Goal: Task Accomplishment & Management: Manage account settings

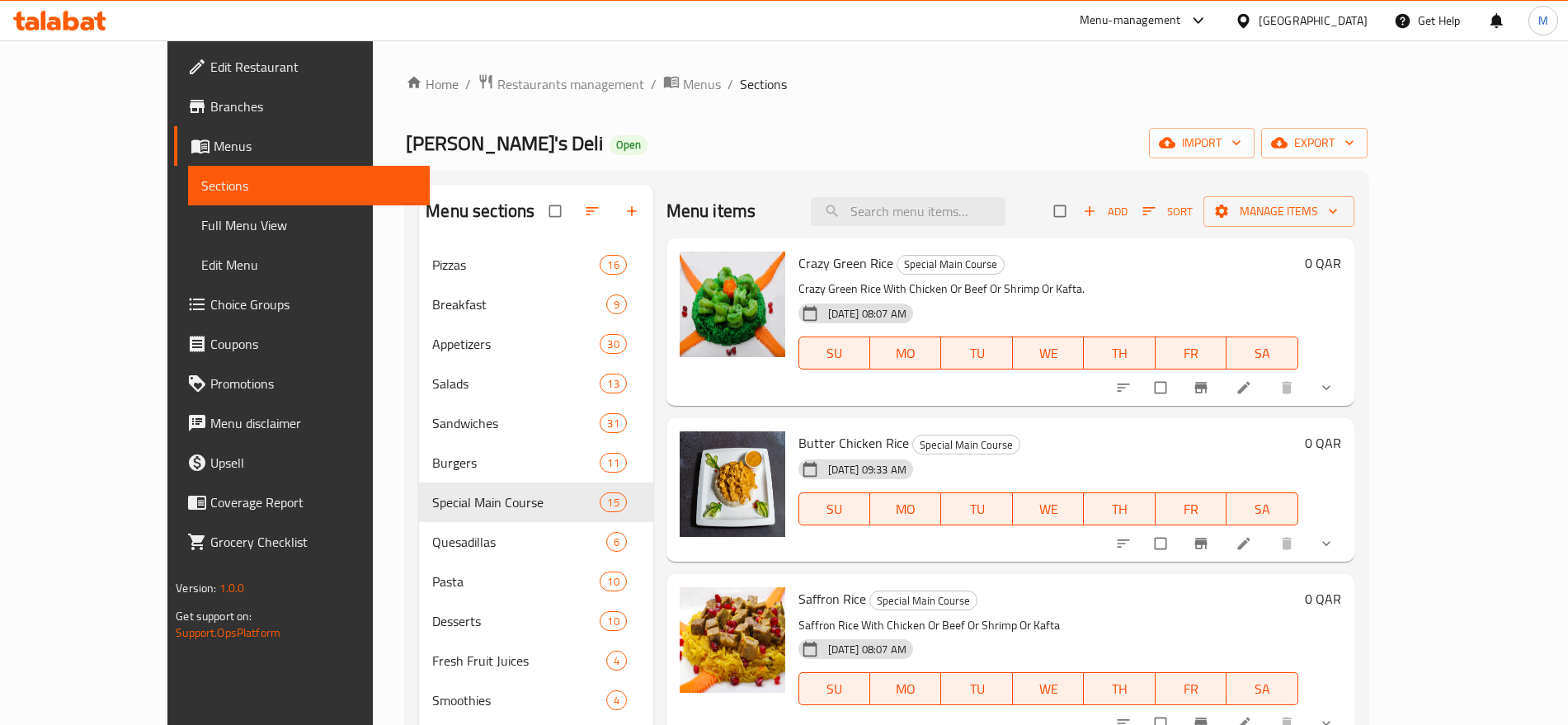
click at [1345, 25] on div "Qatar" at bounding box center [1313, 20] width 109 height 18
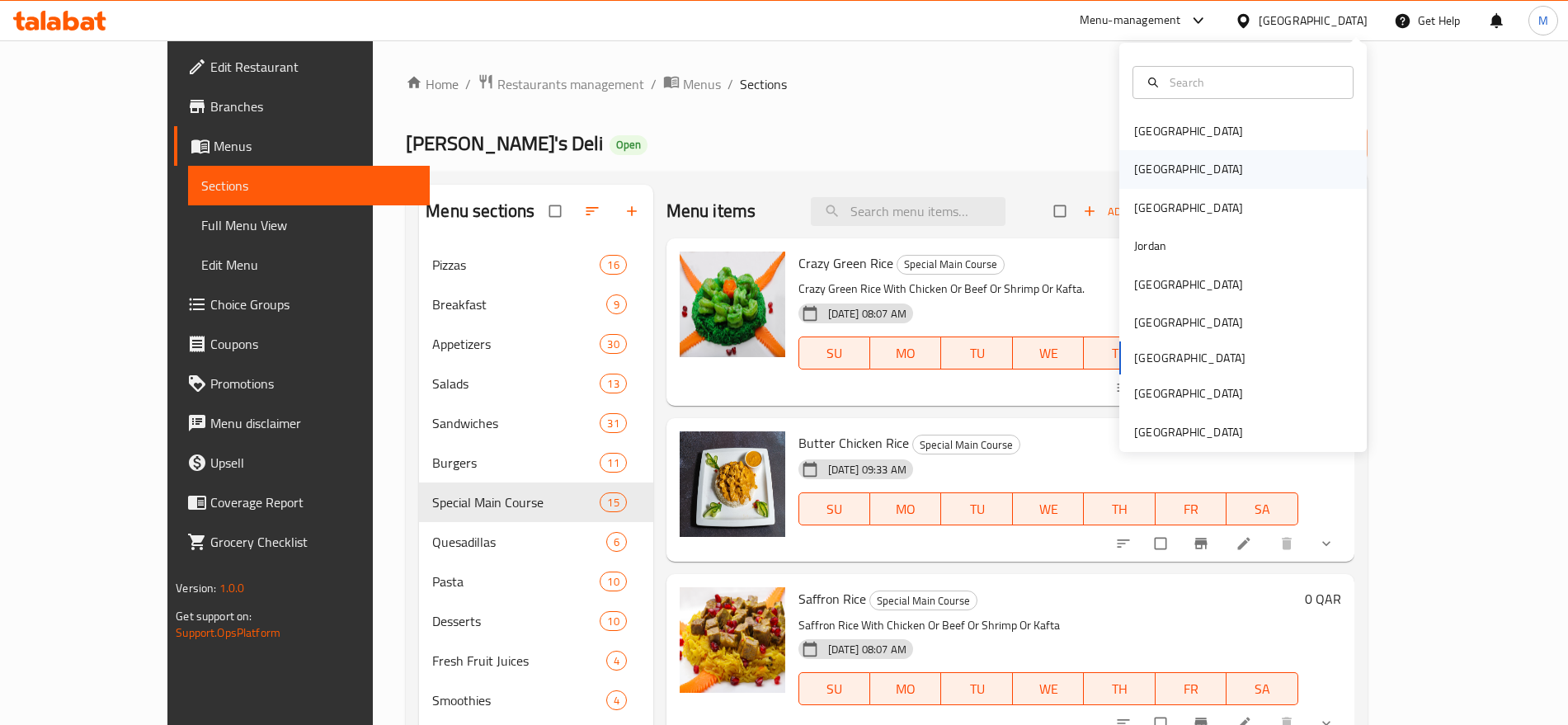
click at [1159, 151] on div "[GEOGRAPHIC_DATA]" at bounding box center [1189, 169] width 135 height 38
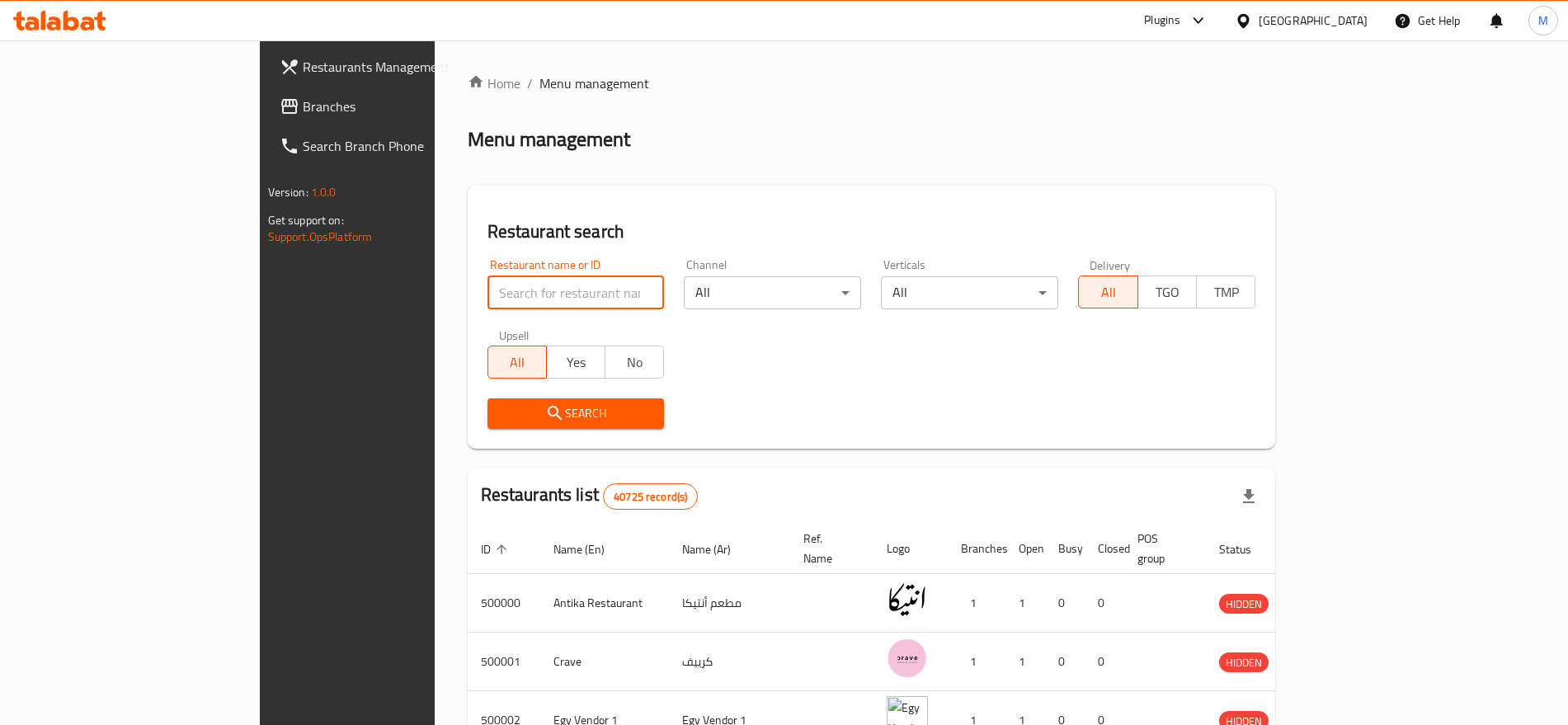
click at [488, 277] on input "search" at bounding box center [577, 292] width 178 height 33
paste input "606478"
type input "606478"
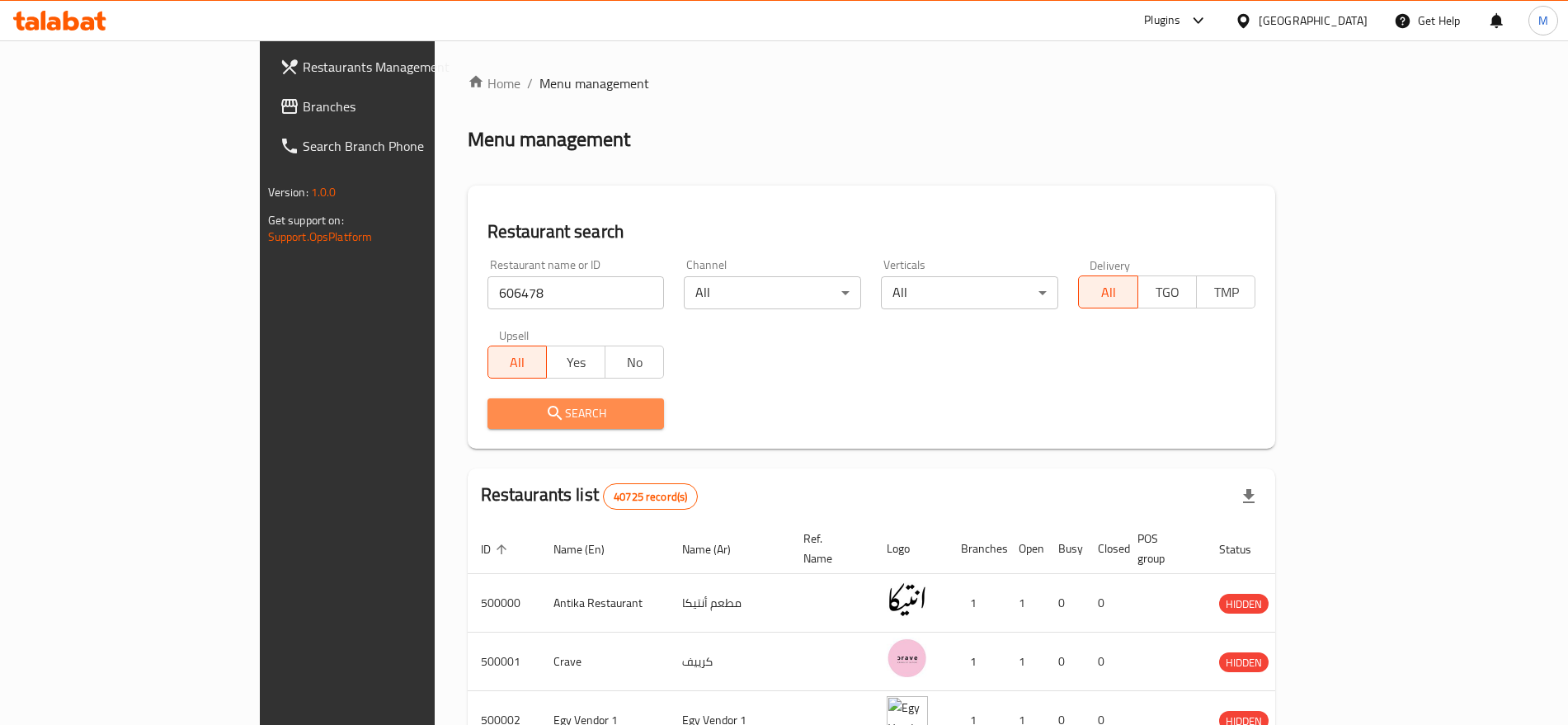
click at [501, 417] on span "Search" at bounding box center [577, 414] width 151 height 21
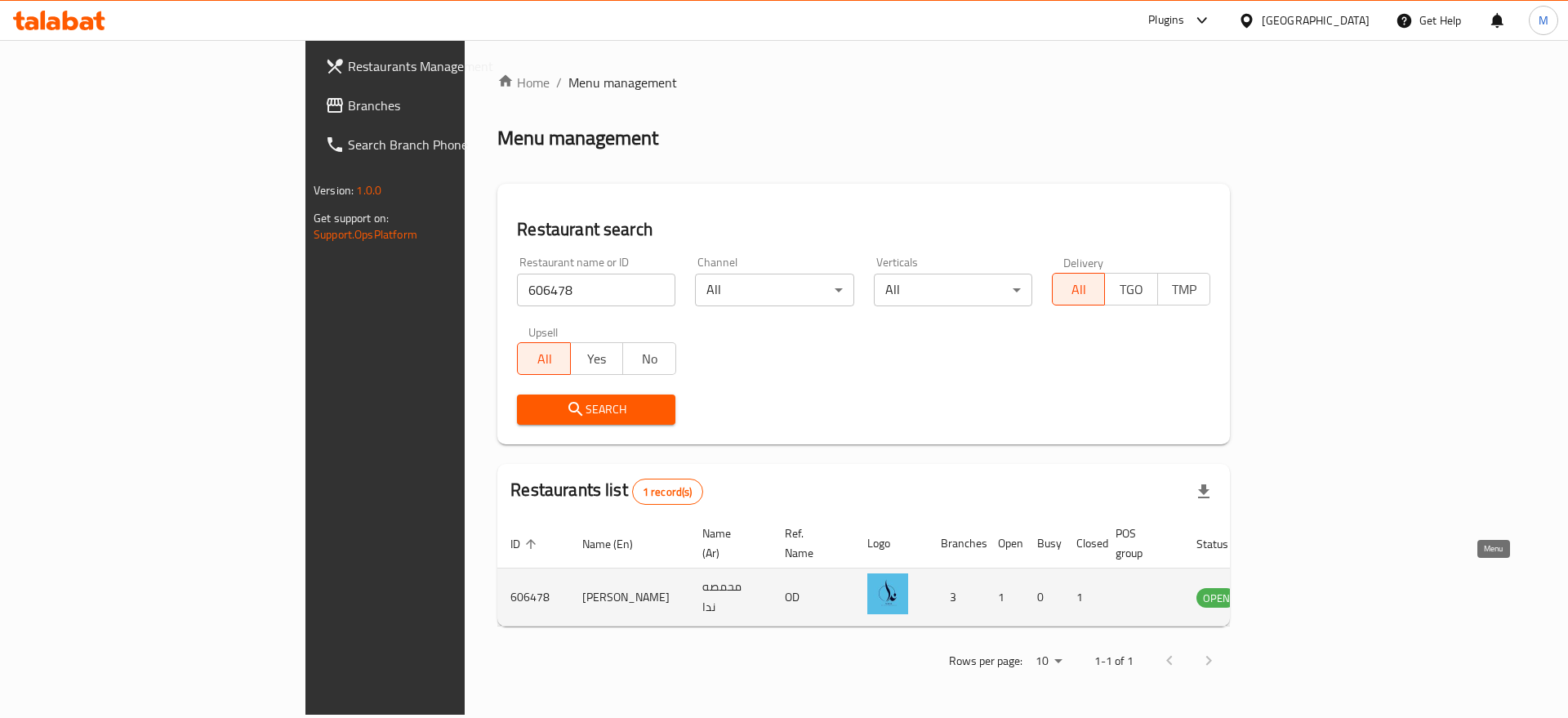
click at [1301, 592] on icon "enhanced table" at bounding box center [1292, 598] width 18 height 14
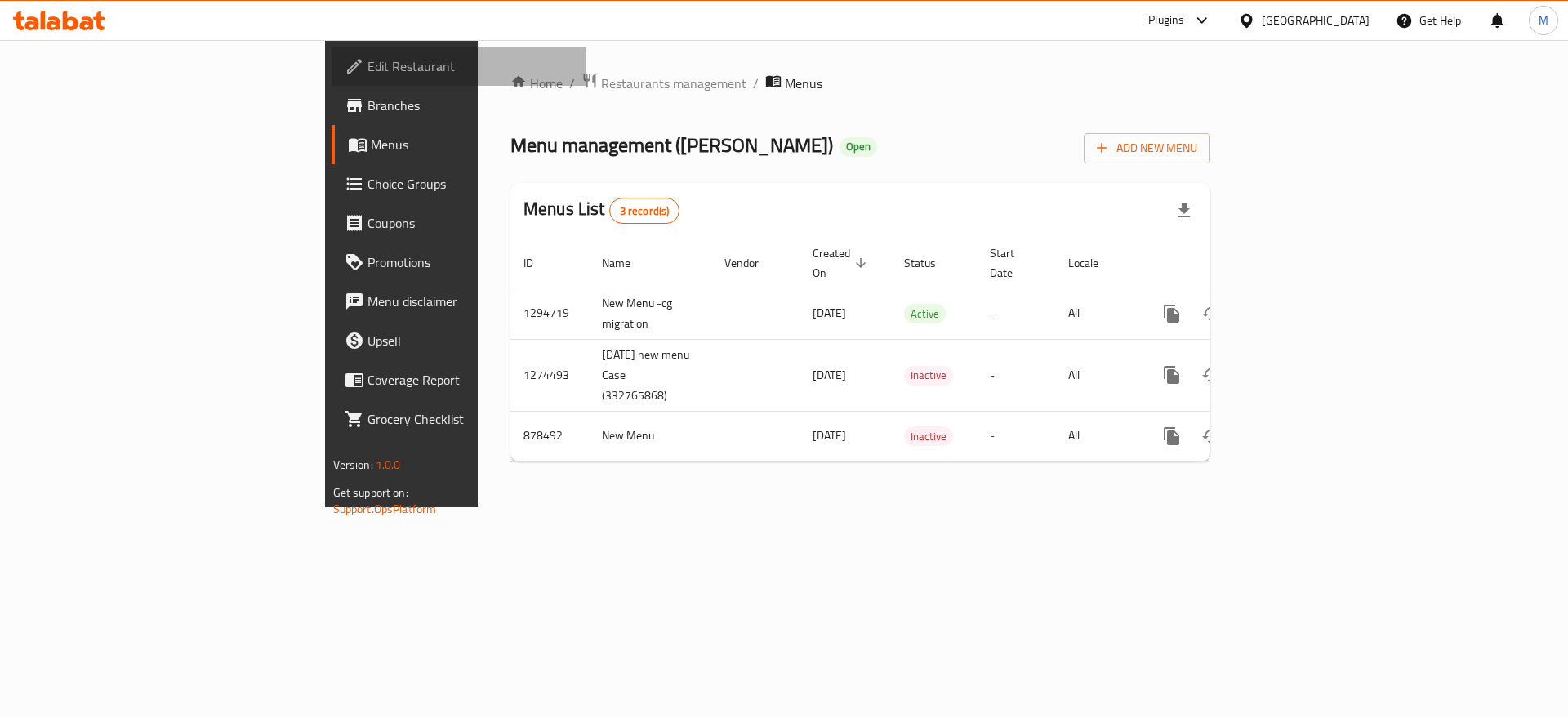
click at [368, 65] on span "Edit Restaurant" at bounding box center [471, 66] width 207 height 20
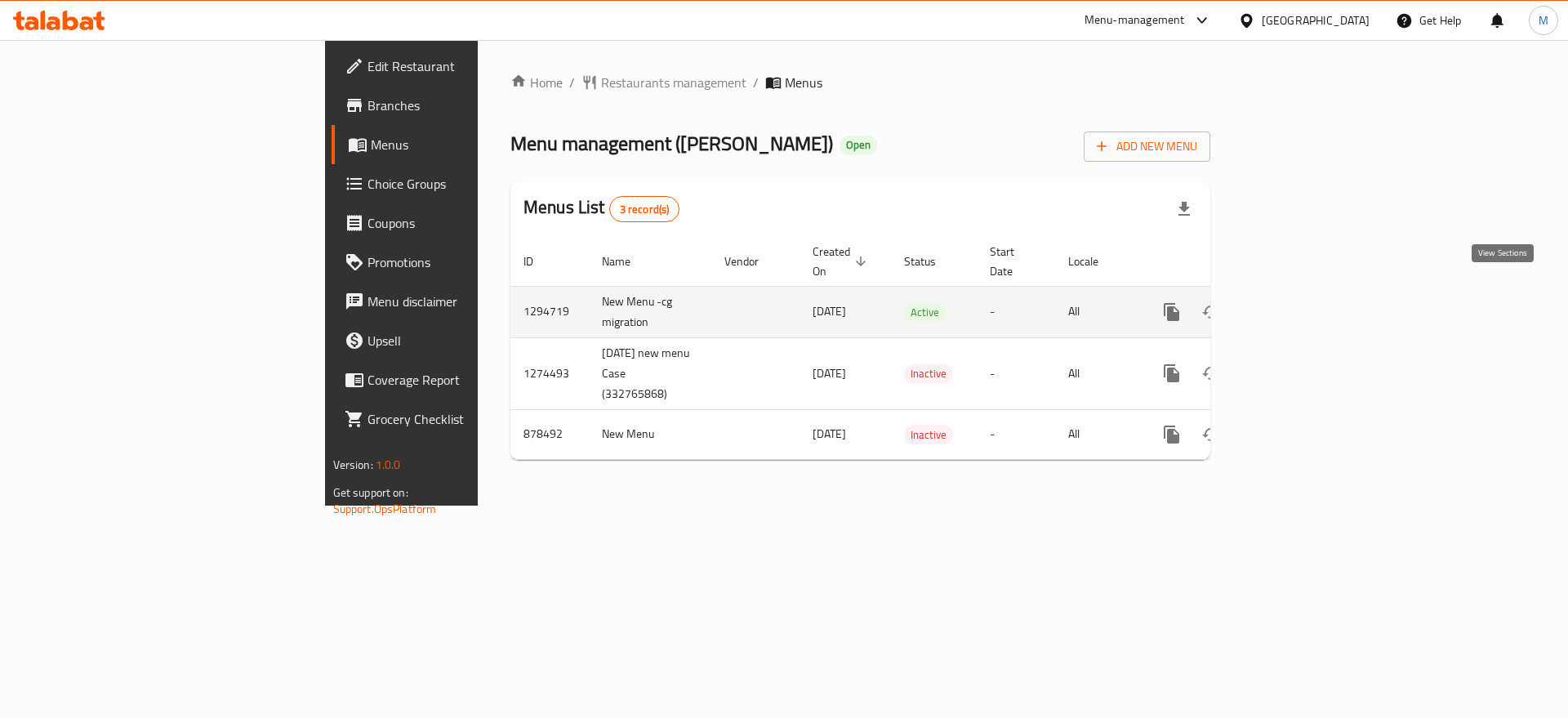
click at [1299, 302] on icon "enhanced table" at bounding box center [1289, 312] width 20 height 20
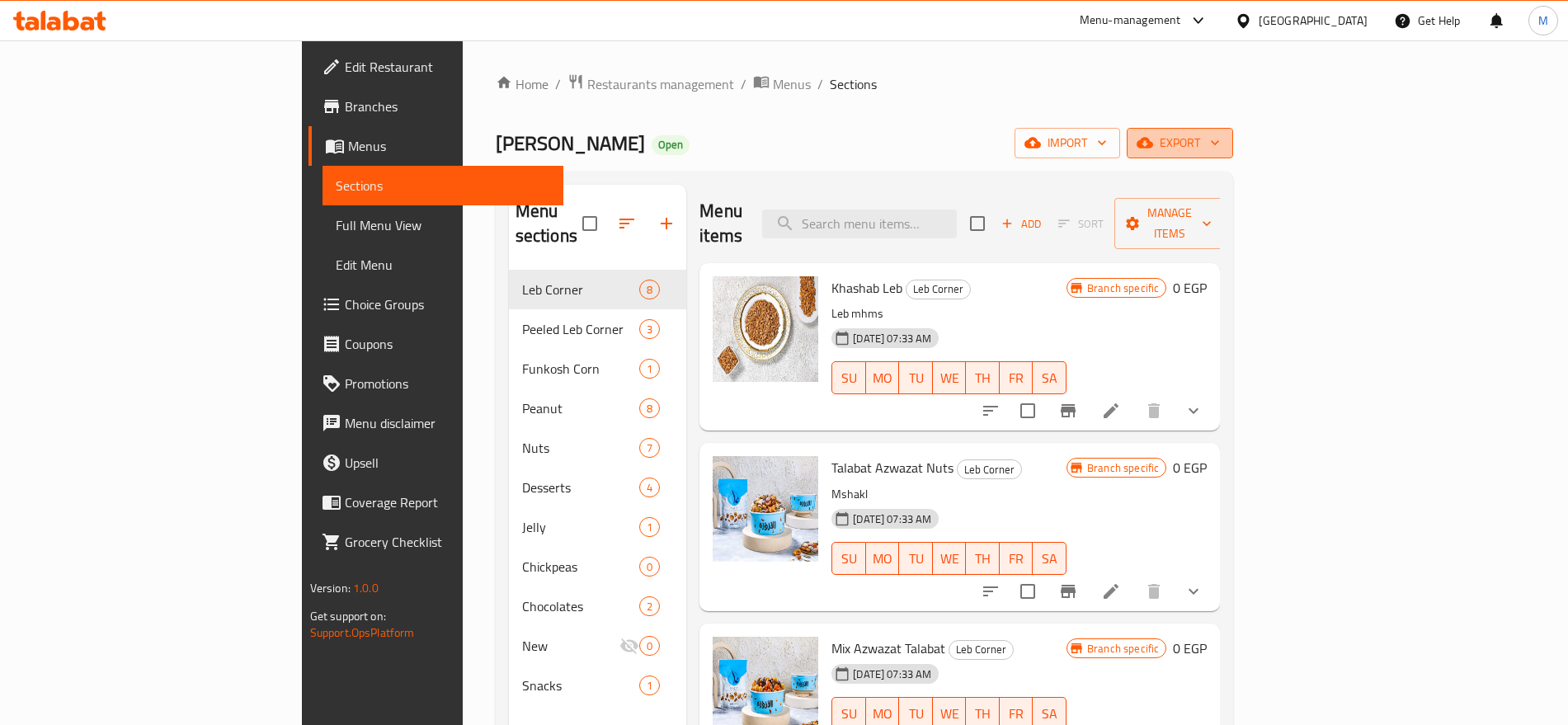
click at [1220, 144] on span "export" at bounding box center [1180, 143] width 80 height 21
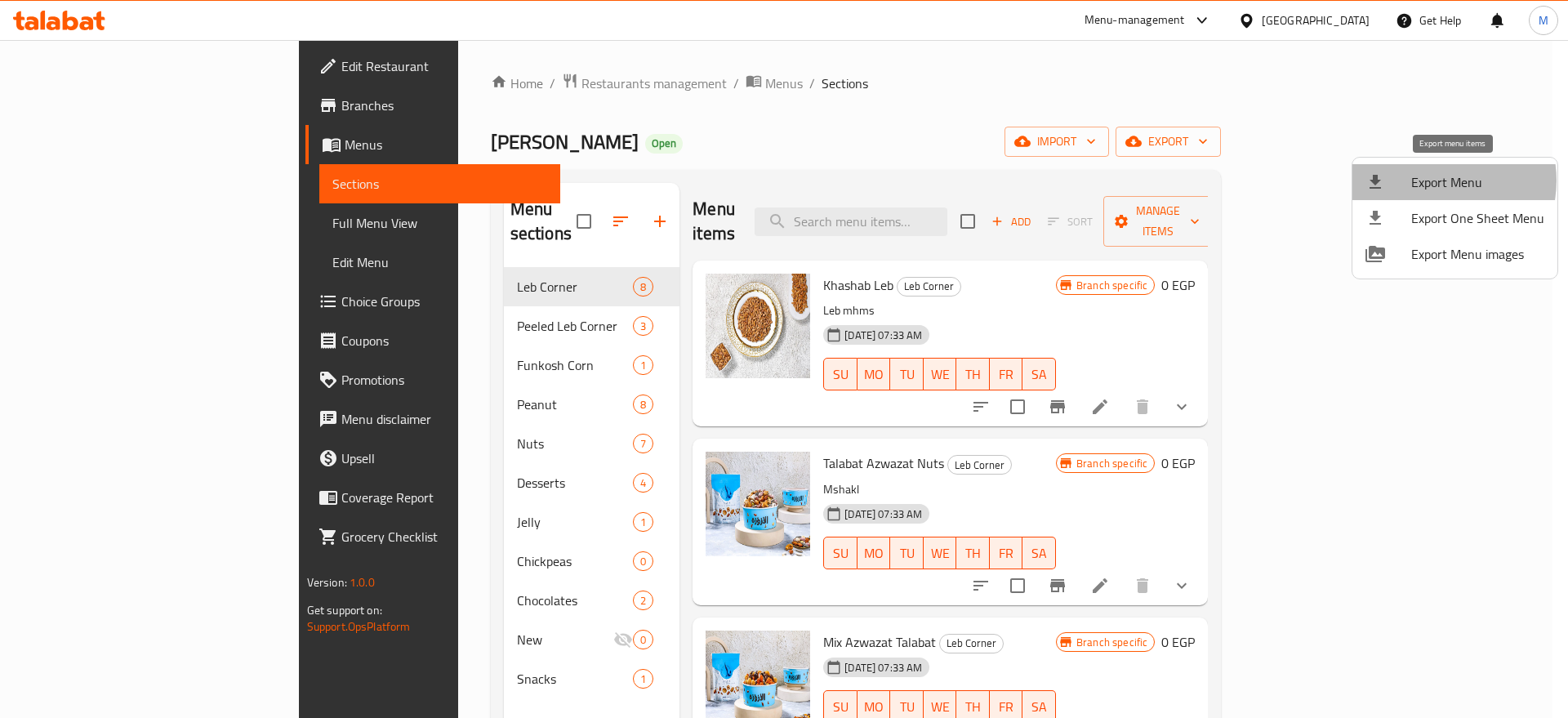
click at [1435, 181] on span "Export Menu" at bounding box center [1477, 182] width 133 height 20
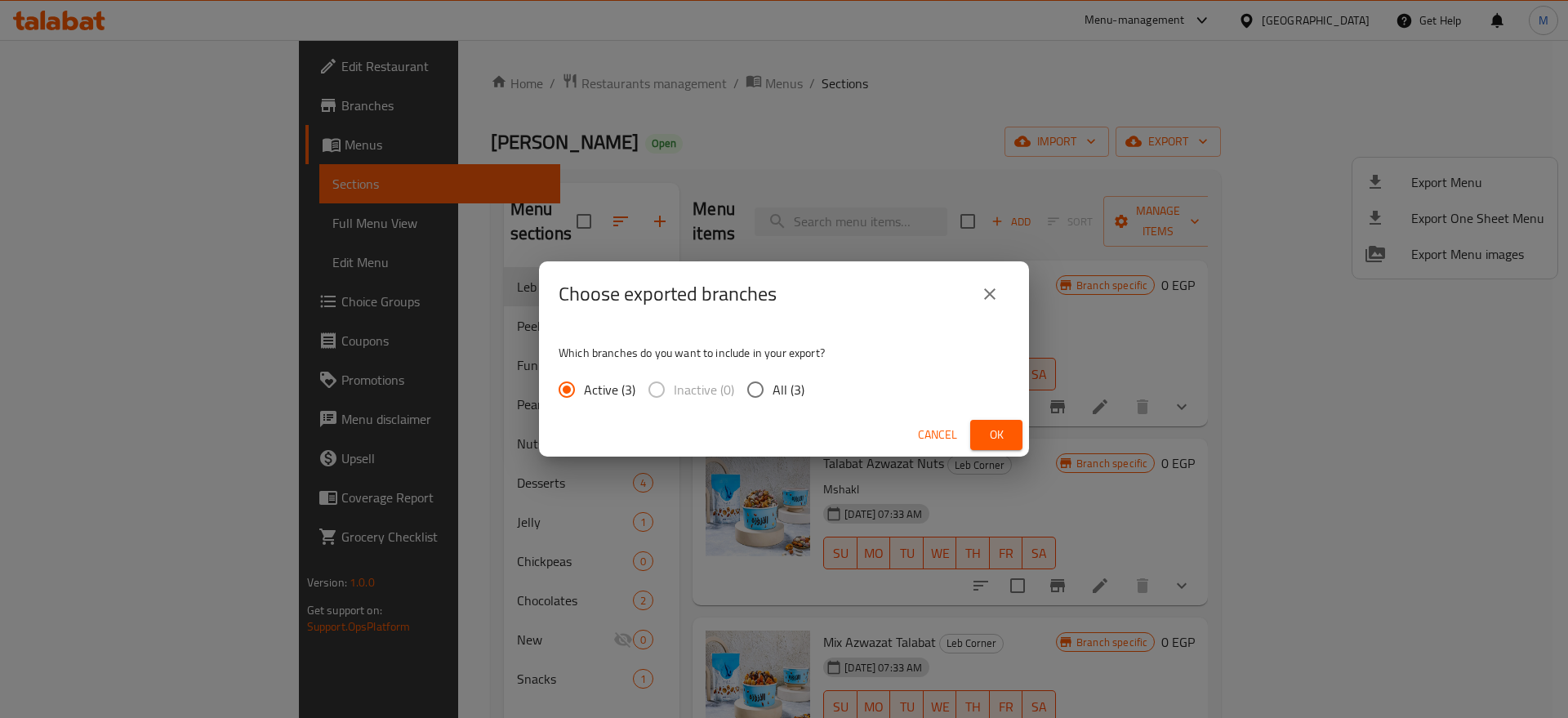
click at [784, 396] on span "All (3)" at bounding box center [788, 389] width 32 height 20
click at [772, 396] on input "All (3)" at bounding box center [755, 389] width 35 height 35
radio input "true"
click at [1006, 436] on span "Ok" at bounding box center [996, 435] width 26 height 21
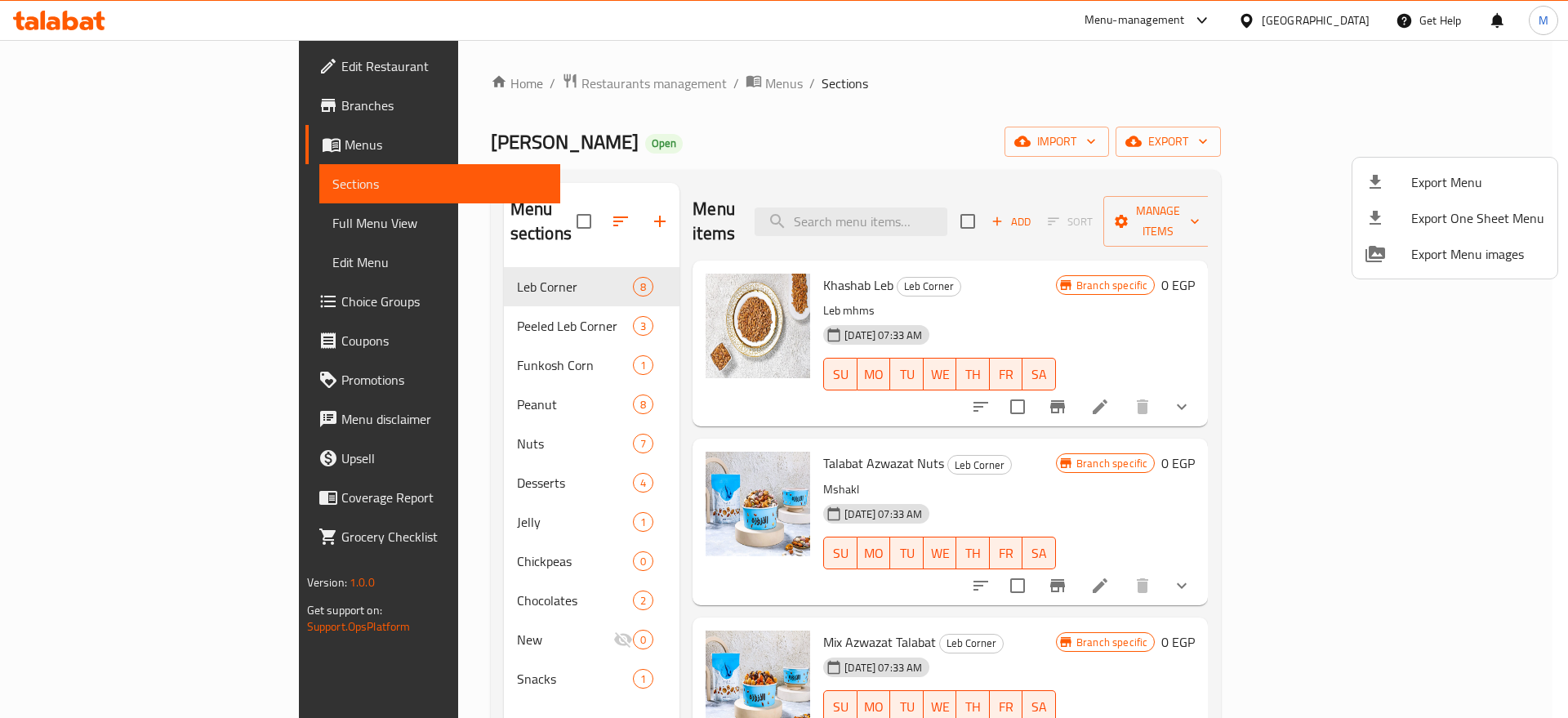
click at [132, 107] on div at bounding box center [784, 359] width 1568 height 718
click at [342, 107] on span "Branches" at bounding box center [445, 105] width 207 height 20
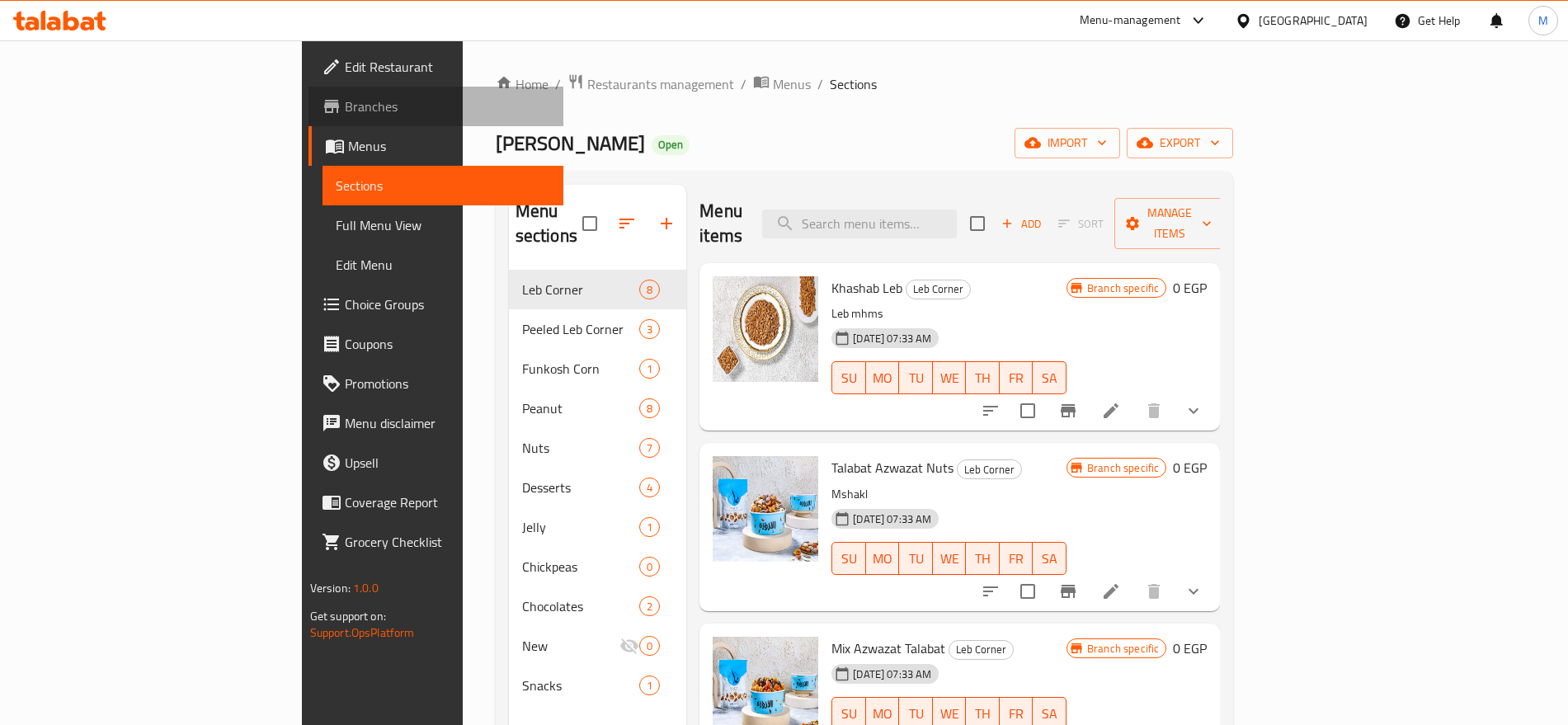
click at [345, 108] on span "Branches" at bounding box center [447, 106] width 205 height 20
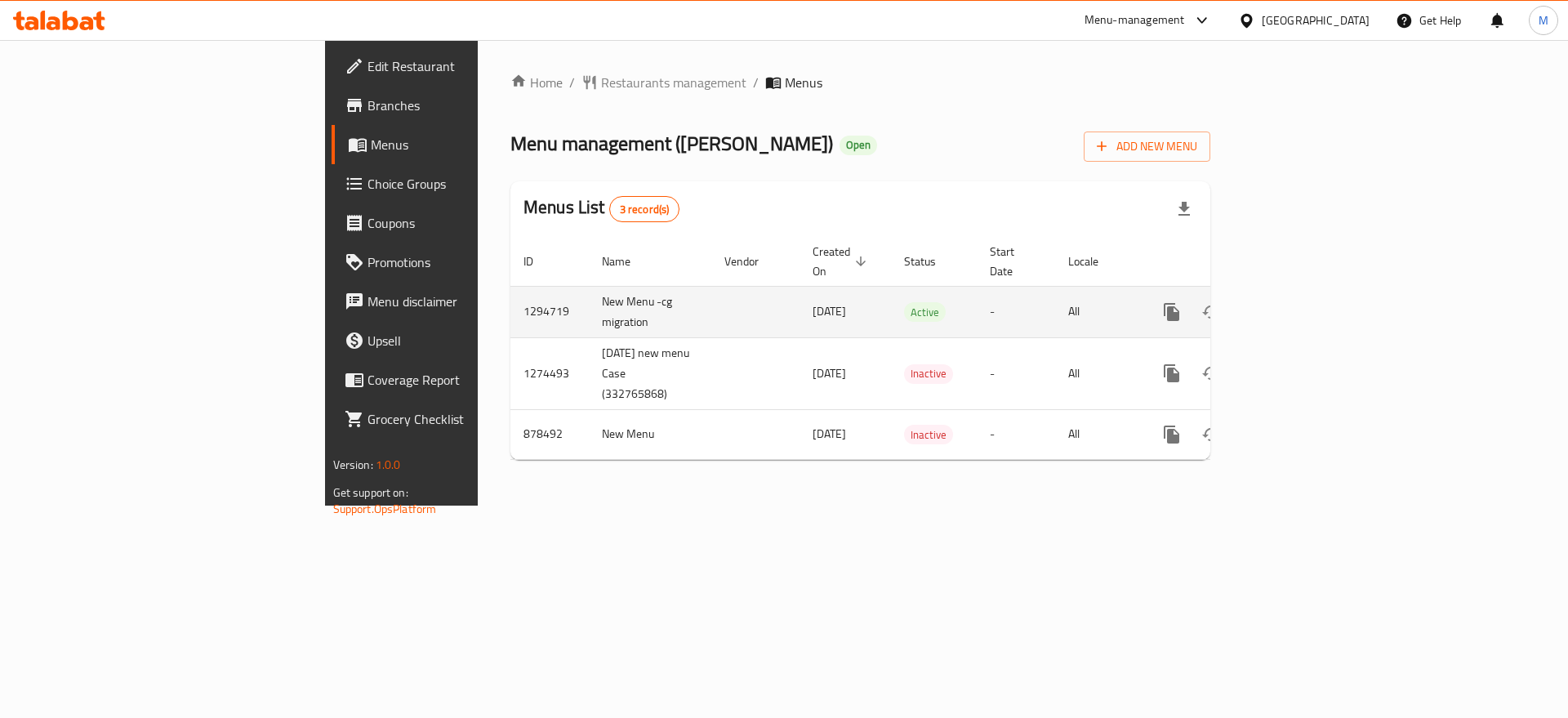
click at [1322, 308] on td "enhanced table" at bounding box center [1230, 311] width 183 height 51
click at [1299, 302] on icon "enhanced table" at bounding box center [1289, 312] width 20 height 20
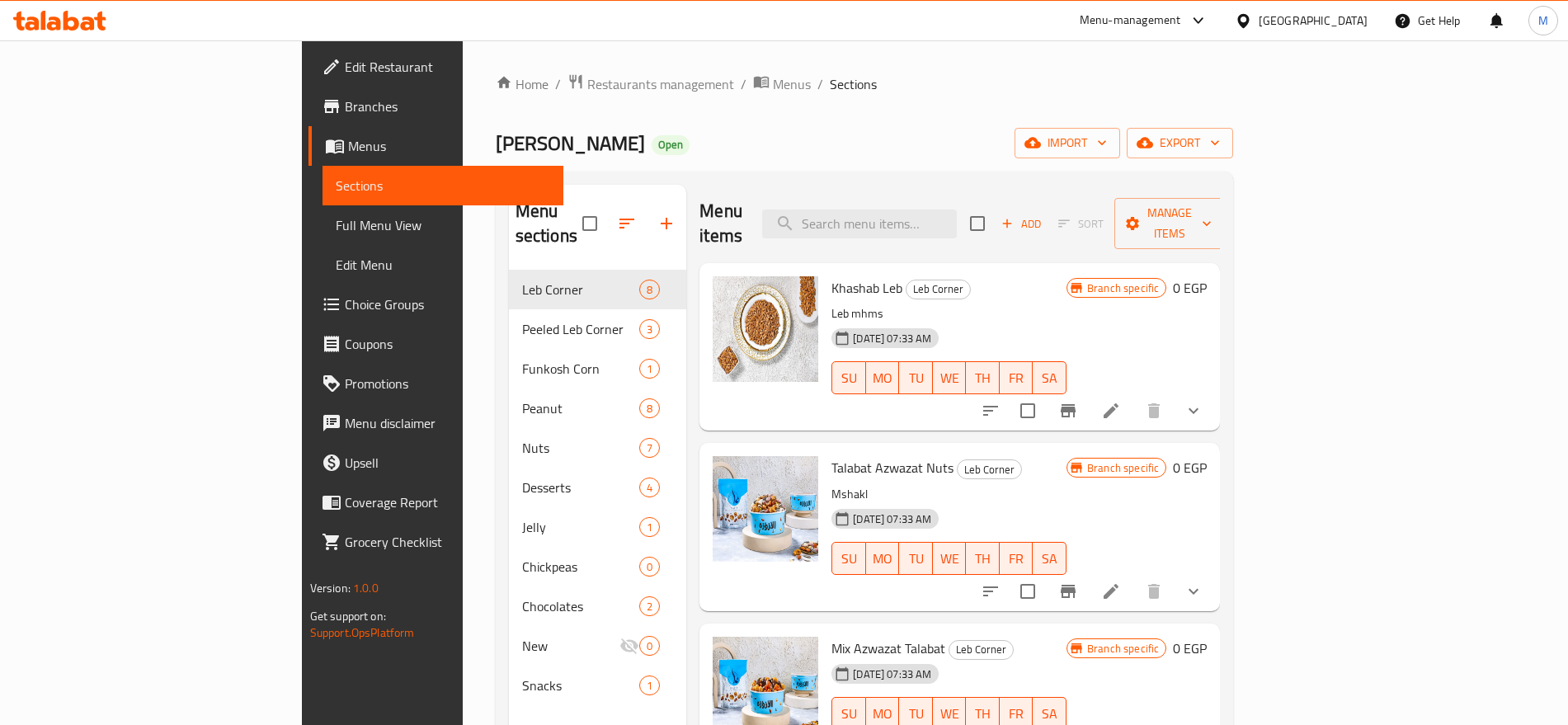
click at [949, 321] on div "[DATE] 07:33 AM SU MO TU WE TH FR SA" at bounding box center [949, 366] width 249 height 89
click at [967, 196] on div "Menu items Add Sort Manage items" at bounding box center [960, 223] width 520 height 78
click at [957, 210] on input "search" at bounding box center [860, 224] width 195 height 29
paste input "لب سوبر"
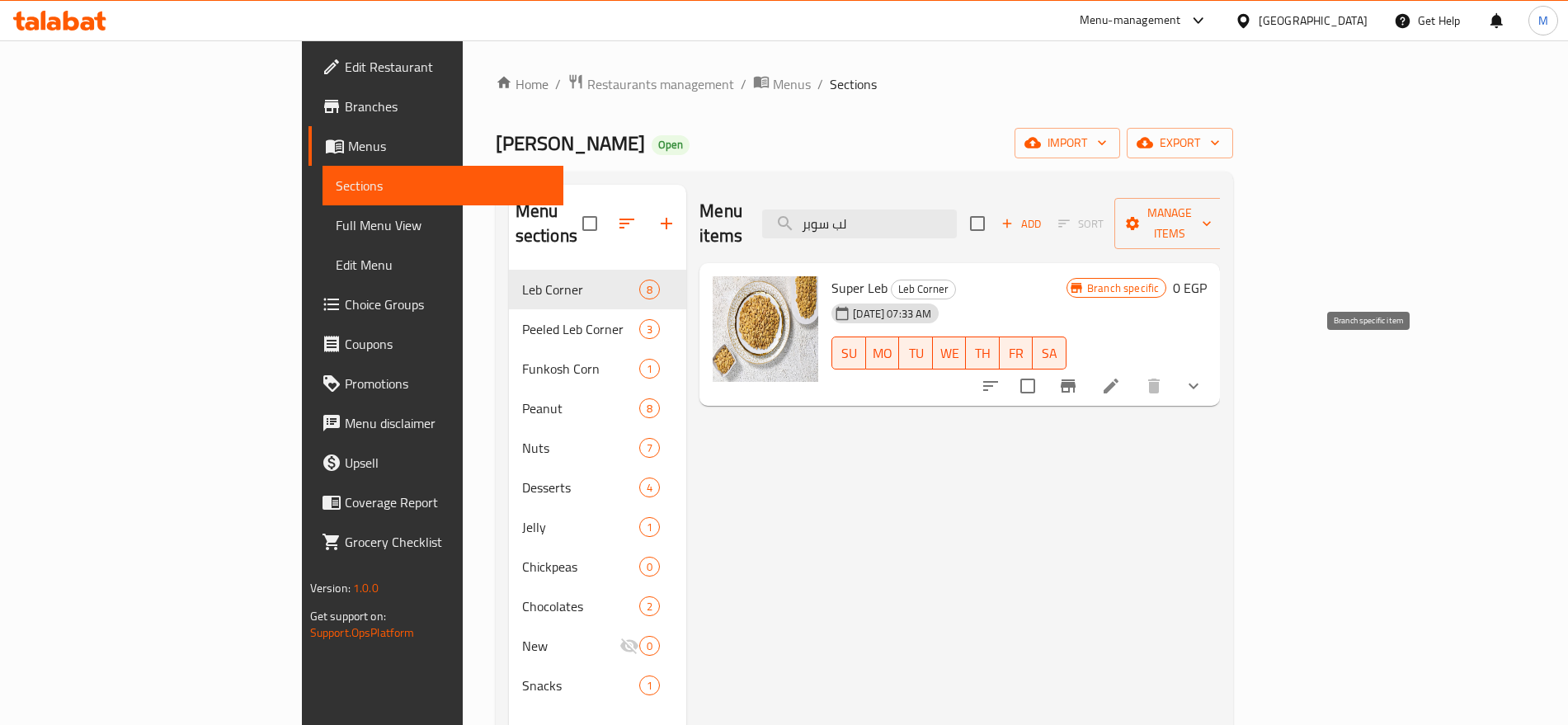
type input "لب سوبر"
click at [1076, 379] on icon "Branch-specific-item" at bounding box center [1069, 386] width 15 height 13
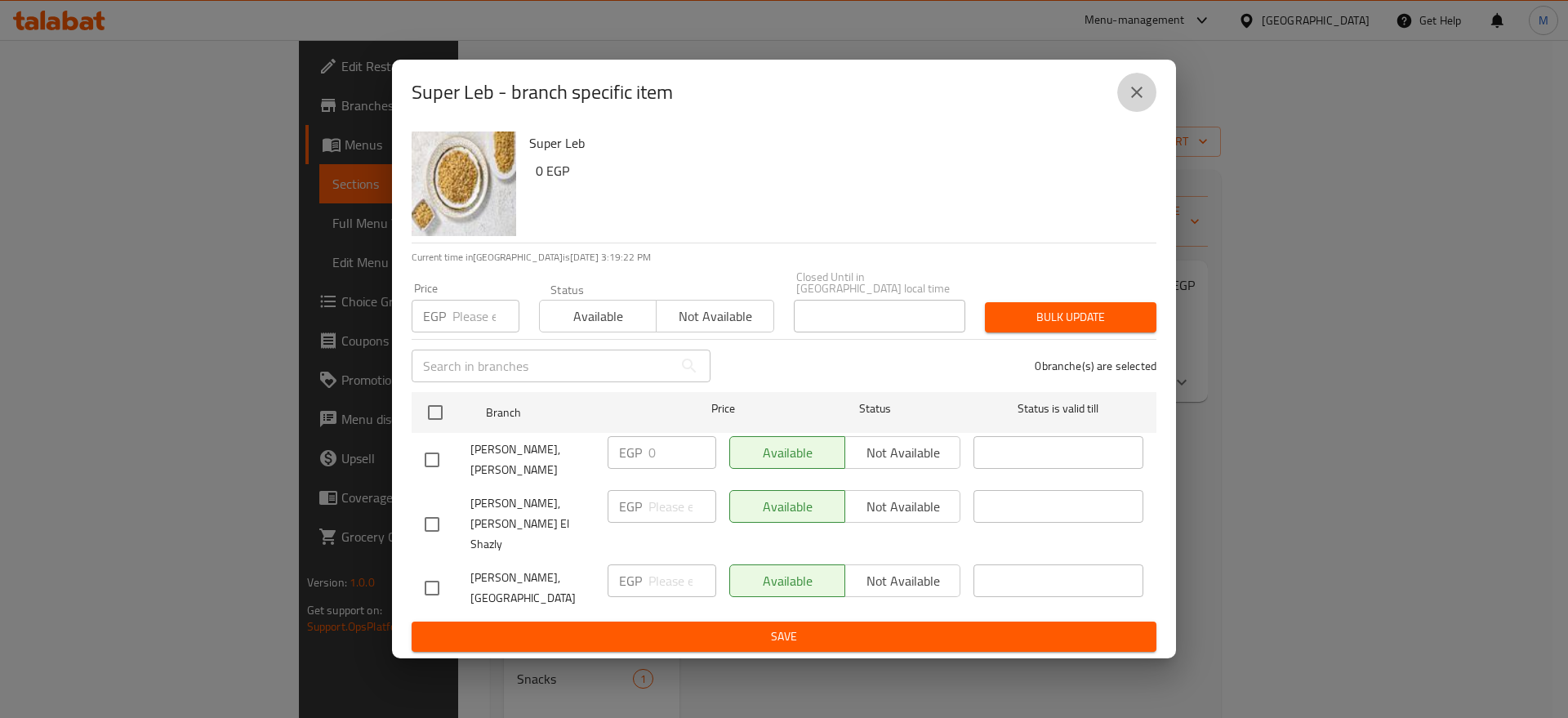
click at [1142, 102] on icon "close" at bounding box center [1136, 92] width 20 height 20
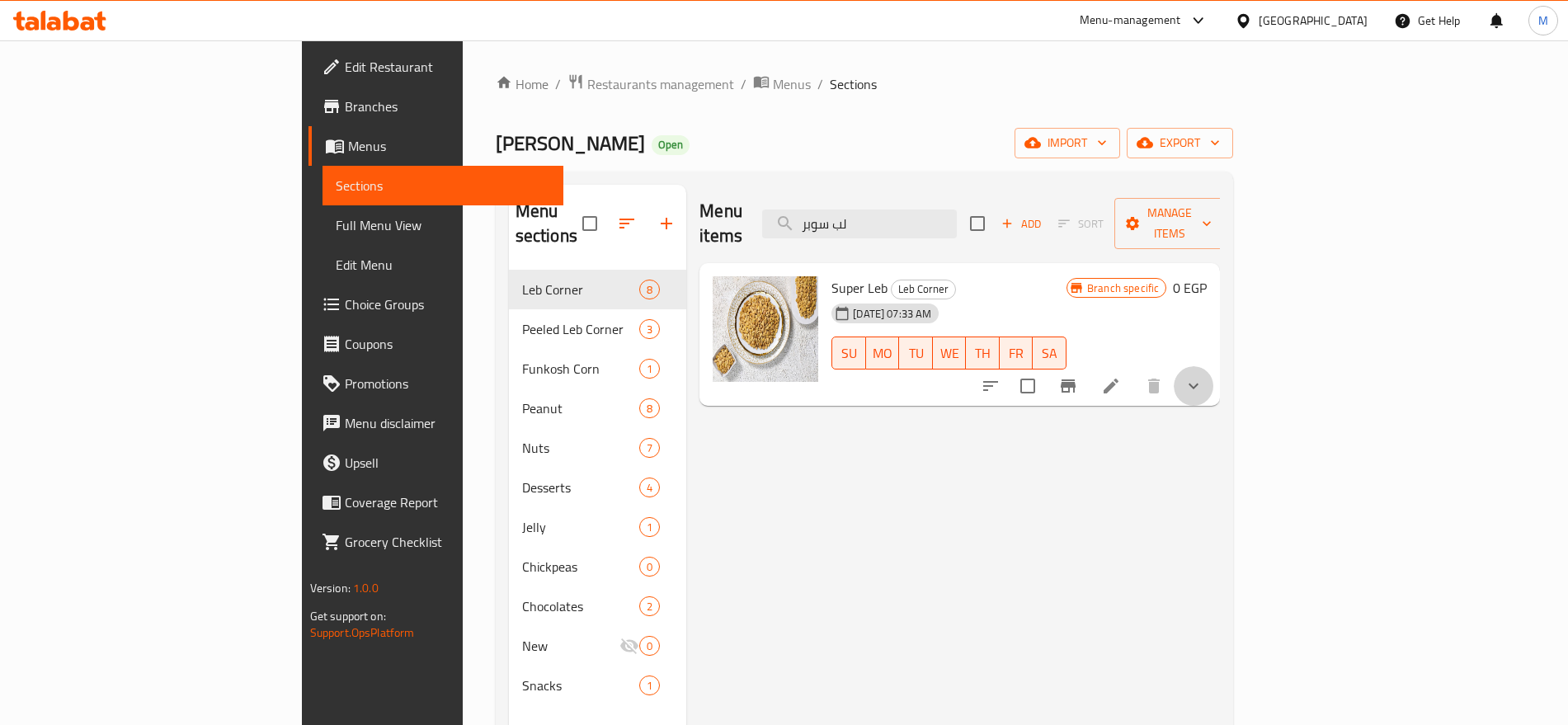
click at [1213, 368] on button "show more" at bounding box center [1193, 386] width 40 height 40
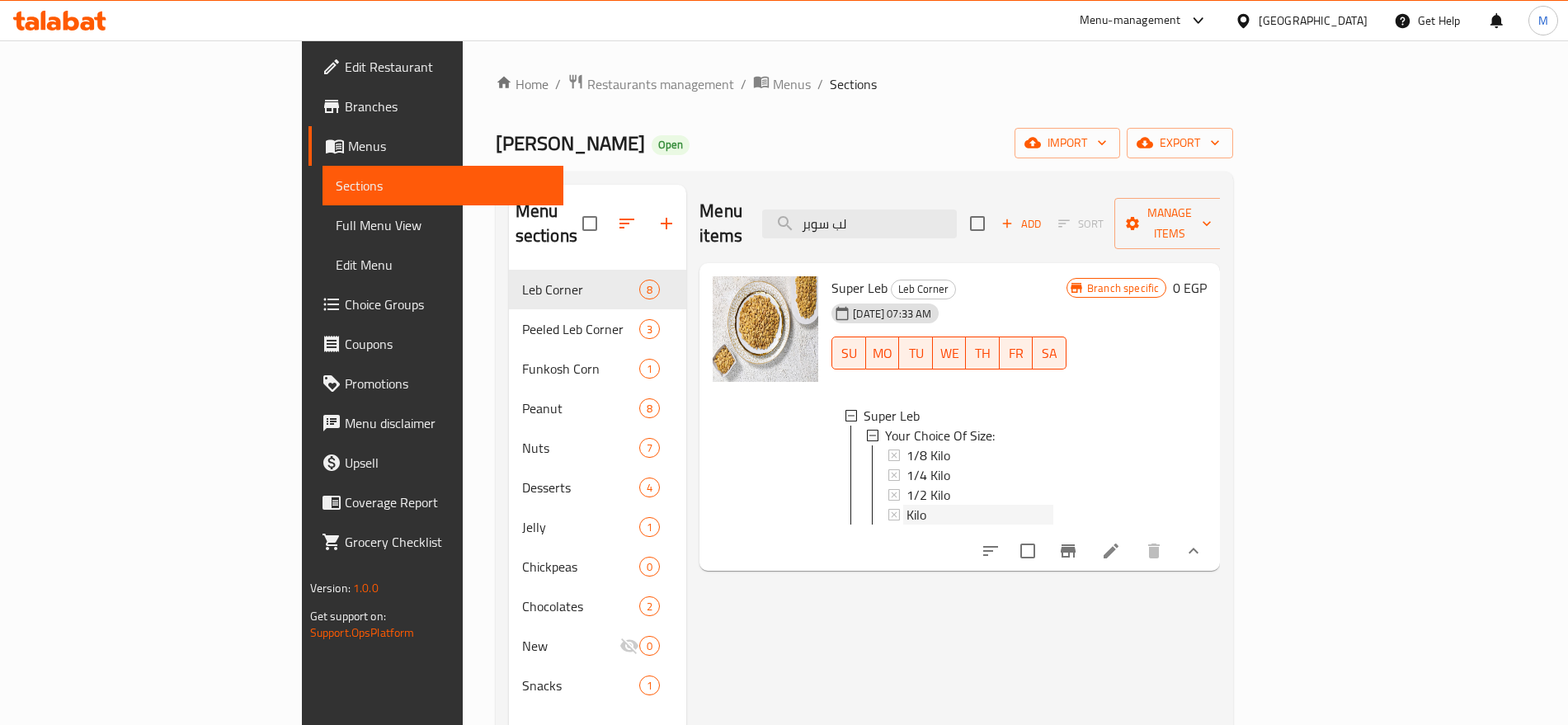
click at [907, 505] on span "Kilo" at bounding box center [916, 514] width 20 height 20
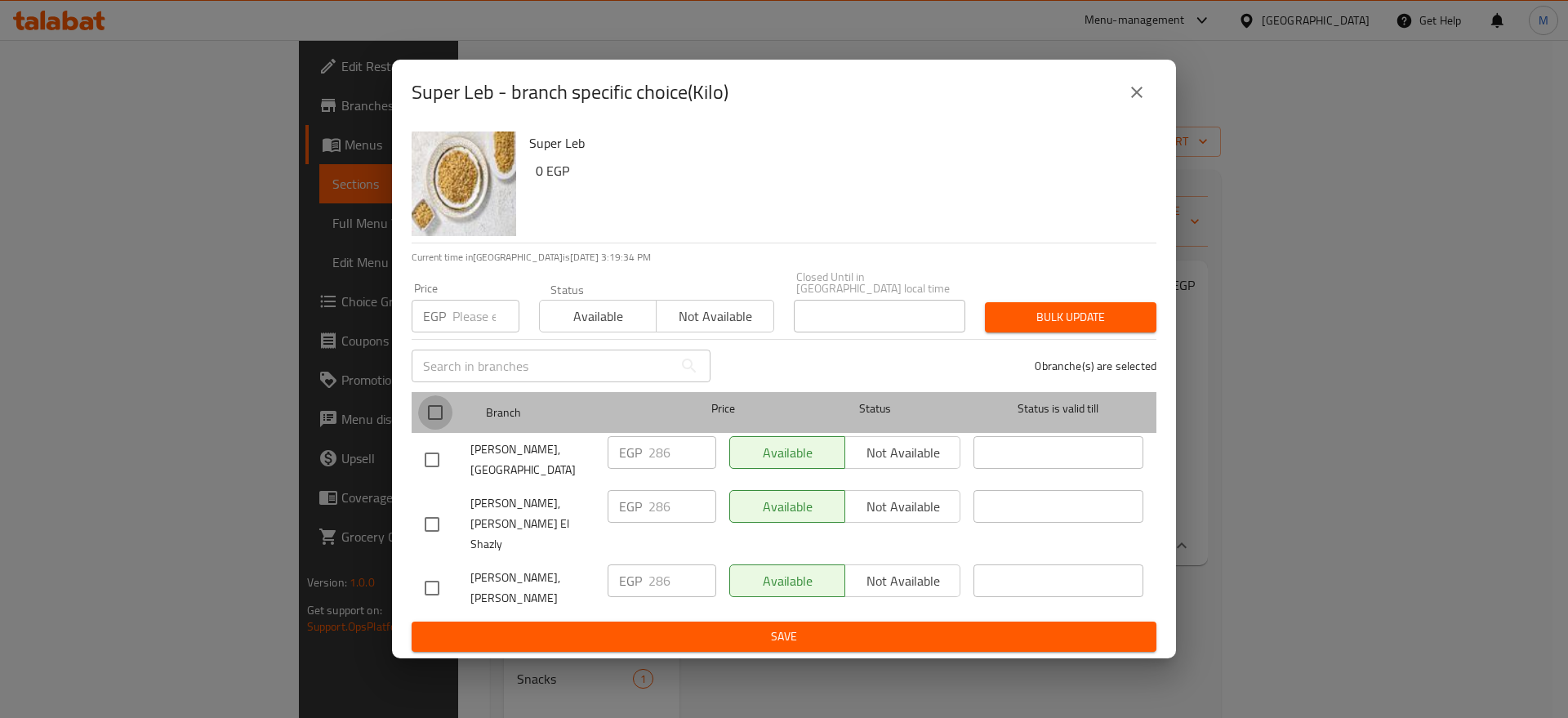
click at [436, 423] on input "checkbox" at bounding box center [435, 412] width 35 height 35
checkbox input "true"
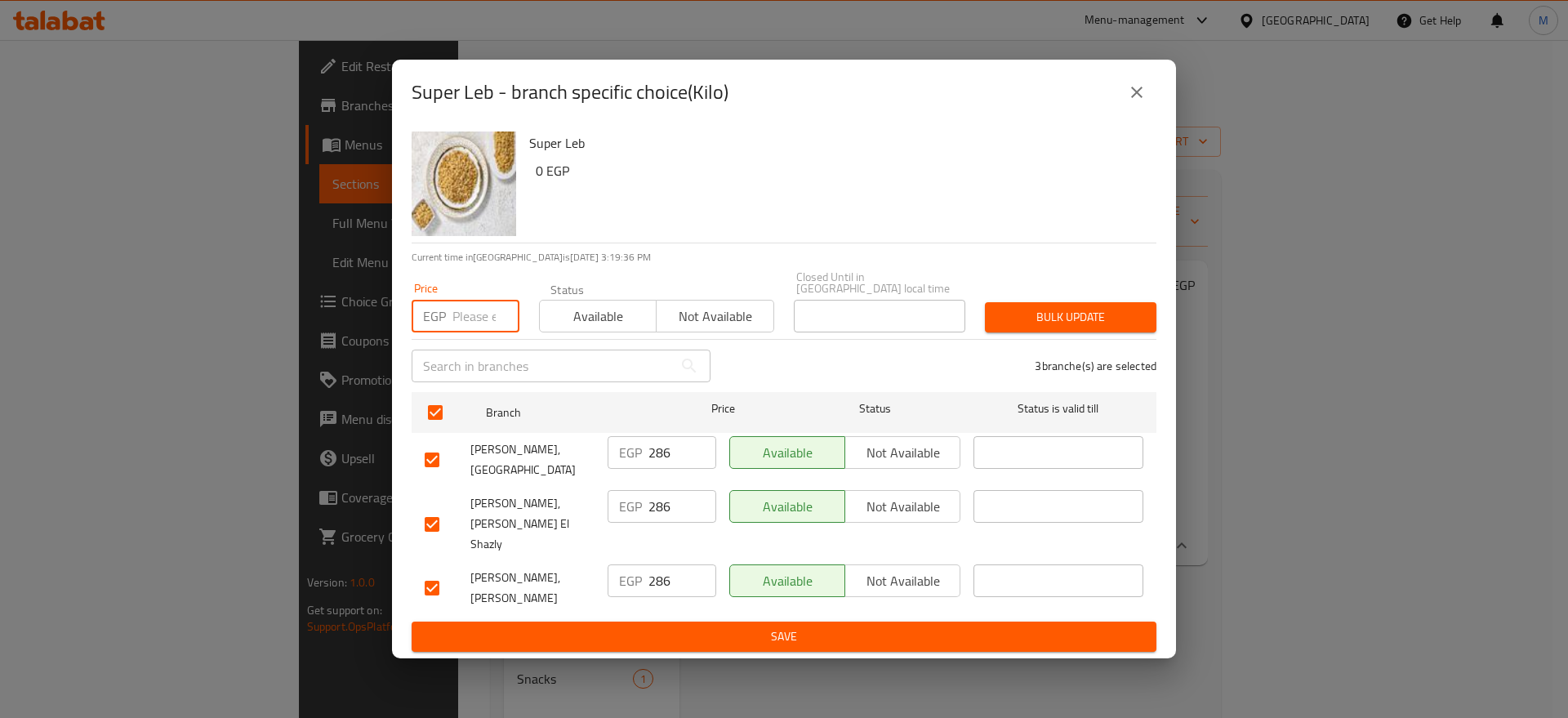
click at [472, 320] on input "number" at bounding box center [486, 315] width 67 height 33
paste input "290"
type input "290"
click at [1012, 328] on span "Bulk update" at bounding box center [1070, 317] width 145 height 21
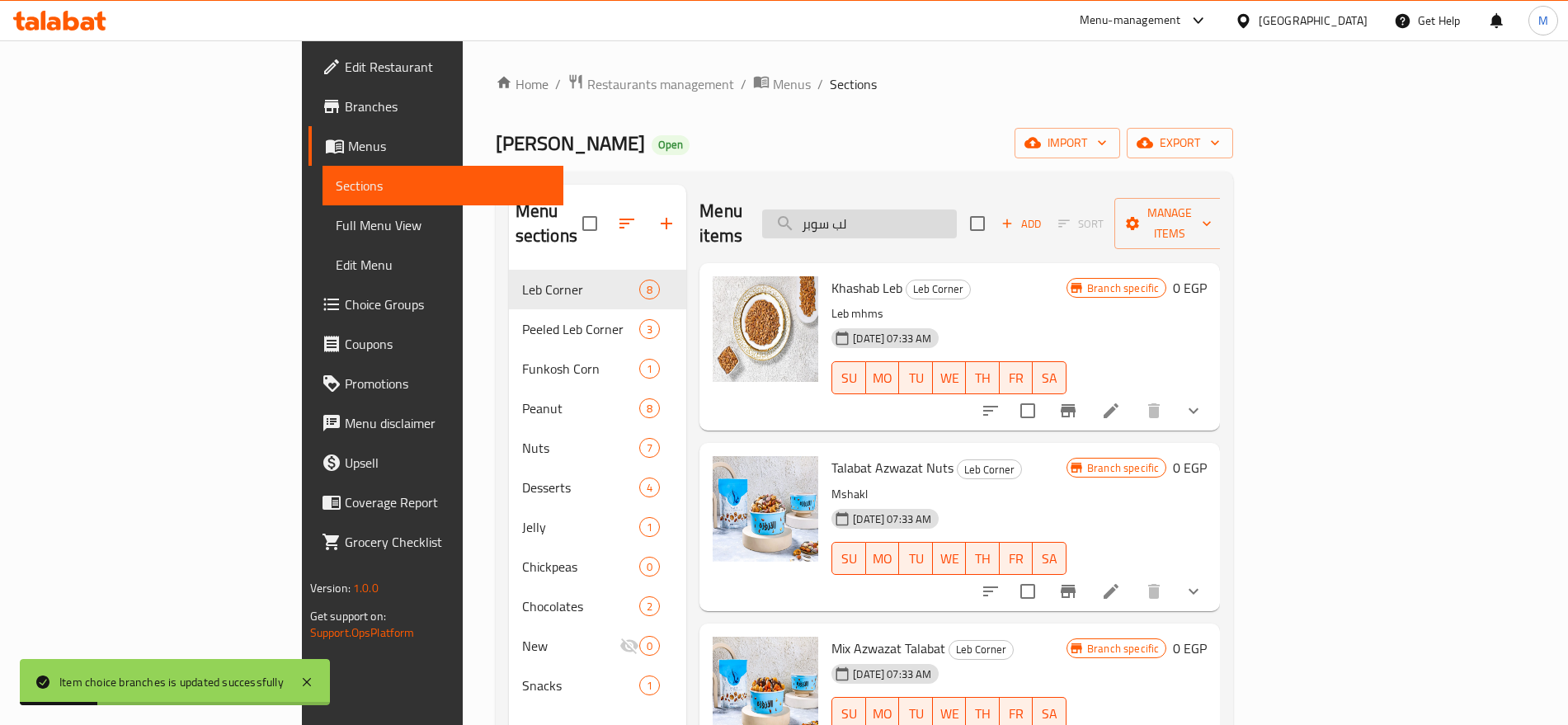
click at [957, 214] on input "لب سوبر" at bounding box center [860, 224] width 195 height 29
paste input "لب سوبر"
type input "لب سوبر"
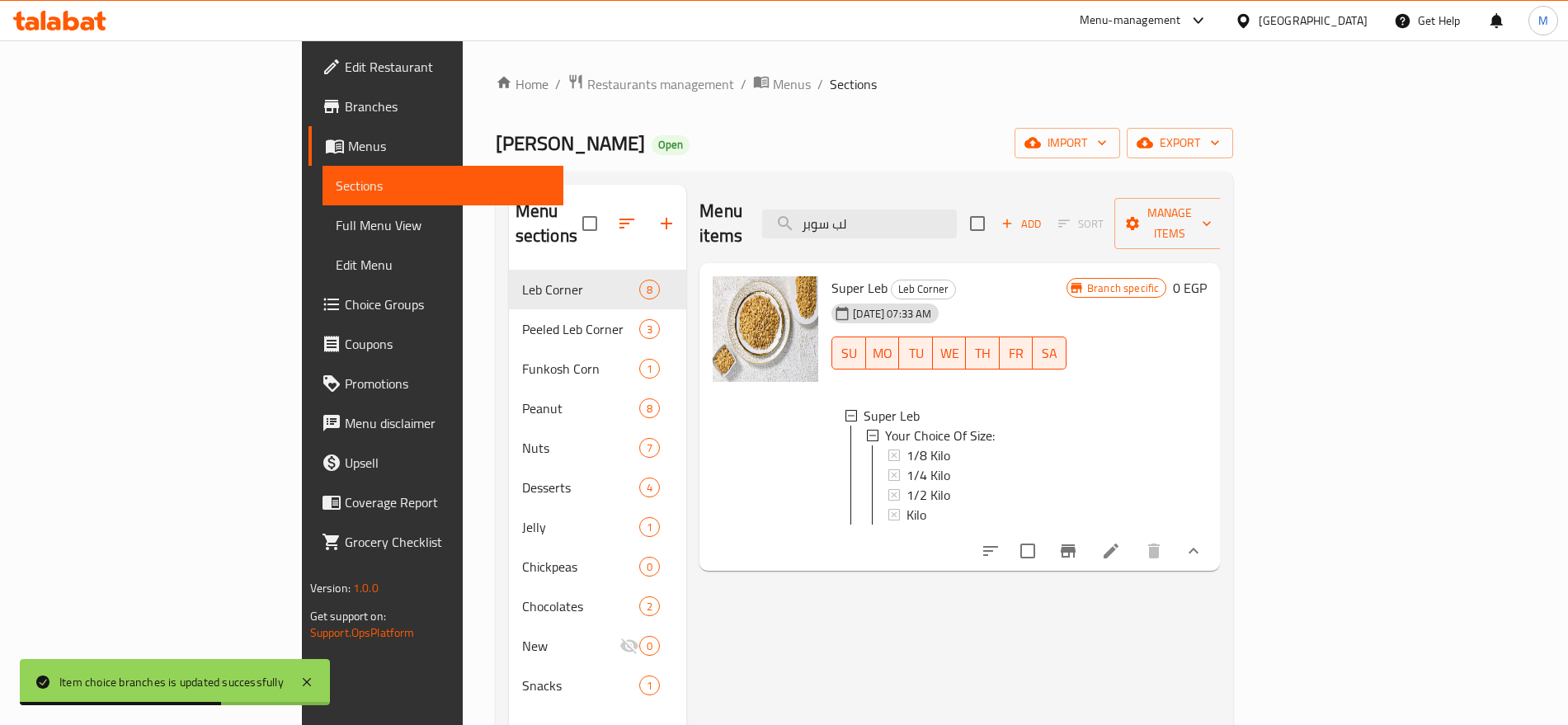
click at [831, 275] on span "Super Leb" at bounding box center [859, 287] width 56 height 25
click at [957, 218] on input "لب سوبر" at bounding box center [860, 224] width 195 height 29
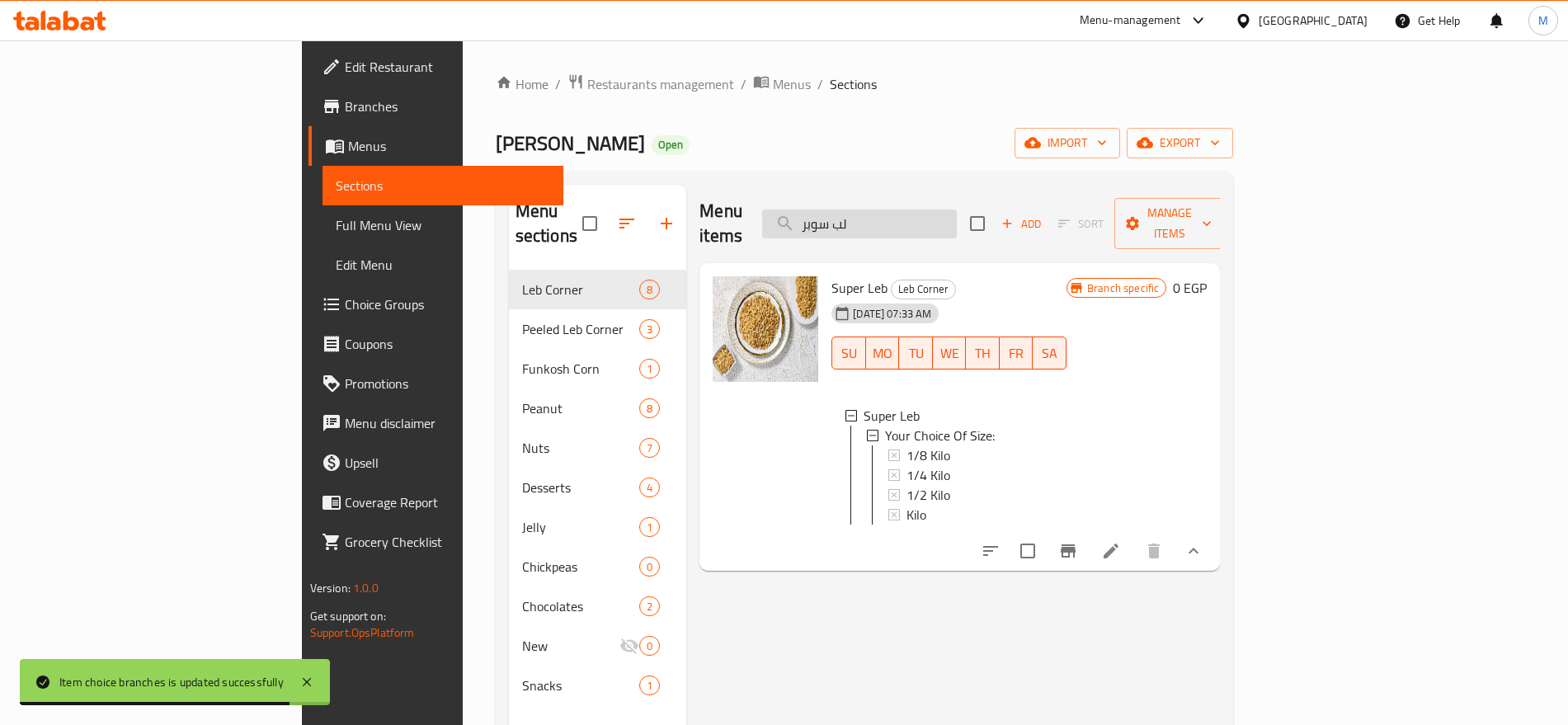
click at [957, 218] on input "لب سوبر" at bounding box center [860, 224] width 195 height 29
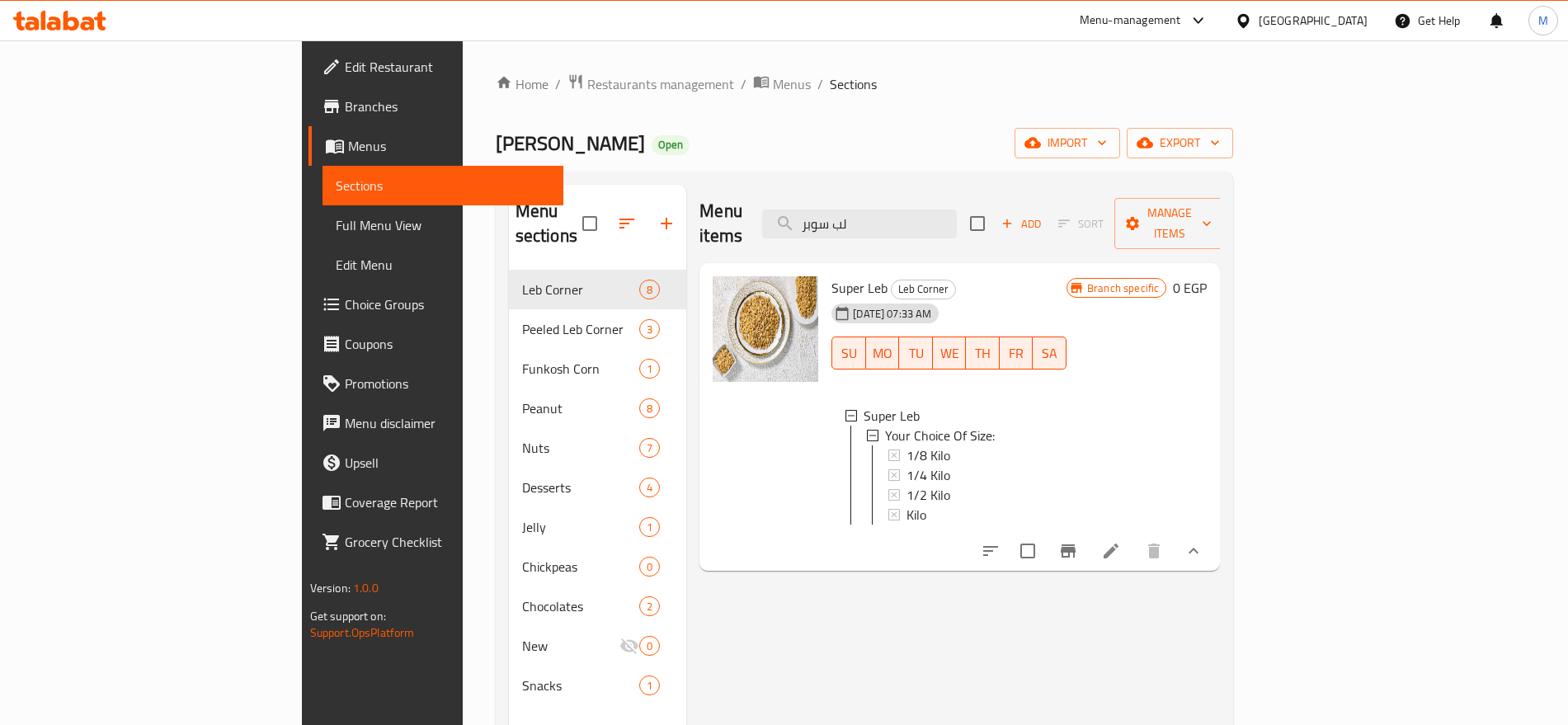
click at [831, 275] on span "Super Leb" at bounding box center [859, 287] width 56 height 25
copy span "Super"
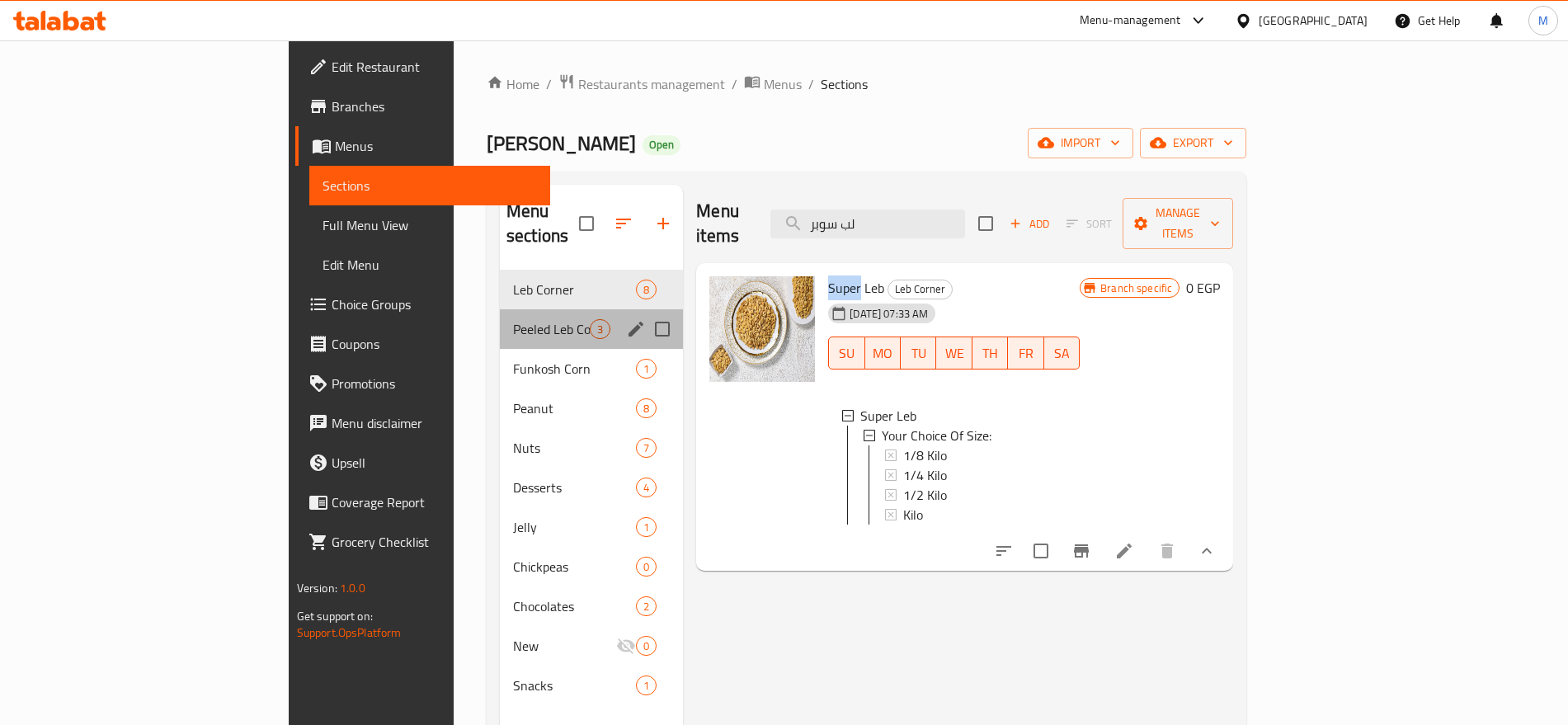
click at [500, 309] on div "Peeled Leb Corner 3" at bounding box center [592, 329] width 183 height 40
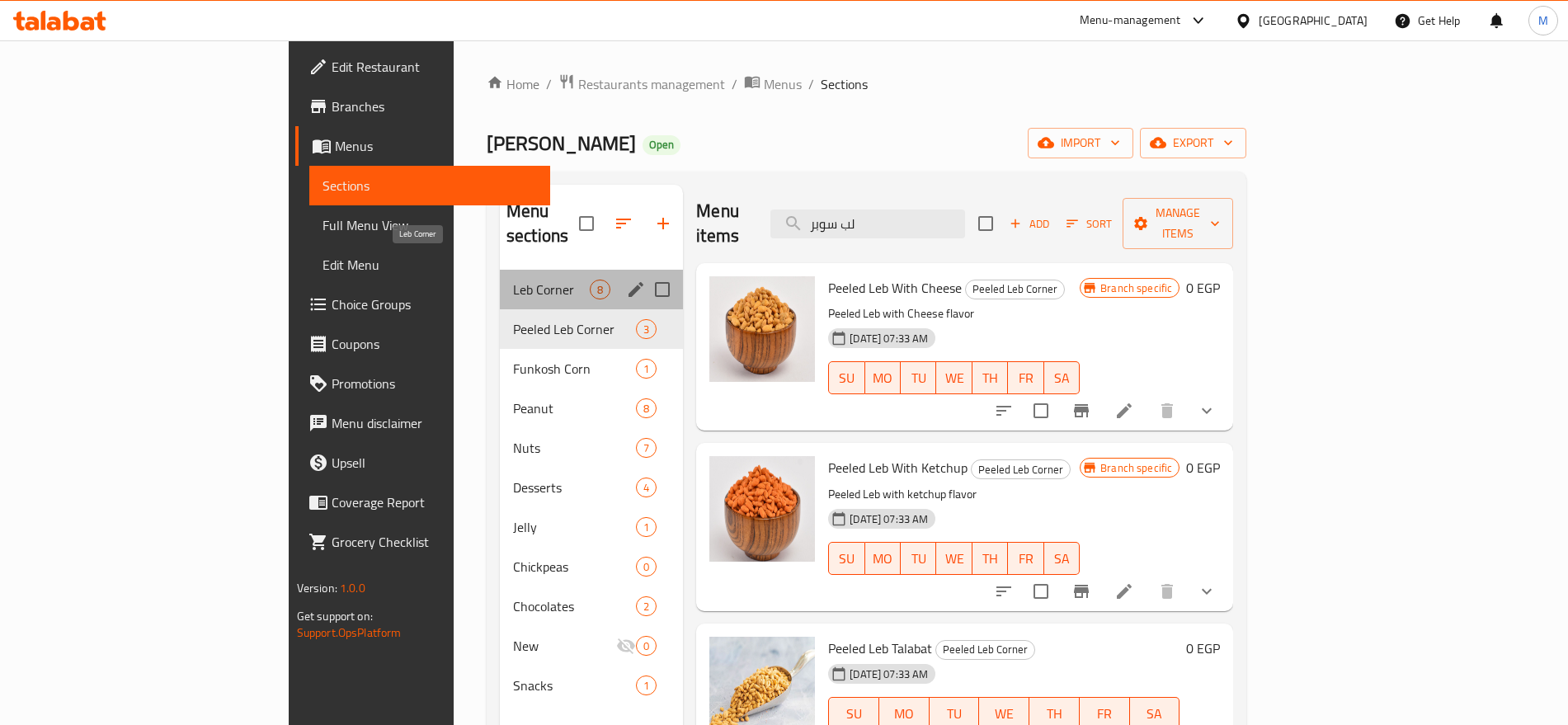
click at [514, 280] on span "Leb Corner" at bounding box center [551, 289] width 77 height 20
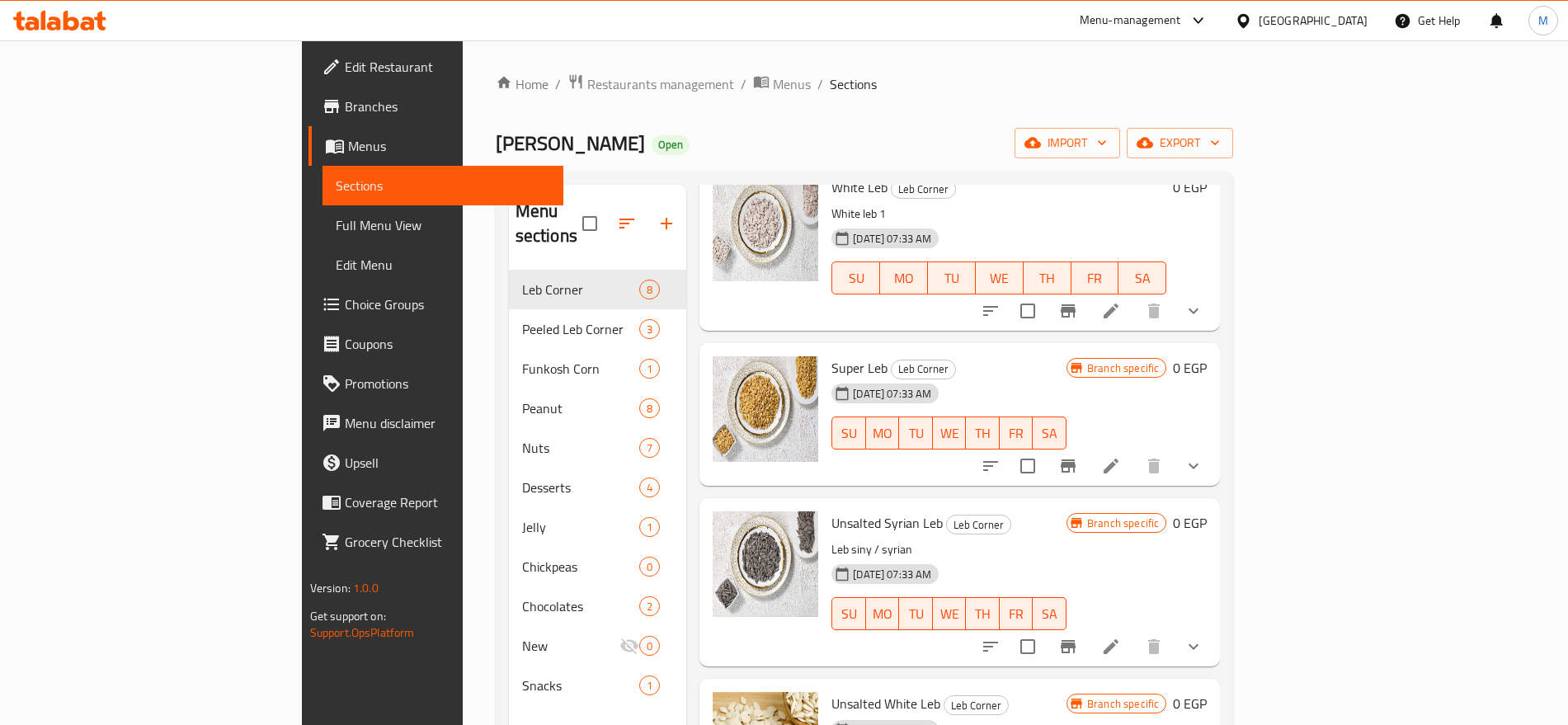
scroll to position [620, 0]
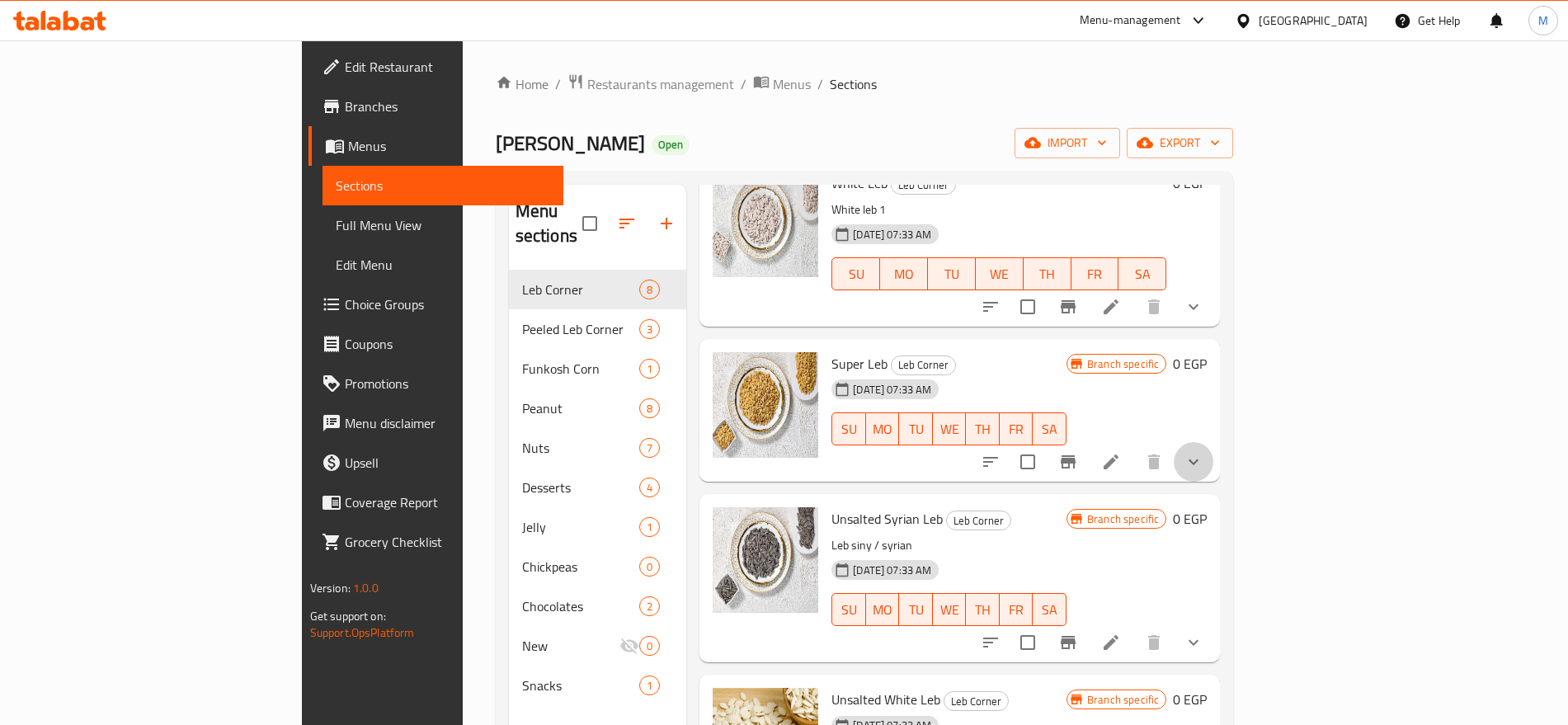
click at [1213, 449] on button "show more" at bounding box center [1193, 462] width 40 height 40
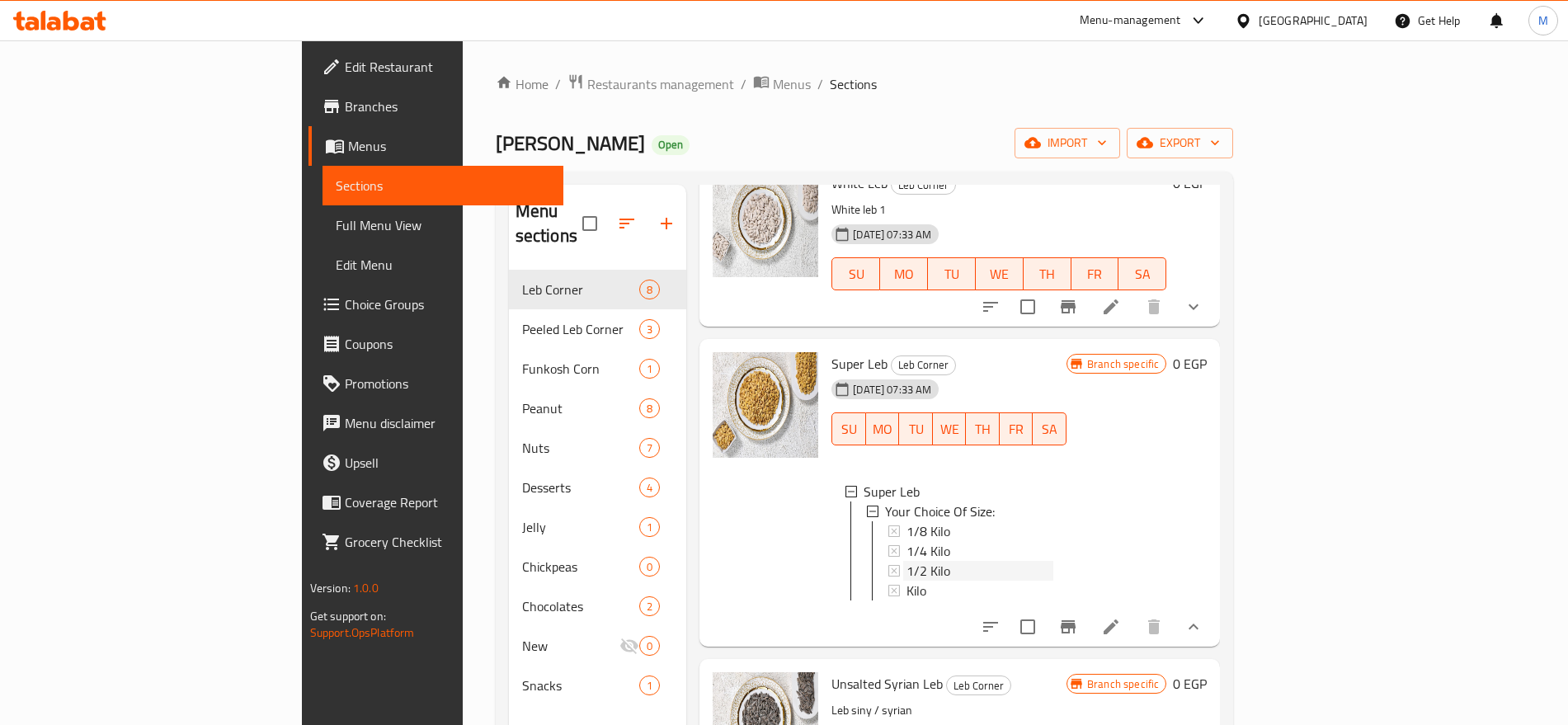
click at [925, 561] on div "1/2 Kilo" at bounding box center [980, 570] width 147 height 20
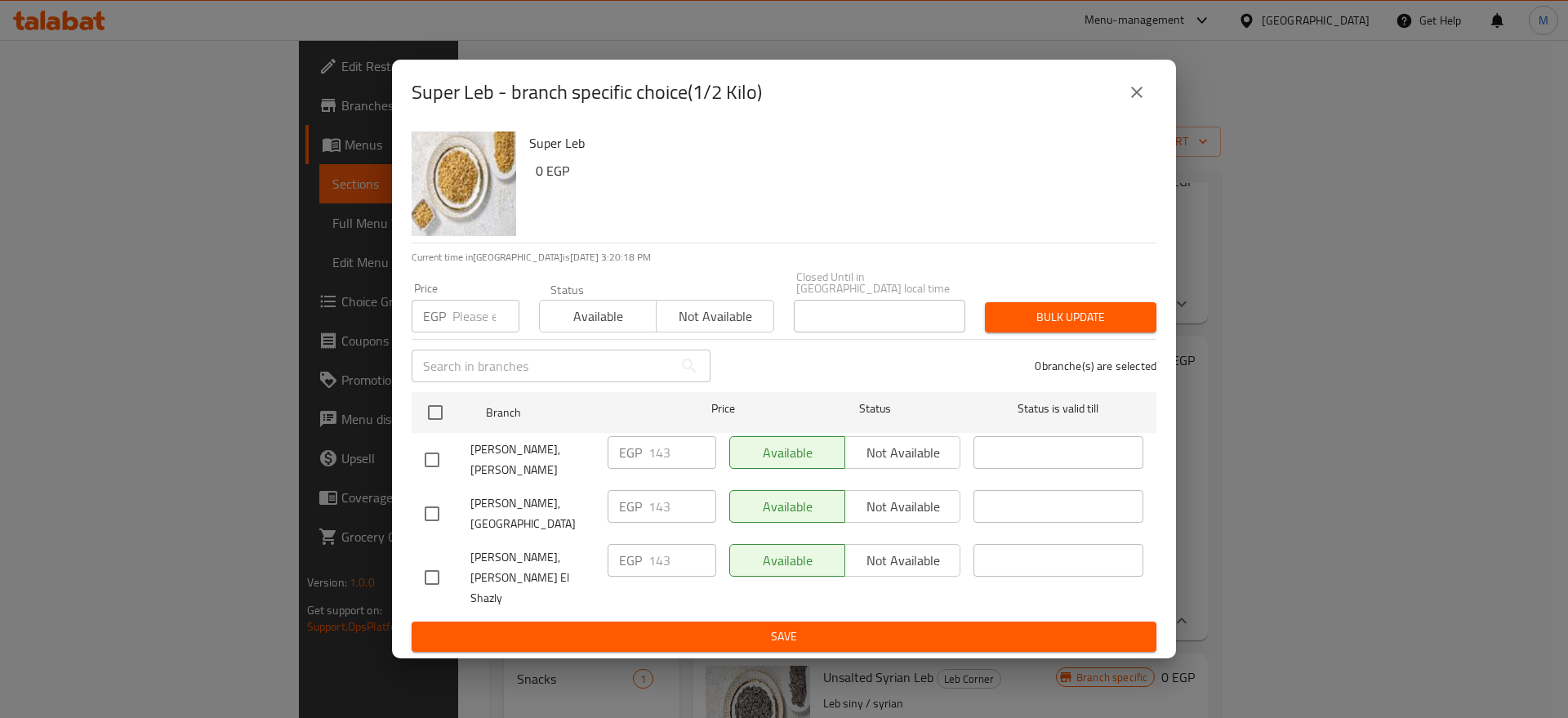
click at [445, 578] on input "checkbox" at bounding box center [432, 577] width 35 height 35
checkbox input "true"
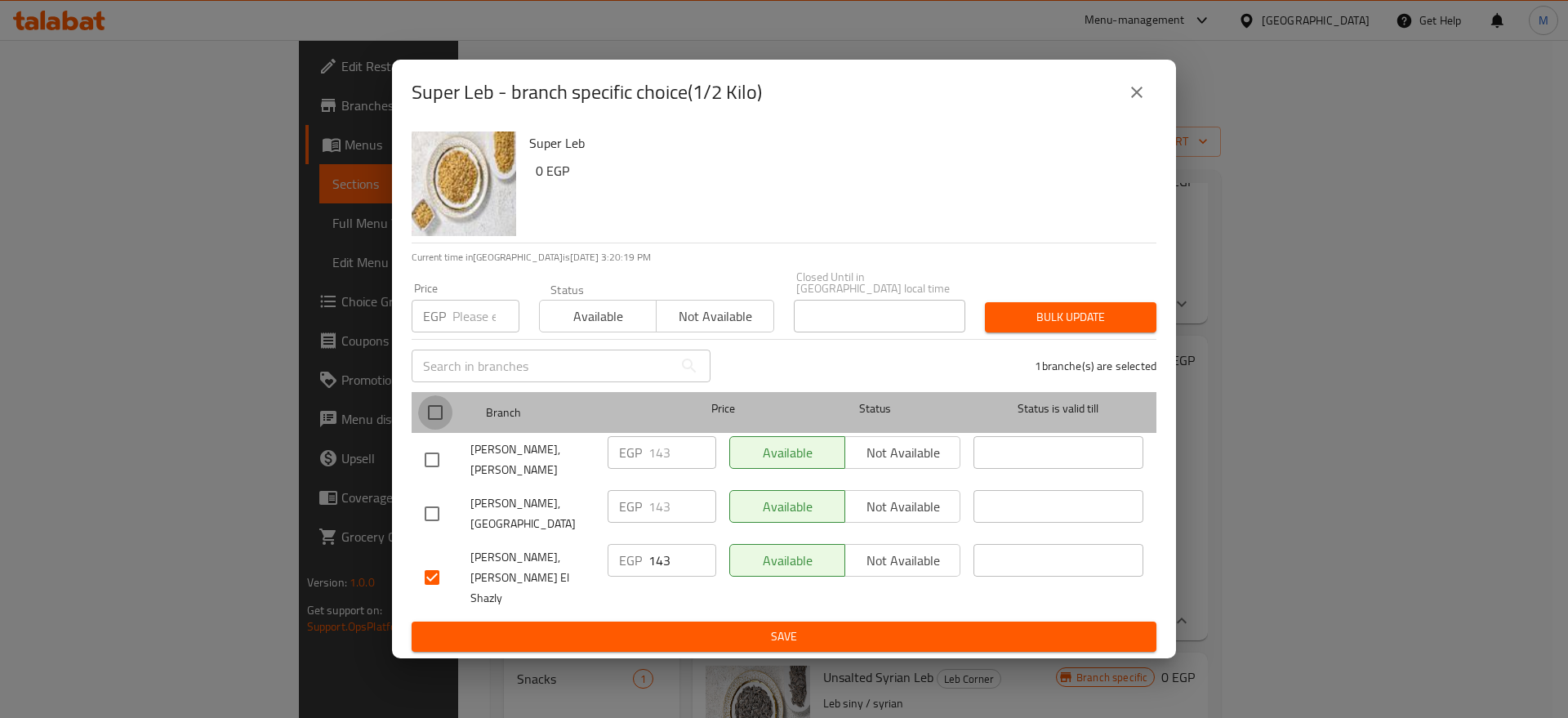
click at [439, 419] on input "checkbox" at bounding box center [435, 412] width 35 height 35
checkbox input "true"
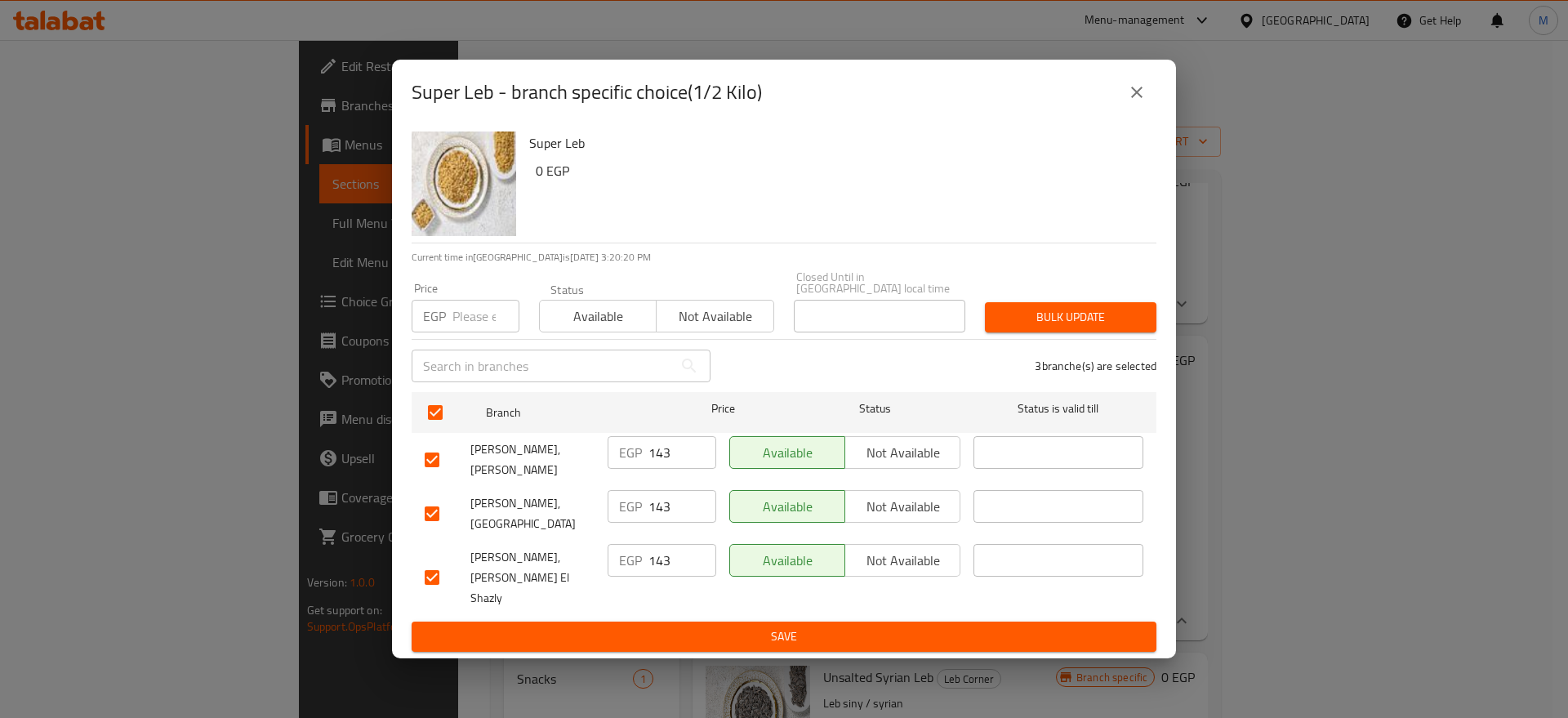
click at [483, 320] on input "number" at bounding box center [486, 315] width 67 height 33
paste input "145"
type input "145"
click at [1097, 328] on span "Bulk update" at bounding box center [1070, 317] width 145 height 21
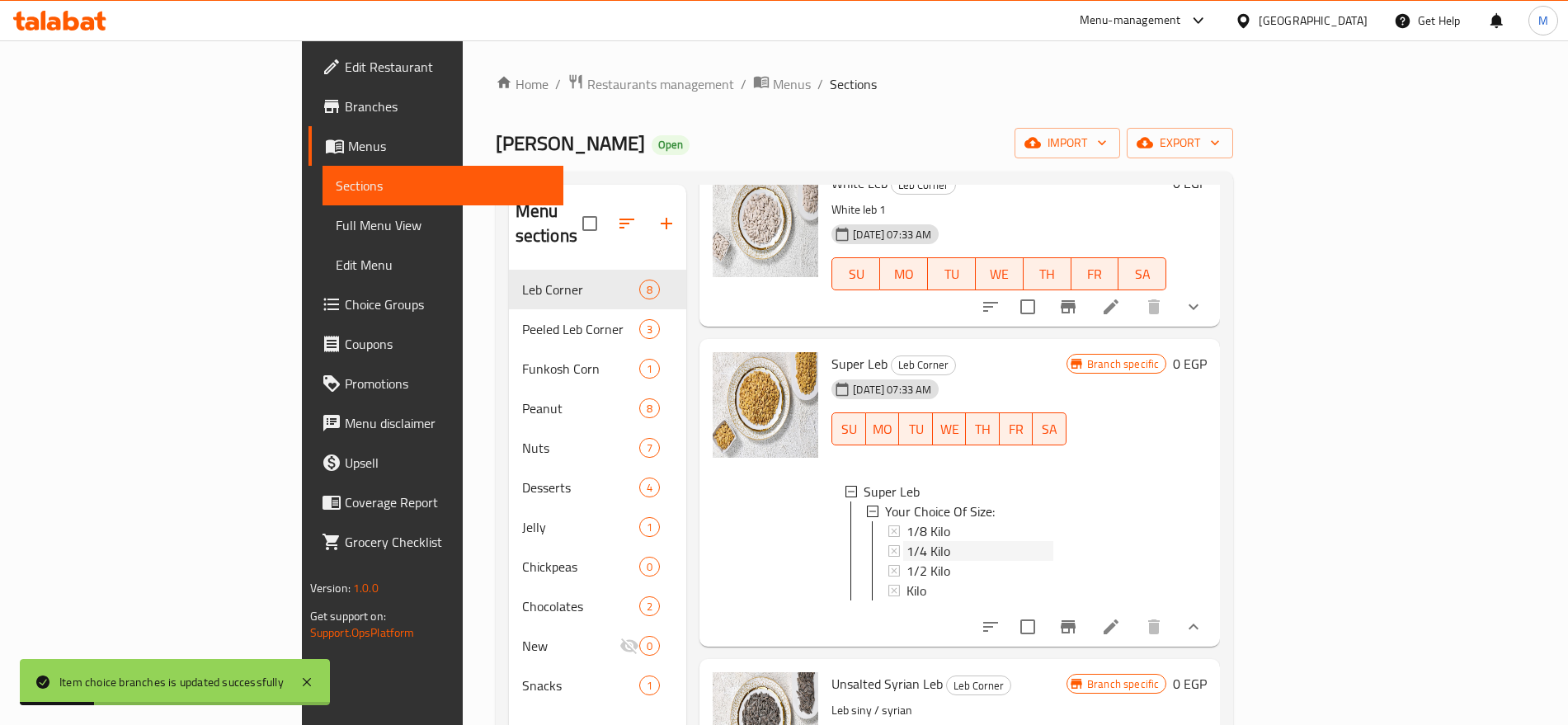
click at [907, 541] on span "1/4 Kilo" at bounding box center [929, 550] width 44 height 20
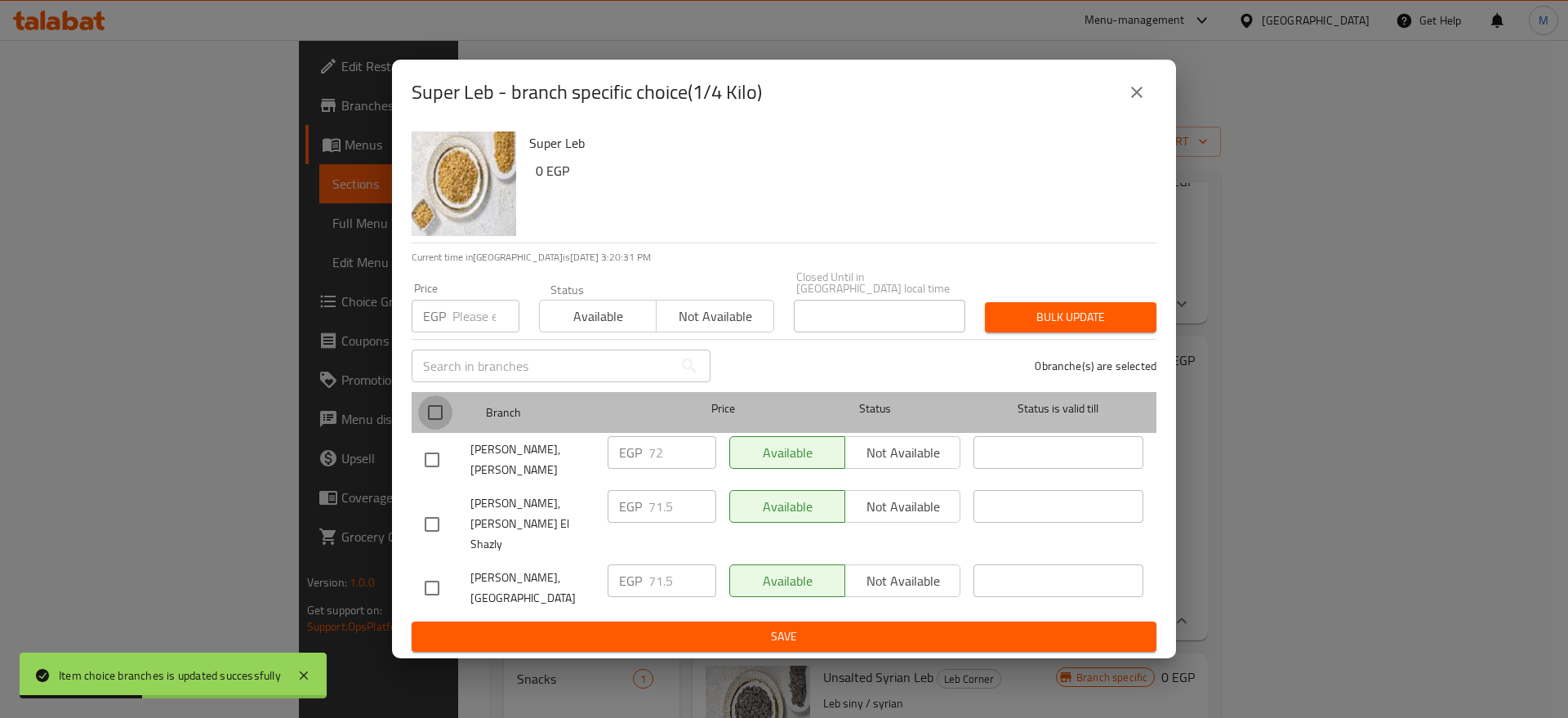
click at [444, 412] on input "checkbox" at bounding box center [435, 412] width 35 height 35
checkbox input "true"
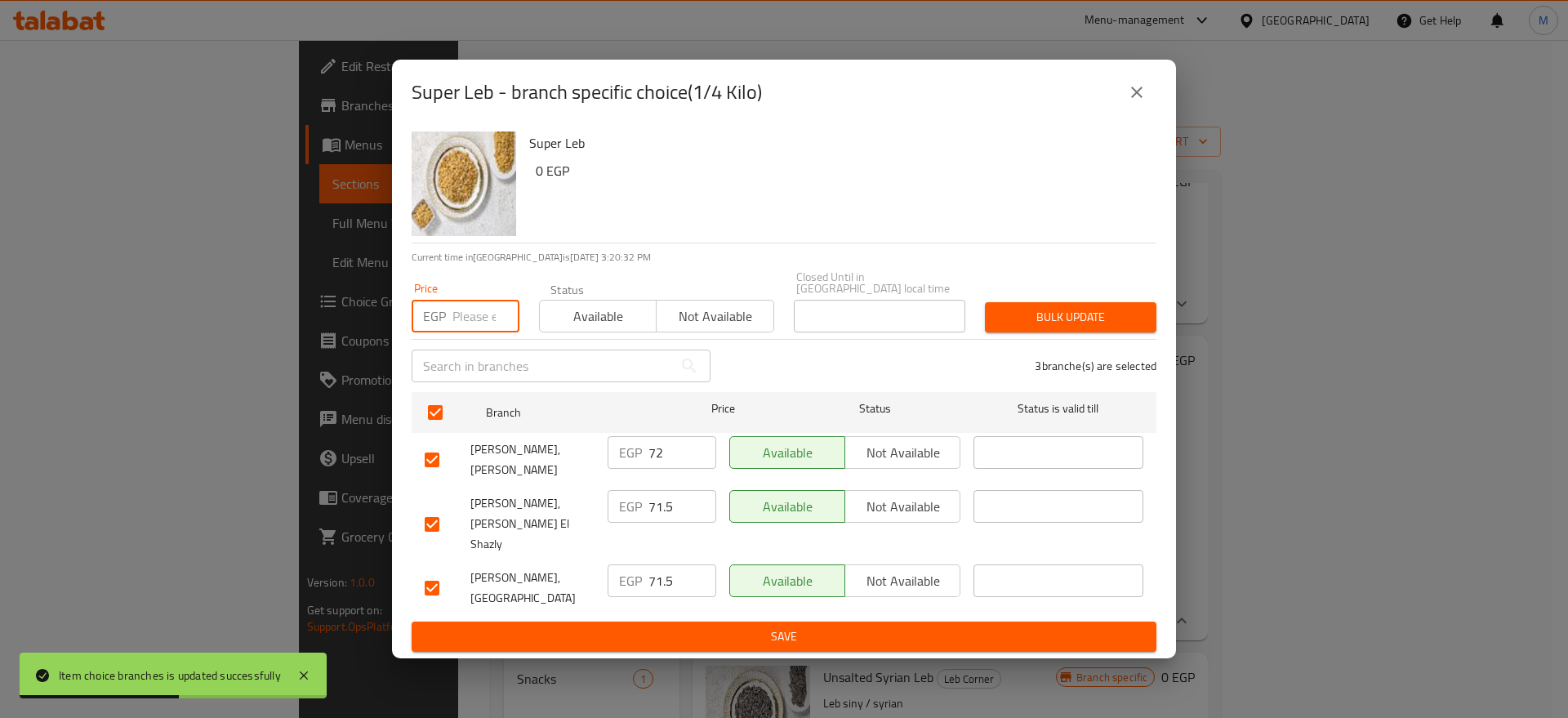
click at [482, 324] on input "number" at bounding box center [486, 315] width 67 height 33
paste input "73"
type input "73"
click at [1031, 318] on span "Bulk update" at bounding box center [1070, 317] width 145 height 21
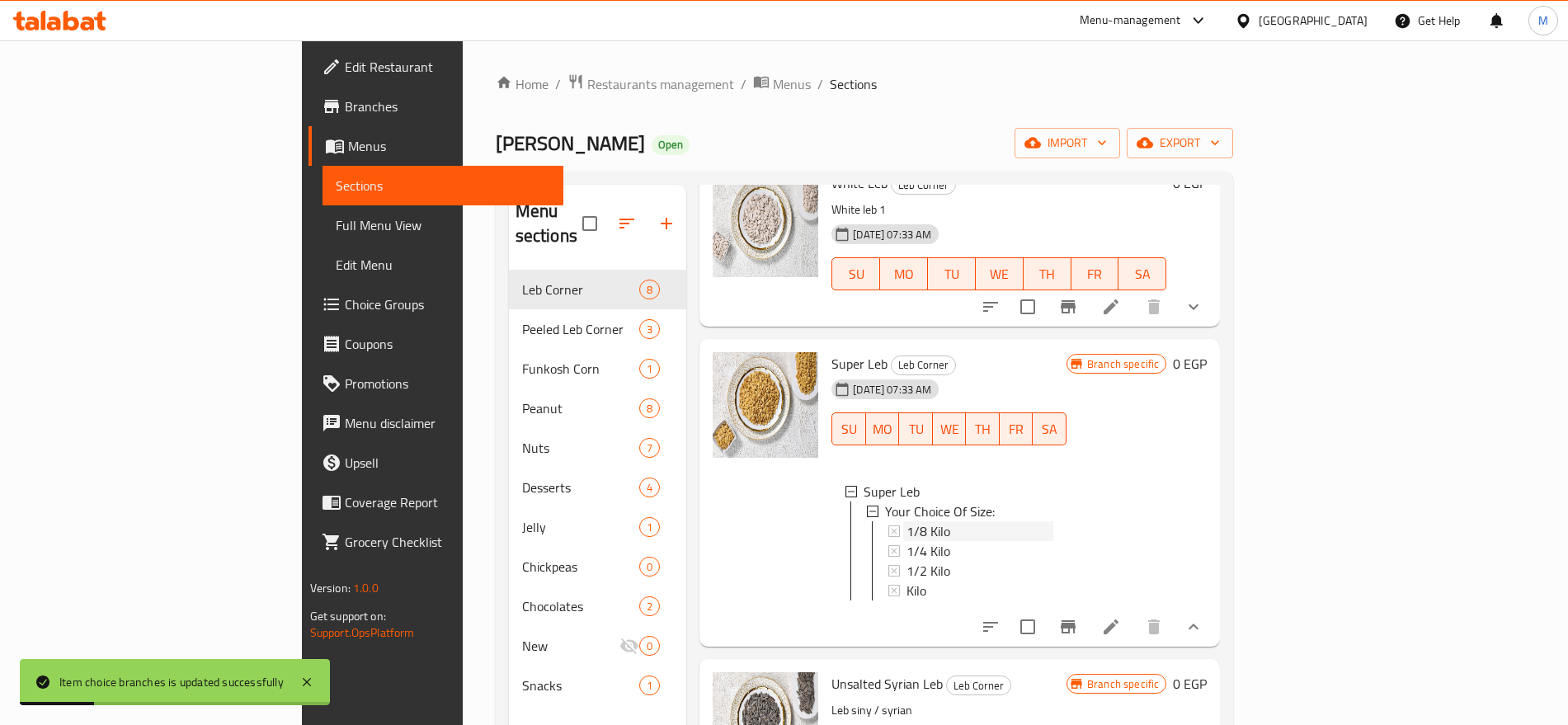
click at [909, 521] on div "1/8 Kilo" at bounding box center [980, 530] width 147 height 20
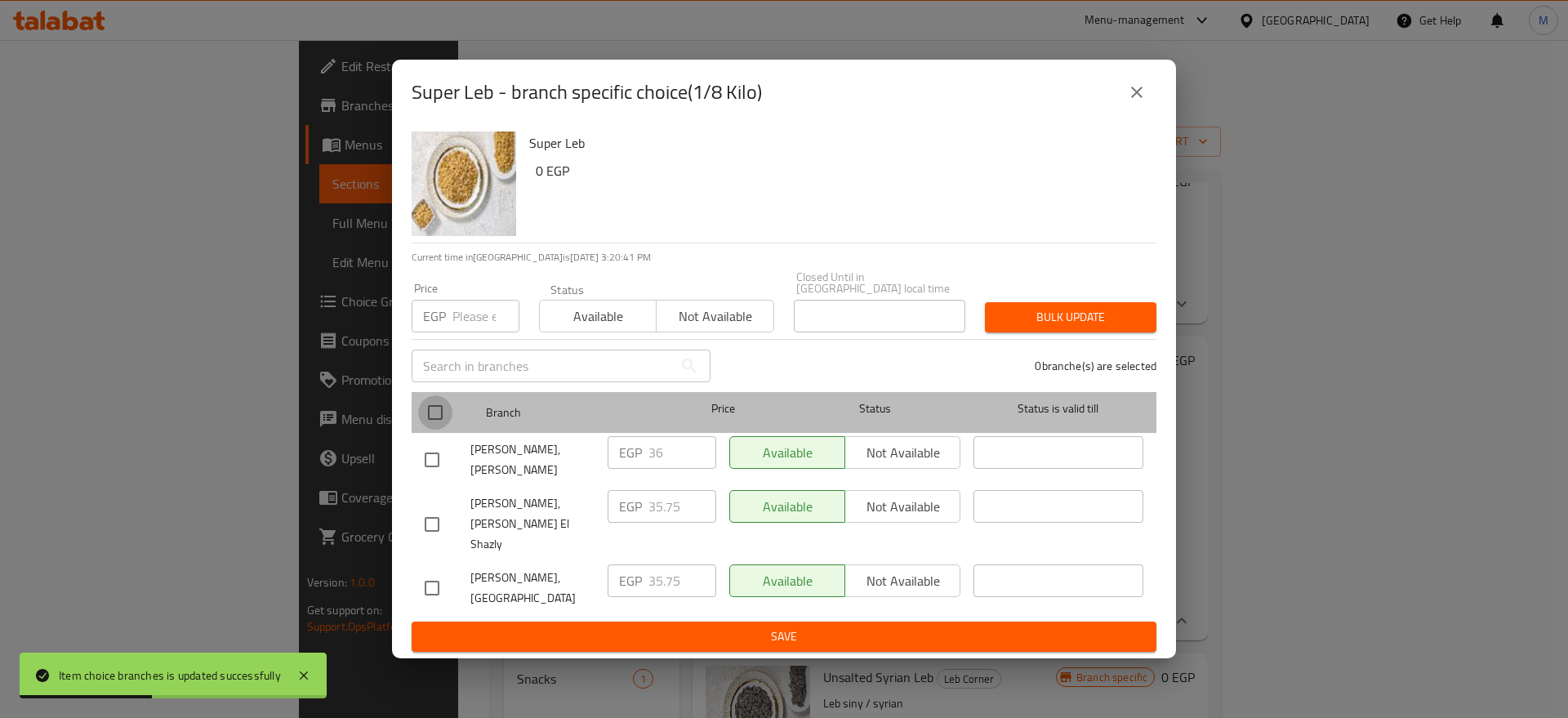
click at [432, 420] on input "checkbox" at bounding box center [435, 412] width 35 height 35
checkbox input "true"
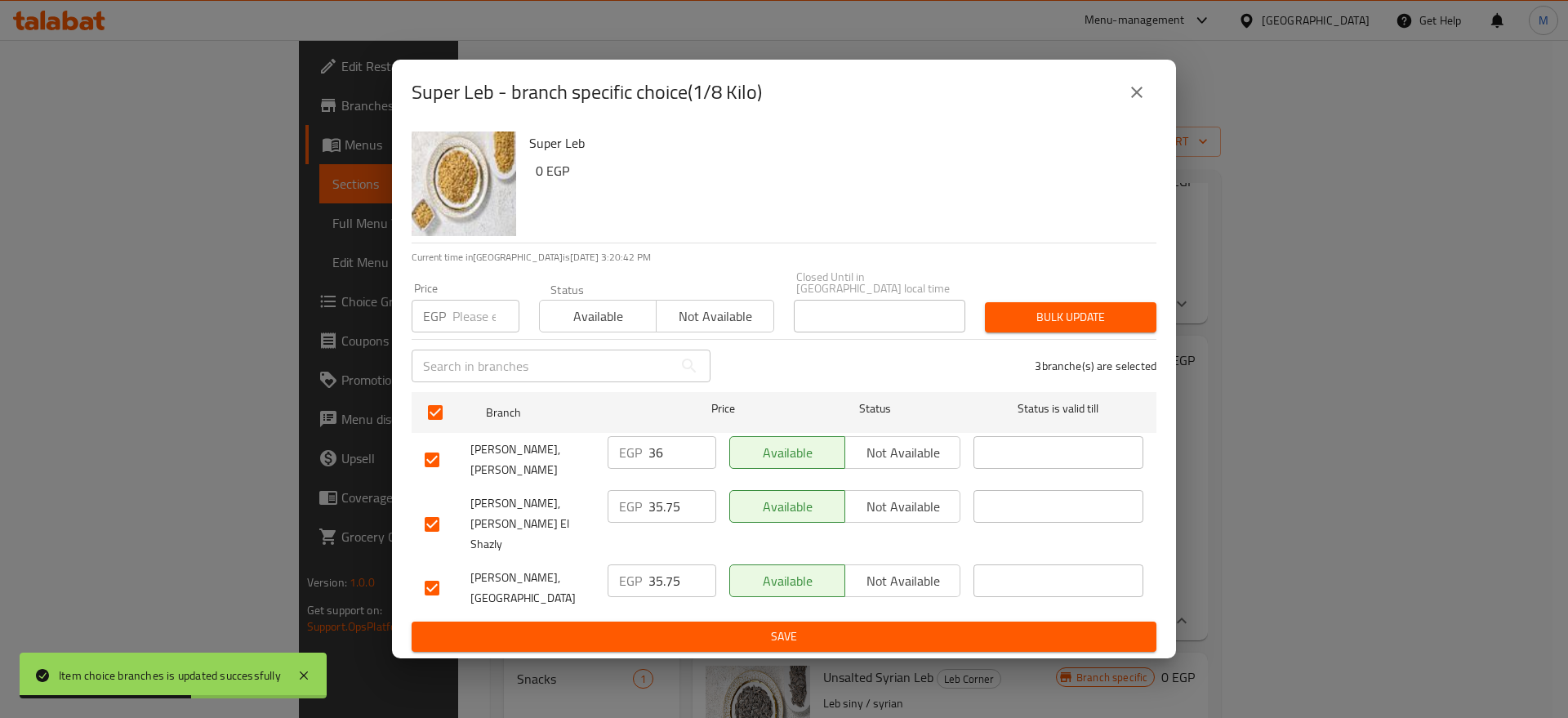
click at [490, 322] on input "number" at bounding box center [486, 315] width 67 height 33
paste input "37"
type input "37"
click at [1009, 317] on span "Bulk update" at bounding box center [1070, 317] width 145 height 21
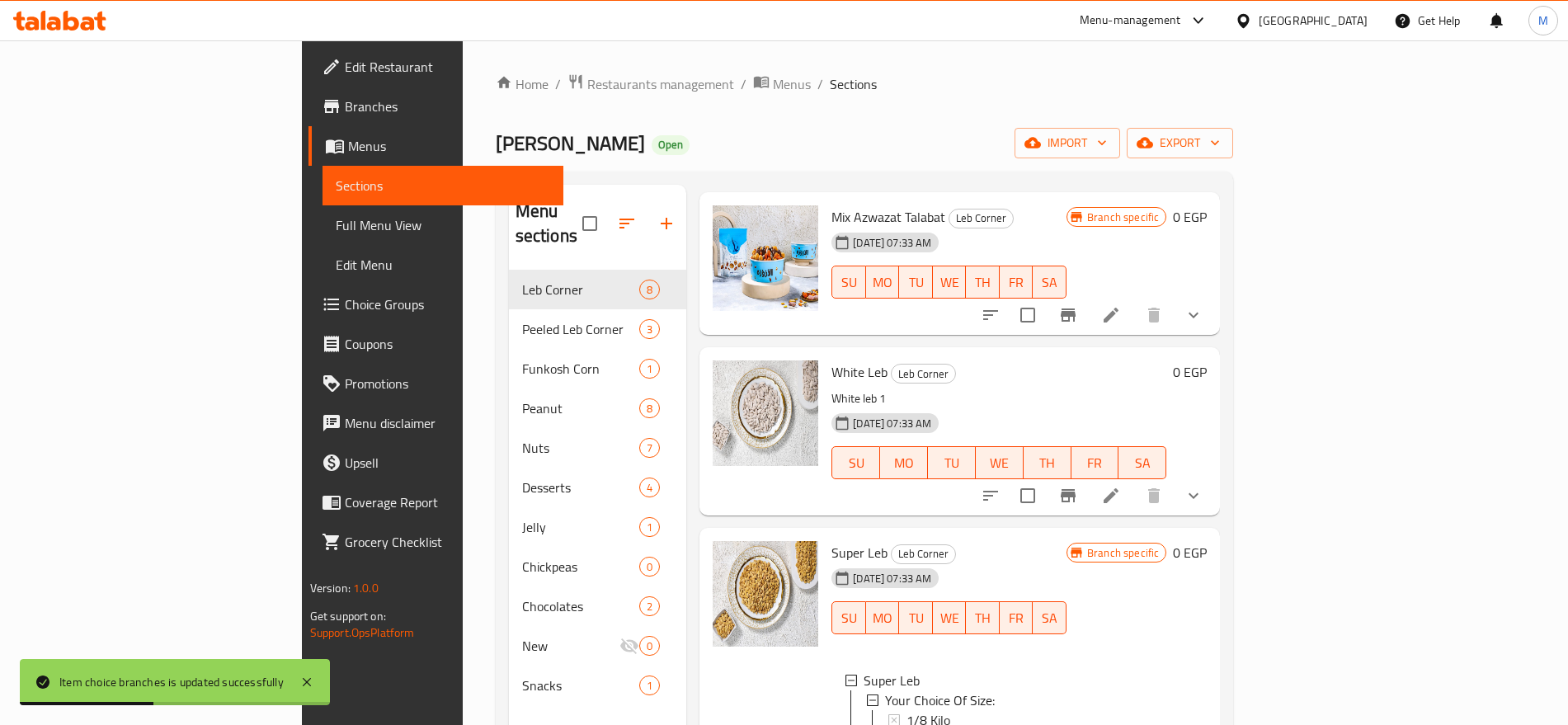
scroll to position [398, 0]
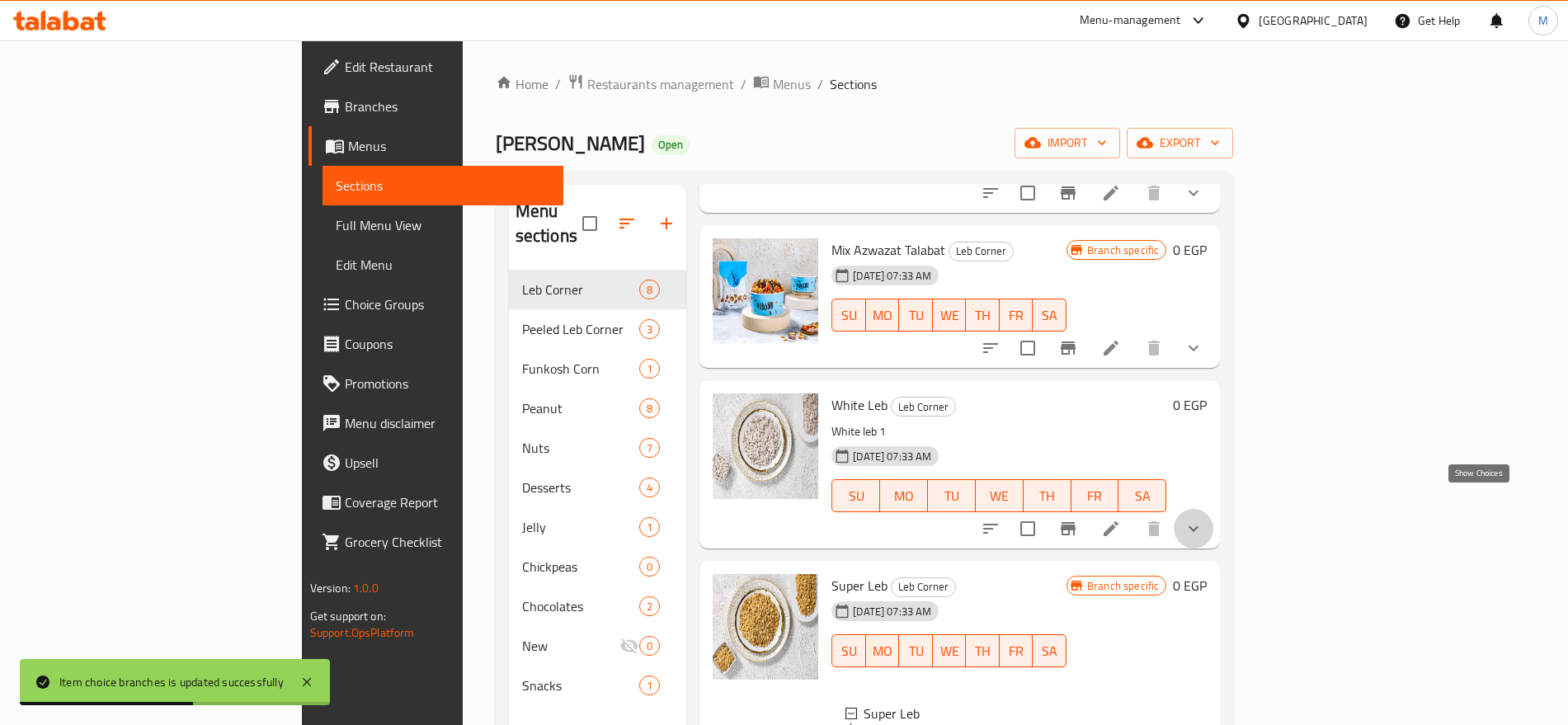
click at [1204, 519] on icon "show more" at bounding box center [1193, 528] width 20 height 20
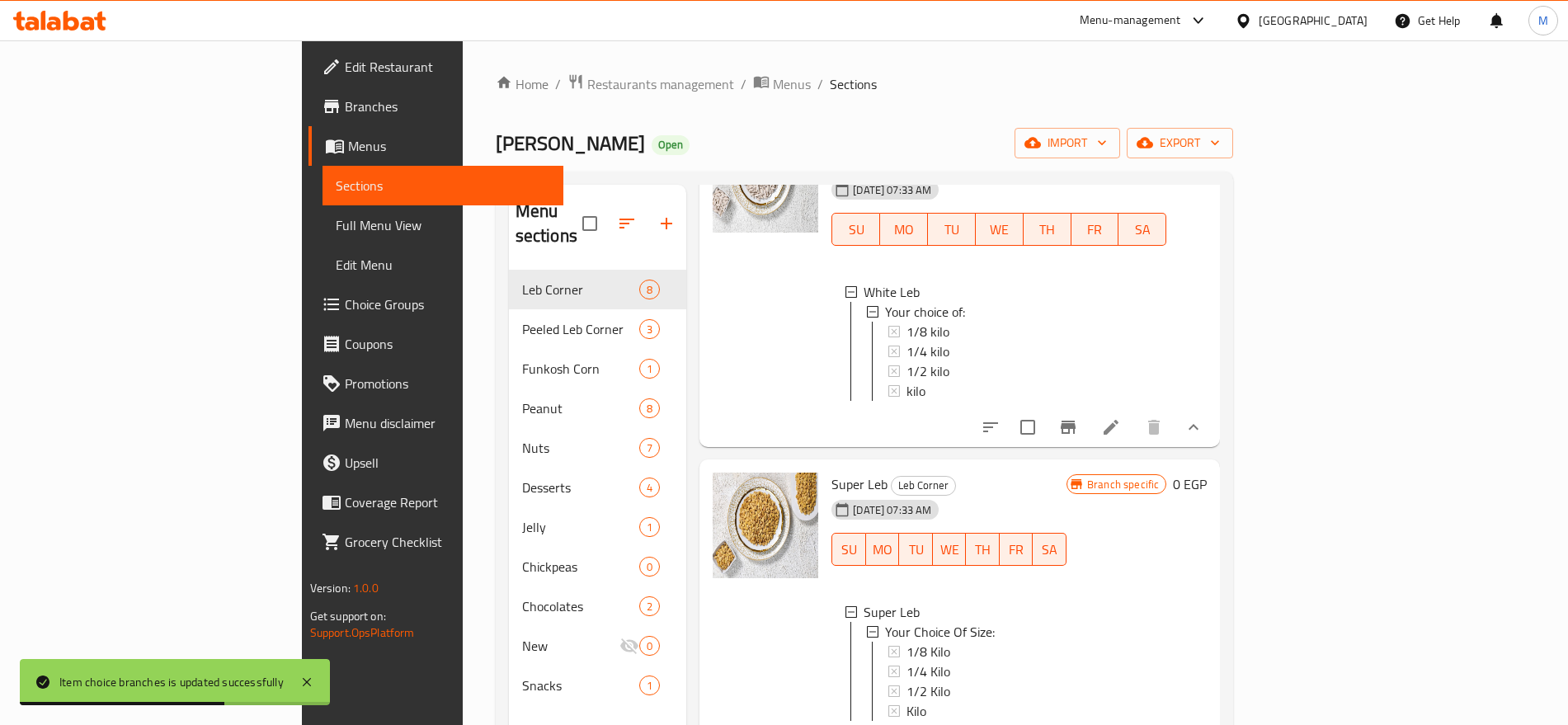
scroll to position [695, 0]
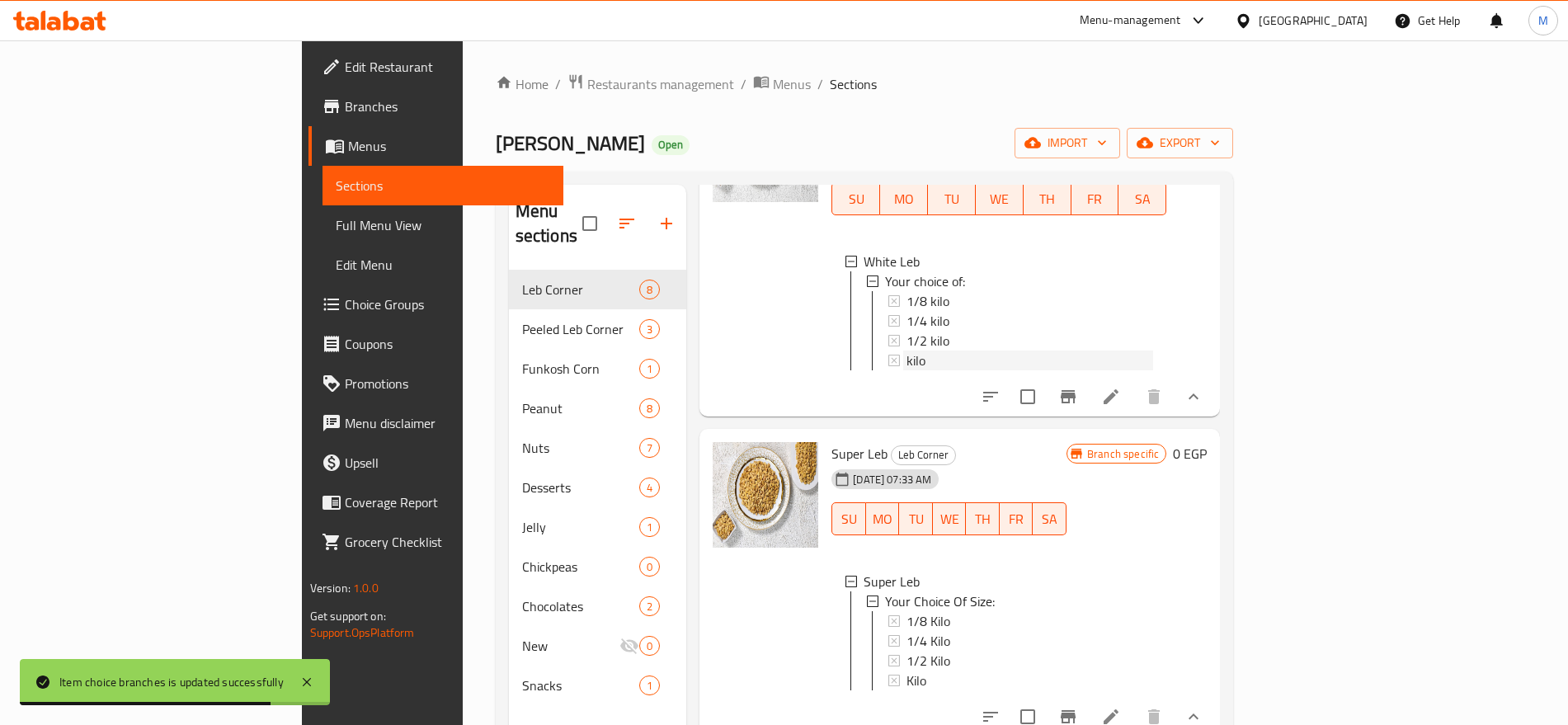
click at [1060, 351] on div "kilo" at bounding box center [1030, 360] width 247 height 20
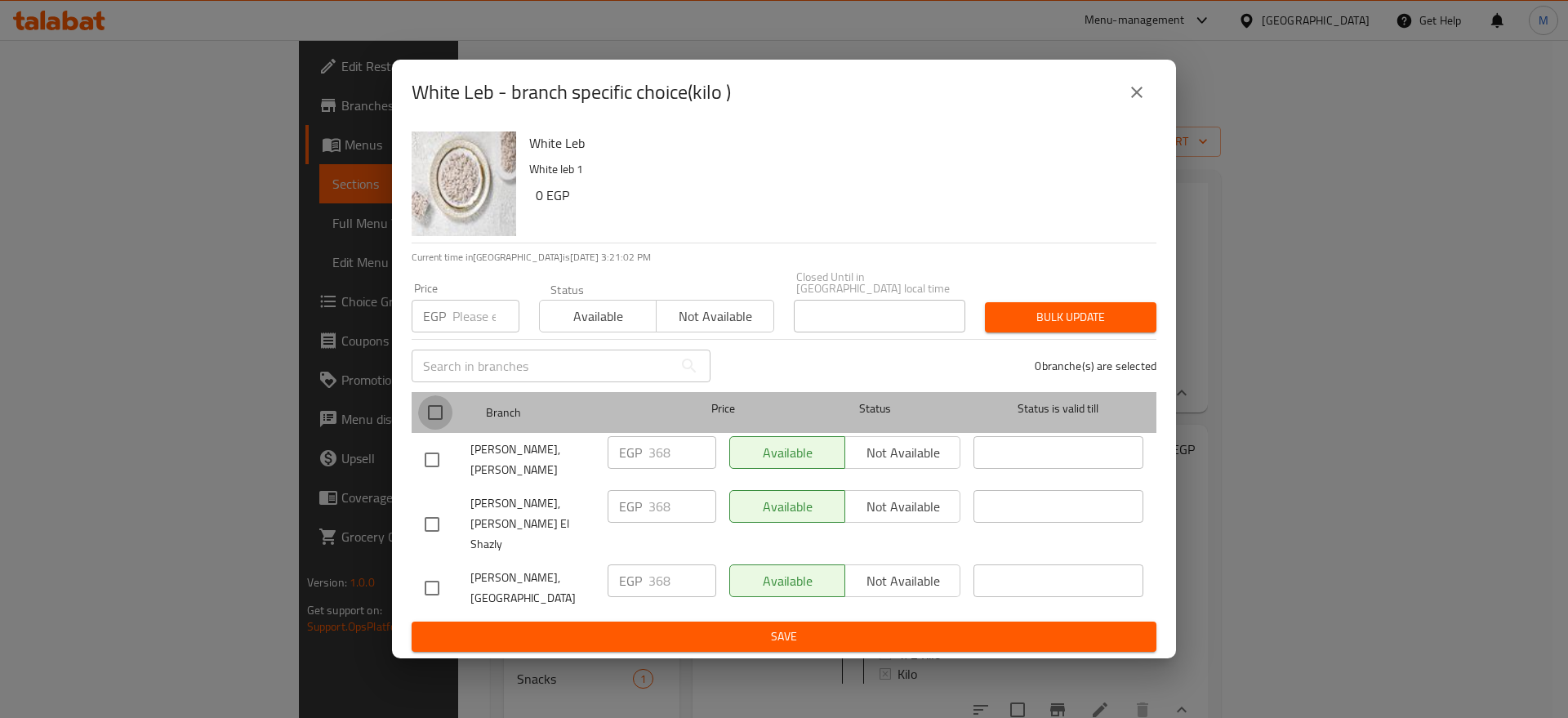
click at [427, 422] on input "checkbox" at bounding box center [435, 412] width 35 height 35
checkbox input "true"
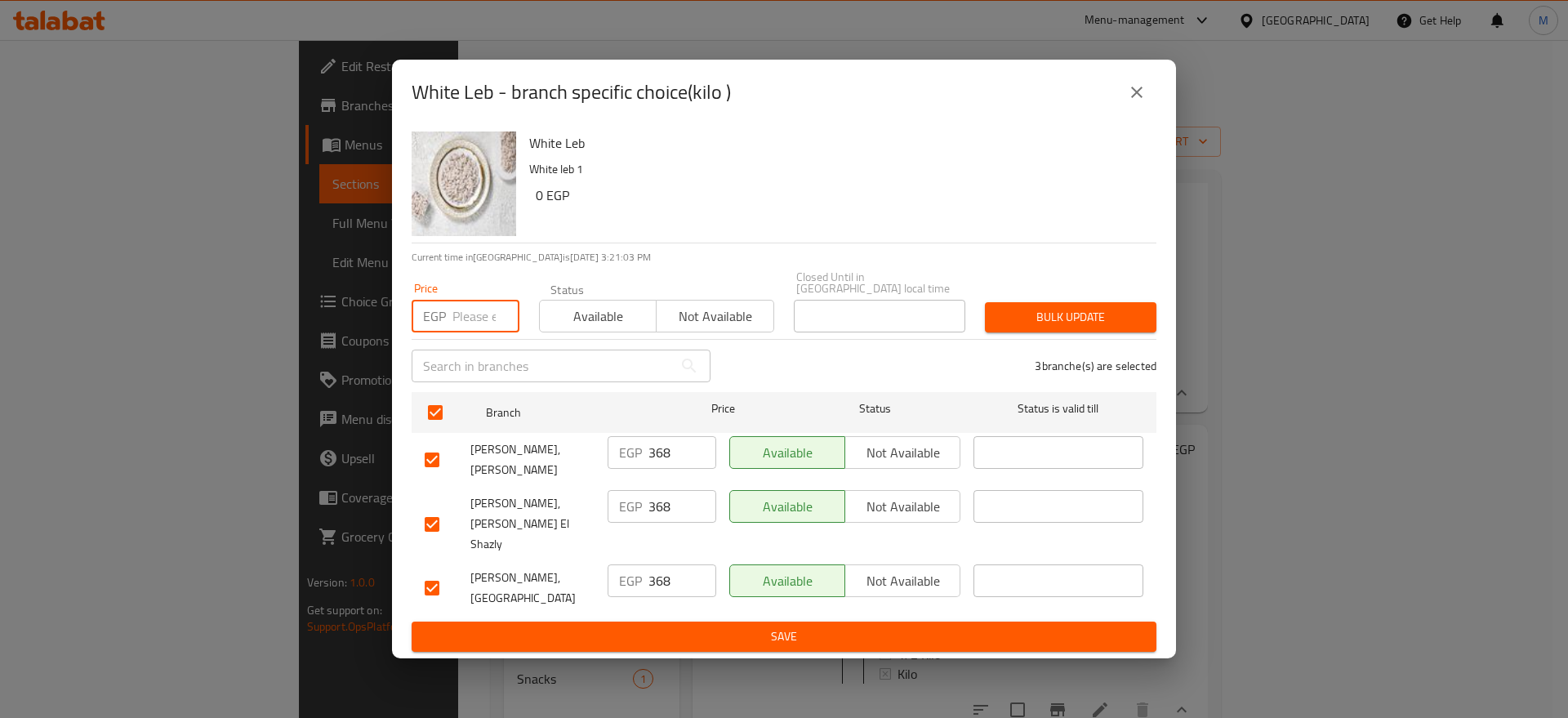
click at [481, 322] on input "number" at bounding box center [486, 315] width 67 height 33
paste input "374"
type input "374"
click at [1020, 323] on span "Bulk update" at bounding box center [1070, 317] width 145 height 21
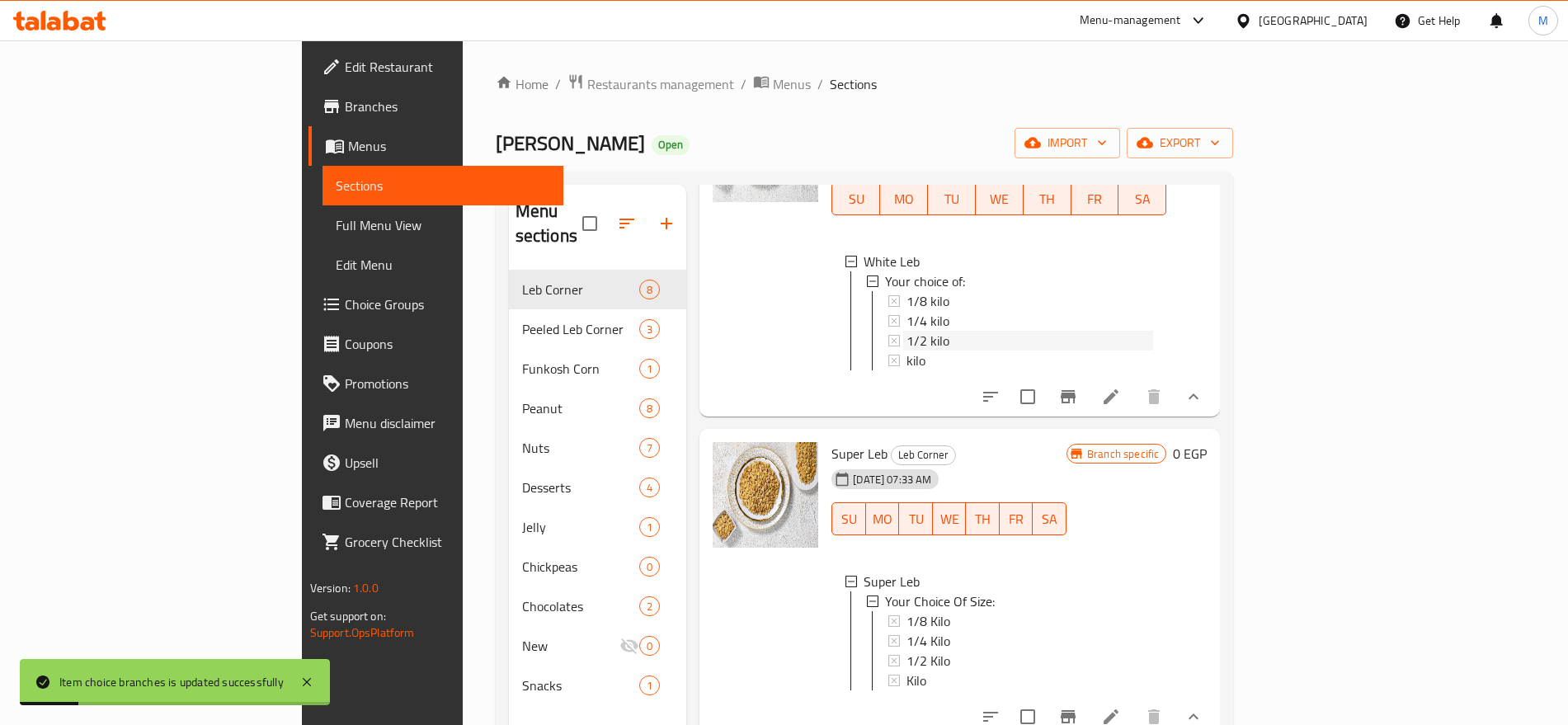
click at [929, 331] on div "1/2 kilo" at bounding box center [1030, 340] width 247 height 20
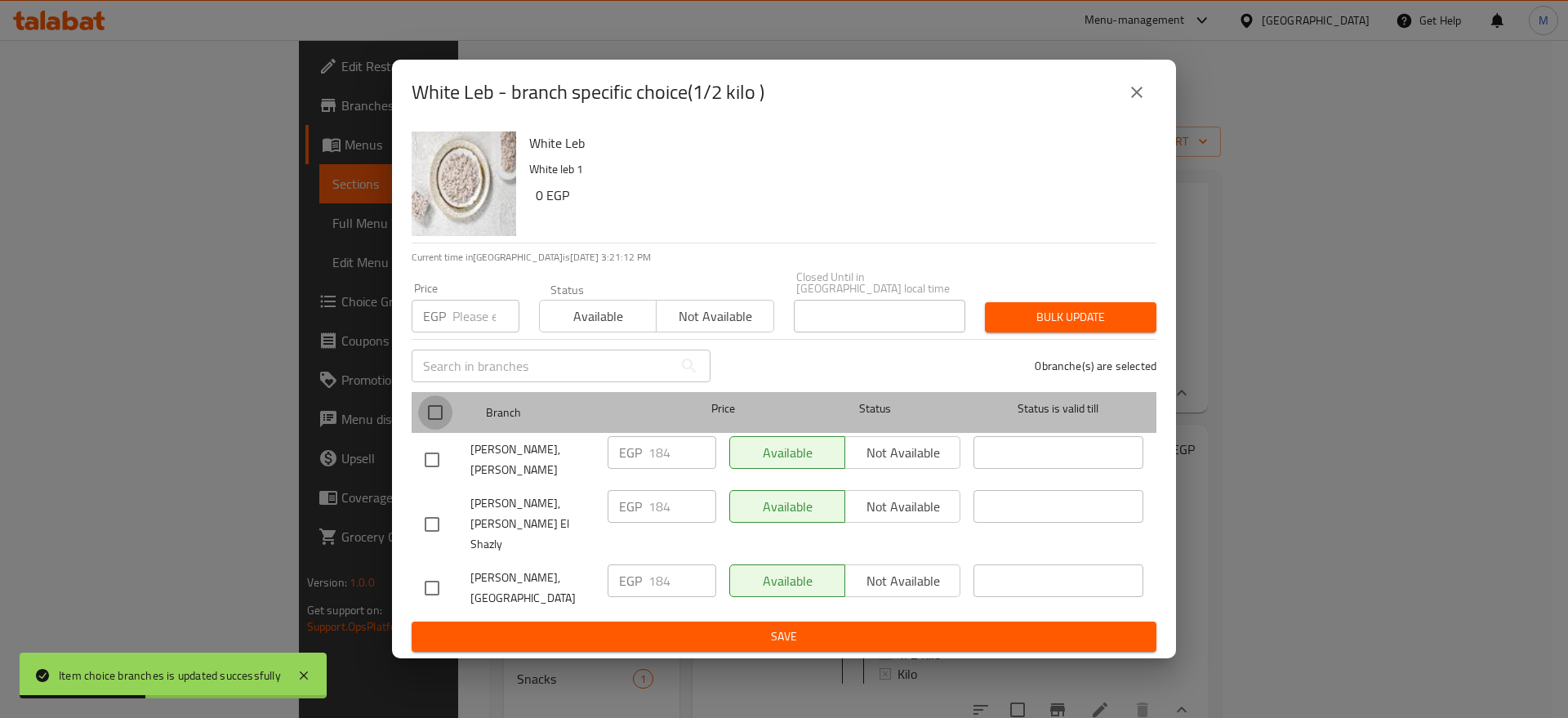
click at [440, 418] on input "checkbox" at bounding box center [435, 412] width 35 height 35
checkbox input "true"
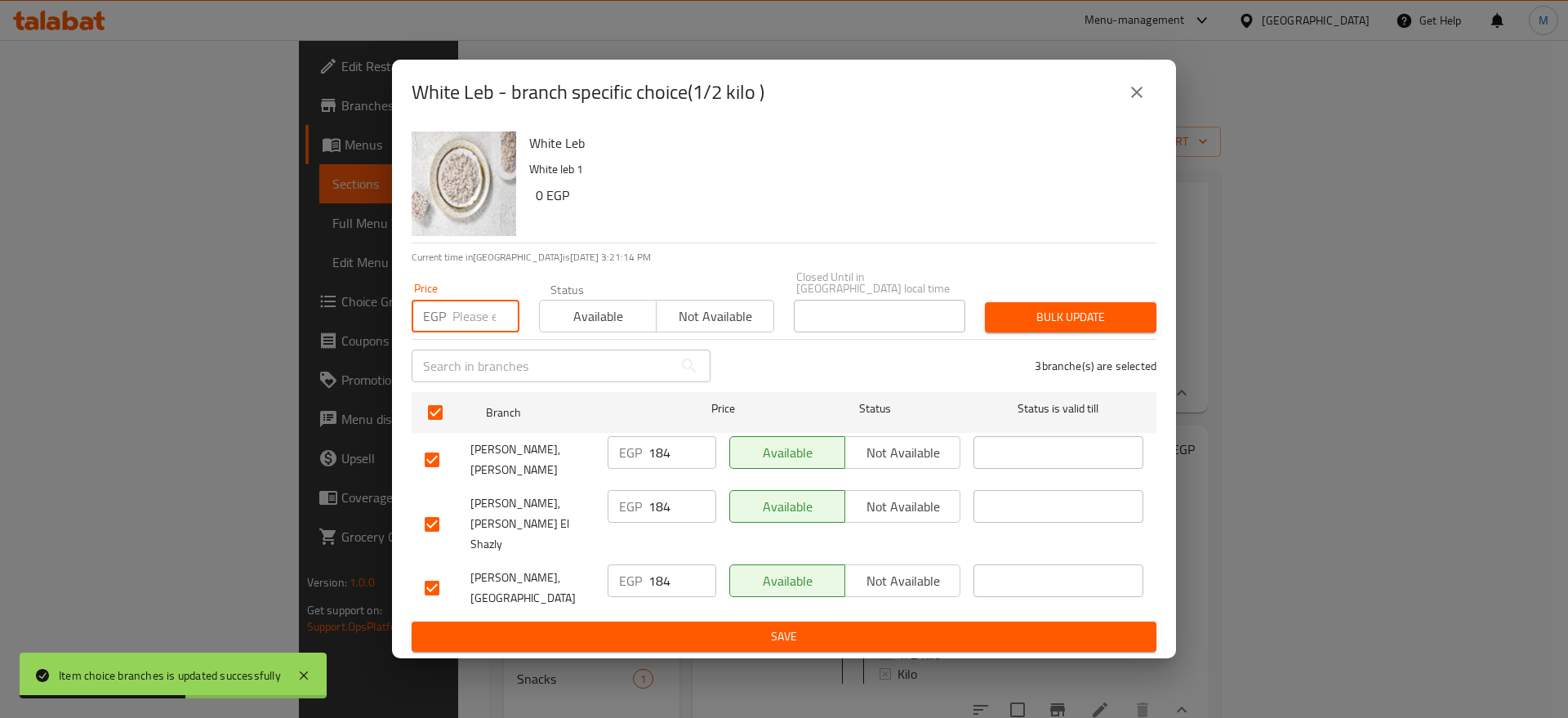
click at [487, 322] on input "number" at bounding box center [486, 315] width 67 height 33
paste input "188"
type input "188"
click at [1049, 312] on span "Bulk update" at bounding box center [1070, 317] width 145 height 21
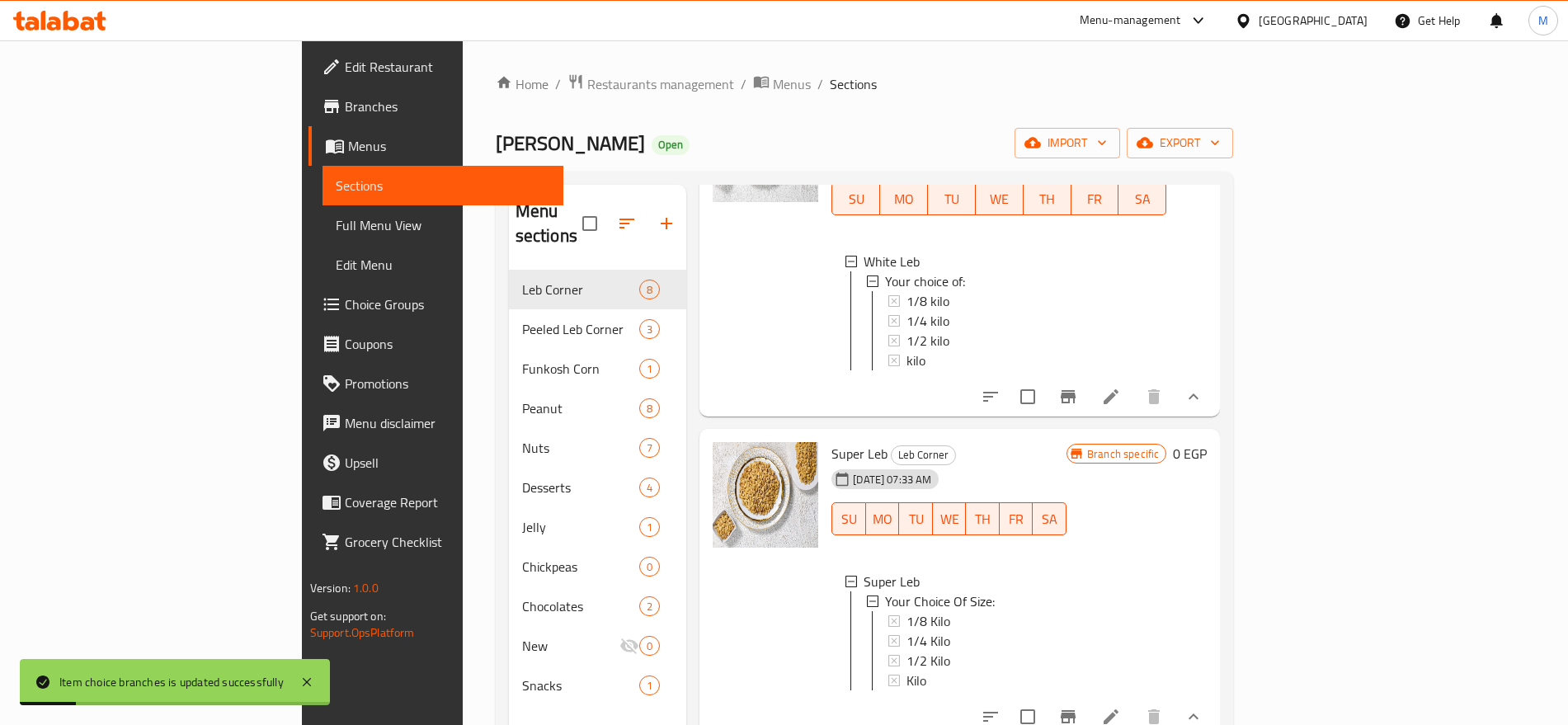
click at [907, 331] on div "1/2 kilo" at bounding box center [1030, 340] width 247 height 20
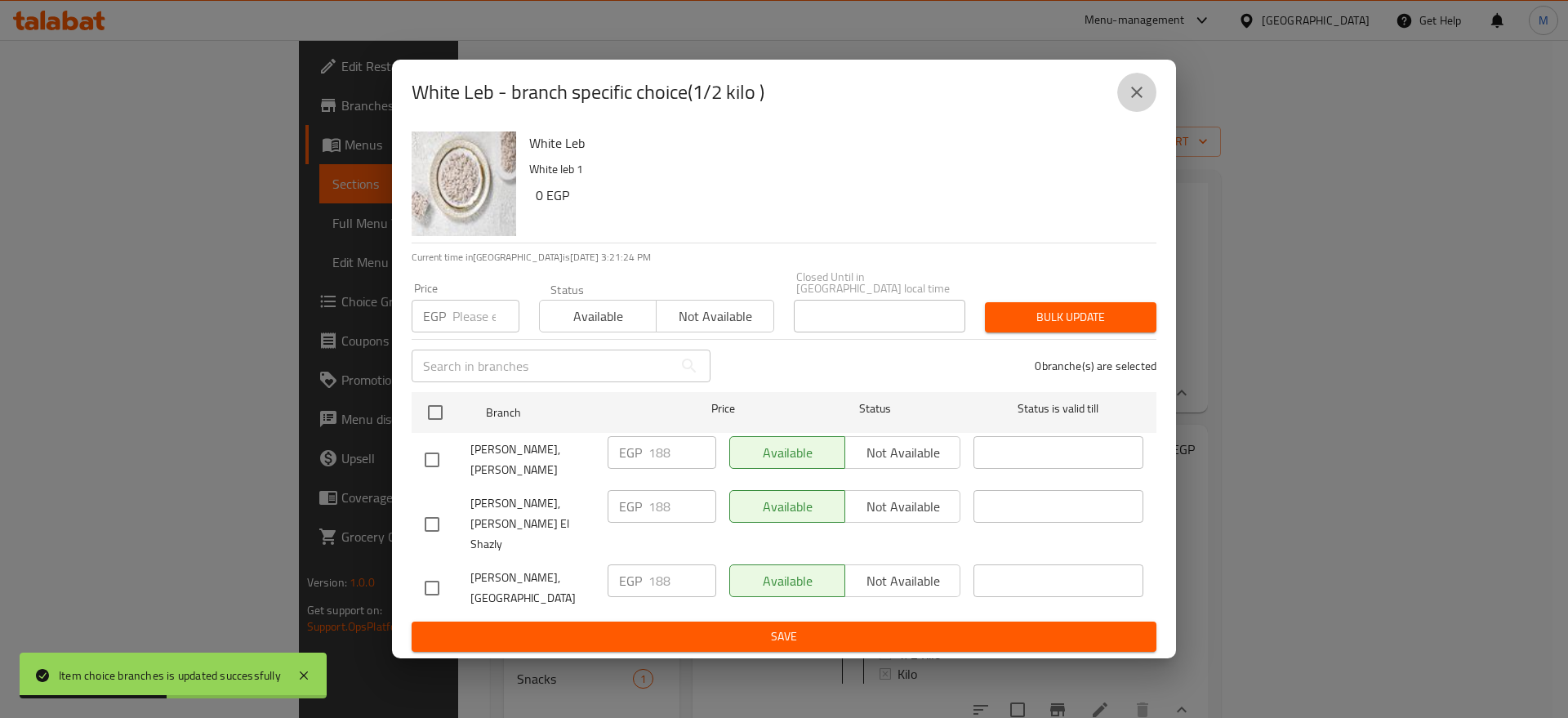
click at [1145, 100] on icon "close" at bounding box center [1136, 92] width 20 height 20
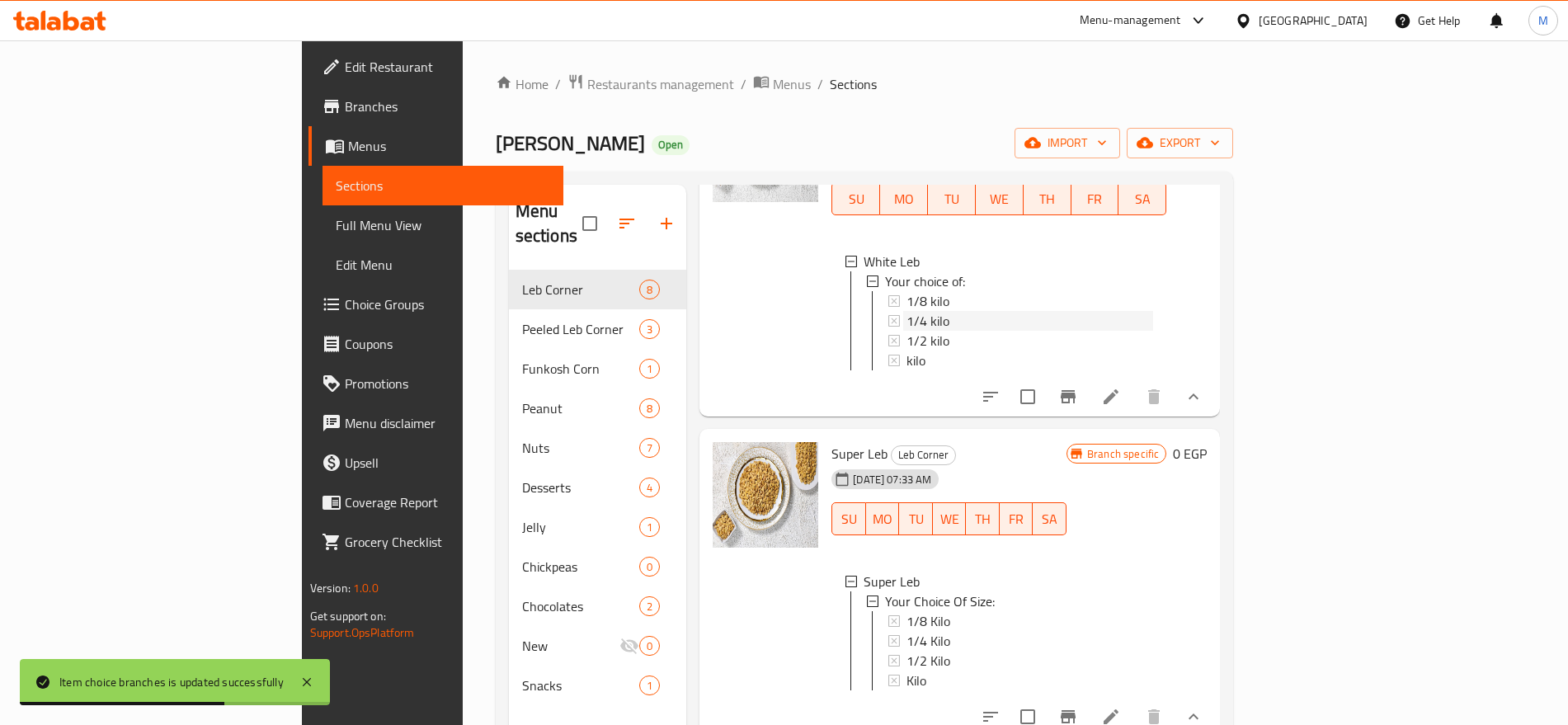
click at [907, 311] on div "1/4 kilo" at bounding box center [1030, 320] width 247 height 20
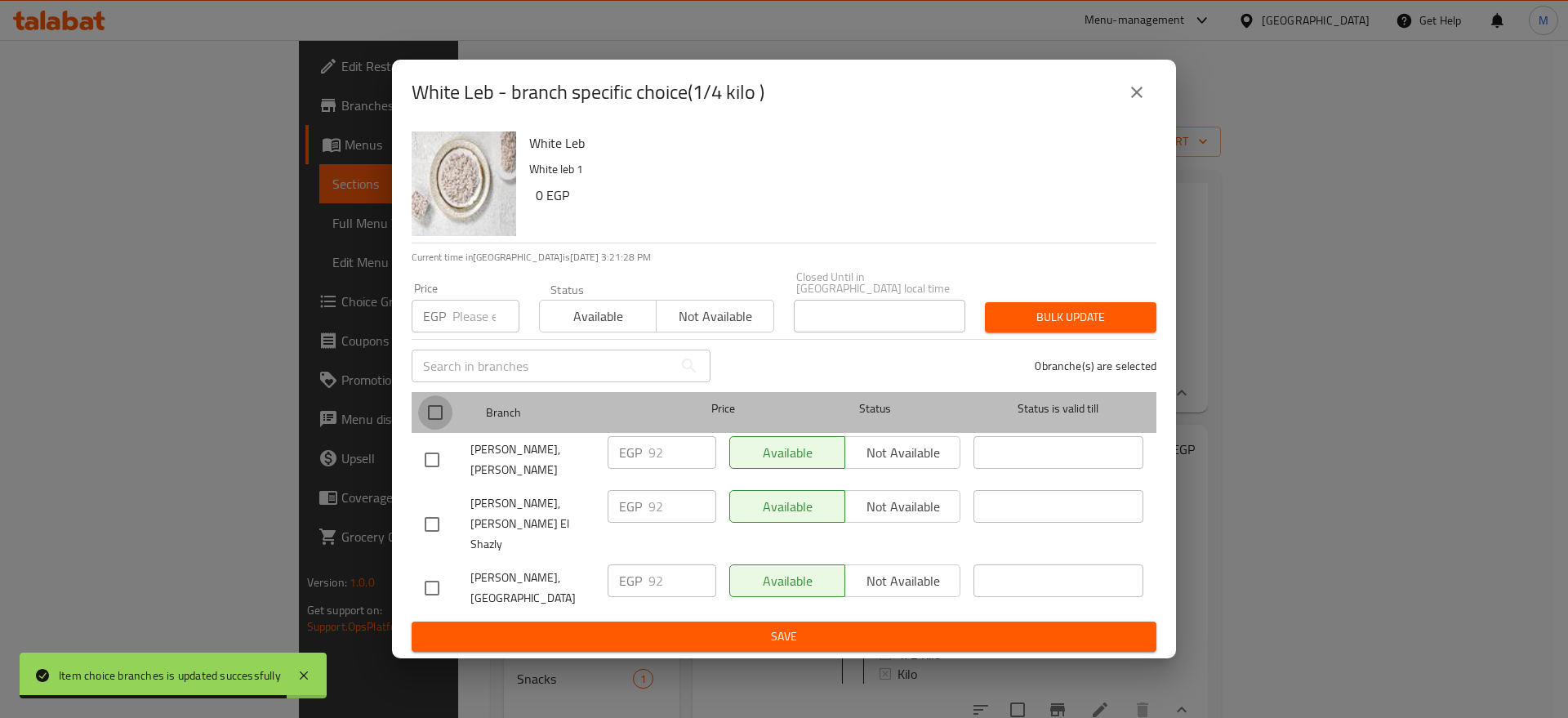
click at [422, 408] on input "checkbox" at bounding box center [435, 412] width 35 height 35
checkbox input "true"
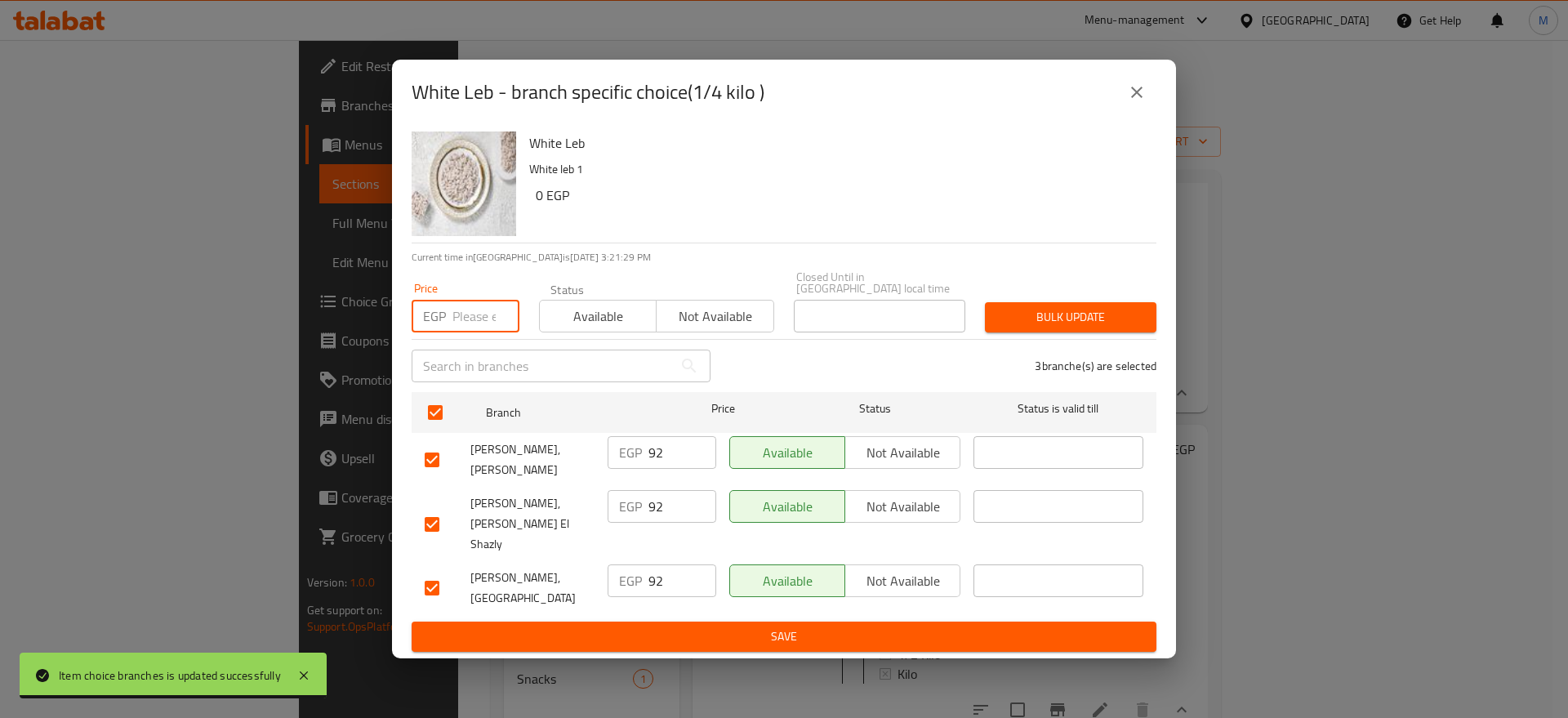
click at [477, 305] on input "number" at bounding box center [486, 315] width 67 height 33
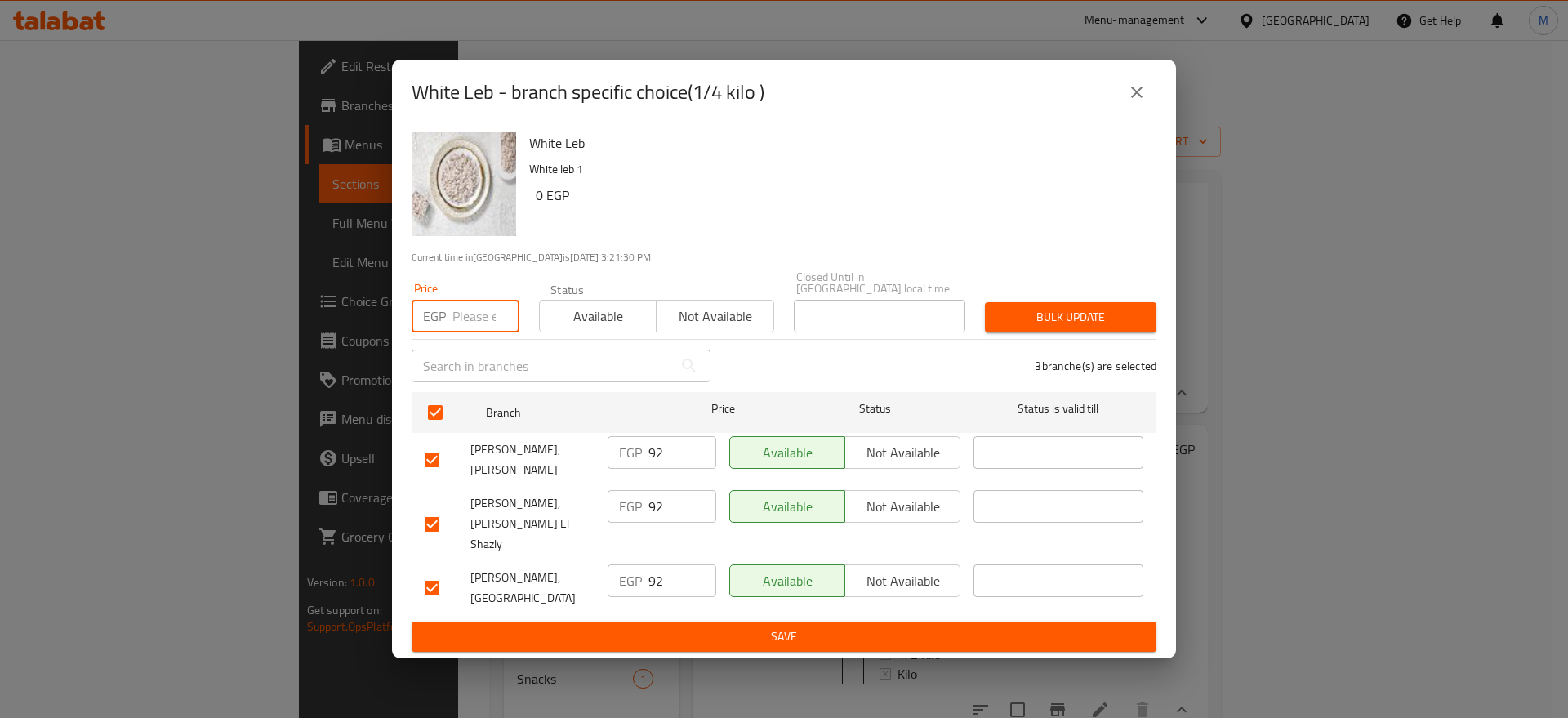
paste input "94"
type input "94"
click at [1033, 315] on span "Bulk update" at bounding box center [1070, 317] width 145 height 21
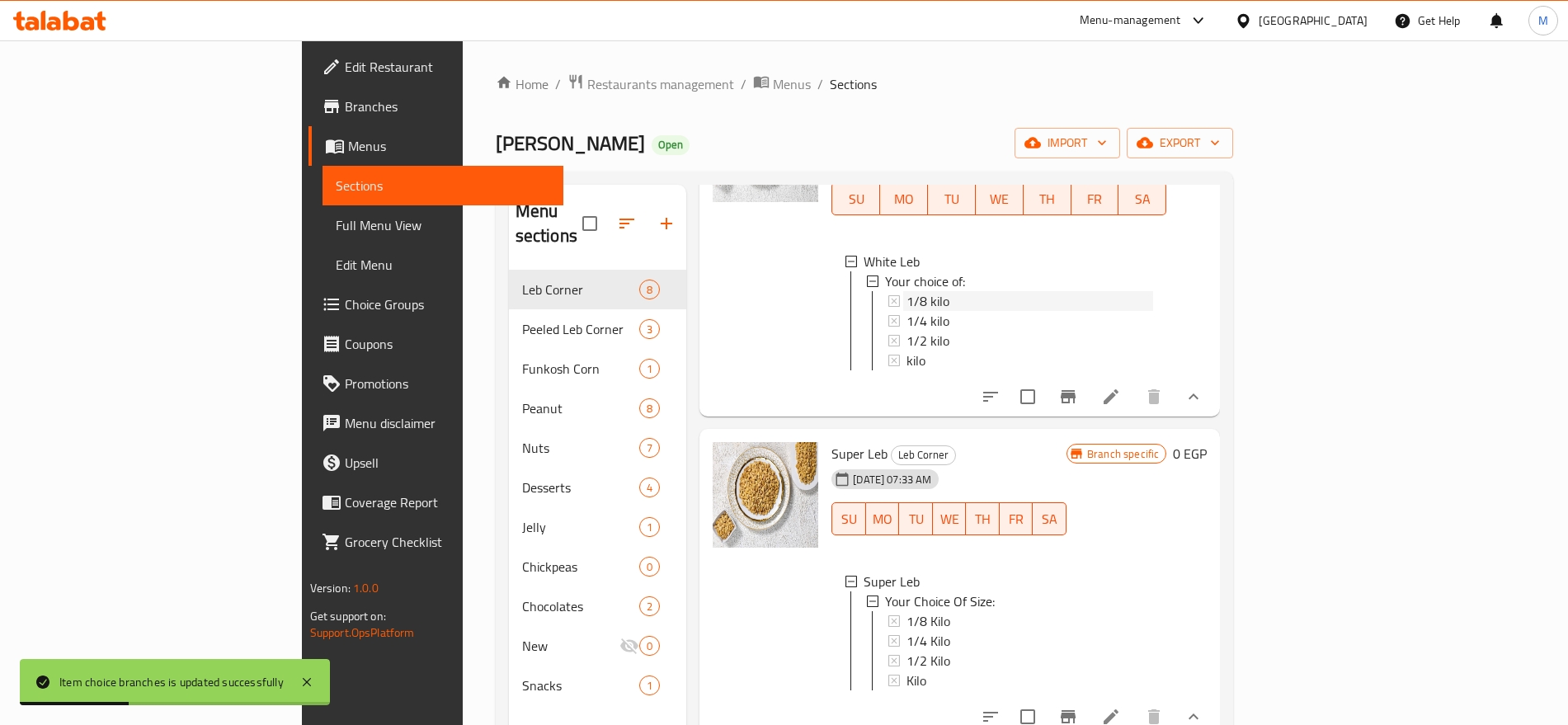
click at [963, 291] on div "1/8 kilo" at bounding box center [1030, 301] width 247 height 20
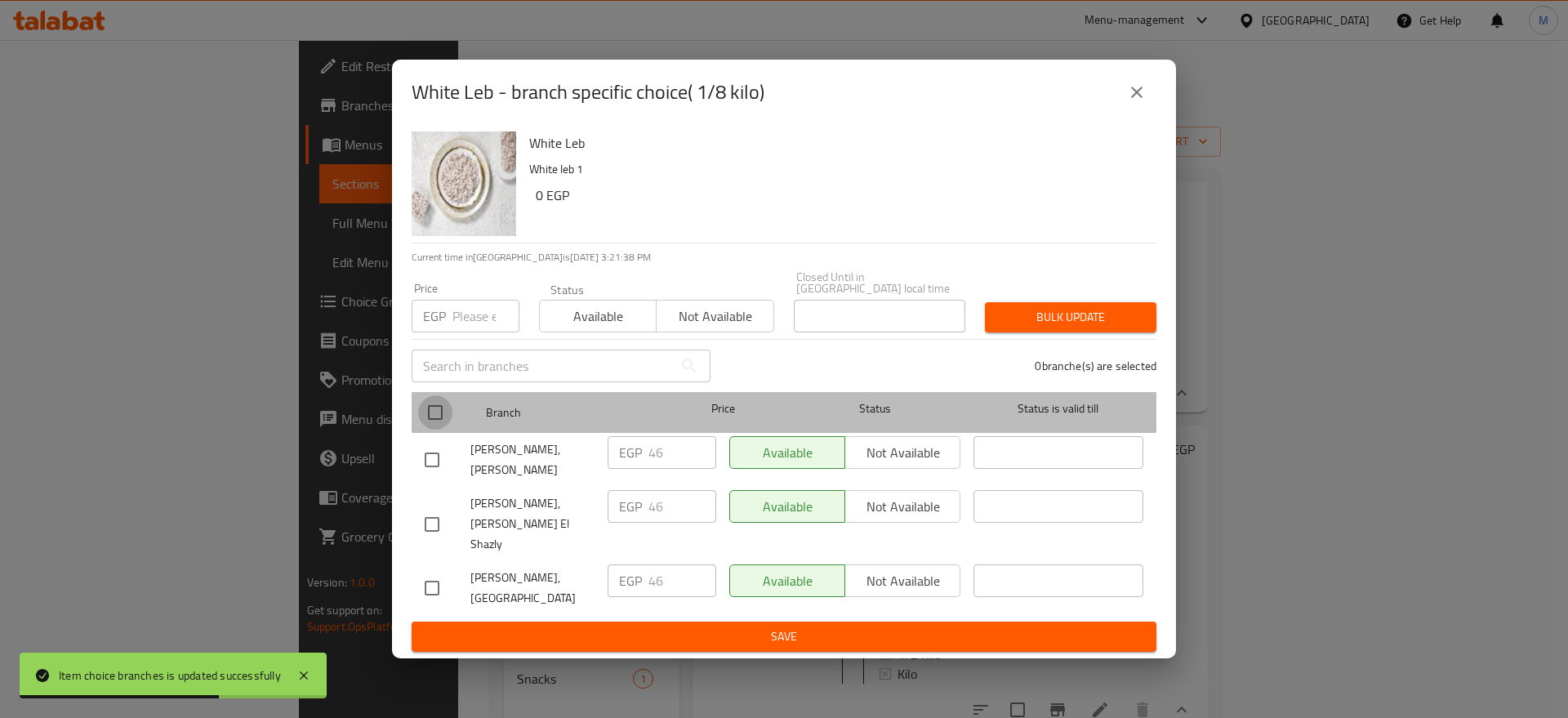
click at [440, 413] on input "checkbox" at bounding box center [435, 412] width 35 height 35
checkbox input "true"
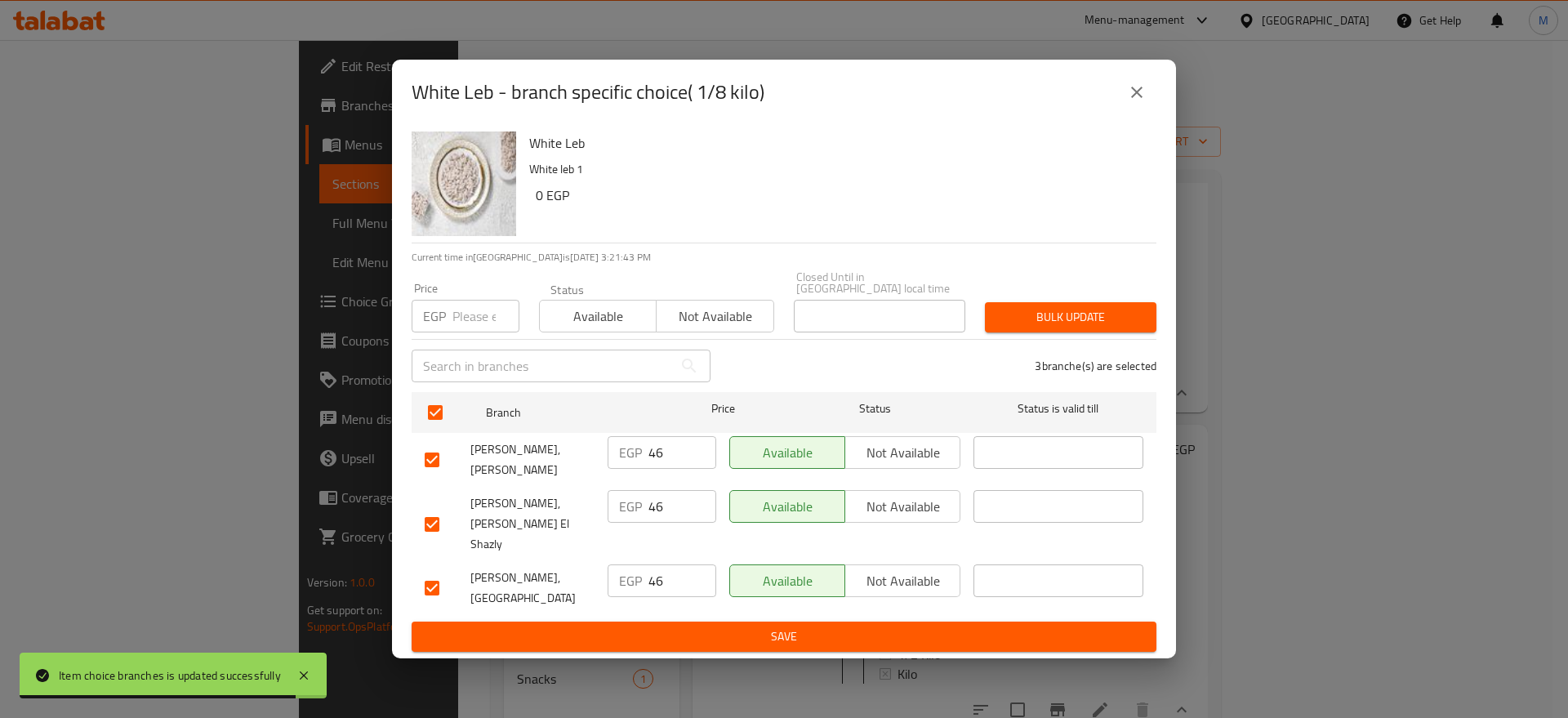
click at [481, 319] on input "number" at bounding box center [486, 315] width 67 height 33
paste input "47"
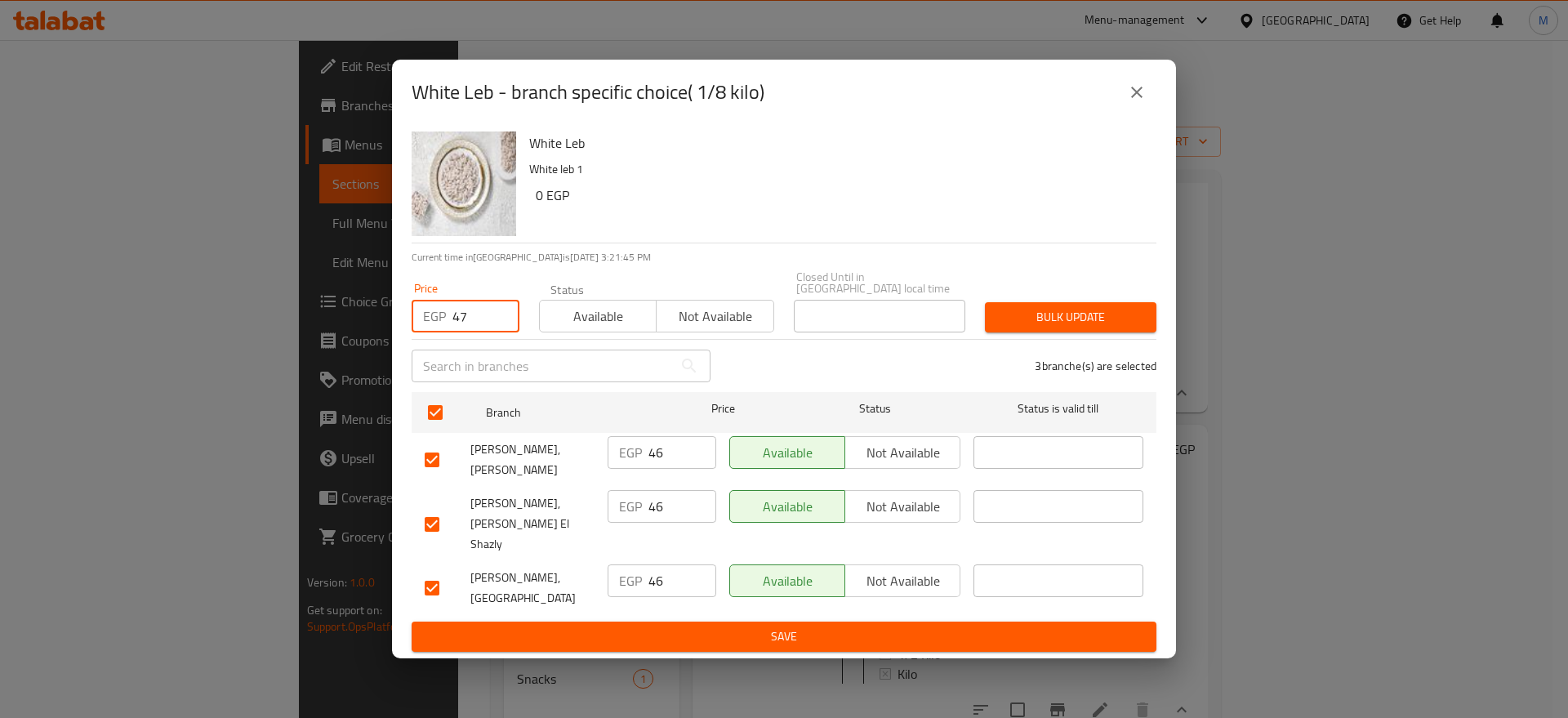
type input "47"
click at [1002, 327] on span "Bulk update" at bounding box center [1070, 317] width 145 height 21
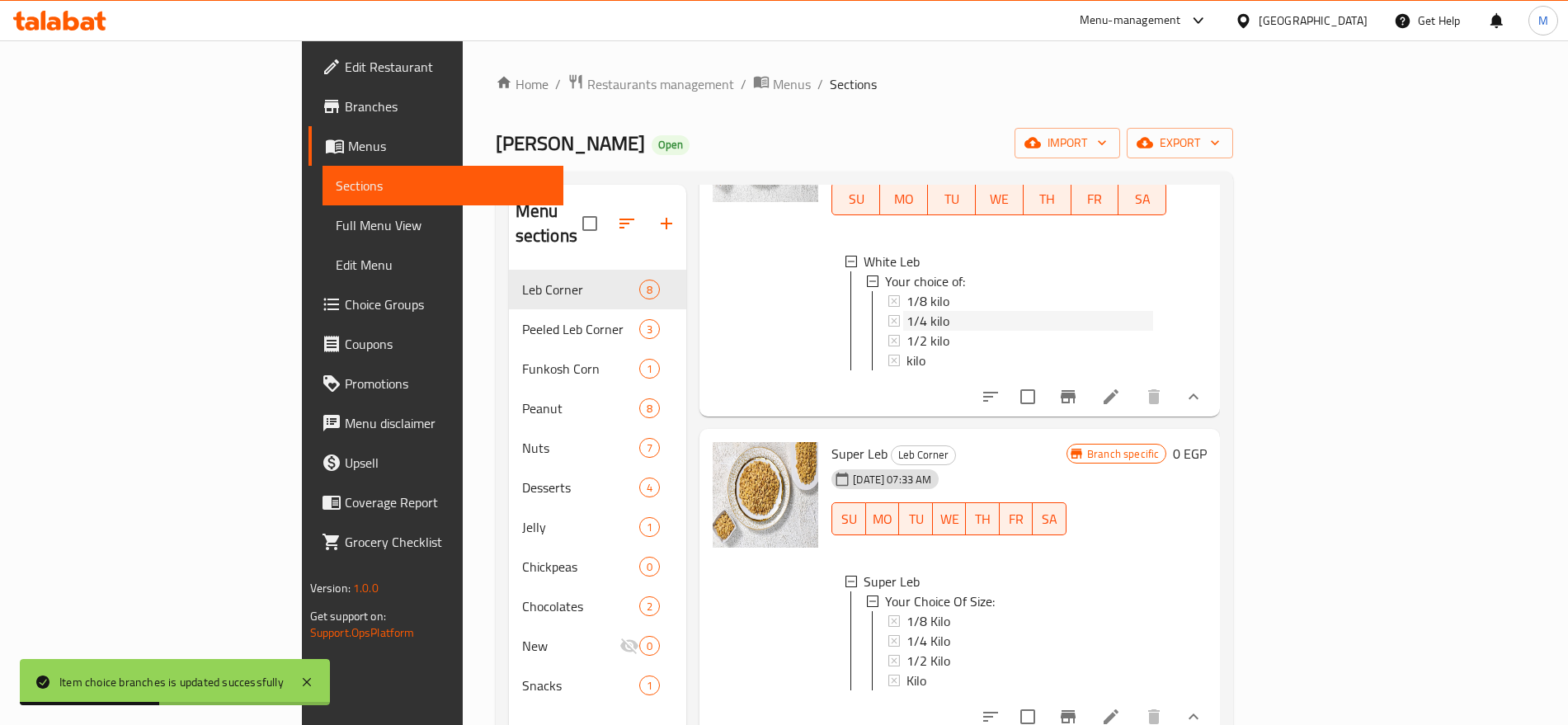
click at [929, 311] on div "1/4 kilo" at bounding box center [1030, 320] width 247 height 20
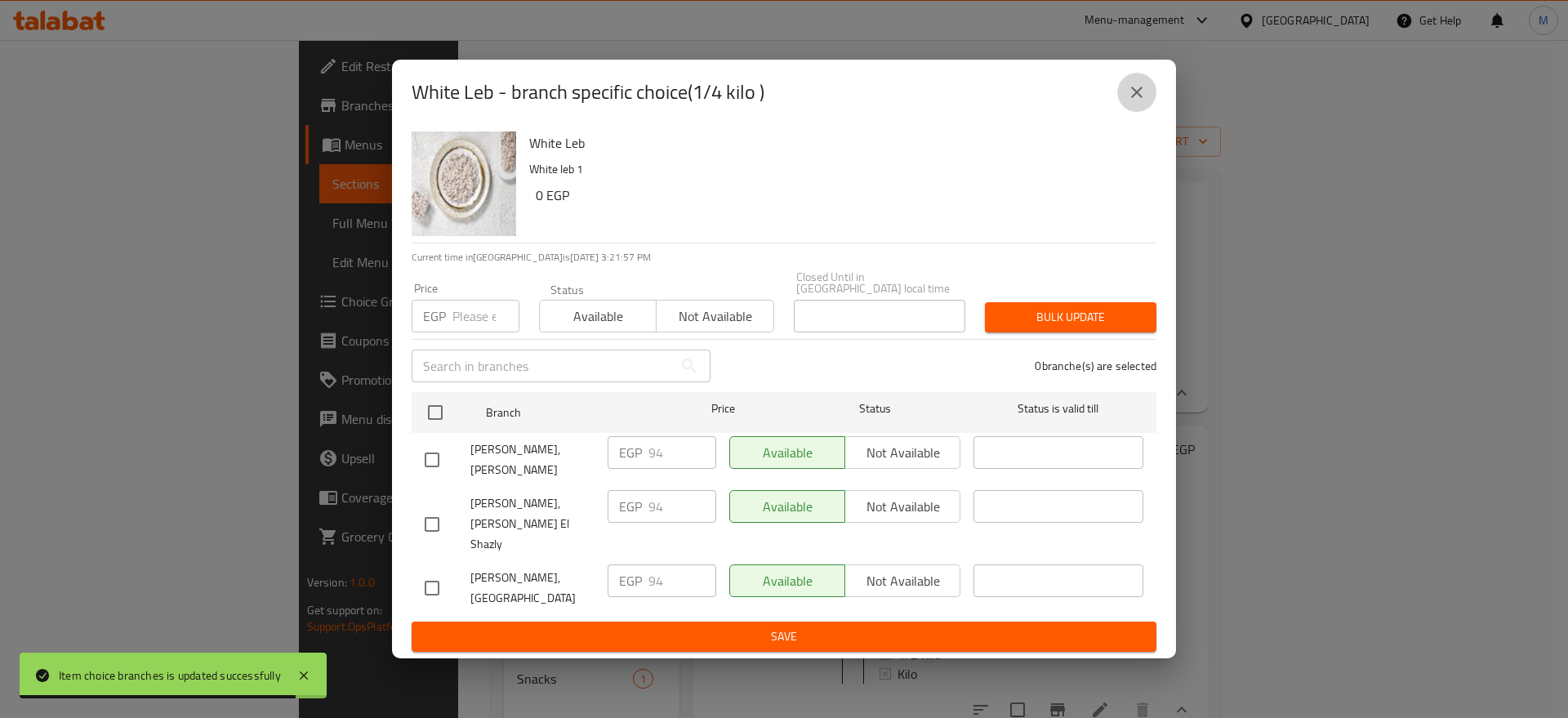
click at [1136, 98] on icon "close" at bounding box center [1136, 92] width 11 height 11
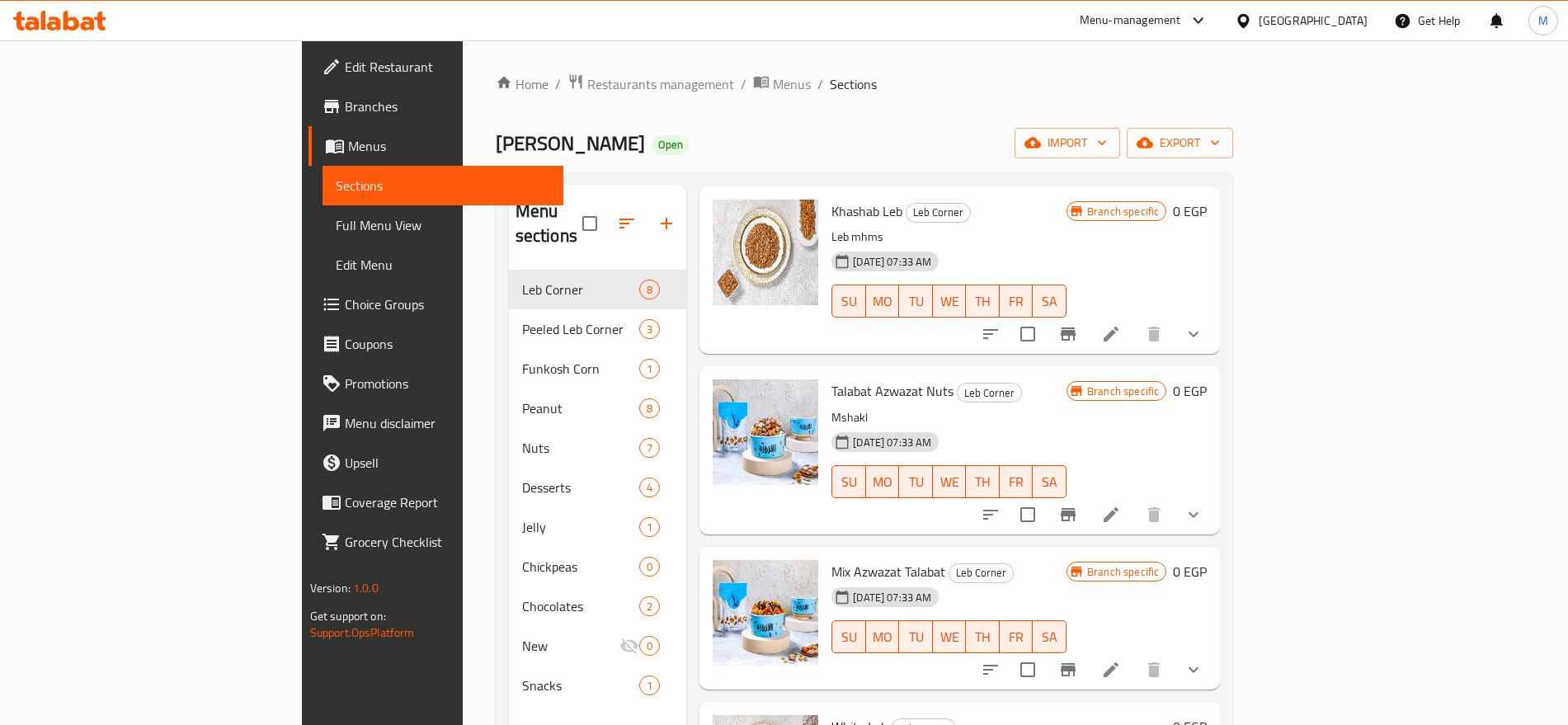
scroll to position [0, 0]
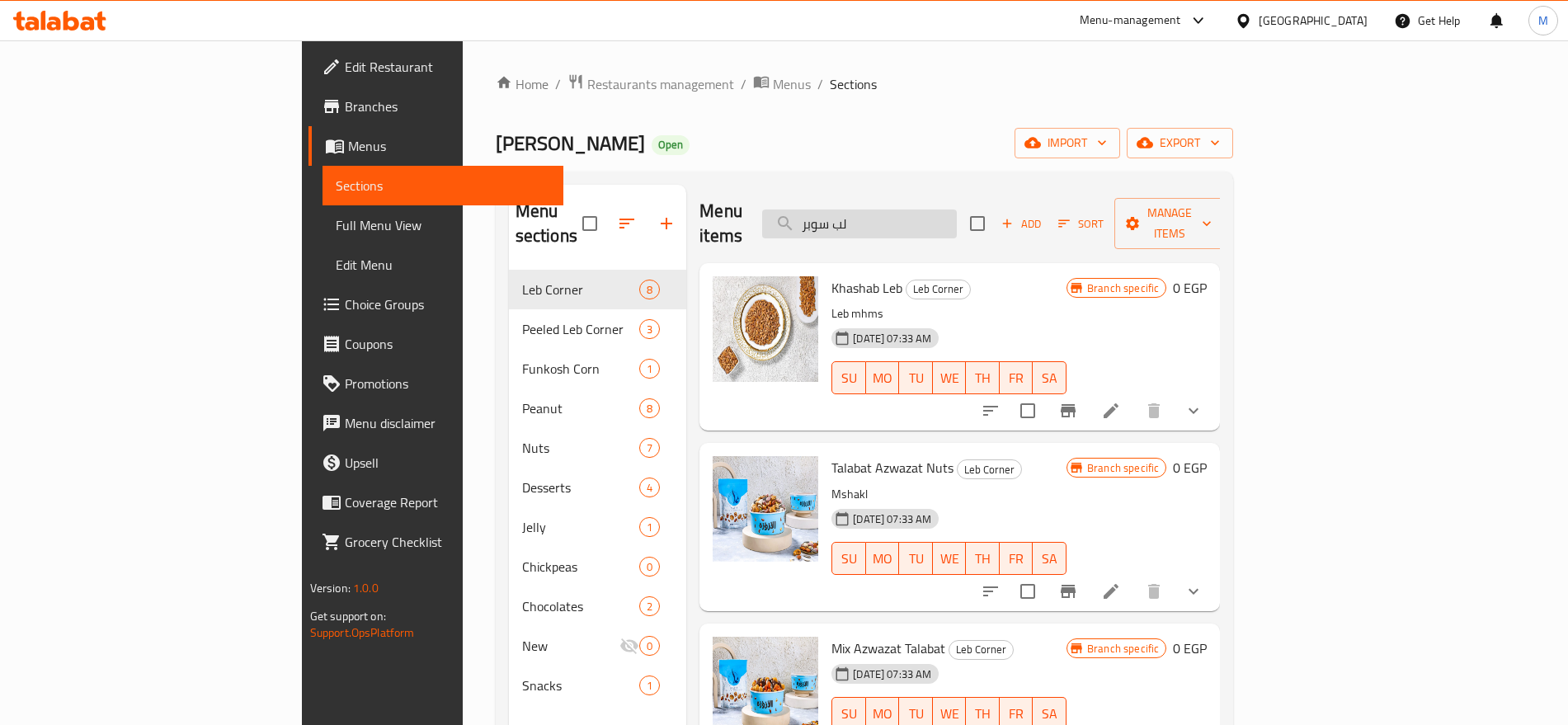
click at [957, 210] on input "لب سوبر" at bounding box center [860, 224] width 195 height 29
paste input "عباد"
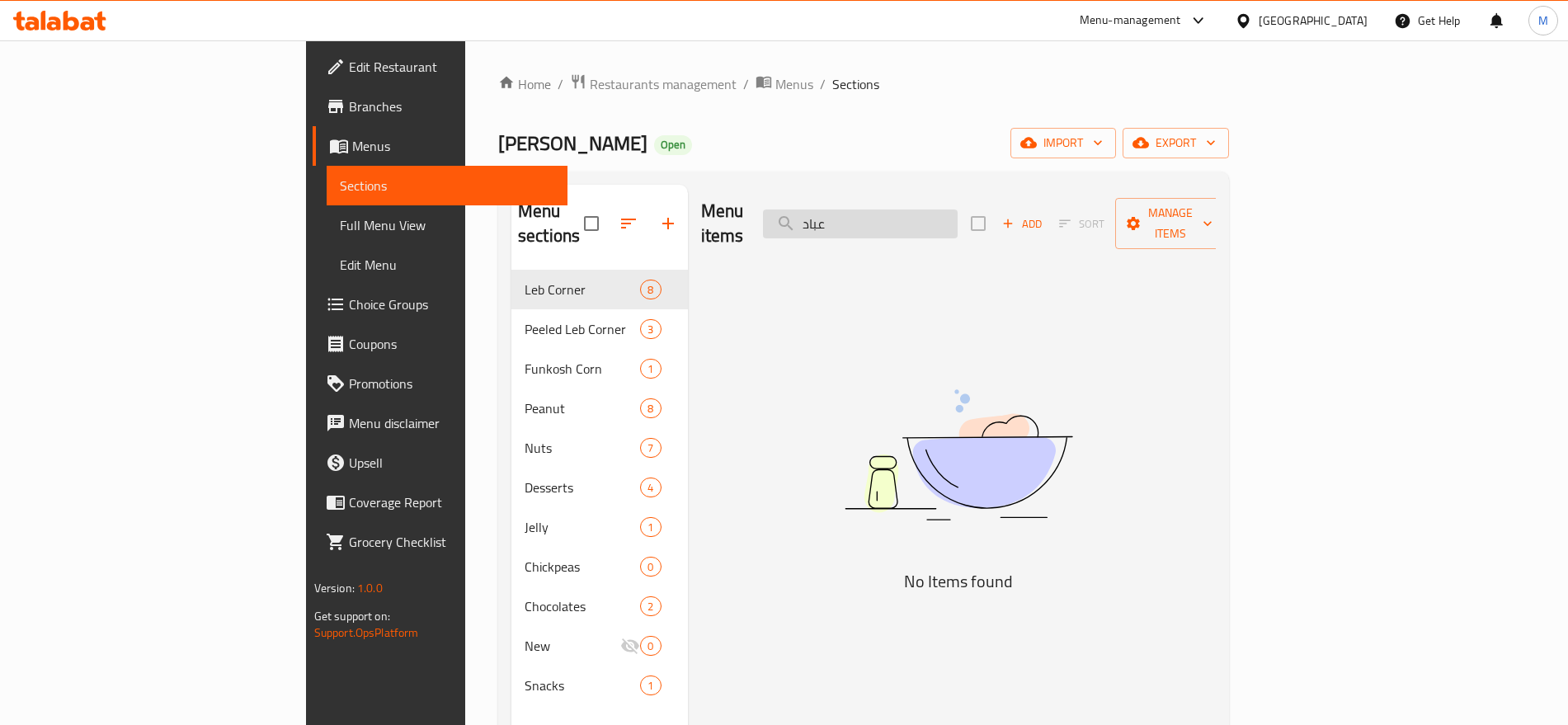
click at [957, 210] on input "عباد" at bounding box center [861, 224] width 195 height 29
type input "لب سوبر"
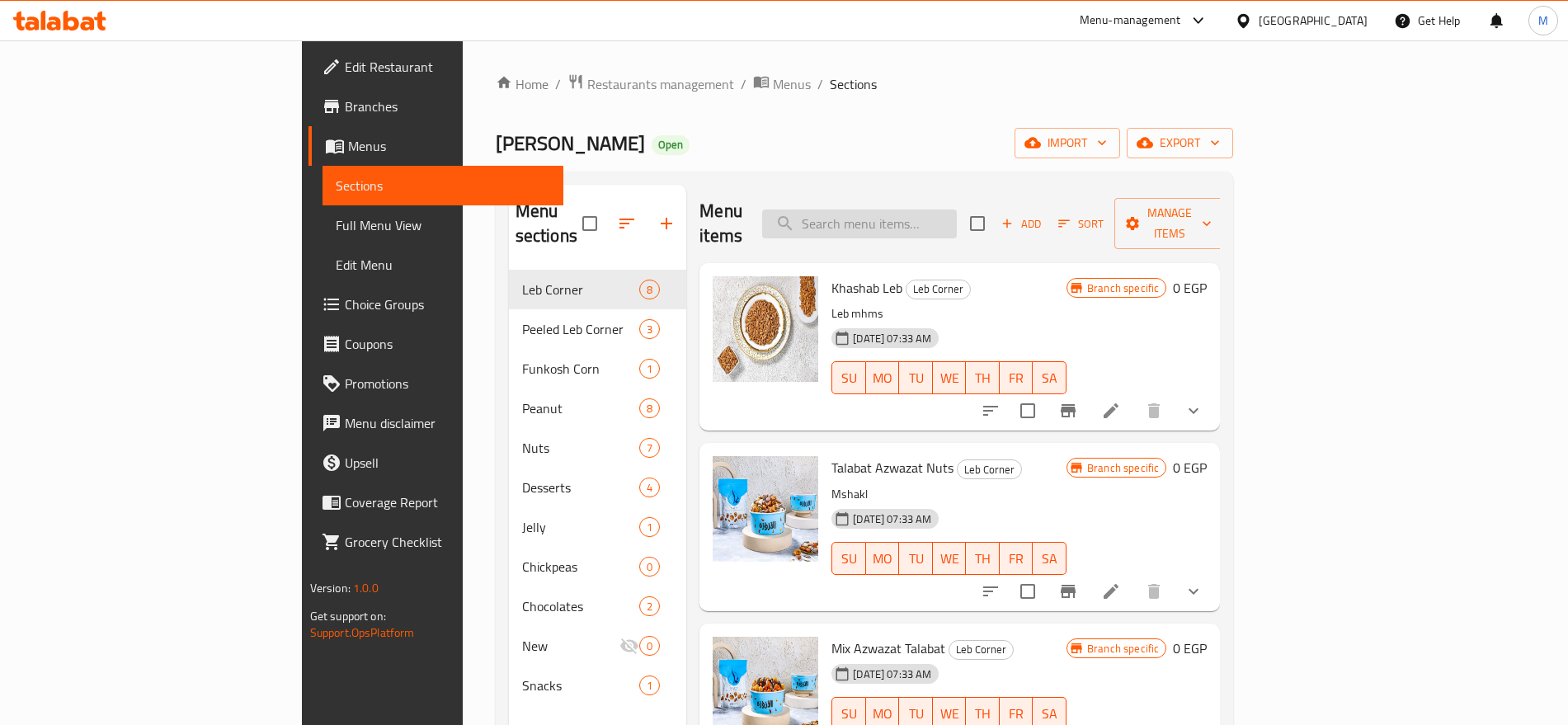
click at [957, 210] on input "search" at bounding box center [860, 224] width 195 height 29
paste input "لب مقشر"
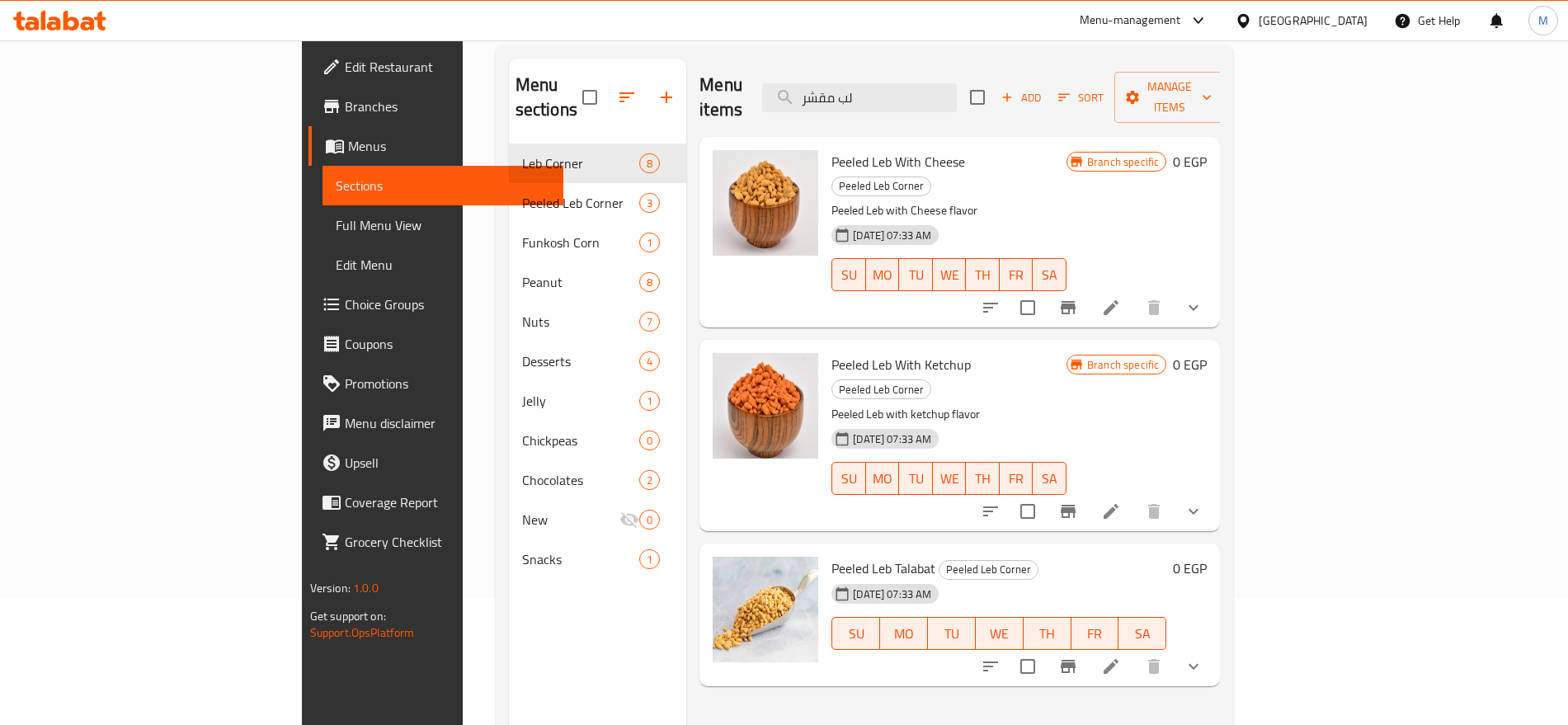
scroll to position [127, 0]
type input "لب مقشر"
click at [1213, 646] on button "show more" at bounding box center [1193, 665] width 40 height 40
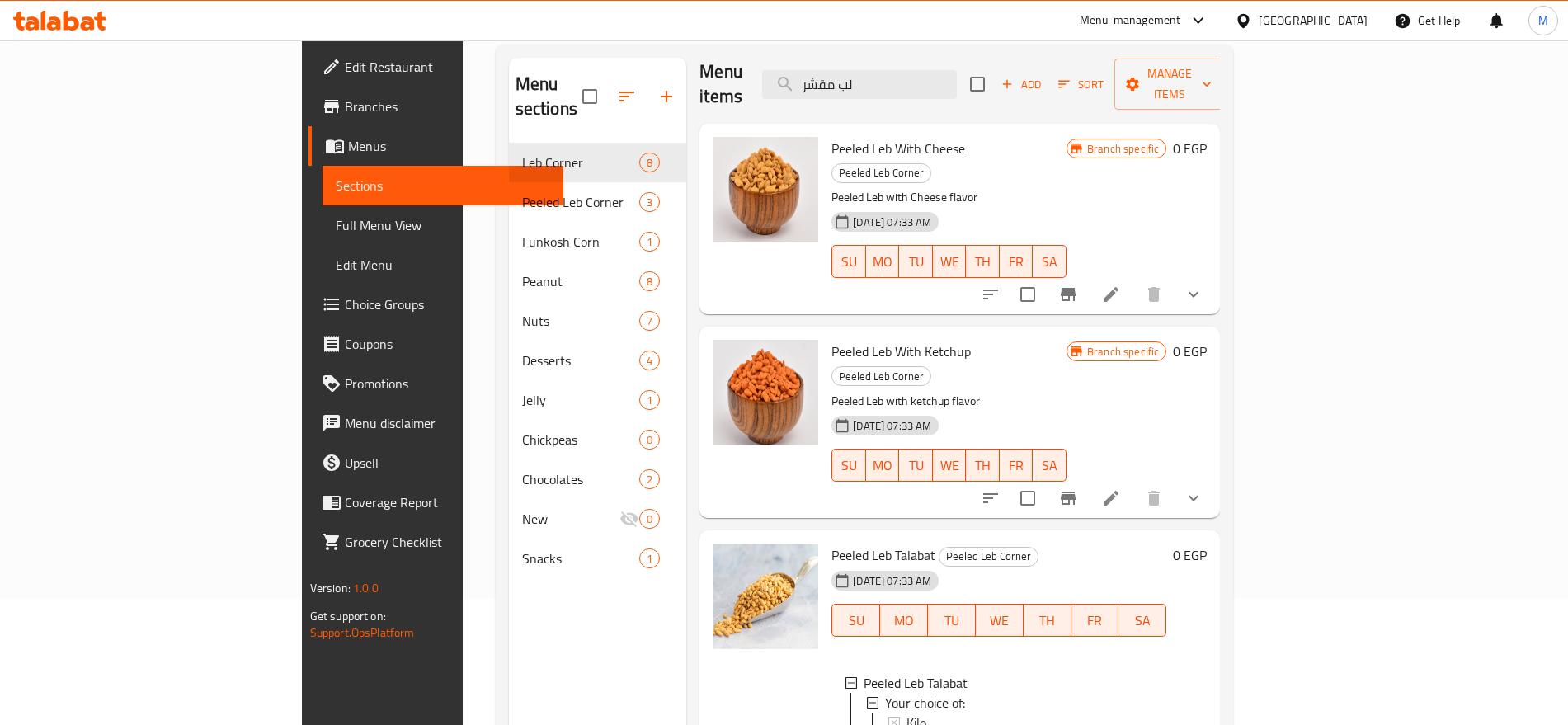
scroll to position [231, 0]
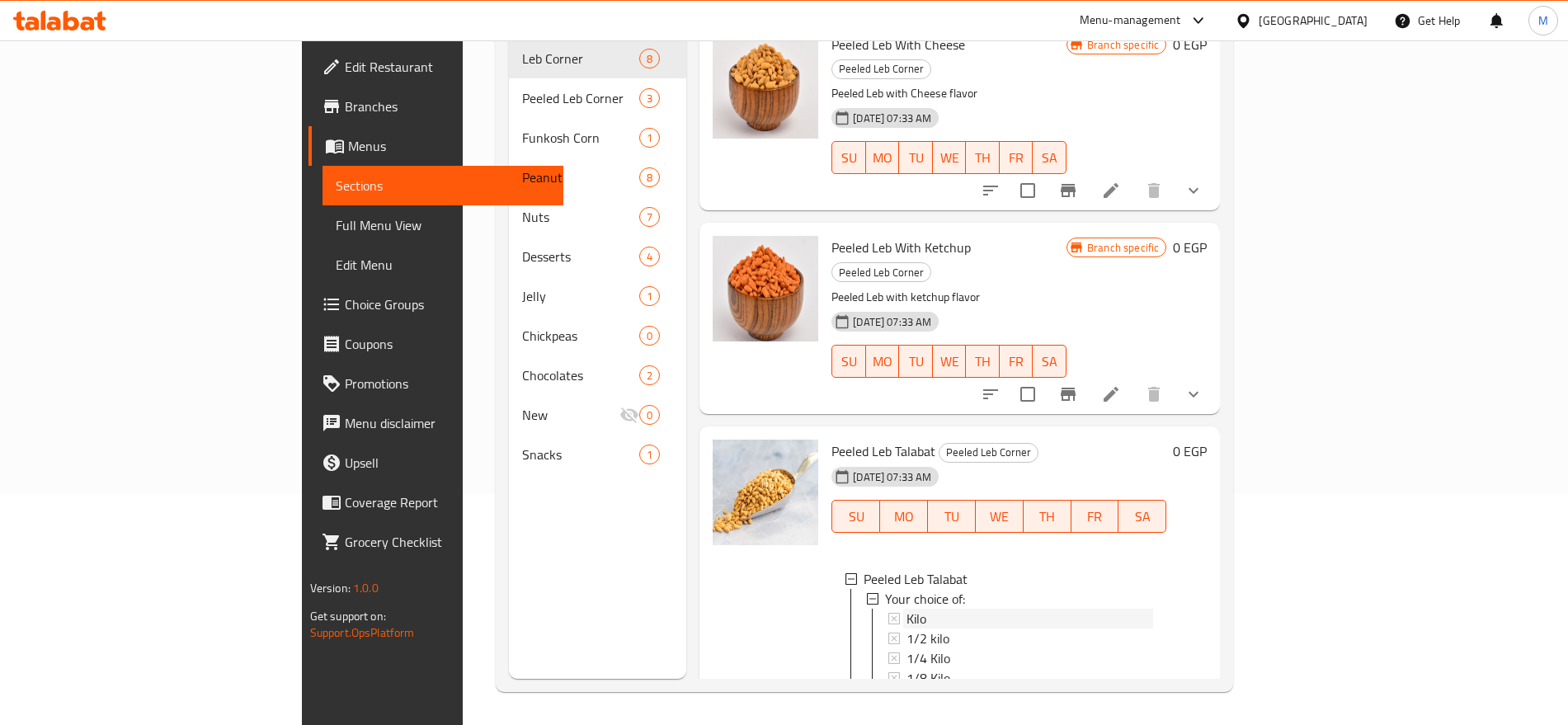
click at [907, 609] on div "Kilo" at bounding box center [1030, 618] width 247 height 20
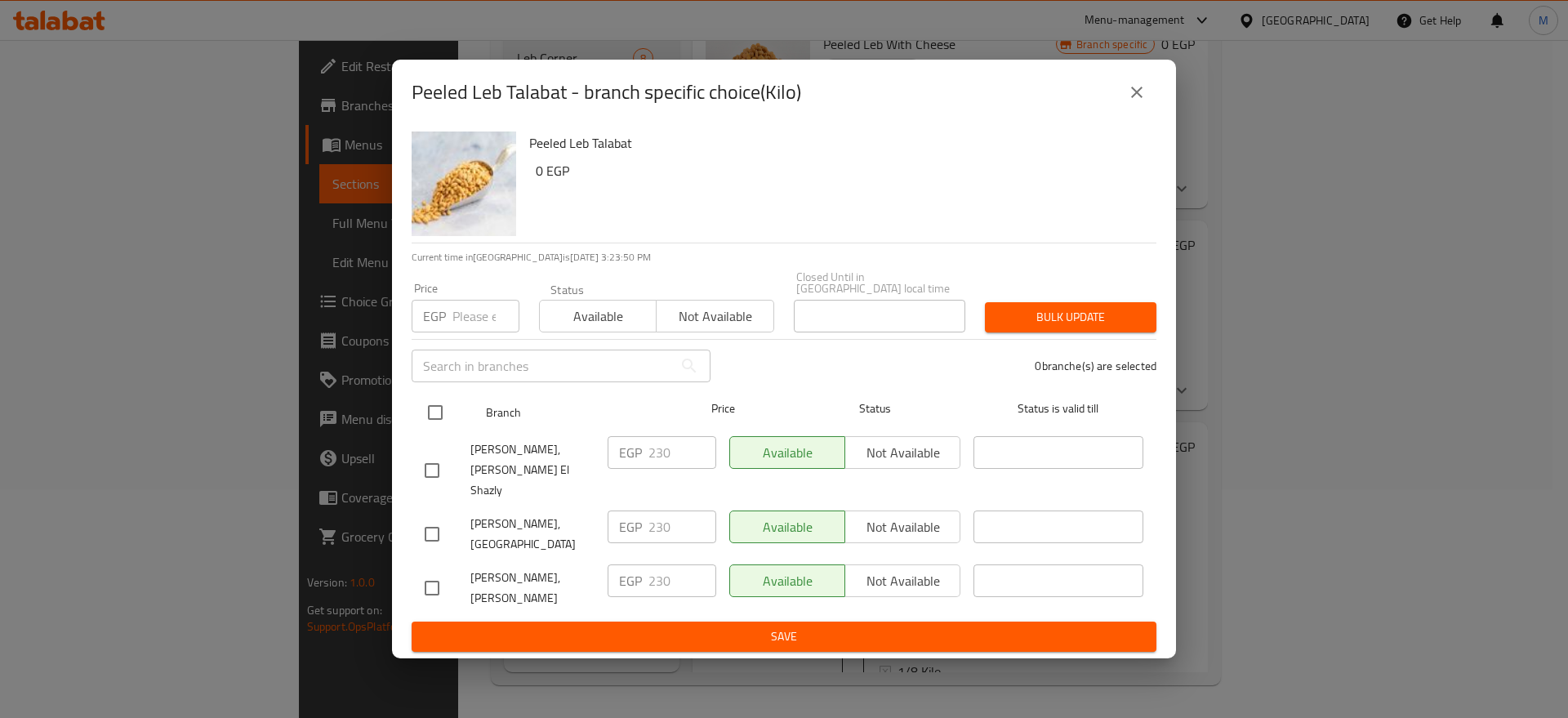
click at [436, 412] on input "checkbox" at bounding box center [435, 412] width 35 height 35
checkbox input "true"
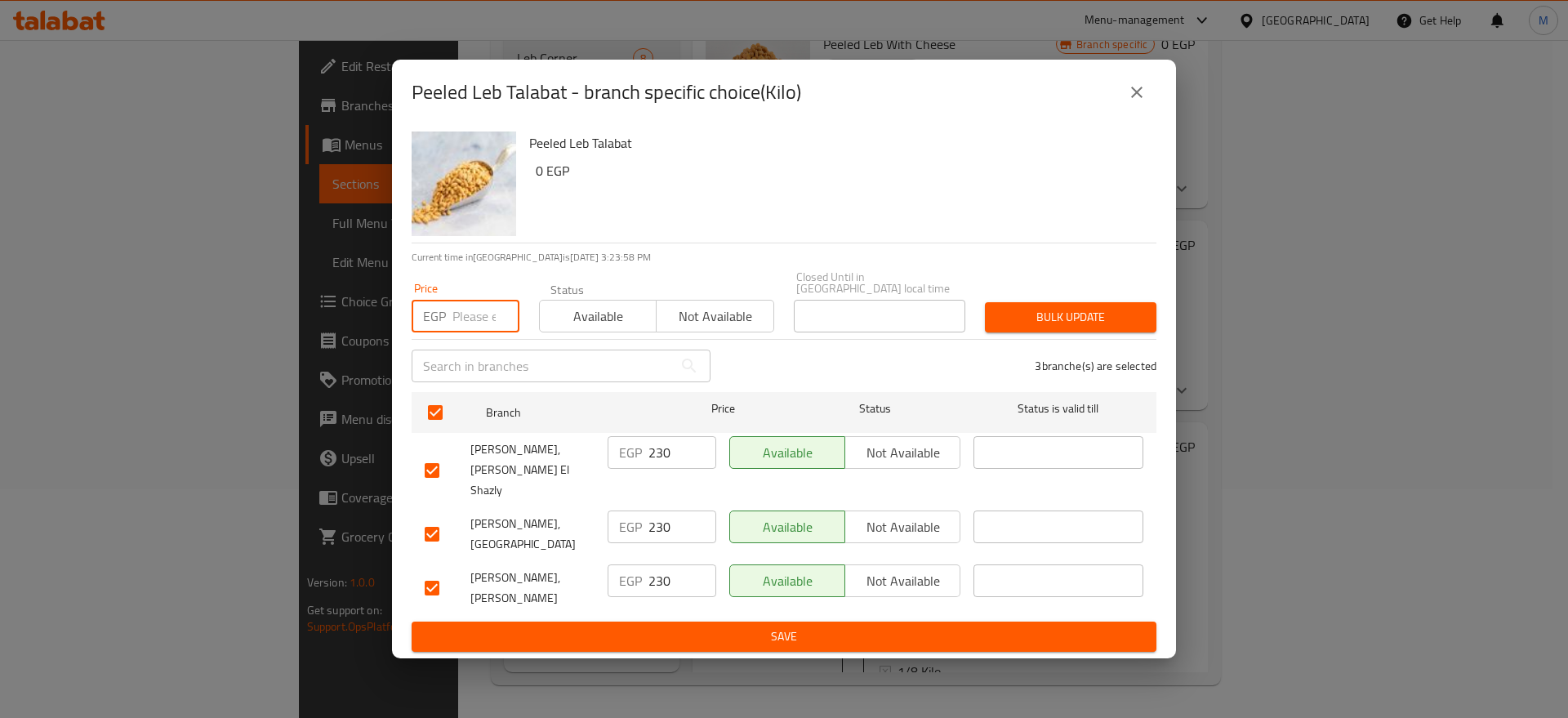
click at [494, 313] on input "number" at bounding box center [486, 315] width 67 height 33
paste input "234"
type input "234"
click at [1061, 328] on span "Bulk update" at bounding box center [1070, 317] width 145 height 21
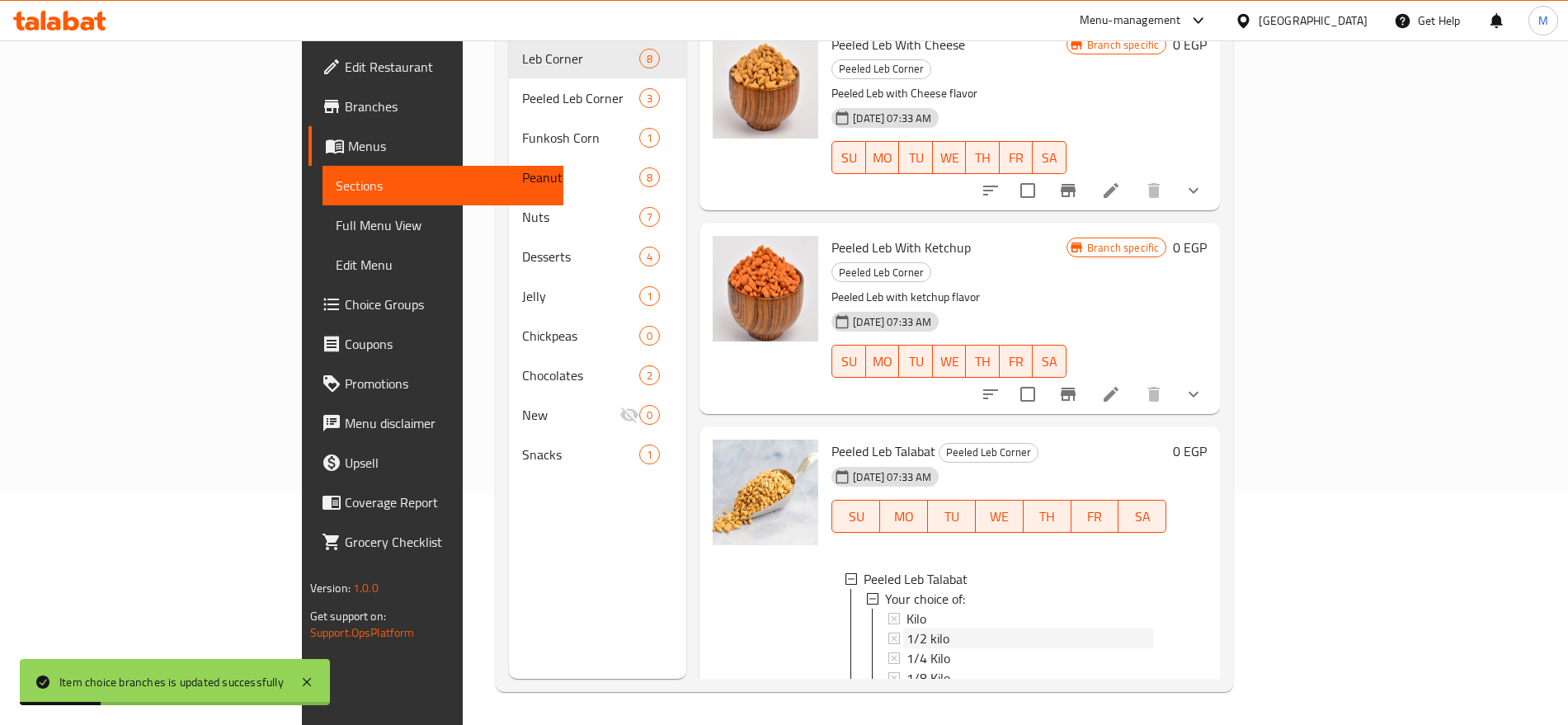
click at [907, 629] on span "1/2 kilo" at bounding box center [928, 638] width 43 height 20
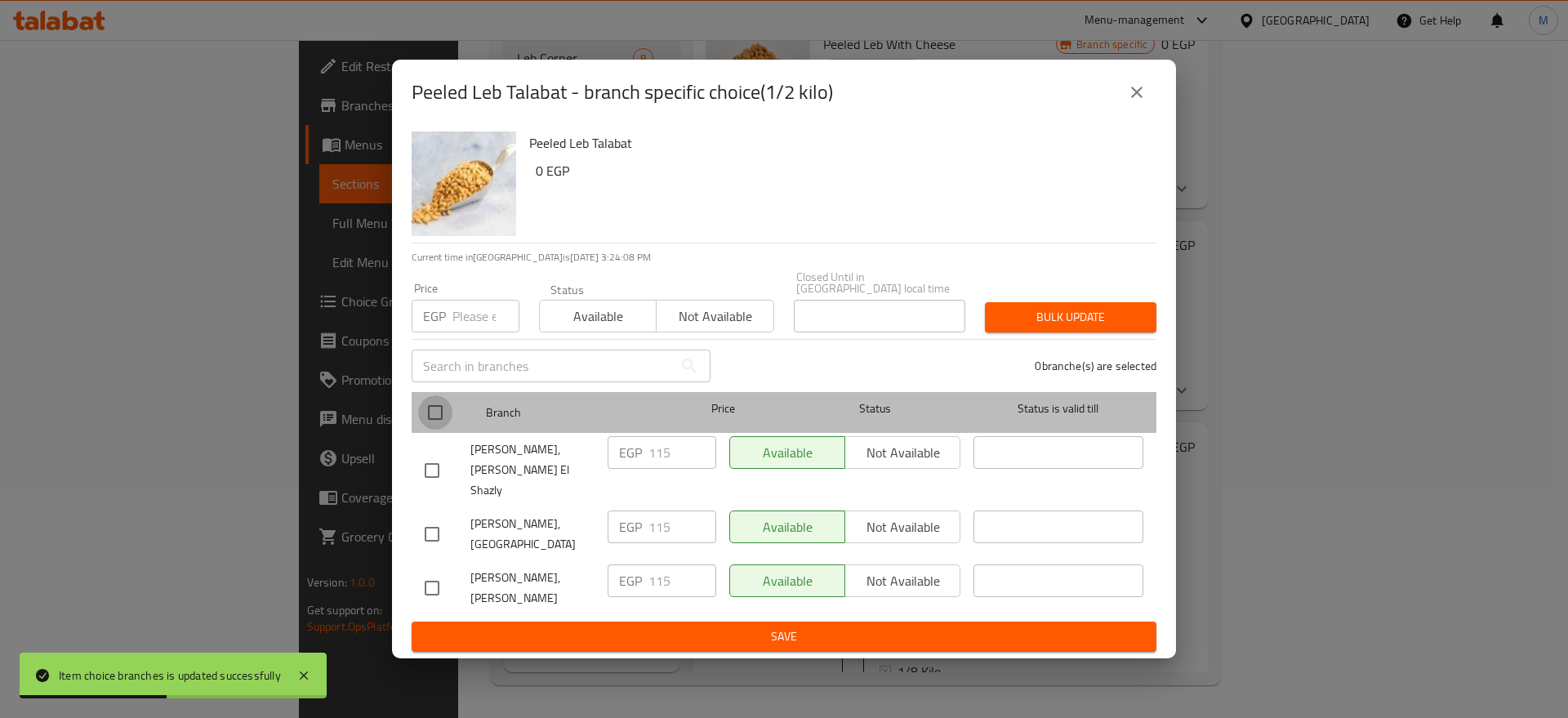
click at [434, 413] on input "checkbox" at bounding box center [435, 412] width 35 height 35
checkbox input "true"
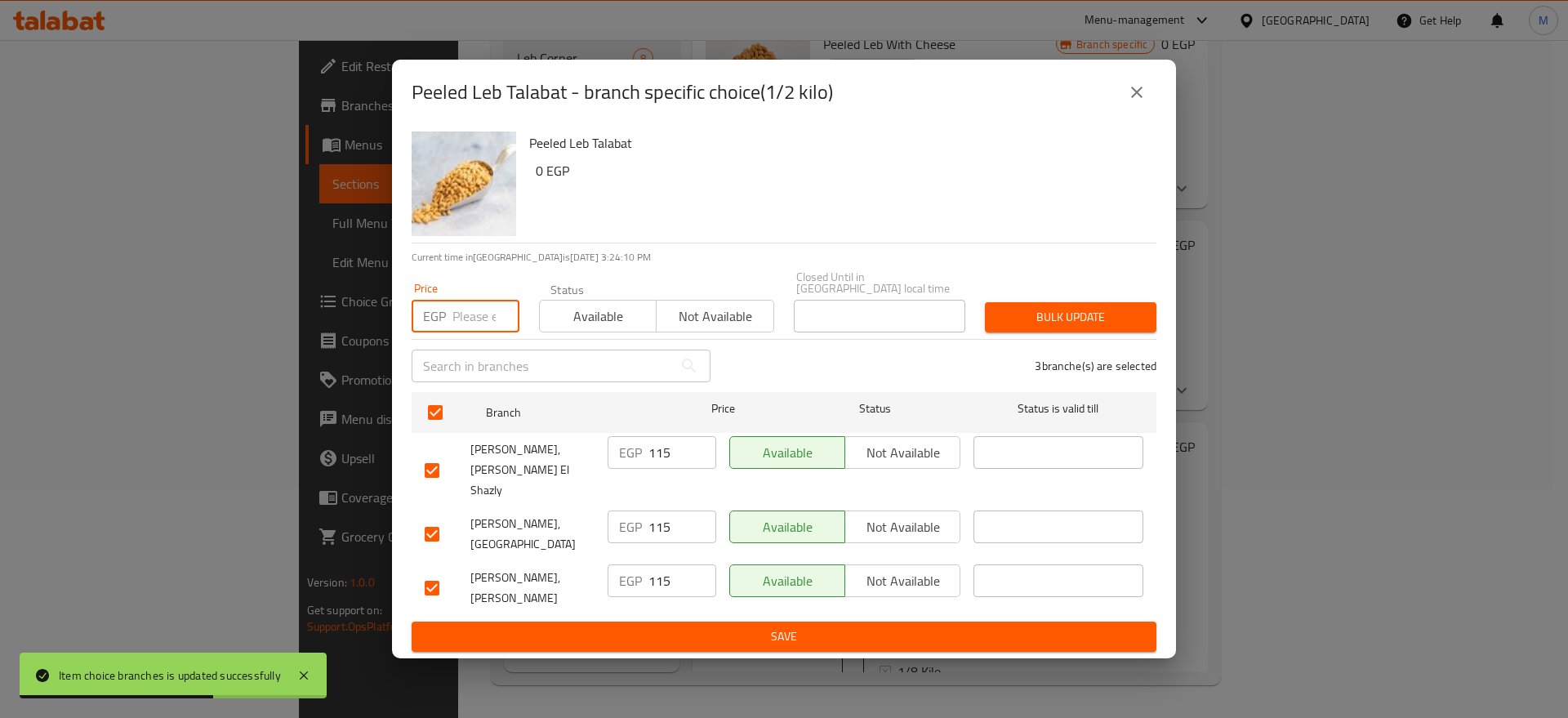
click at [476, 310] on input "number" at bounding box center [486, 315] width 67 height 33
paste input "117"
type input "117"
click at [1053, 314] on span "Bulk update" at bounding box center [1070, 317] width 145 height 21
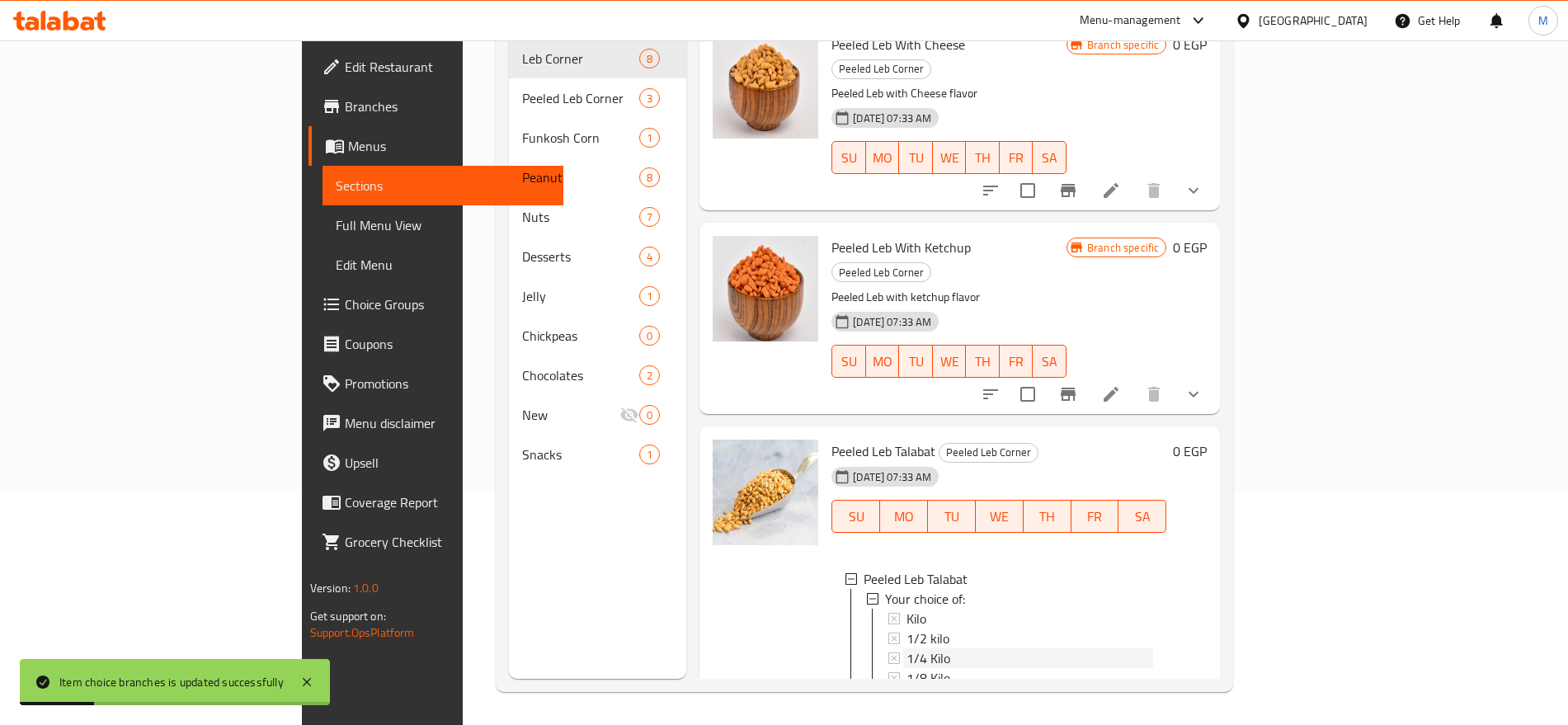
click at [907, 648] on div "1/4 Kilo" at bounding box center [1030, 658] width 247 height 20
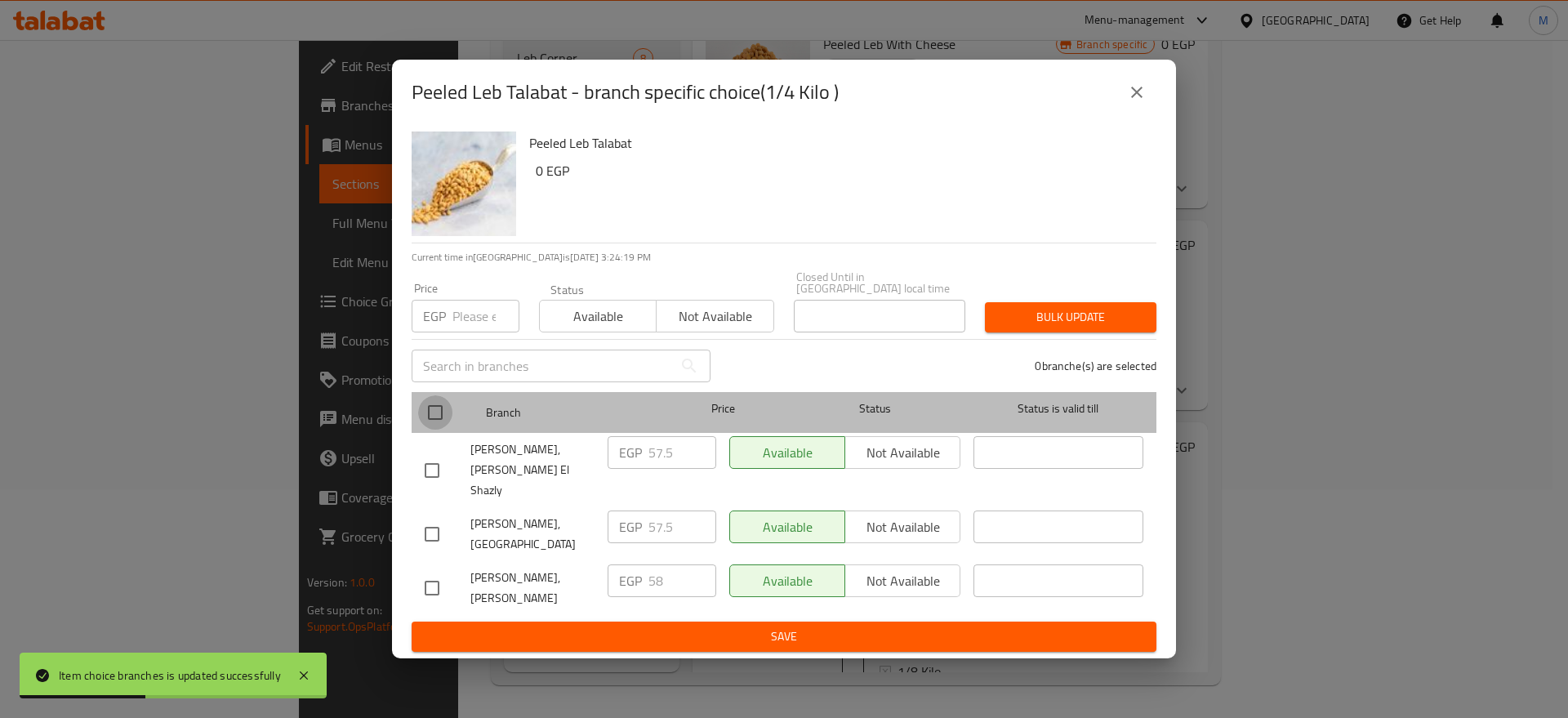
click at [439, 412] on input "checkbox" at bounding box center [435, 412] width 35 height 35
checkbox input "true"
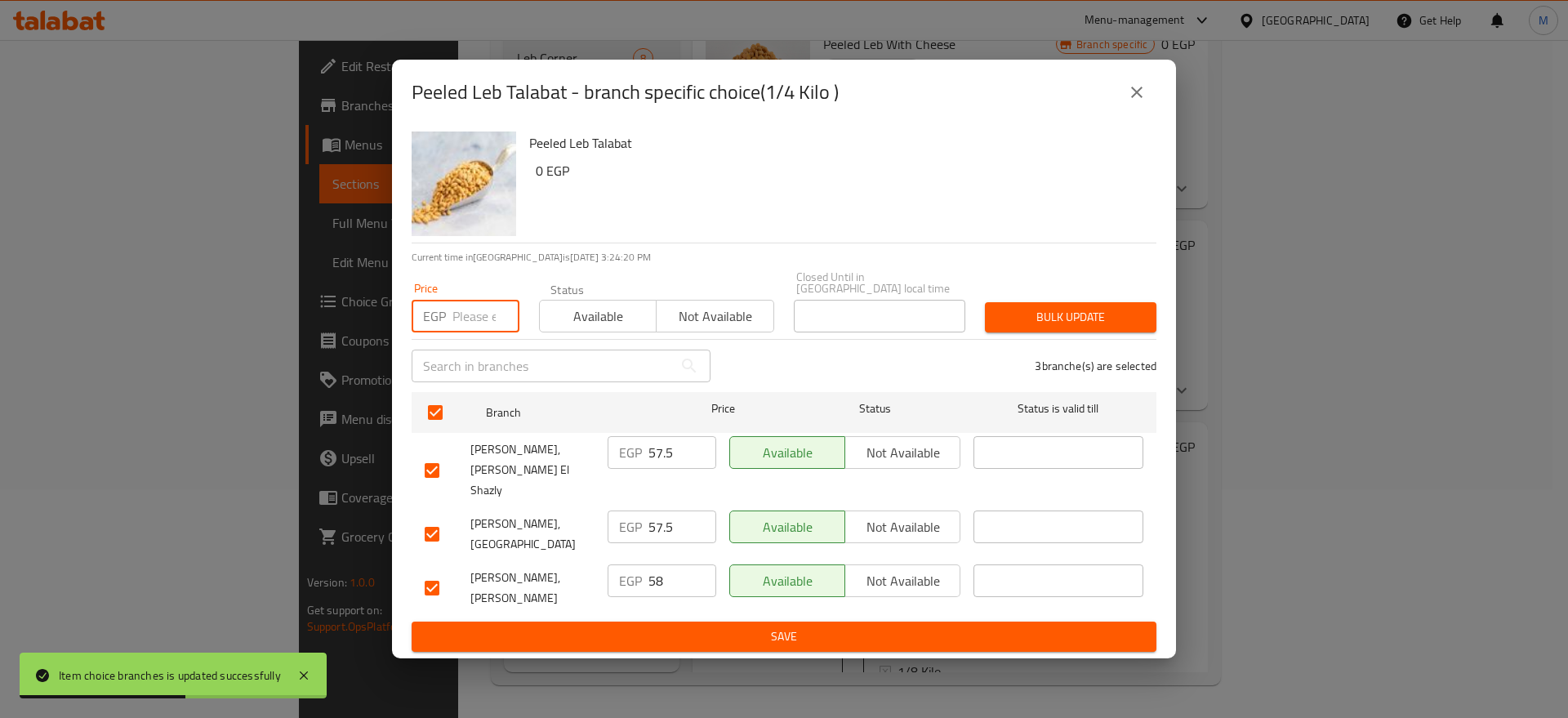
click at [486, 320] on input "number" at bounding box center [486, 315] width 67 height 33
paste input "59"
type input "59"
click at [1033, 332] on button "Bulk update" at bounding box center [1070, 317] width 171 height 30
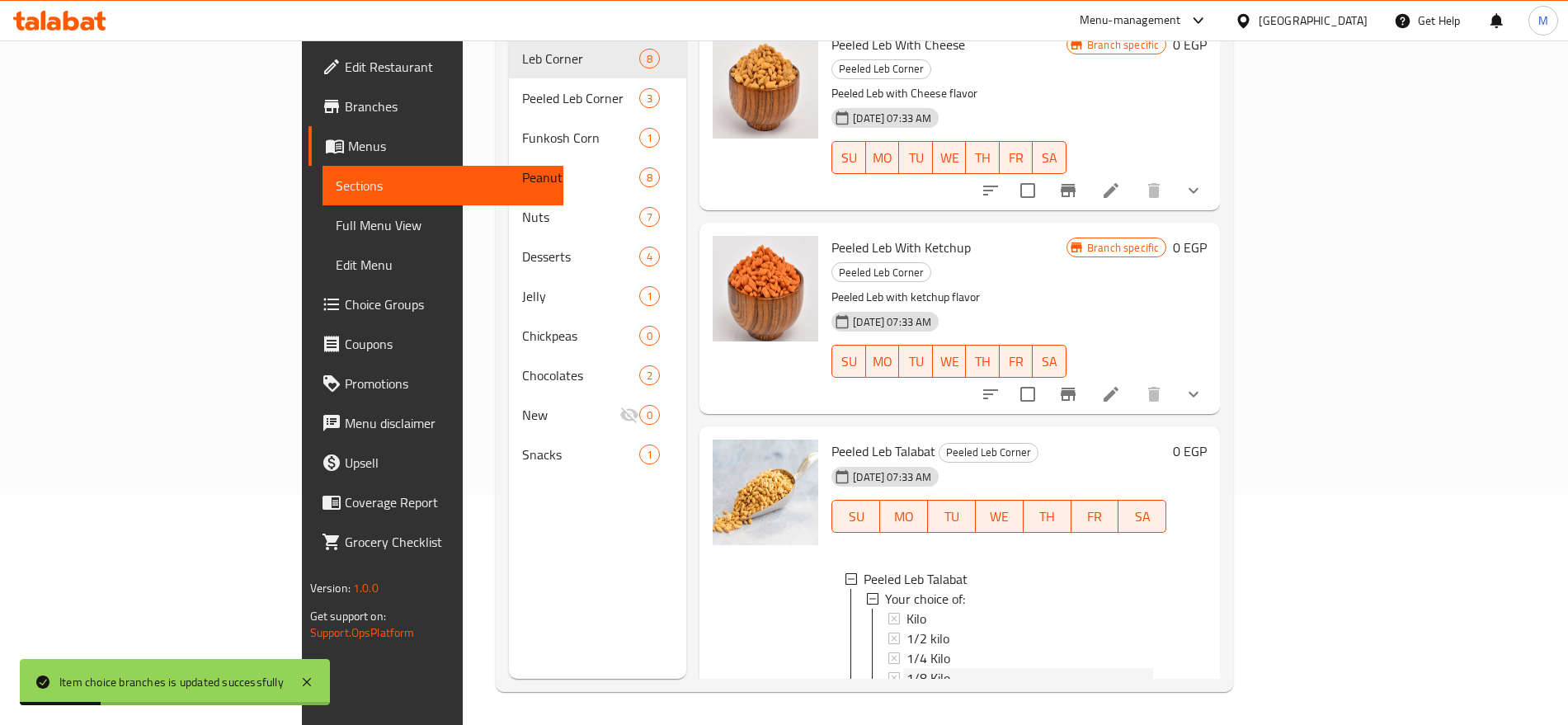
click at [907, 668] on div "1/8 Kilo" at bounding box center [1030, 678] width 247 height 20
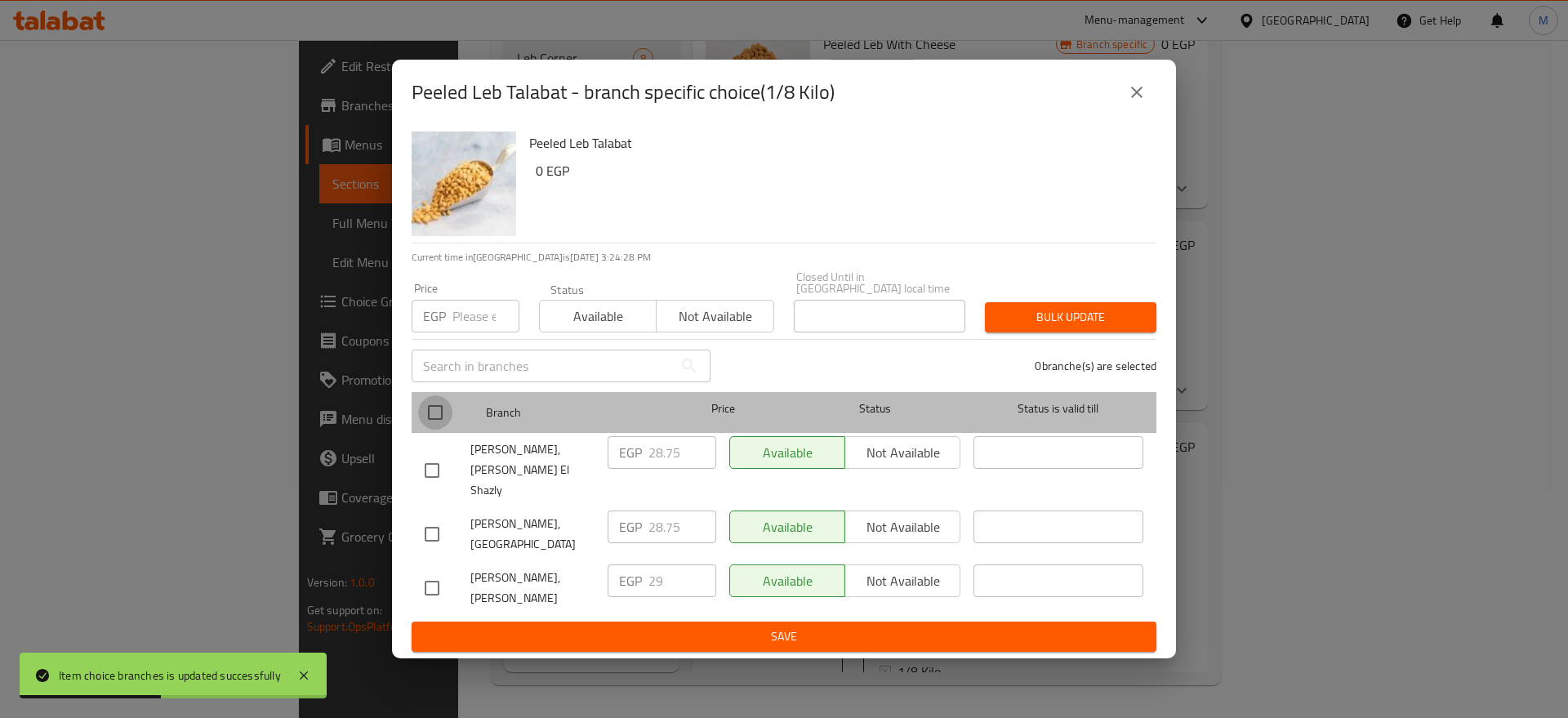
click at [429, 411] on input "checkbox" at bounding box center [435, 412] width 35 height 35
checkbox input "true"
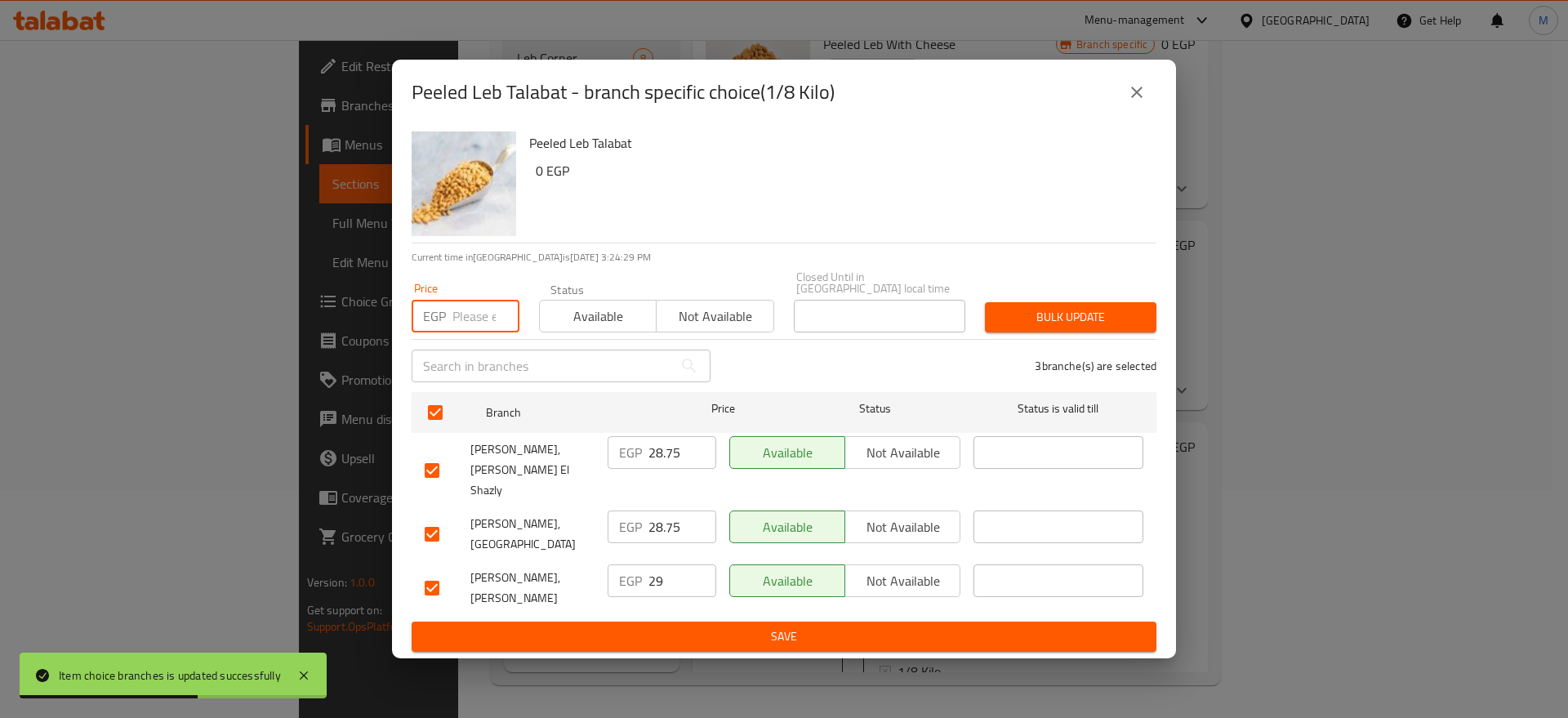
click at [475, 323] on input "number" at bounding box center [486, 315] width 67 height 33
paste input "59"
type input "59"
click at [1032, 328] on span "Bulk update" at bounding box center [1070, 317] width 145 height 21
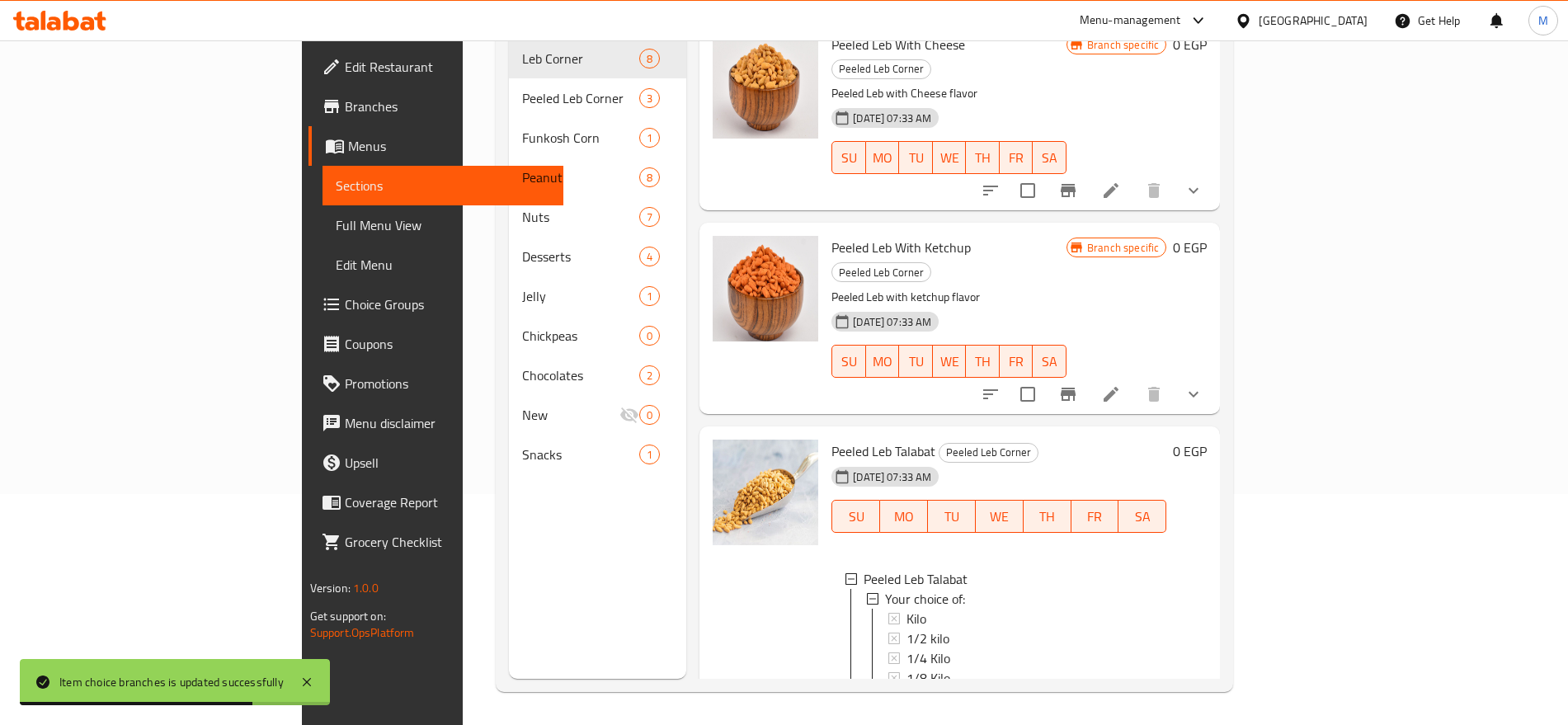
click at [939, 668] on div "1/8 Kilo" at bounding box center [1030, 678] width 247 height 20
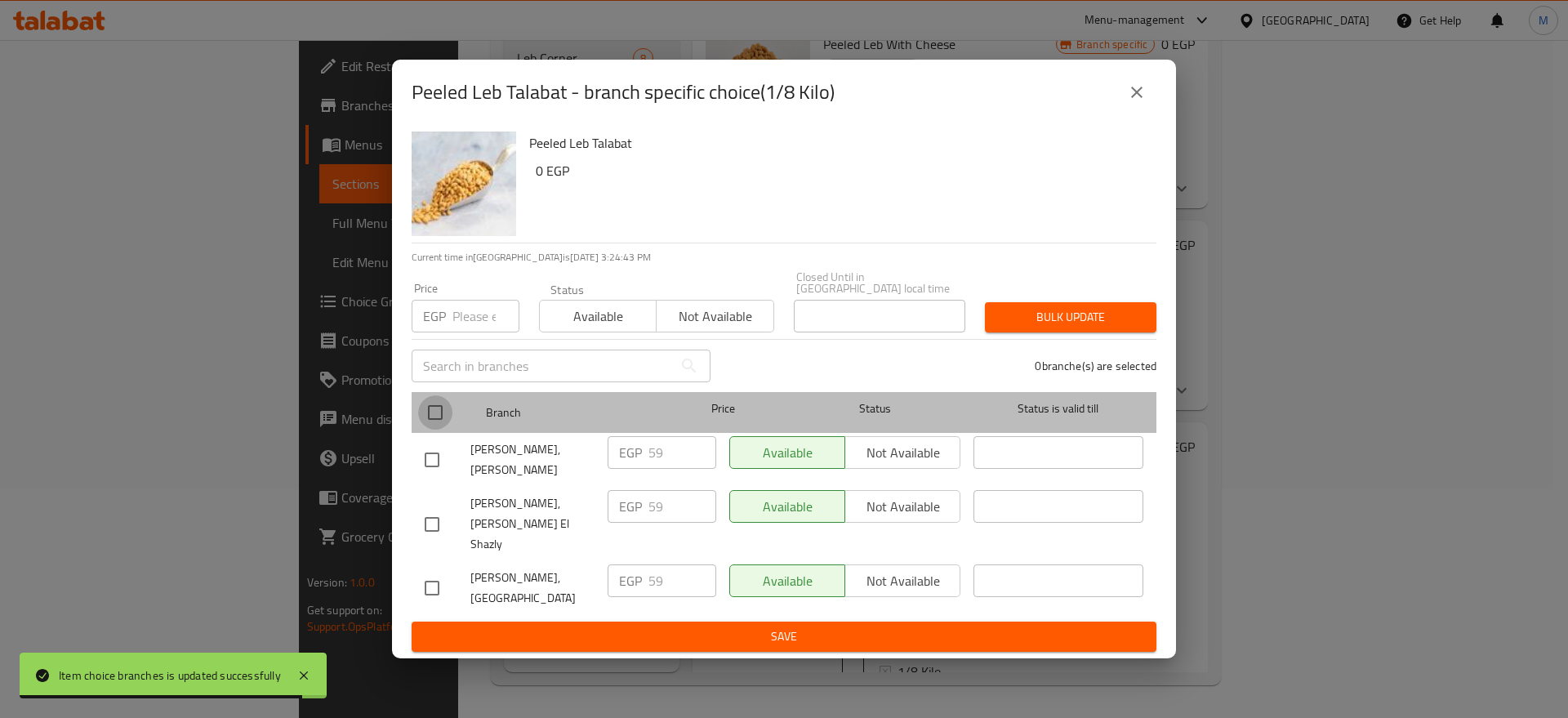
click at [438, 418] on input "checkbox" at bounding box center [435, 412] width 35 height 35
checkbox input "true"
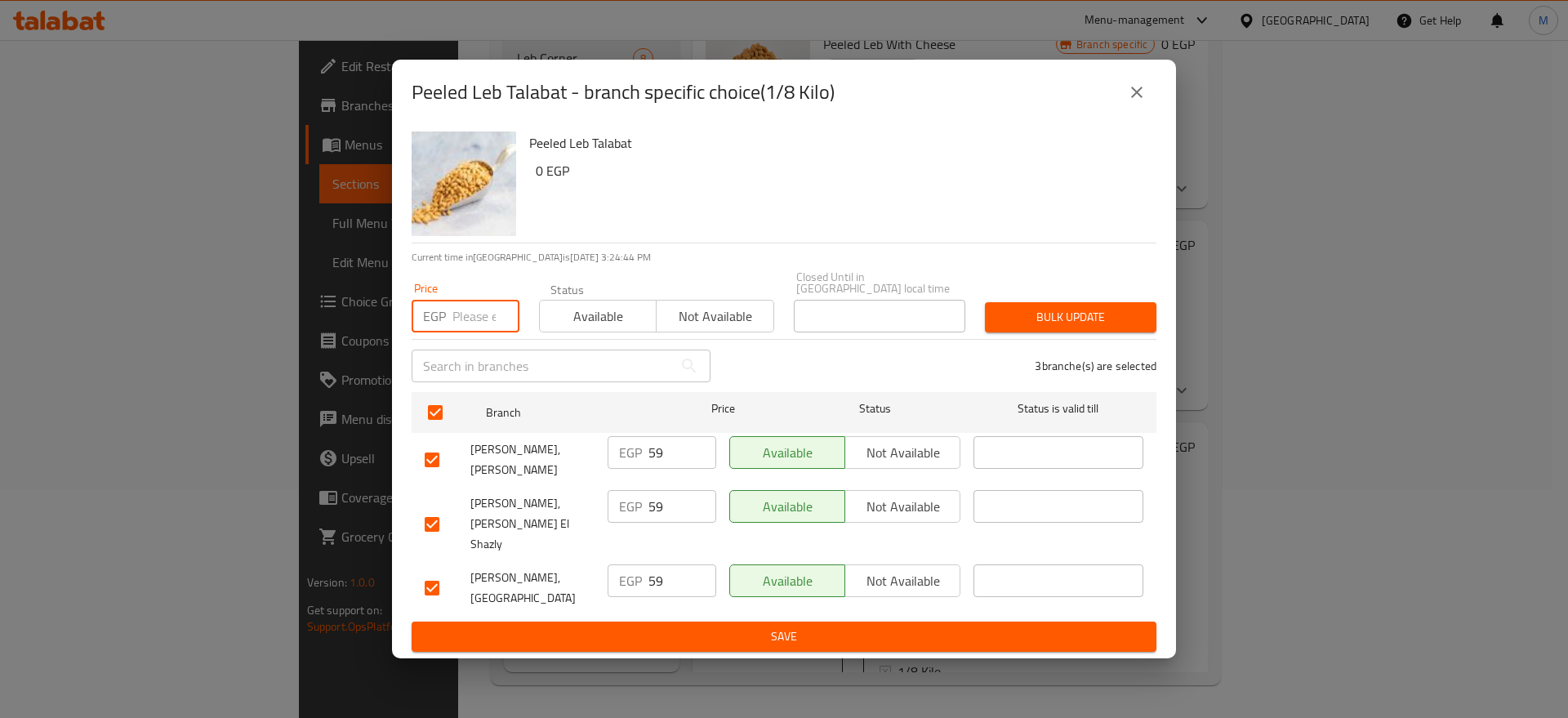
click at [485, 330] on input "number" at bounding box center [486, 315] width 67 height 33
paste input "30"
type input "30"
click at [1036, 332] on button "Bulk update" at bounding box center [1070, 317] width 171 height 30
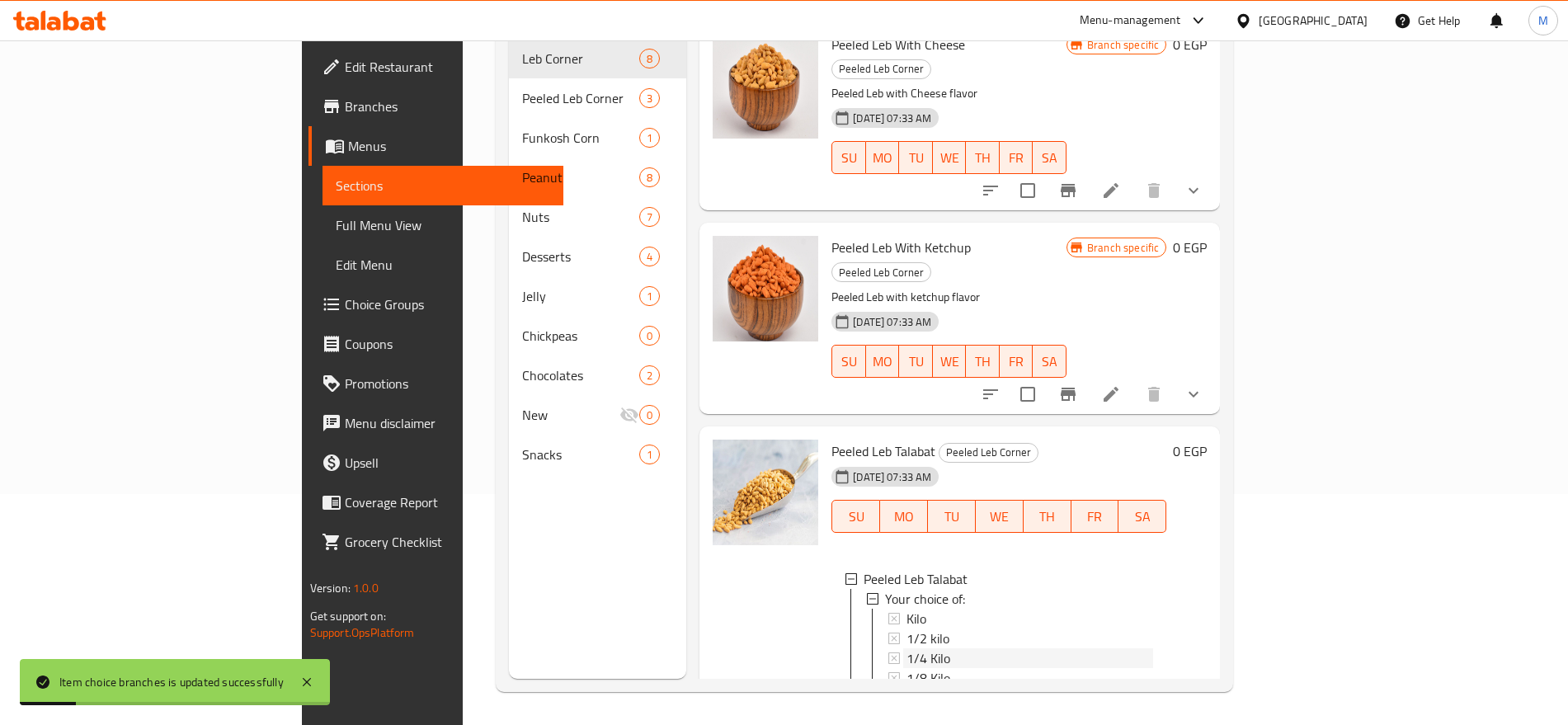
click at [907, 648] on span "1/4 Kilo" at bounding box center [929, 658] width 44 height 20
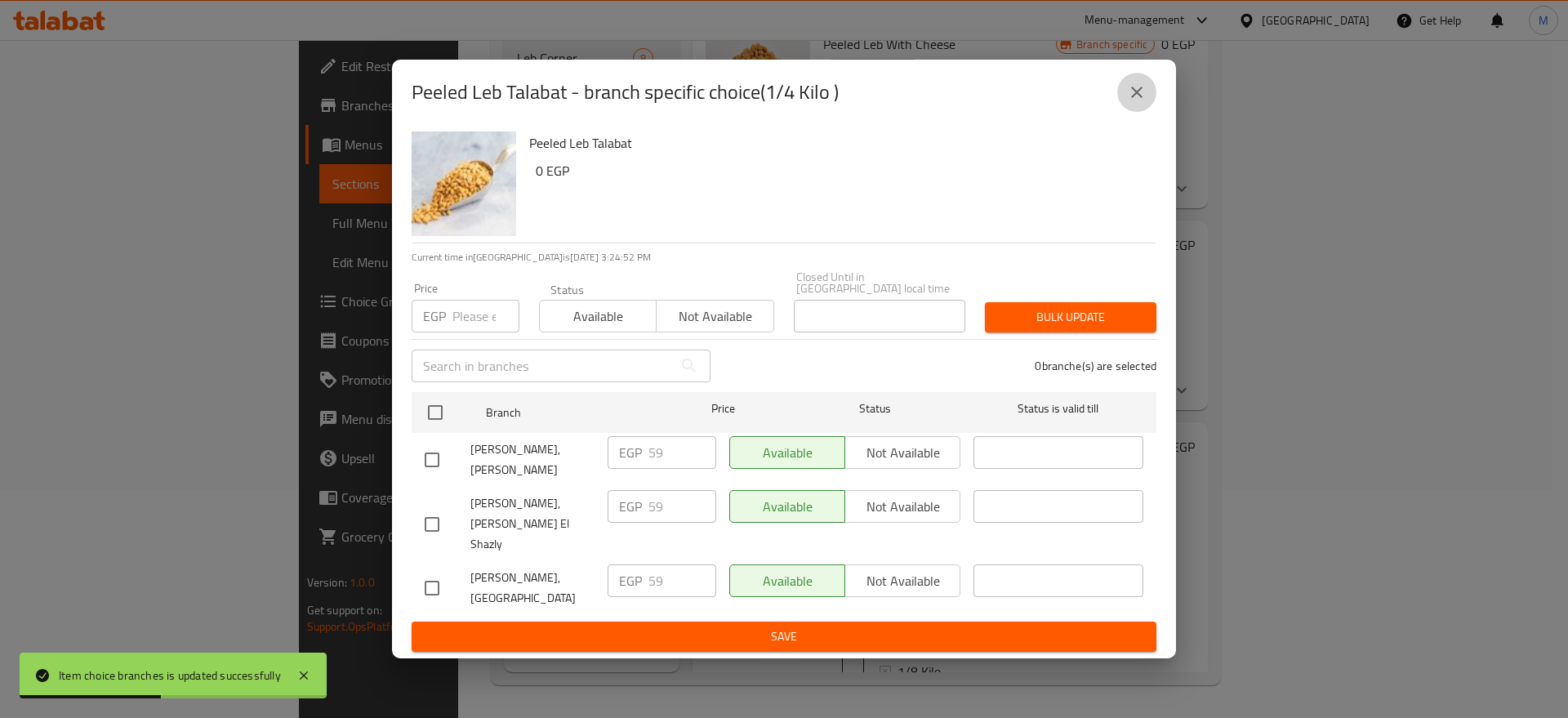
click at [1143, 112] on button "close" at bounding box center [1136, 93] width 39 height 39
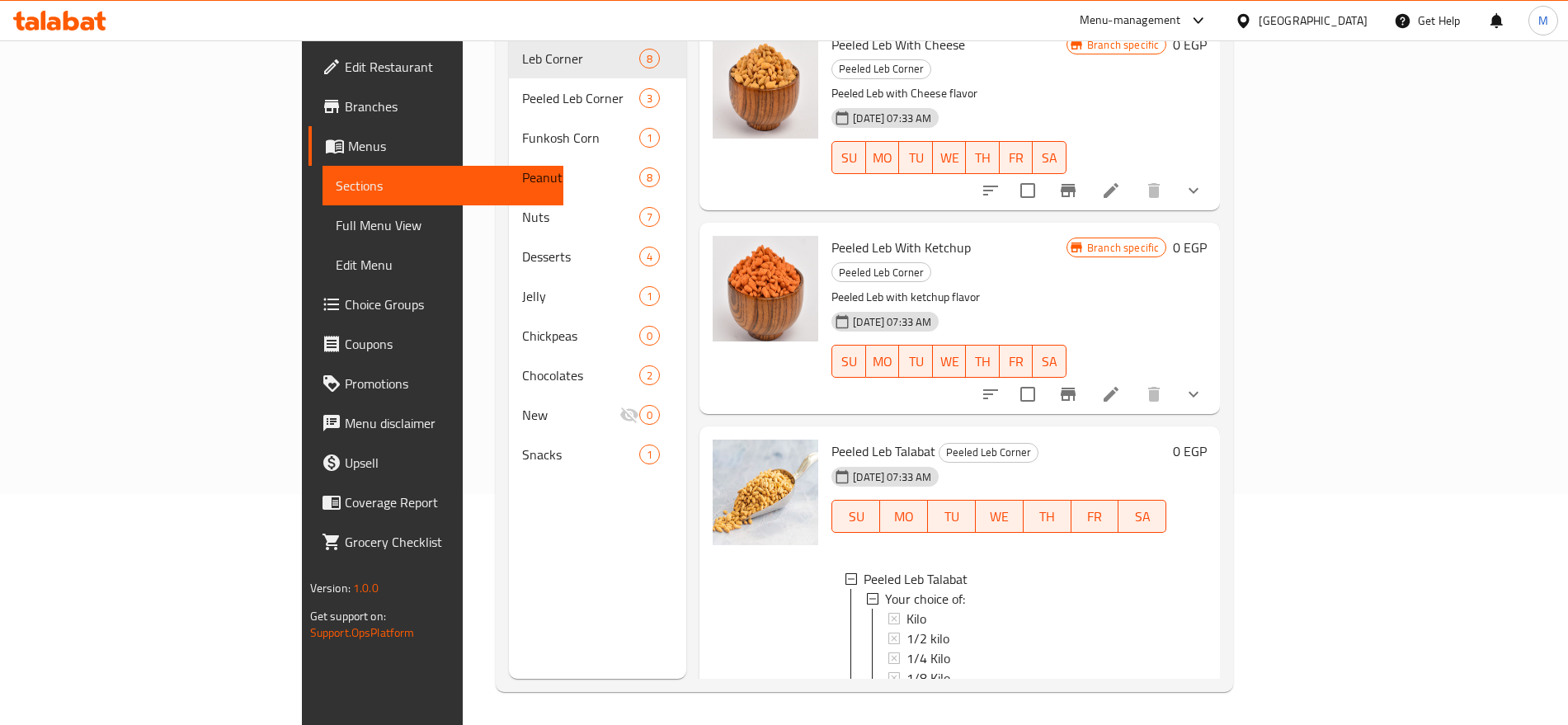
click at [1073, 326] on div "Peeled Leb With Ketchup Peeled Leb Corner Peeled Leb with ketchup flavor 18-06-…" at bounding box center [949, 319] width 249 height 178
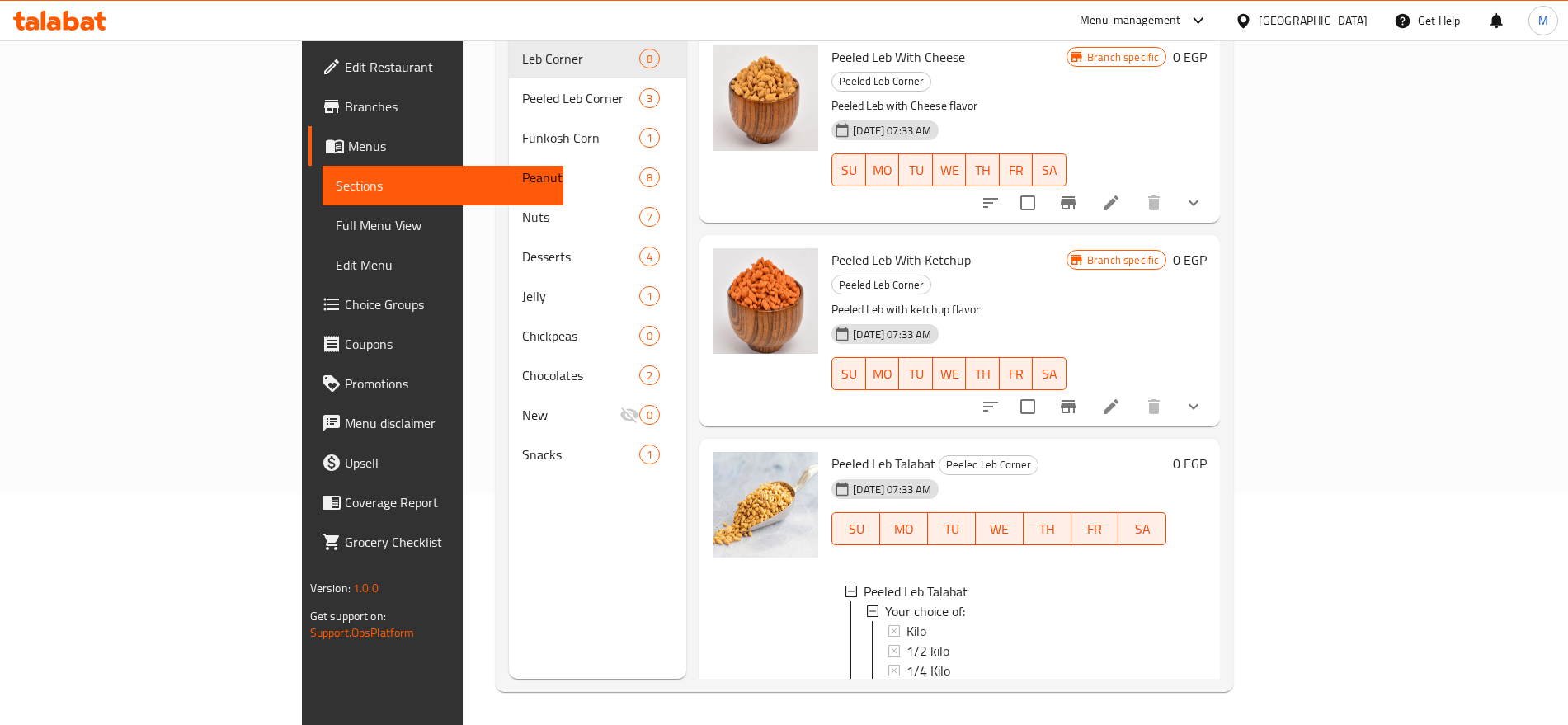
scroll to position [0, 0]
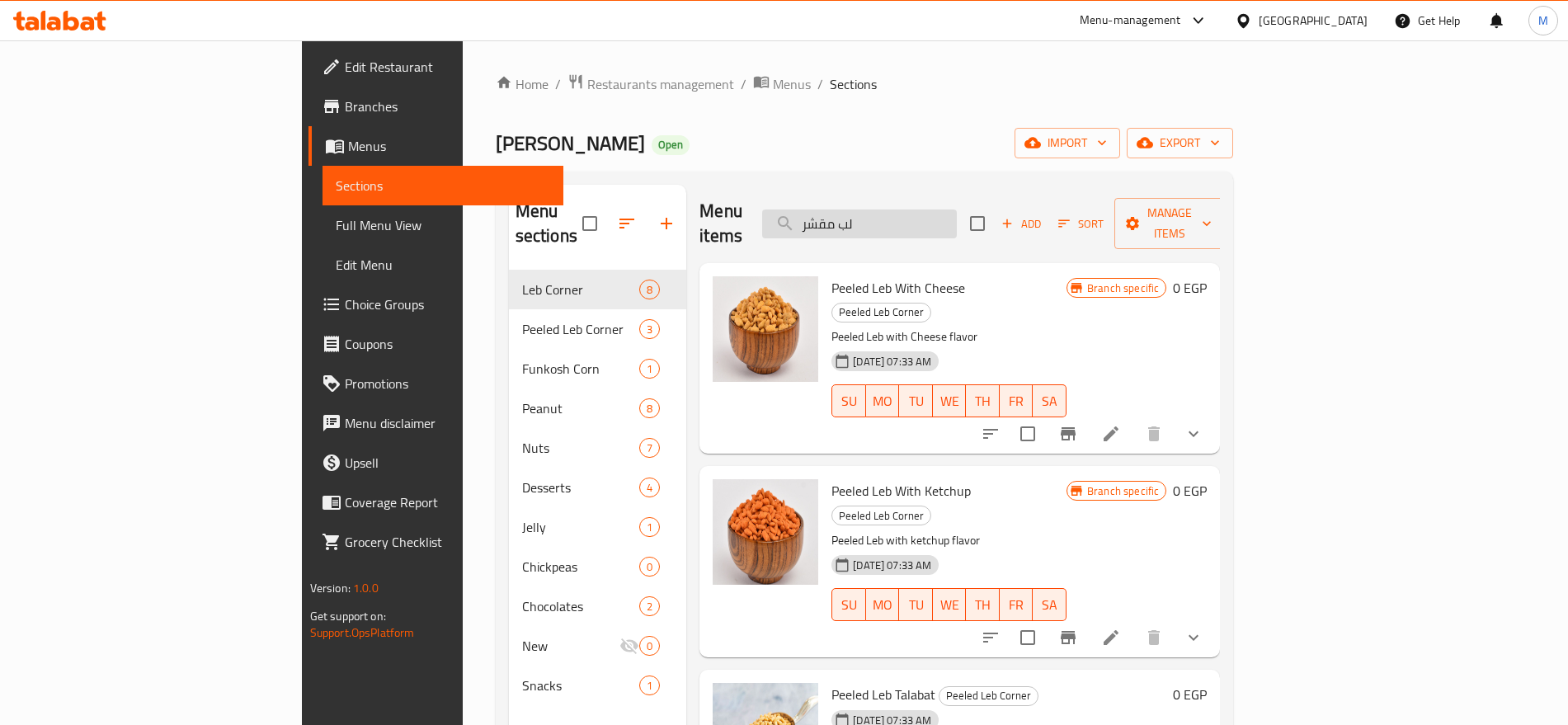
click at [957, 211] on input "لب مقشر" at bounding box center [860, 224] width 195 height 29
paste input "خشب"
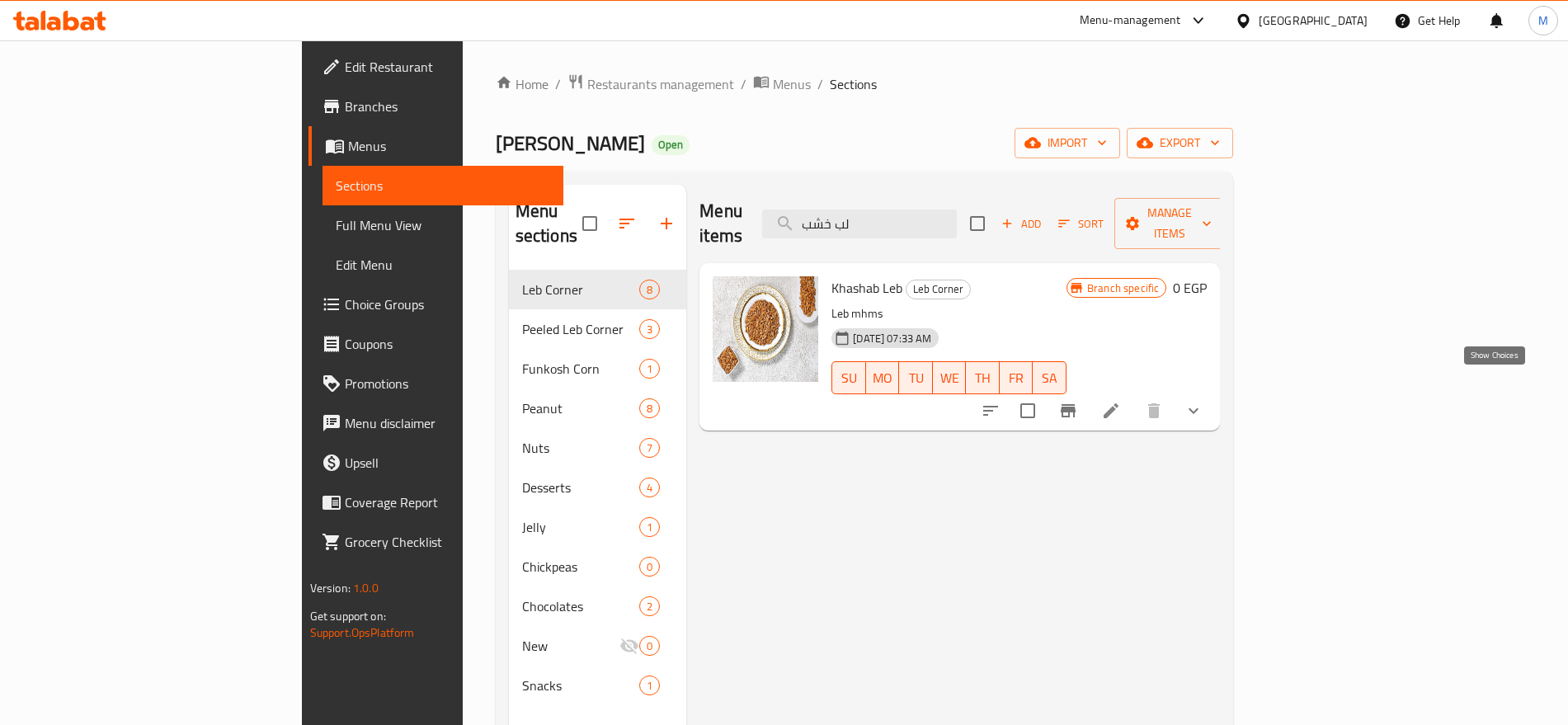
type input "لب خشب"
click at [1204, 401] on icon "show more" at bounding box center [1193, 410] width 20 height 20
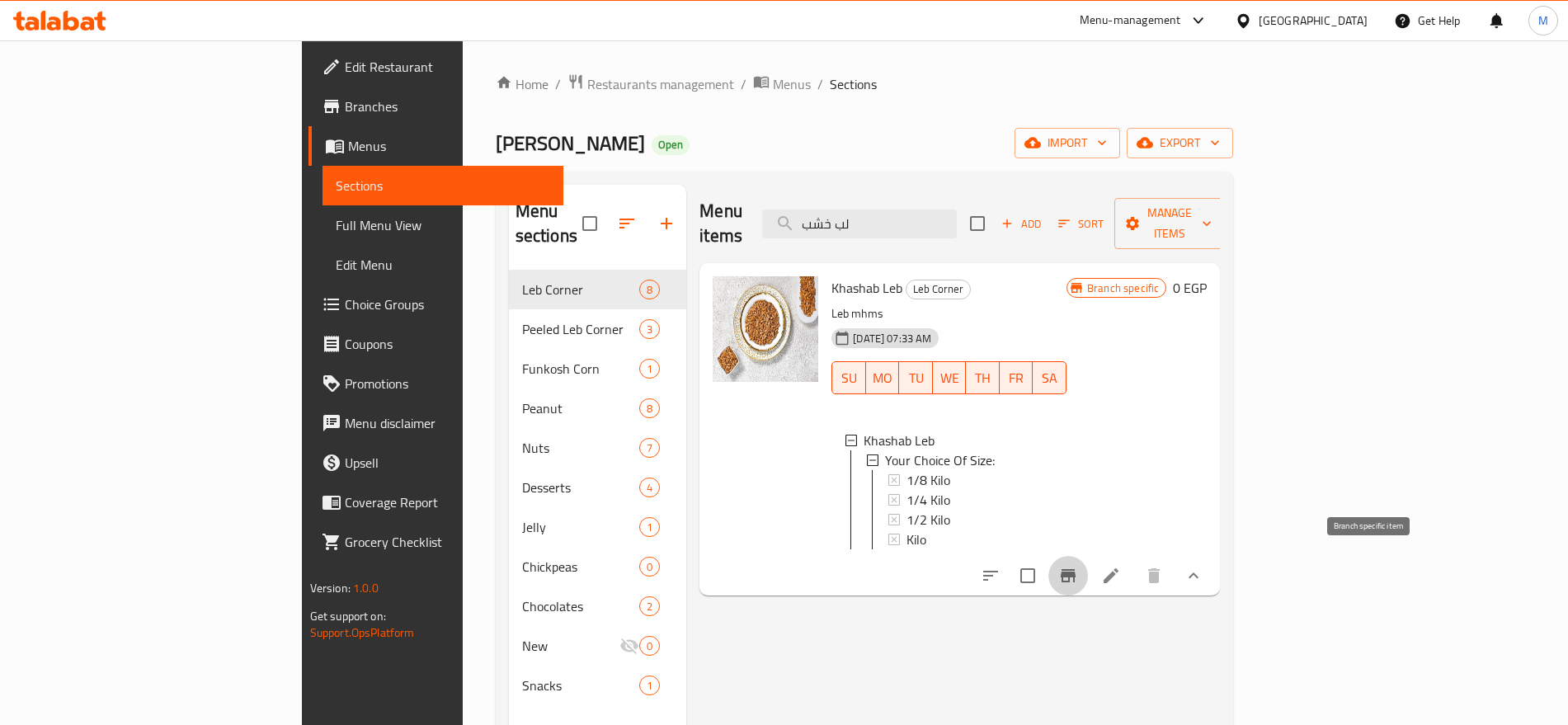
click at [1089, 565] on button "Branch-specific-item" at bounding box center [1069, 576] width 40 height 40
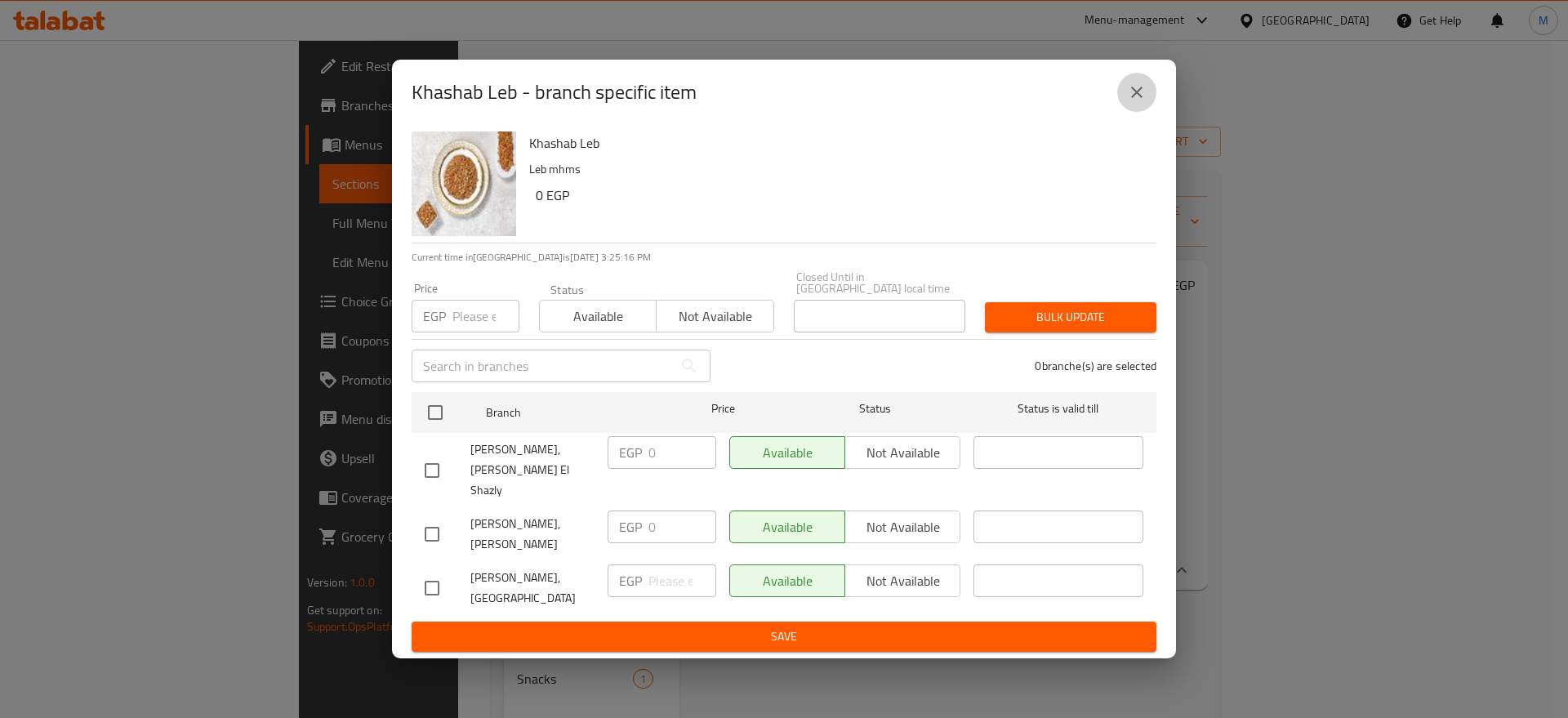
click at [1136, 102] on icon "close" at bounding box center [1136, 92] width 20 height 20
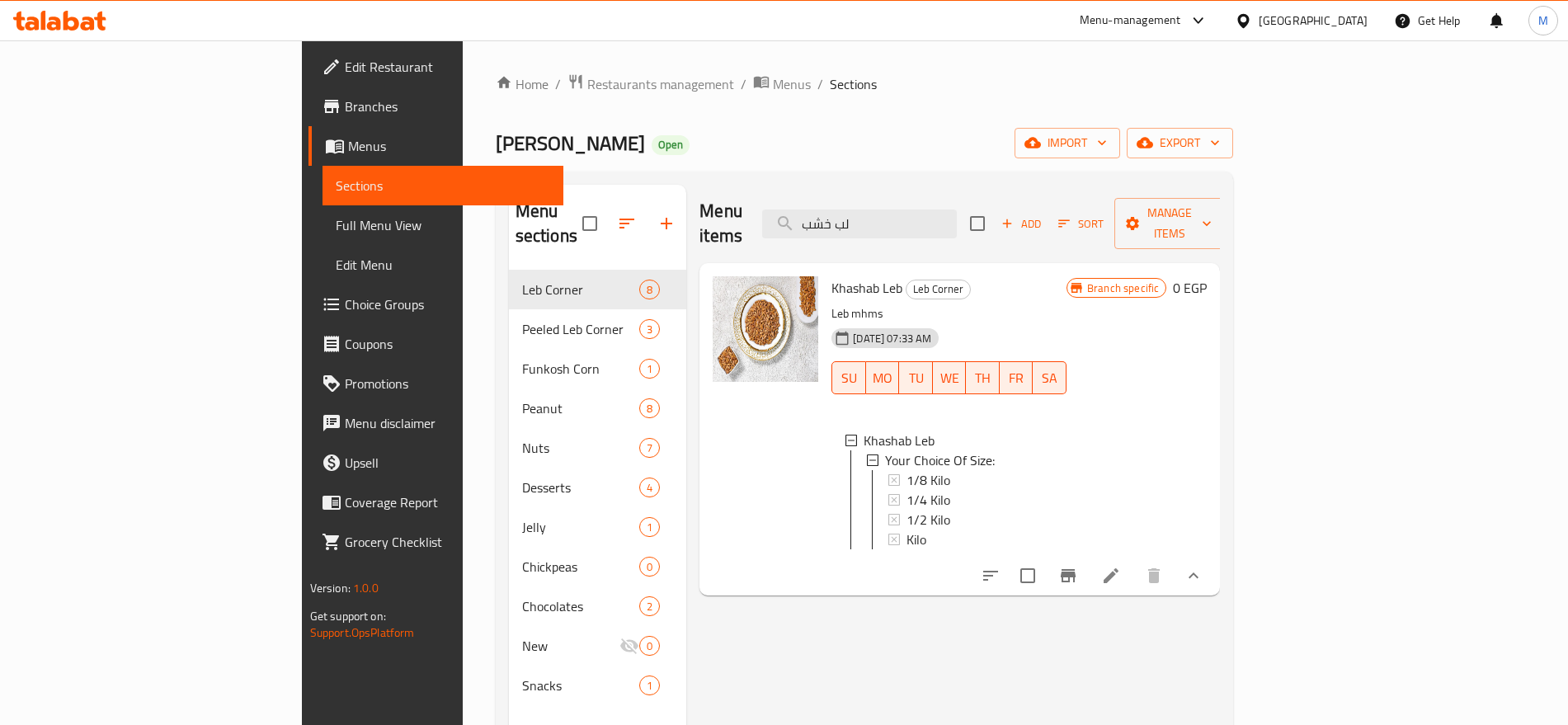
click at [831, 275] on span "Khashab Leb" at bounding box center [866, 287] width 71 height 25
copy h6 "Khashab Leb"
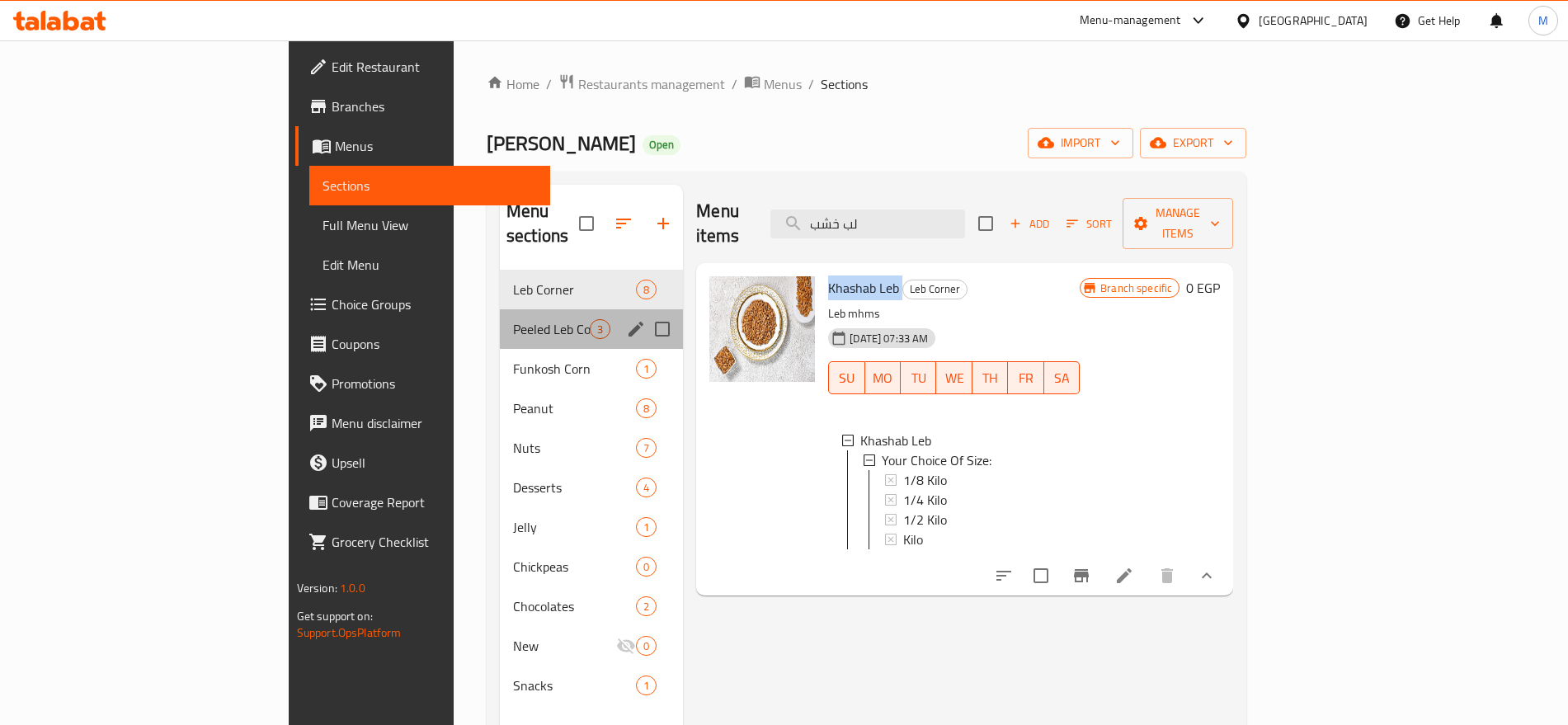
click at [500, 309] on div "Peeled Leb Corner 3" at bounding box center [592, 329] width 183 height 40
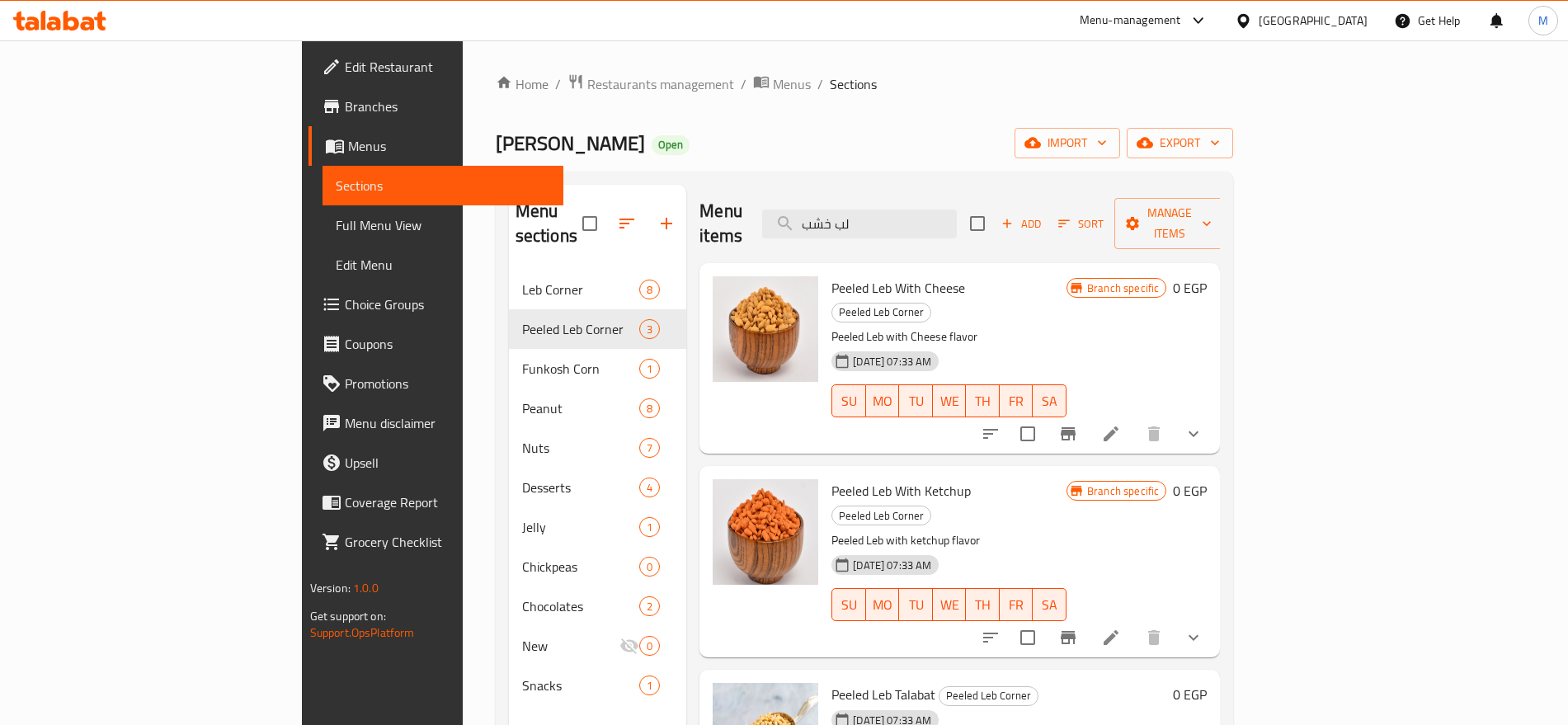
click at [509, 263] on nav "Leb Corner 8 Peeled Leb Corner 3 Funkosh Corn 1 Peanut 8 Nuts 7 Desserts 4 Jell…" at bounding box center [598, 487] width 178 height 449
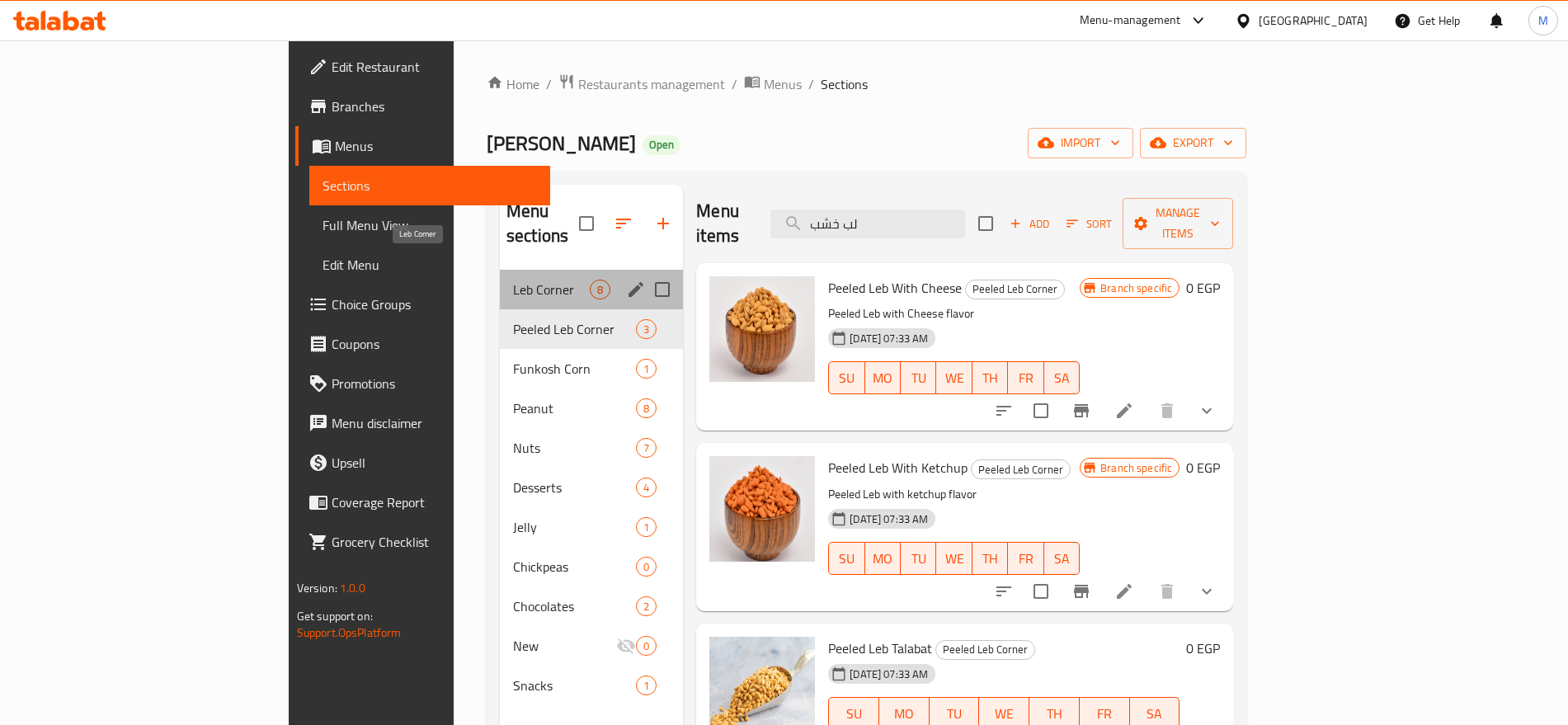
click at [514, 280] on span "Leb Corner" at bounding box center [551, 289] width 77 height 20
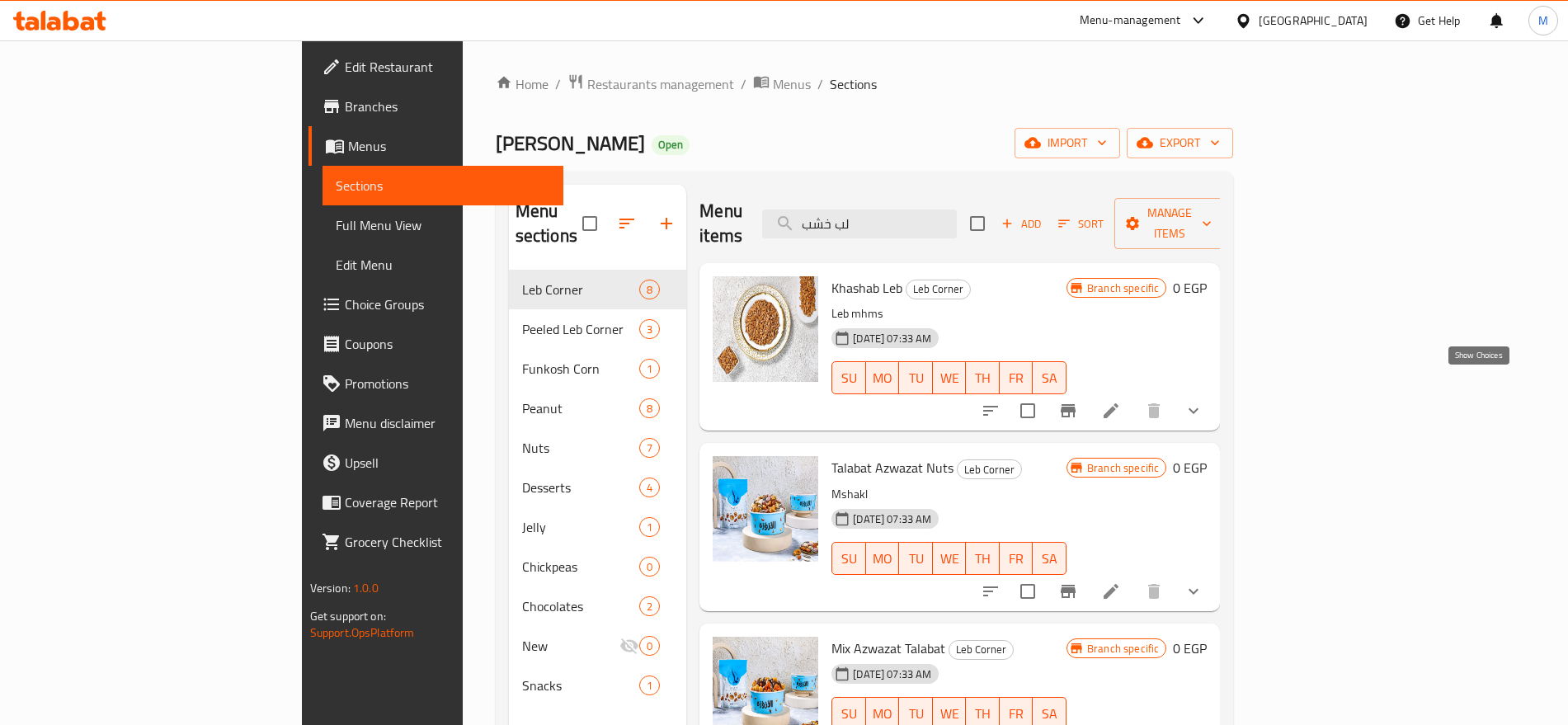
click at [1204, 401] on icon "show more" at bounding box center [1193, 410] width 20 height 20
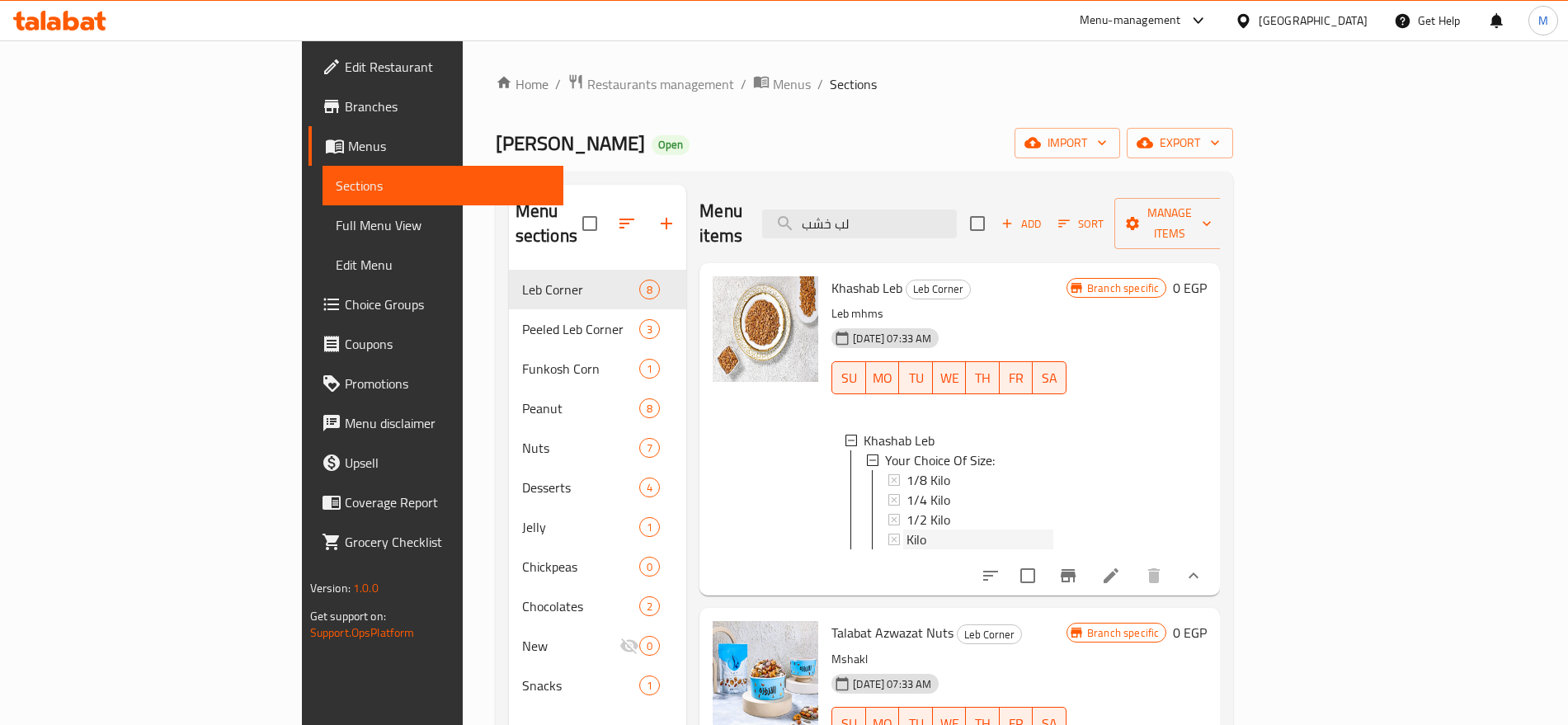
click at [909, 529] on div "Kilo" at bounding box center [980, 539] width 147 height 20
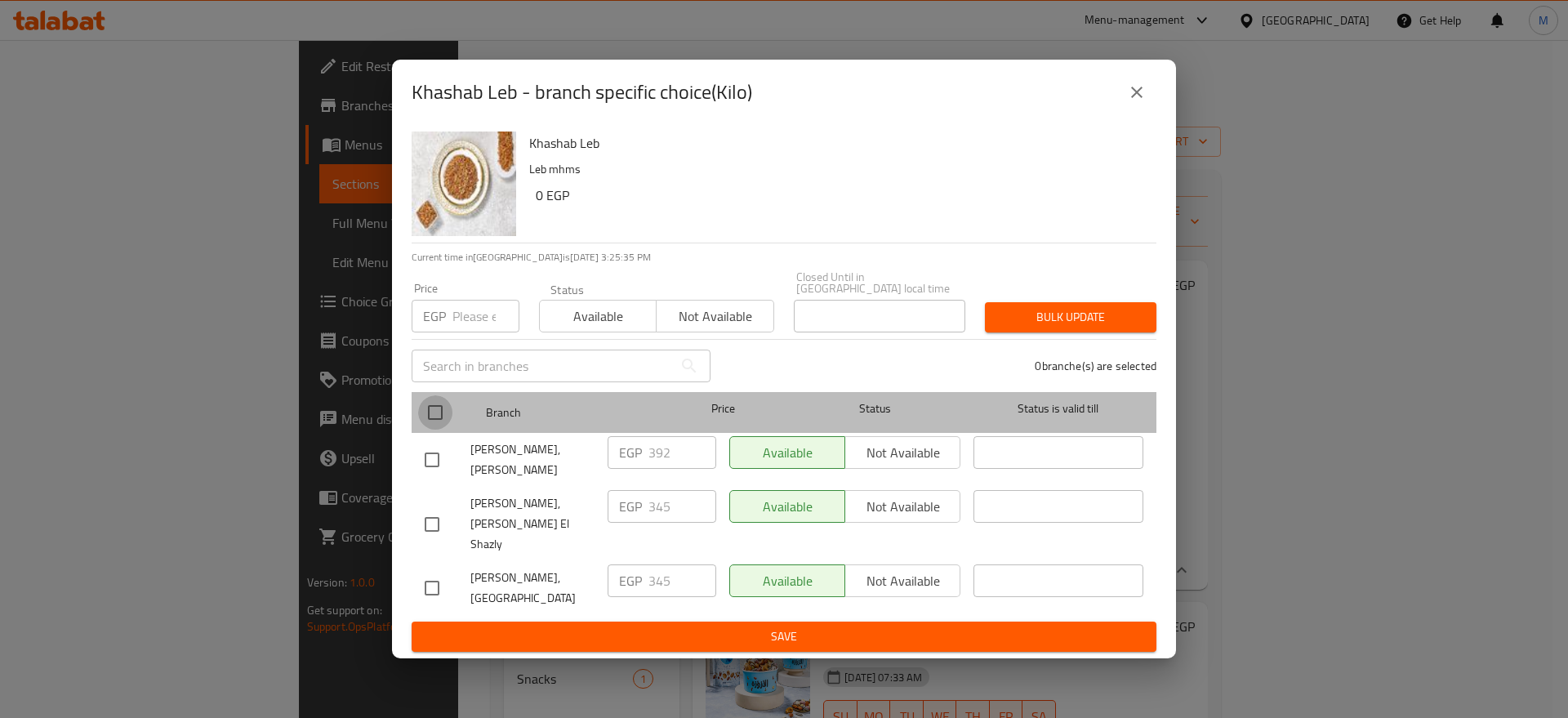
click at [440, 411] on input "checkbox" at bounding box center [435, 412] width 35 height 35
checkbox input "true"
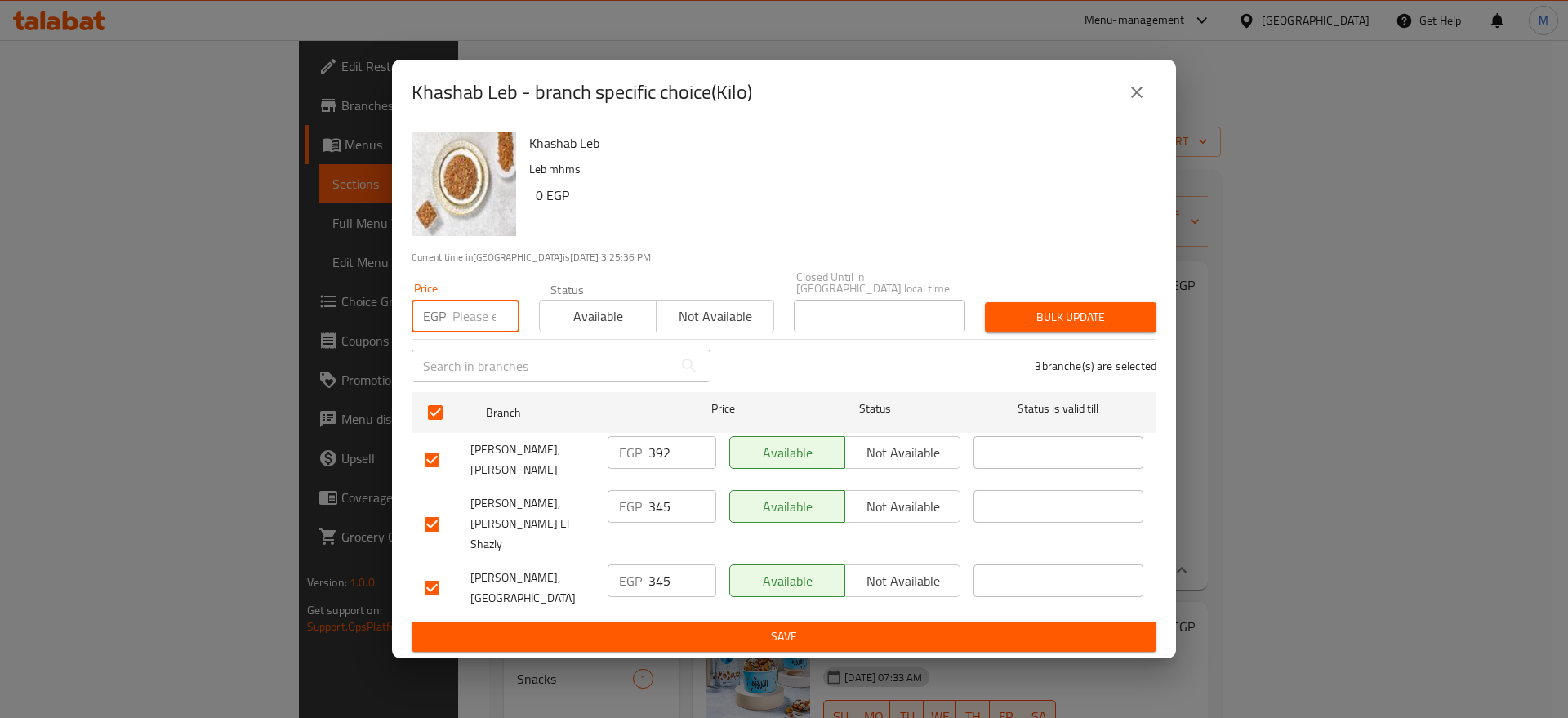
click at [485, 332] on input "number" at bounding box center [486, 315] width 67 height 33
paste input "351"
type input "351"
click at [1042, 317] on span "Bulk update" at bounding box center [1070, 317] width 145 height 21
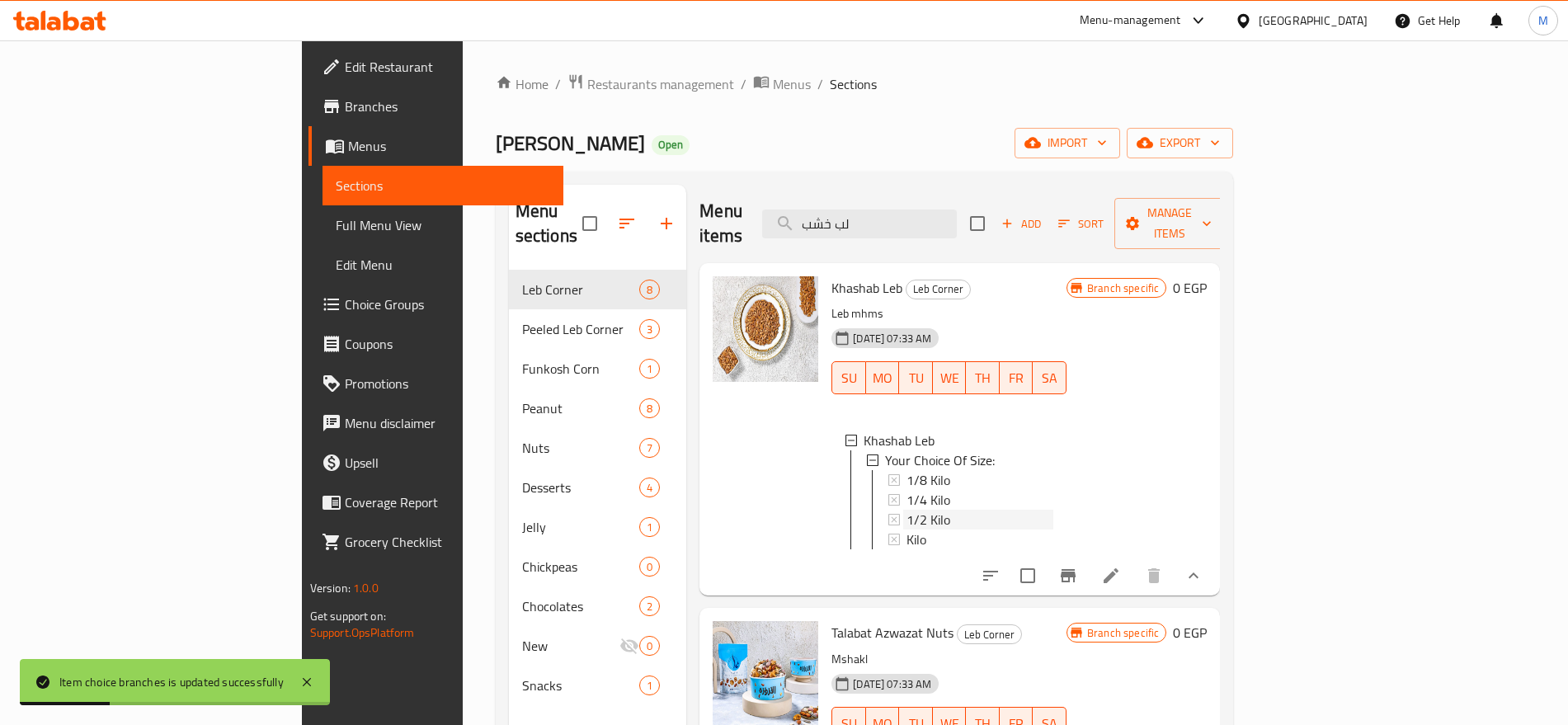
click at [907, 509] on span "1/2 Kilo" at bounding box center [929, 519] width 44 height 20
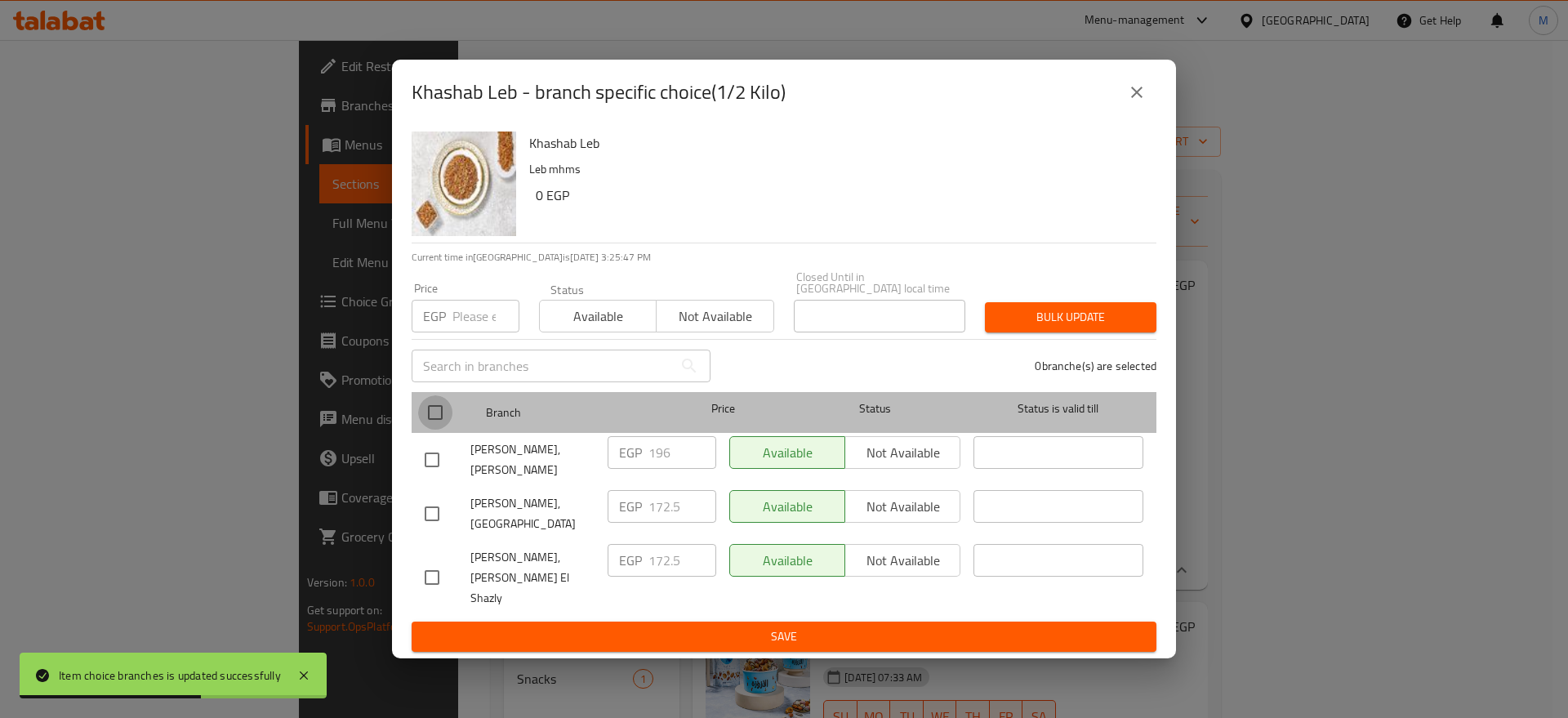
click at [437, 413] on input "checkbox" at bounding box center [435, 412] width 35 height 35
checkbox input "true"
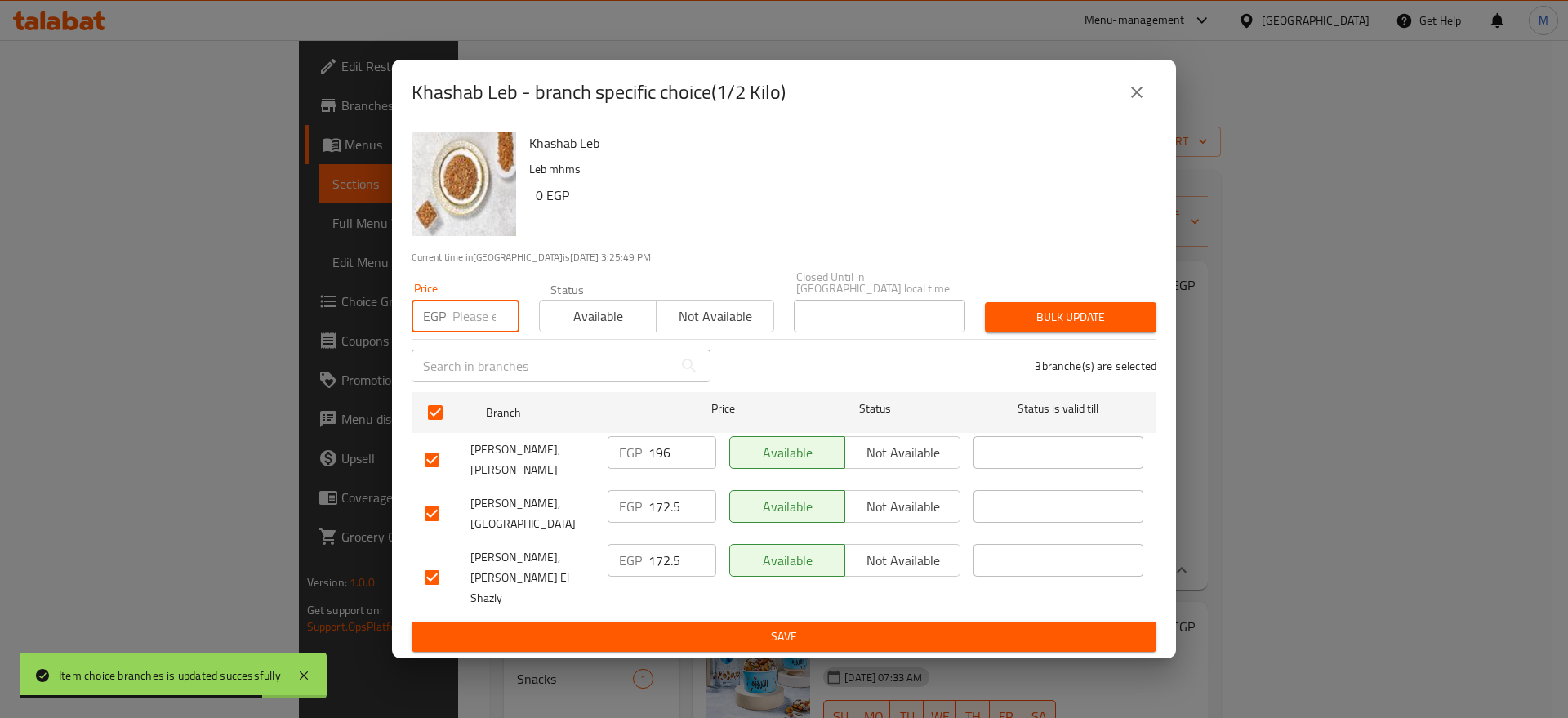
click at [495, 305] on input "number" at bounding box center [486, 315] width 67 height 33
paste input "199"
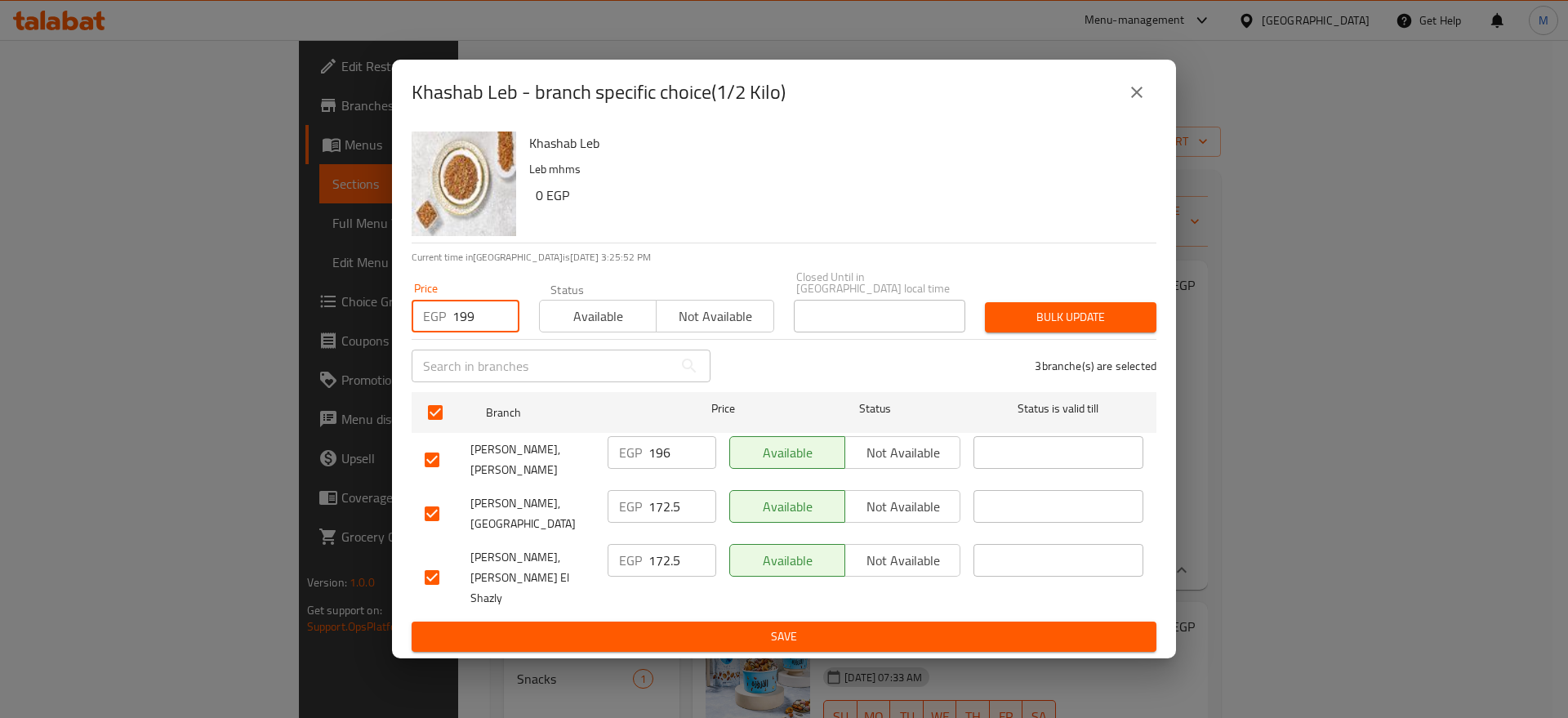
type input "199"
click at [1106, 328] on span "Bulk update" at bounding box center [1070, 317] width 145 height 21
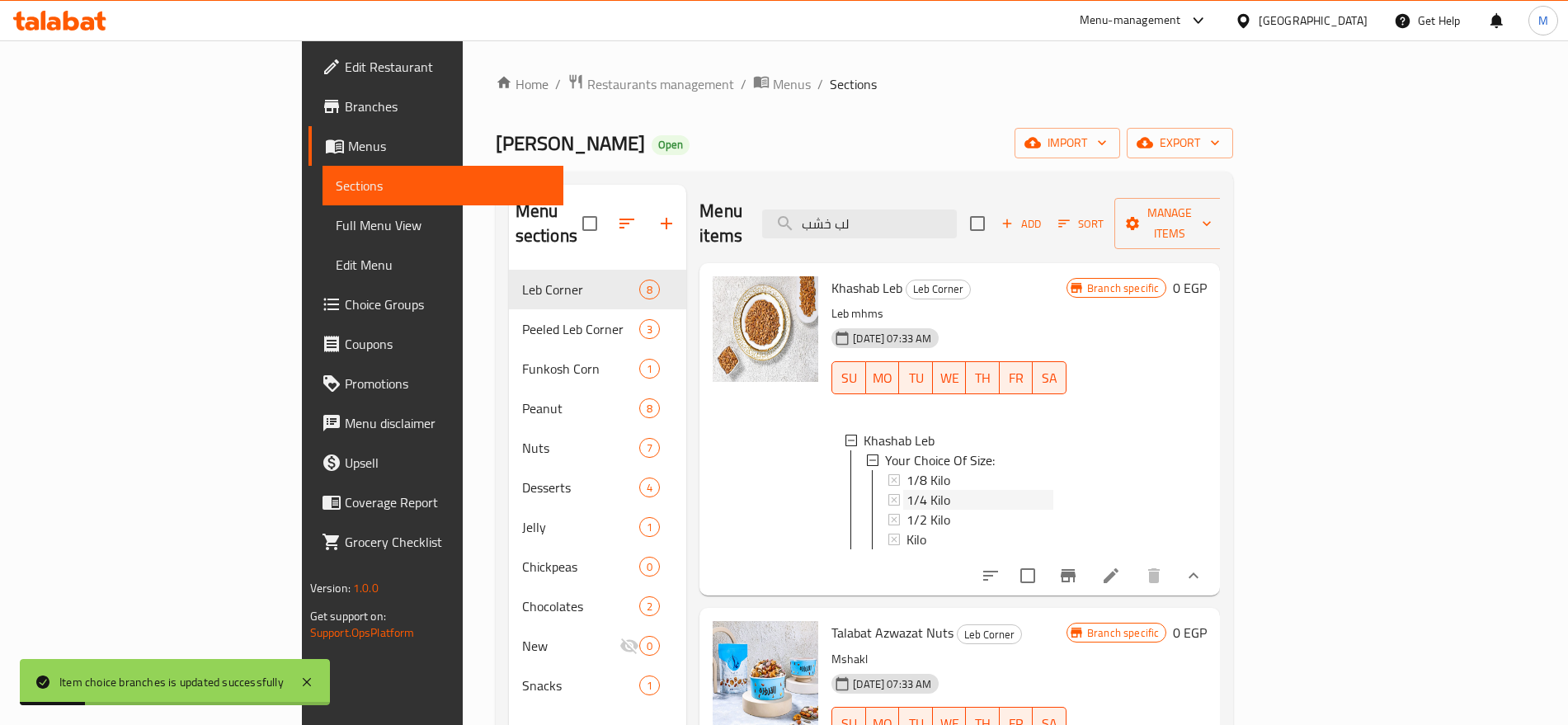
click at [907, 490] on div "1/4 Kilo" at bounding box center [980, 499] width 147 height 20
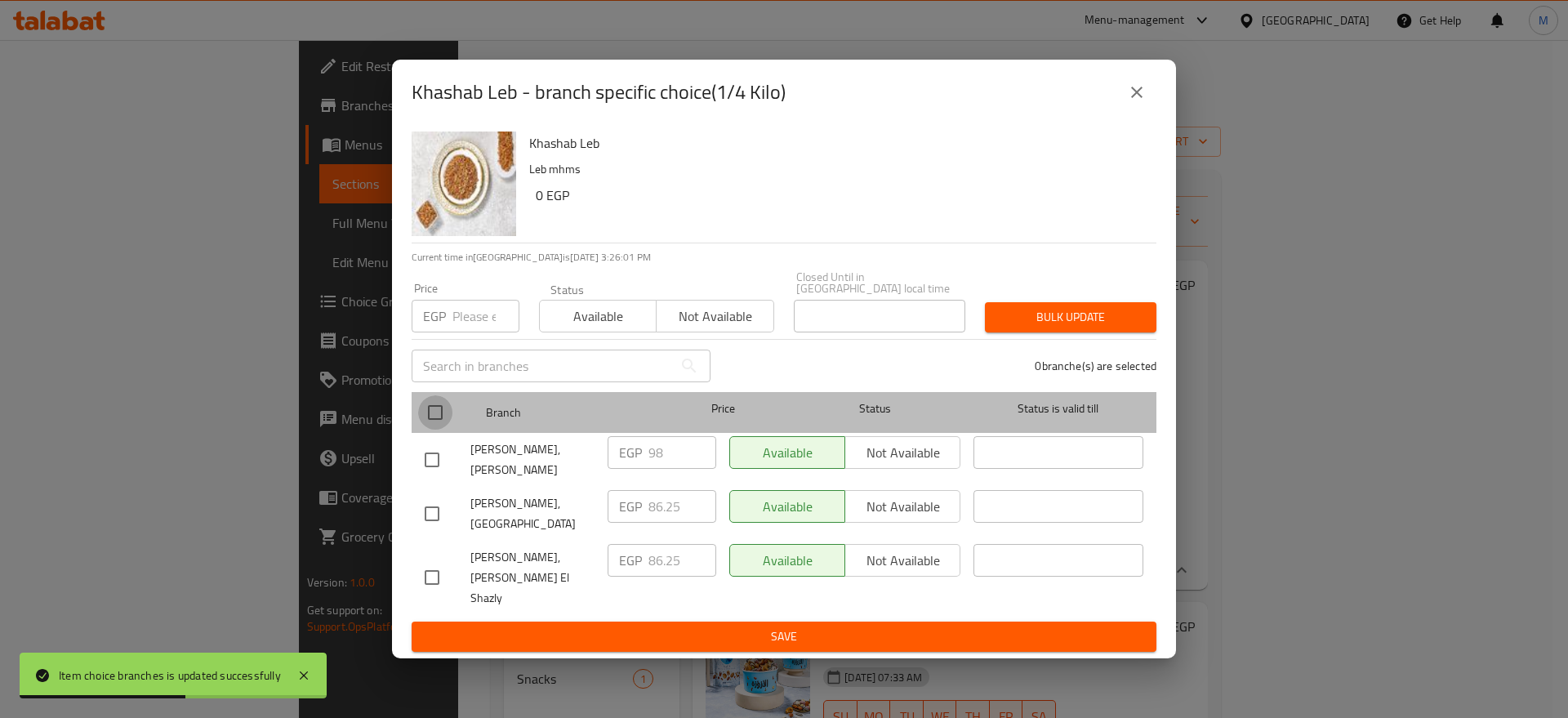
click at [447, 421] on input "checkbox" at bounding box center [435, 412] width 35 height 35
checkbox input "true"
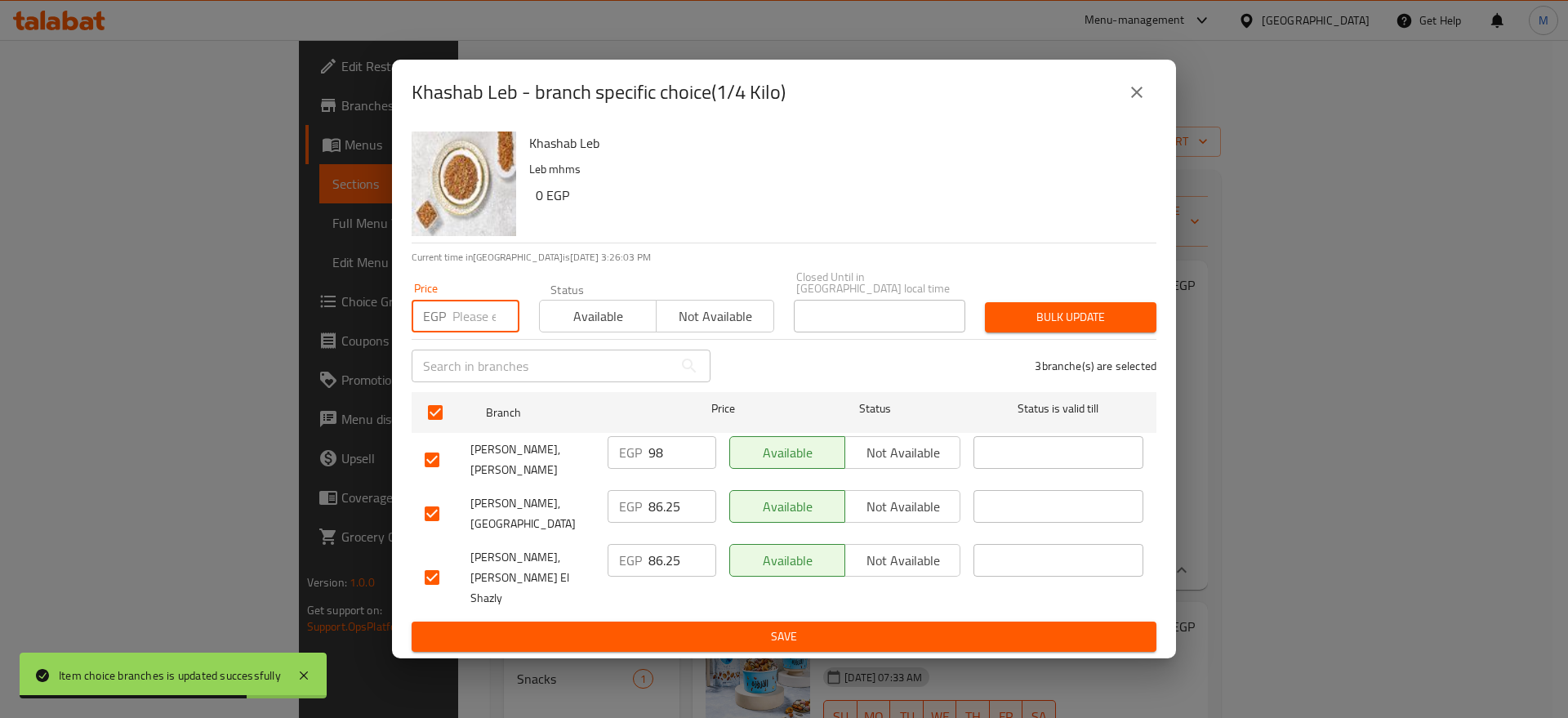
click at [492, 316] on input "number" at bounding box center [486, 315] width 67 height 33
paste input "100"
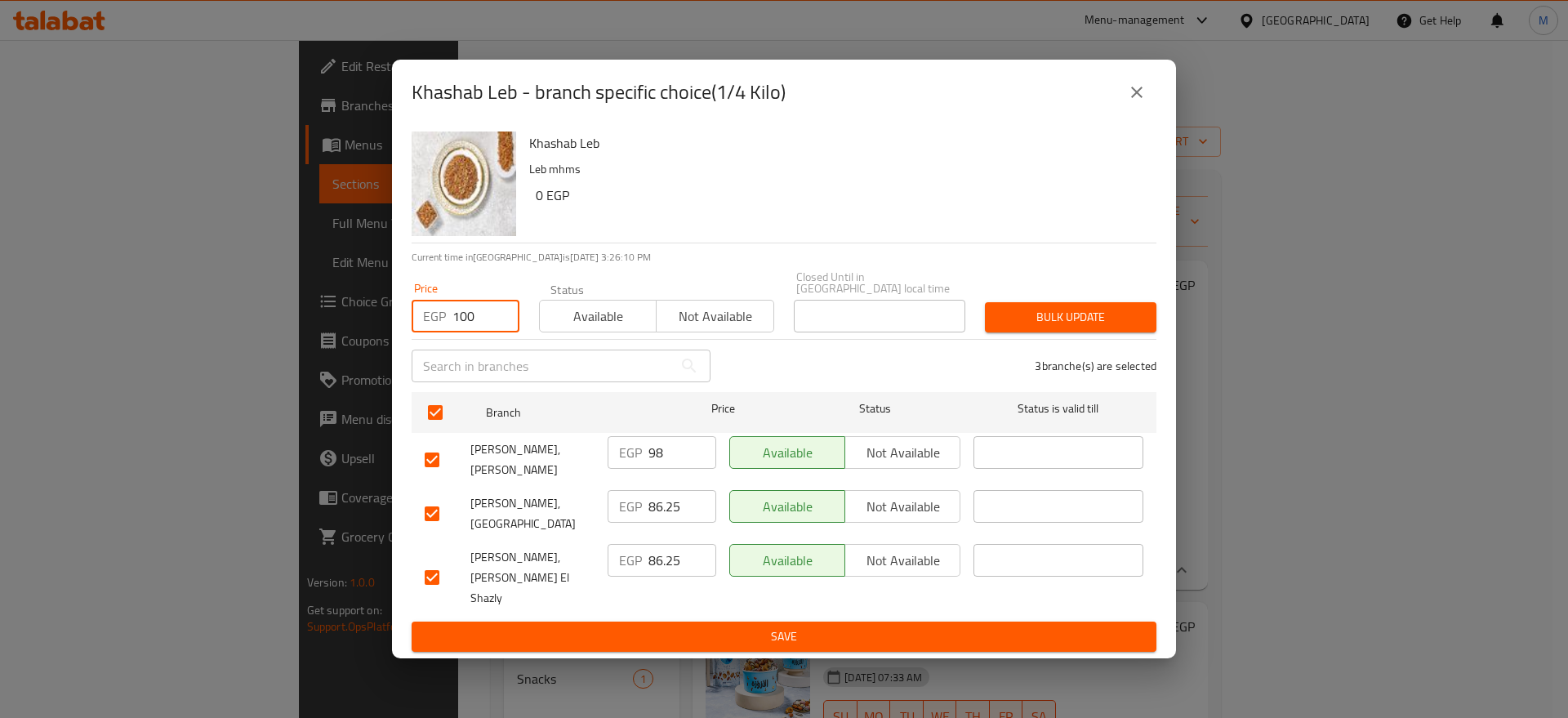
type input "100"
click at [1054, 326] on span "Bulk update" at bounding box center [1070, 317] width 145 height 21
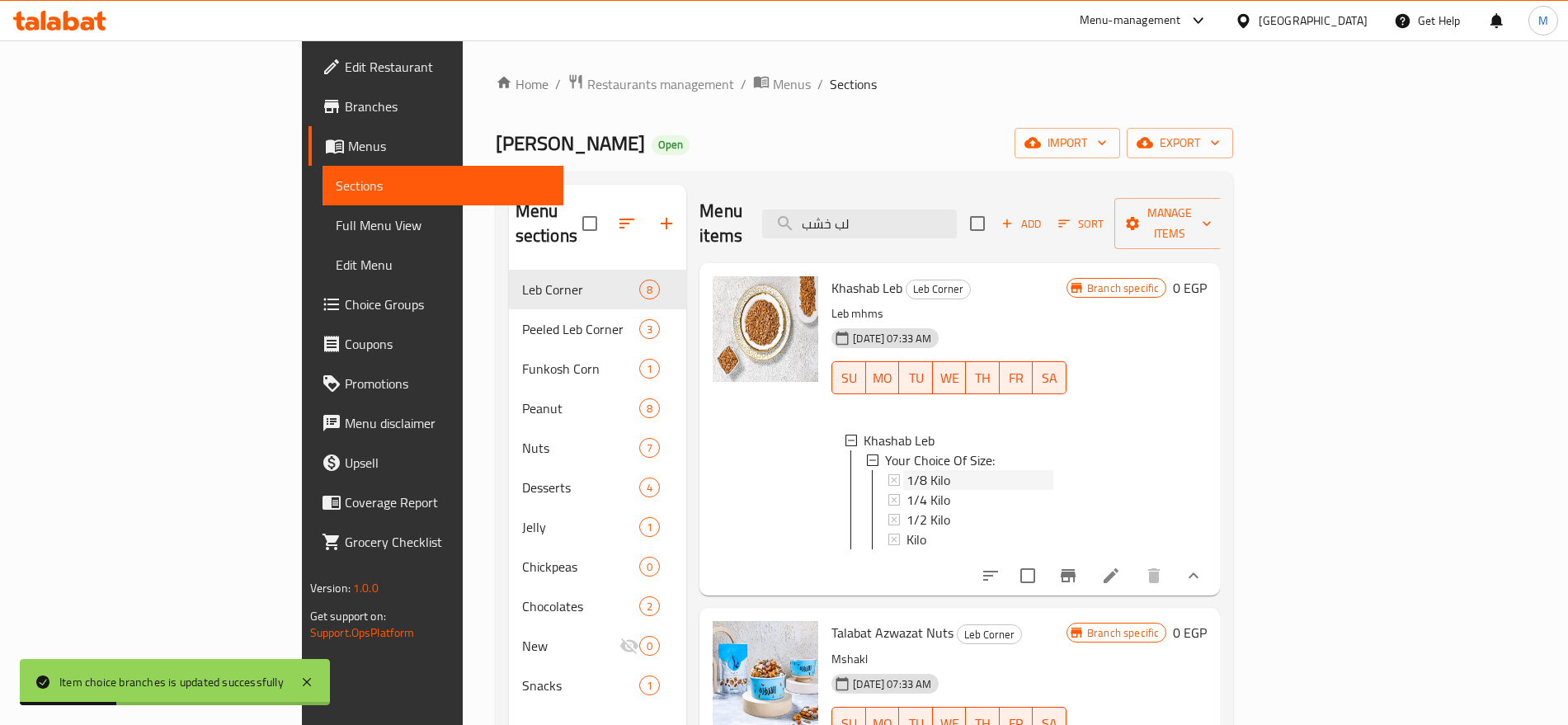
click at [907, 470] on span "1/8 Kilo" at bounding box center [929, 479] width 44 height 20
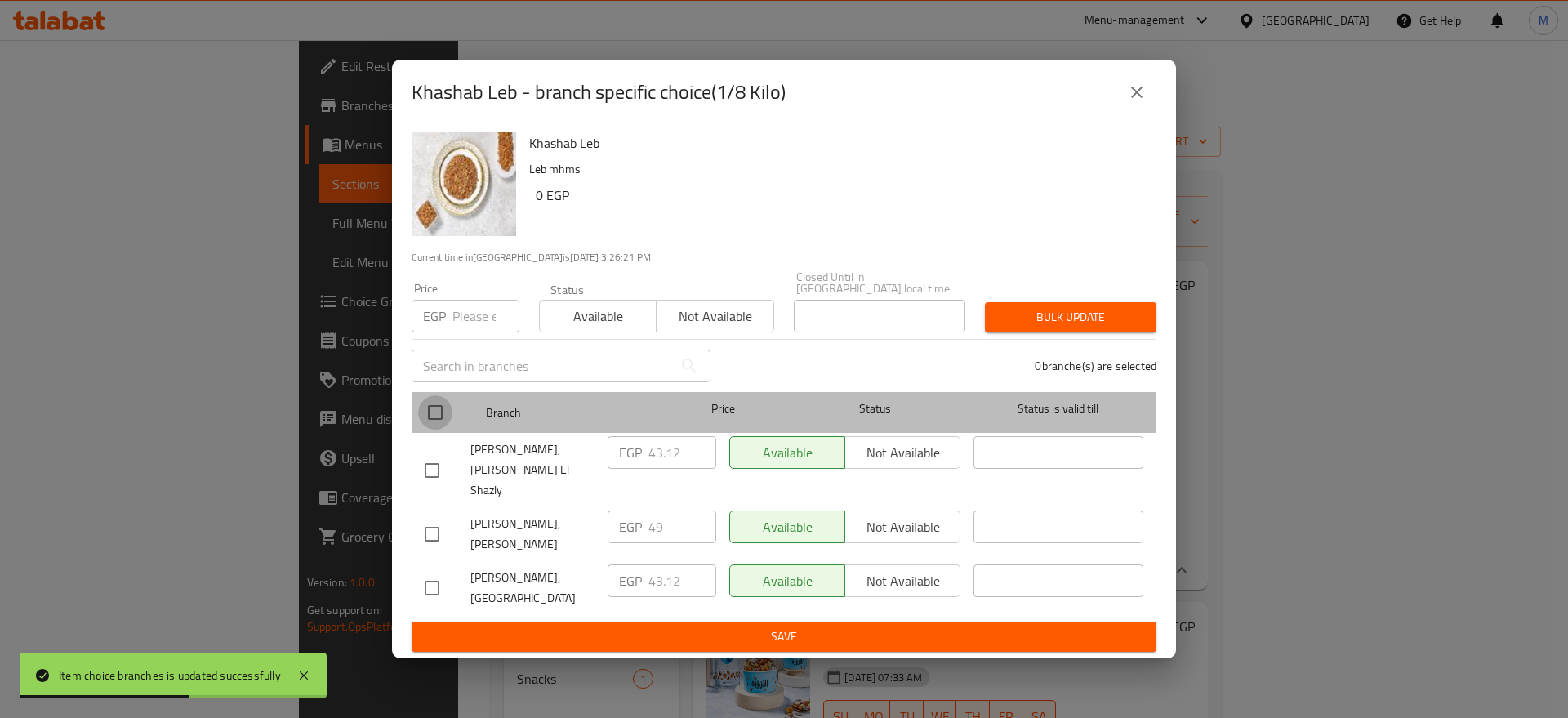
click at [431, 418] on input "checkbox" at bounding box center [435, 412] width 35 height 35
checkbox input "true"
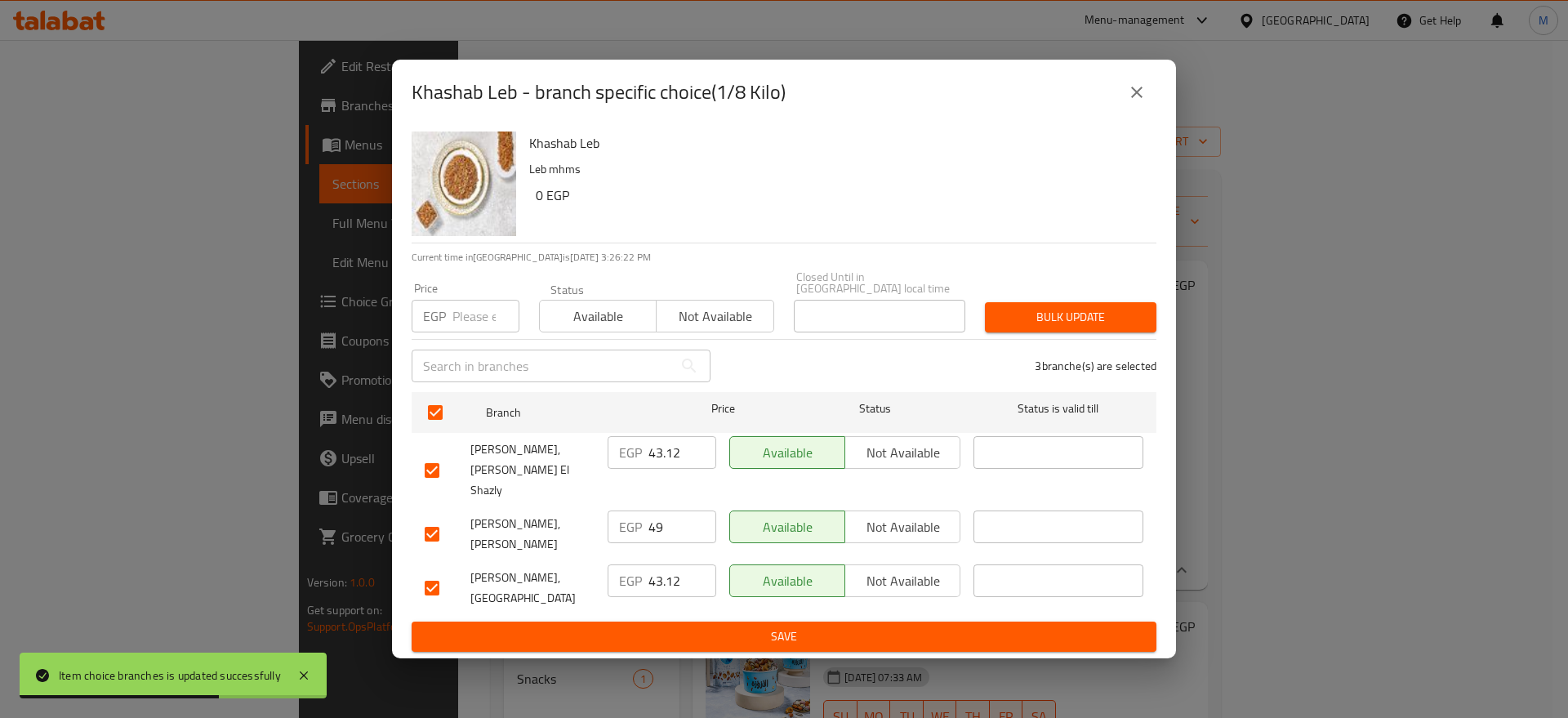
click at [466, 330] on input "number" at bounding box center [486, 315] width 67 height 33
paste input "50"
type input "50"
click at [1091, 310] on button "Bulk update" at bounding box center [1070, 317] width 171 height 30
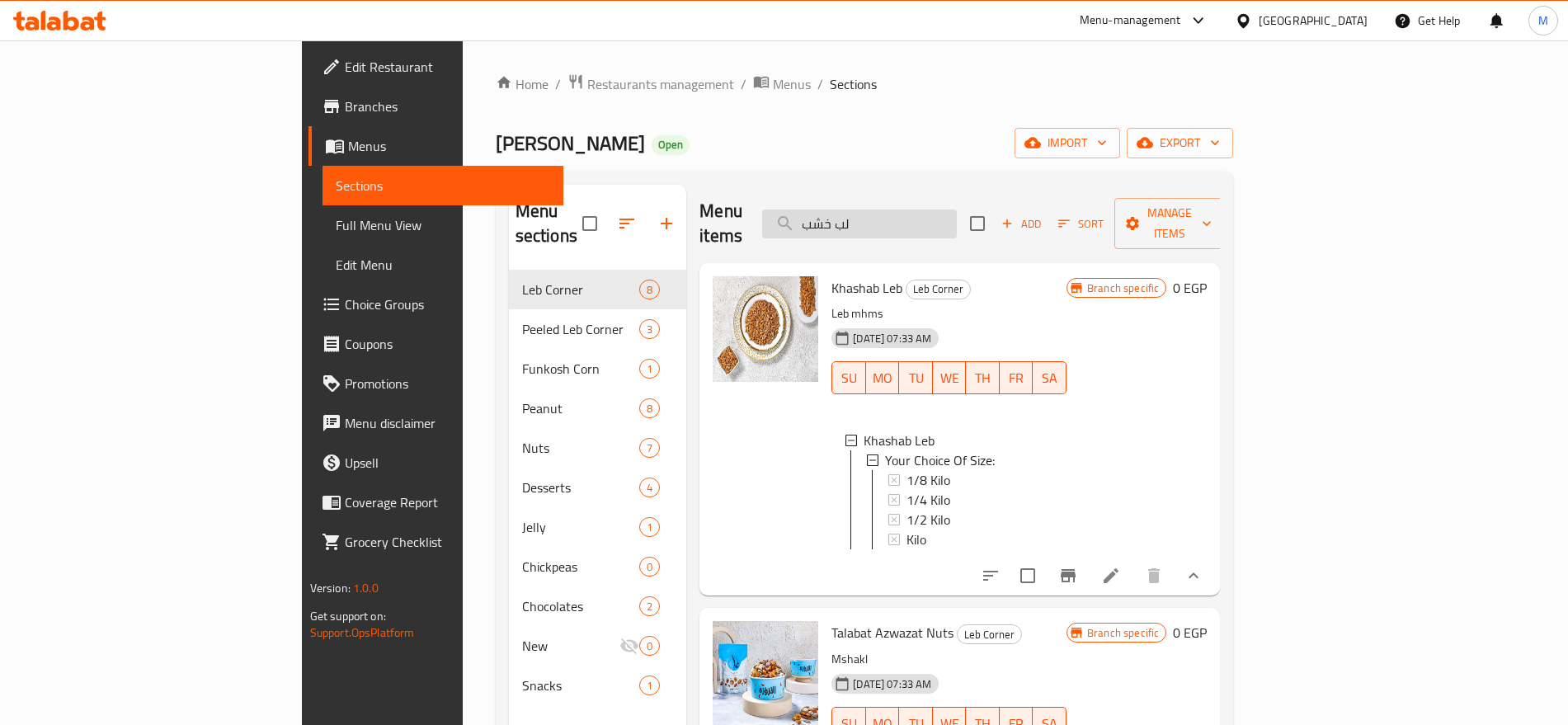
click at [957, 210] on input "لب خشب" at bounding box center [860, 224] width 195 height 29
paste input "سوداني"
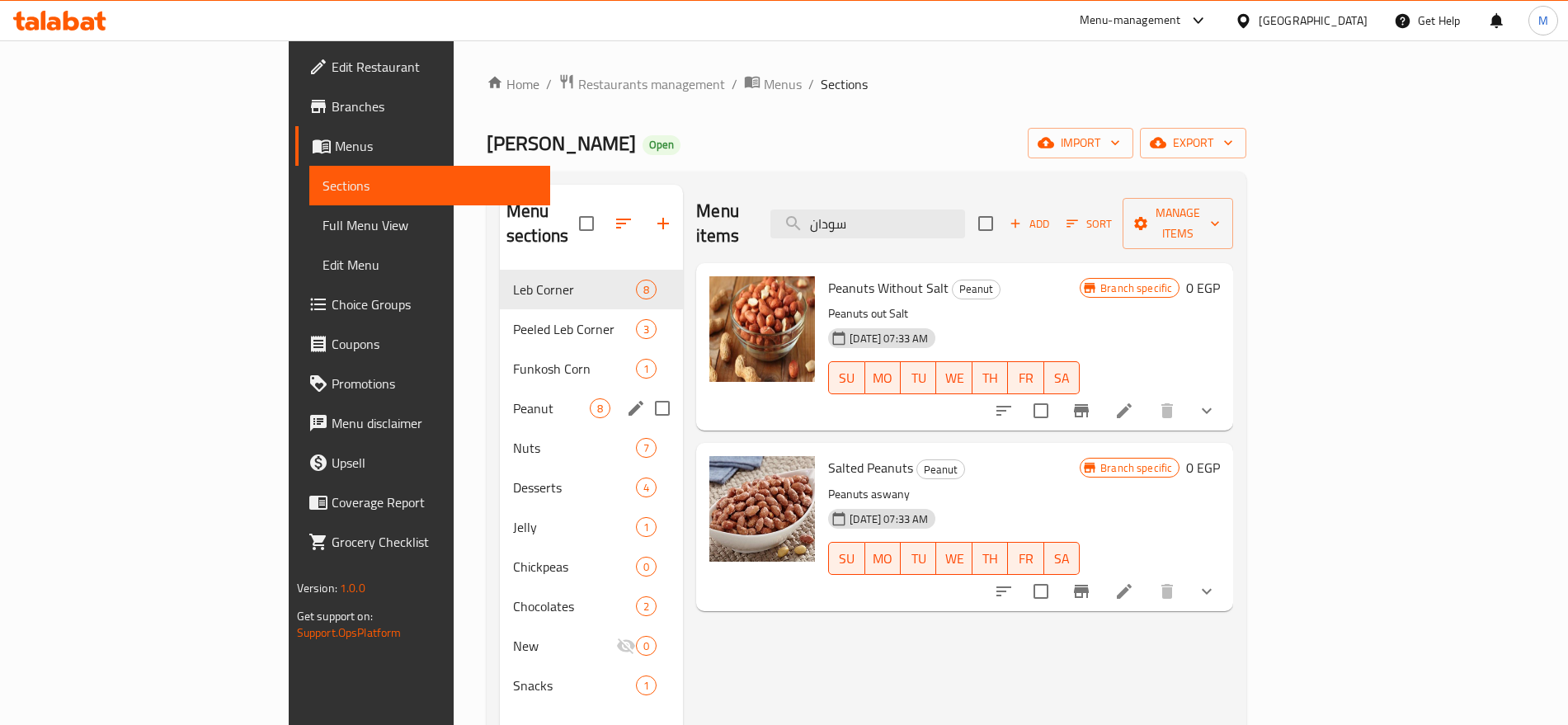
type input "سودان"
click at [500, 388] on div "Peanut 8" at bounding box center [592, 408] width 183 height 40
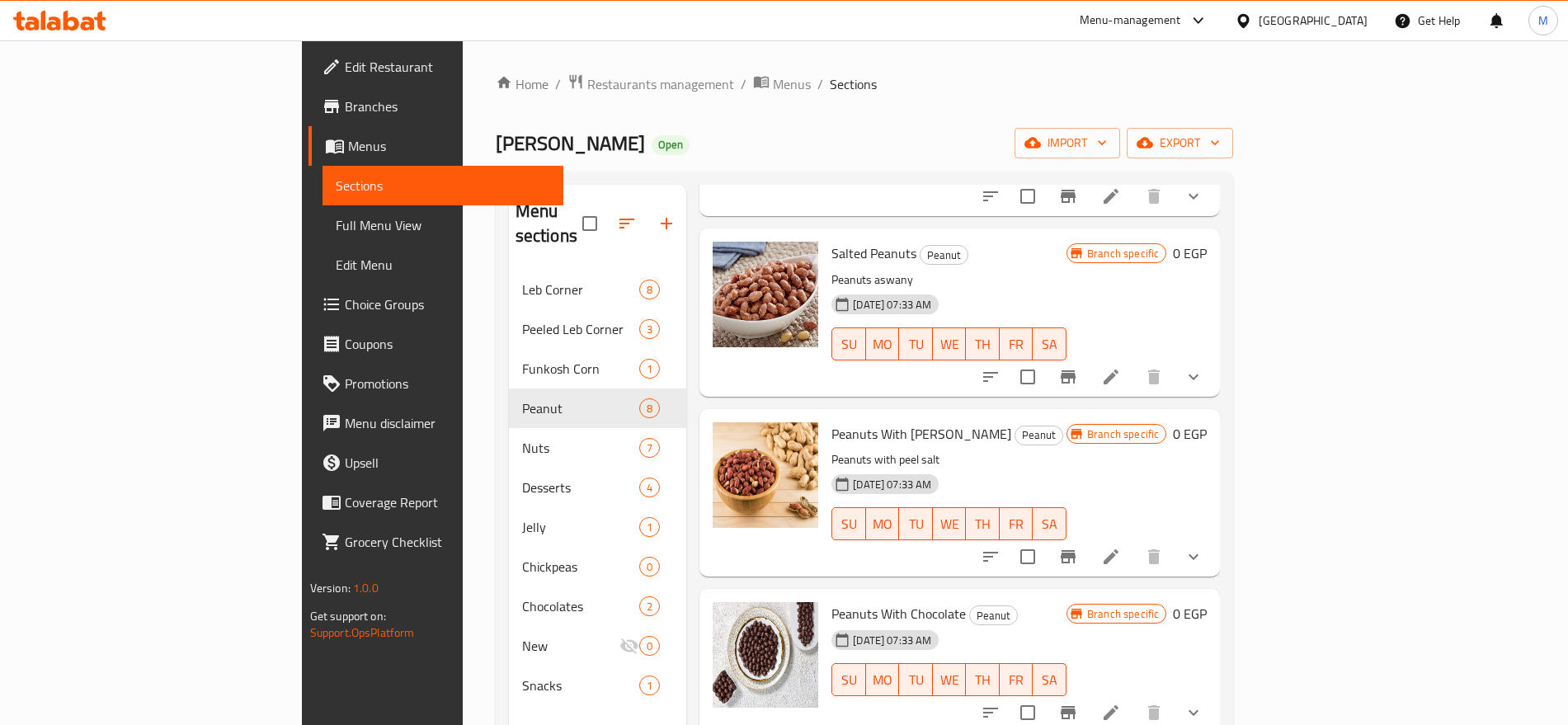
scroll to position [271, 0]
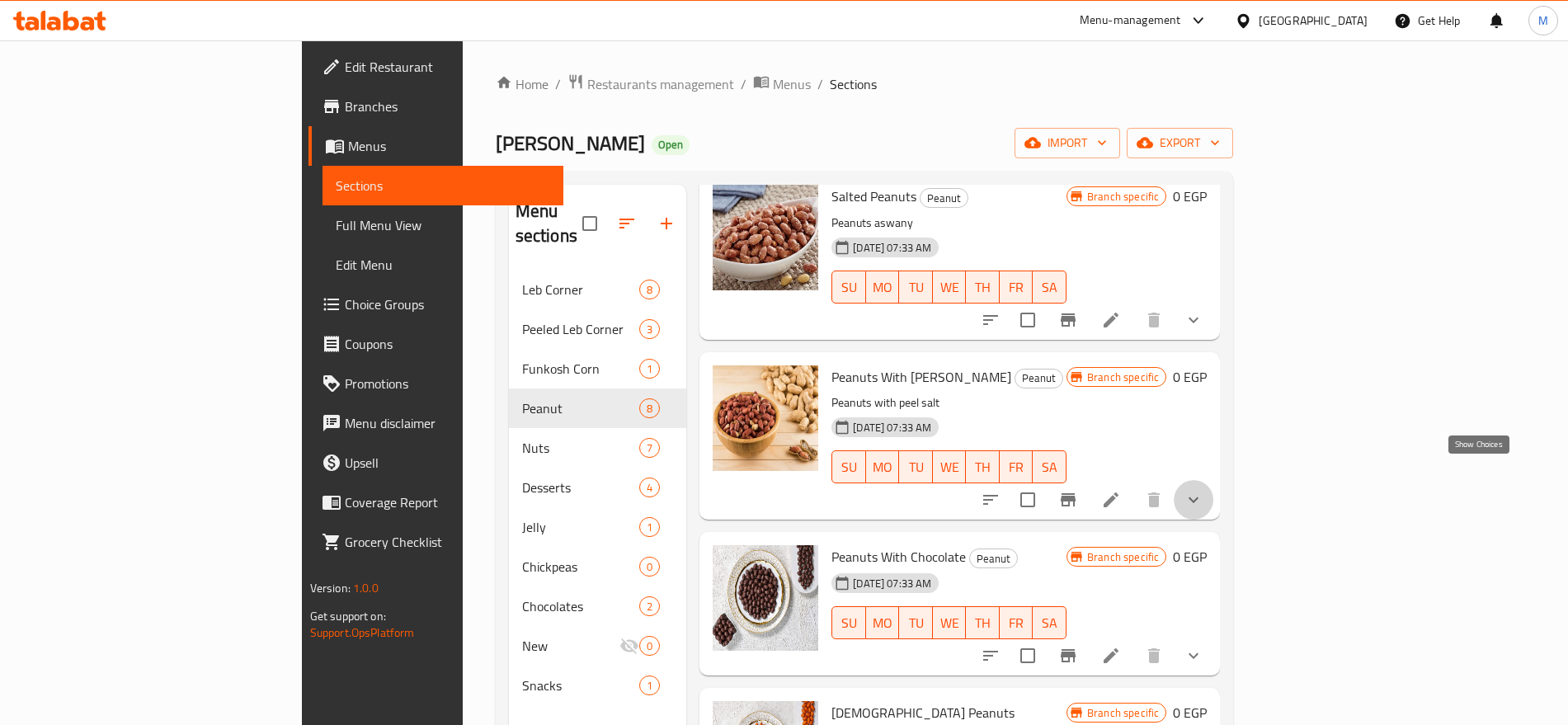
click at [1204, 490] on icon "show more" at bounding box center [1193, 499] width 20 height 20
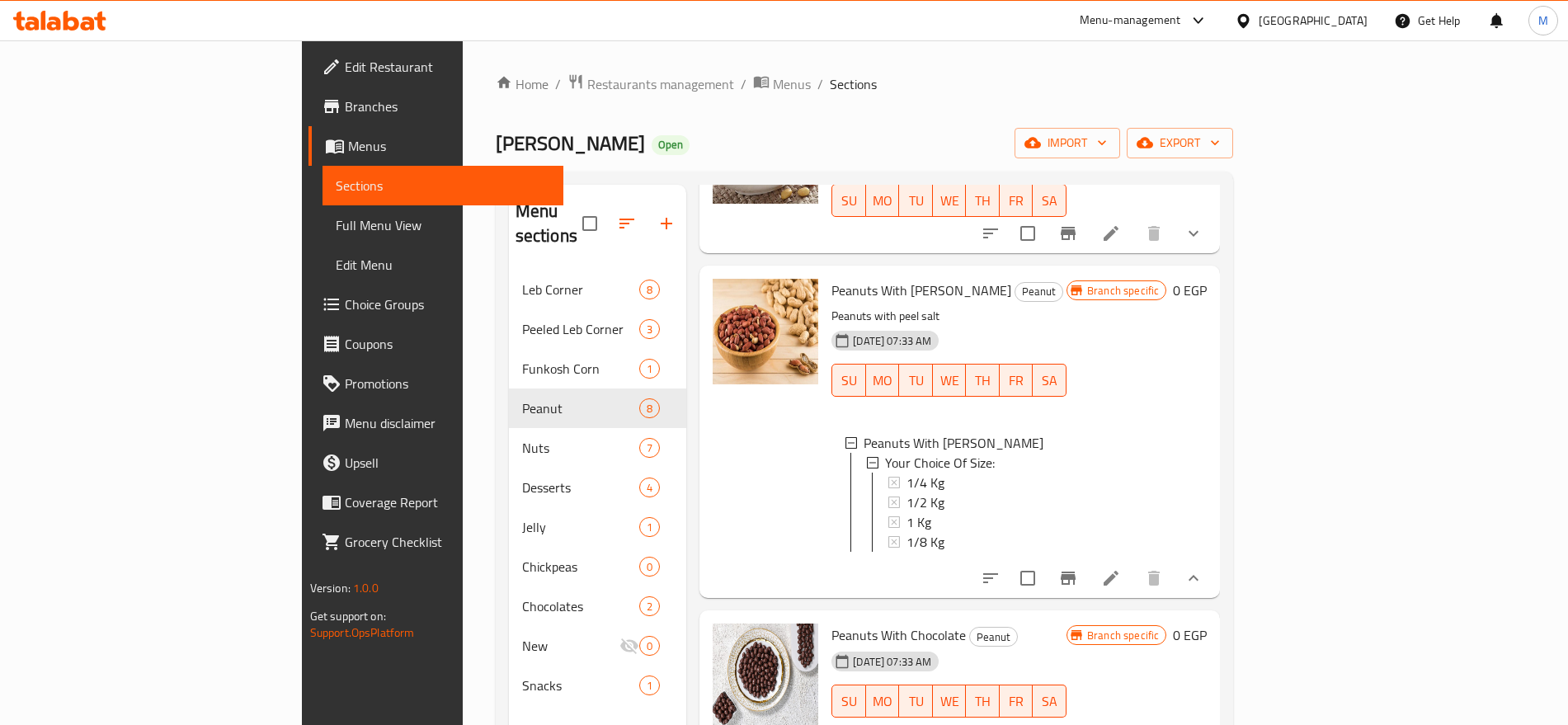
scroll to position [365, 0]
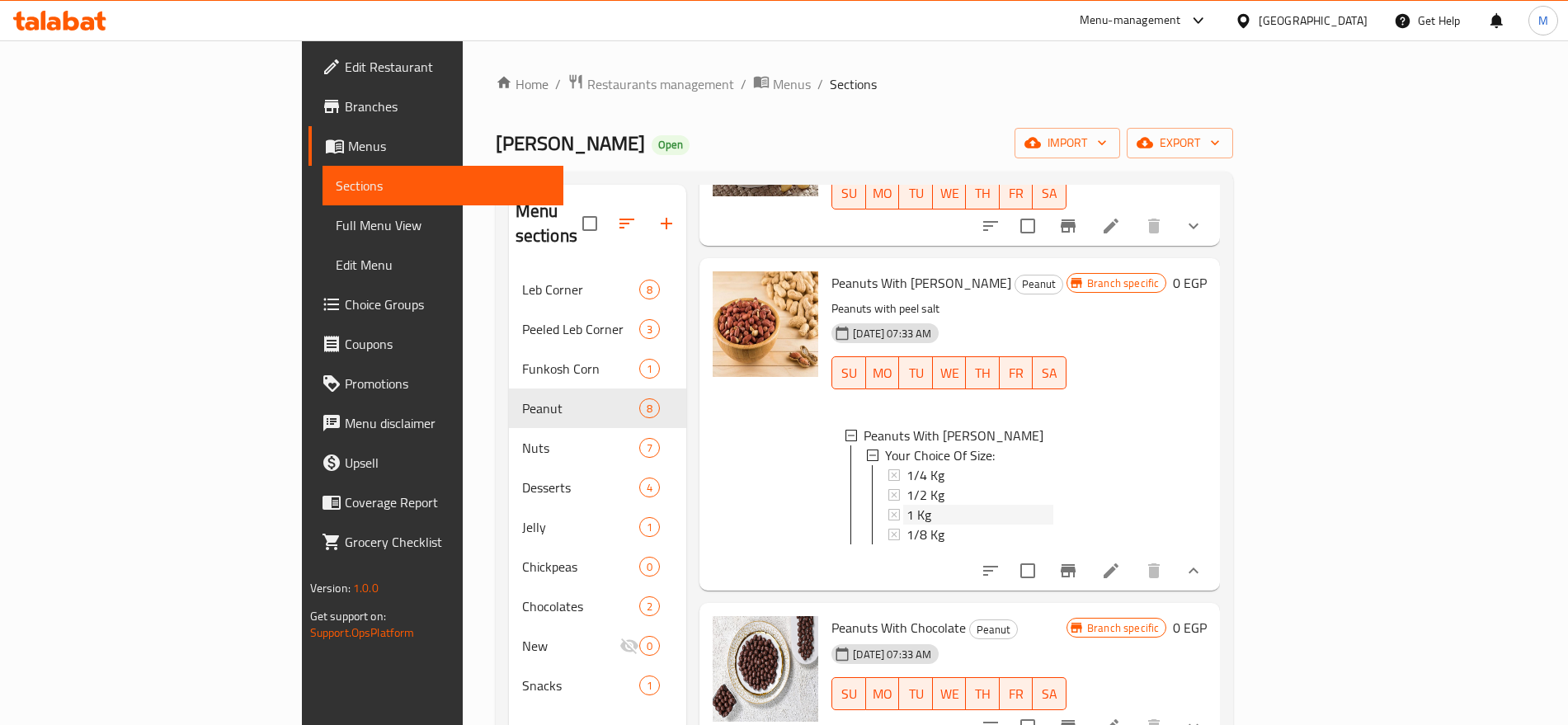
click at [926, 505] on div "1 Kg" at bounding box center [980, 514] width 147 height 20
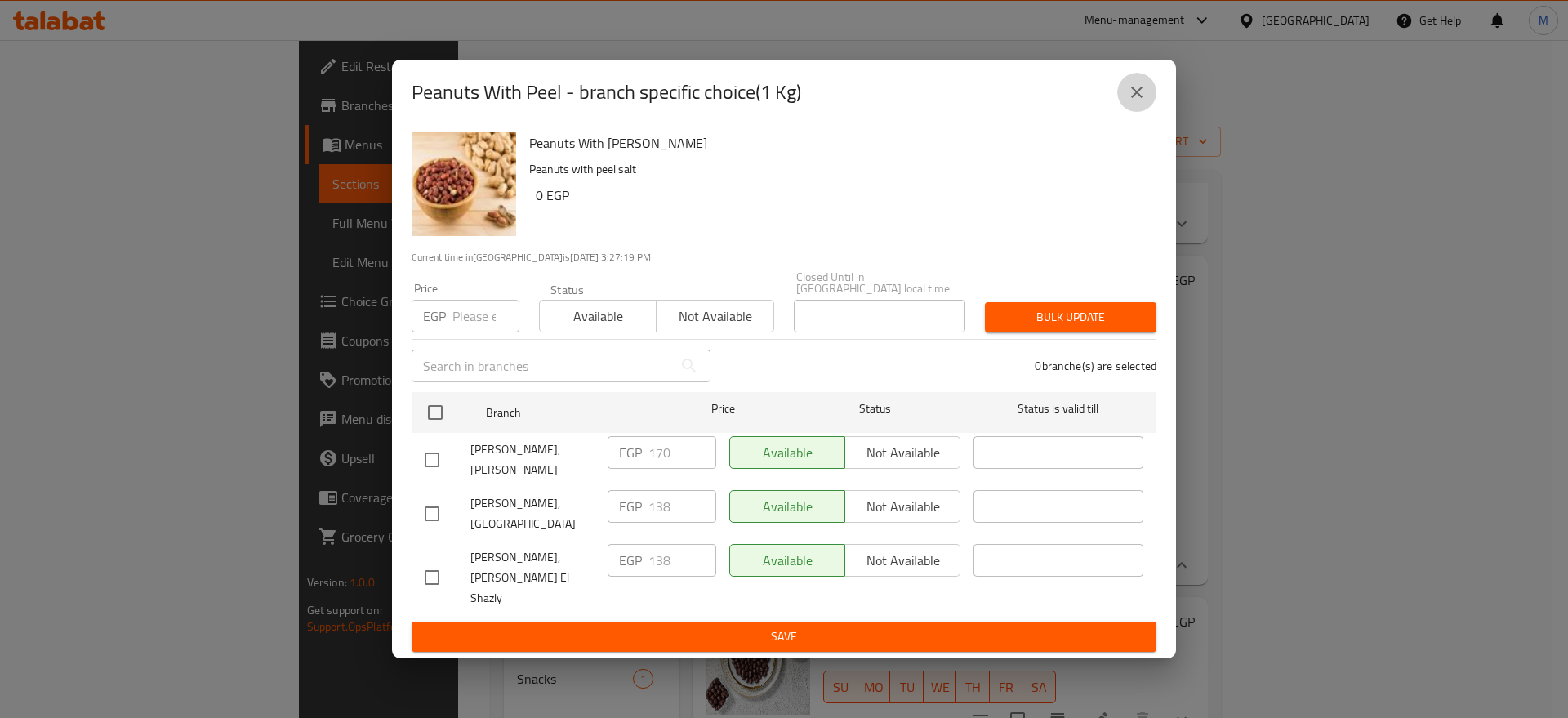
click at [1135, 102] on icon "close" at bounding box center [1136, 92] width 20 height 20
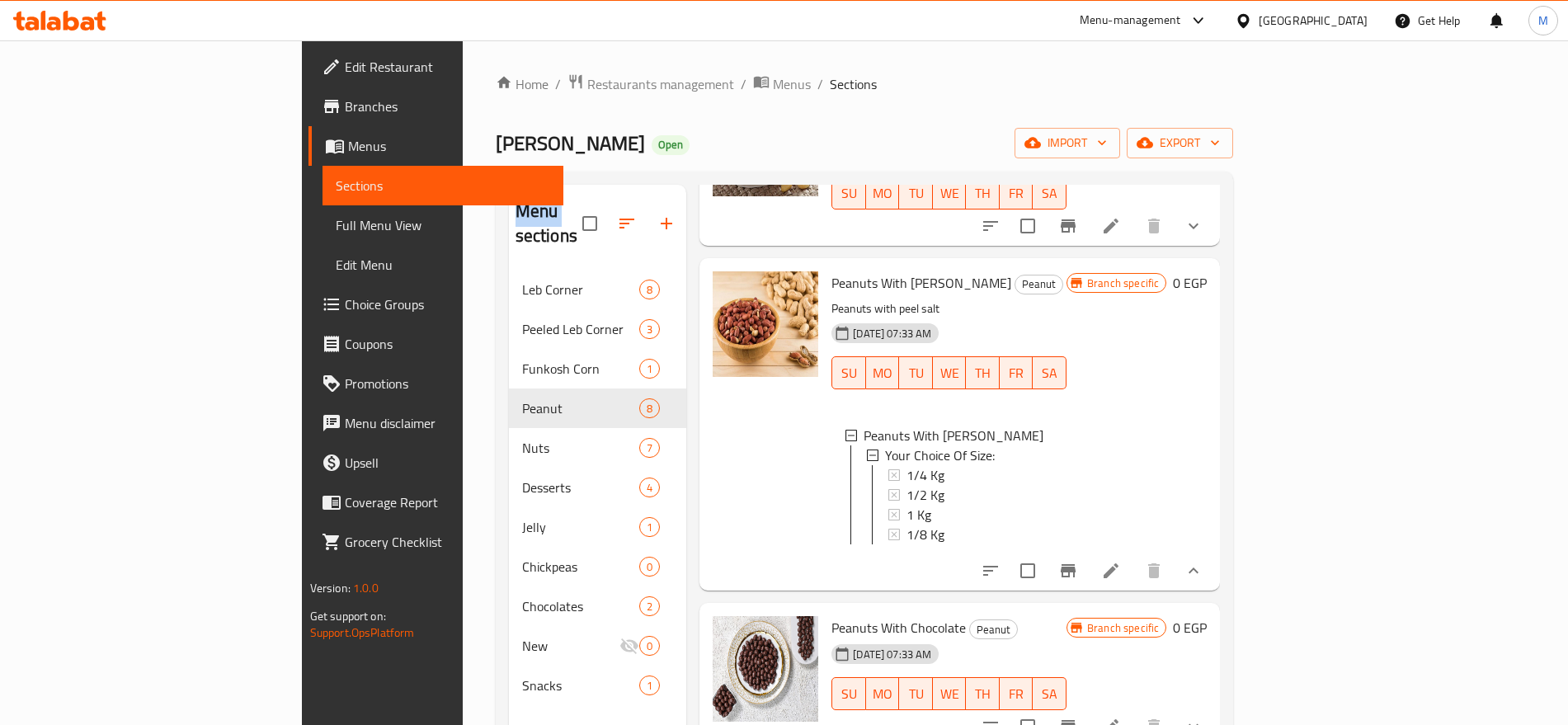
click at [1146, 105] on div "Home / Restaurants management / Menus / Sections Mahmaset Nada Open import expo…" at bounding box center [864, 498] width 739 height 850
click at [1001, 561] on icon "sort-choices" at bounding box center [990, 570] width 20 height 20
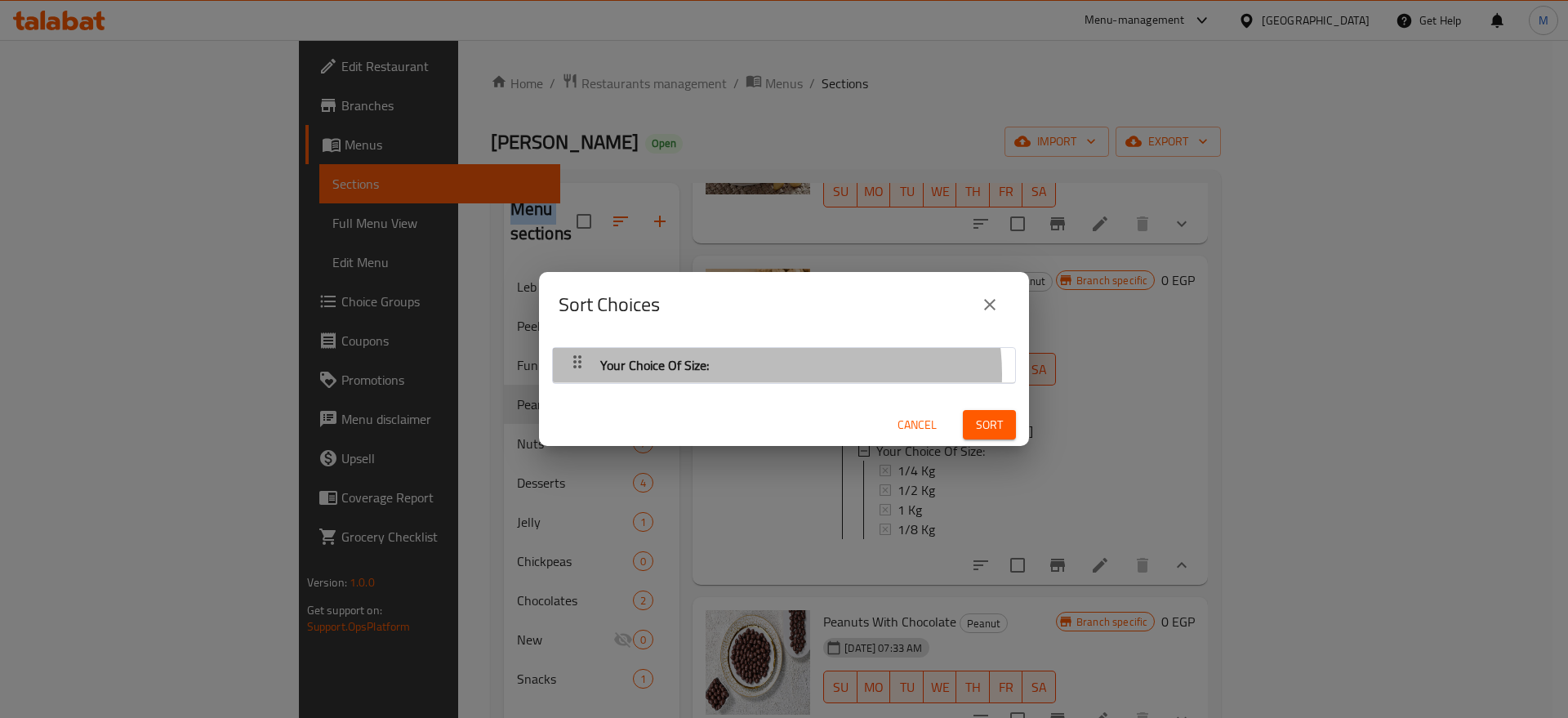
click at [775, 374] on div "Your Choice Of Size:" at bounding box center [784, 365] width 446 height 39
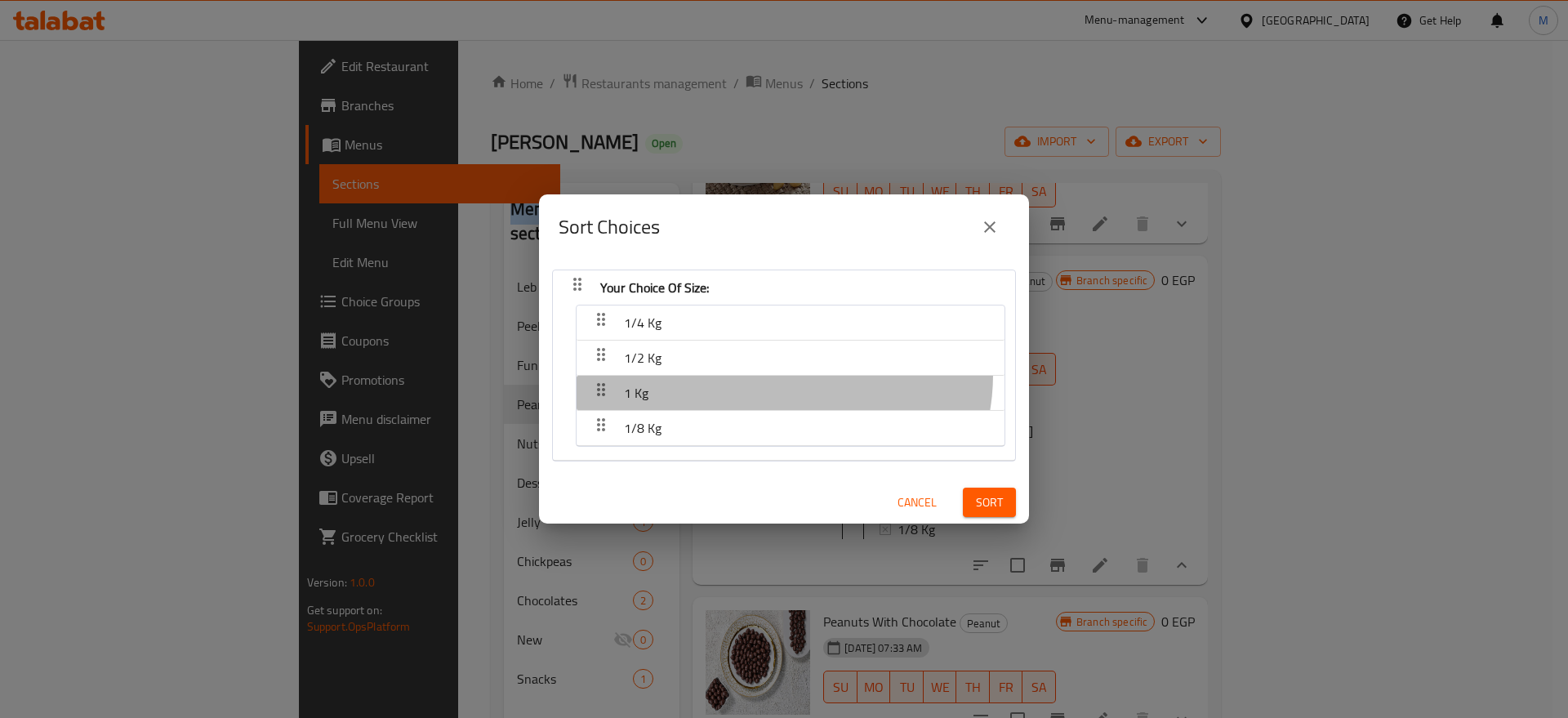
click at [775, 343] on div "1 Kg" at bounding box center [791, 323] width 412 height 39
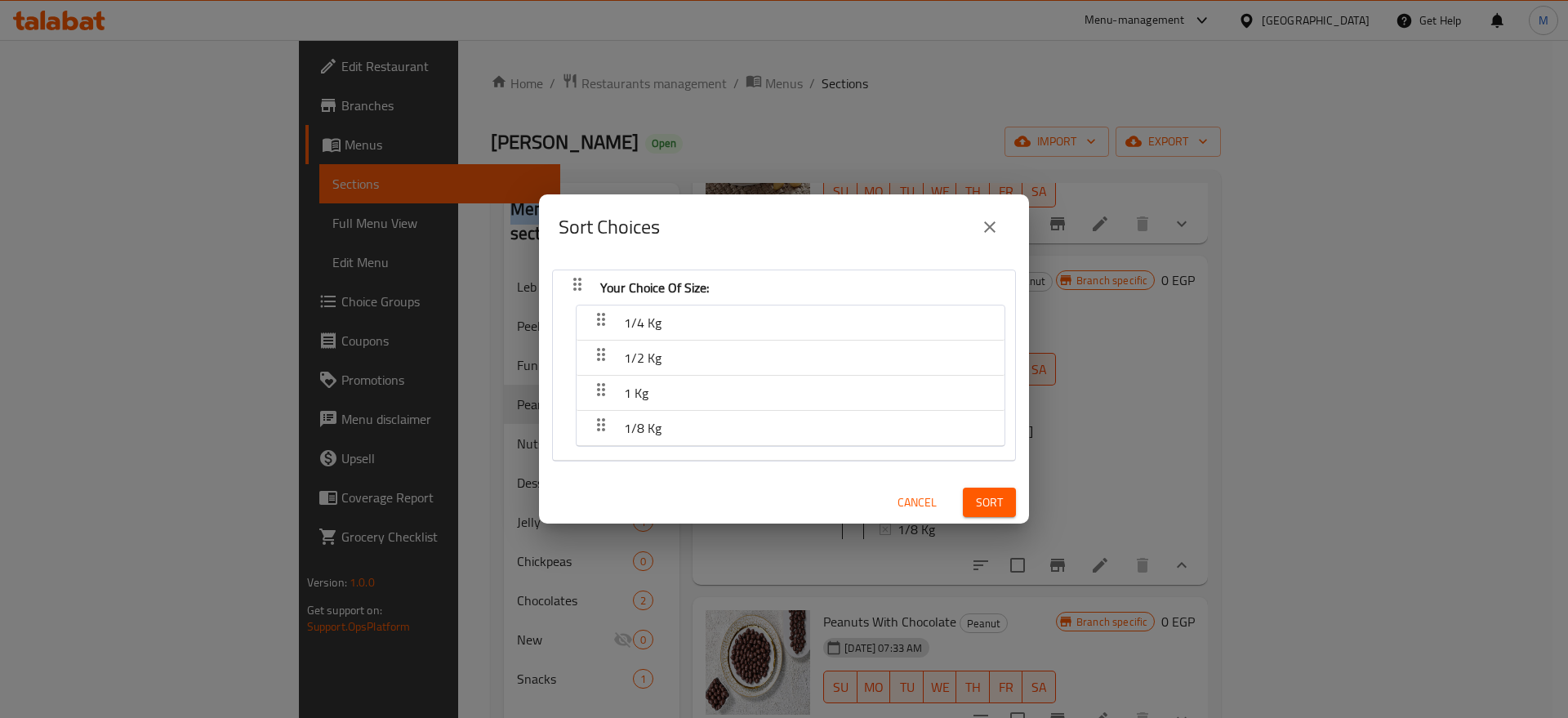
drag, startPoint x: 689, startPoint y: 390, endPoint x: 686, endPoint y: 451, distance: 61.1
click at [686, 451] on div "1/4 Kg 1/2 Kg 1 Kg 1/8 Kg" at bounding box center [784, 379] width 443 height 155
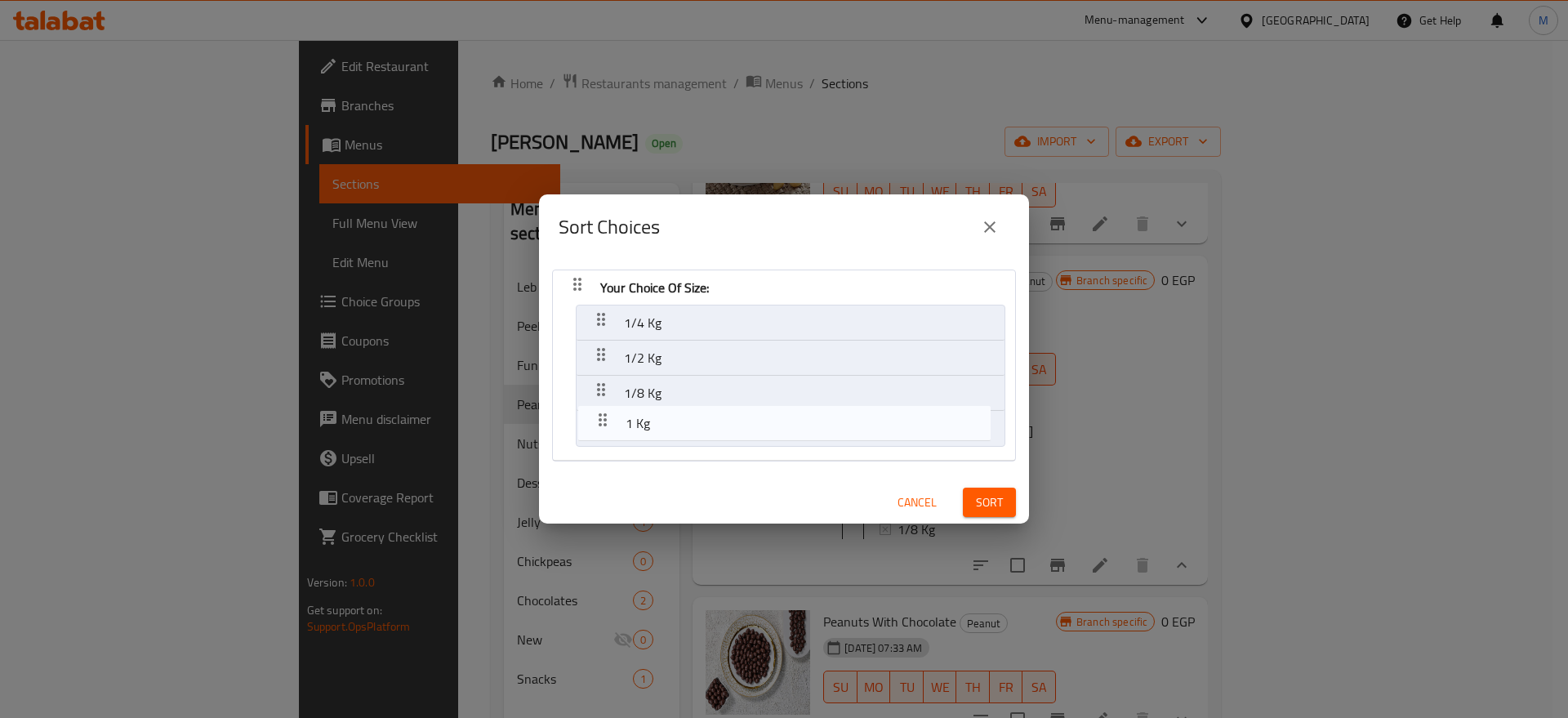
drag, startPoint x: 600, startPoint y: 388, endPoint x: 599, endPoint y: 435, distance: 47.0
click at [599, 435] on nav "Your Choice Of Size: 1/4 Kg 1/2 Kg 1 Kg 1/8 Kg" at bounding box center [784, 365] width 464 height 192
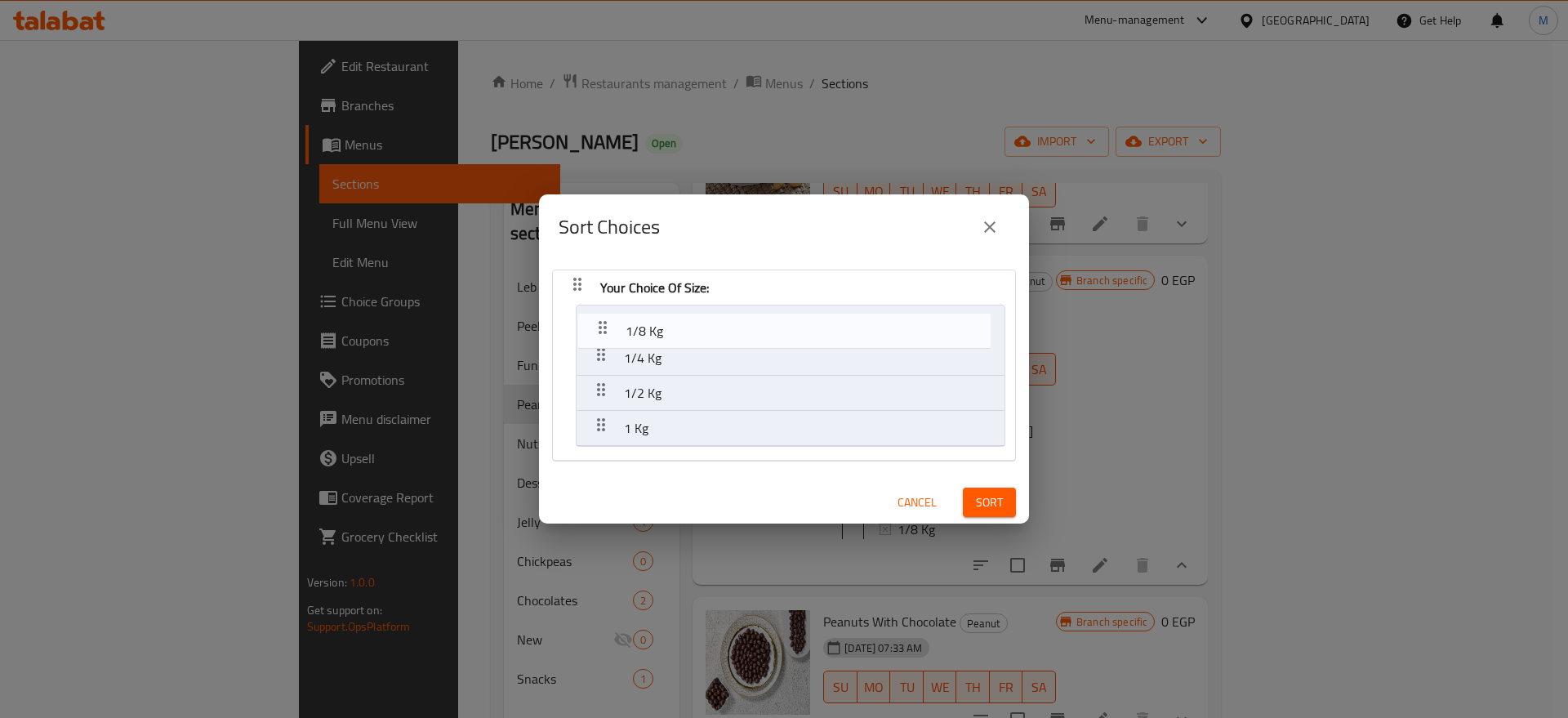
drag, startPoint x: 601, startPoint y: 388, endPoint x: 605, endPoint y: 316, distance: 72.1
click at [605, 316] on nav "Your Choice Of Size: 1/4 Kg 1/2 Kg 1/8 Kg 1 Kg" at bounding box center [784, 365] width 464 height 192
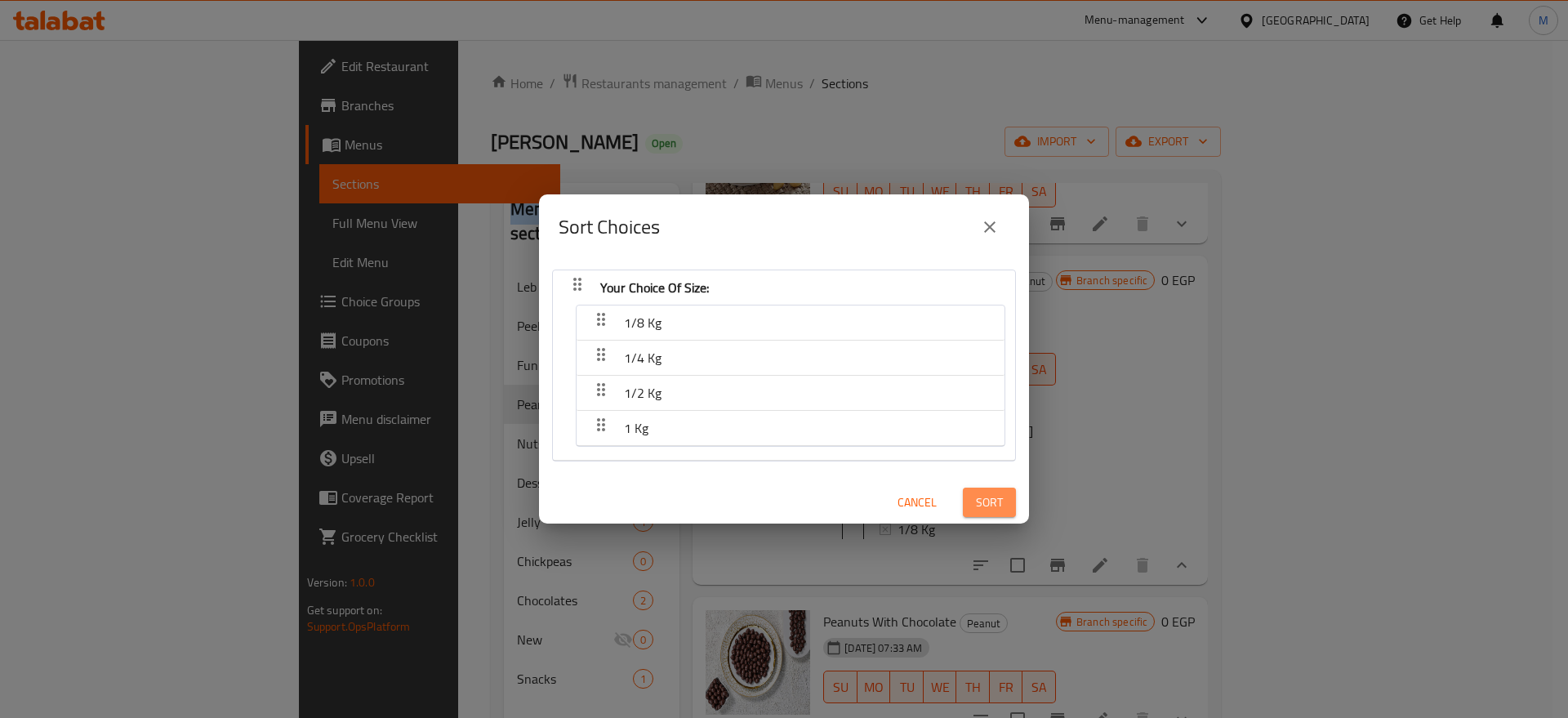
click at [982, 495] on span "Sort" at bounding box center [989, 503] width 27 height 21
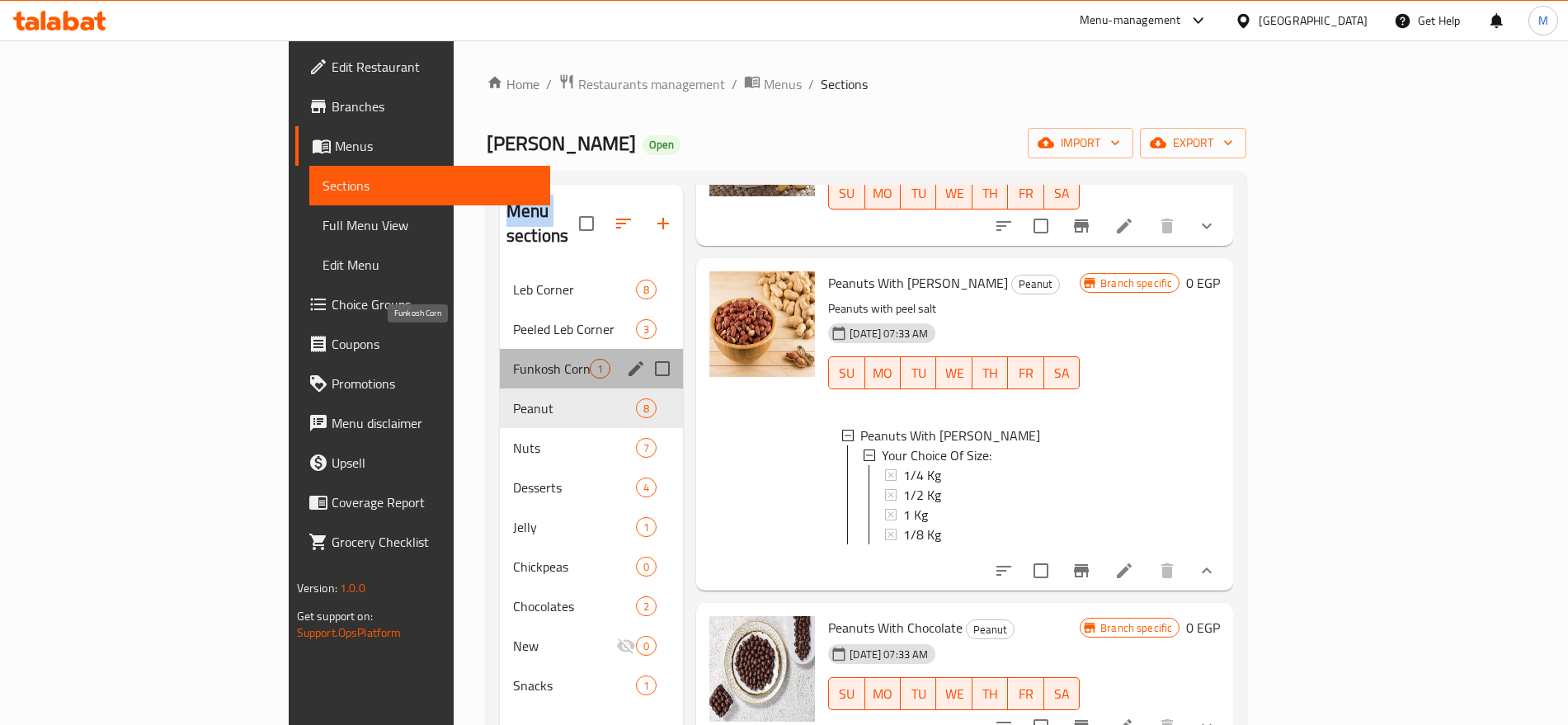
click at [514, 358] on span "Funkosh Corn" at bounding box center [551, 368] width 77 height 20
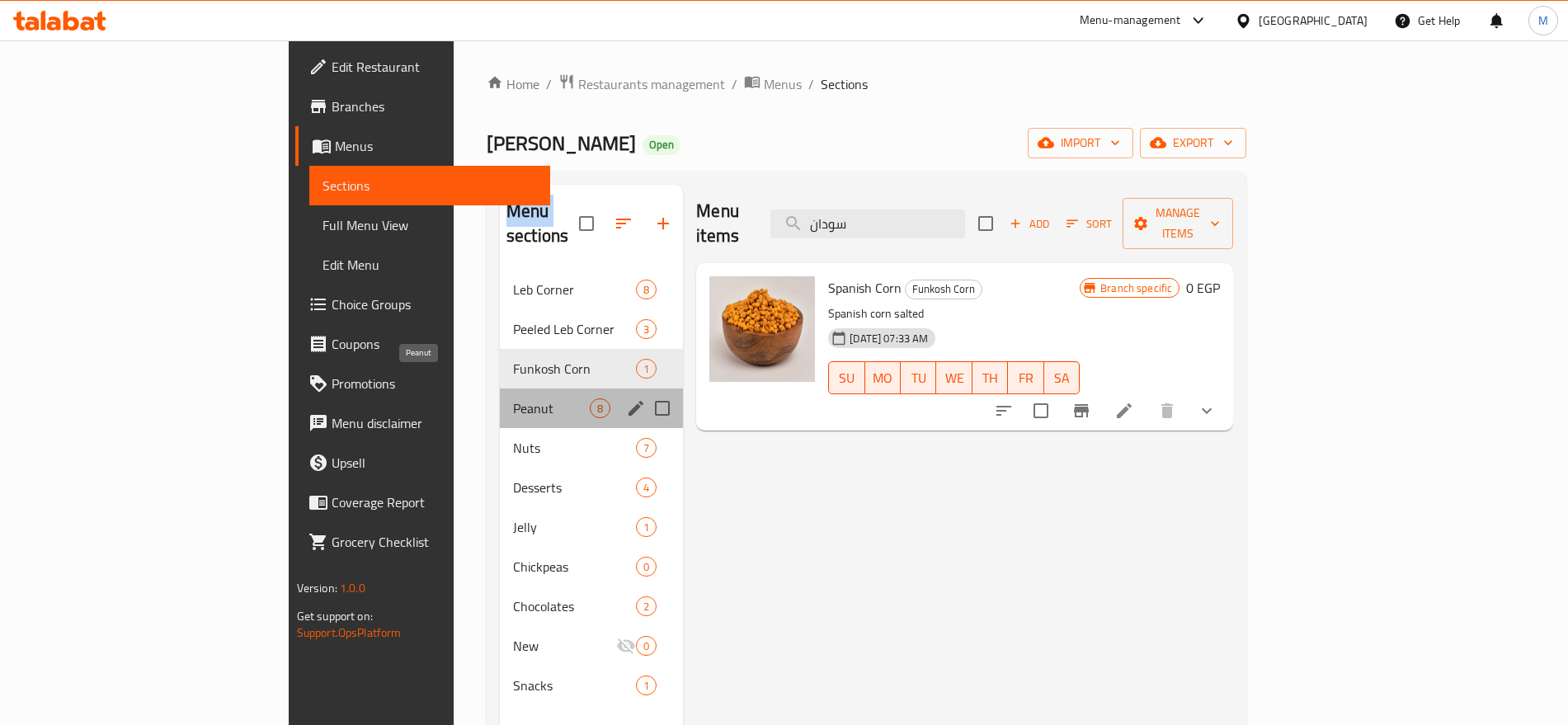
click at [514, 398] on span "Peanut" at bounding box center [551, 407] width 77 height 20
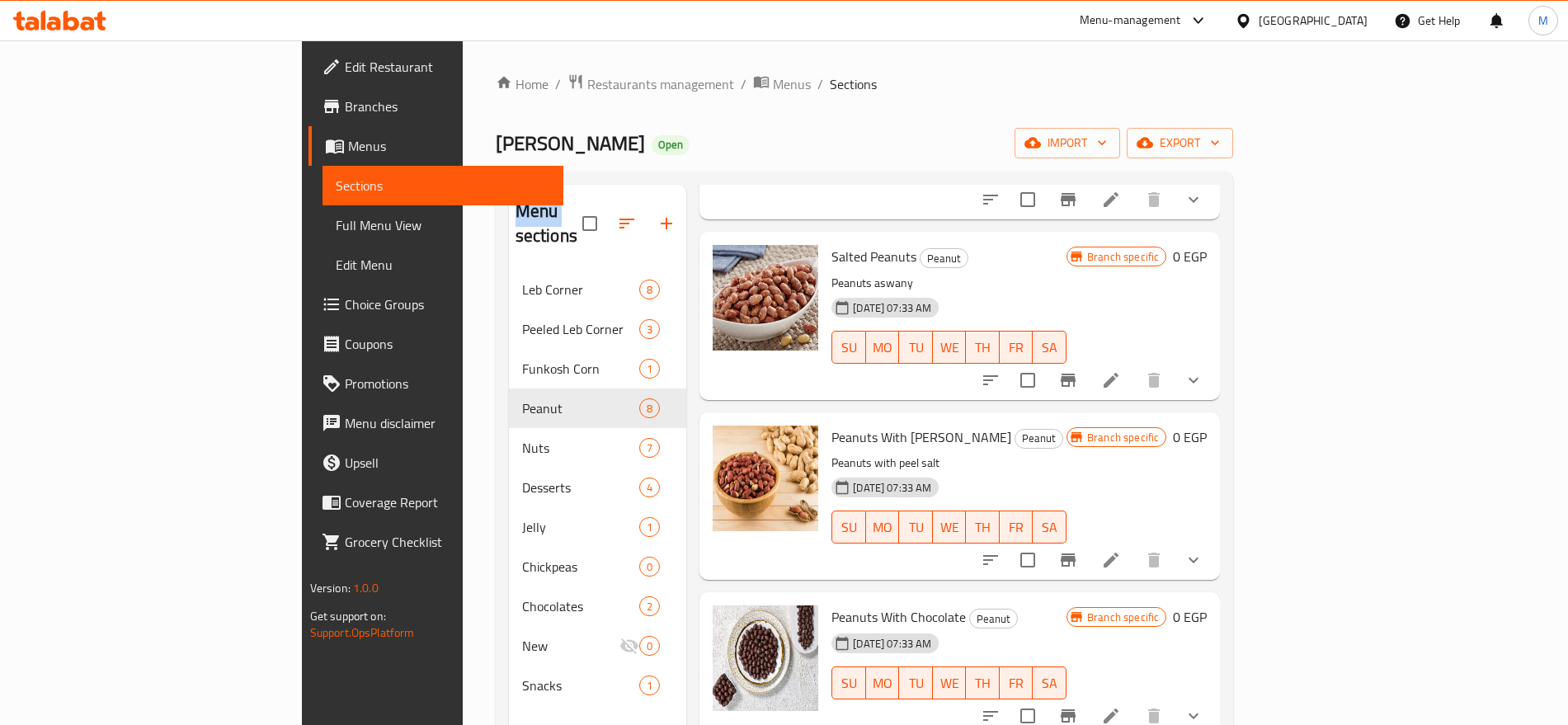
scroll to position [217, 0]
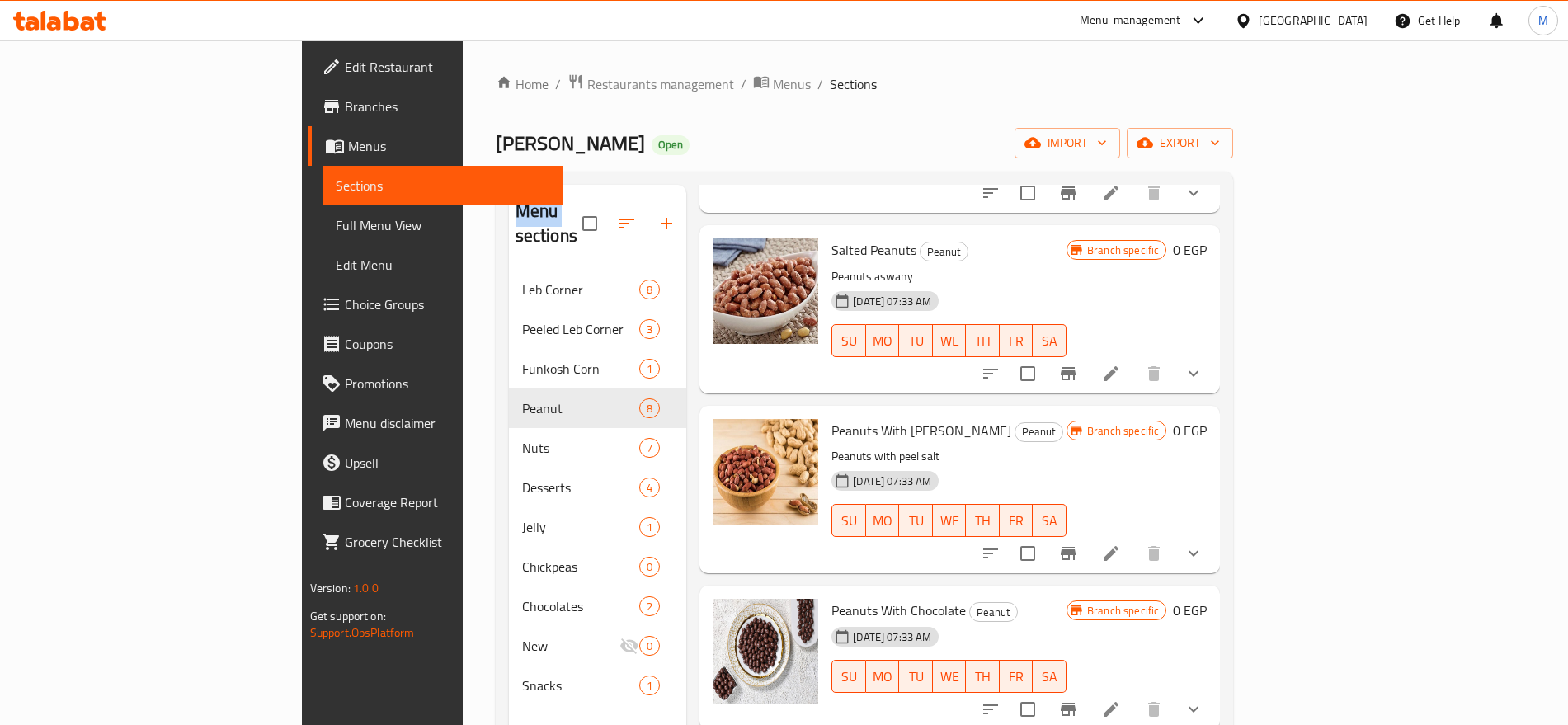
click at [1135, 539] on li at bounding box center [1111, 553] width 46 height 29
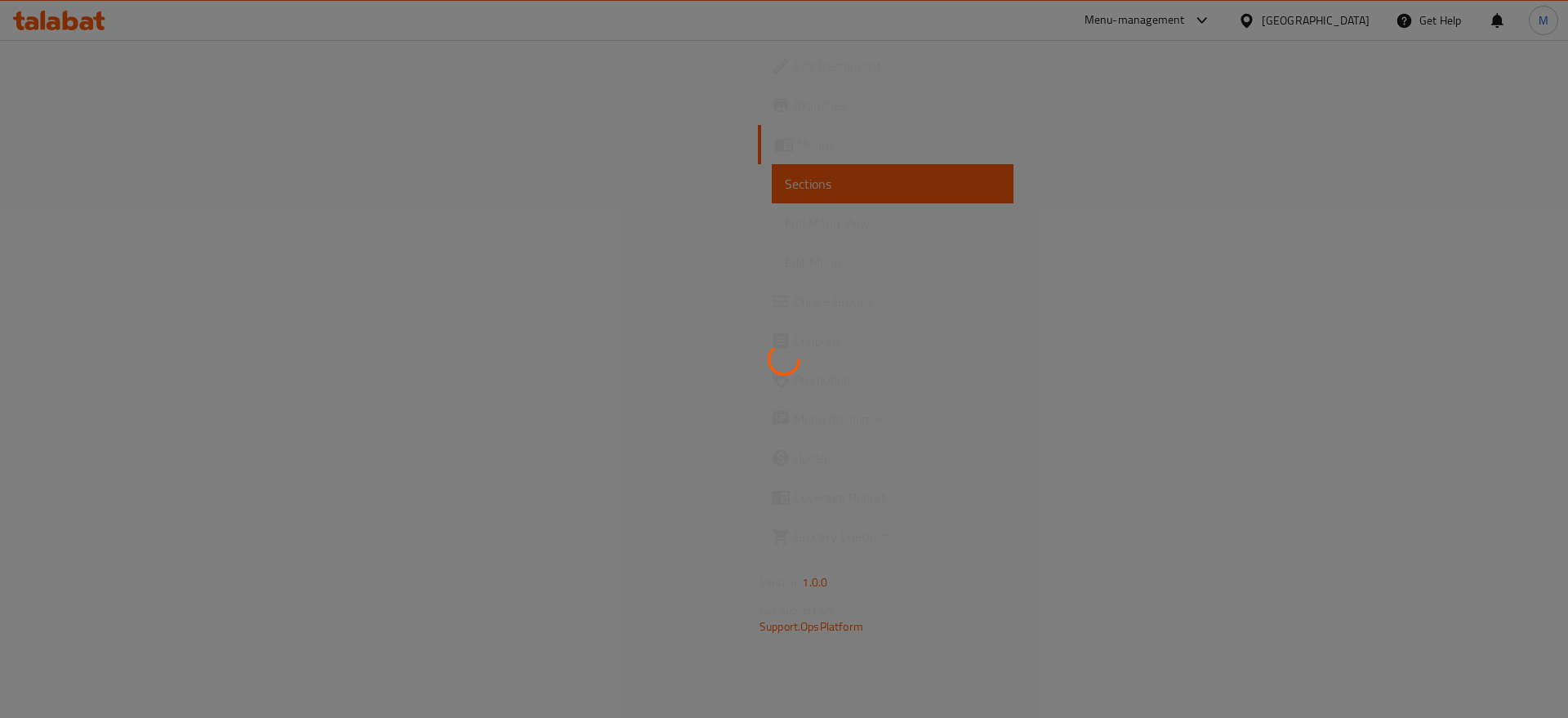
click at [1398, 514] on div at bounding box center [784, 359] width 1568 height 718
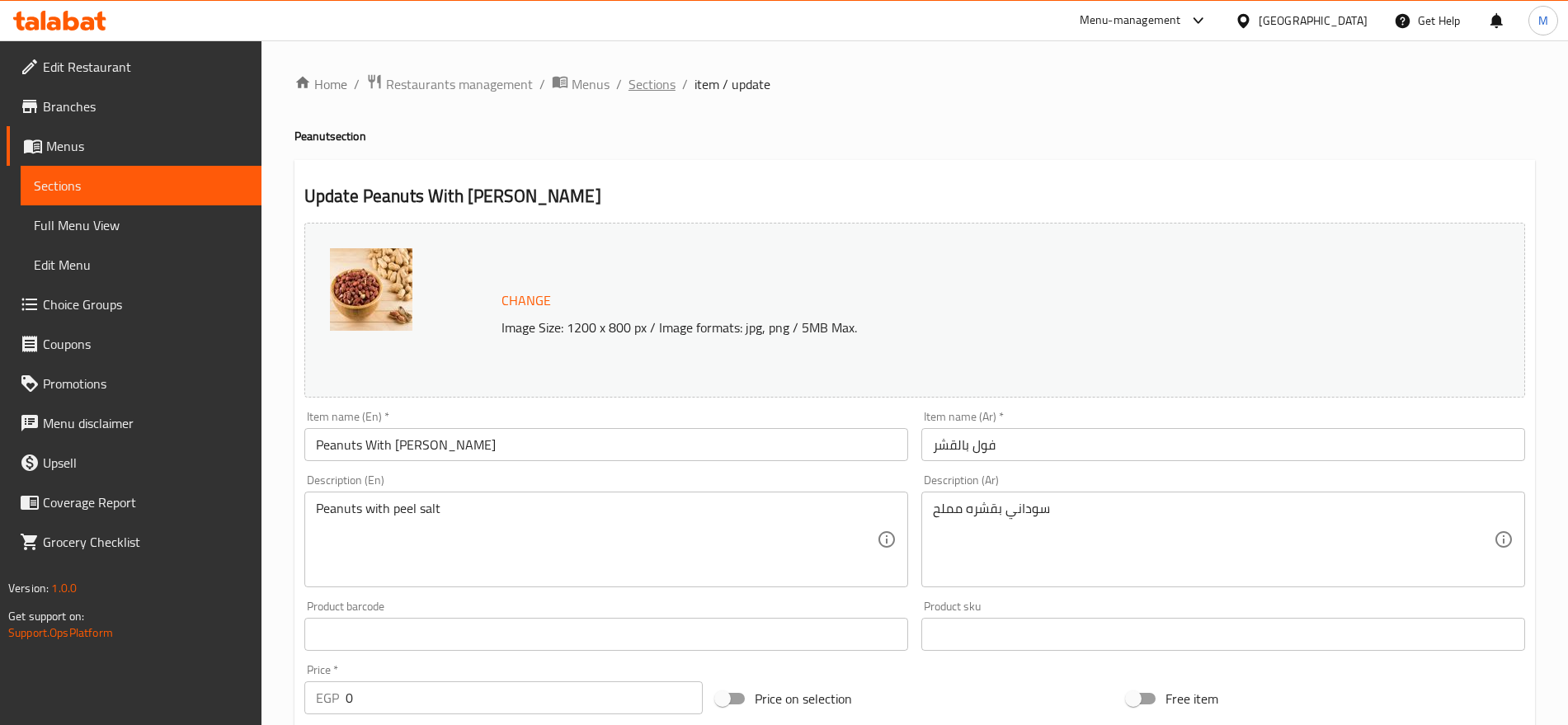
click at [653, 84] on span "Sections" at bounding box center [653, 84] width 47 height 20
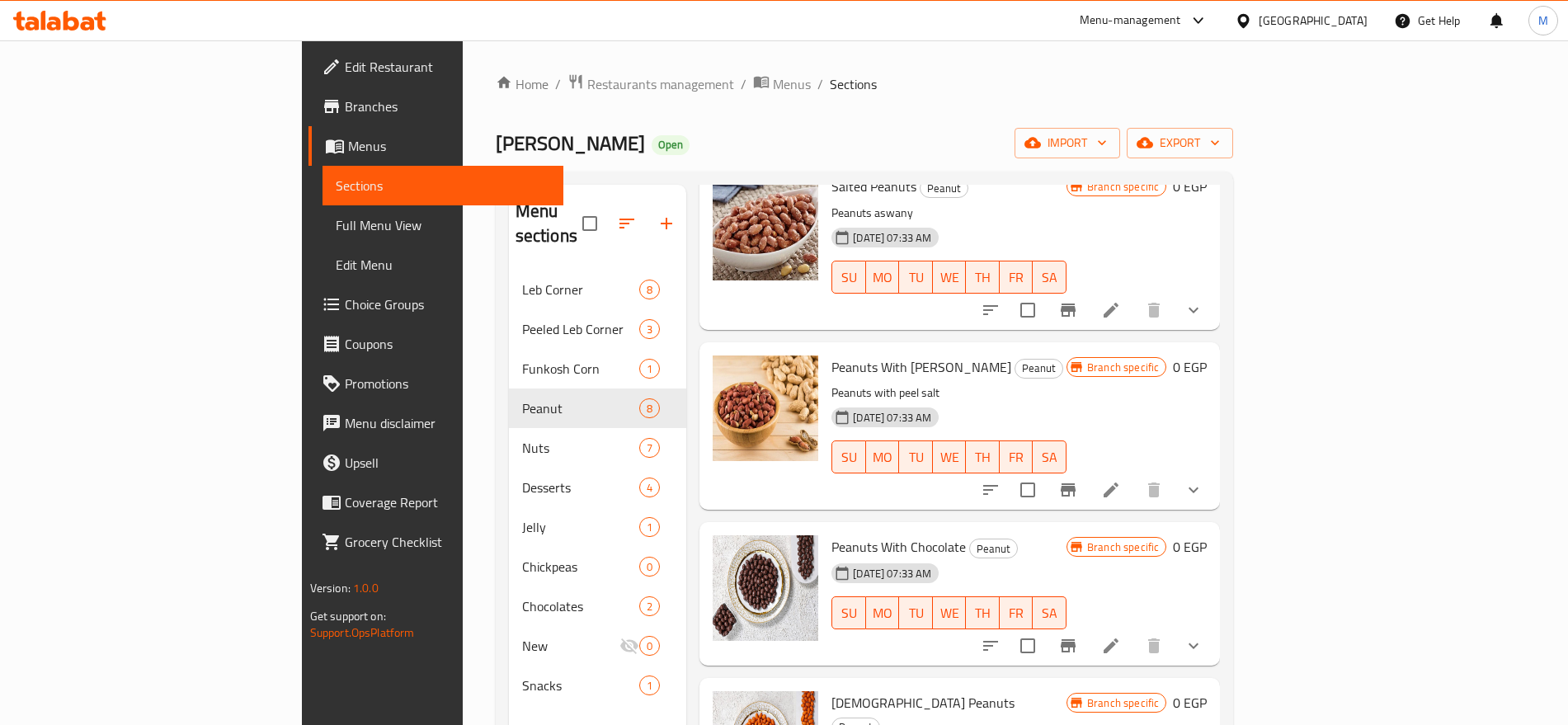
scroll to position [306, 0]
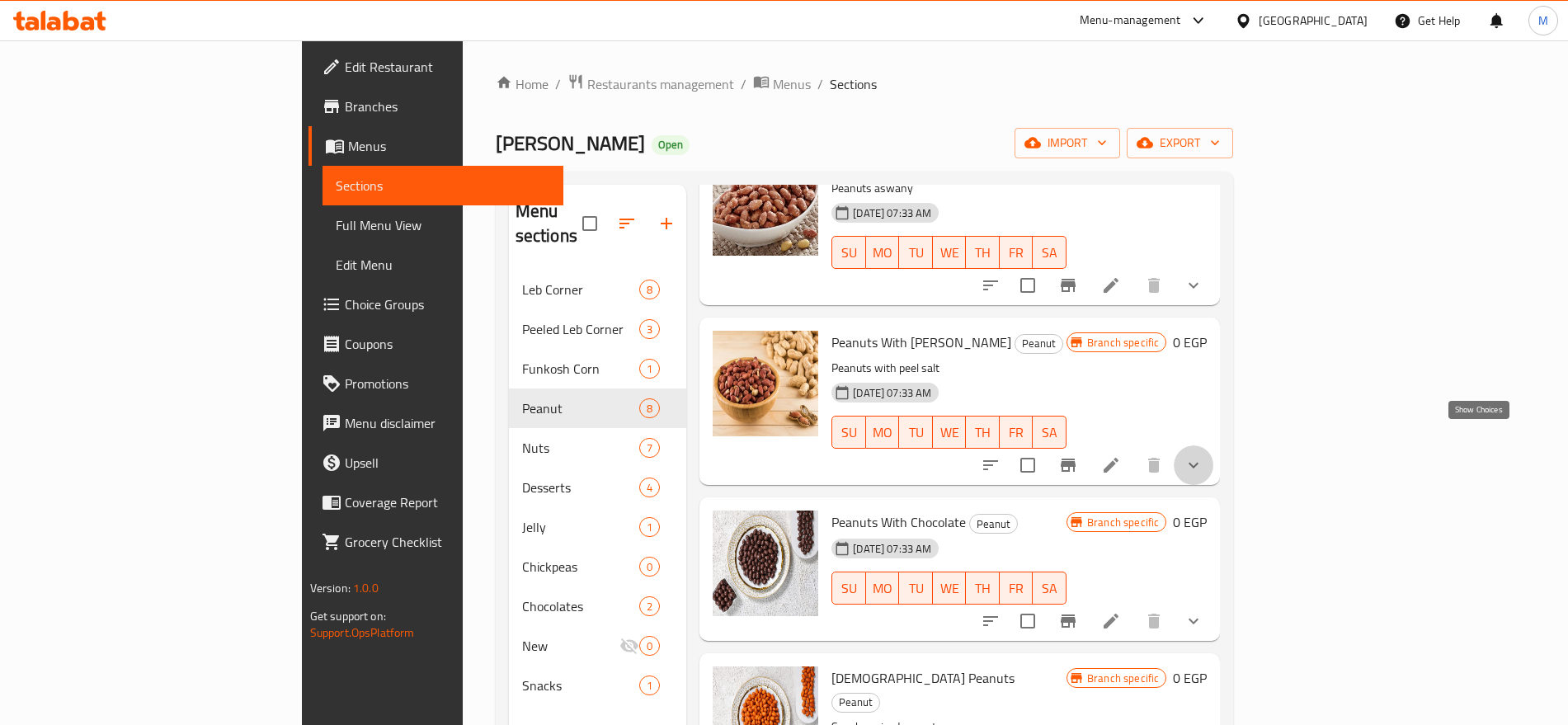
click at [1204, 456] on icon "show more" at bounding box center [1193, 465] width 20 height 20
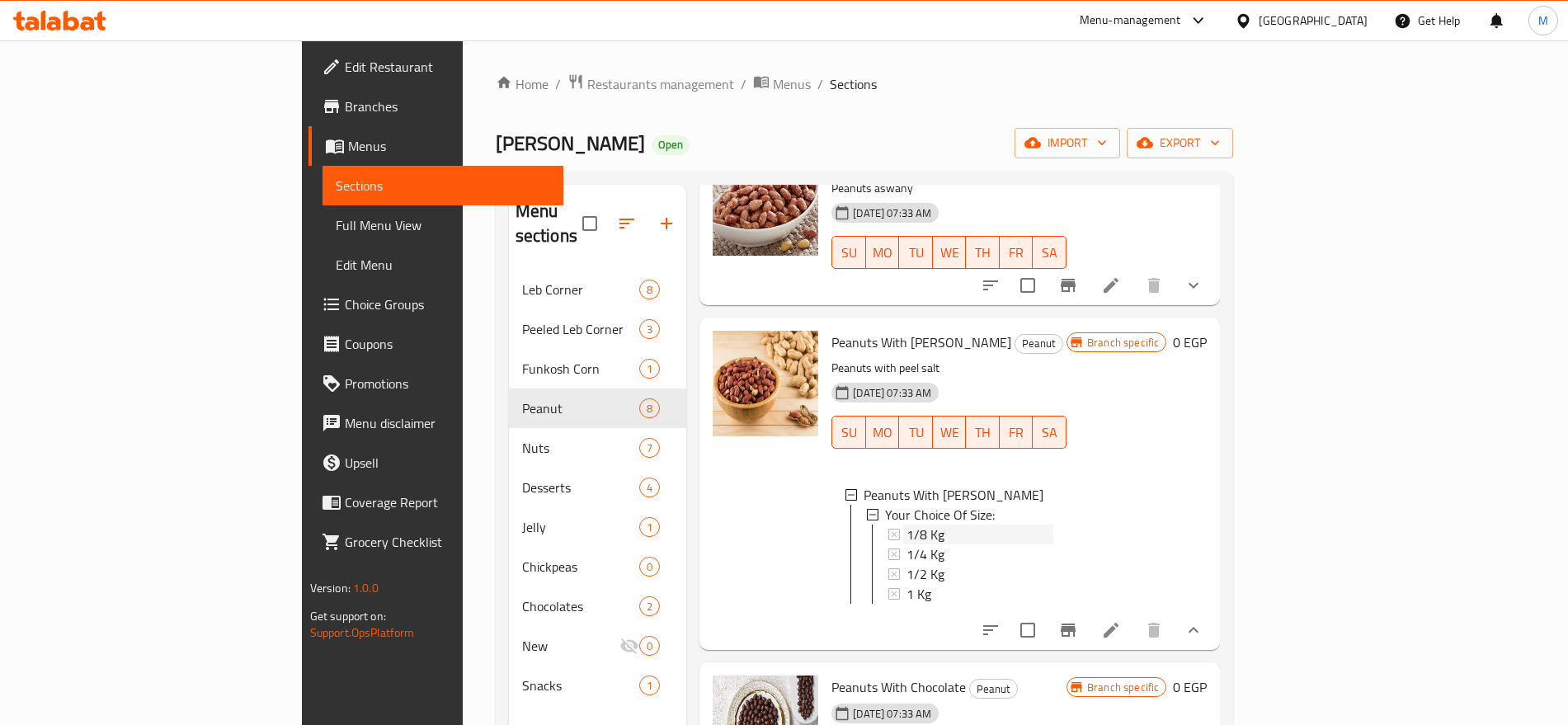
click at [908, 525] on div "1/8 Kg" at bounding box center [980, 534] width 147 height 20
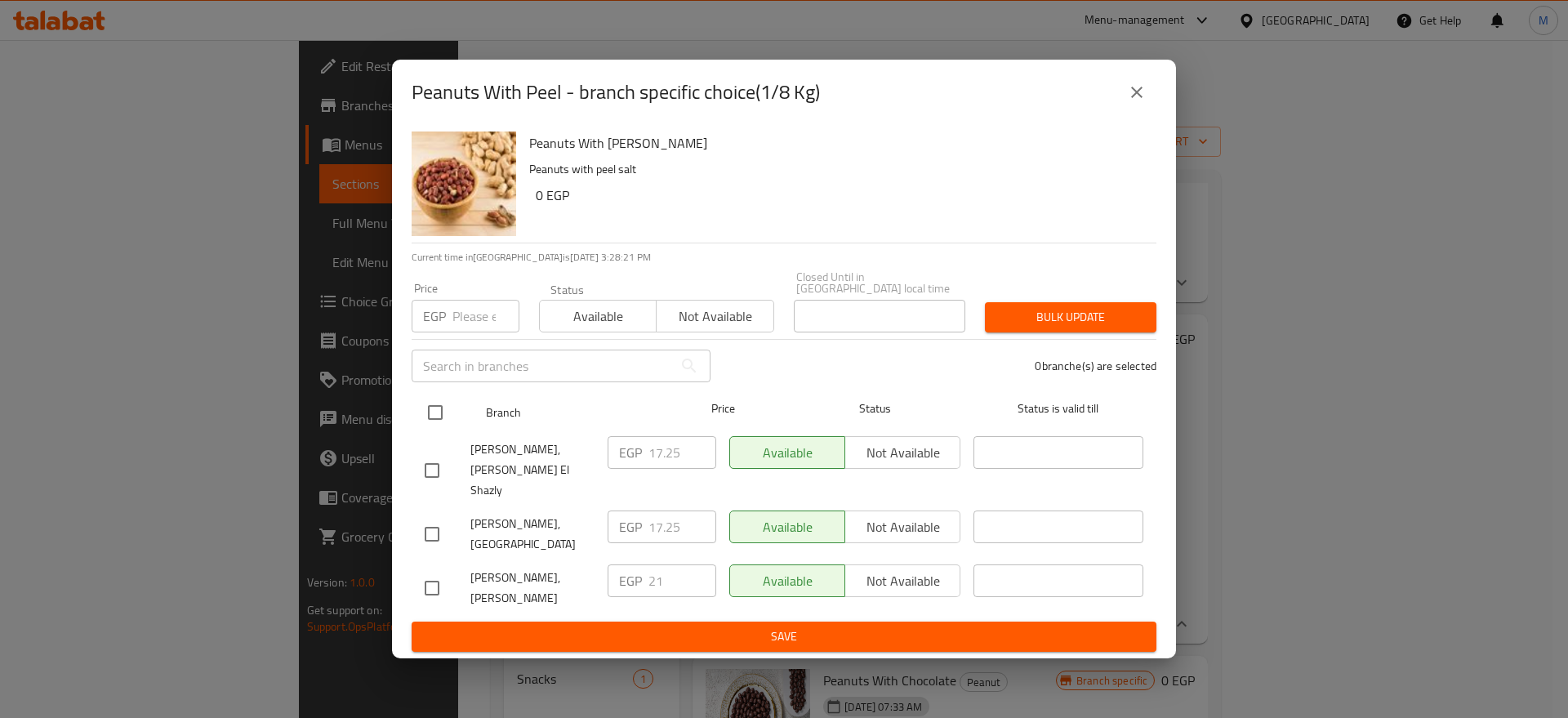
click at [440, 419] on input "checkbox" at bounding box center [435, 412] width 35 height 35
checkbox input "true"
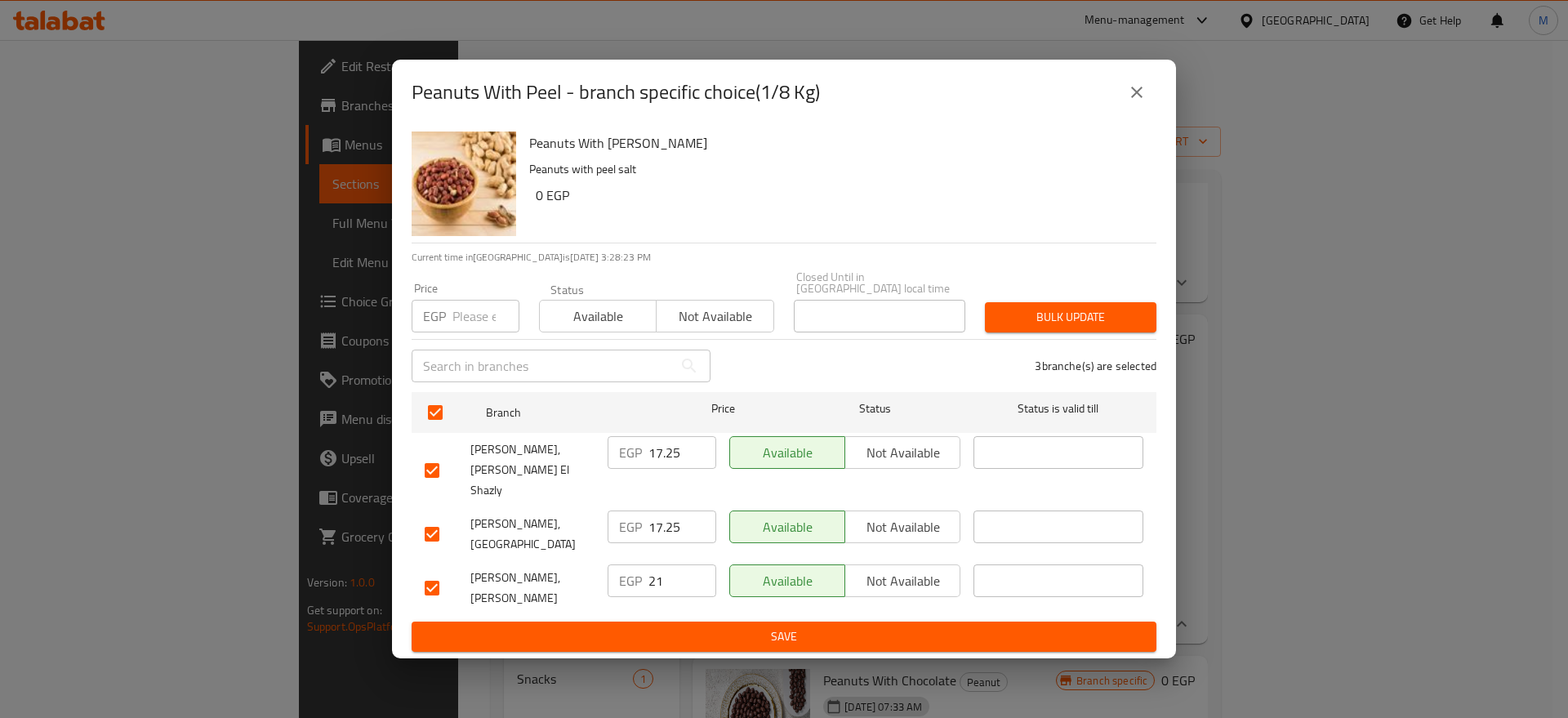
click at [477, 310] on input "number" at bounding box center [486, 315] width 67 height 33
paste input "18"
type input "18"
click at [1034, 316] on span "Bulk update" at bounding box center [1070, 317] width 145 height 21
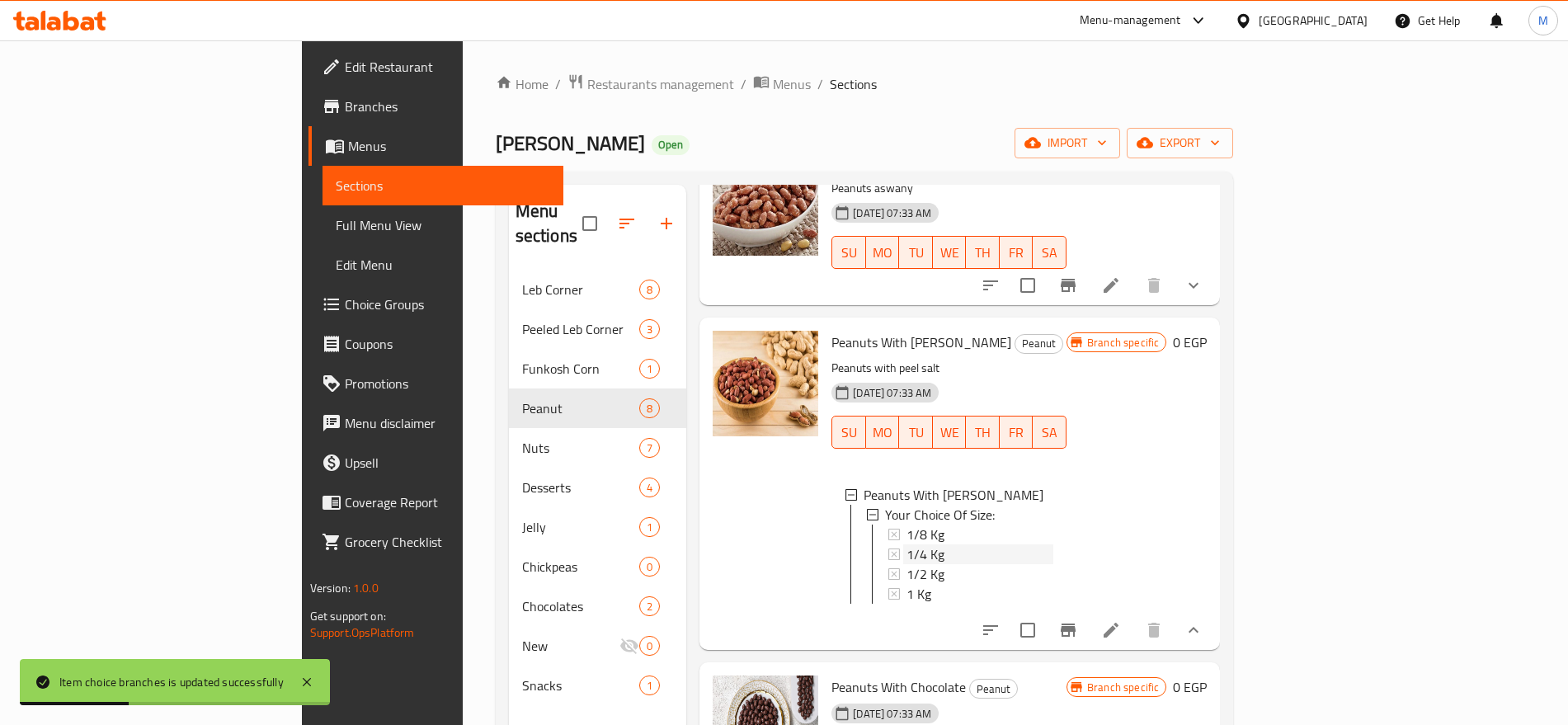
click at [907, 544] on div "1/4 Kg" at bounding box center [980, 554] width 147 height 20
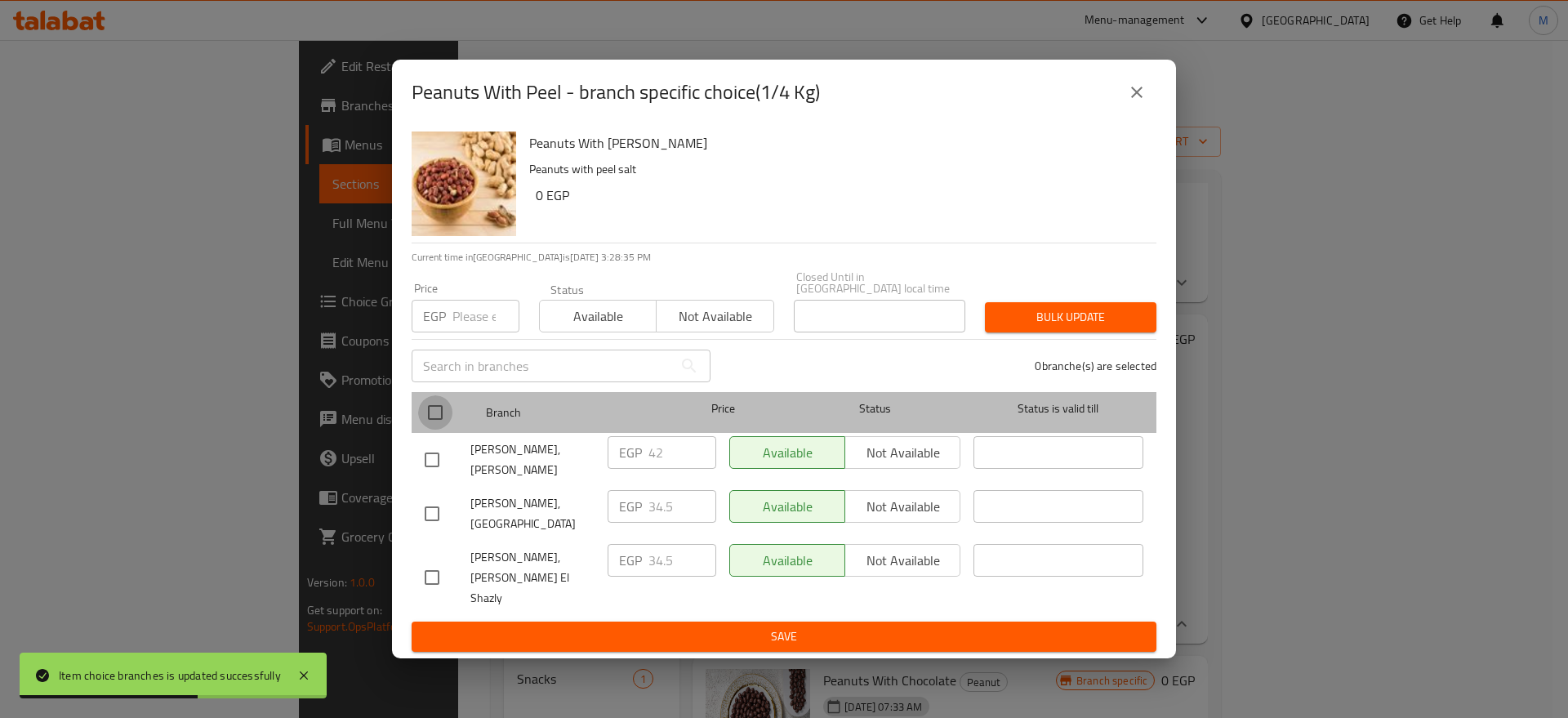
click at [441, 424] on input "checkbox" at bounding box center [435, 412] width 35 height 35
checkbox input "true"
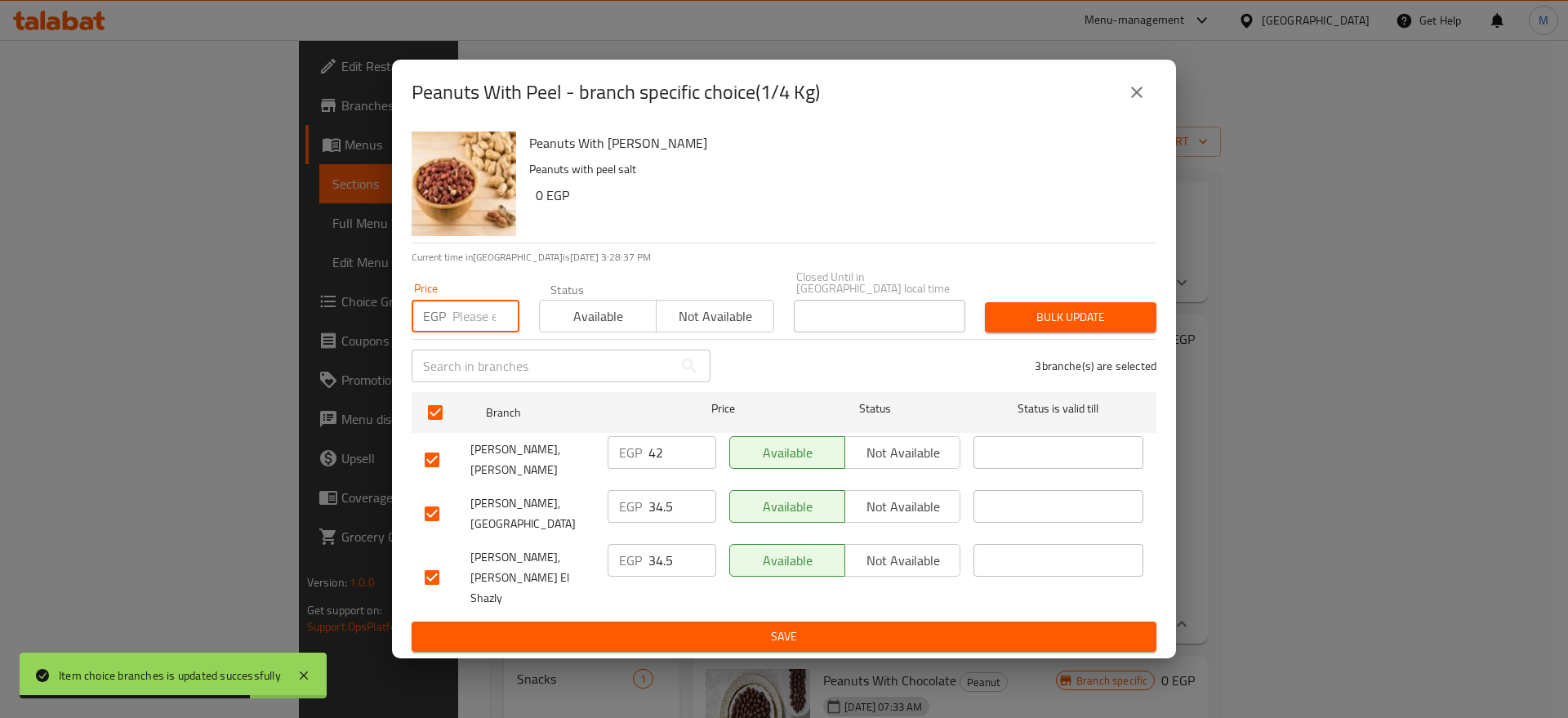
click at [468, 329] on input "number" at bounding box center [486, 315] width 67 height 33
paste input "35"
type input "35"
click at [1042, 321] on span "Bulk update" at bounding box center [1070, 317] width 145 height 21
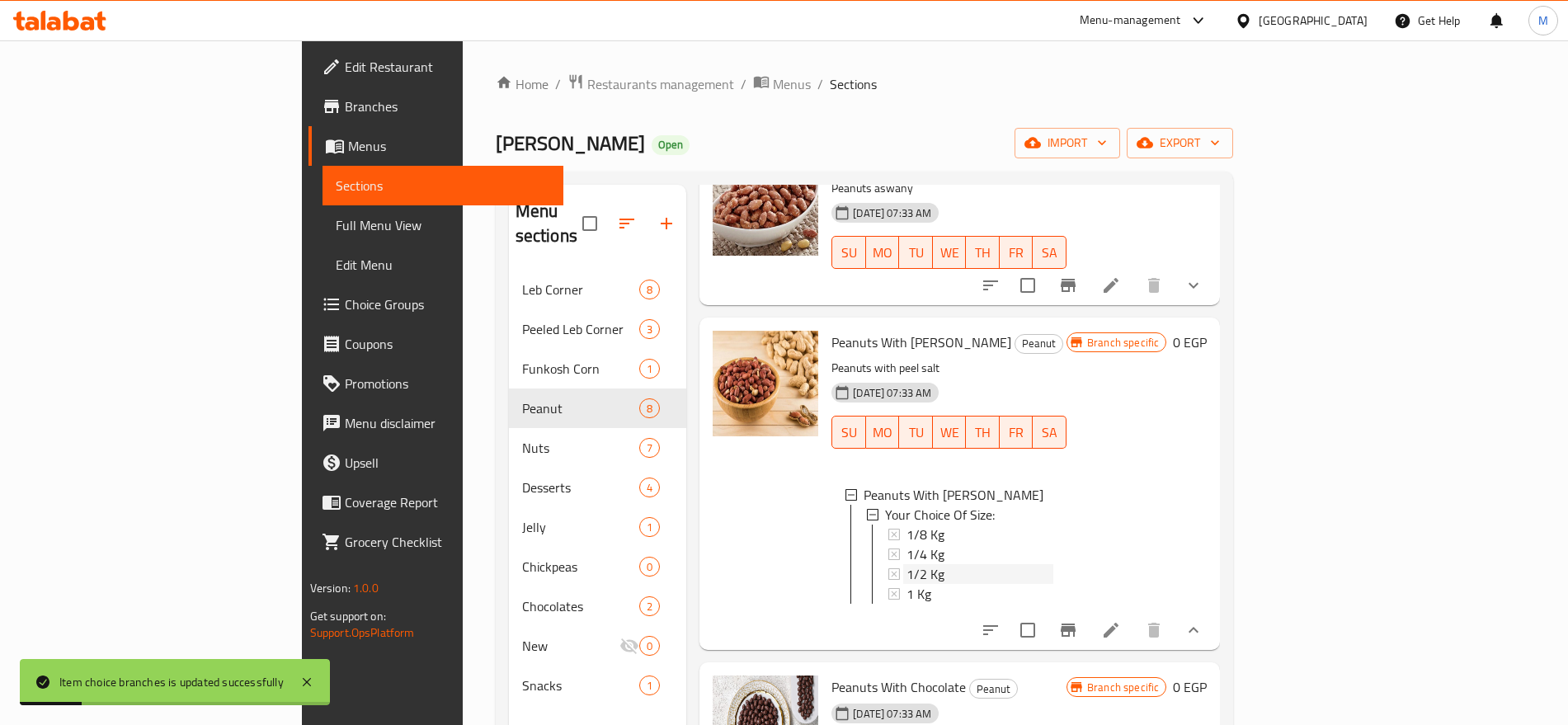
click at [907, 564] on div "1/2 Kg" at bounding box center [980, 574] width 147 height 20
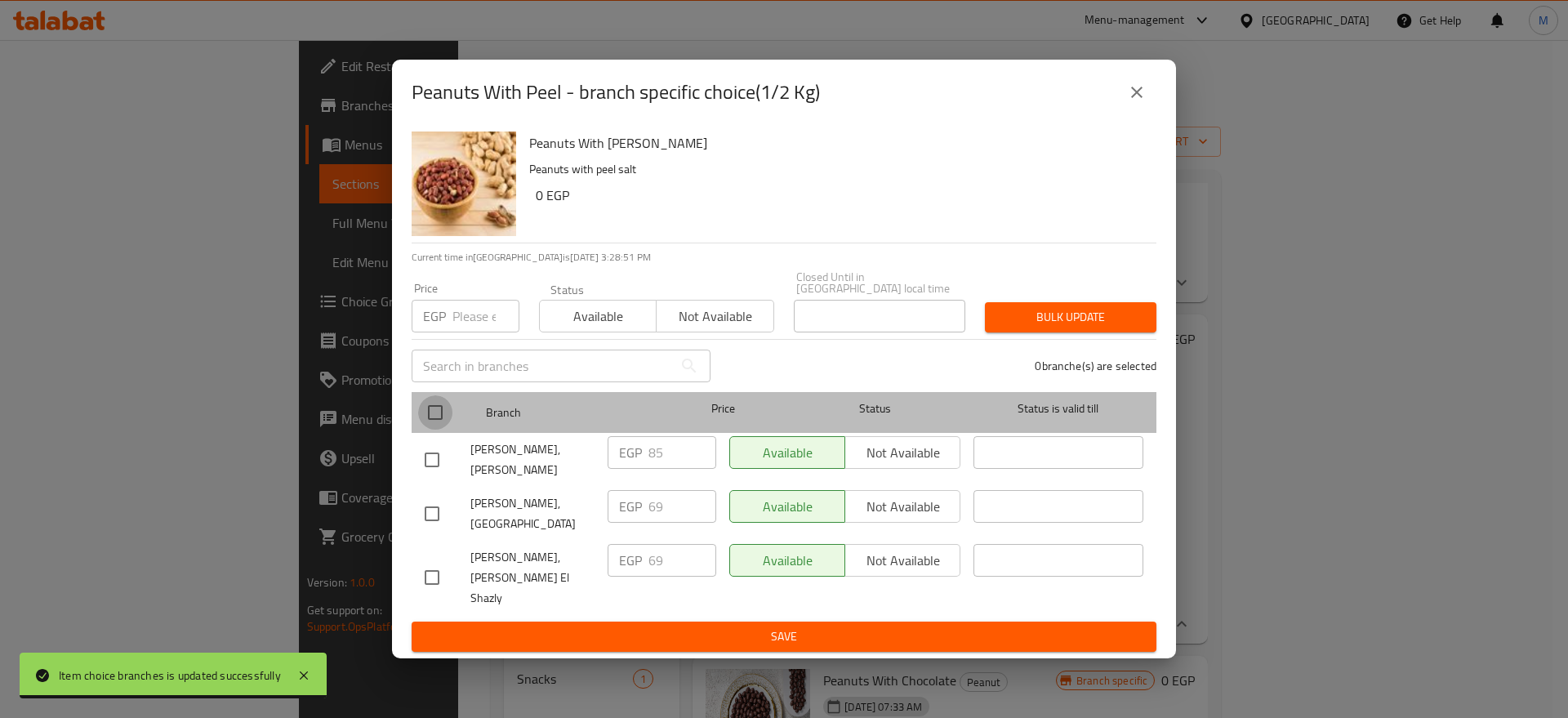
click at [438, 411] on input "checkbox" at bounding box center [435, 412] width 35 height 35
checkbox input "true"
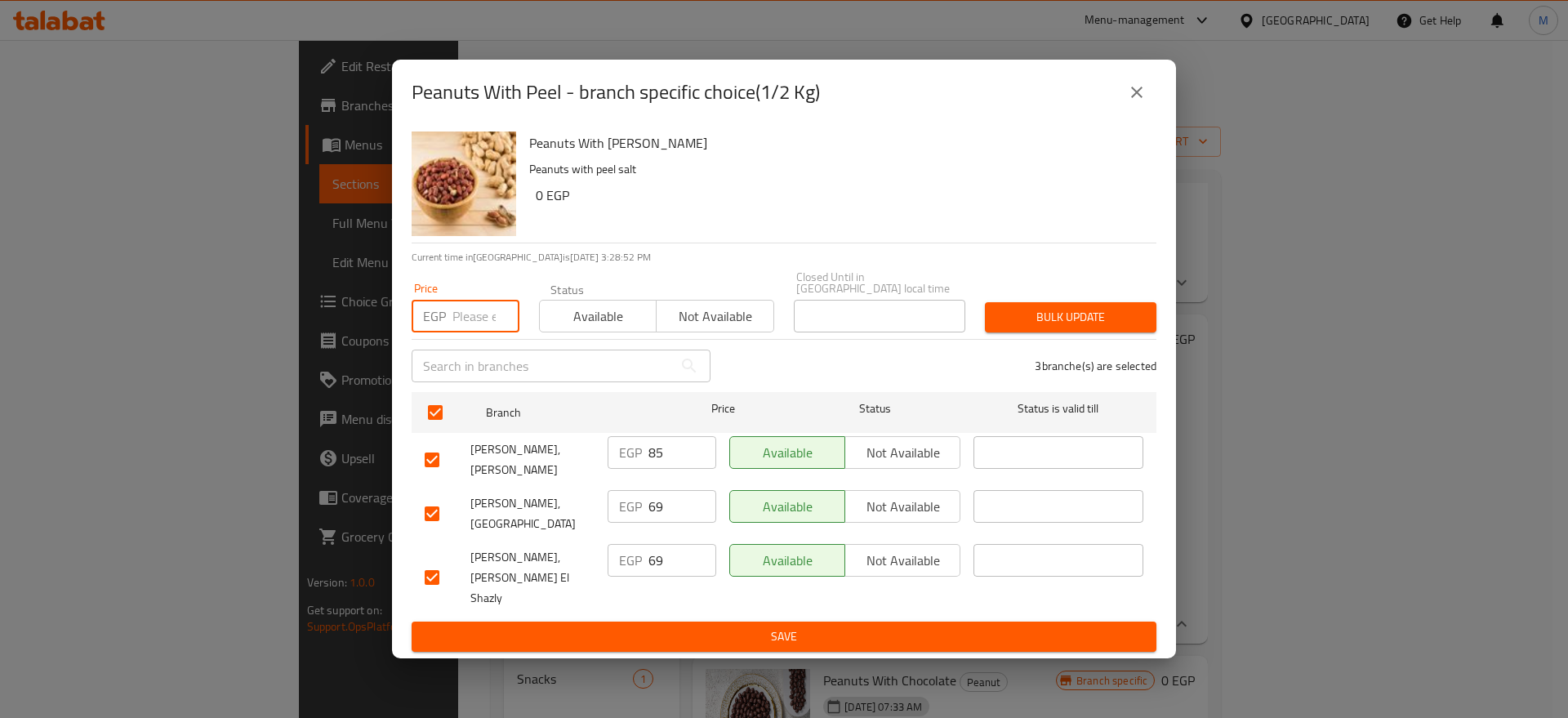
click at [484, 322] on input "number" at bounding box center [486, 315] width 67 height 33
paste input "70"
type input "70"
click at [1068, 319] on span "Bulk update" at bounding box center [1070, 317] width 145 height 21
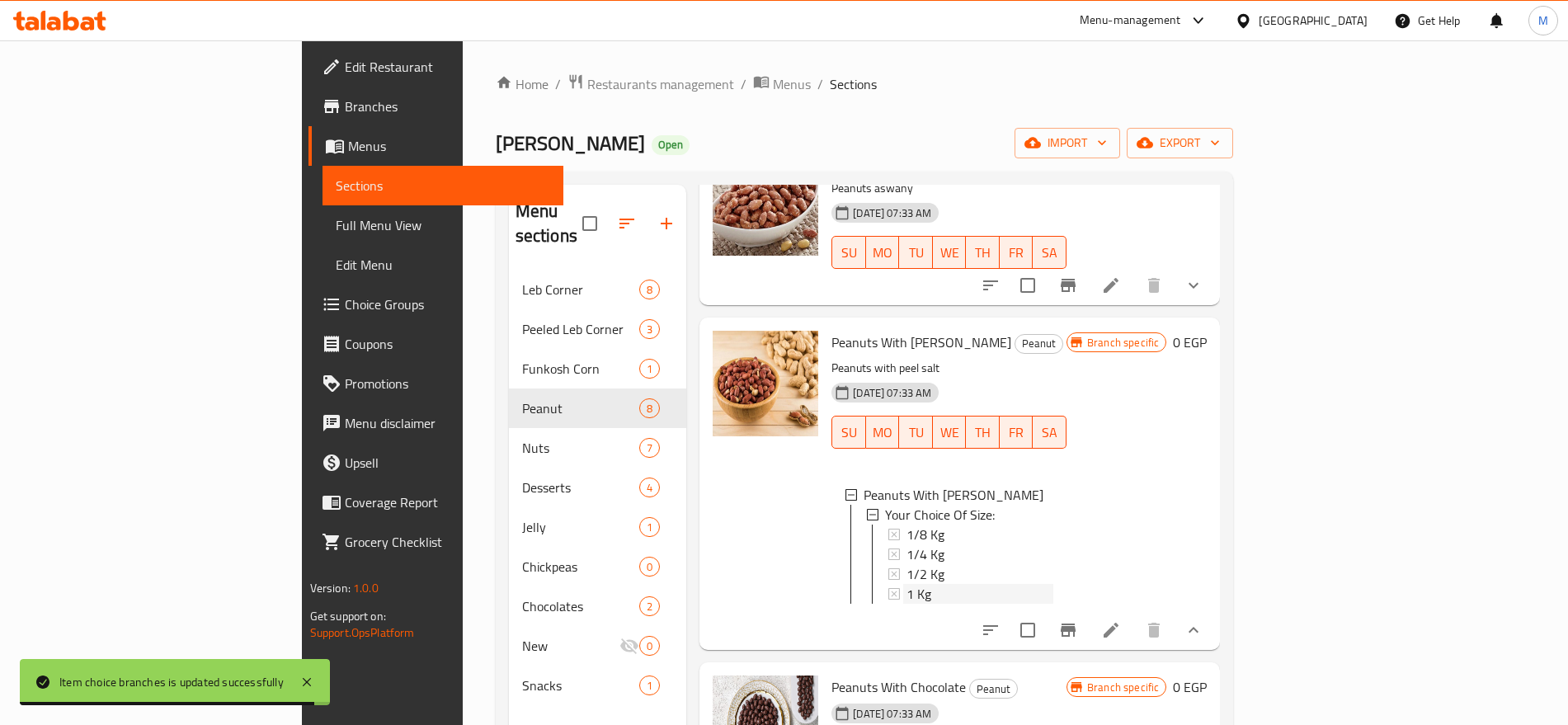
click at [907, 584] on div "1 Kg" at bounding box center [980, 594] width 147 height 20
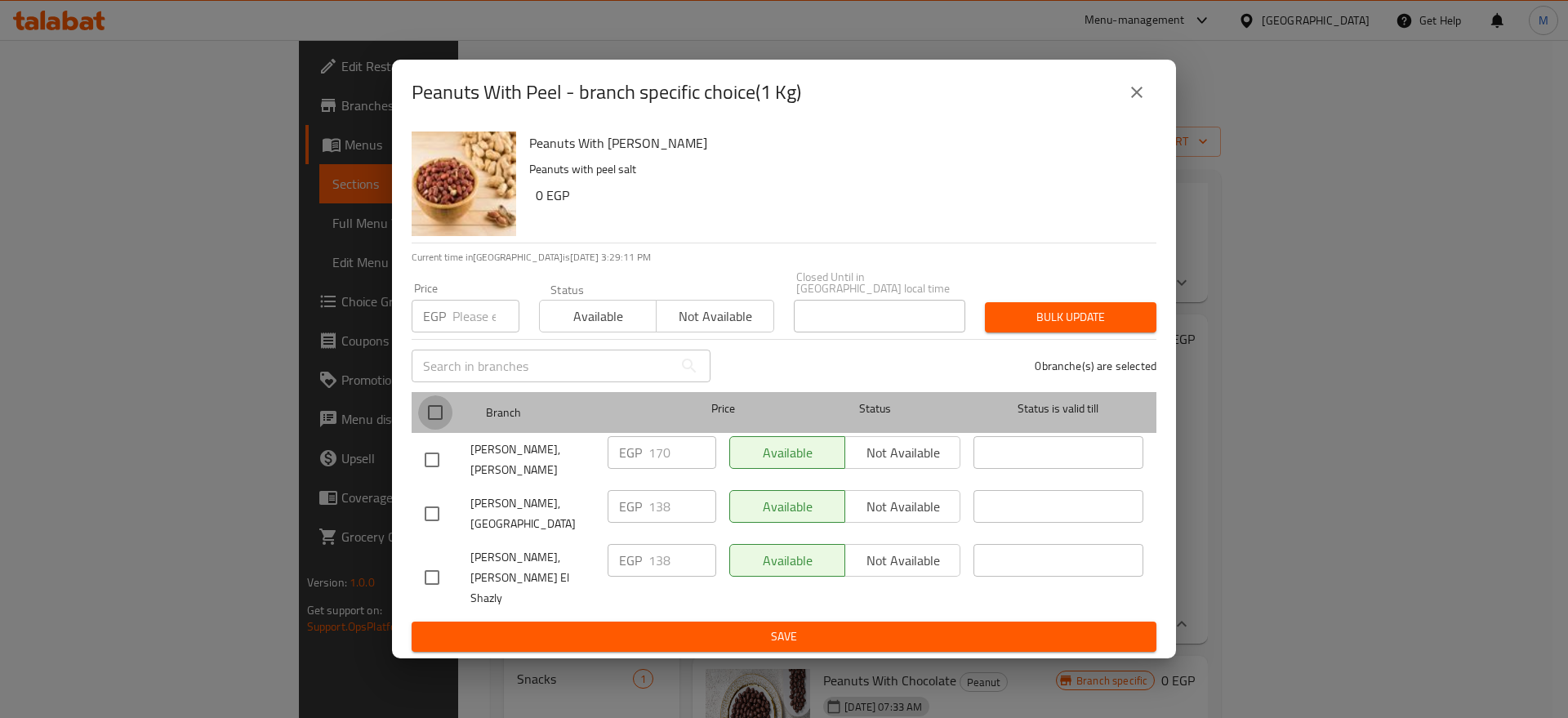
click at [436, 422] on input "checkbox" at bounding box center [435, 412] width 35 height 35
checkbox input "true"
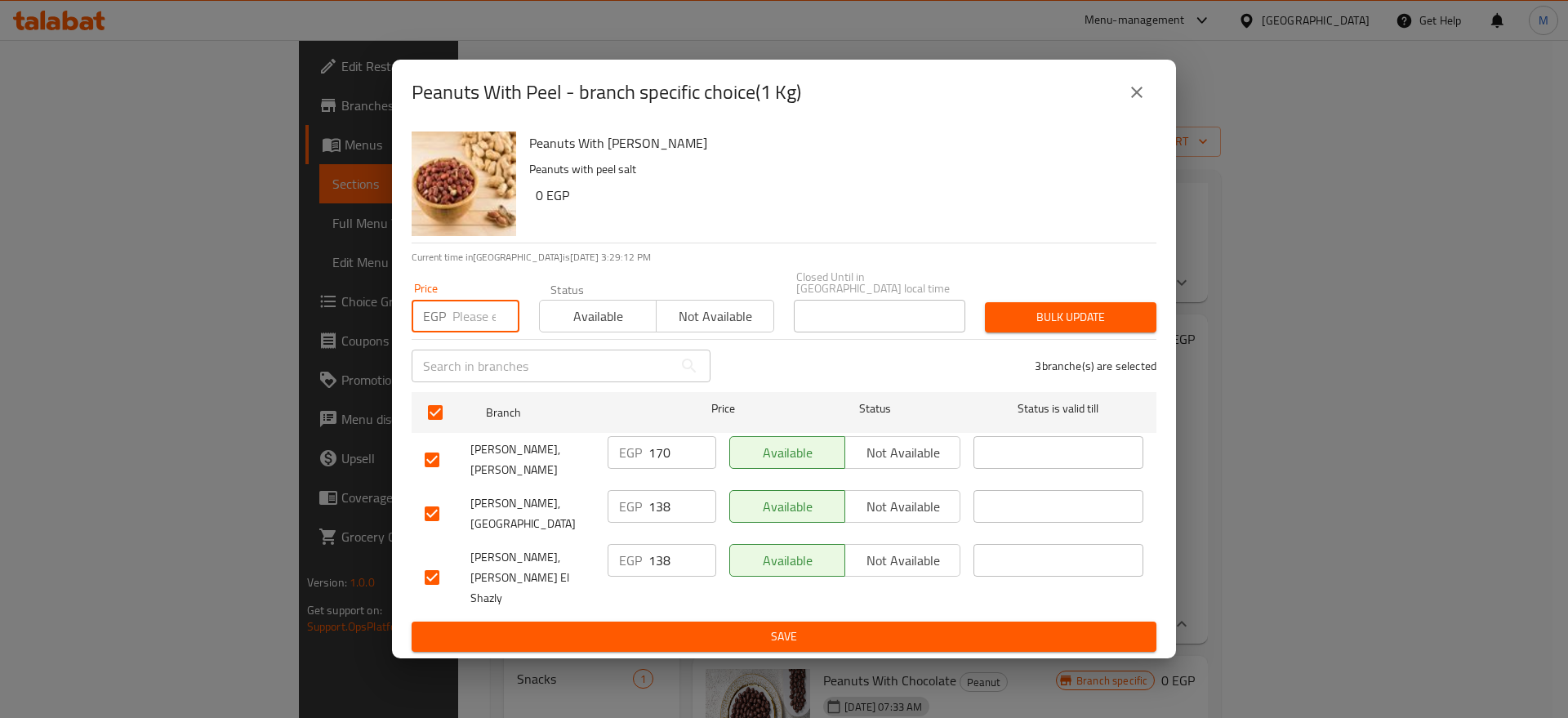
click at [472, 329] on input "number" at bounding box center [486, 315] width 67 height 33
paste input "140"
type input "140"
click at [1066, 311] on span "Bulk update" at bounding box center [1070, 317] width 145 height 21
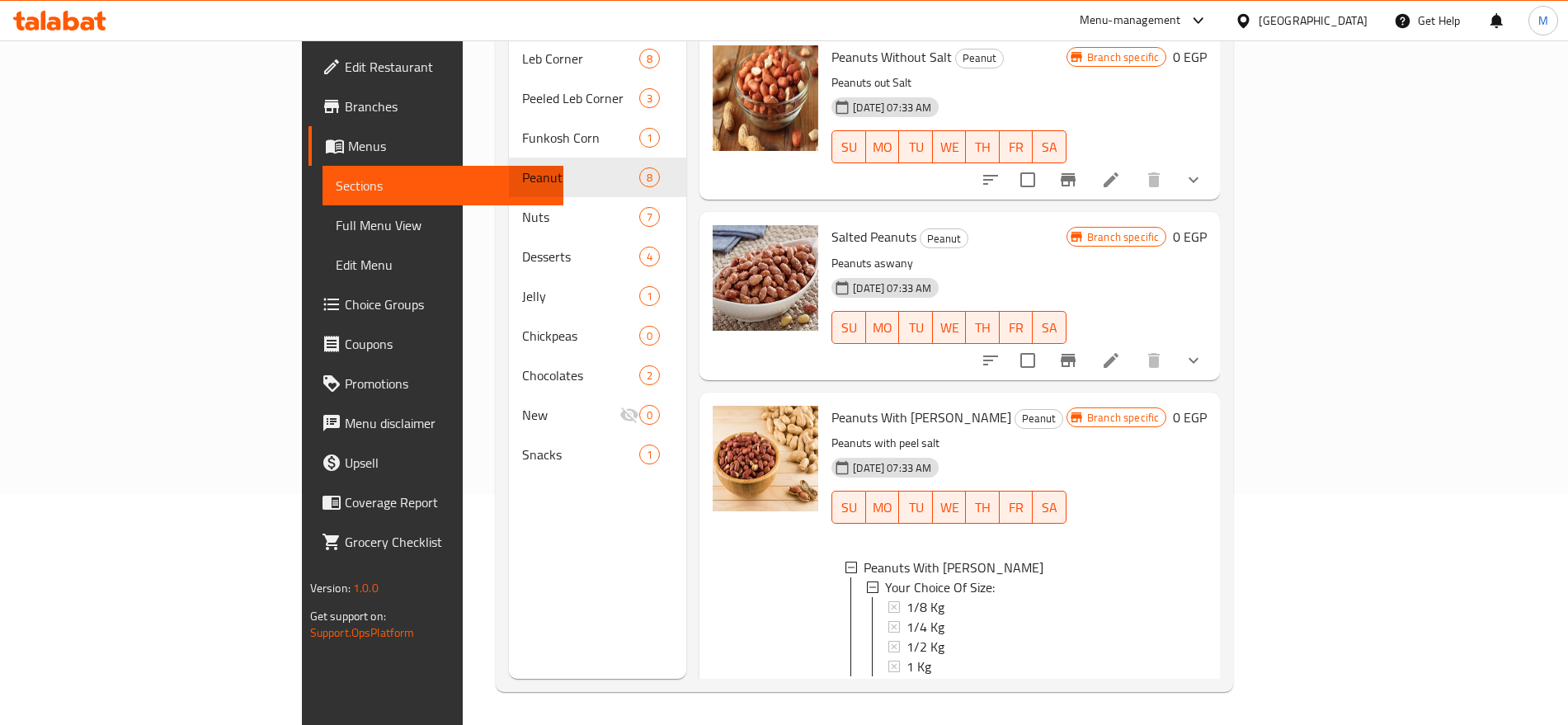
scroll to position [0, 0]
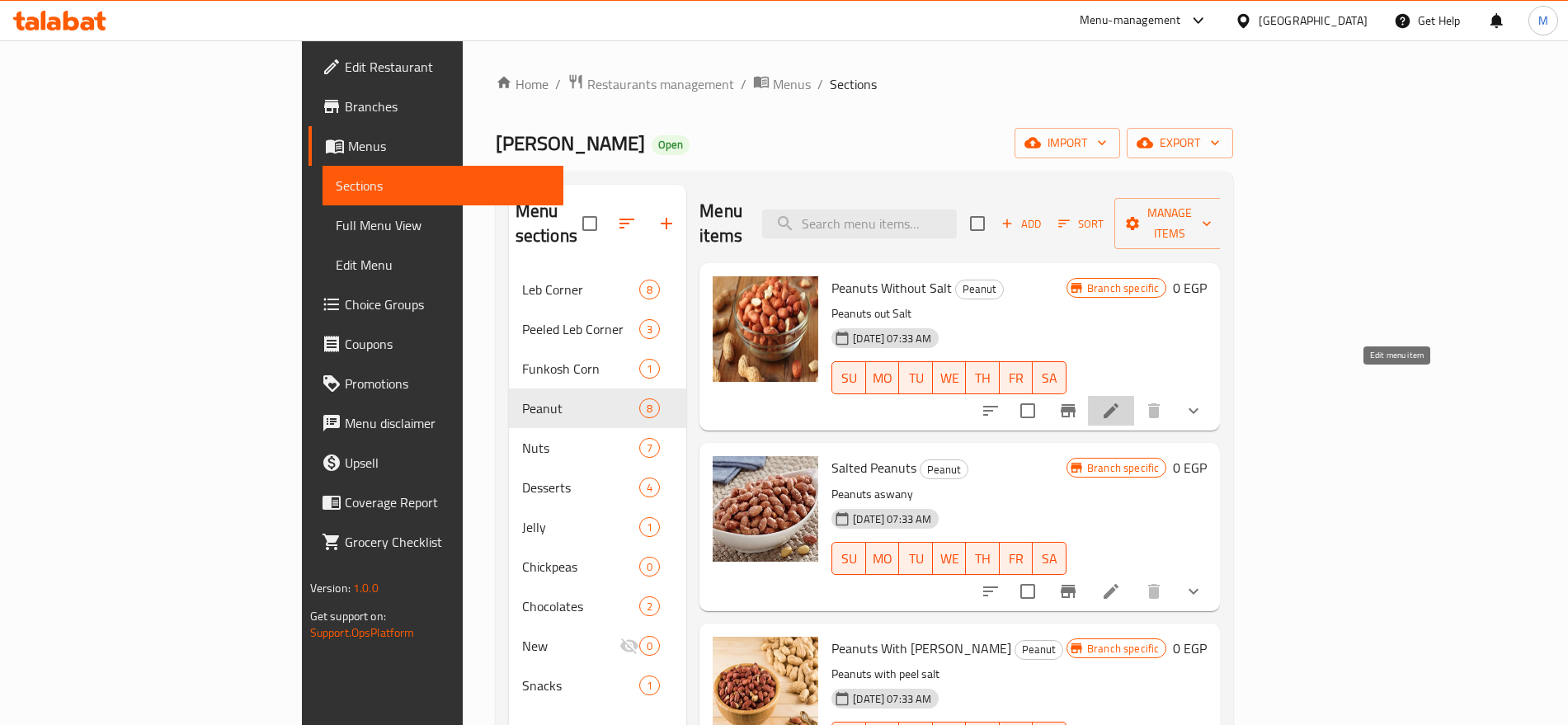
click at [1122, 401] on icon at bounding box center [1111, 410] width 20 height 20
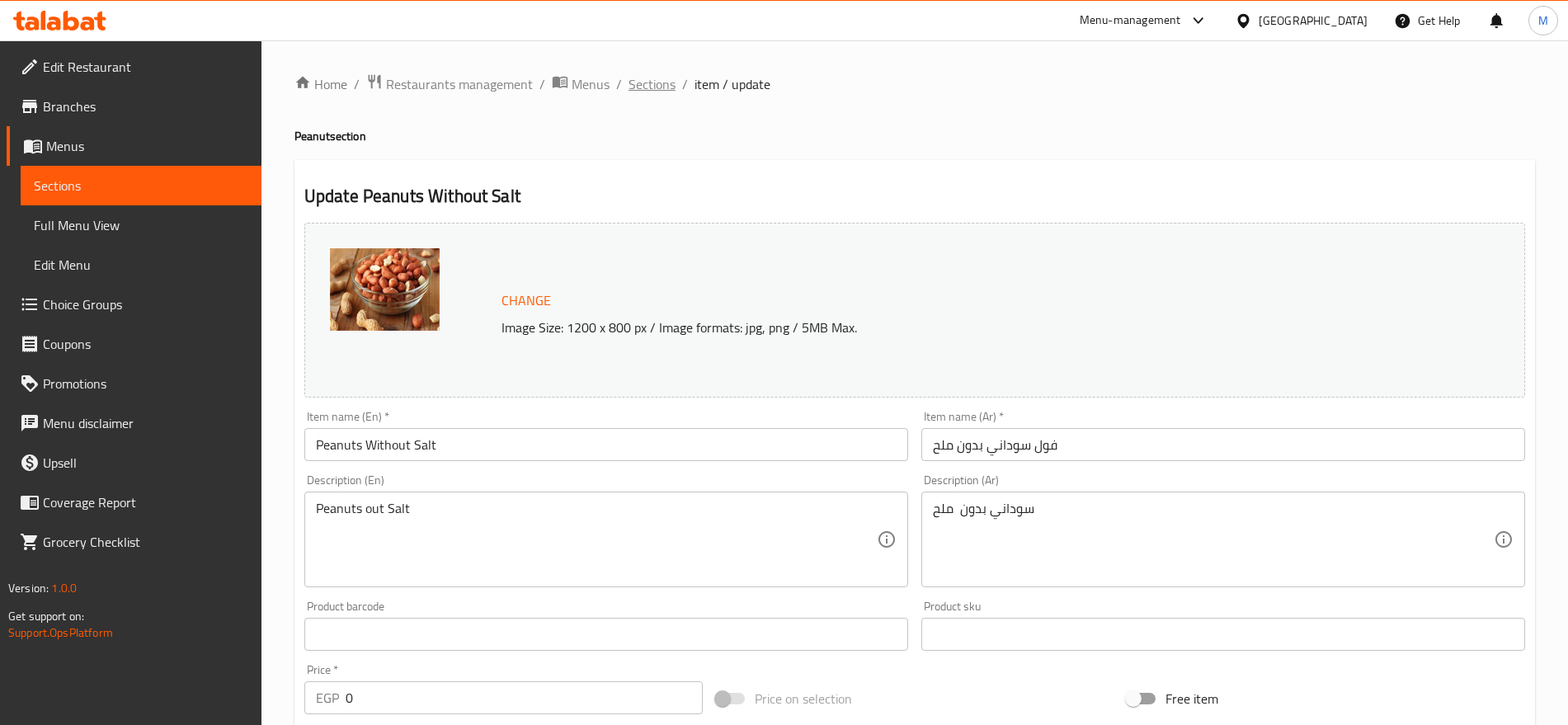
click at [650, 90] on span "Sections" at bounding box center [653, 84] width 47 height 20
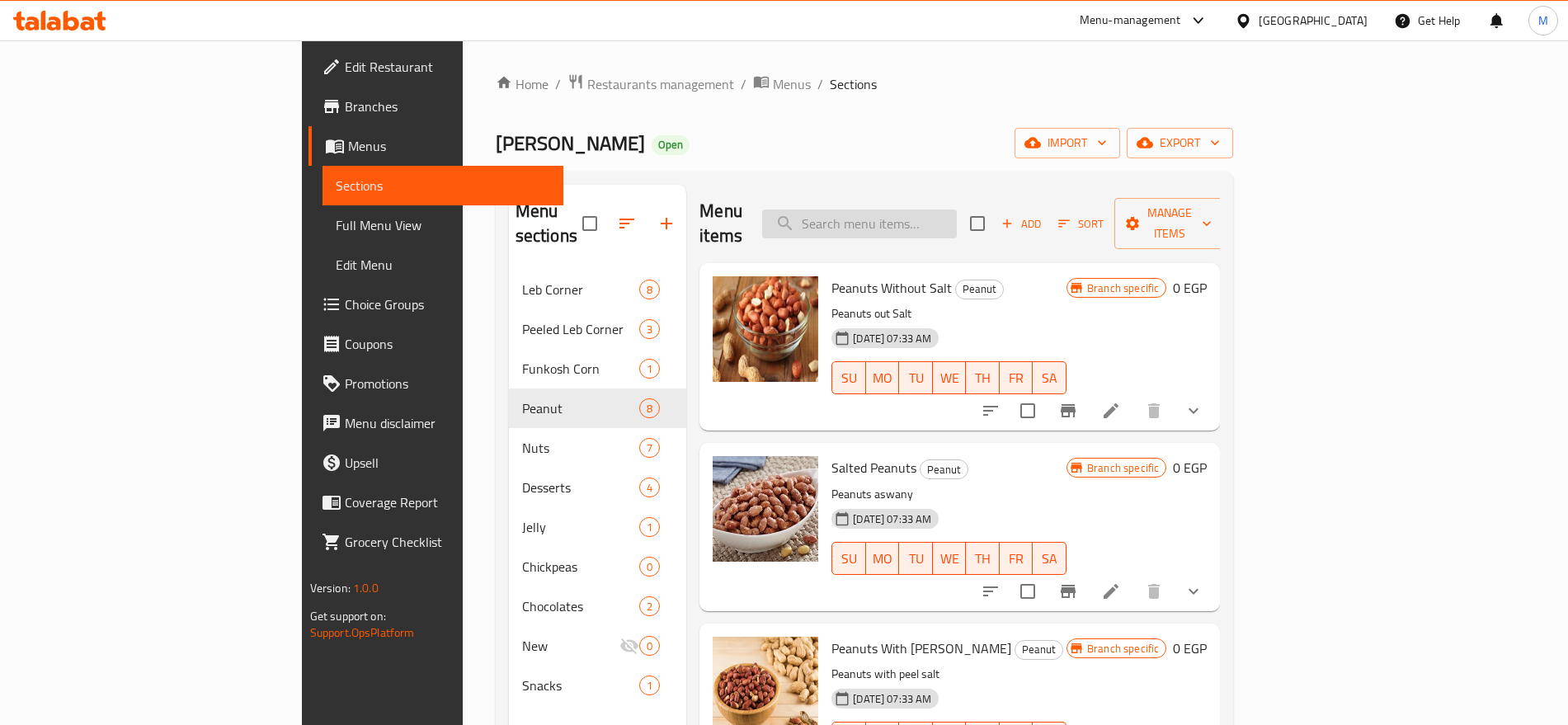
click at [948, 216] on input "search" at bounding box center [860, 224] width 195 height 29
paste input "لبناني"
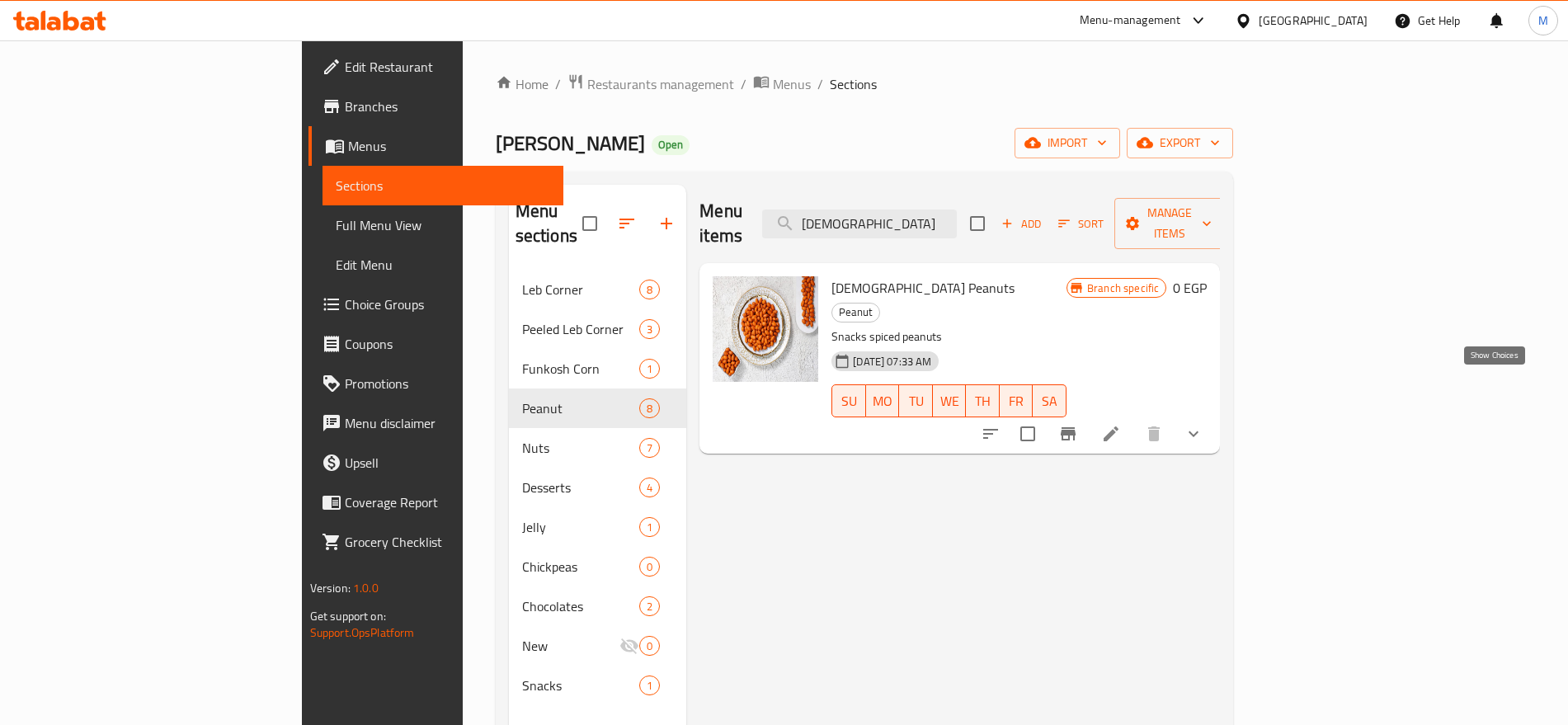
type input "لبناني"
click at [1204, 423] on icon "show more" at bounding box center [1193, 433] width 20 height 20
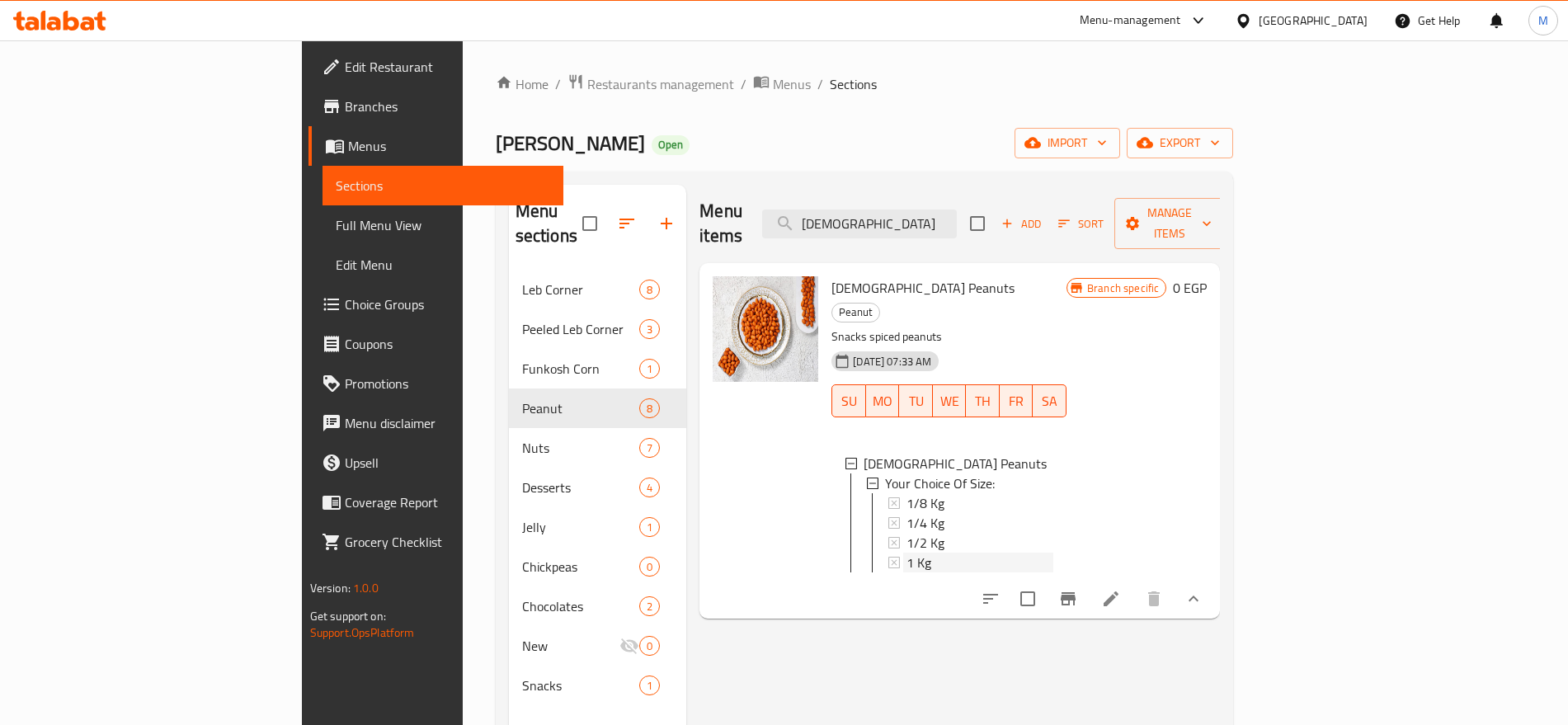
click at [907, 552] on div "1 Kg" at bounding box center [980, 561] width 147 height 20
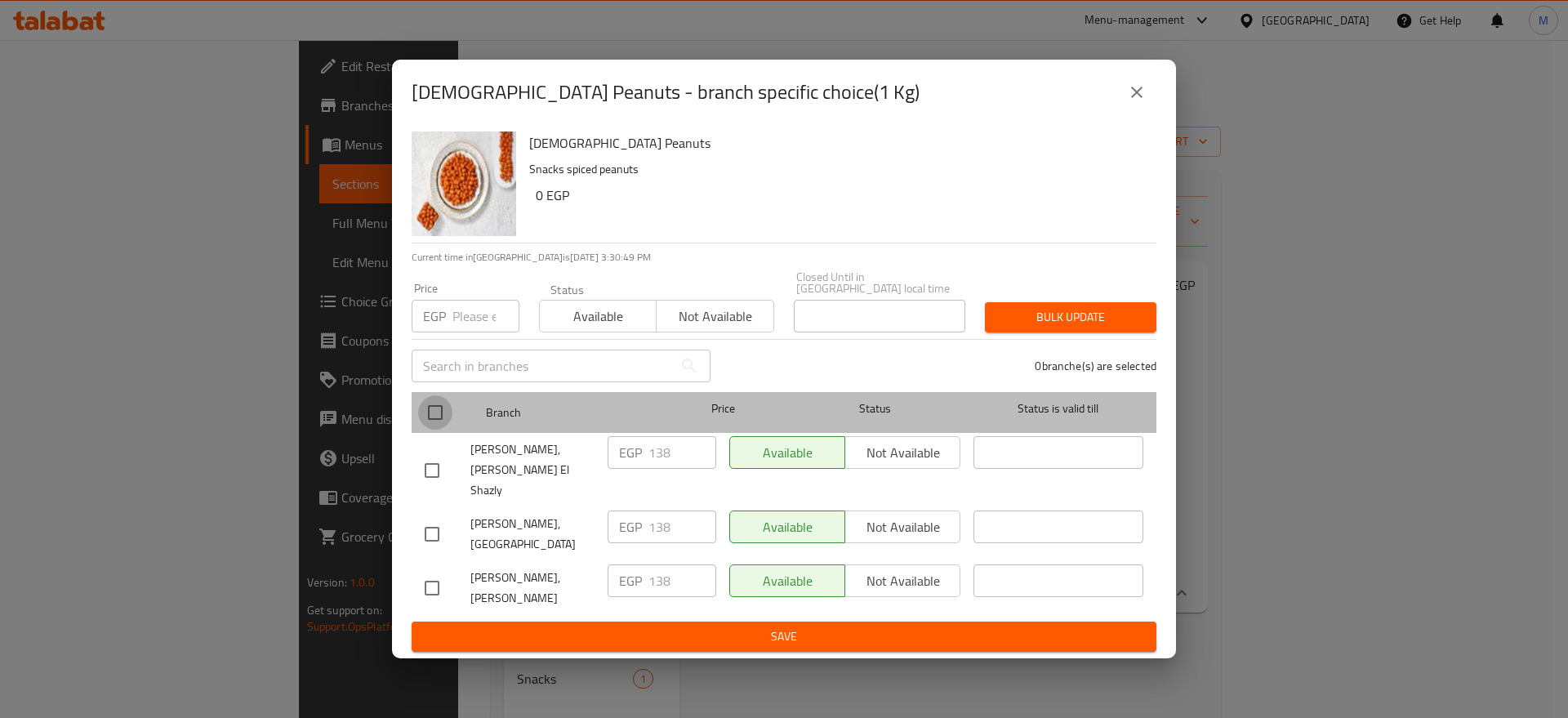
click at [439, 419] on input "checkbox" at bounding box center [435, 412] width 35 height 35
checkbox input "true"
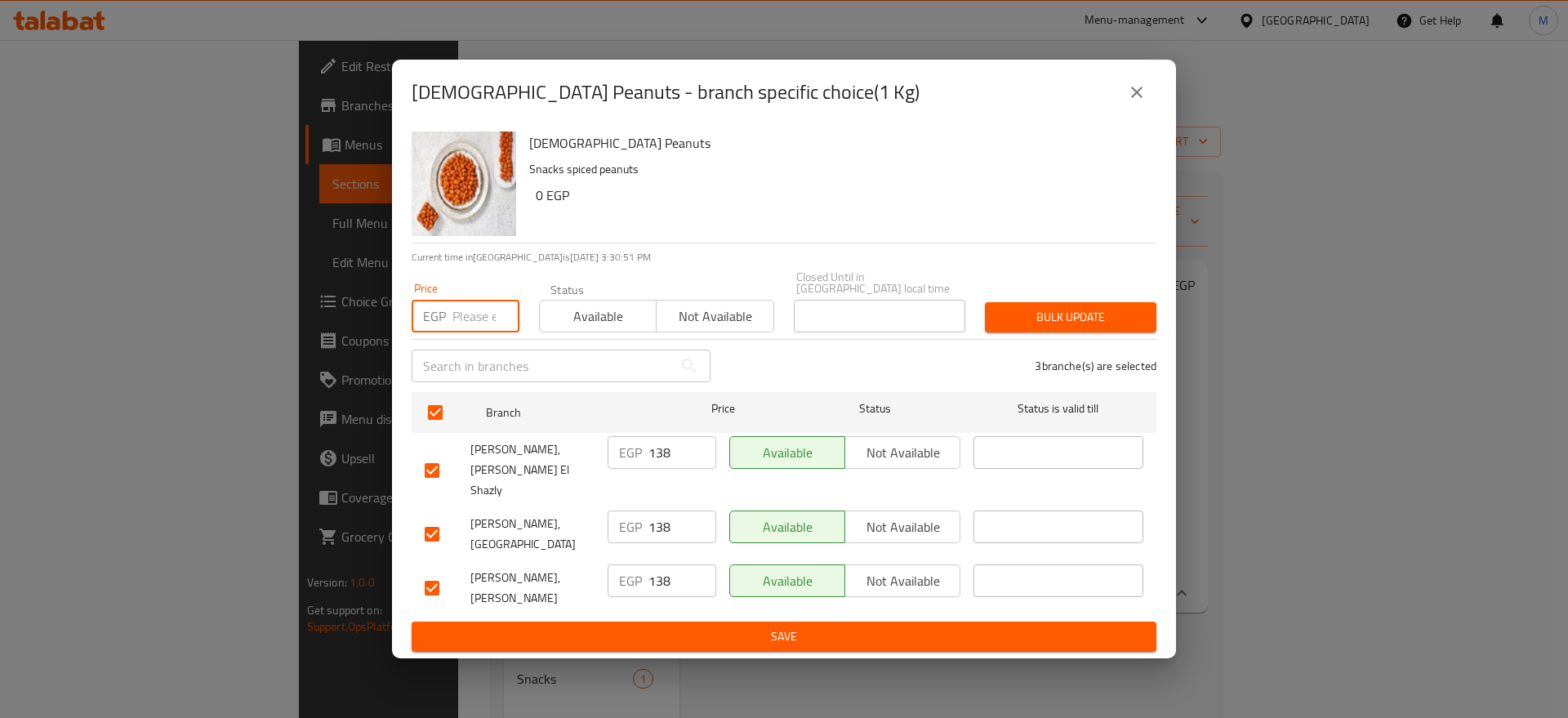
click at [476, 330] on input "number" at bounding box center [486, 315] width 67 height 33
paste input "140"
type input "140"
click at [1059, 318] on span "Bulk update" at bounding box center [1070, 317] width 145 height 21
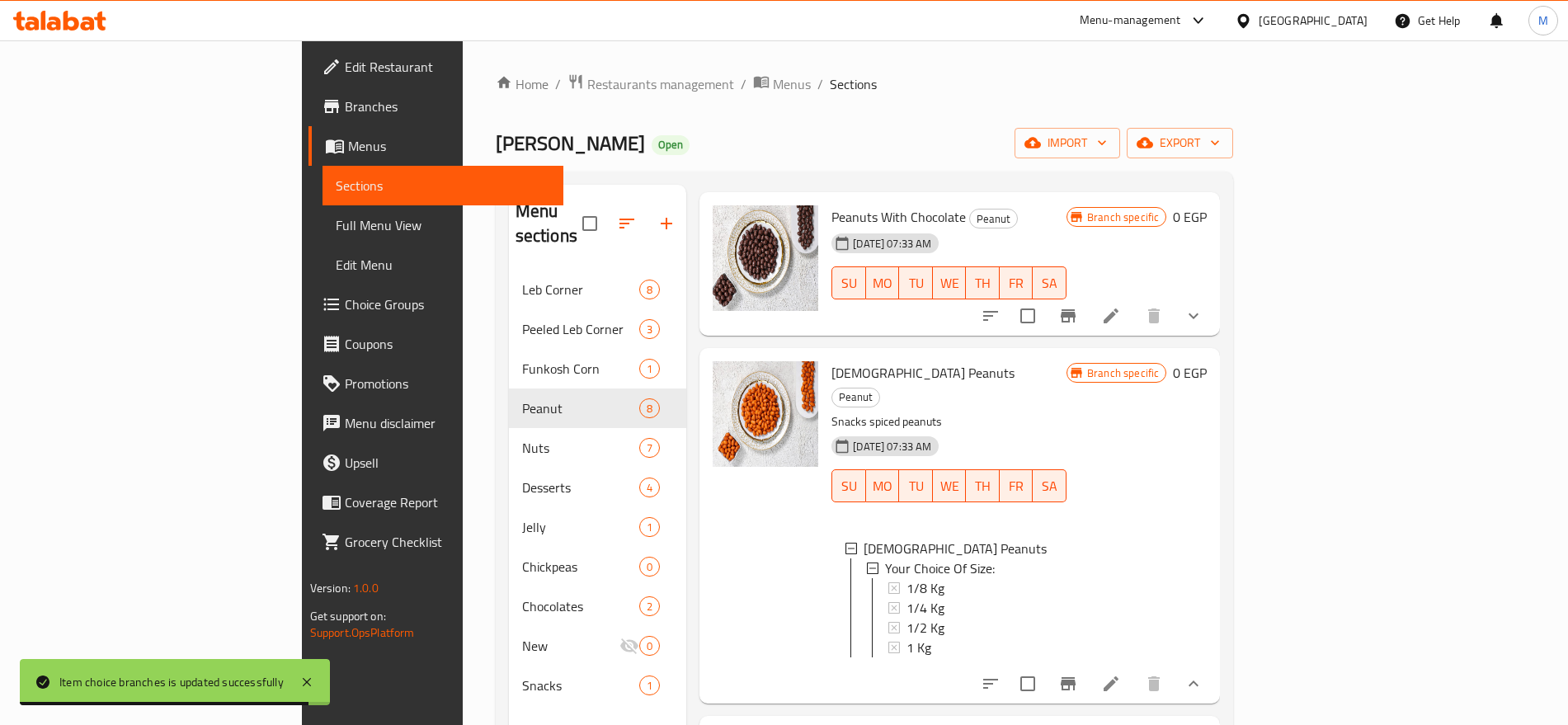
scroll to position [602, 0]
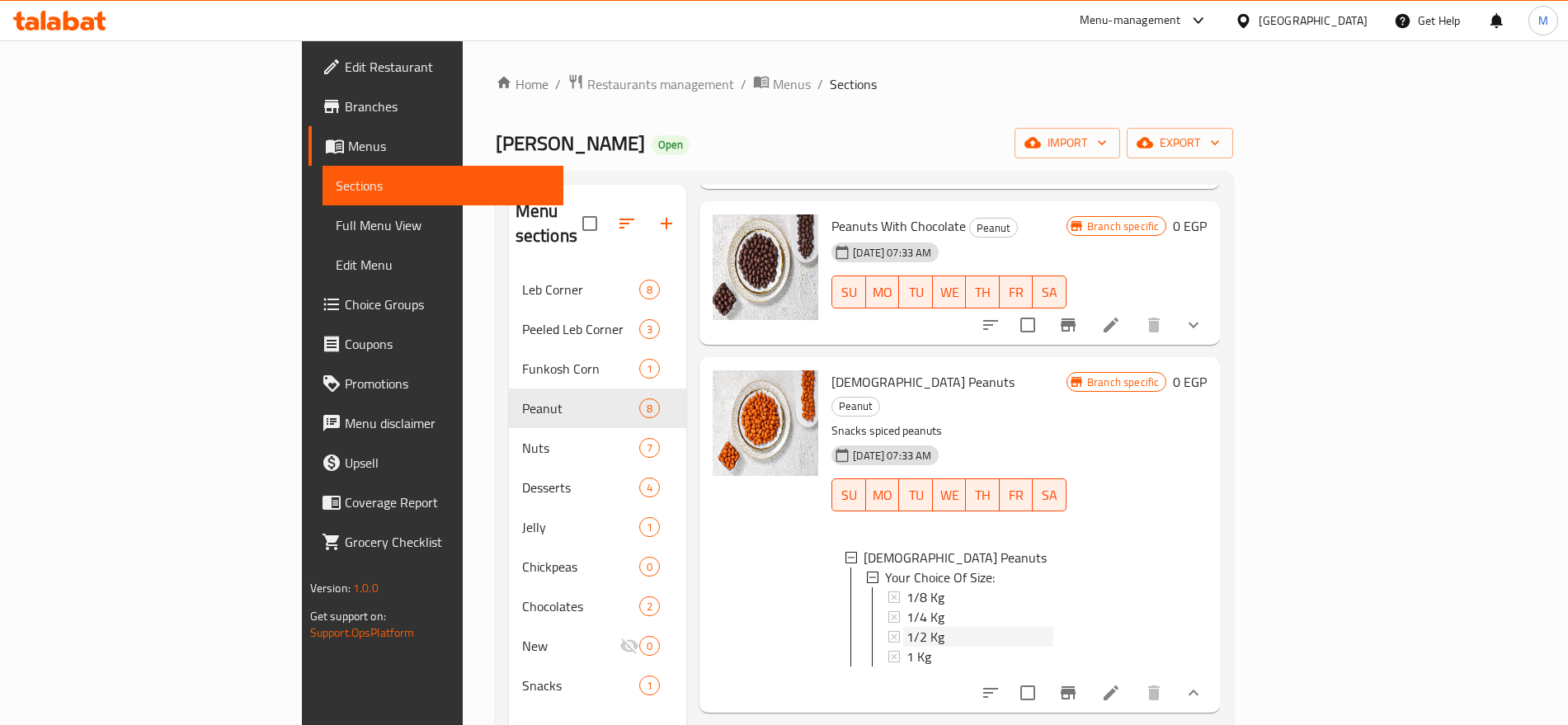
click at [907, 627] on div "1/2 Kg" at bounding box center [980, 636] width 147 height 20
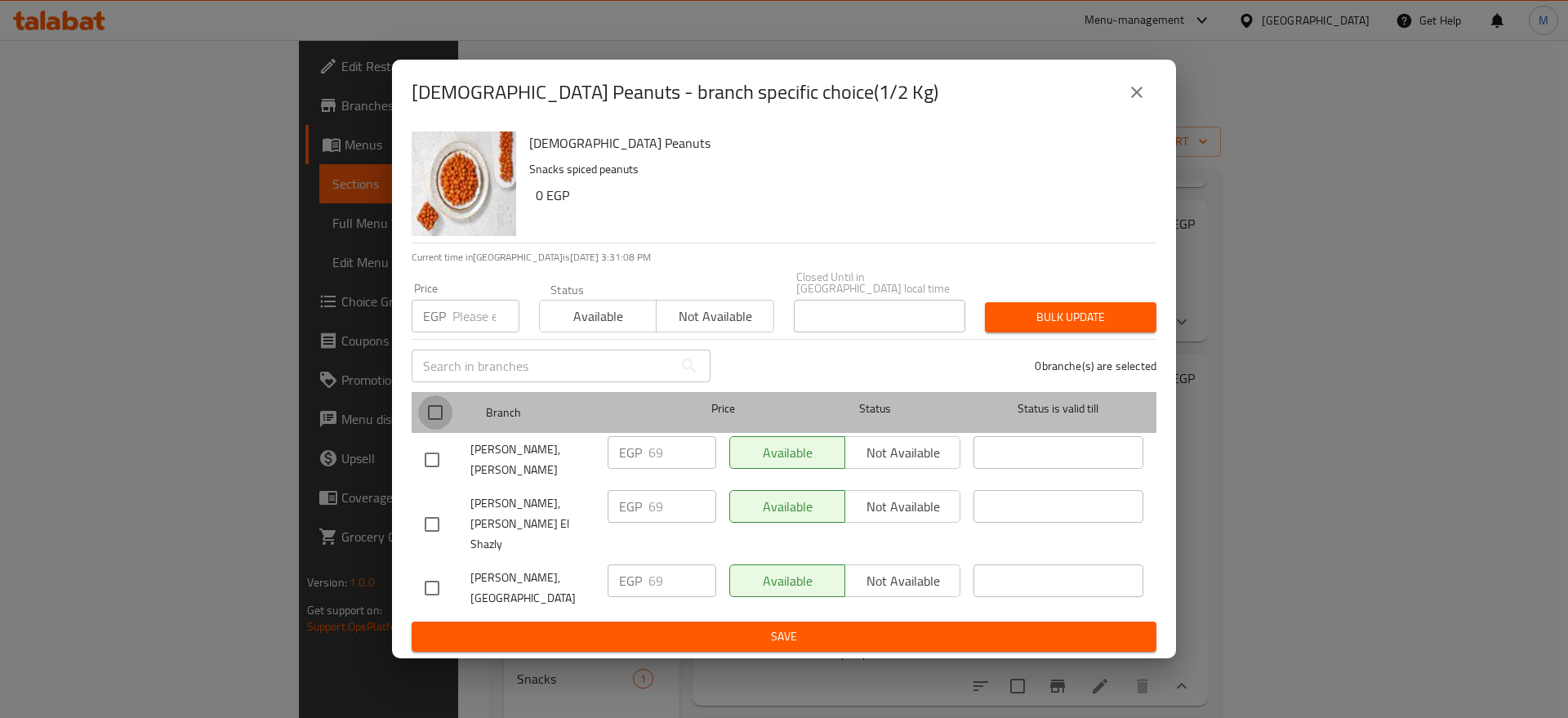
click at [445, 410] on input "checkbox" at bounding box center [435, 412] width 35 height 35
checkbox input "true"
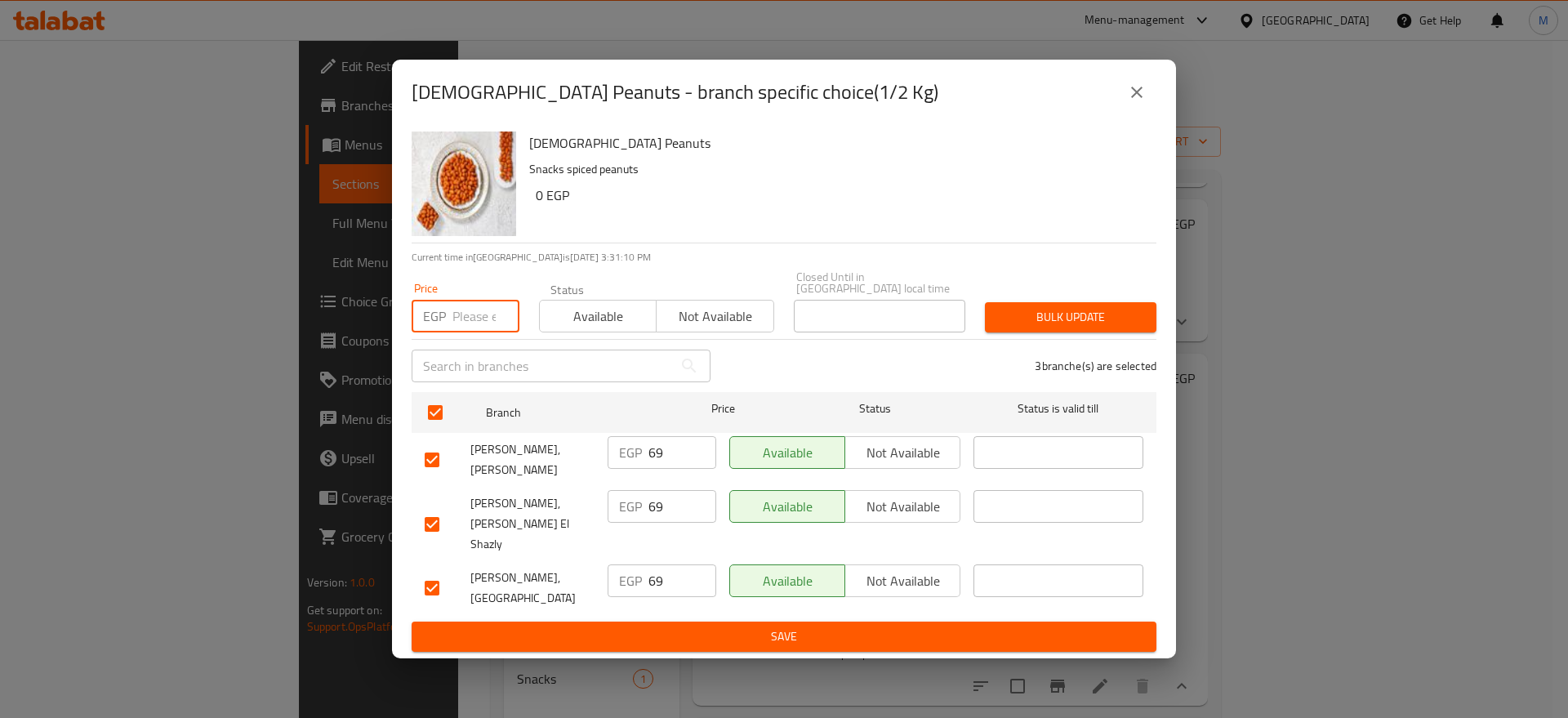
click at [482, 330] on input "number" at bounding box center [486, 315] width 67 height 33
paste input "70"
type input "70"
click at [1048, 327] on span "Bulk update" at bounding box center [1070, 317] width 145 height 21
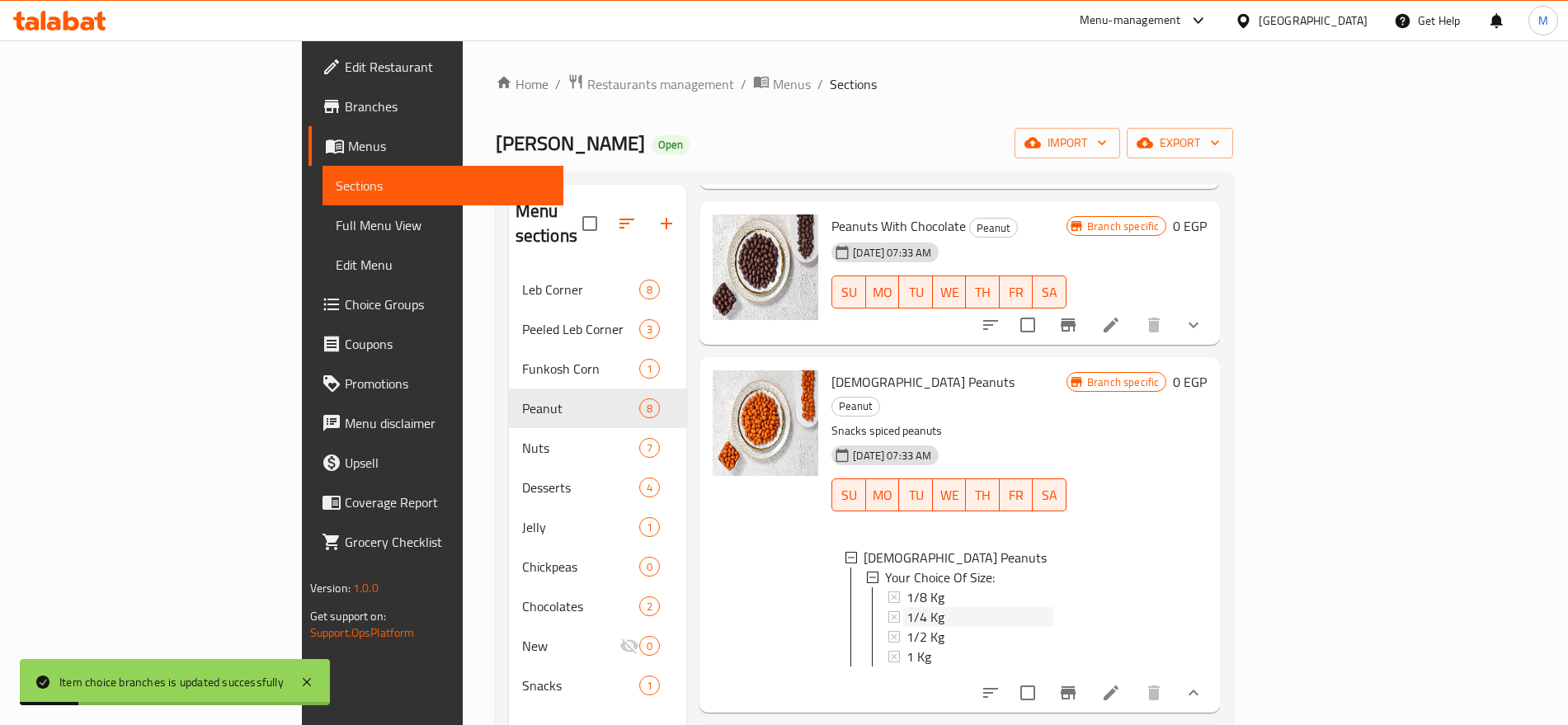
click at [907, 607] on span "1/4 Kg" at bounding box center [926, 616] width 38 height 20
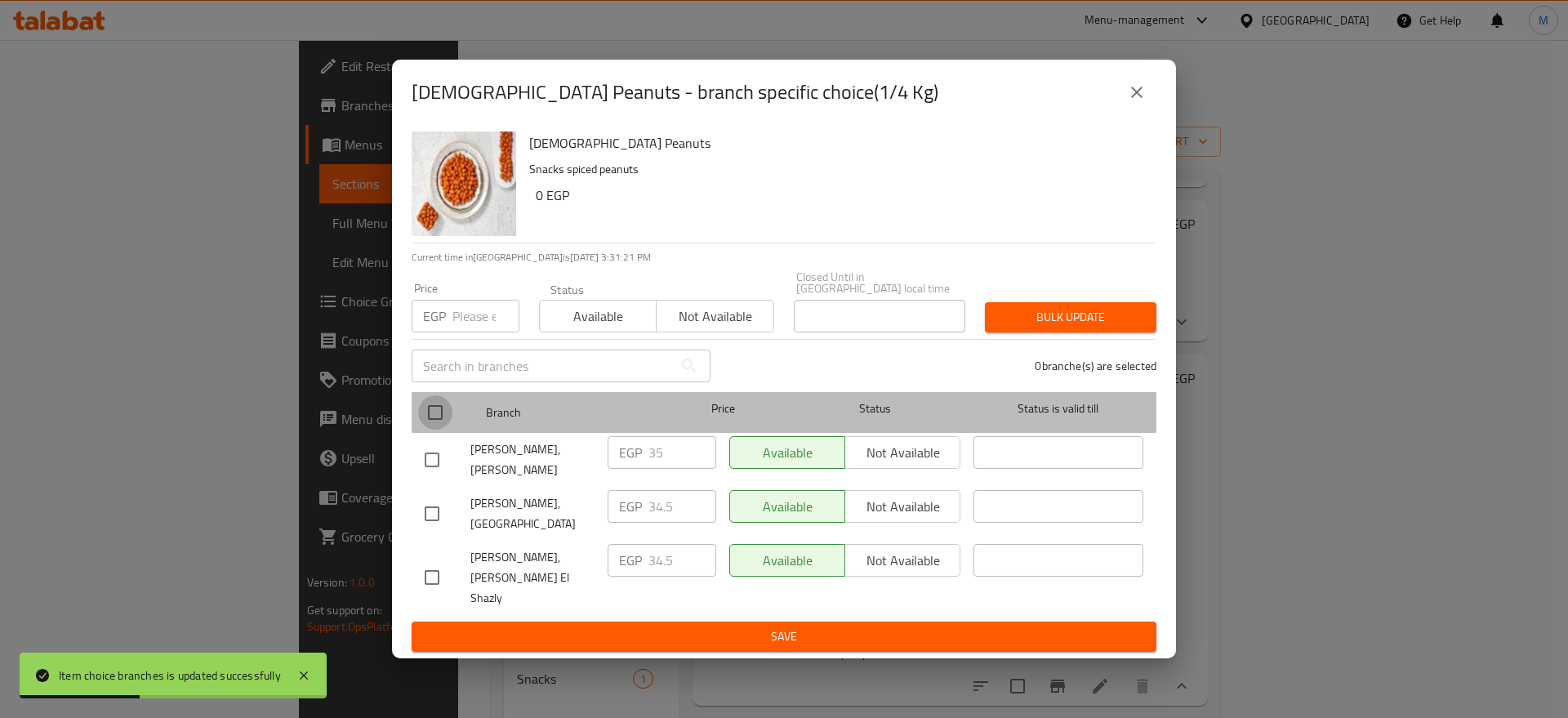
click at [432, 423] on input "checkbox" at bounding box center [435, 412] width 35 height 35
checkbox input "true"
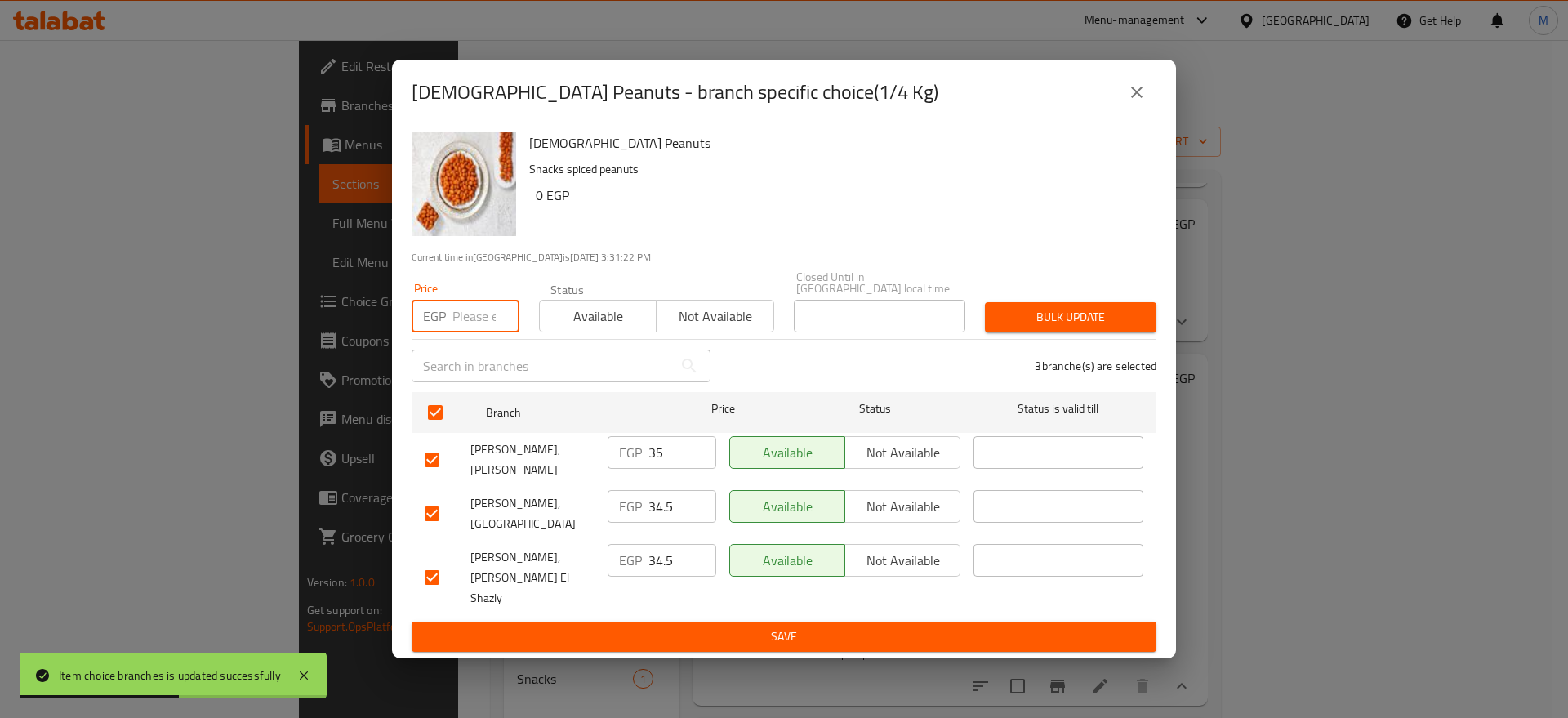
click at [483, 320] on input "number" at bounding box center [486, 315] width 67 height 33
paste input "35"
type input "35"
click at [1008, 306] on button "Bulk update" at bounding box center [1070, 317] width 171 height 30
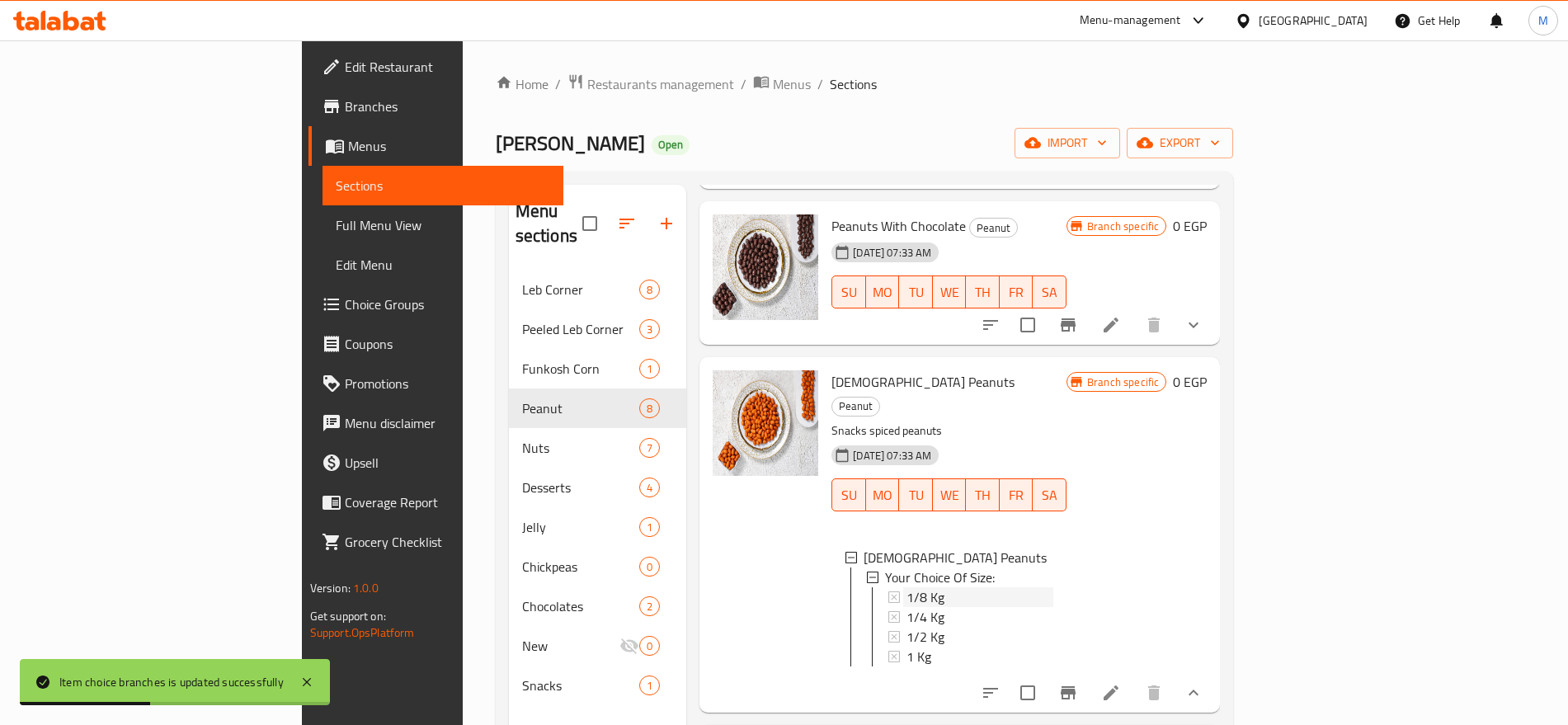
click at [907, 587] on div "1/8 Kg" at bounding box center [980, 596] width 147 height 20
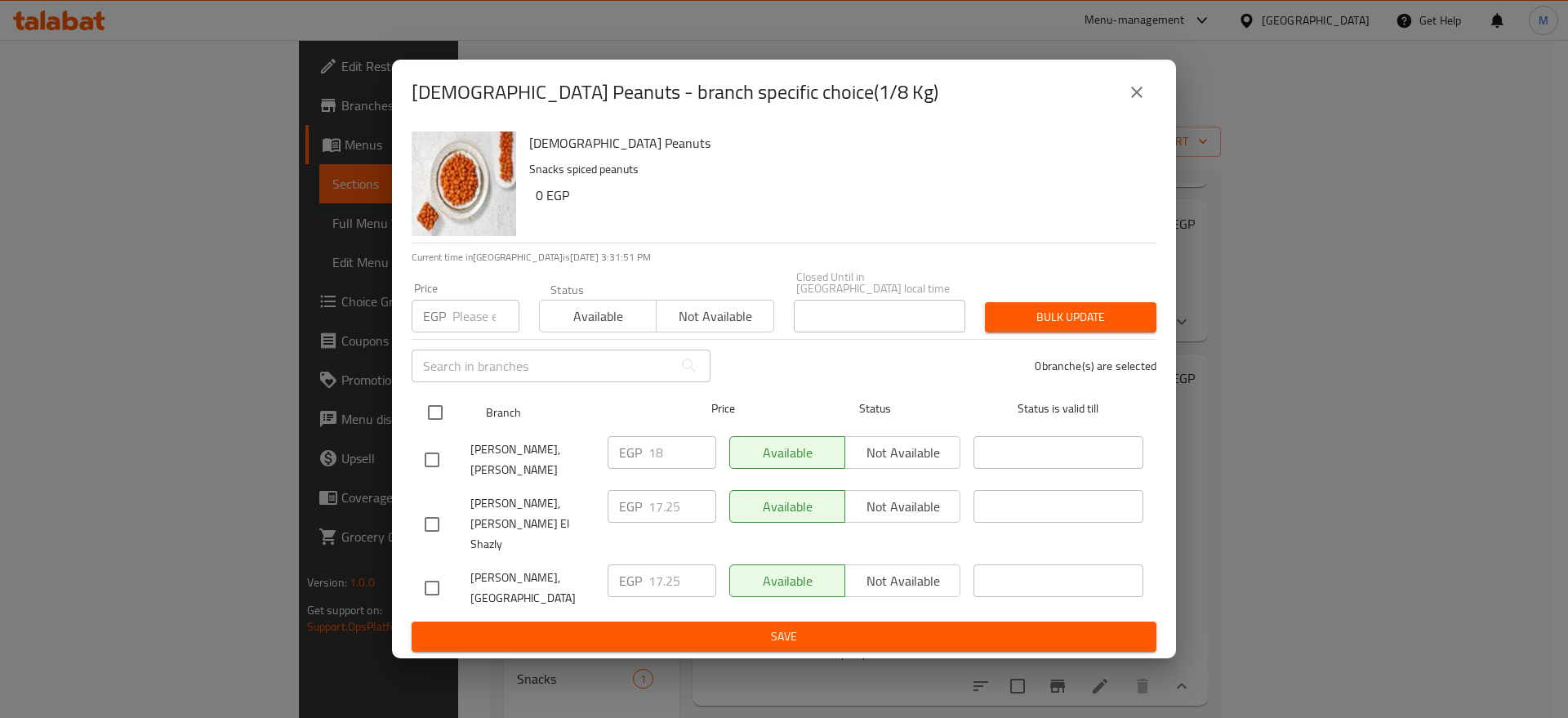
click at [434, 412] on input "checkbox" at bounding box center [435, 412] width 35 height 35
checkbox input "true"
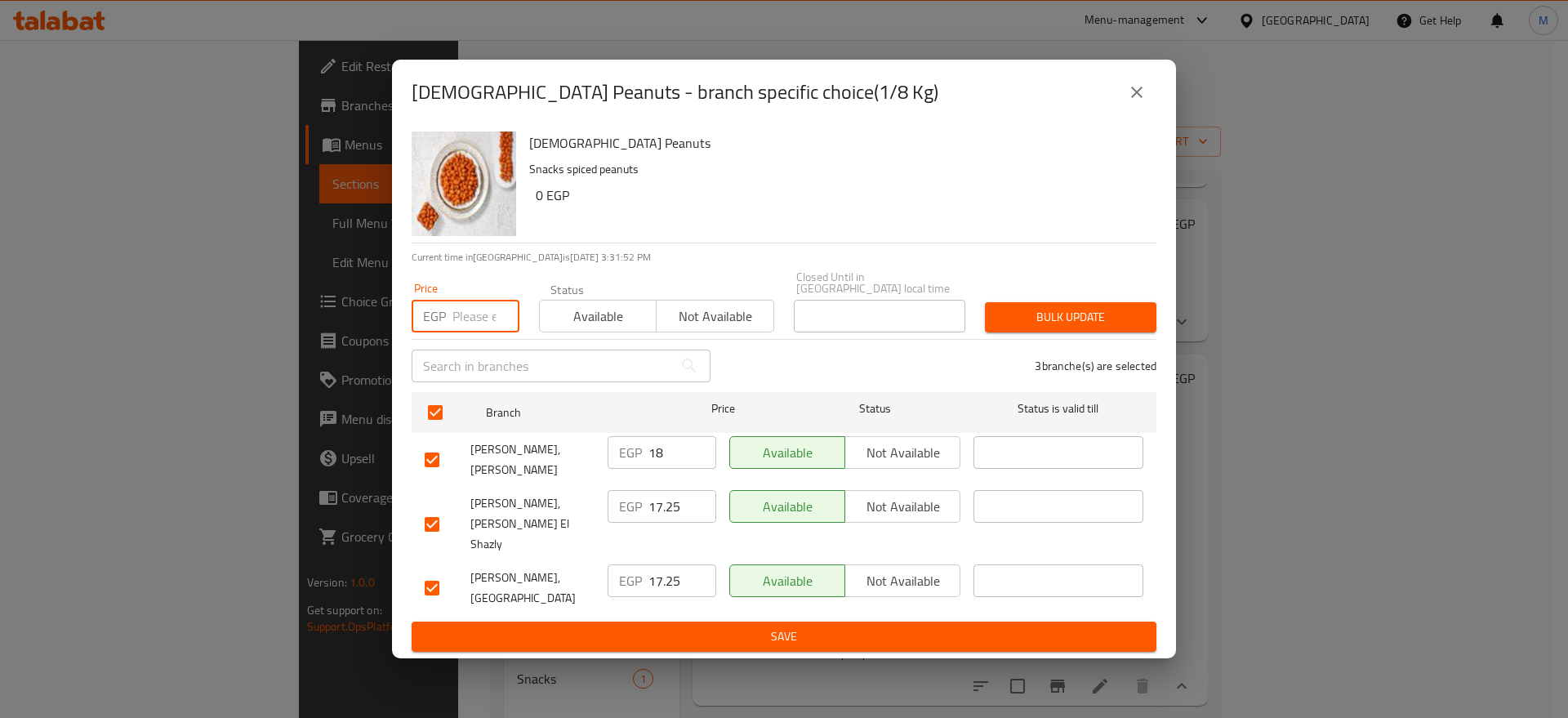
click at [476, 323] on input "number" at bounding box center [486, 315] width 67 height 33
paste input "18"
type input "18"
click at [1033, 322] on span "Bulk update" at bounding box center [1070, 317] width 145 height 21
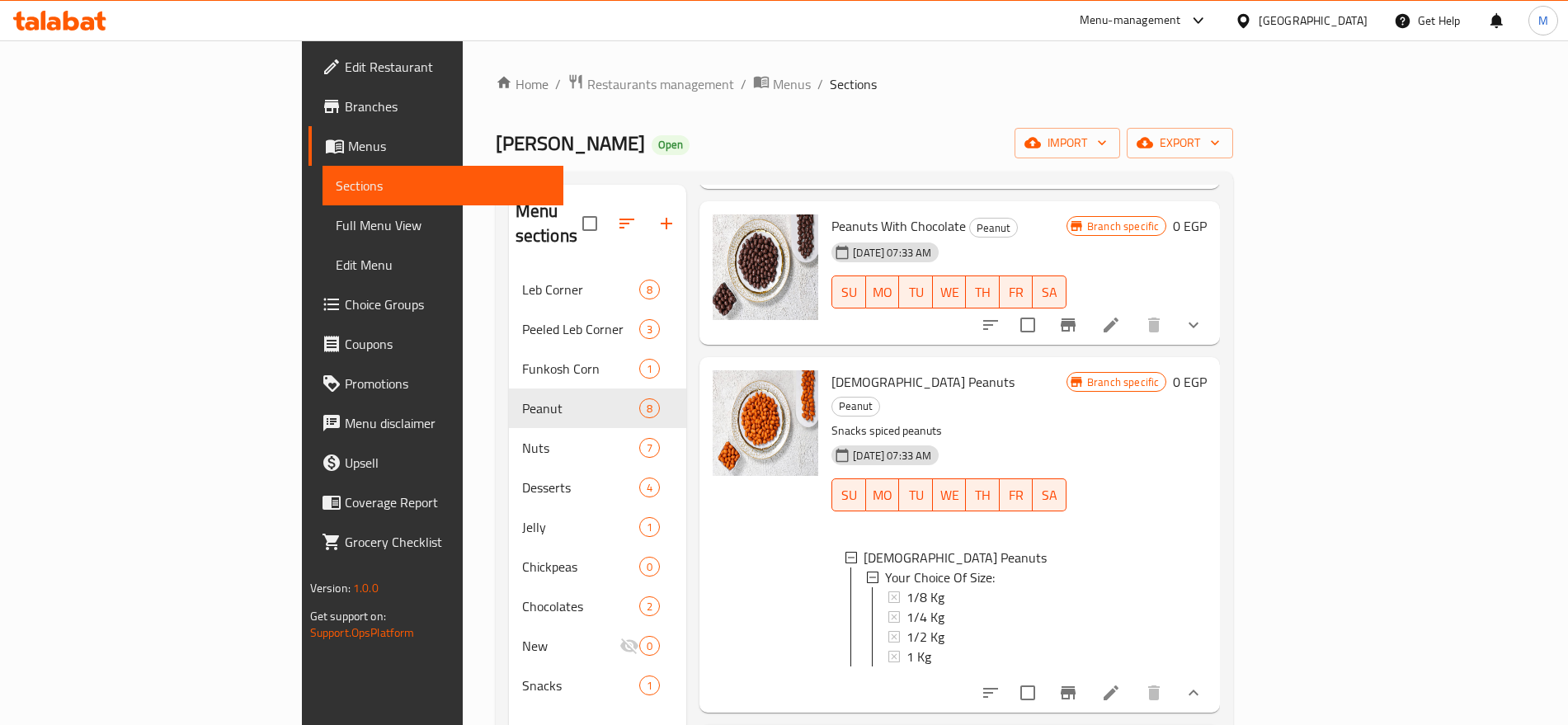
click at [998, 587] on div "1/8 Kg" at bounding box center [980, 596] width 147 height 20
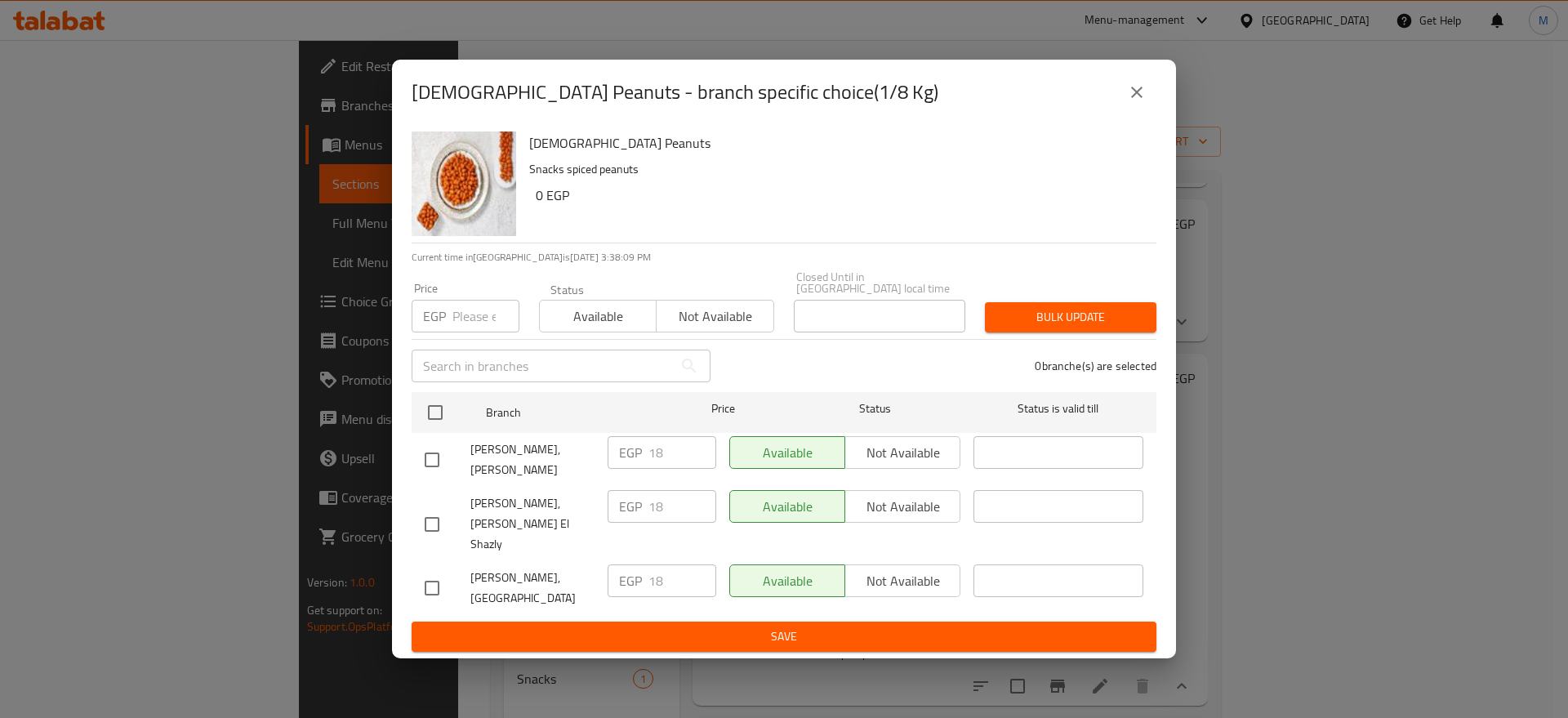
click at [1145, 112] on div "Lebanese Peanuts - branch specific choice(1/8 Kg)" at bounding box center [784, 93] width 745 height 39
click at [1135, 102] on icon "close" at bounding box center [1136, 92] width 20 height 20
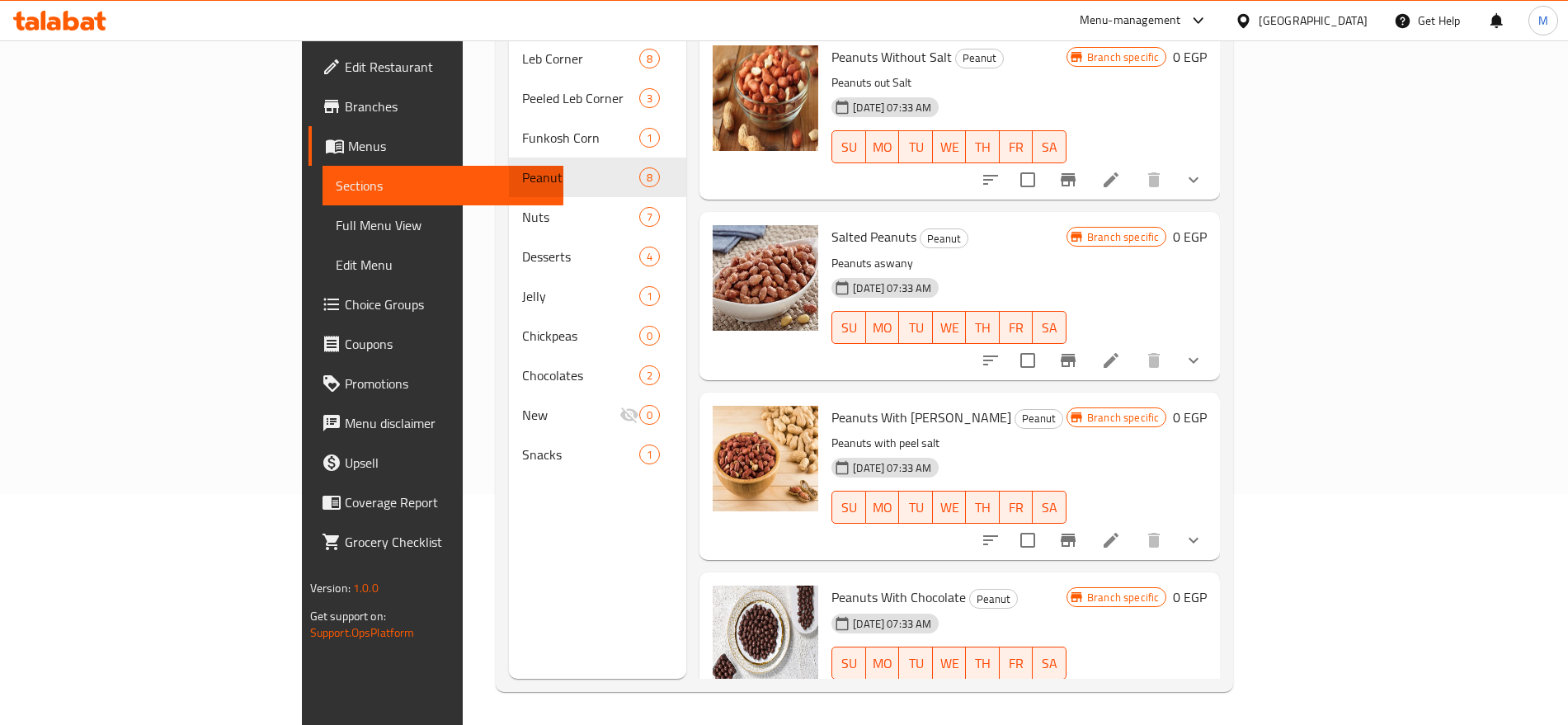
scroll to position [0, 0]
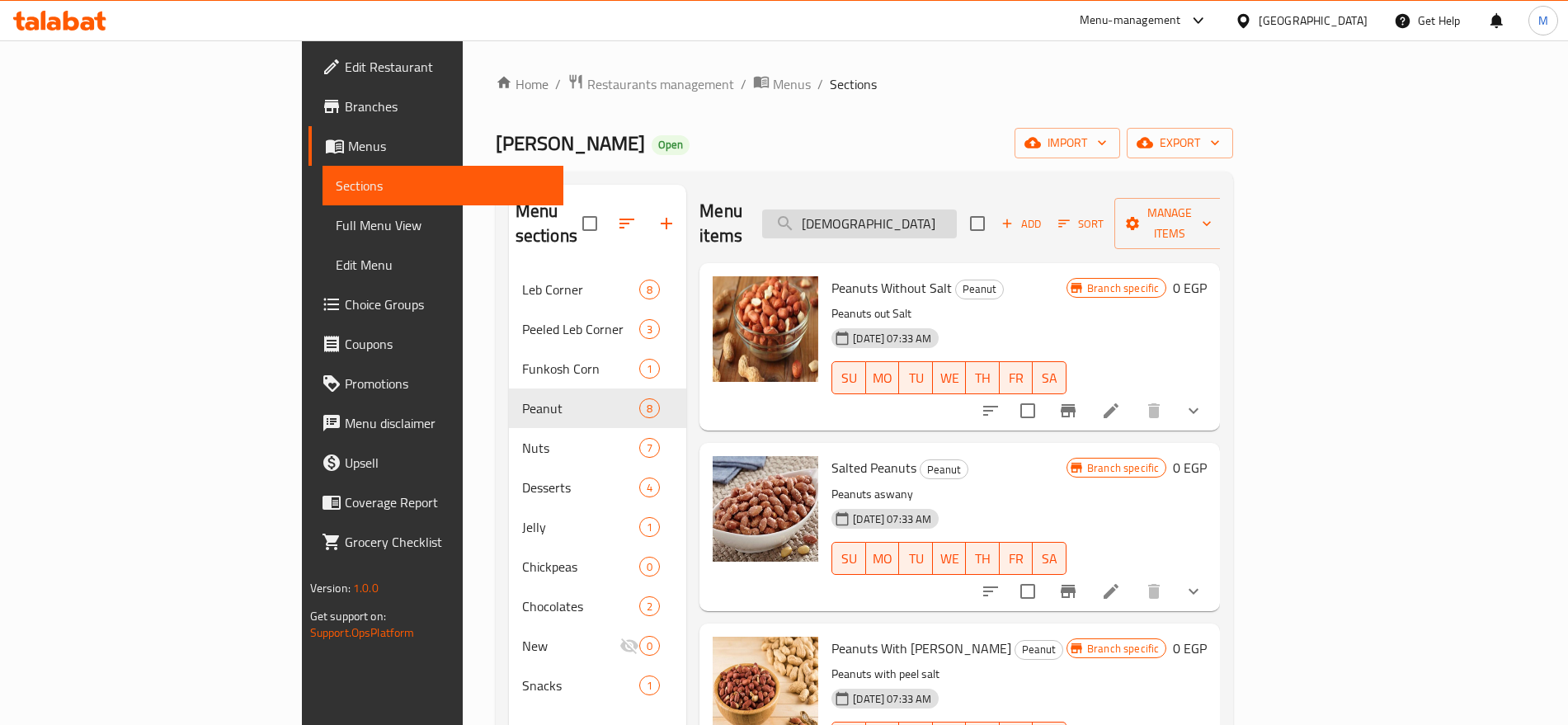
click at [957, 210] on input "لبناني" at bounding box center [860, 224] width 195 height 29
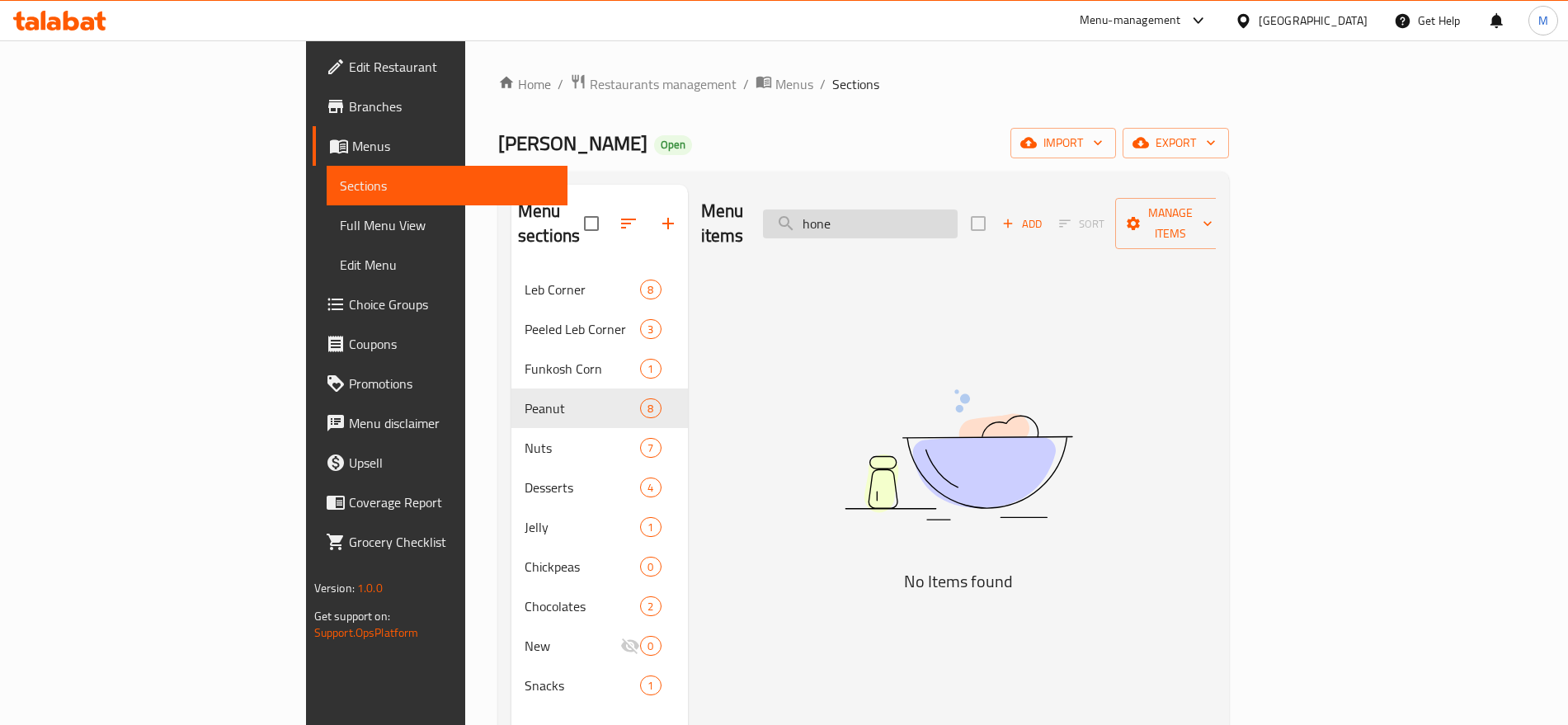
click at [921, 210] on input "hone" at bounding box center [861, 224] width 195 height 29
click at [935, 211] on input "hone" at bounding box center [861, 224] width 195 height 29
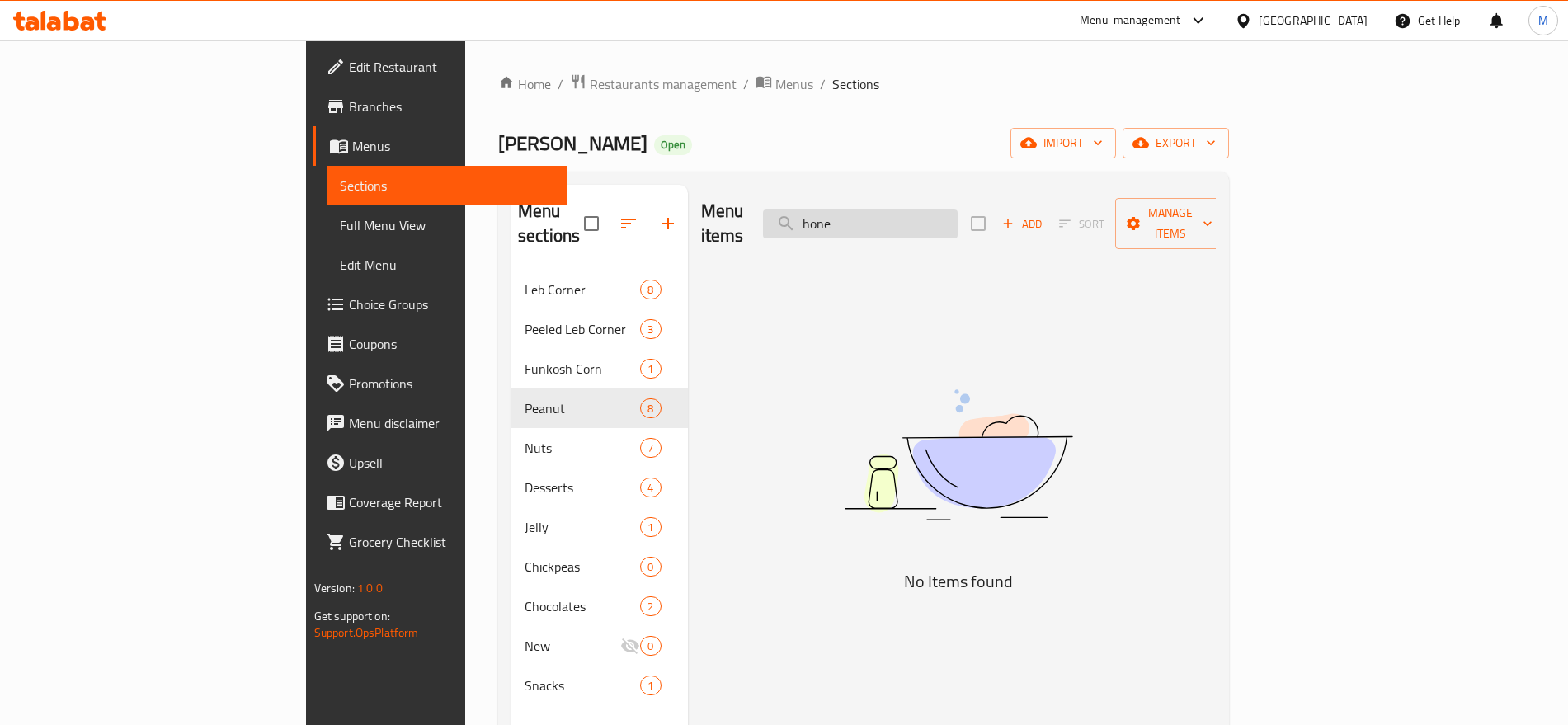
click at [935, 211] on input "hone" at bounding box center [861, 224] width 195 height 29
type input "ع"
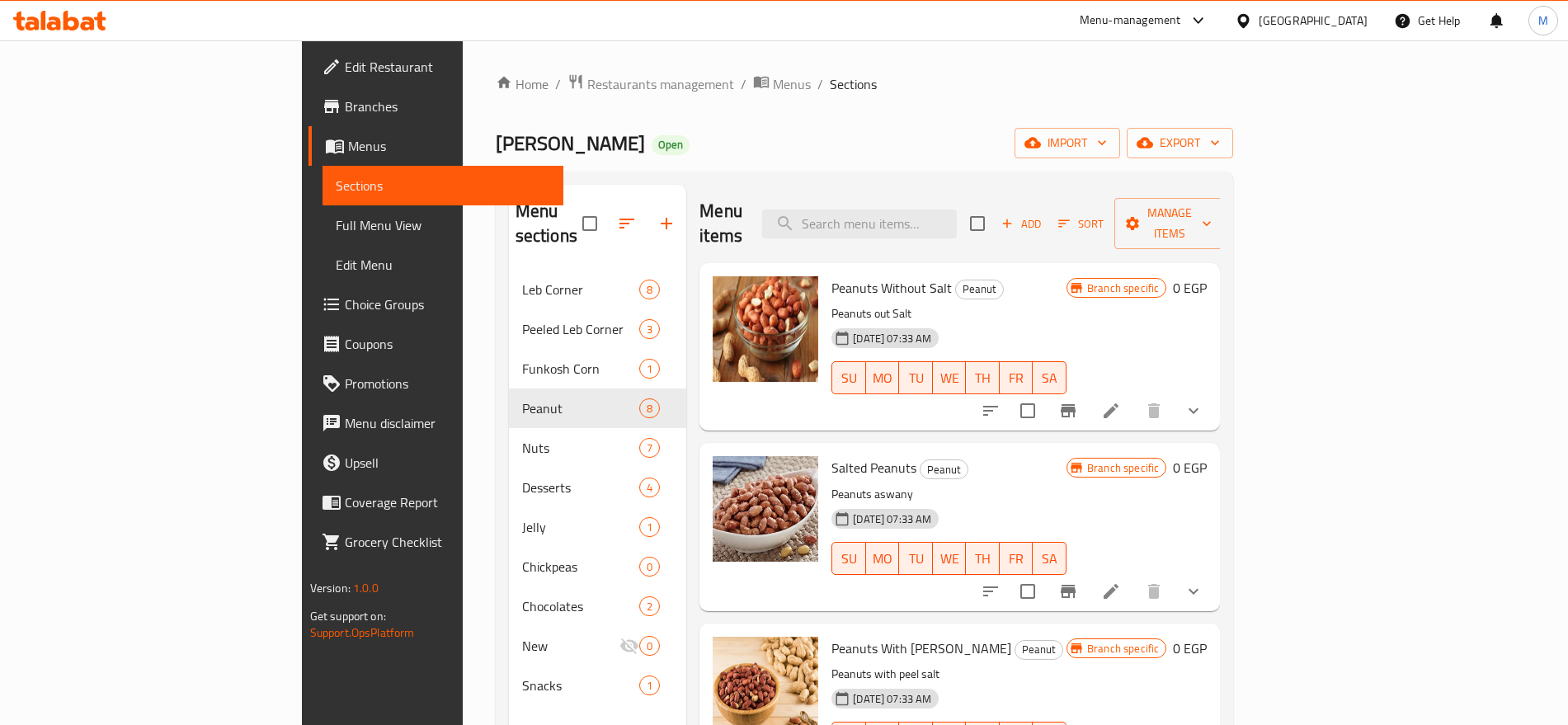
paste input "وسمسم"
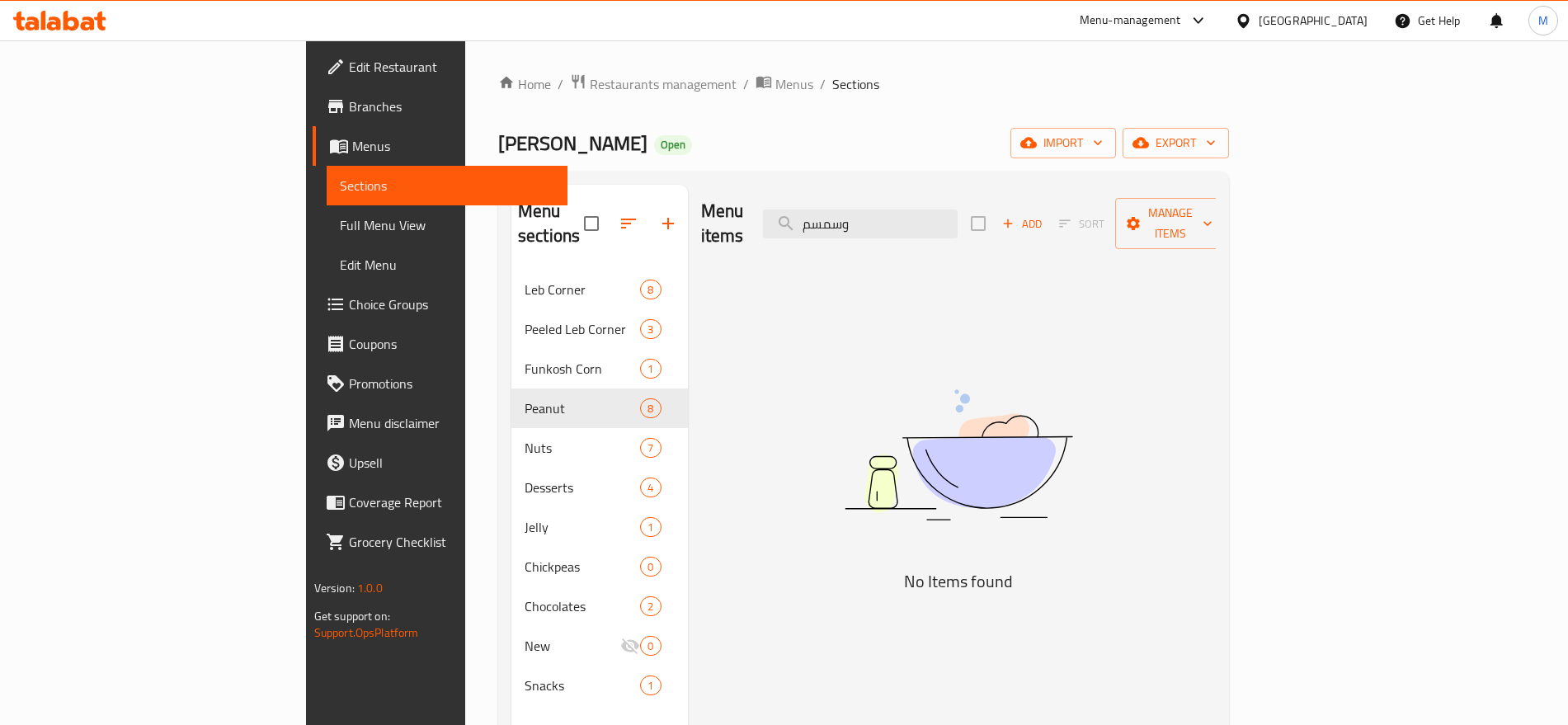
drag, startPoint x: 959, startPoint y: 212, endPoint x: 910, endPoint y: 238, distance: 55.5
click at [910, 238] on div "Menu items وسمسم Add Sort Manage items No Items found" at bounding box center [952, 546] width 529 height 725
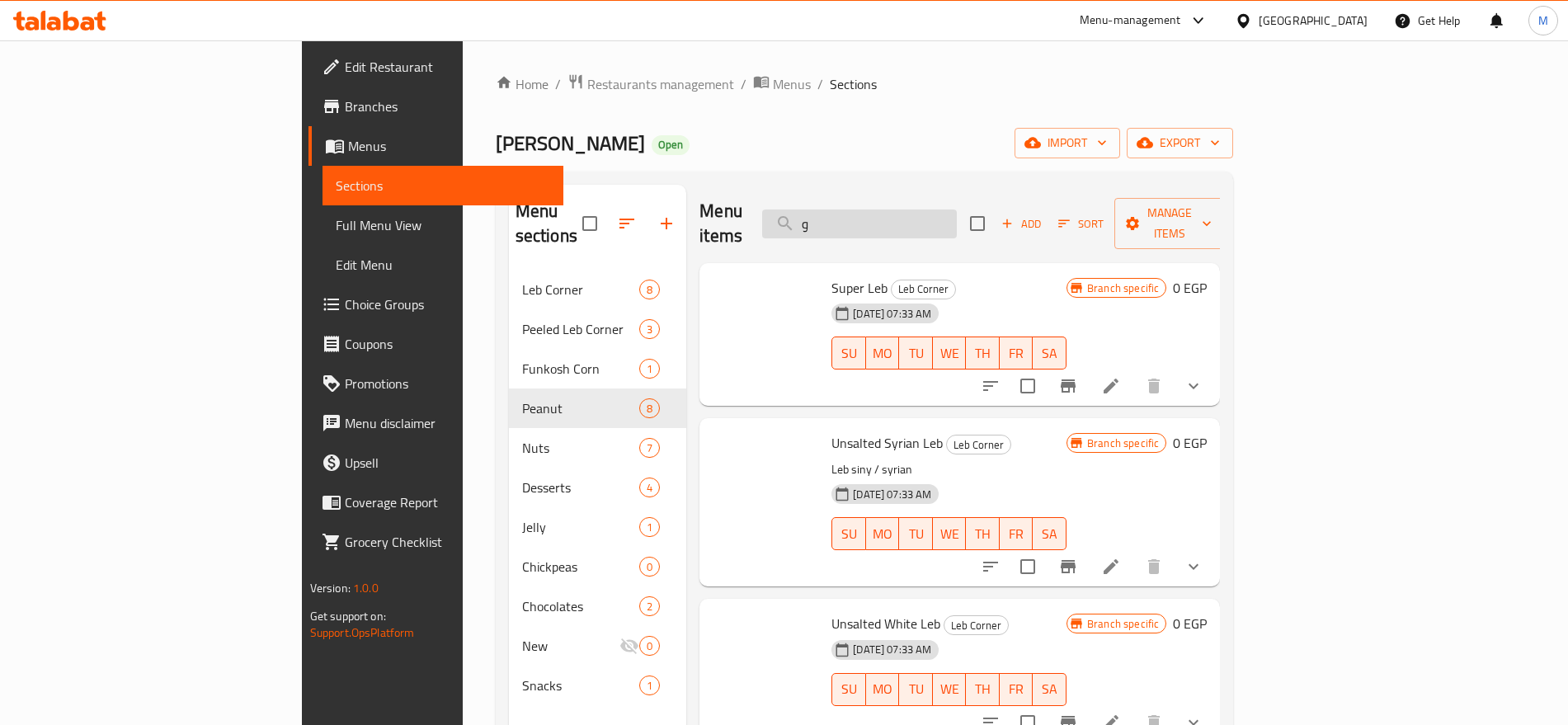
click at [938, 210] on input "و" at bounding box center [860, 224] width 195 height 29
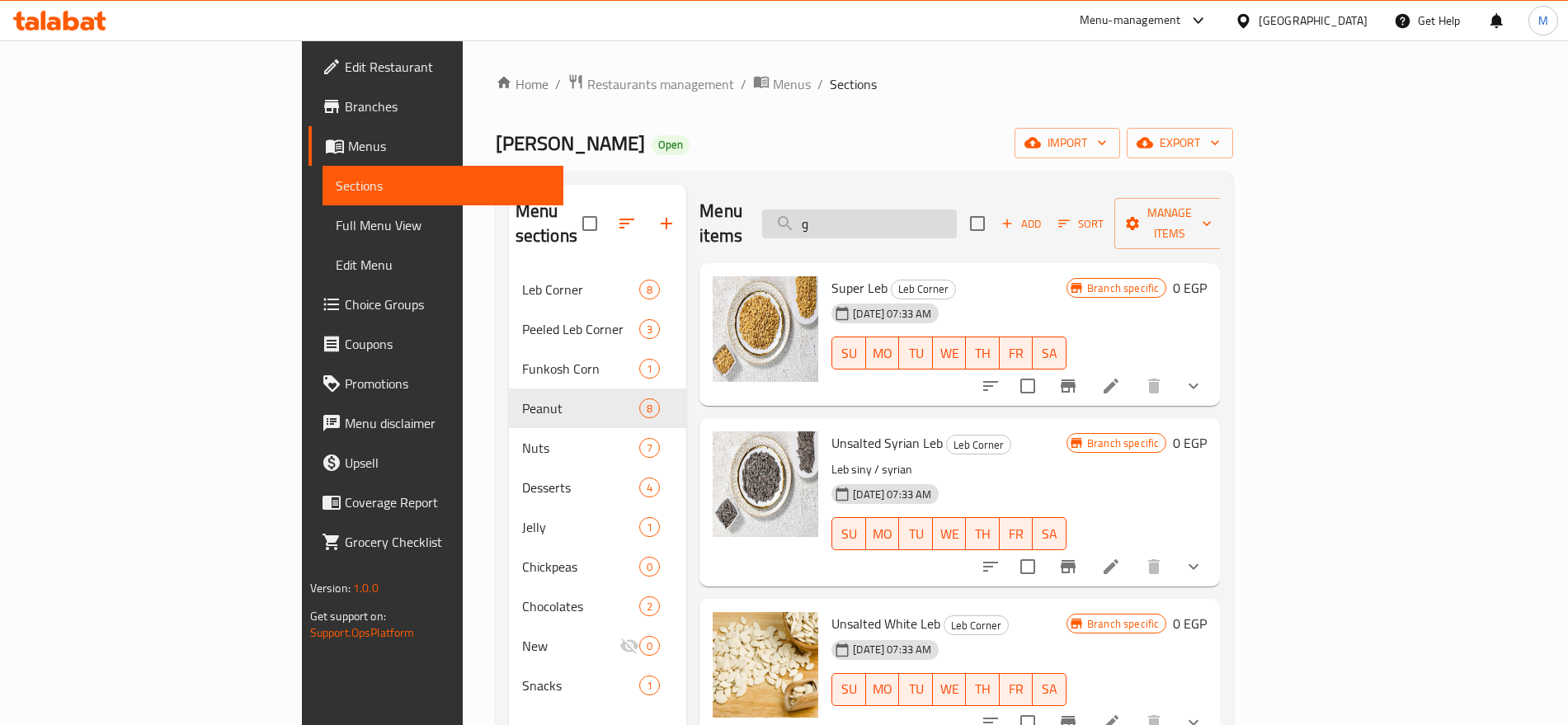
click at [938, 210] on input "و" at bounding box center [860, 224] width 195 height 29
paste input "سمسم"
type input "سمسم"
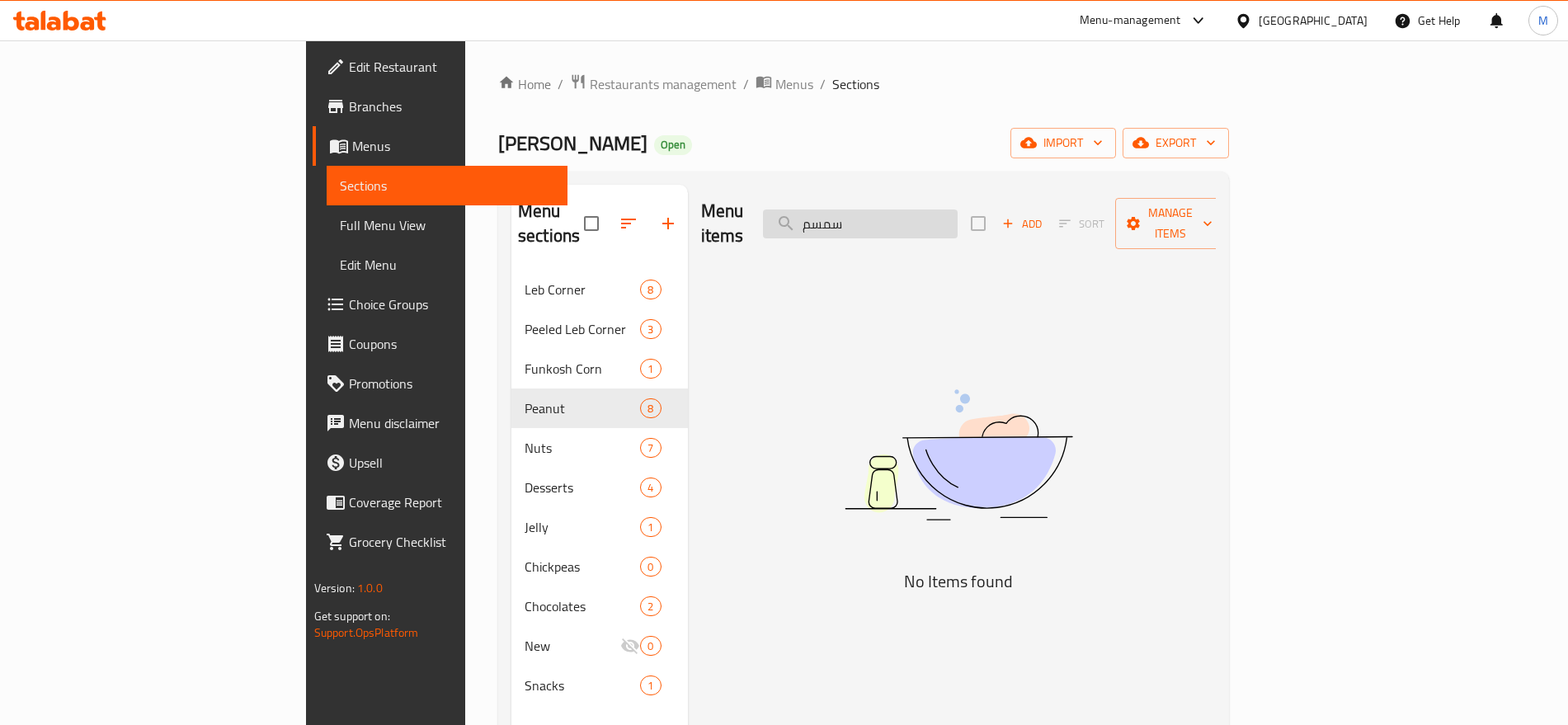
click at [938, 210] on input "سمسم" at bounding box center [861, 224] width 195 height 29
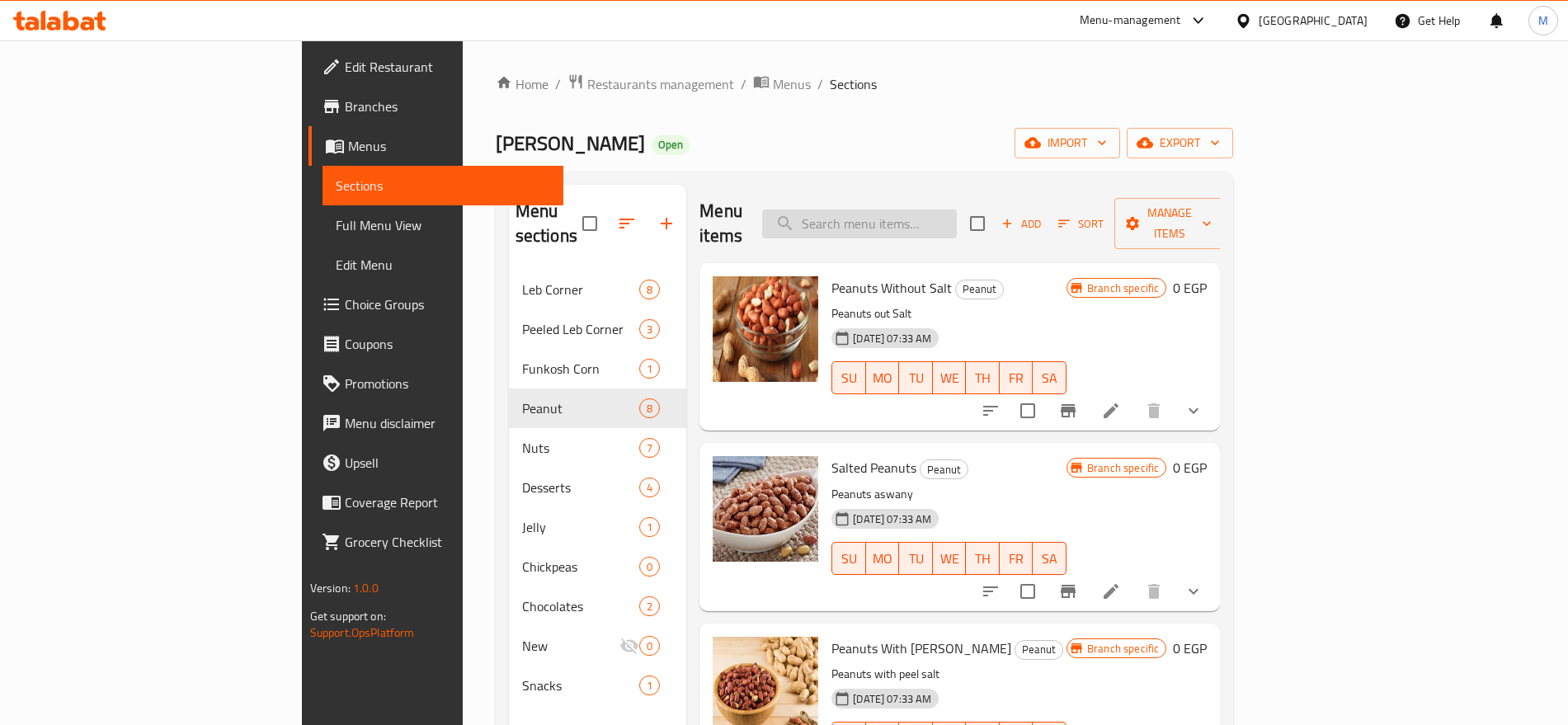
paste input "شكولاته"
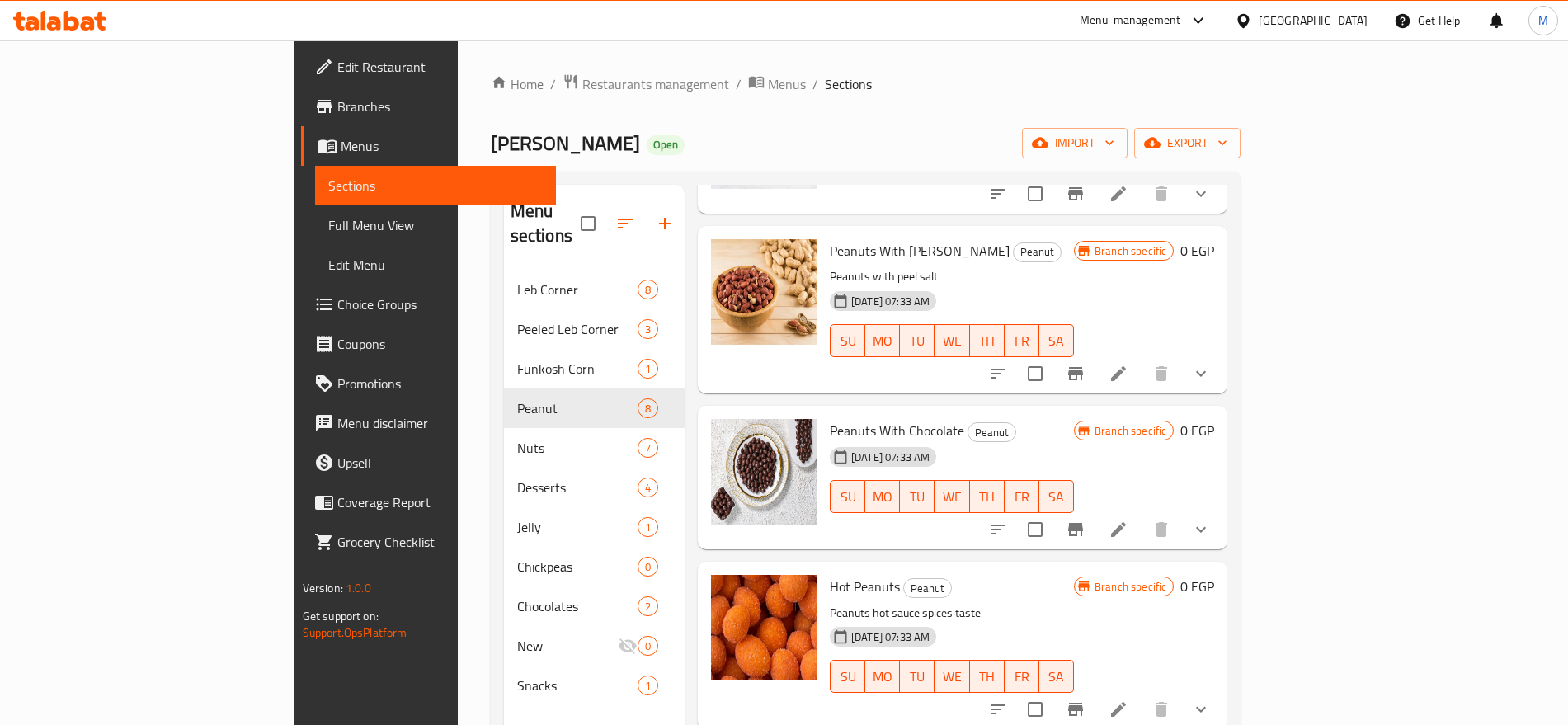
scroll to position [733, 0]
type input "ش"
click at [830, 419] on span "Peanuts With Chocolate" at bounding box center [897, 431] width 134 height 25
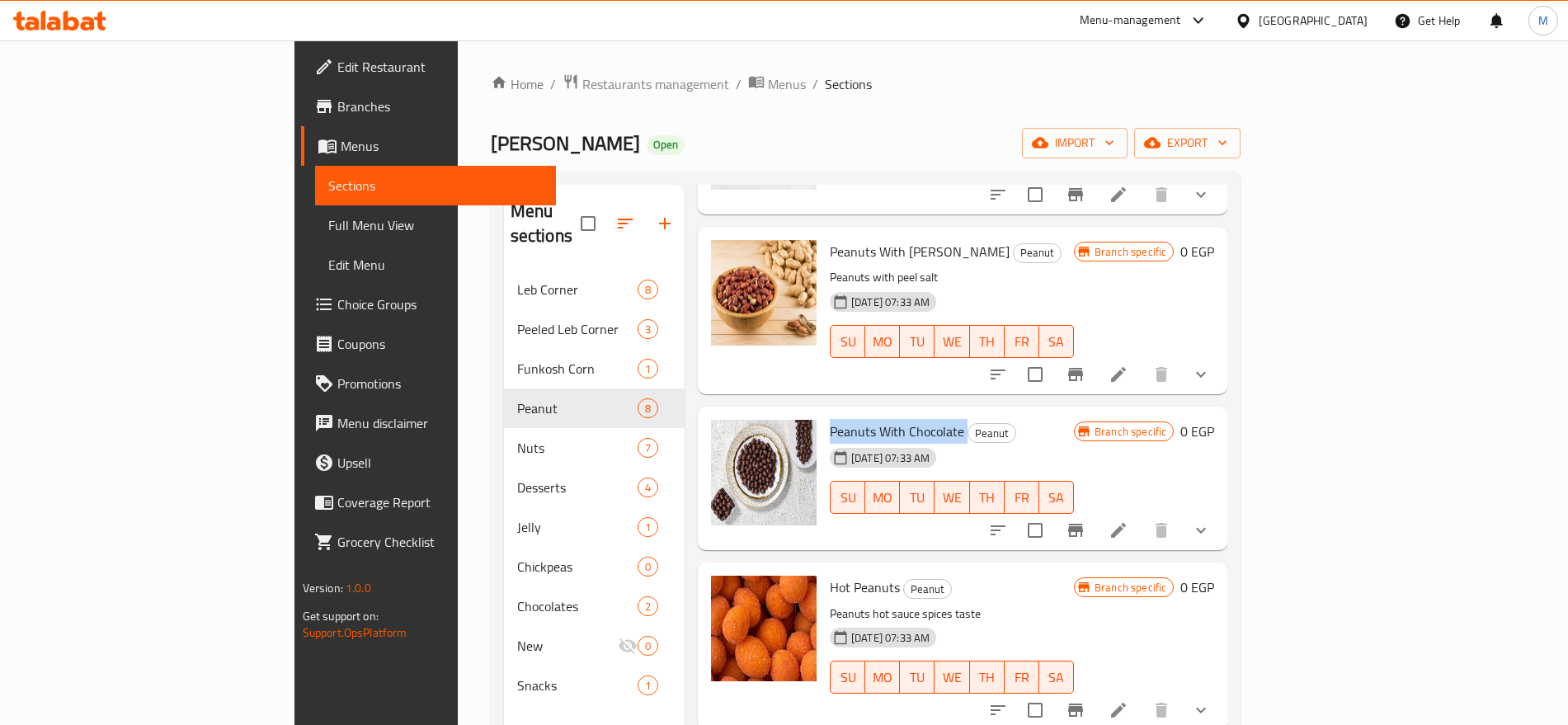
click at [830, 419] on span "Peanuts With Chocolate" at bounding box center [897, 431] width 134 height 25
copy h6 "Peanuts With Chocolate"
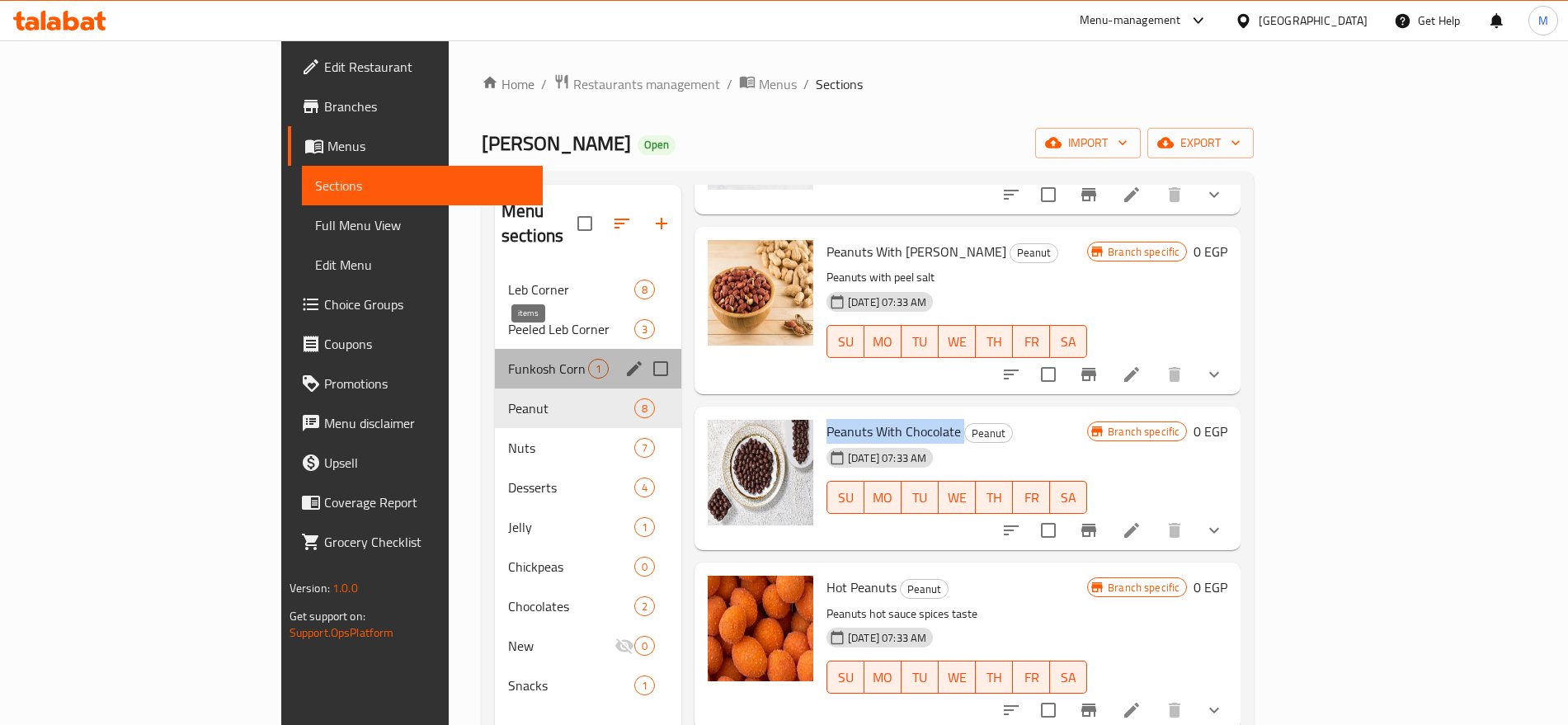
click at [589, 361] on span "1" at bounding box center [599, 369] width 19 height 16
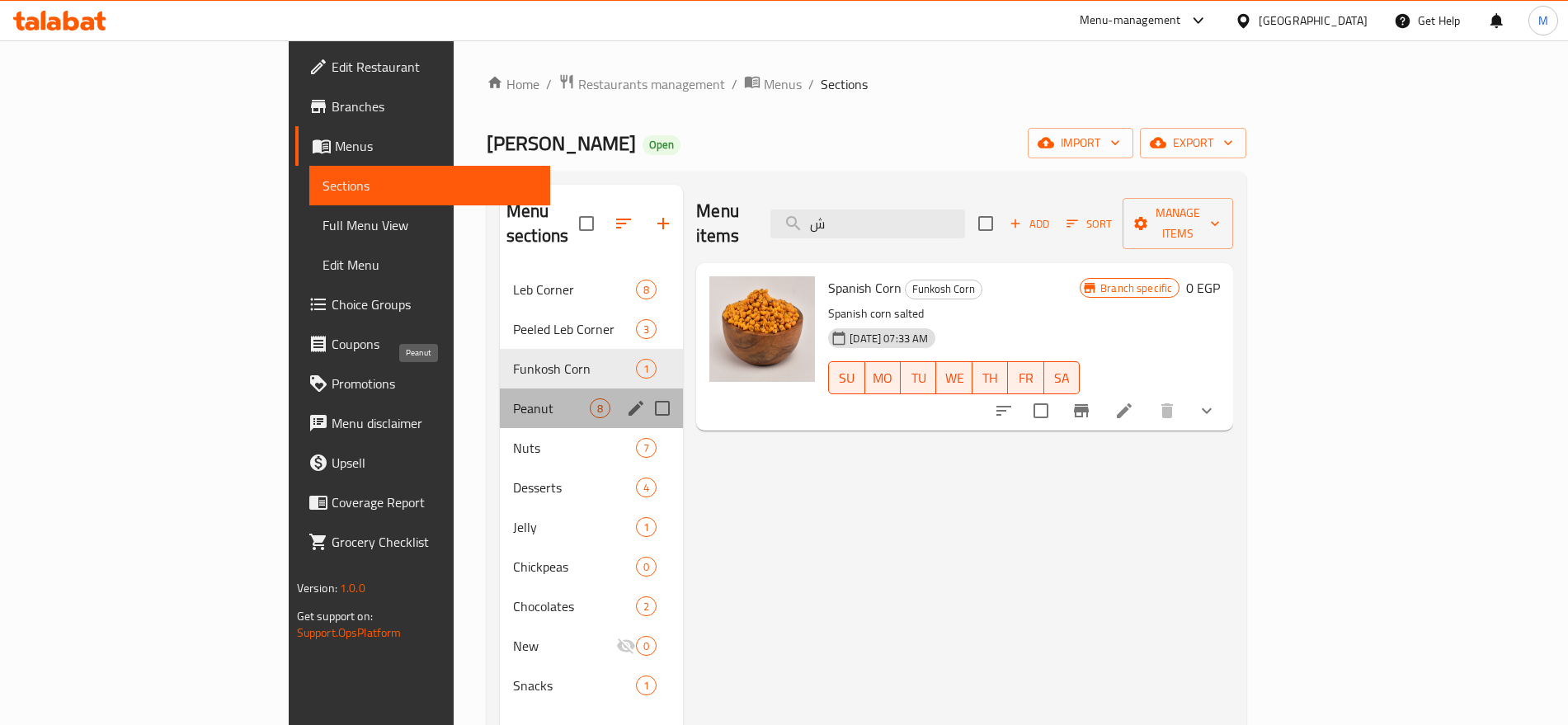
click at [514, 398] on span "Peanut" at bounding box center [551, 407] width 77 height 20
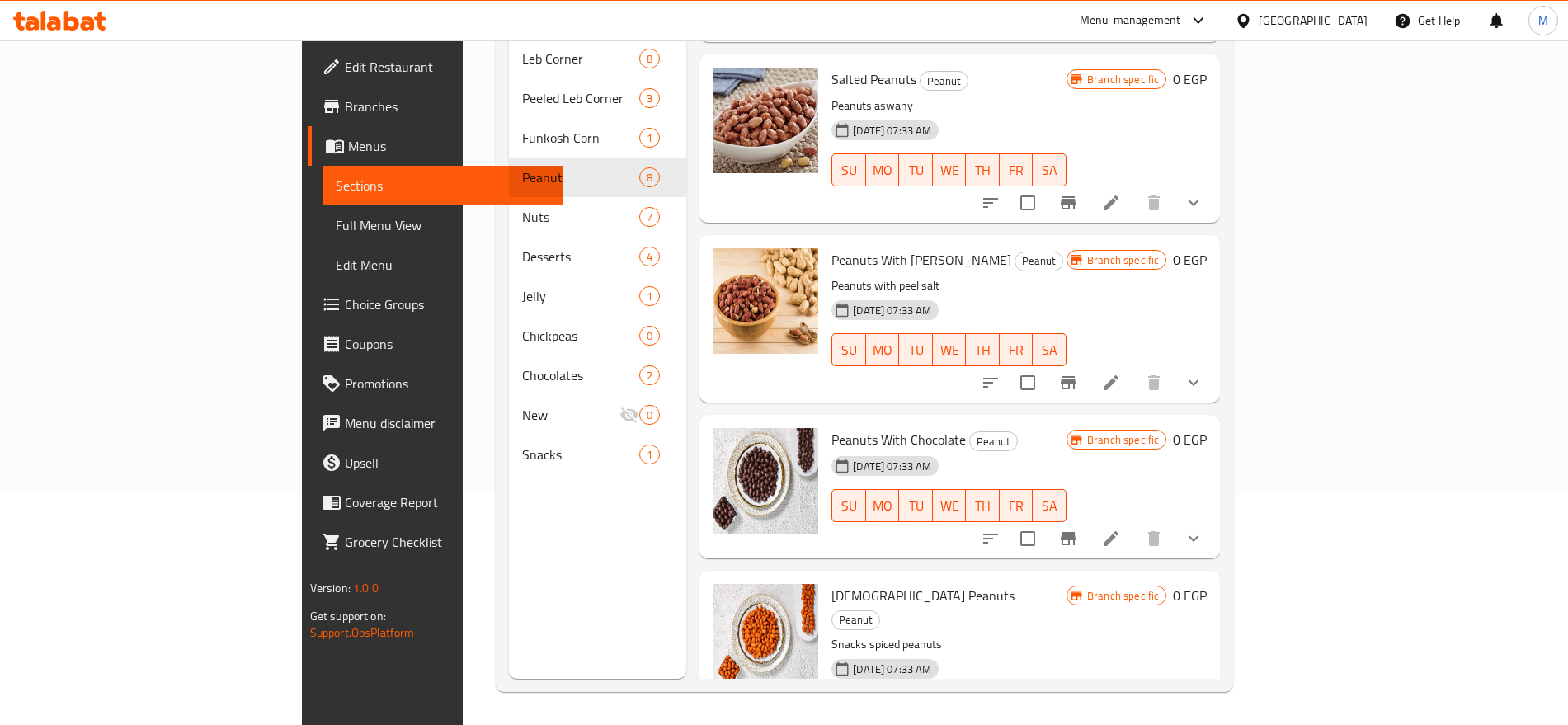
scroll to position [223, 0]
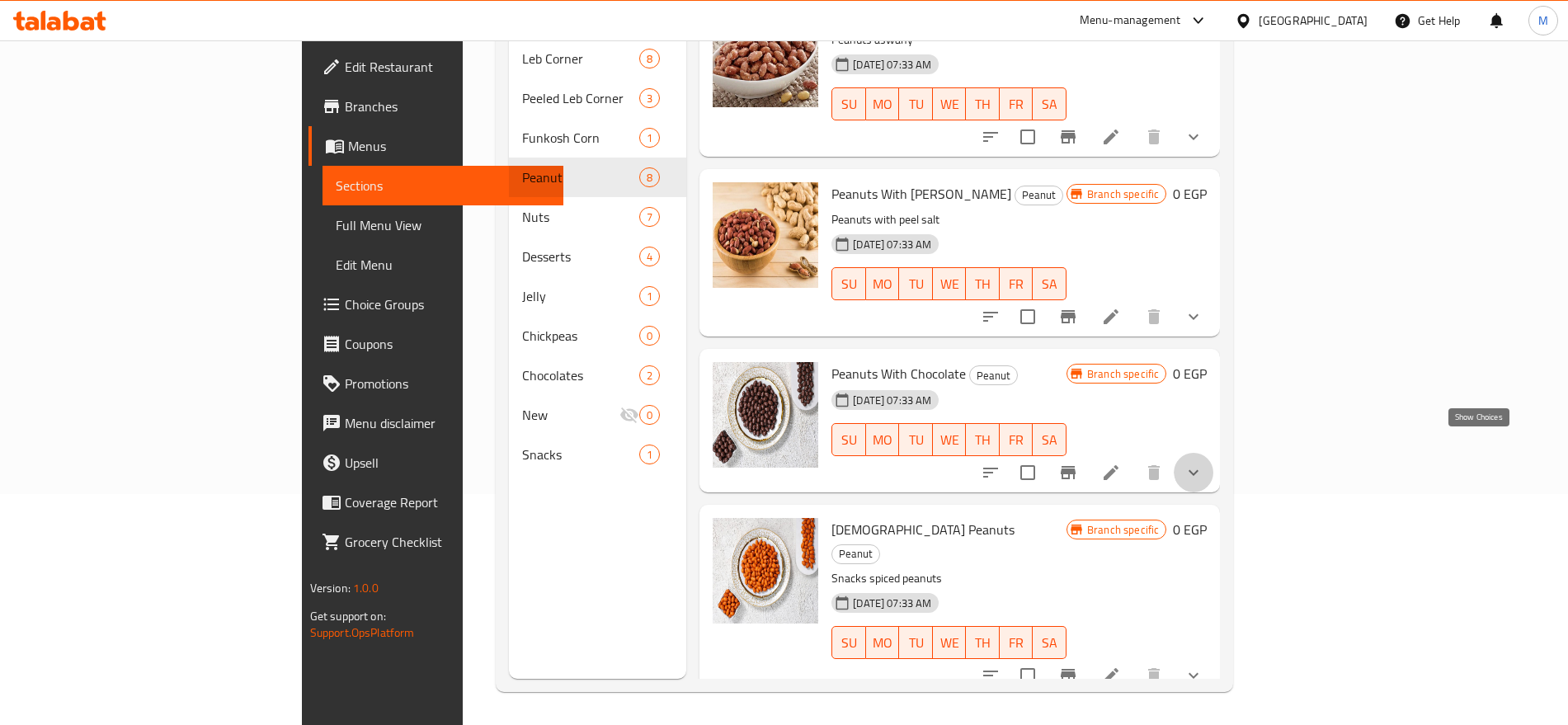
click at [1204, 462] on icon "show more" at bounding box center [1193, 472] width 20 height 20
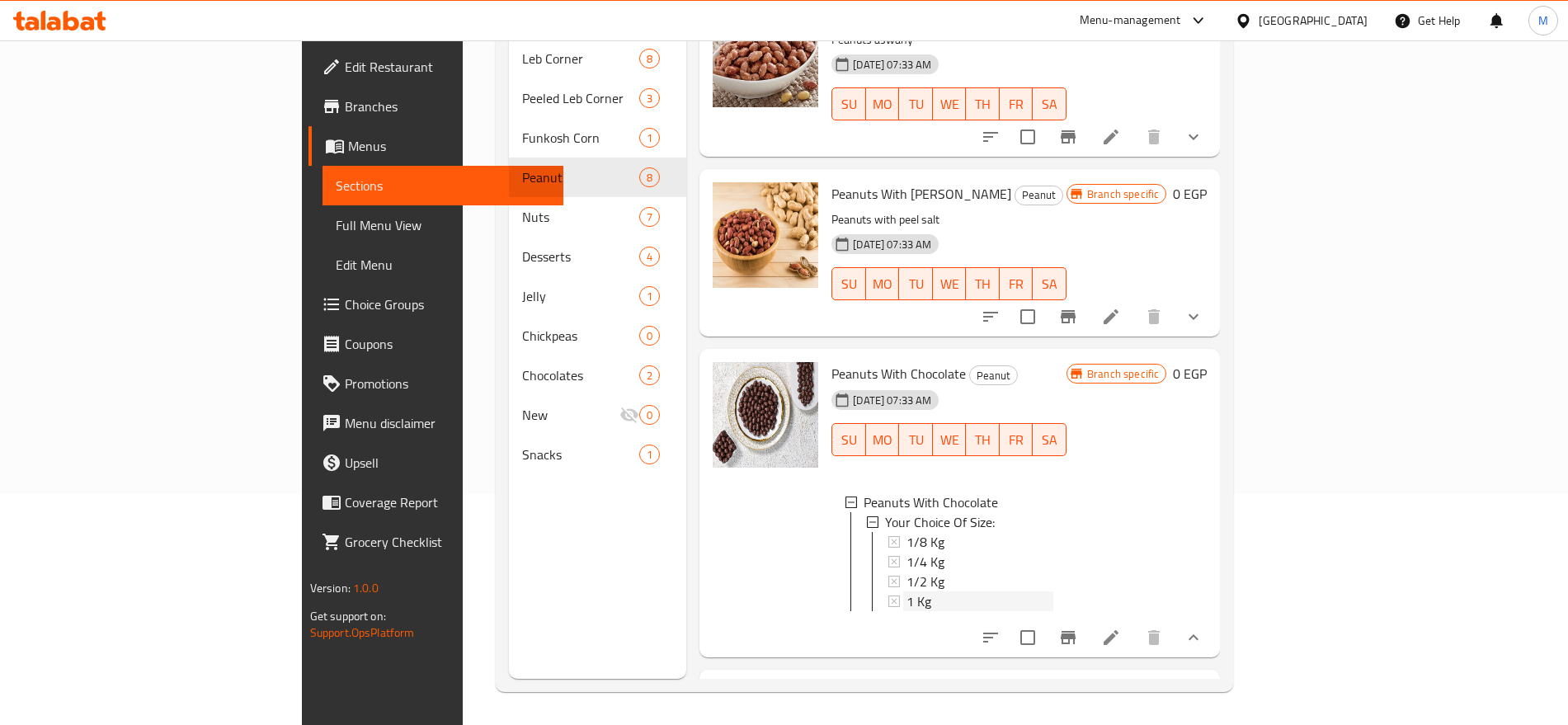
click at [907, 591] on div "1 Kg" at bounding box center [980, 600] width 147 height 20
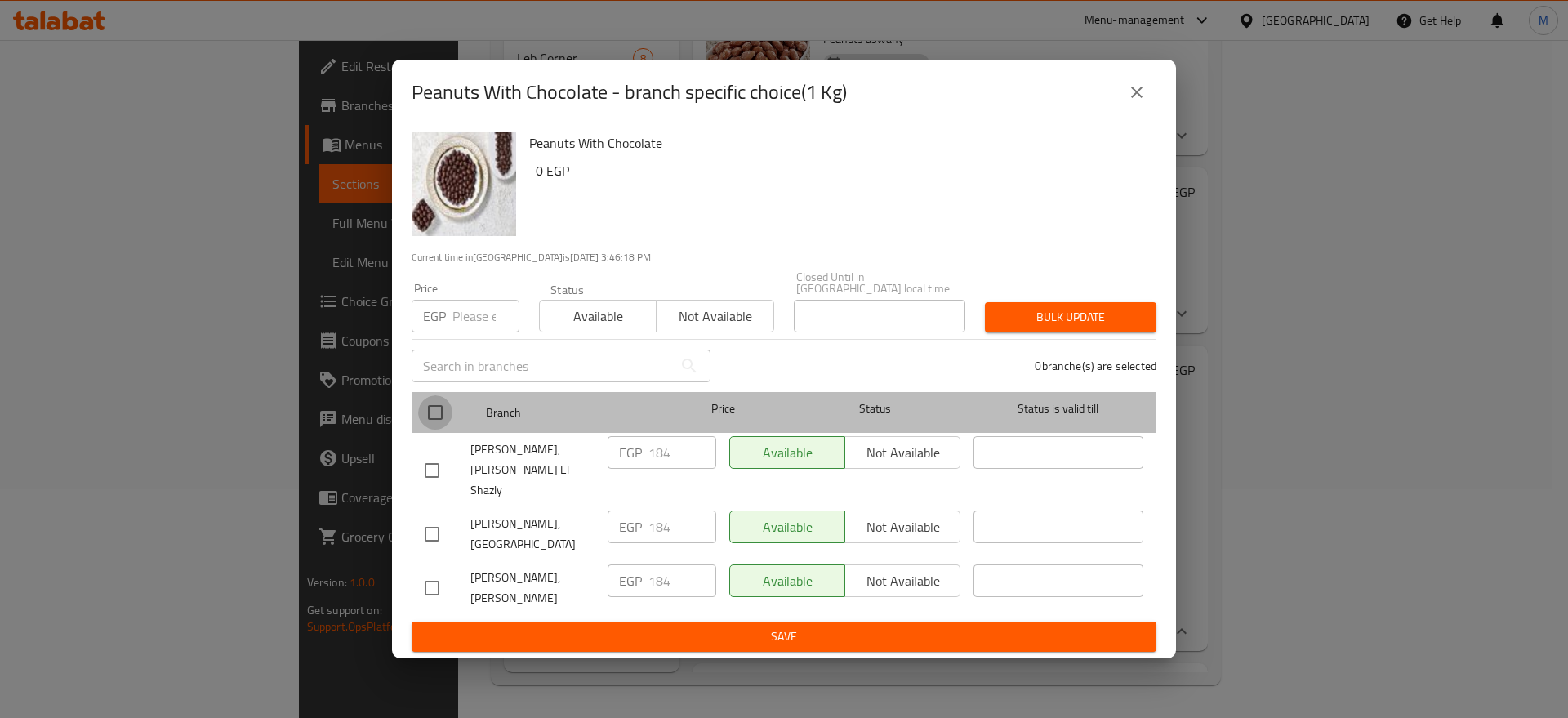
click at [447, 413] on input "checkbox" at bounding box center [435, 412] width 35 height 35
checkbox input "true"
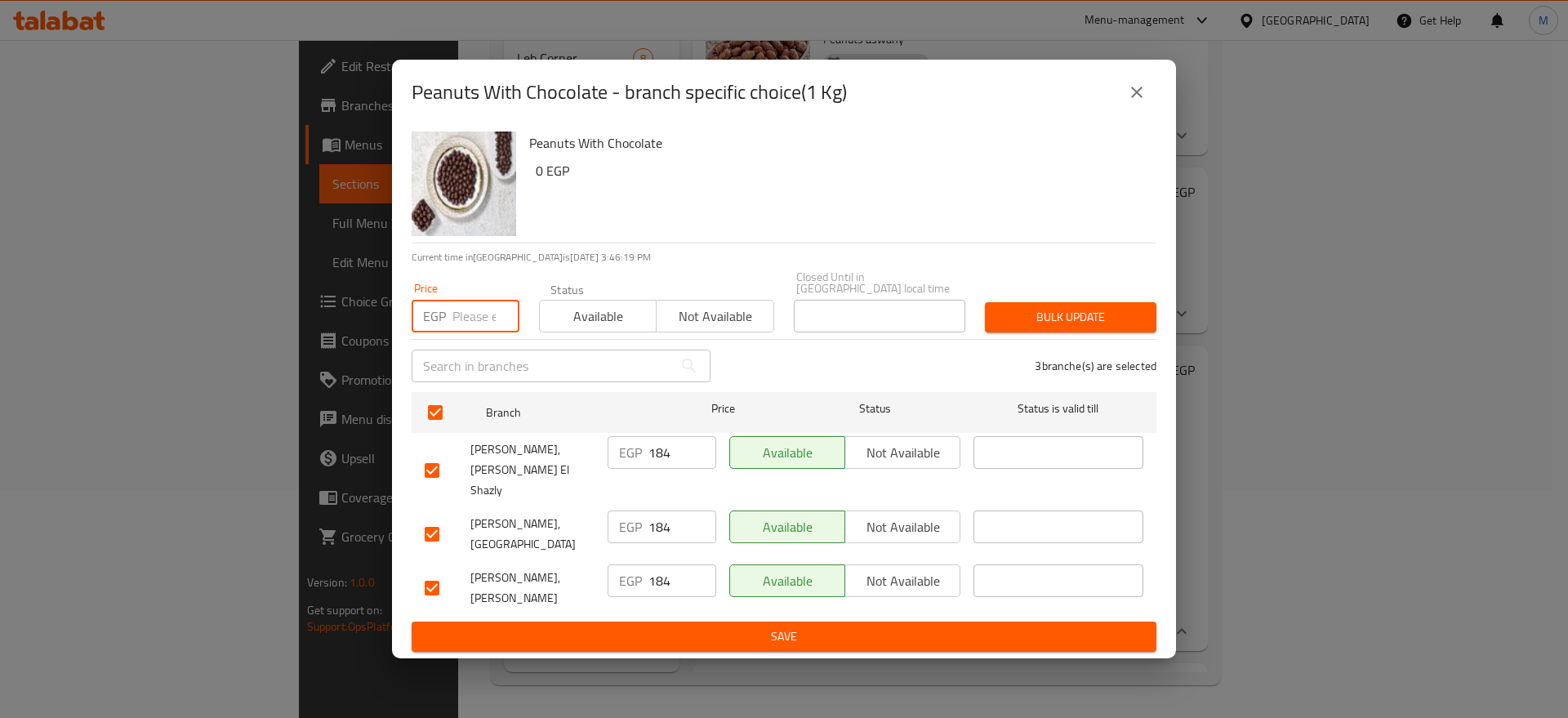
click at [476, 324] on input "number" at bounding box center [486, 315] width 67 height 33
paste input "187"
type input "187"
click at [1026, 328] on span "Bulk update" at bounding box center [1070, 317] width 145 height 21
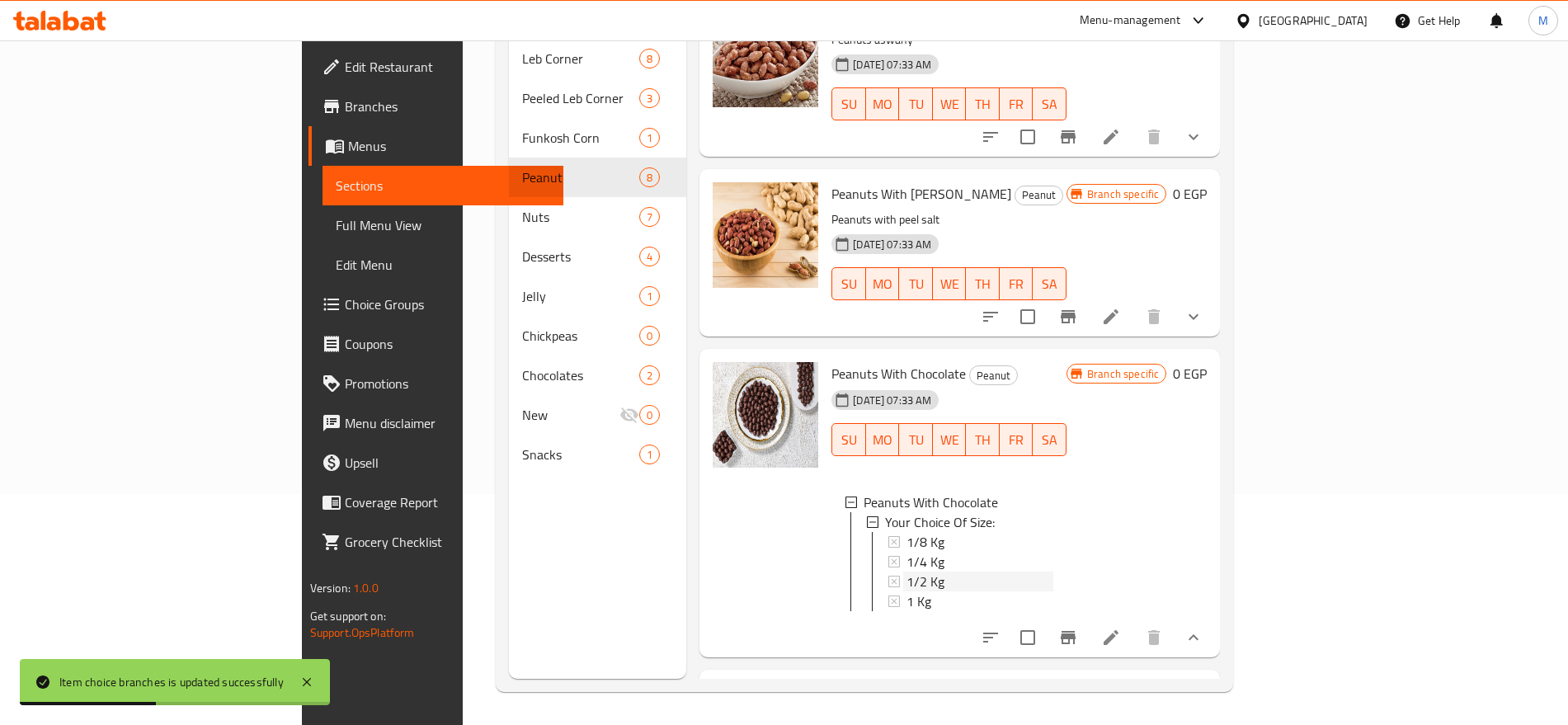
click at [907, 572] on div "1/2 Kg" at bounding box center [980, 581] width 147 height 20
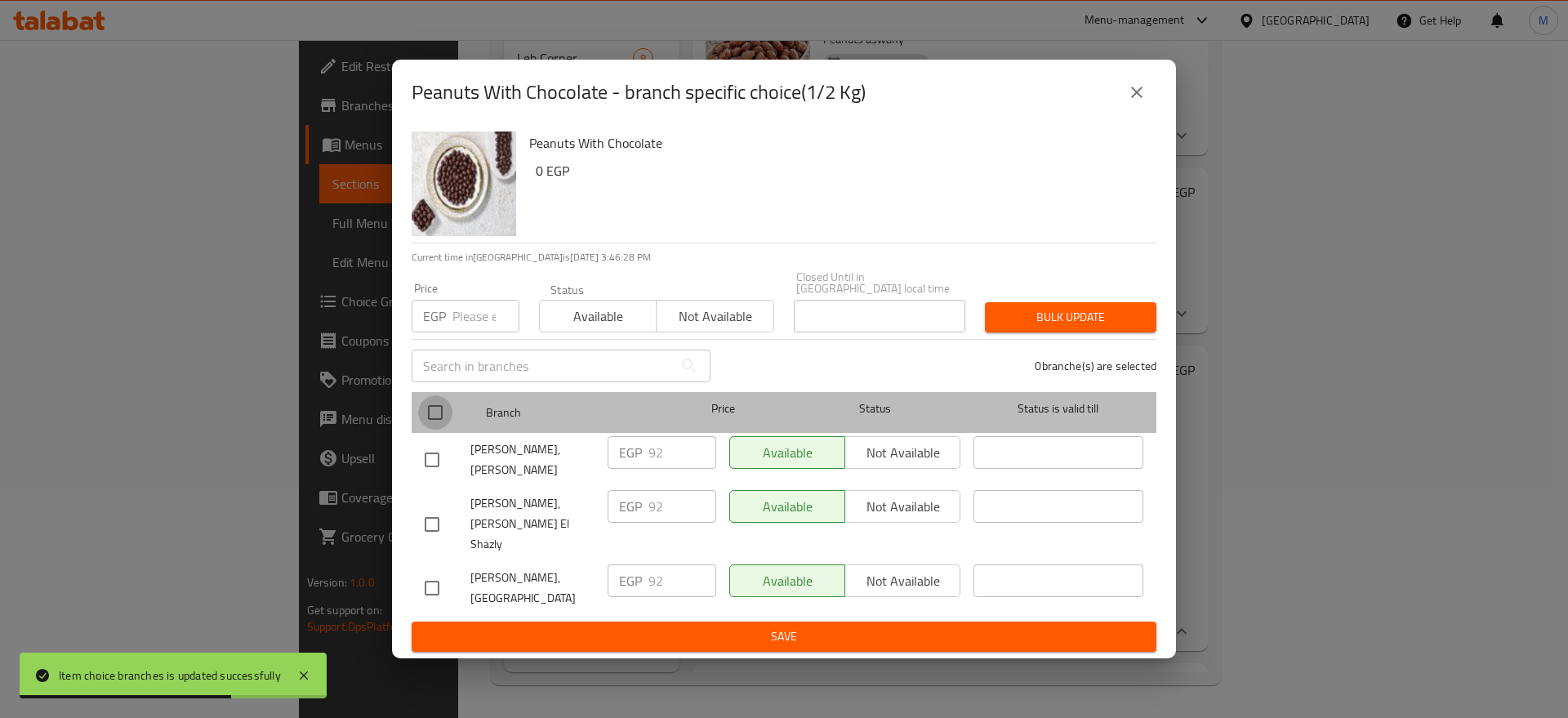
click at [433, 410] on input "checkbox" at bounding box center [435, 412] width 35 height 35
checkbox input "true"
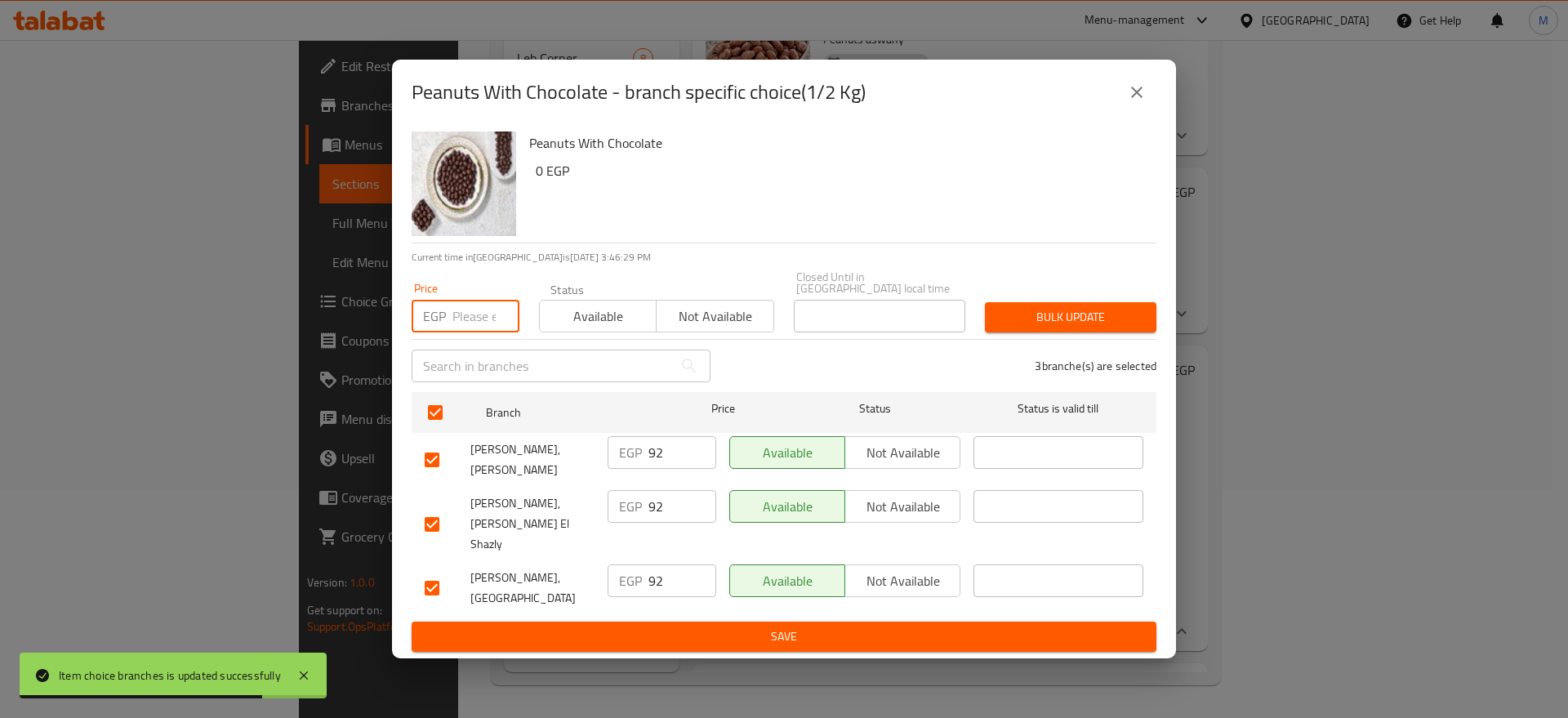
click at [465, 332] on input "number" at bounding box center [486, 315] width 67 height 33
paste input "94"
type input "94"
click at [1047, 316] on span "Bulk update" at bounding box center [1070, 317] width 145 height 21
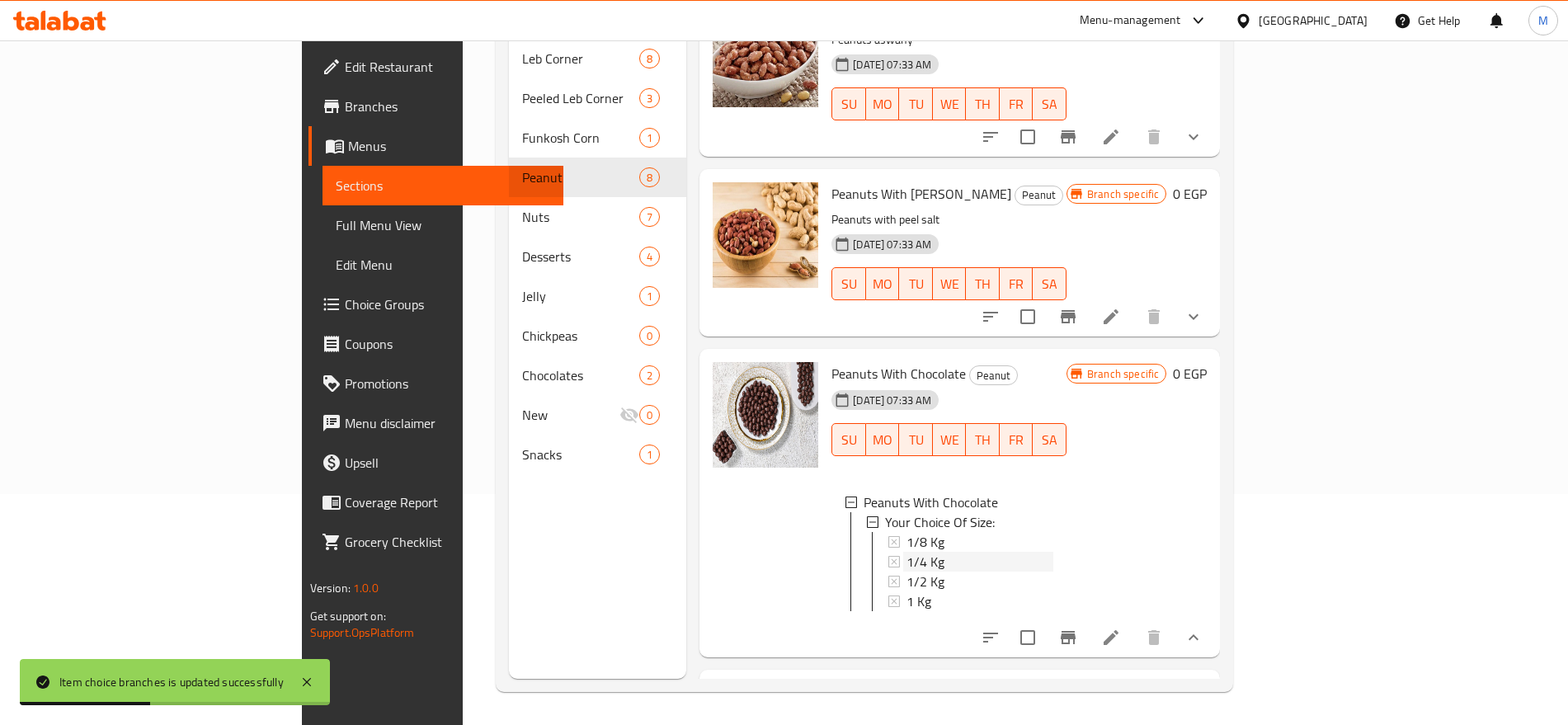
click at [930, 552] on div "1/4 Kg" at bounding box center [980, 561] width 147 height 20
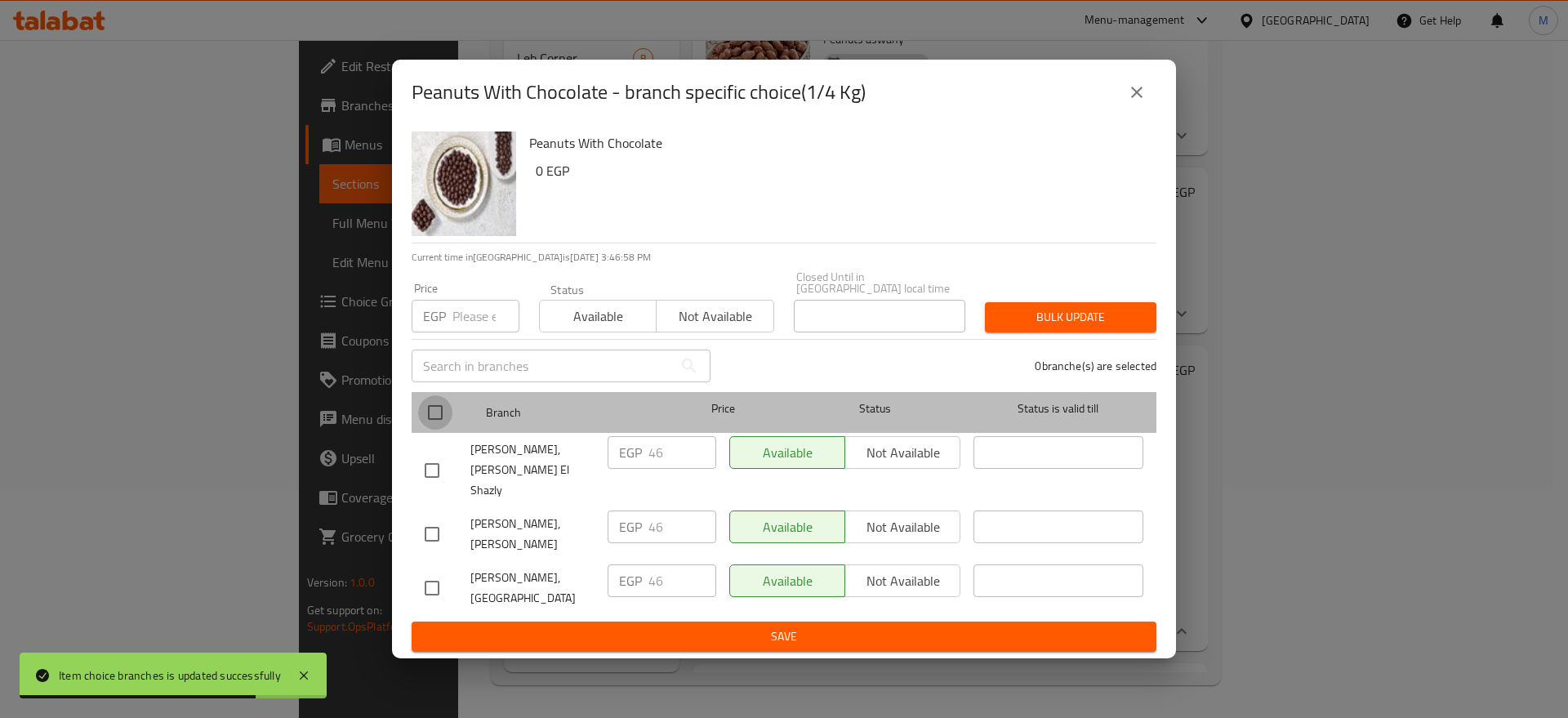
click at [440, 420] on input "checkbox" at bounding box center [435, 412] width 35 height 35
checkbox input "true"
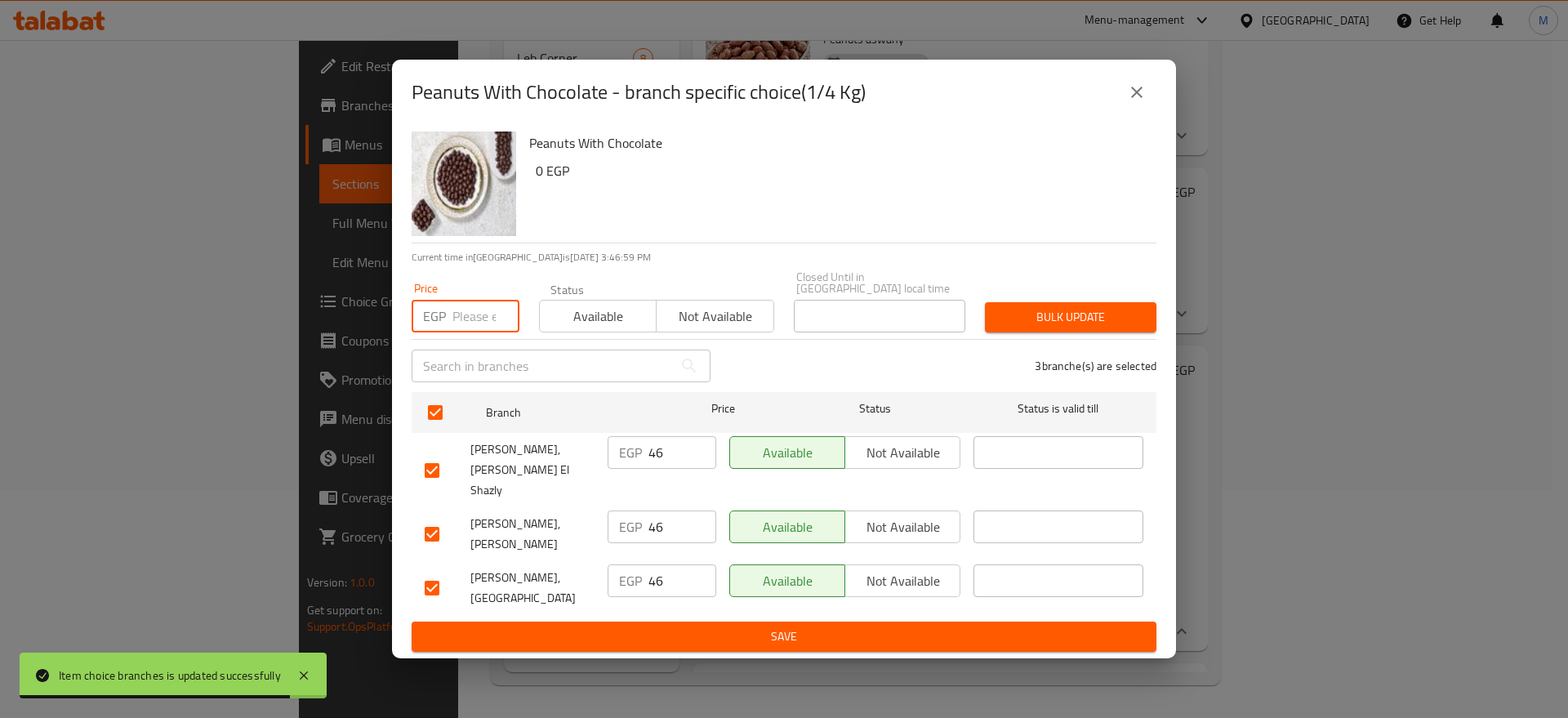
click at [484, 330] on input "number" at bounding box center [486, 315] width 67 height 33
paste input "47"
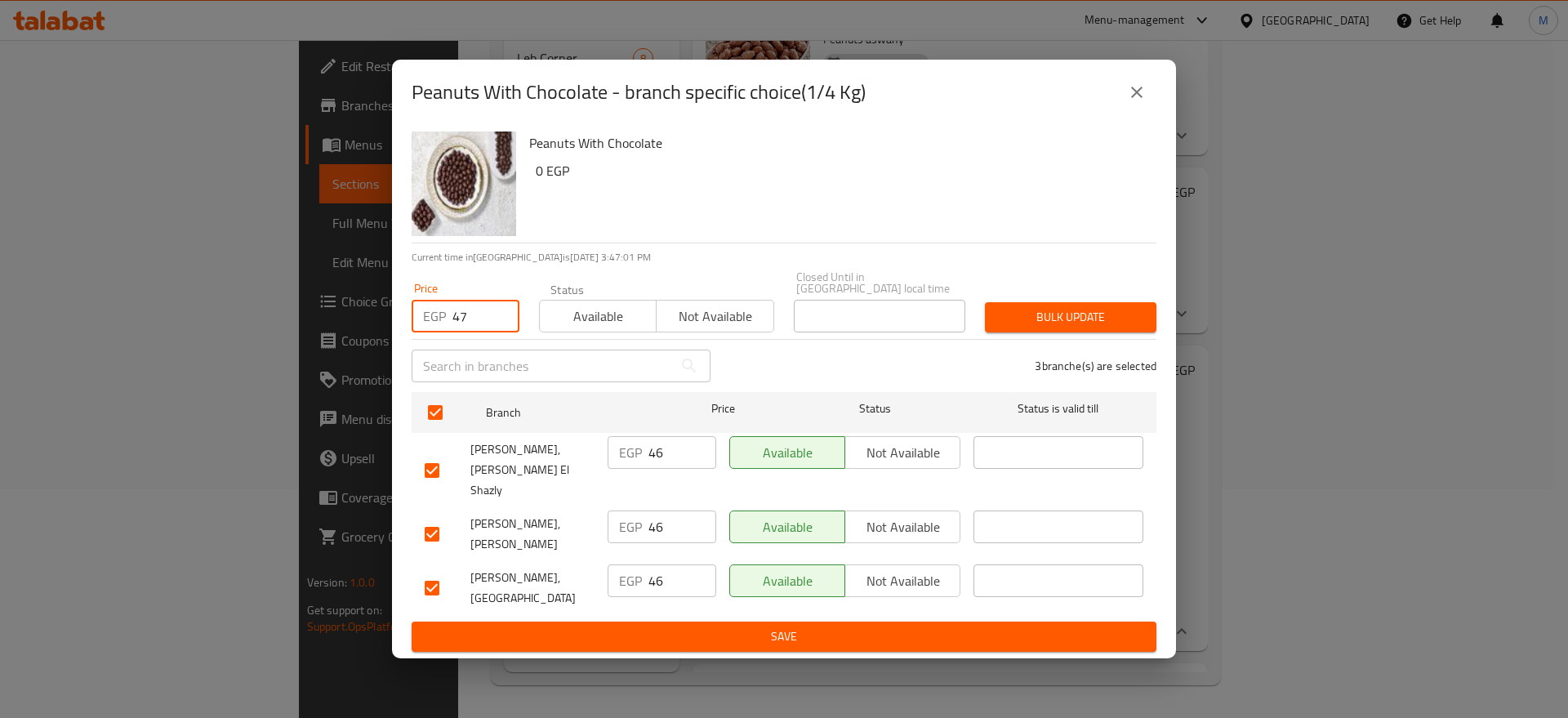
type input "47"
click at [1008, 313] on span "Bulk update" at bounding box center [1070, 317] width 145 height 21
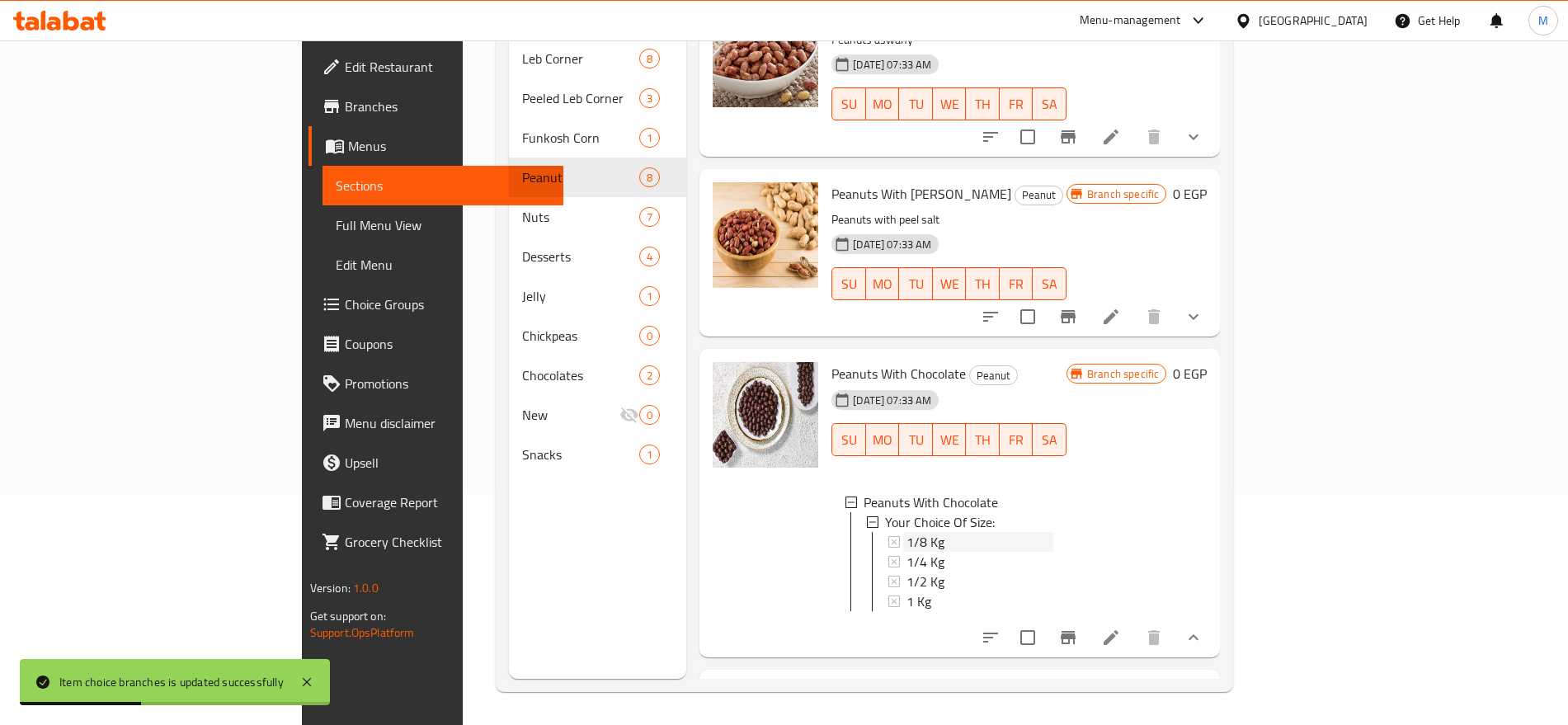
click at [907, 532] on span "1/8 Kg" at bounding box center [926, 542] width 38 height 20
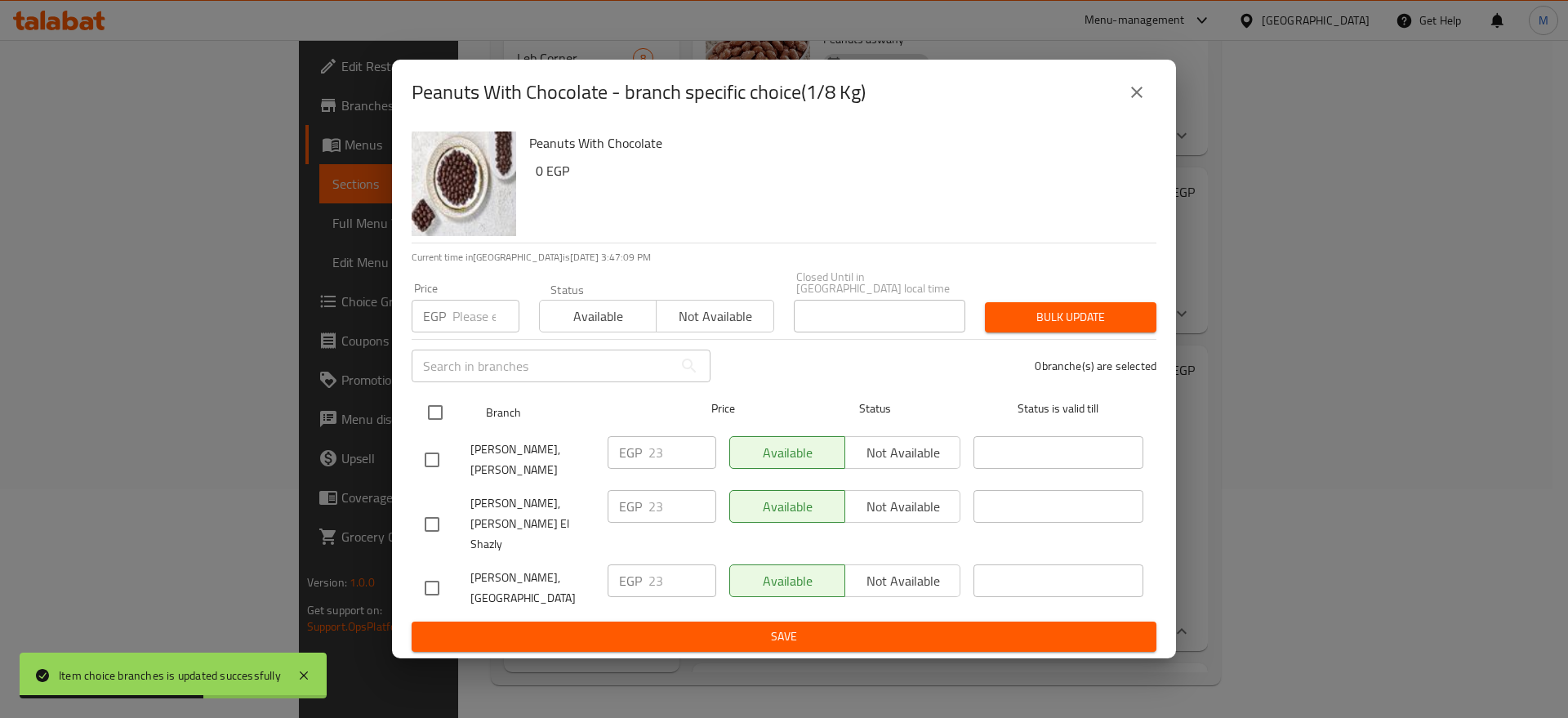
click at [447, 418] on input "checkbox" at bounding box center [435, 412] width 35 height 35
checkbox input "true"
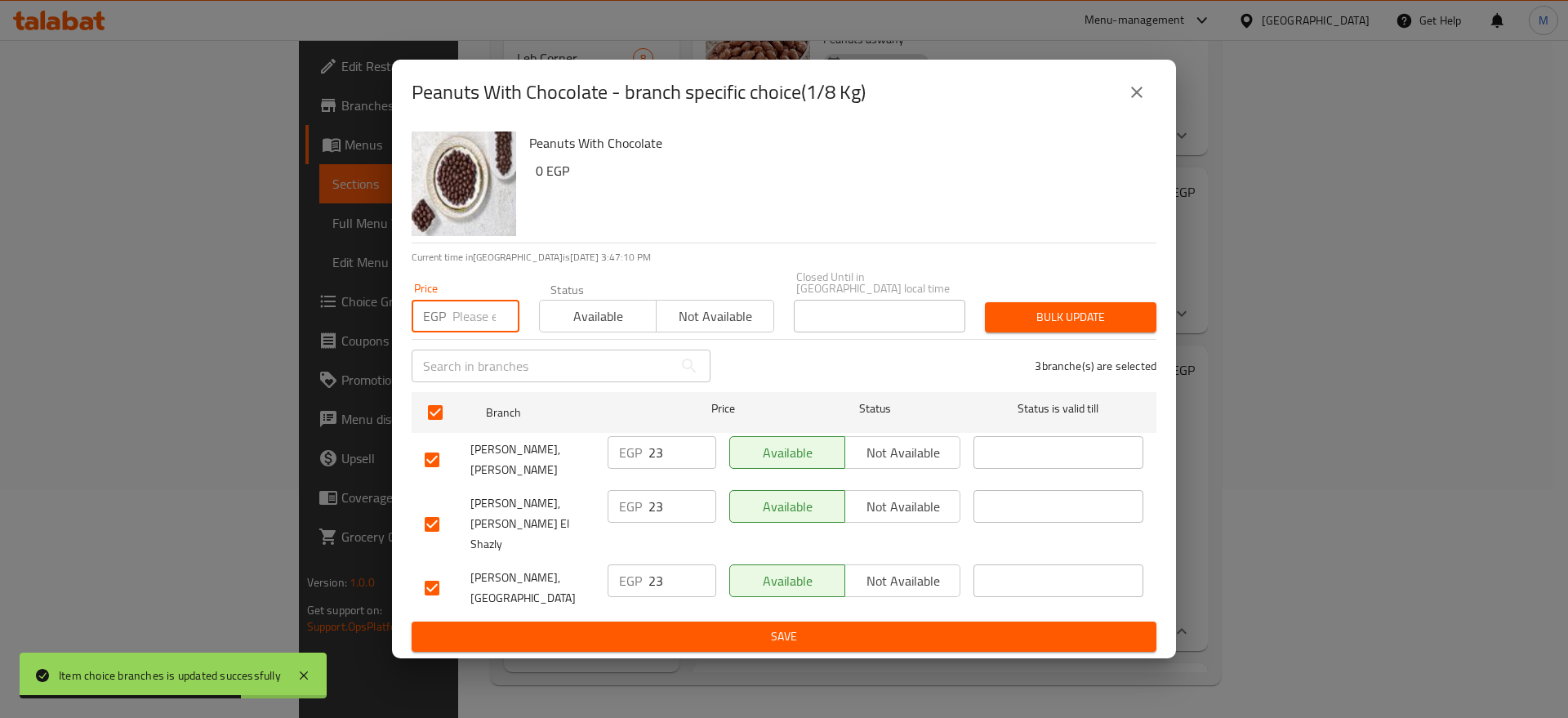
click at [471, 329] on input "number" at bounding box center [486, 315] width 67 height 33
paste input "24"
type input "24"
click at [1027, 308] on button "Bulk update" at bounding box center [1070, 317] width 171 height 30
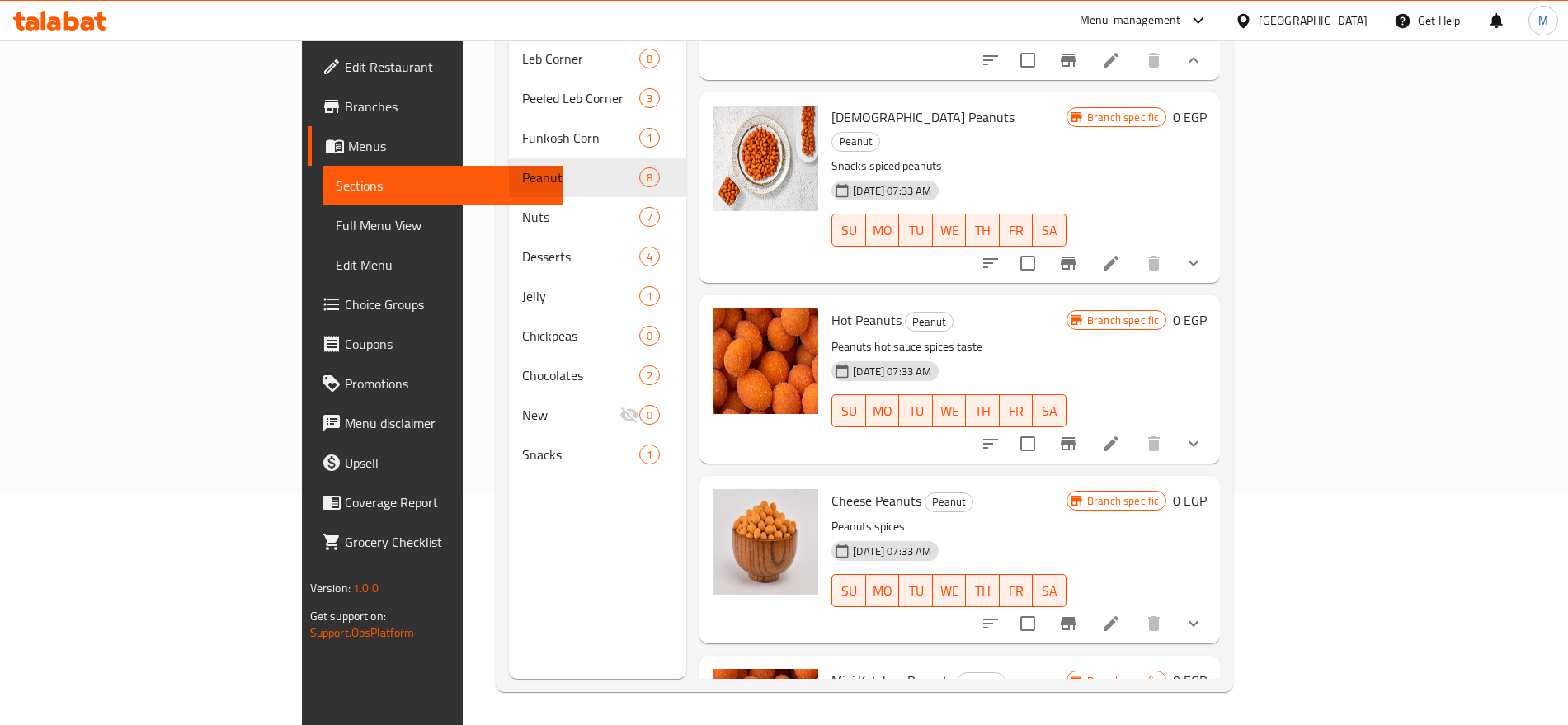
scroll to position [914, 0]
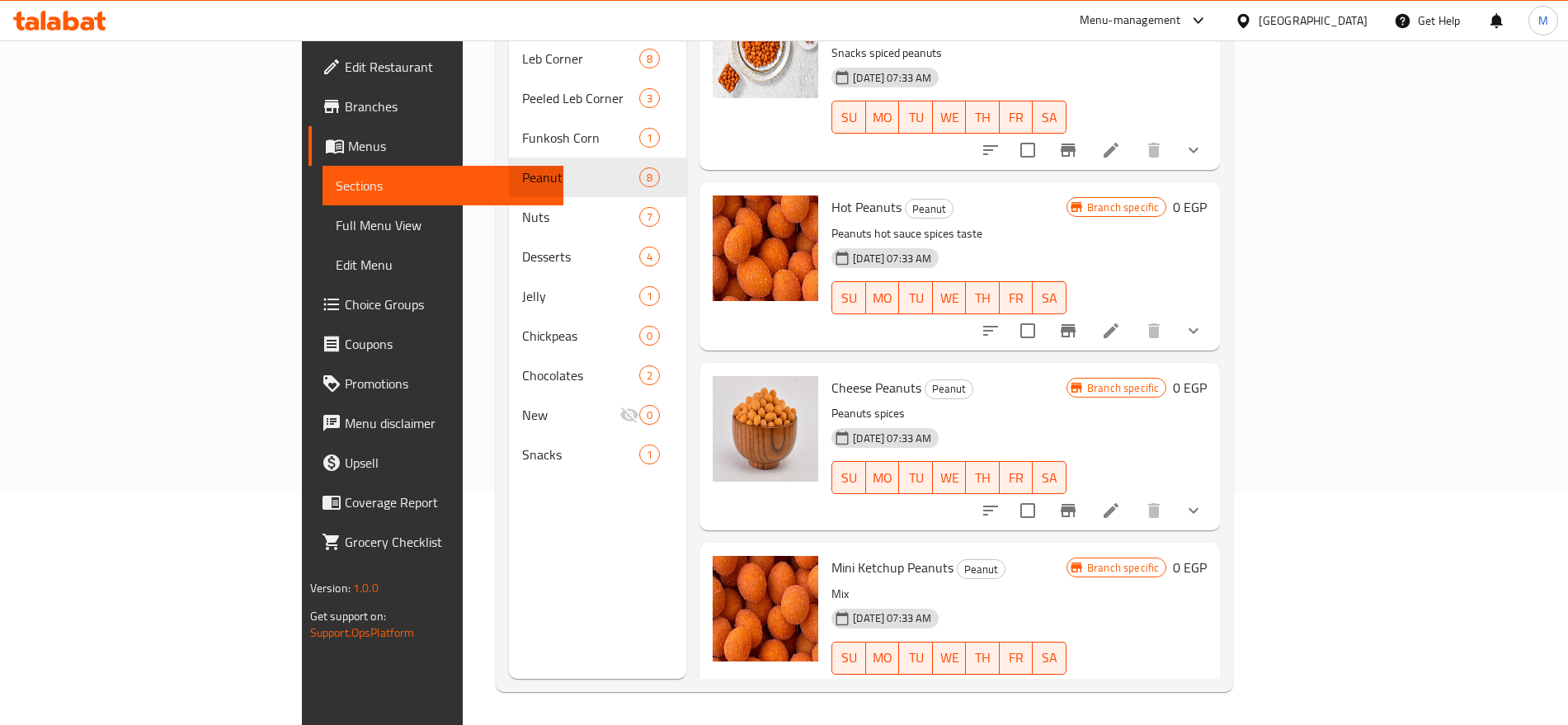
click at [831, 375] on span "Cheese Peanuts" at bounding box center [876, 388] width 90 height 25
copy span "Peanuts"
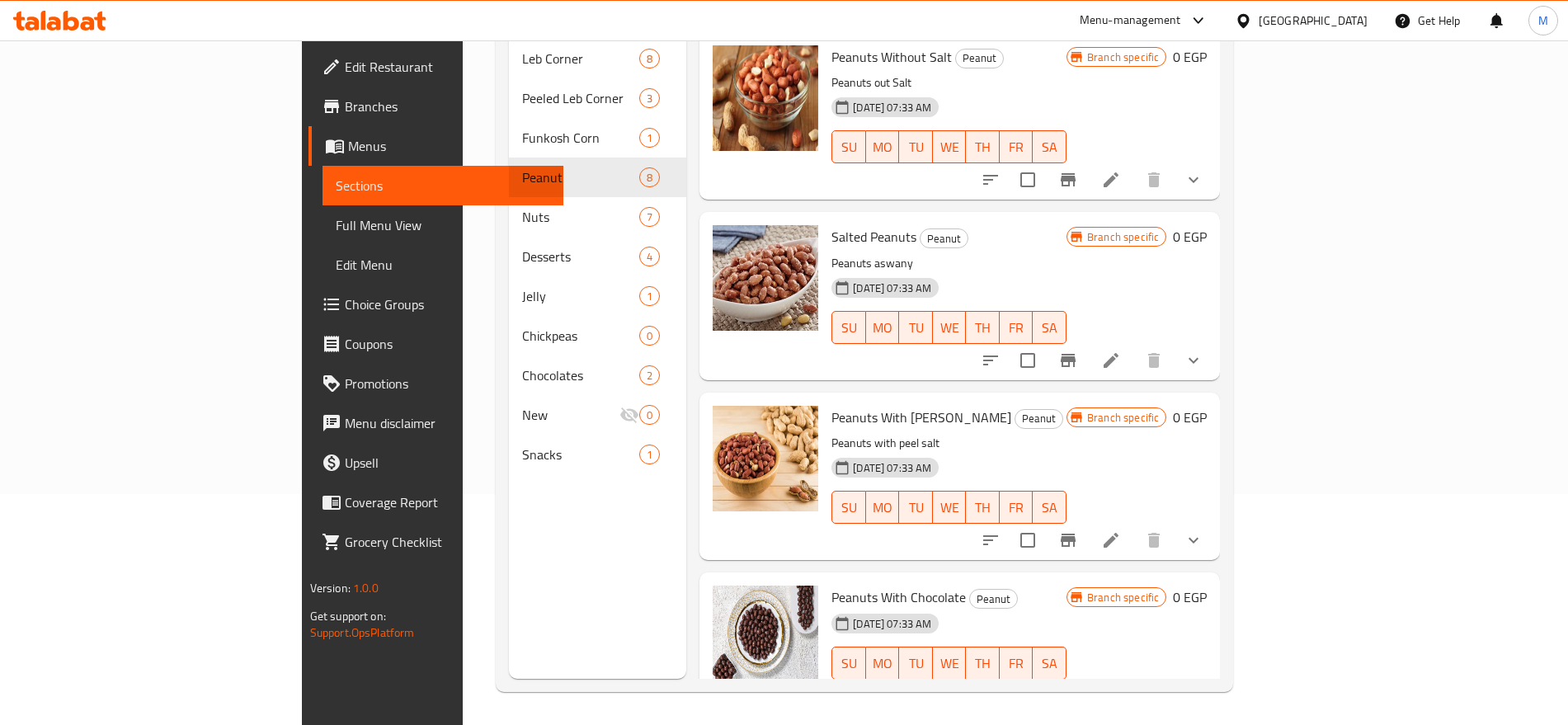
scroll to position [0, 0]
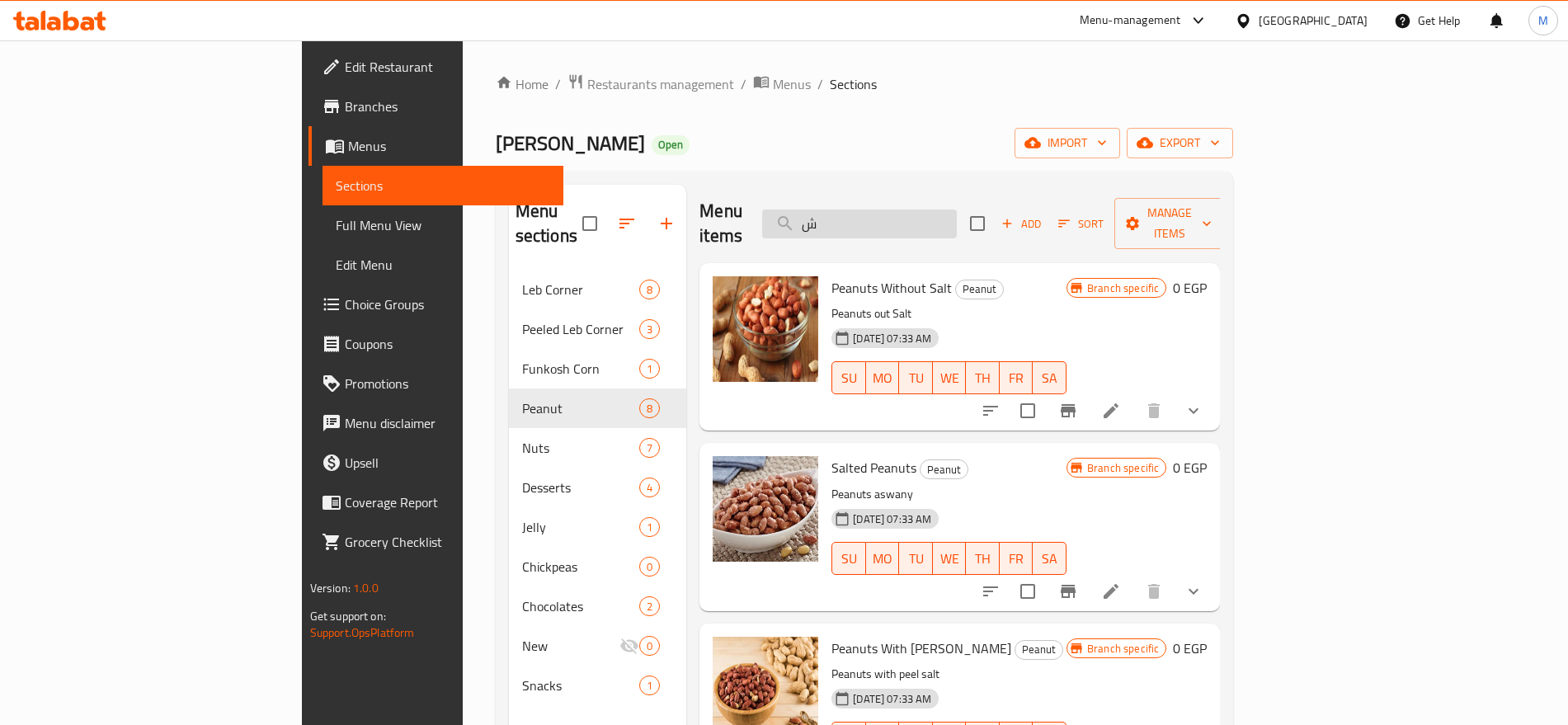
click at [941, 210] on input "ش" at bounding box center [860, 224] width 195 height 29
paste input "Peanuts"
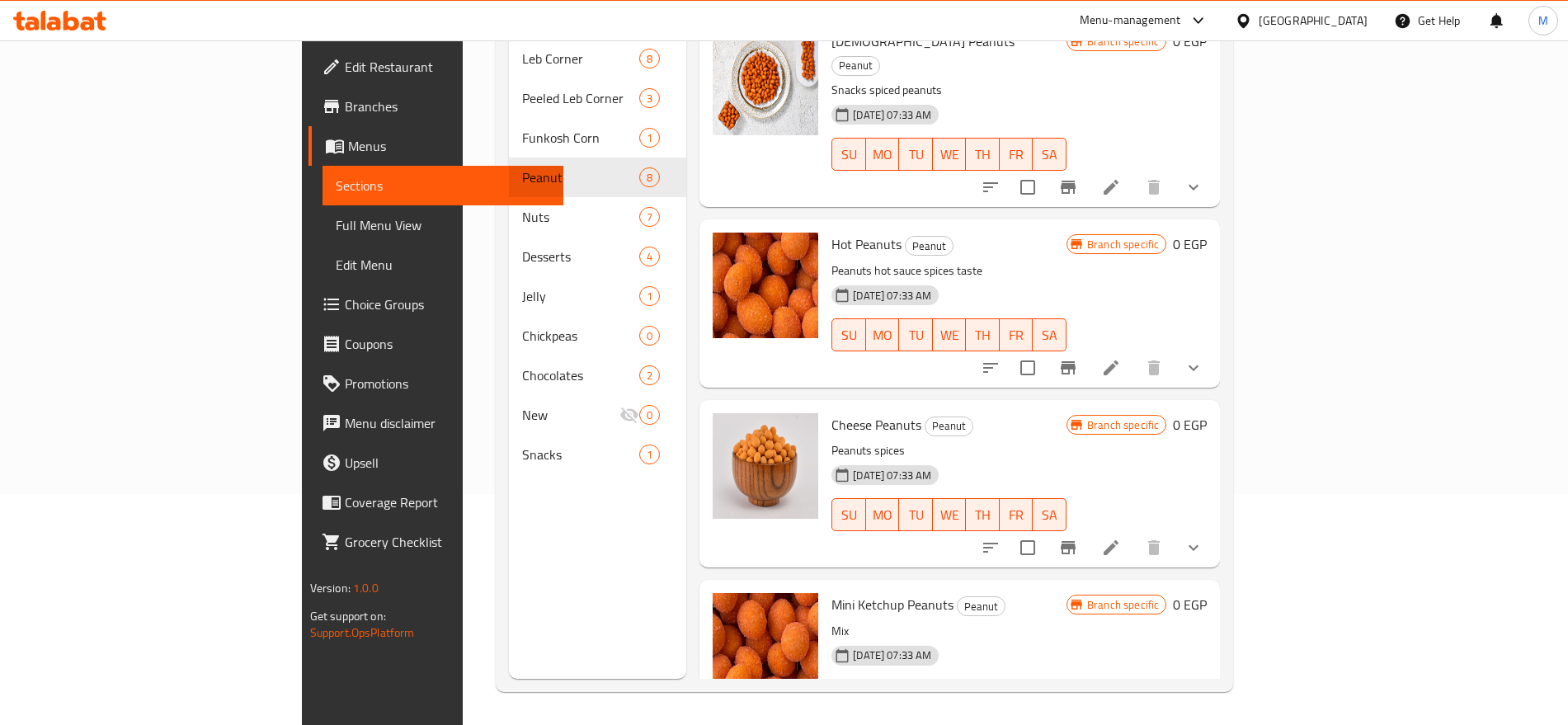
scroll to position [872, 0]
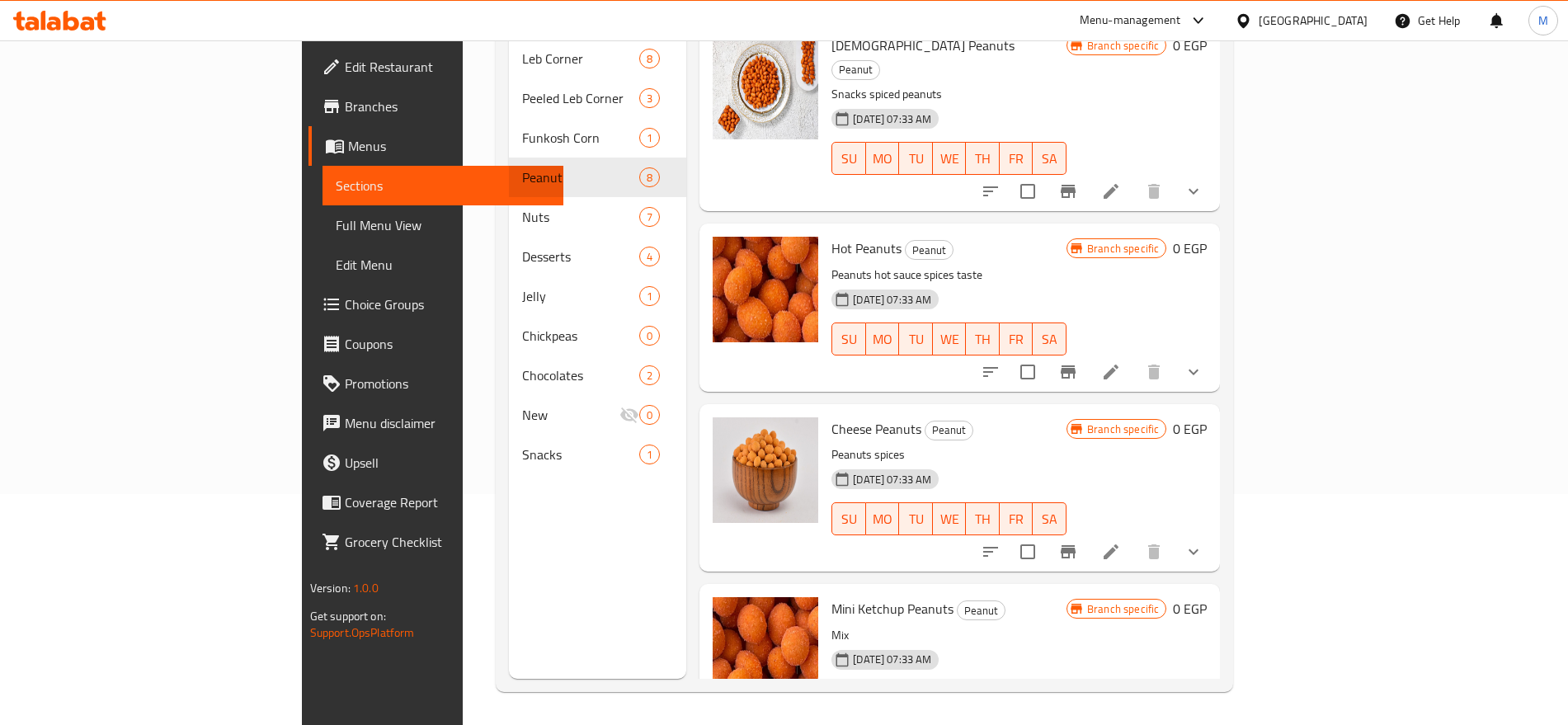
type input "Peanut"
click at [1135, 537] on li at bounding box center [1111, 551] width 46 height 29
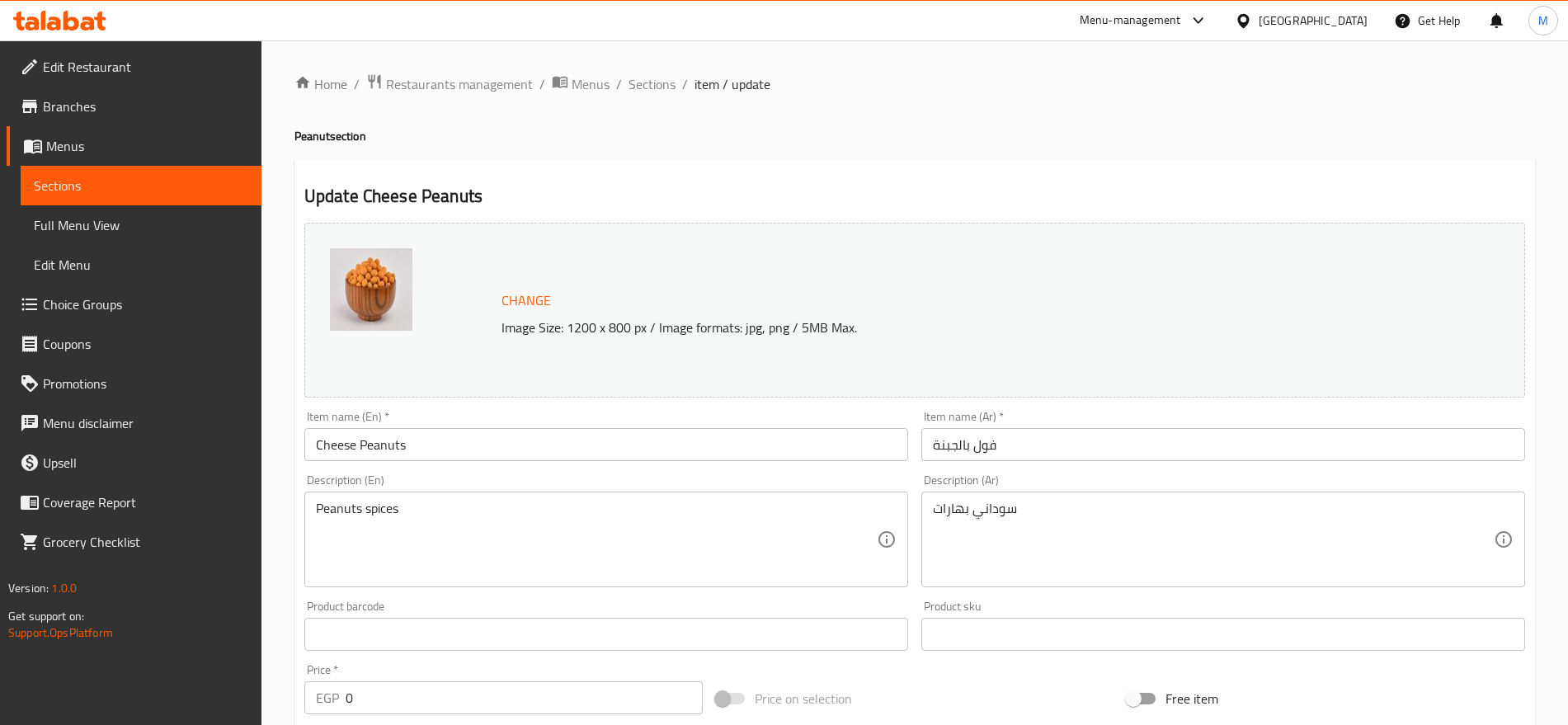
click at [1013, 520] on textarea "سوداني بهارات" at bounding box center [1213, 540] width 561 height 78
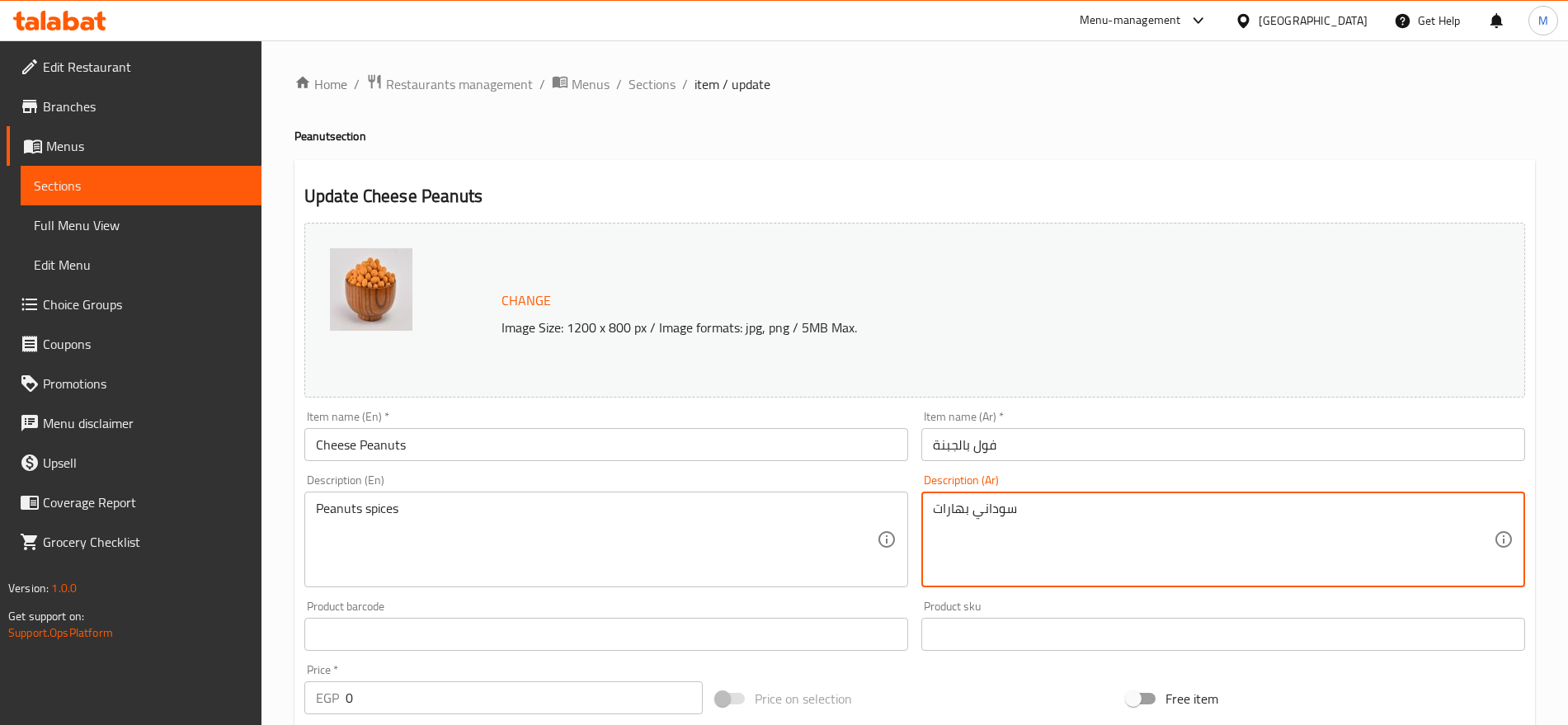
click at [1013, 520] on textarea "سوداني بهارات" at bounding box center [1213, 540] width 561 height 78
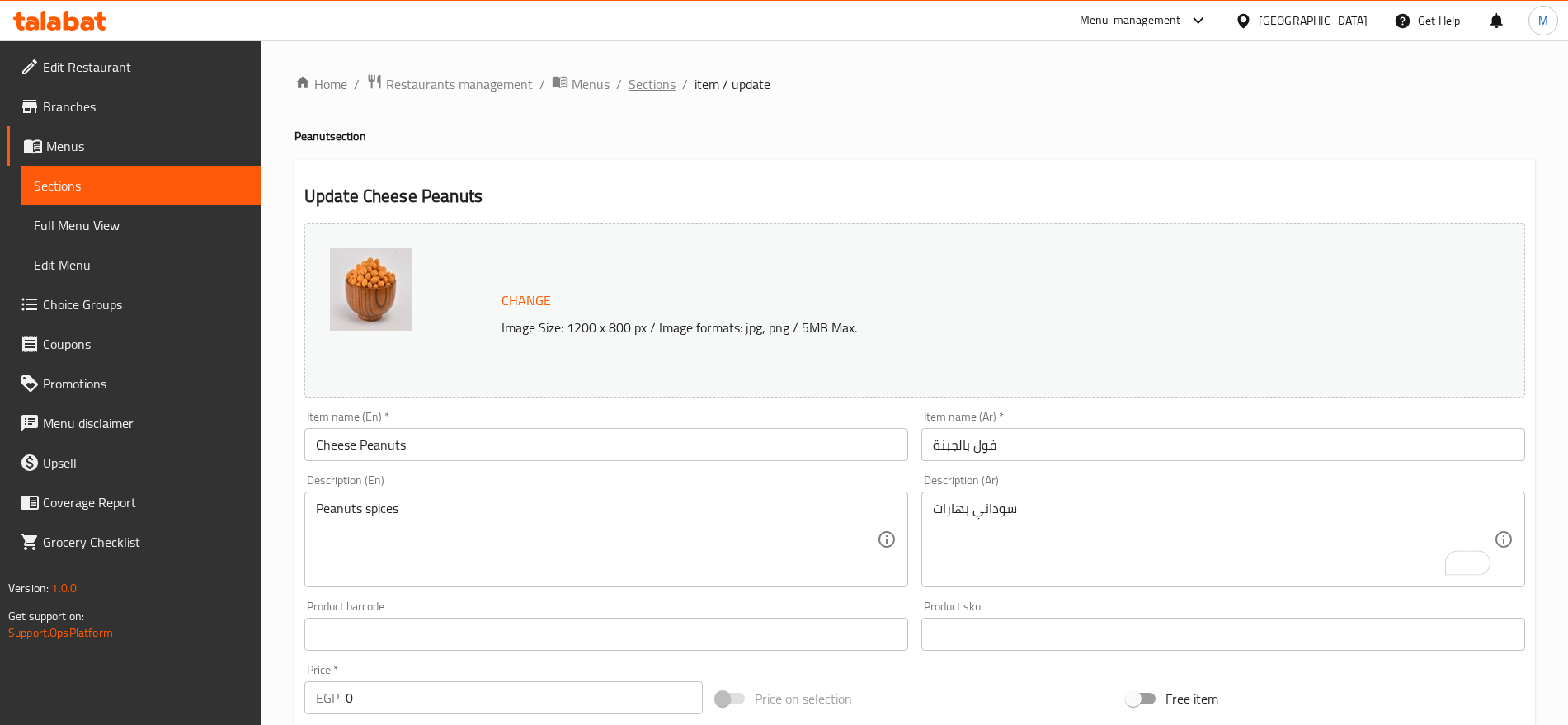
click at [641, 86] on span "Sections" at bounding box center [653, 84] width 47 height 20
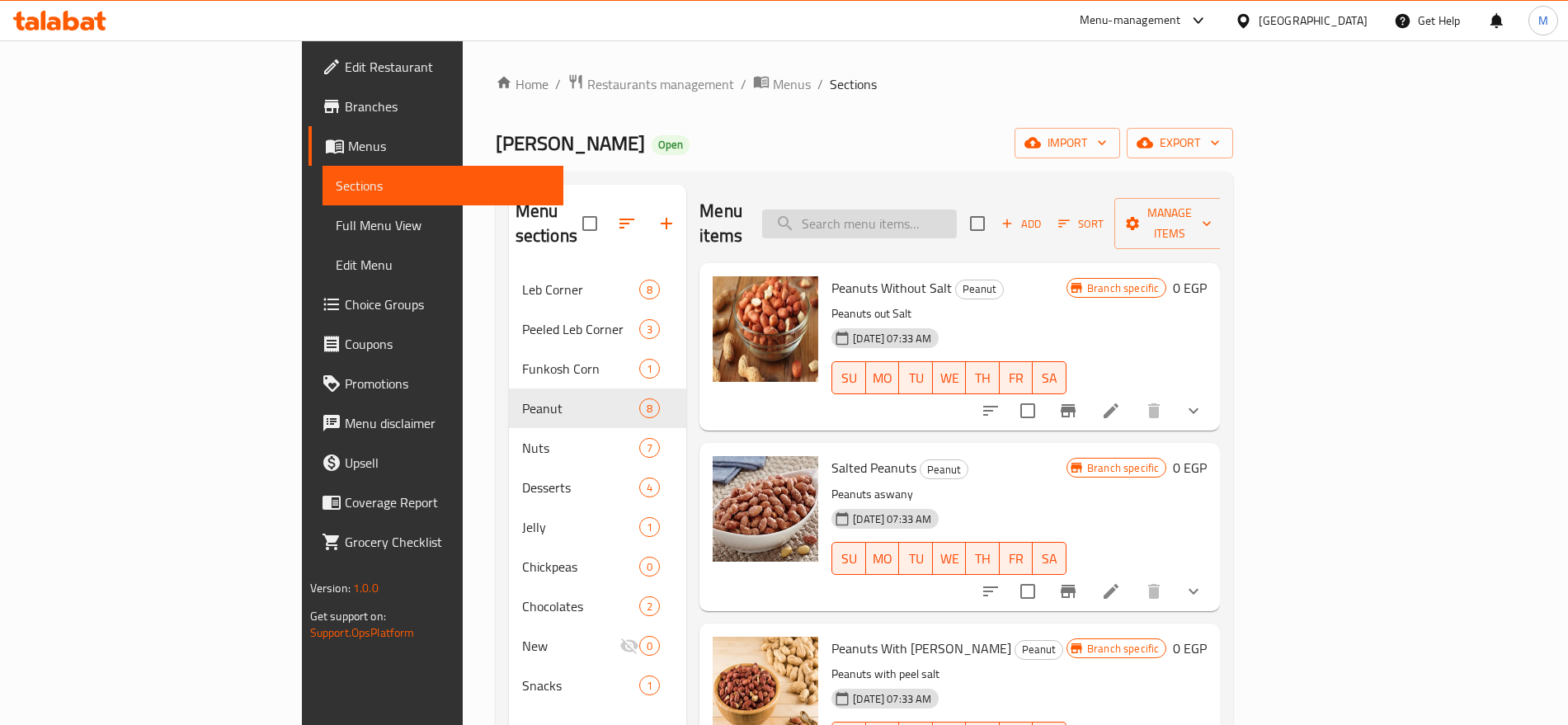
click at [928, 210] on input "search" at bounding box center [860, 224] width 195 height 29
paste input "سوداني بهارات"
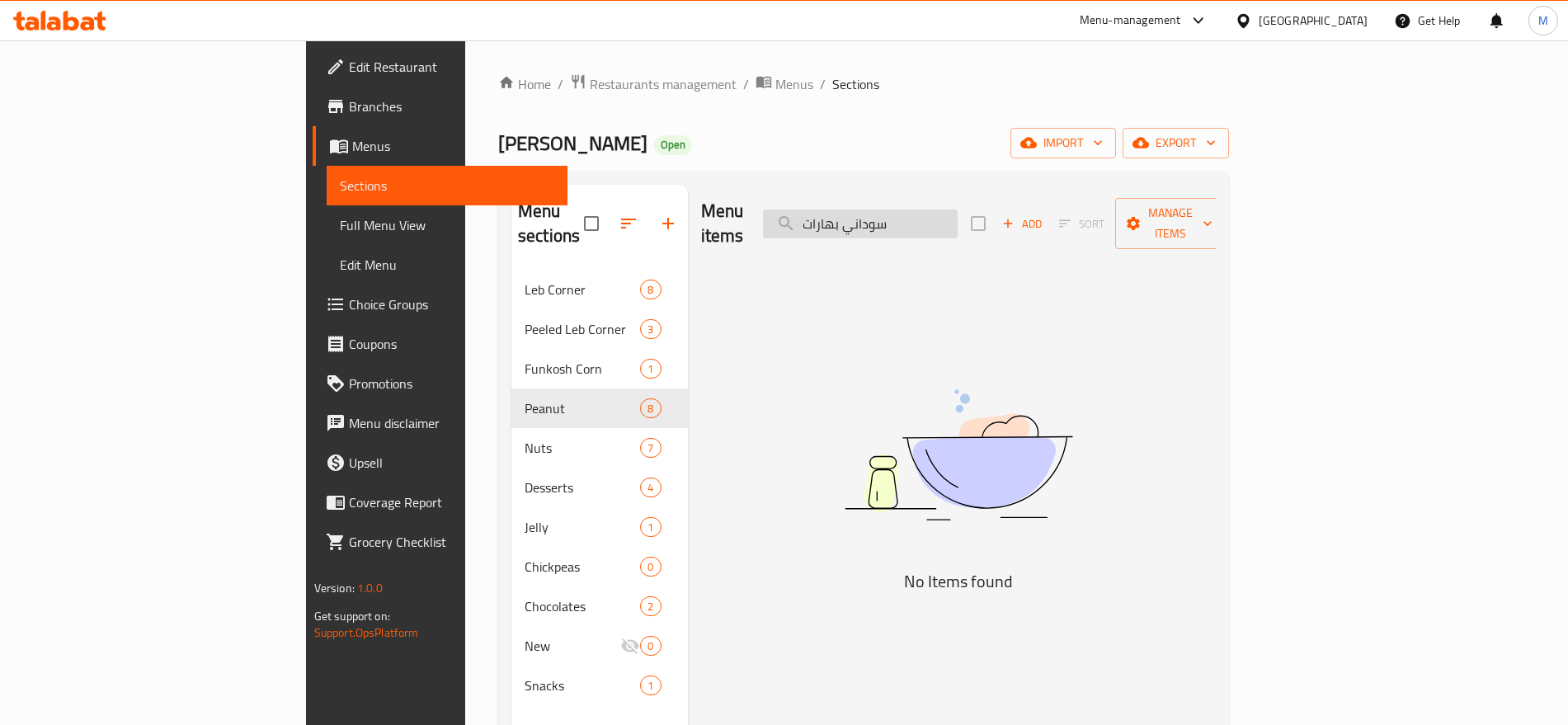
drag, startPoint x: 1015, startPoint y: 219, endPoint x: 954, endPoint y: 216, distance: 61.1
click at [954, 216] on input "سوداني بهارات" at bounding box center [861, 224] width 195 height 29
type input "بهارات"
click at [949, 221] on input "بهارات" at bounding box center [861, 224] width 195 height 29
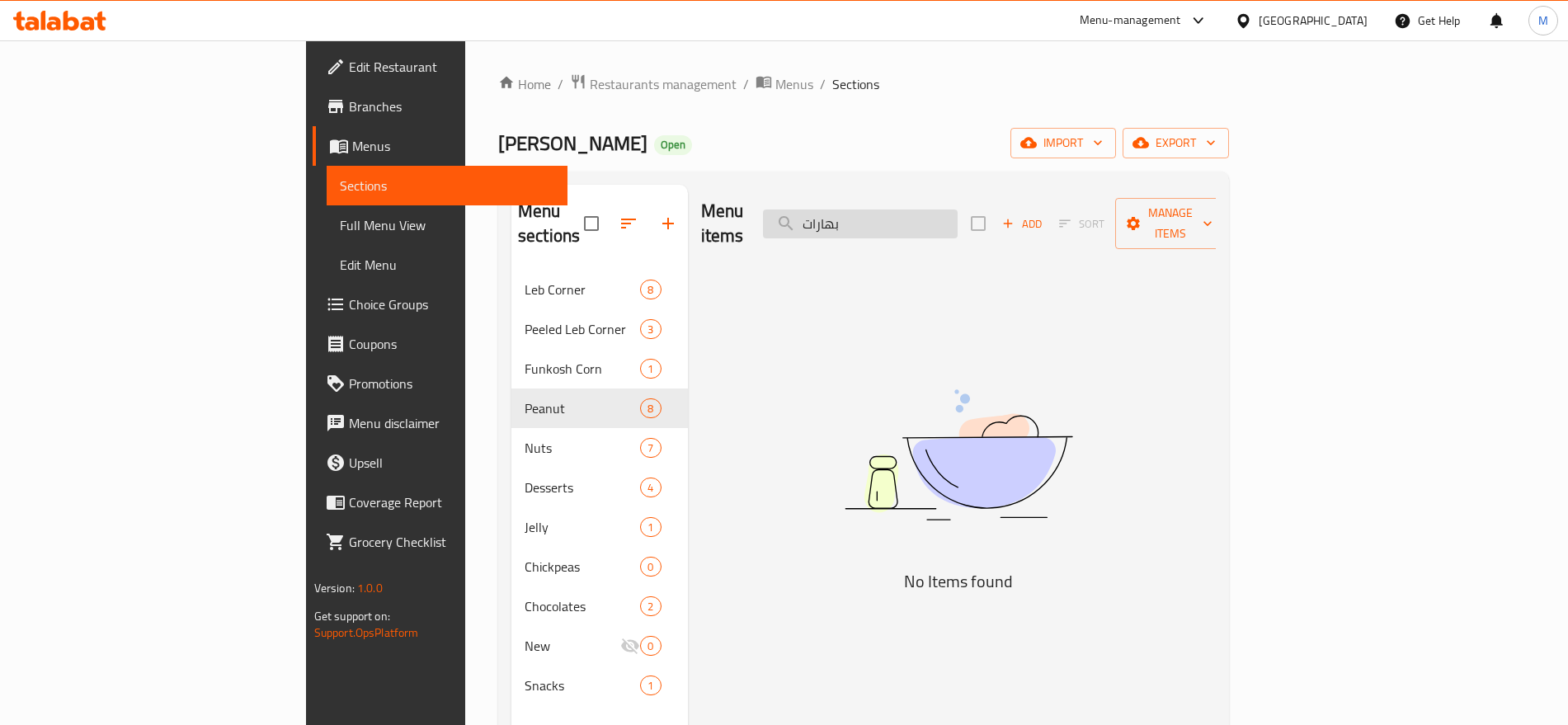
click at [949, 221] on input "بهارات" at bounding box center [861, 224] width 195 height 29
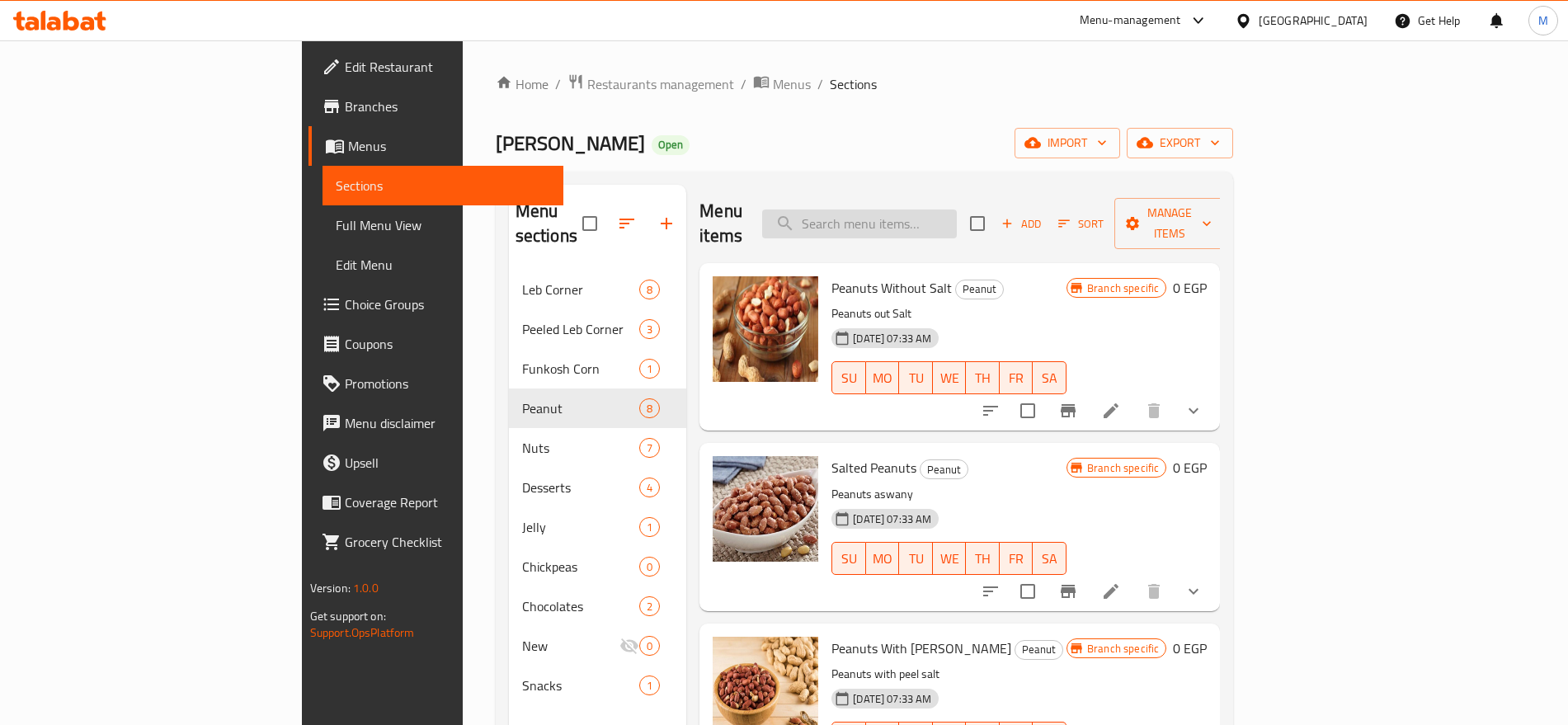
click at [957, 215] on input "search" at bounding box center [860, 224] width 195 height 29
paste input "بهارات"
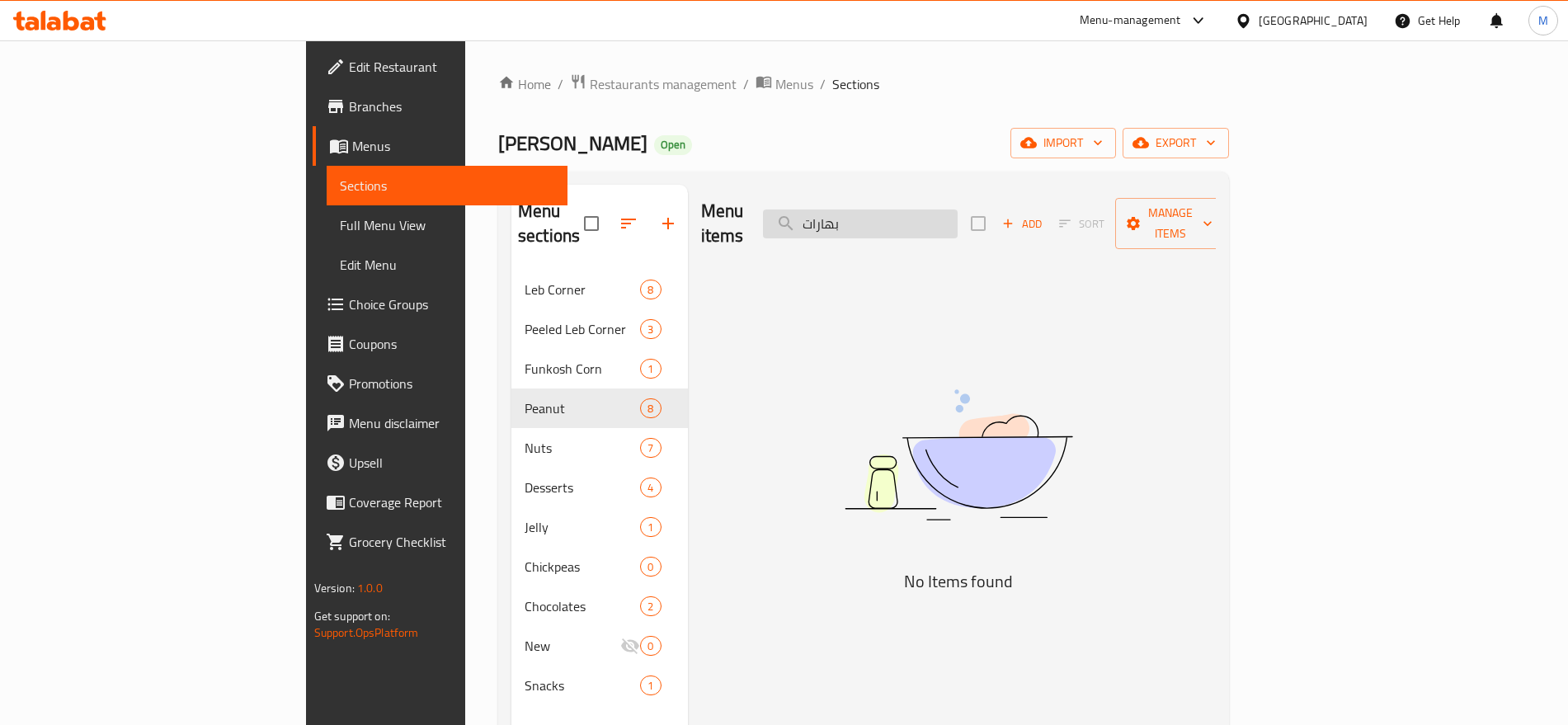
click at [958, 215] on input "بهارات" at bounding box center [861, 224] width 195 height 29
type input "ب"
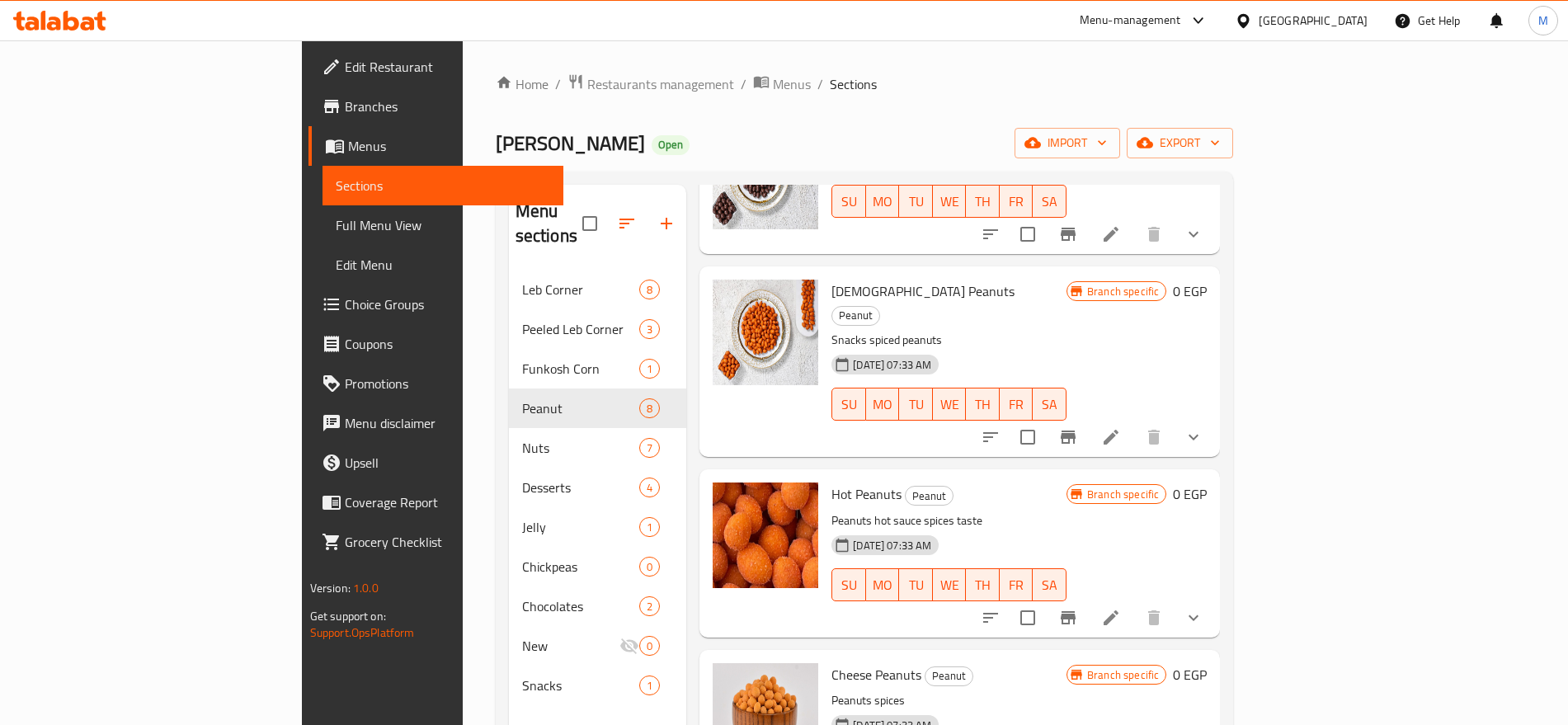
scroll to position [734, 0]
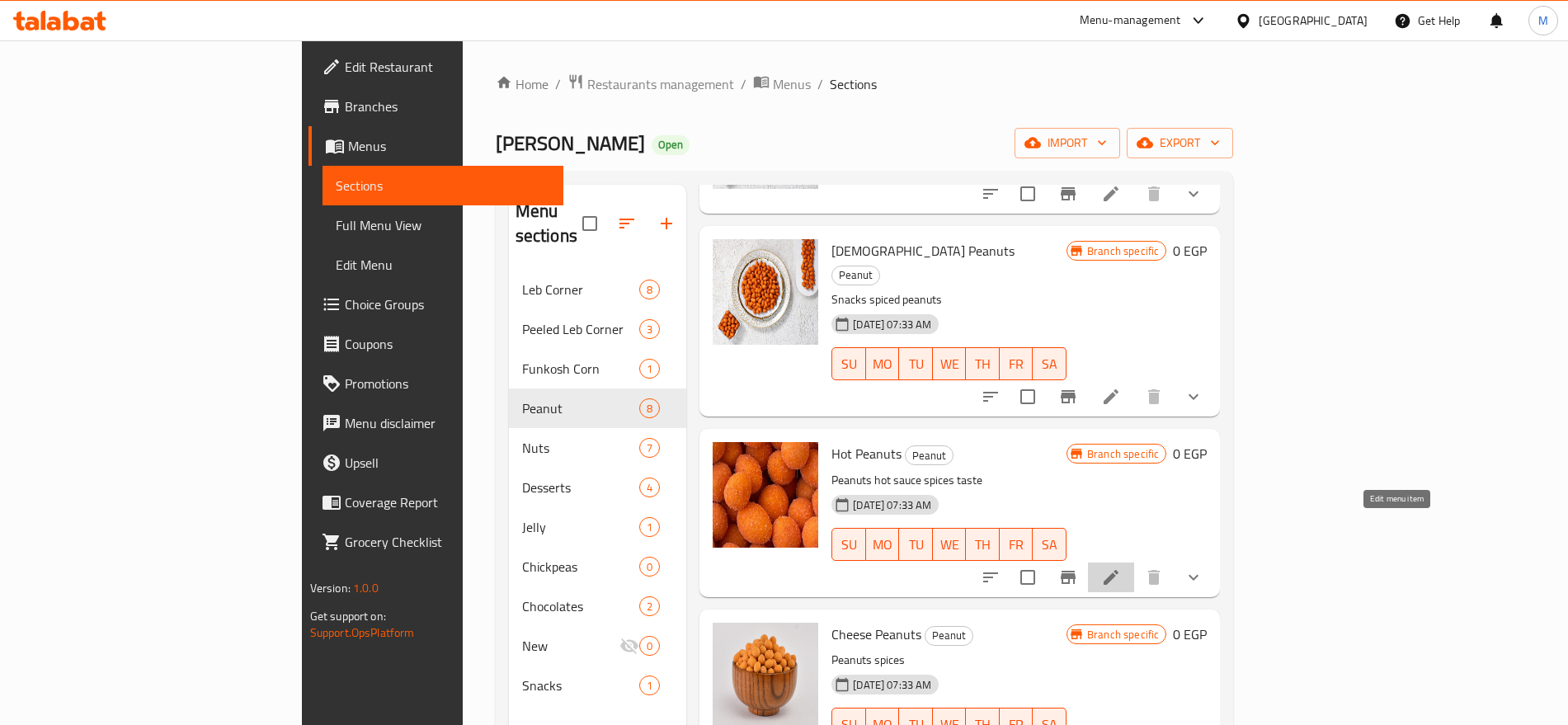
click at [1122, 567] on icon at bounding box center [1111, 577] width 20 height 20
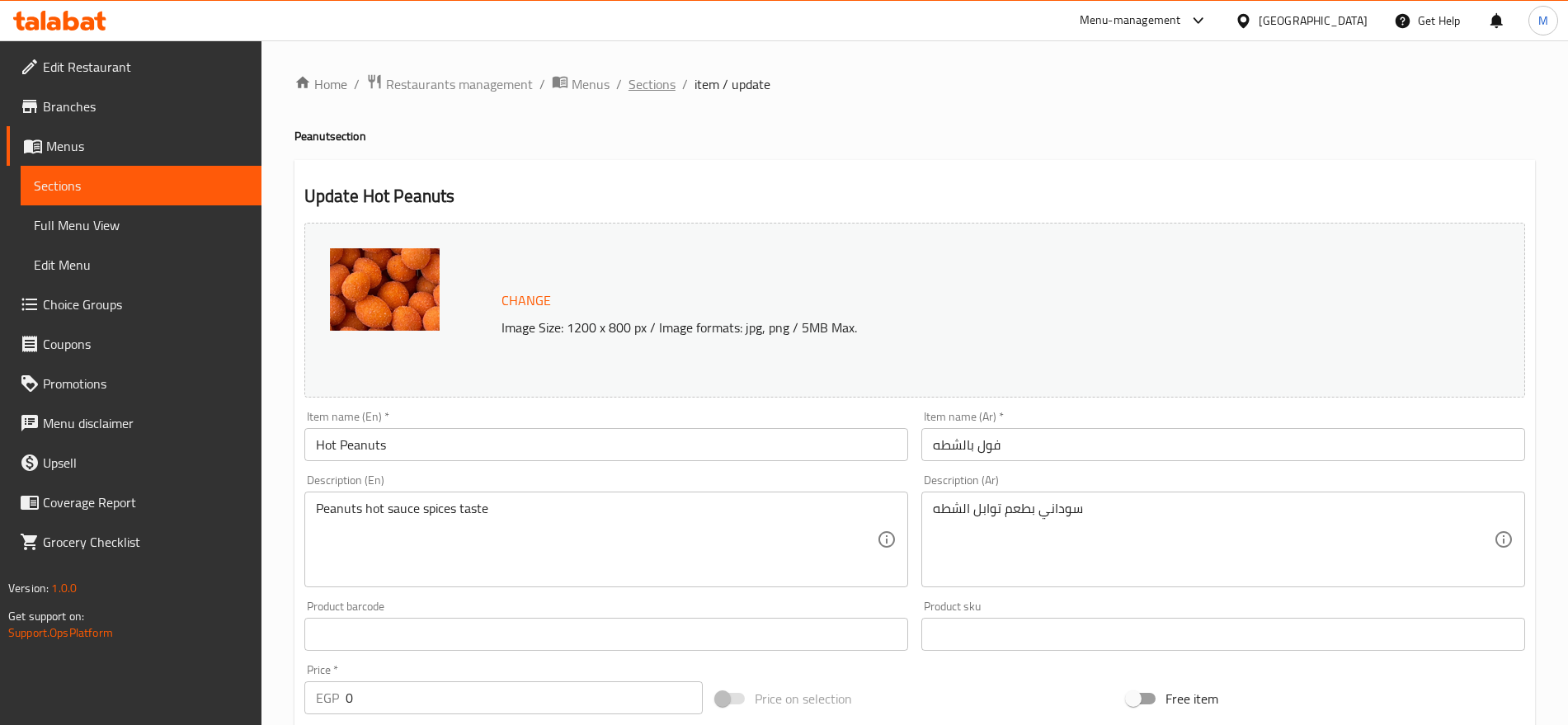
click at [660, 91] on span "Sections" at bounding box center [653, 84] width 47 height 20
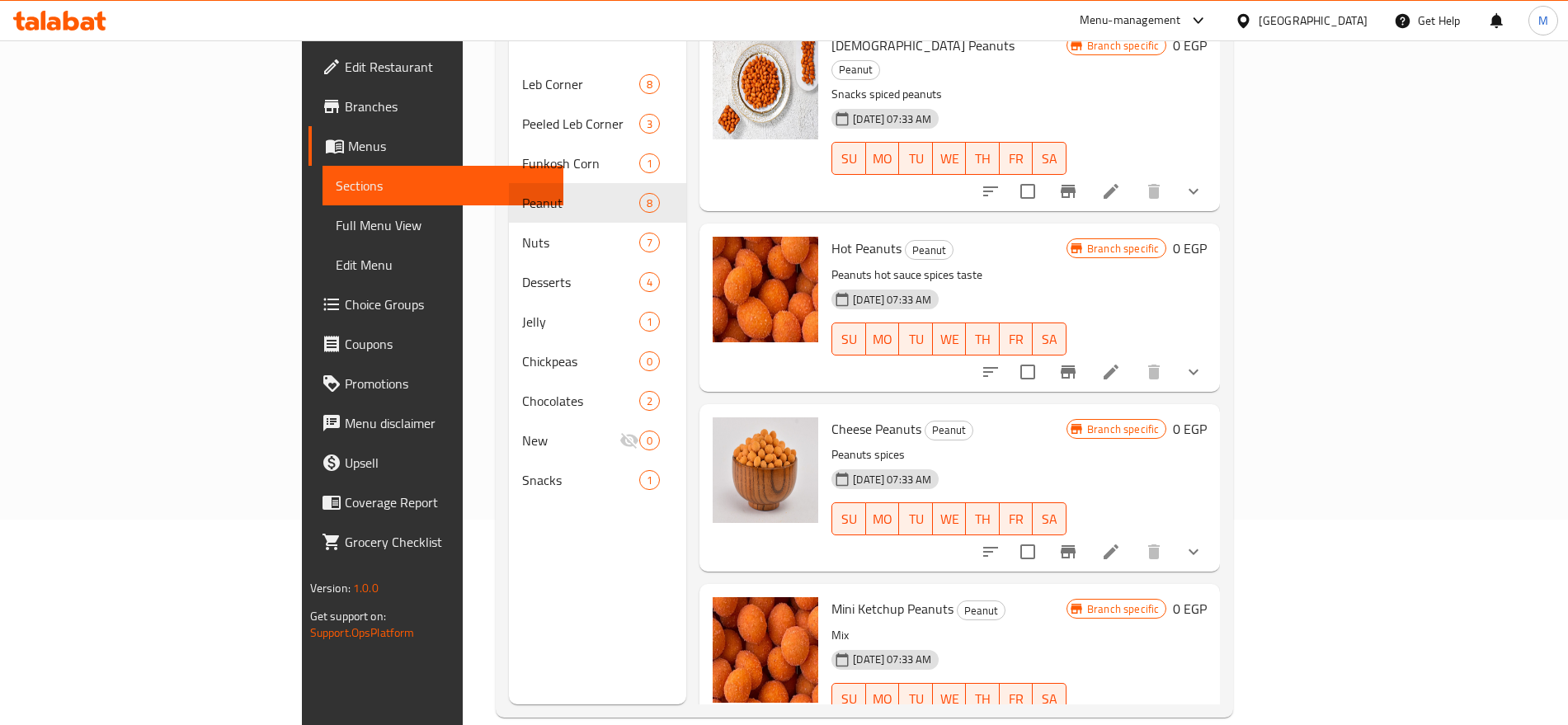
scroll to position [231, 0]
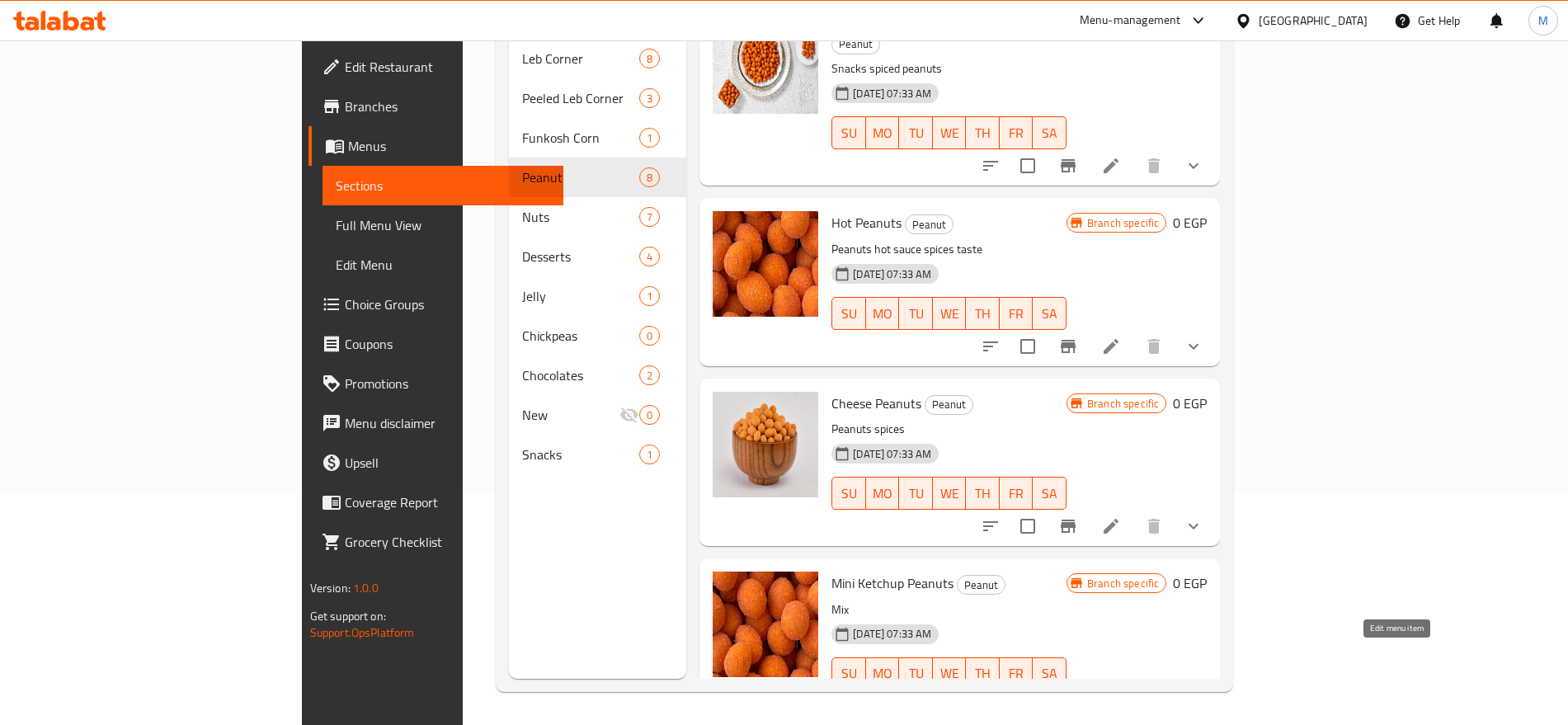
click at [1122, 697] on icon at bounding box center [1111, 706] width 20 height 20
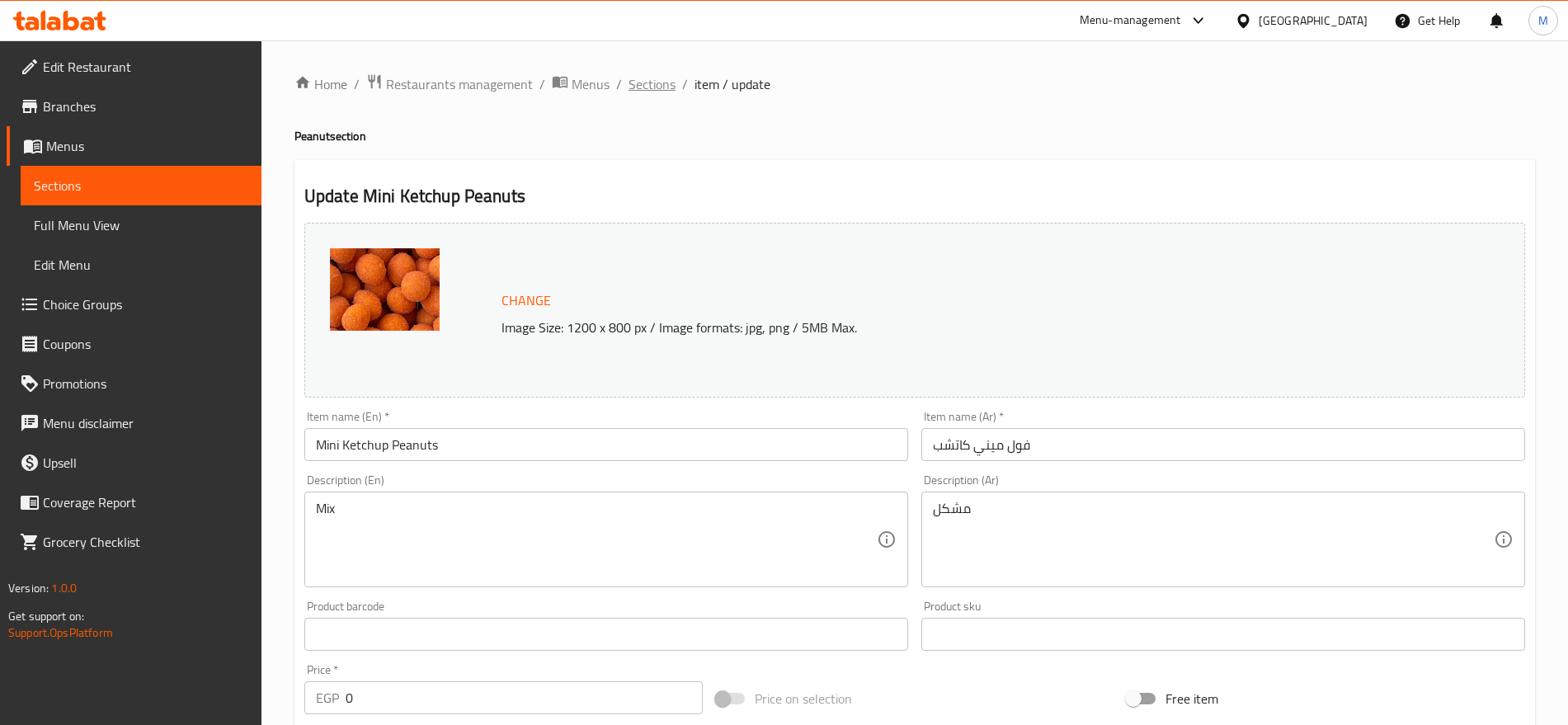
click at [662, 87] on span "Sections" at bounding box center [653, 84] width 47 height 20
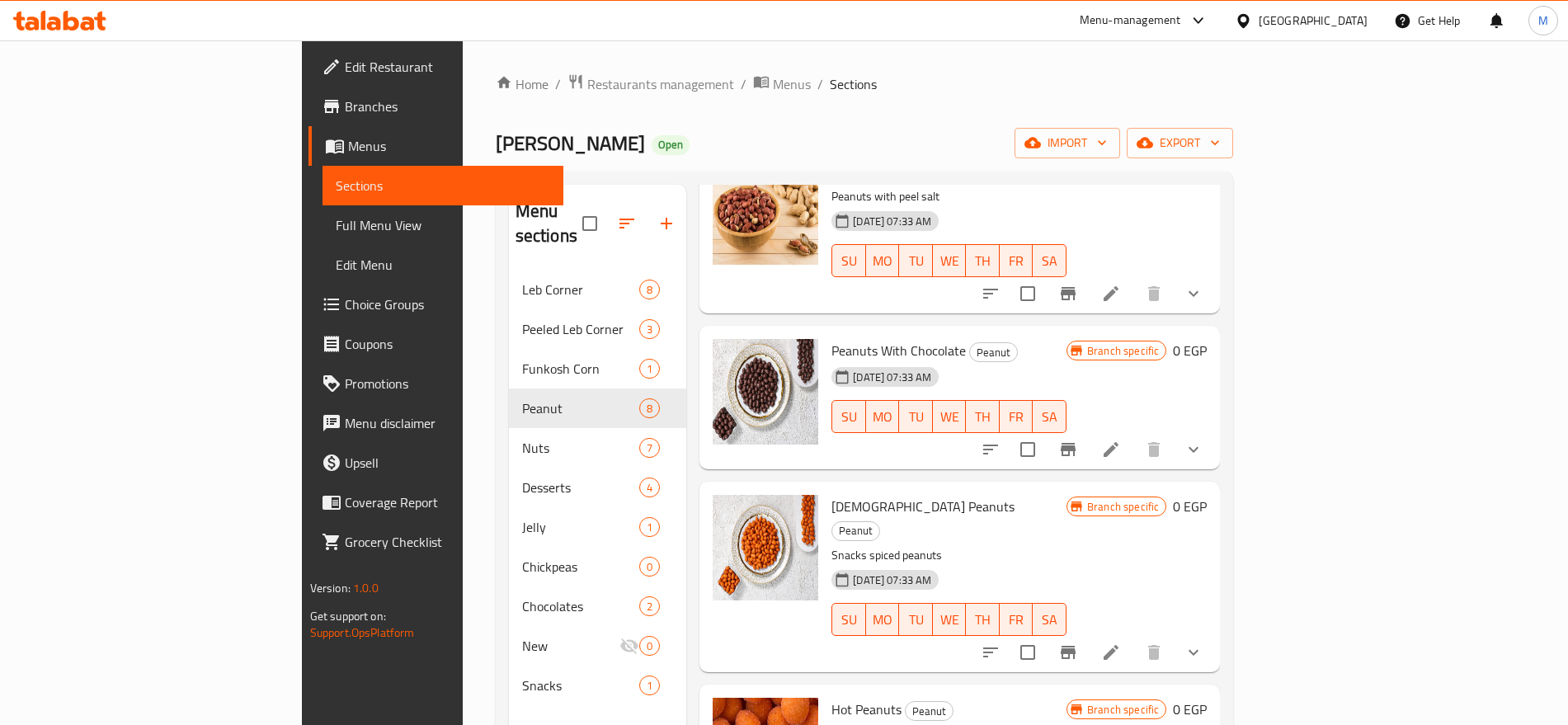
scroll to position [734, 0]
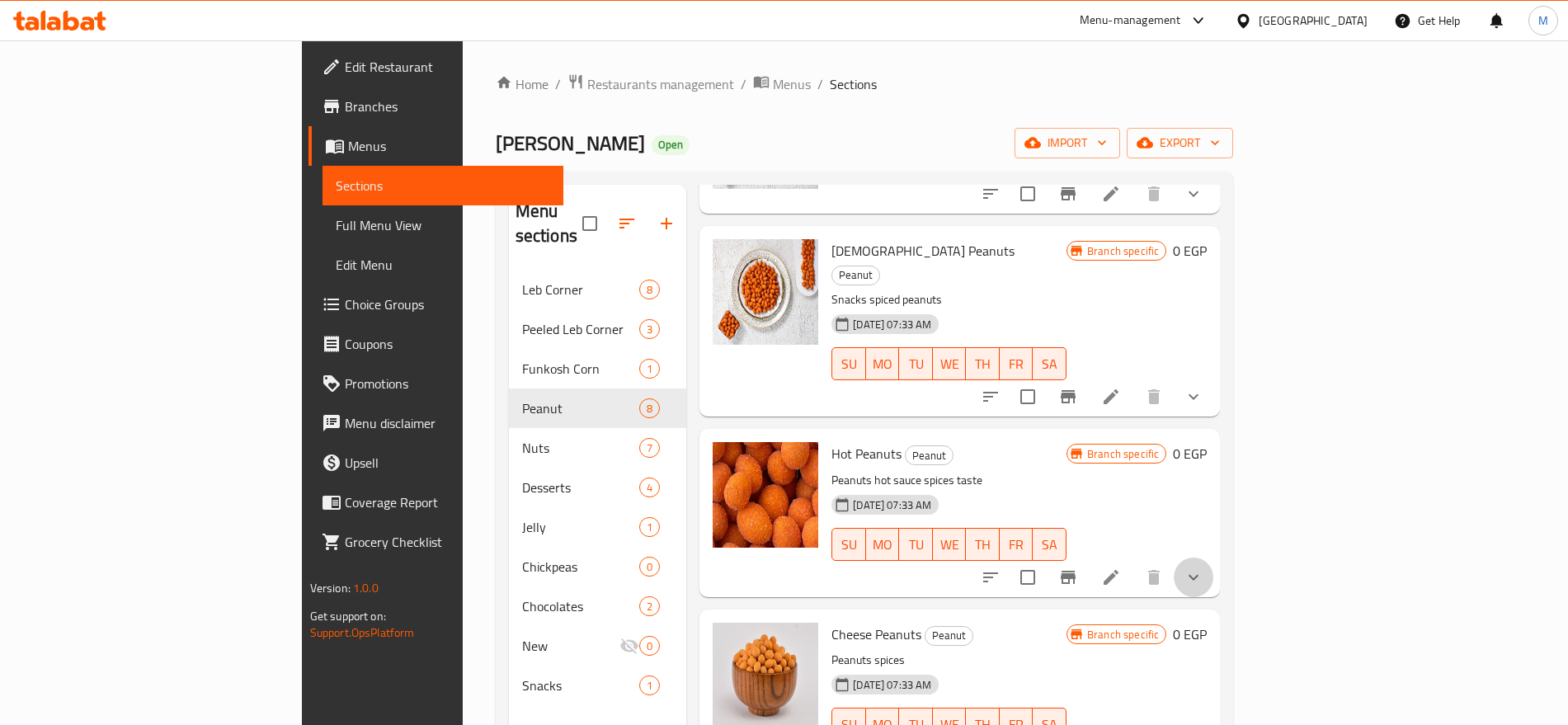
click at [1213, 558] on button "show more" at bounding box center [1193, 578] width 40 height 40
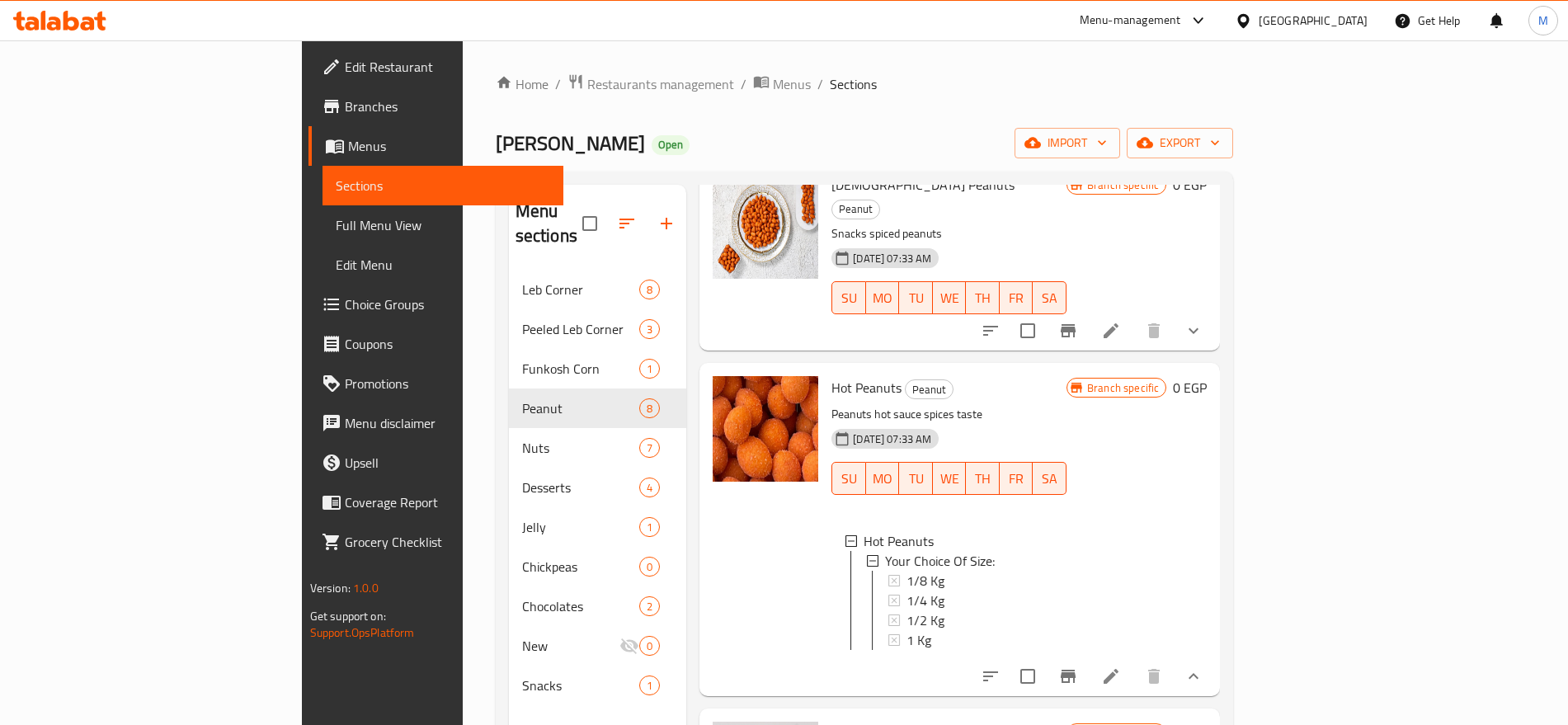
scroll to position [914, 0]
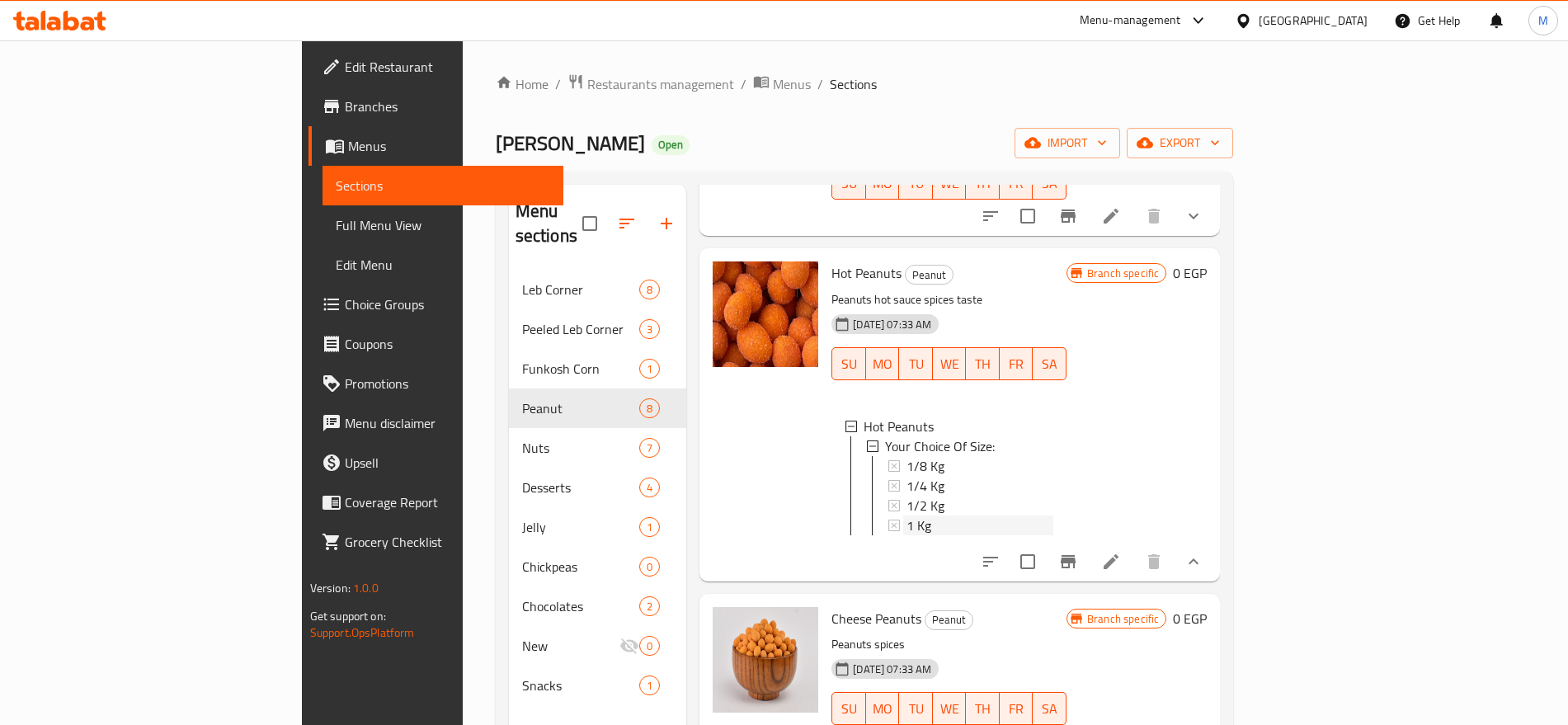
click at [907, 515] on span "1 Kg" at bounding box center [919, 525] width 25 height 20
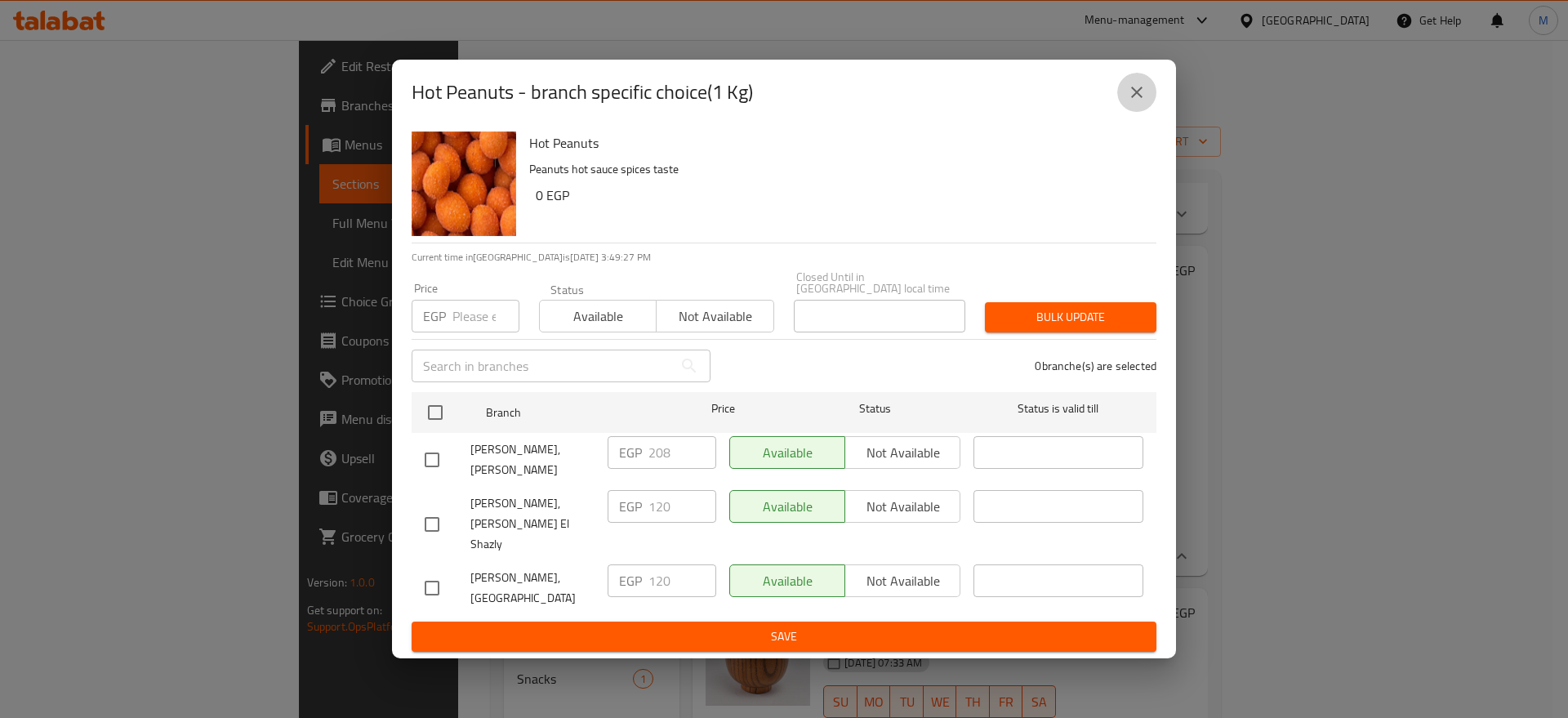
click at [1131, 112] on button "close" at bounding box center [1136, 93] width 39 height 39
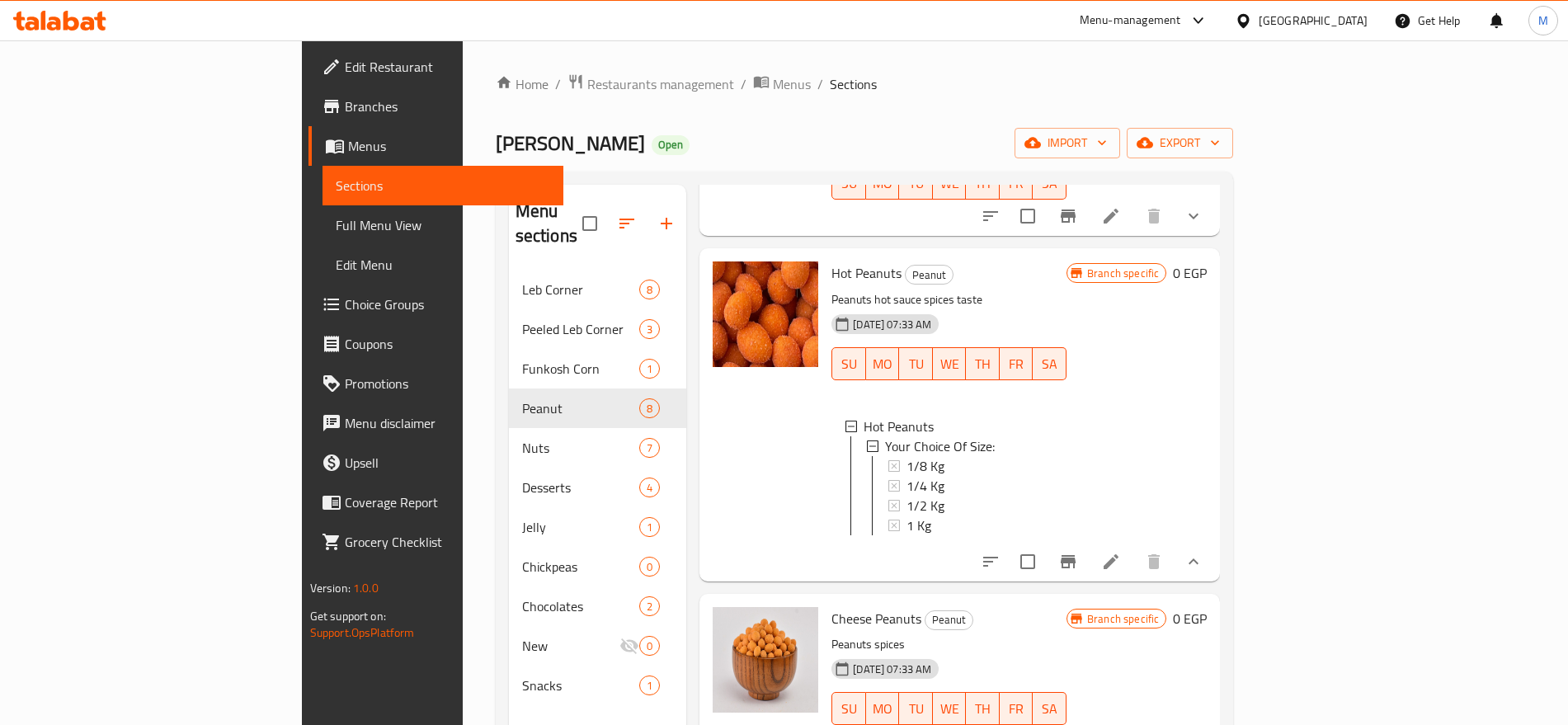
scroll to position [231, 0]
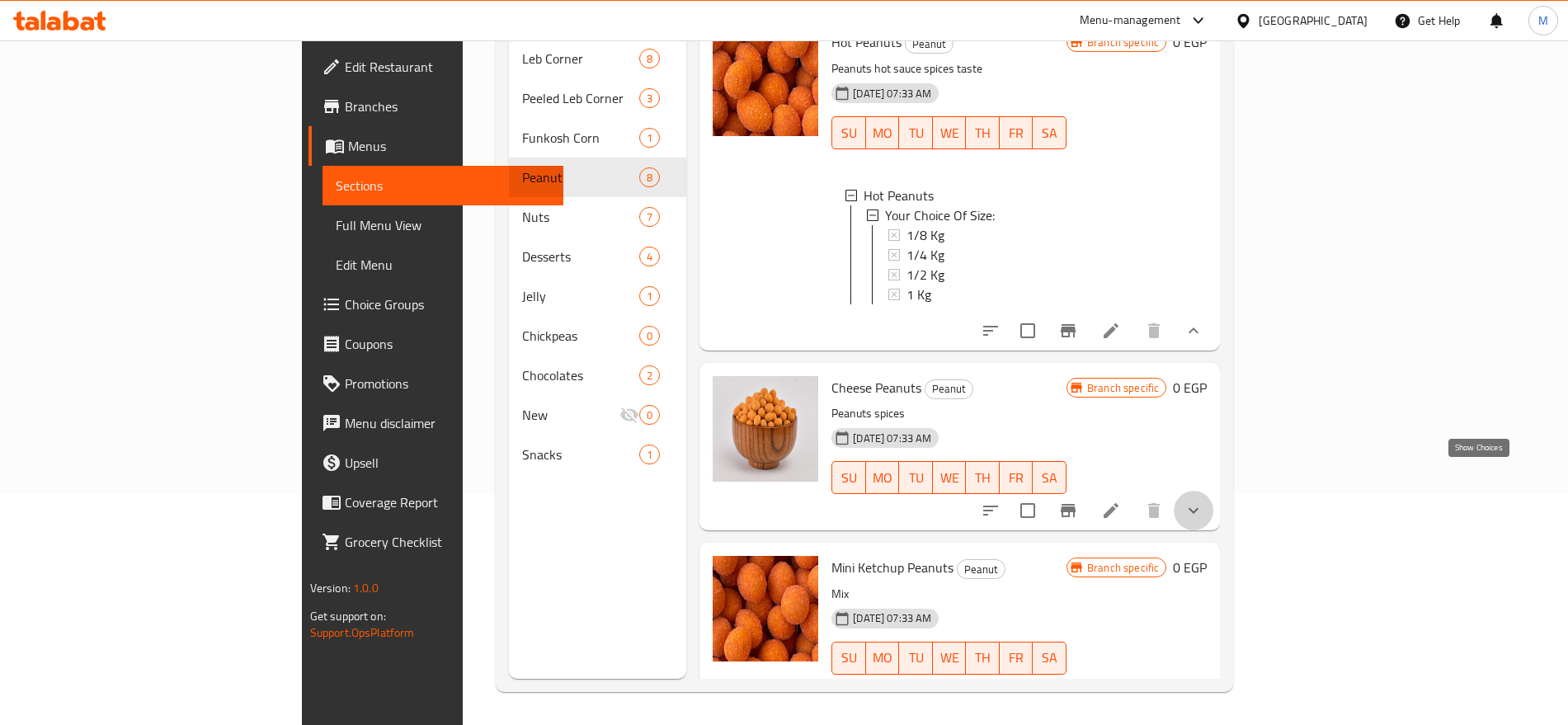
click at [1204, 501] on icon "show more" at bounding box center [1193, 510] width 20 height 20
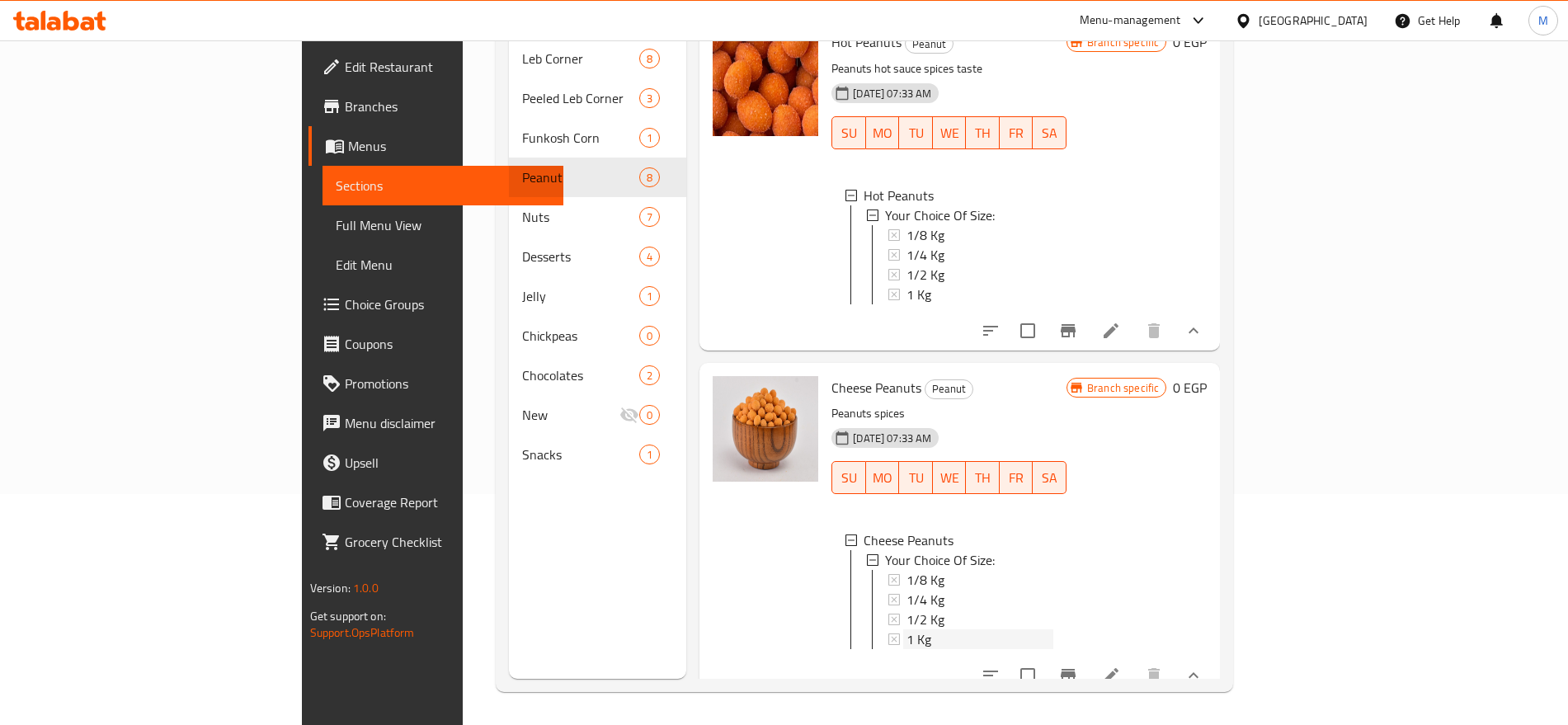
click at [907, 630] on span "1 Kg" at bounding box center [919, 639] width 25 height 20
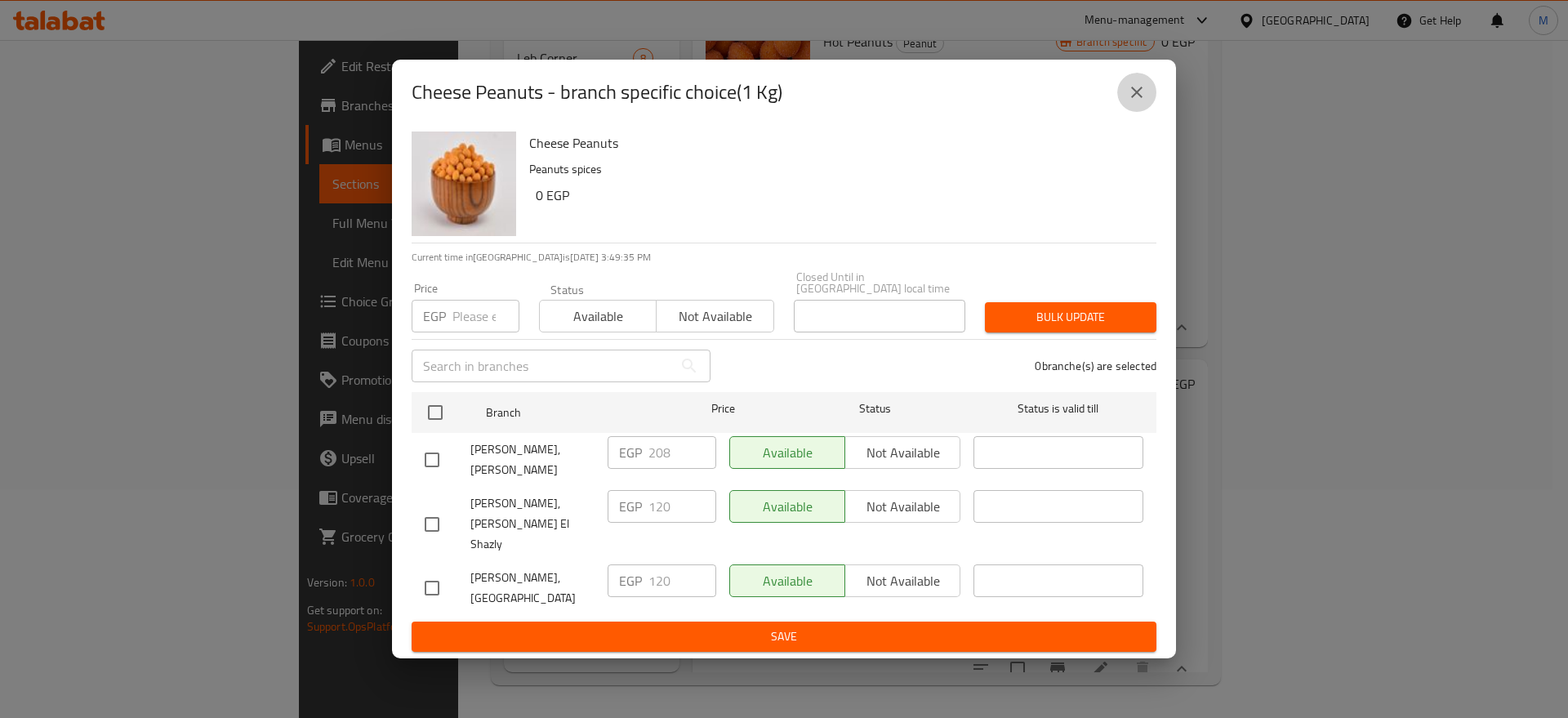
click at [1142, 112] on button "close" at bounding box center [1136, 93] width 39 height 39
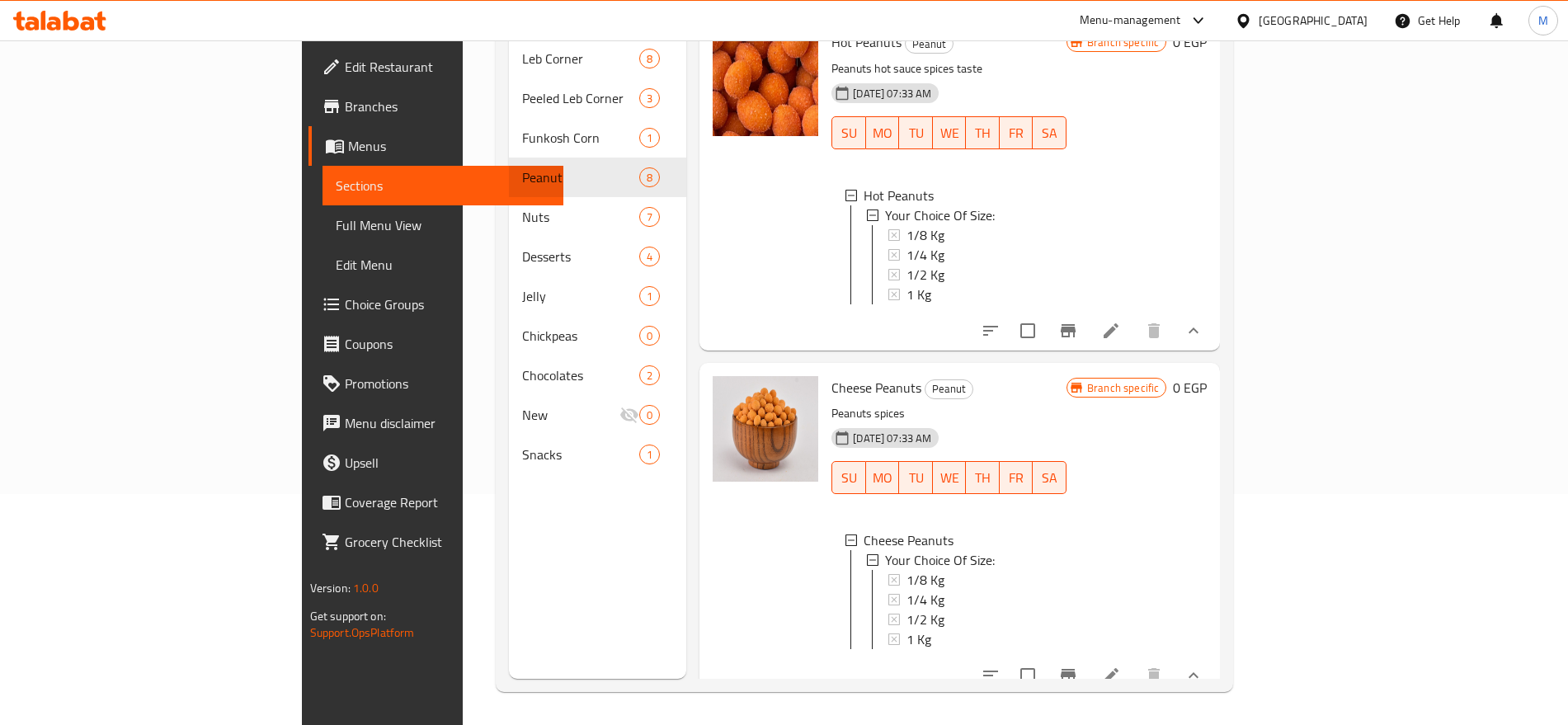
click at [907, 285] on span "1 Kg" at bounding box center [919, 294] width 25 height 20
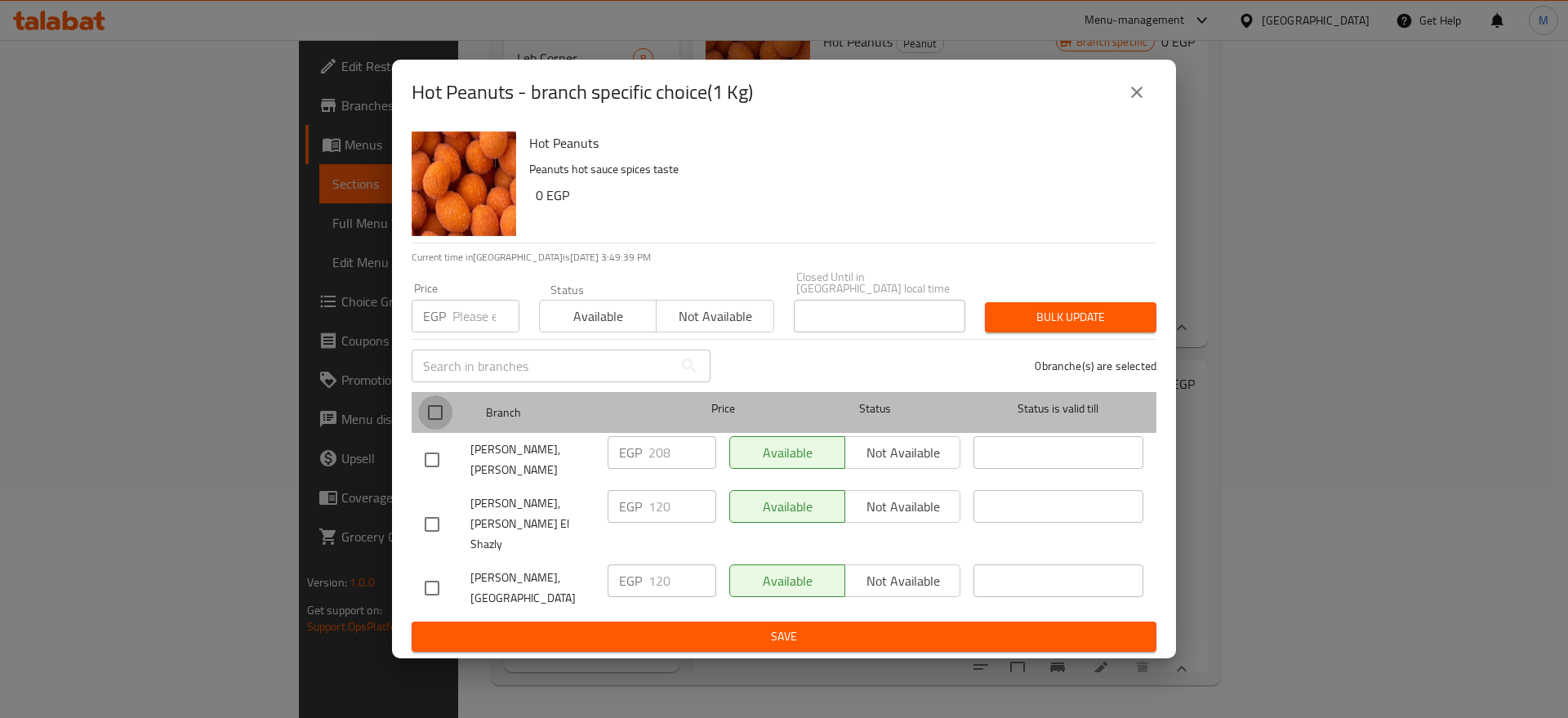
click at [441, 418] on input "checkbox" at bounding box center [435, 412] width 35 height 35
checkbox input "true"
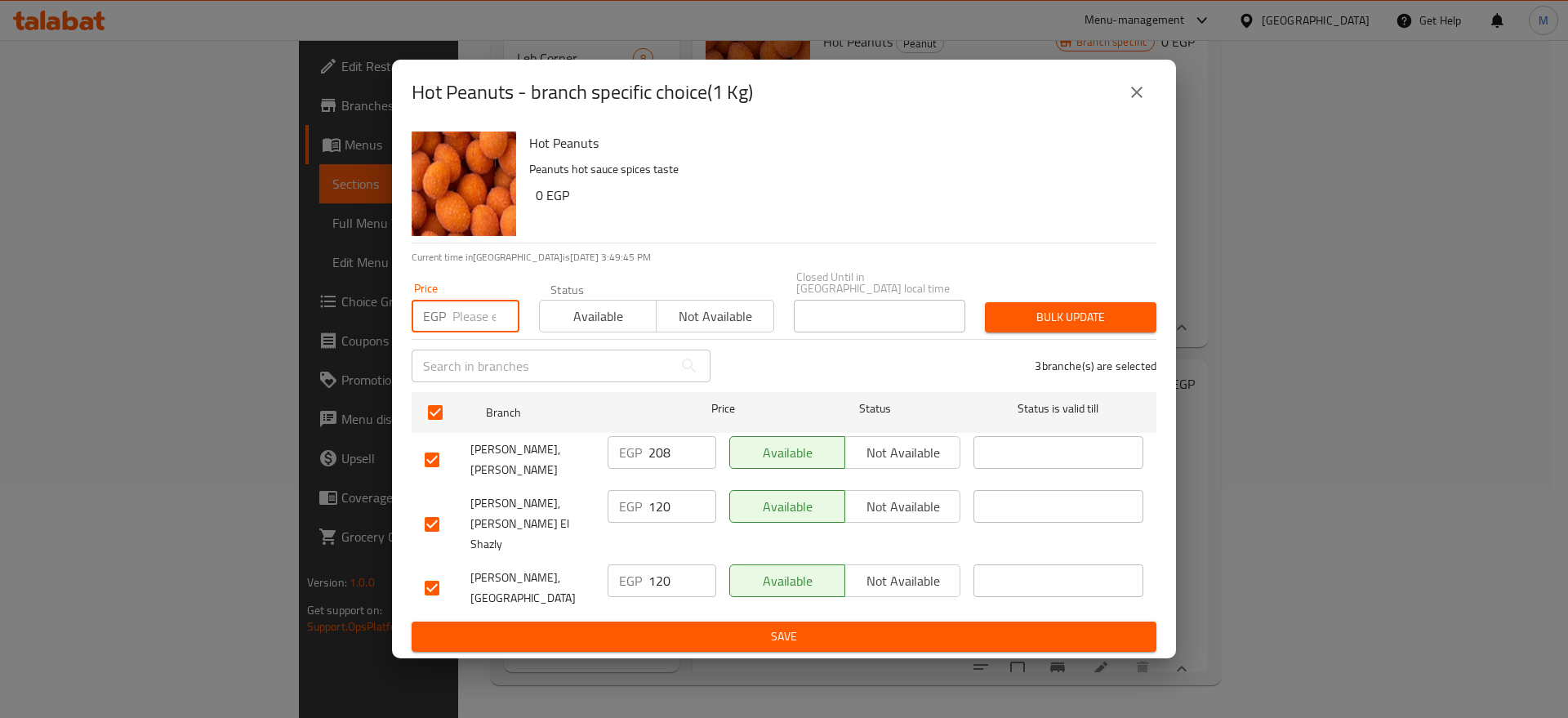
click at [472, 323] on input "number" at bounding box center [486, 315] width 67 height 33
paste input "211"
type input "211"
click at [1075, 323] on span "Bulk update" at bounding box center [1070, 317] width 145 height 21
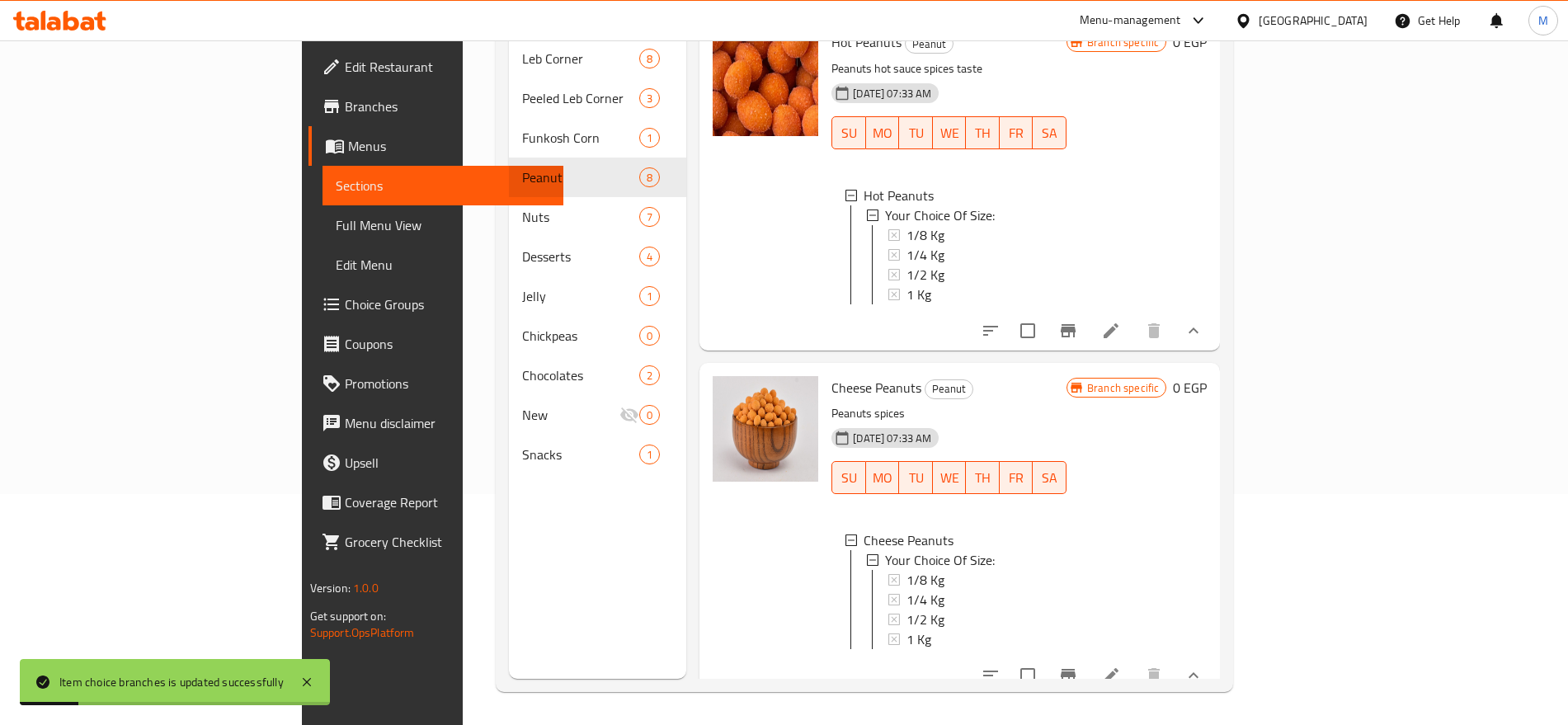
scroll to position [3, 0]
click at [907, 630] on span "1 Kg" at bounding box center [919, 639] width 25 height 20
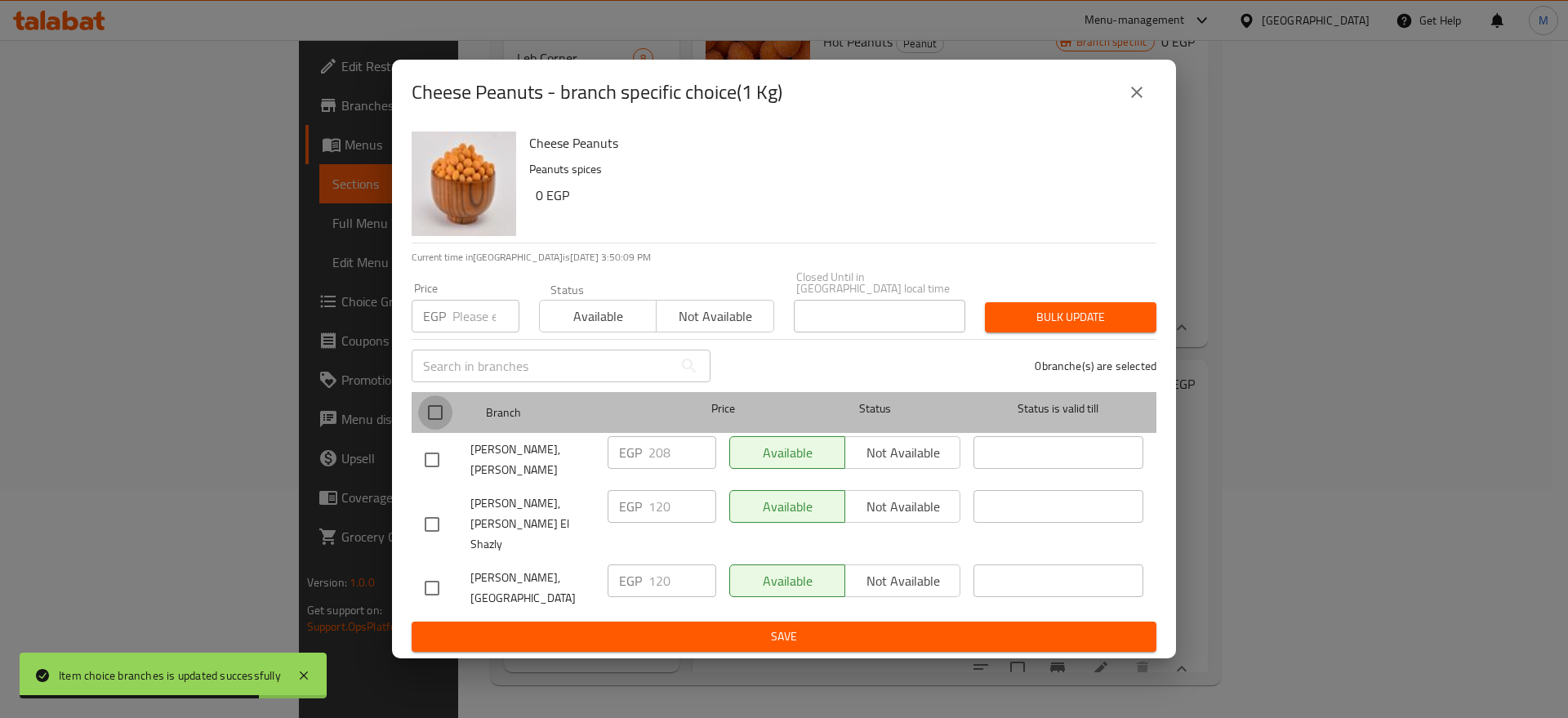
click at [439, 405] on input "checkbox" at bounding box center [435, 412] width 35 height 35
checkbox input "true"
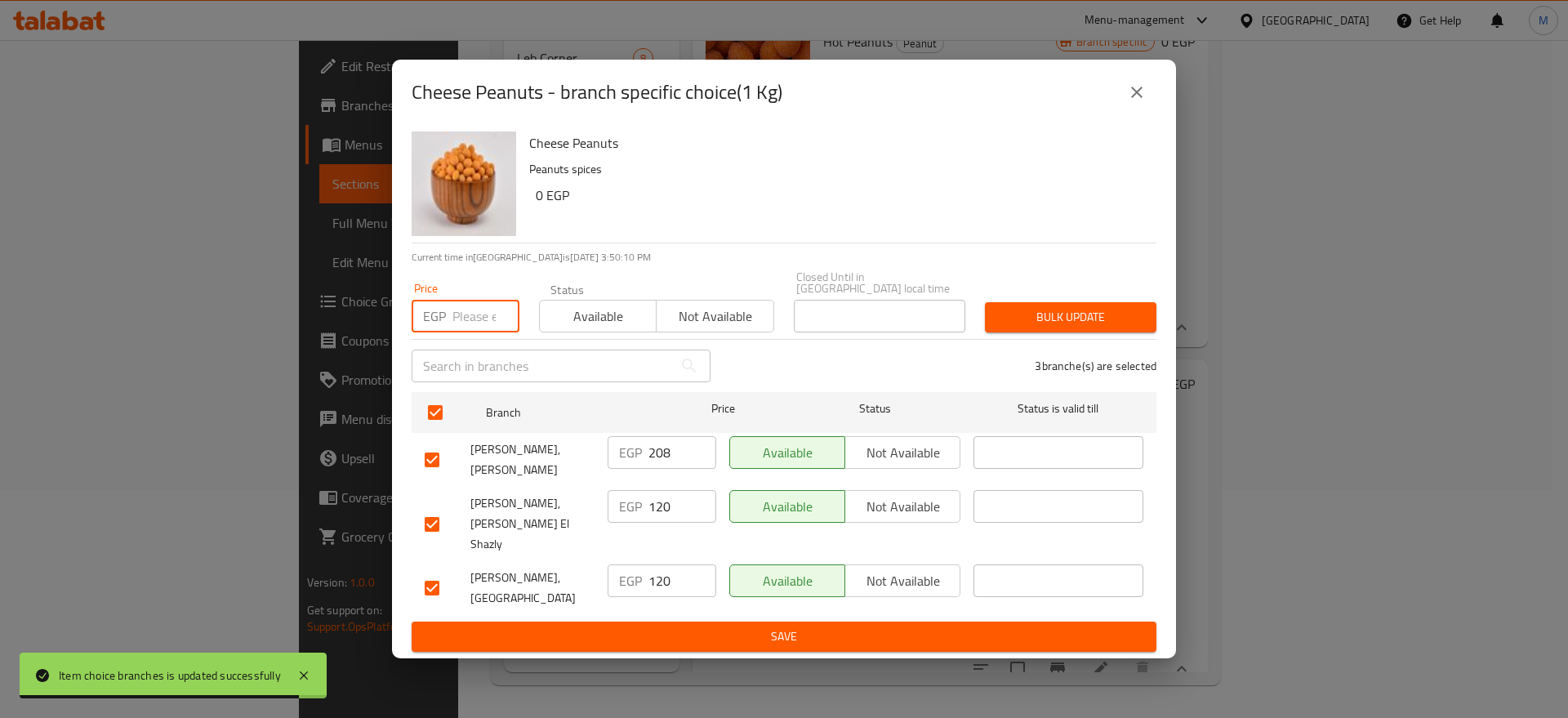
click at [482, 315] on input "number" at bounding box center [486, 315] width 67 height 33
paste input "211"
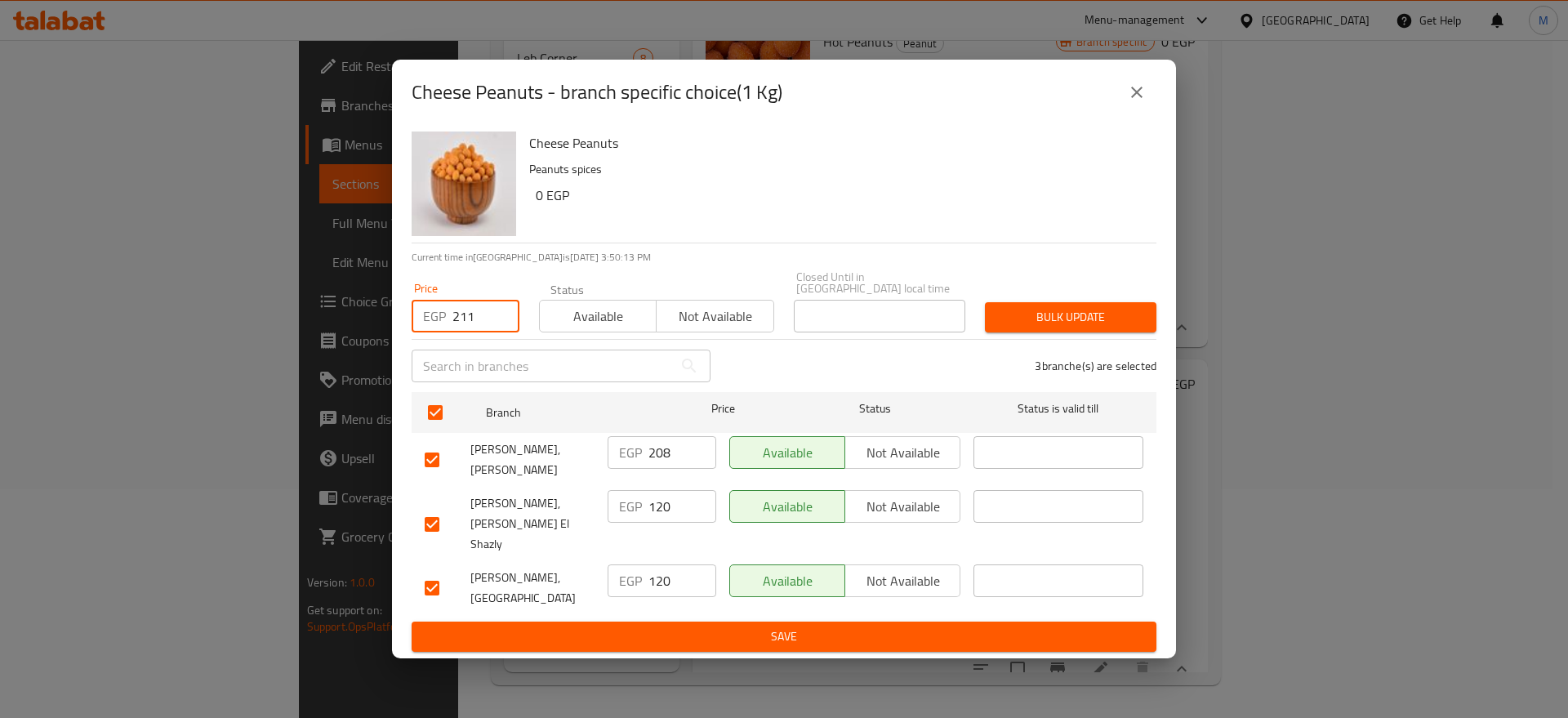
type input "211"
click at [1035, 323] on span "Bulk update" at bounding box center [1070, 317] width 145 height 21
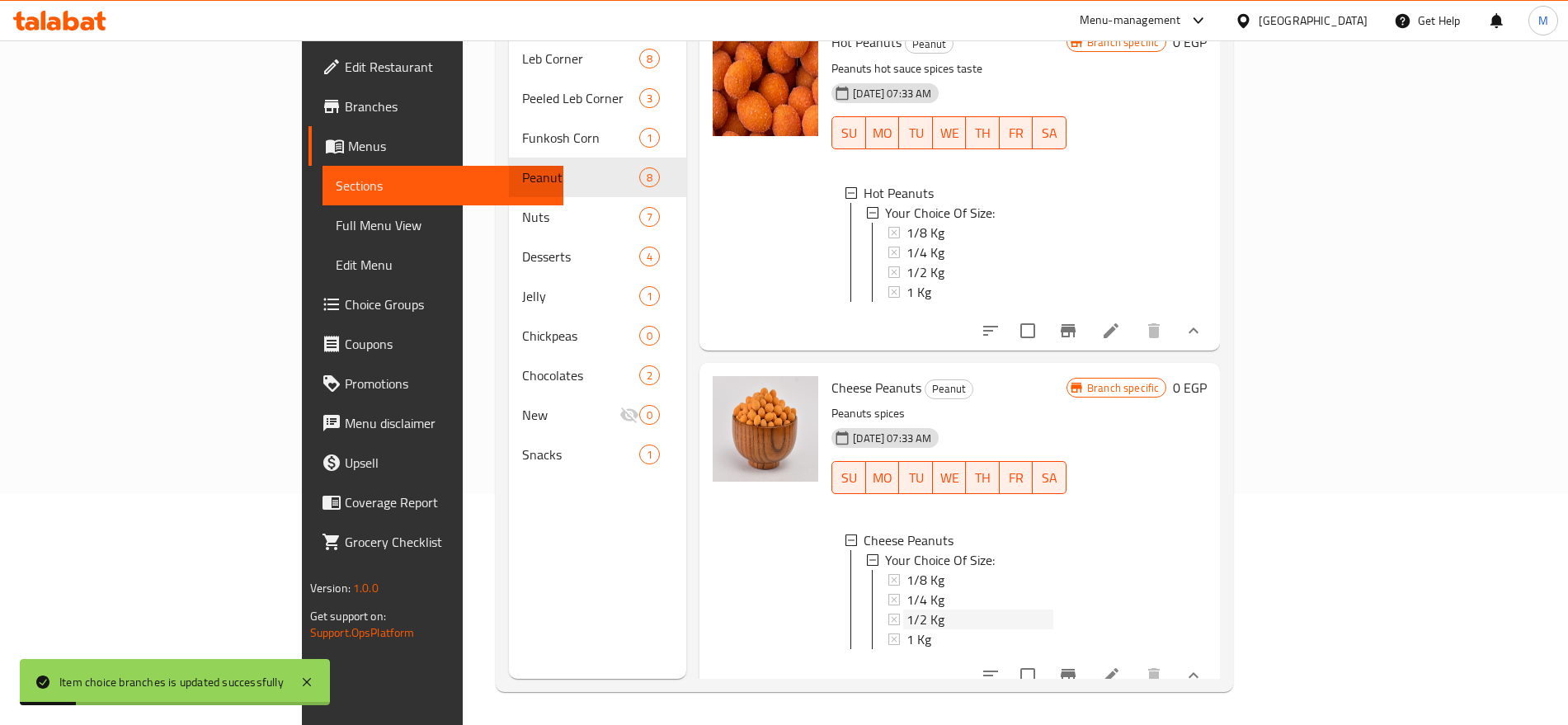
click at [907, 610] on div "1/2 Kg" at bounding box center [980, 619] width 147 height 20
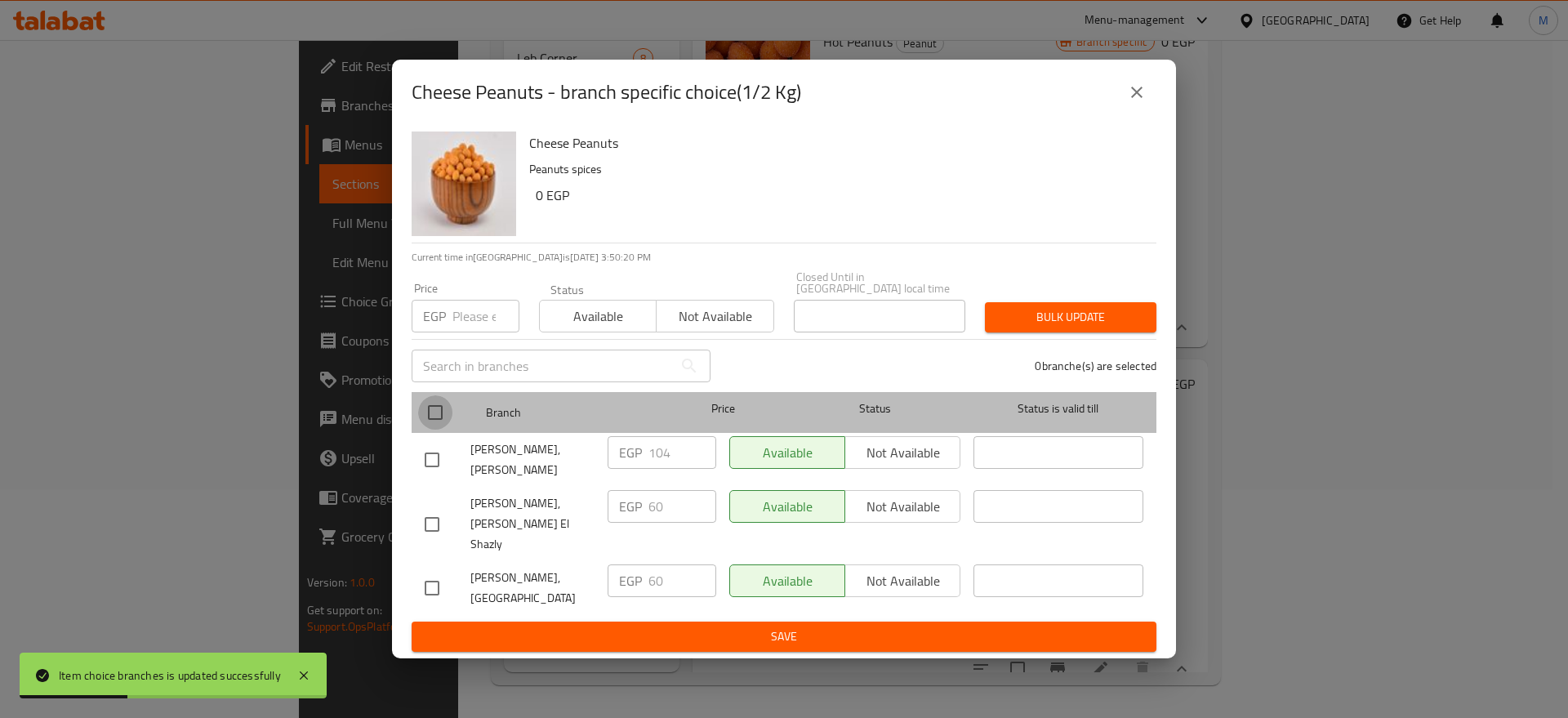
click at [432, 408] on input "checkbox" at bounding box center [435, 412] width 35 height 35
checkbox input "true"
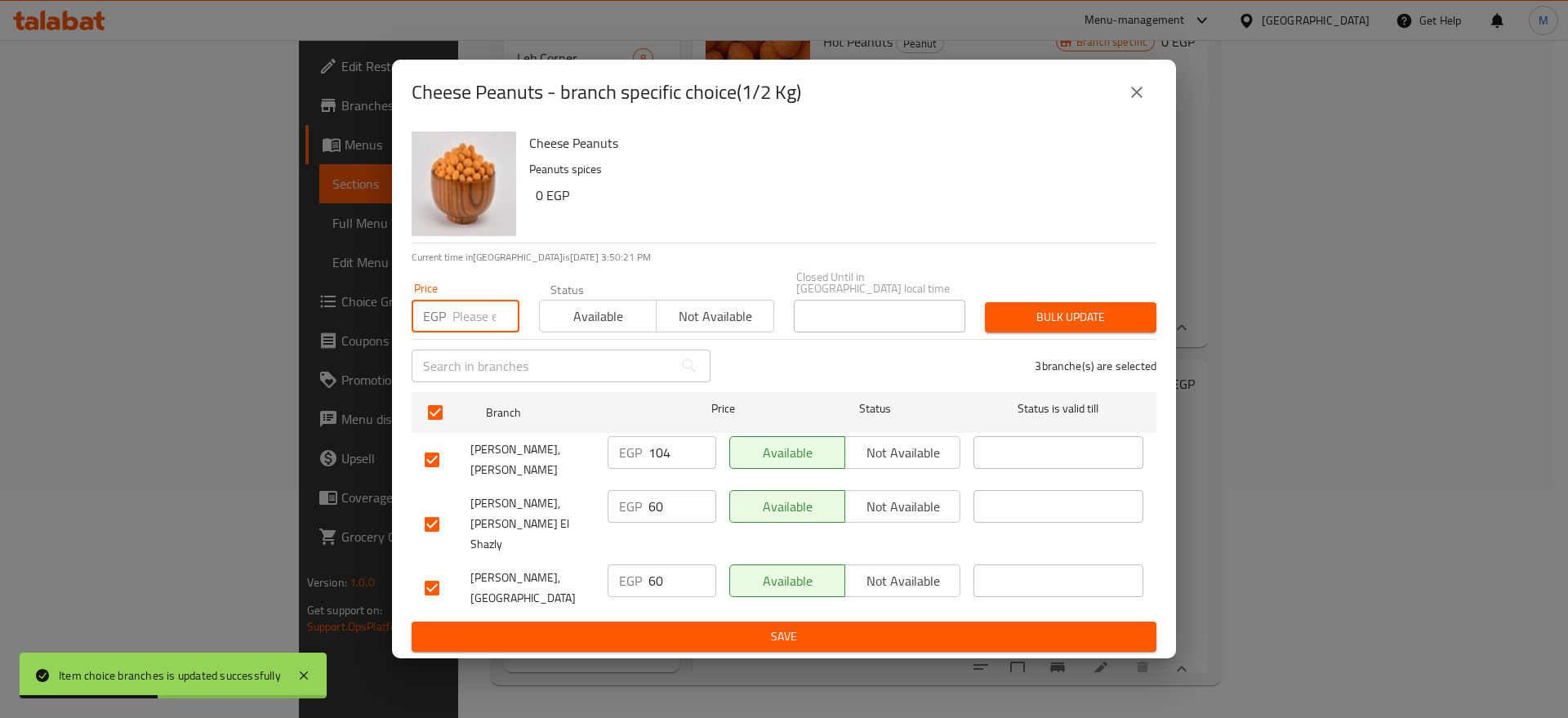
click at [476, 319] on input "number" at bounding box center [486, 315] width 67 height 33
paste input "105"
click at [1018, 332] on button "Bulk update" at bounding box center [1070, 317] width 171 height 30
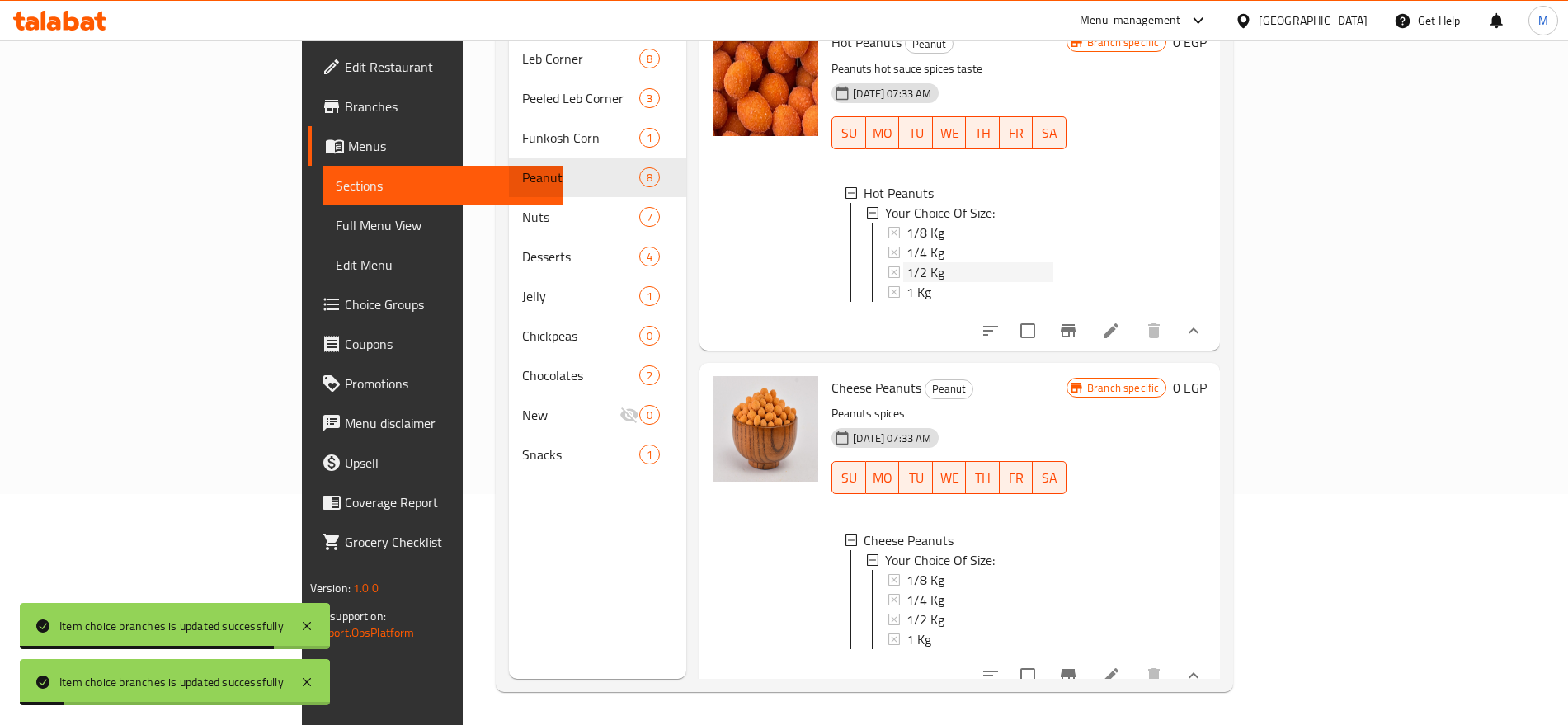
click at [907, 262] on span "1/2 Kg" at bounding box center [926, 271] width 38 height 20
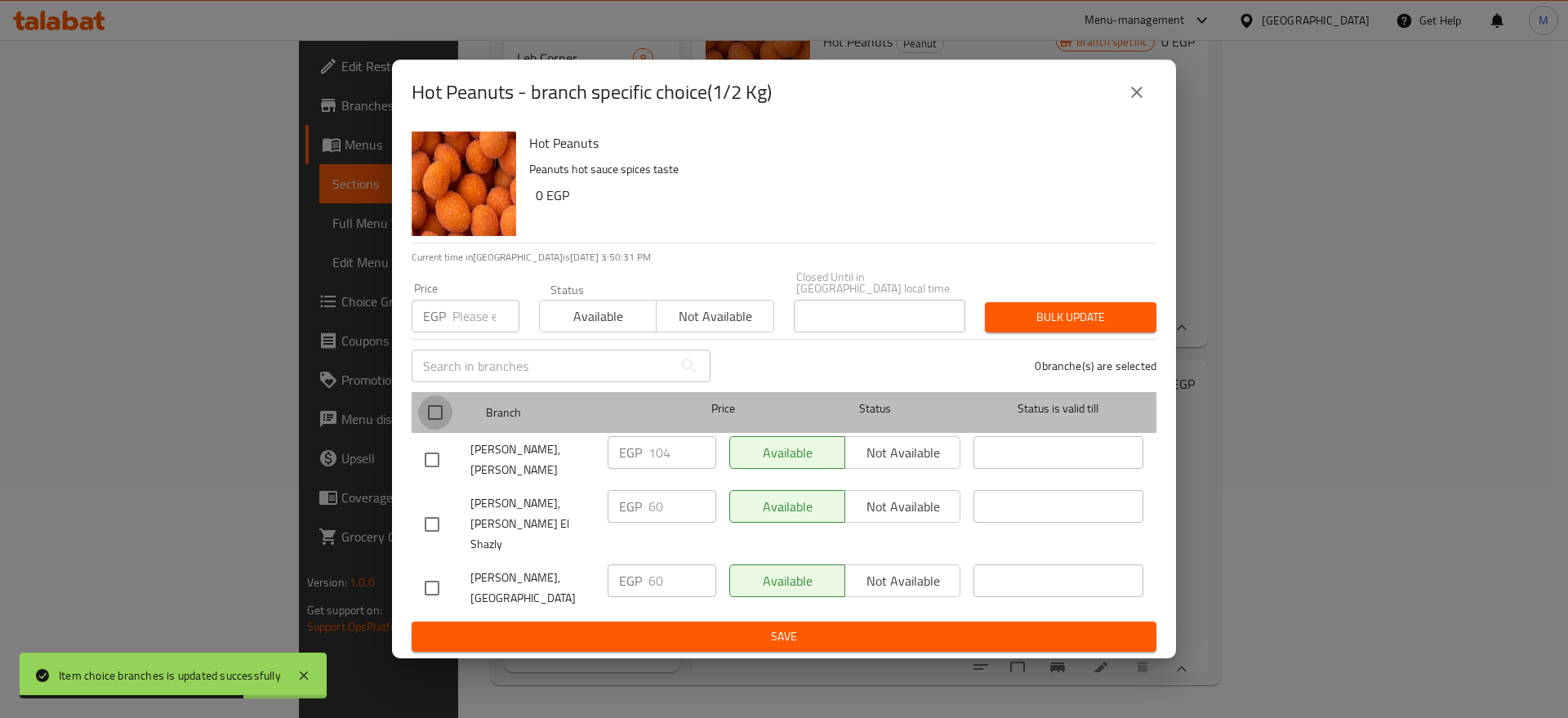
click at [437, 407] on input "checkbox" at bounding box center [435, 412] width 35 height 35
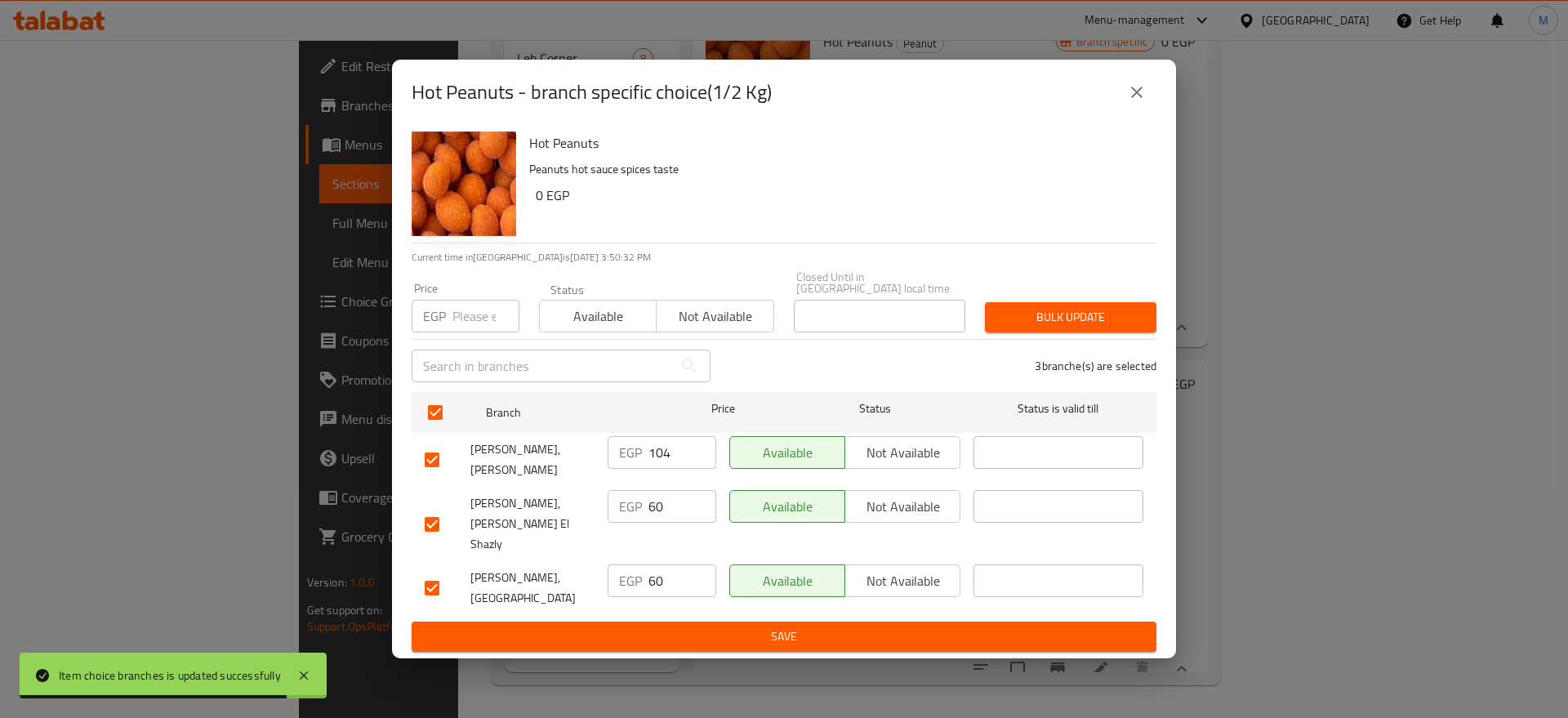
click at [465, 336] on div "Price EGP Price" at bounding box center [465, 307] width 127 height 69
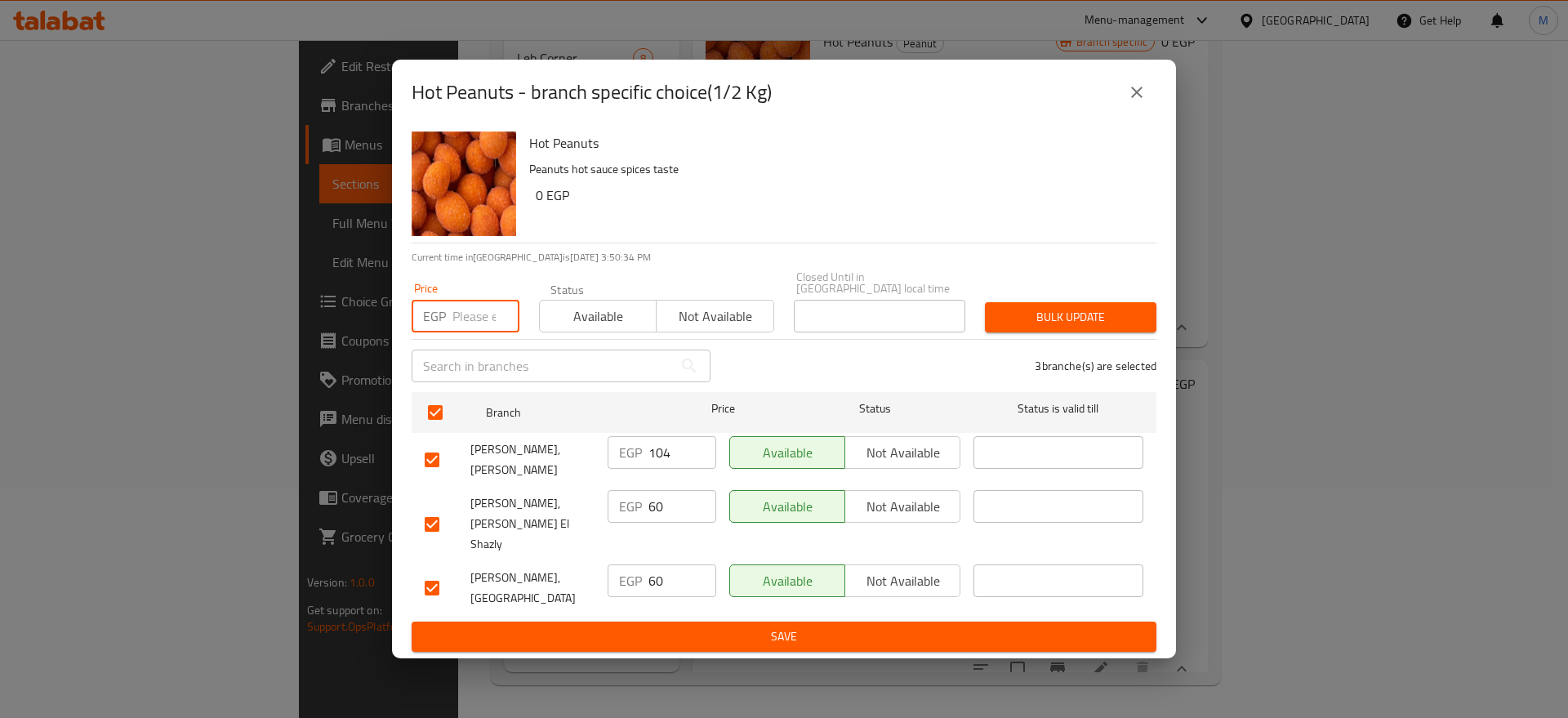
click at [471, 323] on input "number" at bounding box center [486, 315] width 67 height 33
paste input "105"
click at [1092, 328] on span "Bulk update" at bounding box center [1070, 317] width 145 height 21
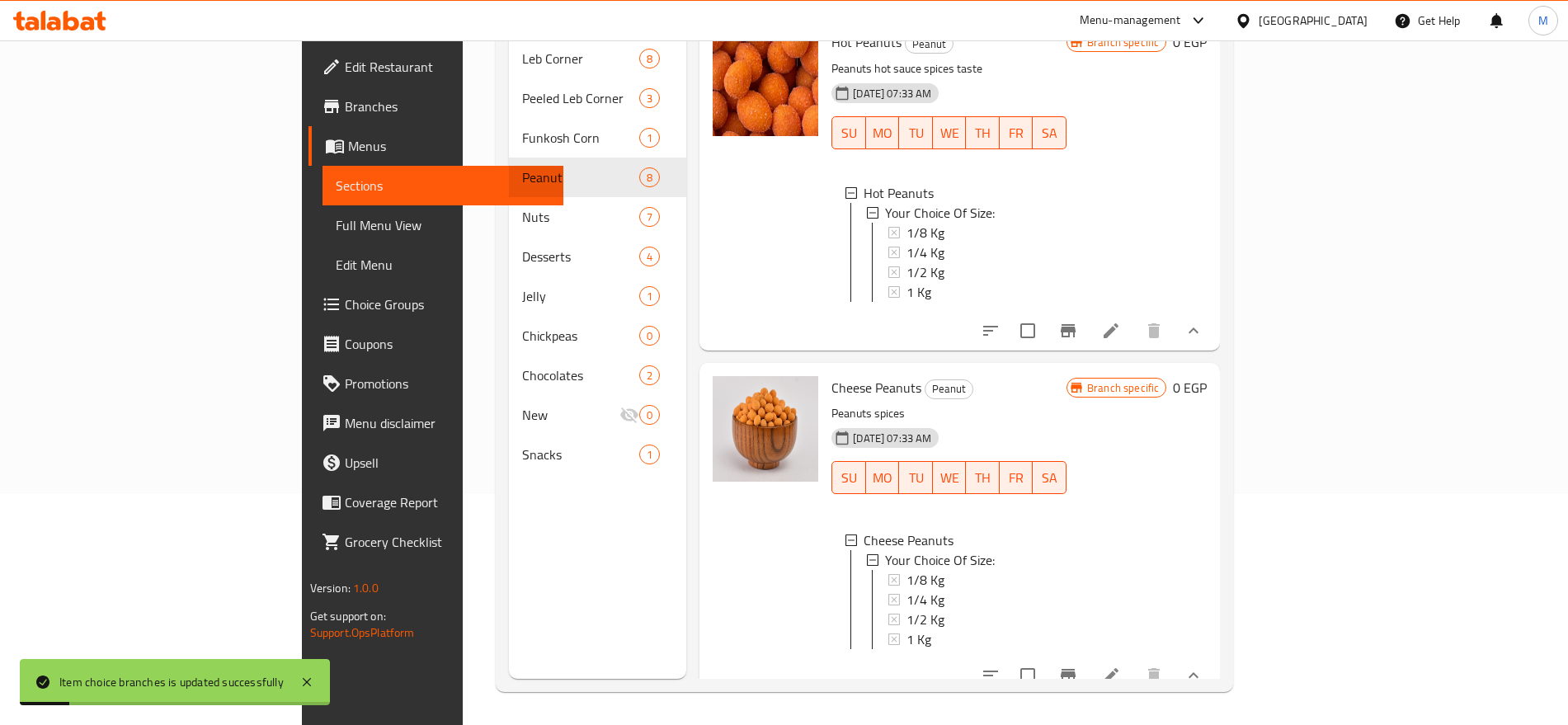
click at [907, 610] on div "1/2 Kg" at bounding box center [980, 619] width 147 height 20
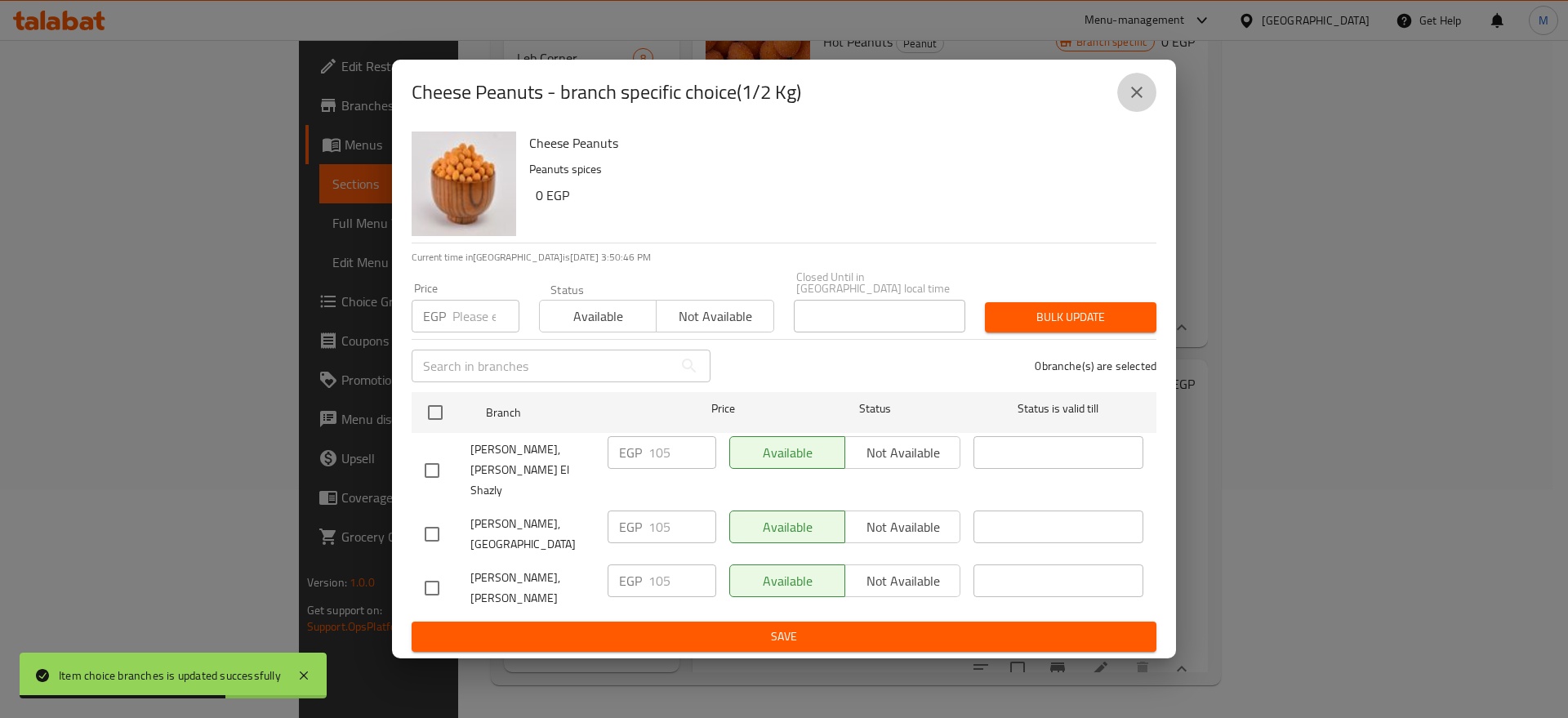
click at [1131, 112] on button "close" at bounding box center [1136, 93] width 39 height 39
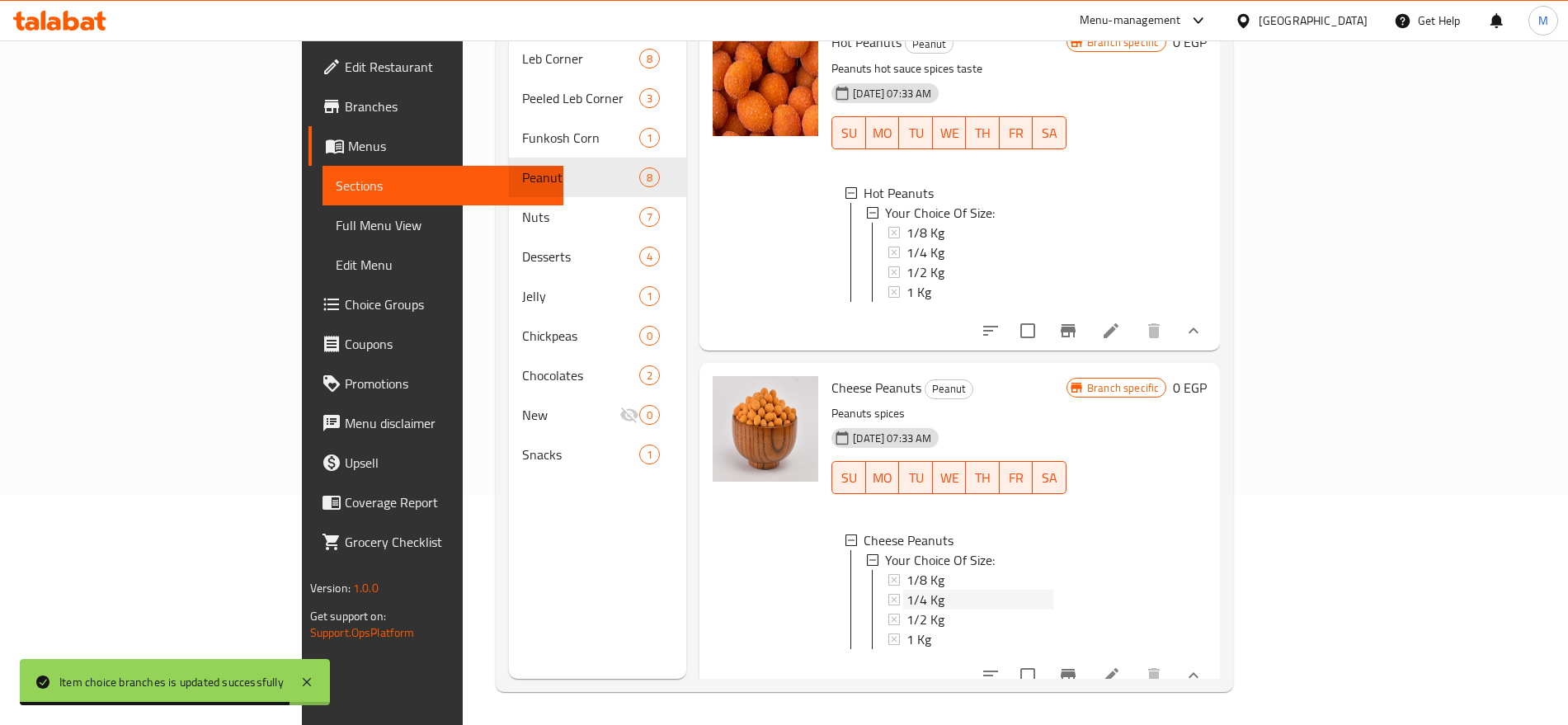
click at [907, 590] on div "1/4 Kg" at bounding box center [980, 599] width 147 height 20
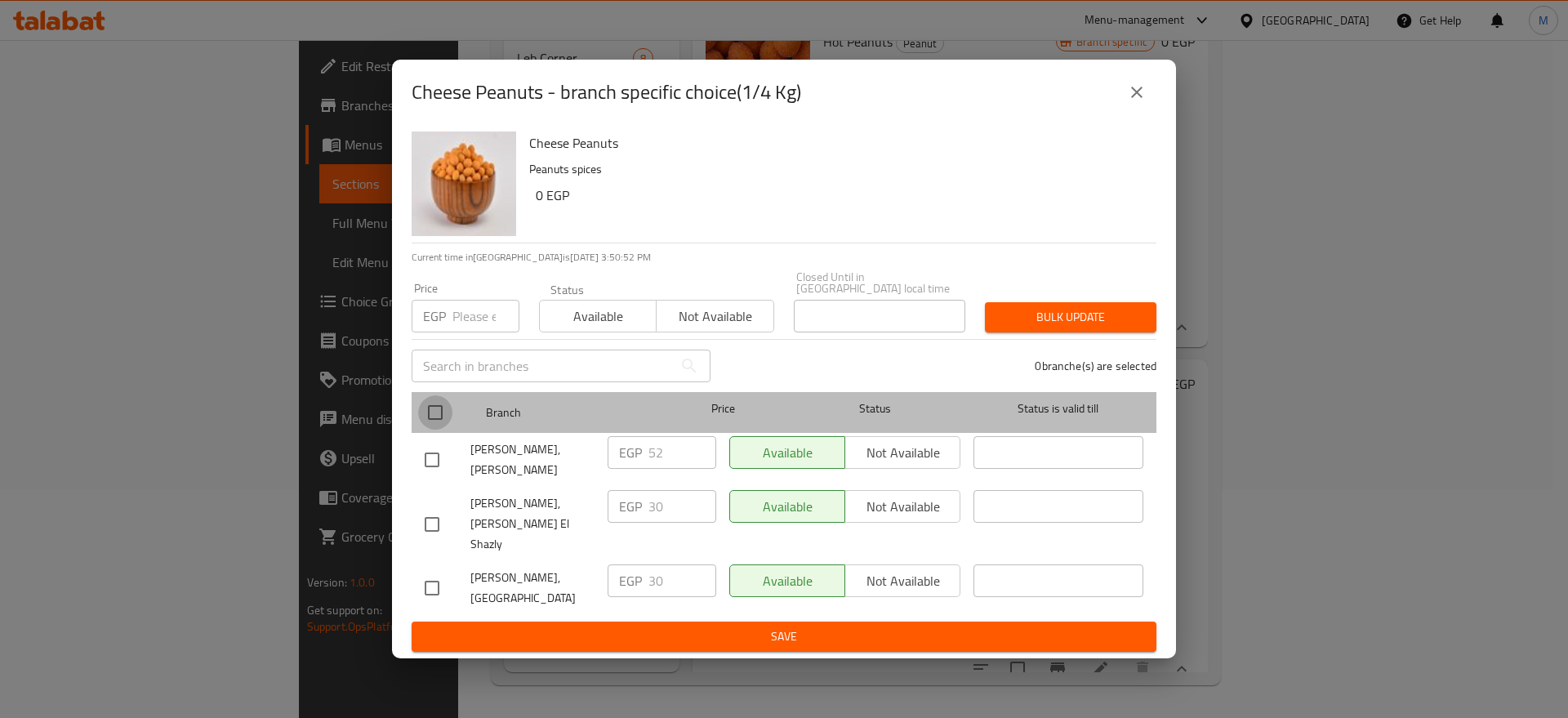
click at [442, 419] on input "checkbox" at bounding box center [435, 412] width 35 height 35
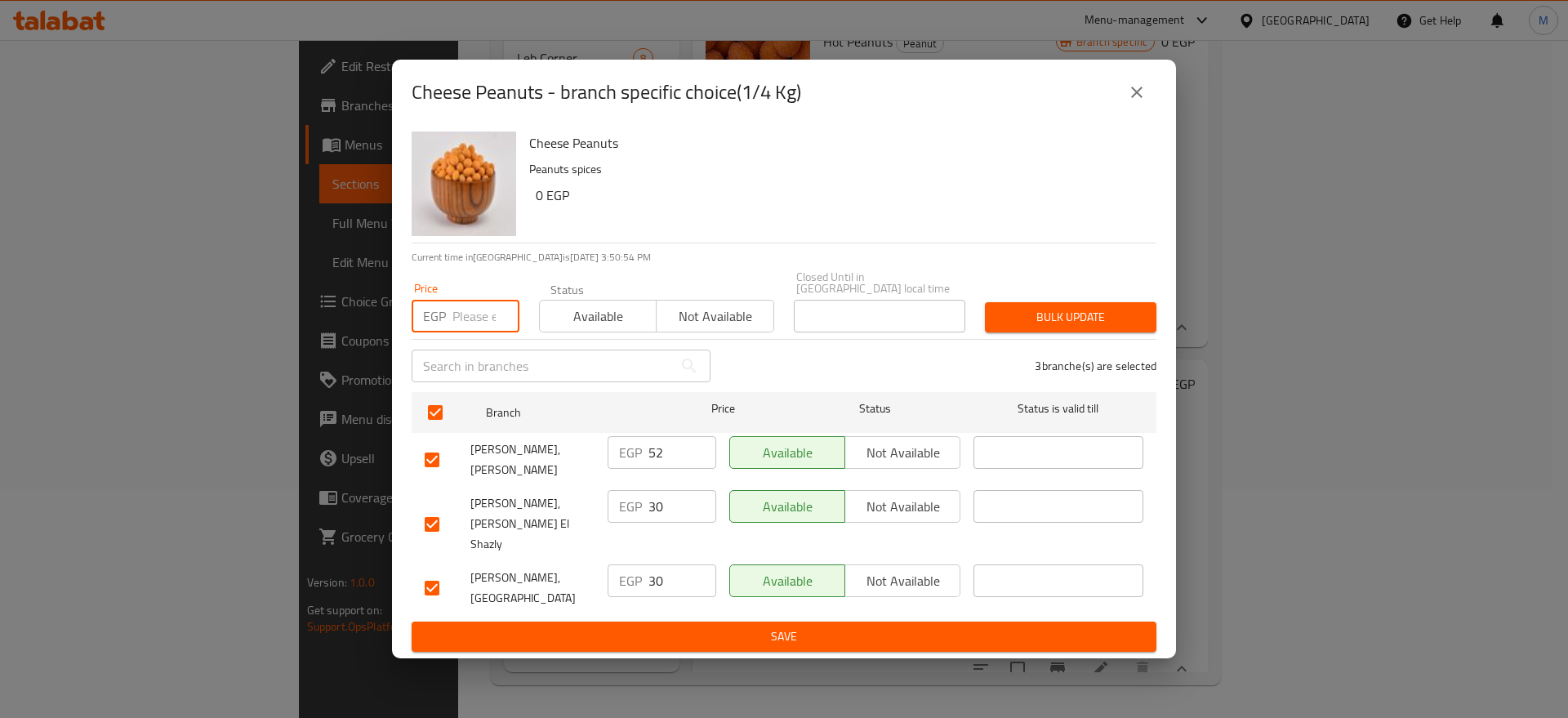
click at [492, 323] on input "number" at bounding box center [486, 315] width 67 height 33
paste input "53"
click at [1033, 311] on span "Bulk update" at bounding box center [1070, 317] width 145 height 21
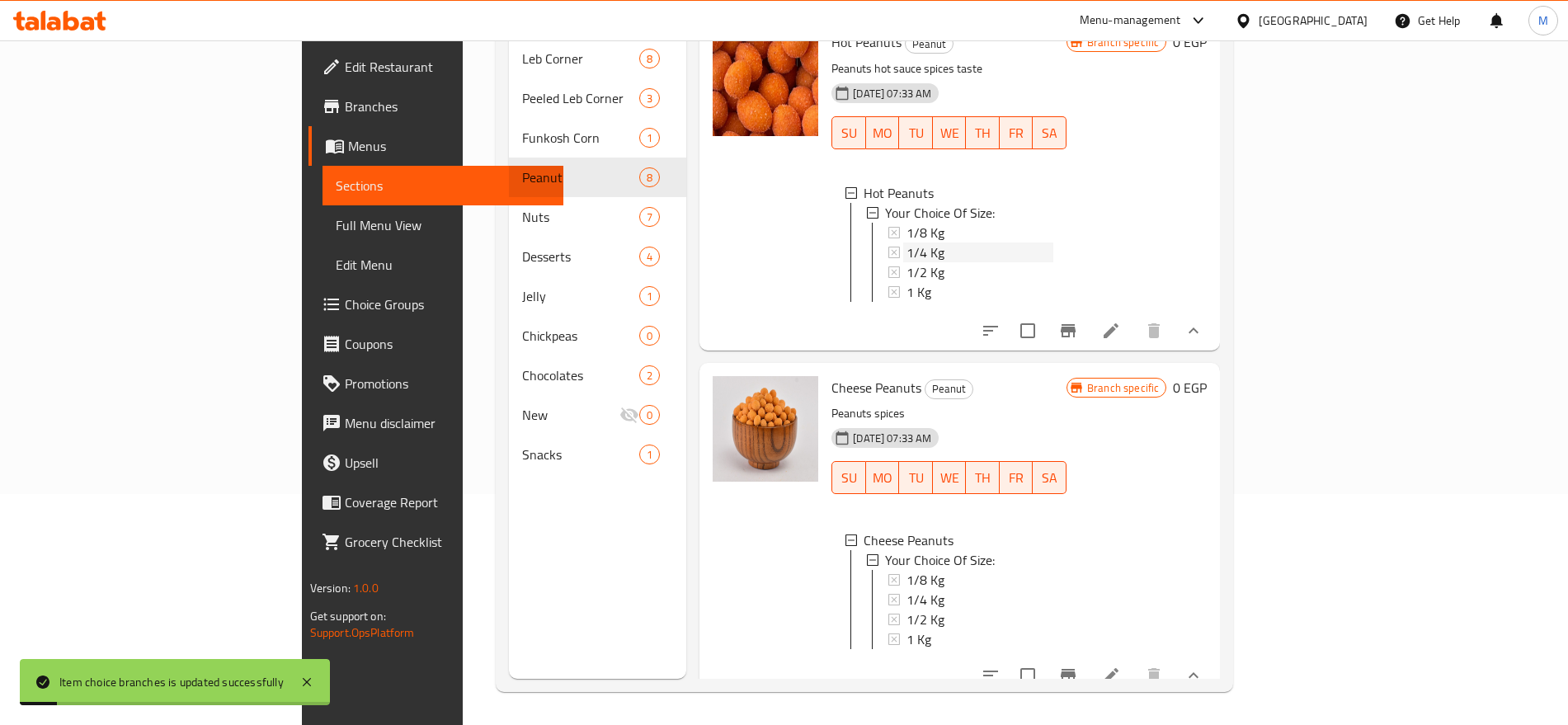
click at [907, 242] on span "1/4 Kg" at bounding box center [926, 251] width 38 height 20
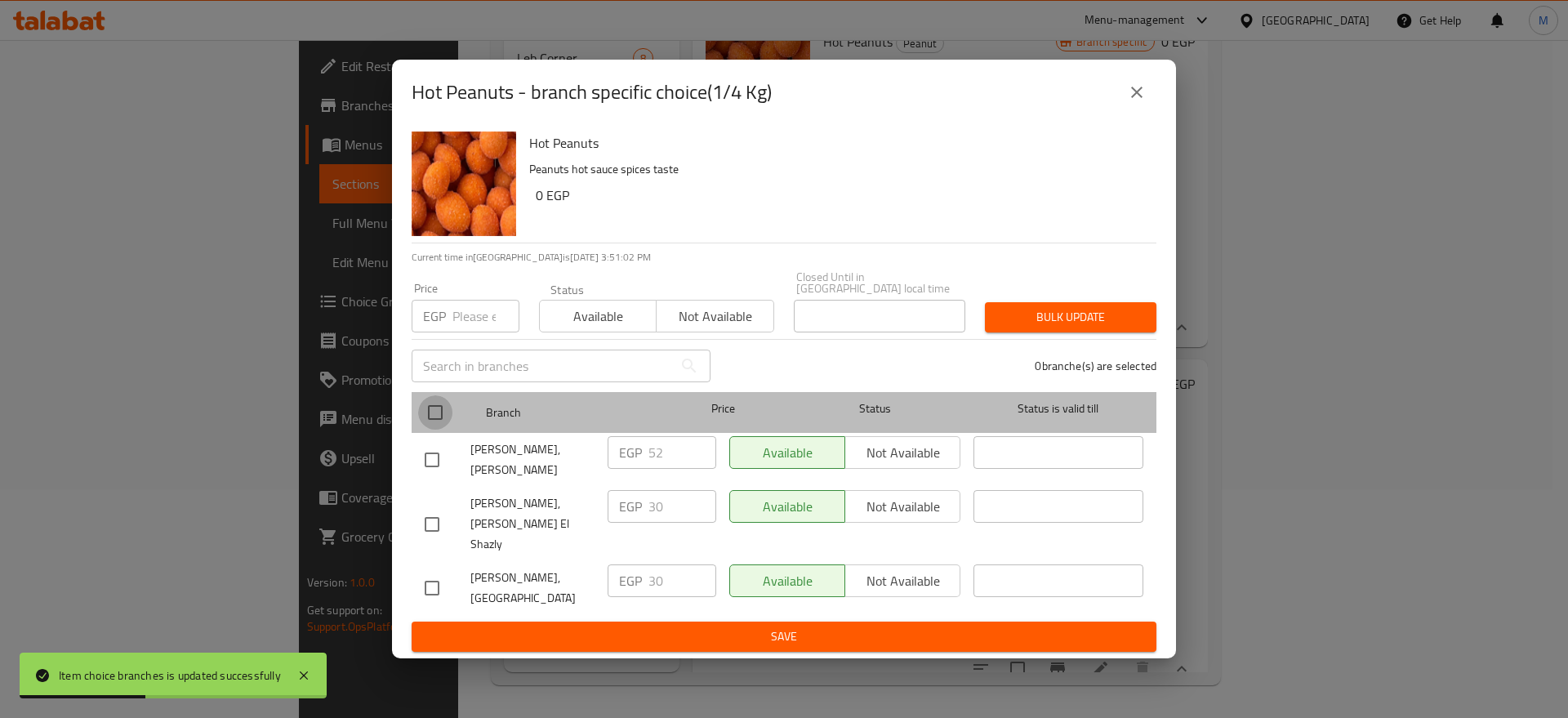
click at [432, 413] on input "checkbox" at bounding box center [435, 412] width 35 height 35
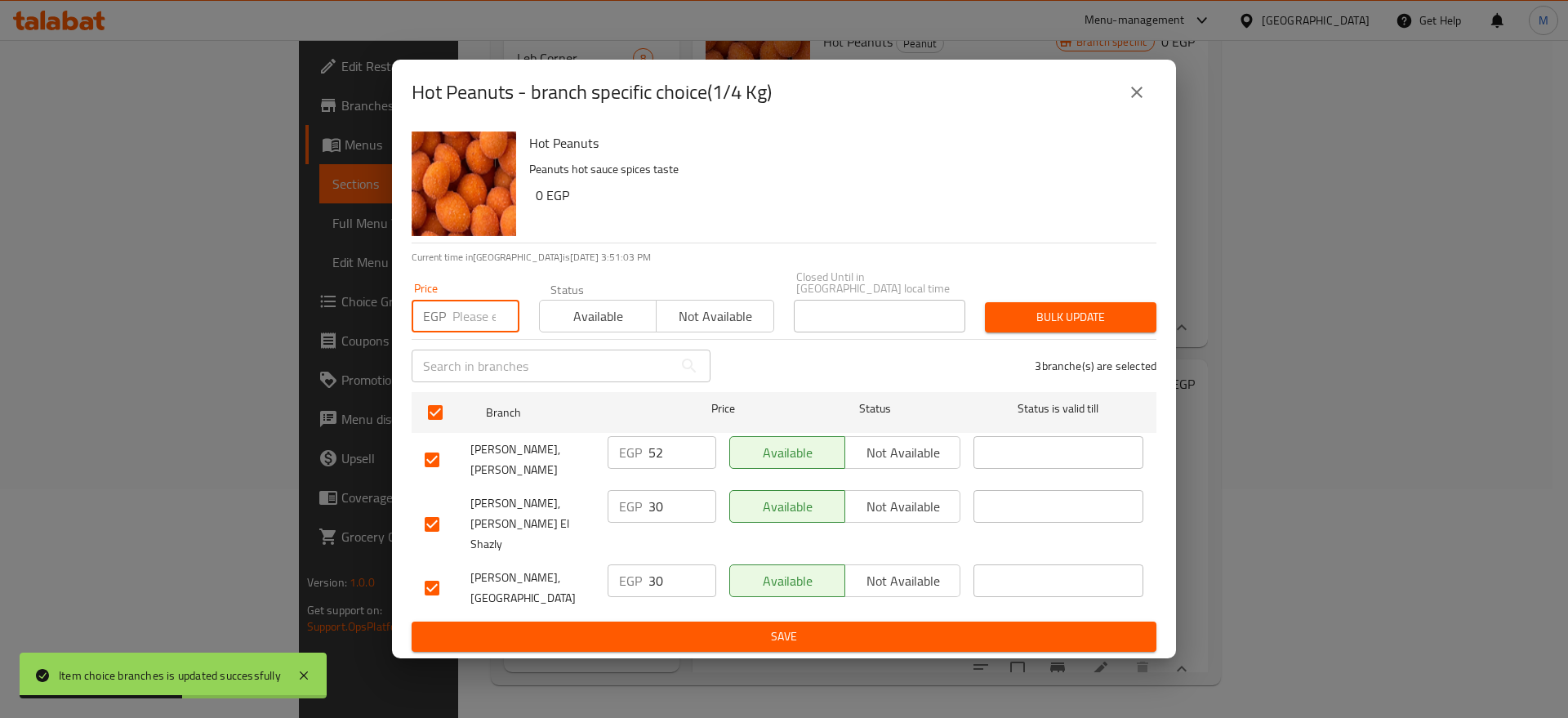
click at [467, 316] on input "number" at bounding box center [486, 315] width 67 height 33
paste input "53"
click at [1059, 323] on span "Bulk update" at bounding box center [1070, 317] width 145 height 21
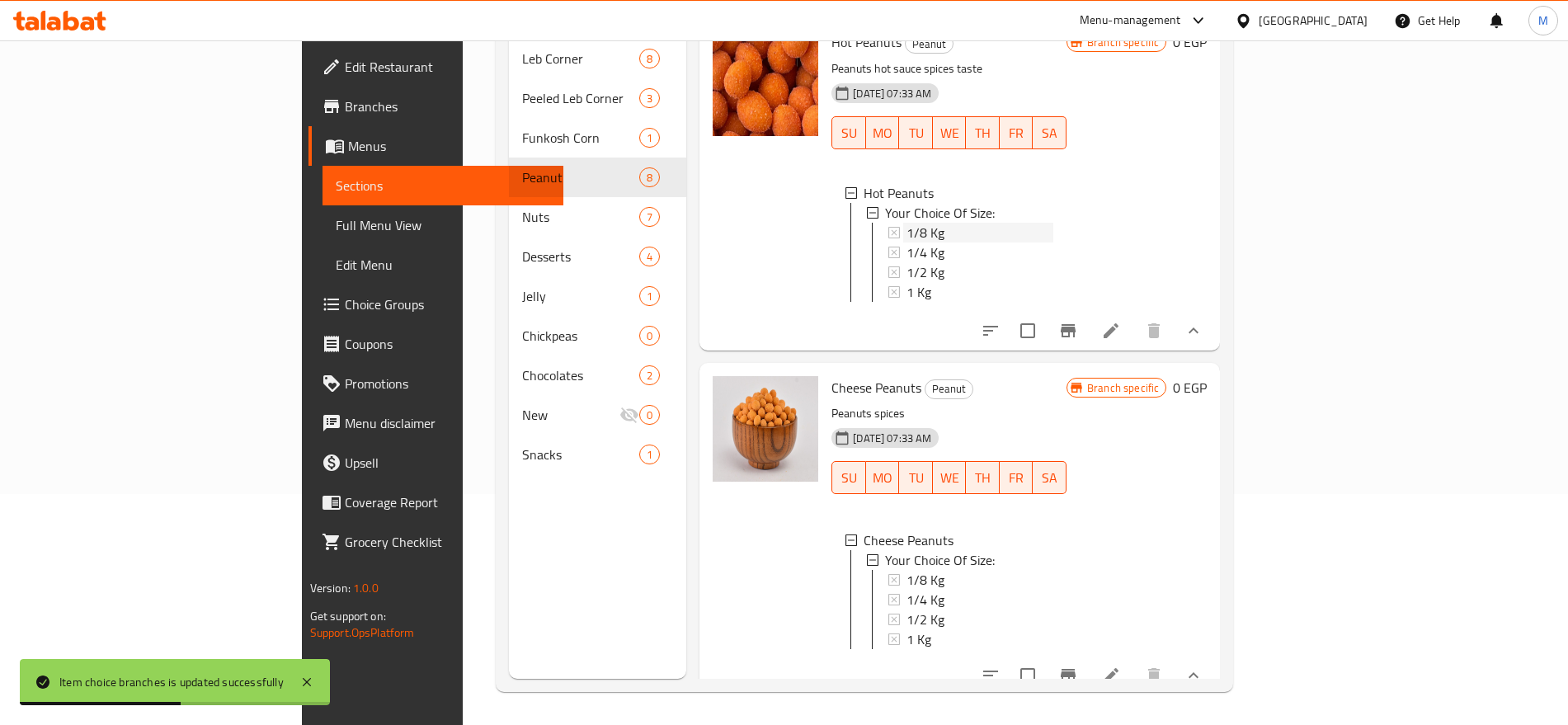
click at [907, 223] on span "1/8 Kg" at bounding box center [926, 233] width 38 height 20
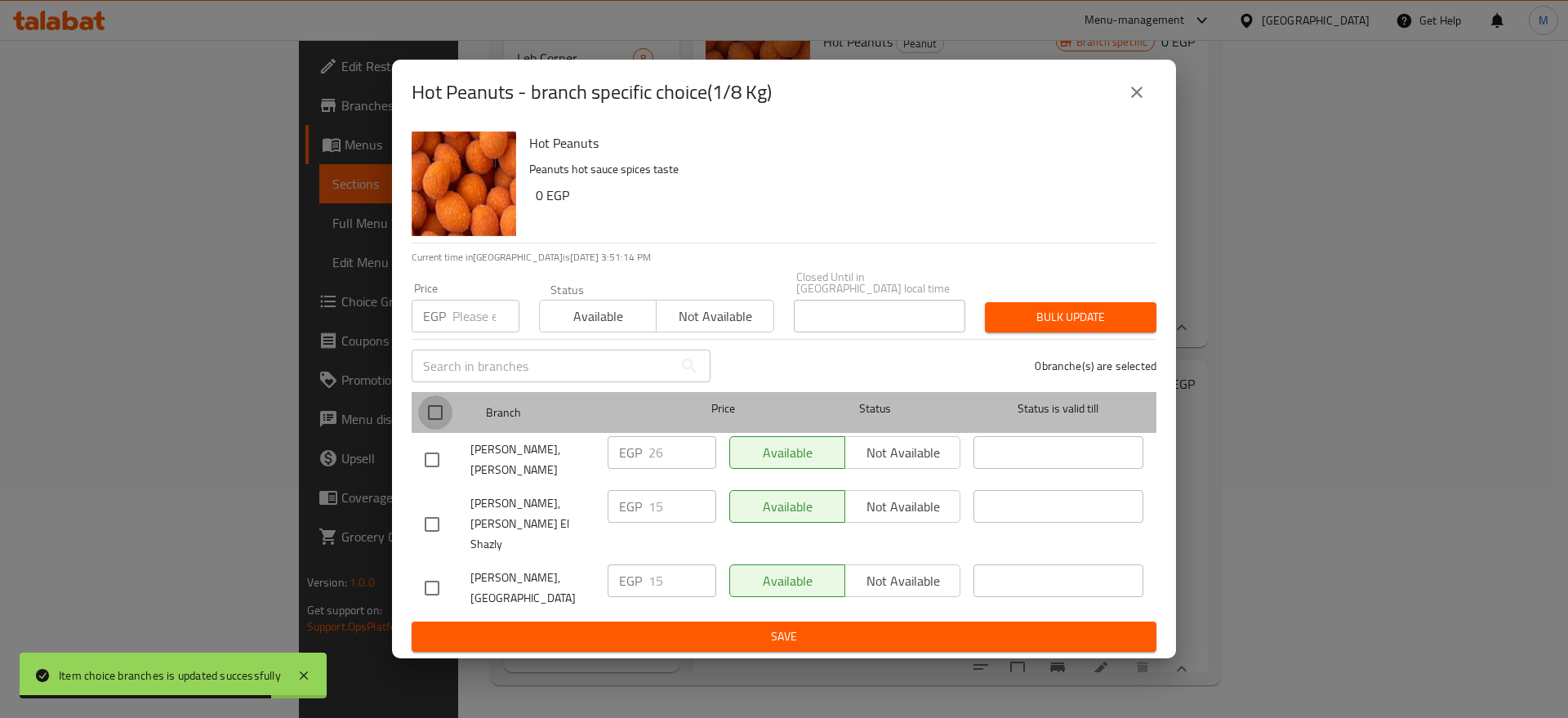
click at [435, 424] on input "checkbox" at bounding box center [435, 412] width 35 height 35
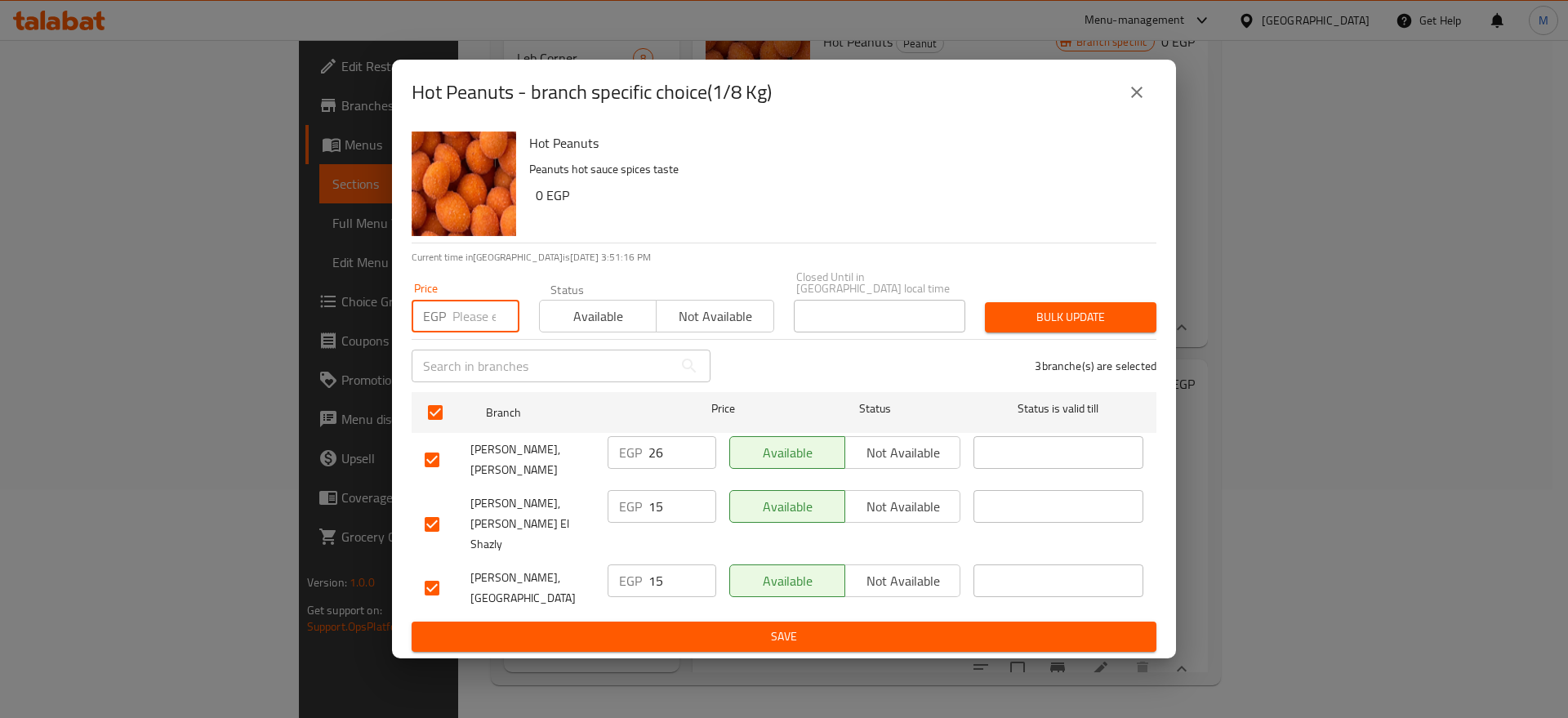
click at [471, 315] on input "number" at bounding box center [486, 315] width 67 height 33
paste input "27"
click at [1053, 320] on span "Bulk update" at bounding box center [1070, 317] width 145 height 21
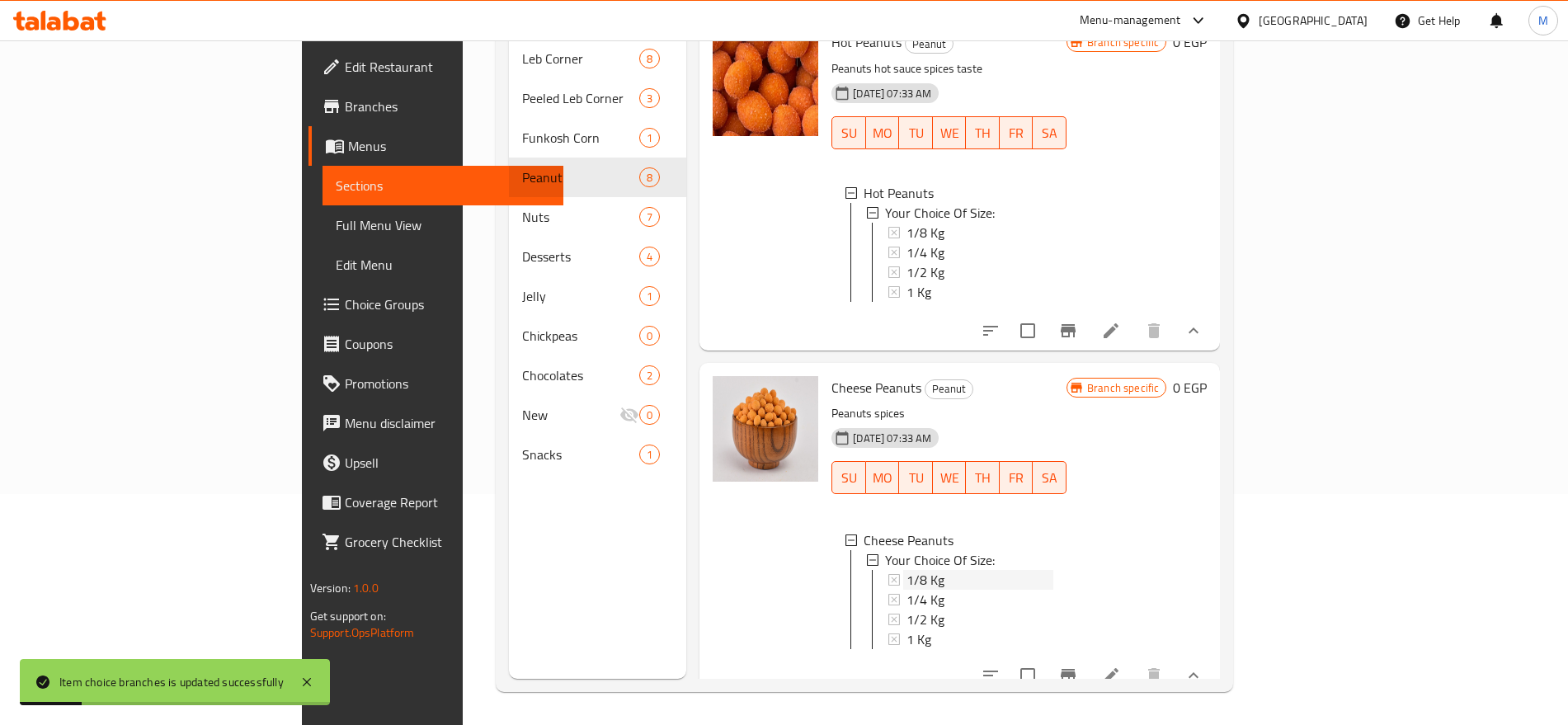
click at [907, 570] on div "1/8 Kg" at bounding box center [980, 579] width 147 height 20
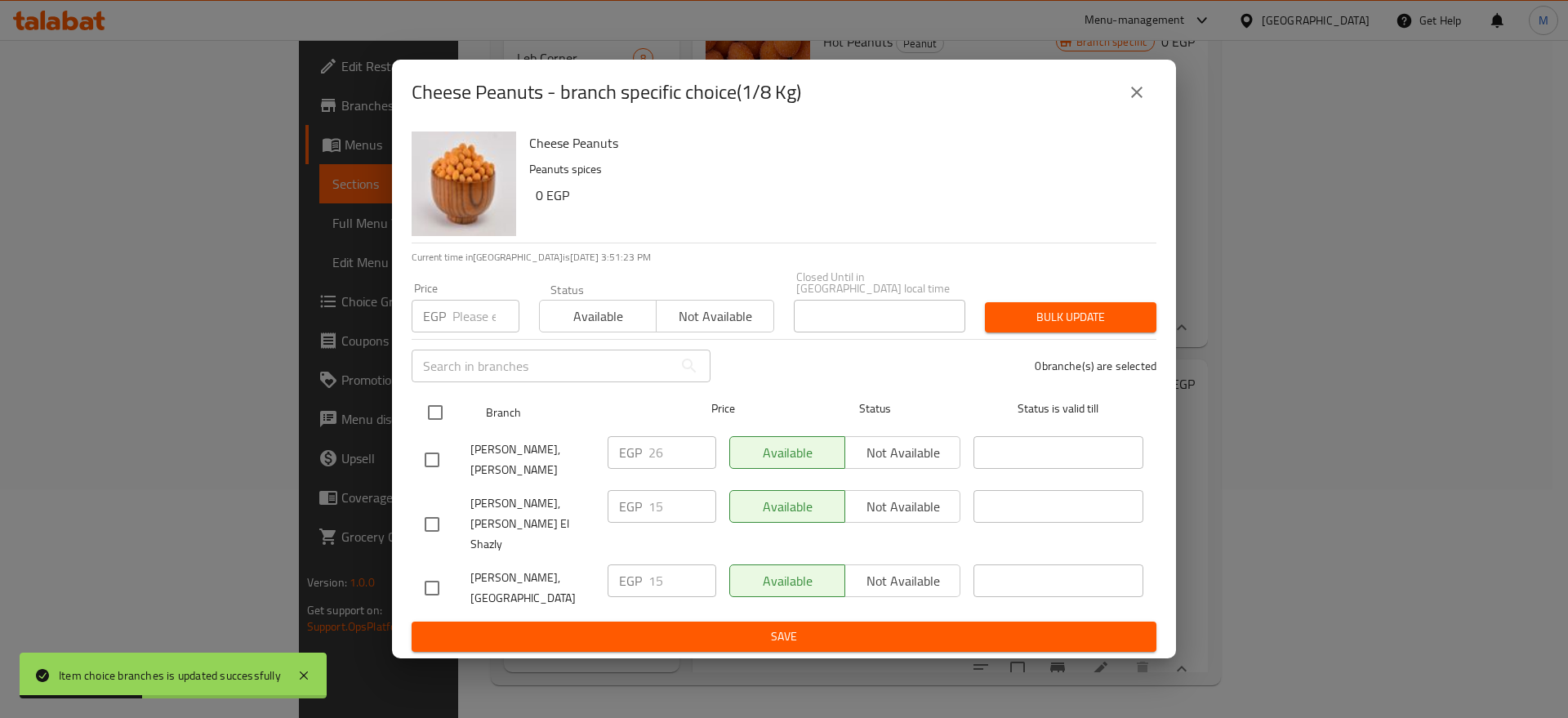
click at [444, 418] on input "checkbox" at bounding box center [435, 412] width 35 height 35
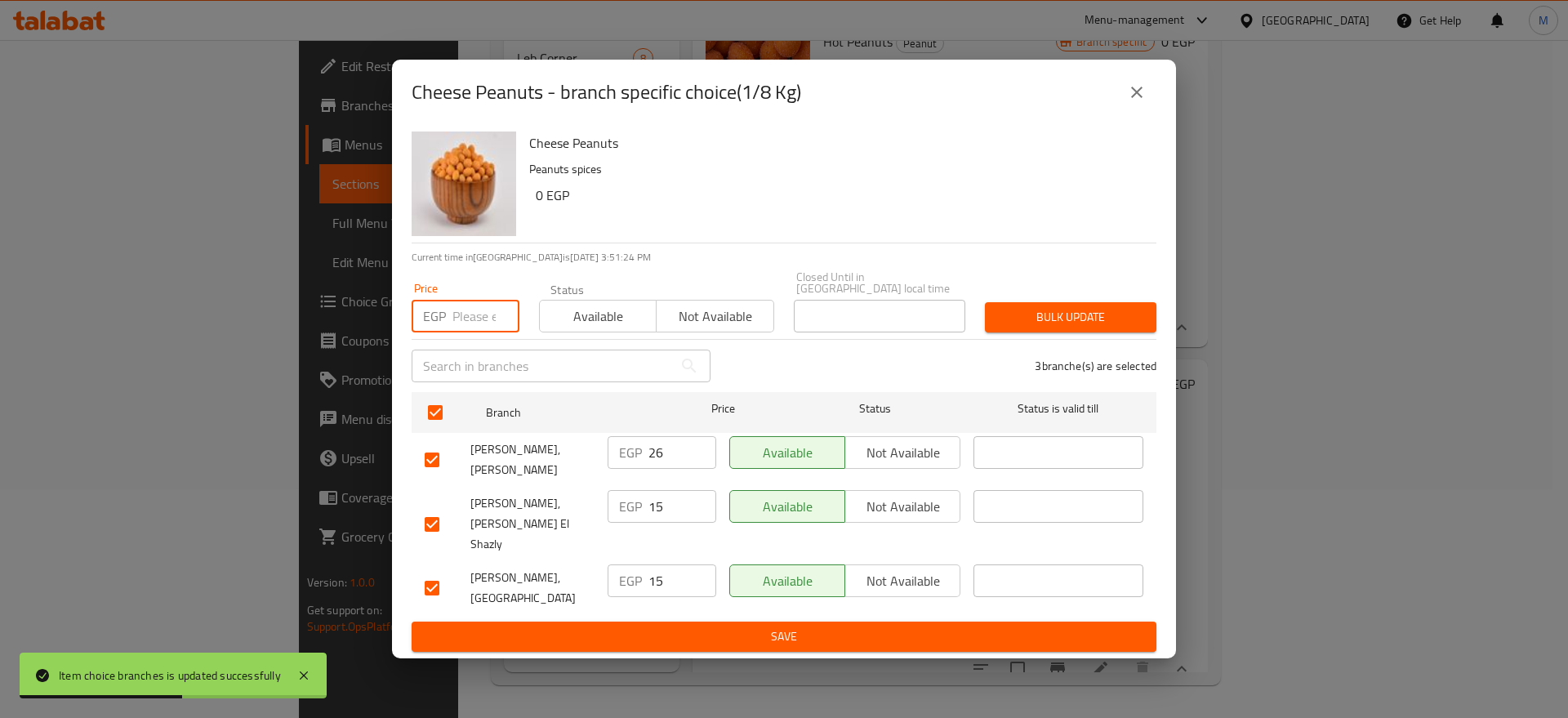
click at [480, 316] on input "number" at bounding box center [486, 315] width 67 height 33
paste input "27"
click at [1040, 328] on span "Bulk update" at bounding box center [1070, 317] width 145 height 21
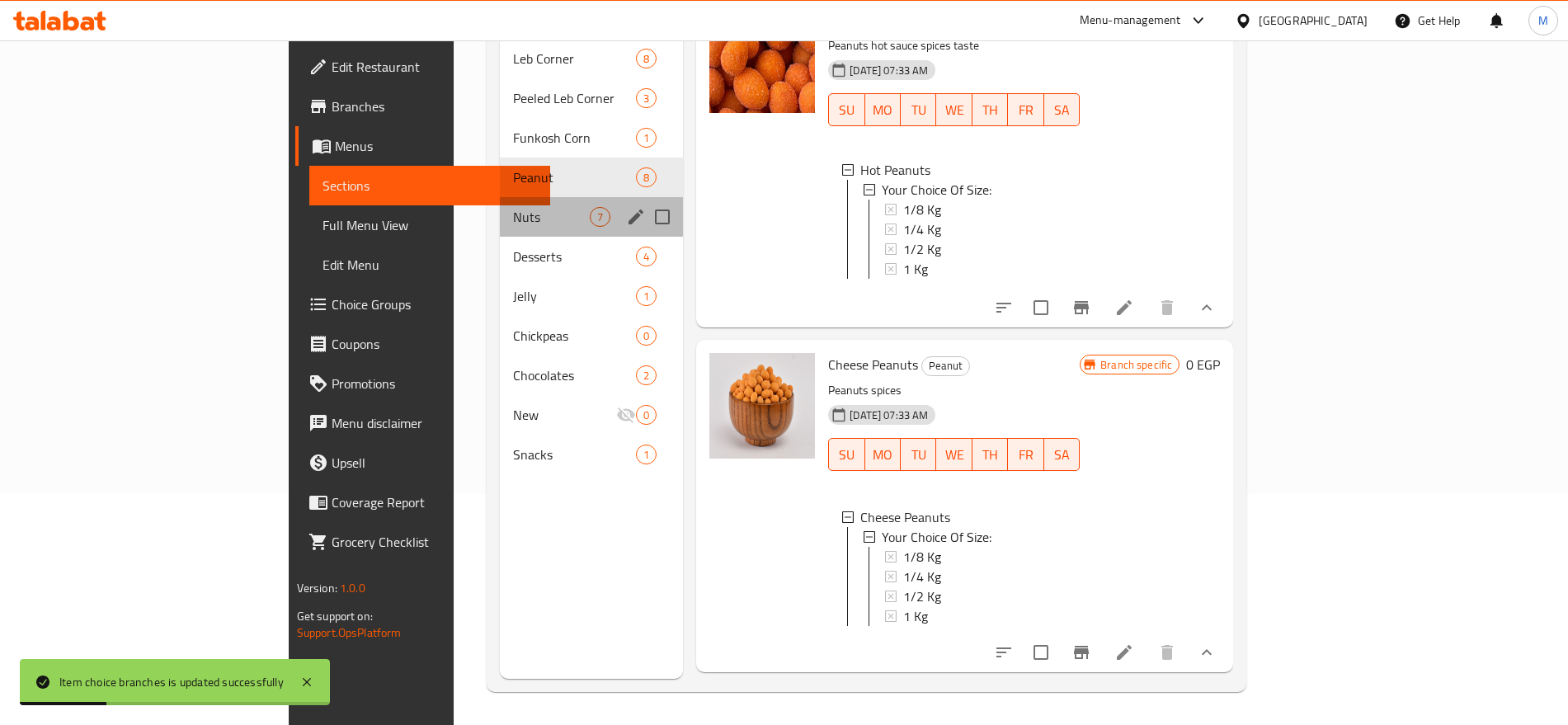
click at [543, 207] on div "Nuts 7" at bounding box center [592, 216] width 183 height 40
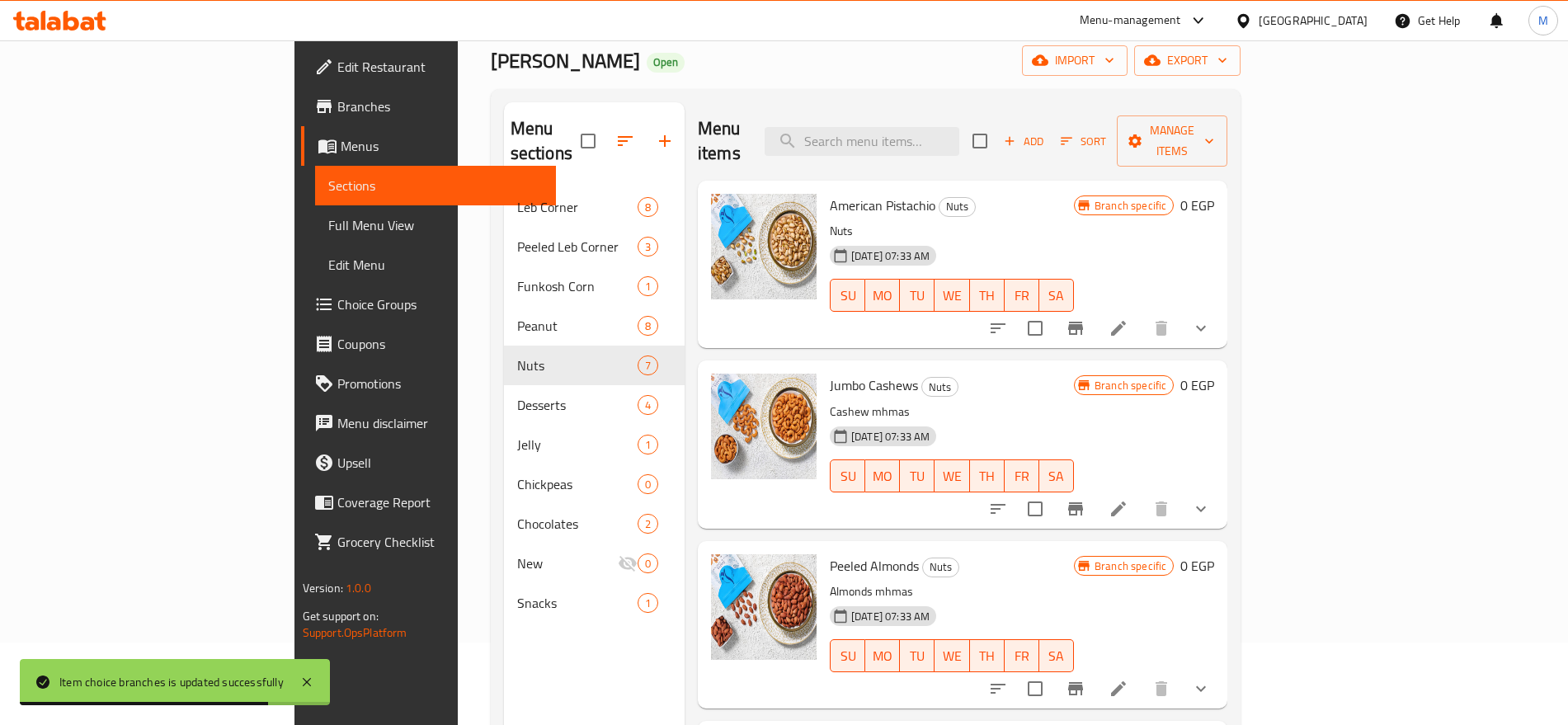
scroll to position [79, 0]
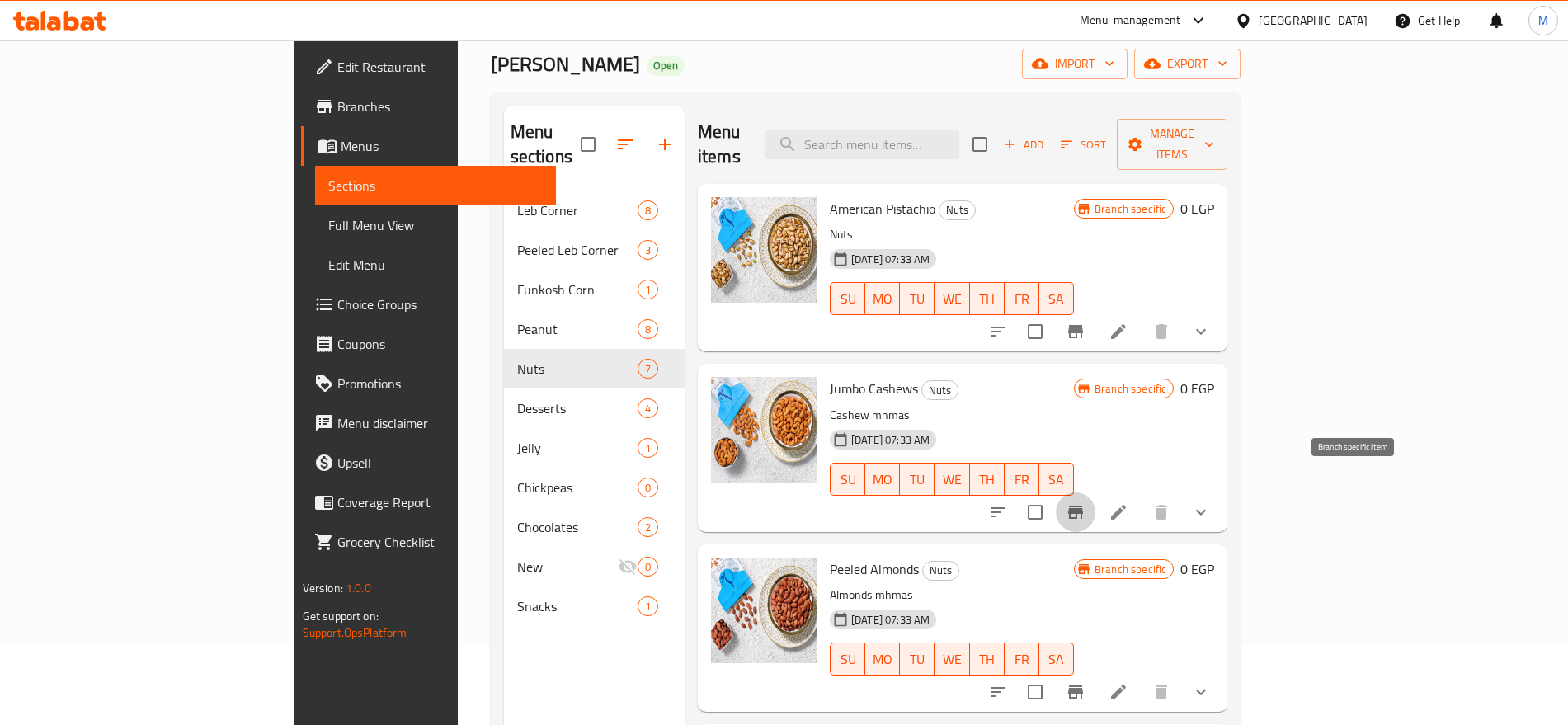
click at [1086, 502] on icon "Branch-specific-item" at bounding box center [1075, 511] width 20 height 20
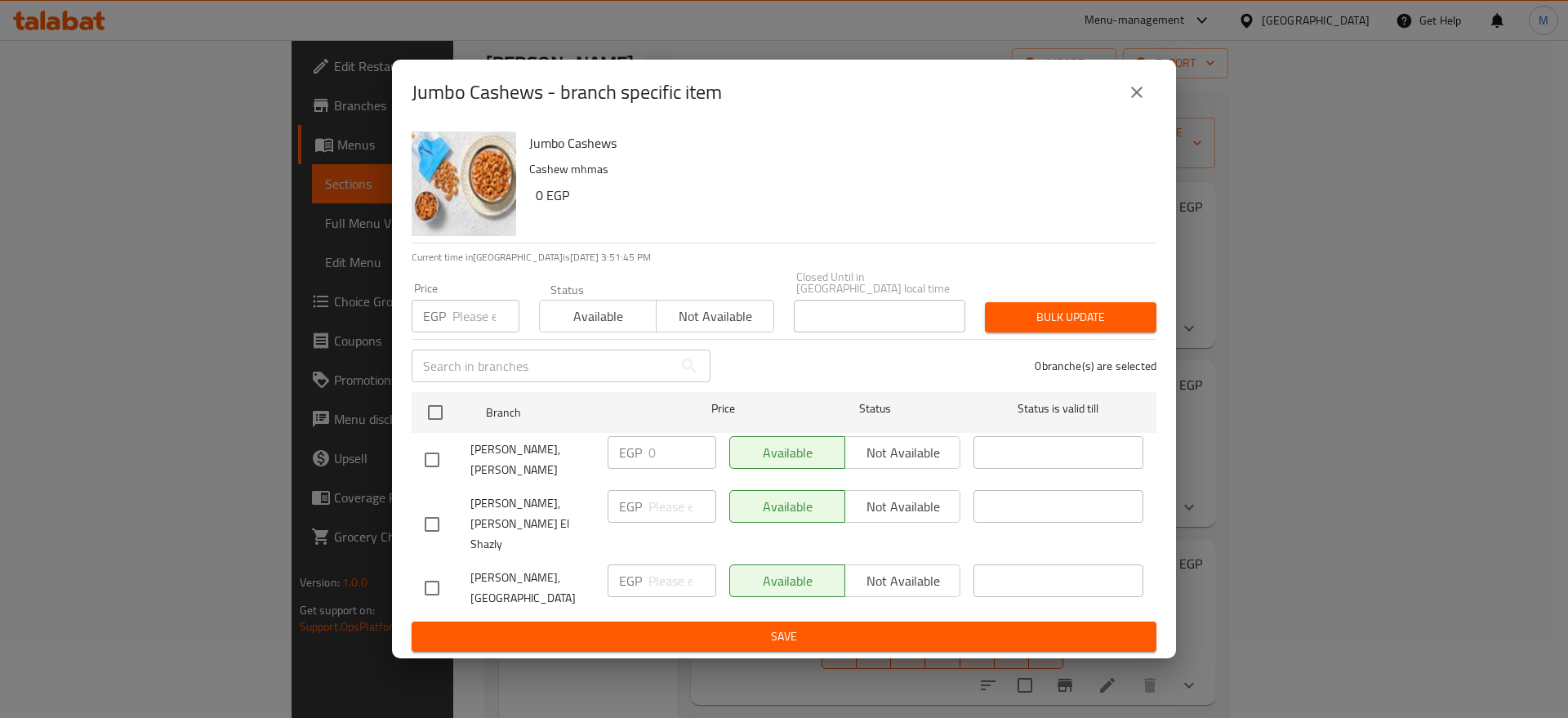
click at [1149, 94] on button "close" at bounding box center [1136, 93] width 39 height 39
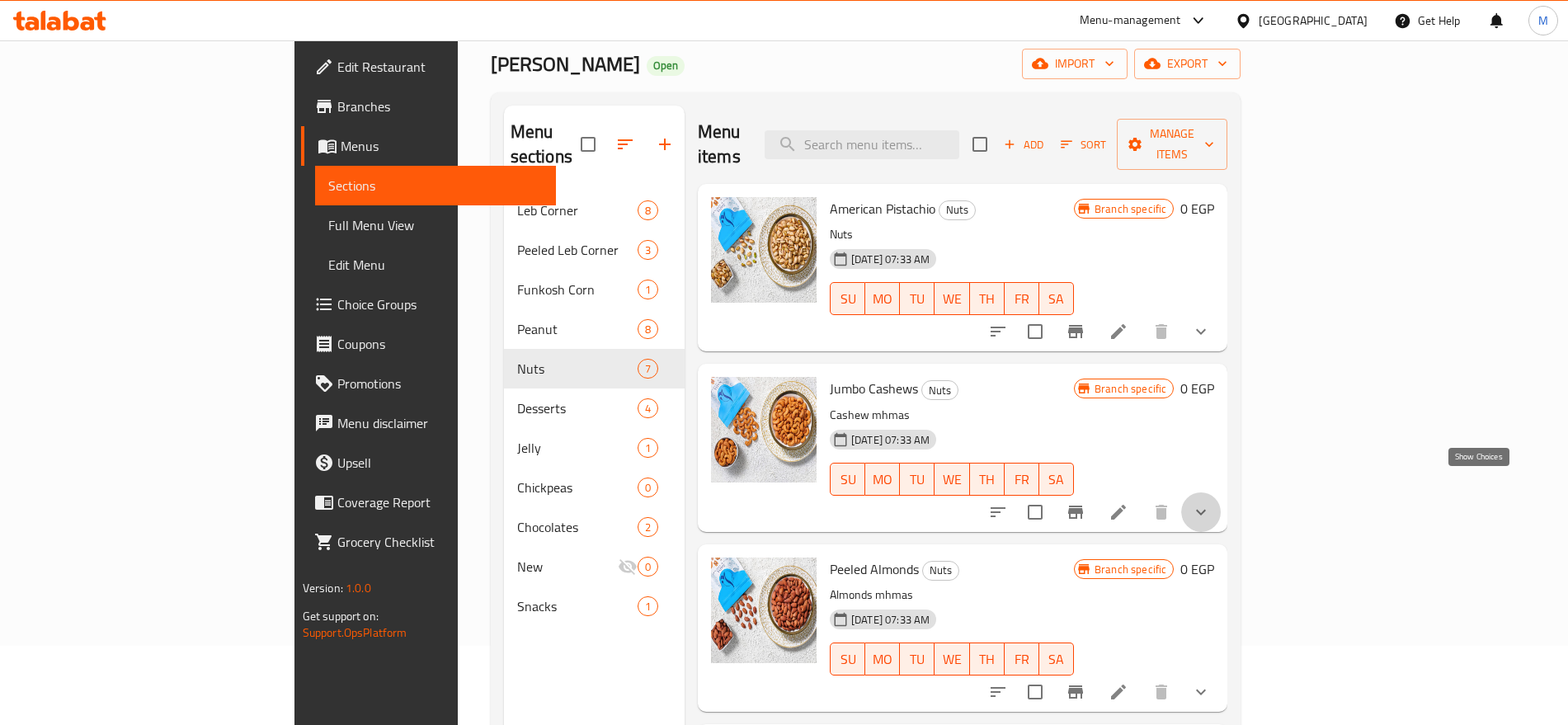
click at [1211, 502] on icon "show more" at bounding box center [1201, 511] width 20 height 20
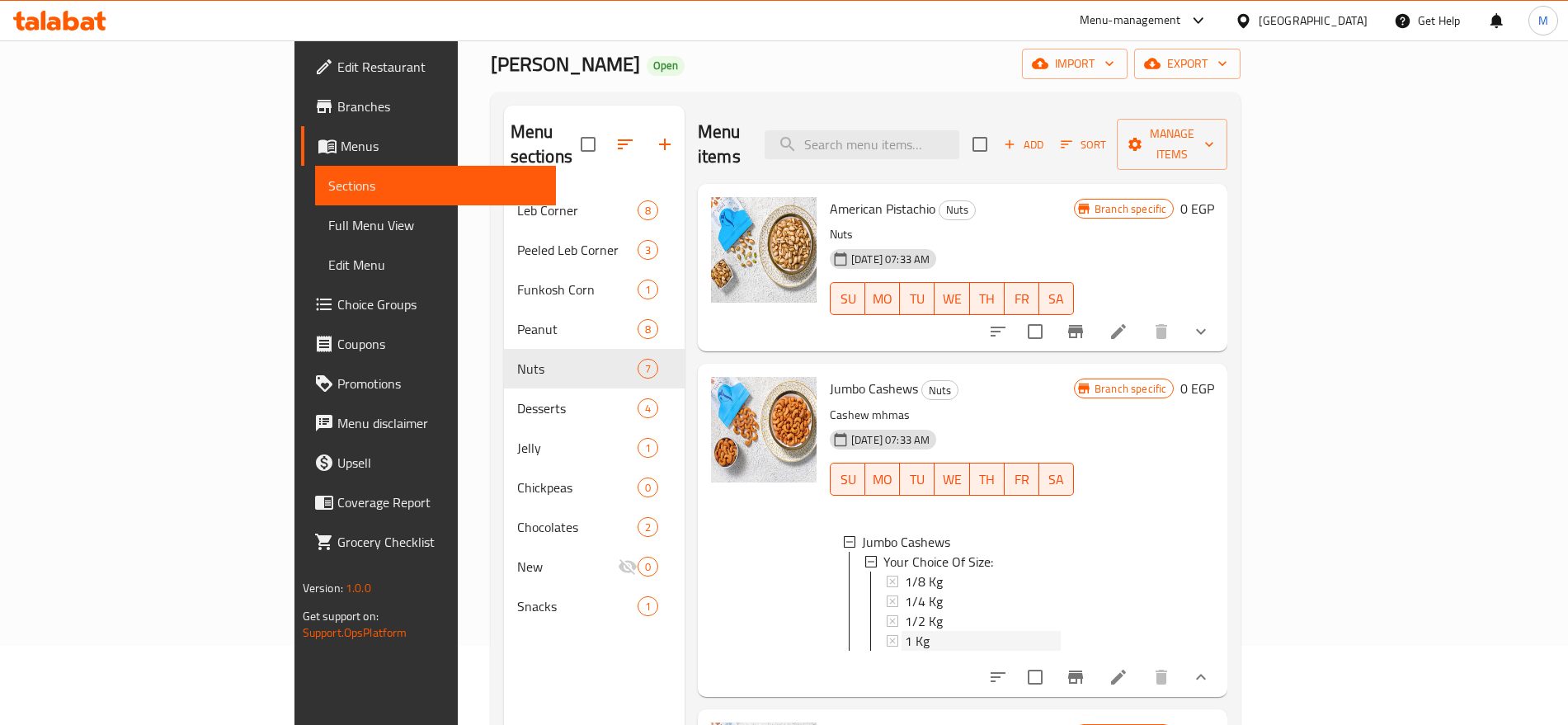
click at [905, 630] on div "1 Kg" at bounding box center [983, 640] width 156 height 20
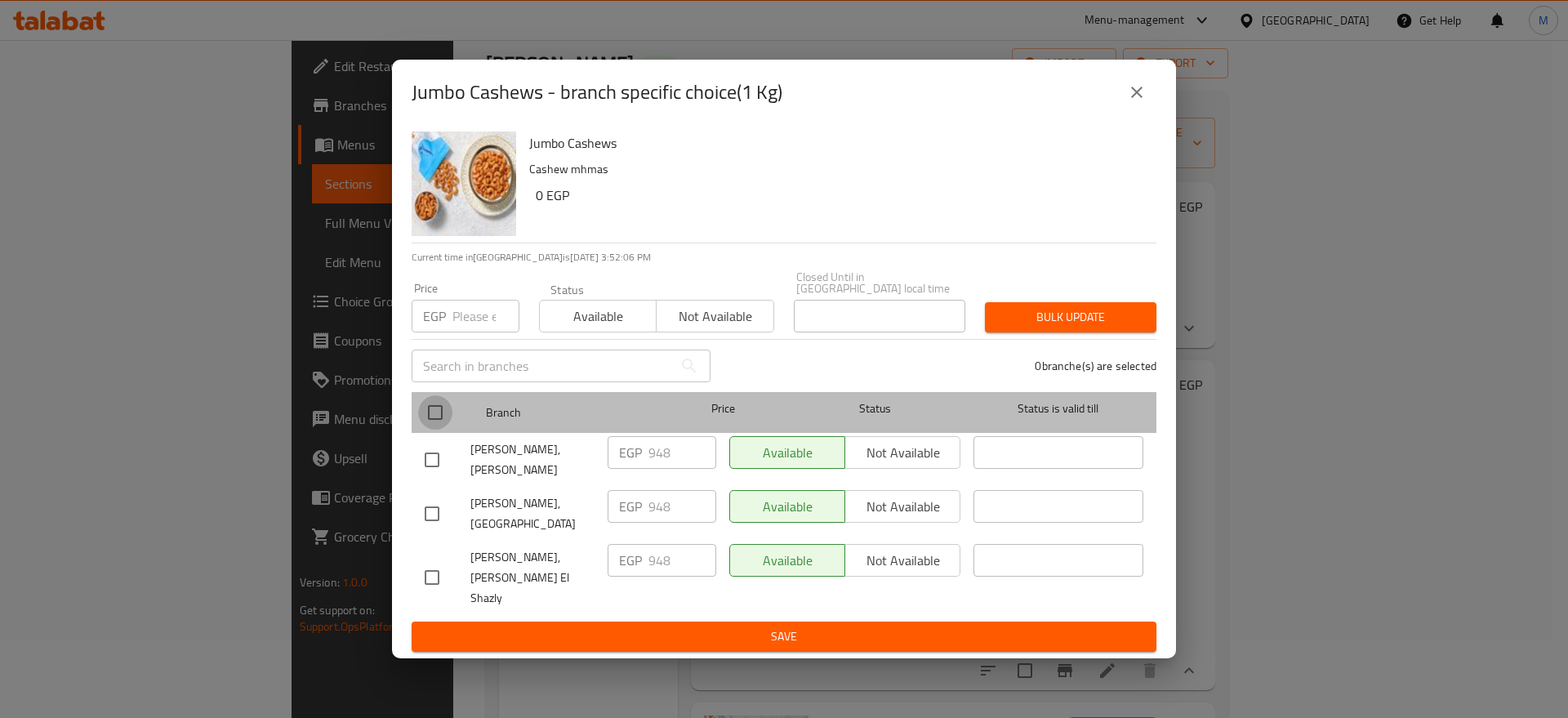
click at [446, 414] on input "checkbox" at bounding box center [435, 412] width 35 height 35
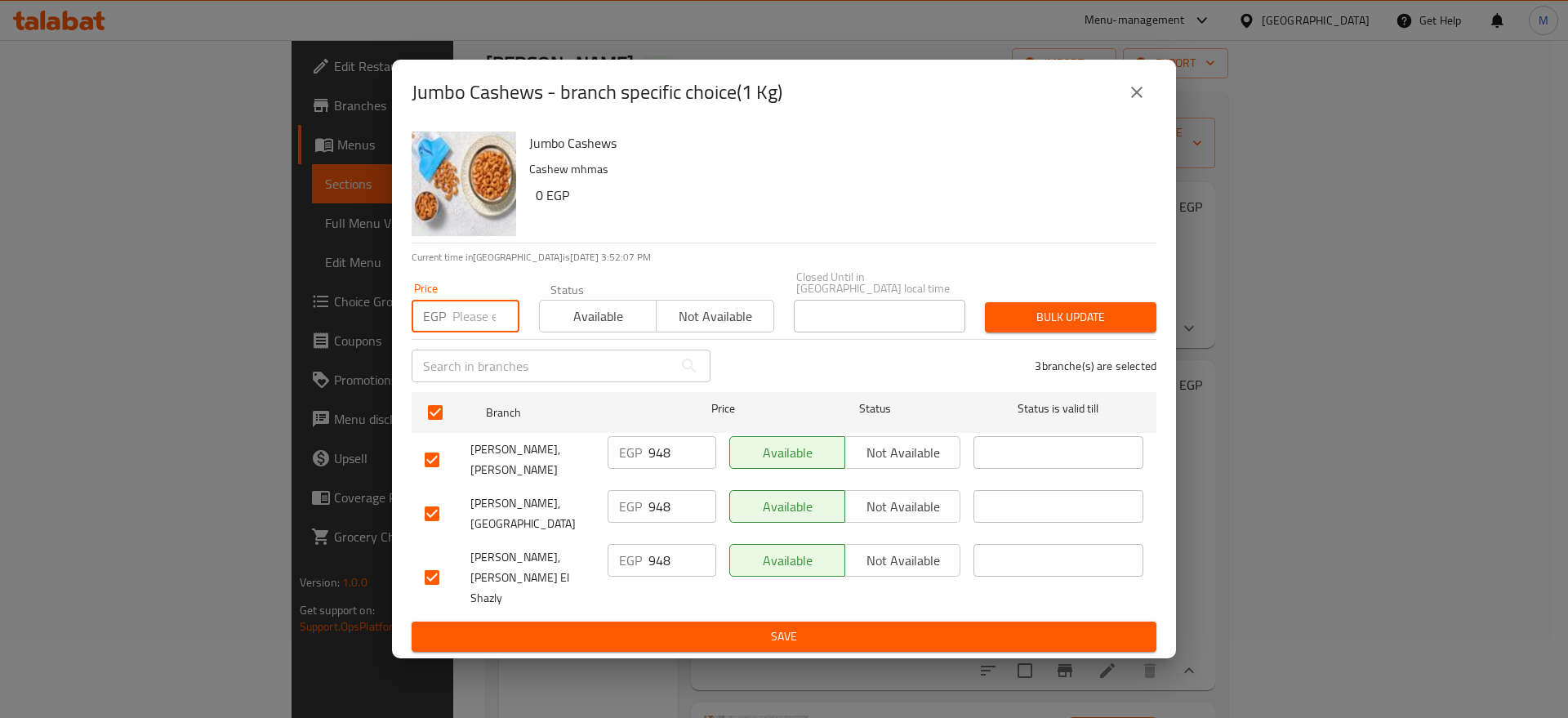
click at [474, 323] on input "number" at bounding box center [486, 315] width 67 height 33
paste input "964"
click at [1077, 328] on span "Bulk update" at bounding box center [1070, 317] width 145 height 21
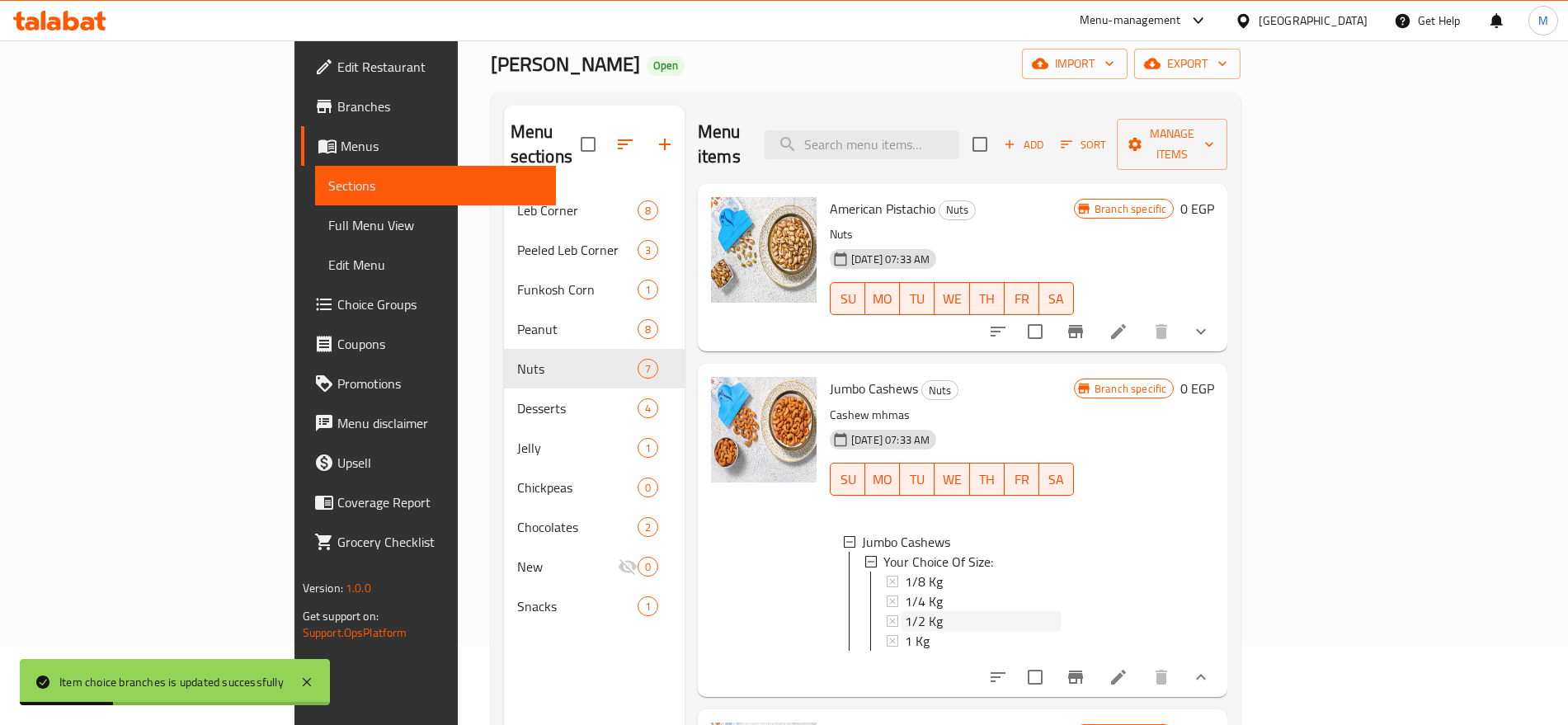
click at [905, 611] on div "1/2 Kg" at bounding box center [983, 620] width 156 height 20
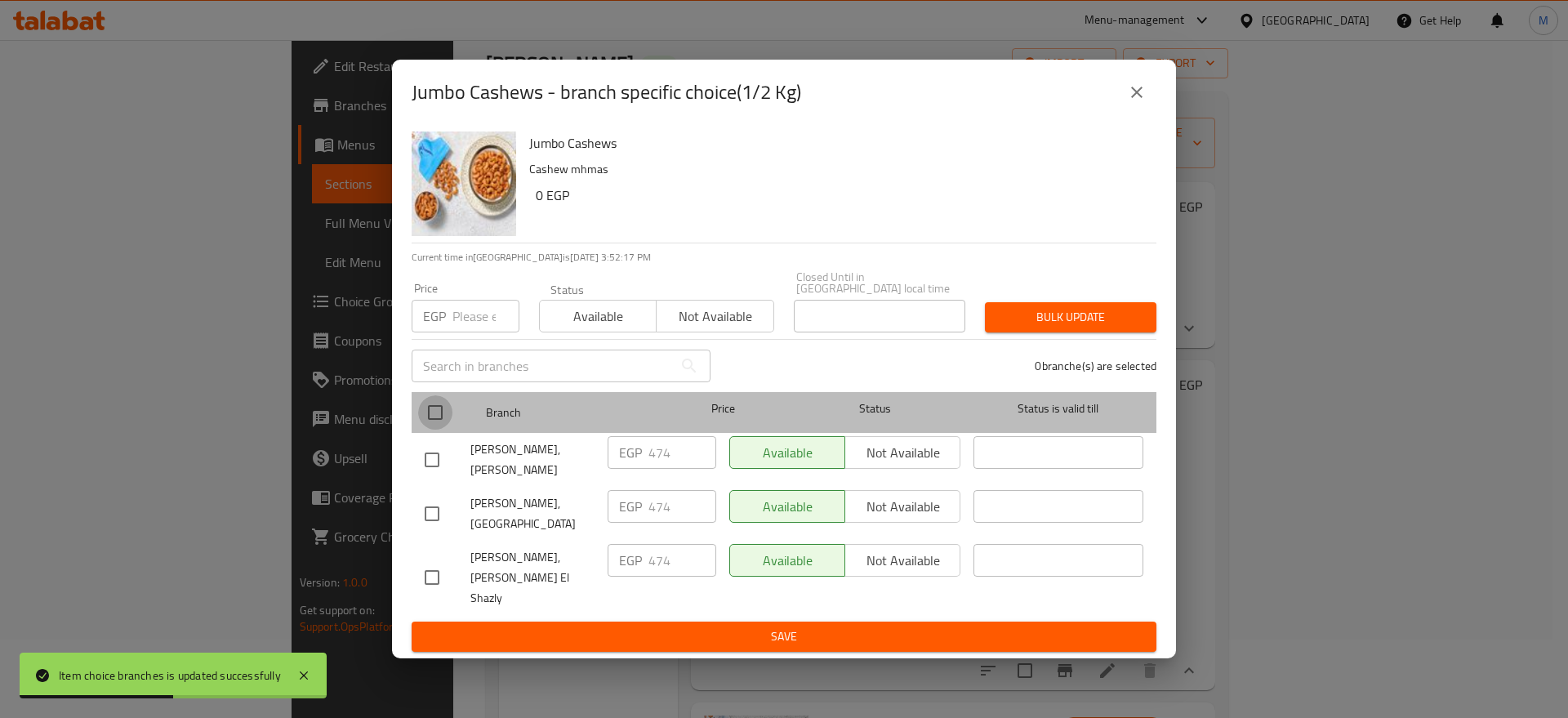
click at [443, 413] on input "checkbox" at bounding box center [435, 412] width 35 height 35
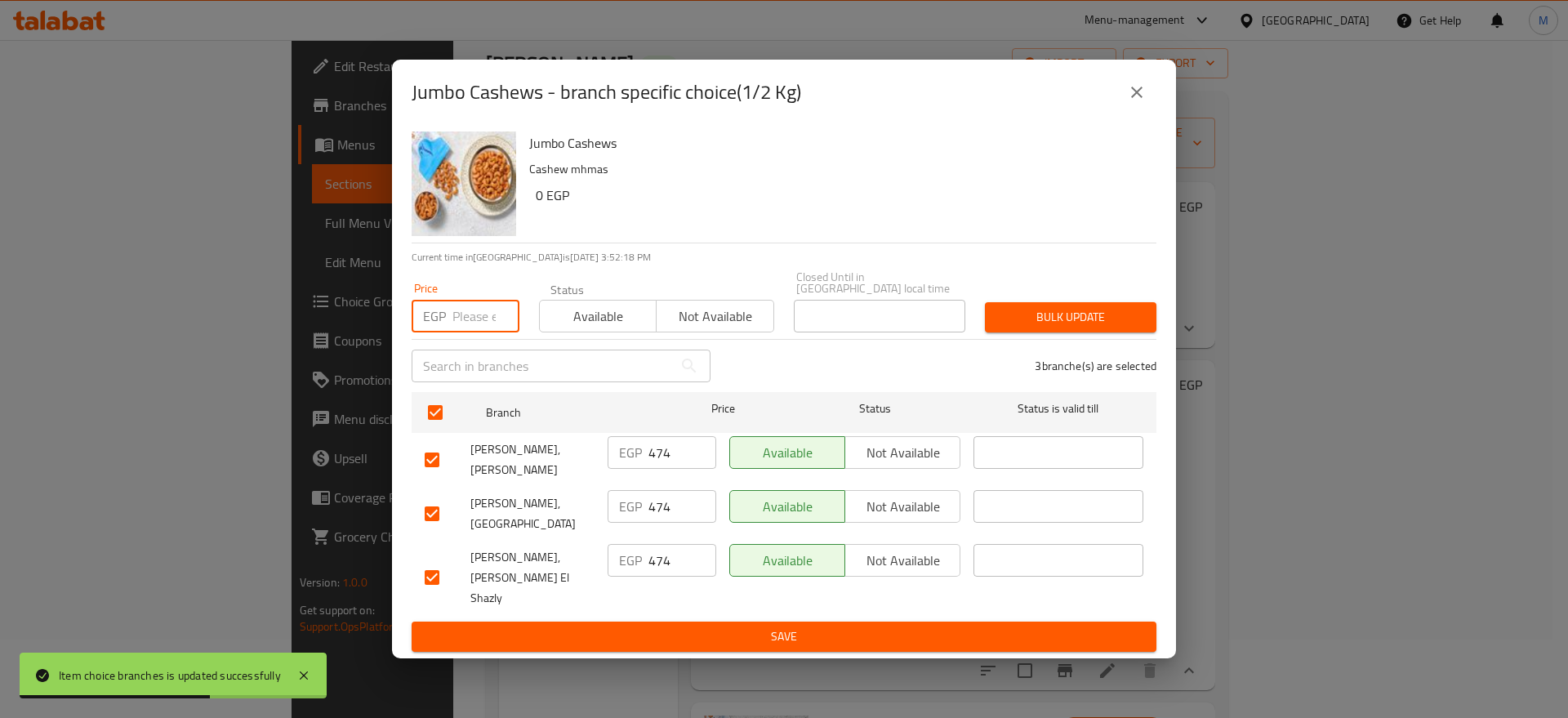
click at [475, 309] on input "number" at bounding box center [486, 315] width 67 height 33
paste input "482"
click at [1029, 318] on span "Bulk update" at bounding box center [1070, 317] width 145 height 21
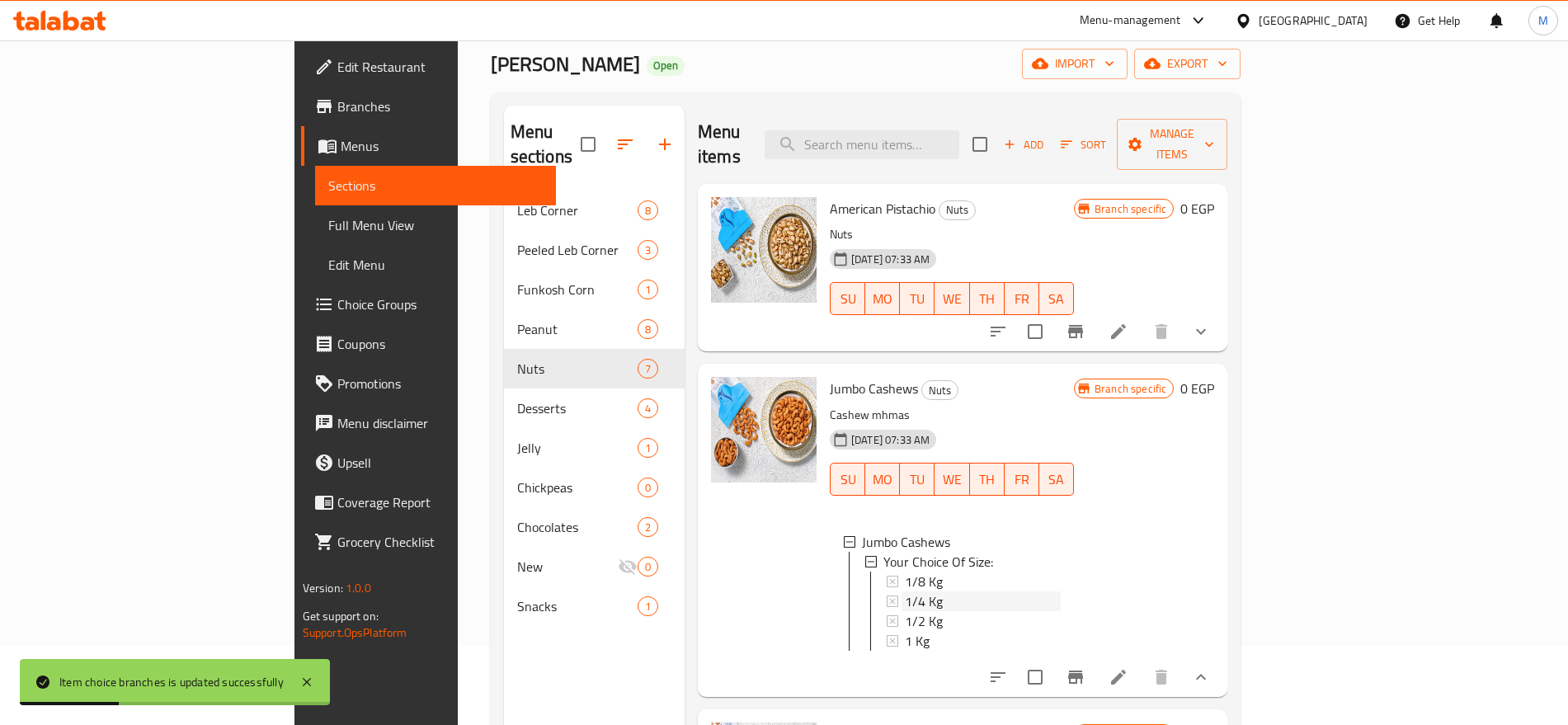
click at [905, 591] on div "1/4 Kg" at bounding box center [983, 600] width 156 height 20
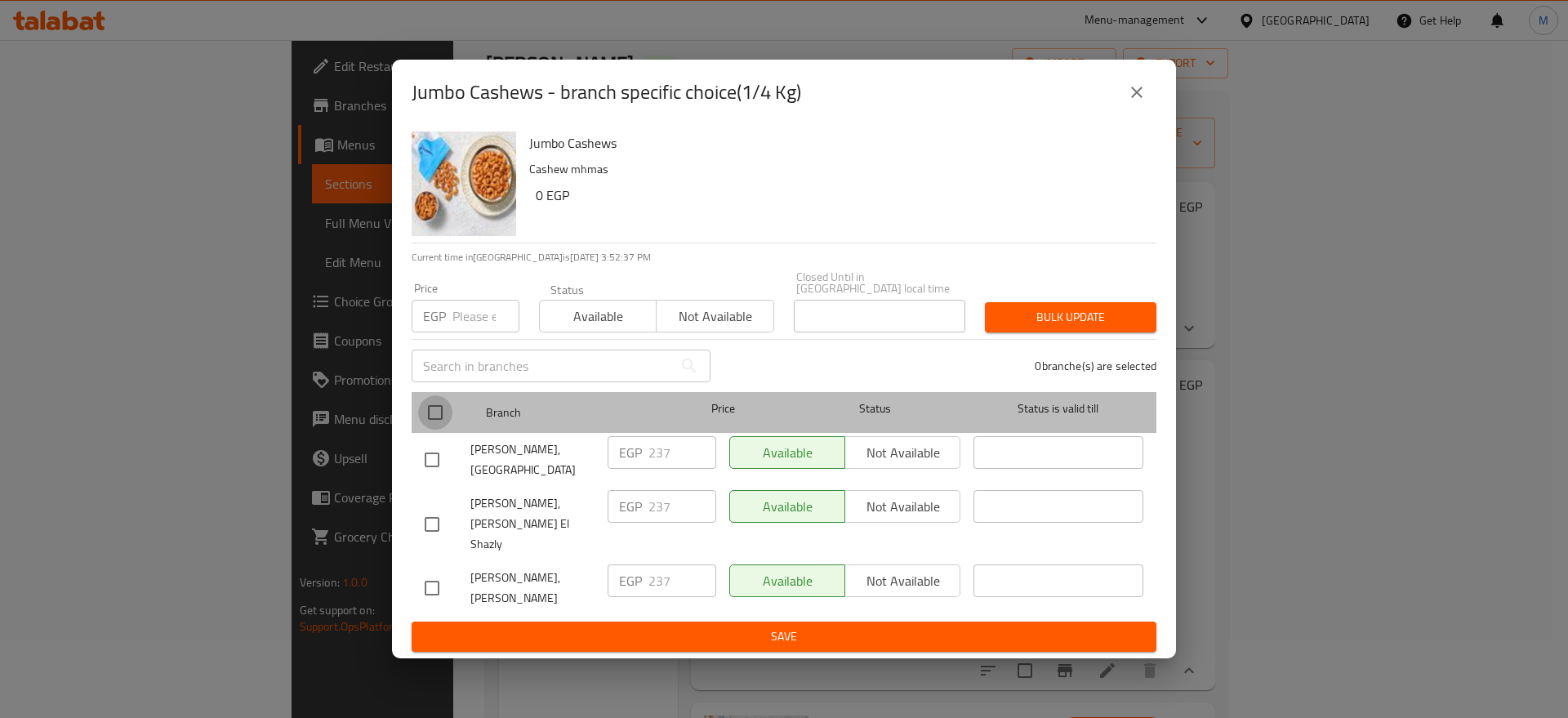
click at [445, 413] on input "checkbox" at bounding box center [435, 412] width 35 height 35
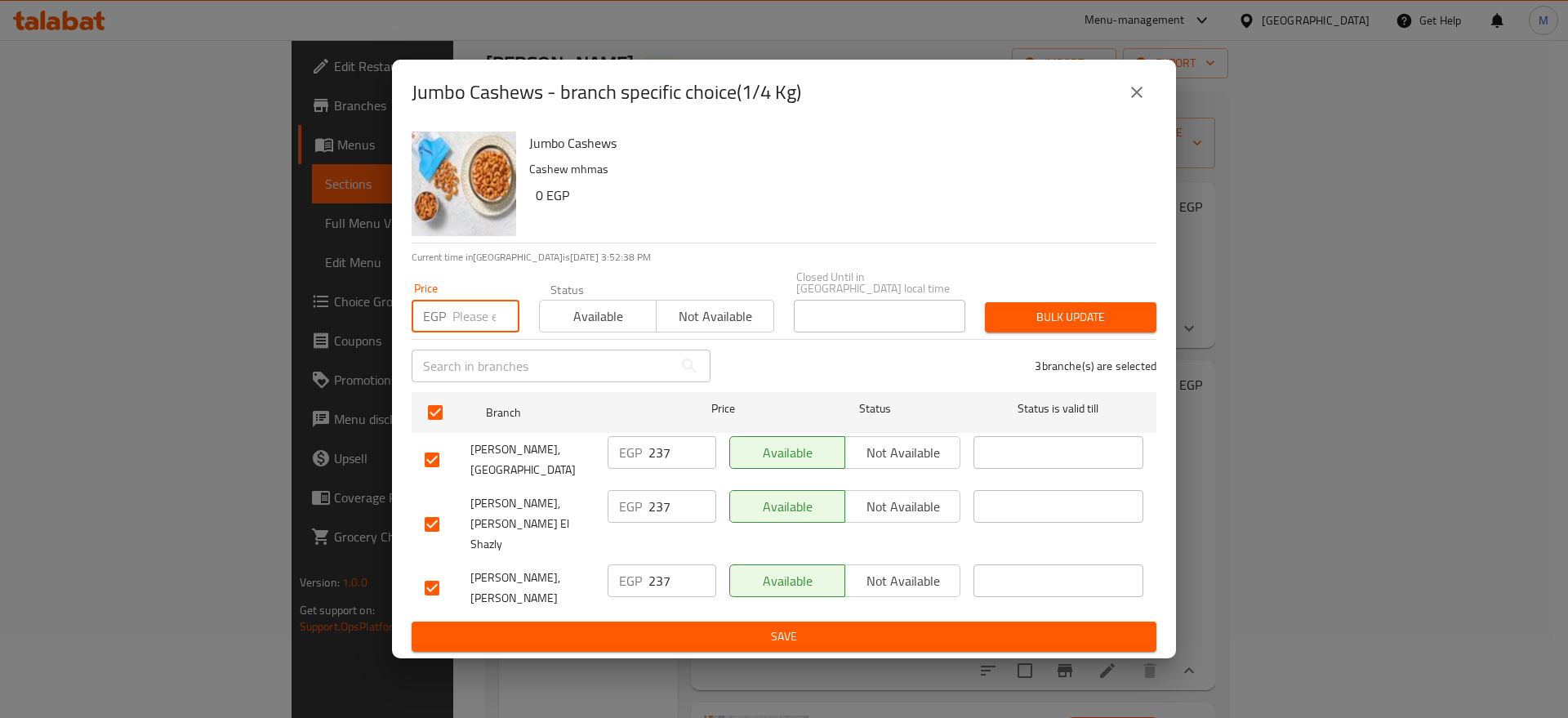
click at [485, 307] on input "number" at bounding box center [486, 315] width 67 height 33
paste input "241"
click at [1032, 324] on span "Bulk update" at bounding box center [1070, 317] width 145 height 21
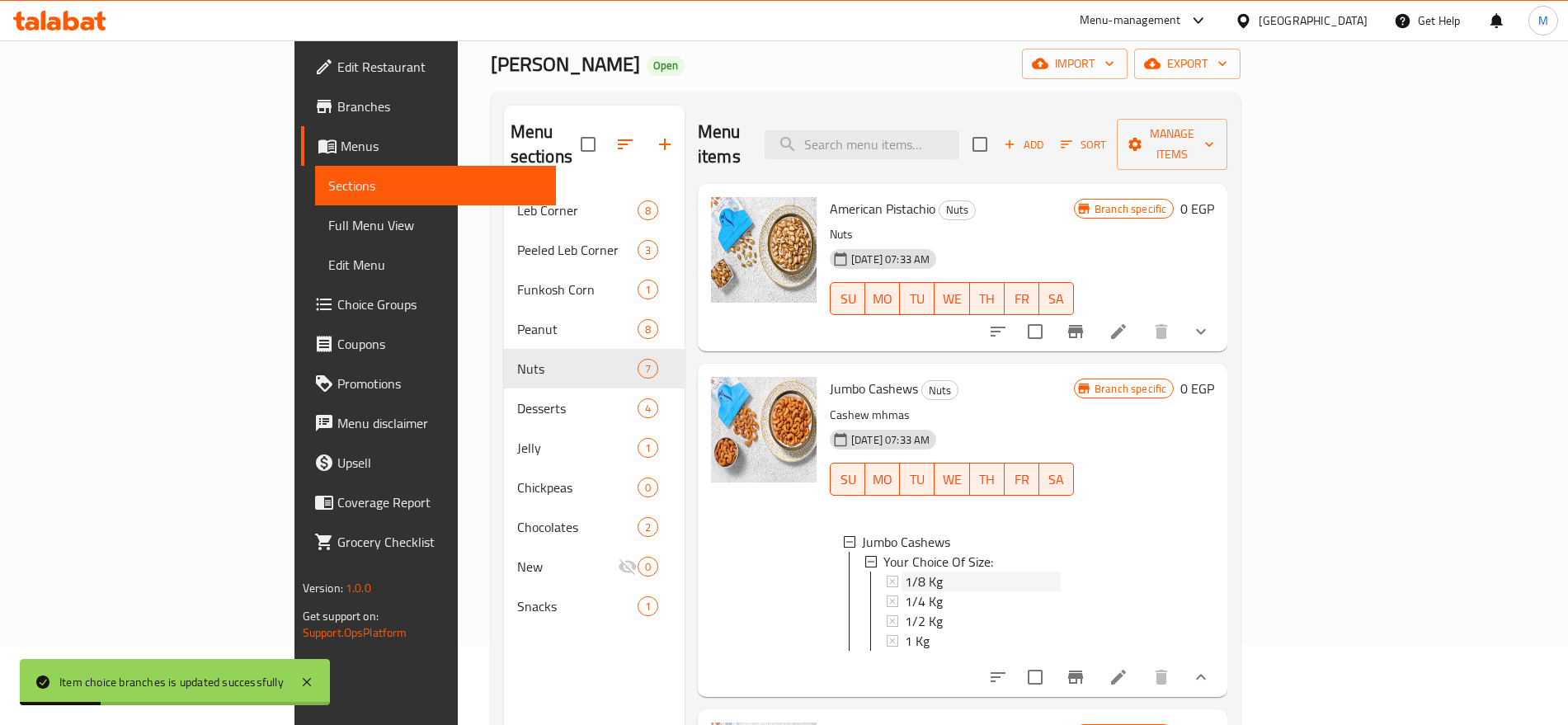
click at [1022, 572] on div "1/8 Kg" at bounding box center [983, 581] width 156 height 20
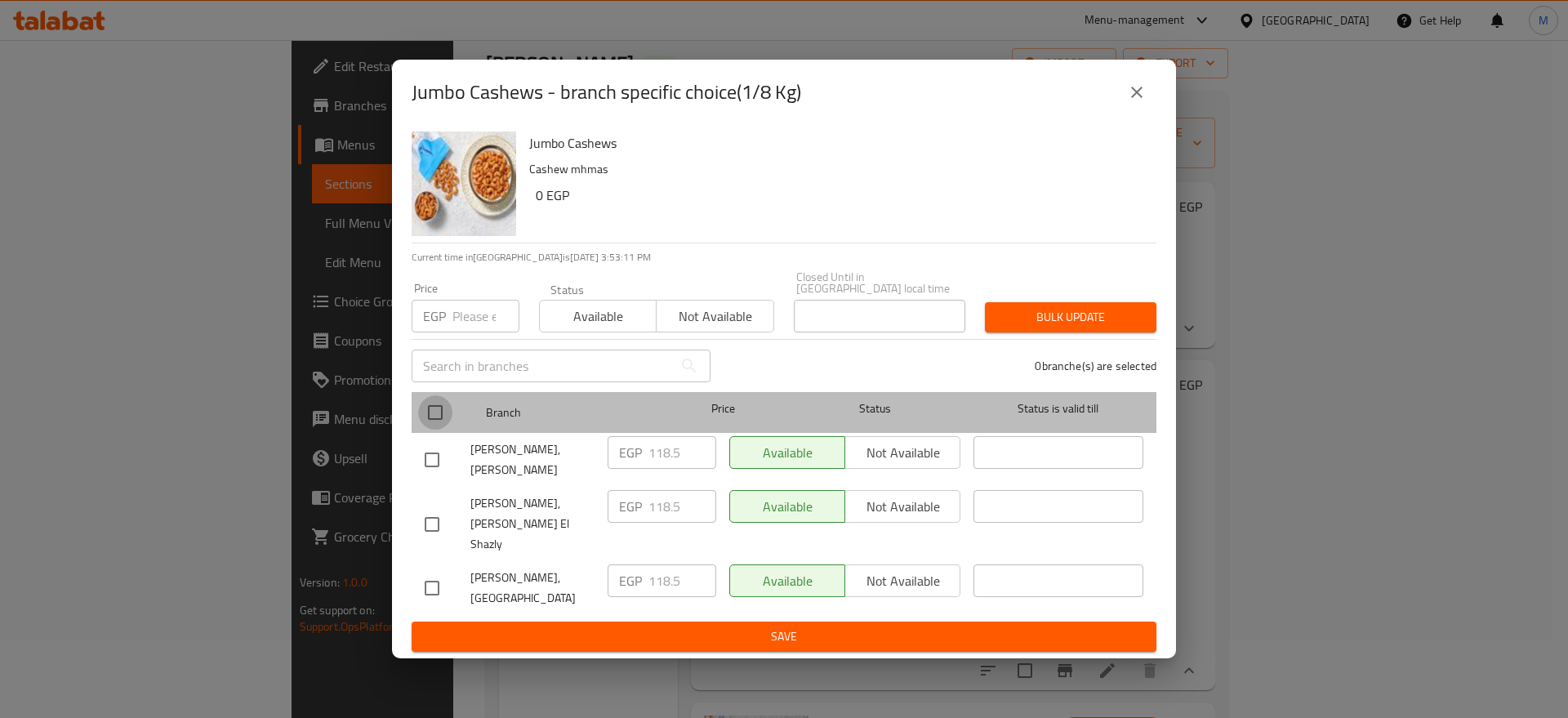
click at [429, 417] on input "checkbox" at bounding box center [435, 412] width 35 height 35
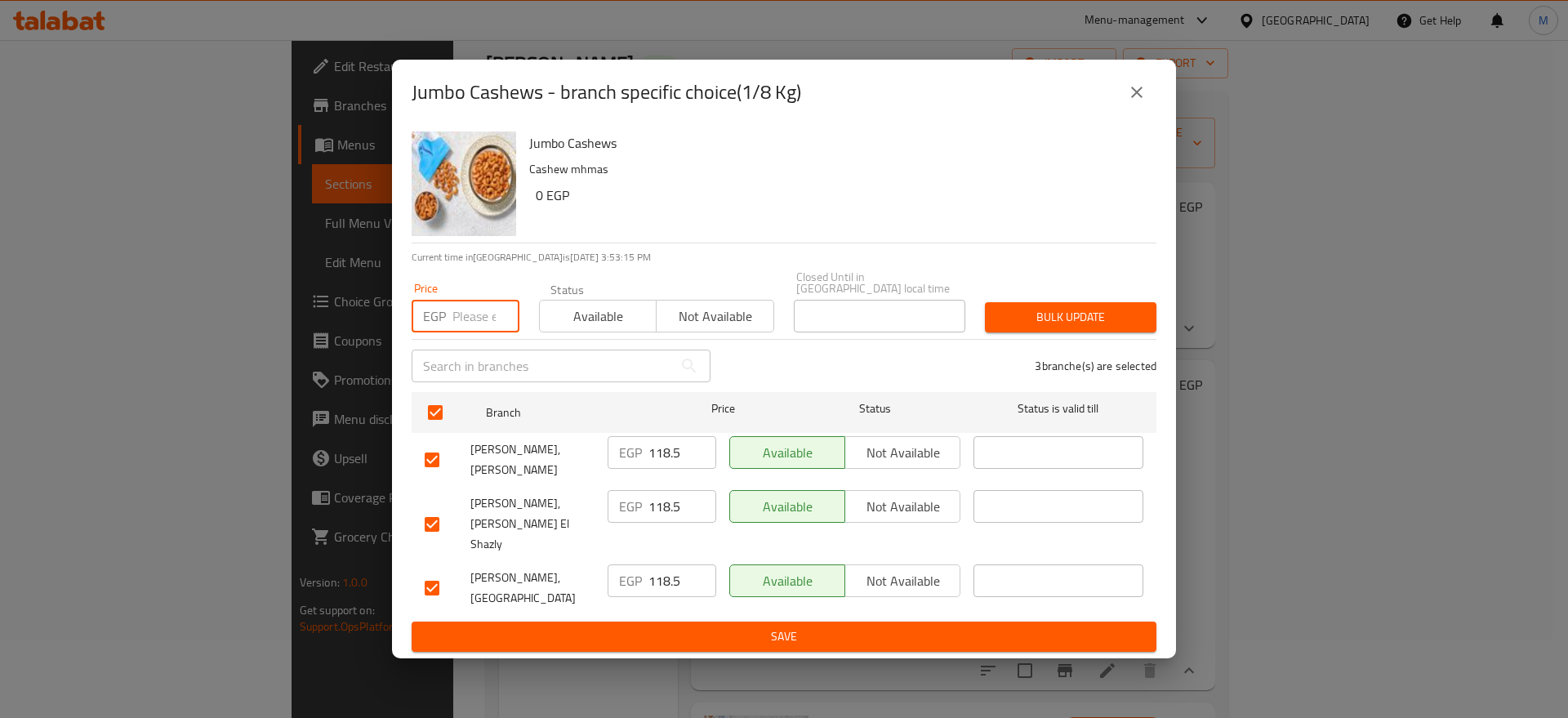
paste input "121"
click at [1065, 315] on span "Bulk update" at bounding box center [1070, 317] width 145 height 21
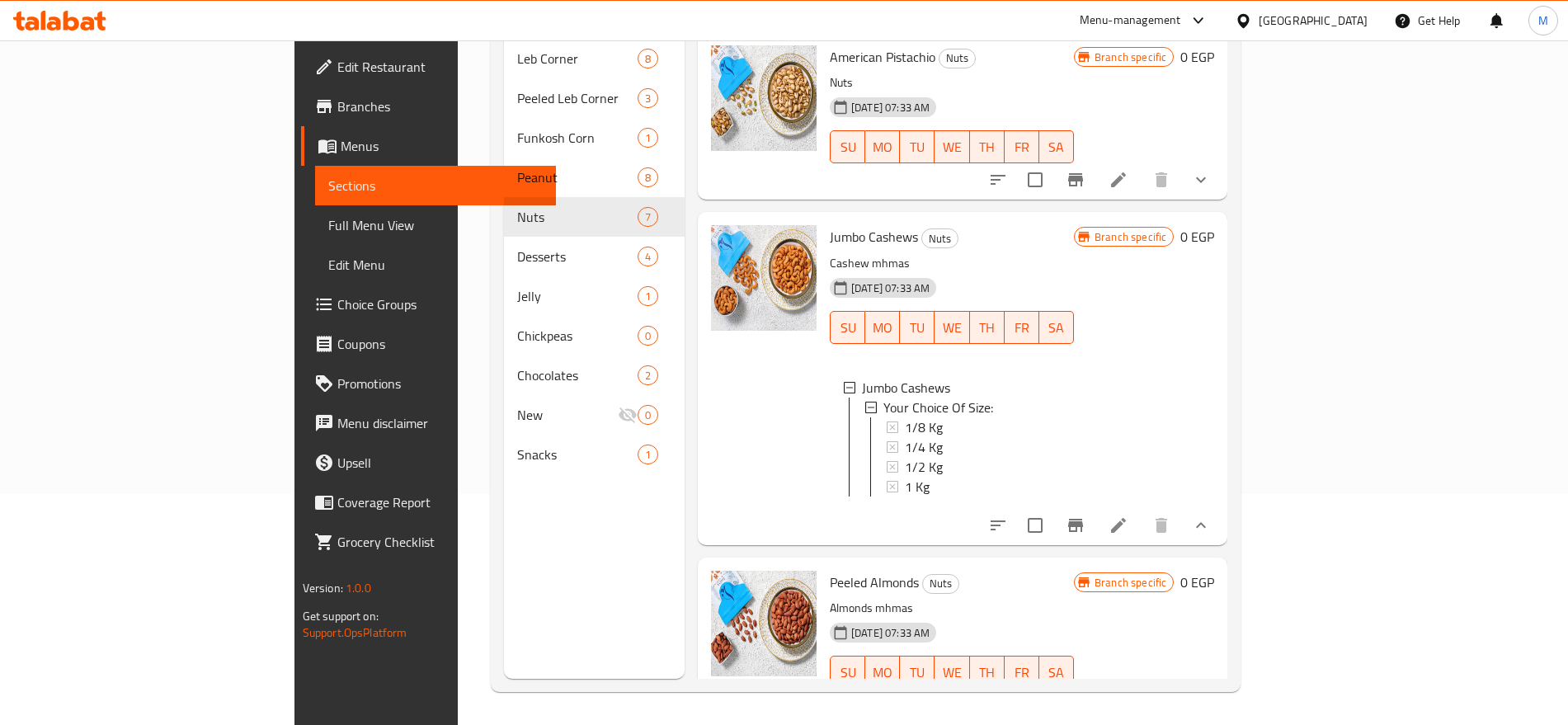
scroll to position [0, 0]
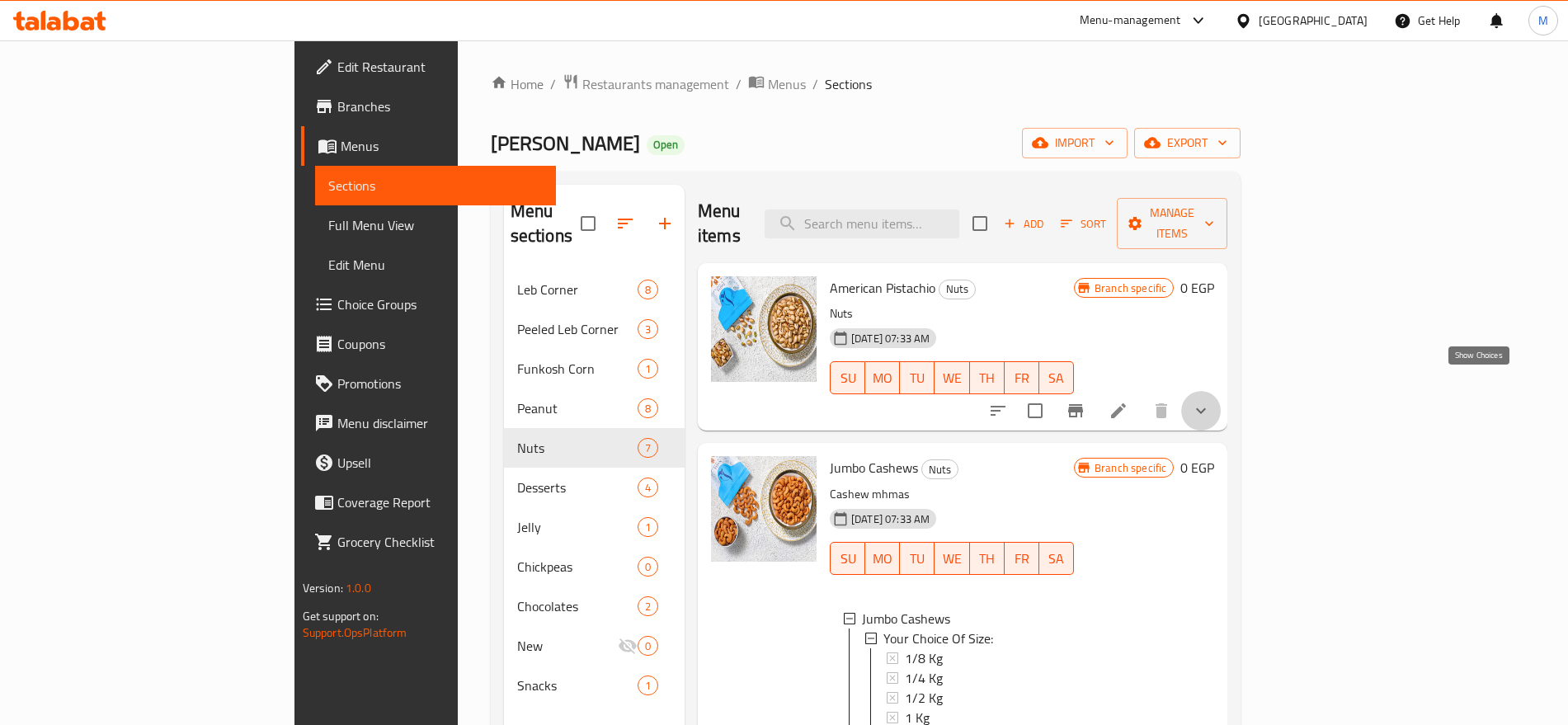
click at [1211, 401] on icon "show more" at bounding box center [1201, 410] width 20 height 20
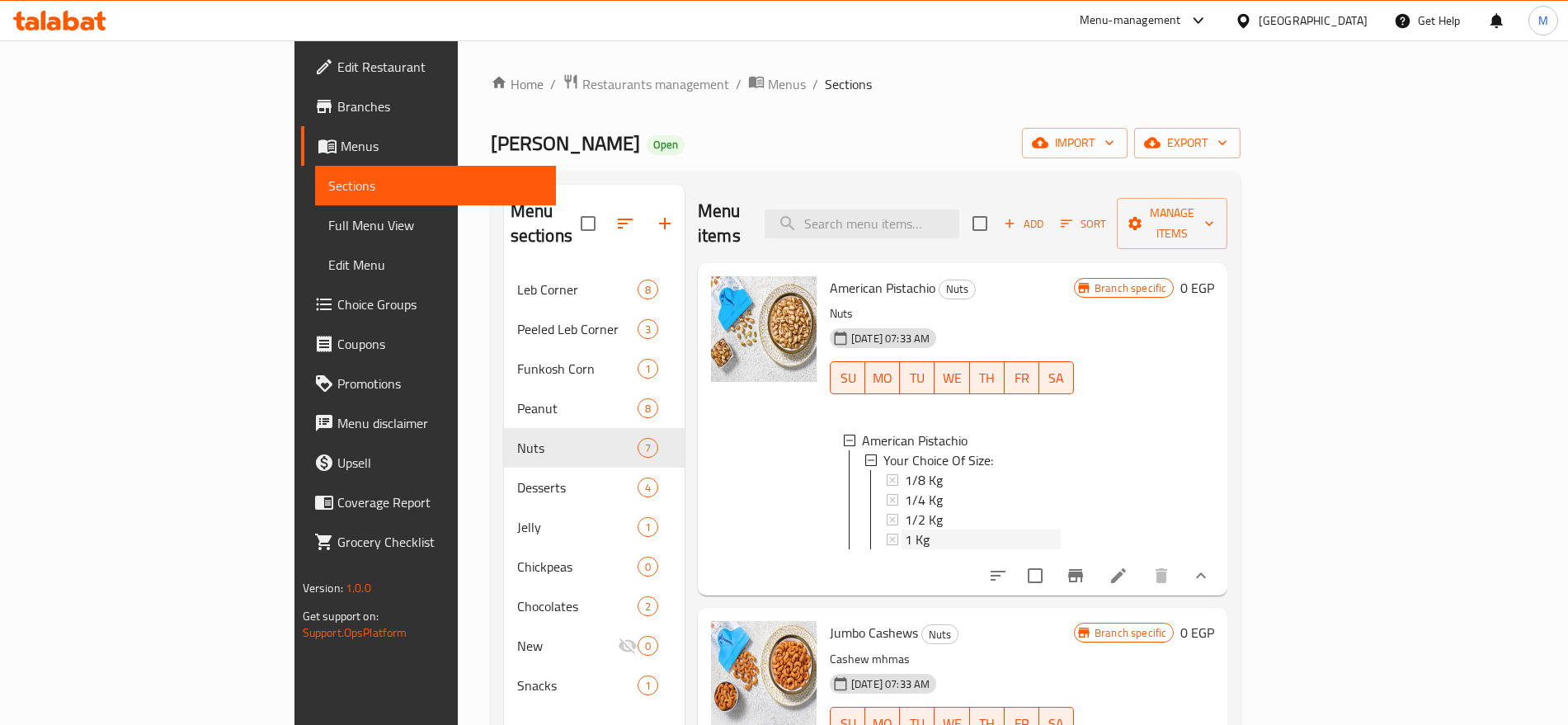
click at [905, 529] on span "1 Kg" at bounding box center [917, 539] width 25 height 20
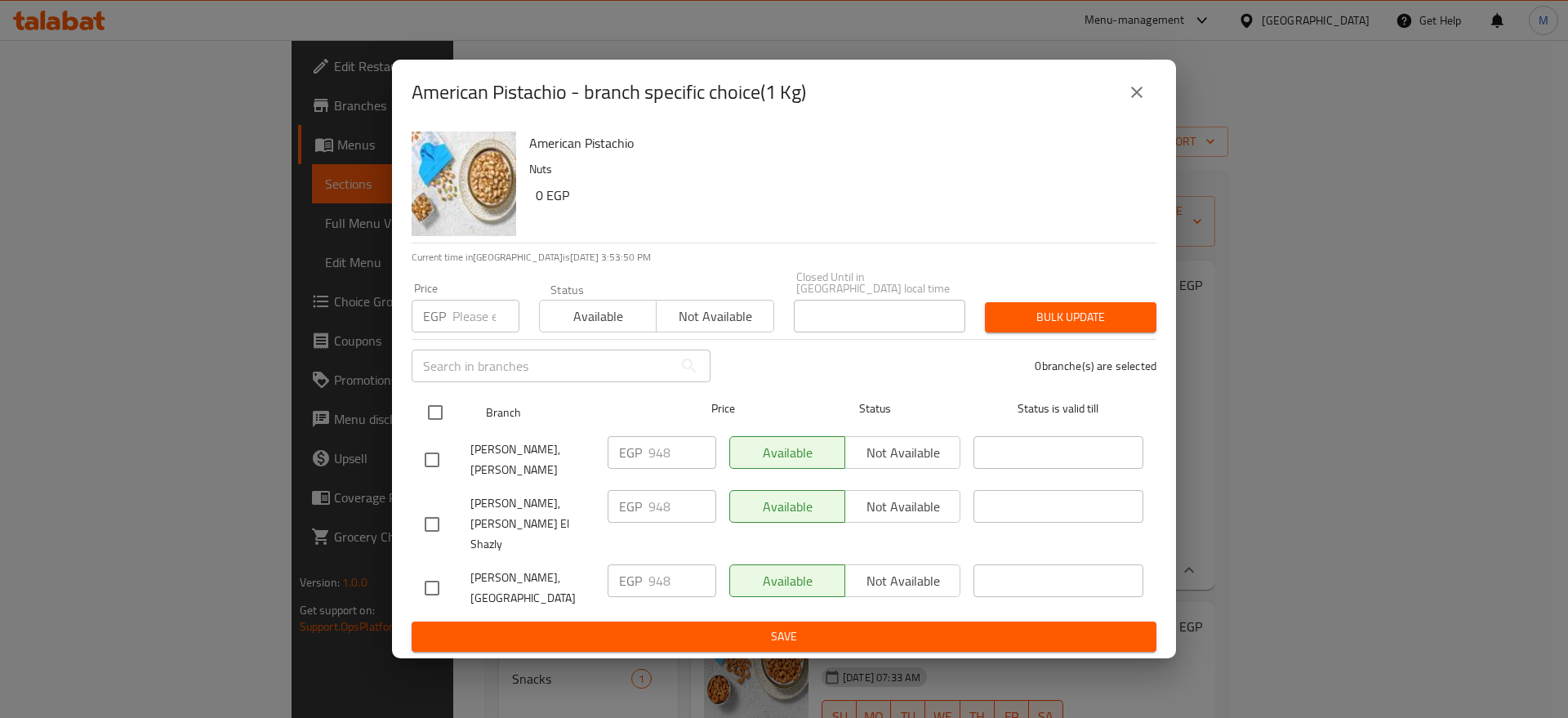
click at [439, 425] on input "checkbox" at bounding box center [435, 412] width 35 height 35
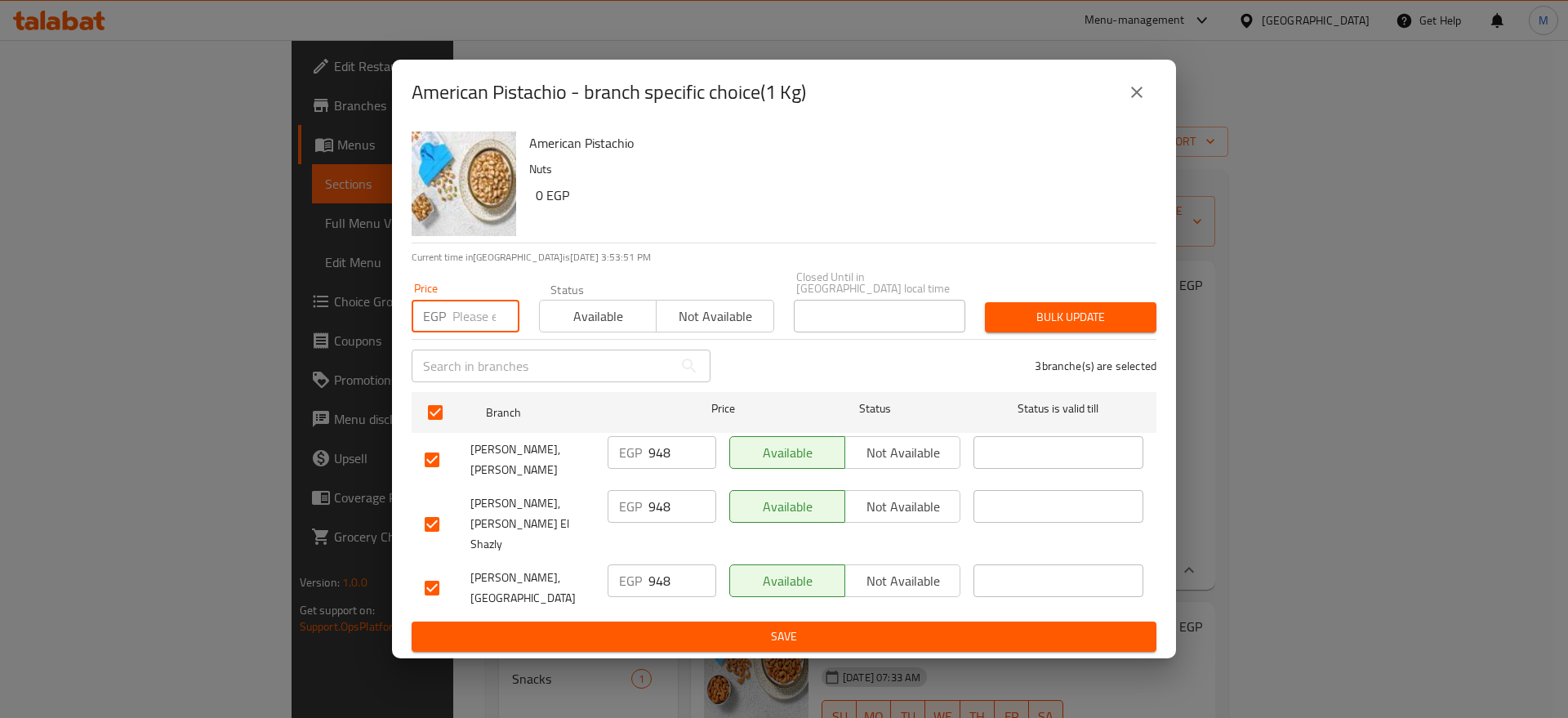
paste input "964"
click at [468, 329] on input "number" at bounding box center [486, 315] width 67 height 33
click at [1021, 323] on span "Bulk update" at bounding box center [1070, 317] width 145 height 21
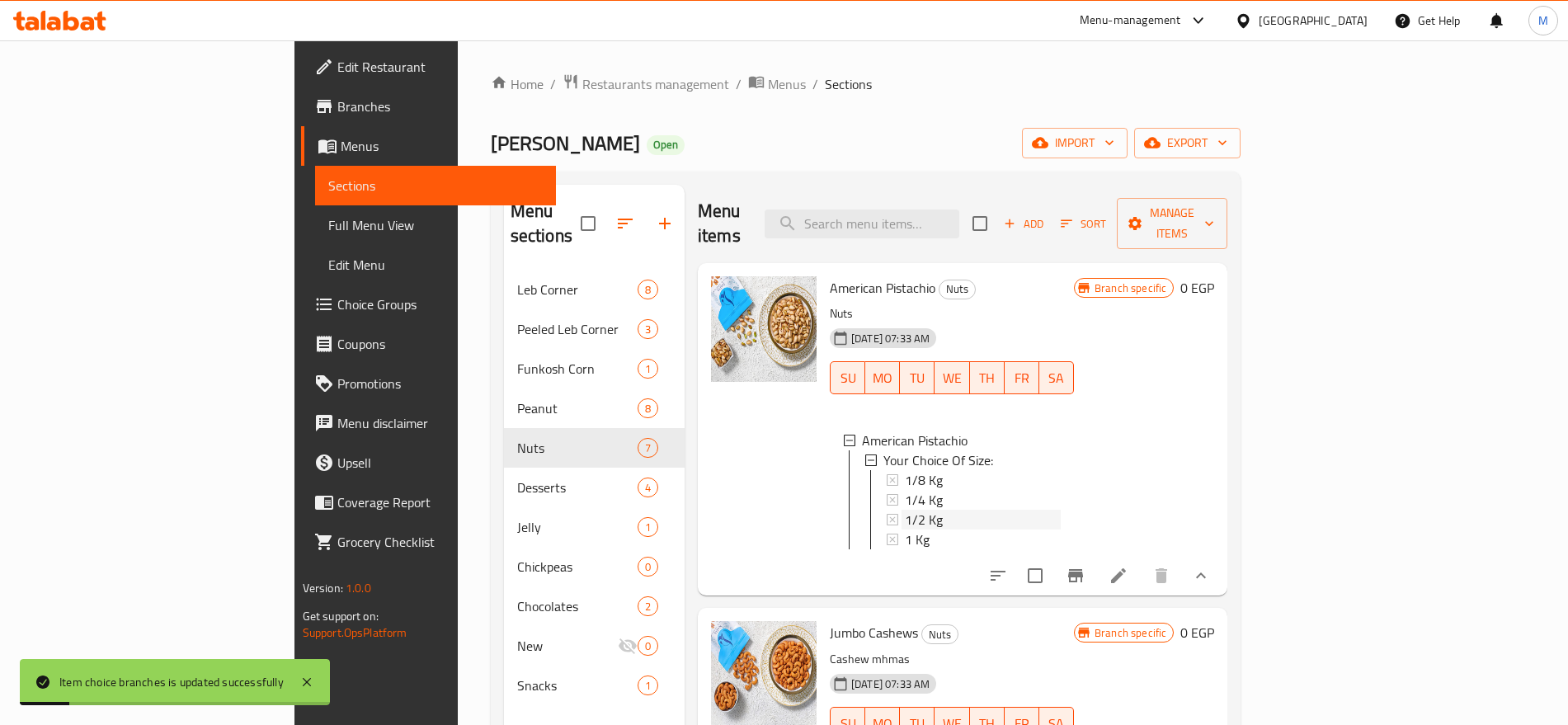
click at [905, 509] on span "1/2 Kg" at bounding box center [924, 519] width 38 height 20
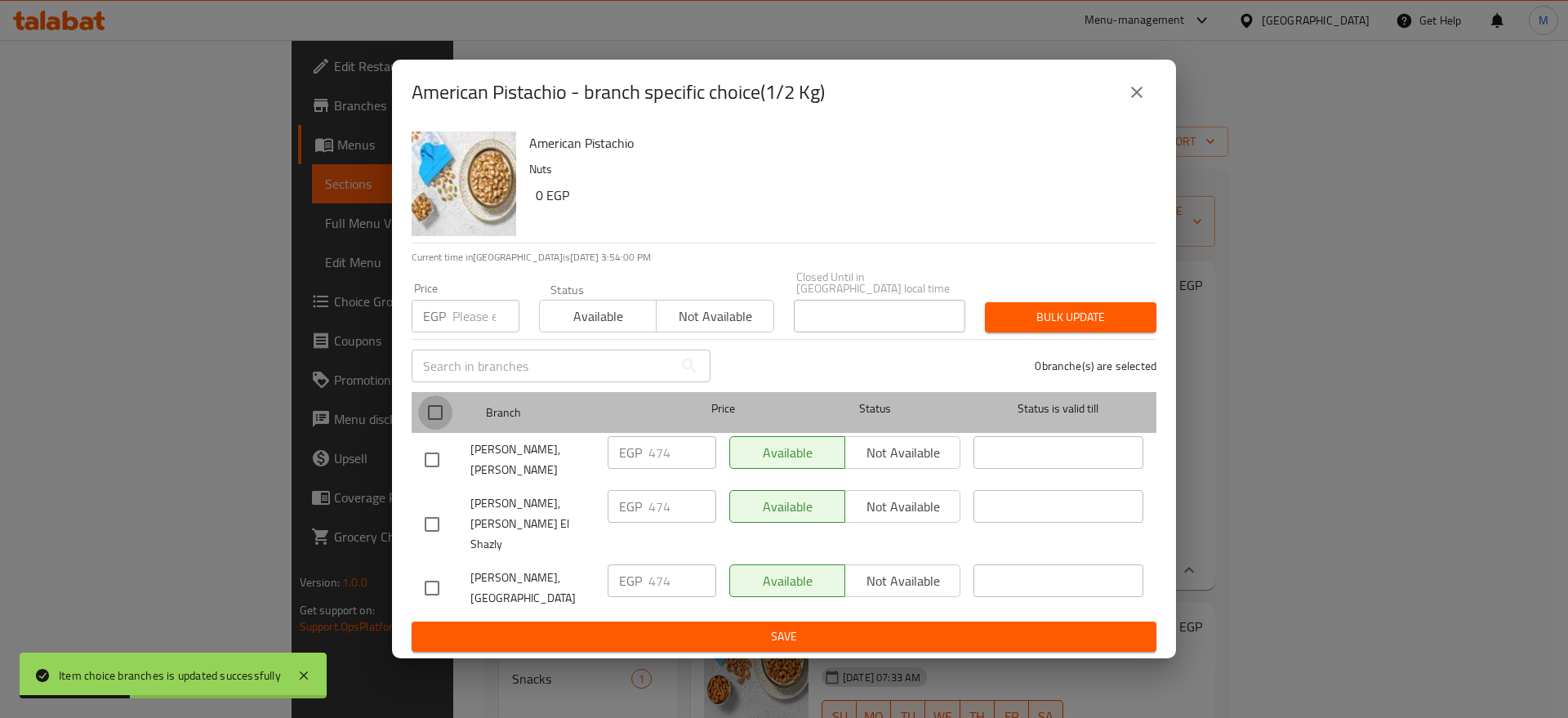
click at [422, 414] on input "checkbox" at bounding box center [435, 412] width 35 height 35
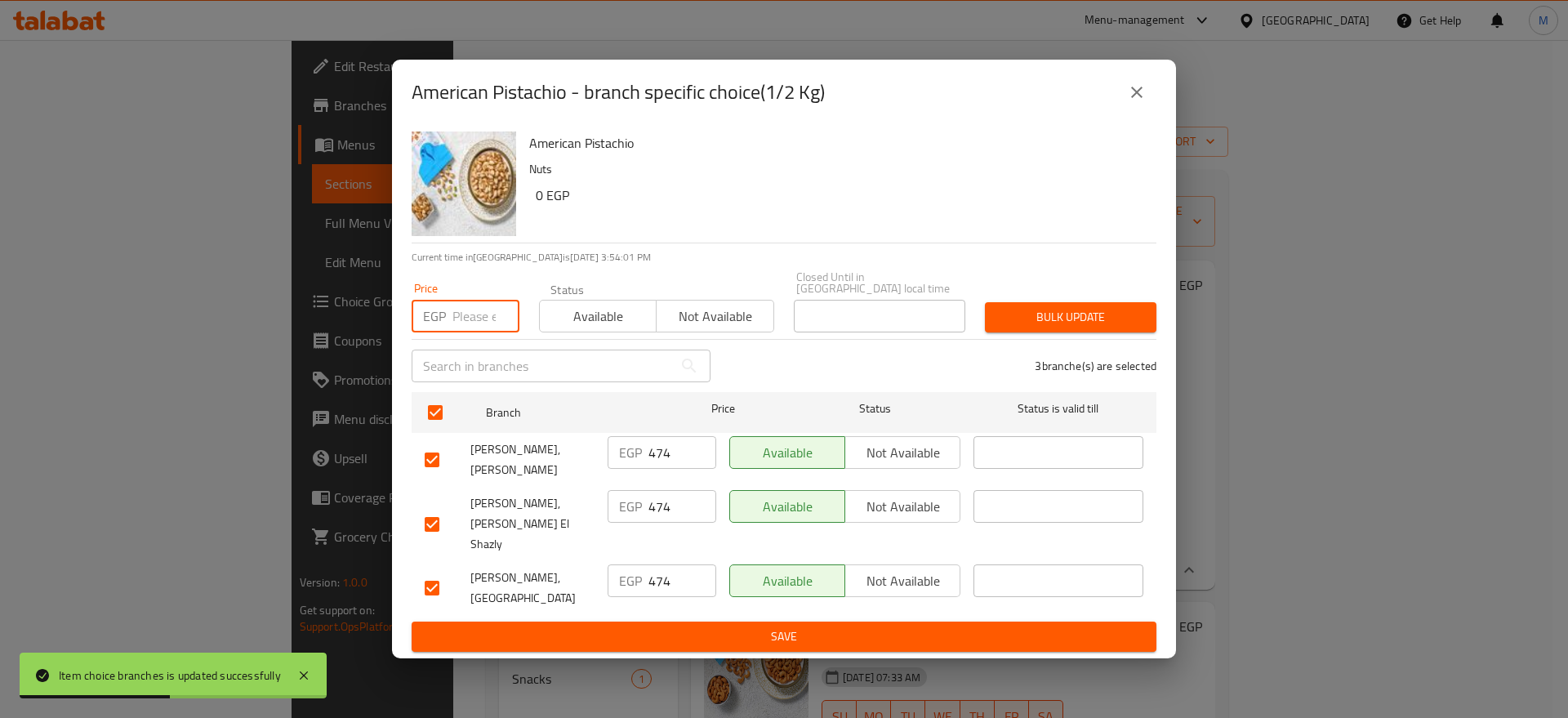
click at [464, 320] on input "number" at bounding box center [486, 315] width 67 height 33
paste input "482"
click at [1027, 316] on span "Bulk update" at bounding box center [1070, 317] width 145 height 21
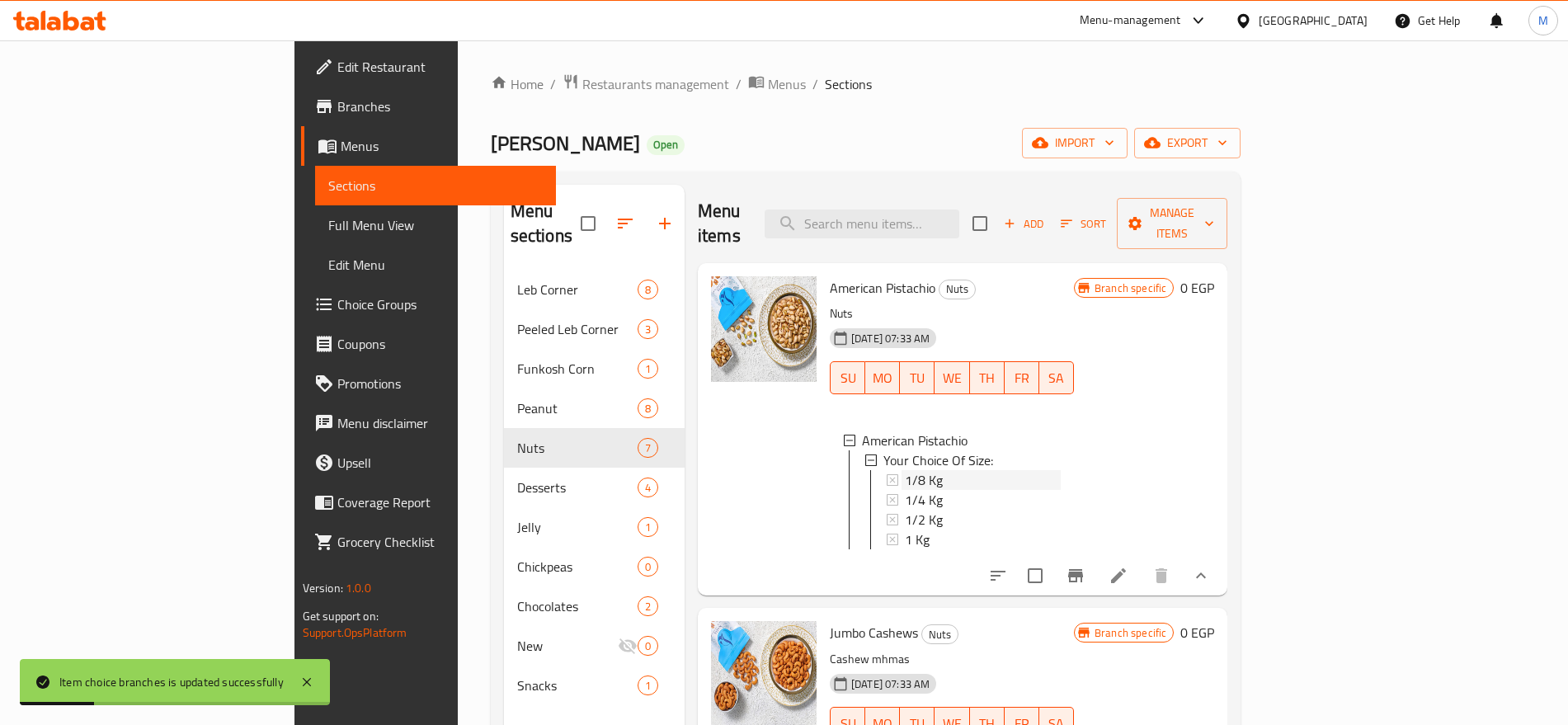
click at [929, 470] on div "1/8 Kg" at bounding box center [983, 479] width 156 height 20
click at [905, 490] on div "1/4 Kg" at bounding box center [983, 499] width 156 height 20
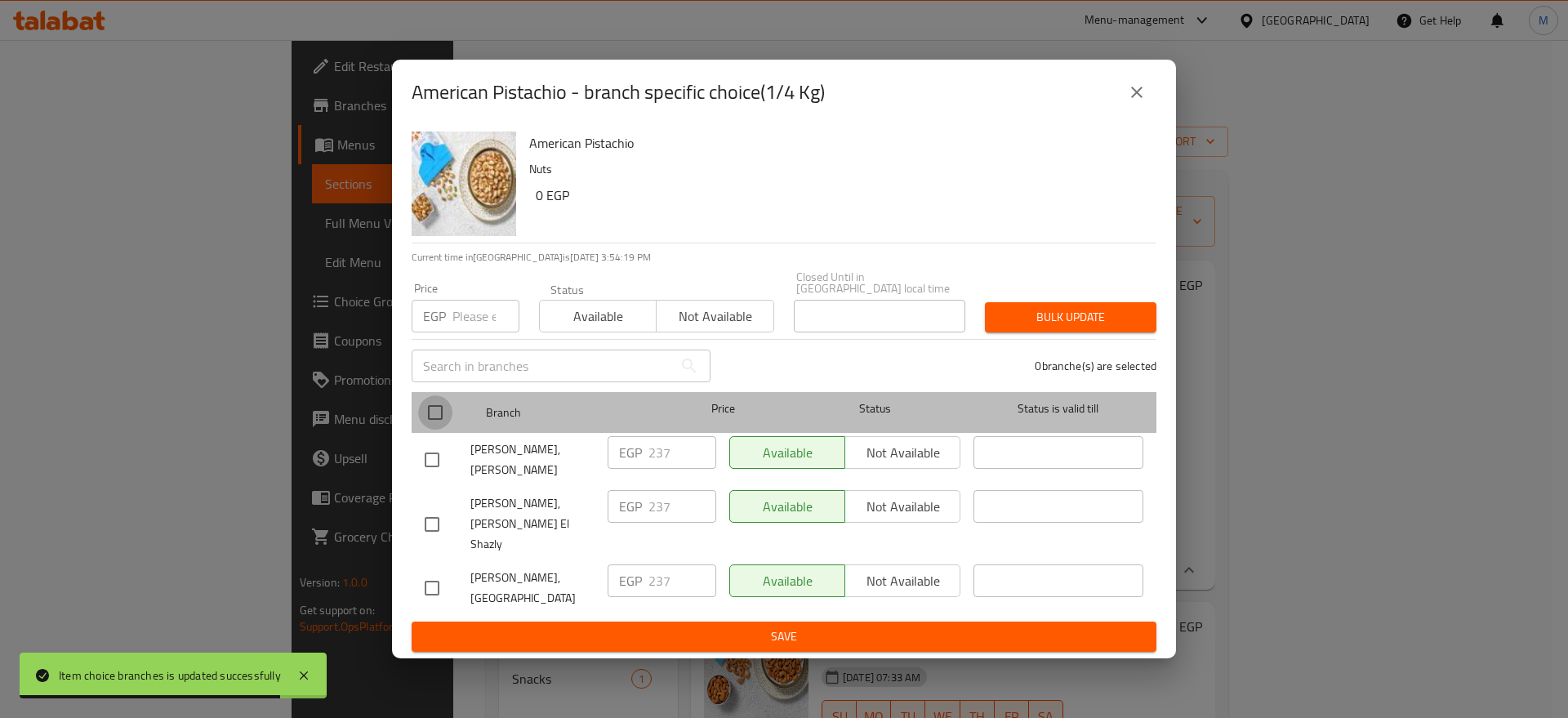
click at [427, 412] on input "checkbox" at bounding box center [435, 412] width 35 height 35
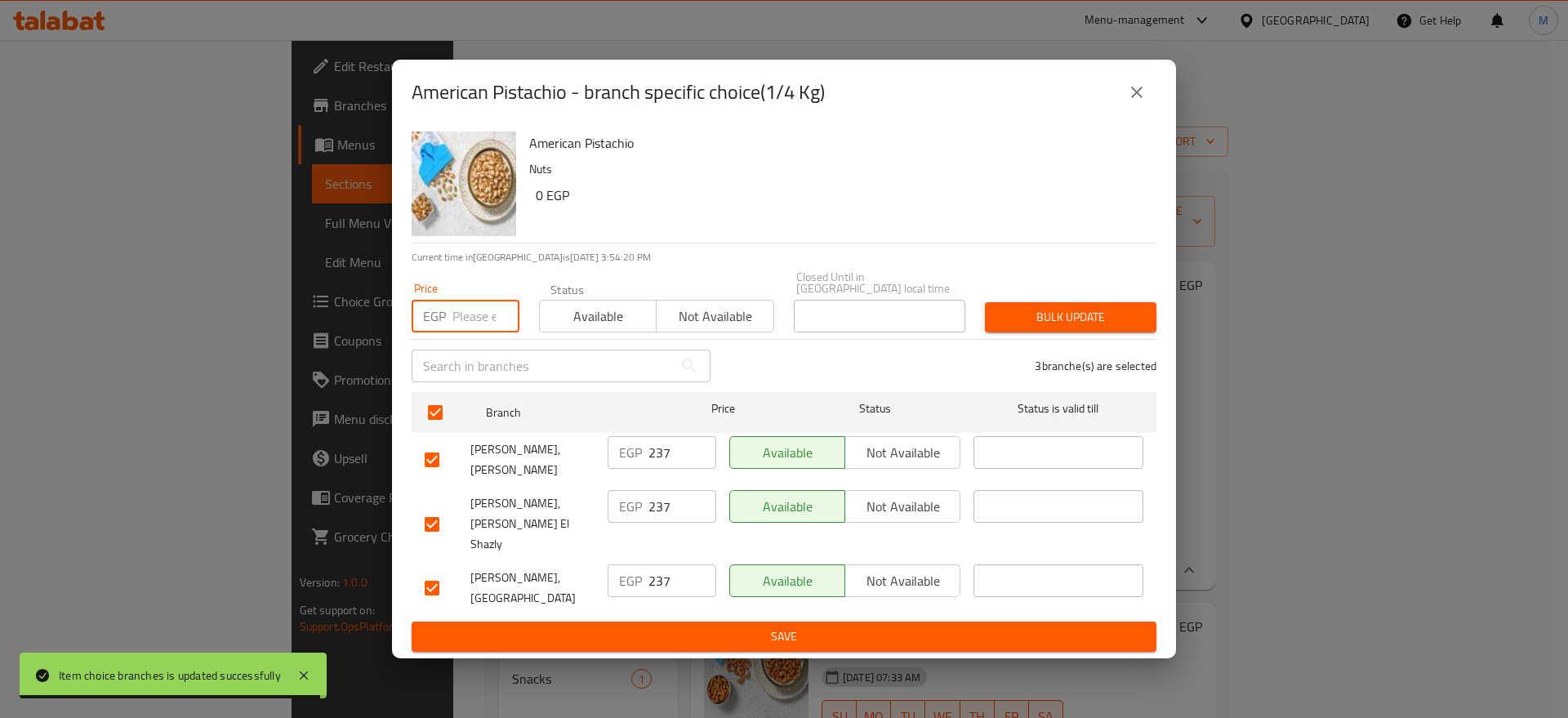
click at [492, 308] on input "number" at bounding box center [486, 315] width 67 height 33
paste input "241"
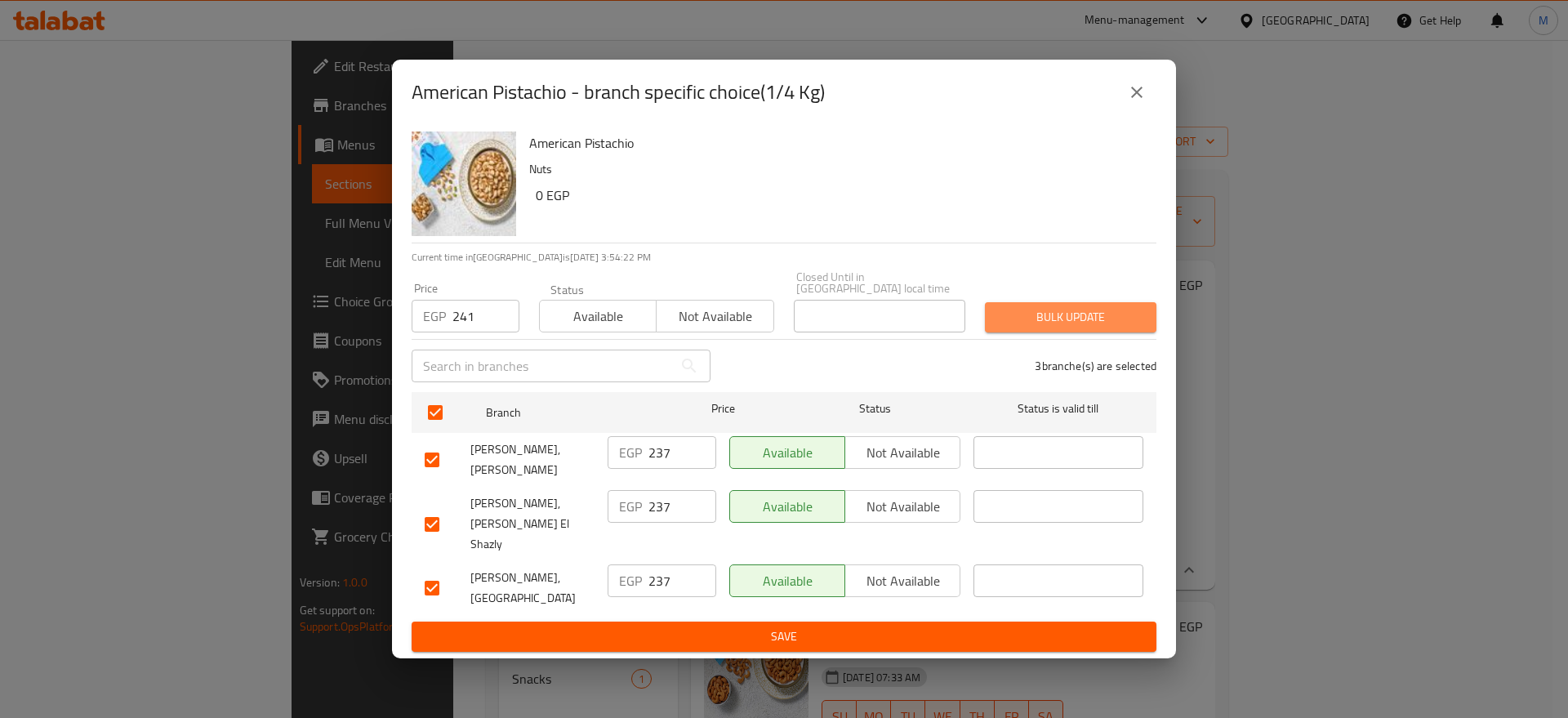
click at [1087, 311] on span "Bulk update" at bounding box center [1070, 317] width 145 height 21
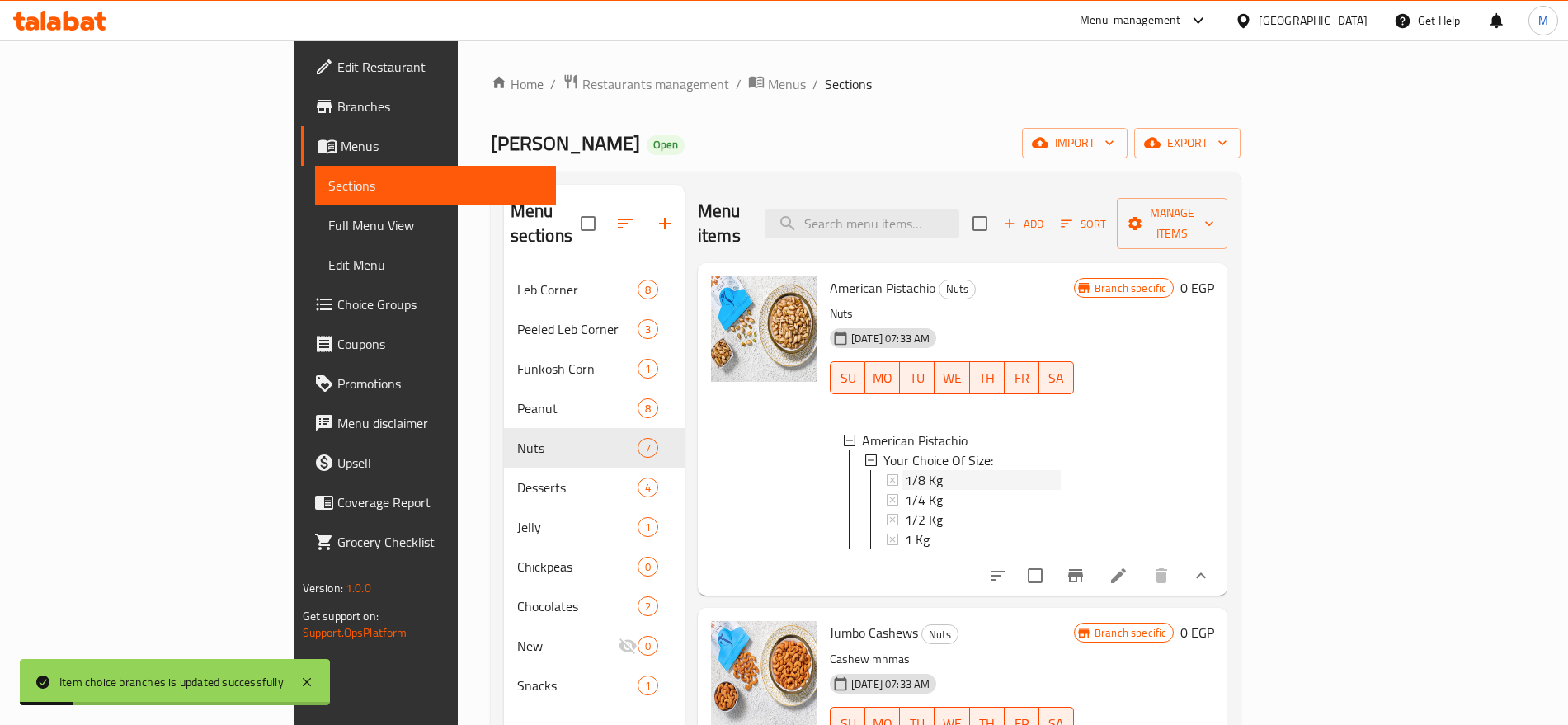
click at [905, 470] on div "1/8 Kg" at bounding box center [983, 479] width 156 height 20
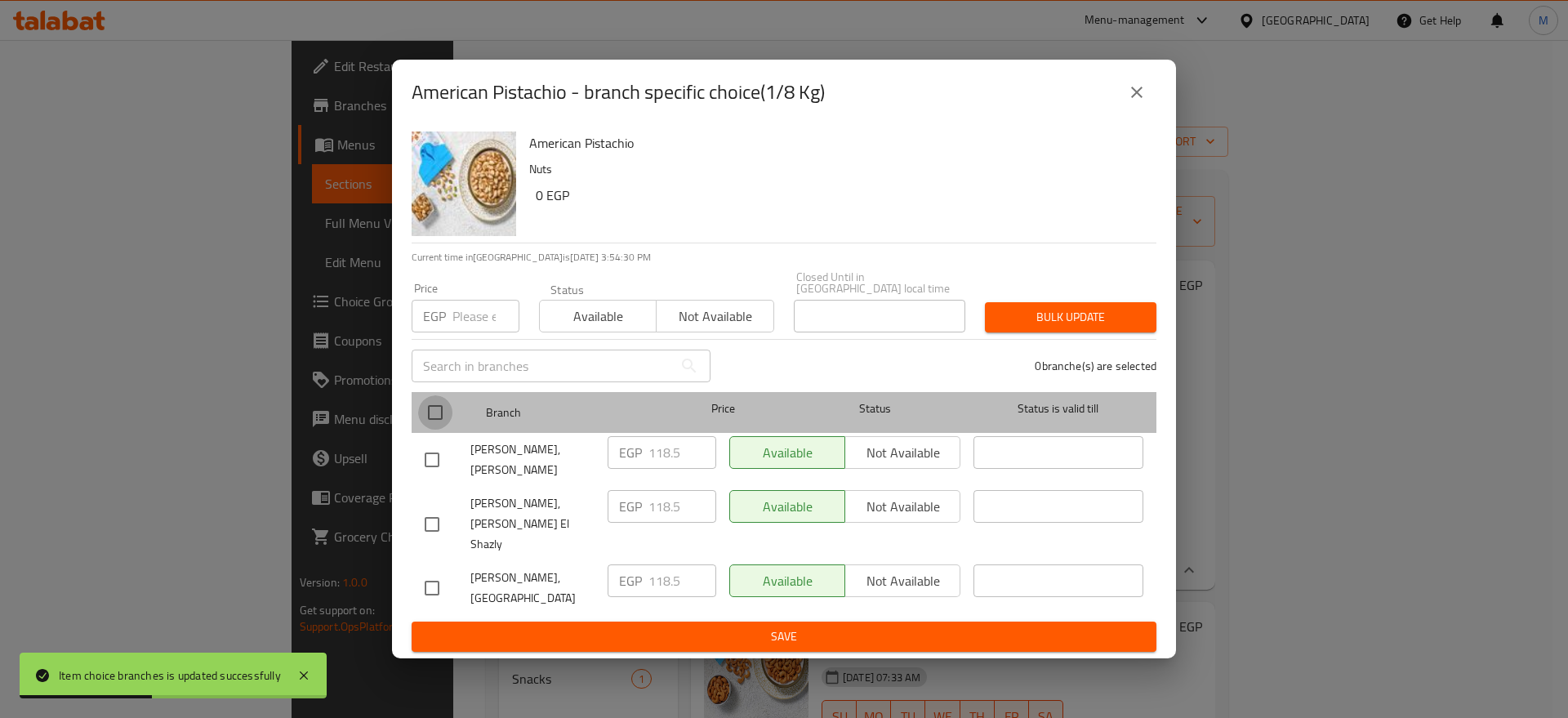
click at [445, 411] on input "checkbox" at bounding box center [435, 412] width 35 height 35
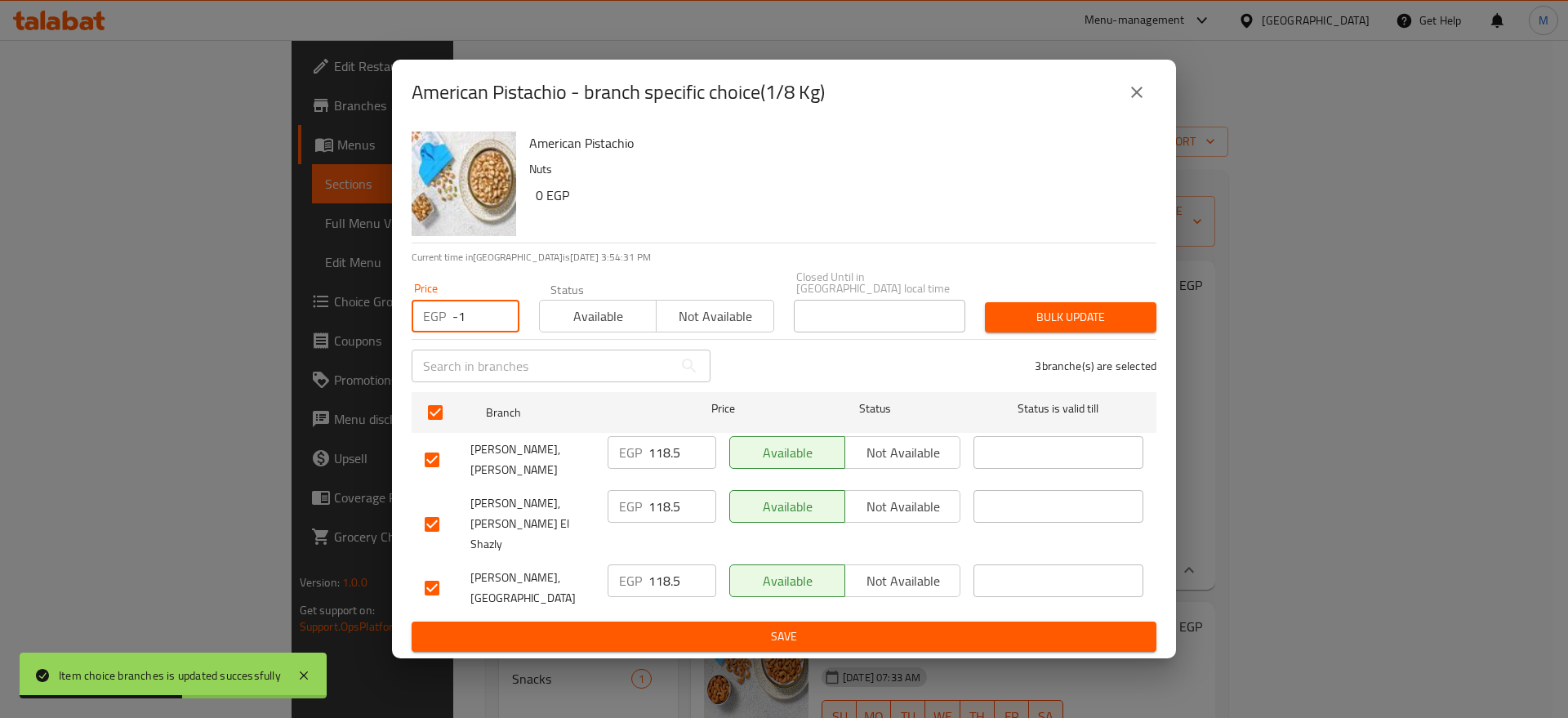
click at [496, 322] on input "-1" at bounding box center [486, 315] width 67 height 33
click at [476, 320] on input "-1" at bounding box center [486, 315] width 67 height 33
paste input "12"
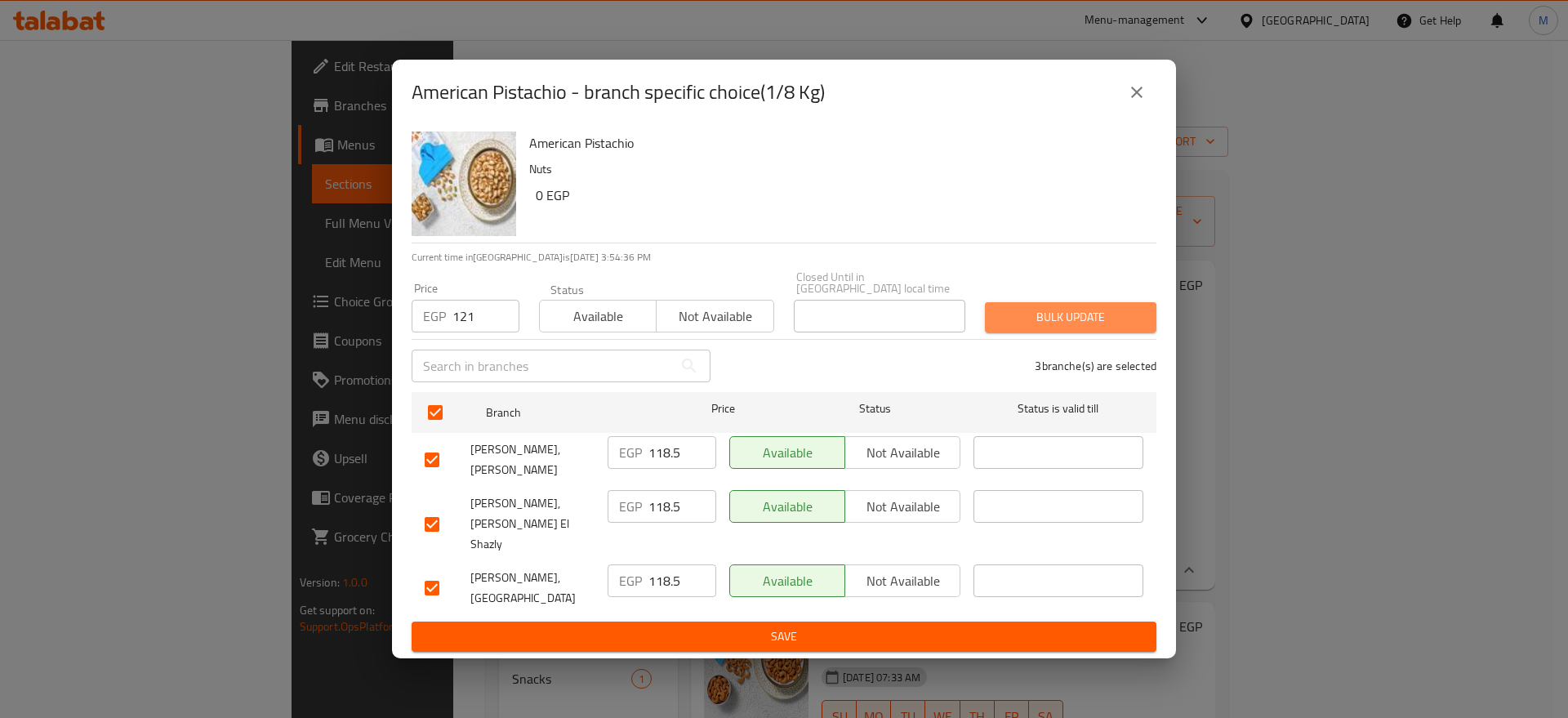
click at [1070, 316] on span "Bulk update" at bounding box center [1070, 317] width 145 height 21
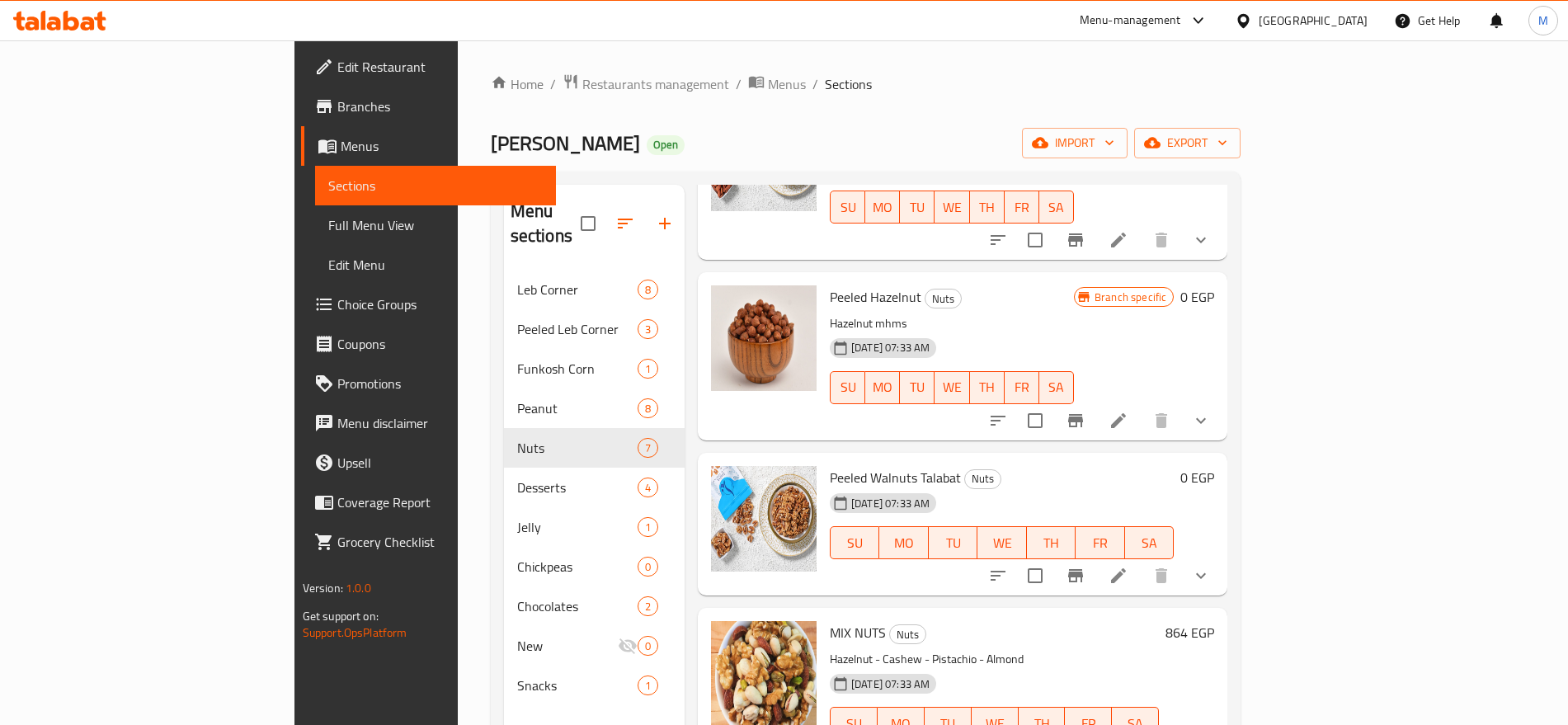
scroll to position [872, 0]
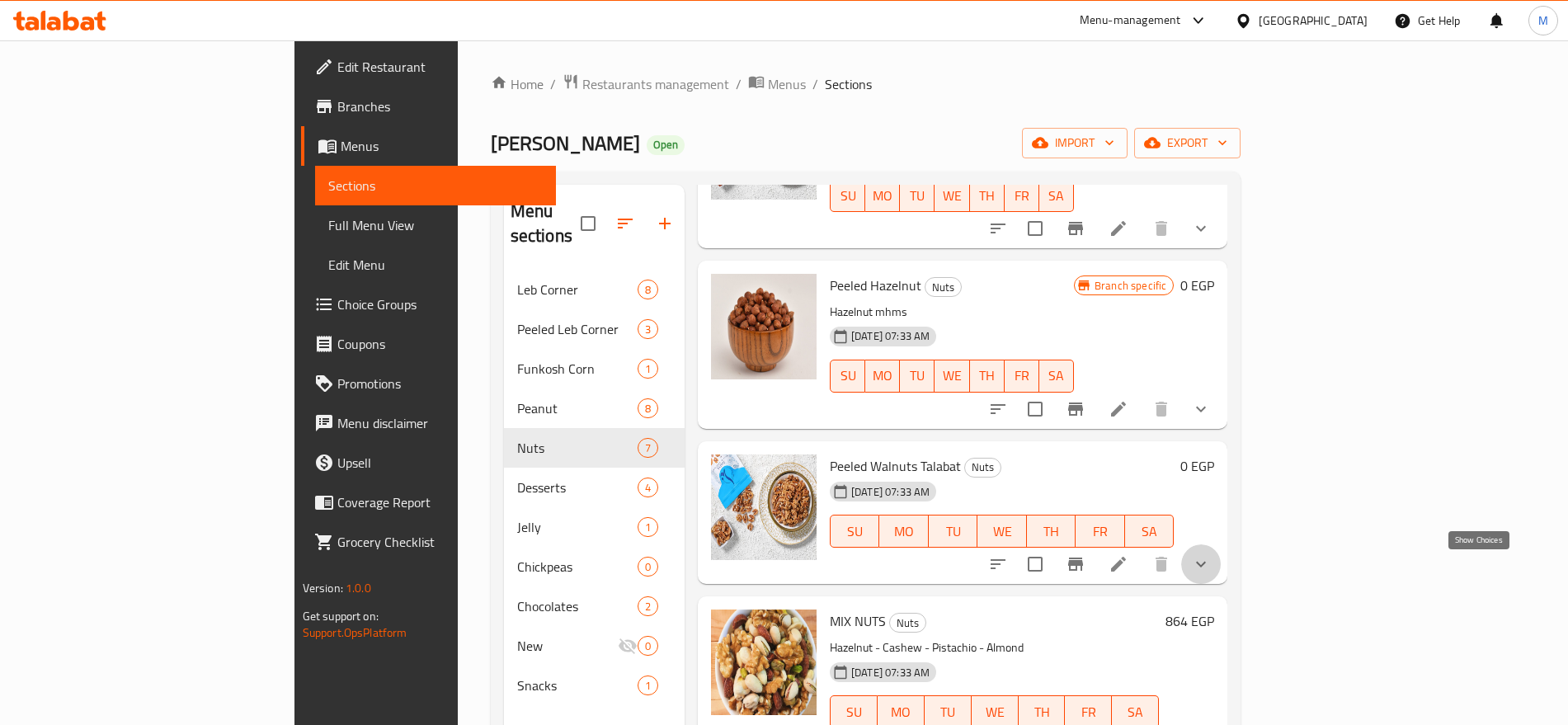
click at [1211, 574] on icon "show more" at bounding box center [1201, 563] width 20 height 20
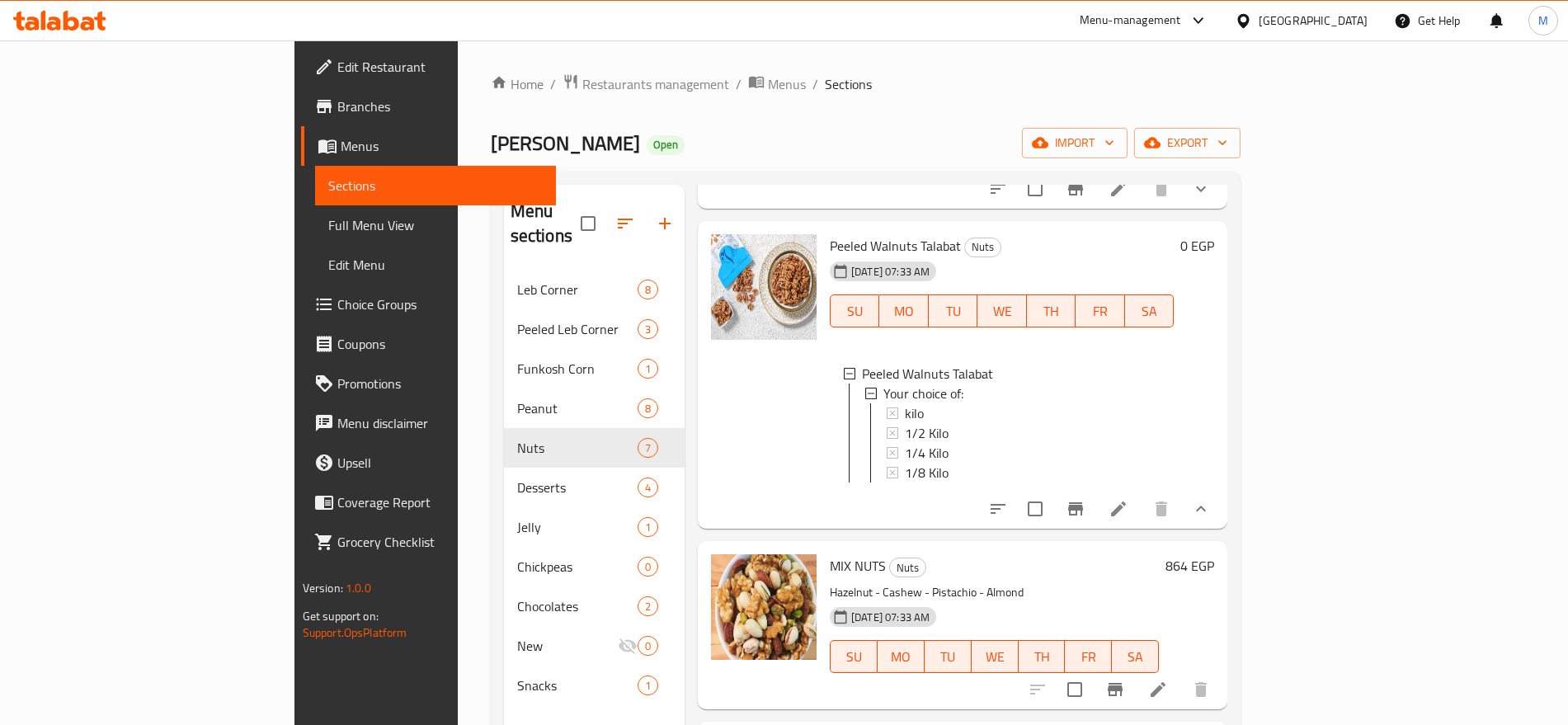
scroll to position [1095, 0]
click at [905, 413] on div "kilo" at bounding box center [1033, 413] width 255 height 20
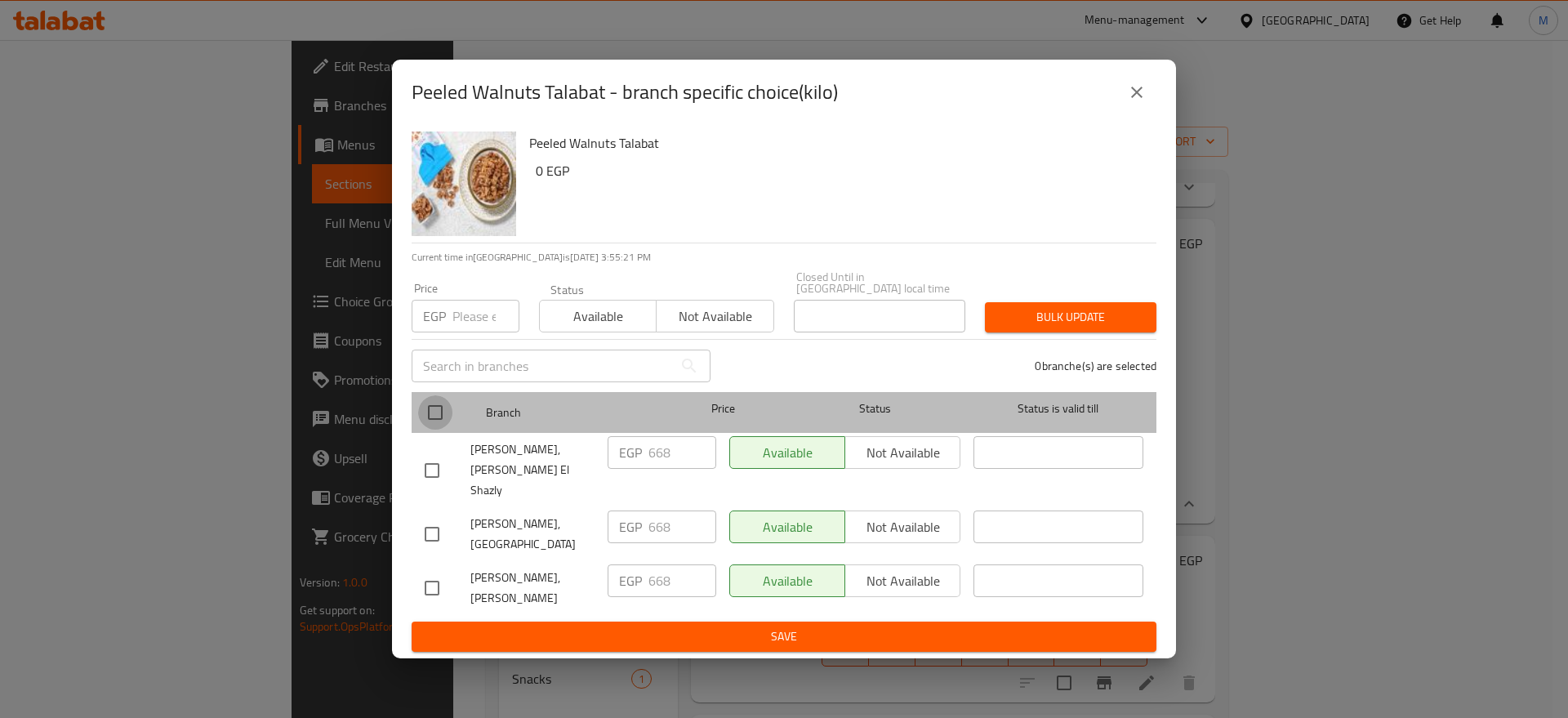
click at [426, 409] on input "checkbox" at bounding box center [435, 412] width 35 height 35
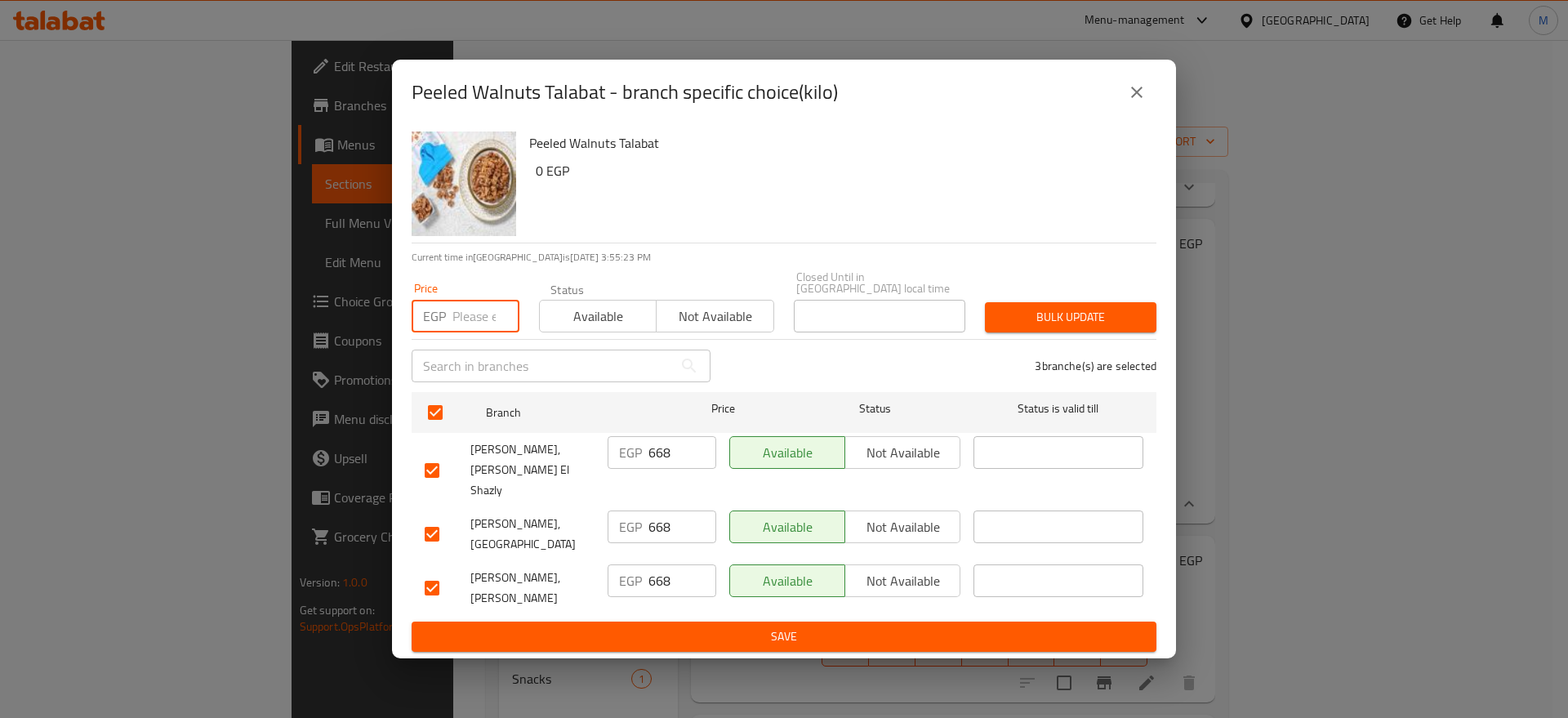
click at [459, 323] on input "number" at bounding box center [486, 315] width 67 height 33
paste input "679"
click at [1025, 328] on span "Bulk update" at bounding box center [1070, 317] width 145 height 21
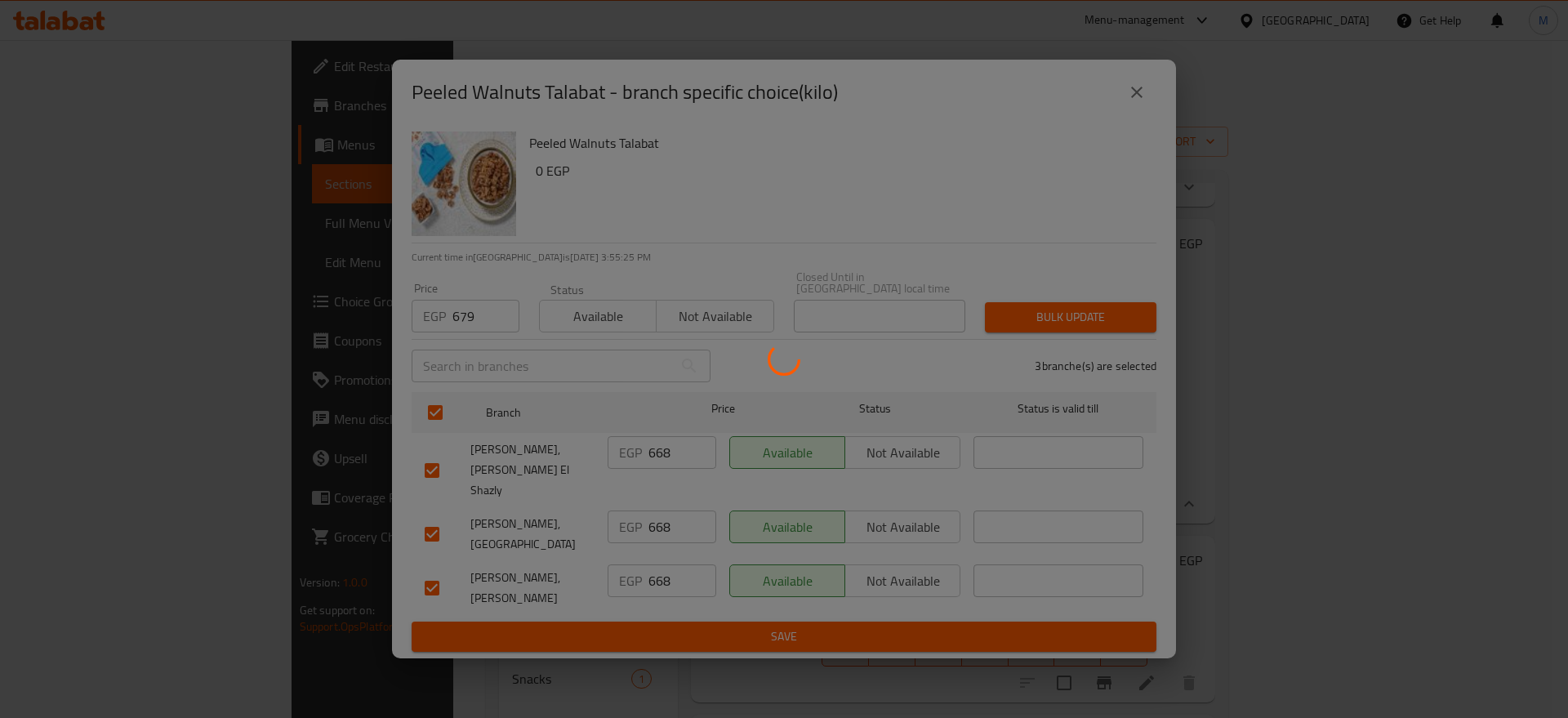
click at [1025, 328] on div at bounding box center [784, 359] width 1568 height 718
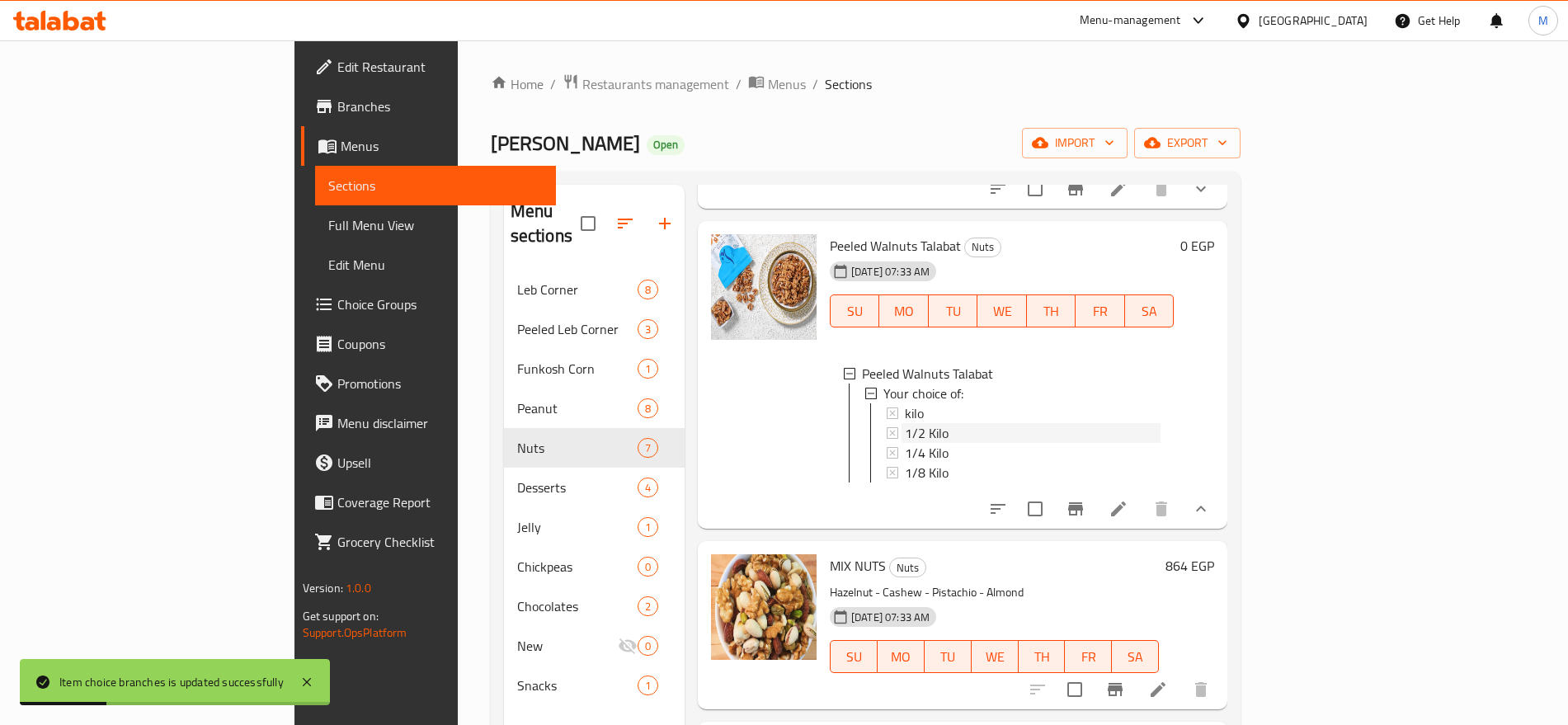
click at [905, 442] on span "1/2 Kilo" at bounding box center [927, 433] width 44 height 20
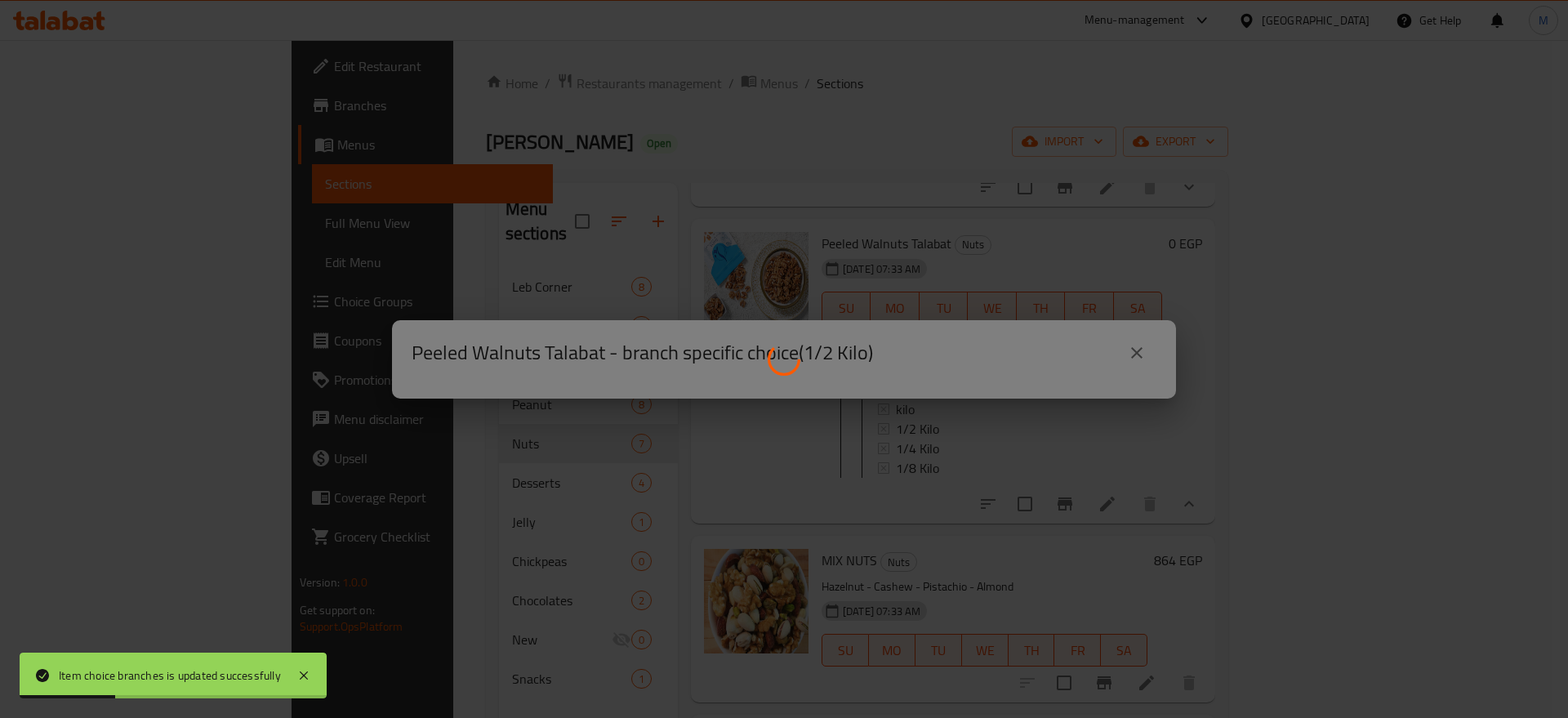
click at [857, 439] on div at bounding box center [784, 359] width 1568 height 718
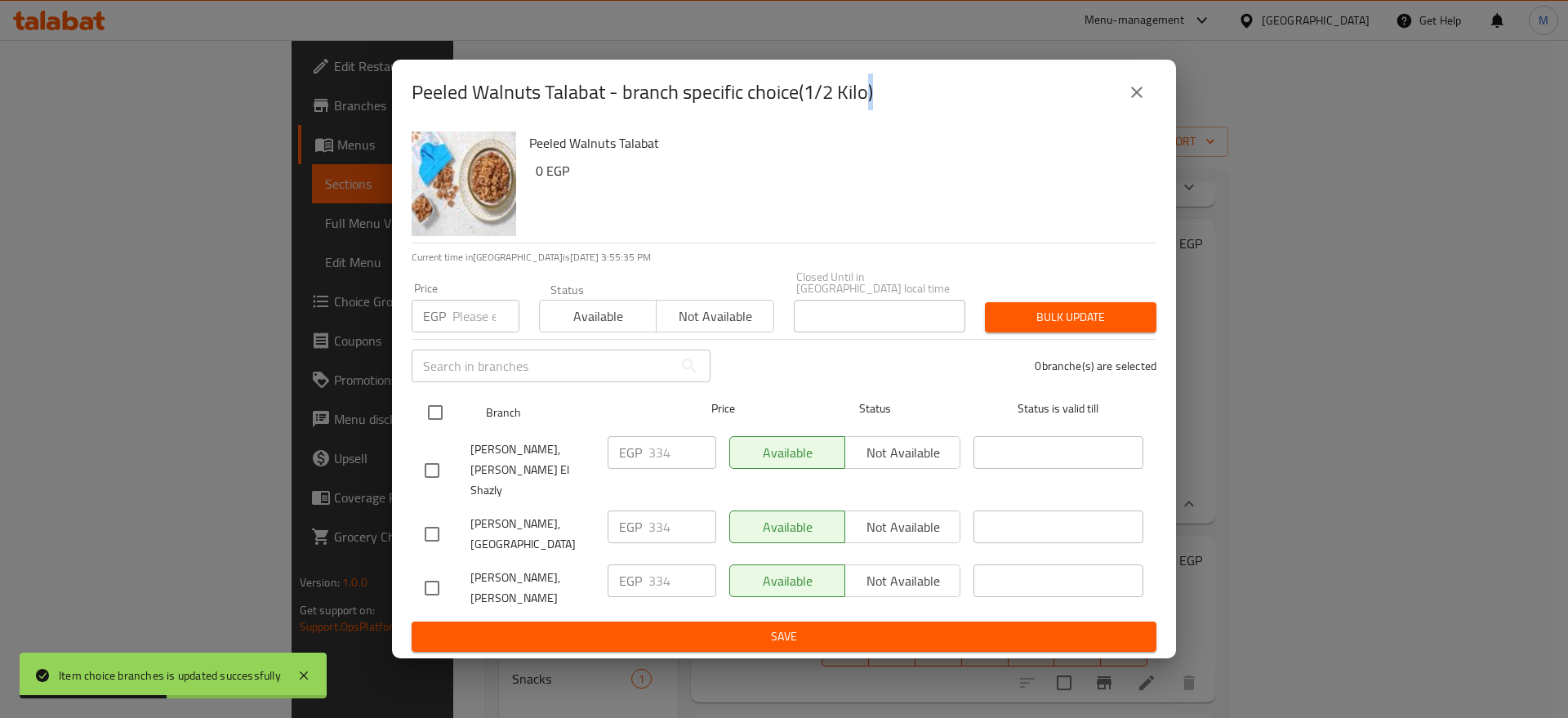
click at [432, 418] on input "checkbox" at bounding box center [435, 412] width 35 height 35
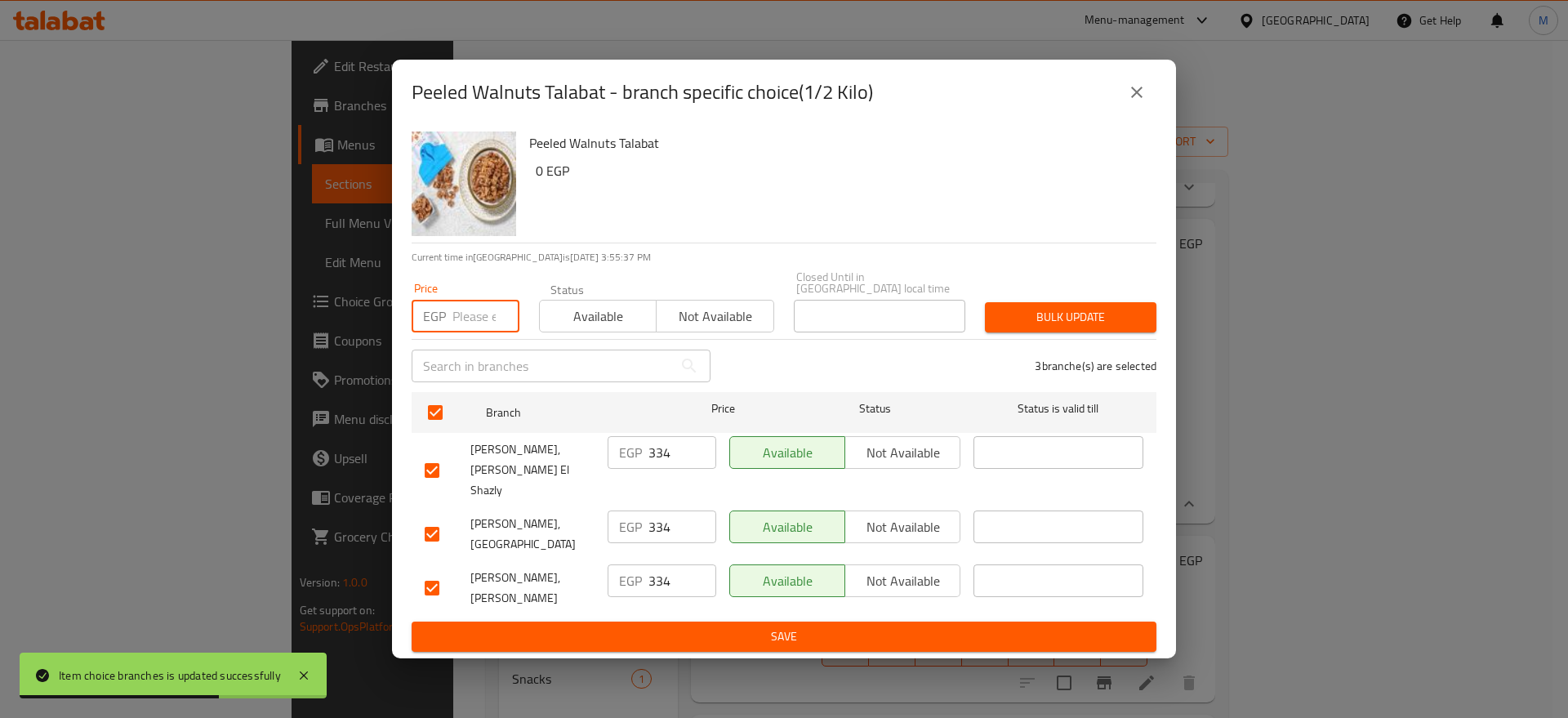
click at [484, 319] on input "number" at bounding box center [486, 315] width 67 height 33
paste input "339"
click at [1000, 318] on span "Bulk update" at bounding box center [1070, 317] width 145 height 21
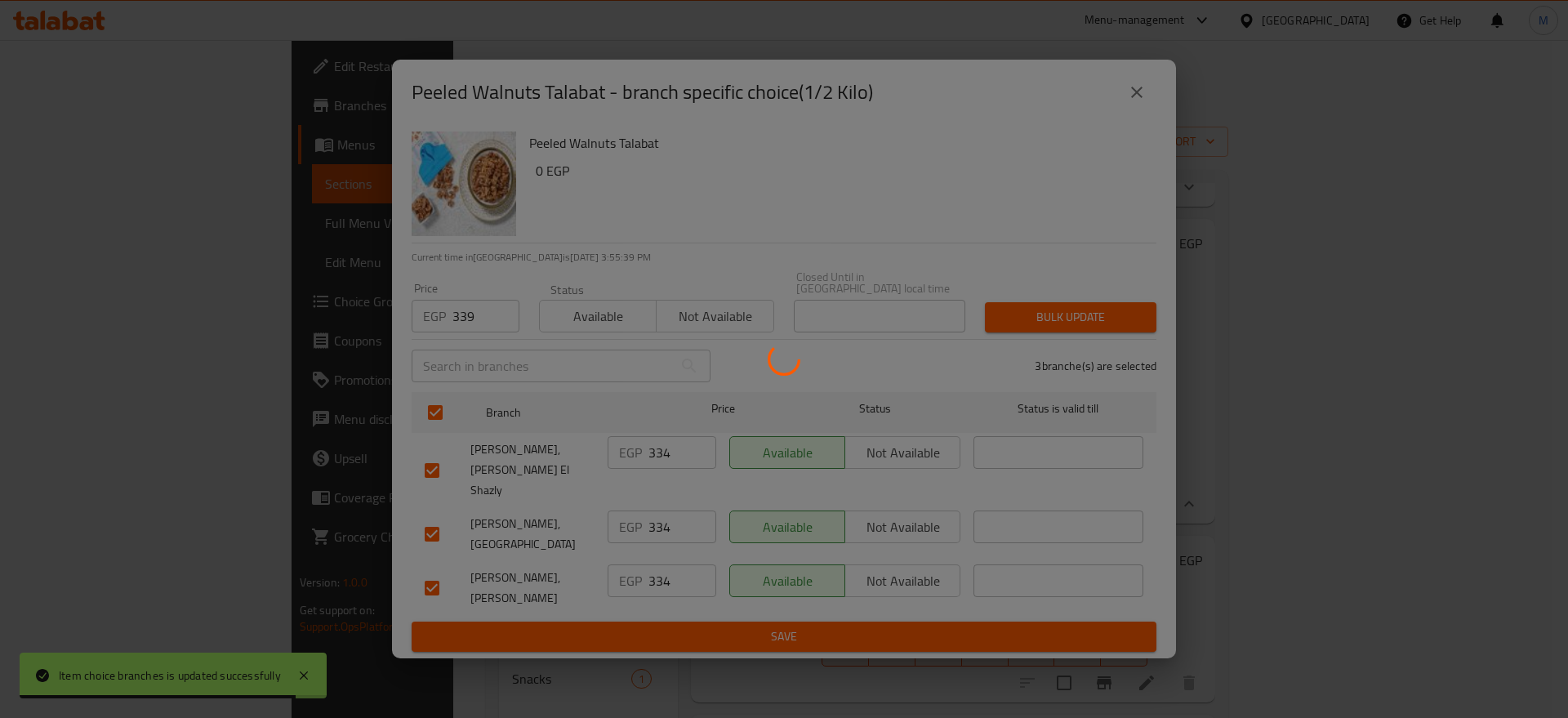
click at [1000, 318] on div at bounding box center [784, 359] width 1568 height 718
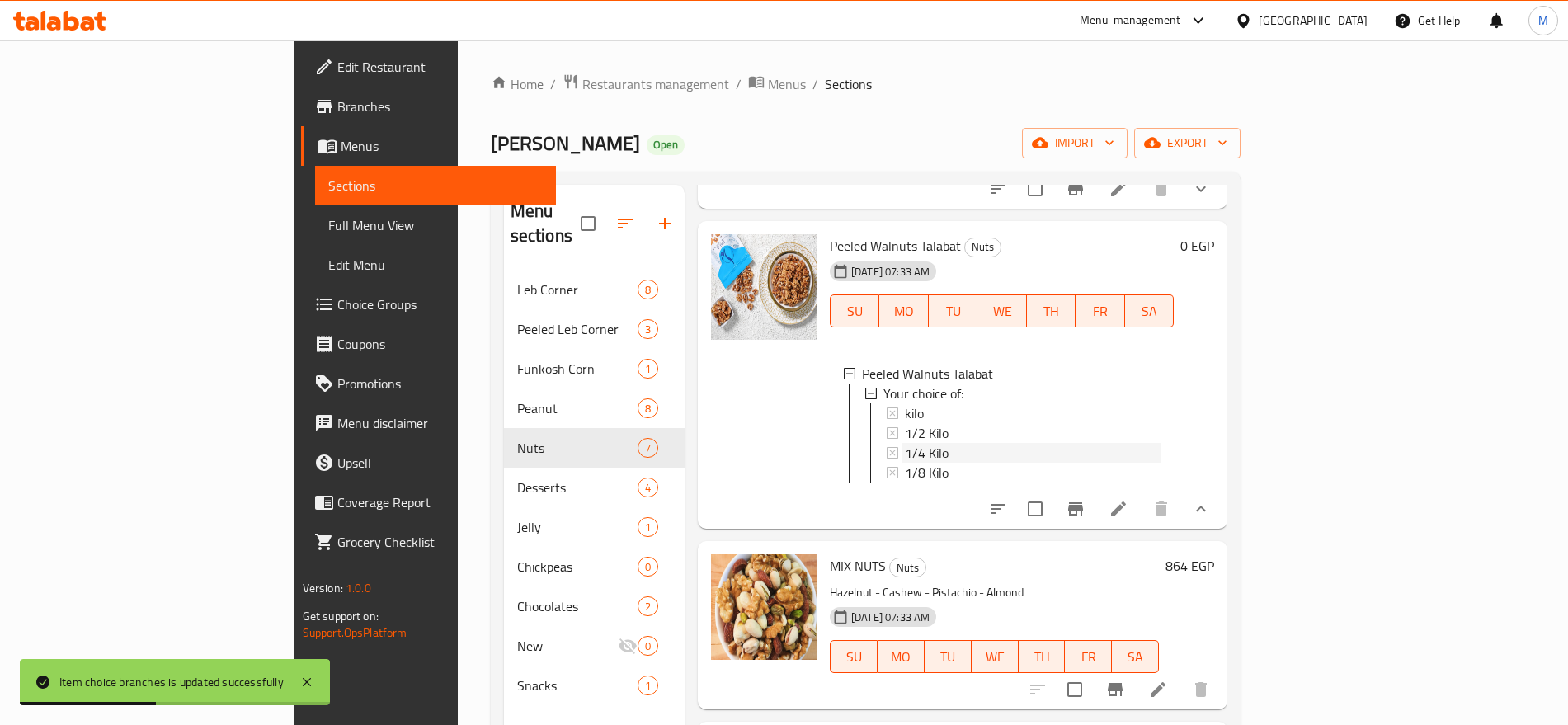
click at [905, 451] on div "1/4 Kilo" at bounding box center [1033, 452] width 255 height 20
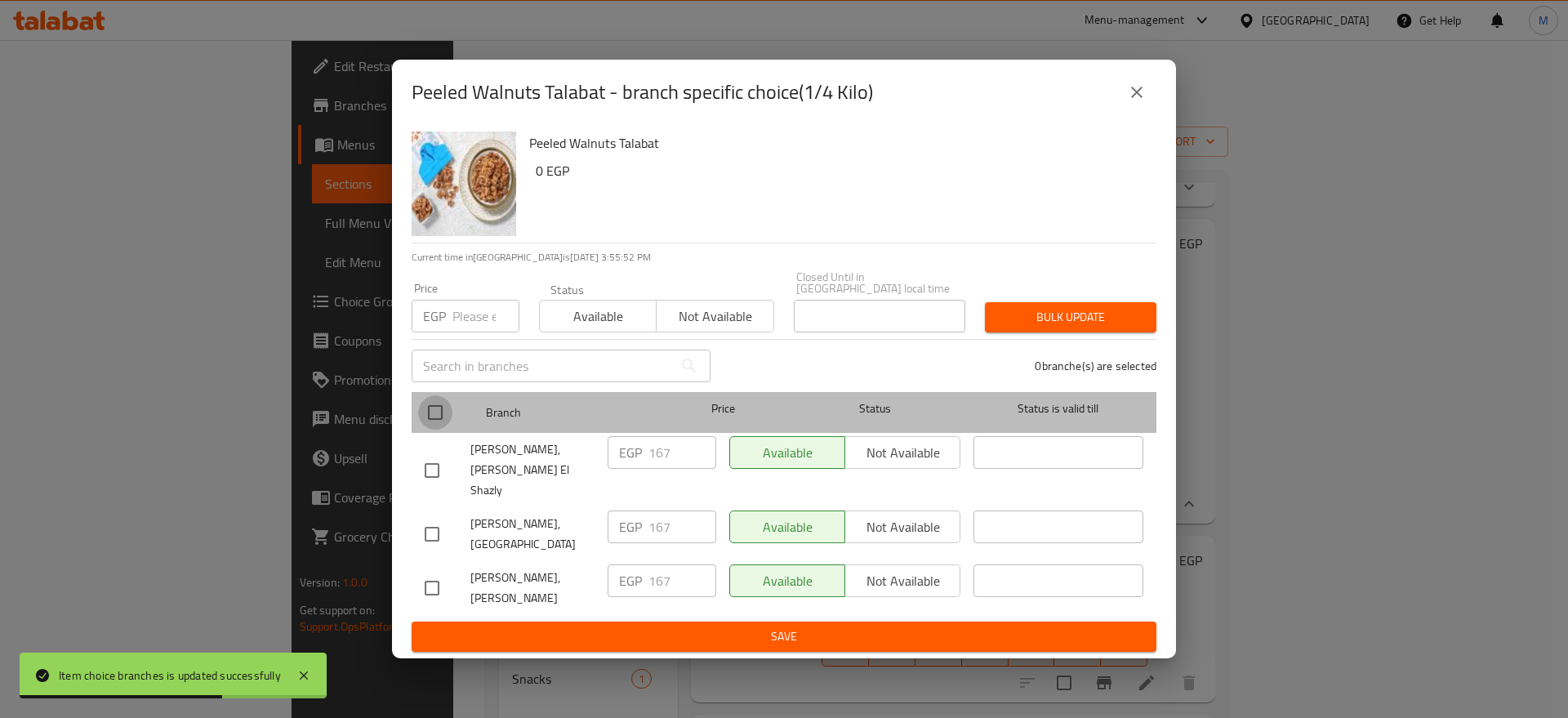
click at [439, 416] on input "checkbox" at bounding box center [435, 412] width 35 height 35
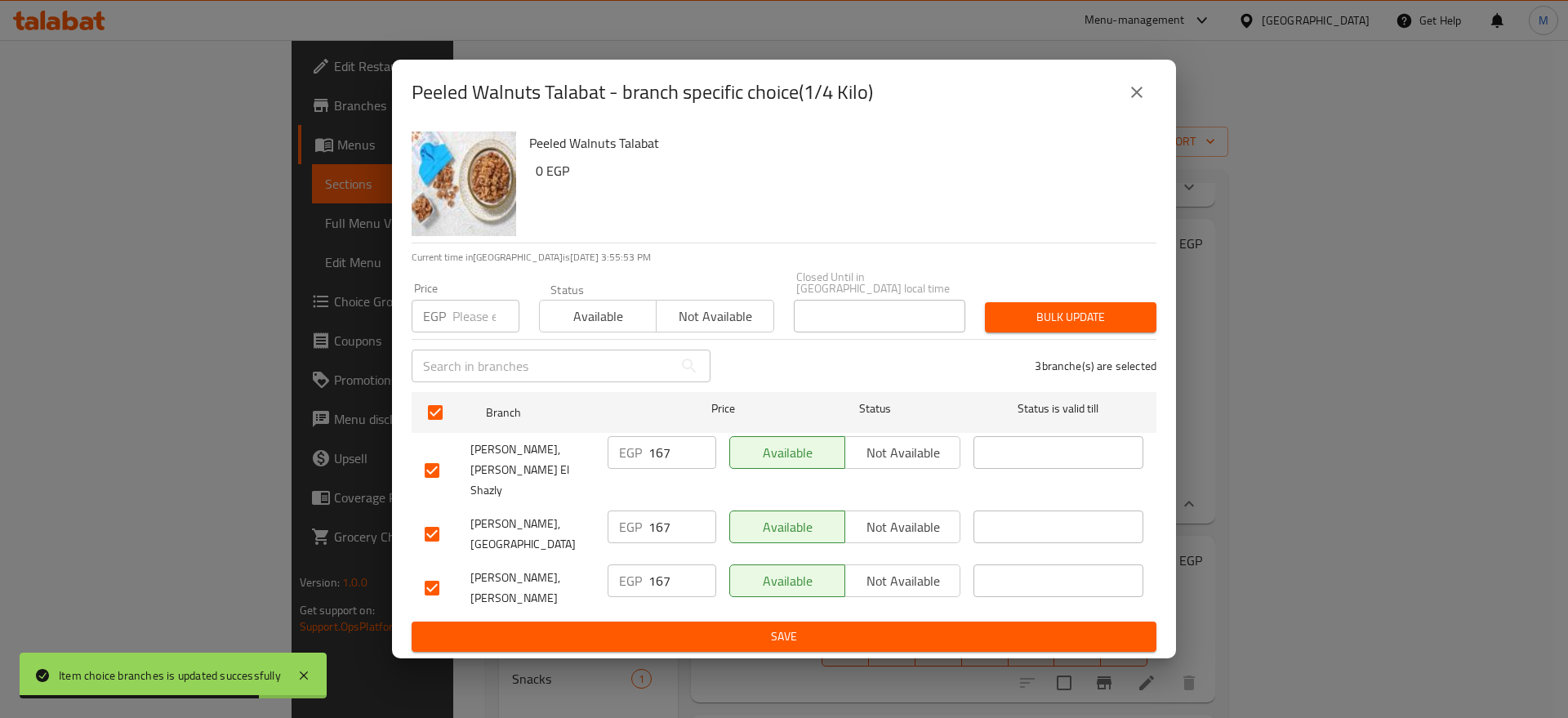
click at [478, 307] on input "number" at bounding box center [486, 315] width 67 height 33
paste input "170"
click at [1014, 320] on span "Bulk update" at bounding box center [1070, 317] width 145 height 21
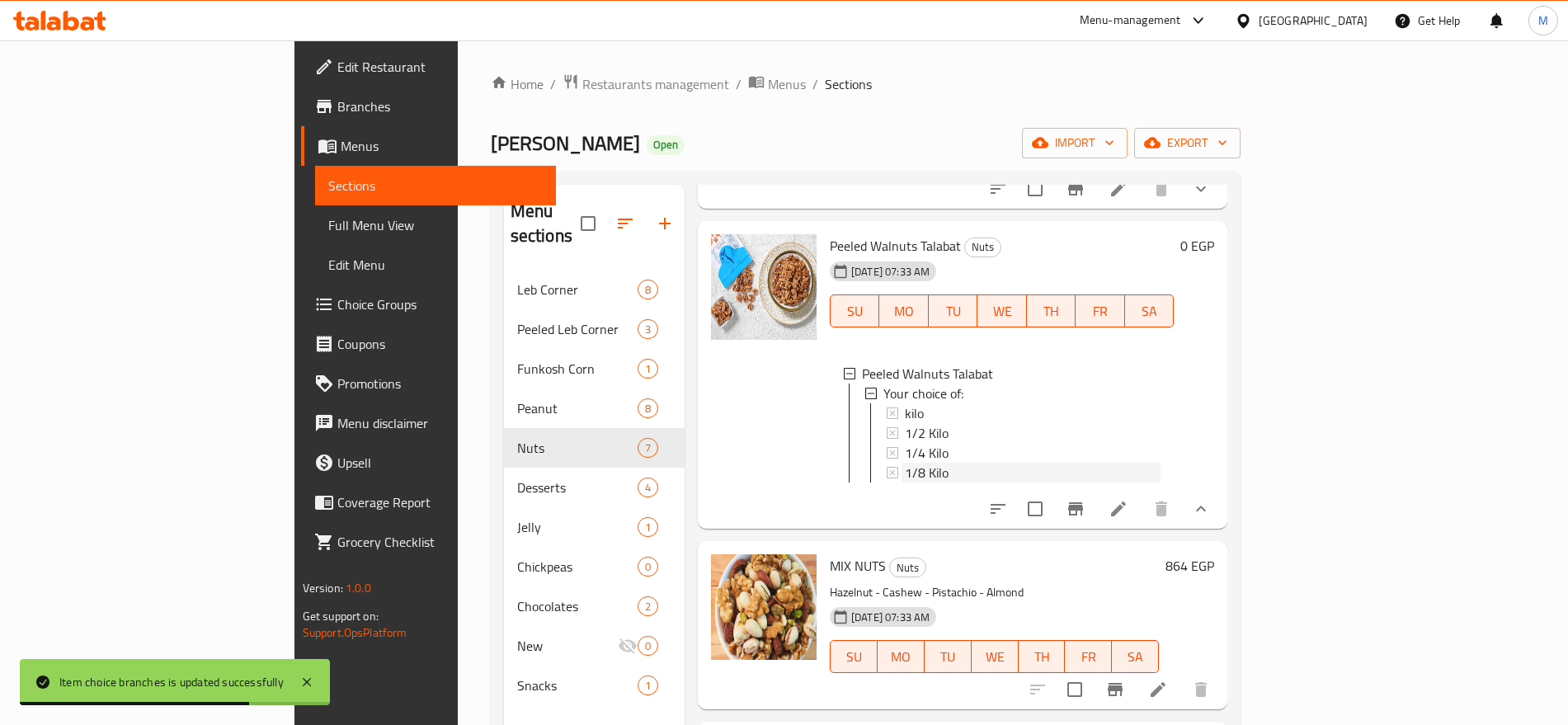
click at [905, 476] on span "1/8 Kilo" at bounding box center [927, 472] width 44 height 20
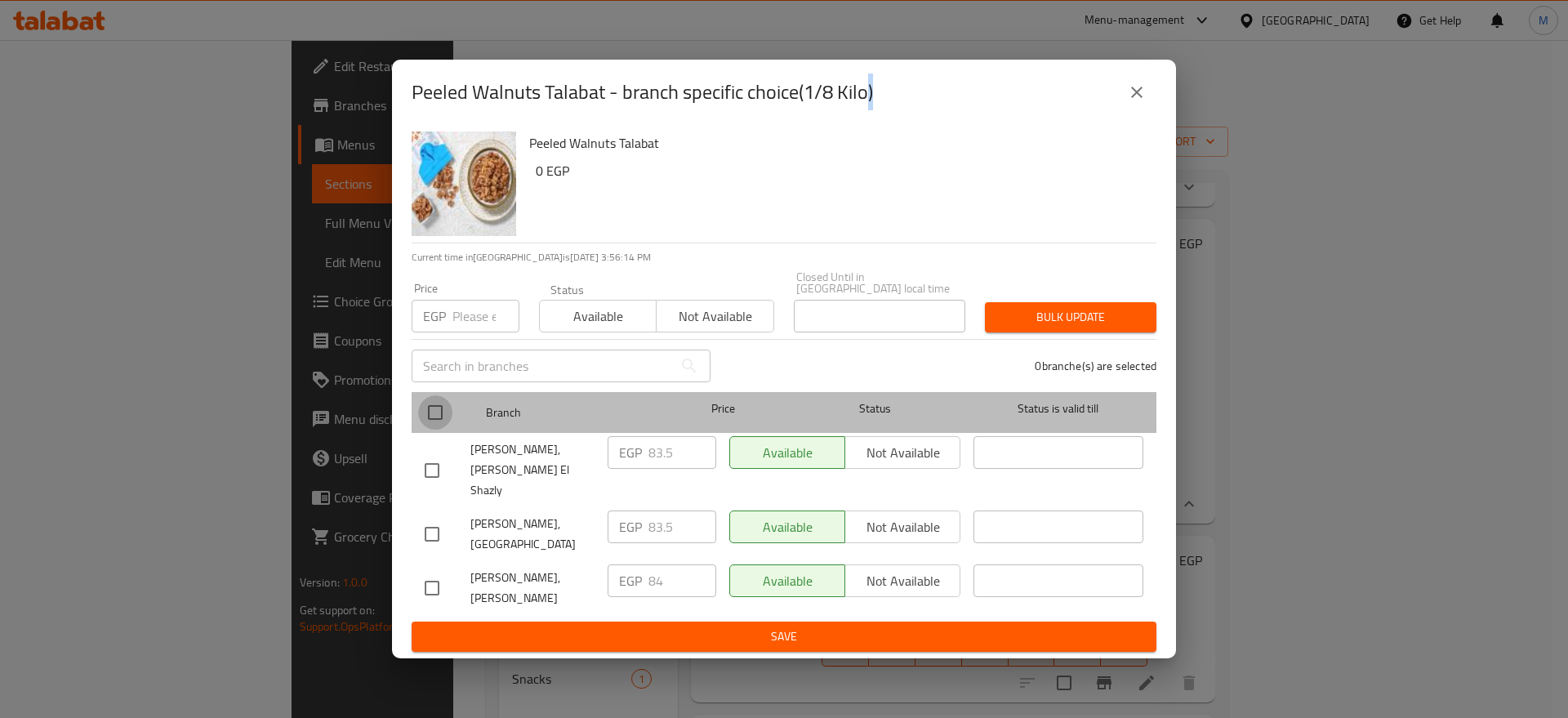
click at [440, 413] on input "checkbox" at bounding box center [435, 412] width 35 height 35
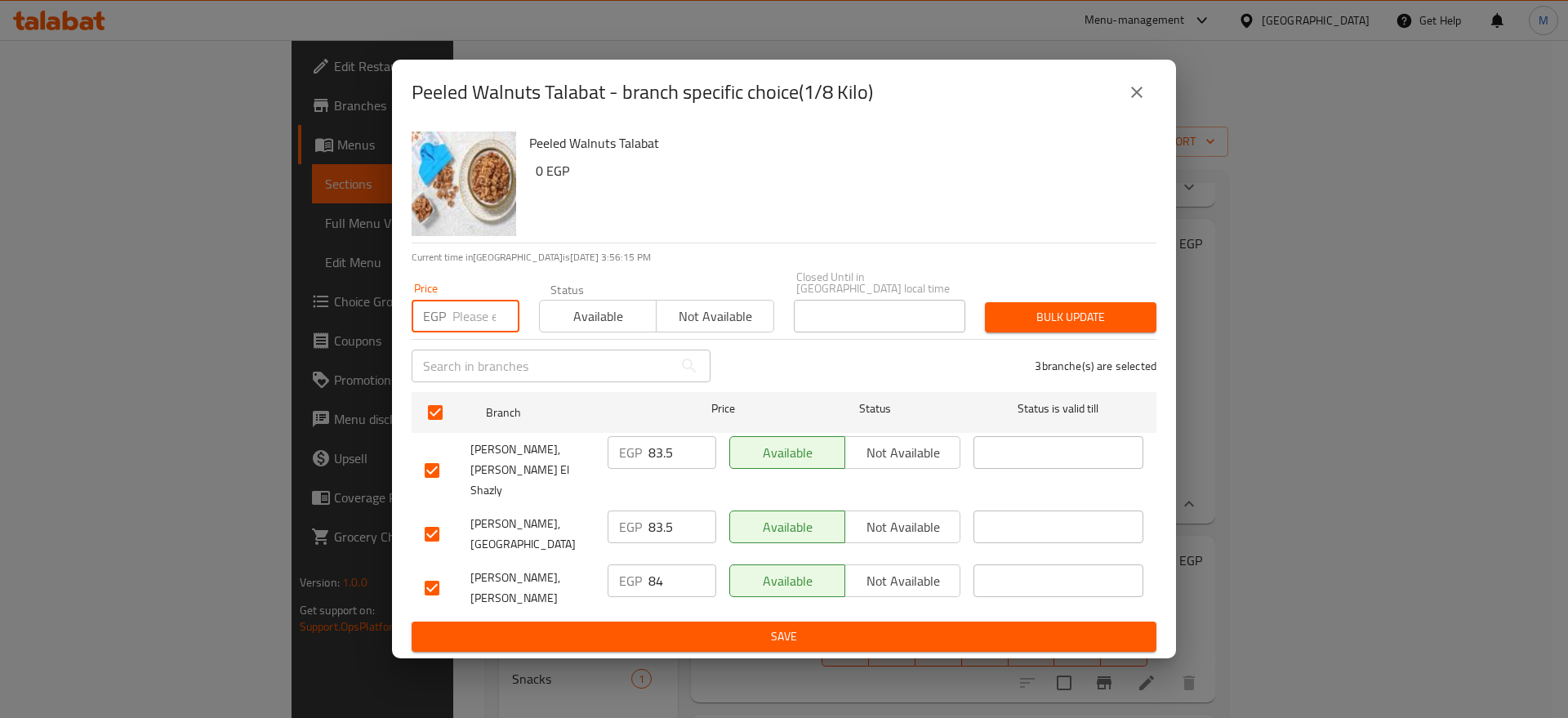
click at [481, 332] on input "number" at bounding box center [486, 315] width 67 height 33
paste input "85"
click at [1015, 311] on span "Bulk update" at bounding box center [1070, 317] width 145 height 21
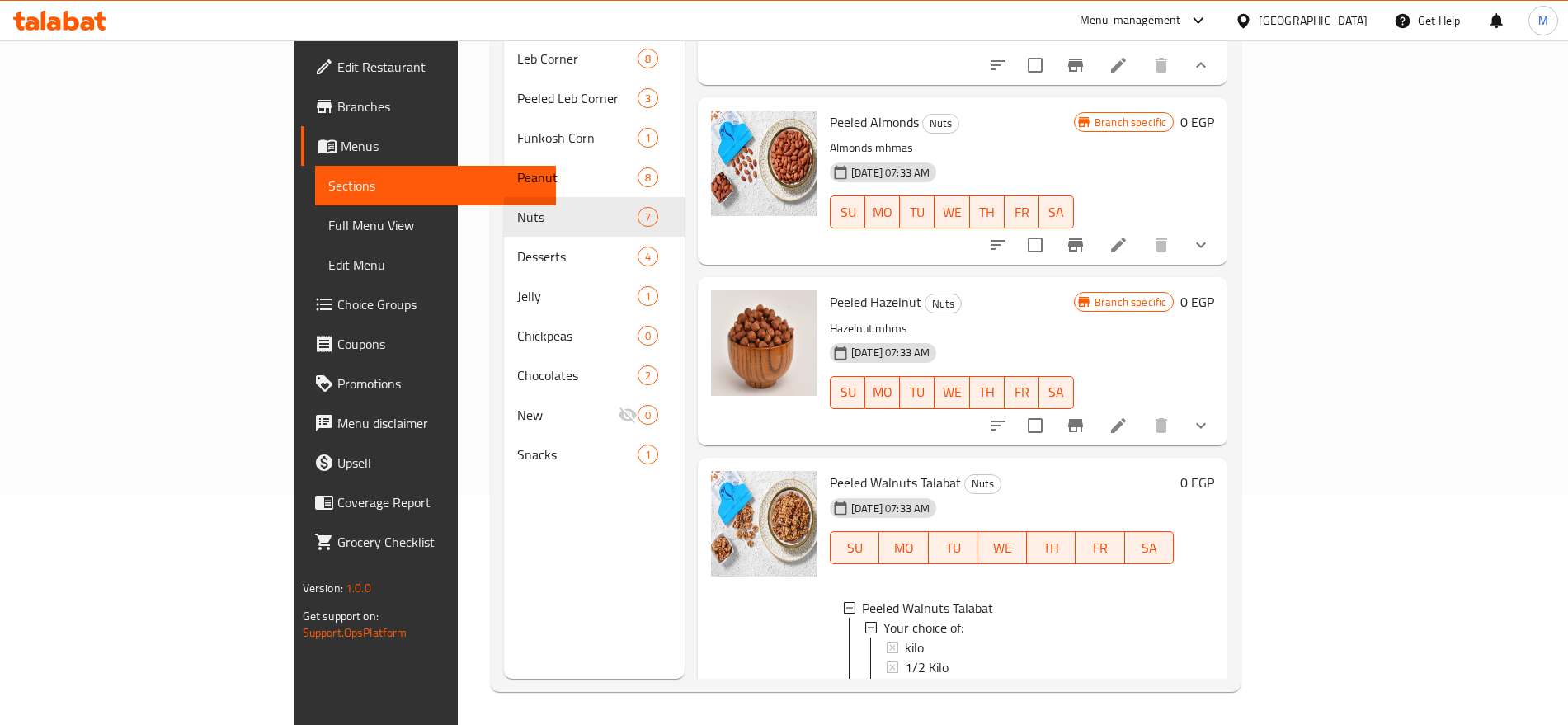
scroll to position [628, 0]
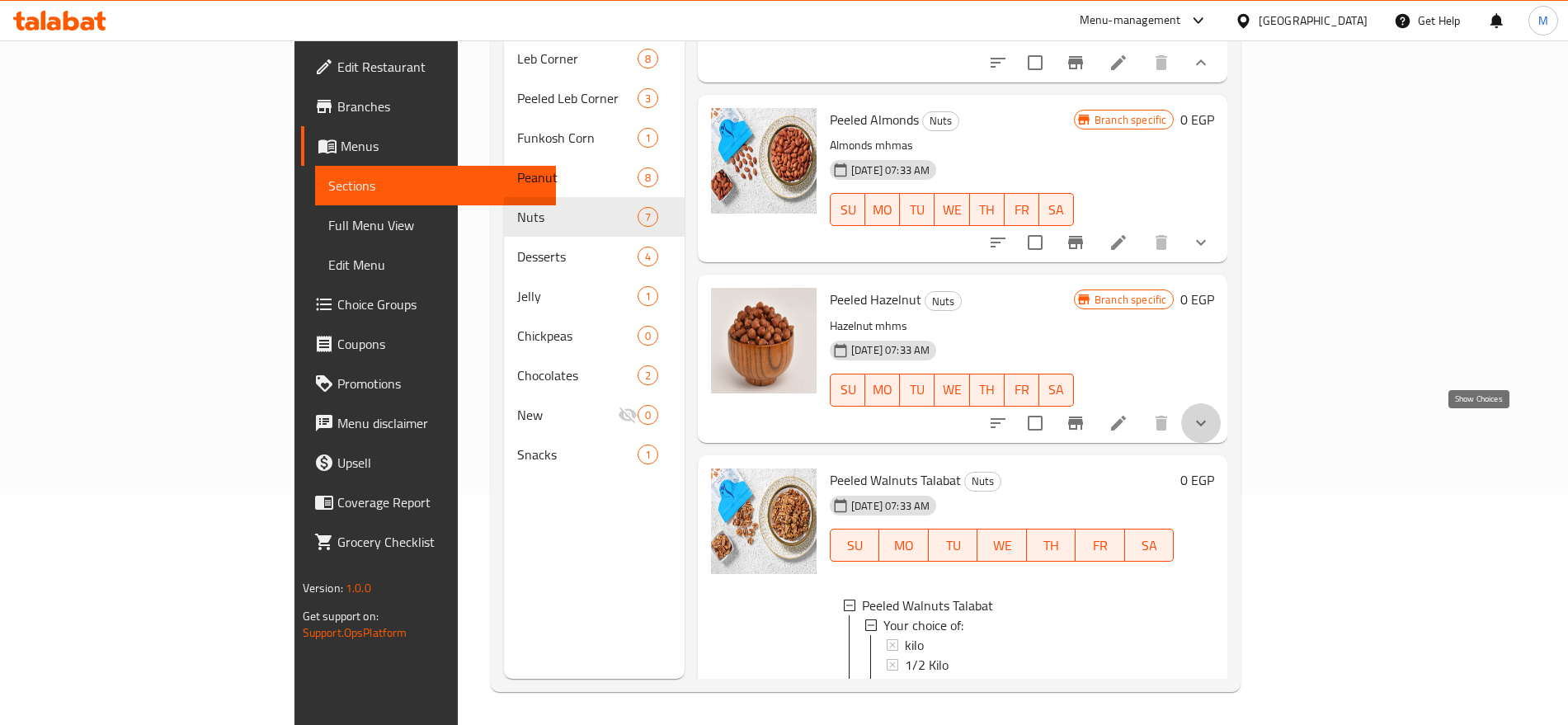
click at [1211, 425] on icon "show more" at bounding box center [1201, 423] width 20 height 20
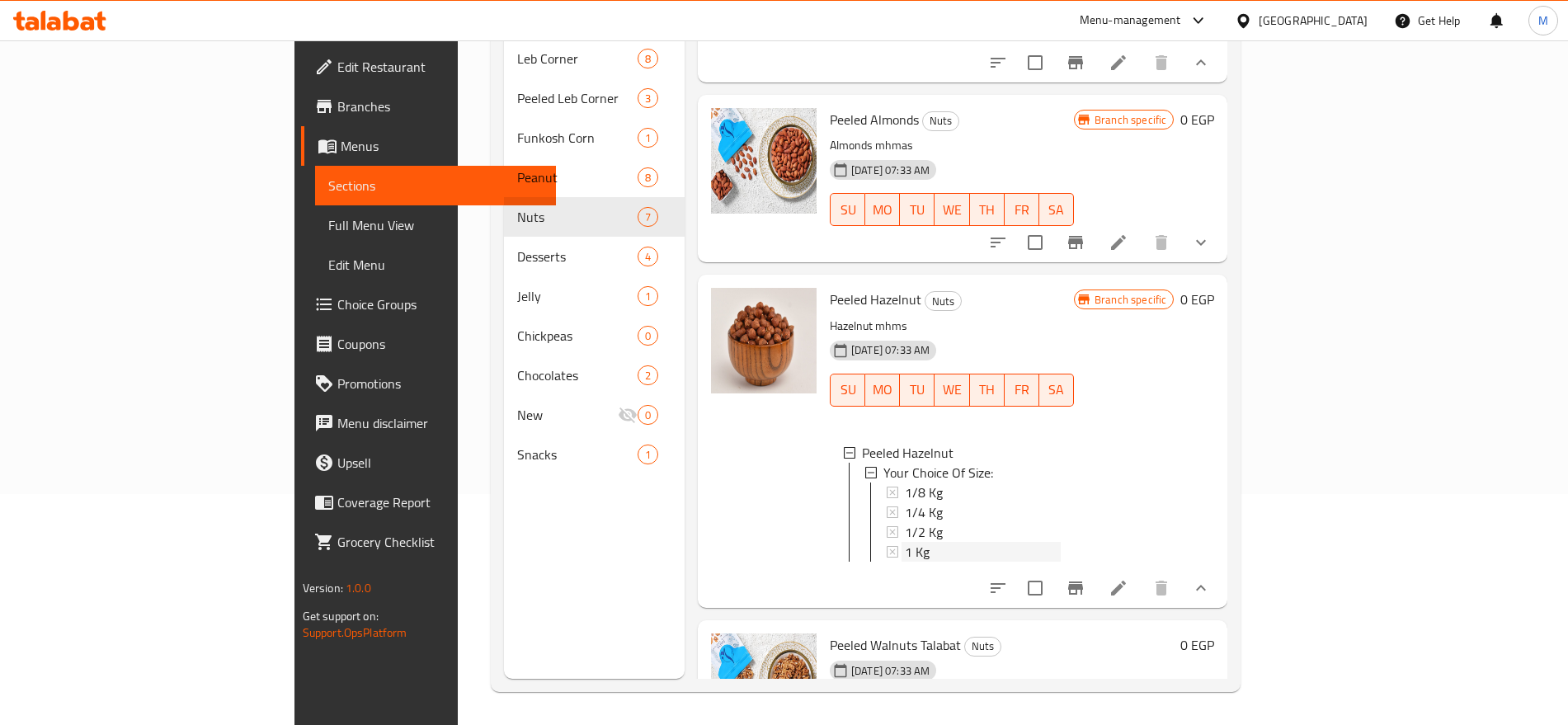
click at [905, 554] on div "1 Kg" at bounding box center [983, 551] width 156 height 20
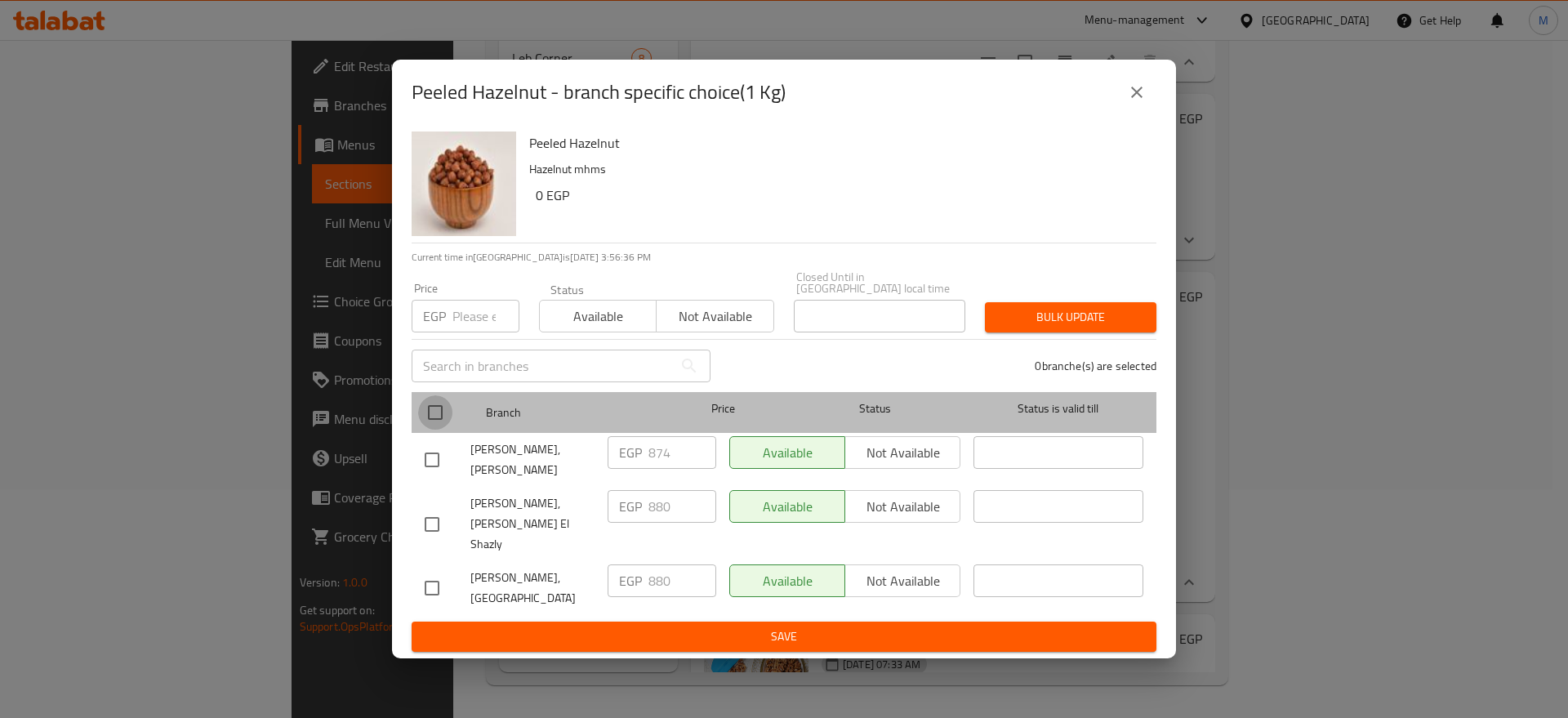
click at [421, 420] on input "checkbox" at bounding box center [435, 412] width 35 height 35
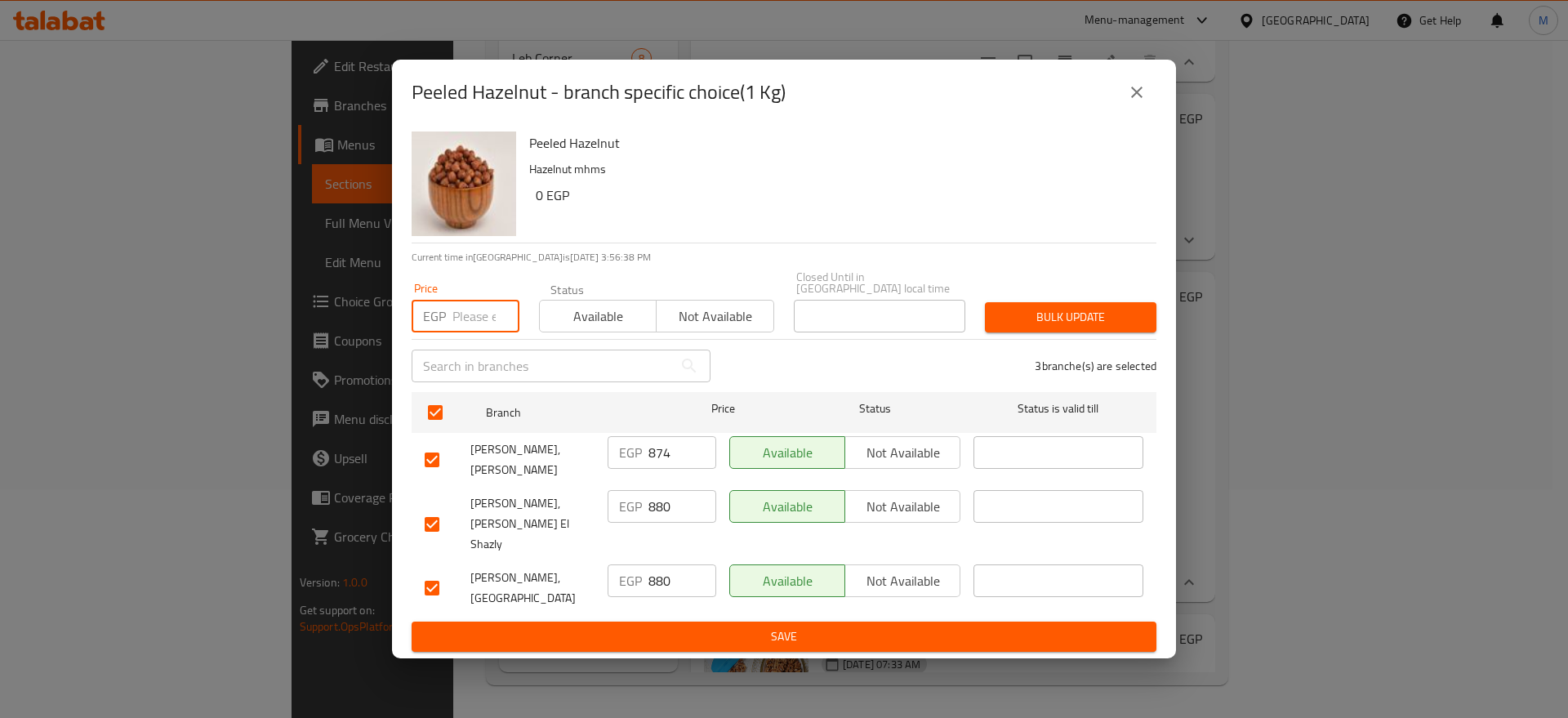
click at [475, 319] on input "number" at bounding box center [486, 315] width 67 height 33
paste input "889"
click at [1062, 328] on span "Bulk update" at bounding box center [1070, 317] width 145 height 21
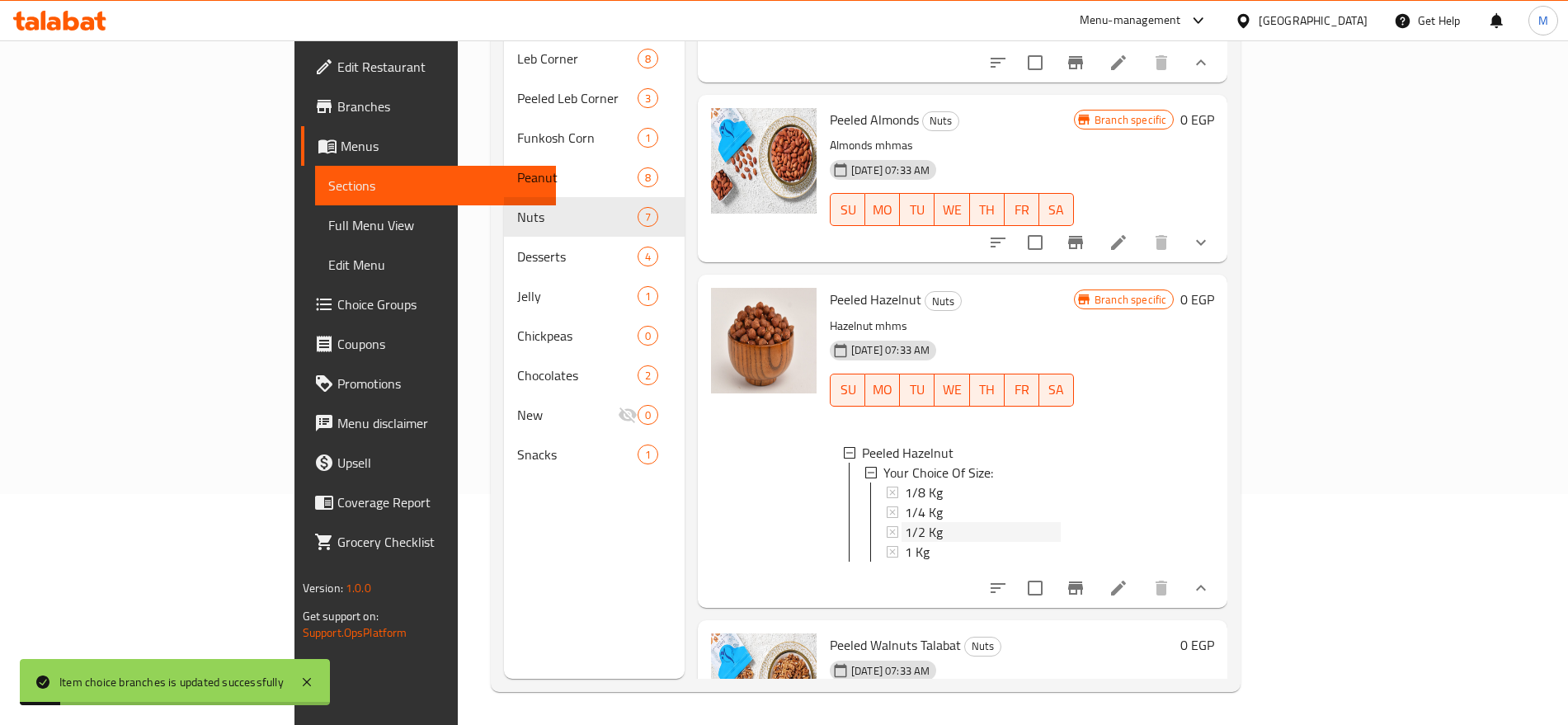
click at [905, 542] on span "1/2 Kg" at bounding box center [924, 531] width 38 height 20
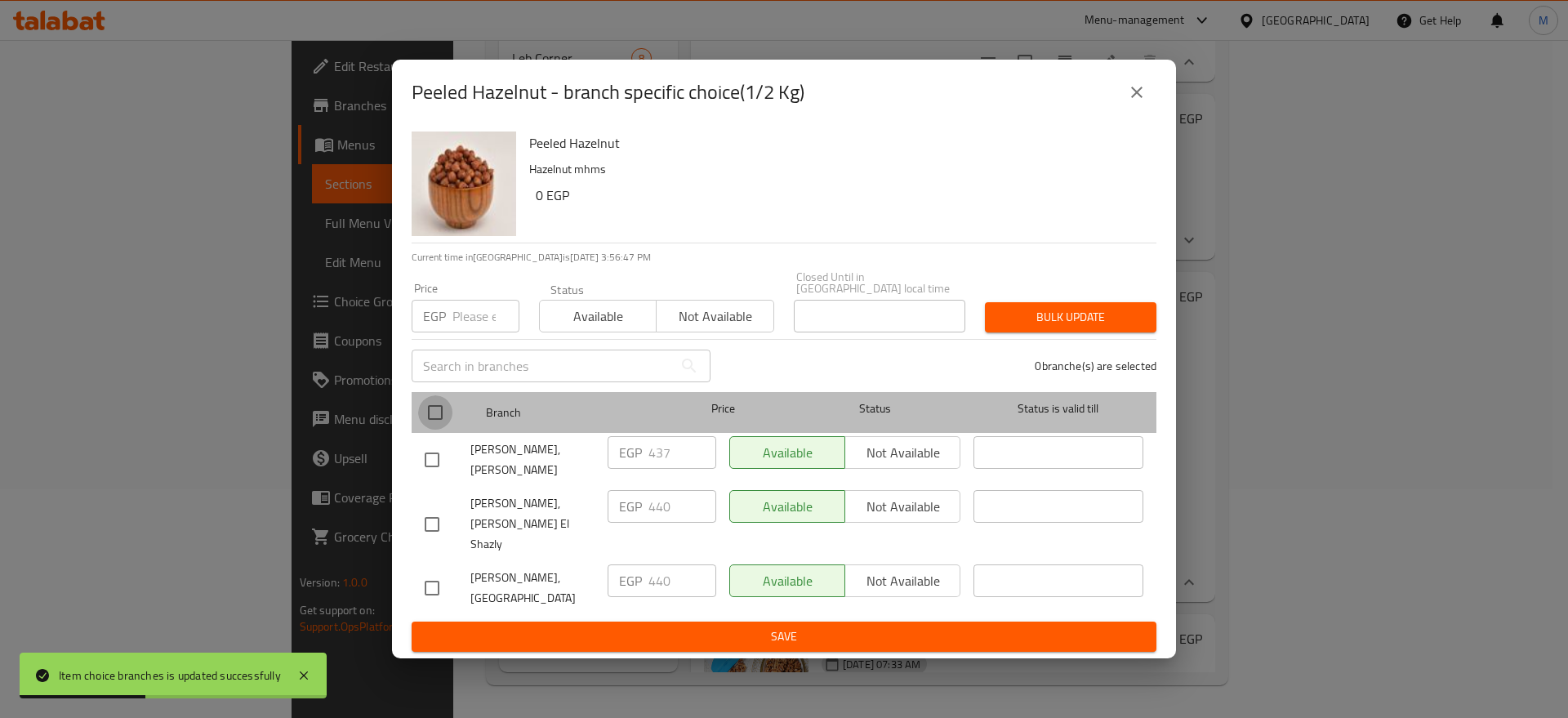
click at [430, 415] on input "checkbox" at bounding box center [435, 412] width 35 height 35
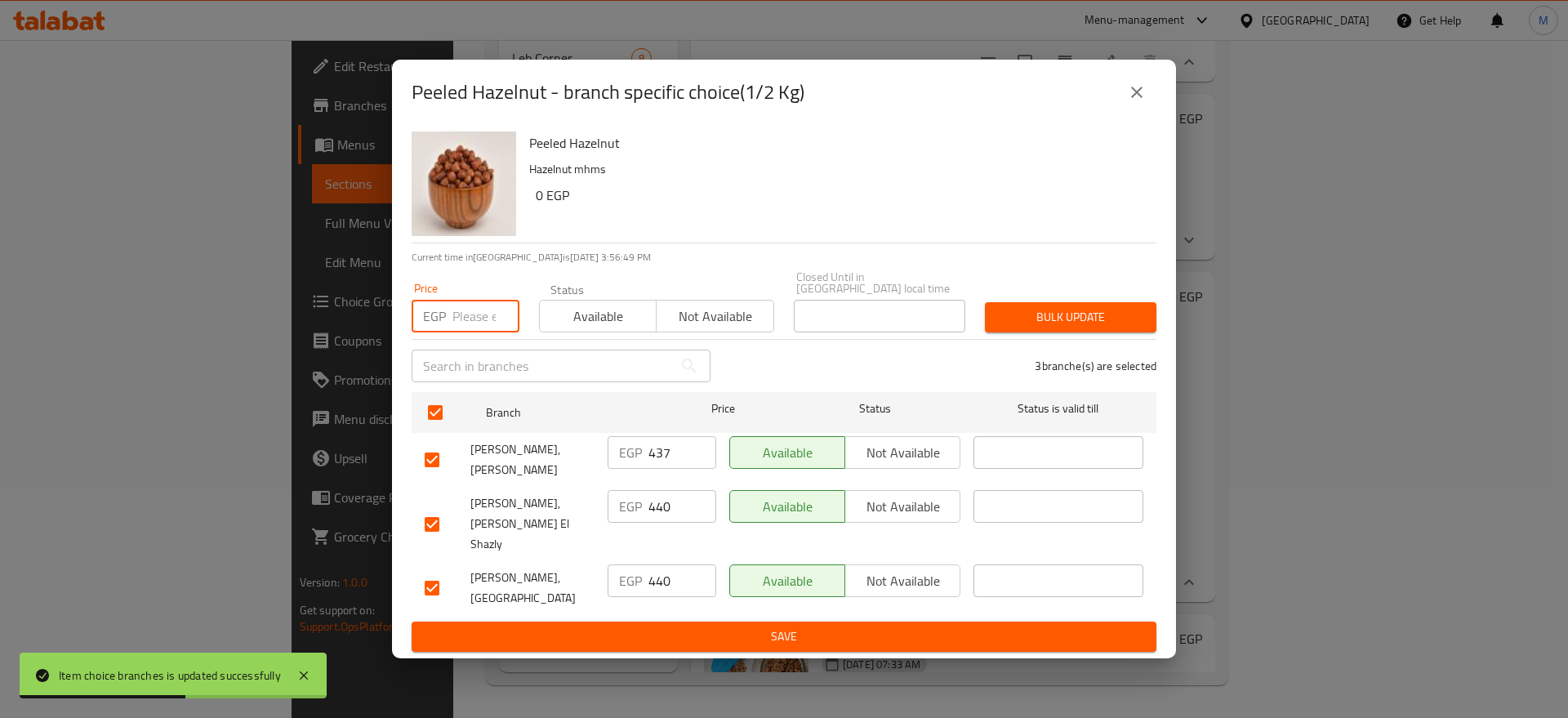
click at [478, 330] on input "number" at bounding box center [486, 315] width 67 height 33
paste input "421"
click at [1016, 324] on span "Bulk update" at bounding box center [1070, 317] width 145 height 21
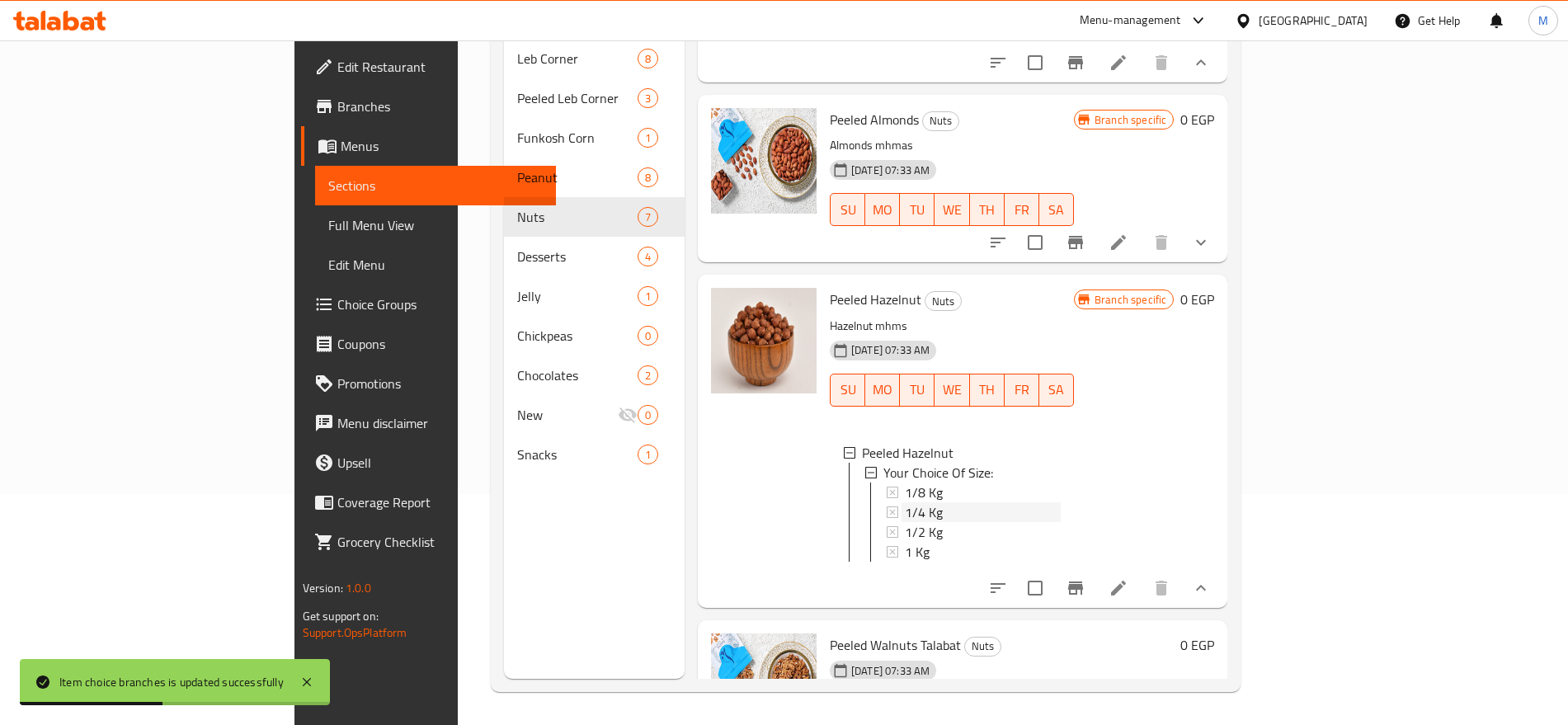
click at [905, 514] on div "1/4 Kg" at bounding box center [983, 511] width 156 height 20
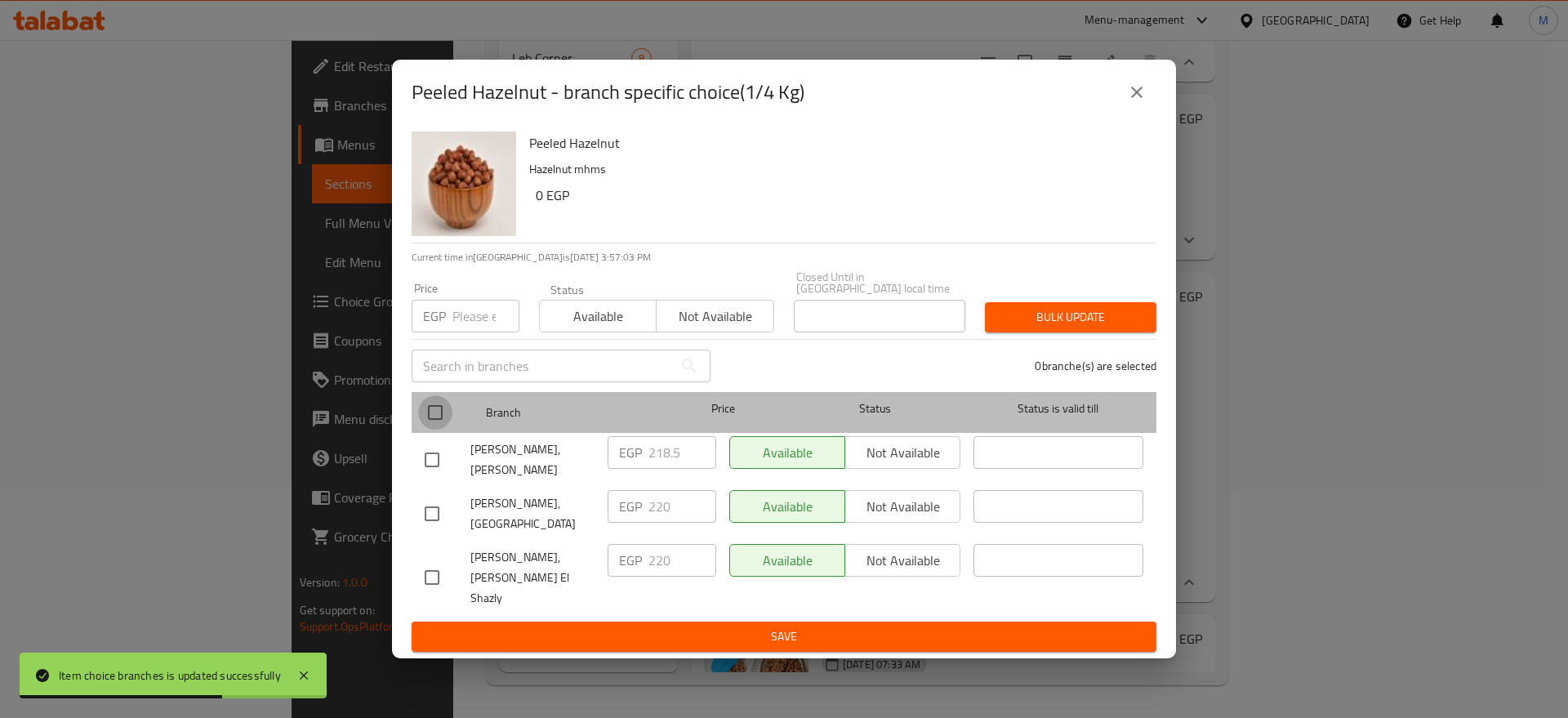
click at [431, 407] on input "checkbox" at bounding box center [435, 412] width 35 height 35
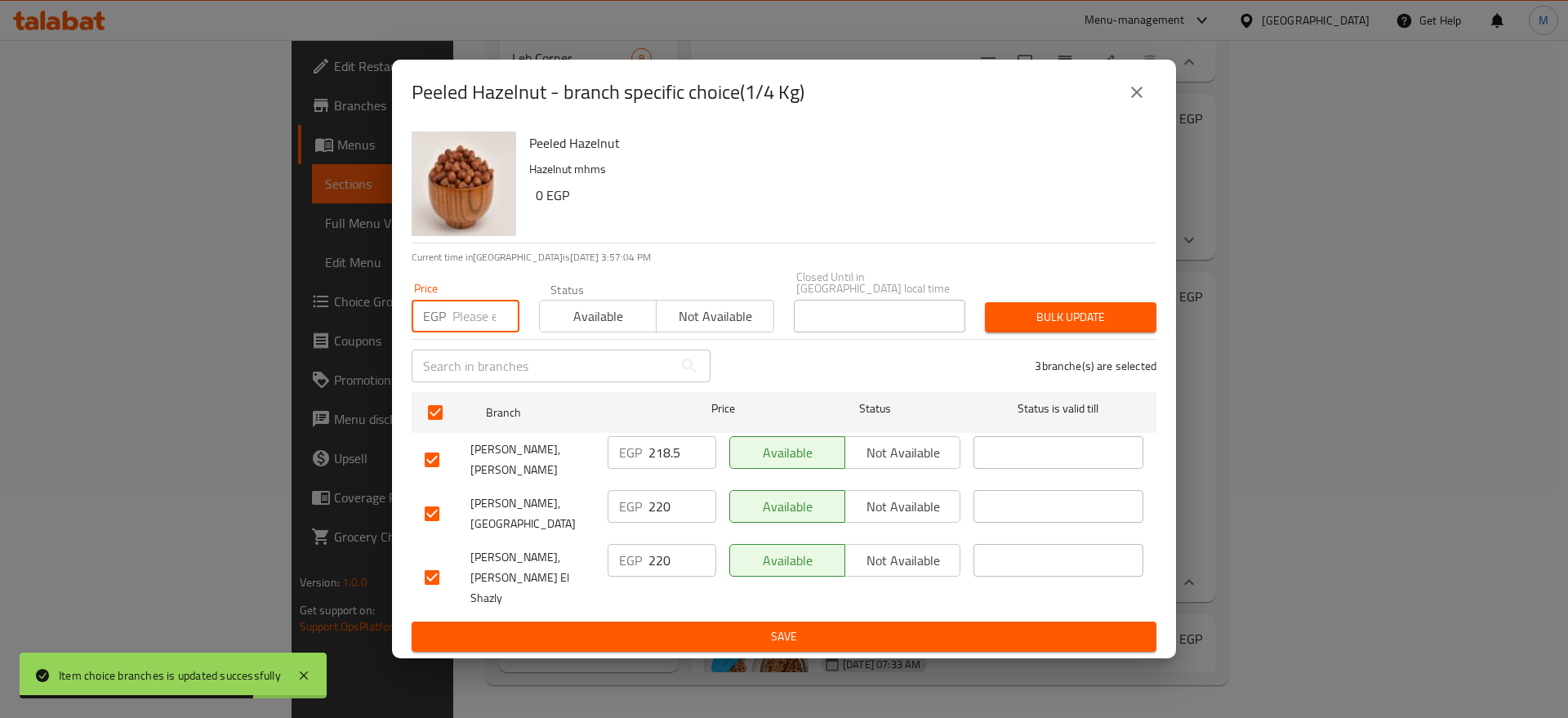
click at [464, 332] on input "number" at bounding box center [486, 315] width 67 height 33
paste input "211"
click at [1014, 323] on span "Bulk update" at bounding box center [1070, 317] width 145 height 21
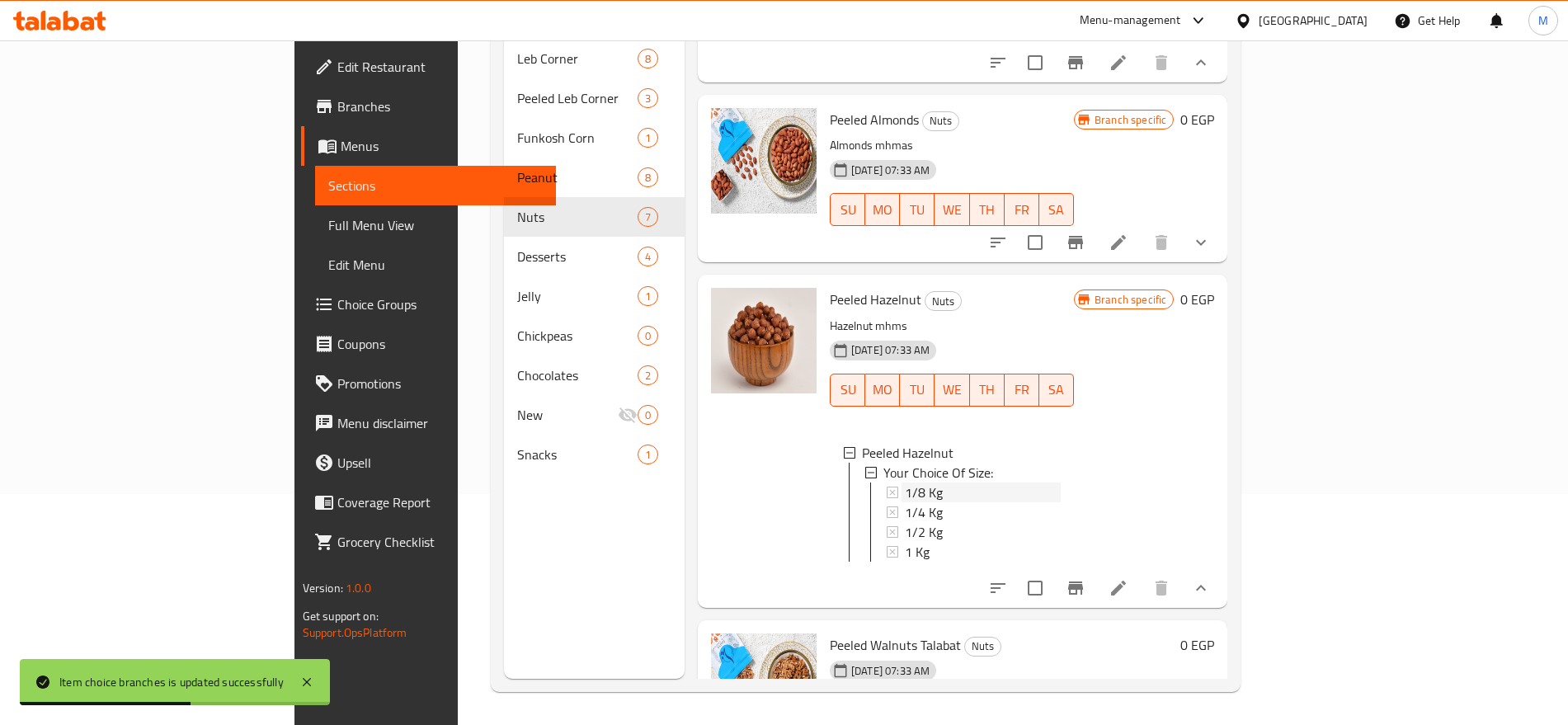
click at [905, 492] on span "1/8 Kg" at bounding box center [924, 492] width 38 height 20
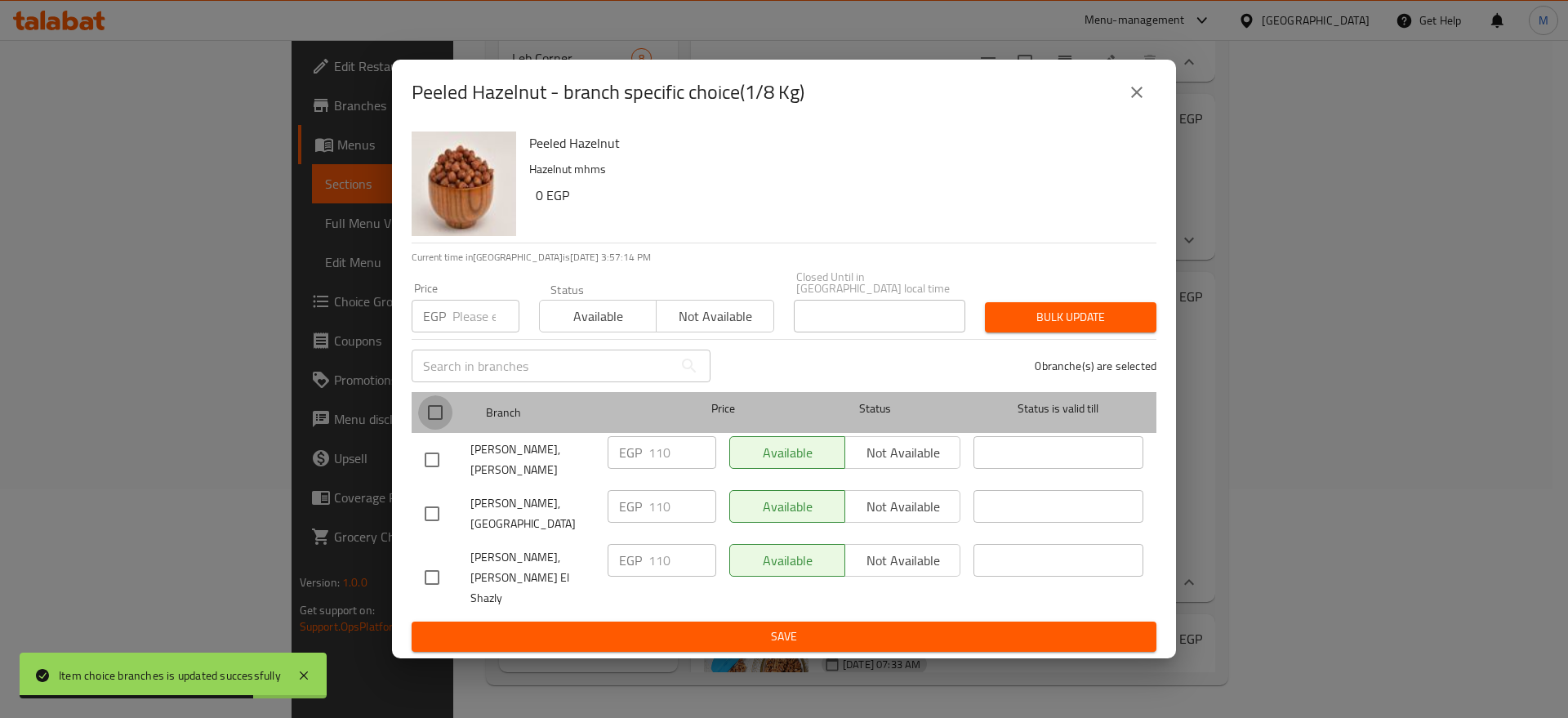
click at [440, 410] on input "checkbox" at bounding box center [435, 412] width 35 height 35
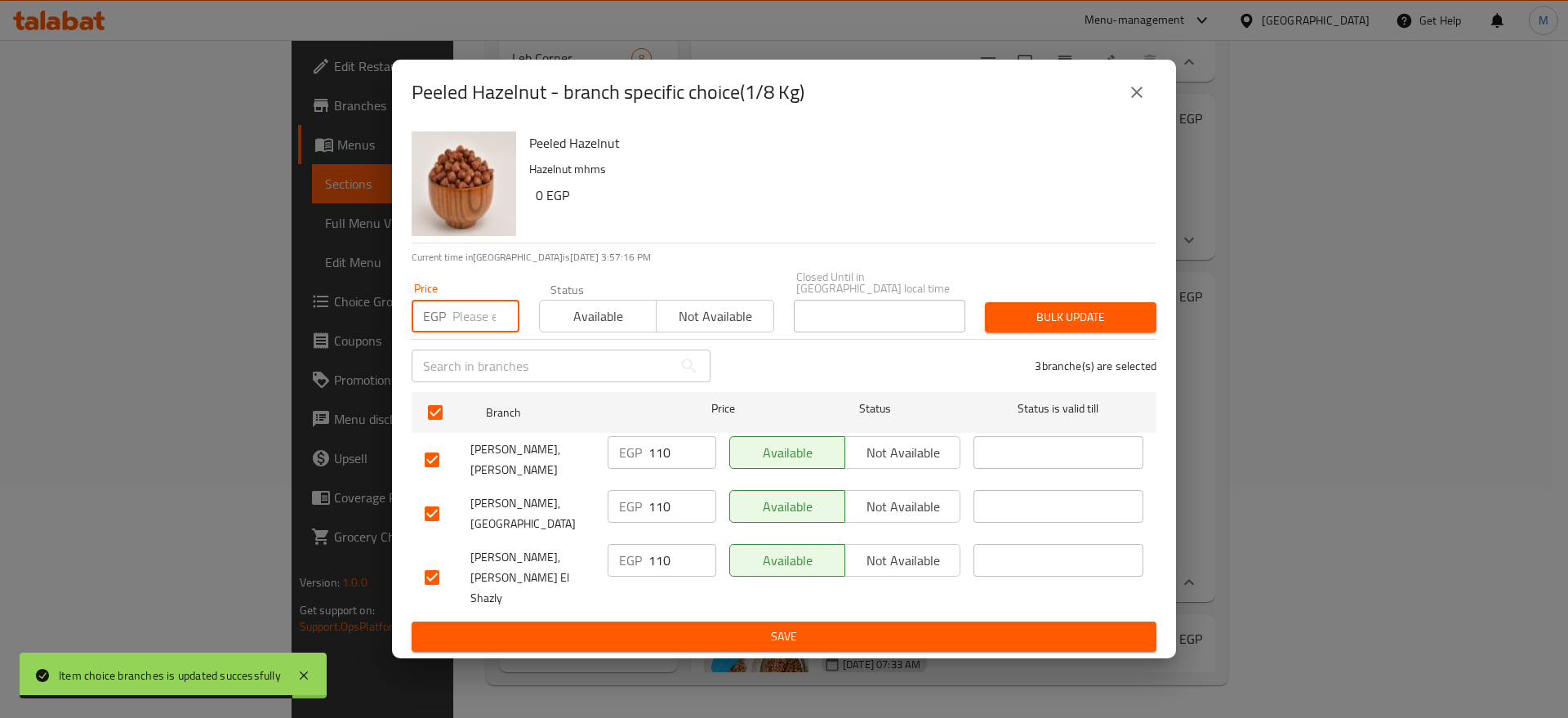
click at [482, 308] on input "number" at bounding box center [486, 315] width 67 height 33
paste input "105"
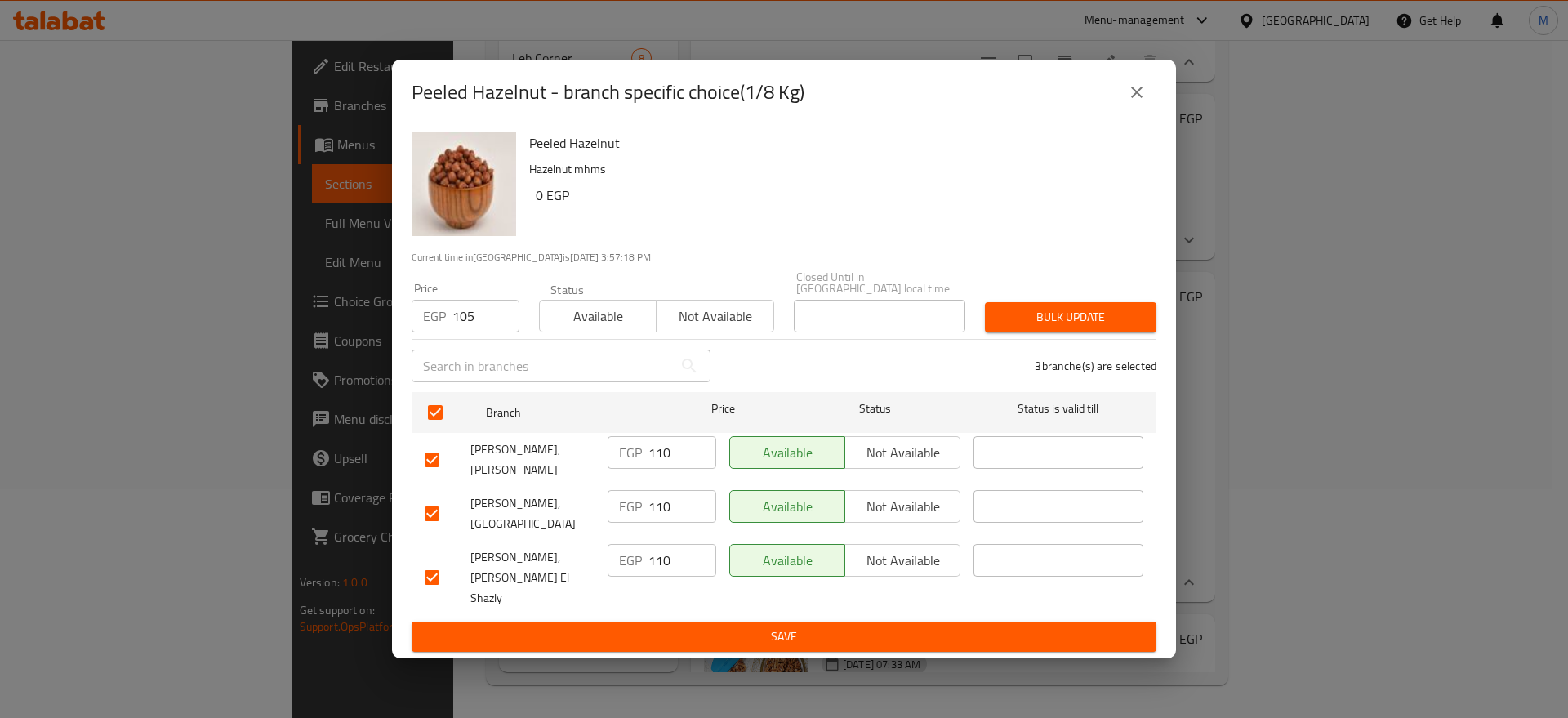
click at [1062, 336] on div "Bulk update" at bounding box center [1071, 316] width 191 height 50
drag, startPoint x: 1062, startPoint y: 336, endPoint x: 815, endPoint y: 286, distance: 252.0
click at [815, 286] on div "Price EGP 105 Price Status Available Not available Closed Until in Egypt local …" at bounding box center [784, 301] width 765 height 81
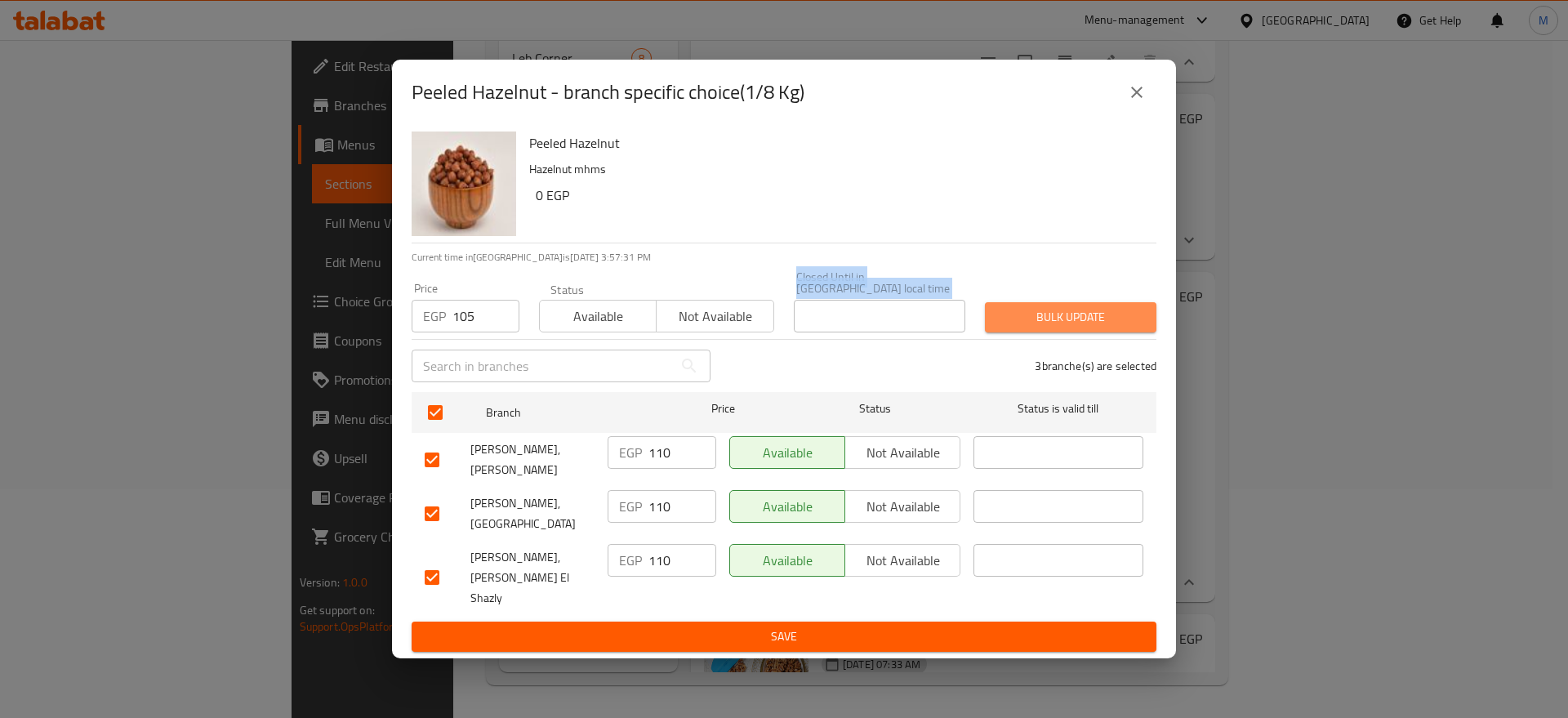
click at [1040, 327] on span "Bulk update" at bounding box center [1070, 317] width 145 height 21
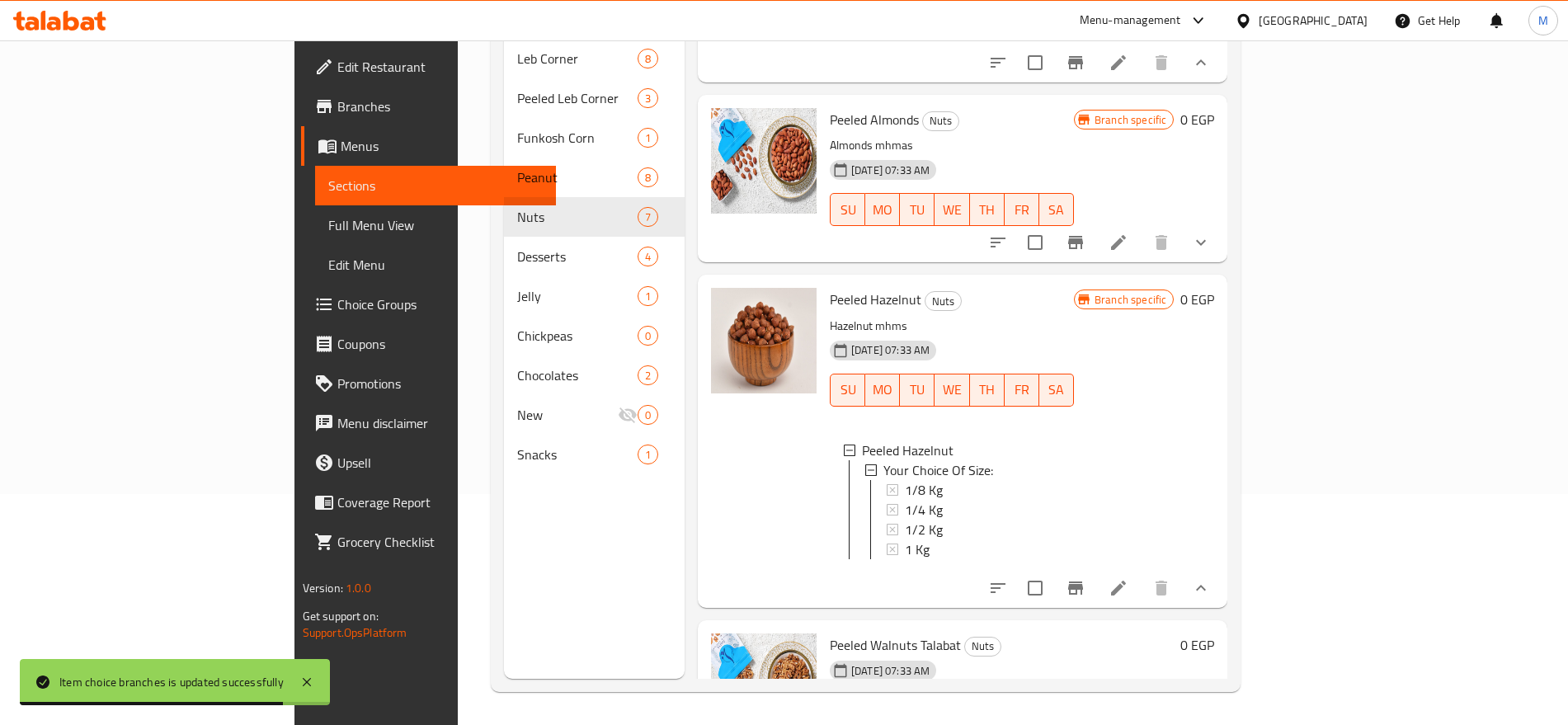
scroll to position [0, 0]
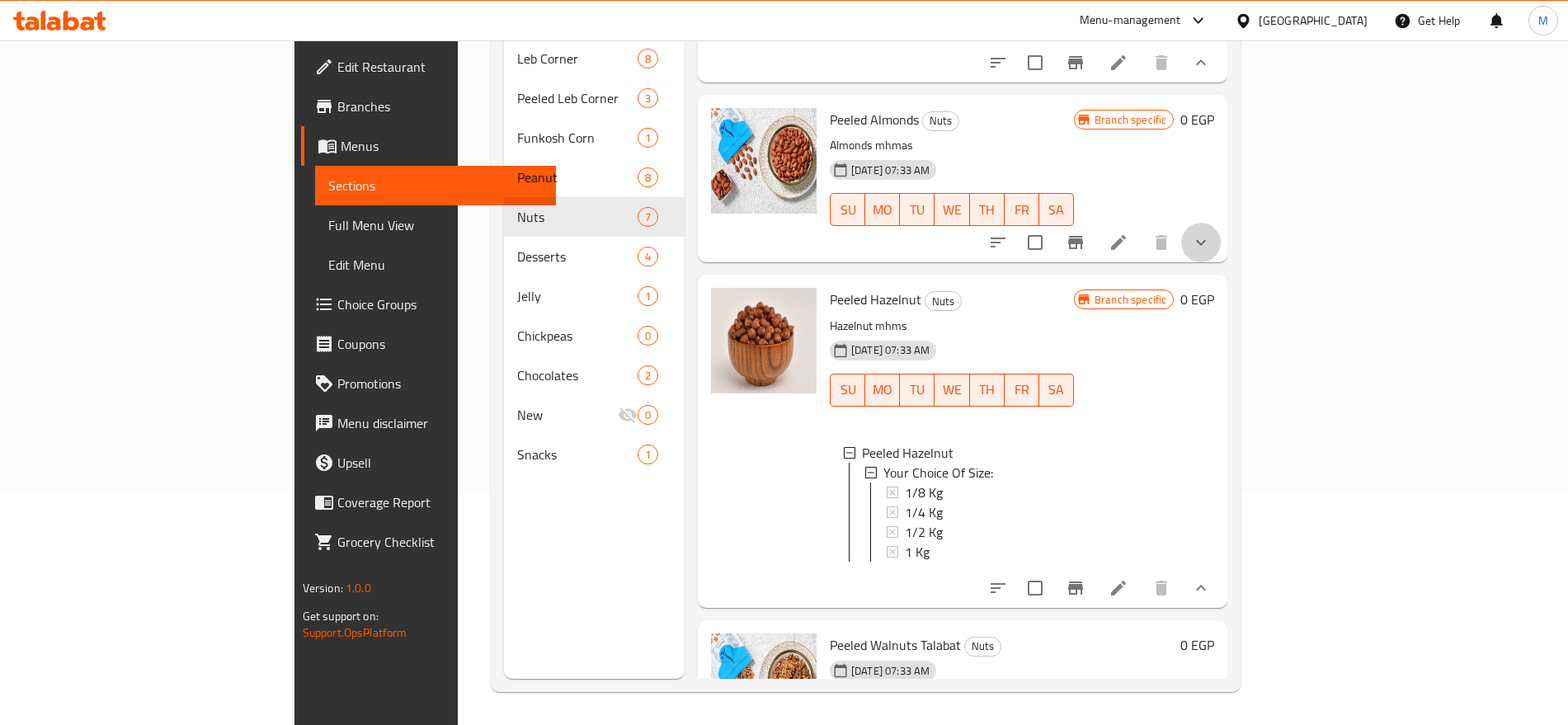
click at [1221, 260] on button "show more" at bounding box center [1201, 243] width 40 height 40
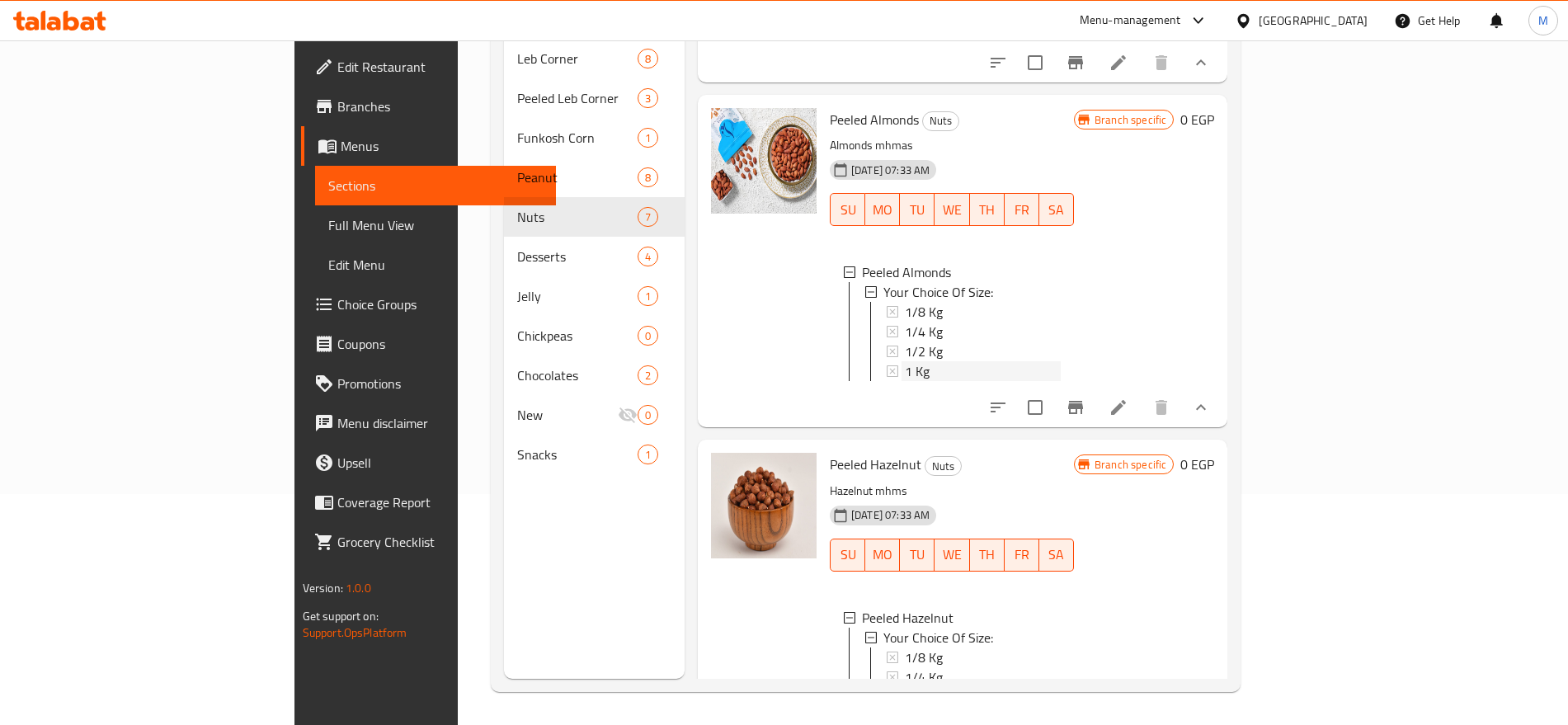
click at [905, 372] on div "1 Kg" at bounding box center [983, 371] width 156 height 20
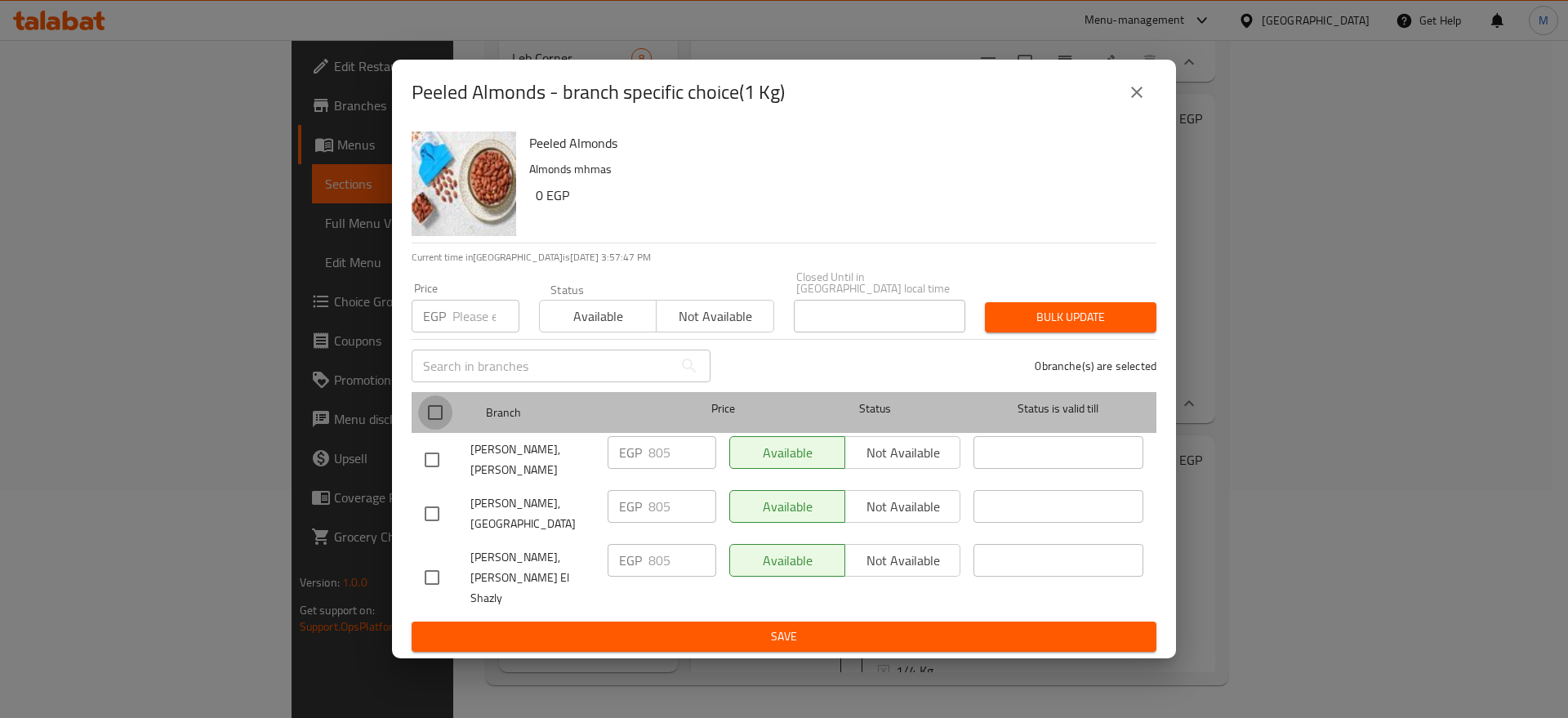
click at [446, 420] on input "checkbox" at bounding box center [435, 412] width 35 height 35
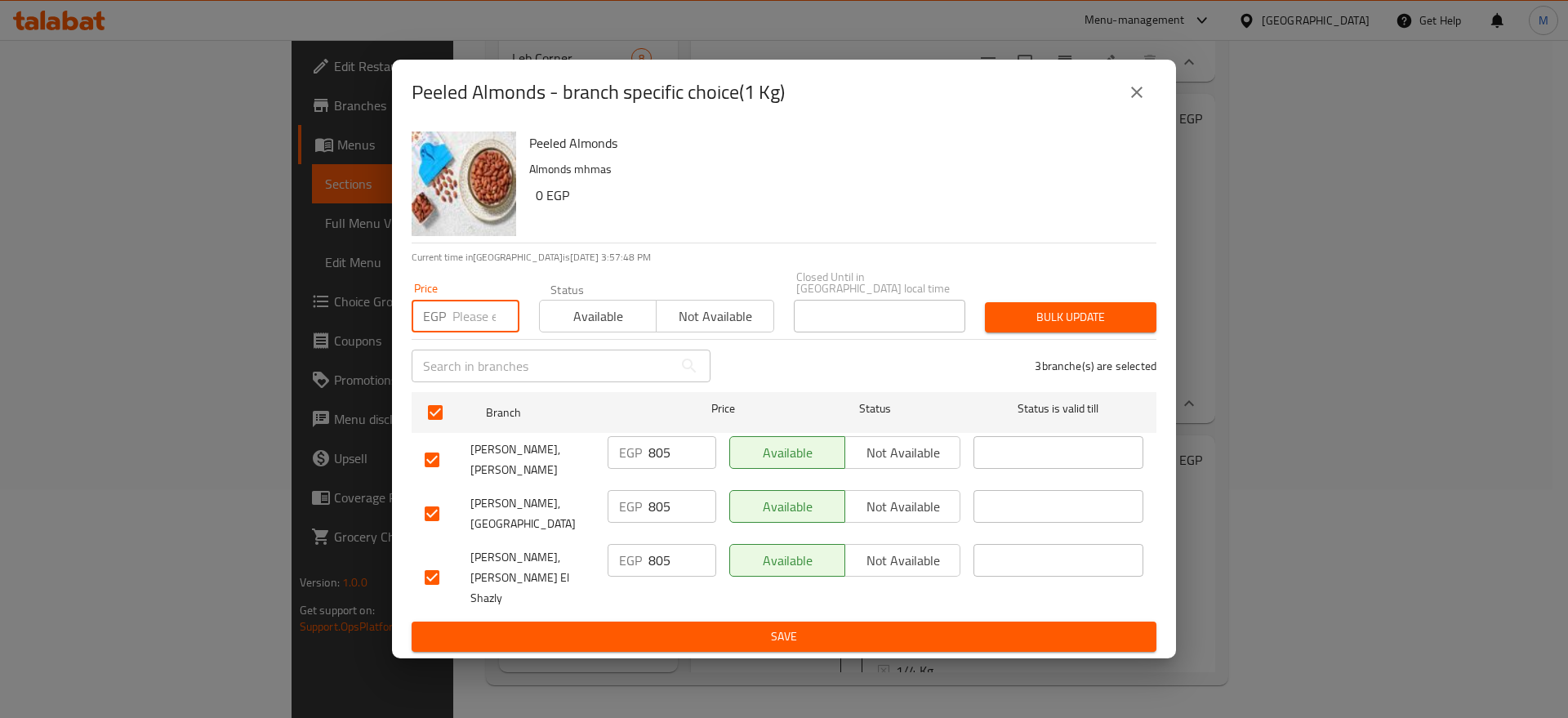
click at [487, 325] on input "number" at bounding box center [486, 315] width 67 height 33
paste input "796"
click at [1035, 328] on span "Bulk update" at bounding box center [1070, 317] width 145 height 21
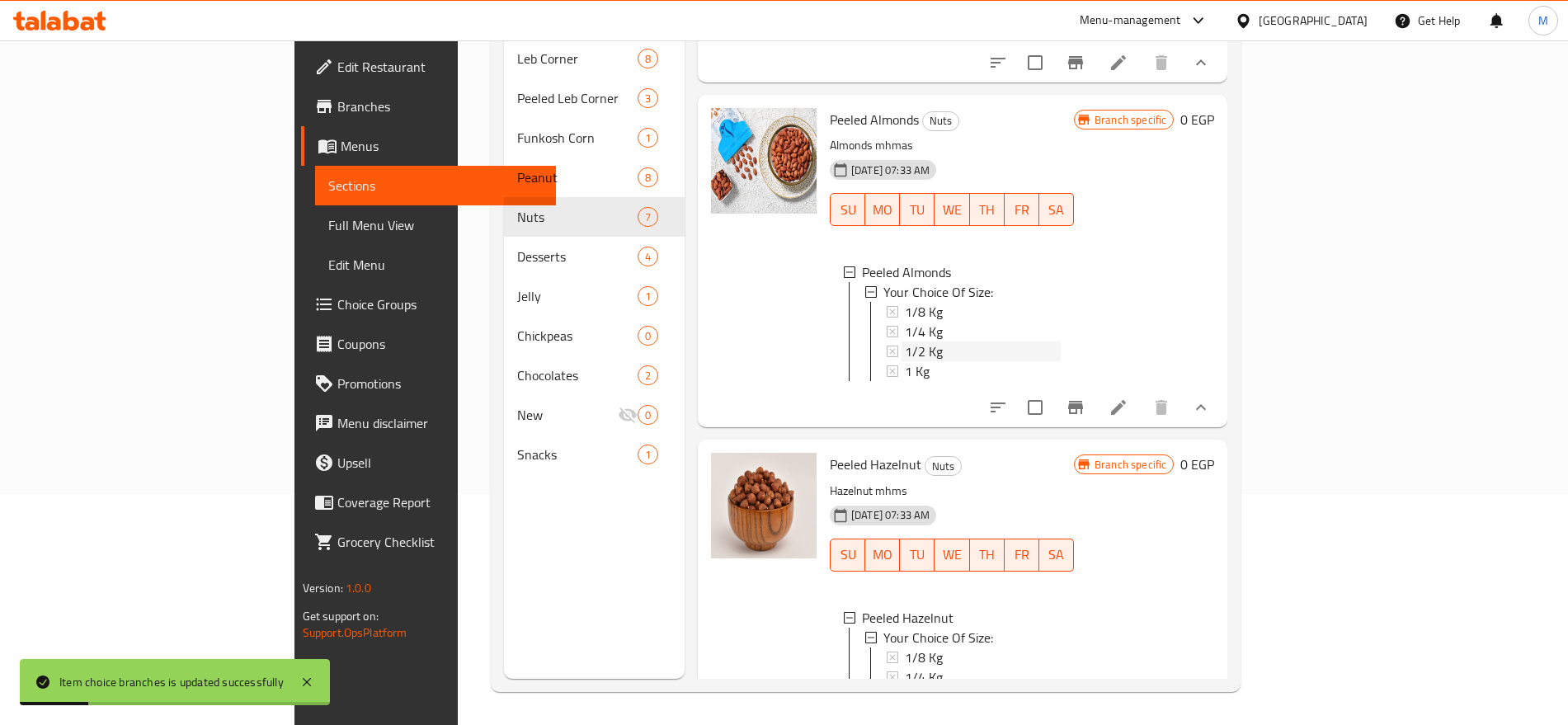
click at [905, 360] on div "1/2 Kg" at bounding box center [983, 351] width 156 height 20
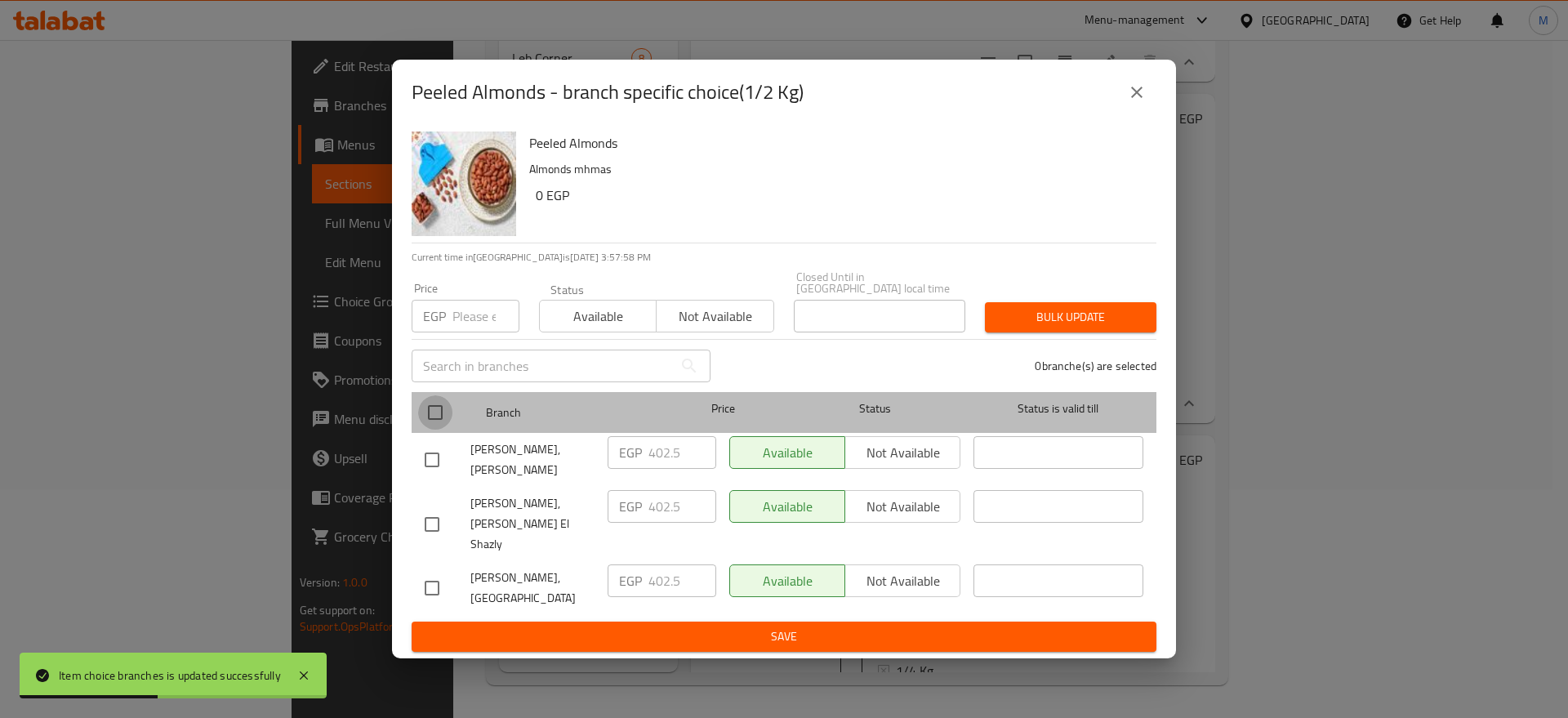
click at [432, 411] on input "checkbox" at bounding box center [435, 412] width 35 height 35
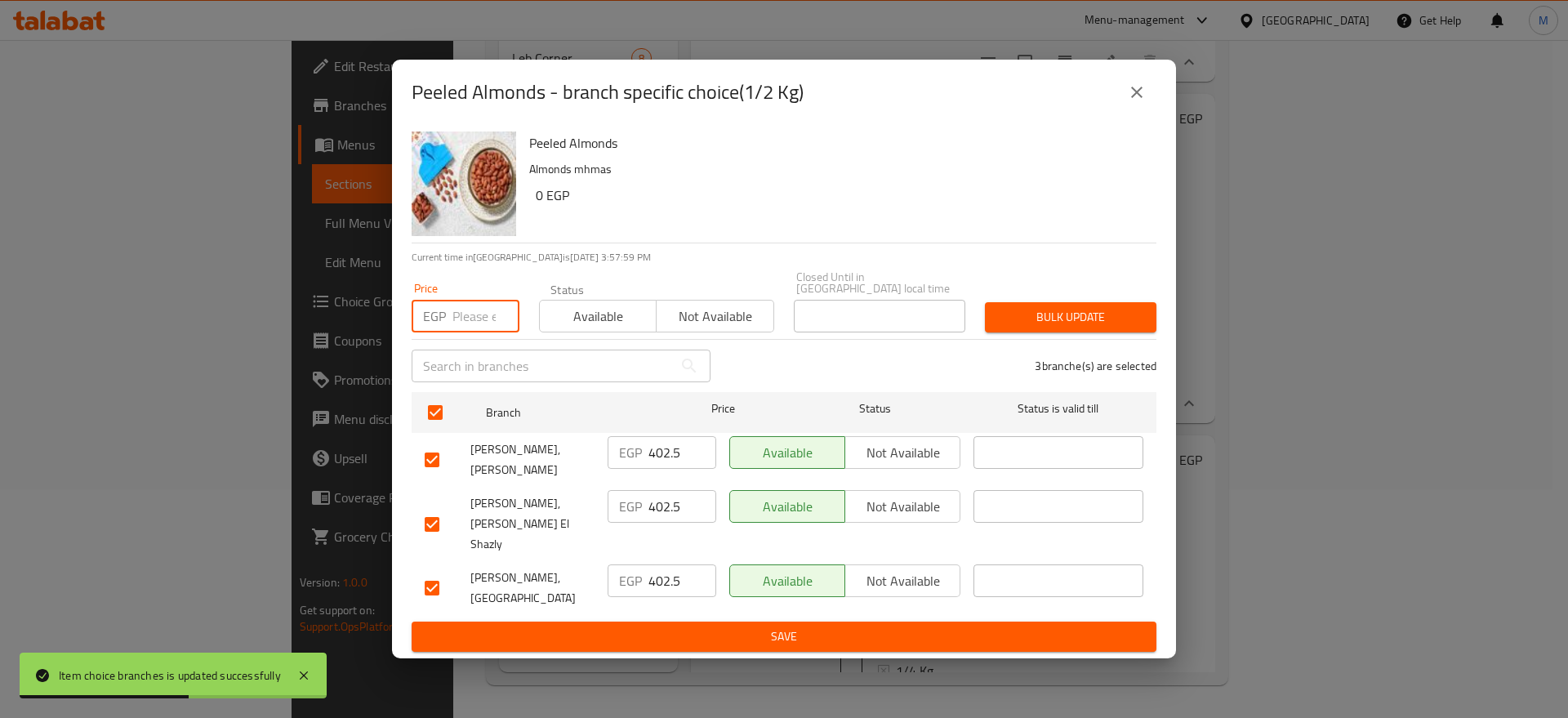
click at [478, 329] on input "number" at bounding box center [486, 315] width 67 height 33
paste input "398"
click at [1040, 328] on span "Bulk update" at bounding box center [1070, 317] width 145 height 21
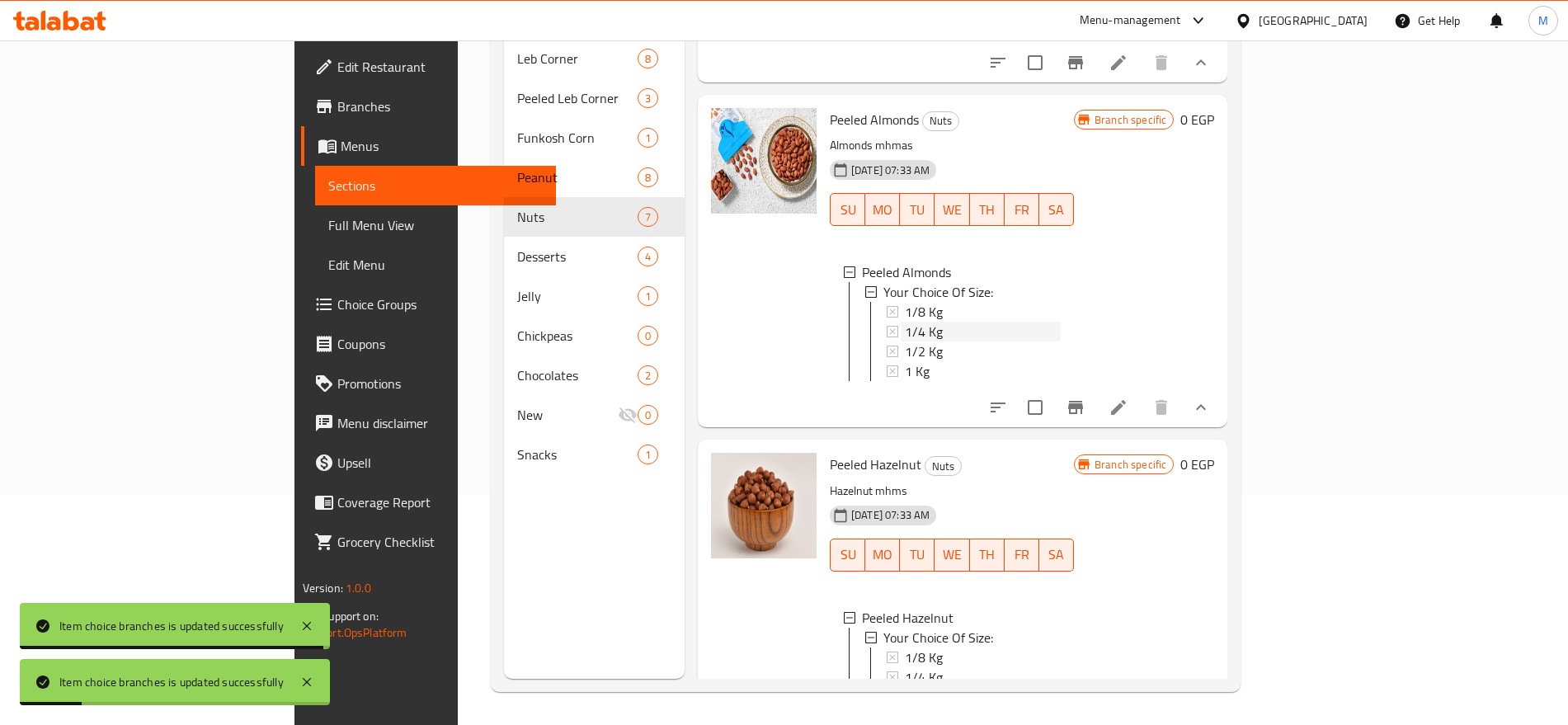
click at [905, 337] on div "1/4 Kg" at bounding box center [983, 331] width 156 height 20
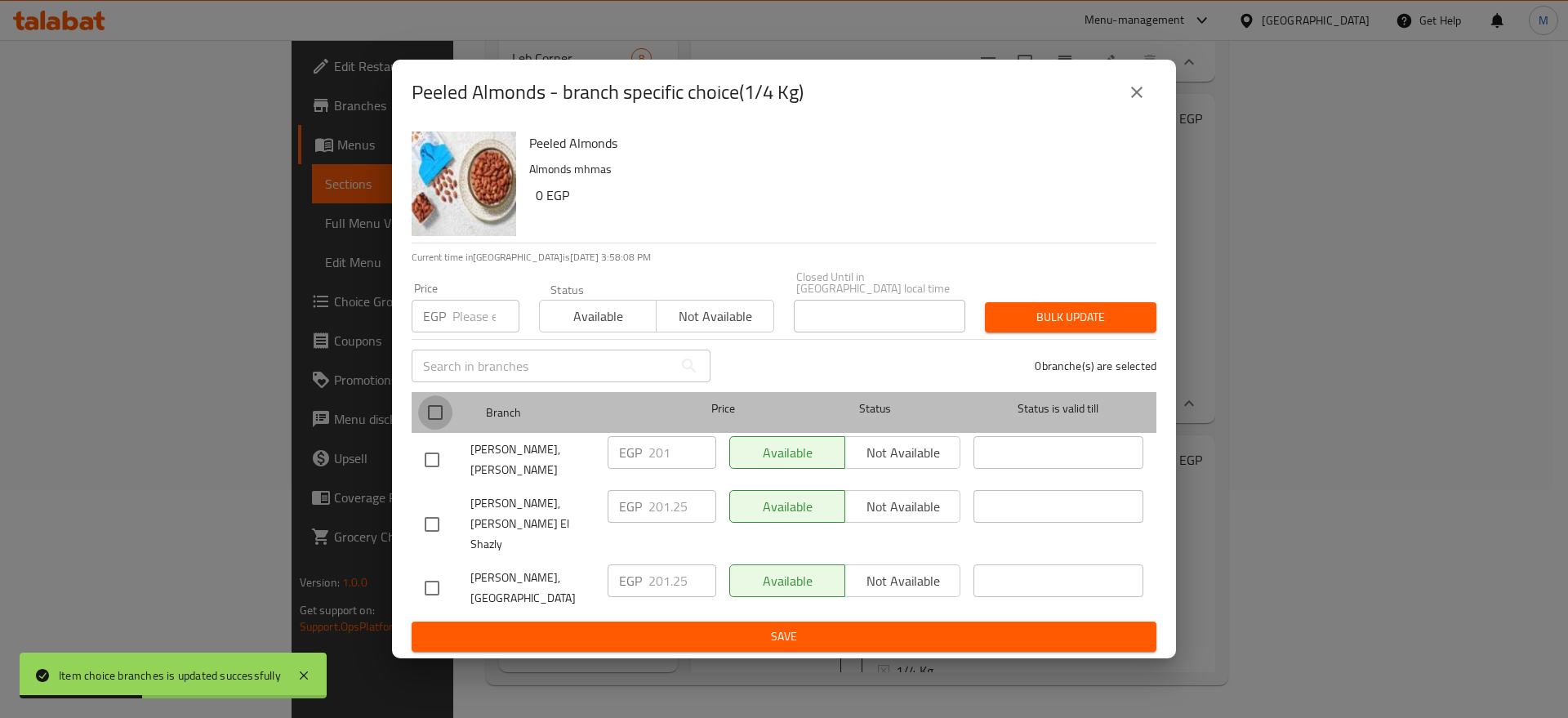
click at [444, 416] on input "checkbox" at bounding box center [435, 412] width 35 height 35
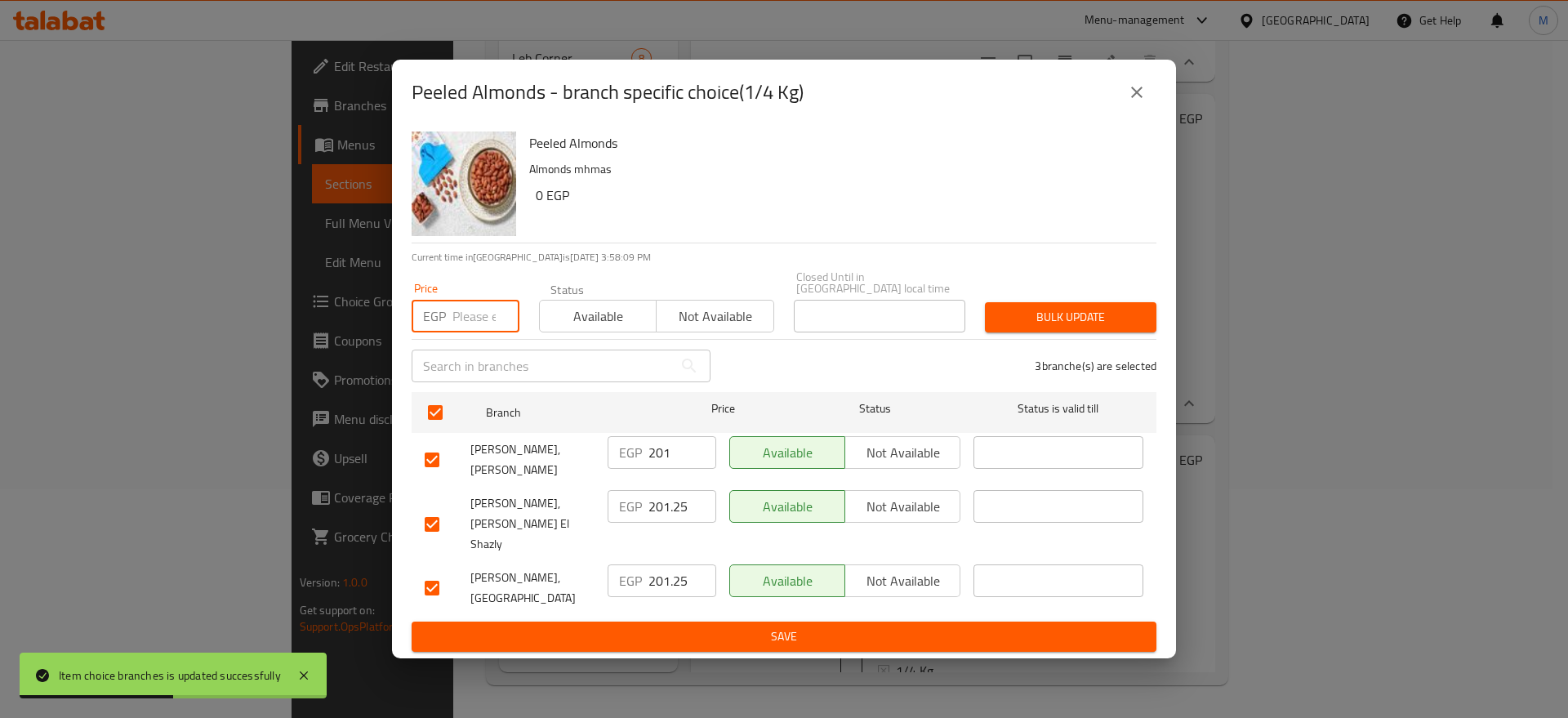
click at [475, 317] on input "number" at bounding box center [486, 315] width 67 height 33
paste input "199"
click at [1072, 322] on span "Bulk update" at bounding box center [1070, 317] width 145 height 21
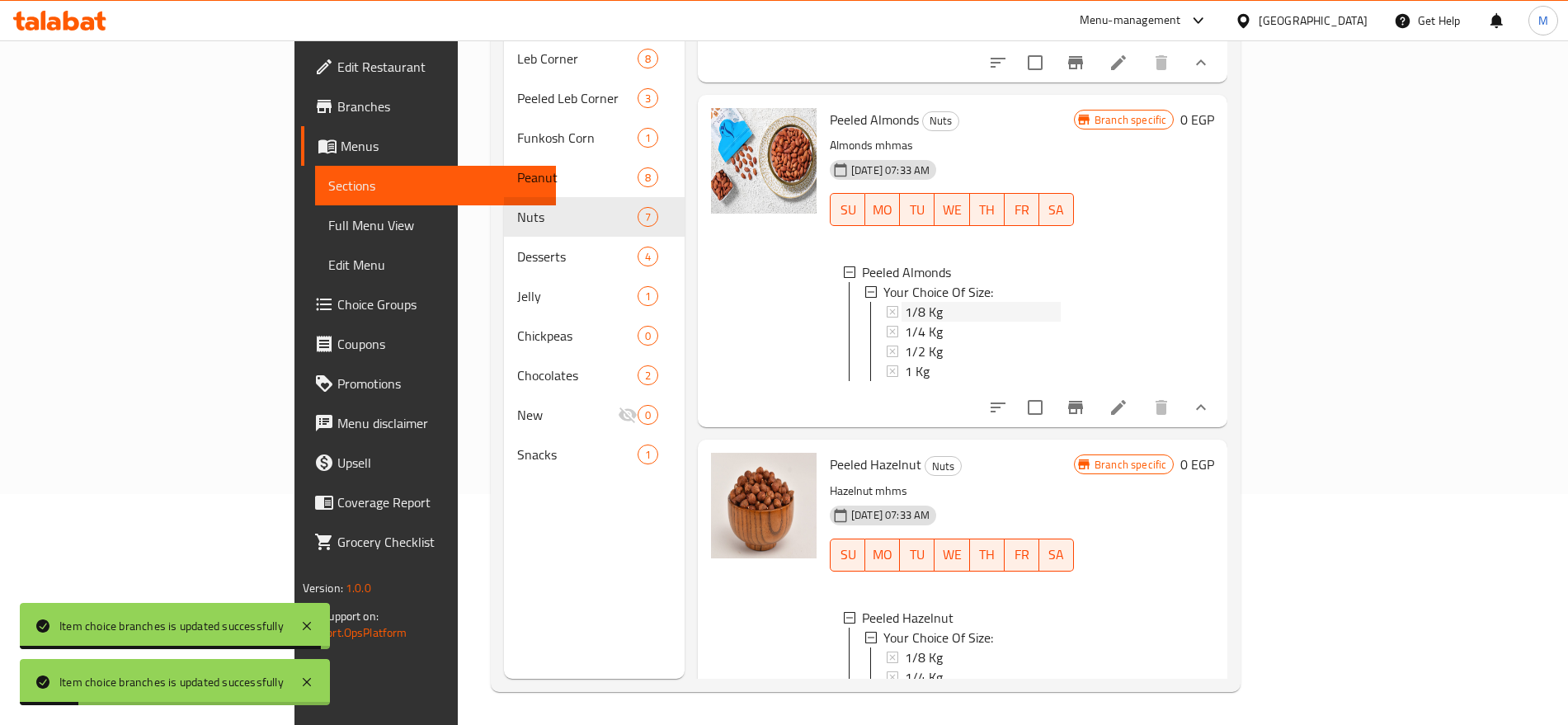
click at [932, 320] on div "1/8 Kg" at bounding box center [983, 311] width 156 height 20
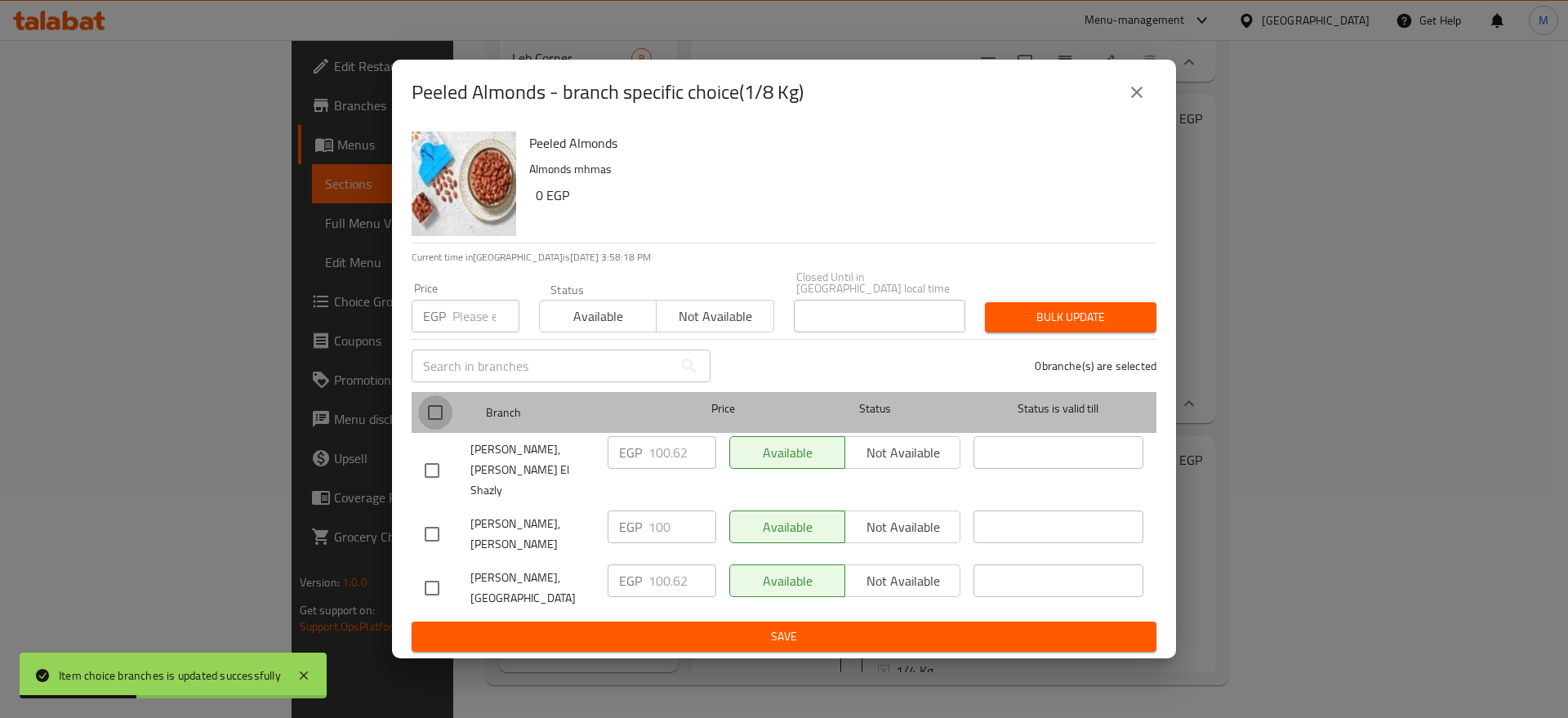
click at [446, 418] on input "checkbox" at bounding box center [435, 412] width 35 height 35
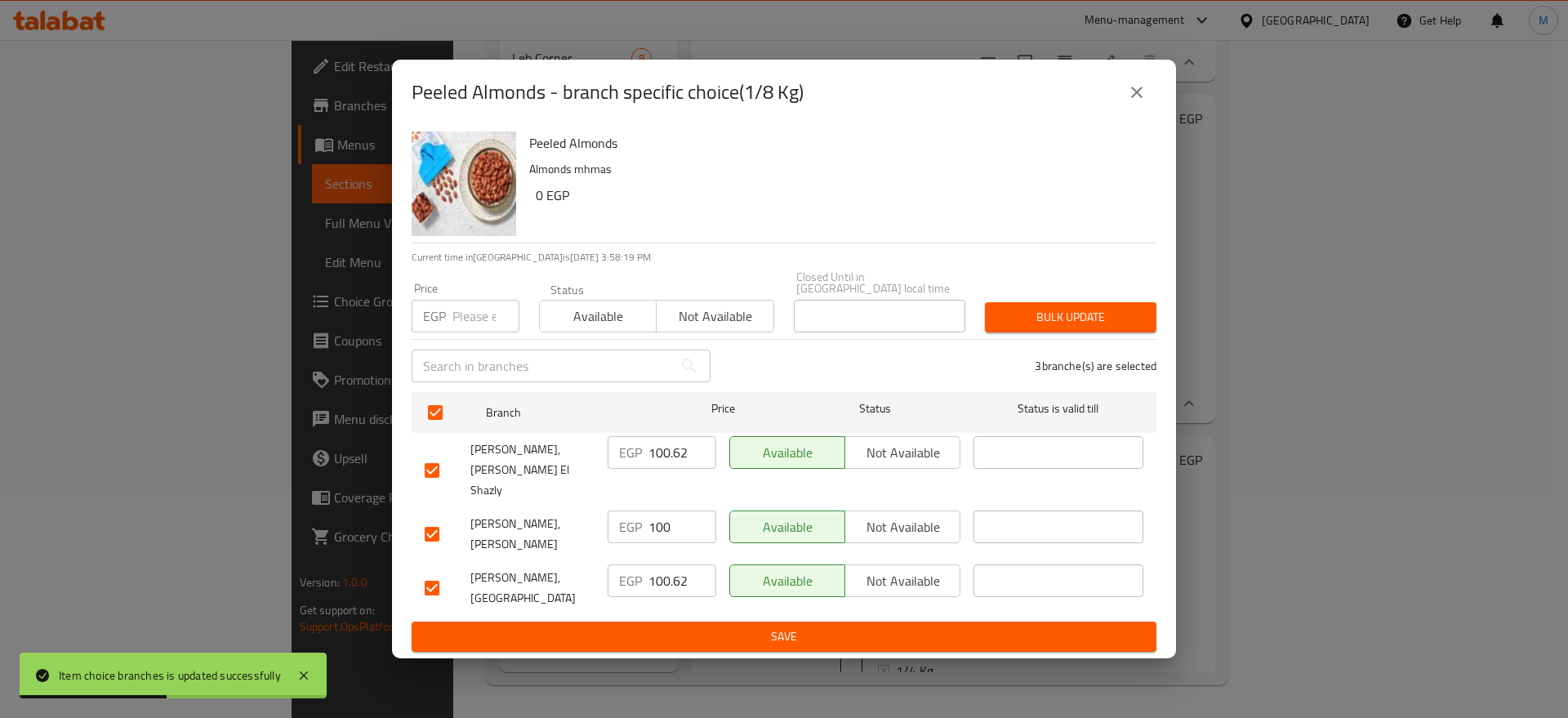
click at [468, 314] on input "number" at bounding box center [486, 315] width 67 height 33
paste input "100"
click at [1007, 331] on button "Bulk update" at bounding box center [1070, 317] width 171 height 30
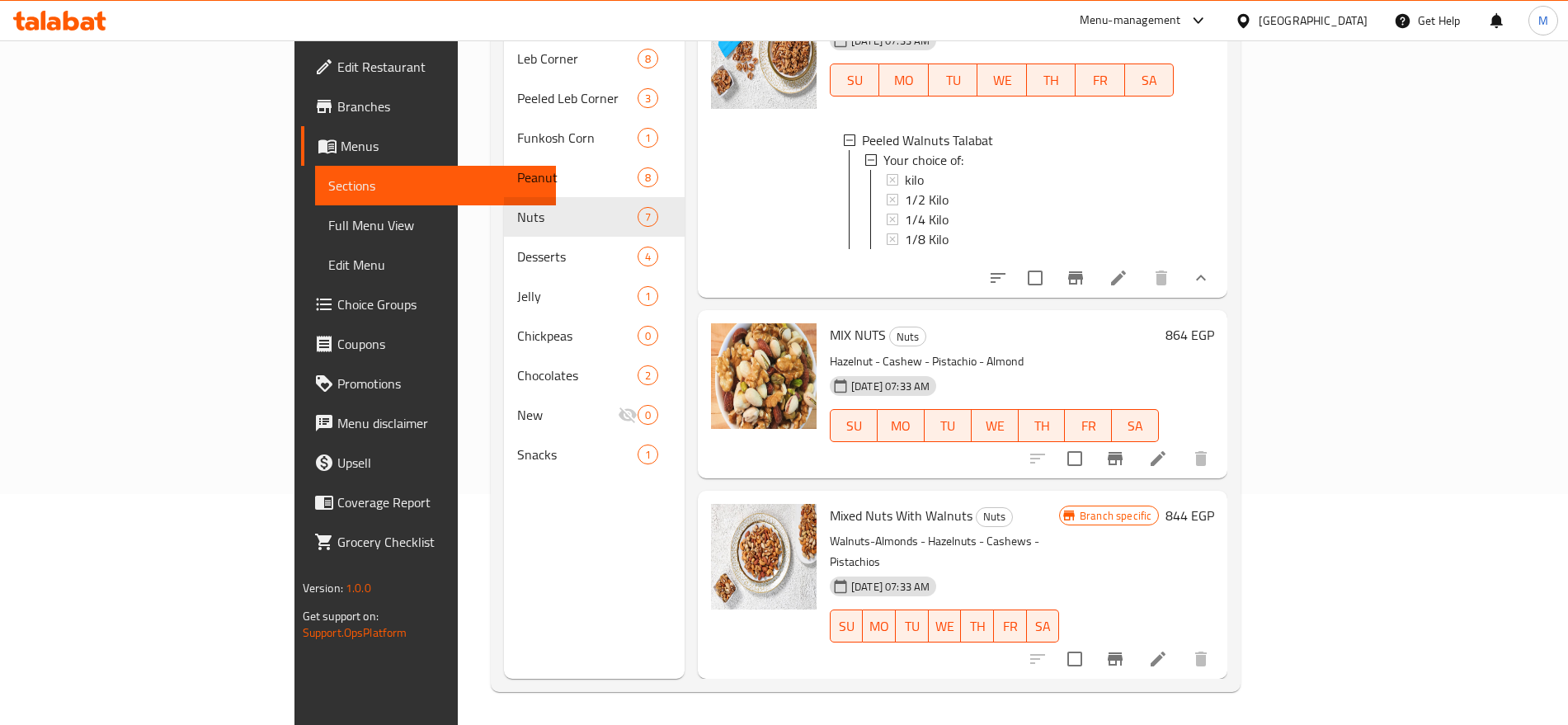
scroll to position [1456, 0]
click at [1046, 394] on div "18-06-2025 07:33 AM SU MO TU WE TH FR SA" at bounding box center [995, 414] width 342 height 89
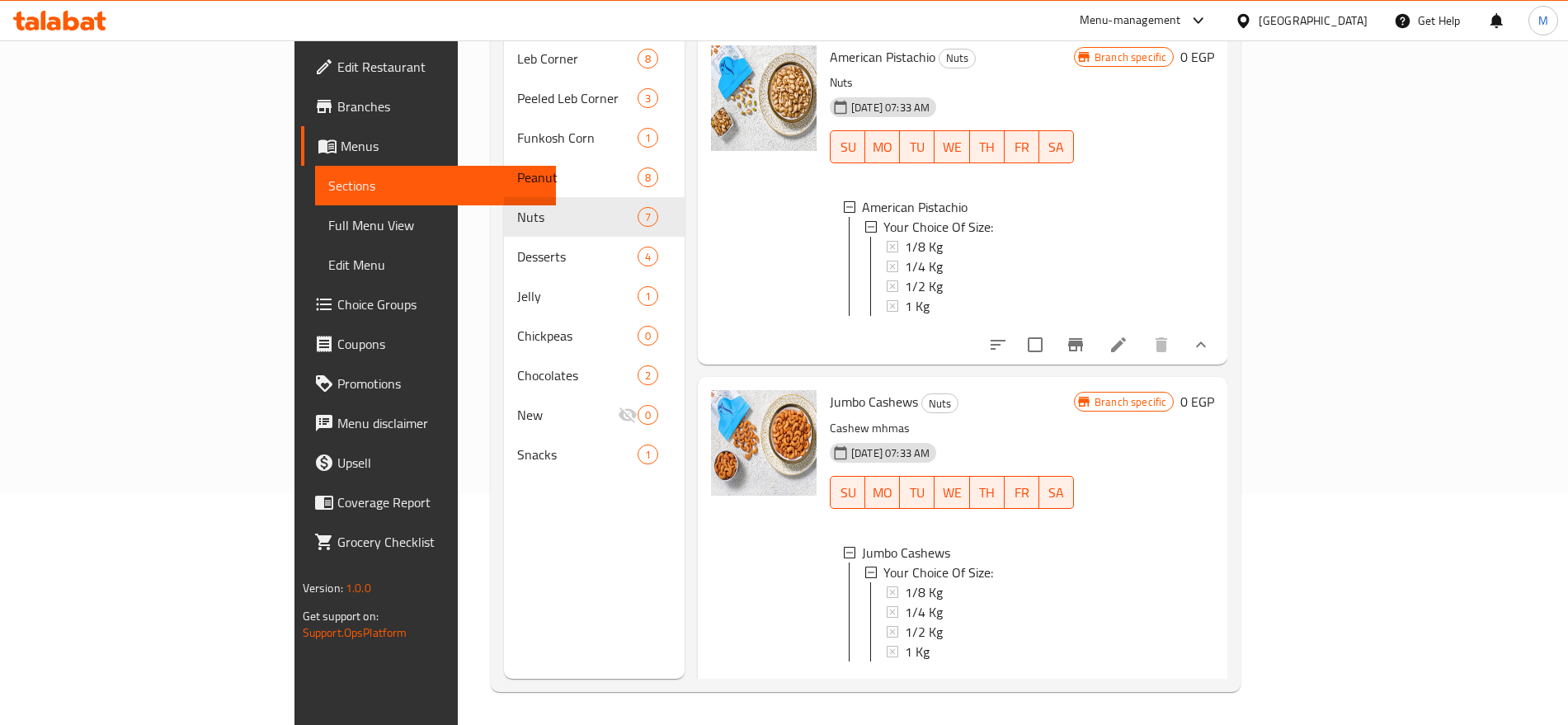
scroll to position [0, 0]
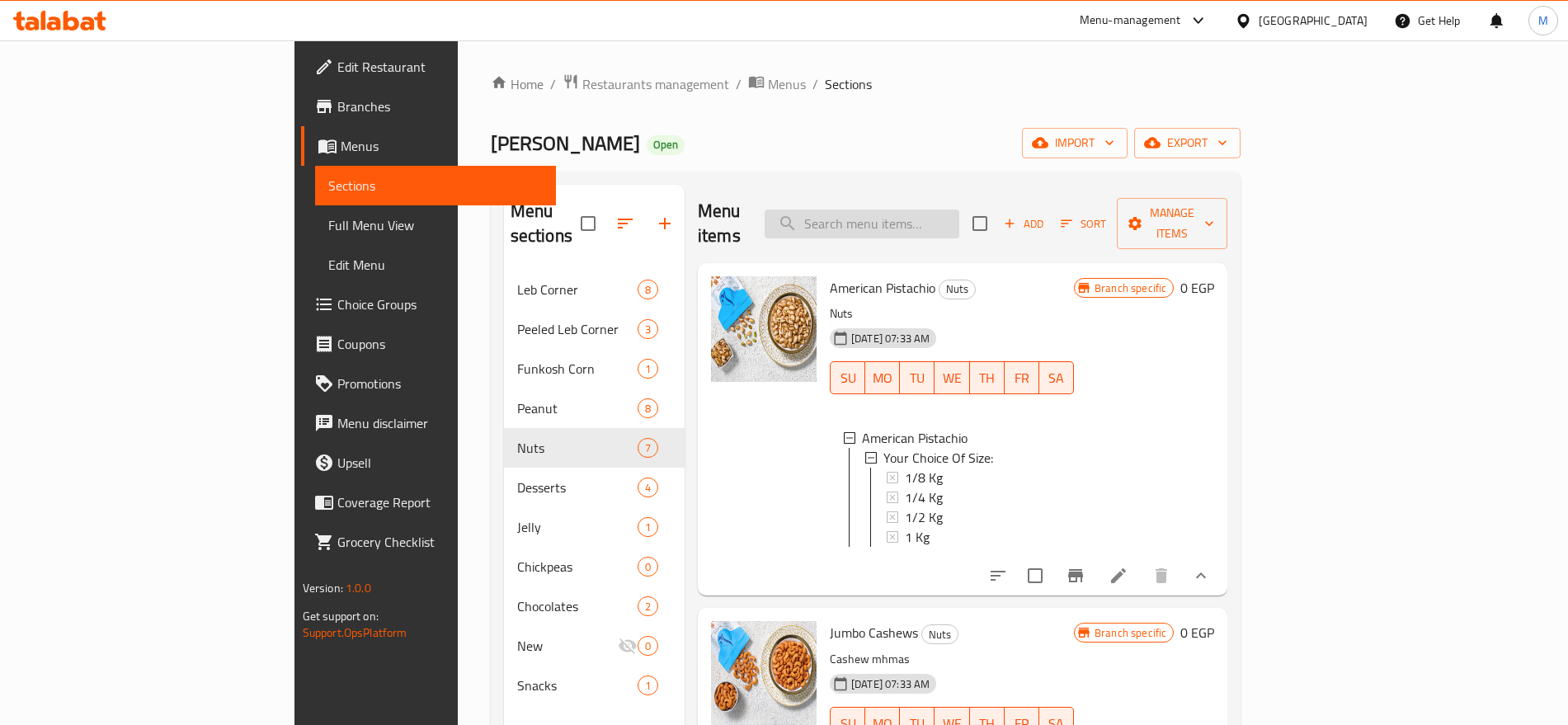
click at [943, 210] on input "search" at bounding box center [862, 224] width 195 height 29
paste input "مشكل"
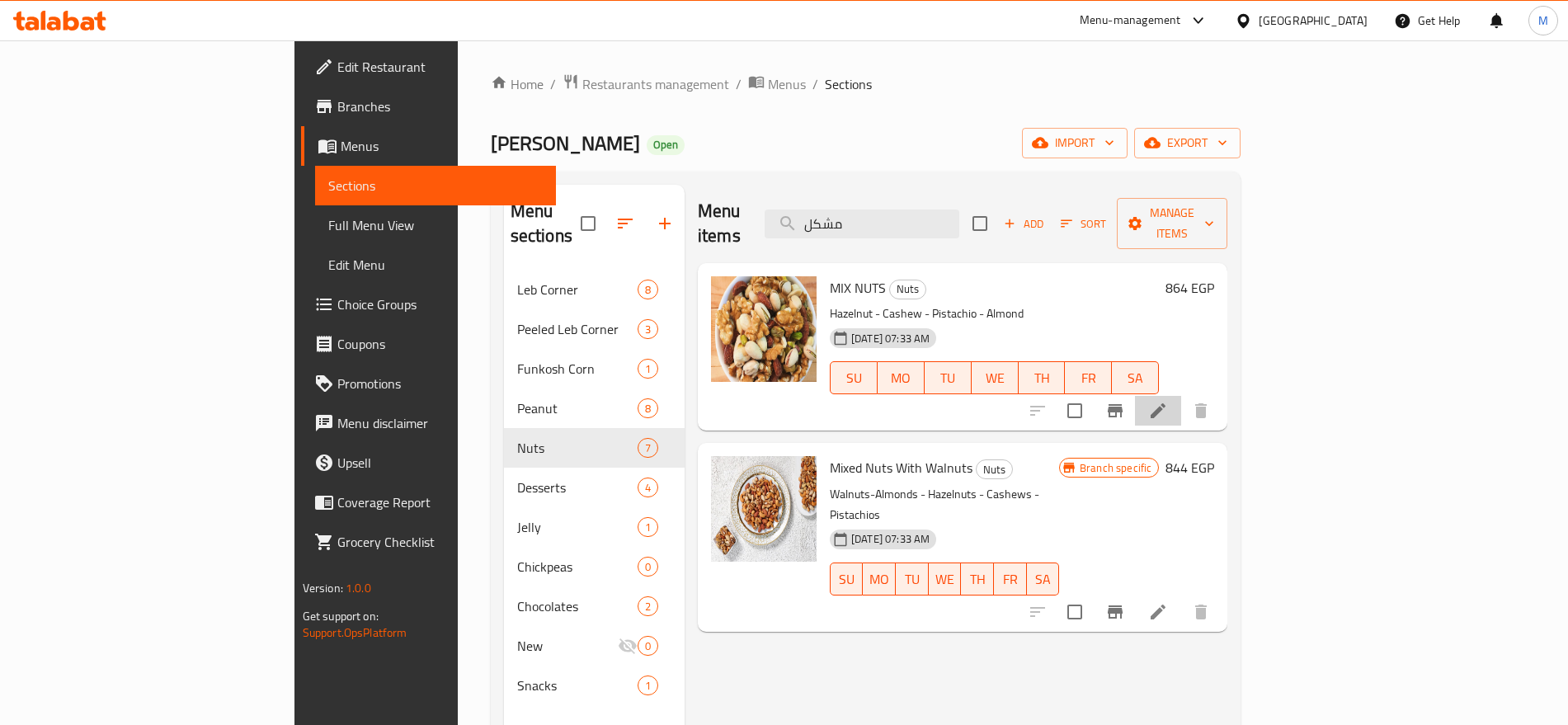
click at [1181, 397] on li at bounding box center [1158, 410] width 46 height 29
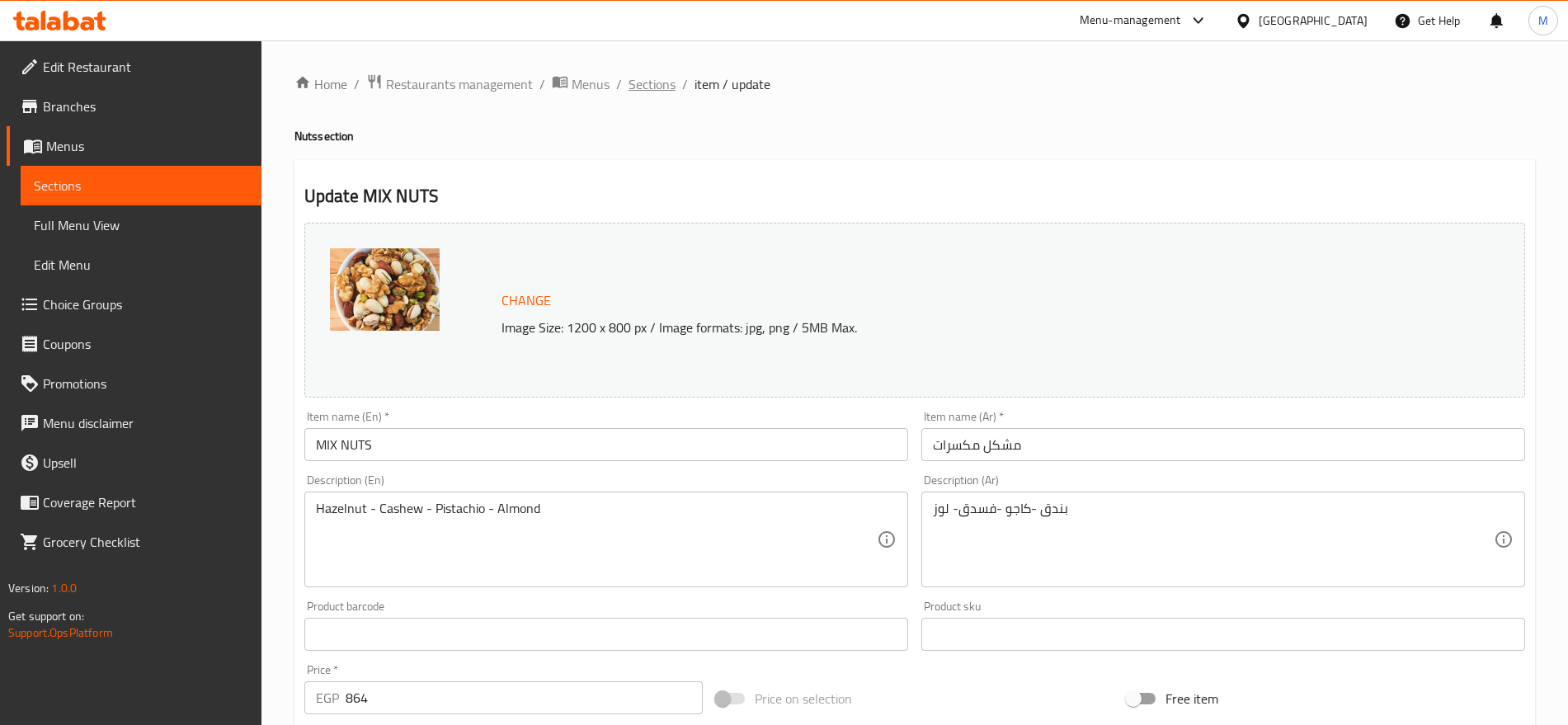
click at [662, 80] on span "Sections" at bounding box center [653, 84] width 47 height 20
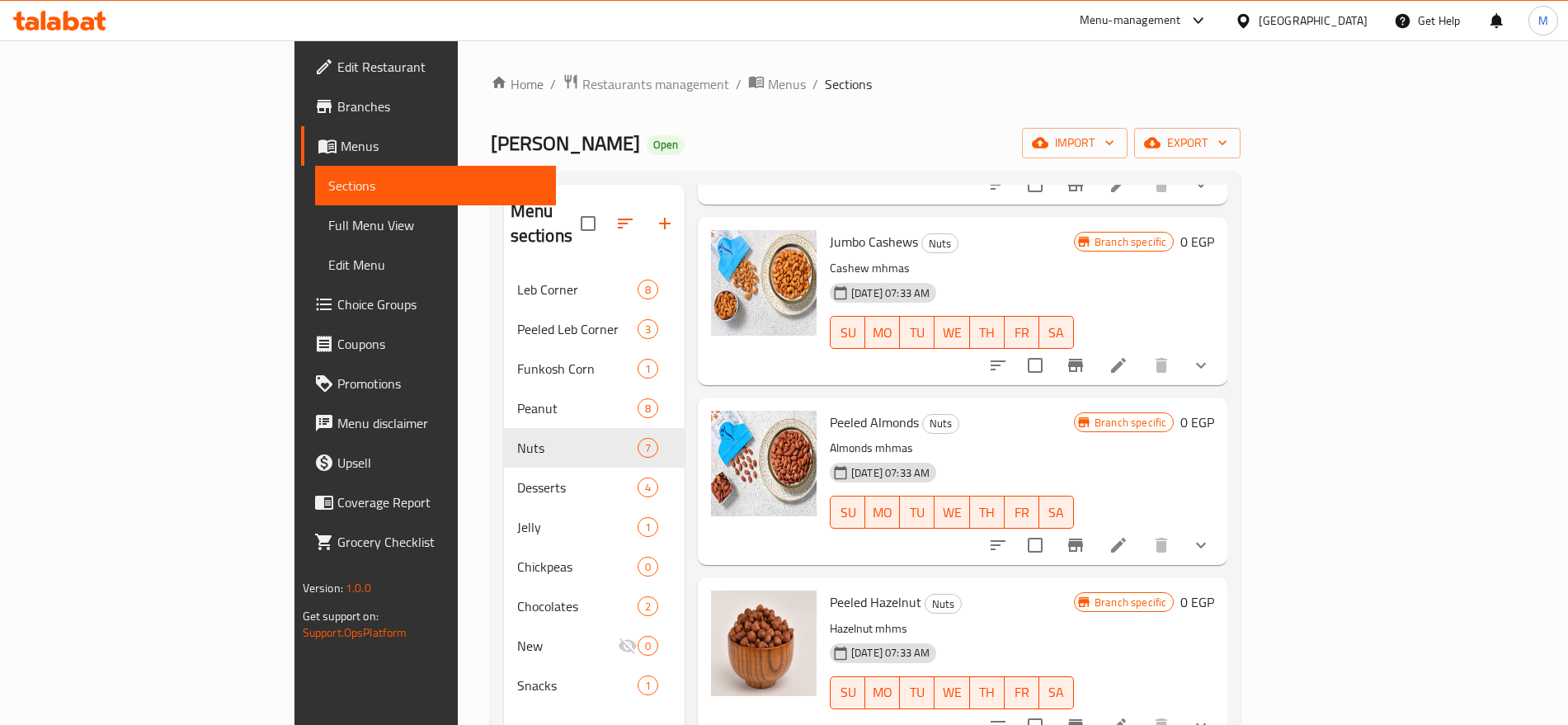
scroll to position [227, 0]
click at [1141, 350] on li at bounding box center [1119, 364] width 46 height 29
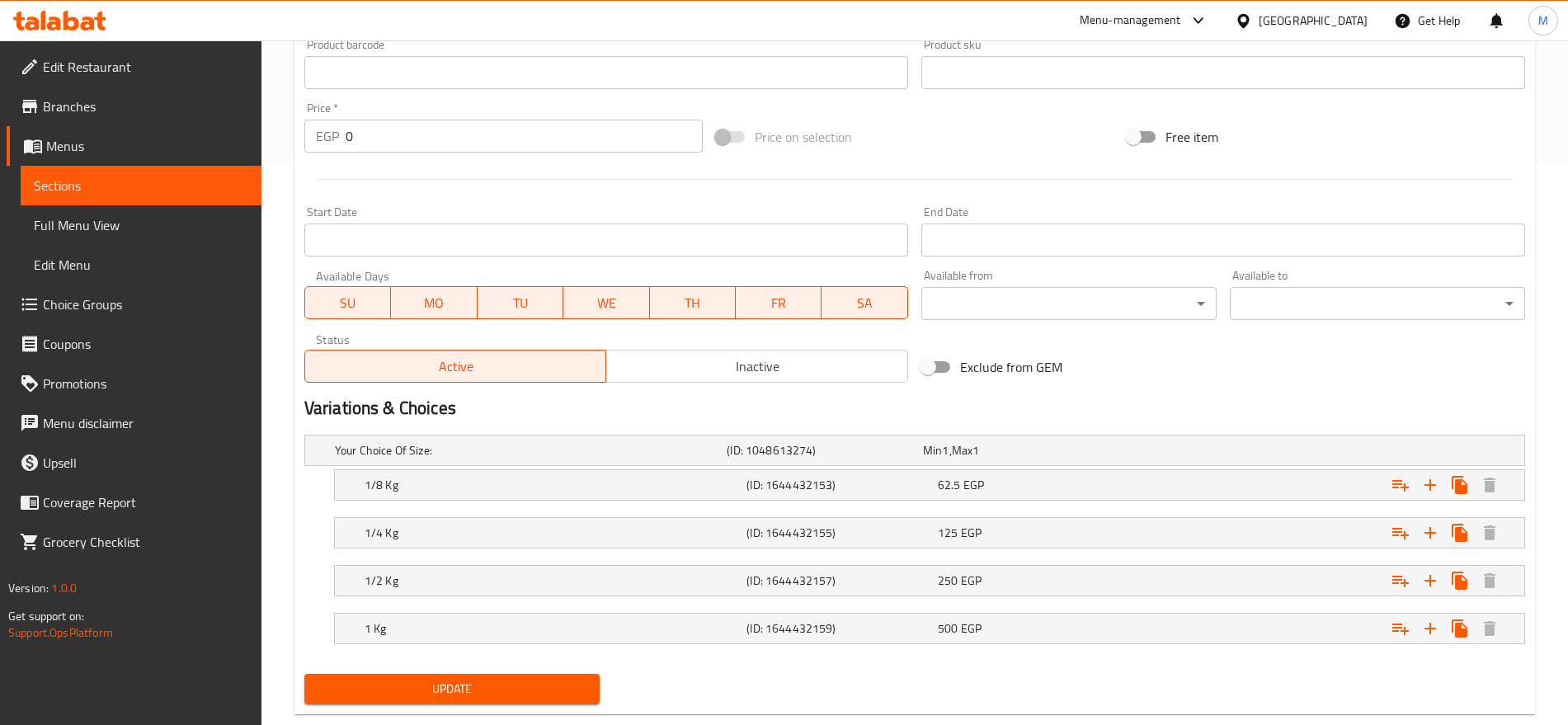
scroll to position [597, 0]
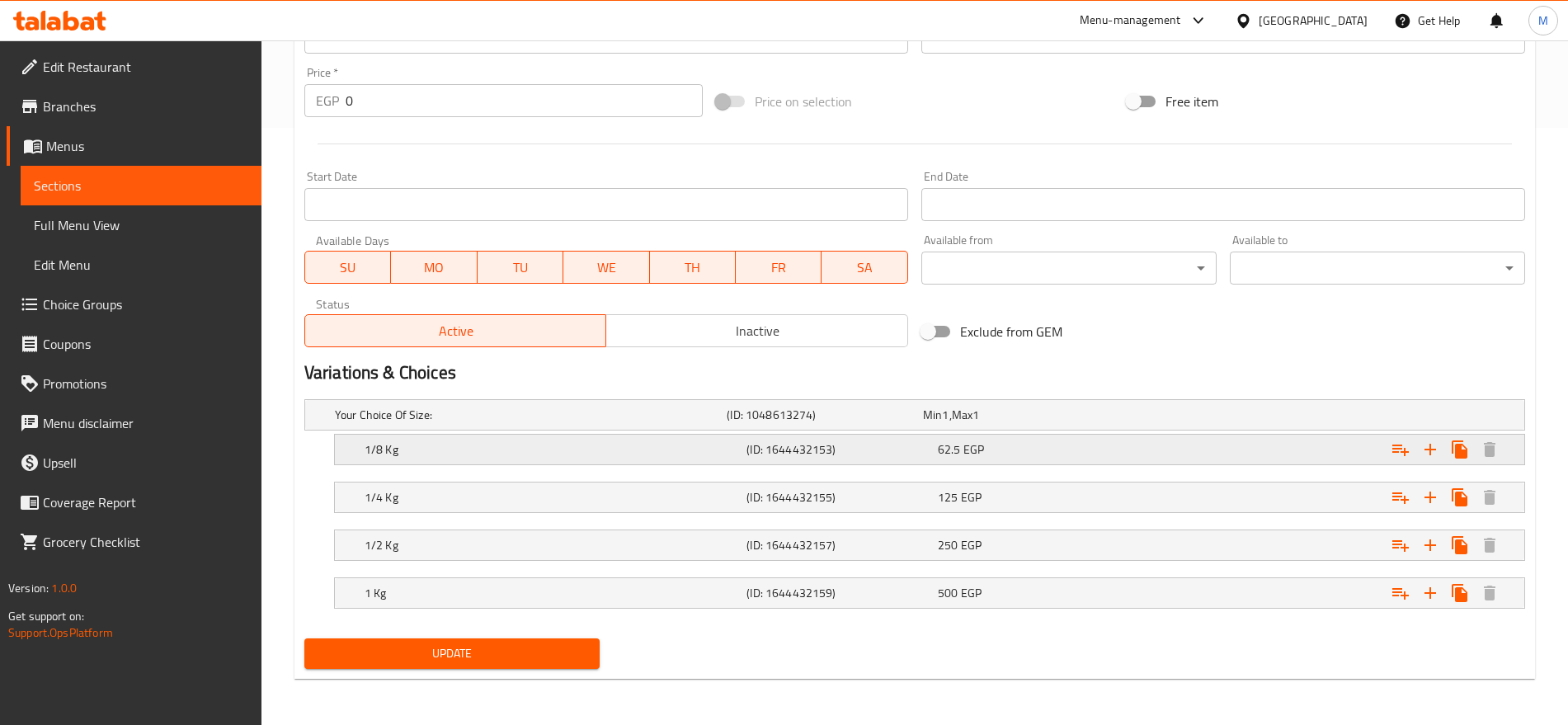
click at [1113, 432] on div "1/8 Kg (ID: 1644432153) 62.5 EGP" at bounding box center [920, 415] width 1176 height 36
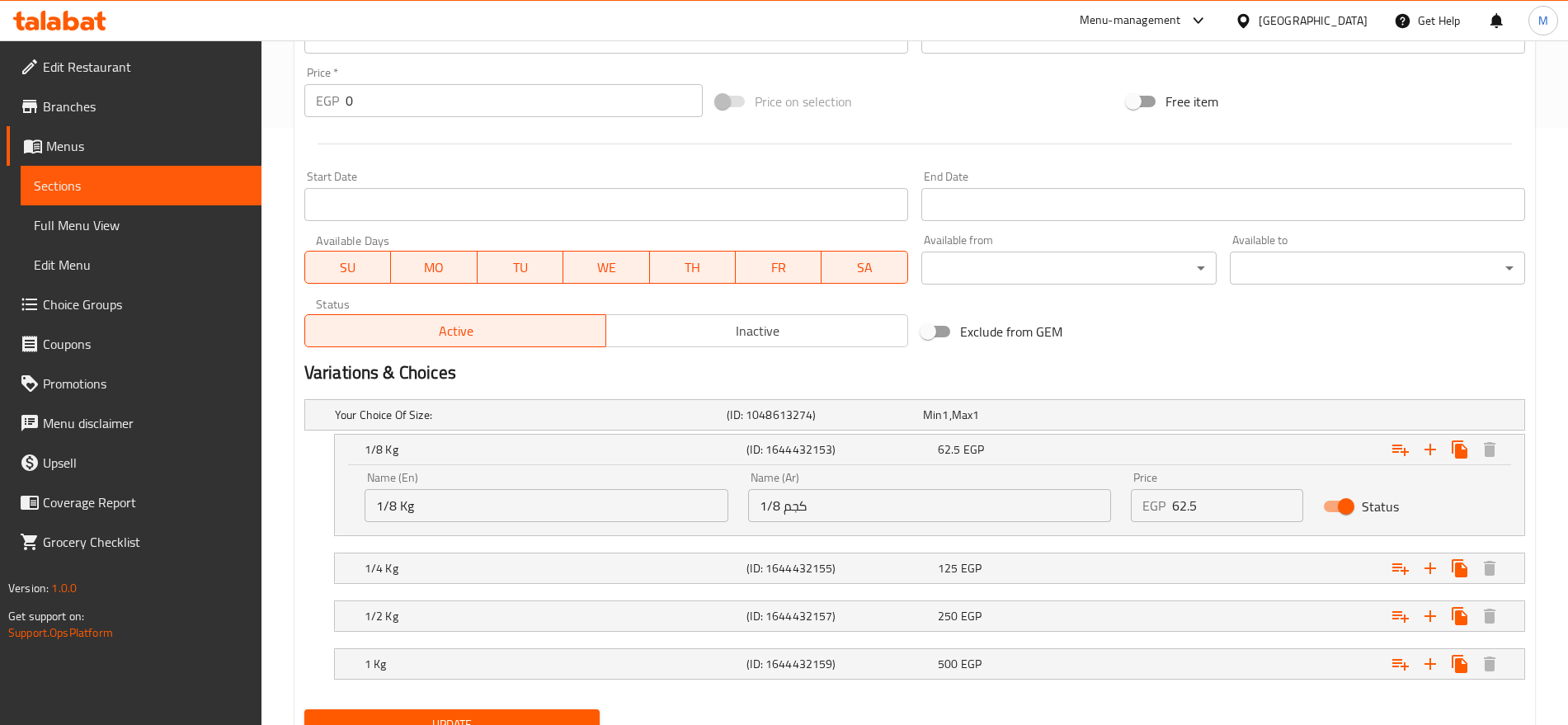
click at [1027, 635] on nav at bounding box center [915, 642] width 1221 height 13
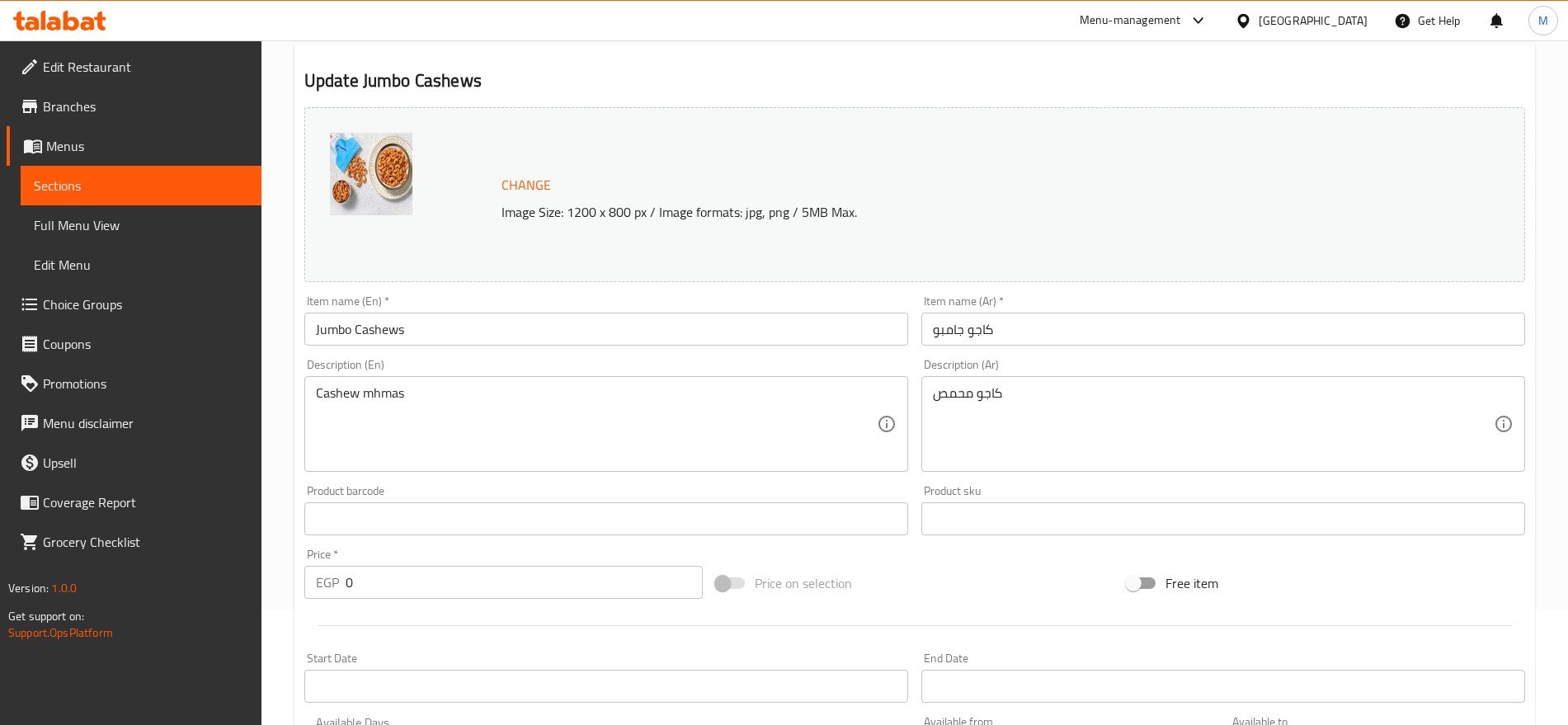
scroll to position [29, 0]
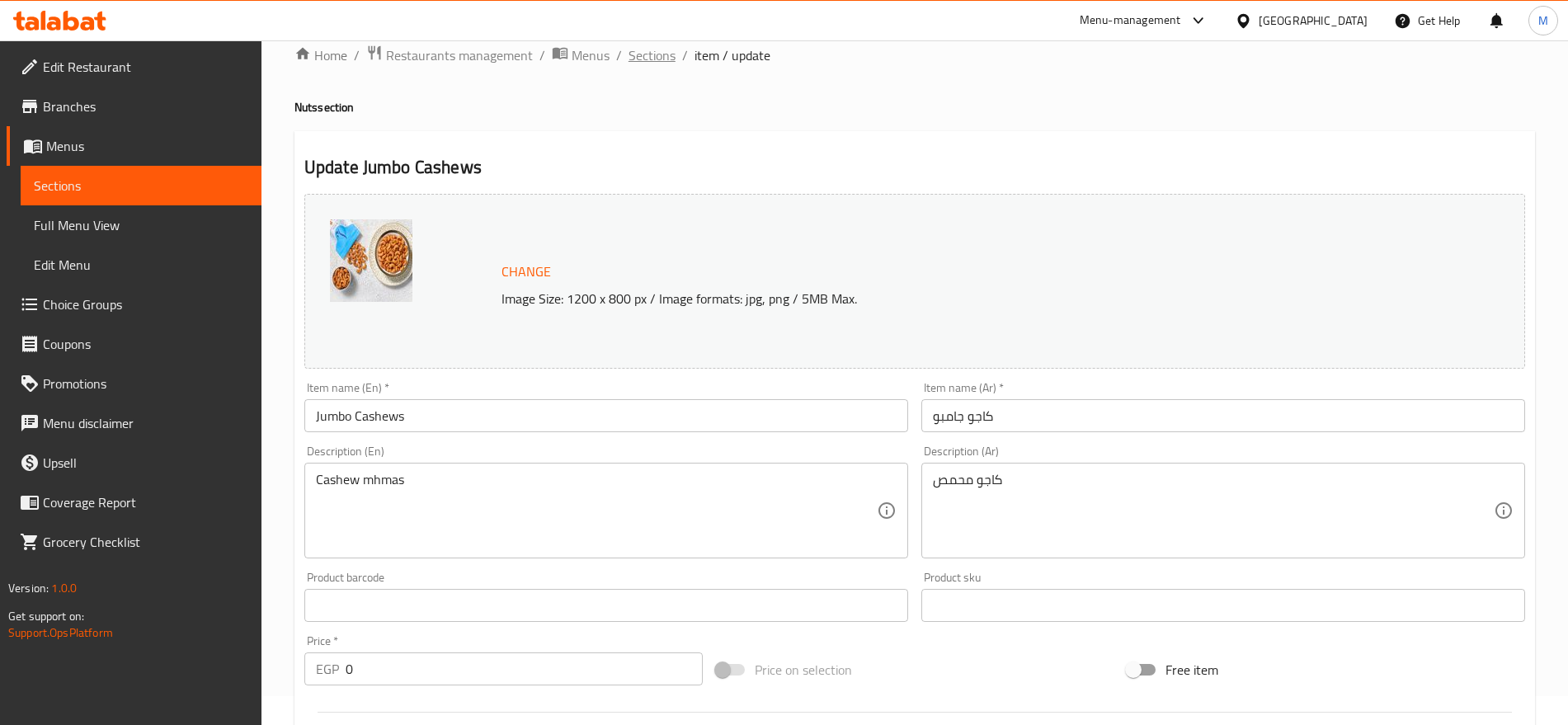
drag, startPoint x: 661, startPoint y: 71, endPoint x: 653, endPoint y: 55, distance: 17.9
click at [653, 55] on div "Home / Restaurants management / Menus / Sections / item / update Nuts section U…" at bounding box center [915, 687] width 1241 height 1286
click at [653, 55] on span "Sections" at bounding box center [653, 55] width 47 height 20
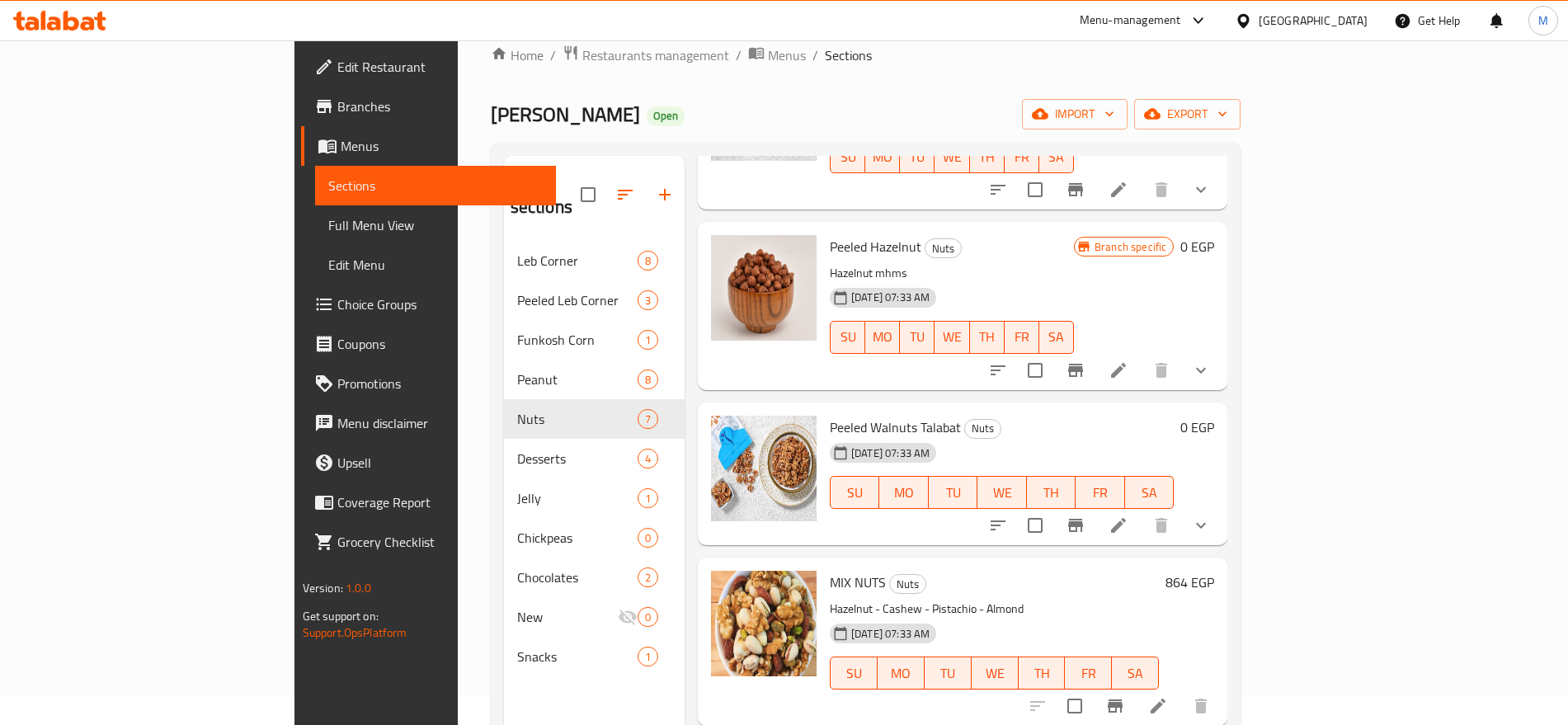
scroll to position [231, 0]
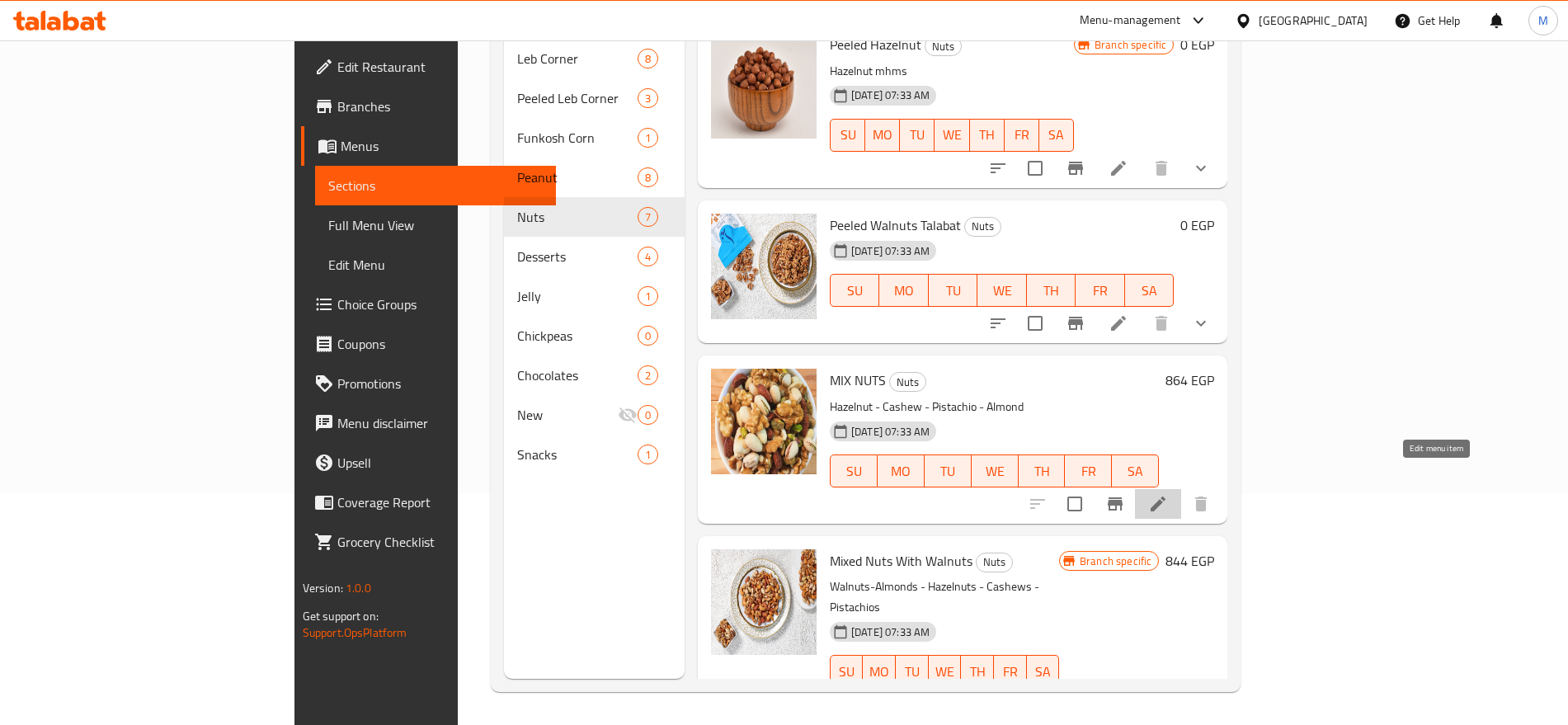
click at [1168, 494] on icon at bounding box center [1158, 504] width 20 height 20
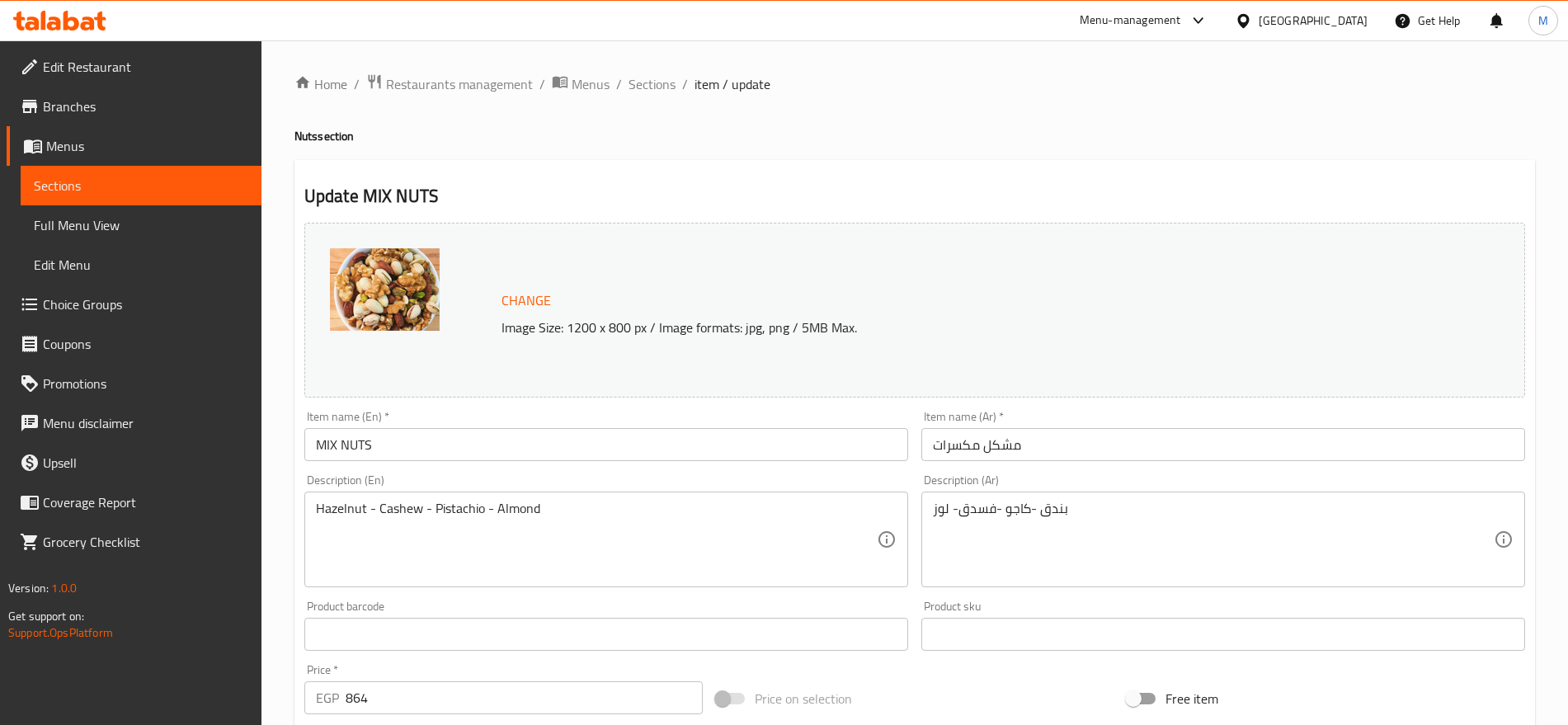
scroll to position [464, 0]
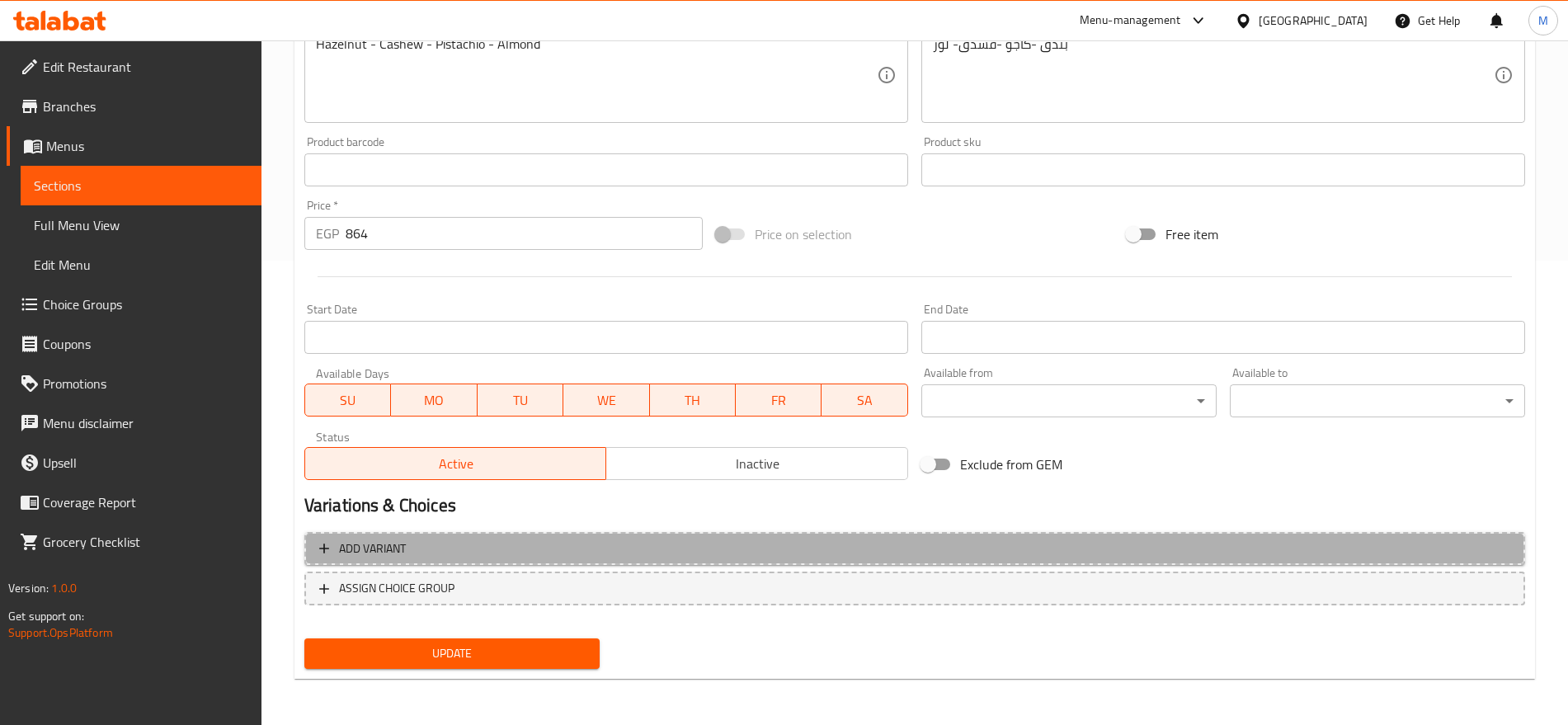
click at [1293, 556] on span "Add variant" at bounding box center [915, 549] width 1192 height 21
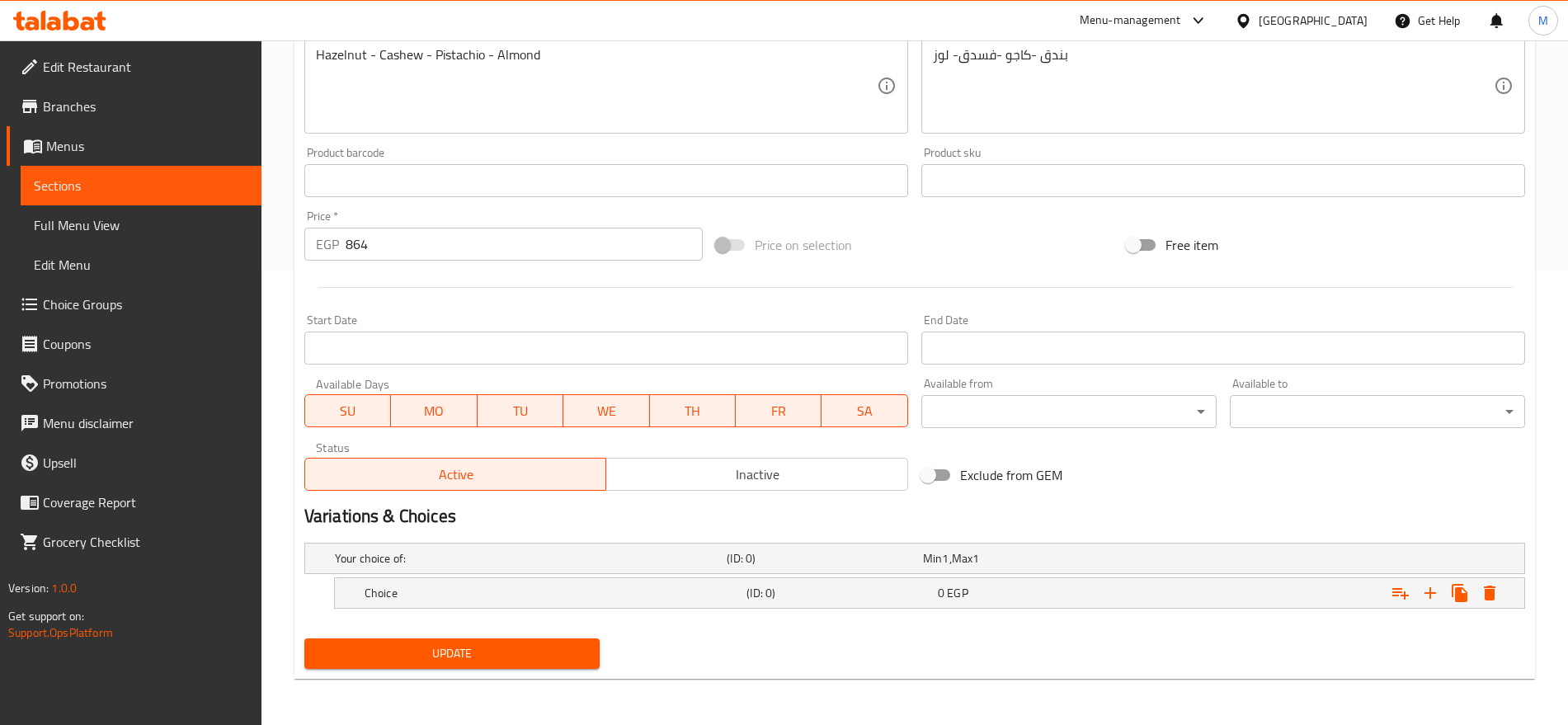
scroll to position [454, 0]
click at [1428, 592] on icon "Expand" at bounding box center [1431, 593] width 11 height 11
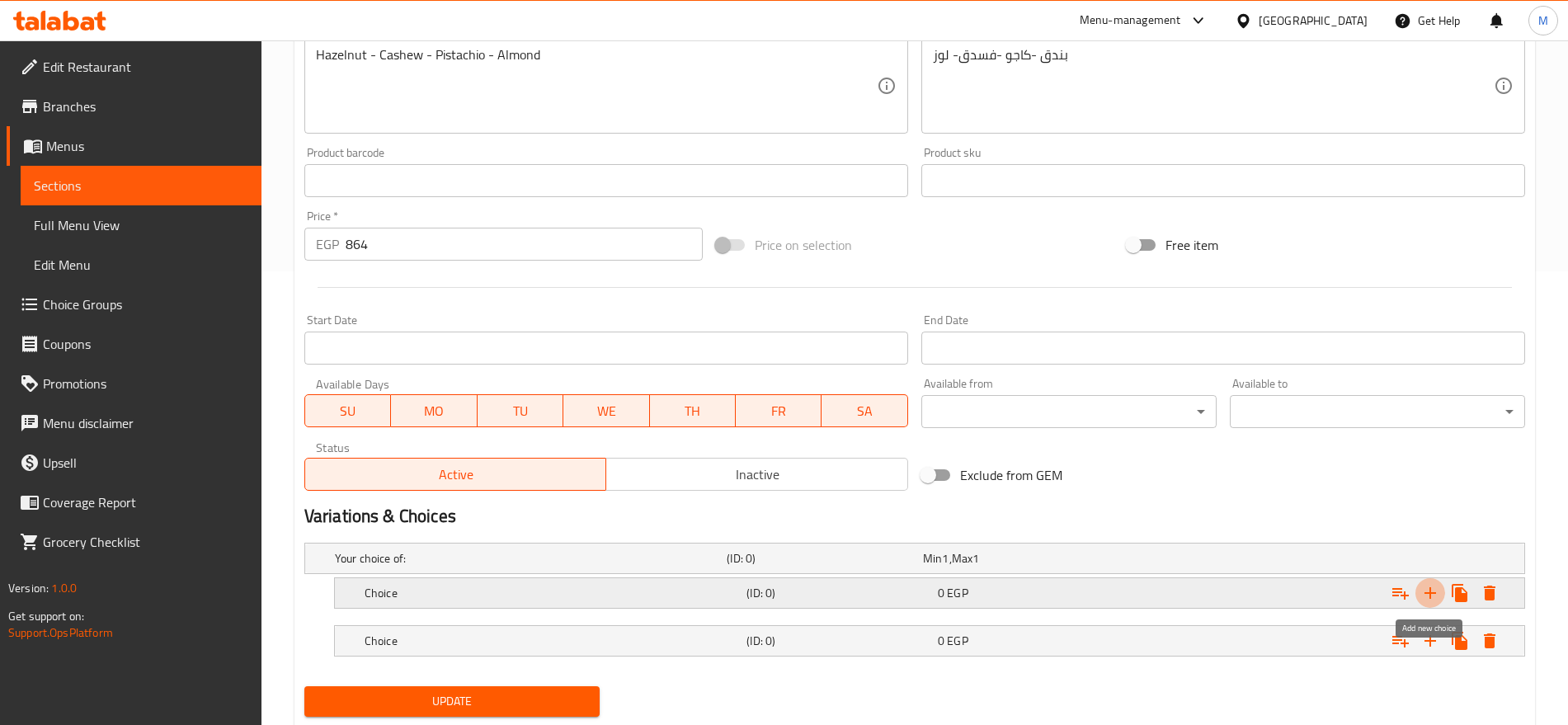
click at [1428, 592] on icon "Expand" at bounding box center [1431, 593] width 11 height 11
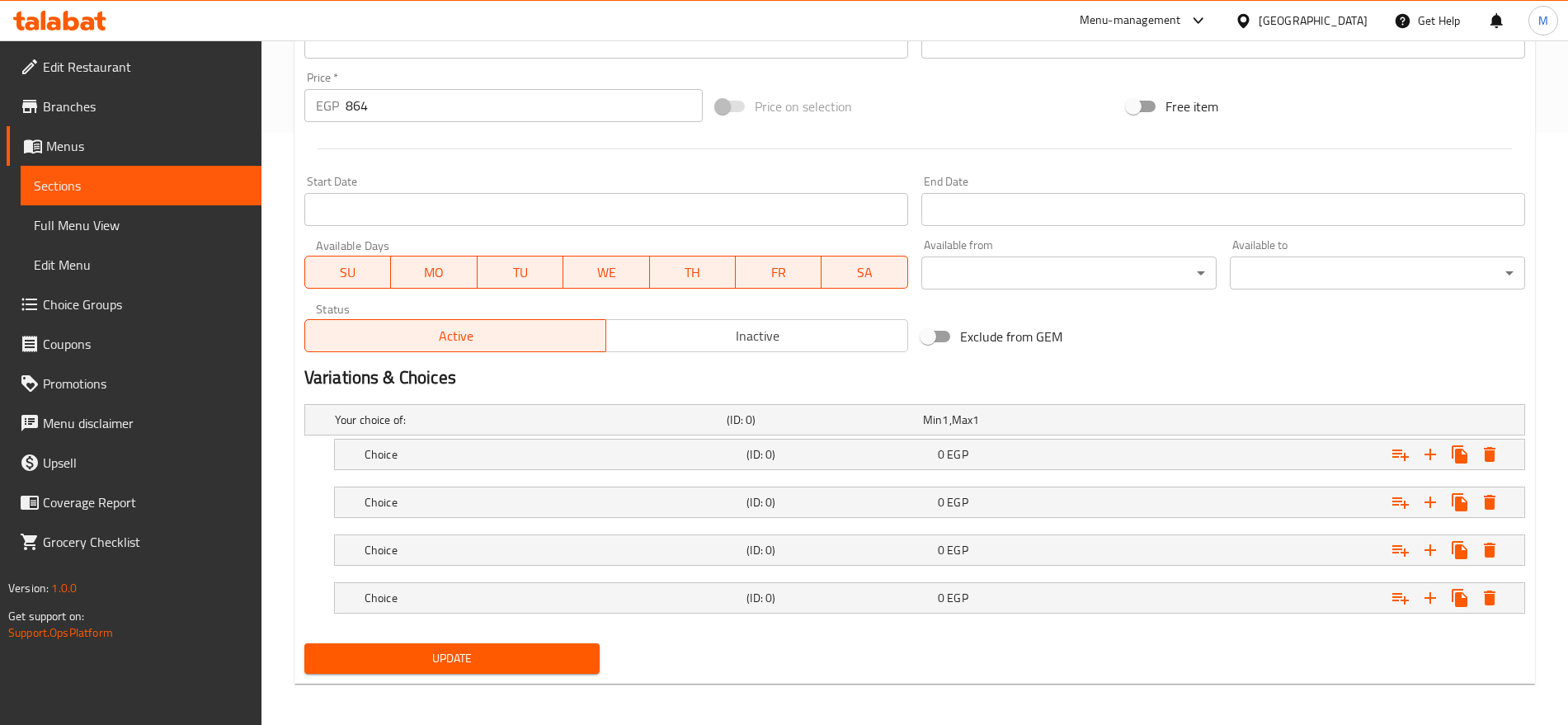
scroll to position [597, 0]
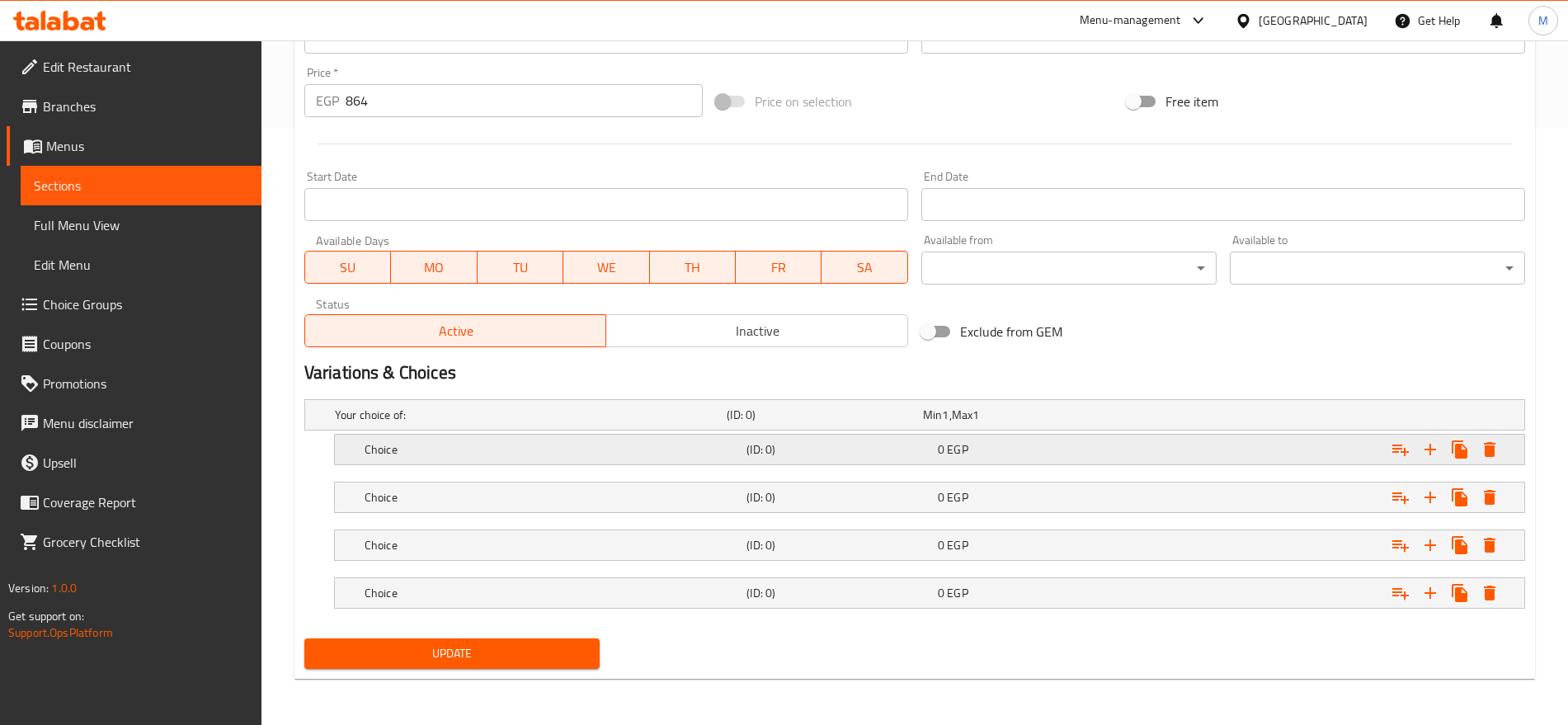
click at [1245, 418] on div "Expand" at bounding box center [1312, 414] width 392 height 7
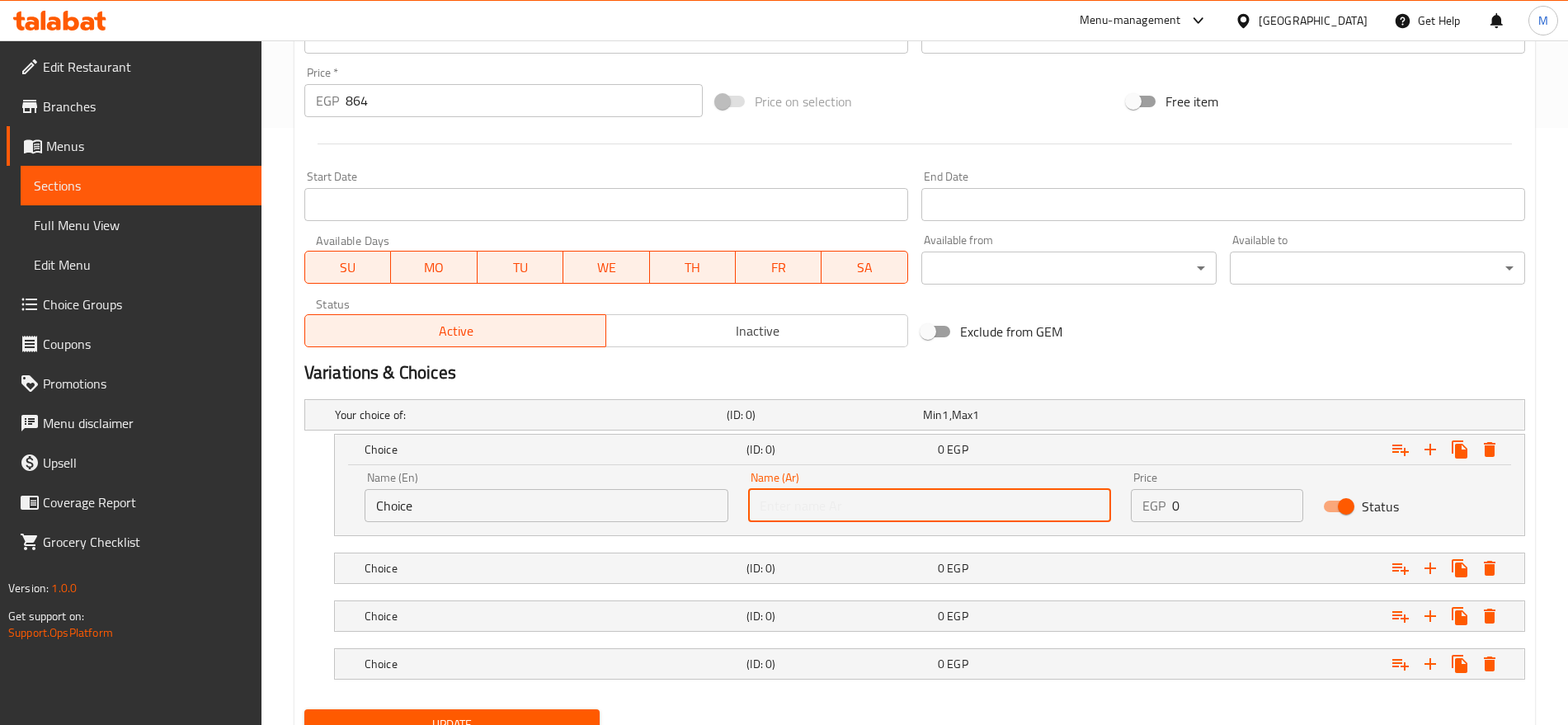
click at [1012, 501] on input "text" at bounding box center [930, 505] width 364 height 33
click at [916, 423] on h5 "(ID: 0)" at bounding box center [822, 414] width 190 height 16
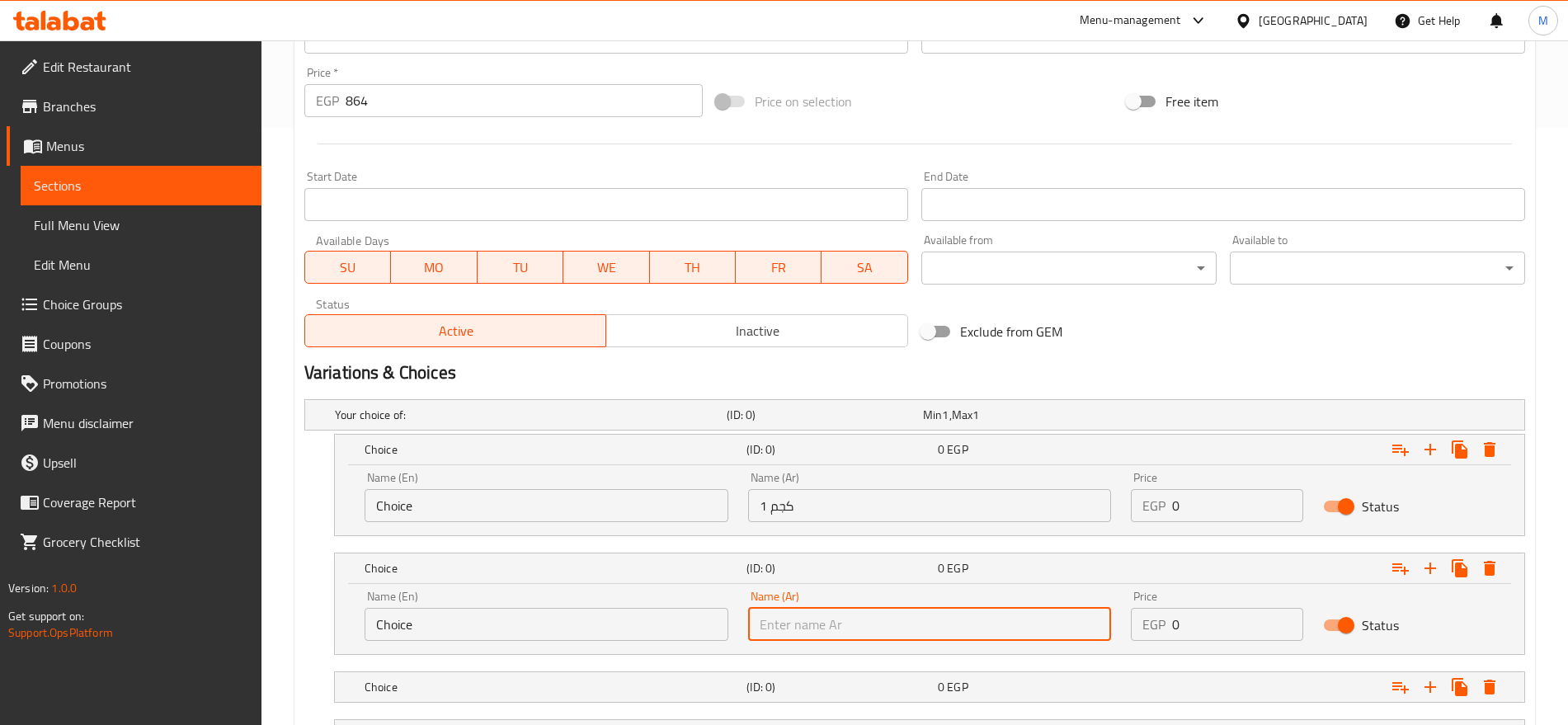
click at [882, 630] on input "text" at bounding box center [930, 624] width 364 height 33
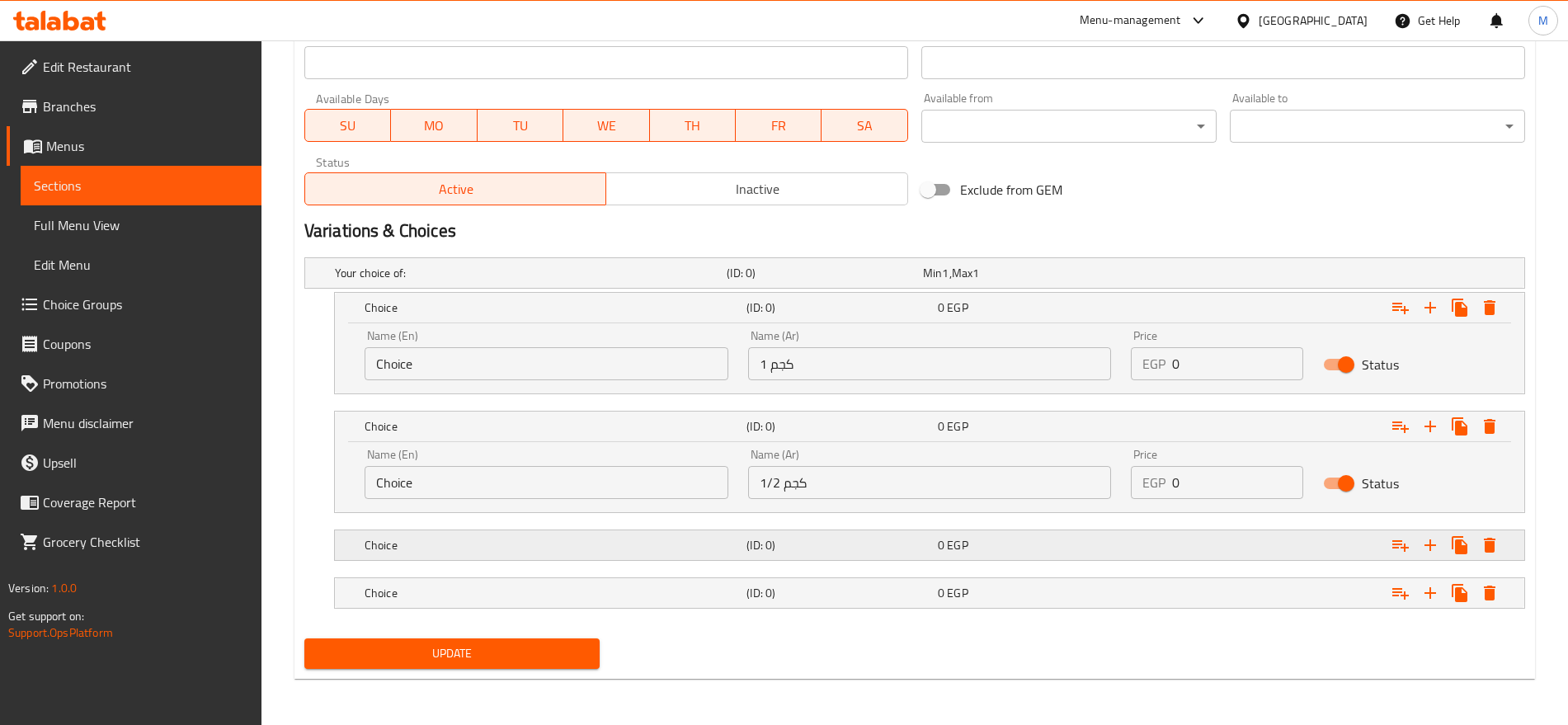
click at [892, 291] on div "Choice (ID: 0) 0 EGP" at bounding box center [920, 273] width 1176 height 36
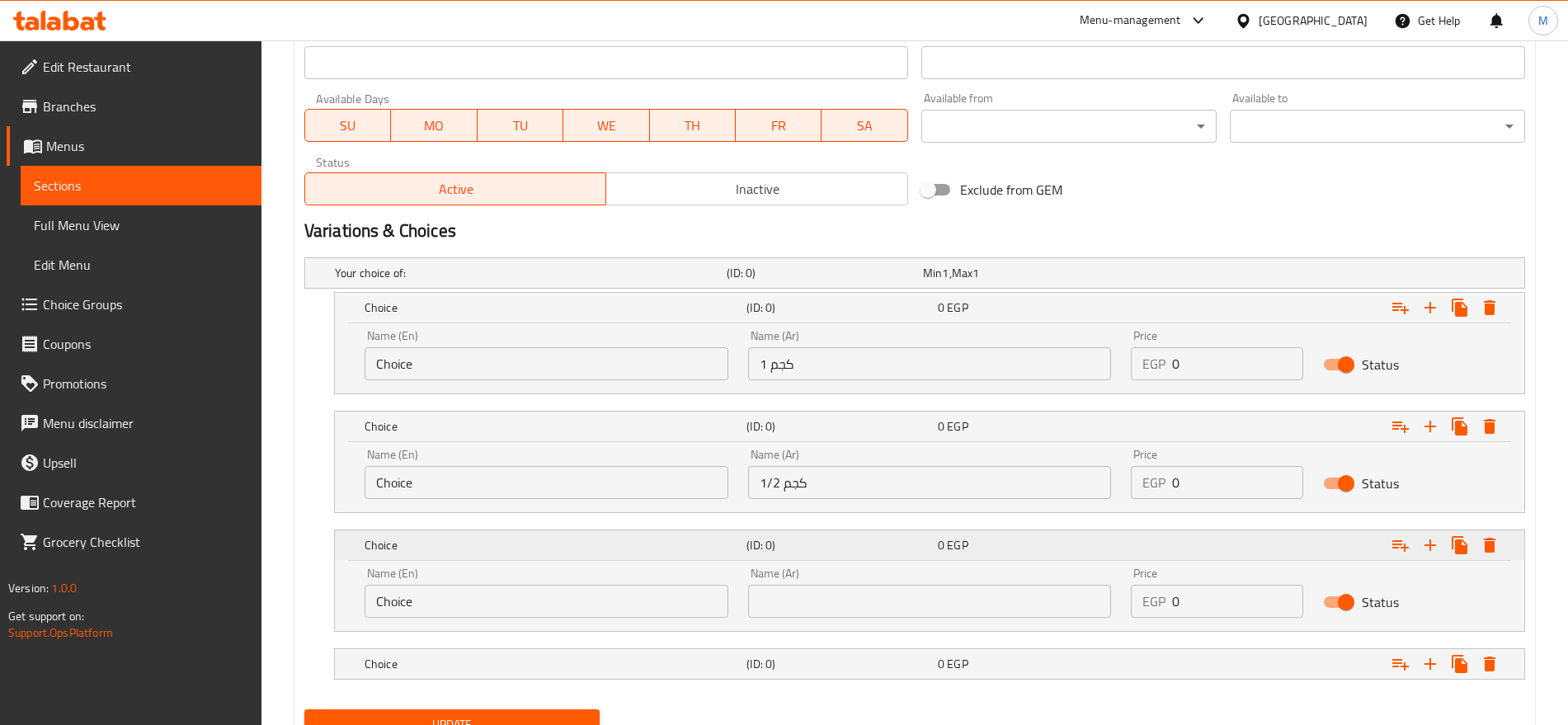
click at [892, 326] on div "Choice (ID: 0) 0 EGP" at bounding box center [934, 307] width 1147 height 36
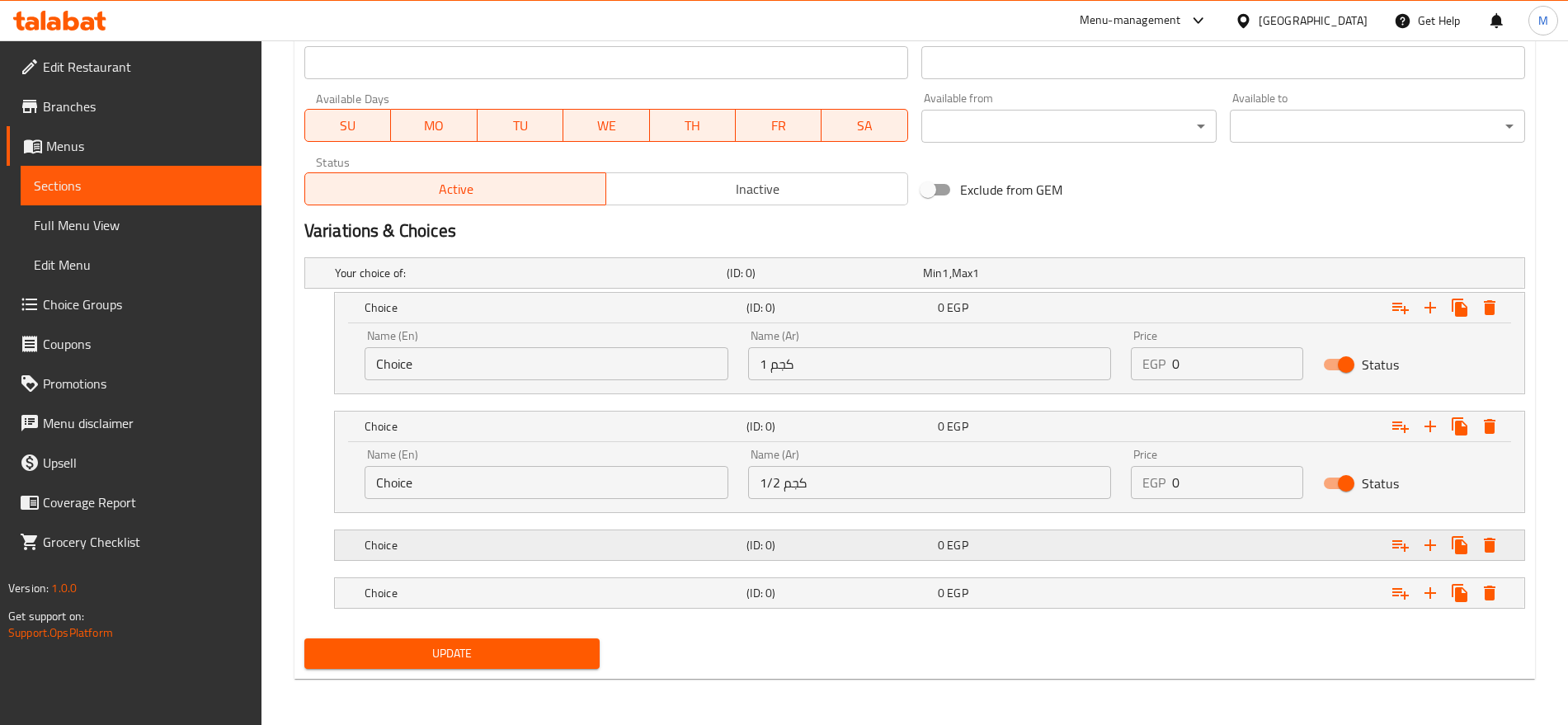
click at [896, 281] on h5 "(ID: 0)" at bounding box center [822, 272] width 190 height 16
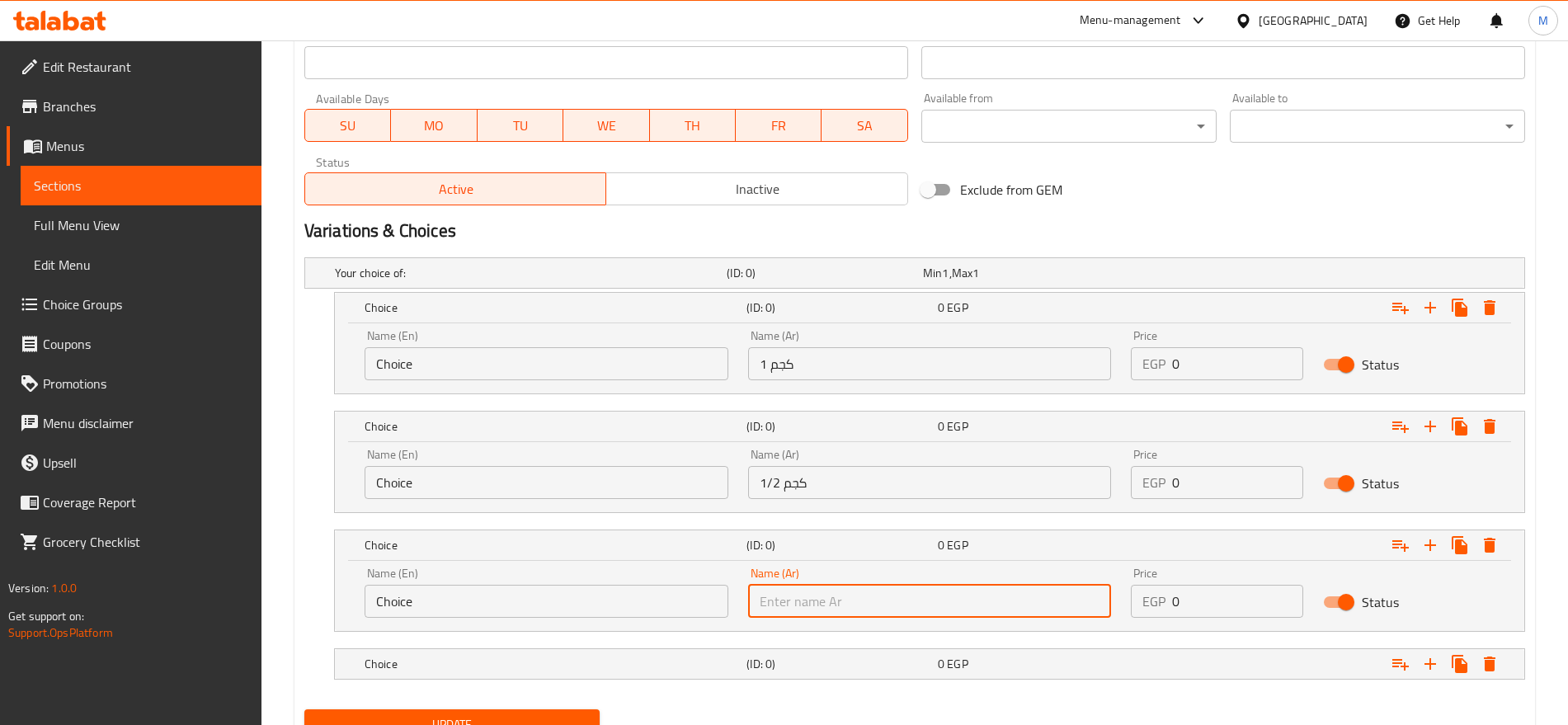
click at [857, 597] on input "text" at bounding box center [930, 601] width 364 height 33
click at [822, 368] on input "1 كجم" at bounding box center [930, 363] width 364 height 33
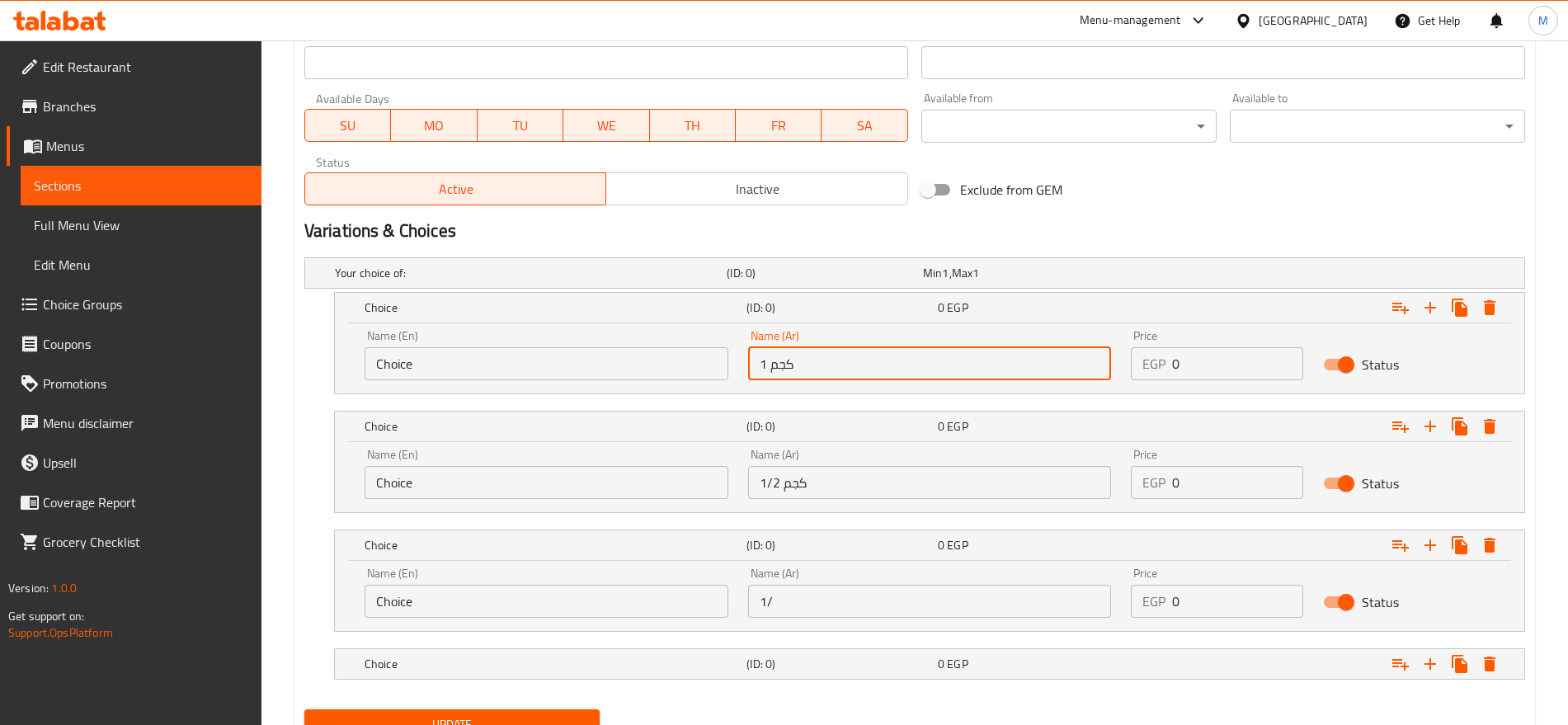
click at [822, 368] on input "1 كجم" at bounding box center [930, 363] width 364 height 33
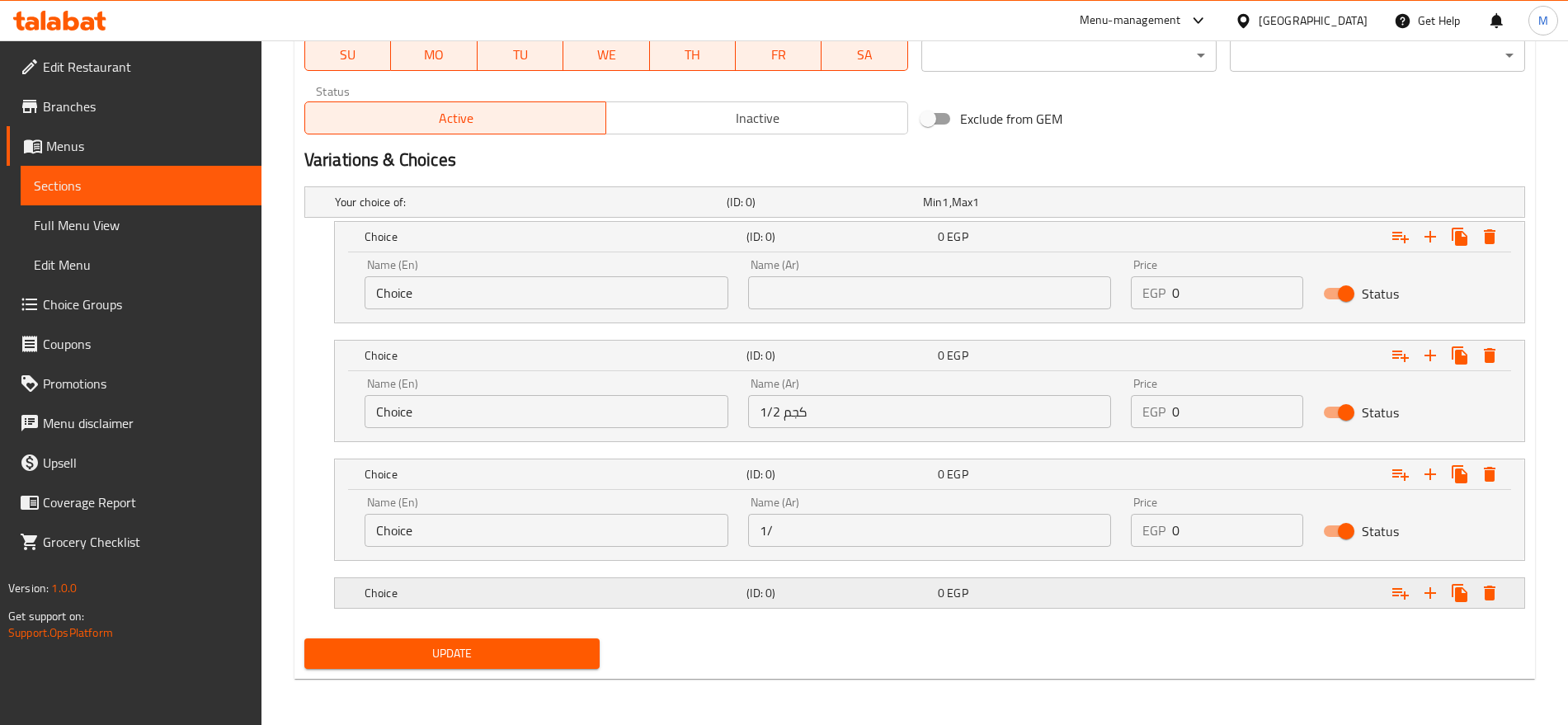
click at [855, 210] on h5 "(ID: 0)" at bounding box center [822, 201] width 190 height 16
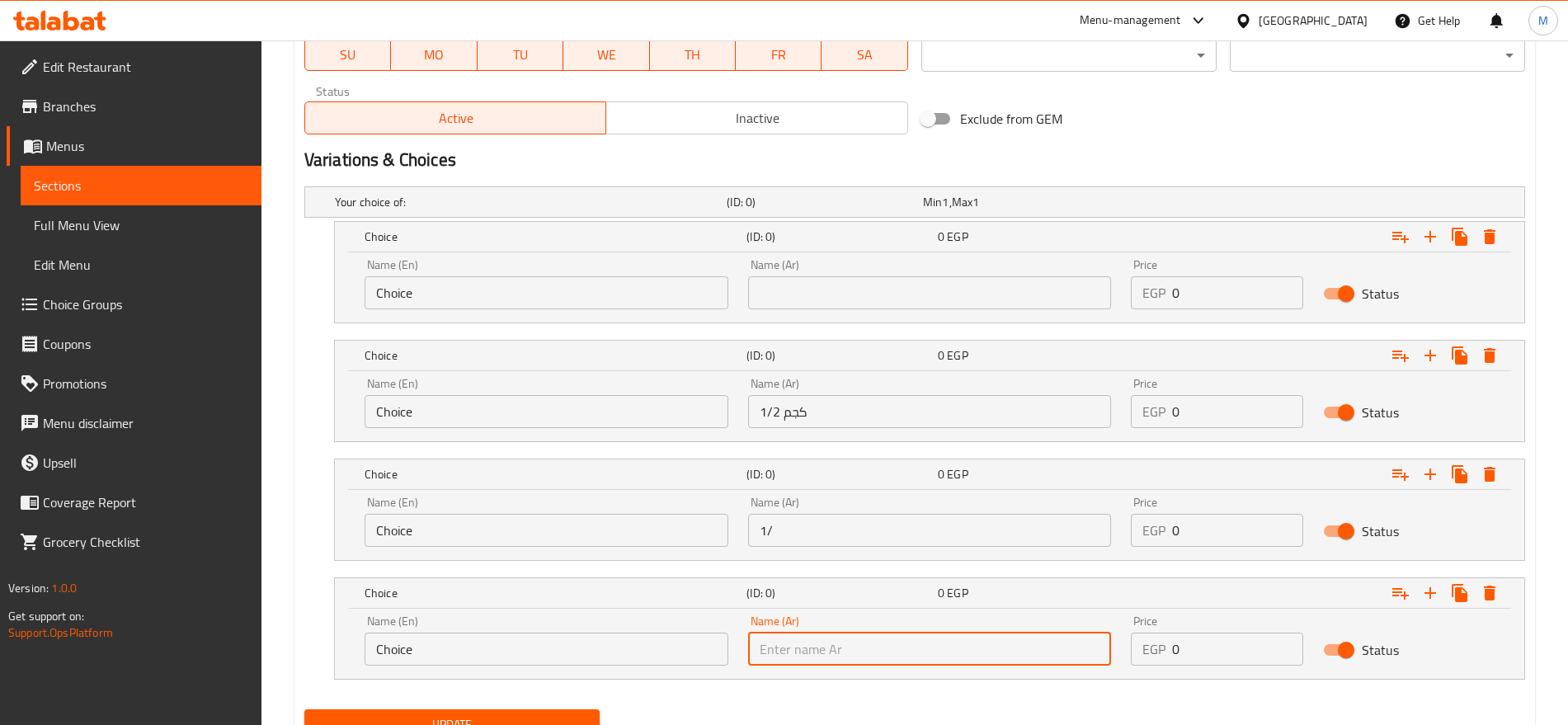
click at [825, 653] on input "text" at bounding box center [930, 648] width 364 height 33
paste input "1 كجم"
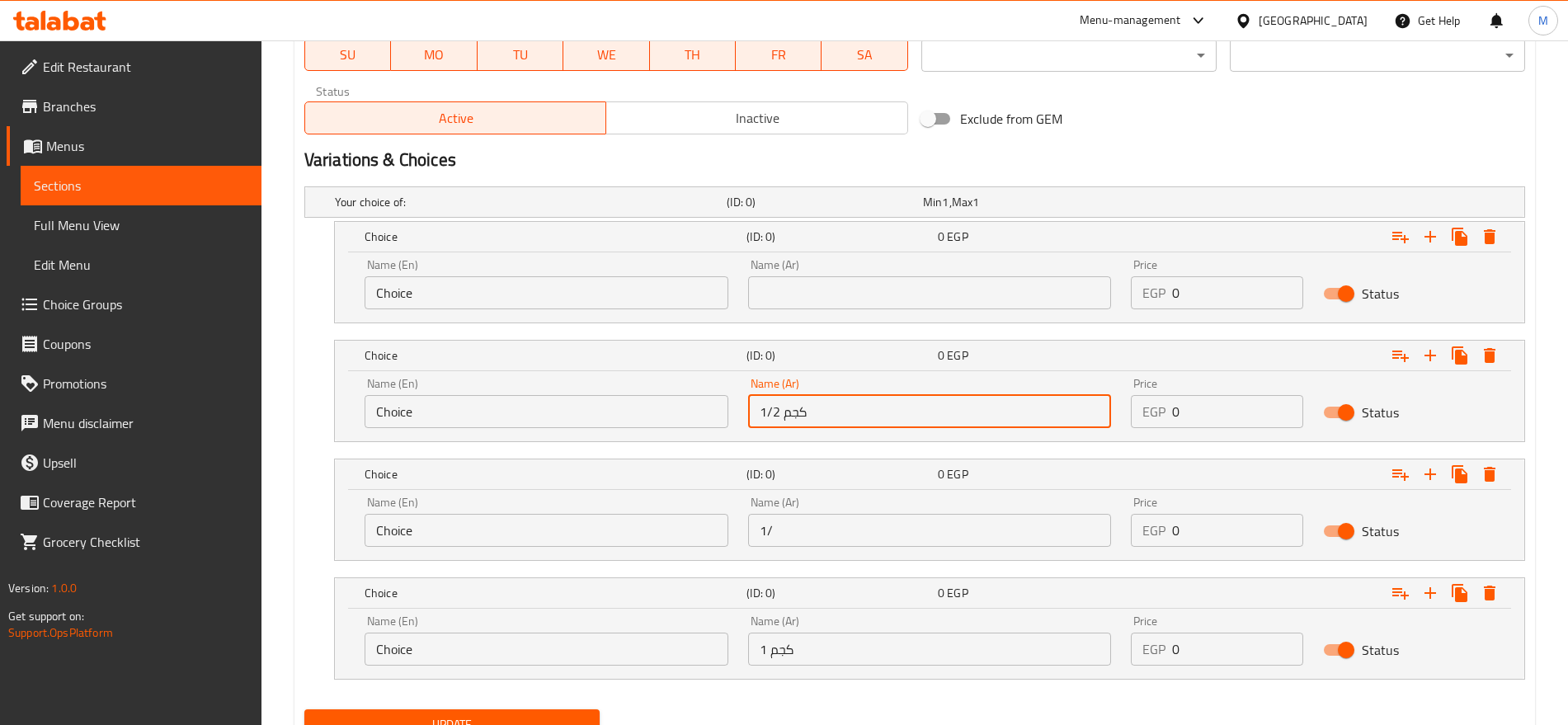
click at [822, 410] on input "1/2 كجم" at bounding box center [930, 411] width 364 height 33
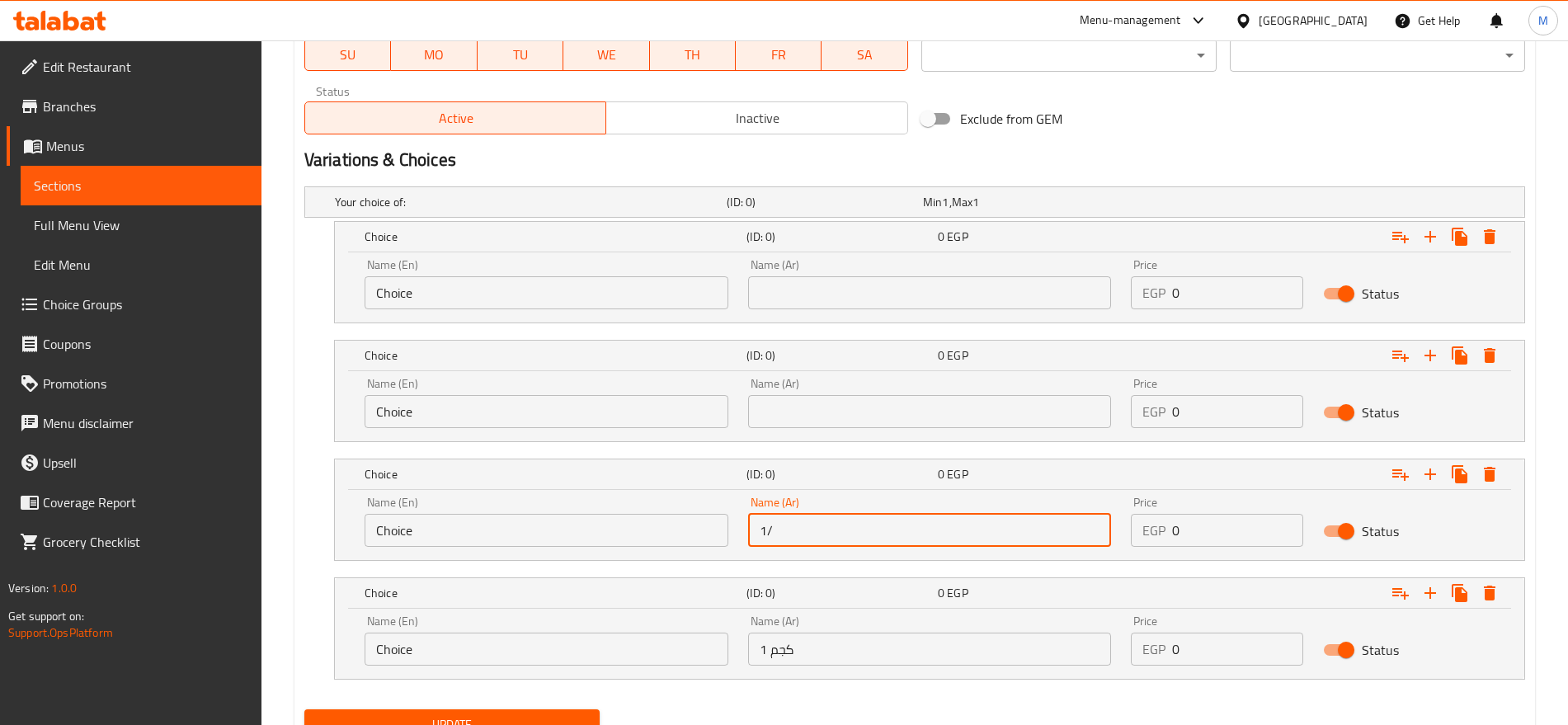
click at [788, 531] on input "1/" at bounding box center [930, 529] width 364 height 33
paste input "2 كجم"
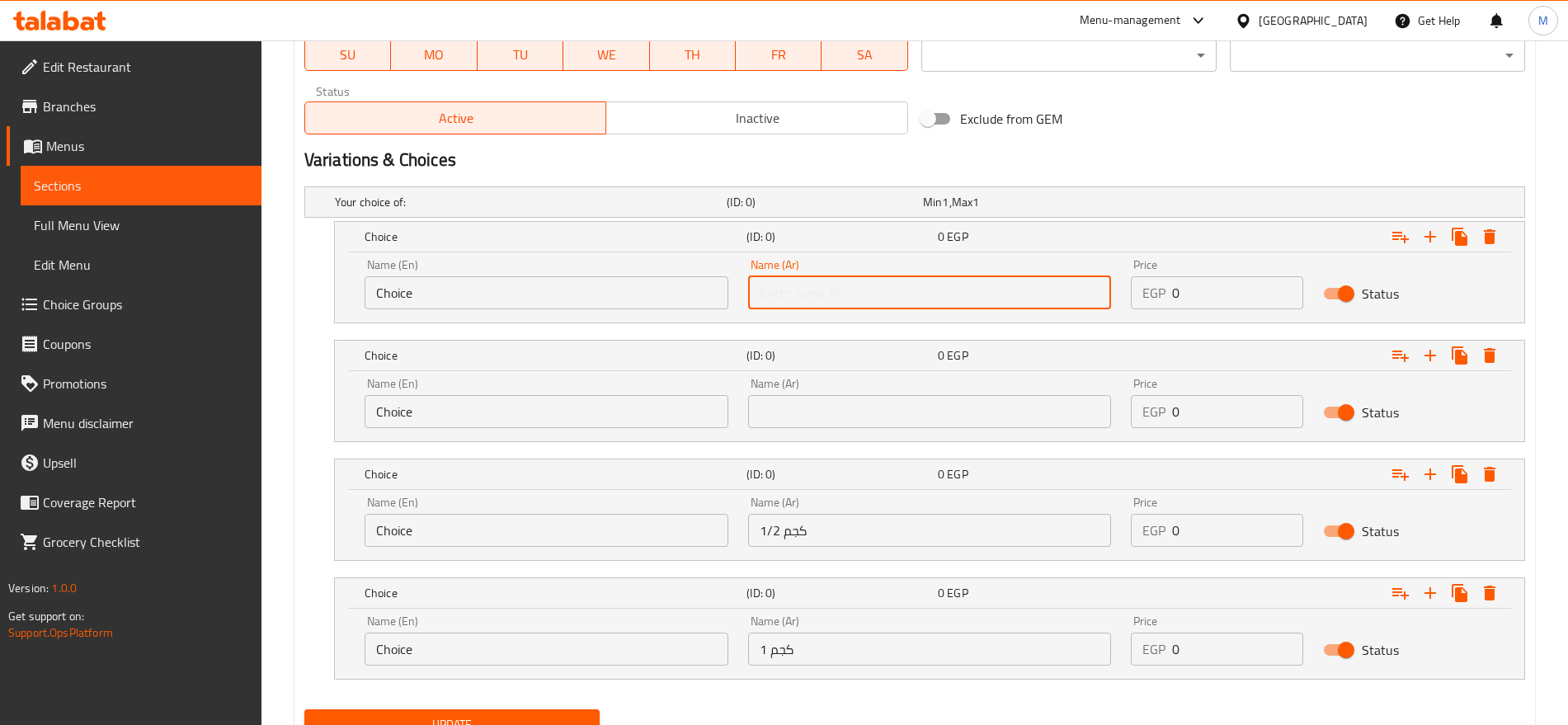
click at [868, 296] on input "text" at bounding box center [930, 292] width 364 height 33
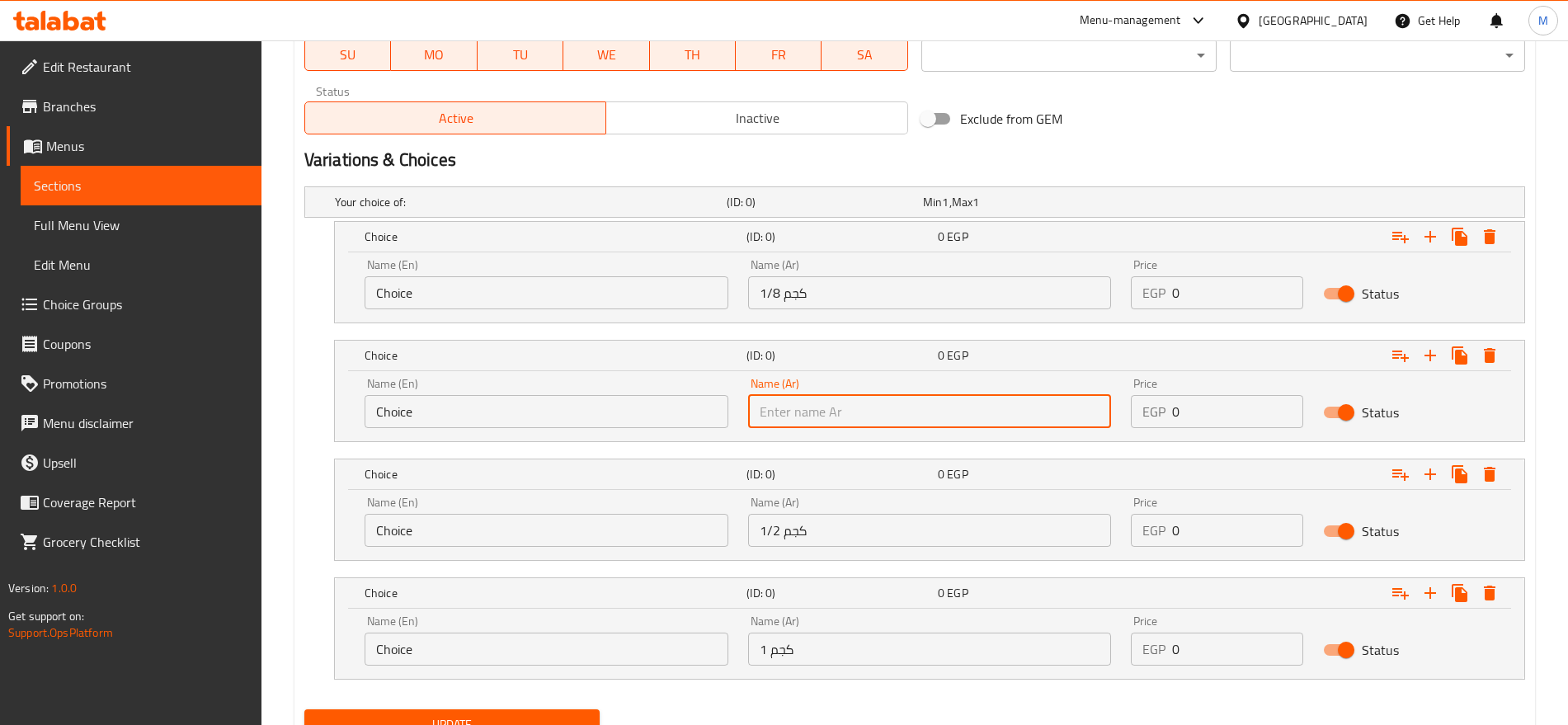
click at [832, 414] on input "text" at bounding box center [930, 411] width 364 height 33
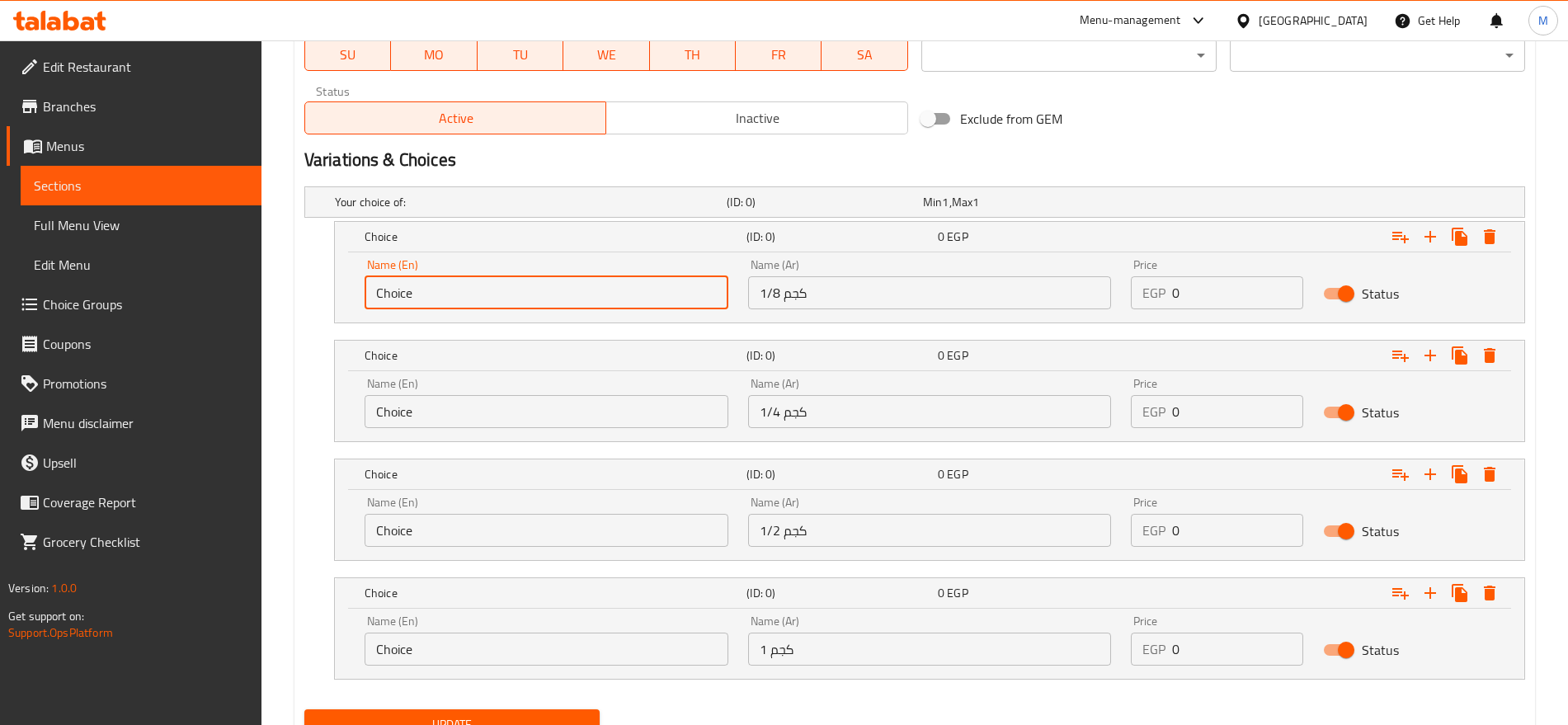
click at [587, 285] on input "Choice" at bounding box center [547, 292] width 364 height 33
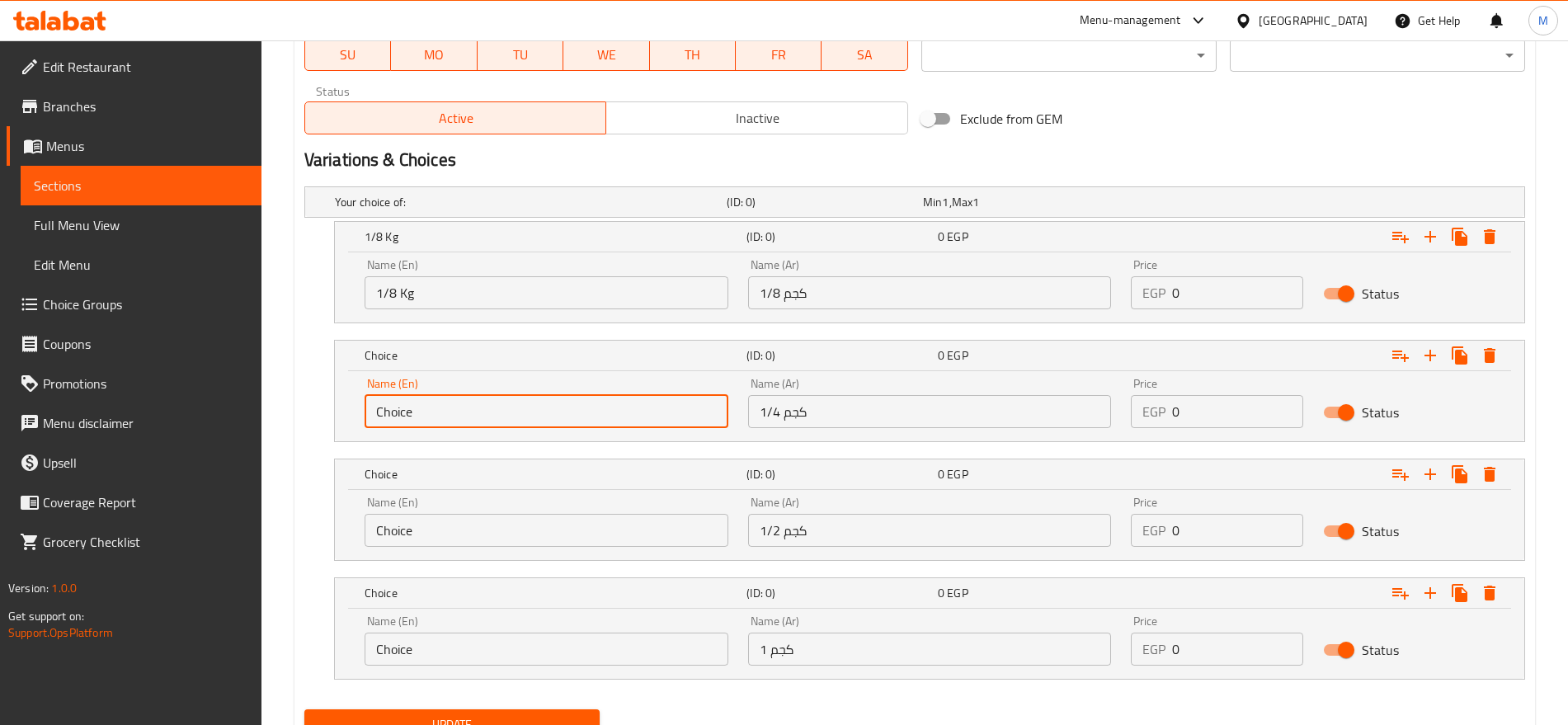
click at [461, 407] on input "Choice" at bounding box center [547, 411] width 364 height 33
drag, startPoint x: 385, startPoint y: 409, endPoint x: 311, endPoint y: 439, distance: 79.8
click at [311, 439] on div "0/4 (ID: 0) 0 EGP Name (En) 0/4 Name (En) Name (Ar) 1/4 كجم Name (Ar) Price EGP…" at bounding box center [915, 390] width 1221 height 102
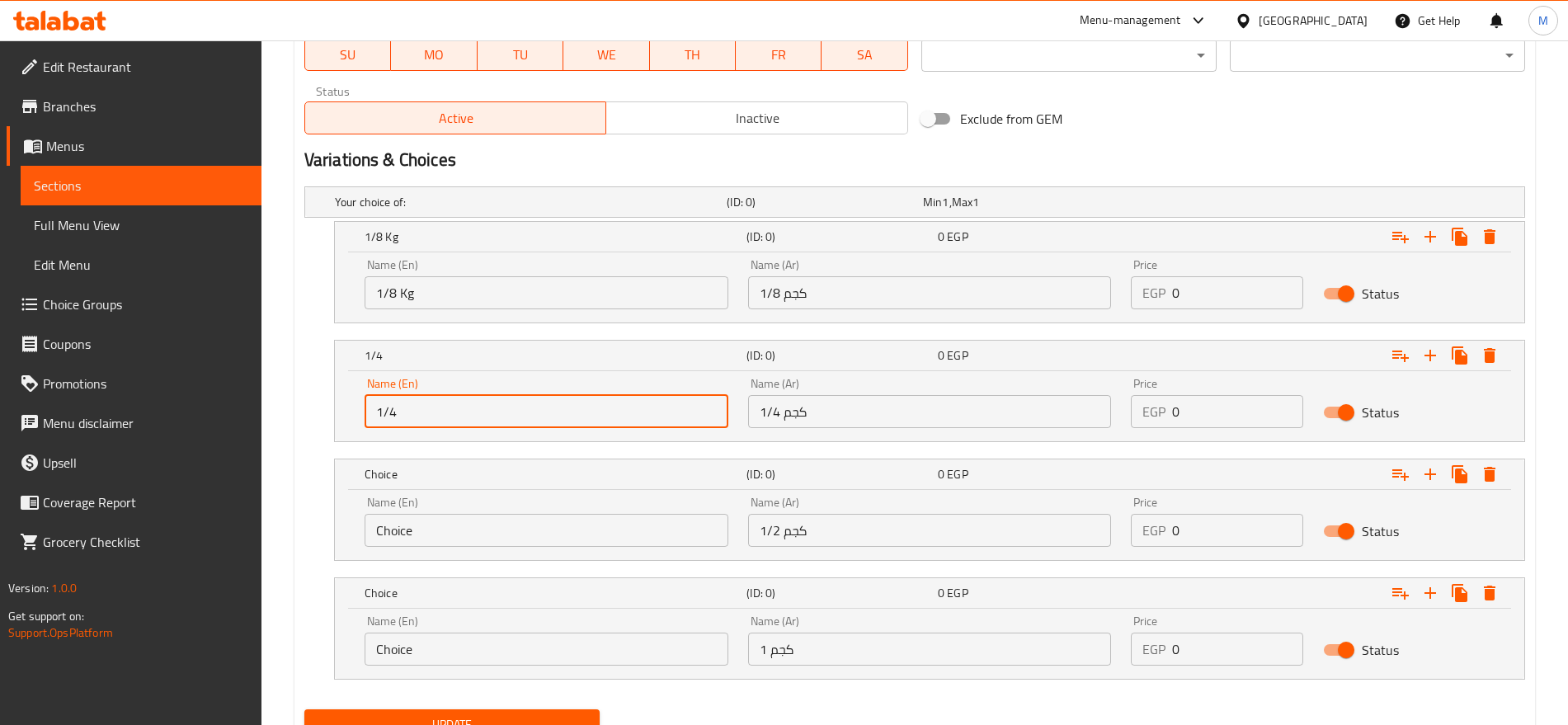
click at [404, 287] on input "1/8 Kg" at bounding box center [547, 292] width 364 height 33
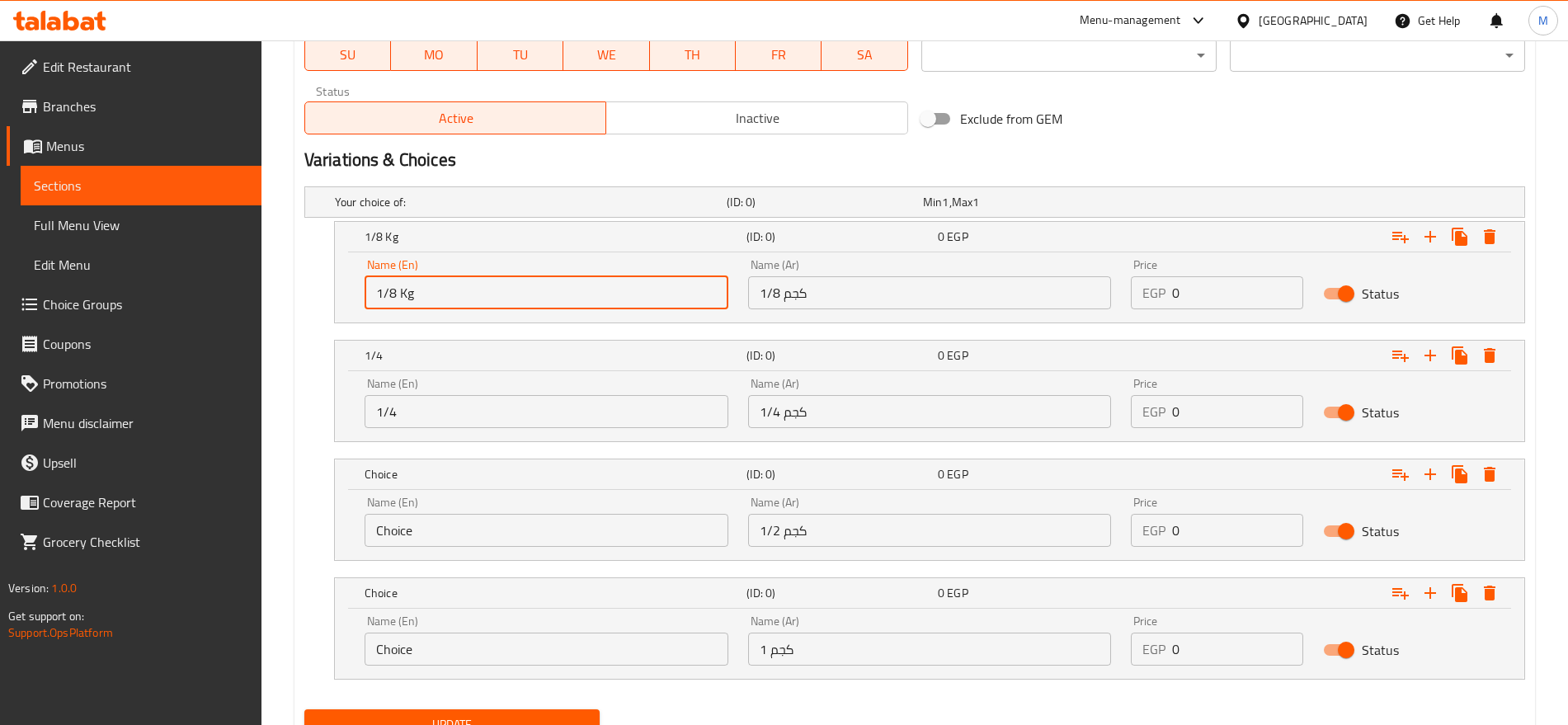
click at [404, 287] on input "1/8 Kg" at bounding box center [547, 292] width 364 height 33
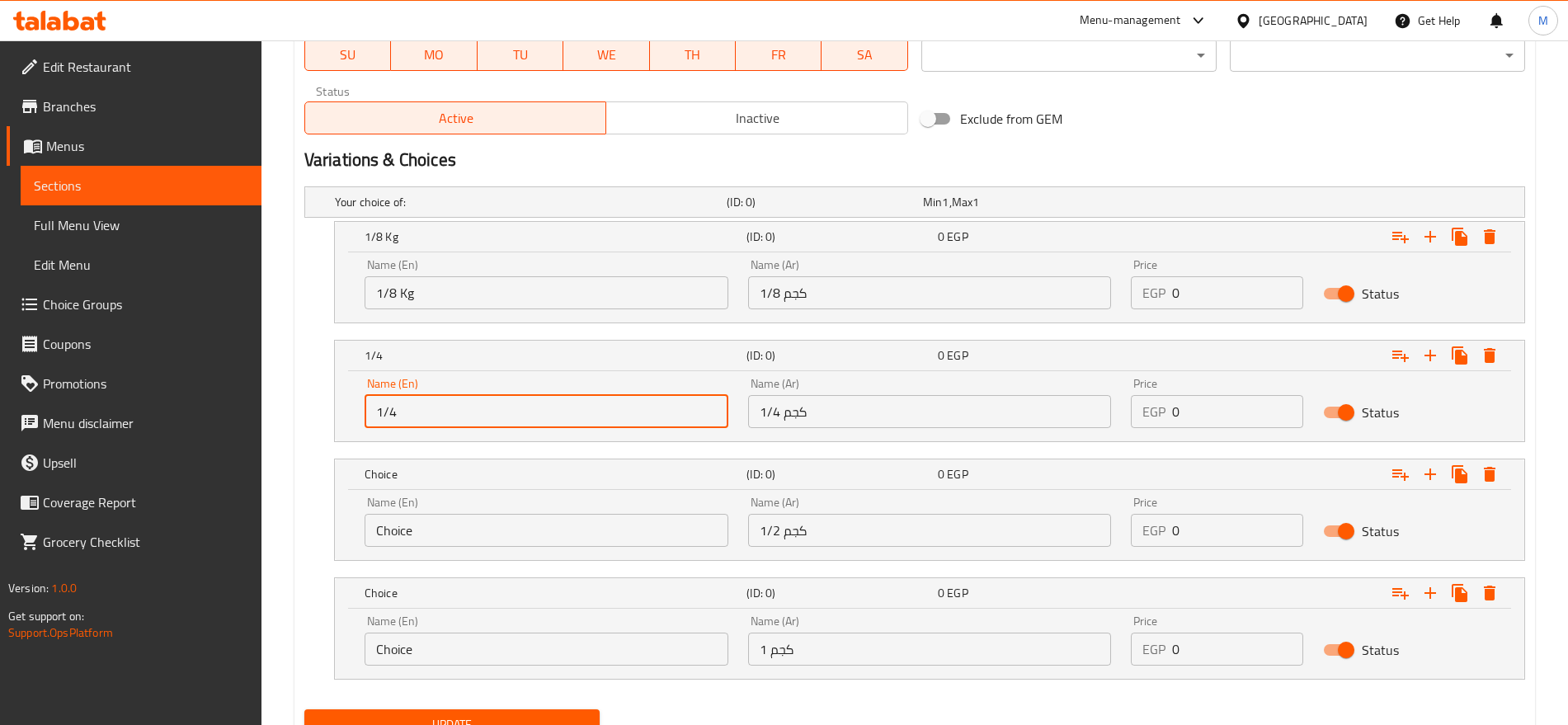
click at [440, 410] on input "1/4" at bounding box center [547, 411] width 364 height 33
paste input "Kg"
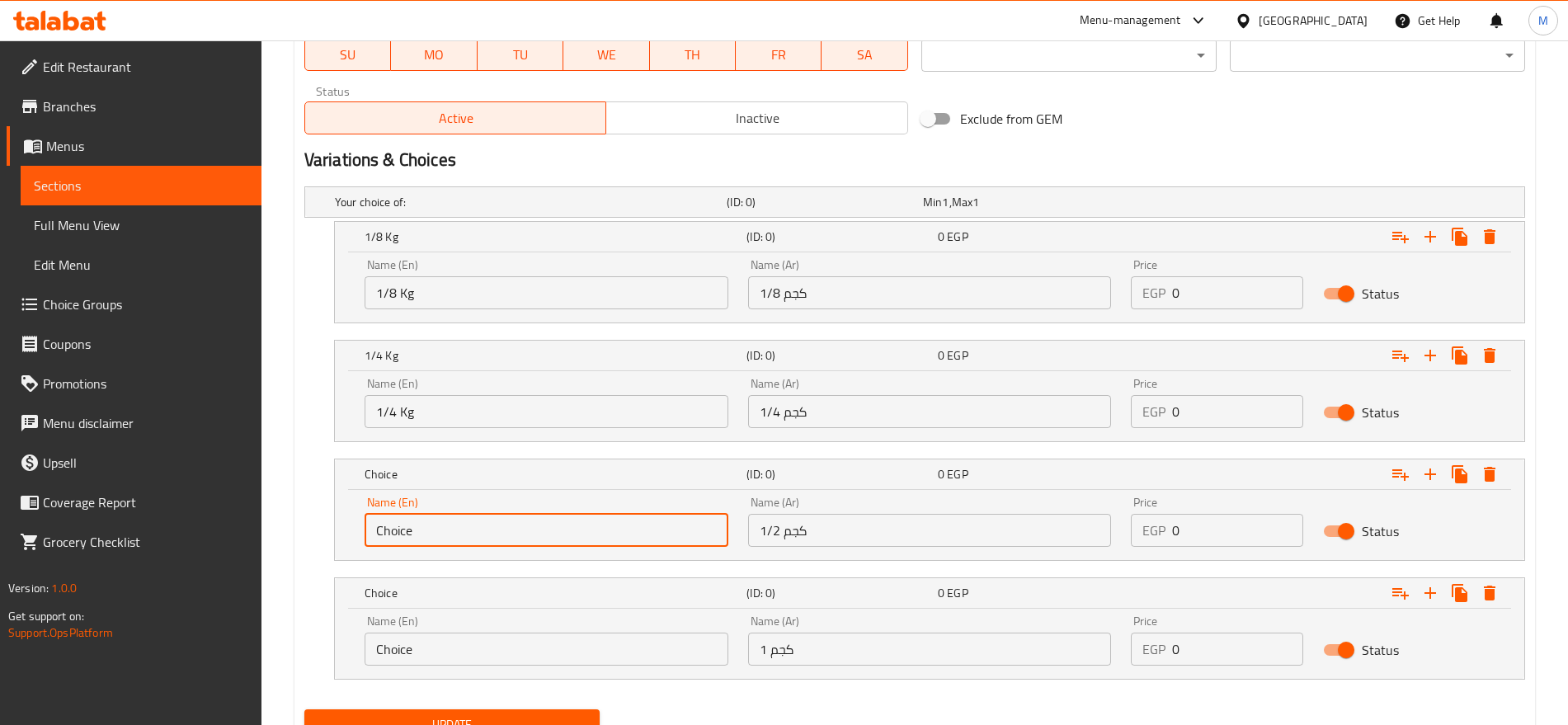
click at [416, 538] on input "Choice" at bounding box center [547, 529] width 364 height 33
paste input "Kg"
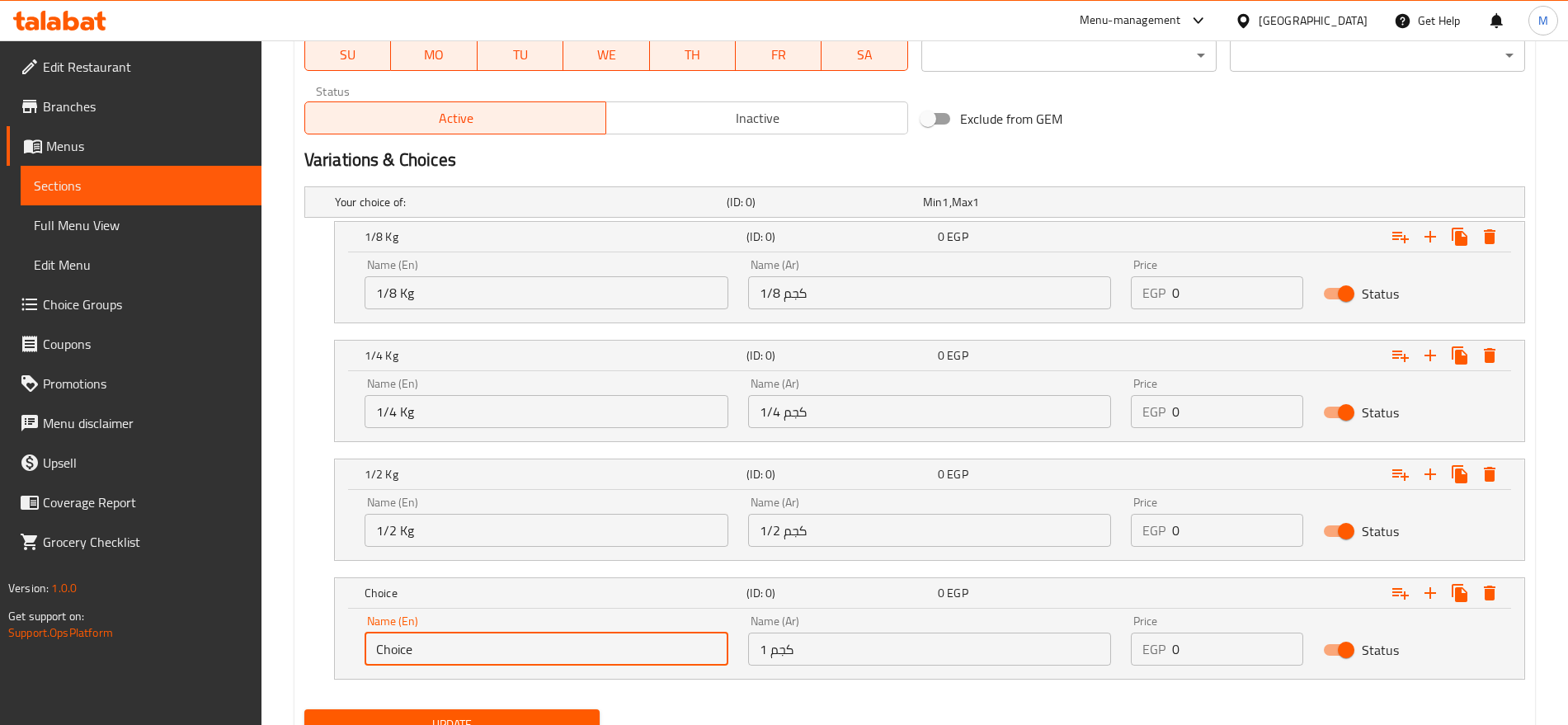
click at [423, 651] on input "Choice" at bounding box center [547, 648] width 364 height 33
paste input "Kg"
click at [1195, 143] on div "Variations & Choices" at bounding box center [915, 160] width 1234 height 38
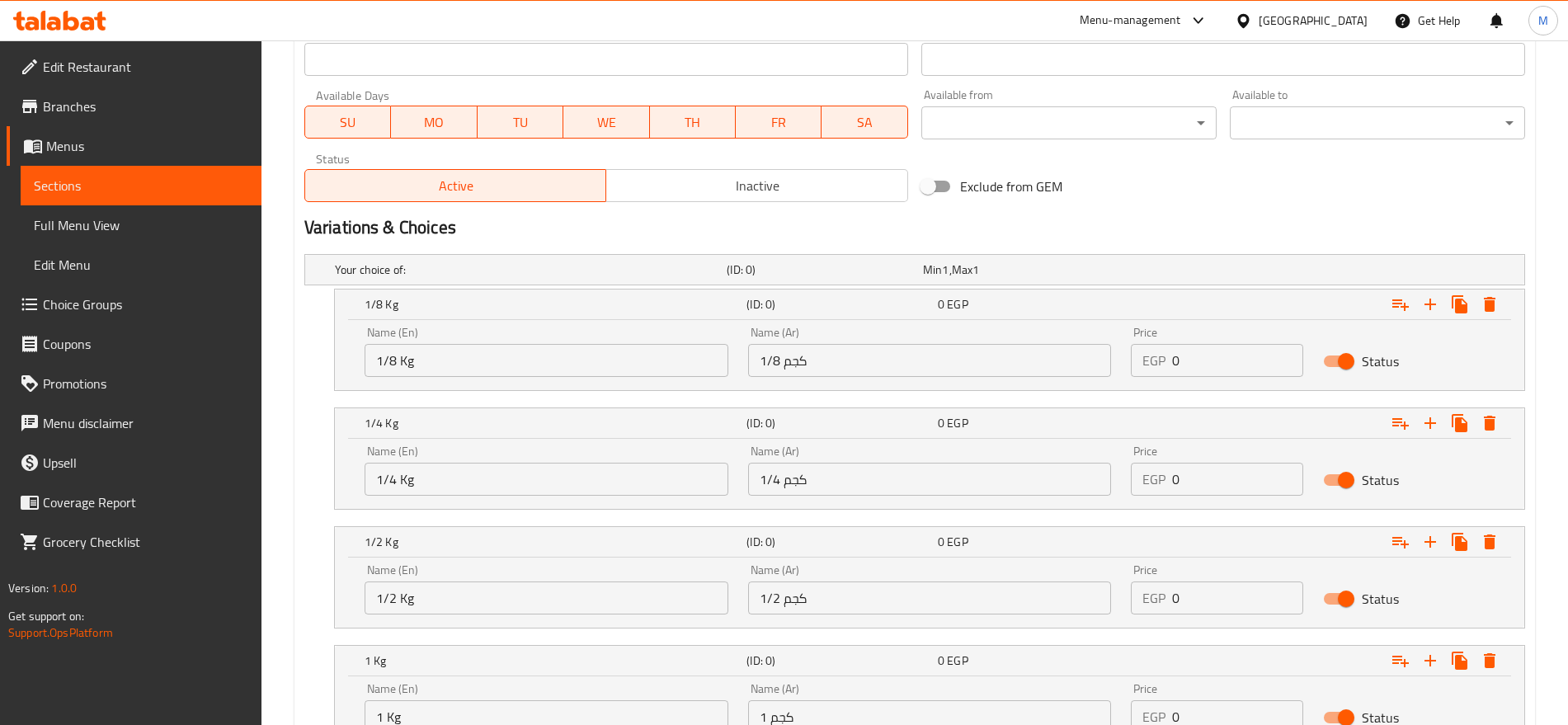
scroll to position [881, 0]
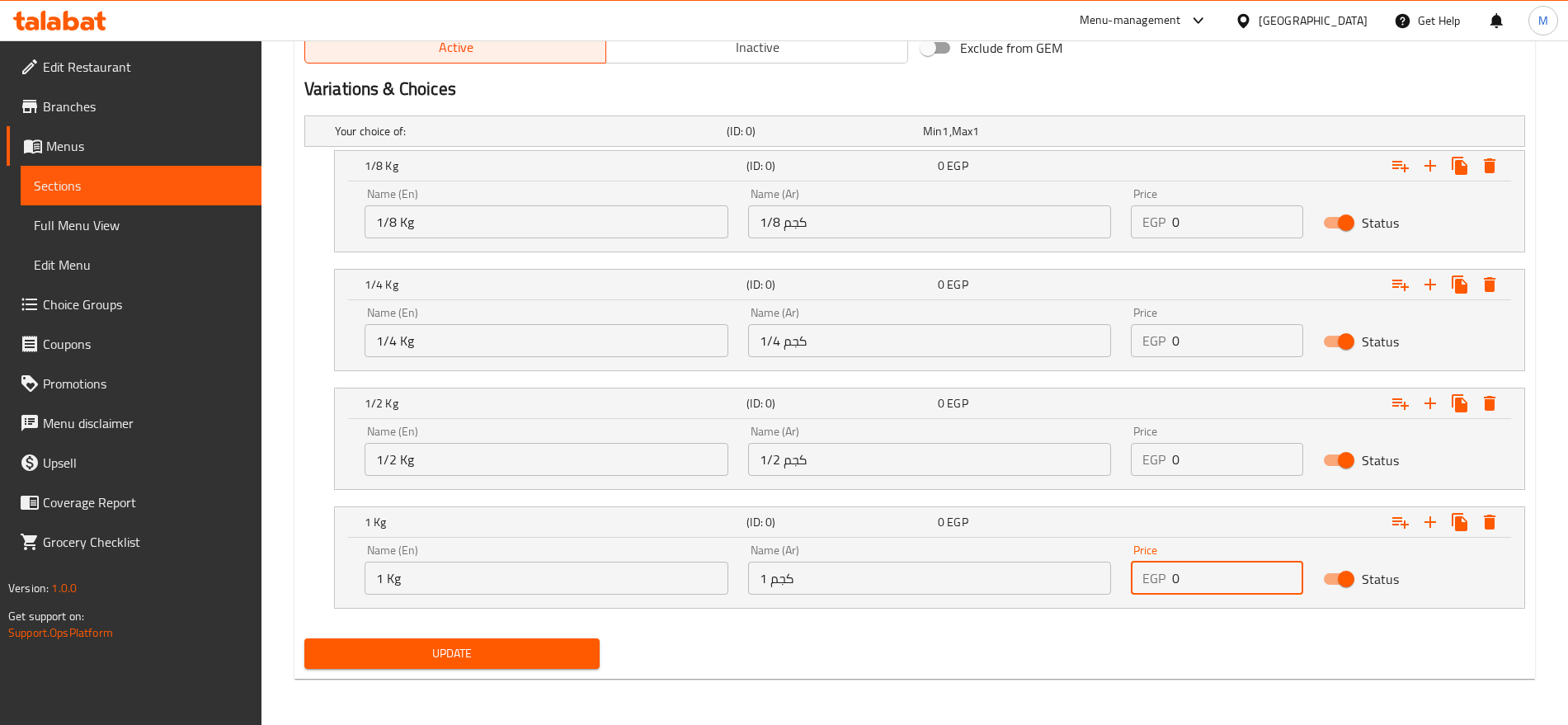
click at [1191, 576] on input "0" at bounding box center [1238, 578] width 131 height 33
paste input "91"
click at [1096, 625] on div "Your choice of: (ID: 0) Min 1 , Max 1 Name (En) Your choice of: Name (En) Name …" at bounding box center [915, 370] width 1234 height 523
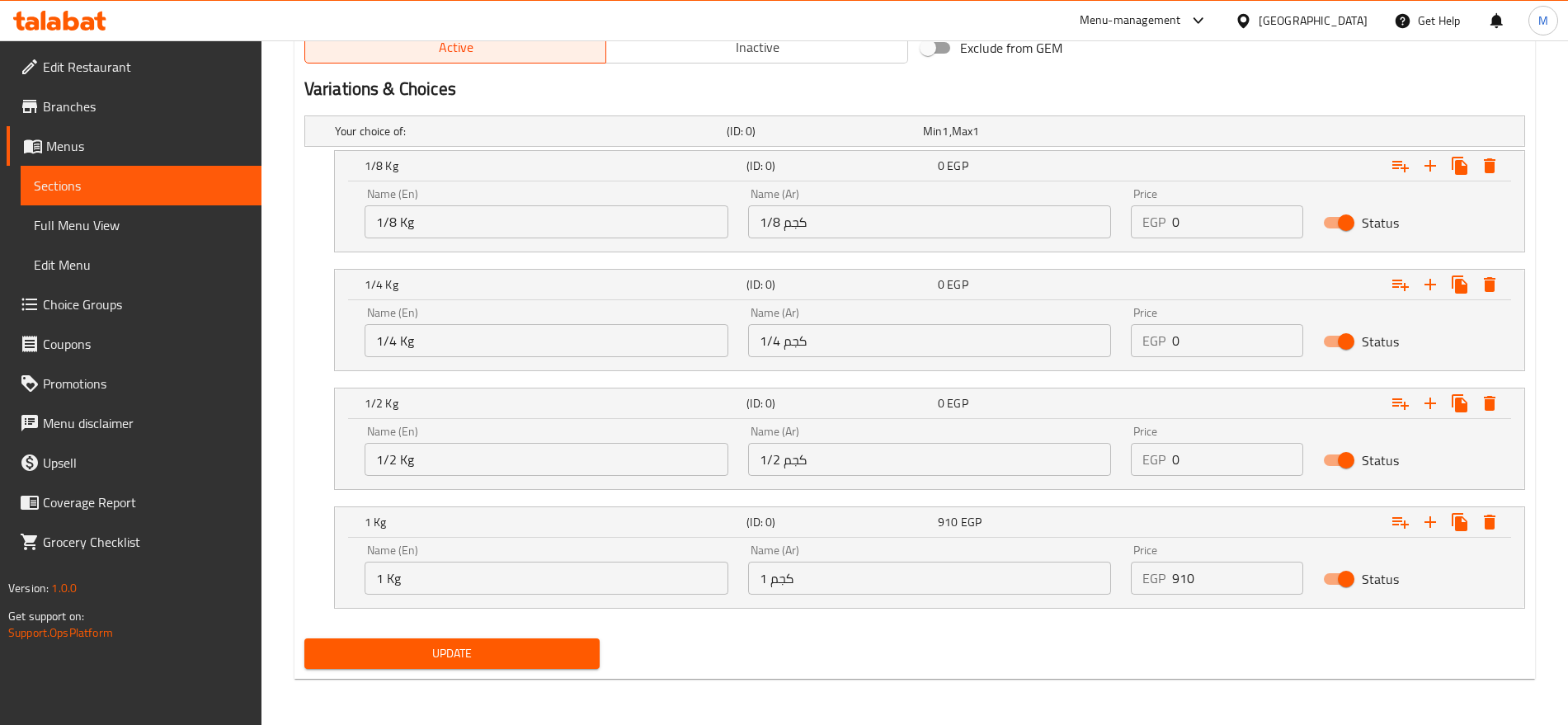
click at [1213, 443] on input "0" at bounding box center [1238, 458] width 131 height 33
paste input "446"
click at [1032, 633] on div "Update" at bounding box center [915, 653] width 1234 height 43
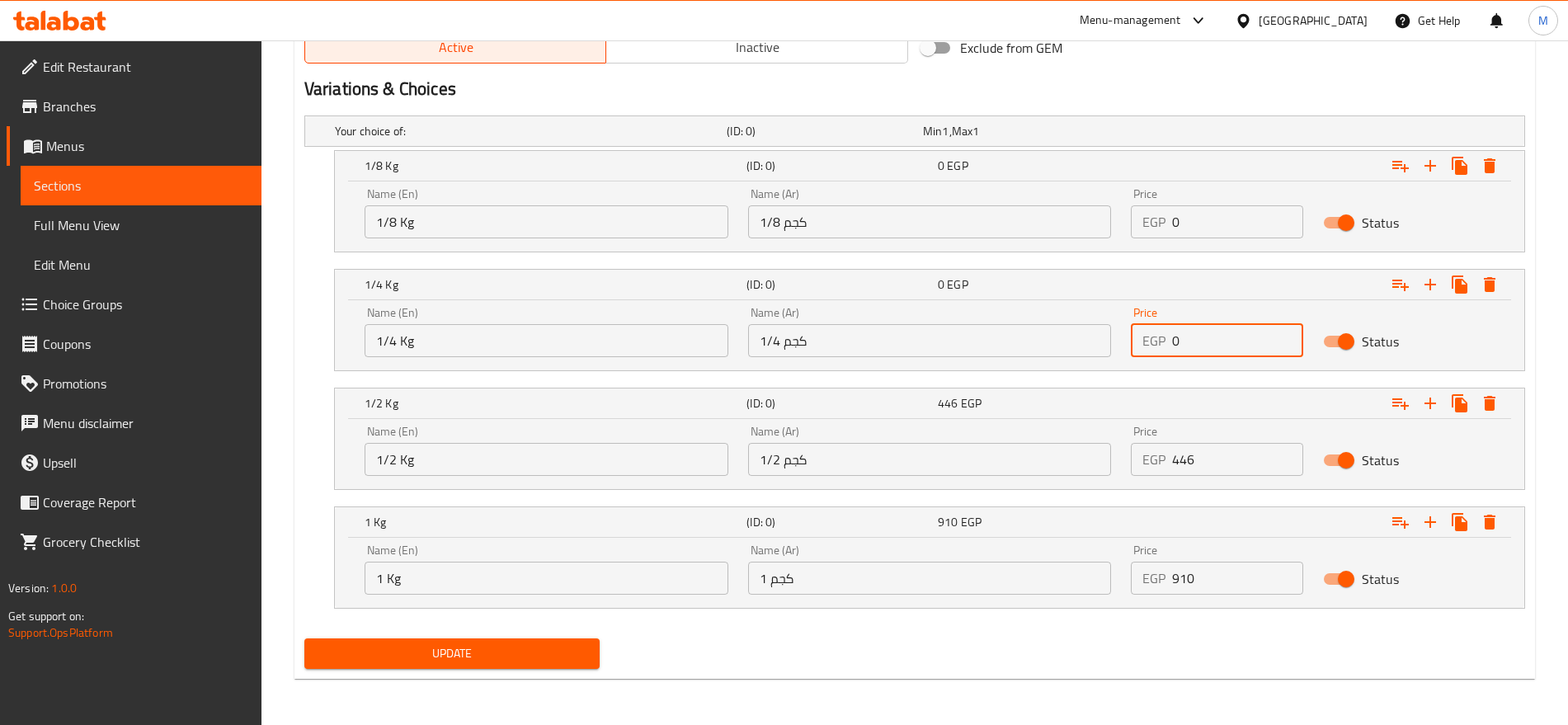
click at [1189, 333] on input "0" at bounding box center [1238, 340] width 131 height 33
paste input "223"
click at [1189, 333] on input "0" at bounding box center [1238, 340] width 131 height 33
click at [916, 637] on div "Update" at bounding box center [915, 653] width 1234 height 43
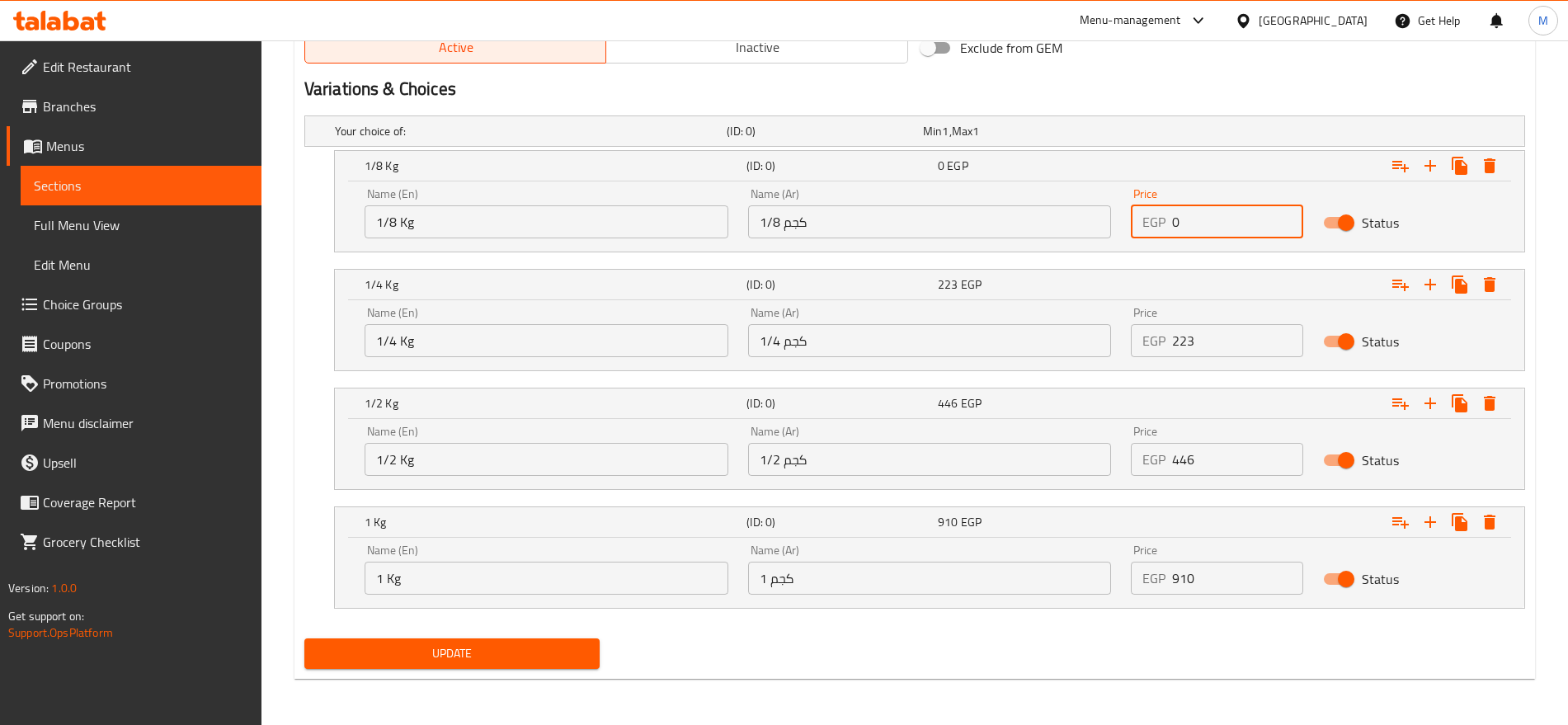
click at [1193, 223] on input "0" at bounding box center [1238, 221] width 131 height 33
paste input "112"
click at [1193, 223] on input "112" at bounding box center [1238, 221] width 131 height 33
click at [852, 653] on div "Update" at bounding box center [915, 653] width 1234 height 43
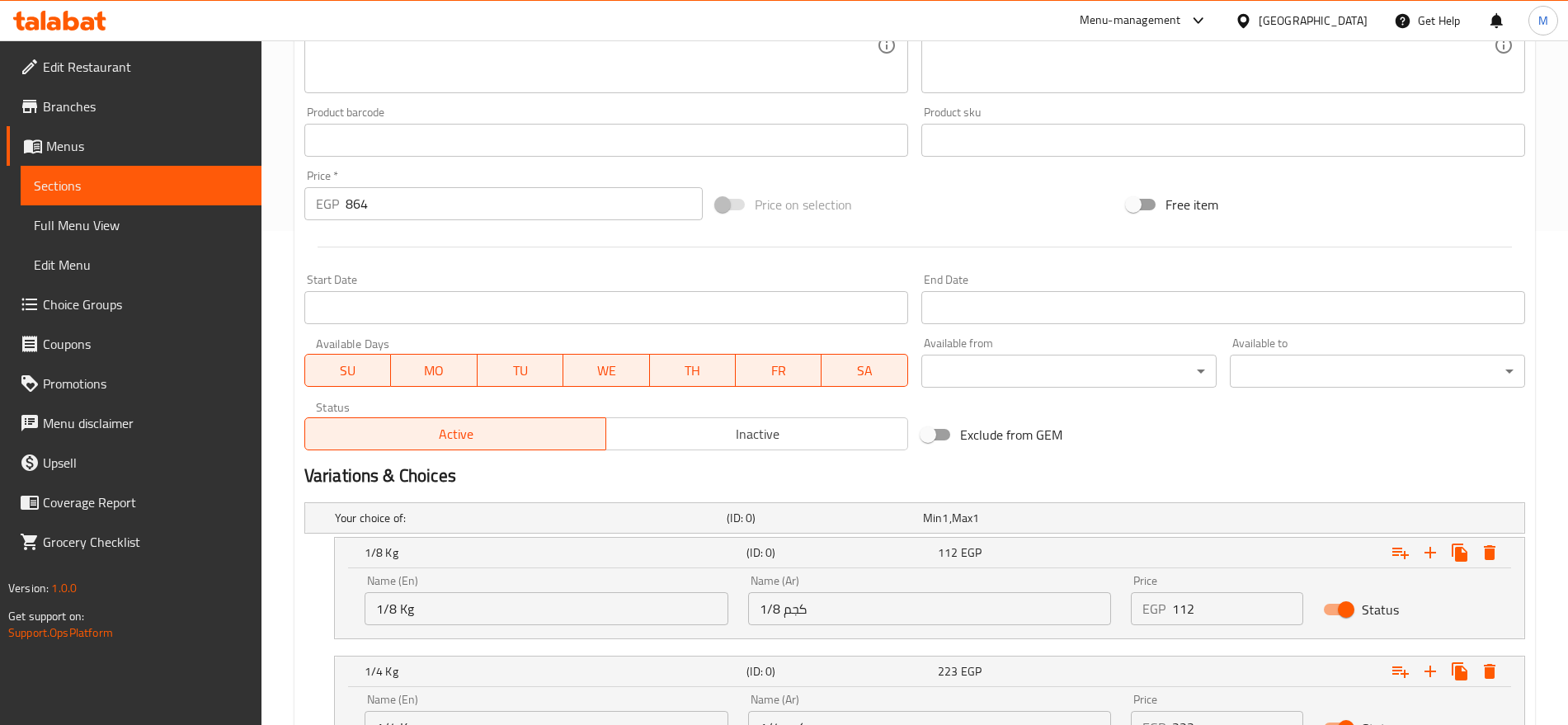
scroll to position [493, 0]
click at [423, 217] on input "864" at bounding box center [525, 204] width 357 height 33
click at [965, 212] on div "Price on selection" at bounding box center [915, 205] width 411 height 44
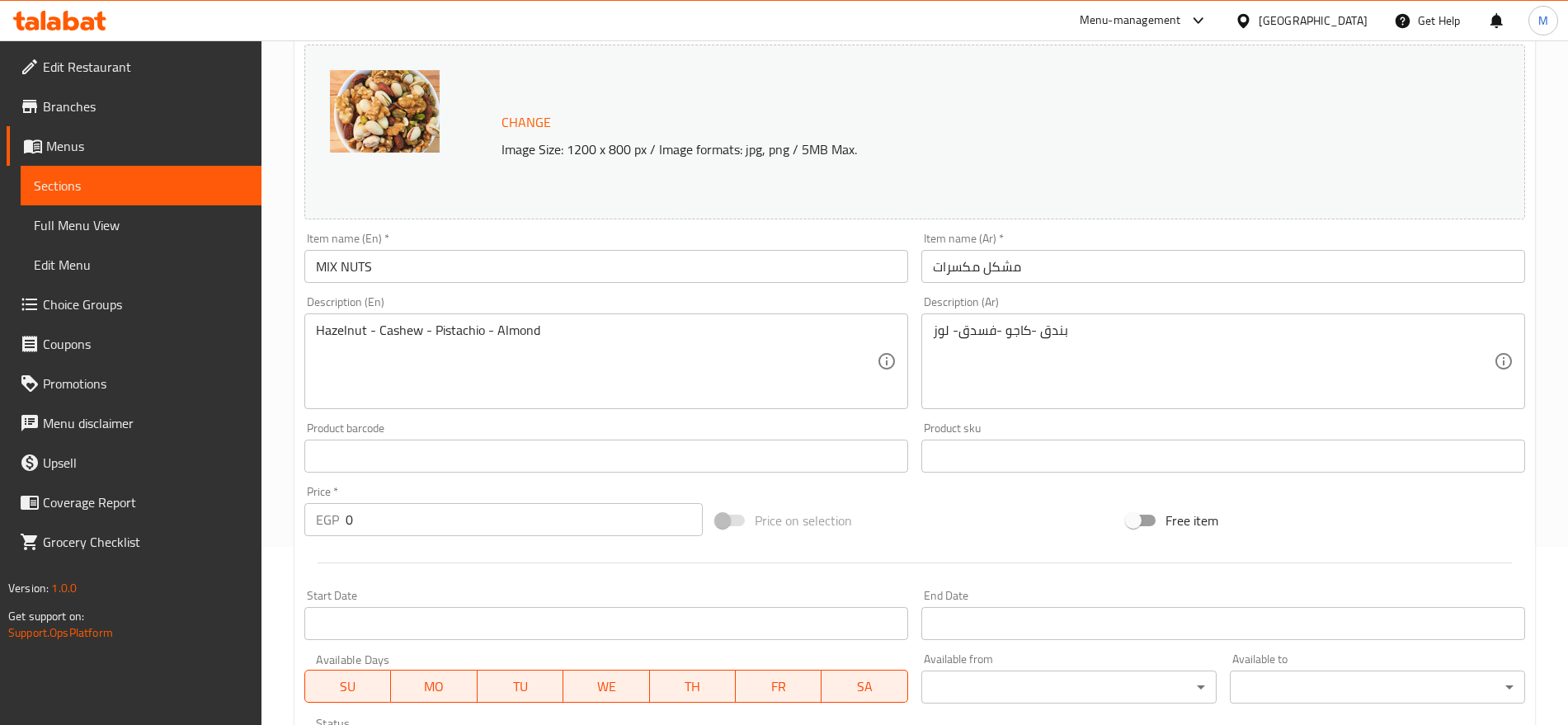
scroll to position [75, 0]
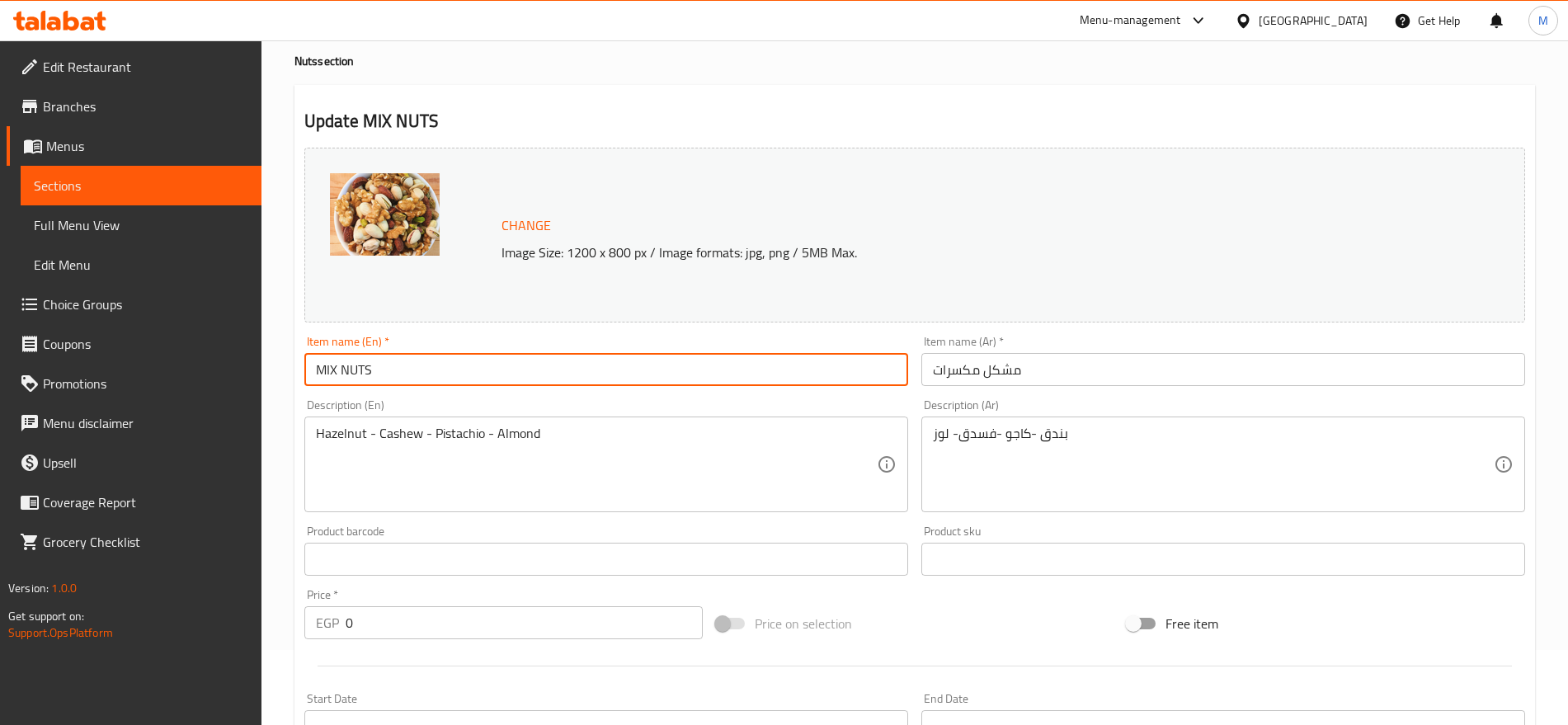
click at [565, 372] on input "MIX NUTS" at bounding box center [606, 369] width 604 height 33
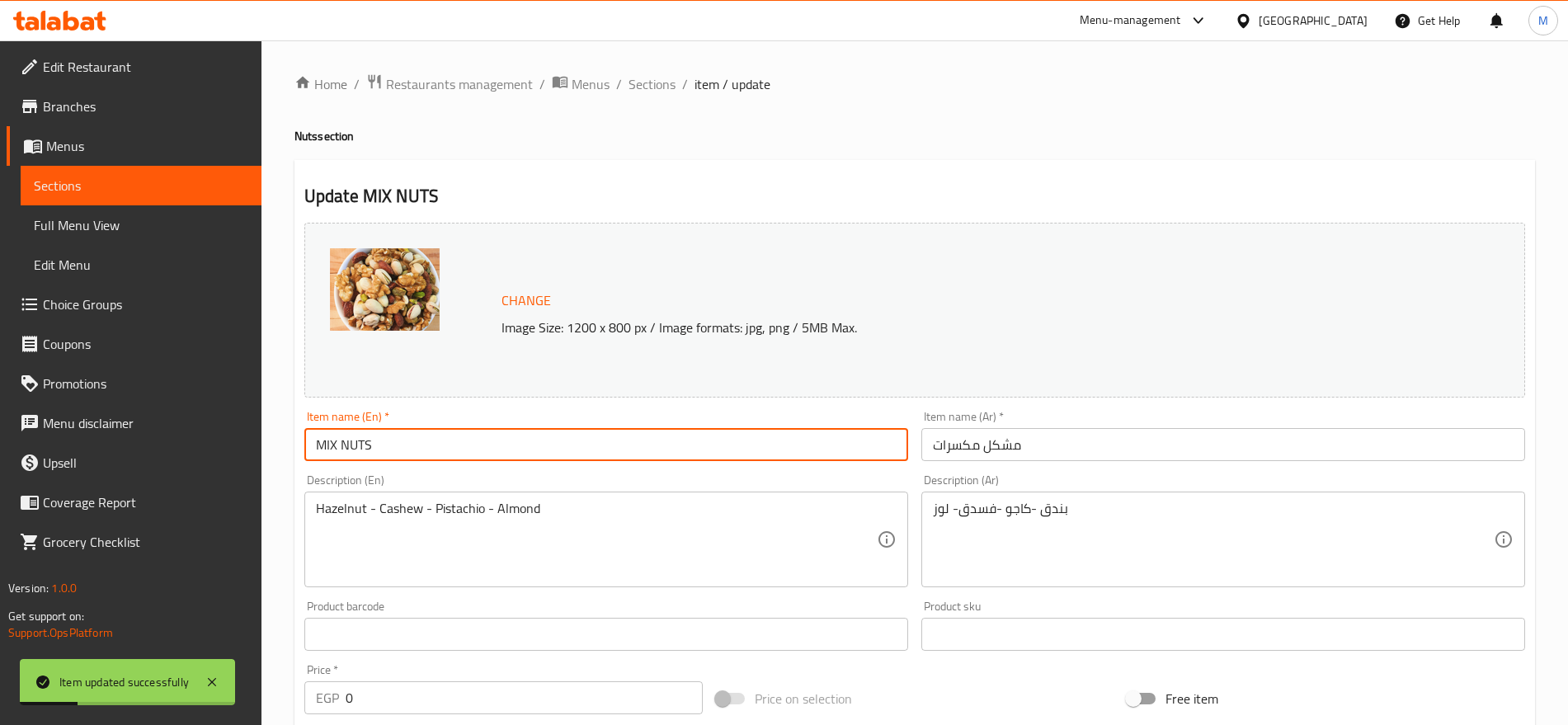
scroll to position [9, 0]
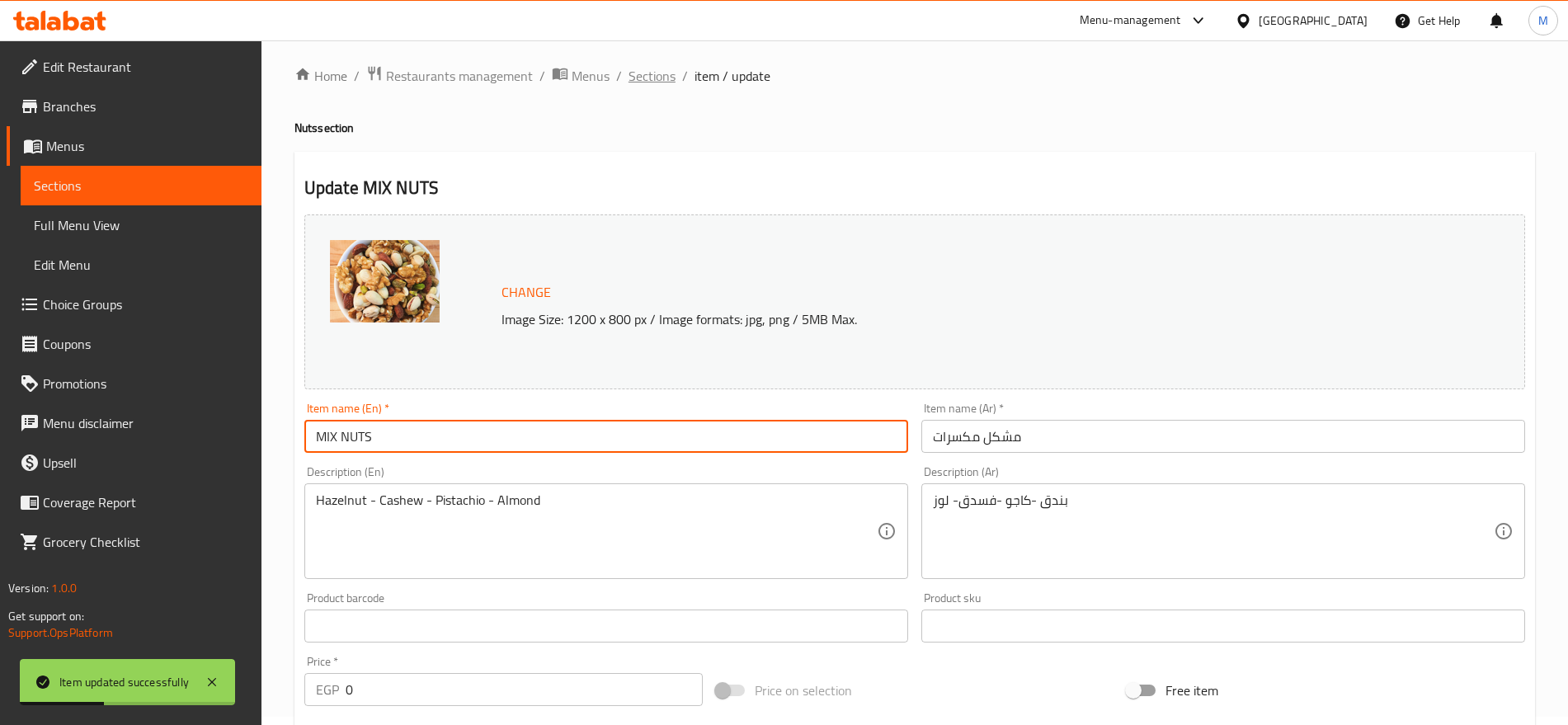
click at [656, 78] on span "Sections" at bounding box center [653, 76] width 47 height 20
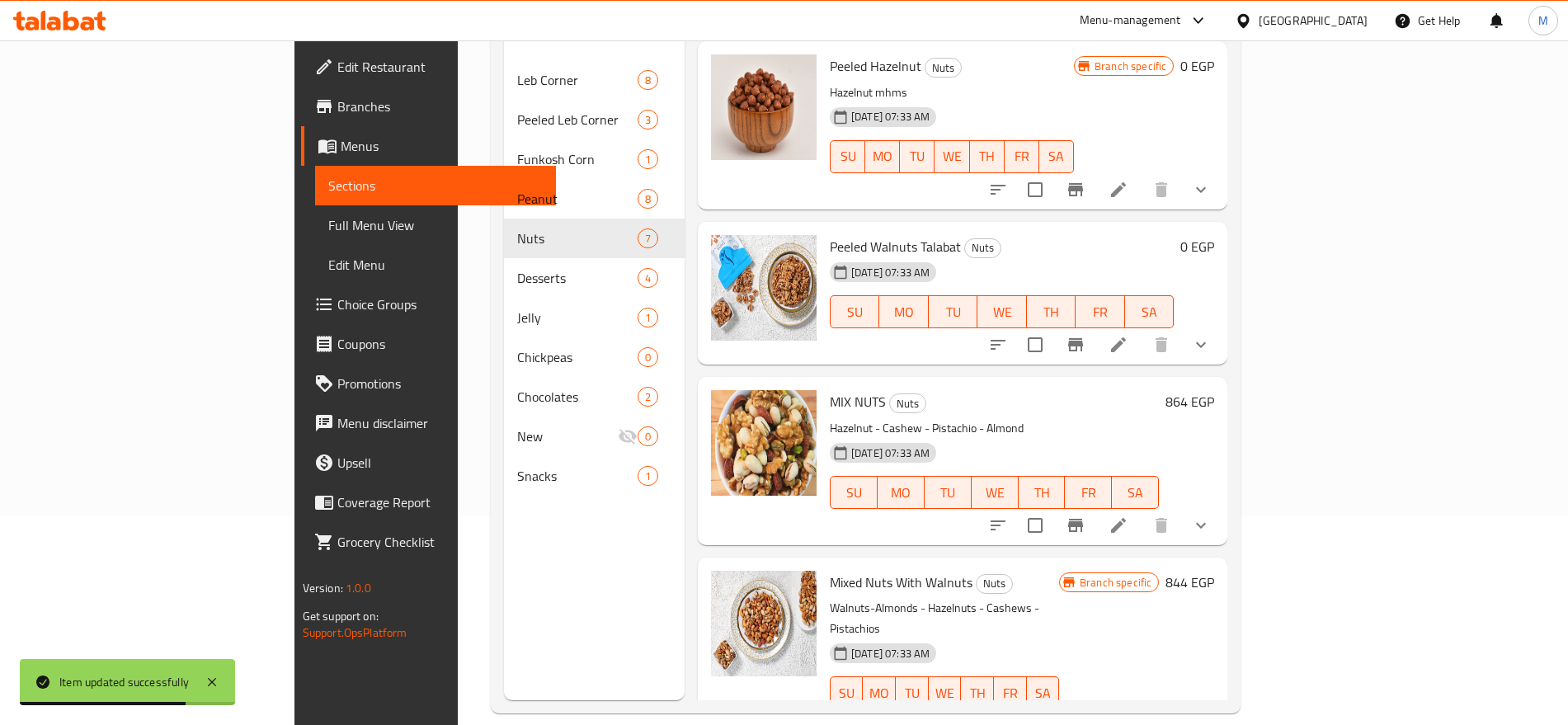
scroll to position [231, 0]
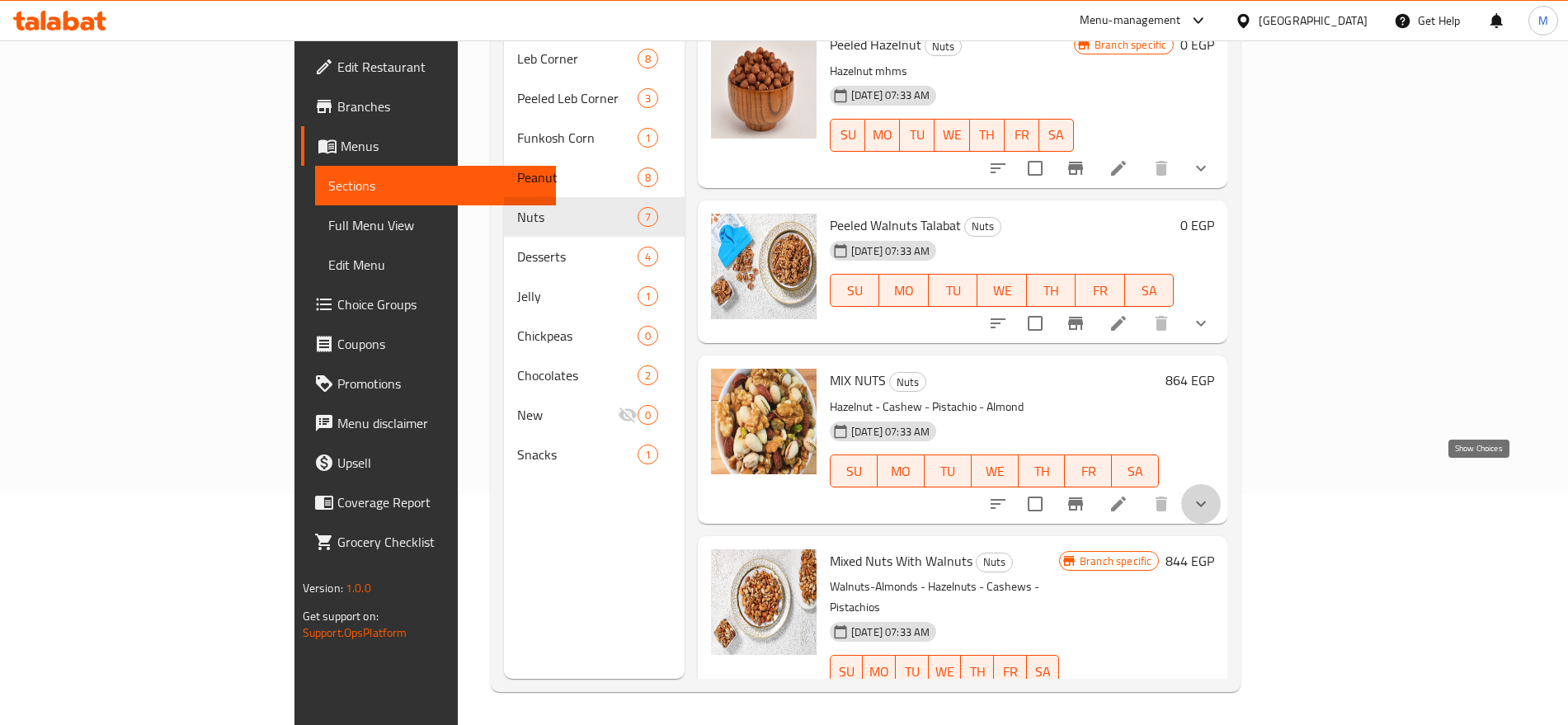
click at [1211, 494] on icon "show more" at bounding box center [1201, 504] width 20 height 20
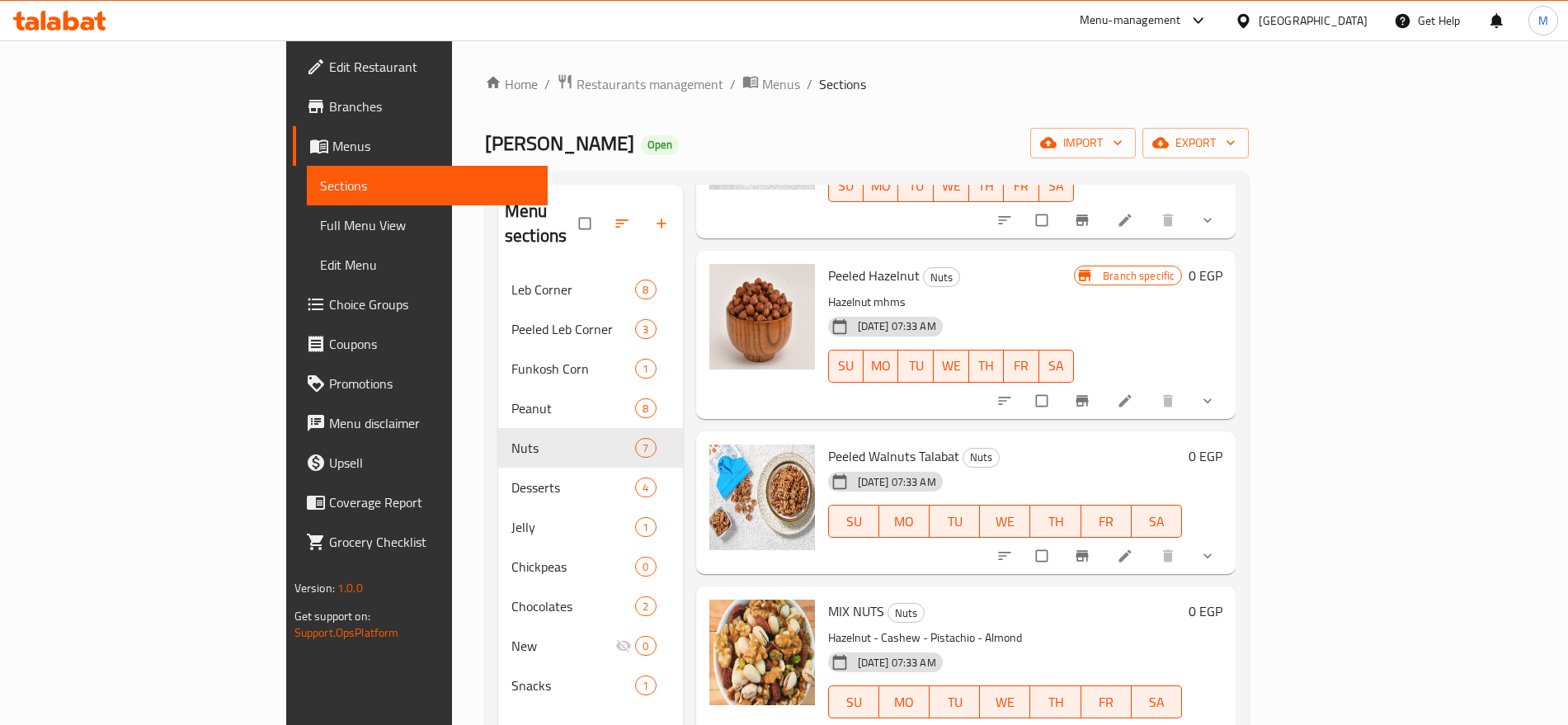
scroll to position [231, 0]
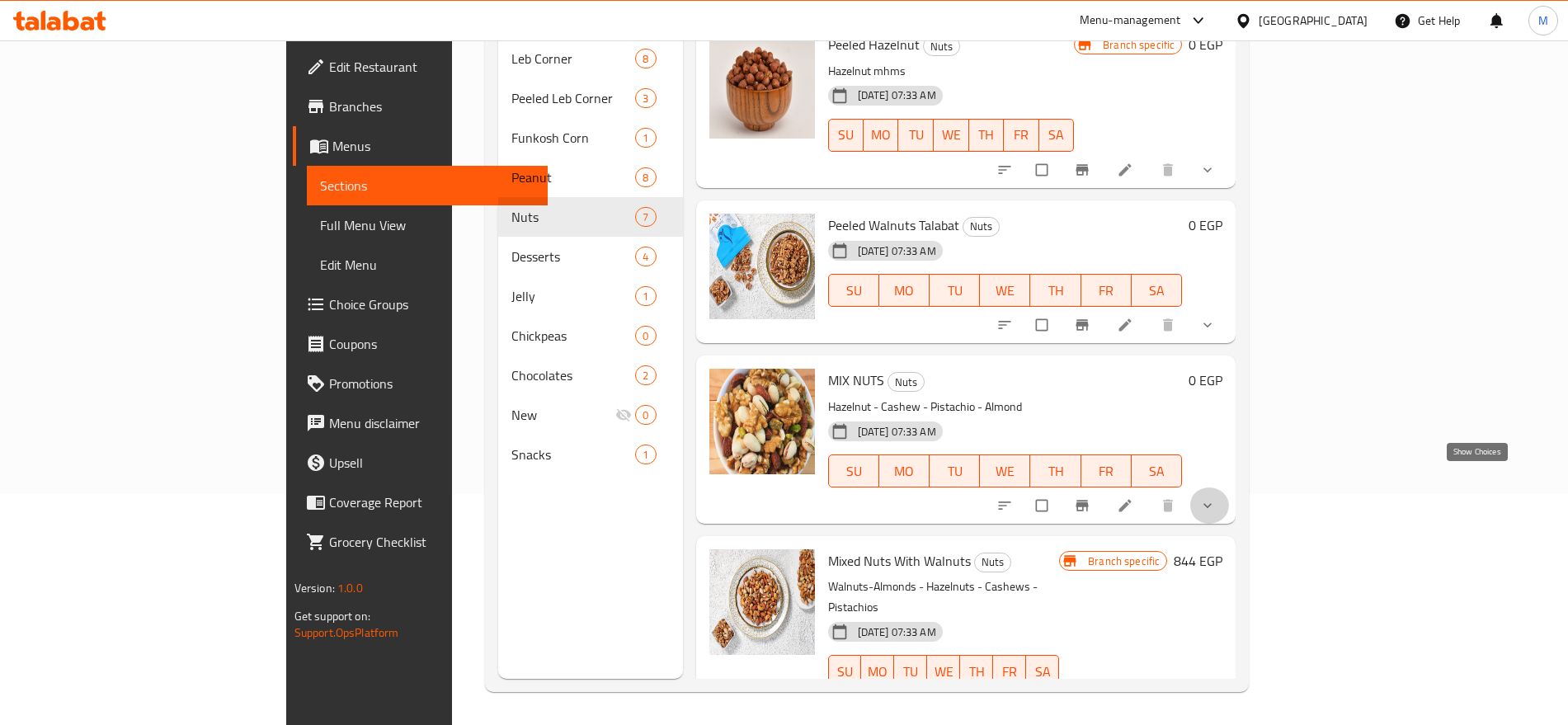
click at [1216, 497] on icon "show more" at bounding box center [1207, 505] width 16 height 16
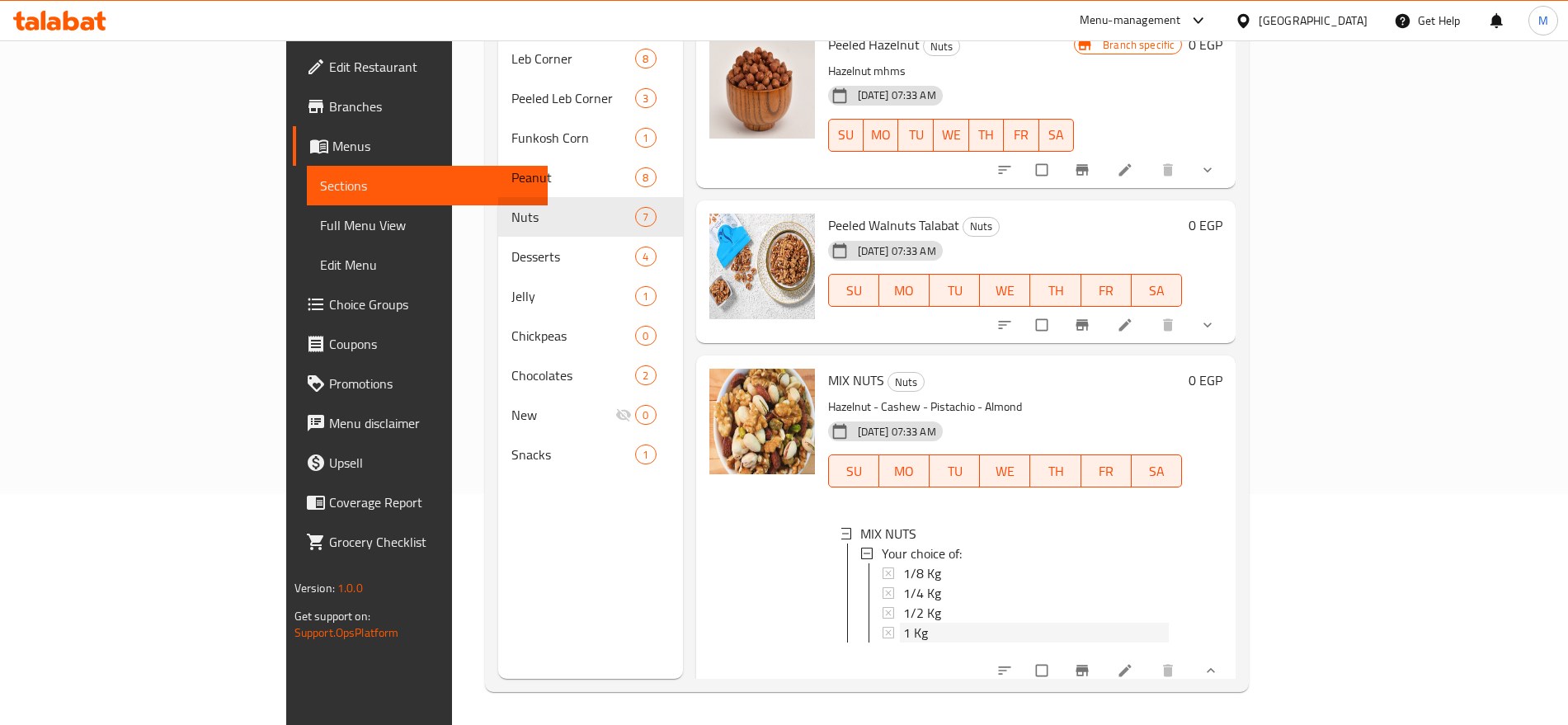
click at [903, 623] on div "1 Kg" at bounding box center [1037, 632] width 267 height 20
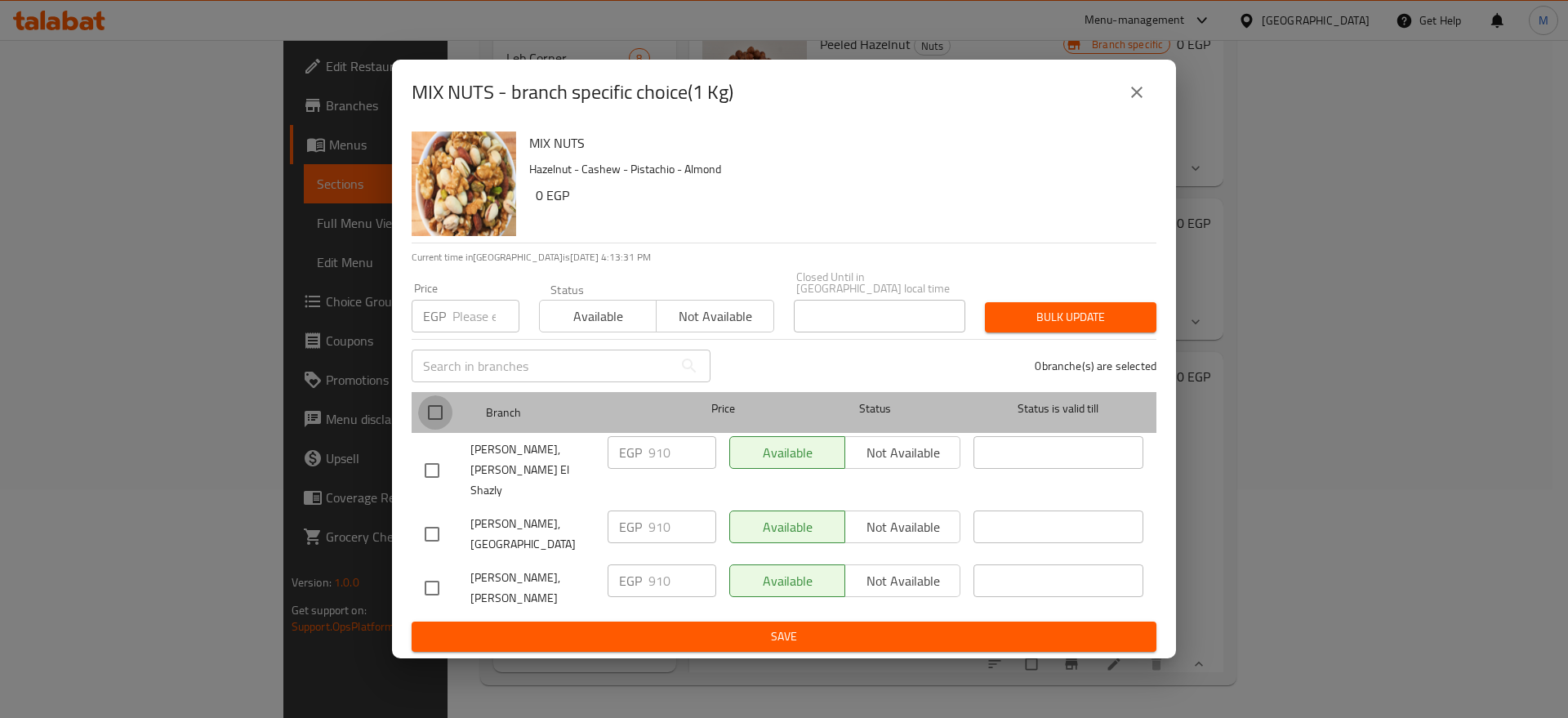
click at [438, 412] on input "checkbox" at bounding box center [435, 412] width 35 height 35
checkbox input "true"
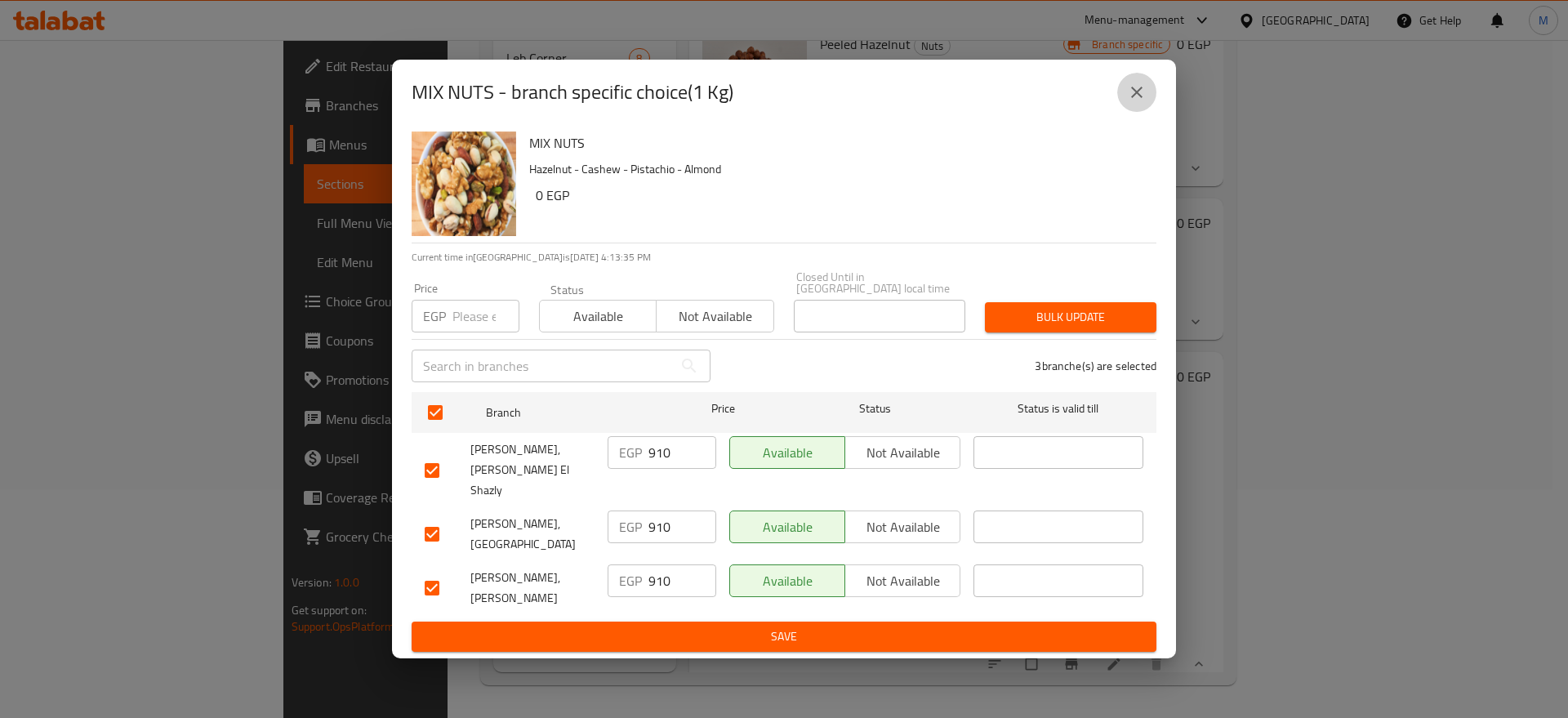
click at [1136, 98] on icon "close" at bounding box center [1136, 92] width 11 height 11
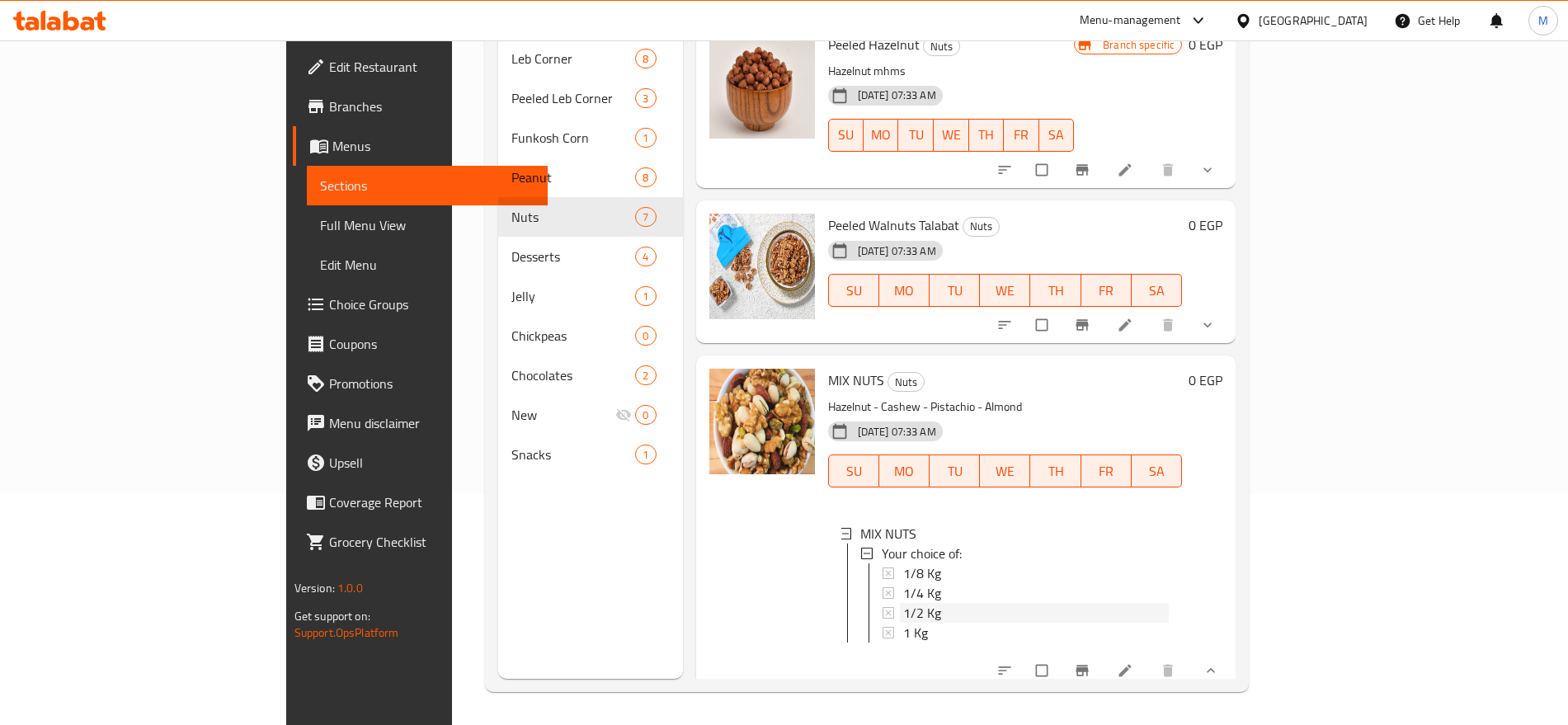
click at [922, 603] on div "1/2 Kg" at bounding box center [1037, 613] width 267 height 20
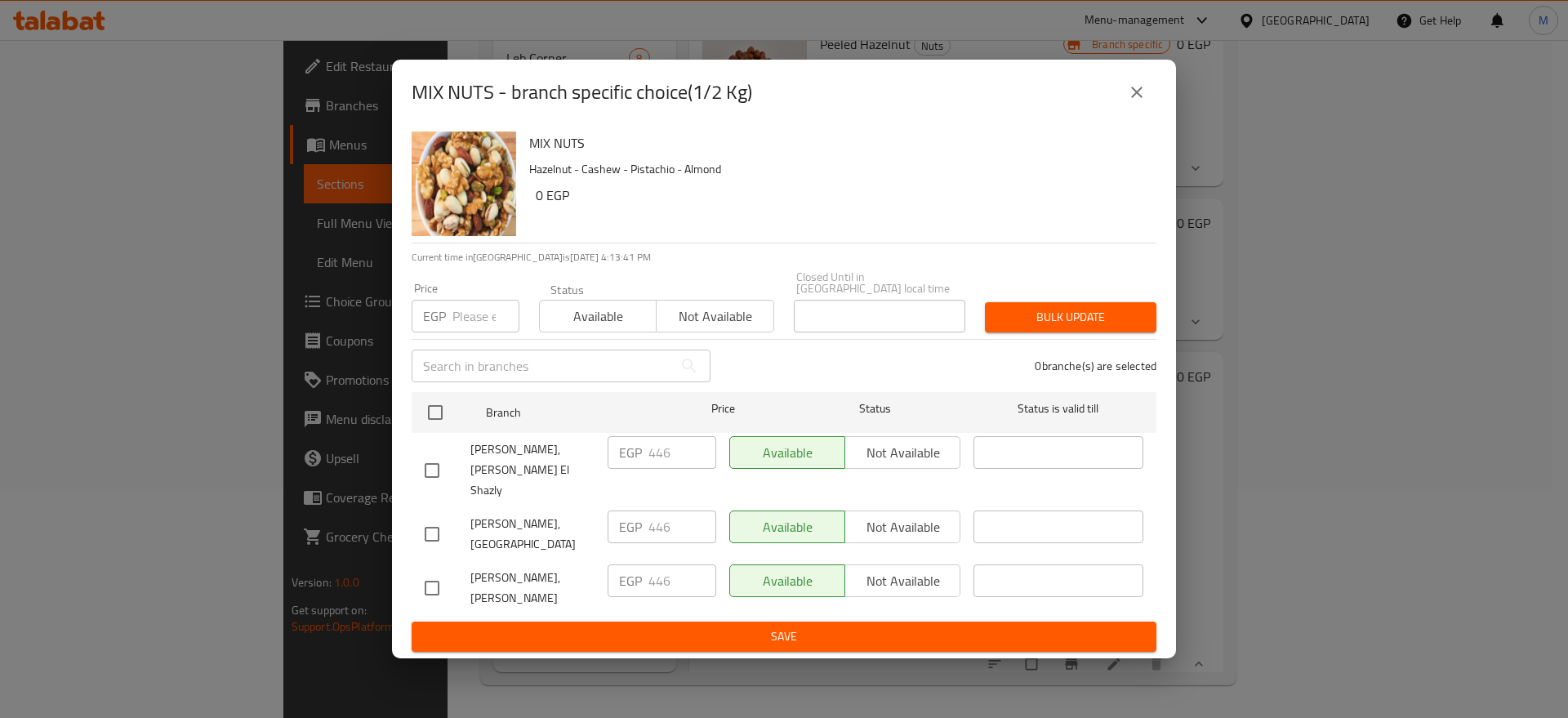
click at [1145, 100] on icon "close" at bounding box center [1136, 92] width 20 height 20
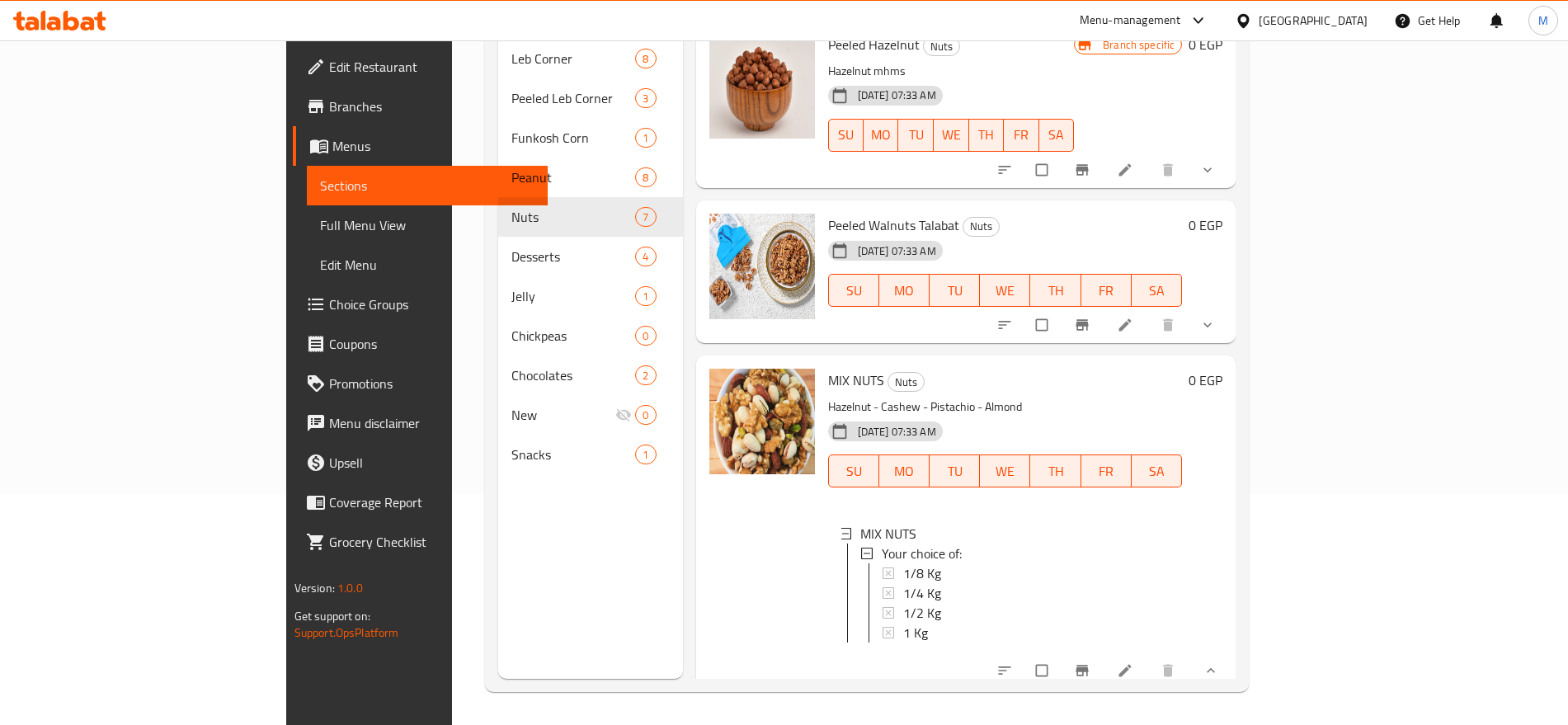
scroll to position [734, 0]
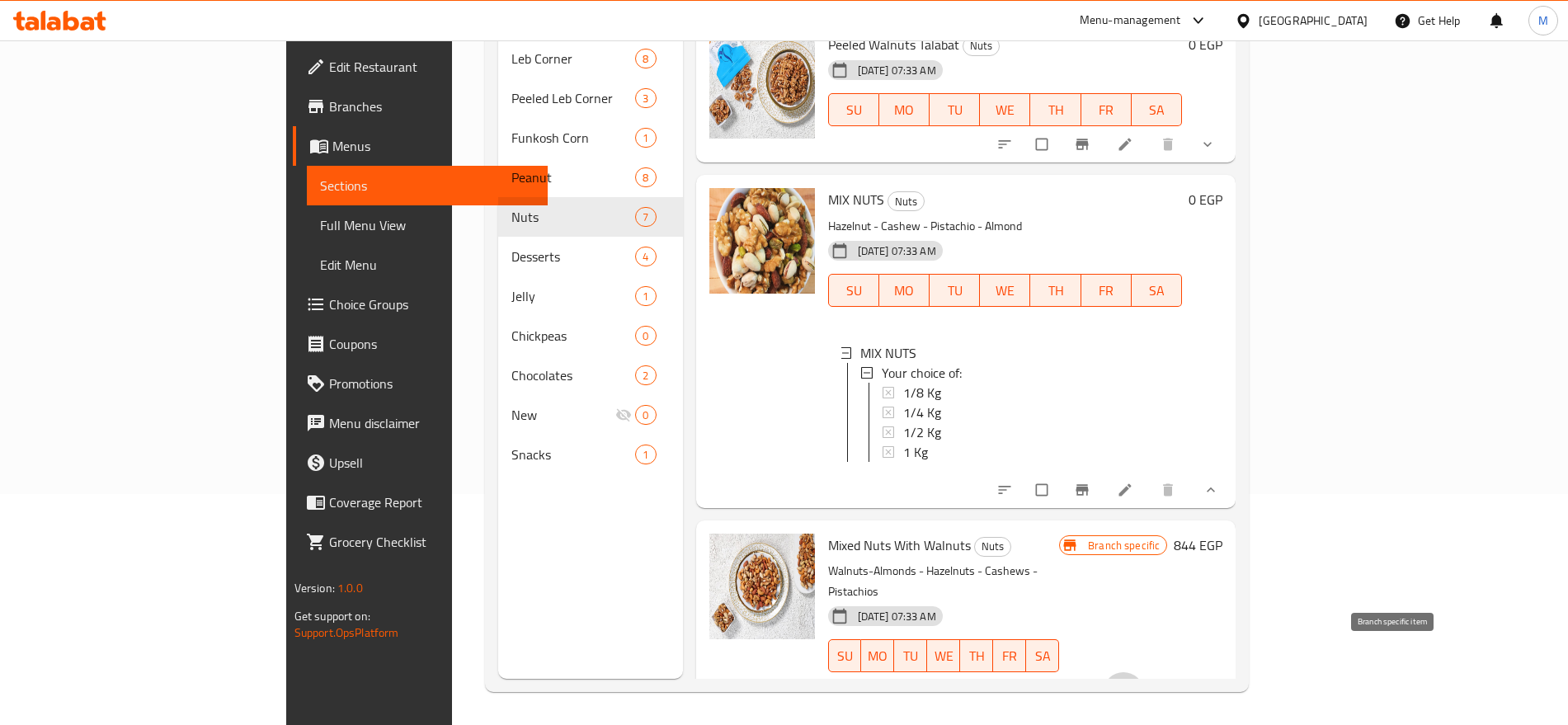
click at [1128, 685] on icon "Branch-specific-item" at bounding box center [1122, 690] width 12 height 10
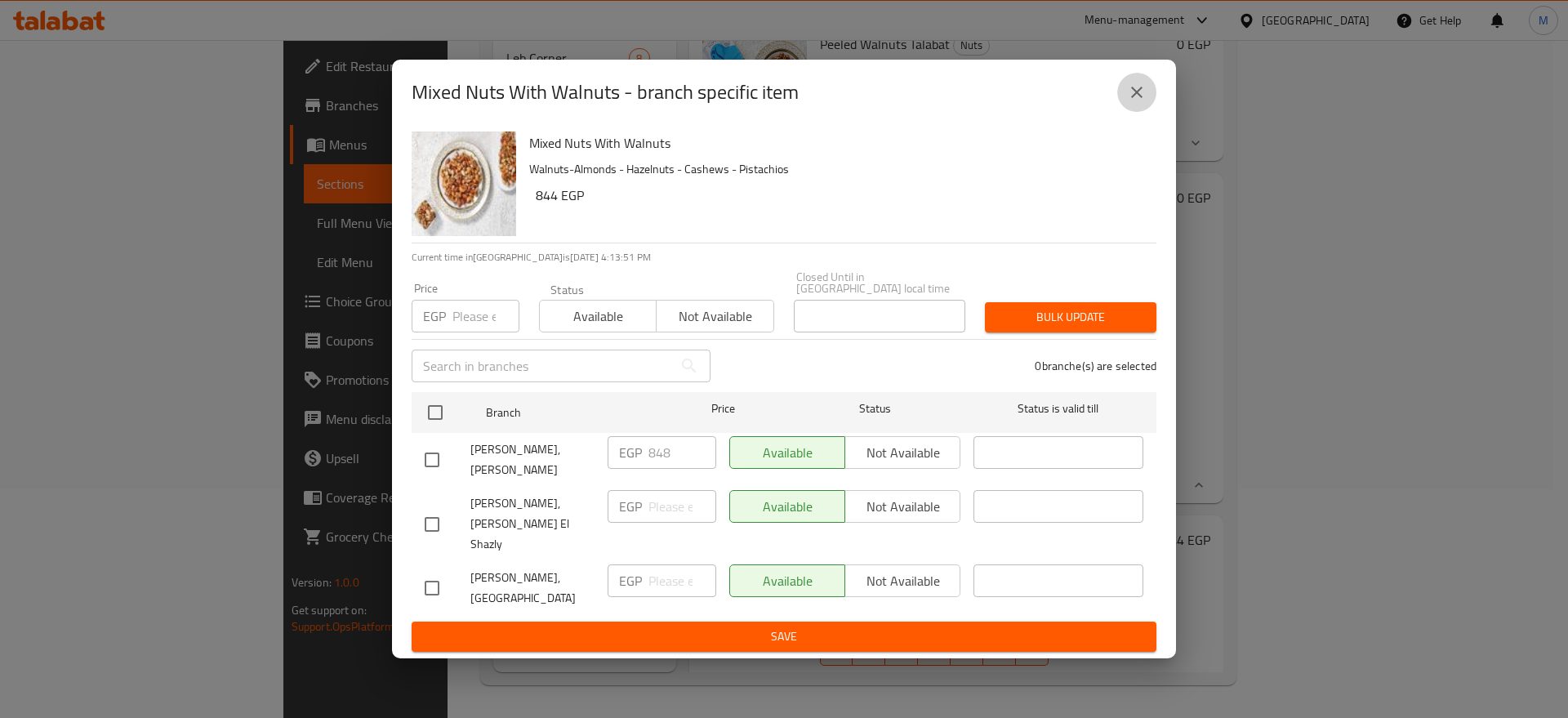
click at [1127, 102] on icon "close" at bounding box center [1136, 92] width 20 height 20
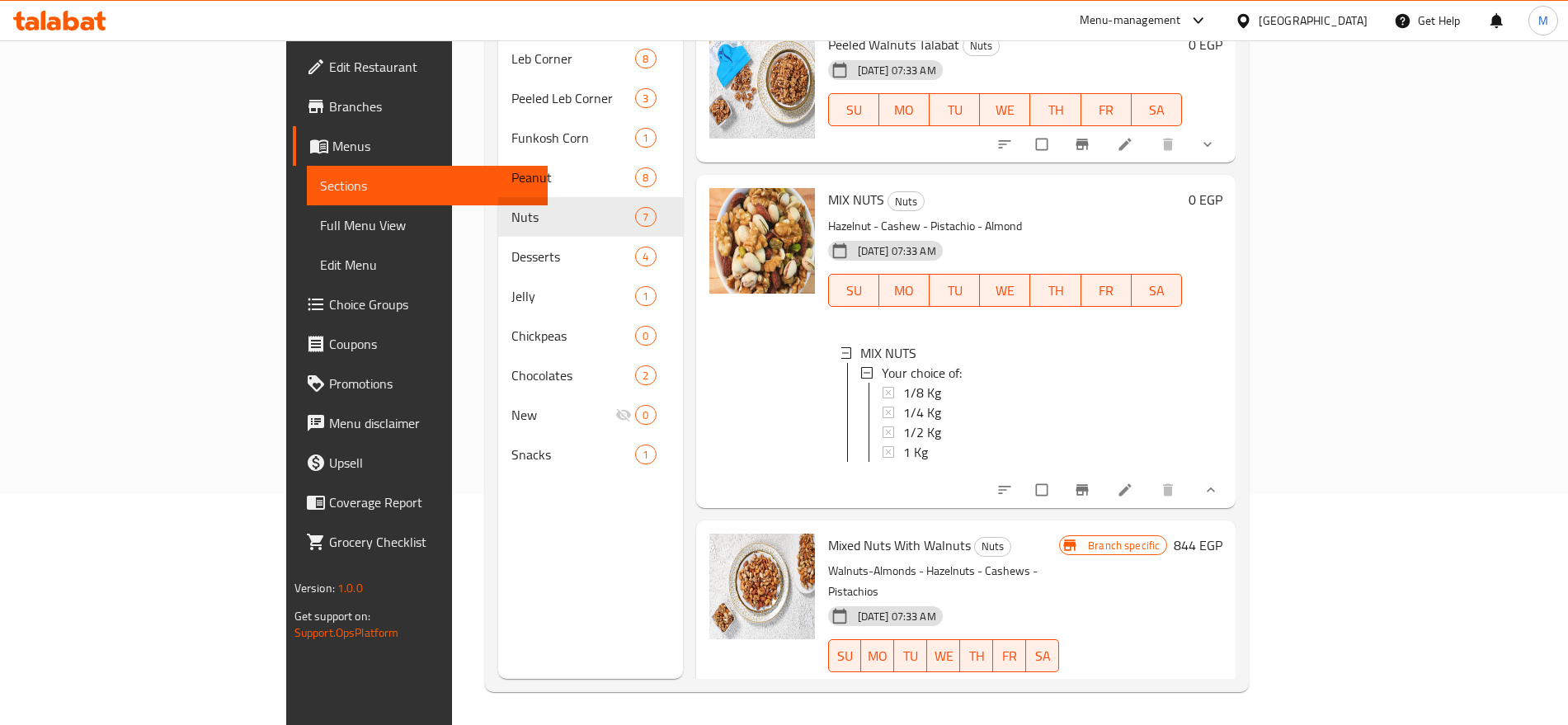
scroll to position [3, 0]
click at [1172, 684] on icon at bounding box center [1165, 690] width 12 height 12
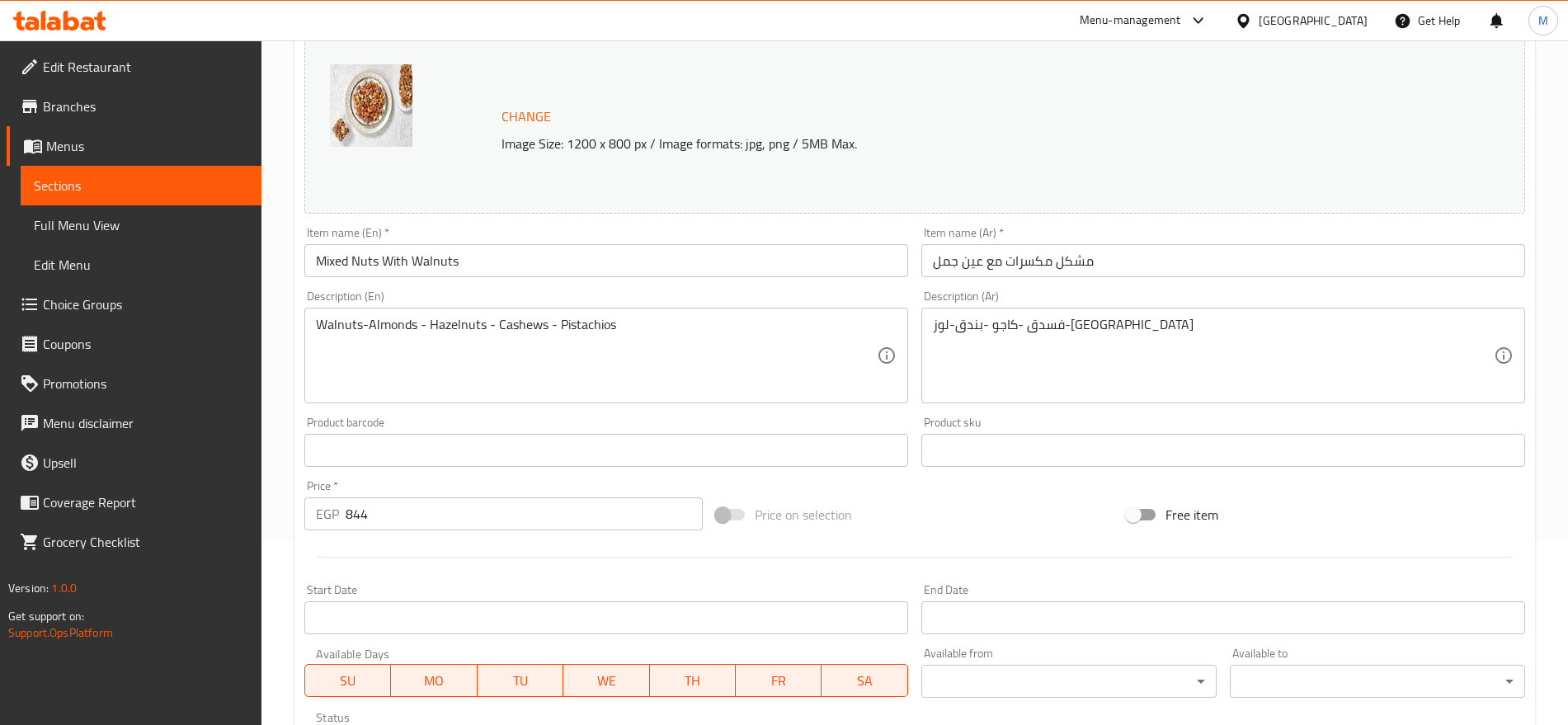
scroll to position [464, 0]
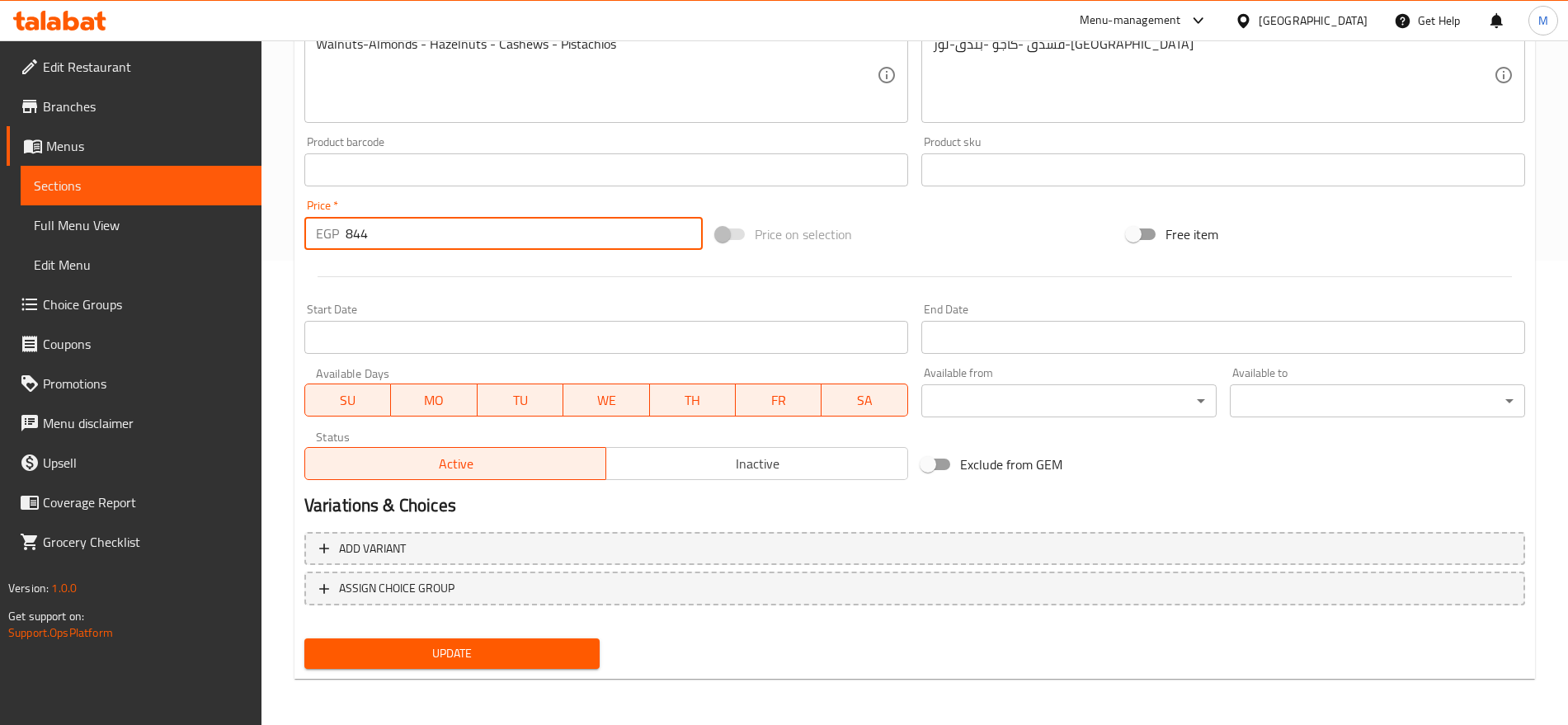
click at [507, 242] on input "844" at bounding box center [525, 233] width 357 height 33
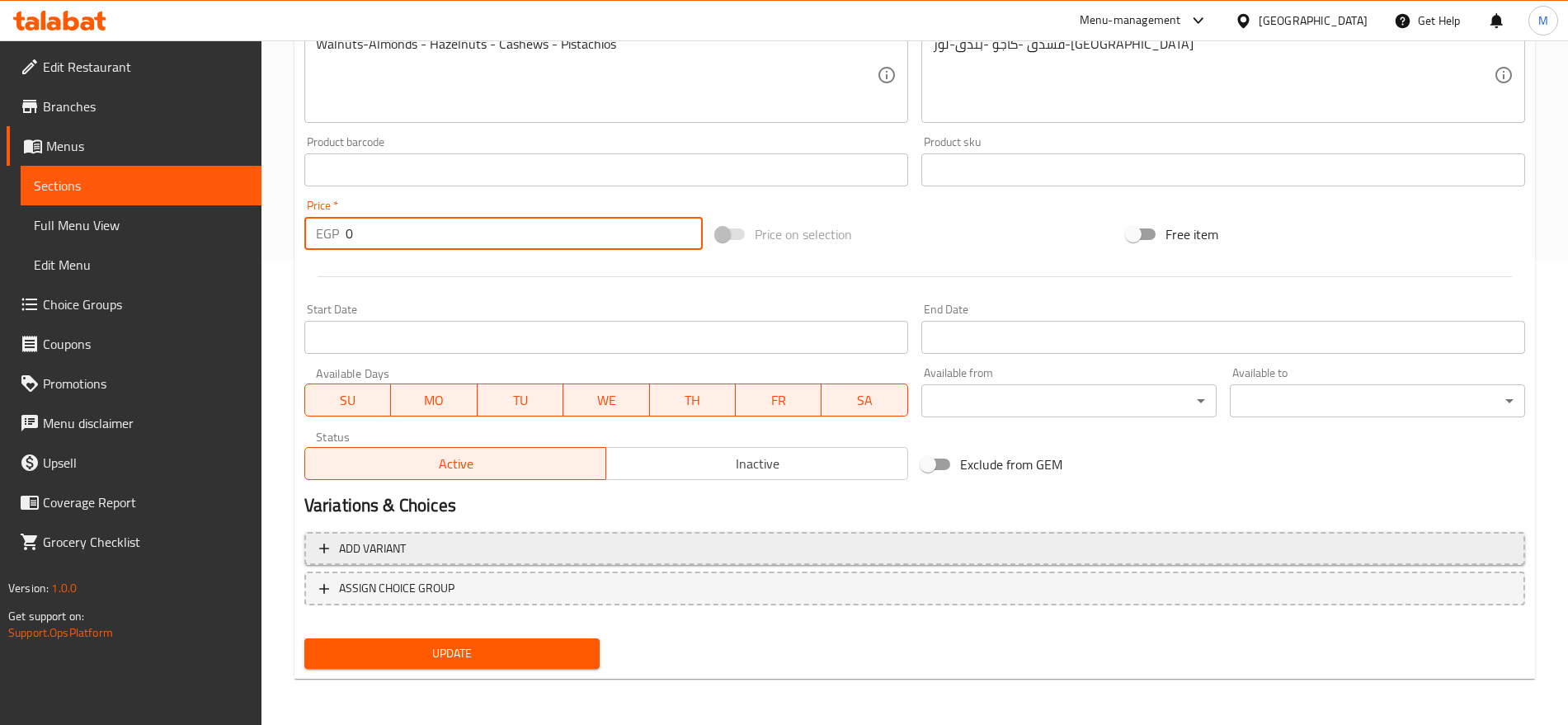
type input "0"
click at [632, 532] on button "Add variant" at bounding box center [915, 549] width 1221 height 34
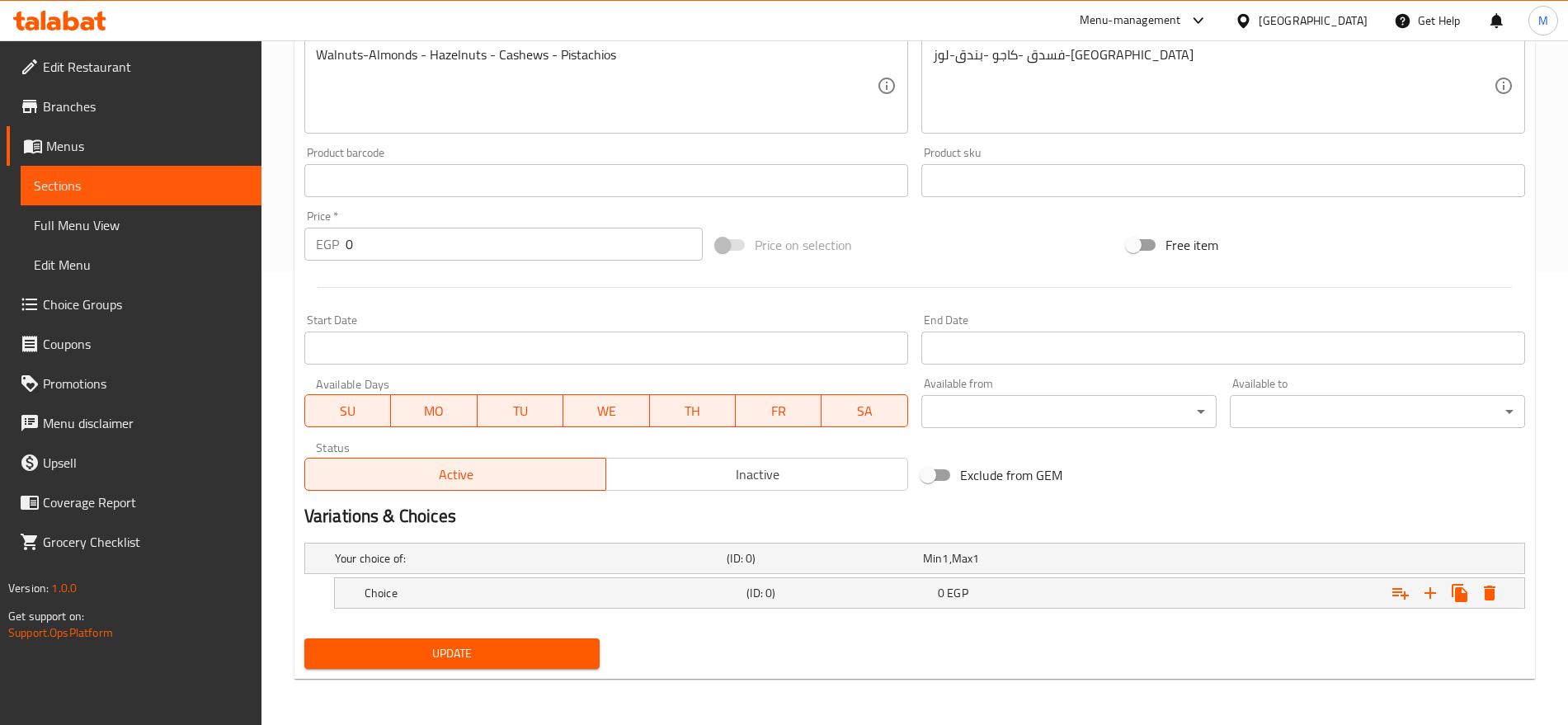
scroll to position [454, 0]
click at [1431, 588] on icon "Expand" at bounding box center [1431, 593] width 11 height 11
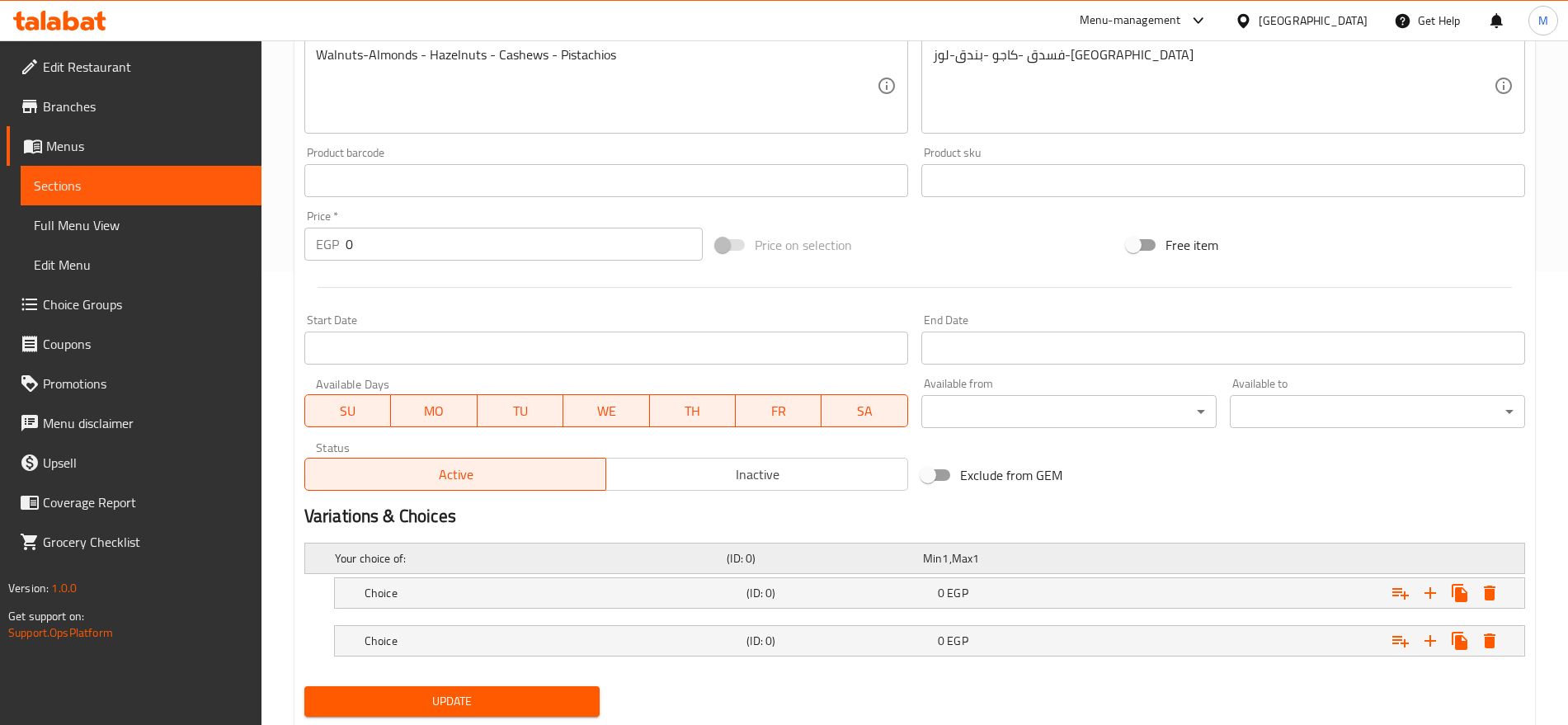
scroll to position [501, 0]
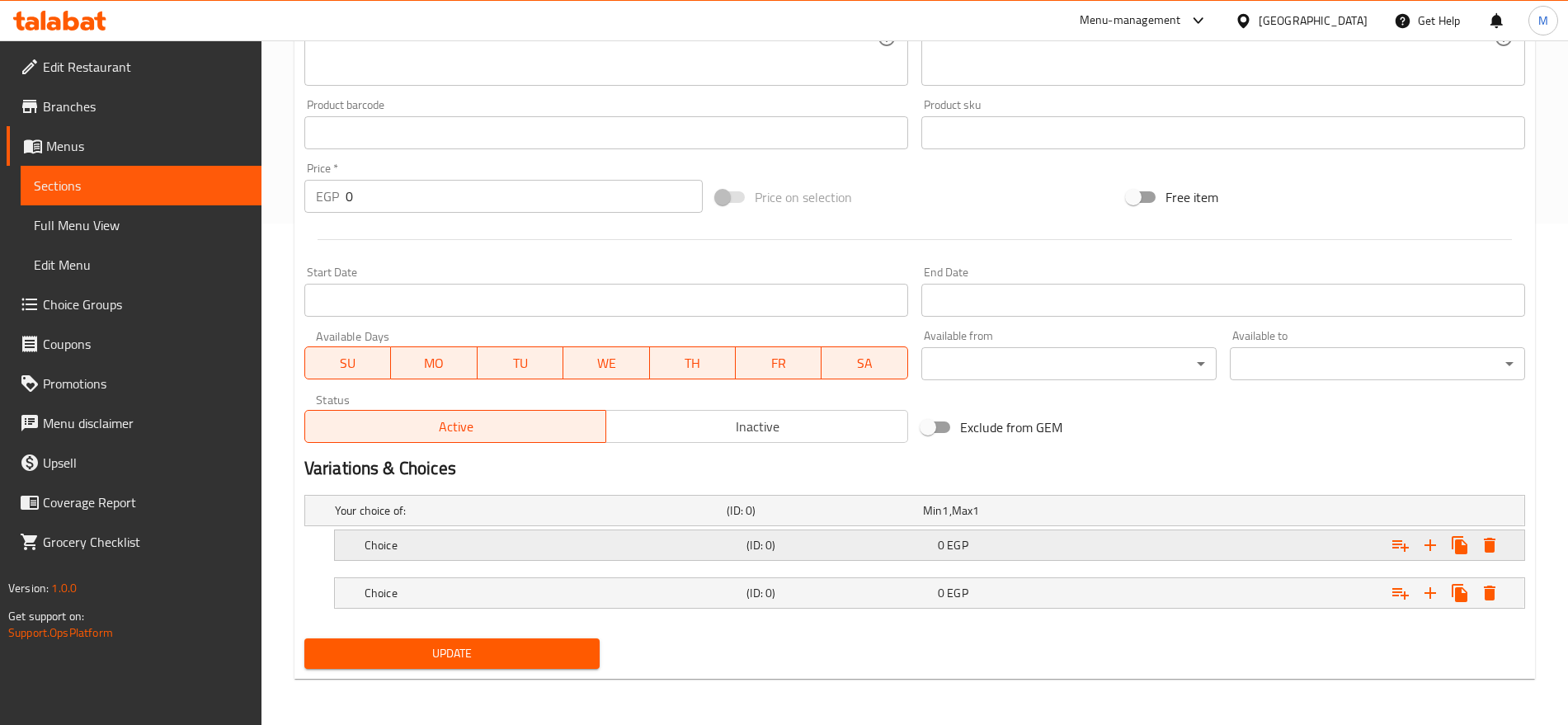
click at [1258, 513] on div "Expand" at bounding box center [1312, 510] width 392 height 7
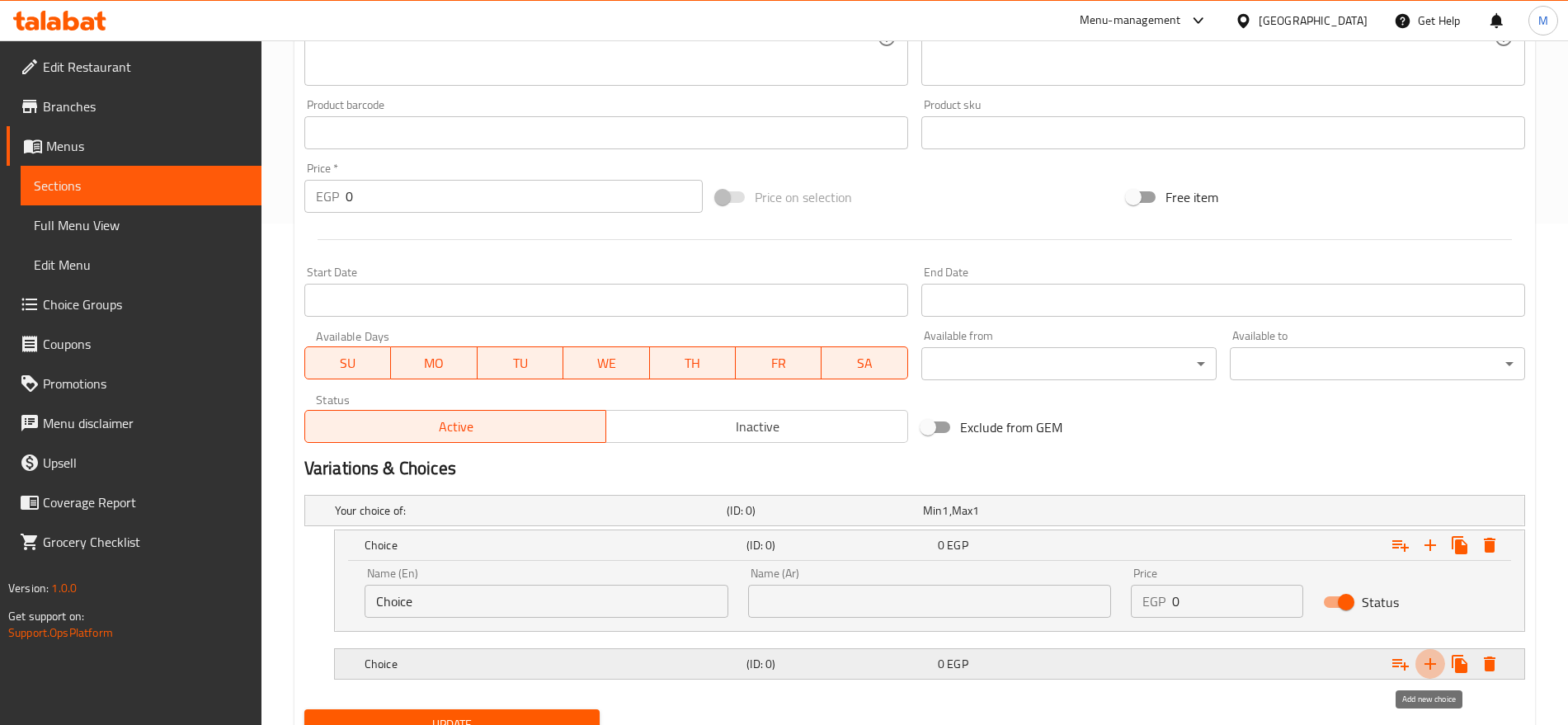
click at [1435, 668] on icon "Expand" at bounding box center [1430, 664] width 20 height 20
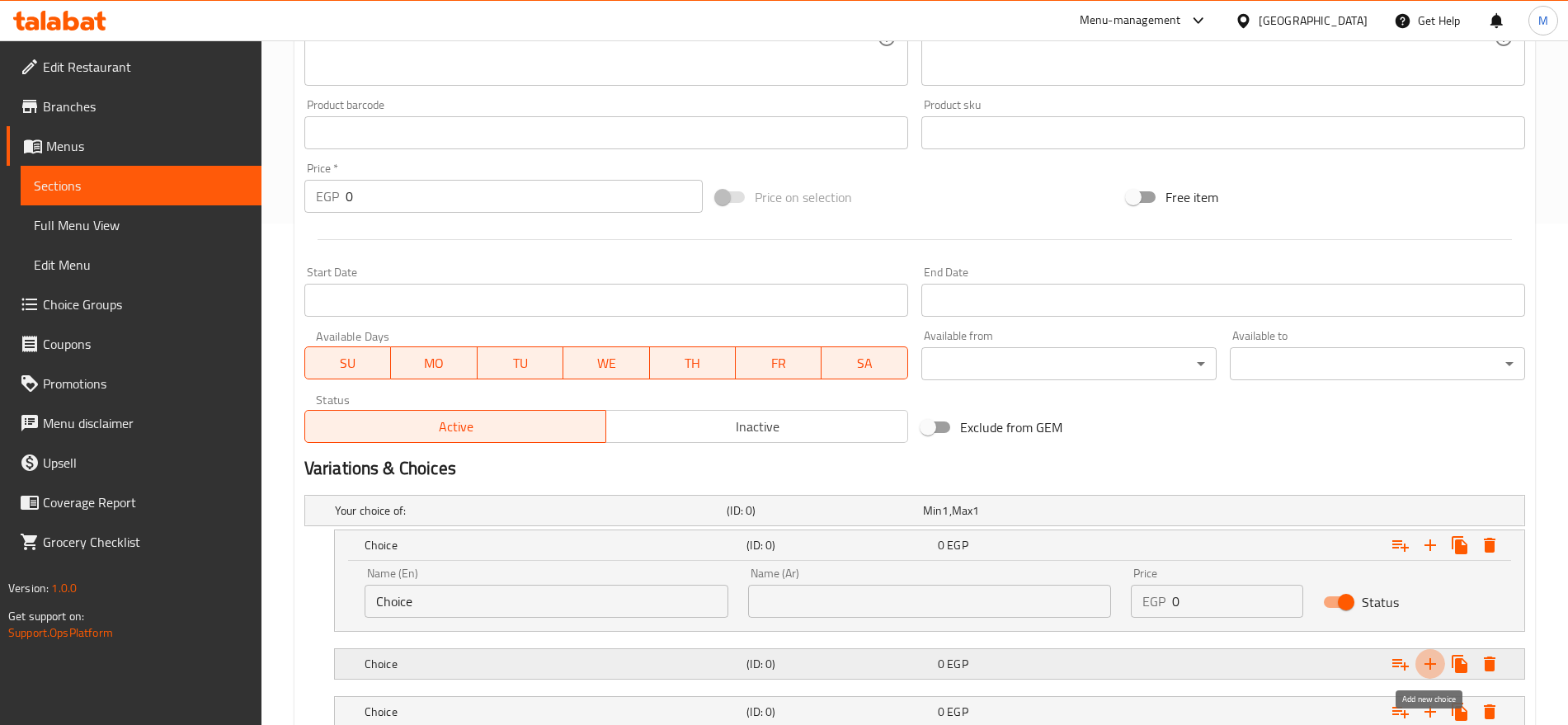
click at [1435, 668] on icon "Expand" at bounding box center [1430, 664] width 20 height 20
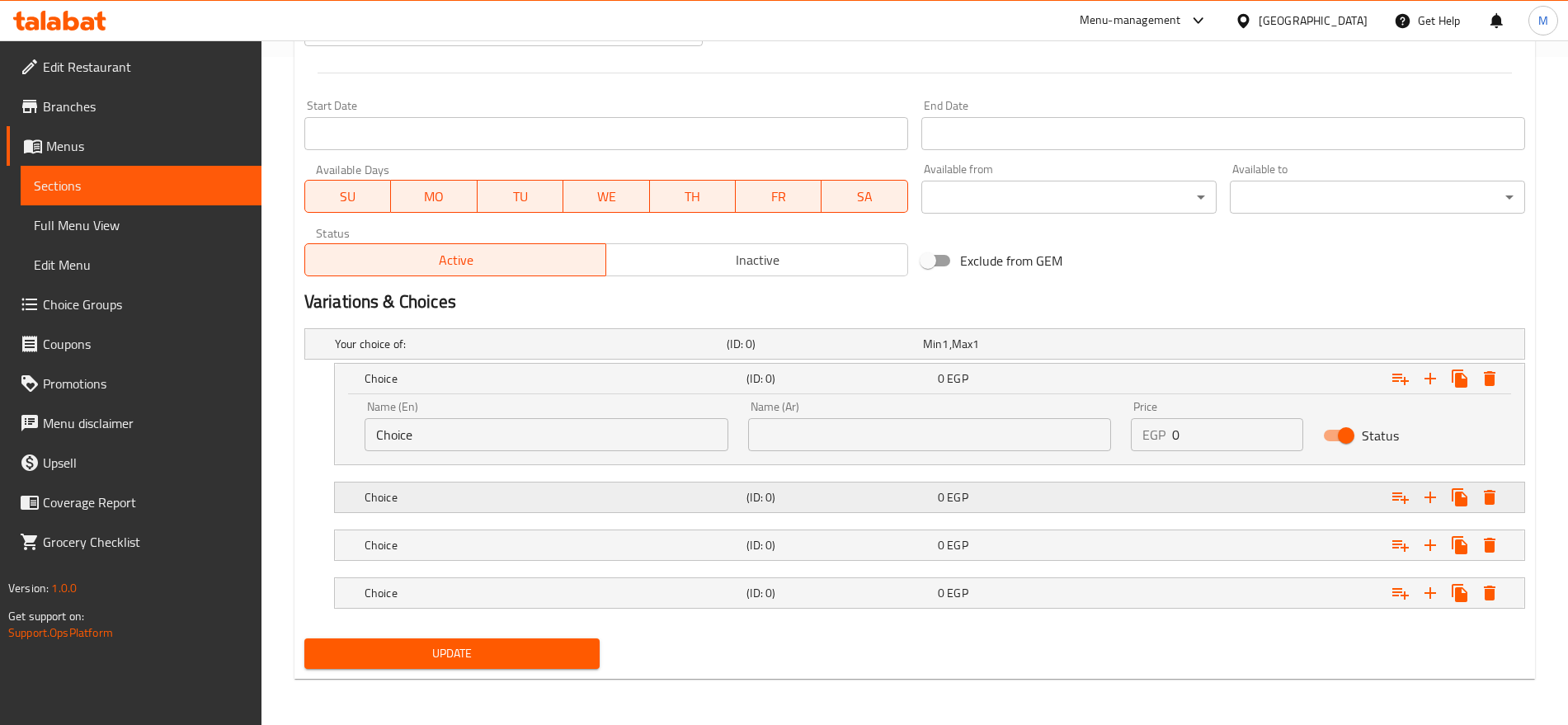
scroll to position [667, 0]
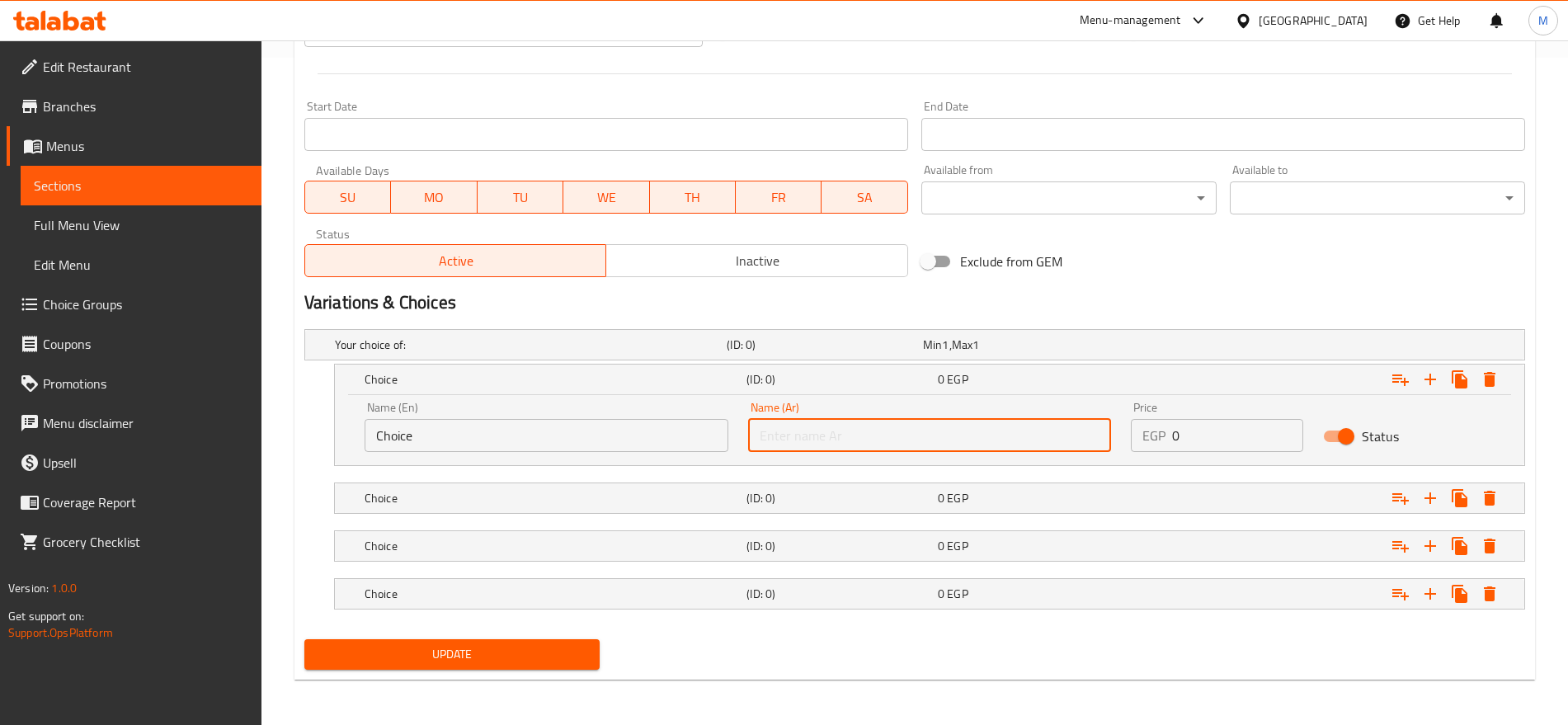
click at [967, 434] on input "text" at bounding box center [930, 435] width 364 height 33
type input "1/4 كجم"
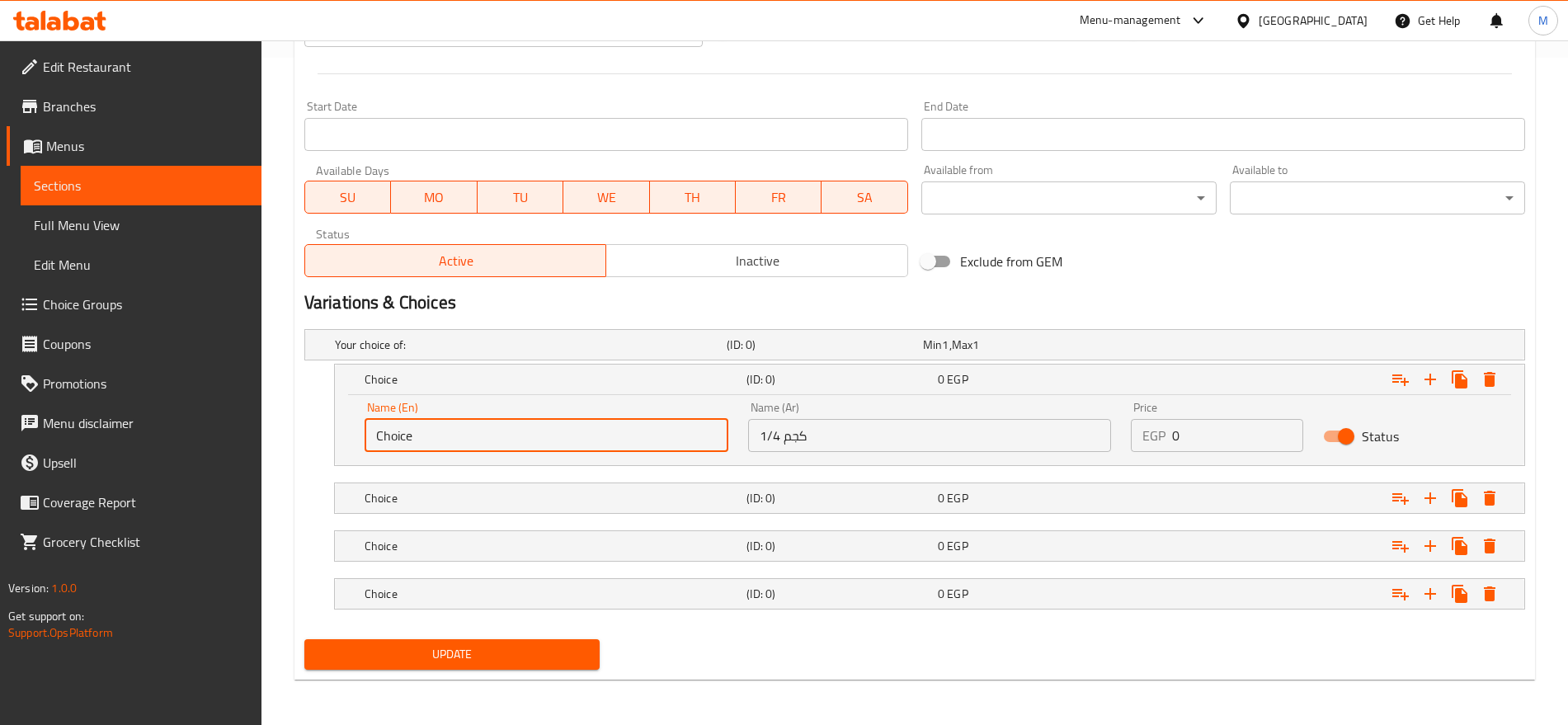
click at [622, 432] on input "Choice" at bounding box center [547, 435] width 364 height 33
type input "1/4 Kg"
click at [480, 356] on div "Choice" at bounding box center [528, 344] width 392 height 23
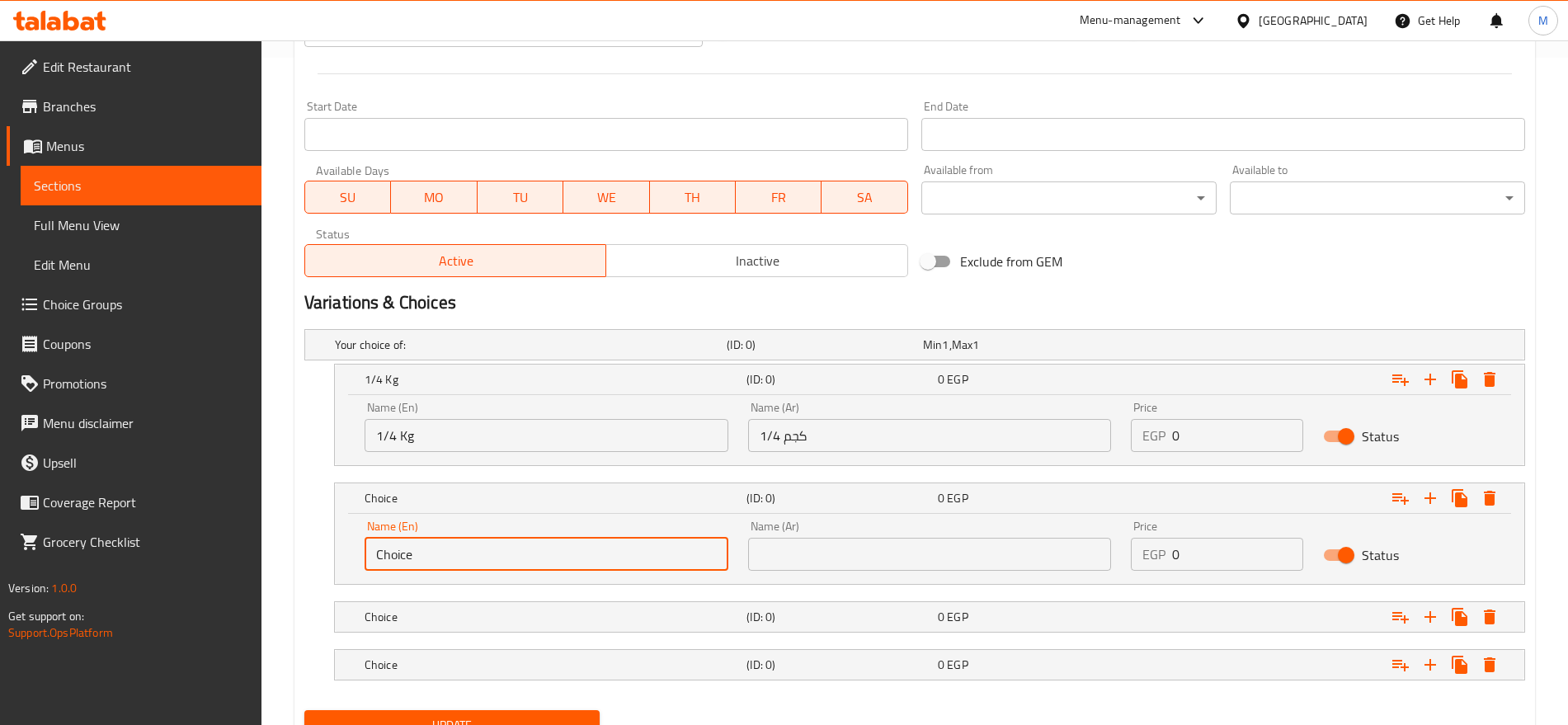
click at [452, 557] on input "Choice" at bounding box center [547, 554] width 364 height 33
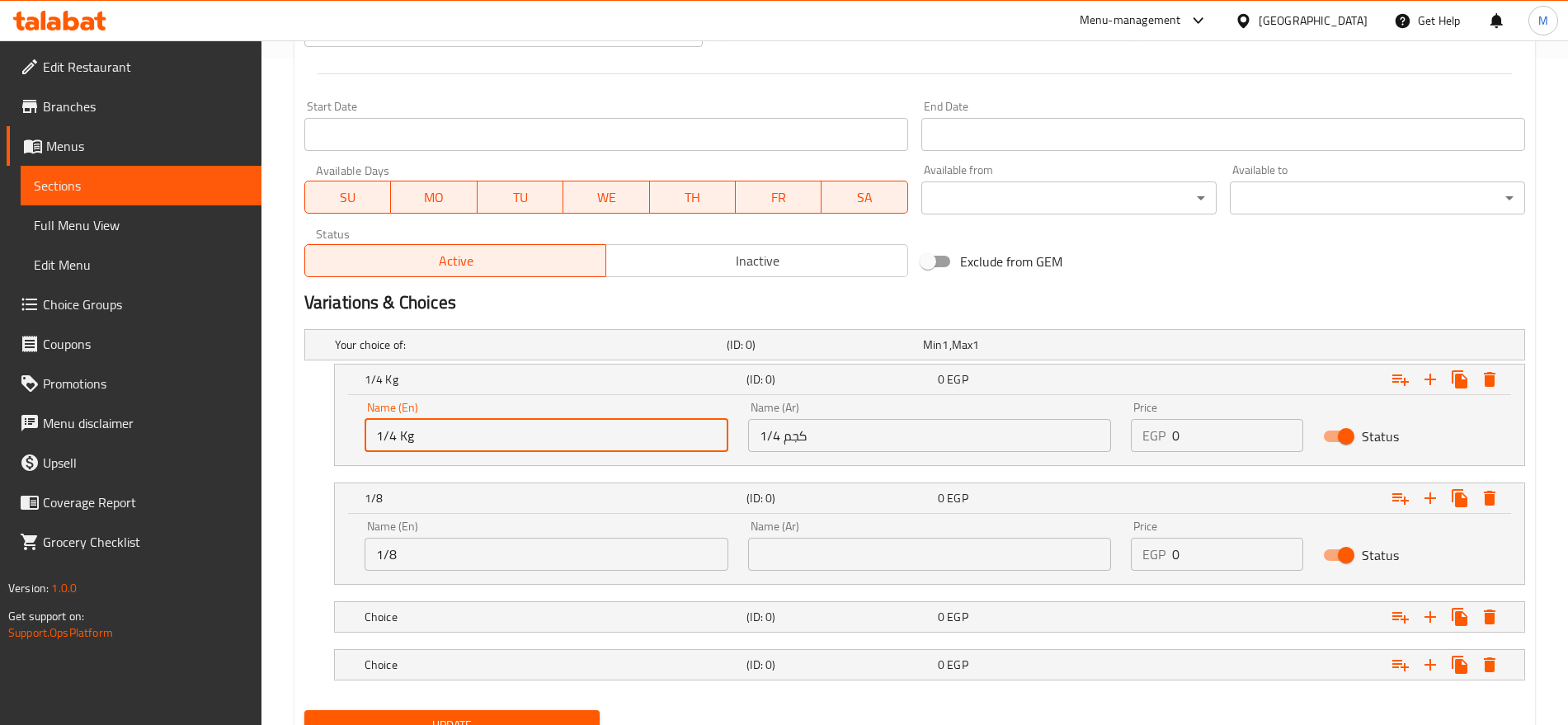
click at [416, 436] on input "1/4 Kg" at bounding box center [547, 435] width 364 height 33
drag, startPoint x: 416, startPoint y: 436, endPoint x: 394, endPoint y: 436, distance: 22.0
drag, startPoint x: 394, startPoint y: 436, endPoint x: 408, endPoint y: 439, distance: 14.3
click at [408, 439] on input "1/4 Kg" at bounding box center [547, 435] width 364 height 33
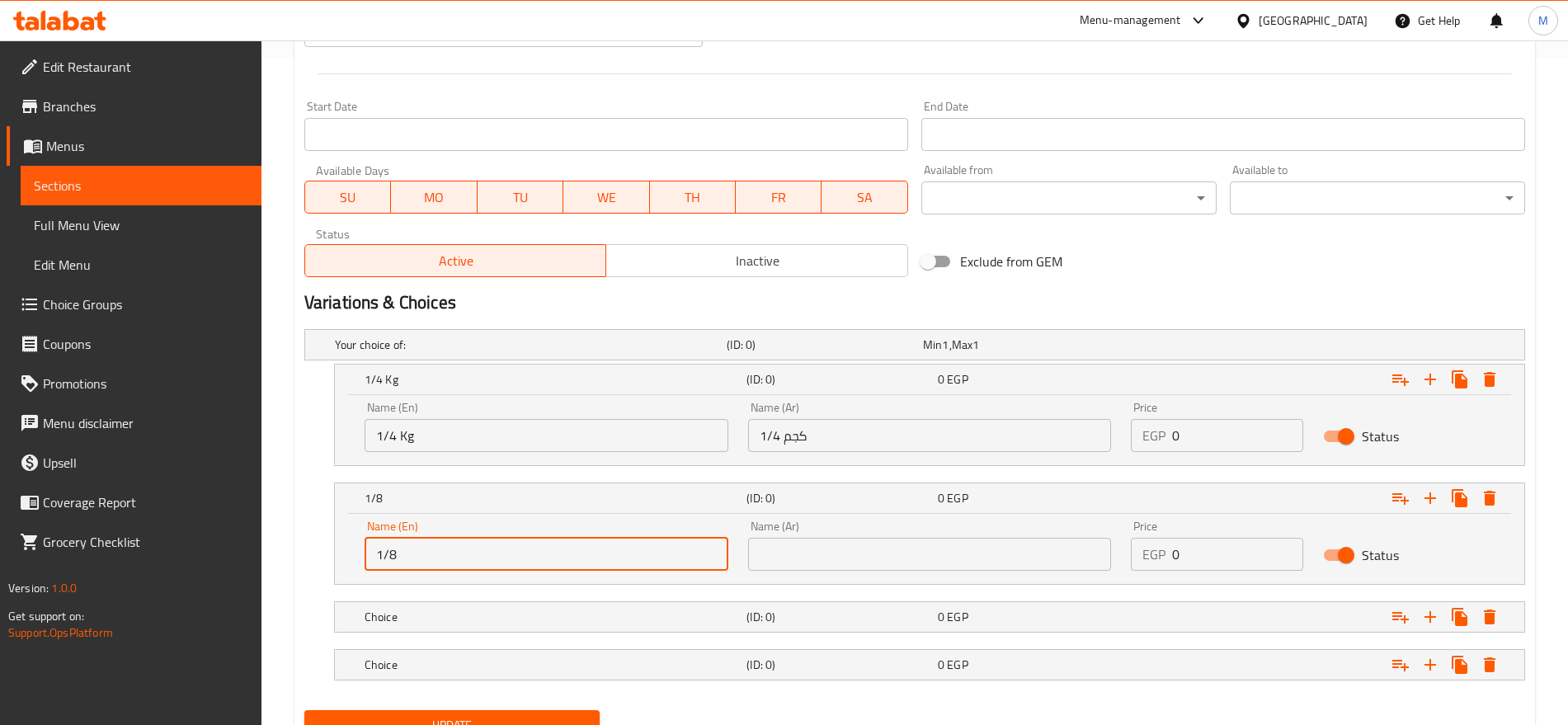
click at [413, 557] on input "1/8" at bounding box center [547, 554] width 364 height 33
paste input "Kg"
type input "1/8 Kg"
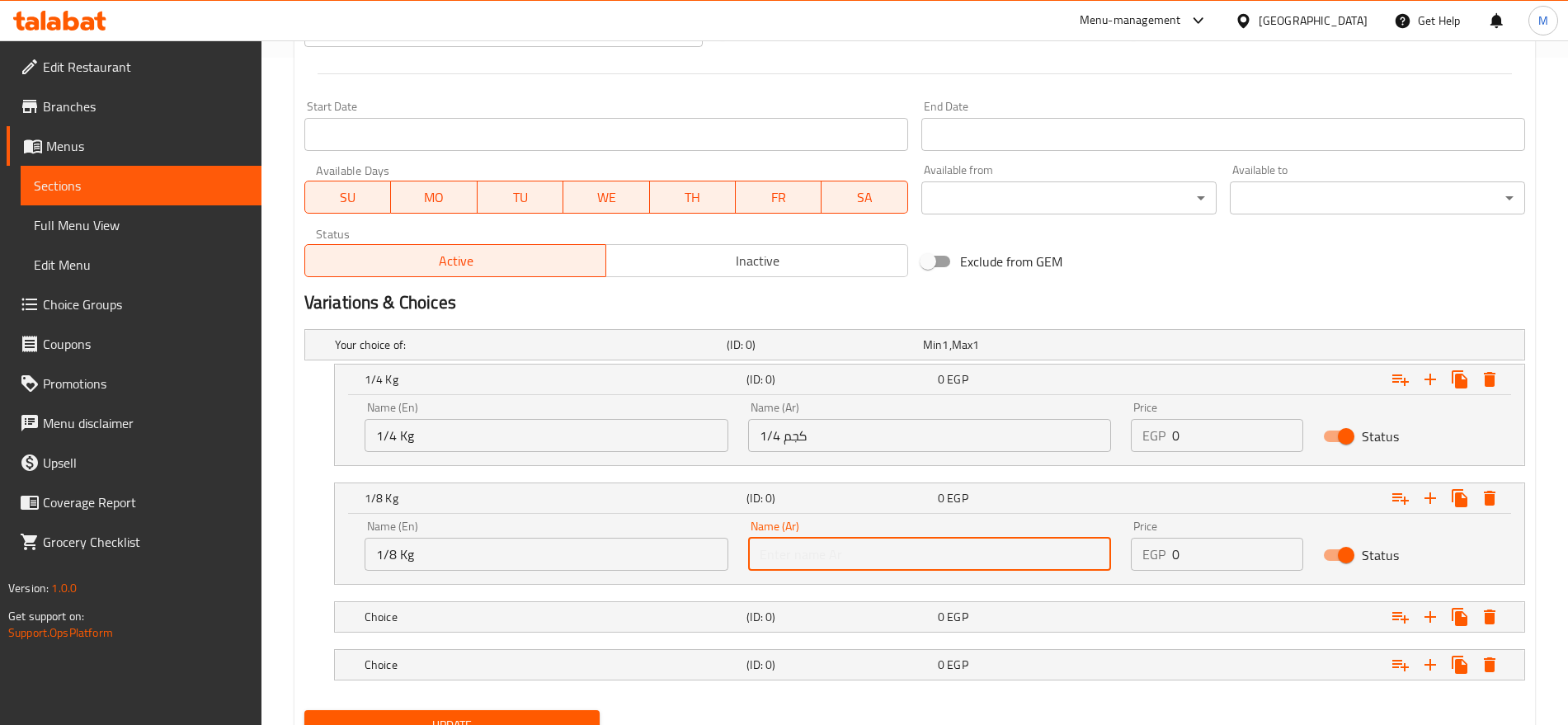
click at [857, 569] on input "text" at bounding box center [930, 554] width 364 height 33
type input "1/8"
click at [637, 353] on h5 "Choice" at bounding box center [527, 344] width 385 height 16
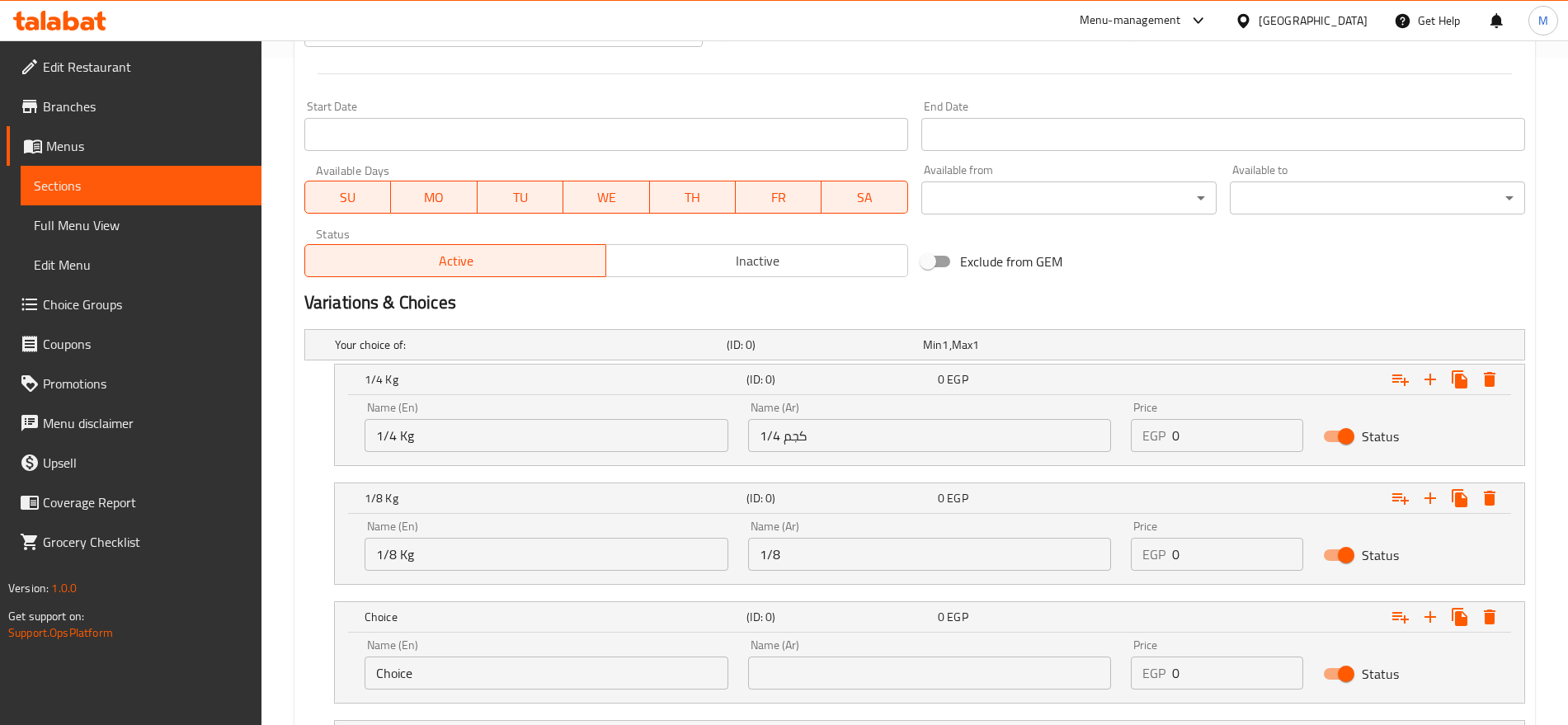
scroll to position [810, 0]
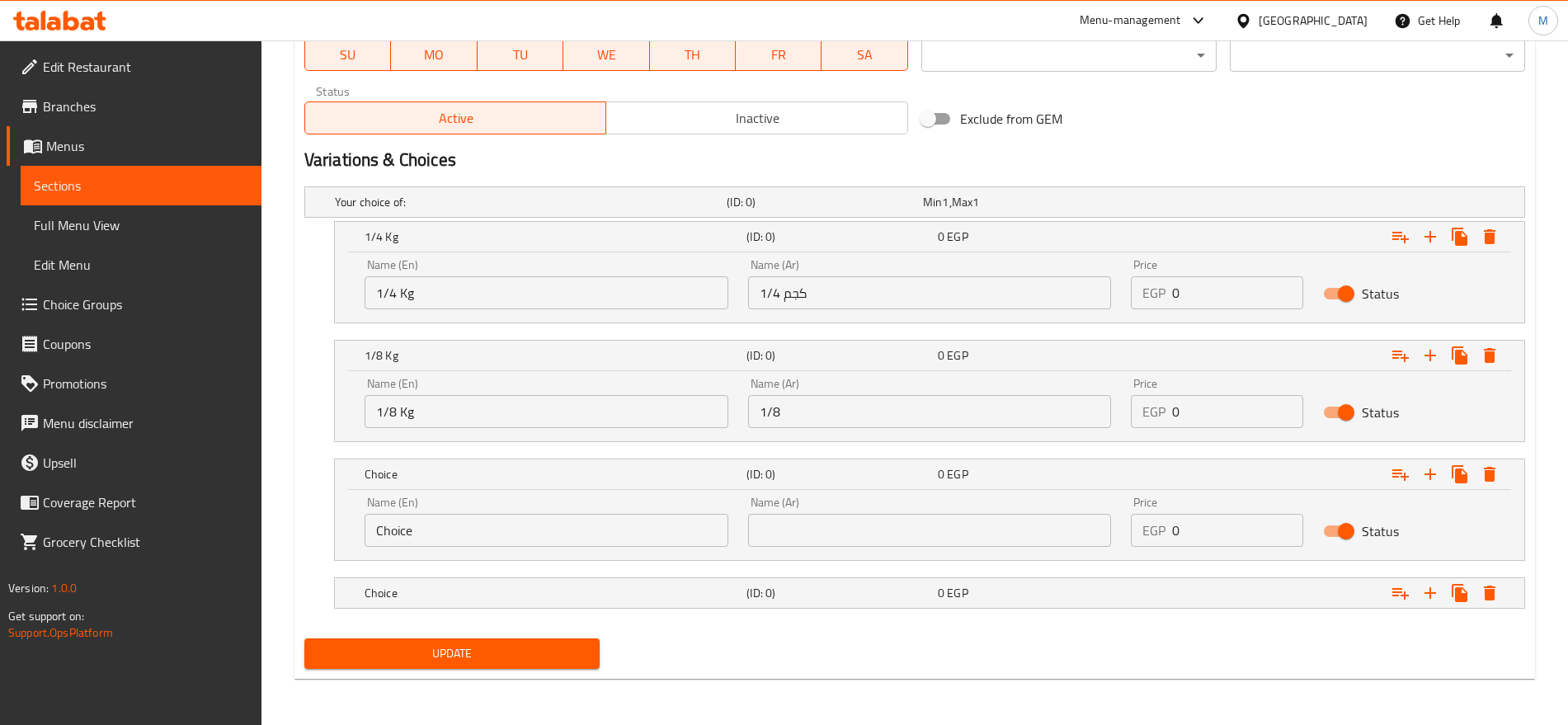
click at [497, 528] on input "Choice" at bounding box center [547, 529] width 364 height 33
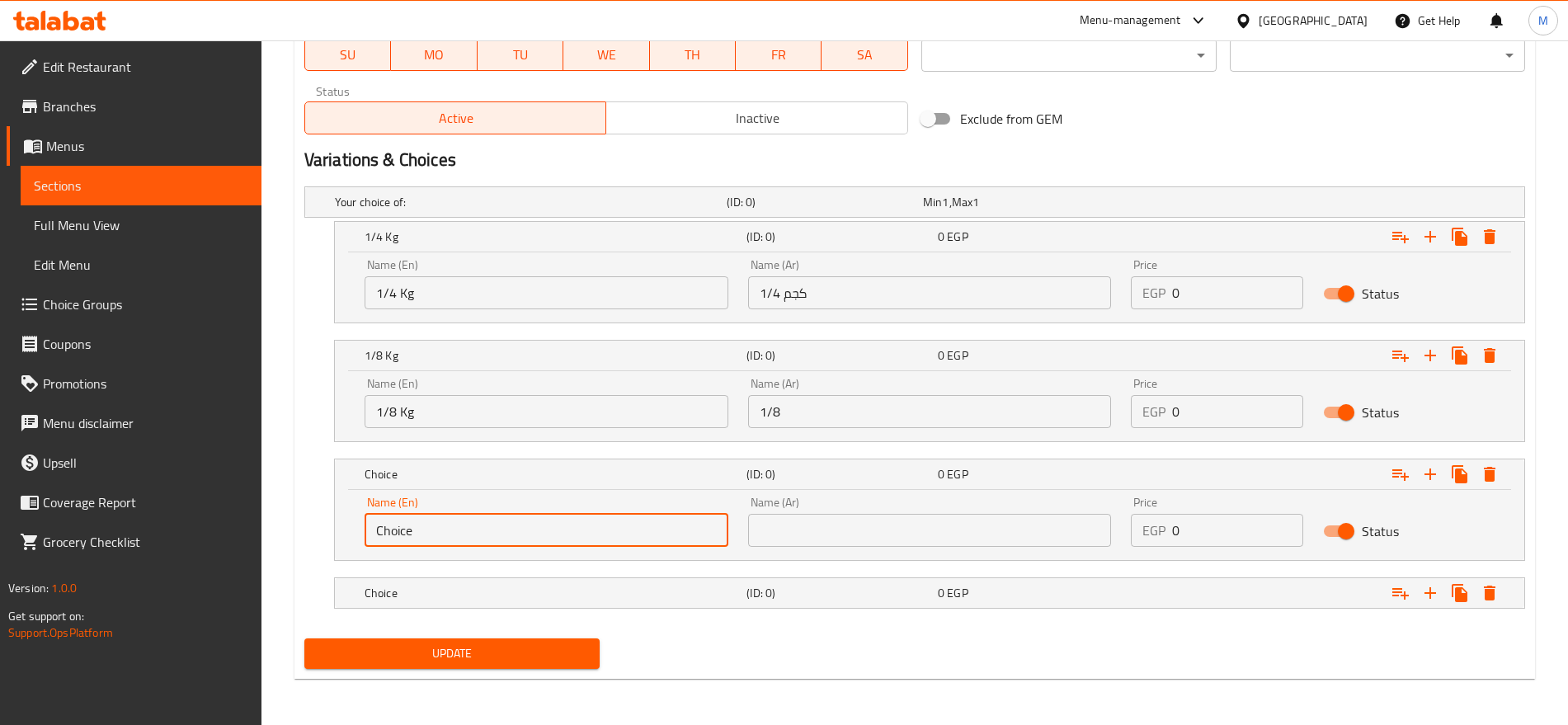
click at [497, 528] on input "Choice" at bounding box center [547, 529] width 364 height 33
type input "1/2 Kg"
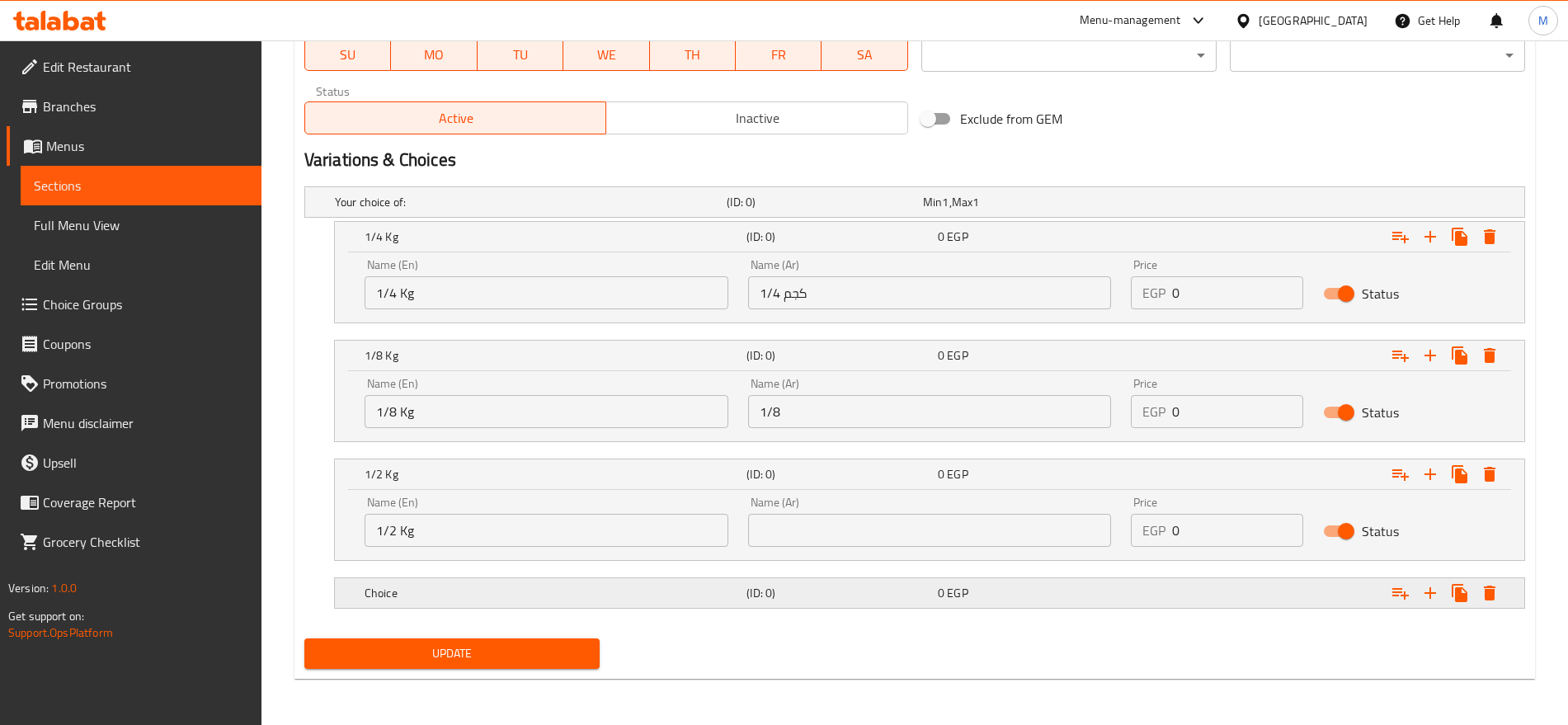
click at [547, 214] on div "Choice" at bounding box center [528, 202] width 392 height 23
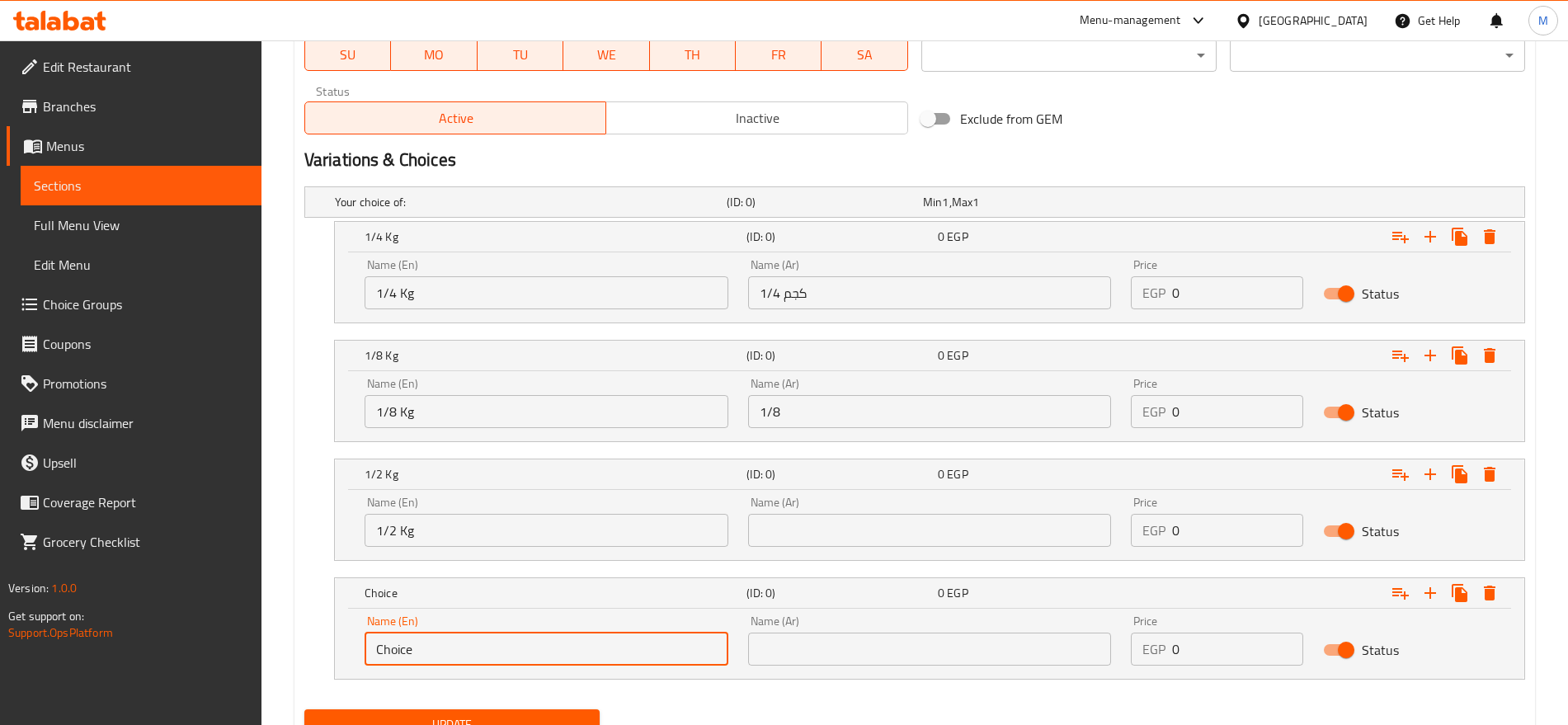
click at [497, 640] on input "Choice" at bounding box center [547, 648] width 364 height 33
type input "1 Kg"
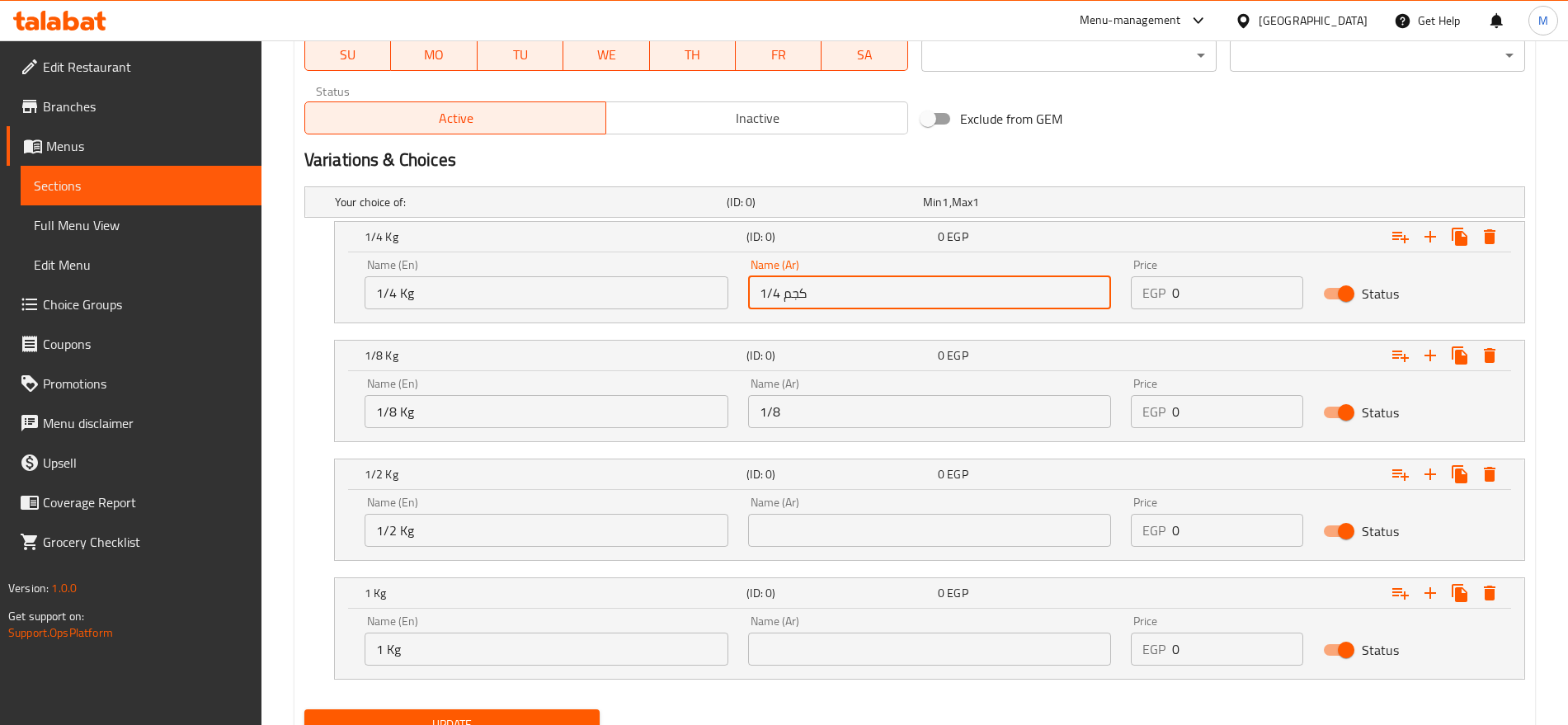
click at [792, 280] on input "1/4 كجم" at bounding box center [930, 292] width 364 height 33
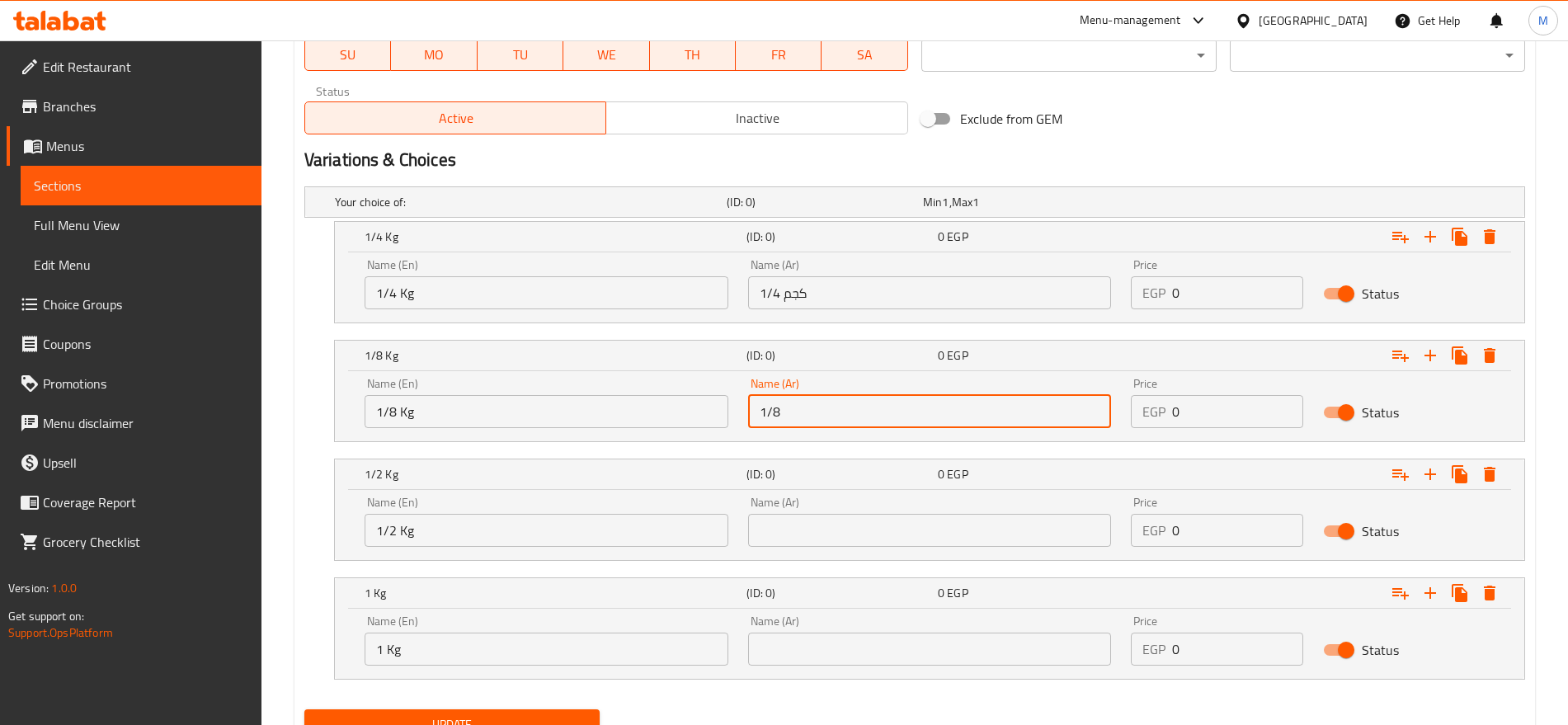
click at [821, 423] on input "1/8" at bounding box center [930, 411] width 364 height 33
paste input "كجم"
type input "1/8 كجم"
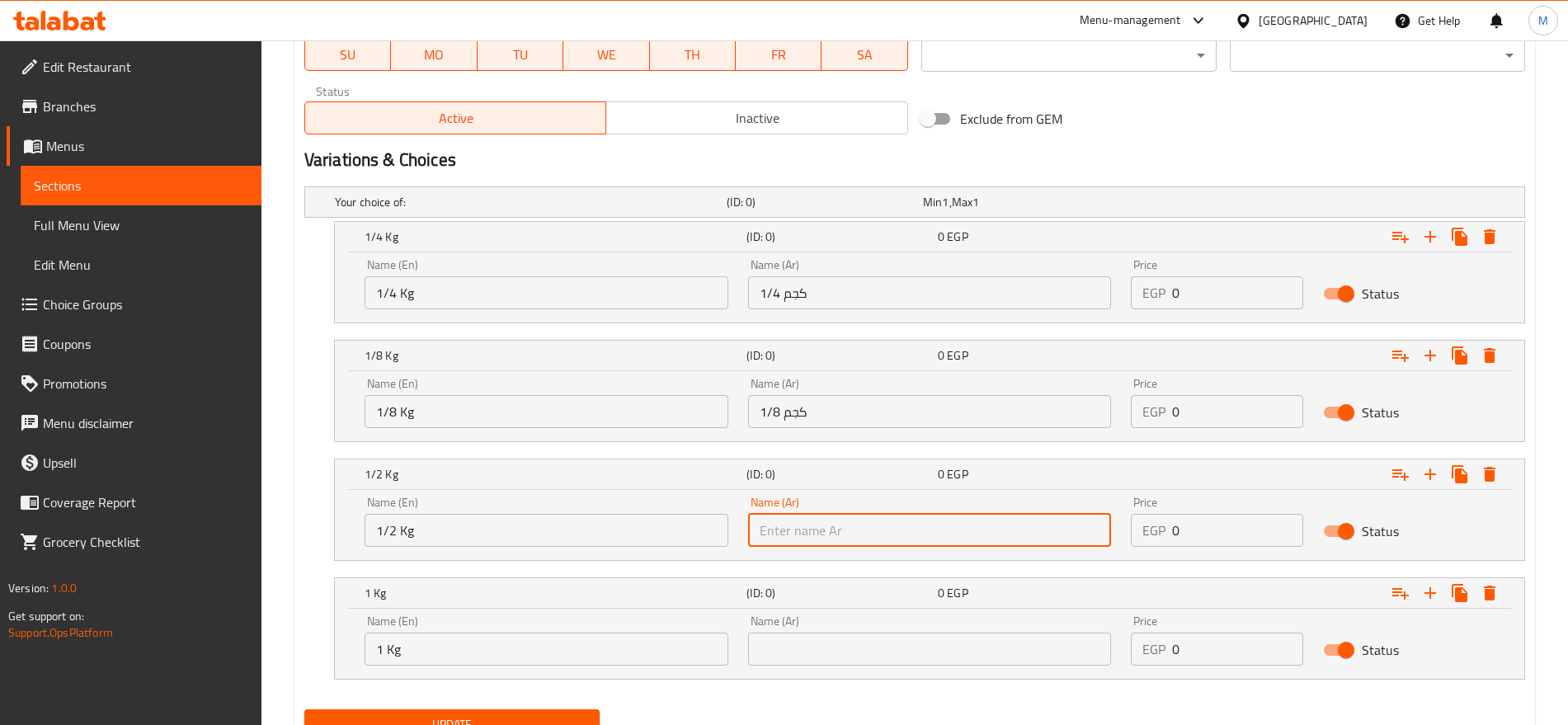
click at [846, 529] on input "text" at bounding box center [930, 529] width 364 height 33
type input "1/2 كجم"
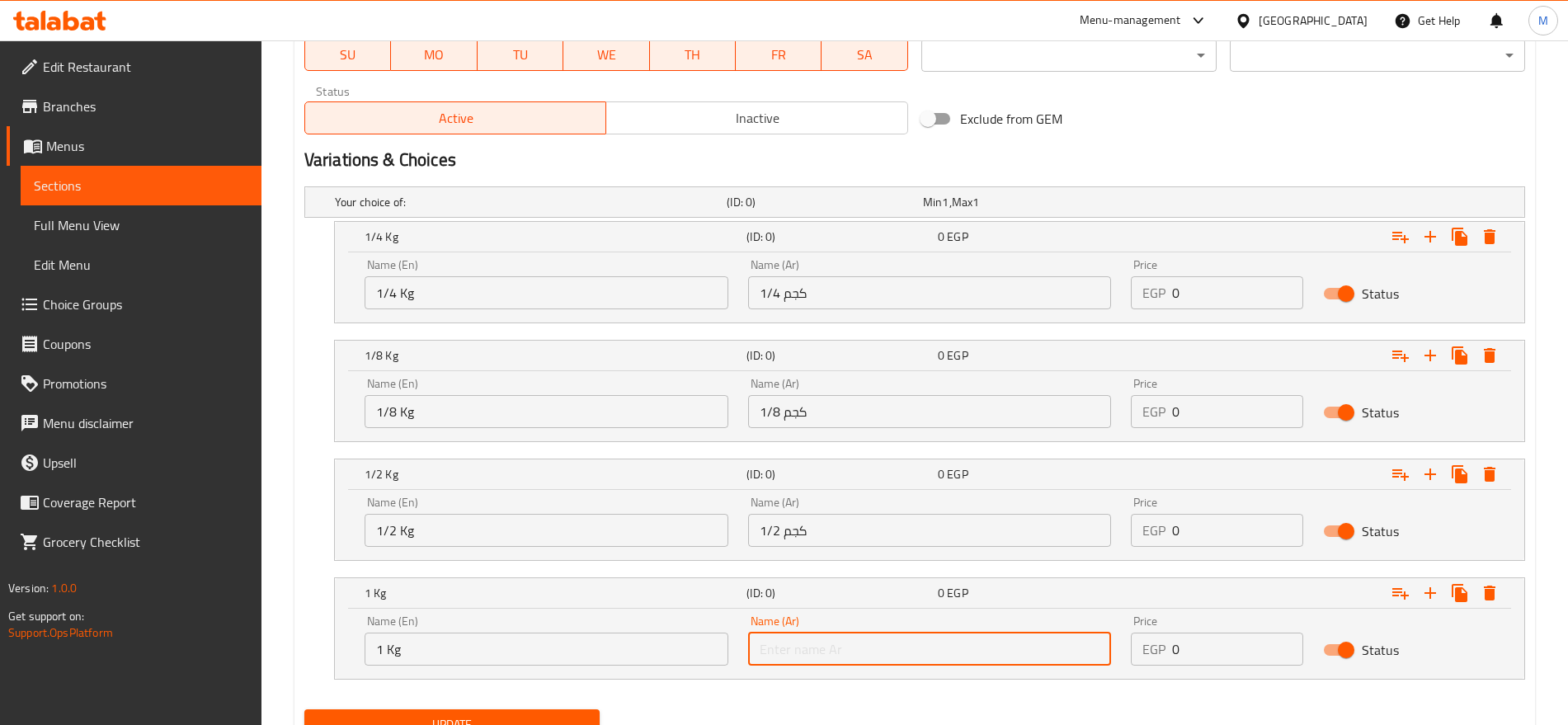
click at [858, 651] on input "text" at bounding box center [930, 648] width 364 height 33
type input "1 كجم"
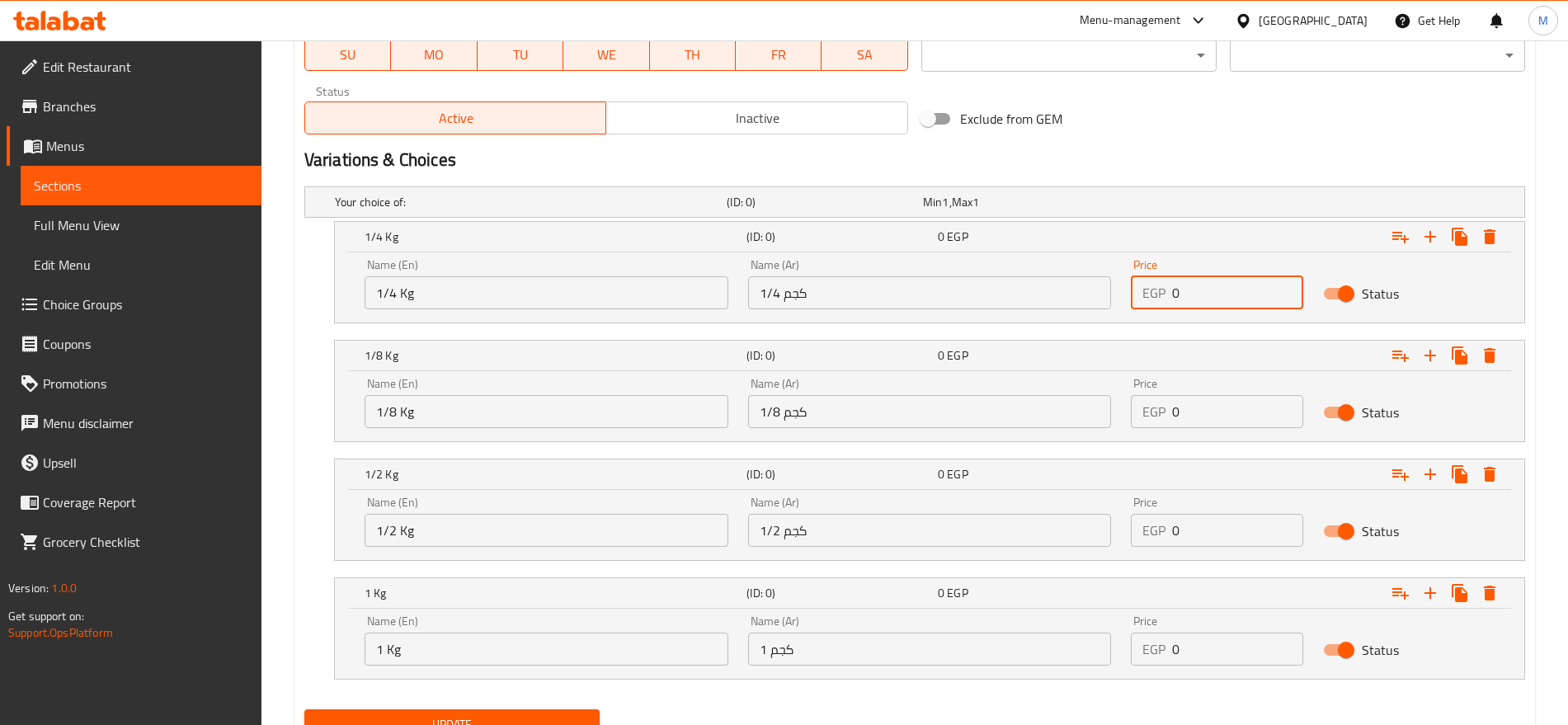
click at [1178, 286] on input "0" at bounding box center [1238, 292] width 131 height 33
click at [830, 423] on input "1/8 كجم" at bounding box center [930, 411] width 364 height 33
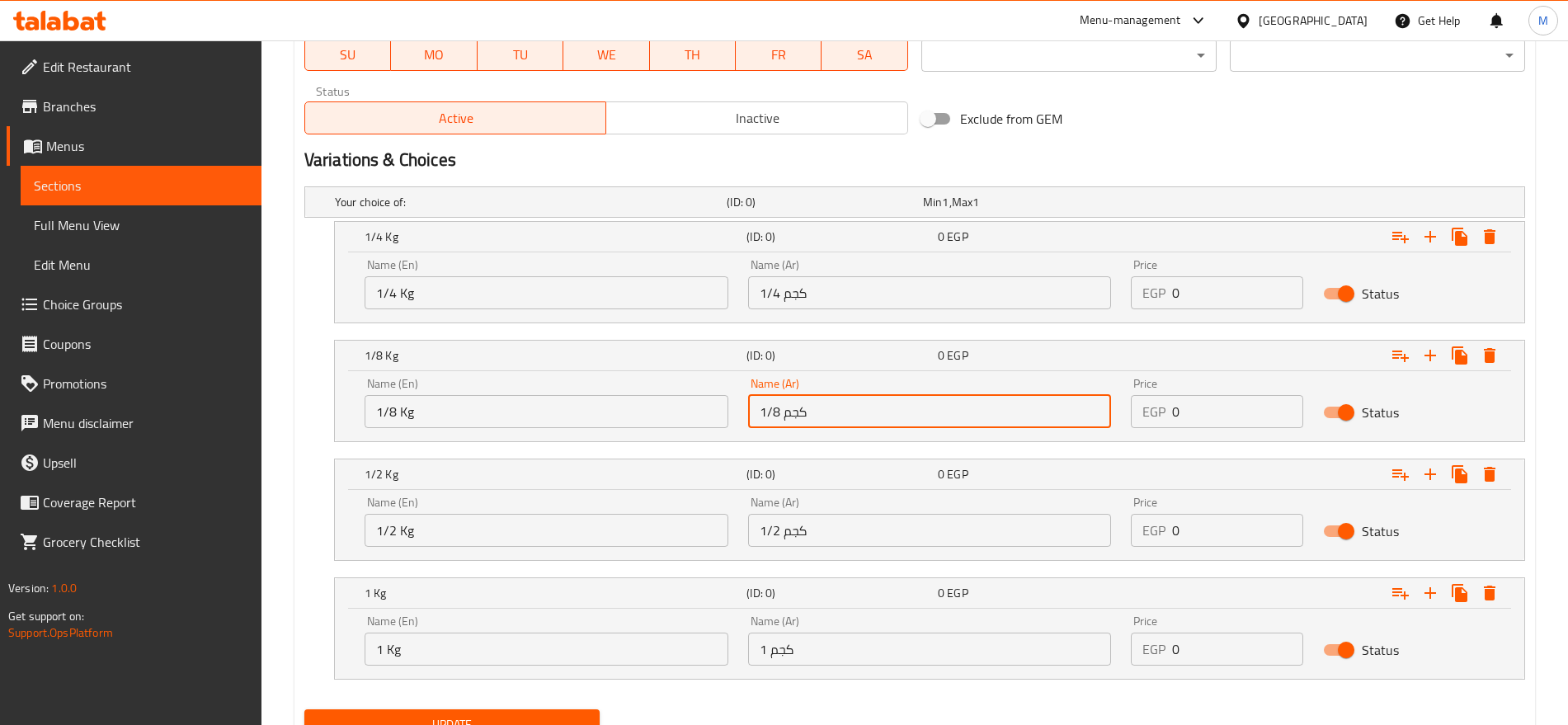
click at [830, 423] on input "1/8 كجم" at bounding box center [930, 411] width 364 height 33
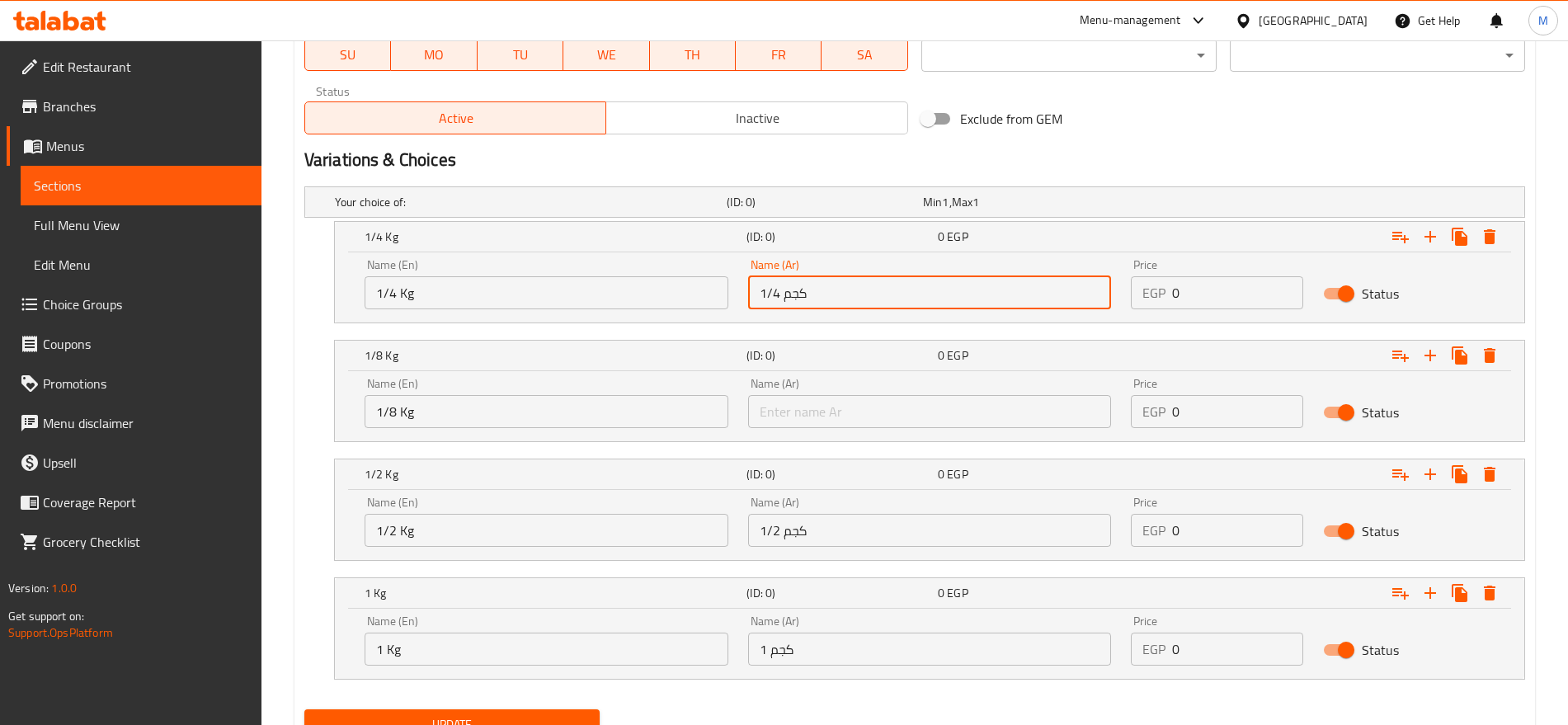
click at [861, 296] on input "1/4 كجم" at bounding box center [930, 292] width 364 height 33
paste input "1/8 كجم"
drag, startPoint x: 809, startPoint y: 296, endPoint x: 752, endPoint y: 294, distance: 57.0
click at [749, 294] on input "1/4 كجم 1/8 كجم" at bounding box center [930, 292] width 364 height 33
click at [752, 294] on input "1/4 كجم 1/8 كجم" at bounding box center [930, 292] width 364 height 33
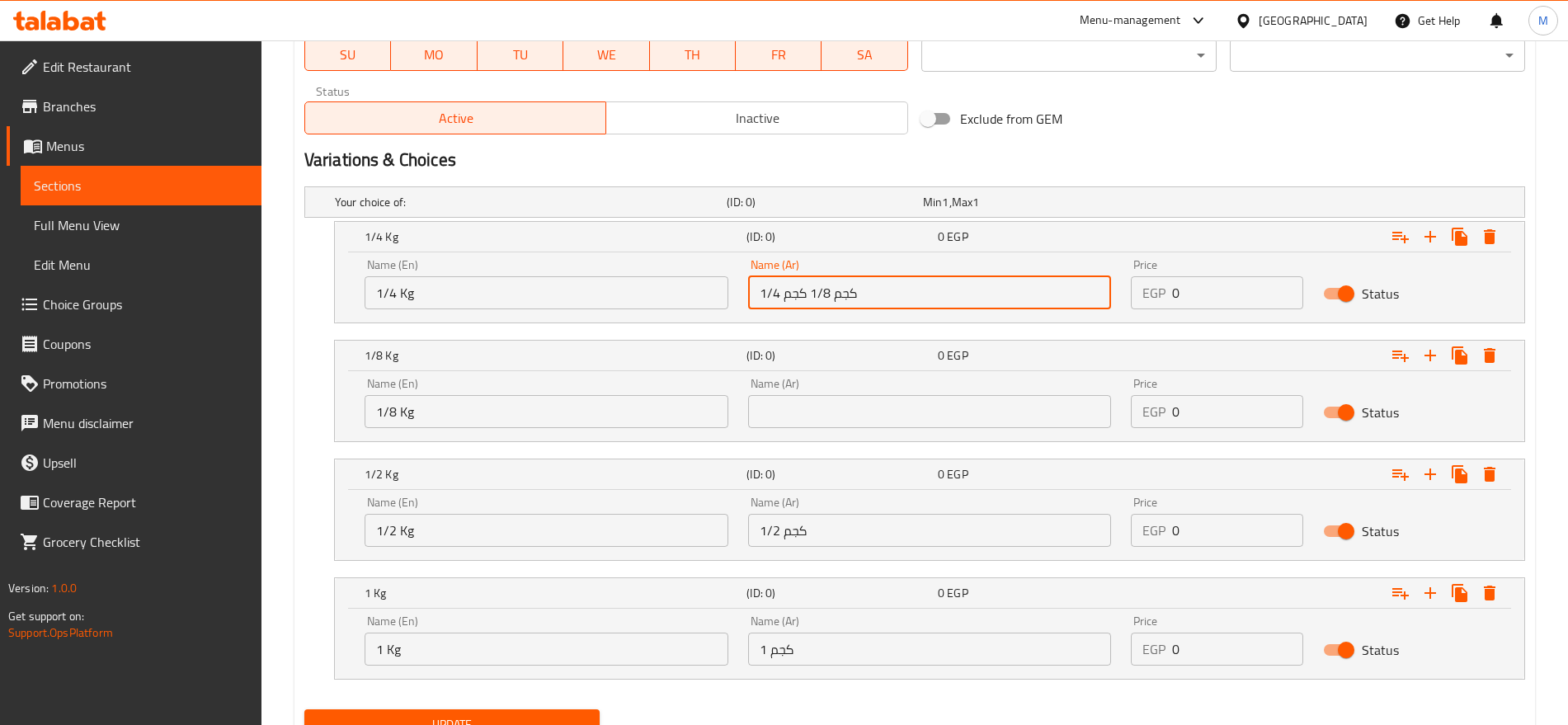
drag, startPoint x: 752, startPoint y: 294, endPoint x: 804, endPoint y: 294, distance: 52.0
click at [804, 294] on input "1/4 كجم 1/8 كجم" at bounding box center [930, 292] width 364 height 33
type input "1/4 كجم 1/8"
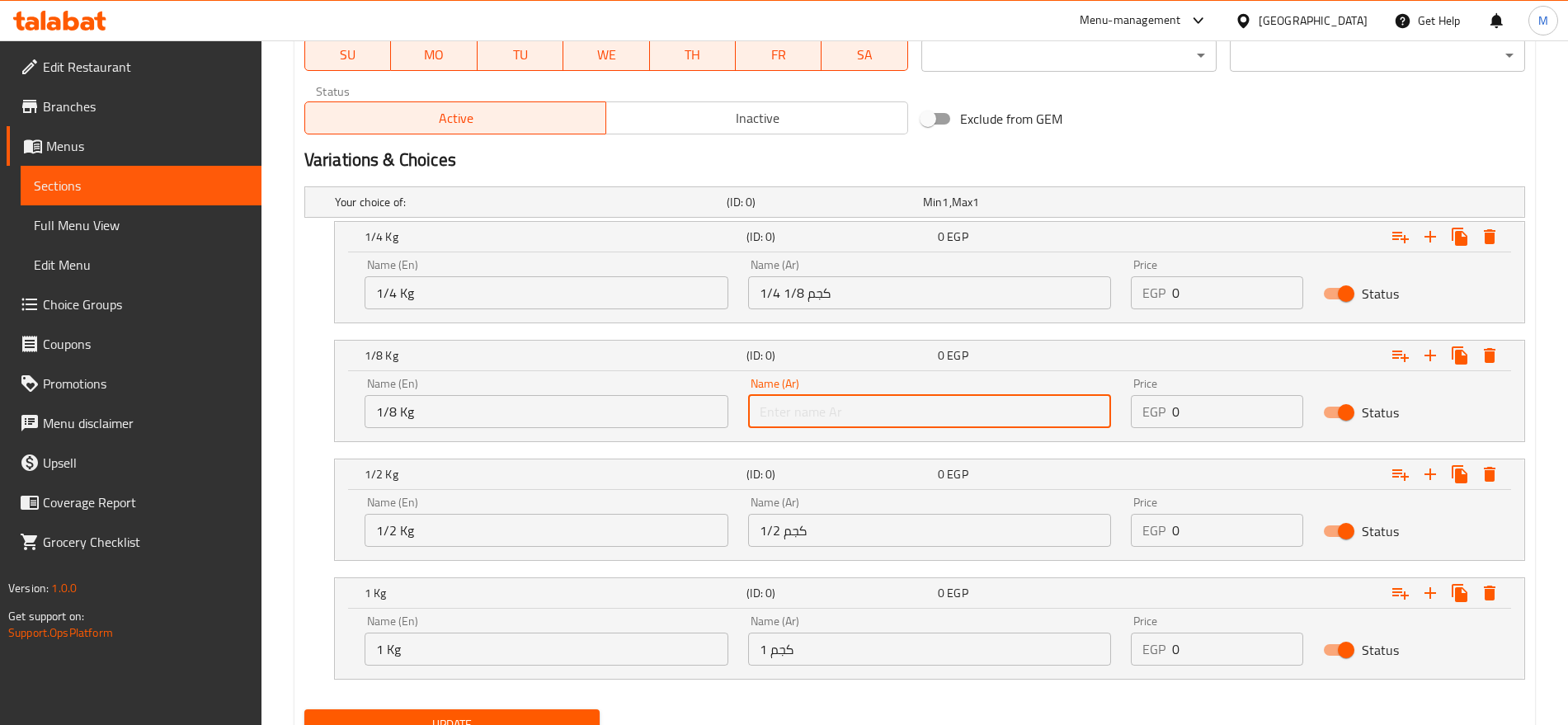
click at [793, 405] on input "text" at bounding box center [930, 411] width 364 height 33
type input "1/4 كجم"
click at [771, 298] on input "1/4 كجم 1/8" at bounding box center [930, 292] width 364 height 33
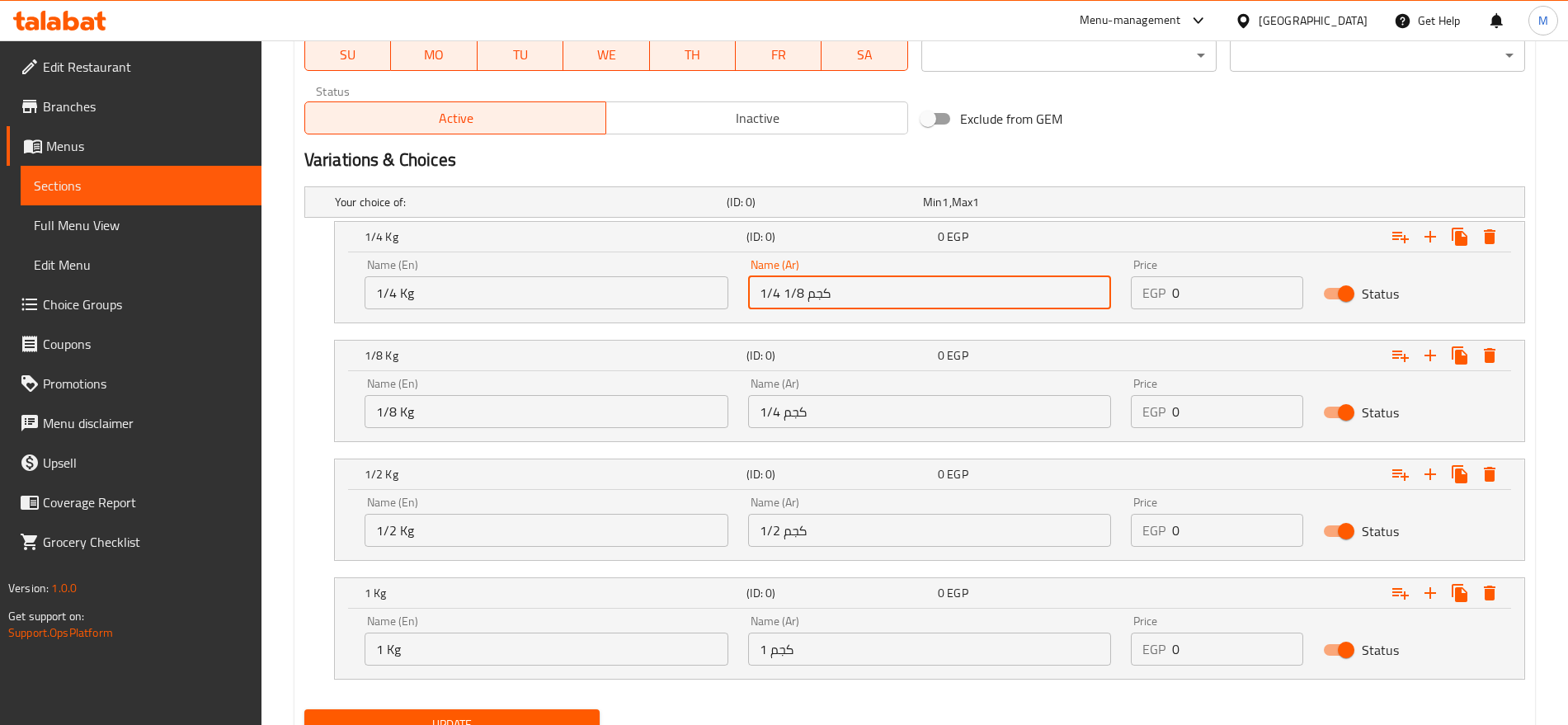
click at [771, 298] on input "1/4 كجم 1/8" at bounding box center [930, 292] width 364 height 33
type input "كجم 1/8"
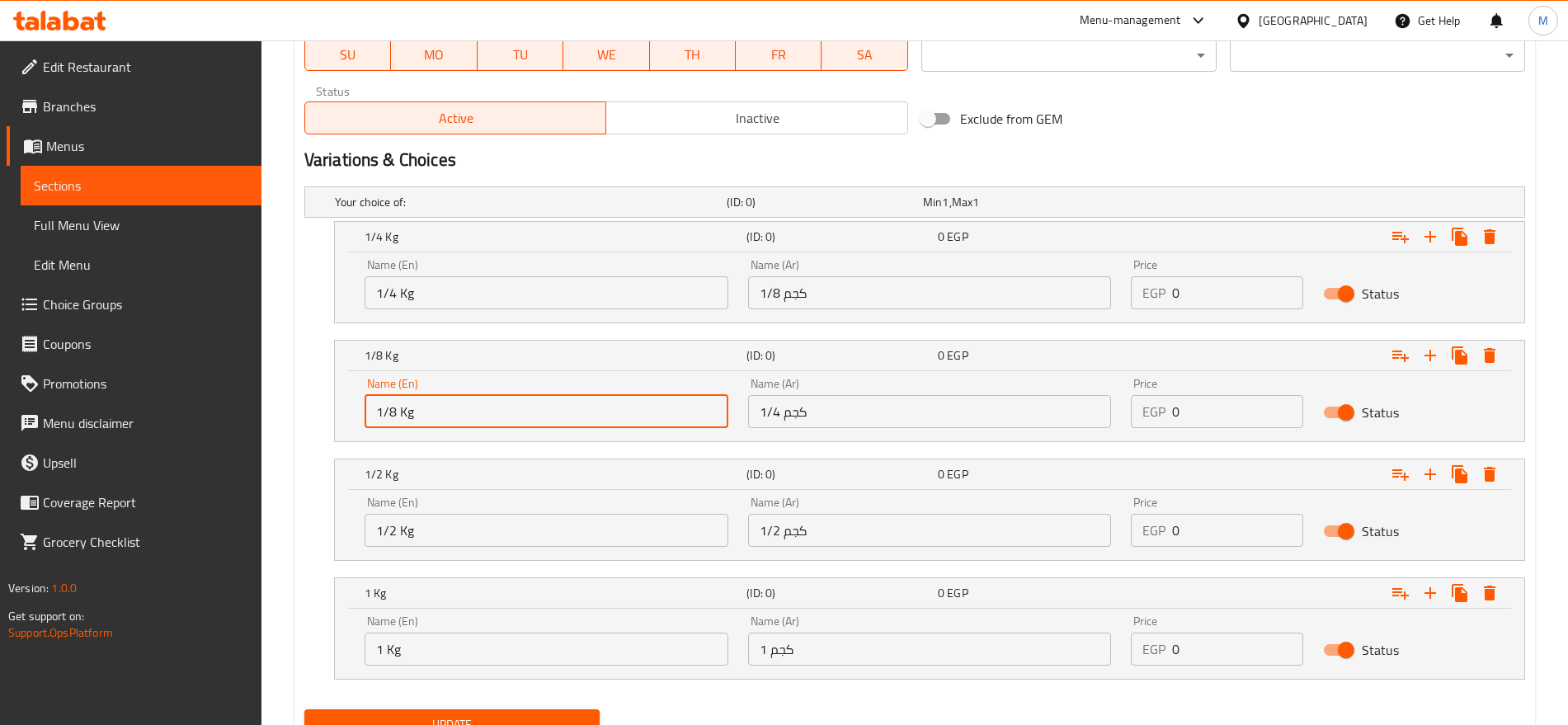
click at [442, 401] on input "1/8 Kg" at bounding box center [547, 411] width 364 height 33
type input "1/4 Kg"
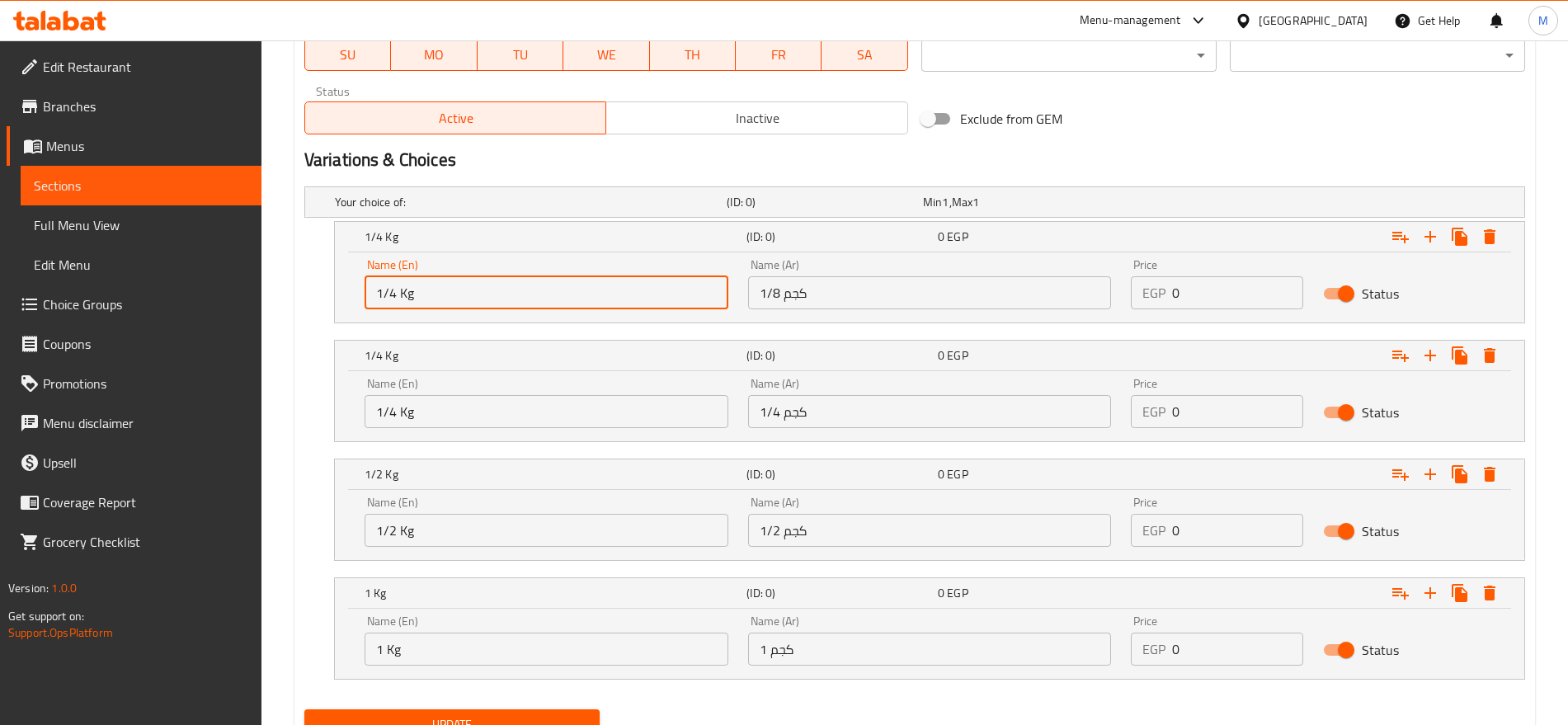
click at [528, 287] on input "1/4 Kg" at bounding box center [547, 292] width 364 height 33
paste input "8"
type input "1/8 Kg"
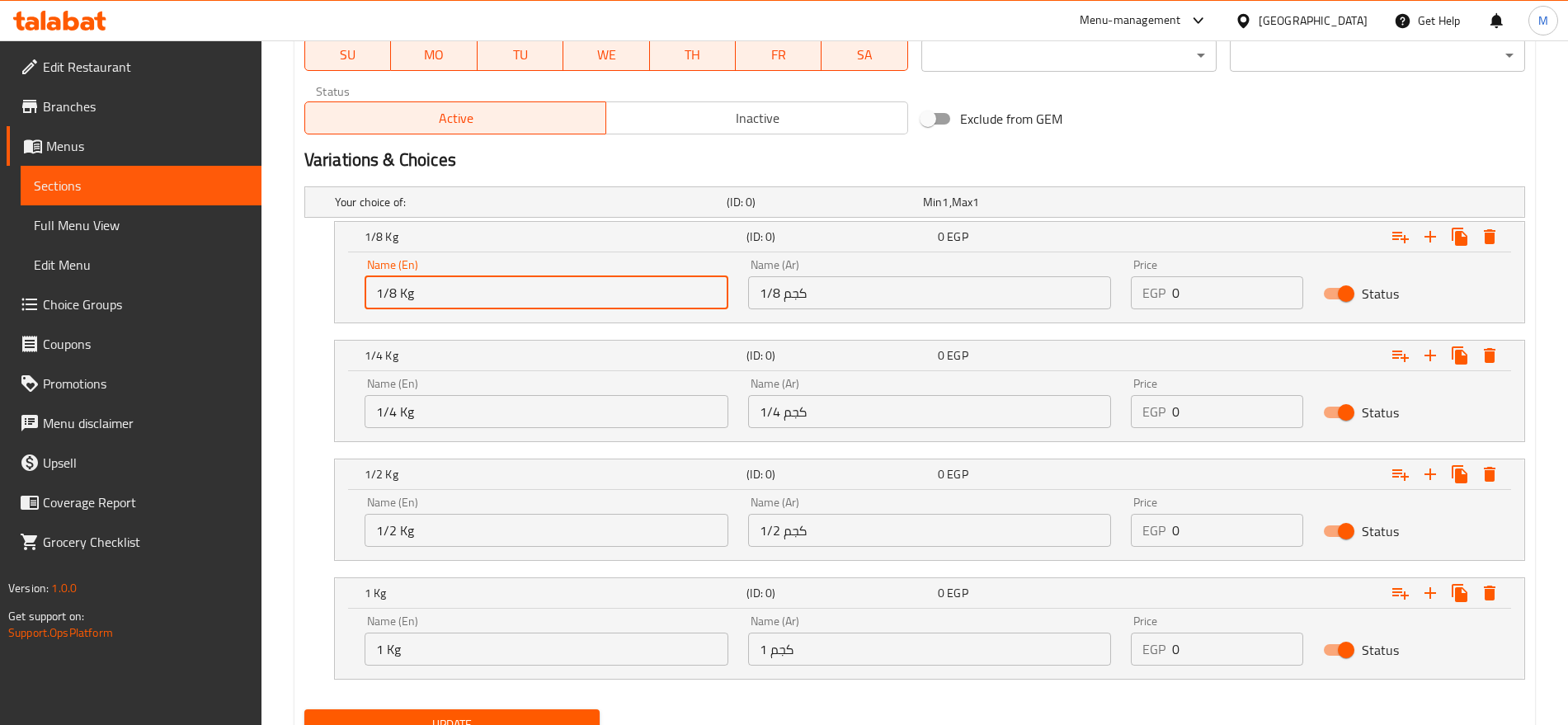
click at [1207, 646] on input "0" at bounding box center [1238, 648] width 131 height 33
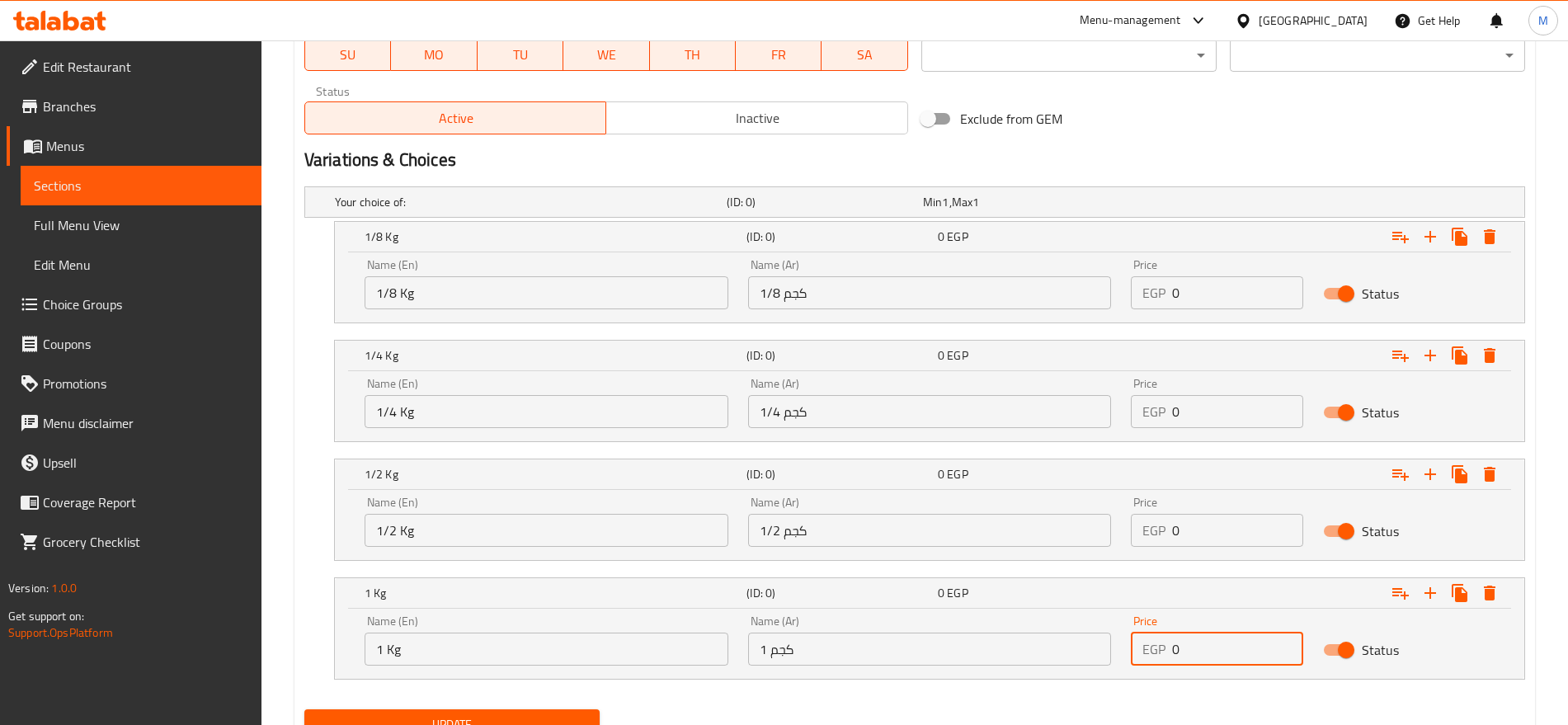
click at [1207, 646] on input "0" at bounding box center [1238, 648] width 131 height 33
paste input "854"
type input "854"
click at [1208, 529] on input "0" at bounding box center [1238, 529] width 131 height 33
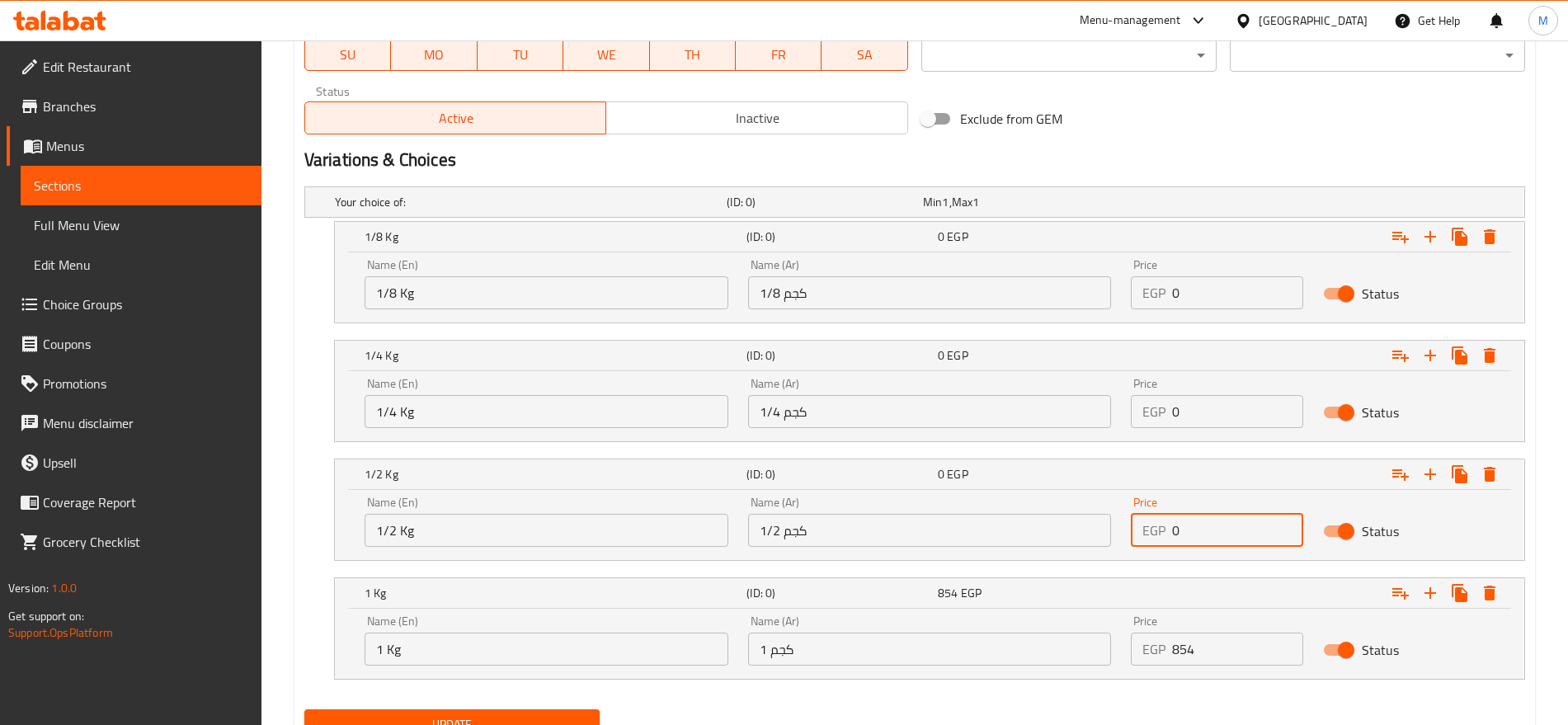
click at [1208, 529] on input "0" at bounding box center [1238, 529] width 131 height 33
paste input "427"
type input "427"
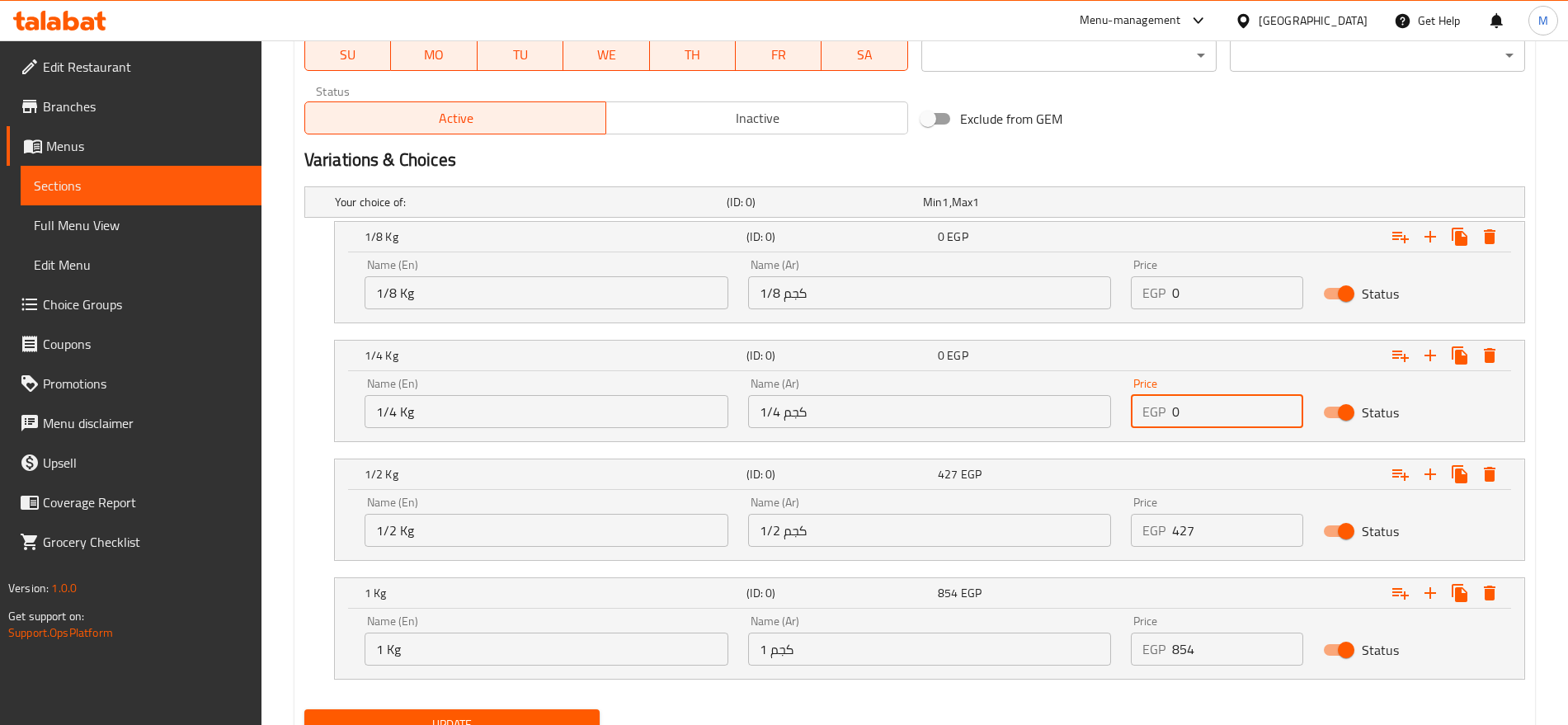
click at [1193, 411] on input "0" at bounding box center [1238, 411] width 131 height 33
paste input "214"
type input "214"
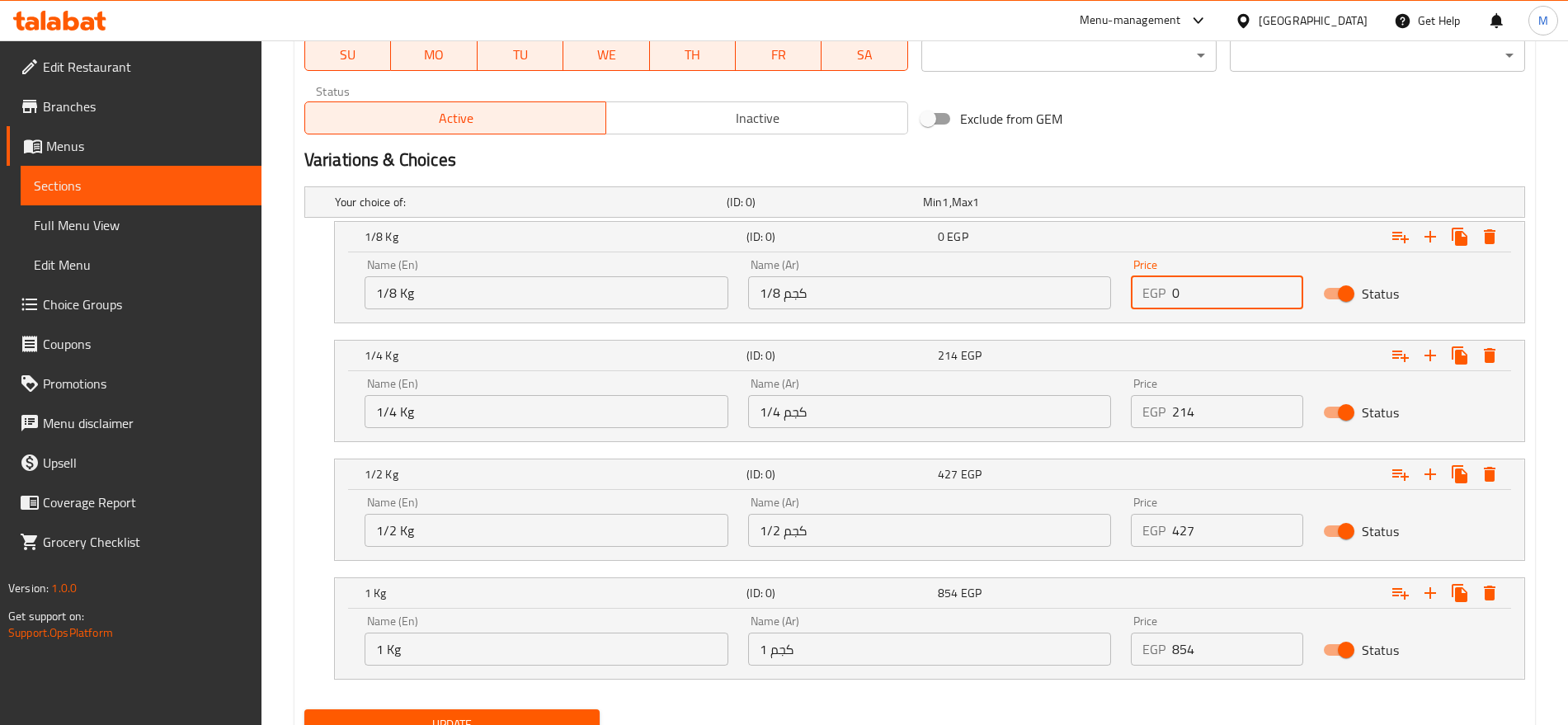
click at [1179, 294] on input "0" at bounding box center [1238, 292] width 131 height 33
paste input "107"
type input "107"
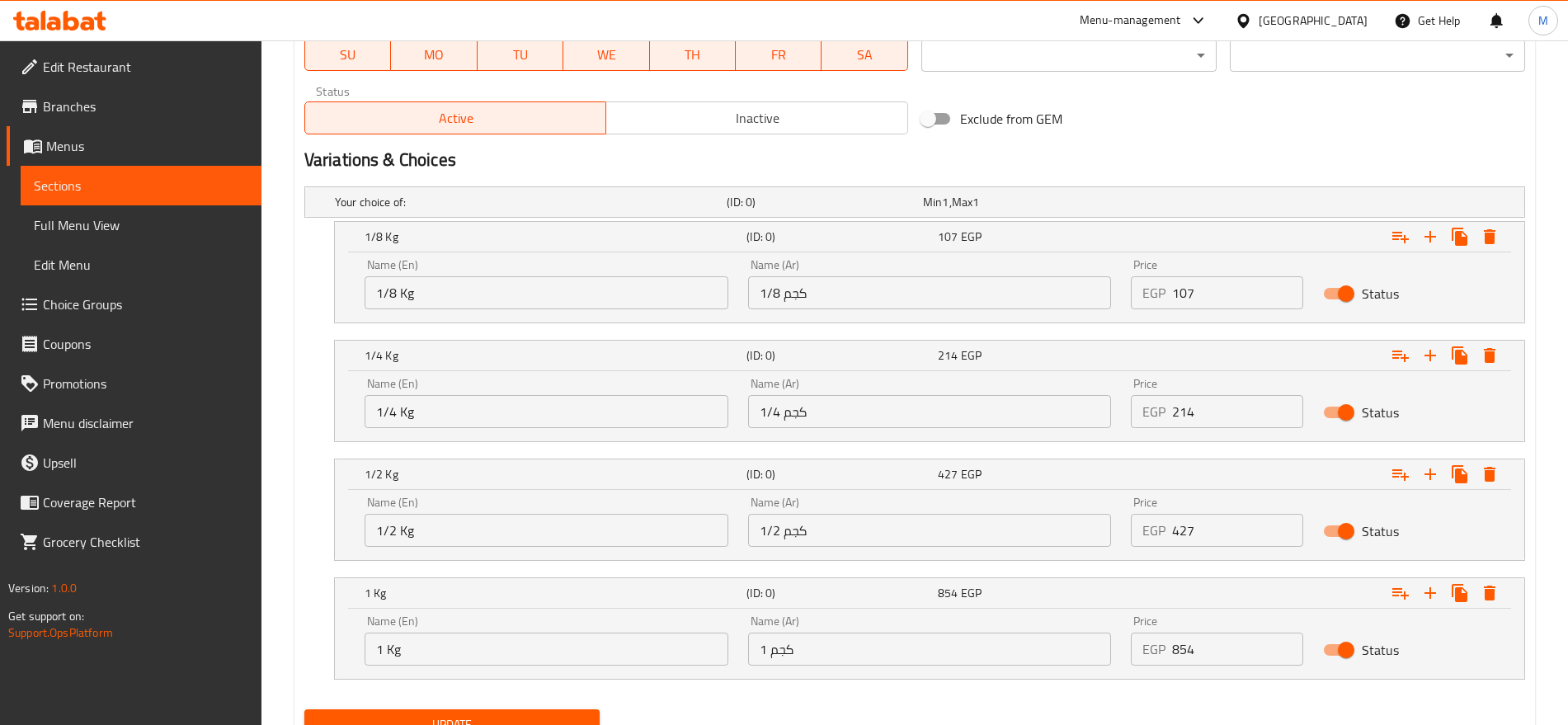
click at [1239, 127] on div "Exclude from GEM" at bounding box center [1120, 118] width 411 height 44
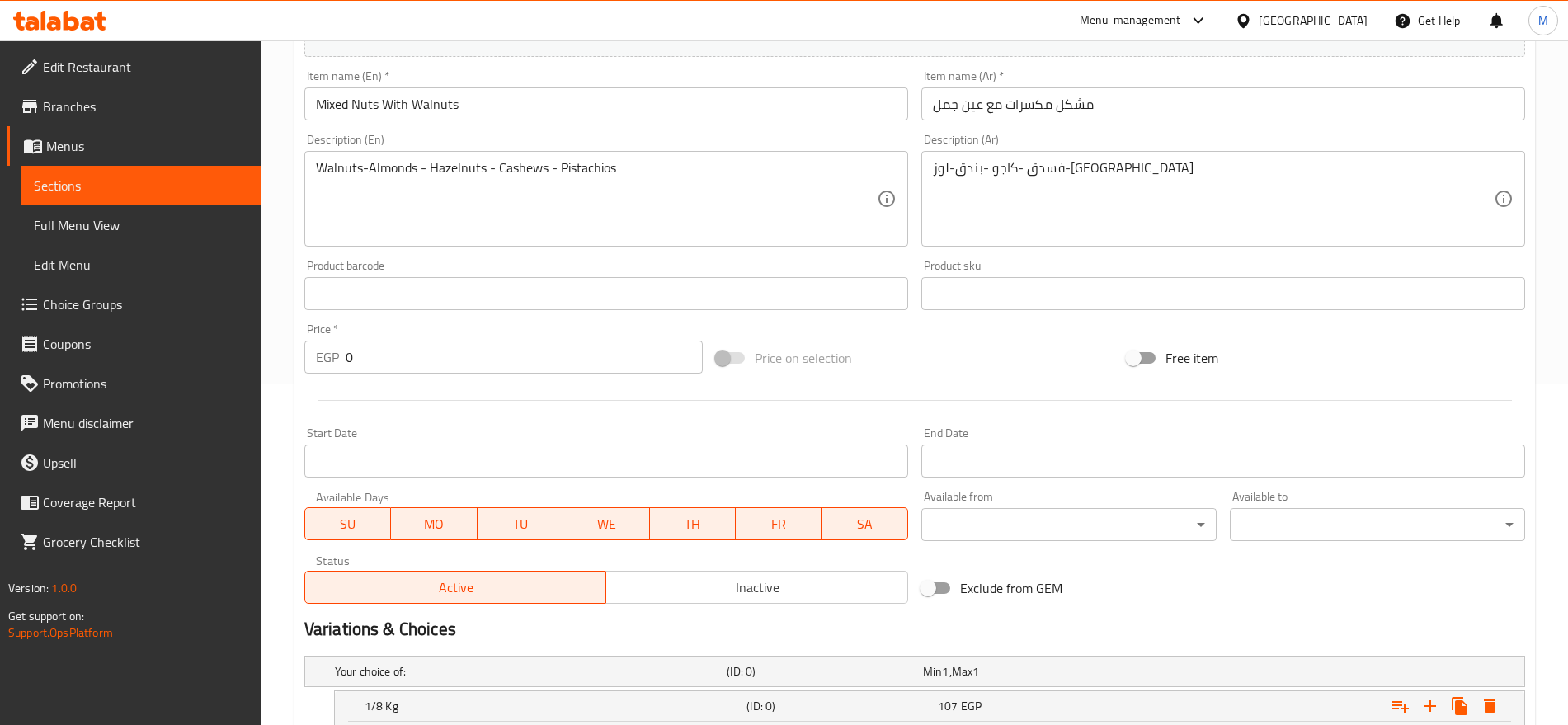
scroll to position [339, 0]
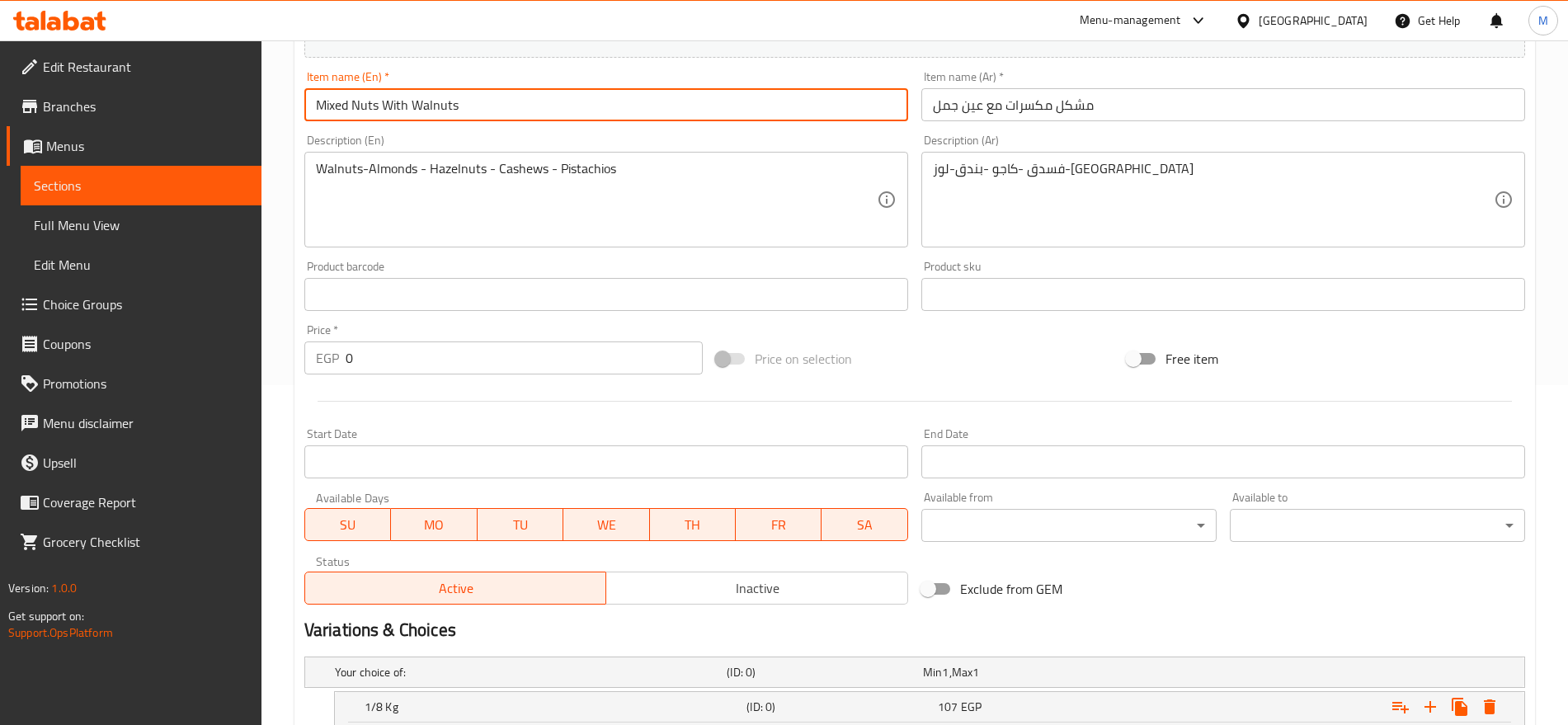
click at [503, 105] on input "Mixed Nuts With Walnuts" at bounding box center [606, 104] width 604 height 33
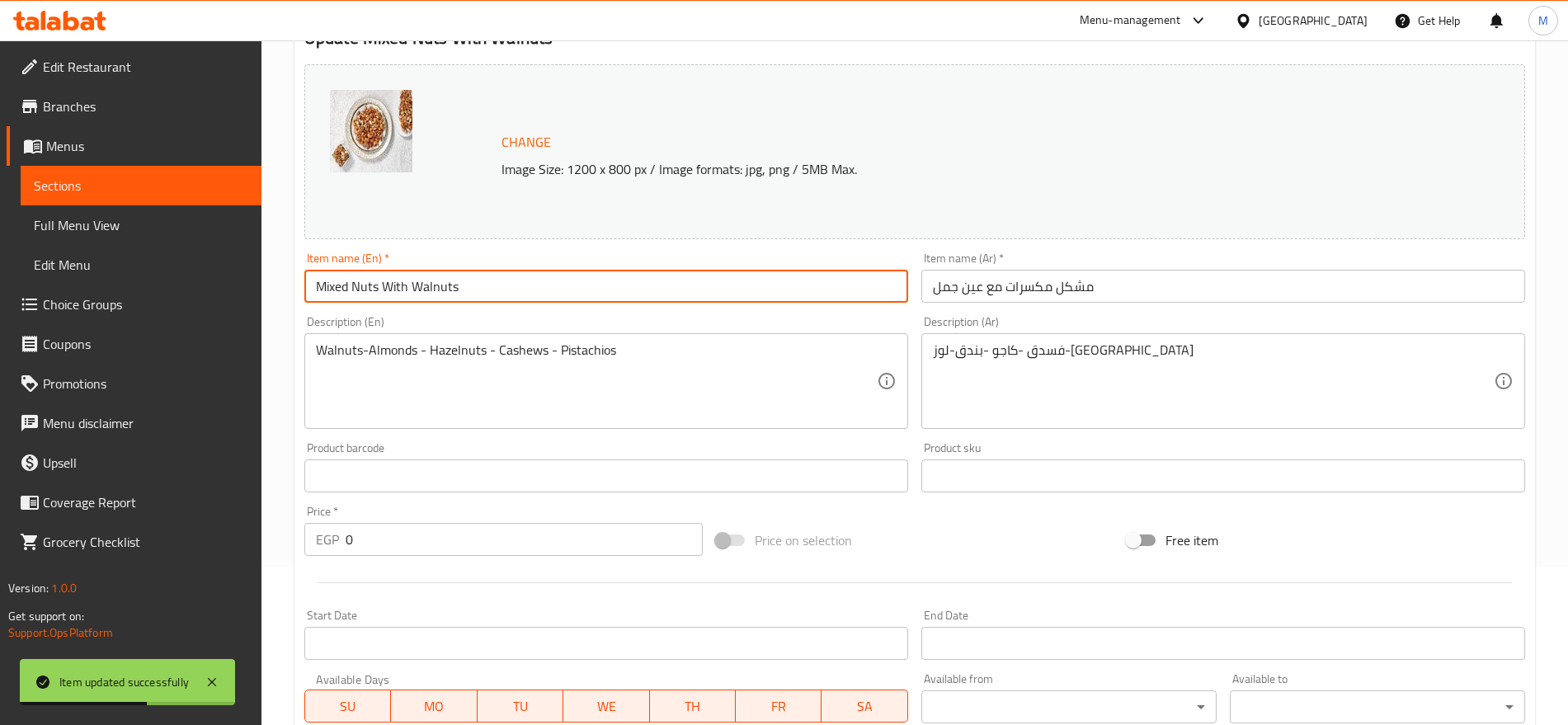
scroll to position [0, 0]
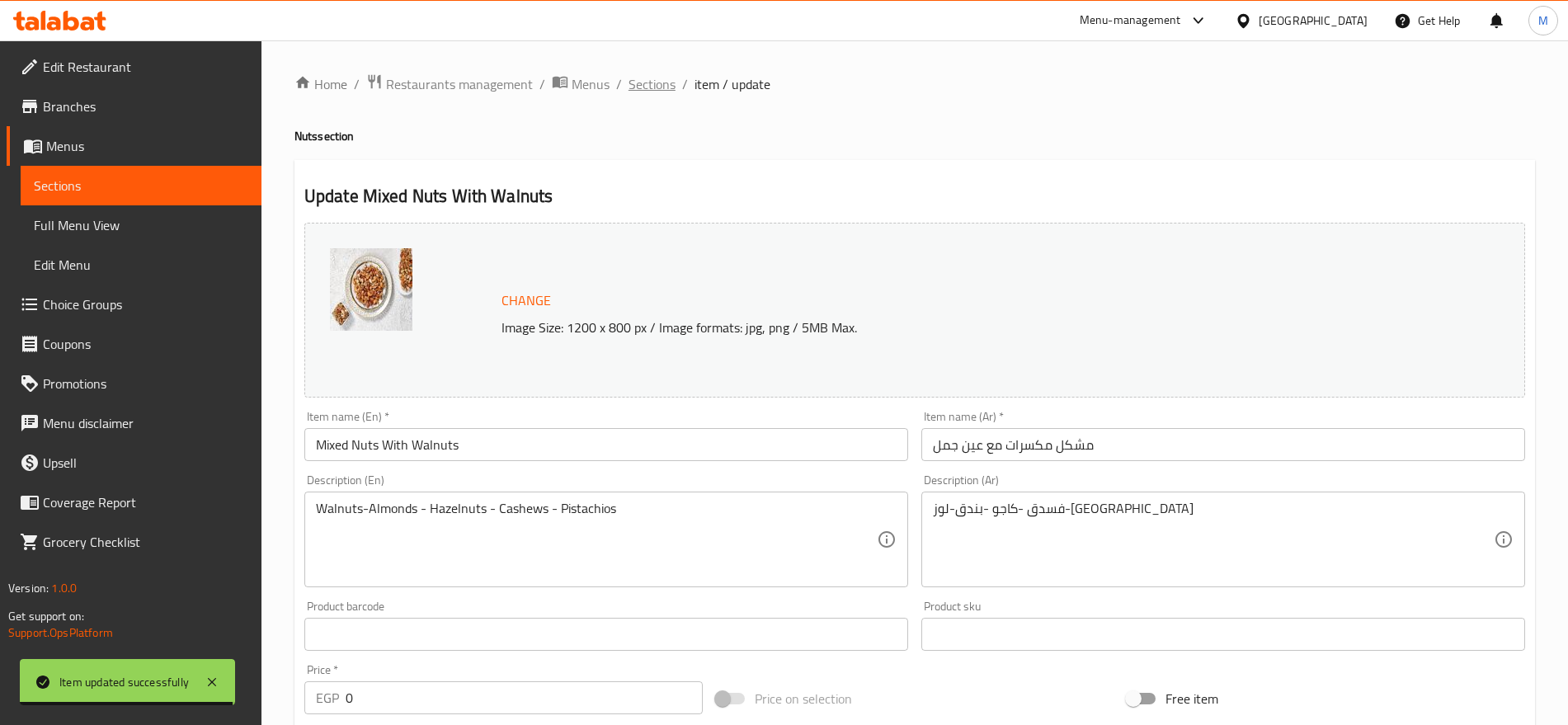
click at [664, 81] on span "Sections" at bounding box center [653, 84] width 47 height 20
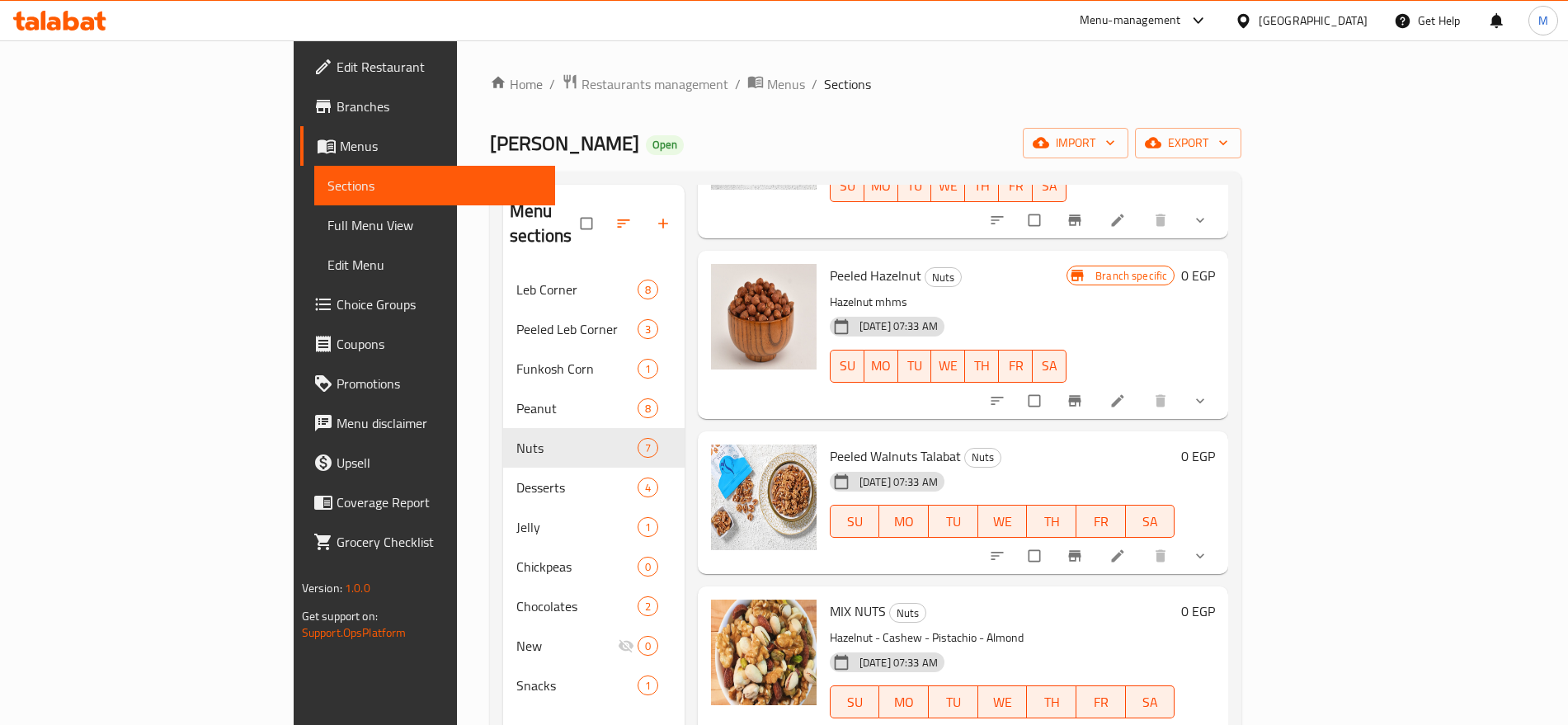
scroll to position [231, 0]
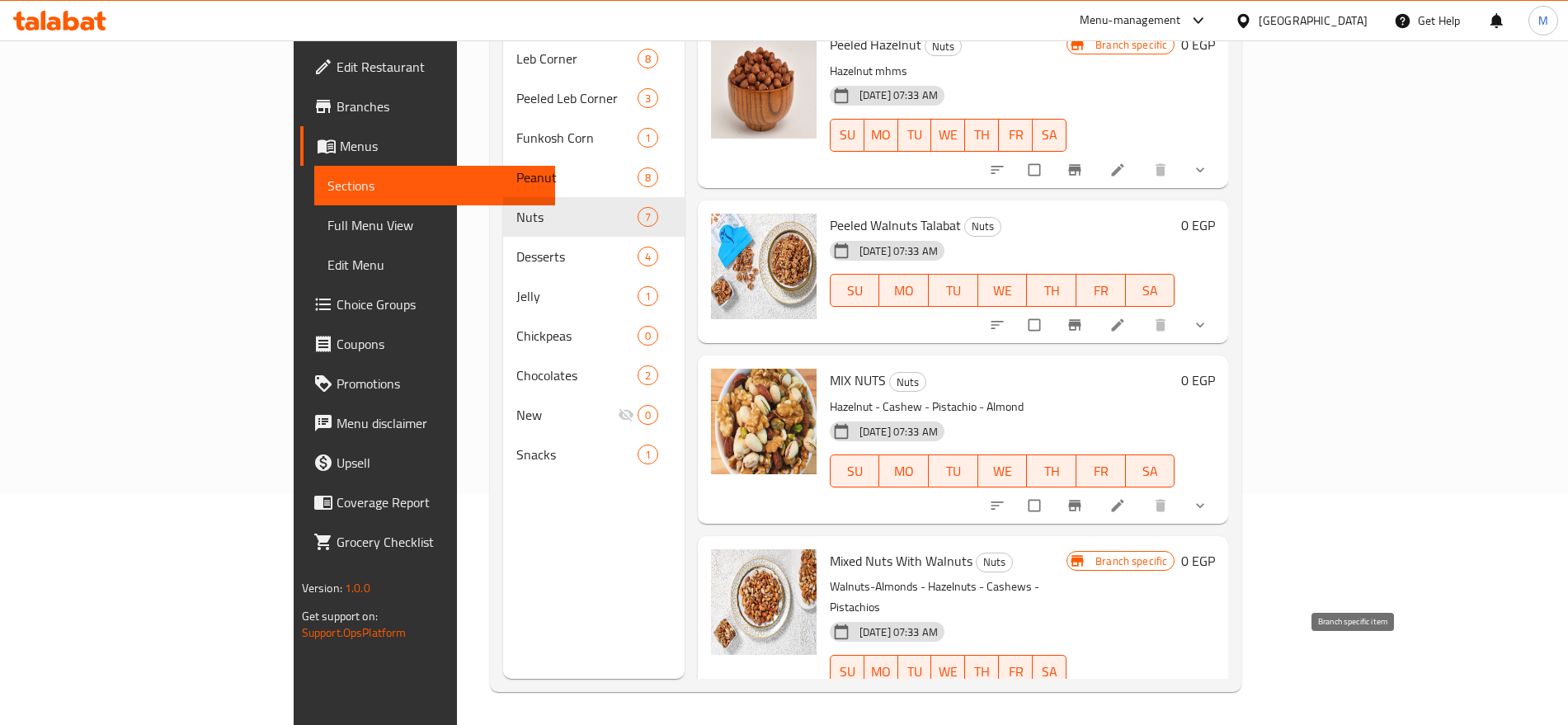
click at [1082, 701] on icon "Branch-specific-item" at bounding box center [1075, 706] width 12 height 10
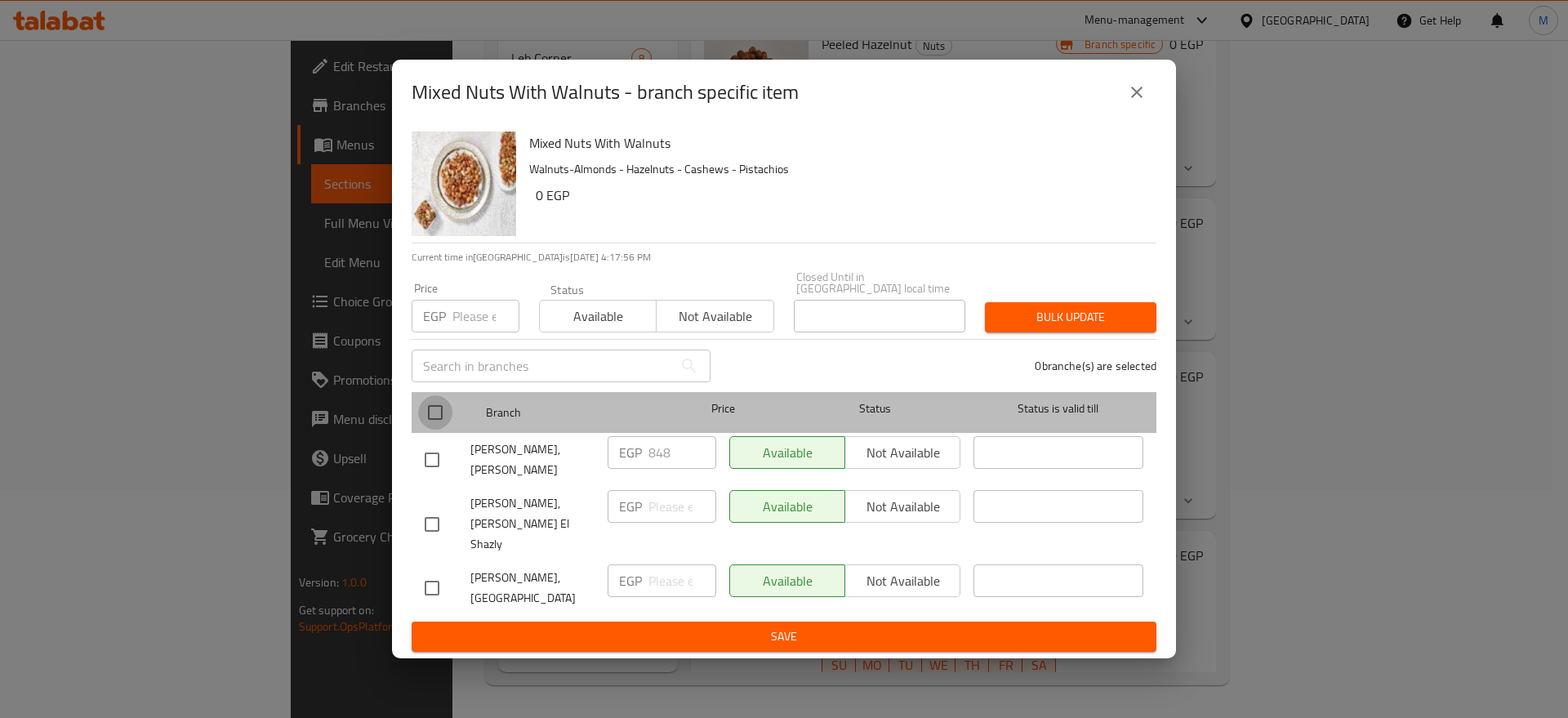
click at [436, 412] on input "checkbox" at bounding box center [435, 412] width 35 height 35
checkbox input "true"
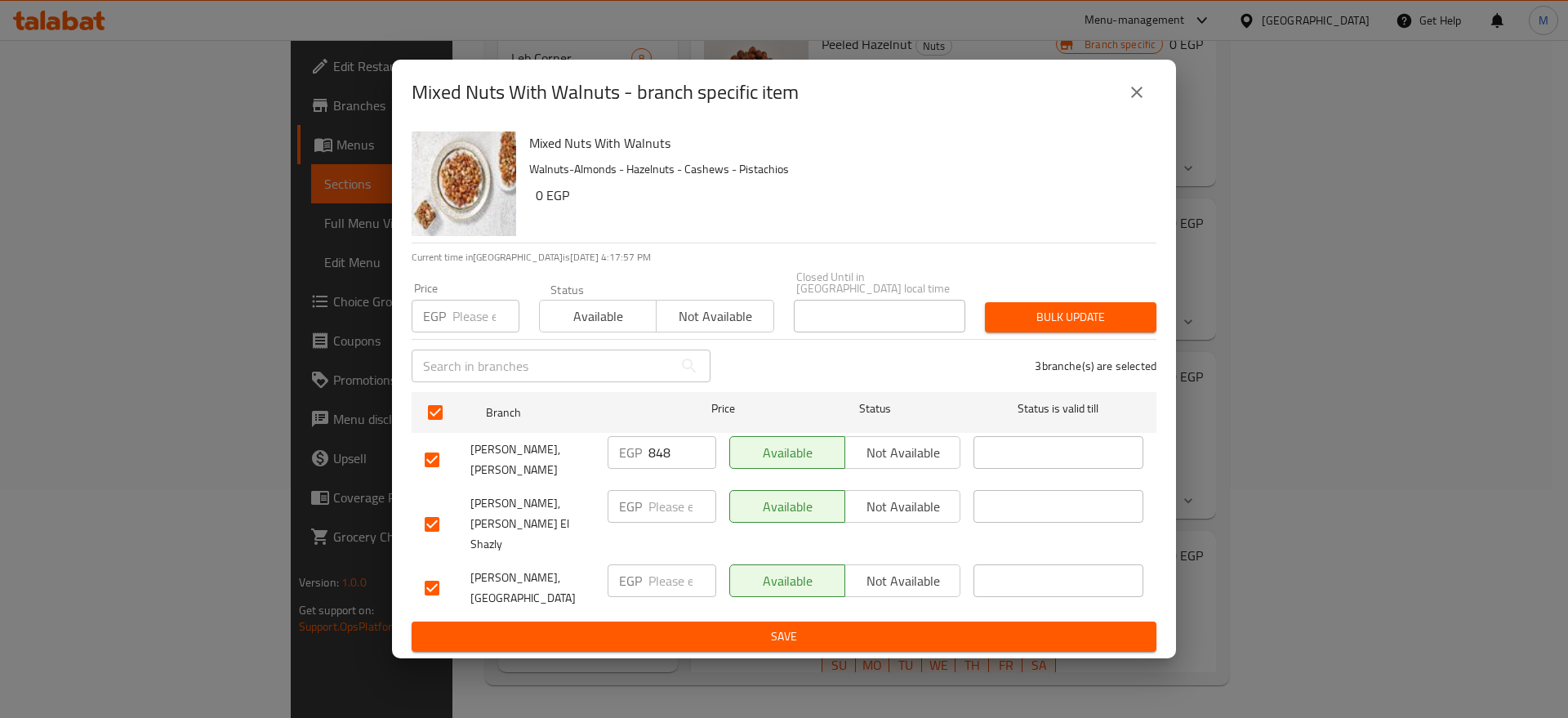
click at [667, 465] on input "848" at bounding box center [682, 452] width 67 height 33
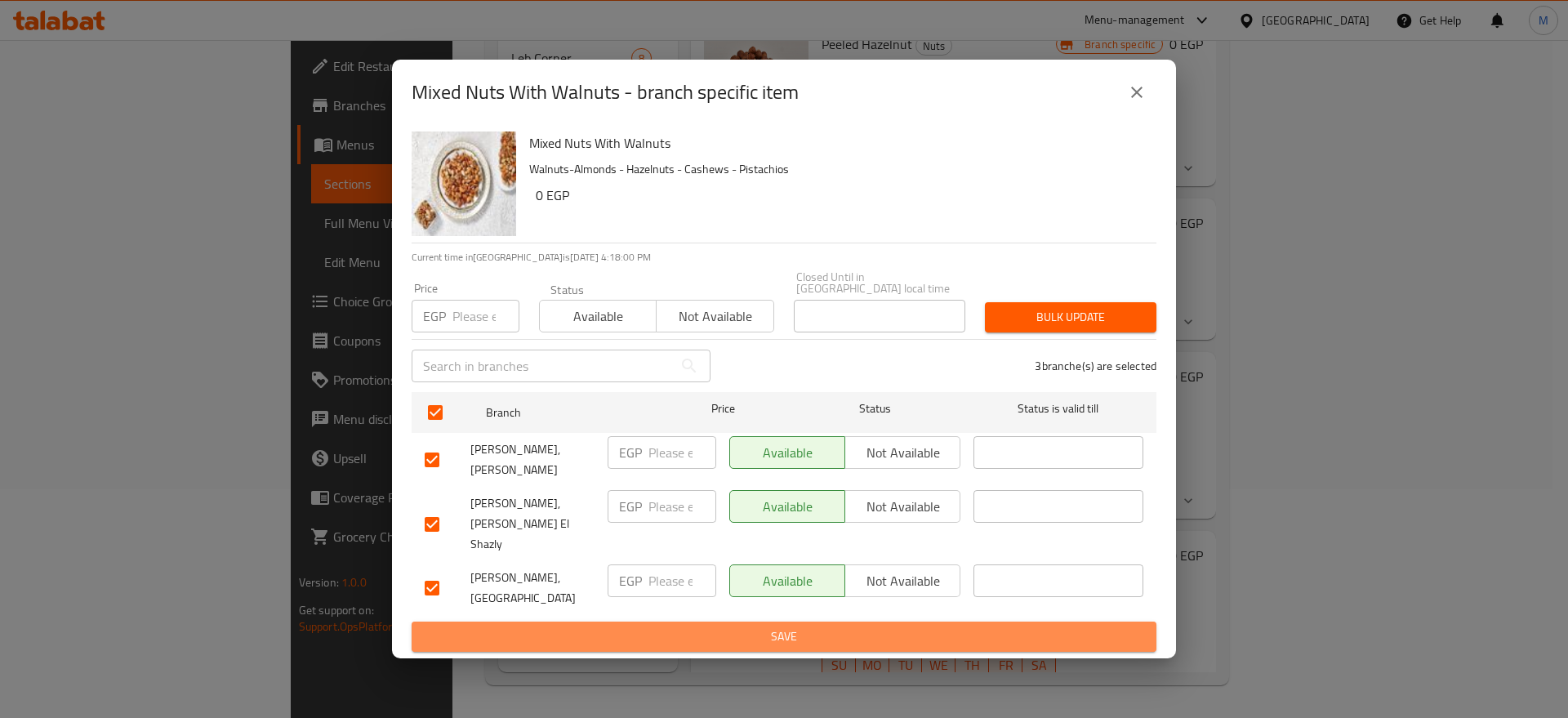
click at [718, 622] on button "Save" at bounding box center [784, 637] width 745 height 30
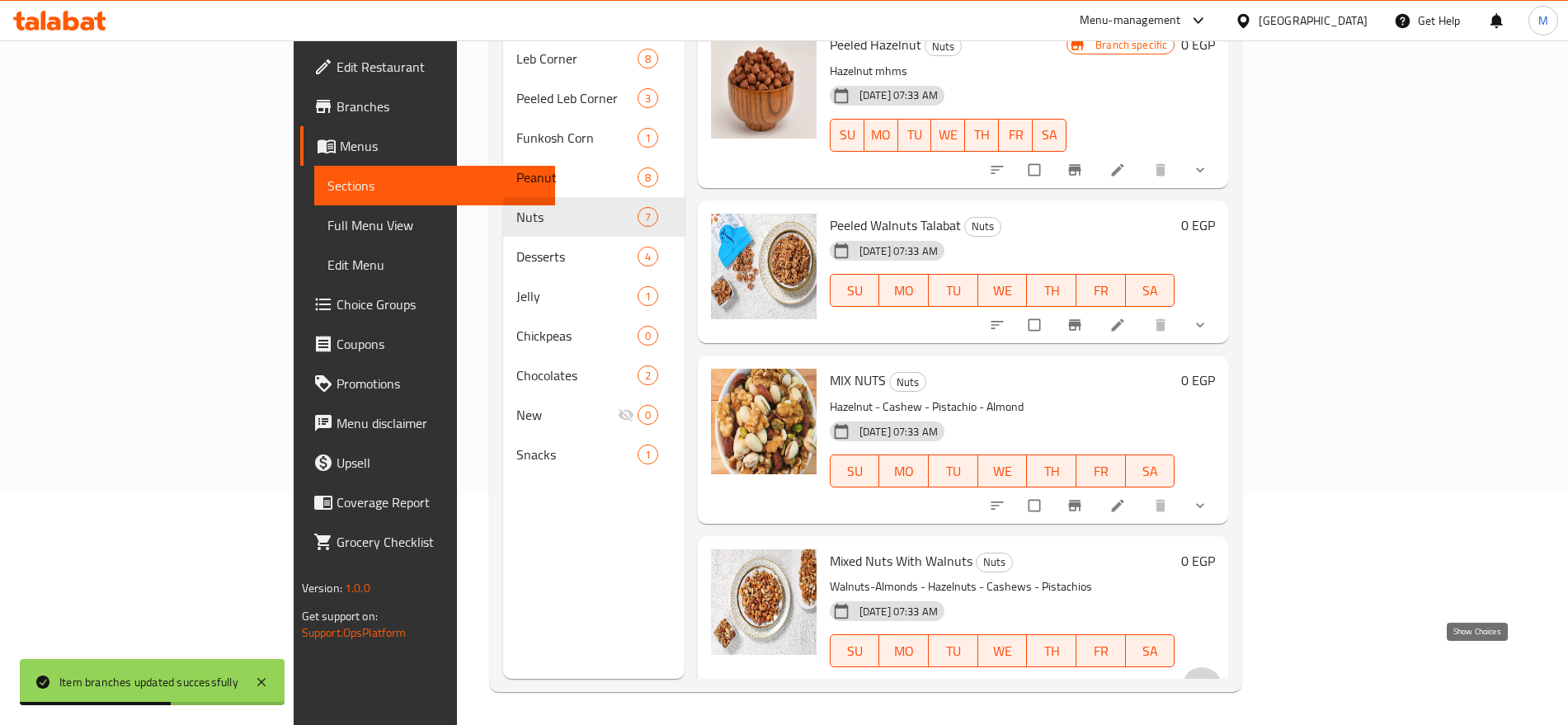
click at [1209, 677] on icon "show more" at bounding box center [1200, 684] width 16 height 16
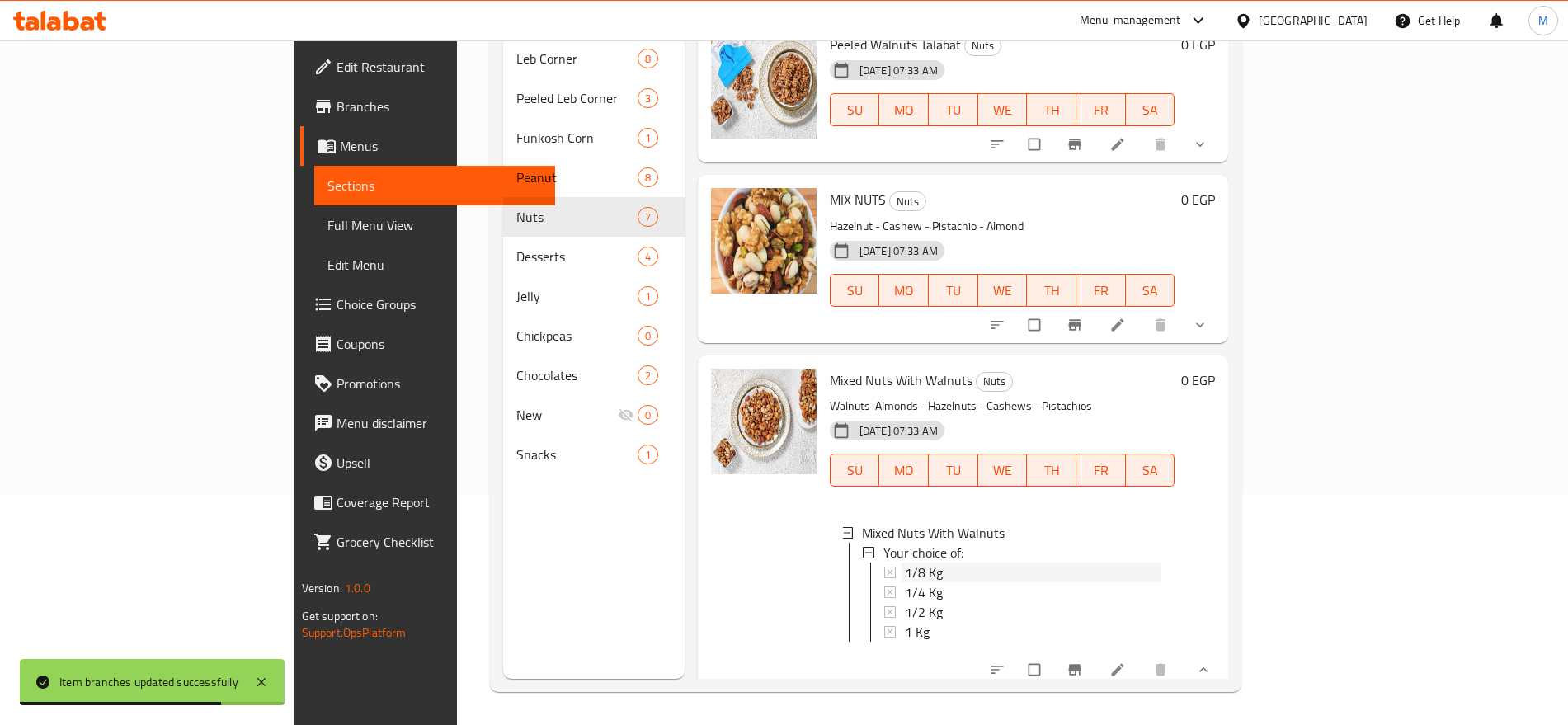
click at [905, 562] on div "1/8 Kg" at bounding box center [1034, 572] width 257 height 20
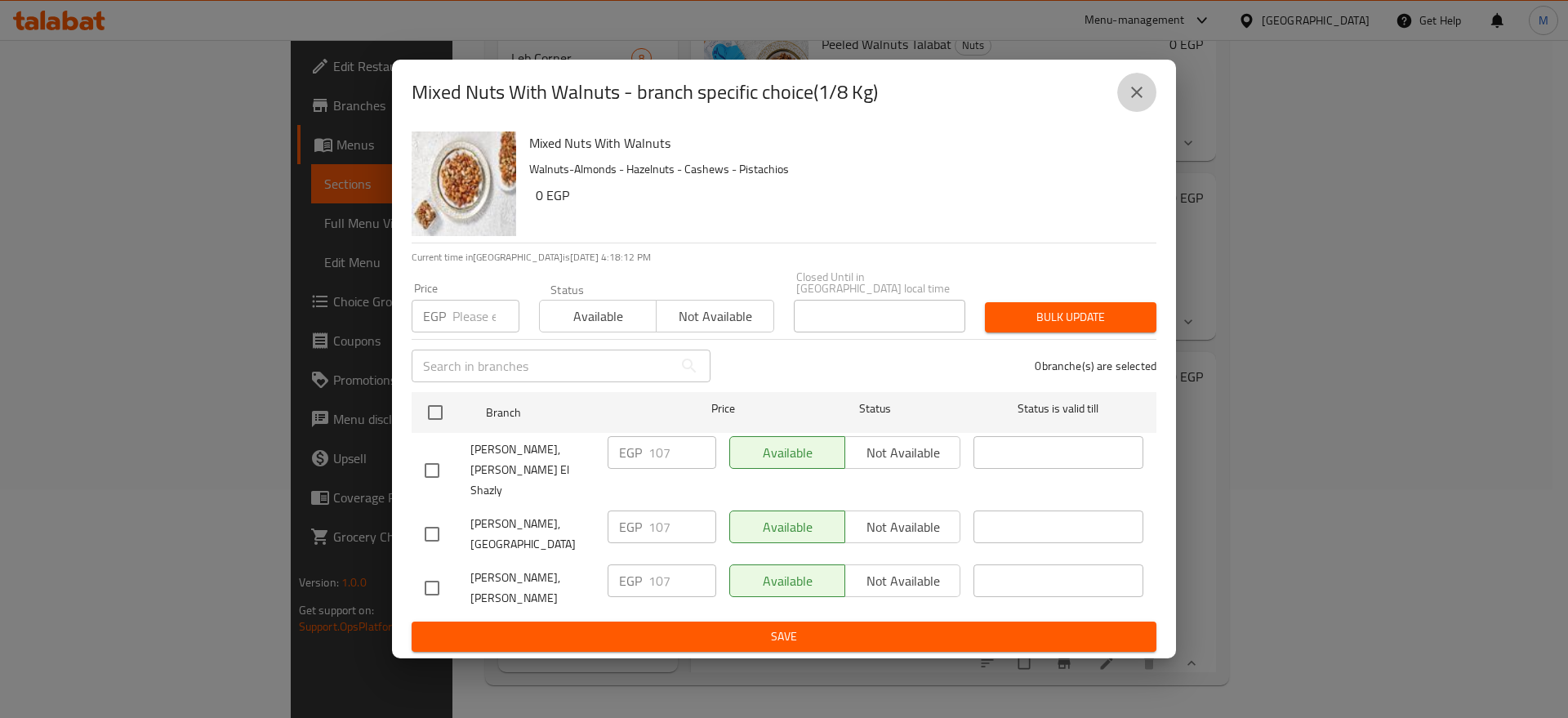
click at [1136, 98] on icon "close" at bounding box center [1136, 92] width 11 height 11
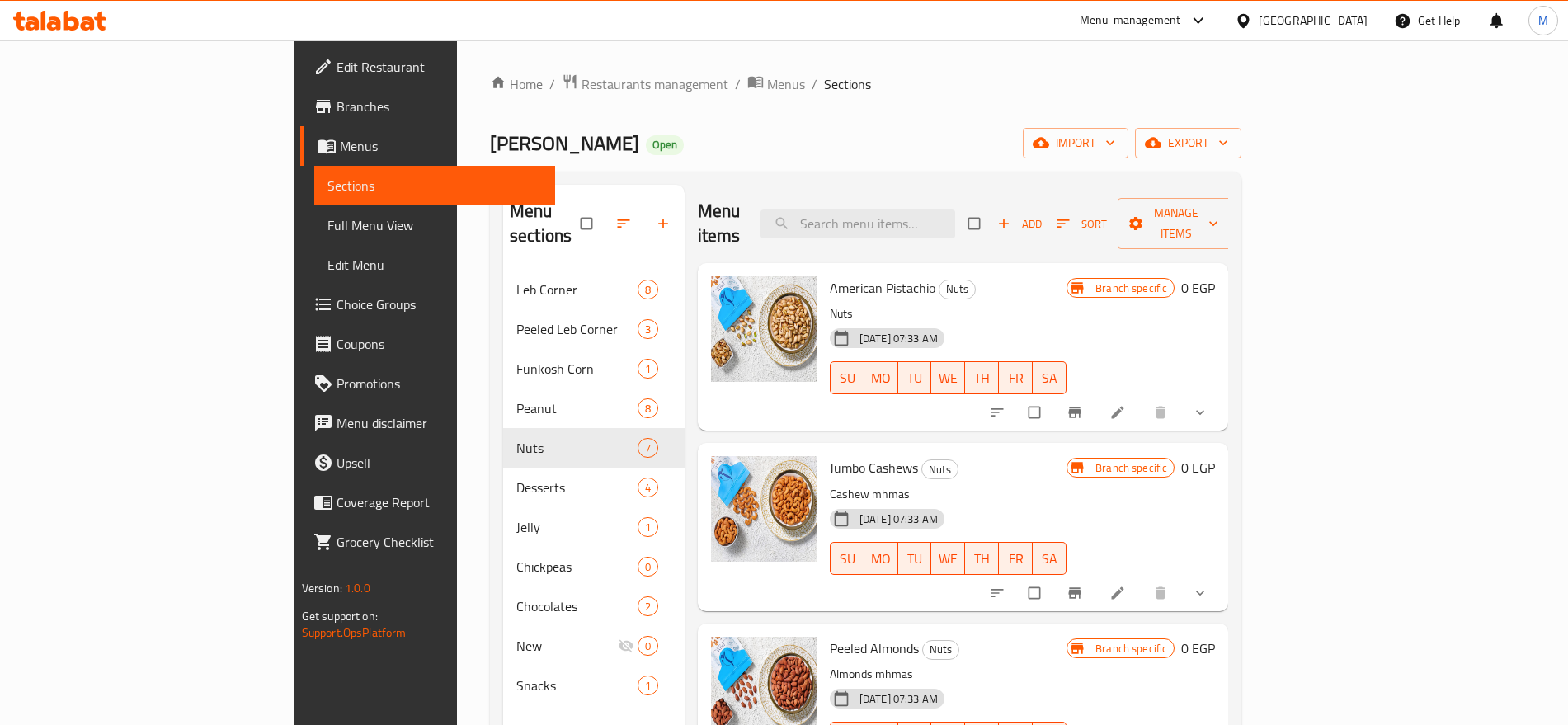
scroll to position [3, 0]
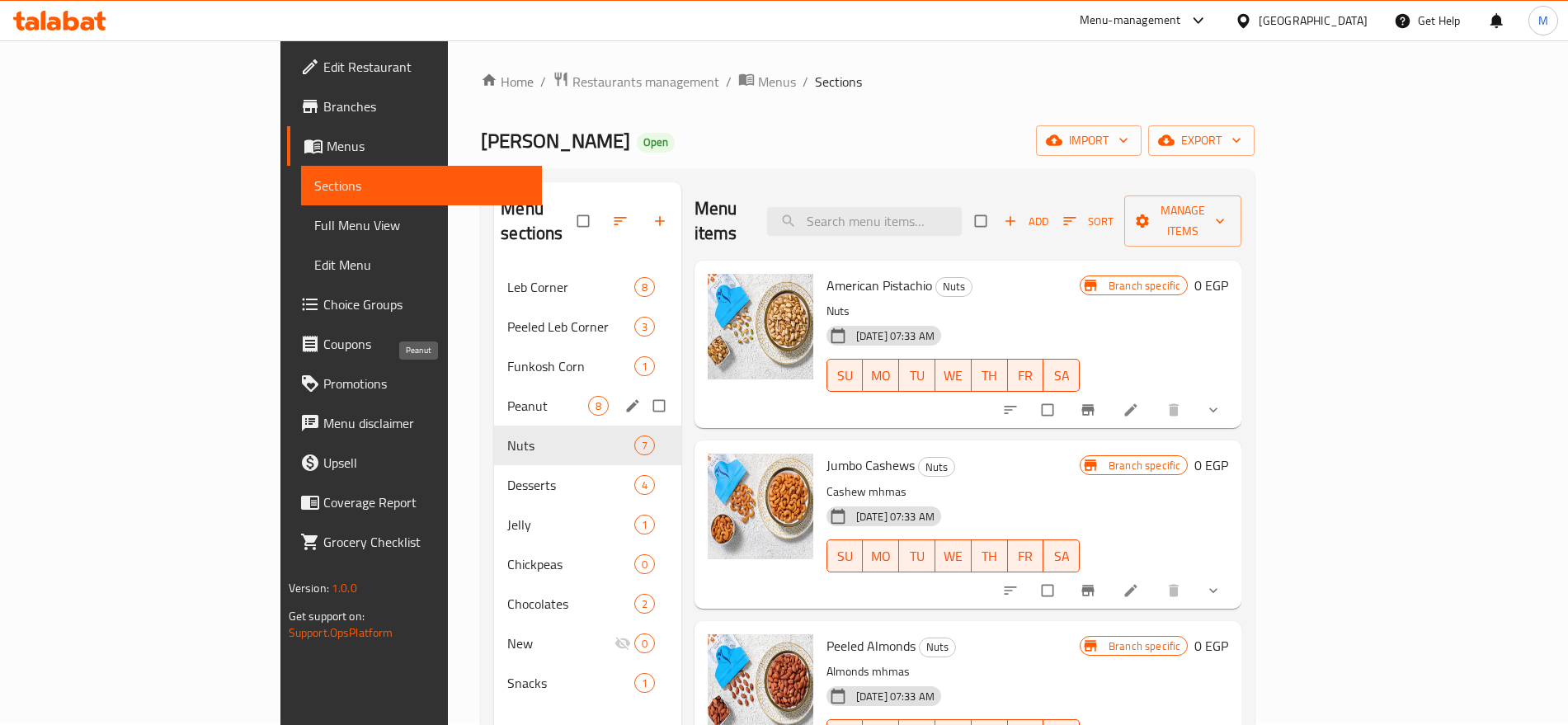
click at [508, 396] on span "Peanut" at bounding box center [548, 406] width 80 height 20
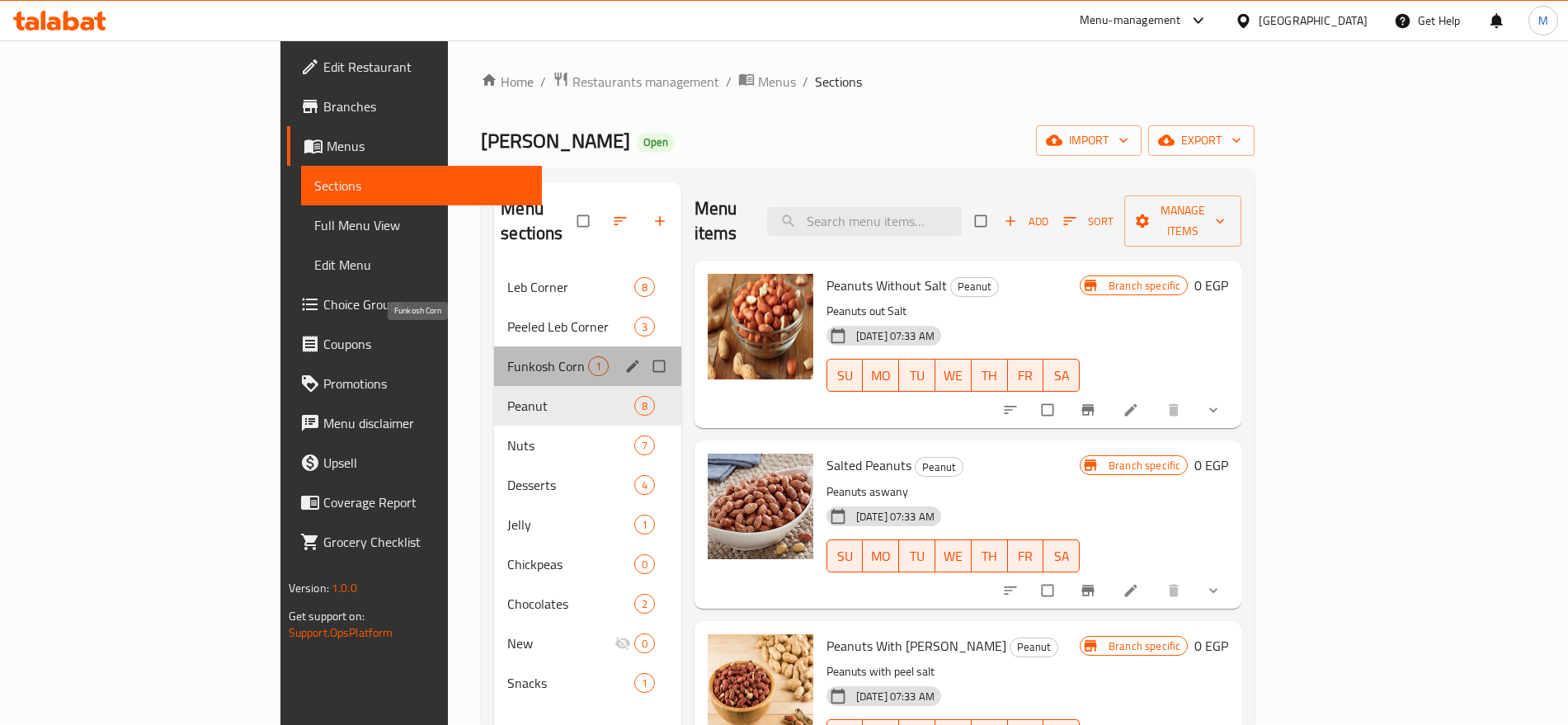
click at [514, 356] on span "Funkosh Corn" at bounding box center [548, 366] width 80 height 20
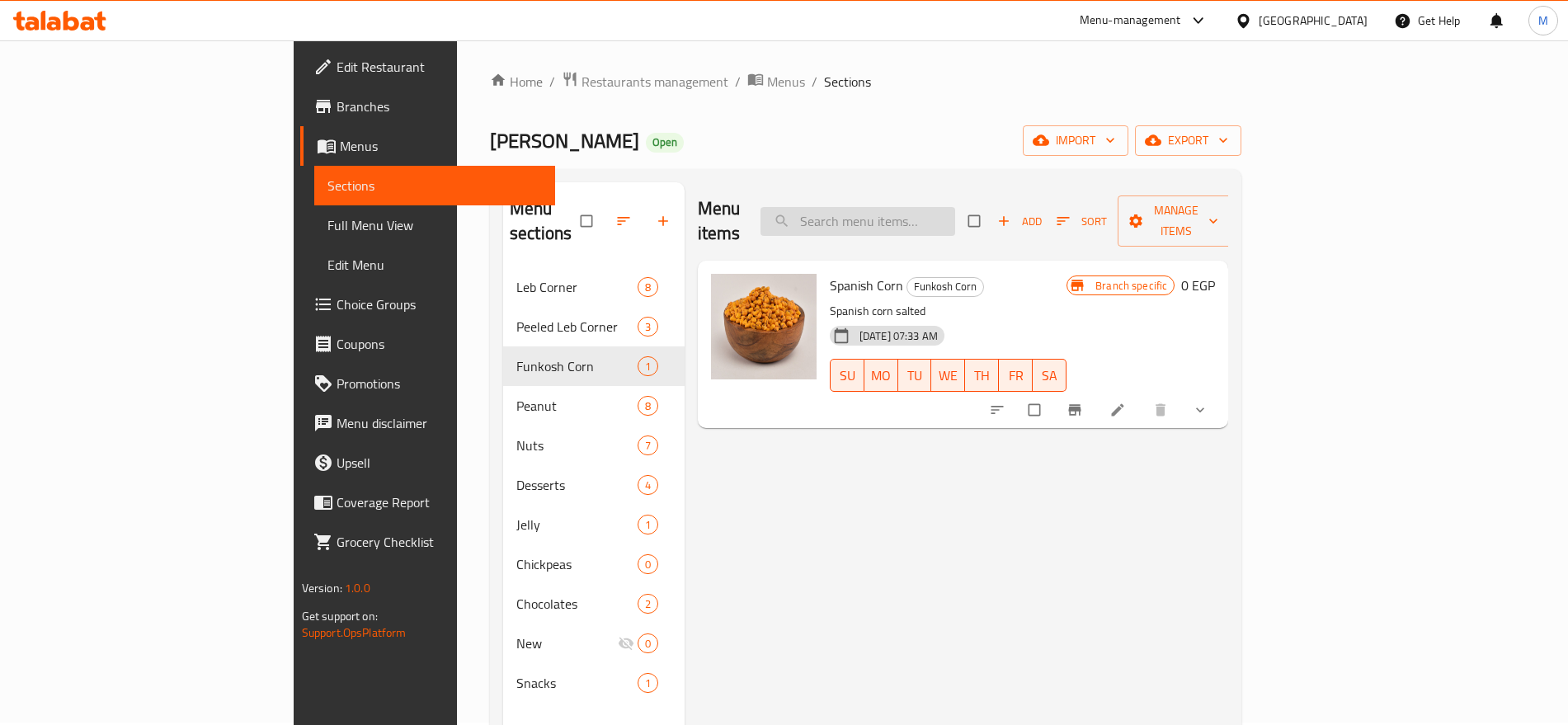
click at [955, 214] on input "search" at bounding box center [858, 221] width 195 height 29
paste input "ازؤزة"
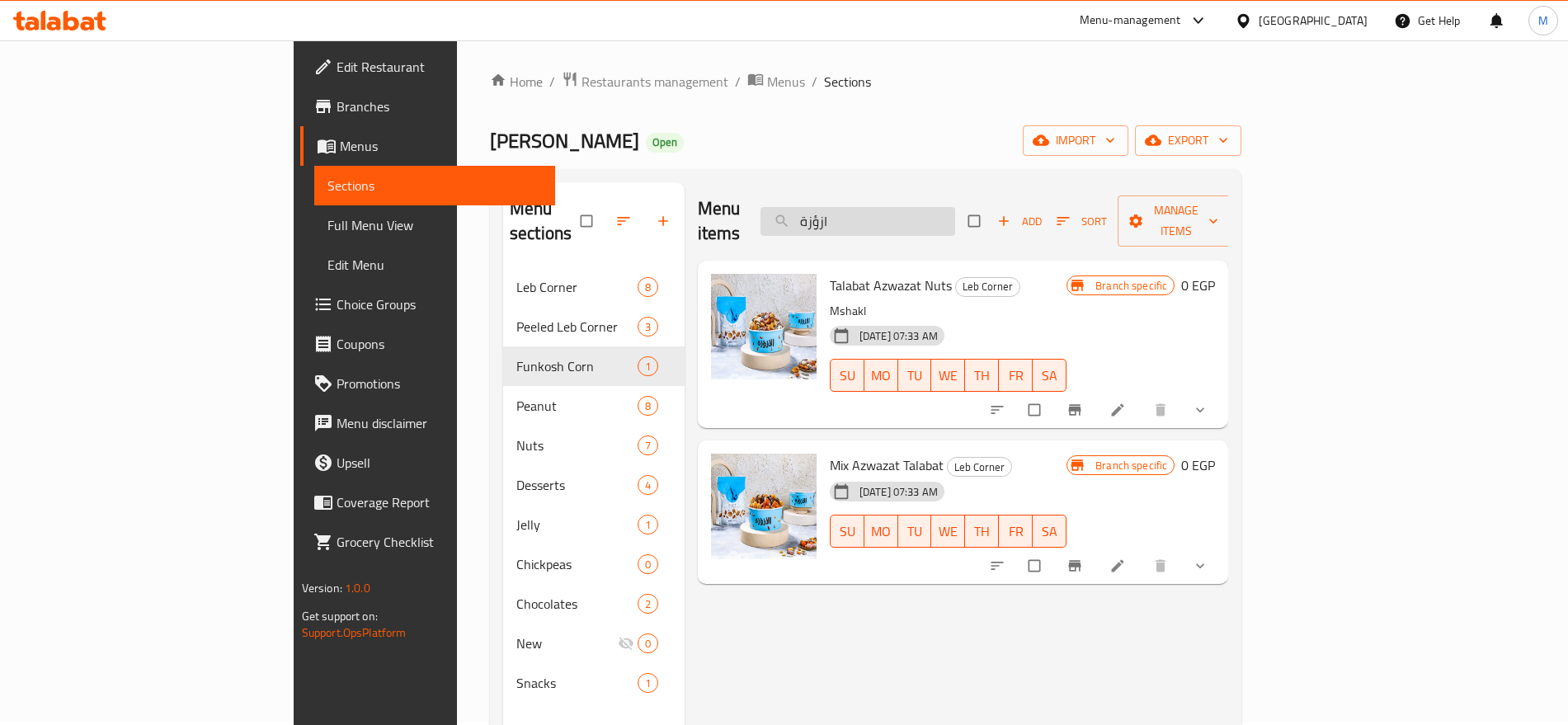
type input "ازؤزة"
click at [1209, 402] on icon "show more" at bounding box center [1200, 409] width 16 height 16
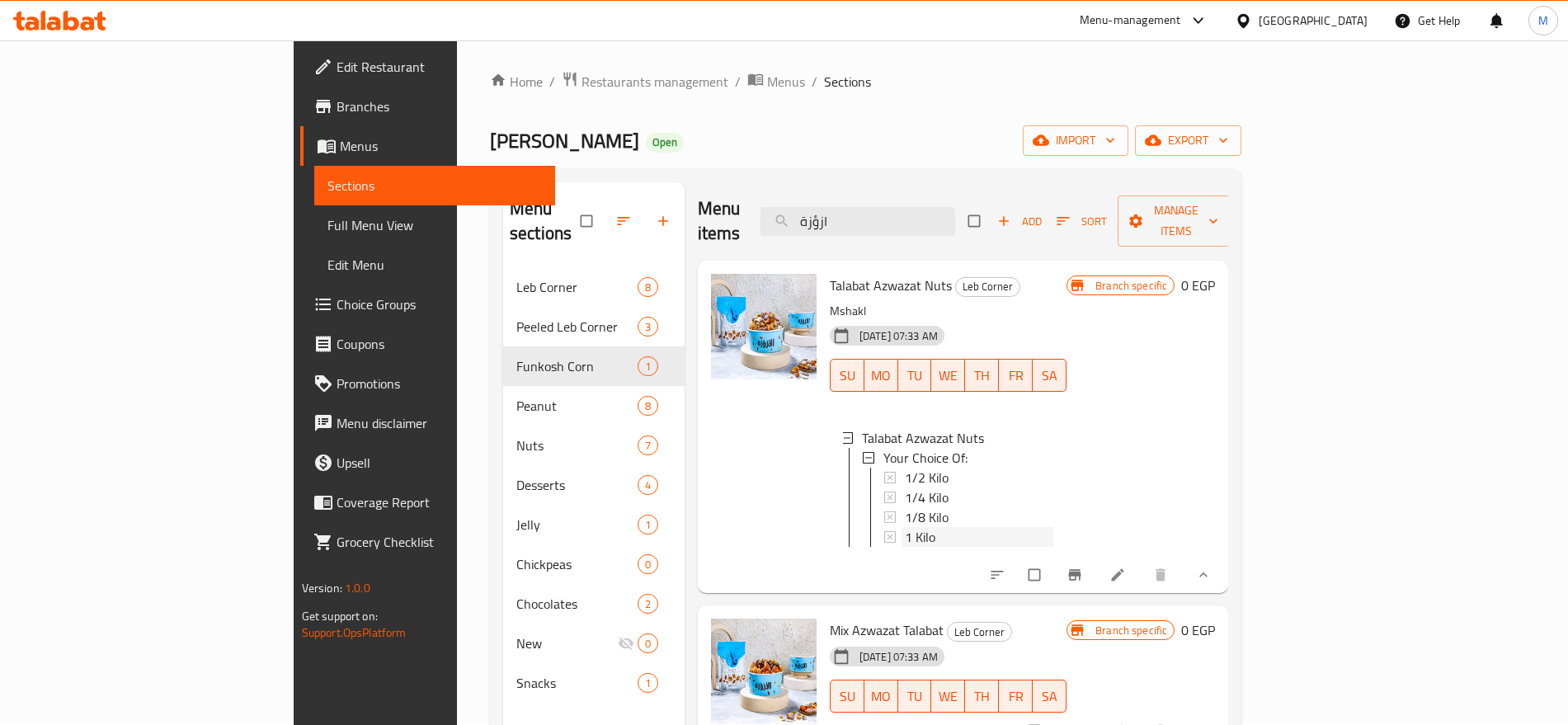
click at [1013, 526] on div "1 Kilo" at bounding box center [979, 536] width 148 height 20
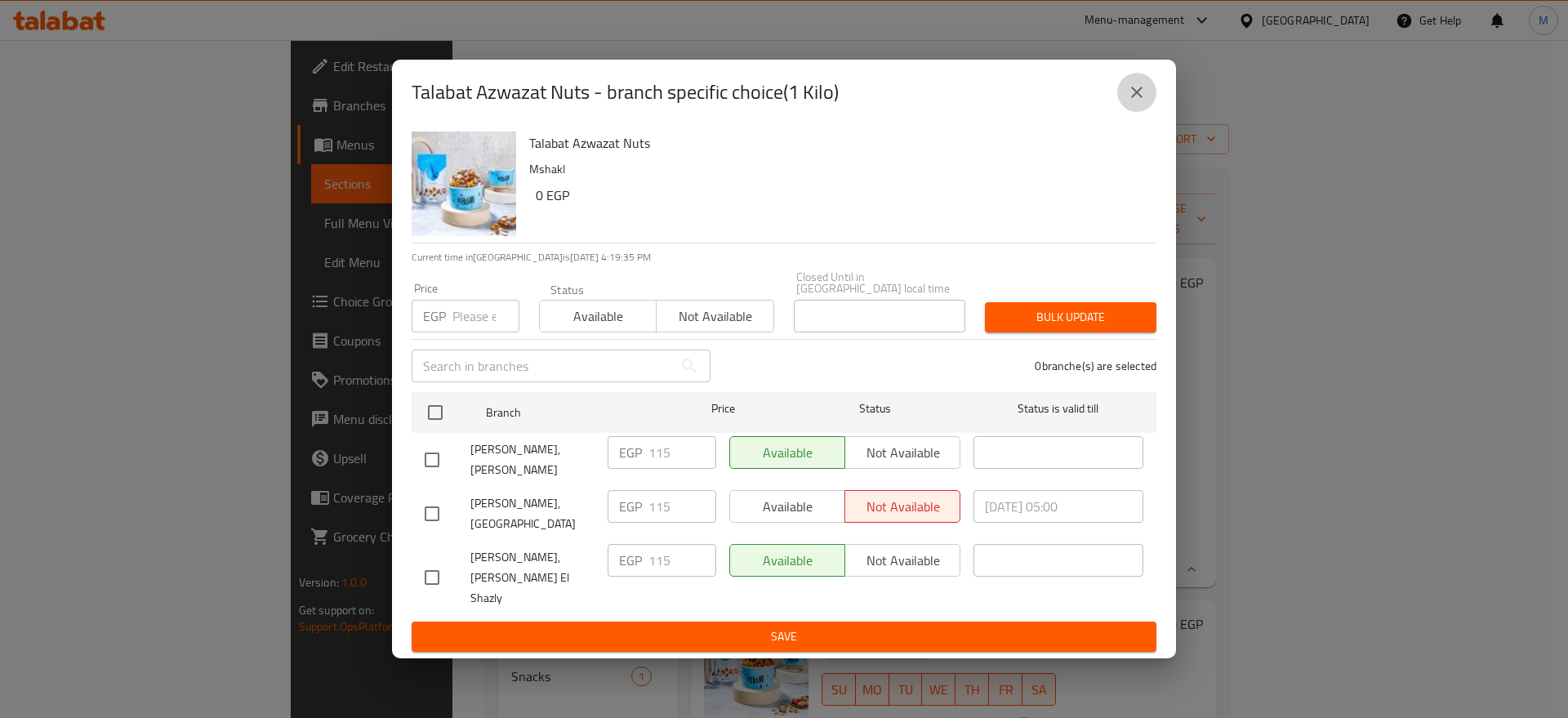
click at [1134, 97] on icon "close" at bounding box center [1136, 92] width 20 height 20
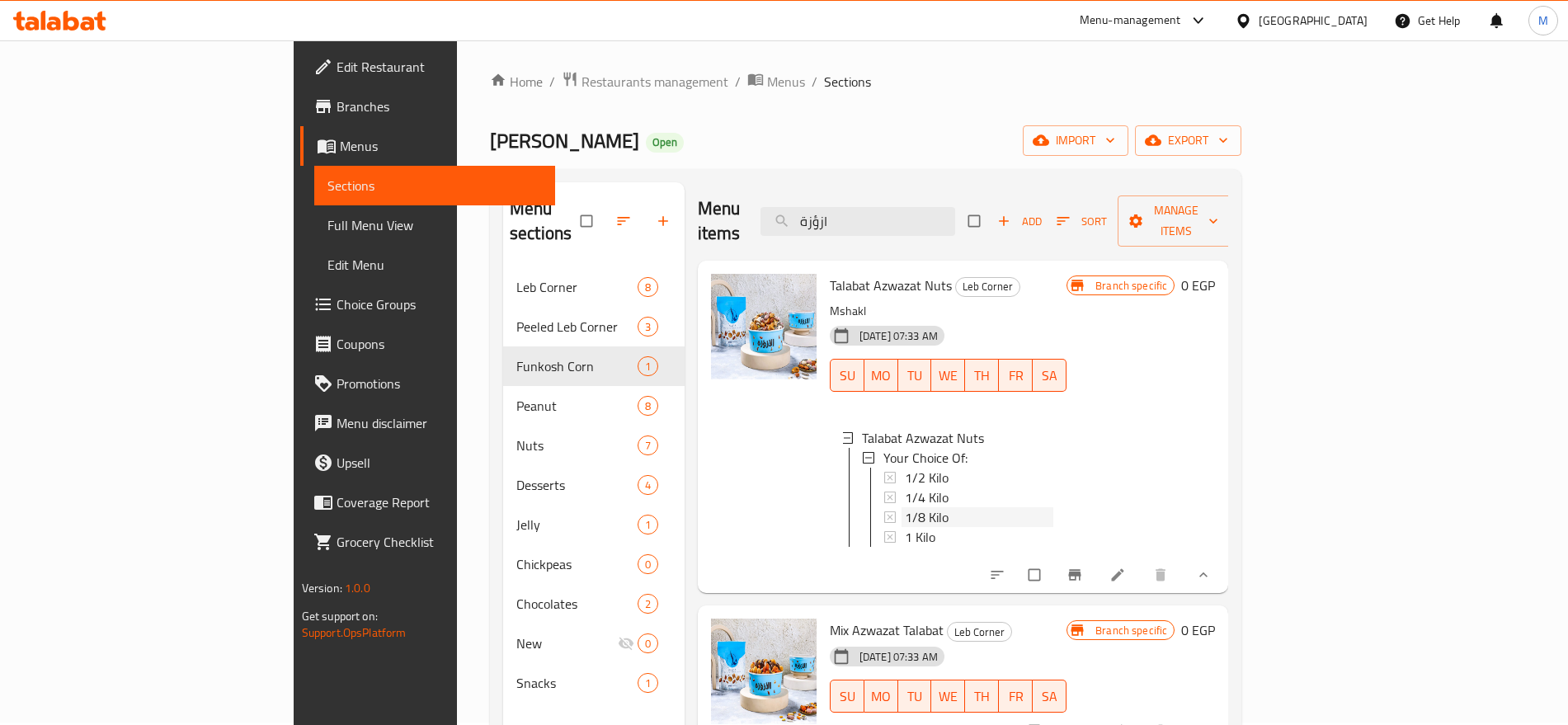
click at [905, 508] on span "1/8 Kilo" at bounding box center [927, 517] width 44 height 20
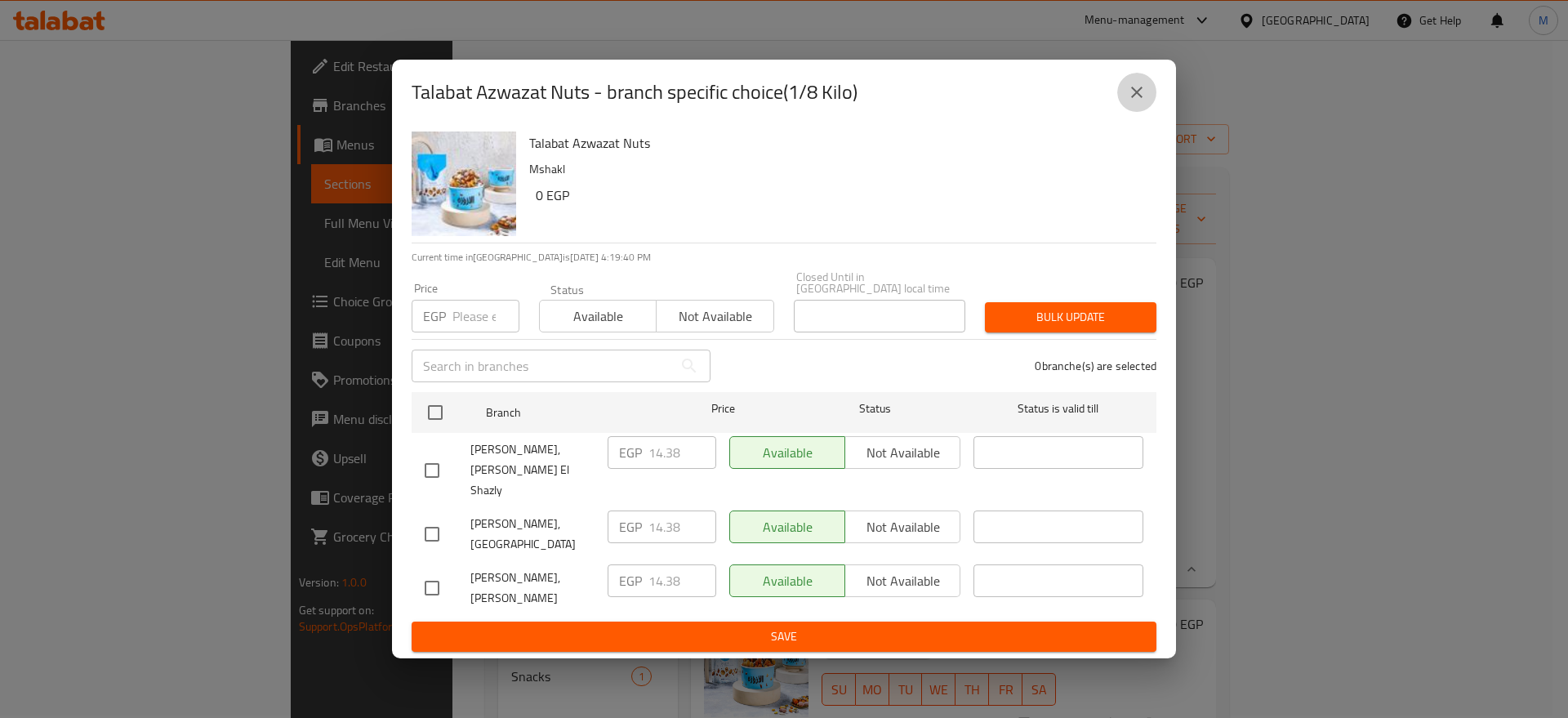
click at [1145, 102] on icon "close" at bounding box center [1136, 92] width 20 height 20
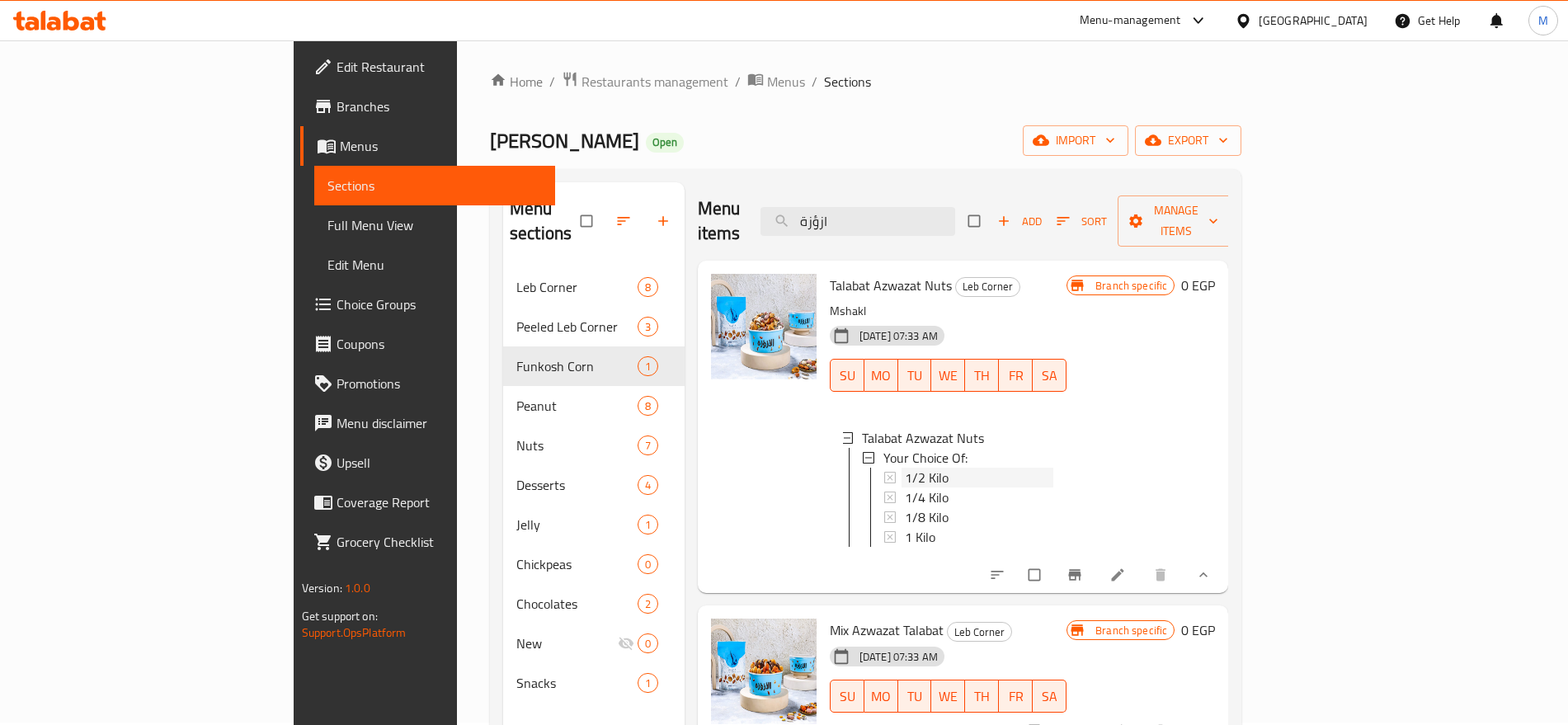
click at [905, 468] on div "1/2 Kilo" at bounding box center [979, 477] width 148 height 20
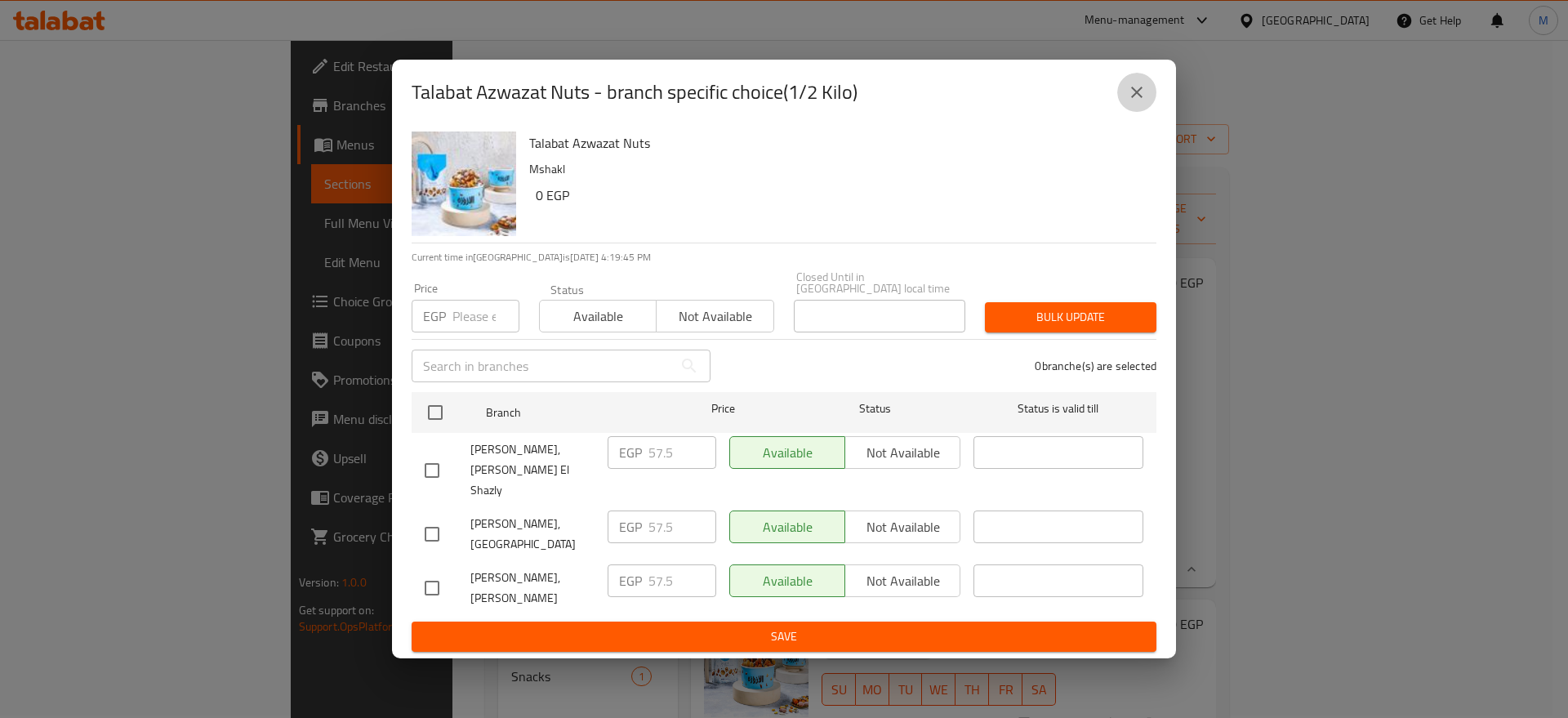
click at [1147, 99] on button "close" at bounding box center [1136, 93] width 39 height 39
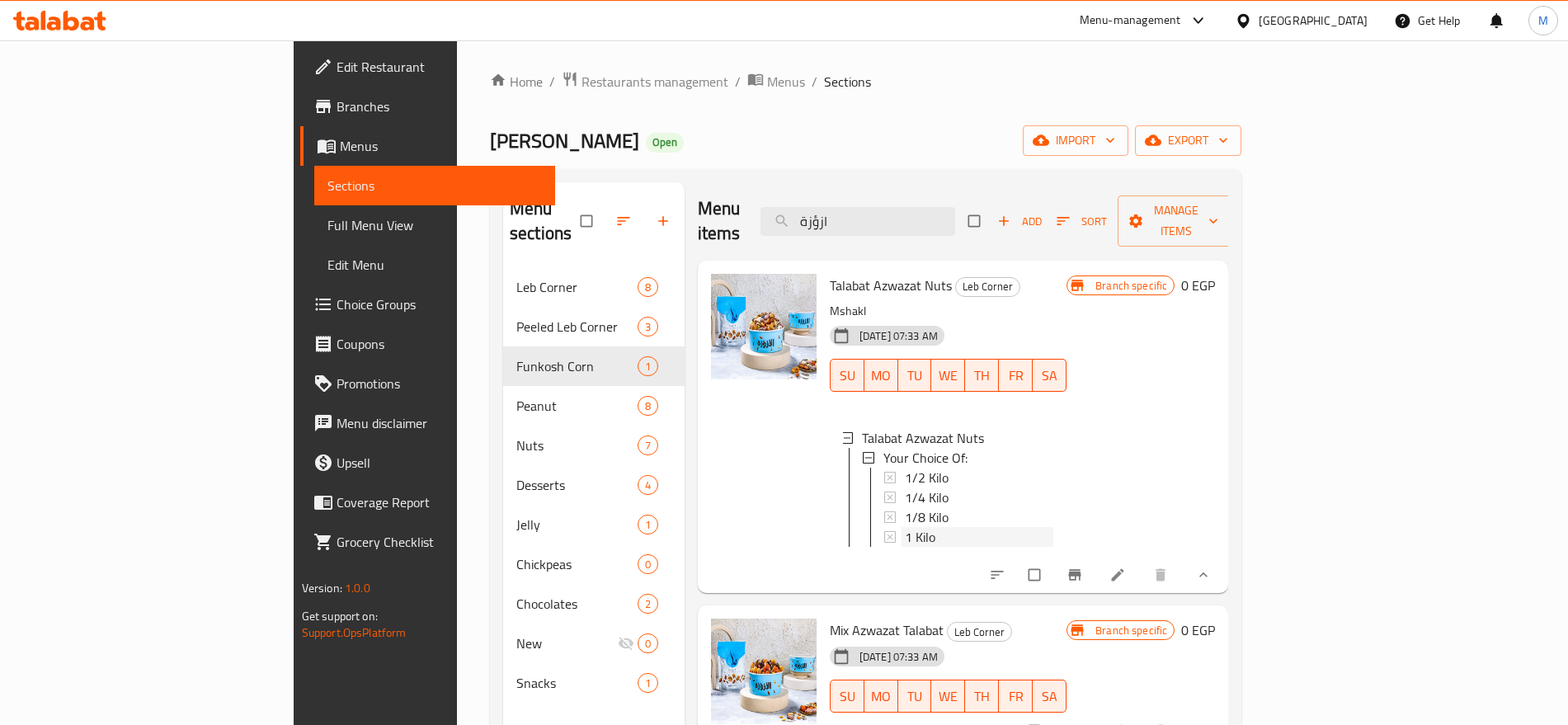
click at [905, 526] on div "1 Kilo" at bounding box center [979, 536] width 148 height 20
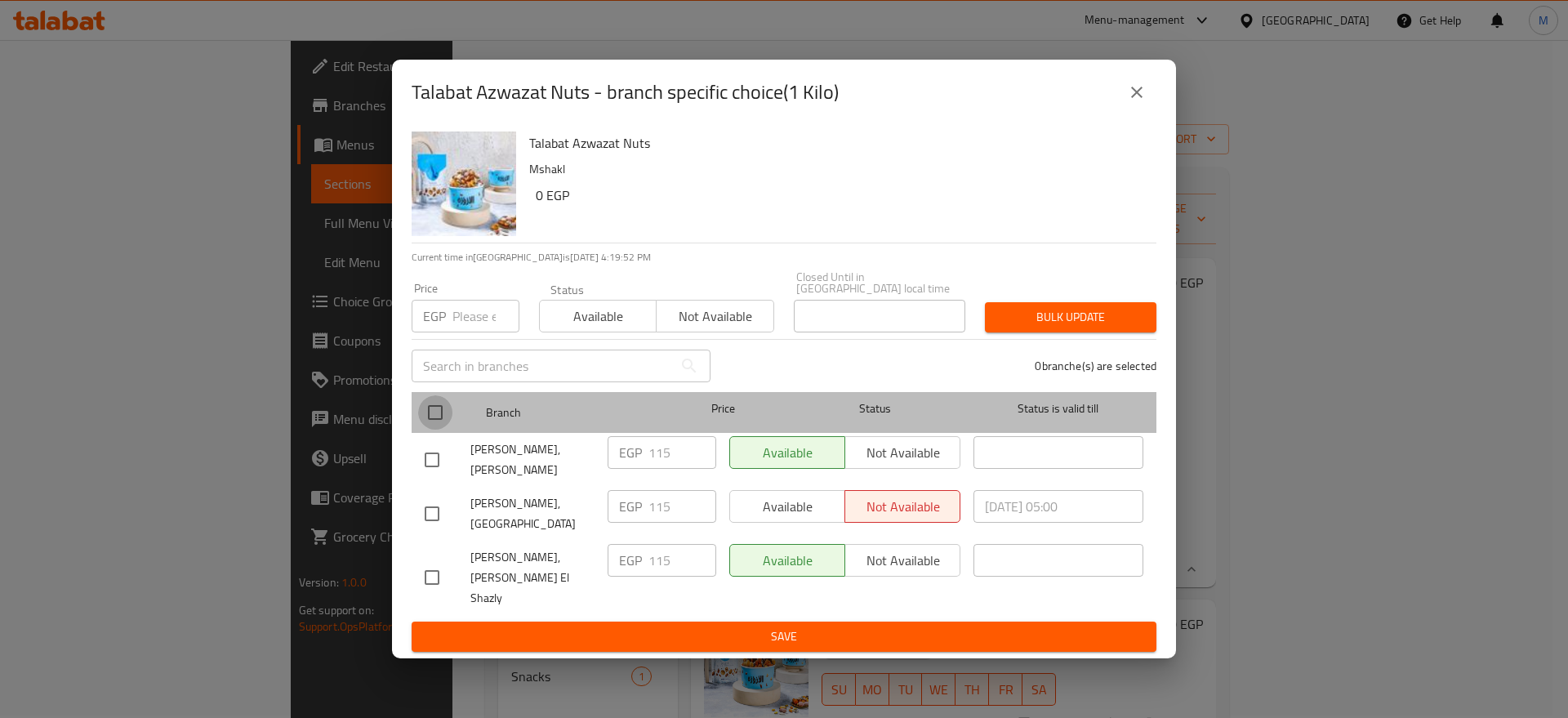
click at [435, 414] on input "checkbox" at bounding box center [435, 412] width 35 height 35
checkbox input "true"
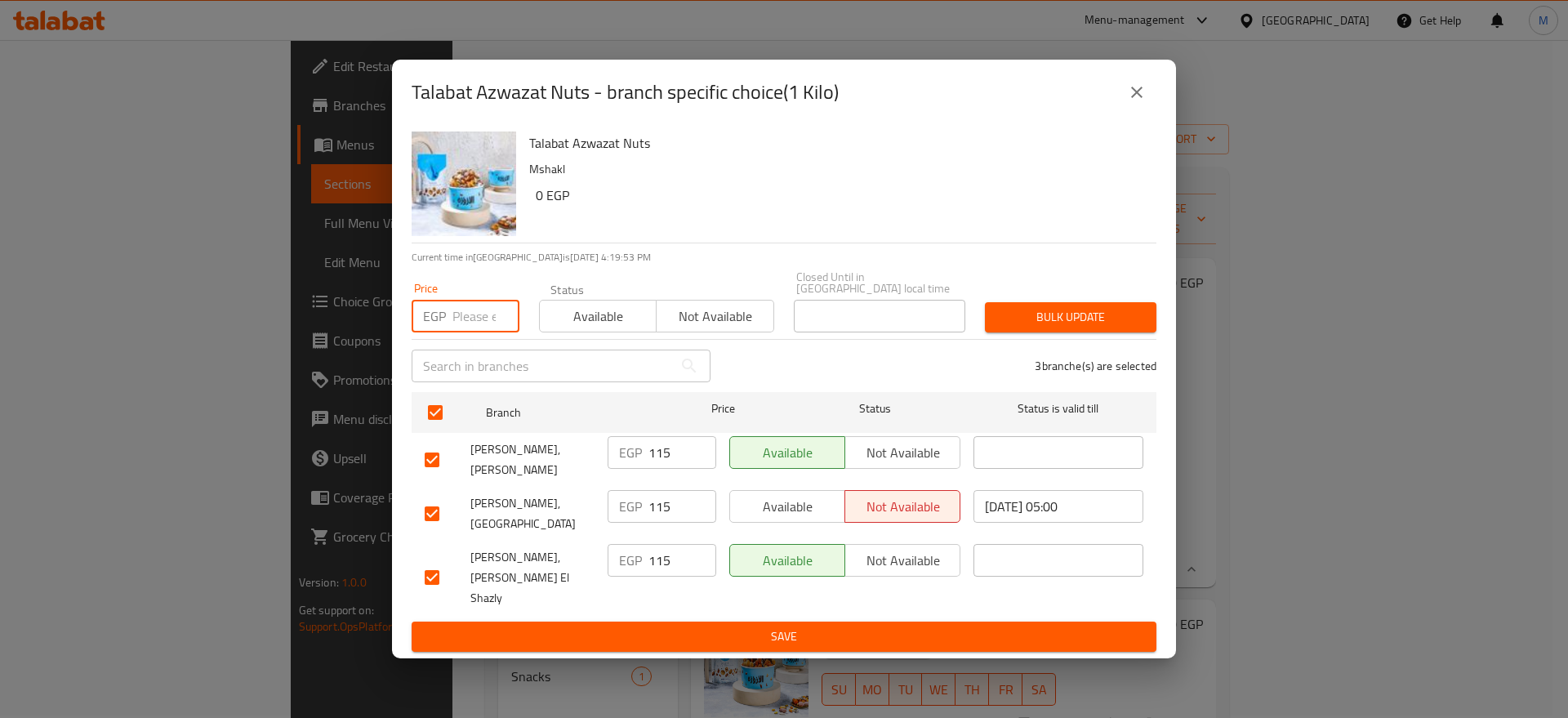
click at [481, 313] on input "number" at bounding box center [486, 315] width 67 height 33
paste input "117"
type input "117"
click at [1023, 325] on span "Bulk update" at bounding box center [1070, 317] width 145 height 21
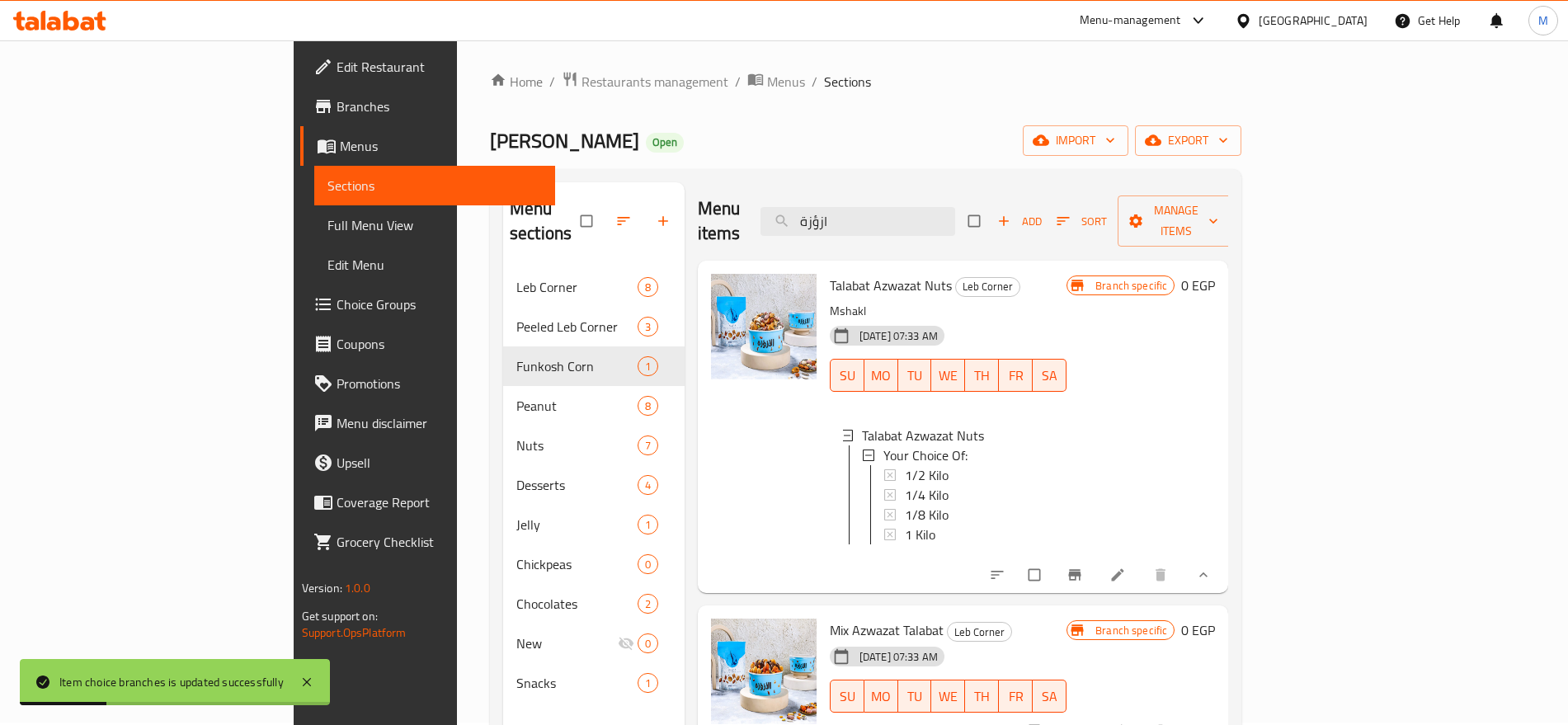
scroll to position [231, 0]
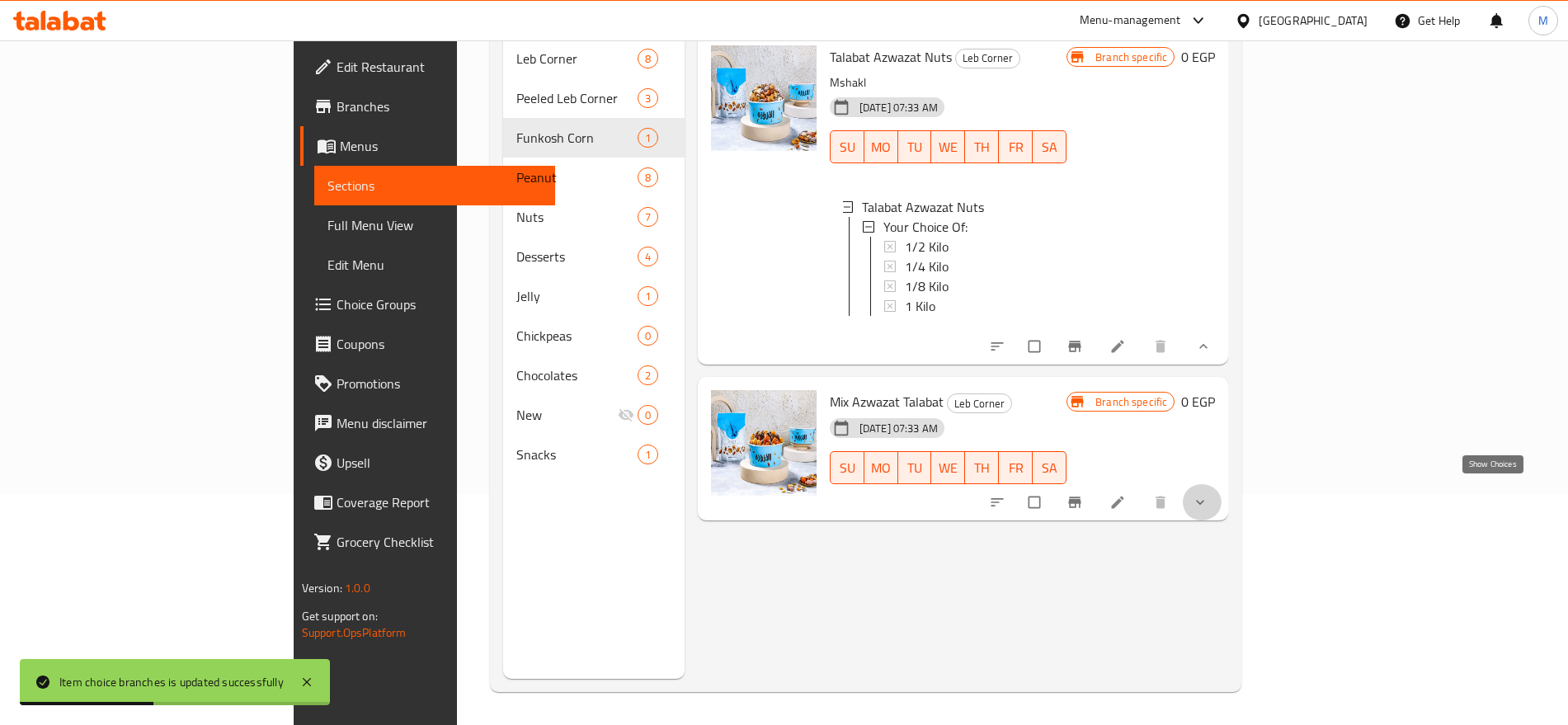
click at [1209, 494] on icon "show more" at bounding box center [1200, 502] width 16 height 16
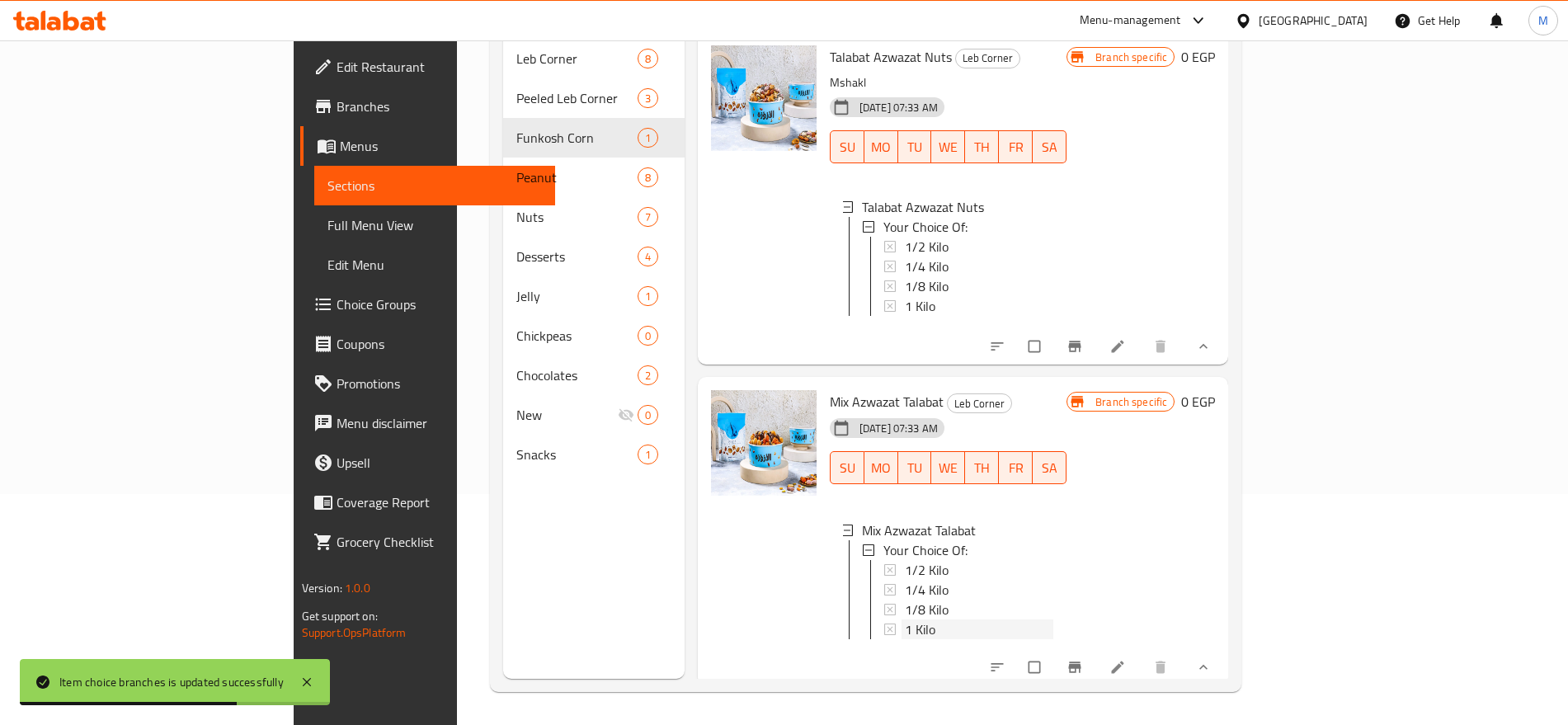
click at [909, 619] on div "1 Kilo" at bounding box center [979, 629] width 148 height 20
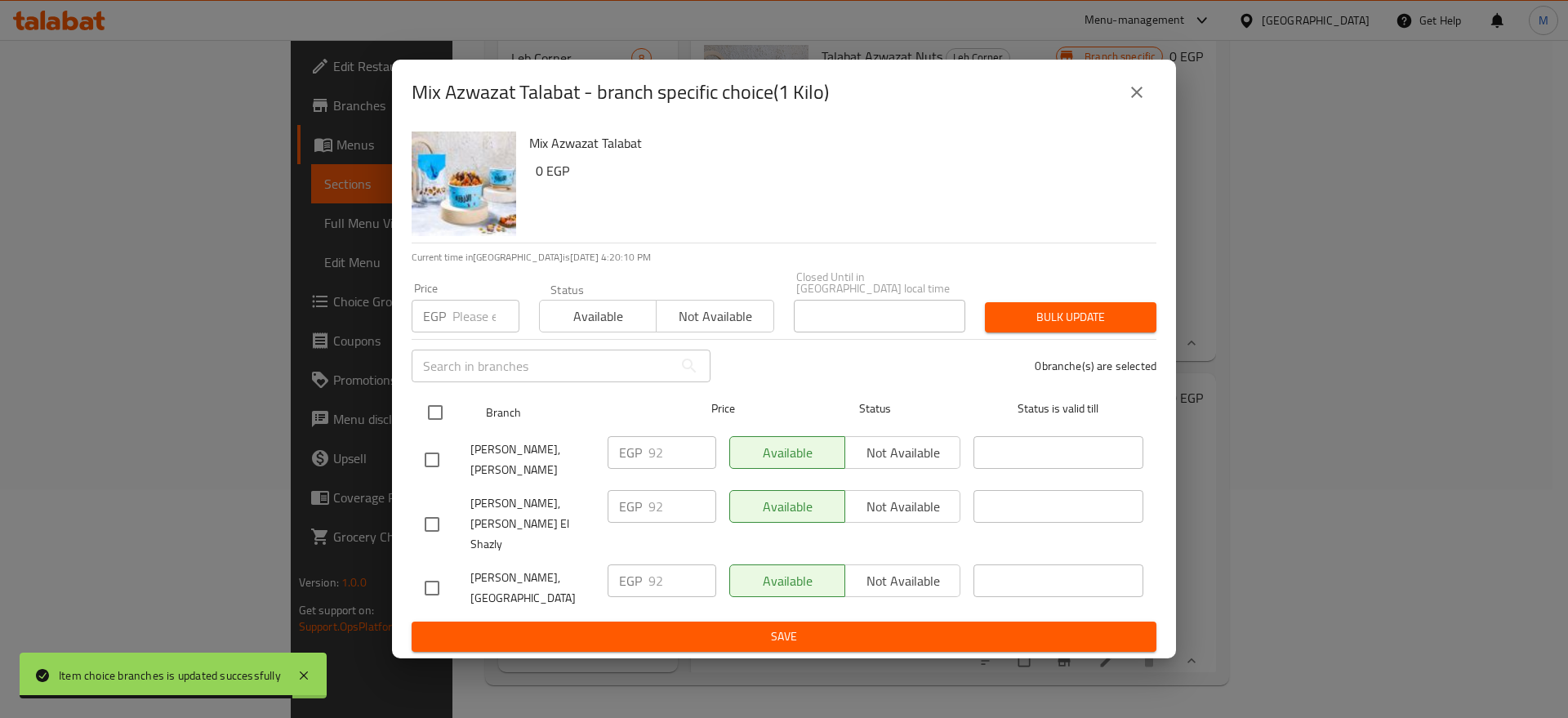
click at [429, 407] on input "checkbox" at bounding box center [435, 412] width 35 height 35
checkbox input "true"
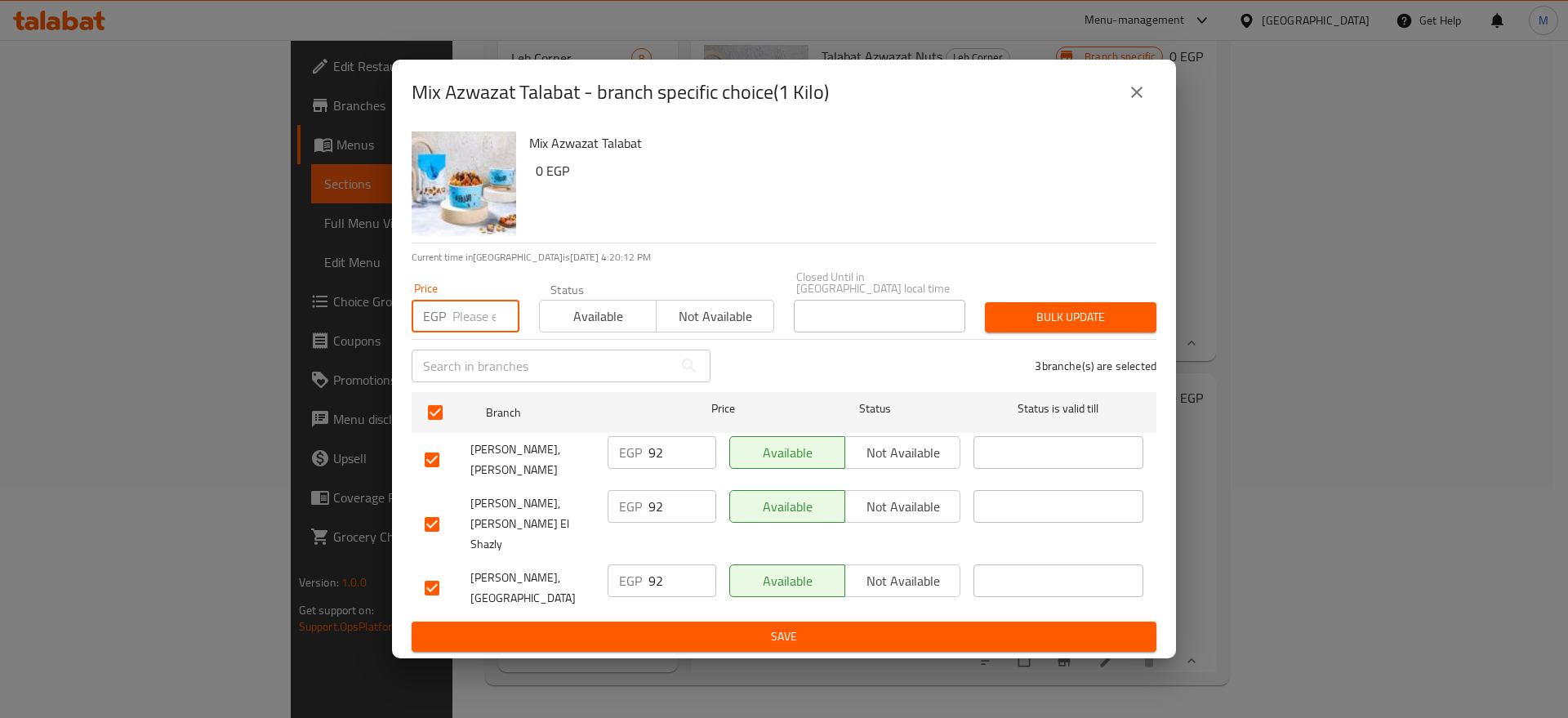
click at [489, 316] on input "number" at bounding box center [486, 315] width 67 height 33
paste input "94"
type input "94"
click at [1031, 338] on div "Bulk update" at bounding box center [1071, 316] width 191 height 50
click at [1052, 316] on span "Bulk update" at bounding box center [1070, 317] width 145 height 21
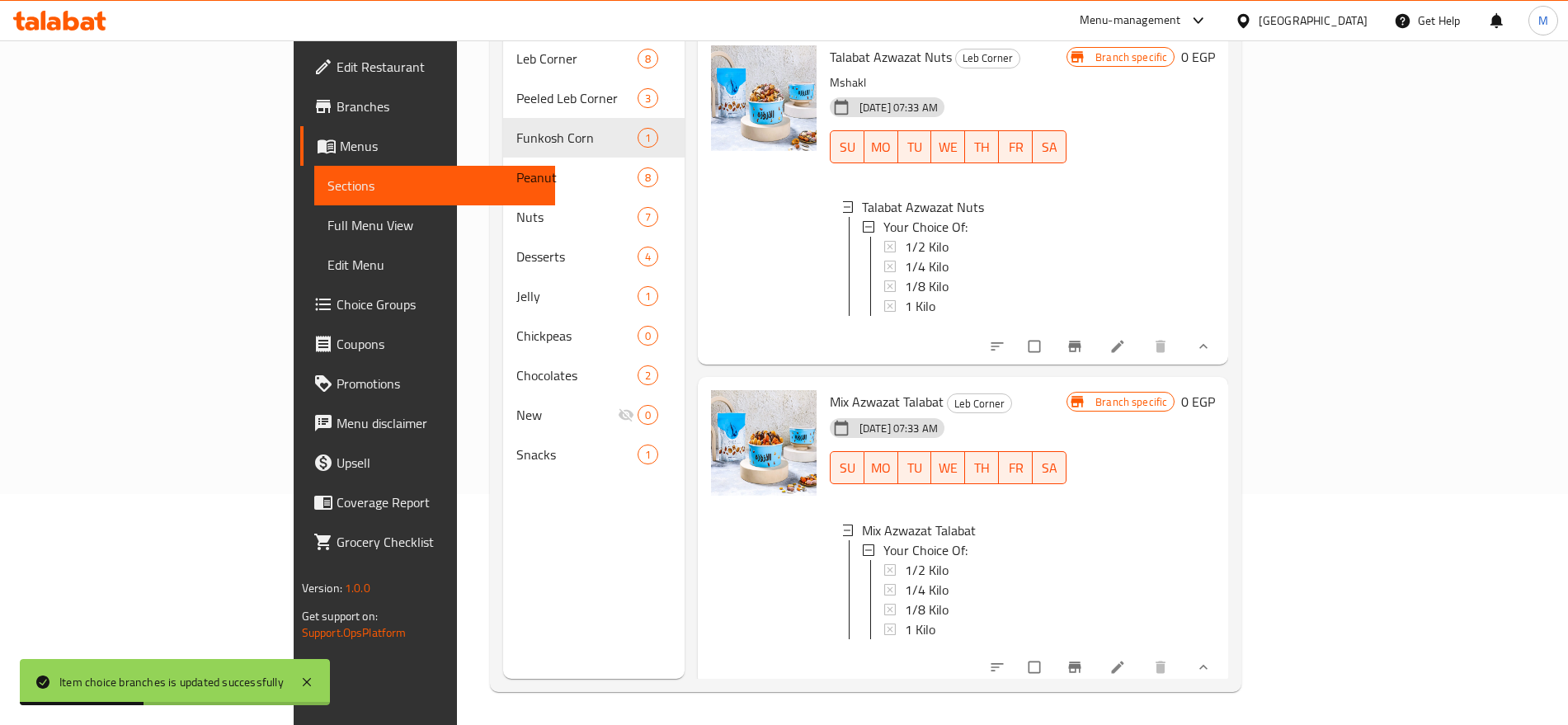
scroll to position [0, 0]
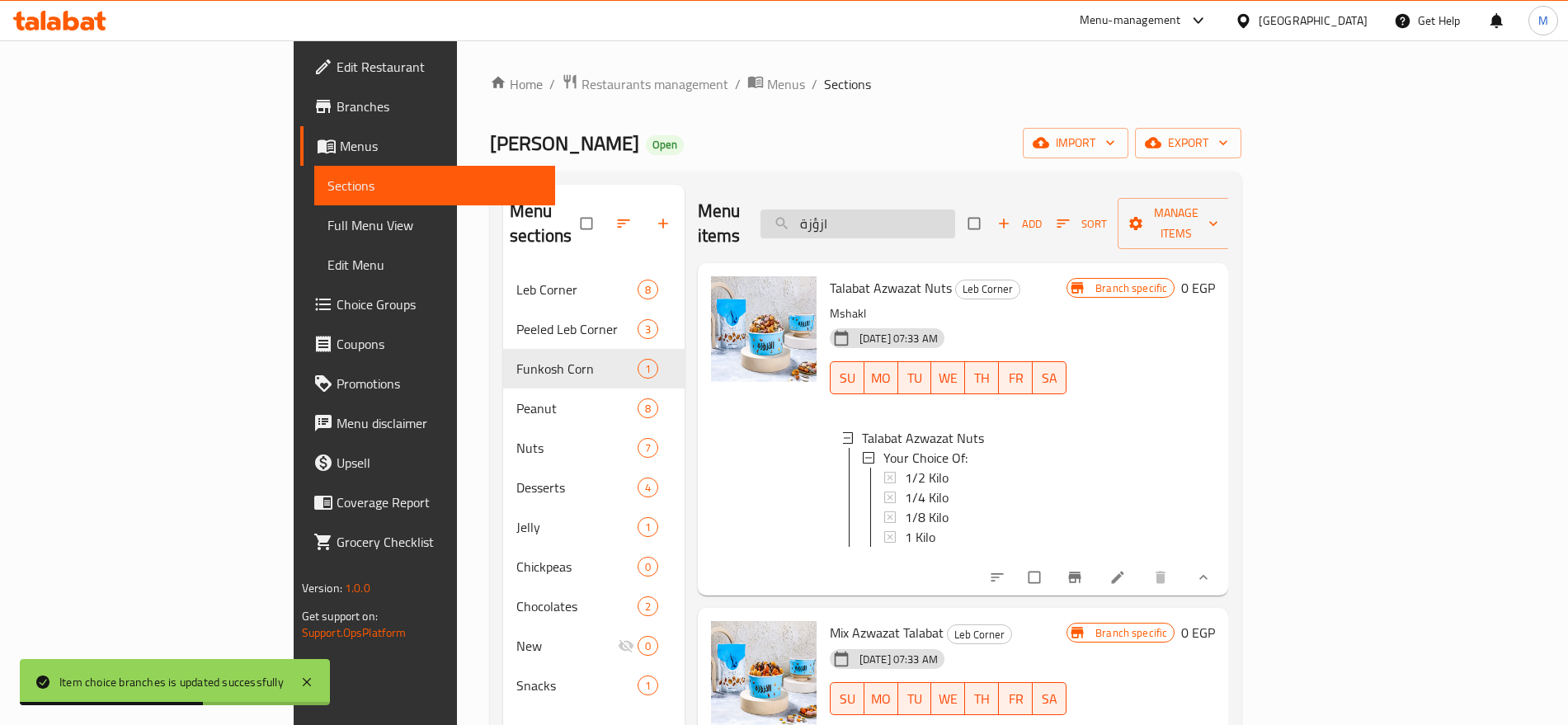
click at [955, 213] on input "ازؤزة" at bounding box center [858, 224] width 195 height 29
paste input "ميني"
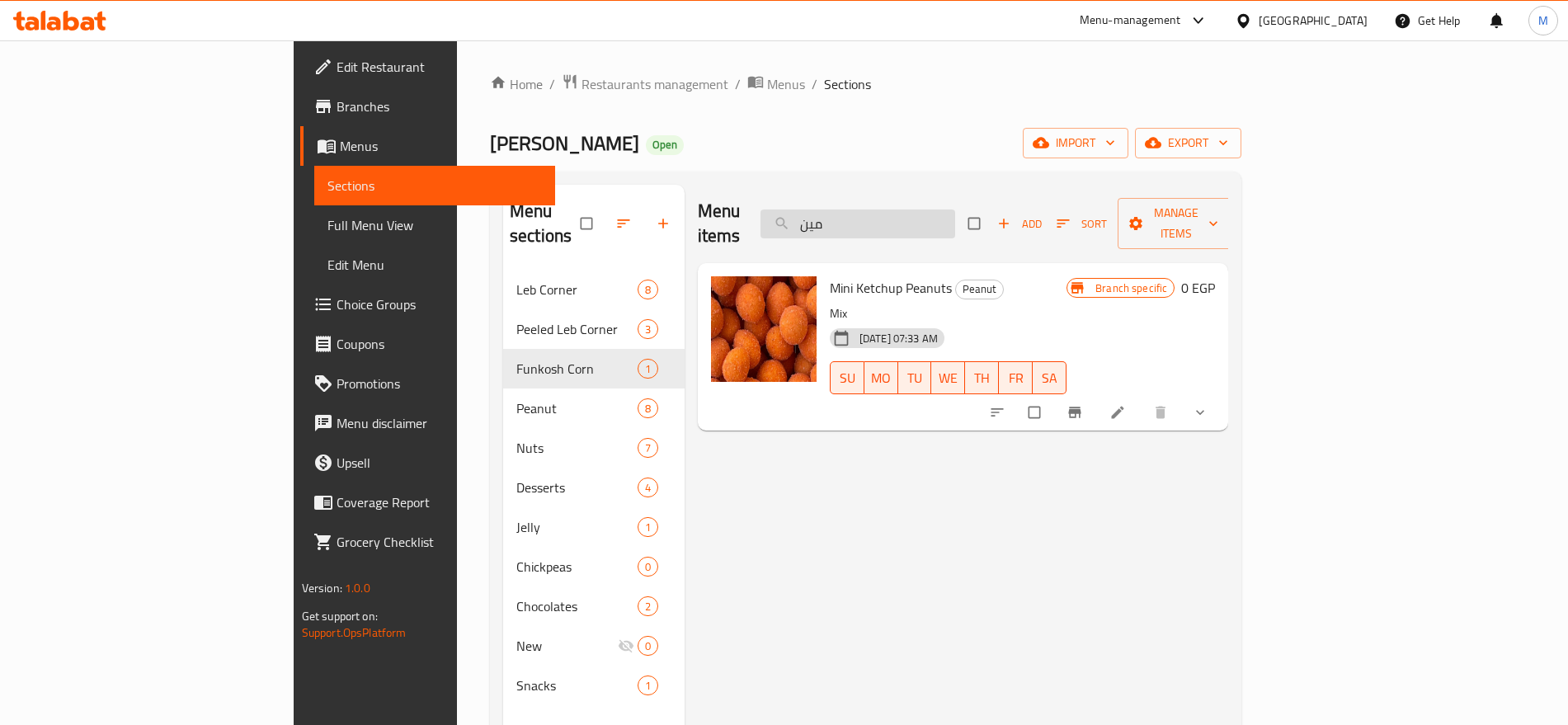
click at [955, 213] on input "مين" at bounding box center [858, 224] width 195 height 29
click at [830, 275] on span "Mini Ketchup Peanuts" at bounding box center [891, 287] width 122 height 25
copy span "Mini"
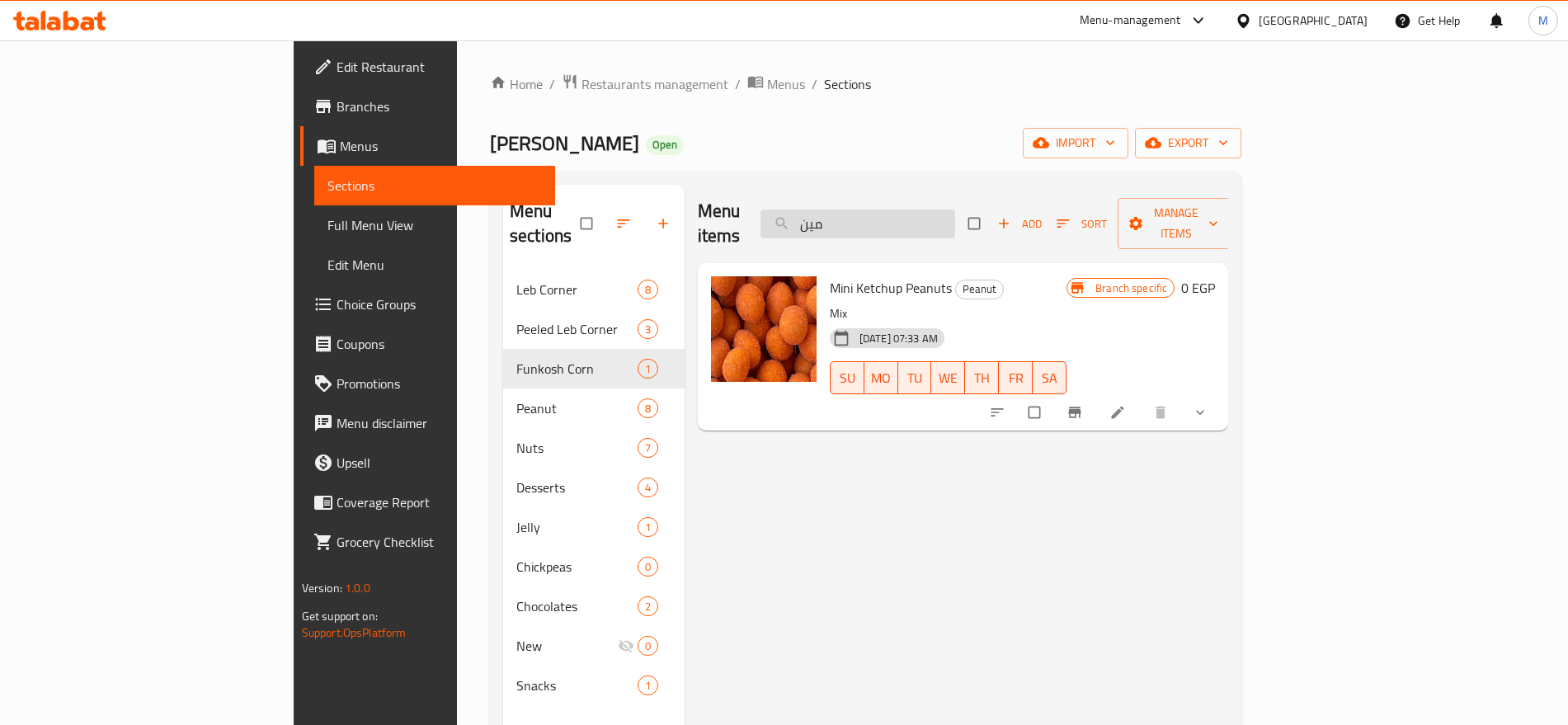
click at [955, 210] on input "مين" at bounding box center [858, 224] width 195 height 29
paste input "Mini"
click at [955, 210] on input "مين" at bounding box center [858, 224] width 195 height 29
type input "Mini"
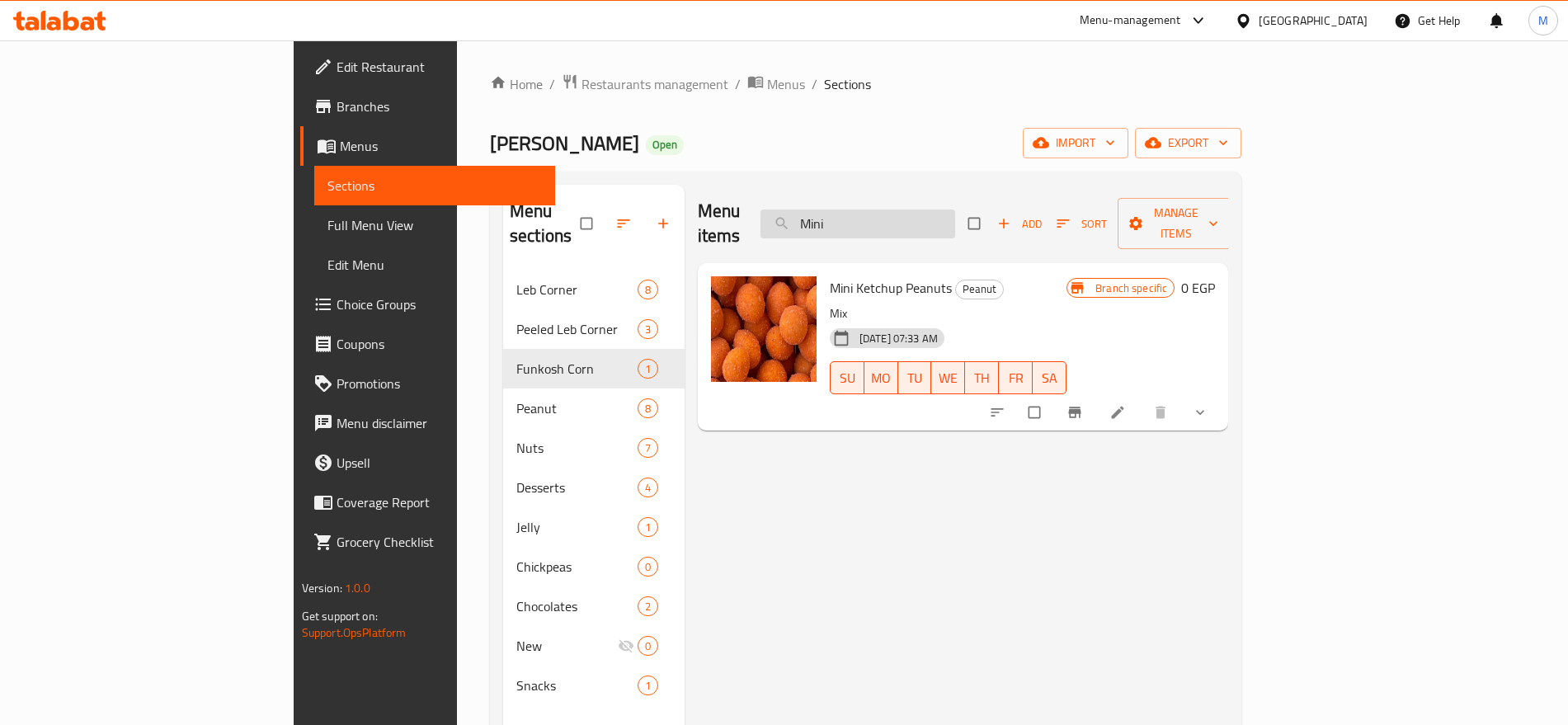
click at [955, 210] on input "Mini" at bounding box center [858, 224] width 195 height 29
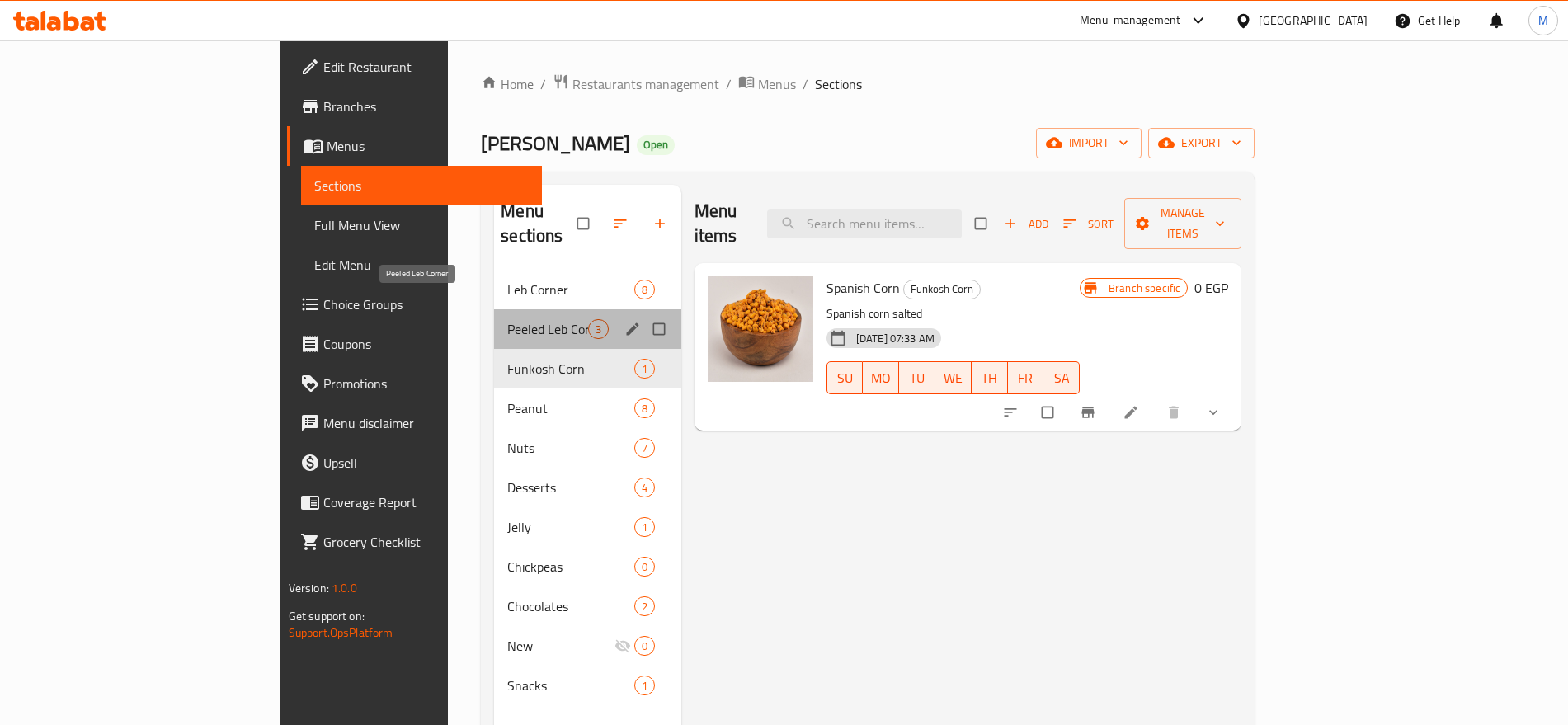
click at [512, 319] on span "Peeled Leb Corner" at bounding box center [548, 329] width 80 height 20
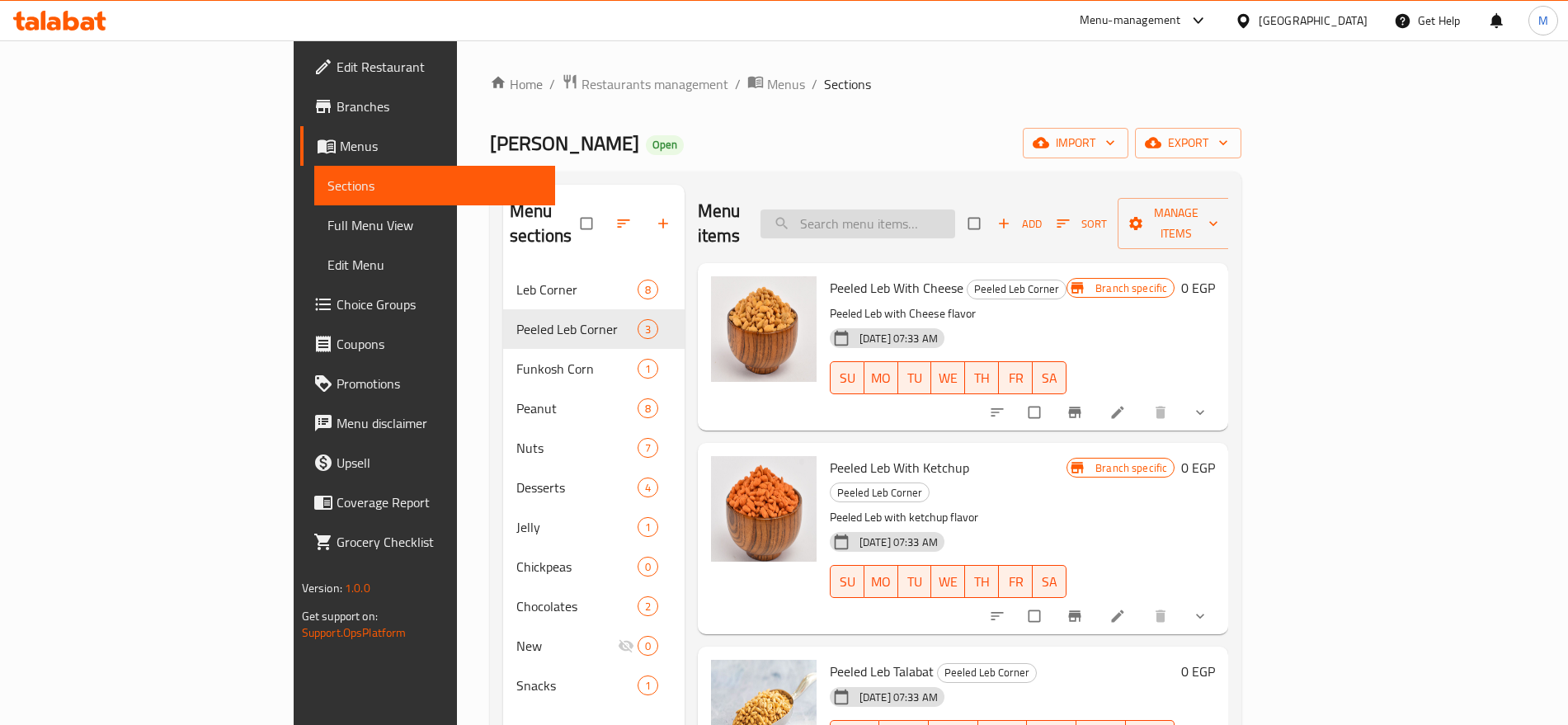
click at [955, 222] on input "search" at bounding box center [858, 224] width 195 height 29
paste input "Mini"
click at [955, 222] on input "Mini" at bounding box center [858, 224] width 195 height 29
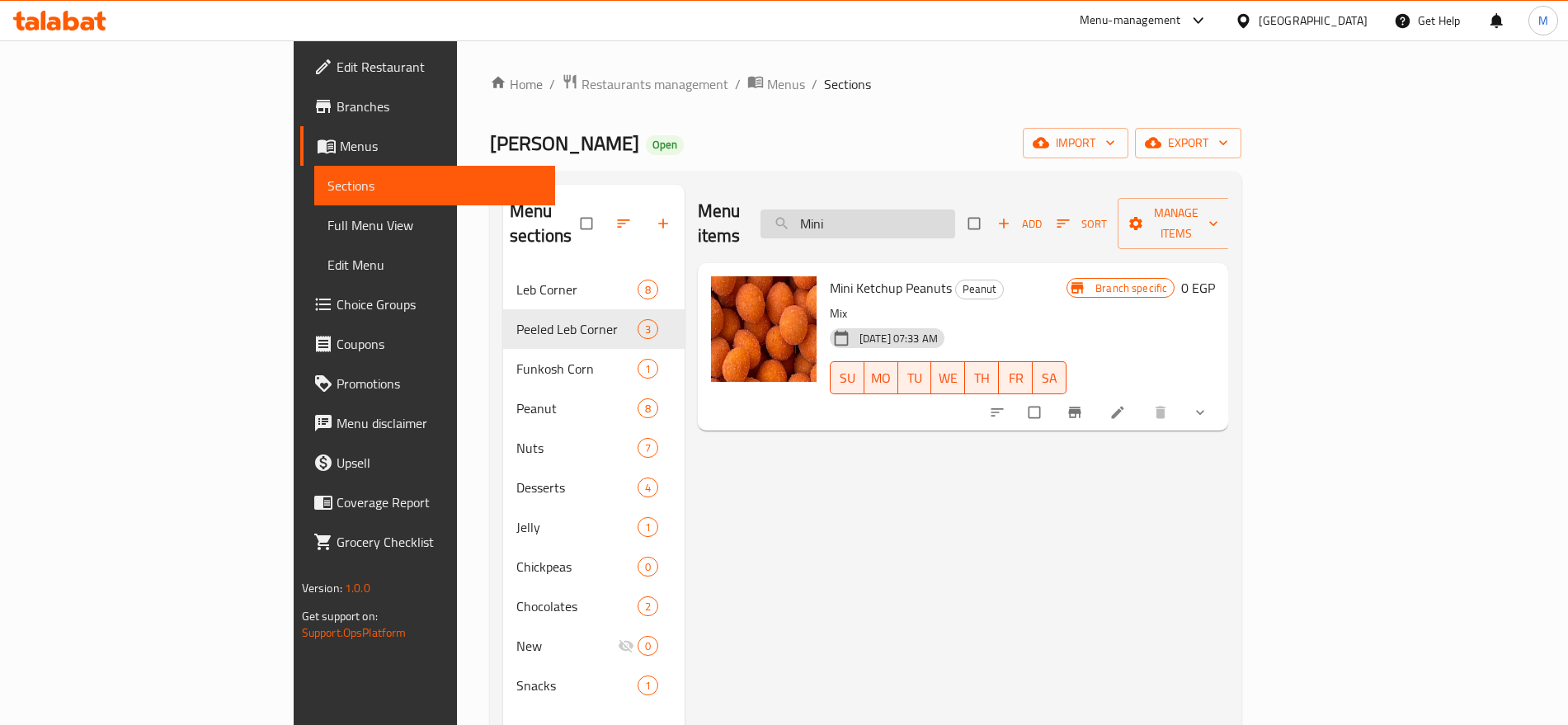
click at [955, 223] on input "Mini" at bounding box center [858, 224] width 195 height 29
paste input "بريتزل"
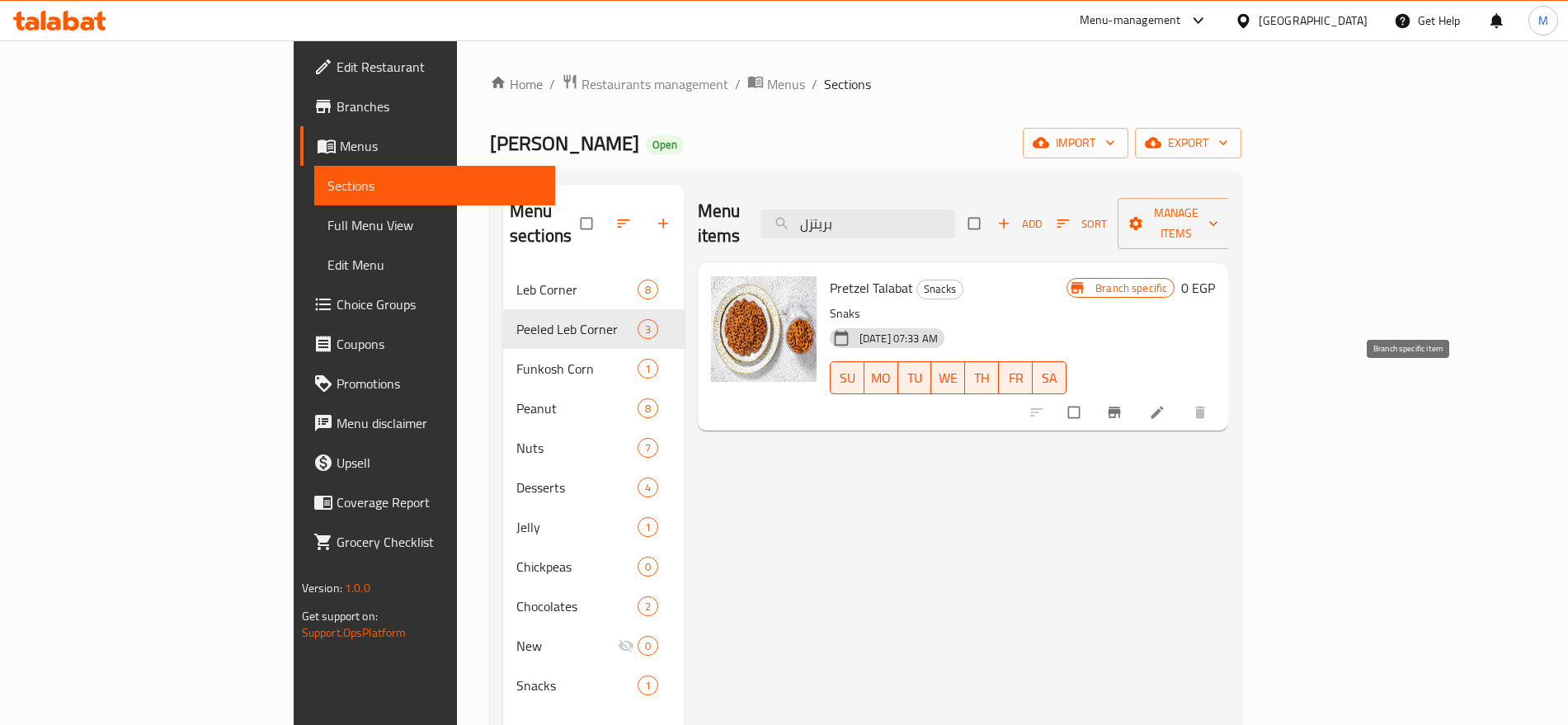
type input "بريتزل"
click at [1122, 407] on icon "Branch-specific-item" at bounding box center [1114, 412] width 12 height 10
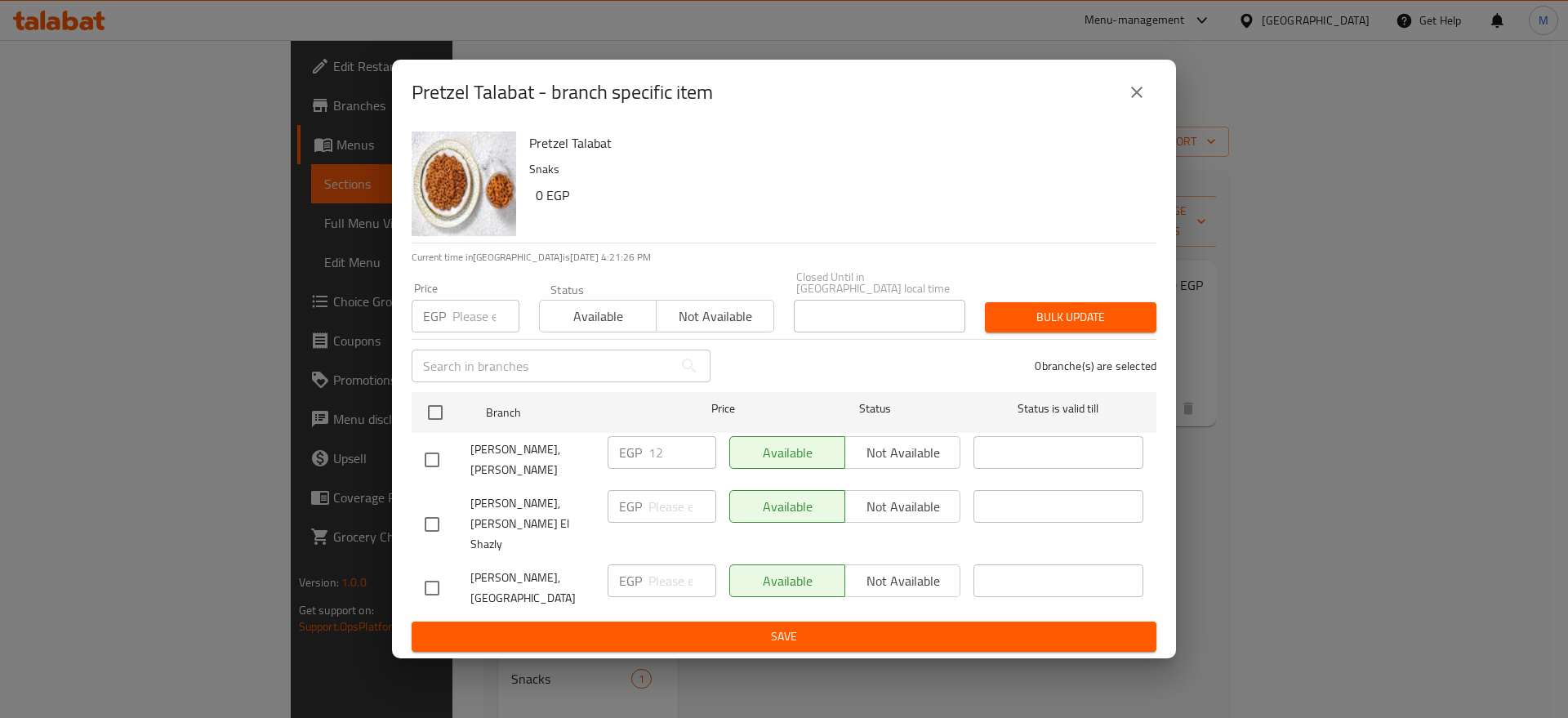
click at [1135, 102] on icon "close" at bounding box center [1136, 92] width 20 height 20
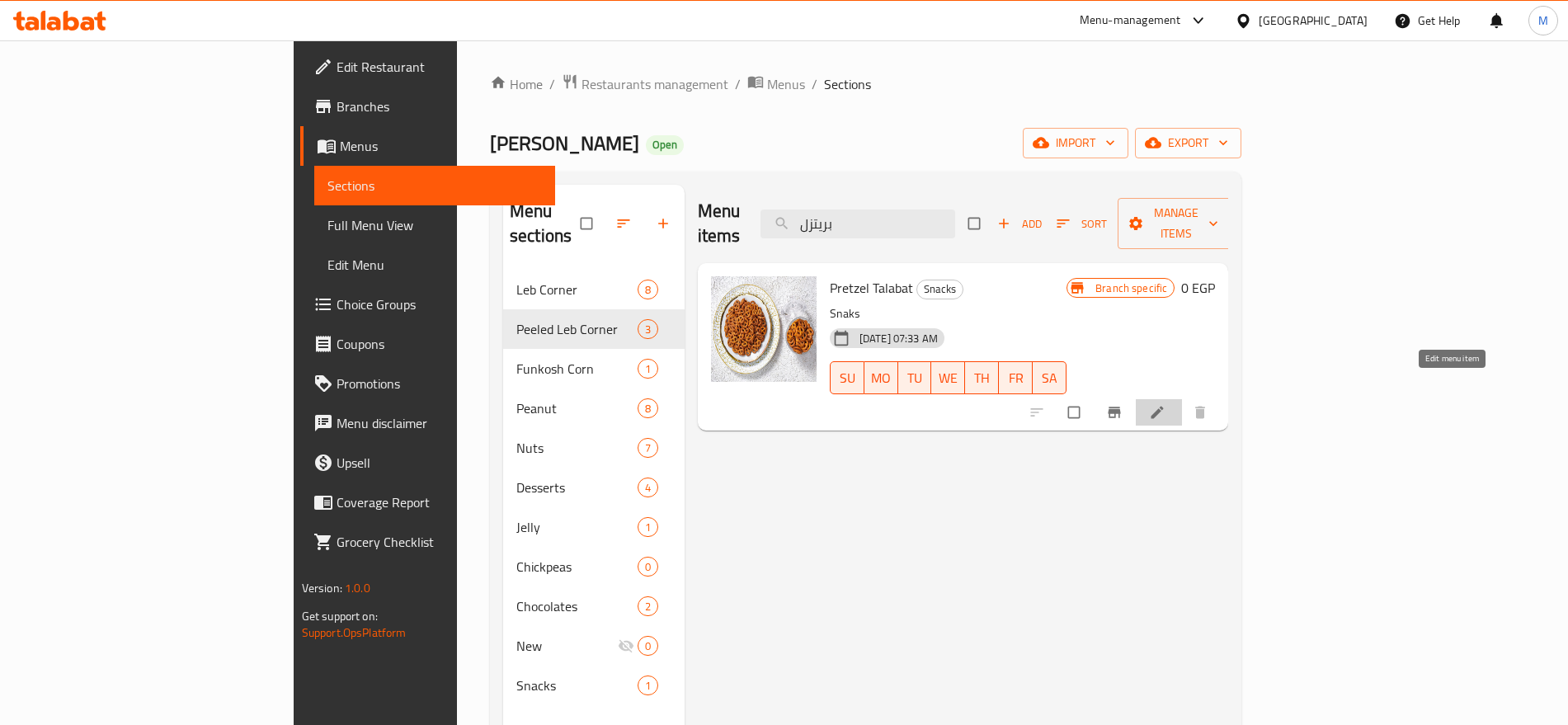
click at [1166, 404] on icon at bounding box center [1157, 411] width 16 height 16
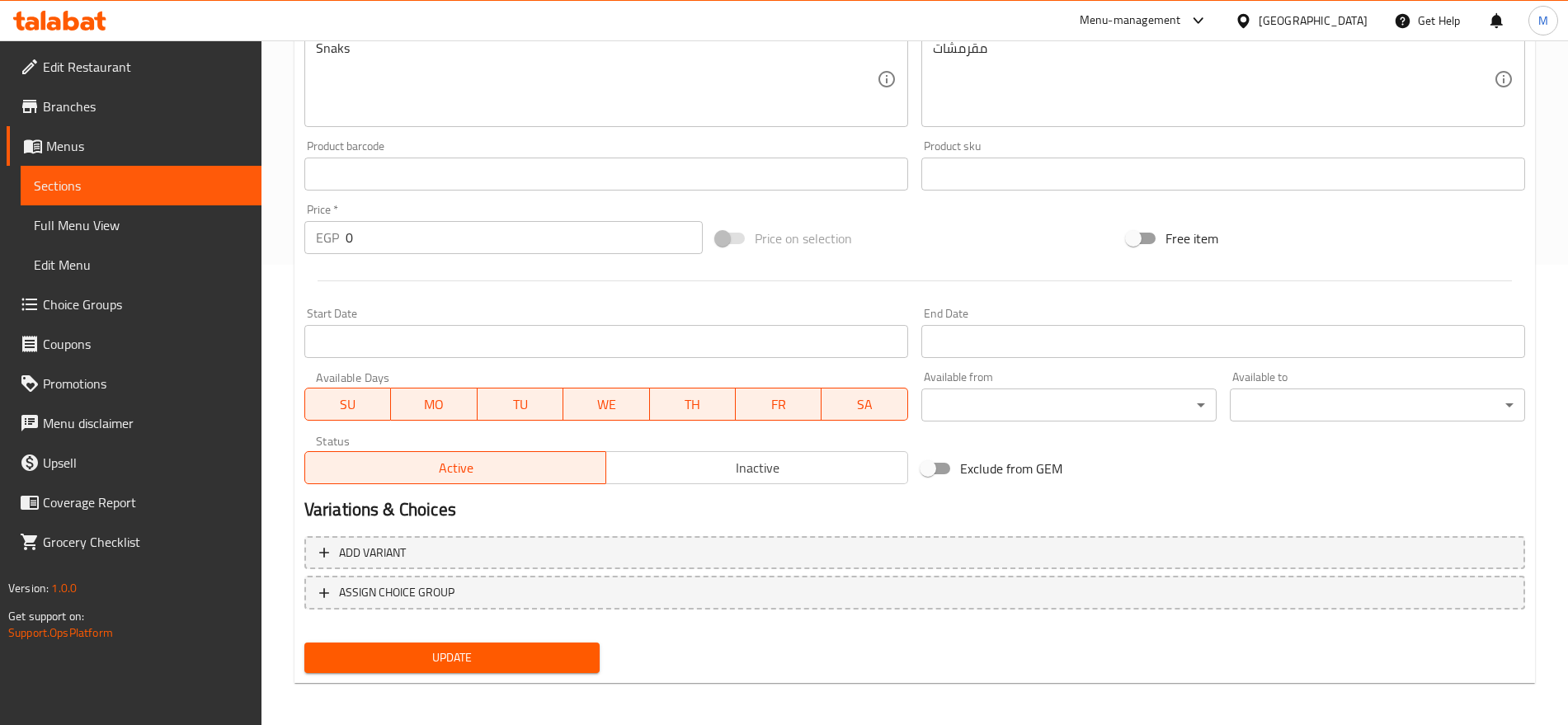
scroll to position [464, 0]
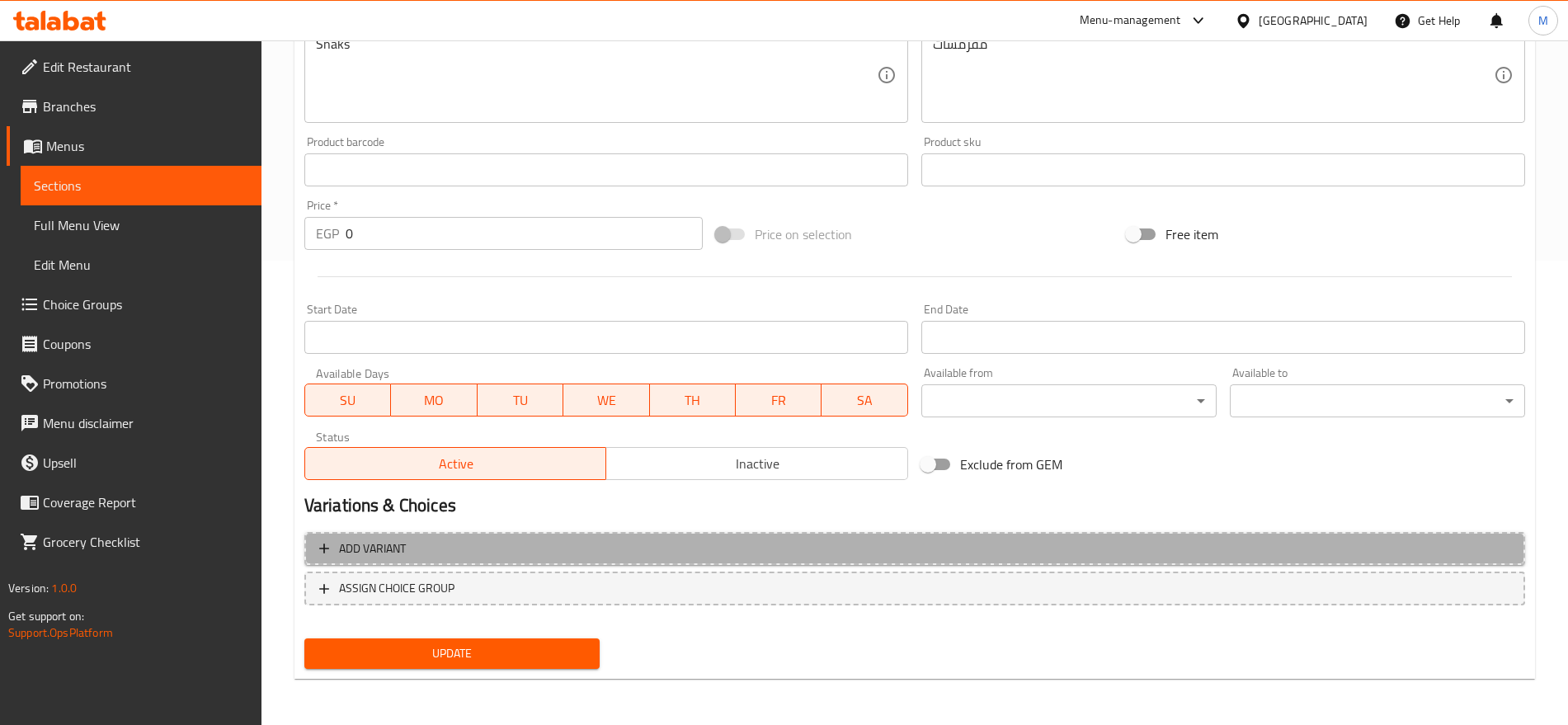
click at [1076, 546] on span "Add variant" at bounding box center [915, 549] width 1192 height 21
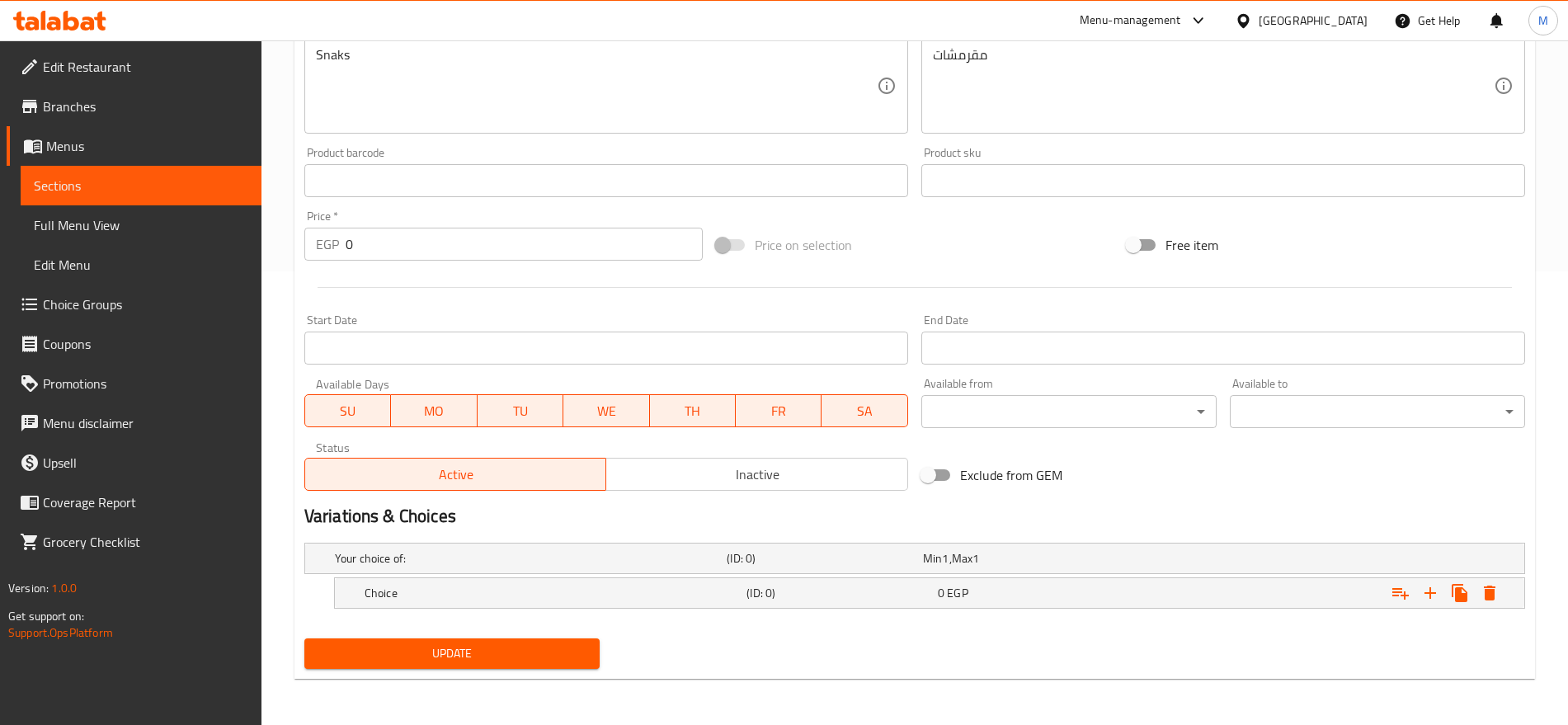
scroll to position [454, 0]
click at [1076, 546] on div "Min 1 , Max 1" at bounding box center [1019, 558] width 197 height 23
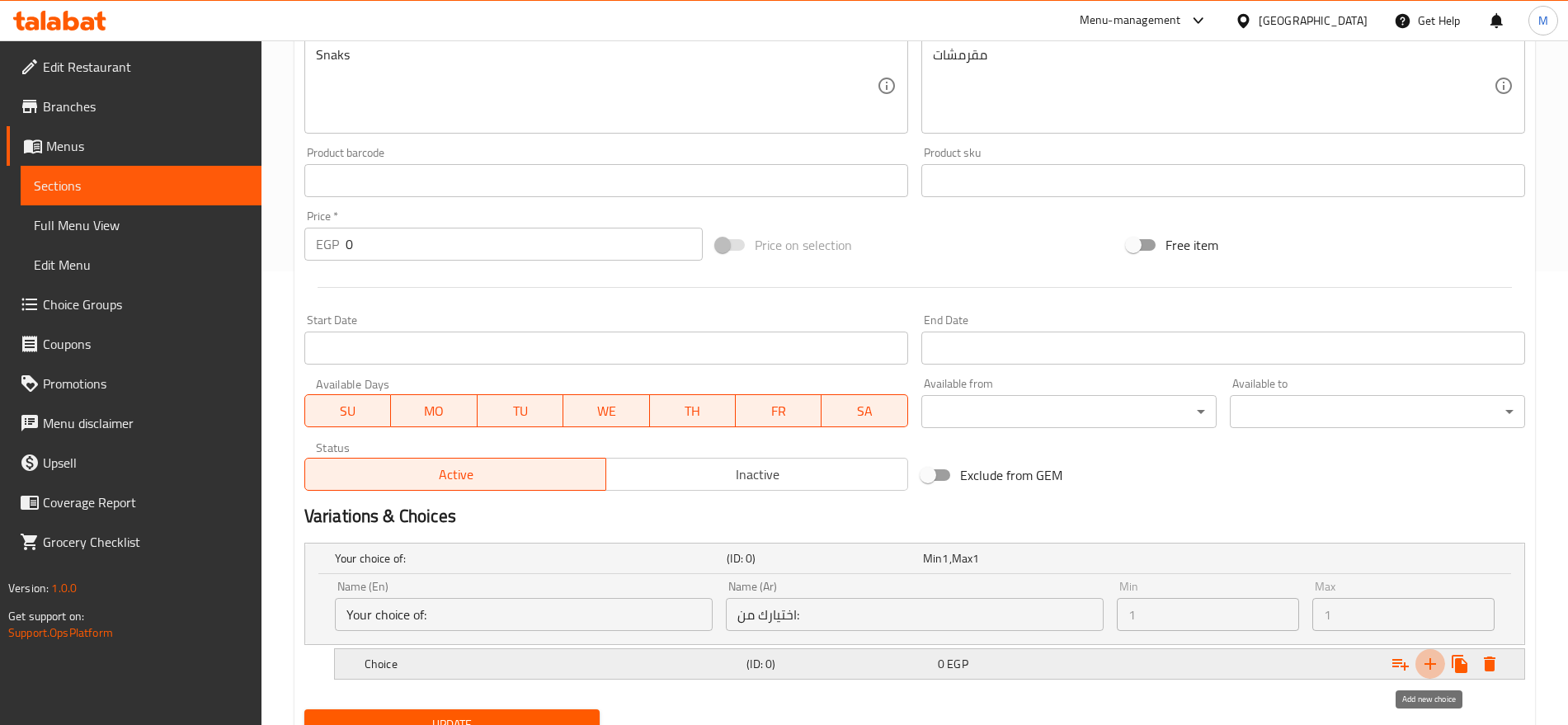
click at [1427, 666] on icon "Expand" at bounding box center [1430, 664] width 20 height 20
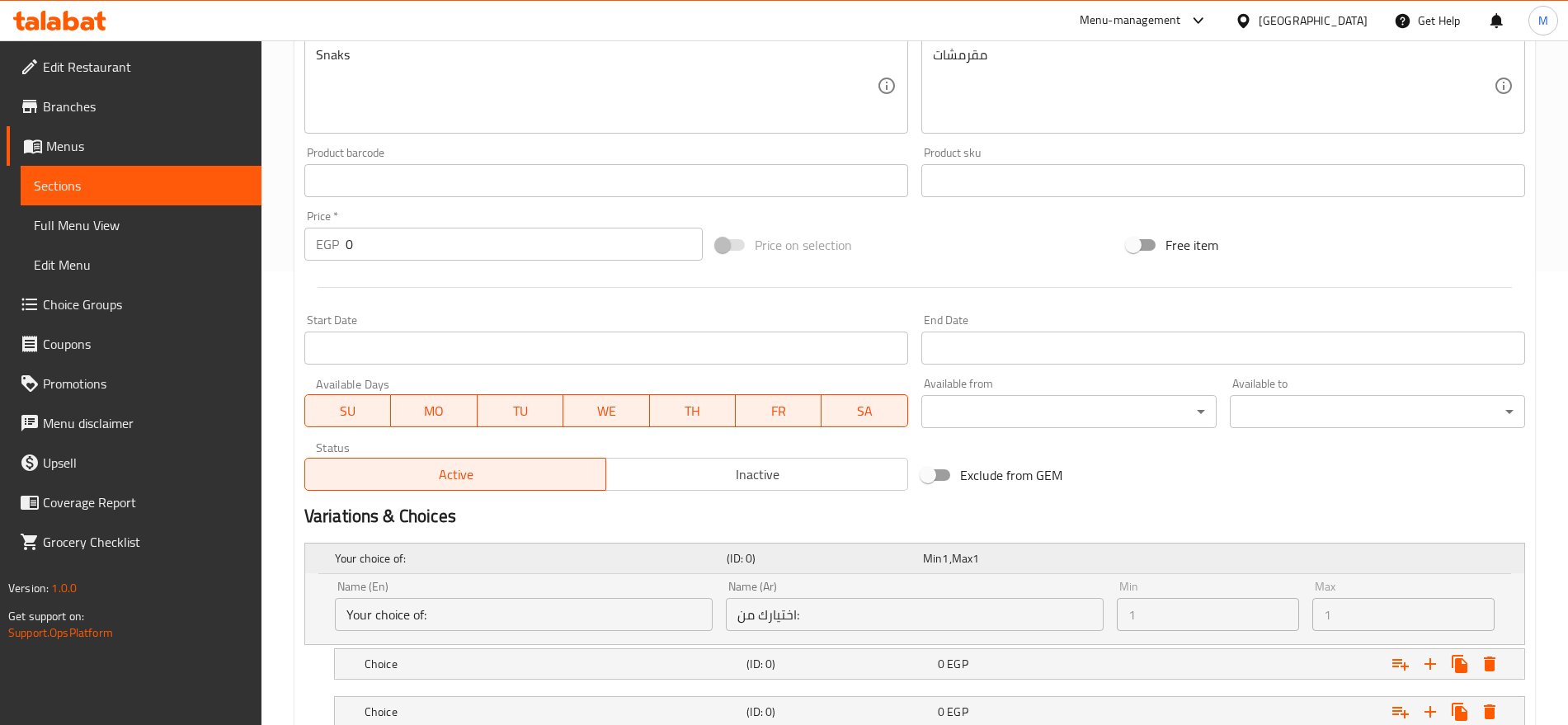
scroll to position [620, 0]
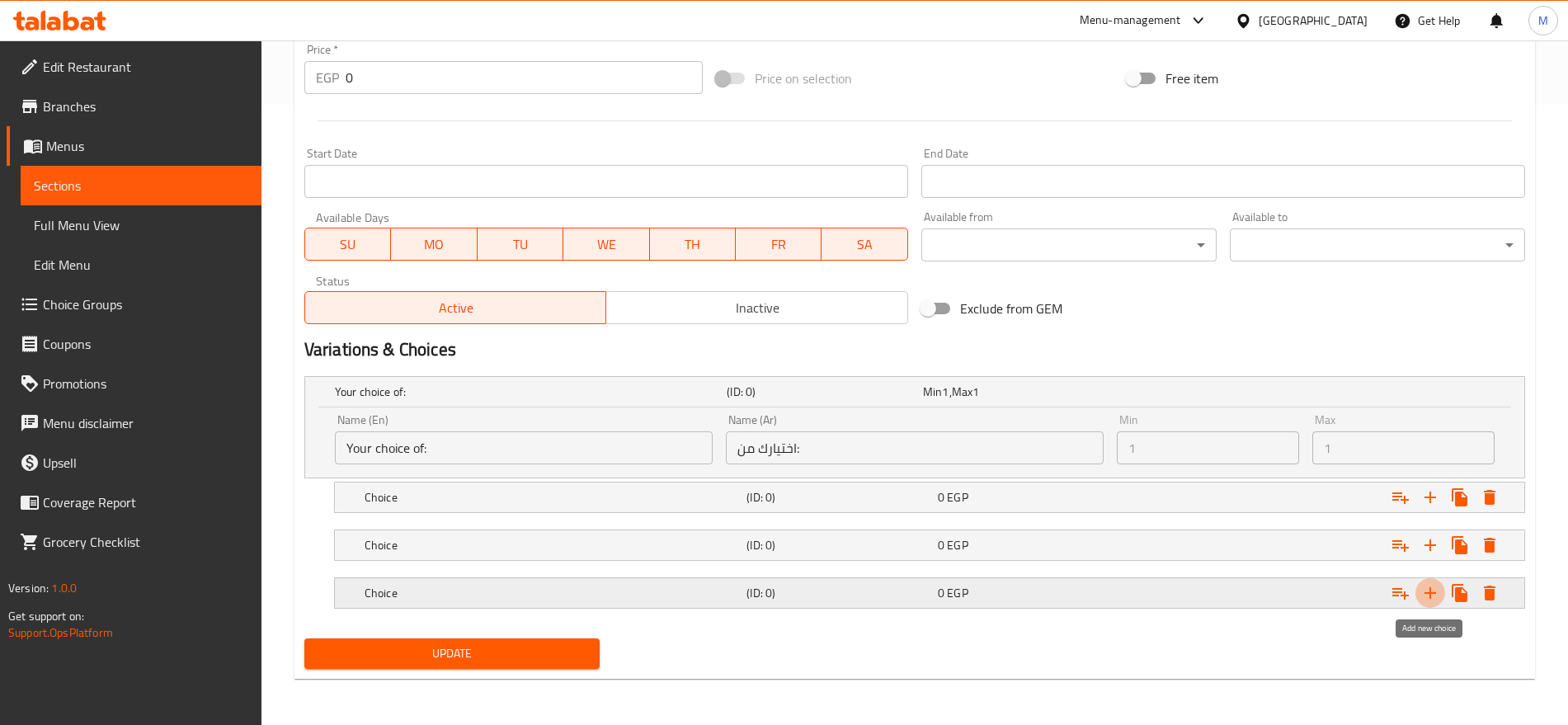
click at [1434, 590] on icon "Expand" at bounding box center [1430, 593] width 20 height 20
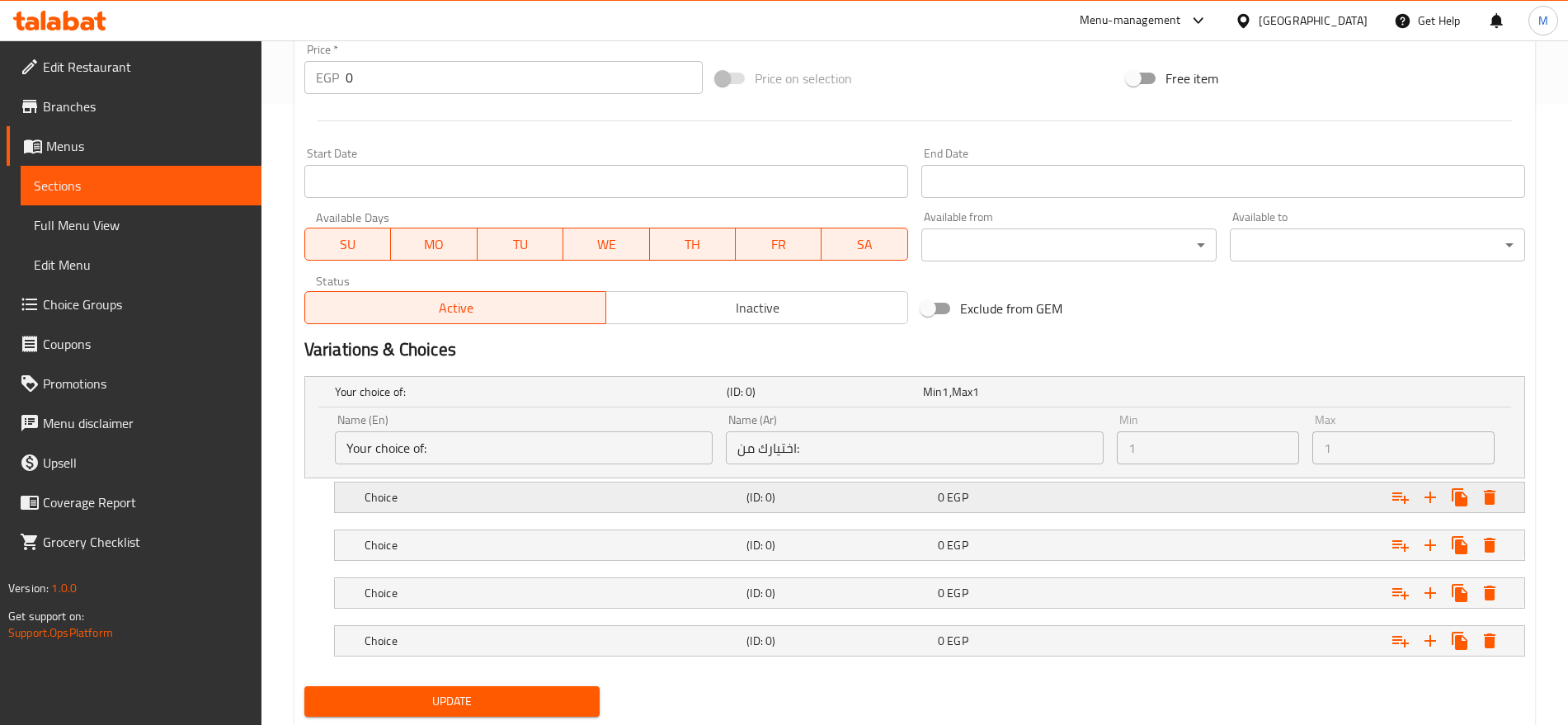
click at [984, 400] on div "0 EGP" at bounding box center [1018, 391] width 190 height 16
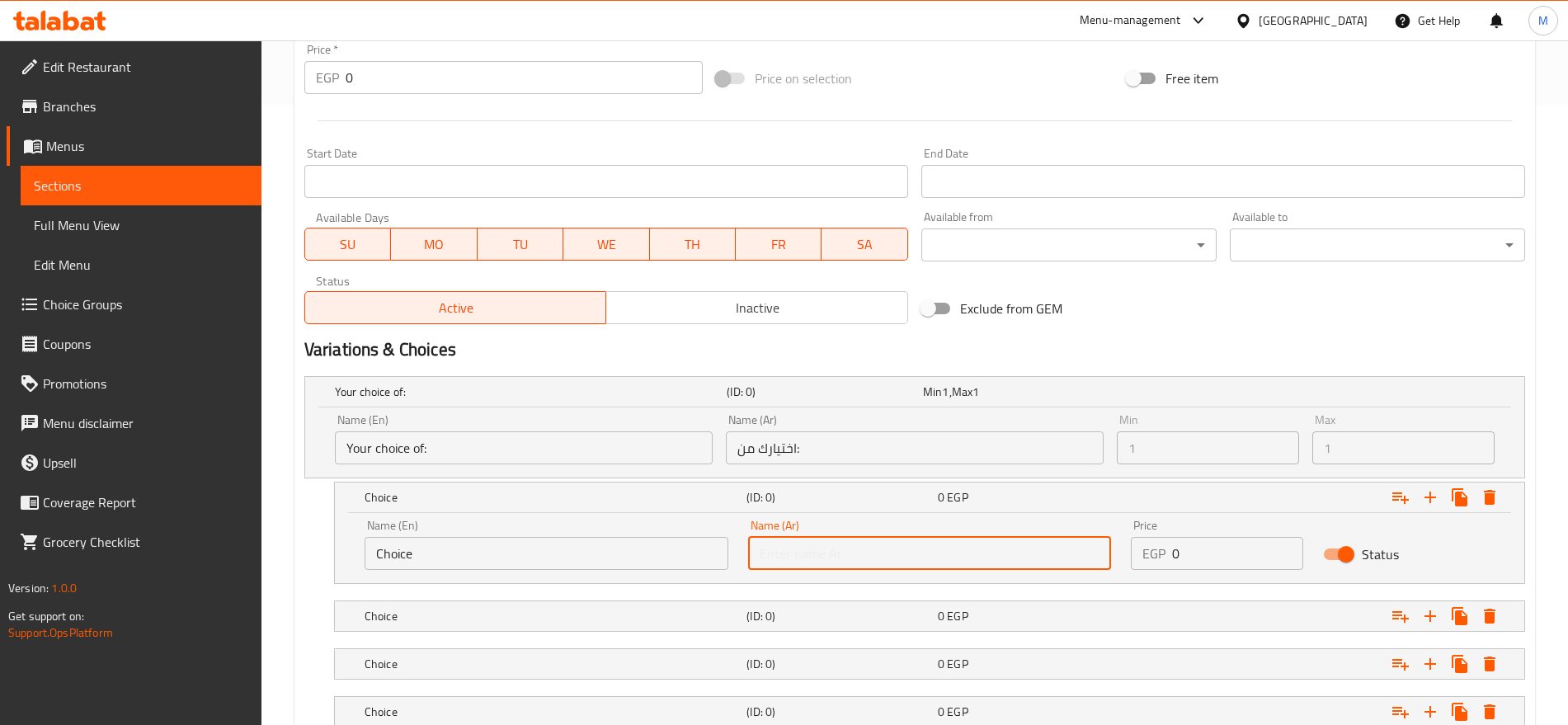
click at [857, 559] on input "text" at bounding box center [930, 553] width 364 height 33
type input "1/8 كجم"
click at [530, 546] on input "Choice" at bounding box center [547, 553] width 364 height 33
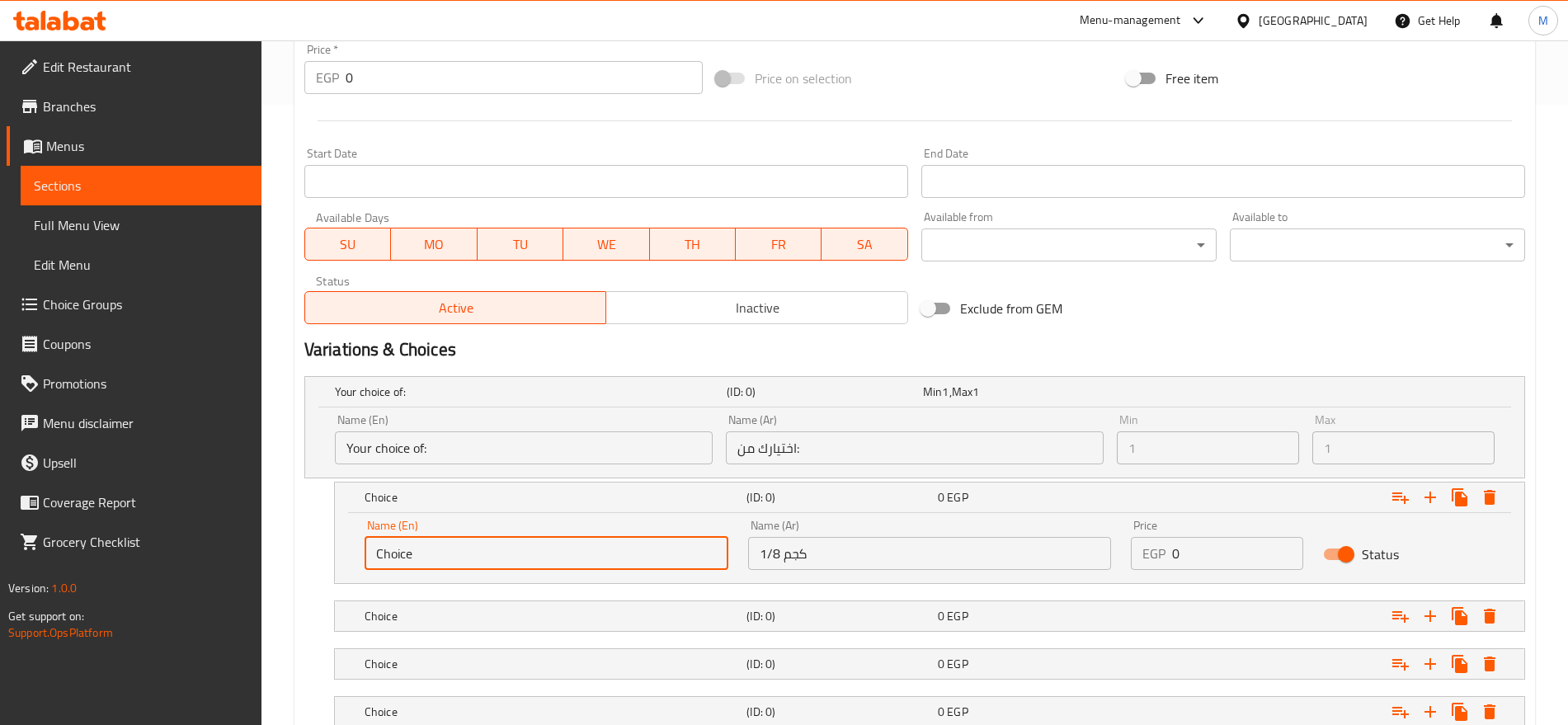
click at [530, 546] on input "Choice" at bounding box center [547, 553] width 364 height 33
type input "1/8 Kg"
click at [581, 400] on h5 "Choice" at bounding box center [527, 391] width 385 height 16
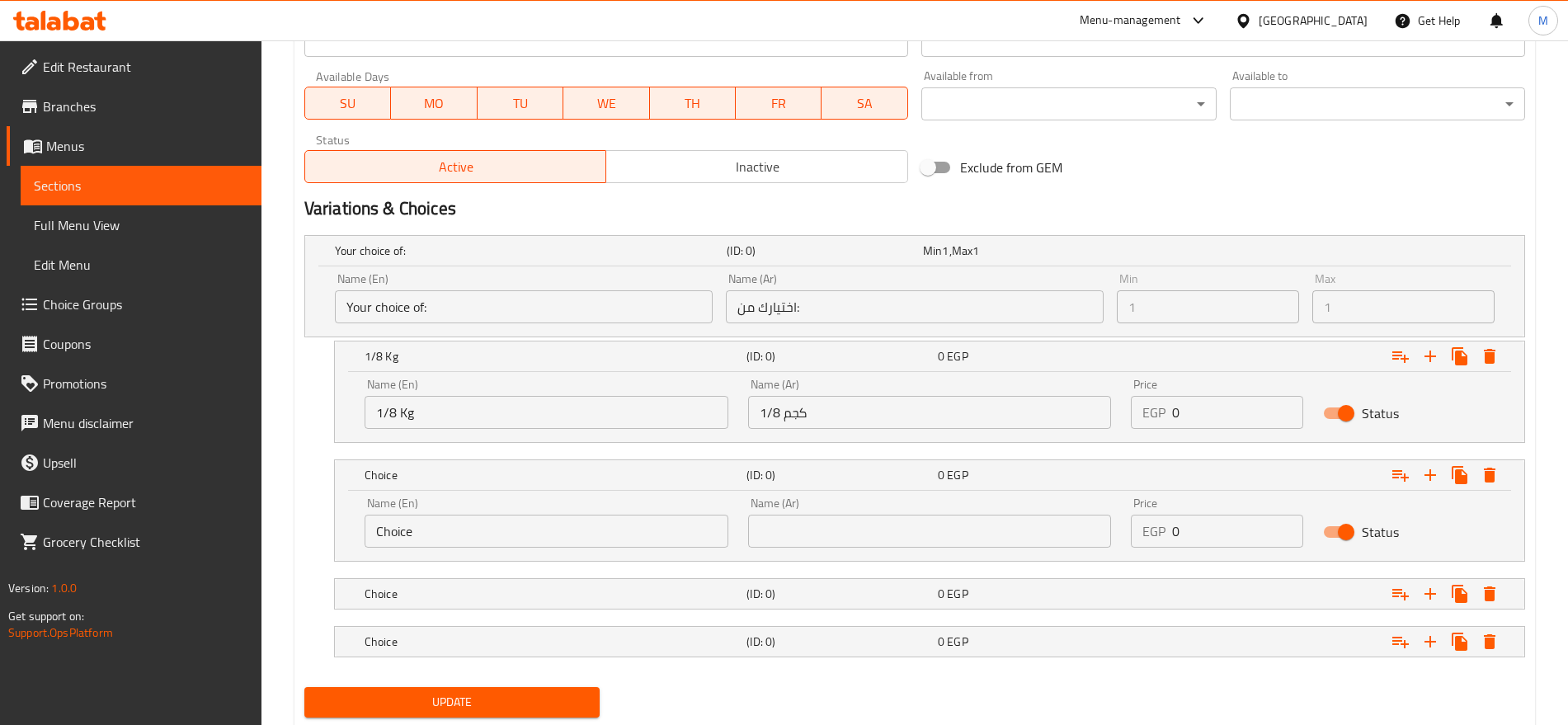
scroll to position [763, 0]
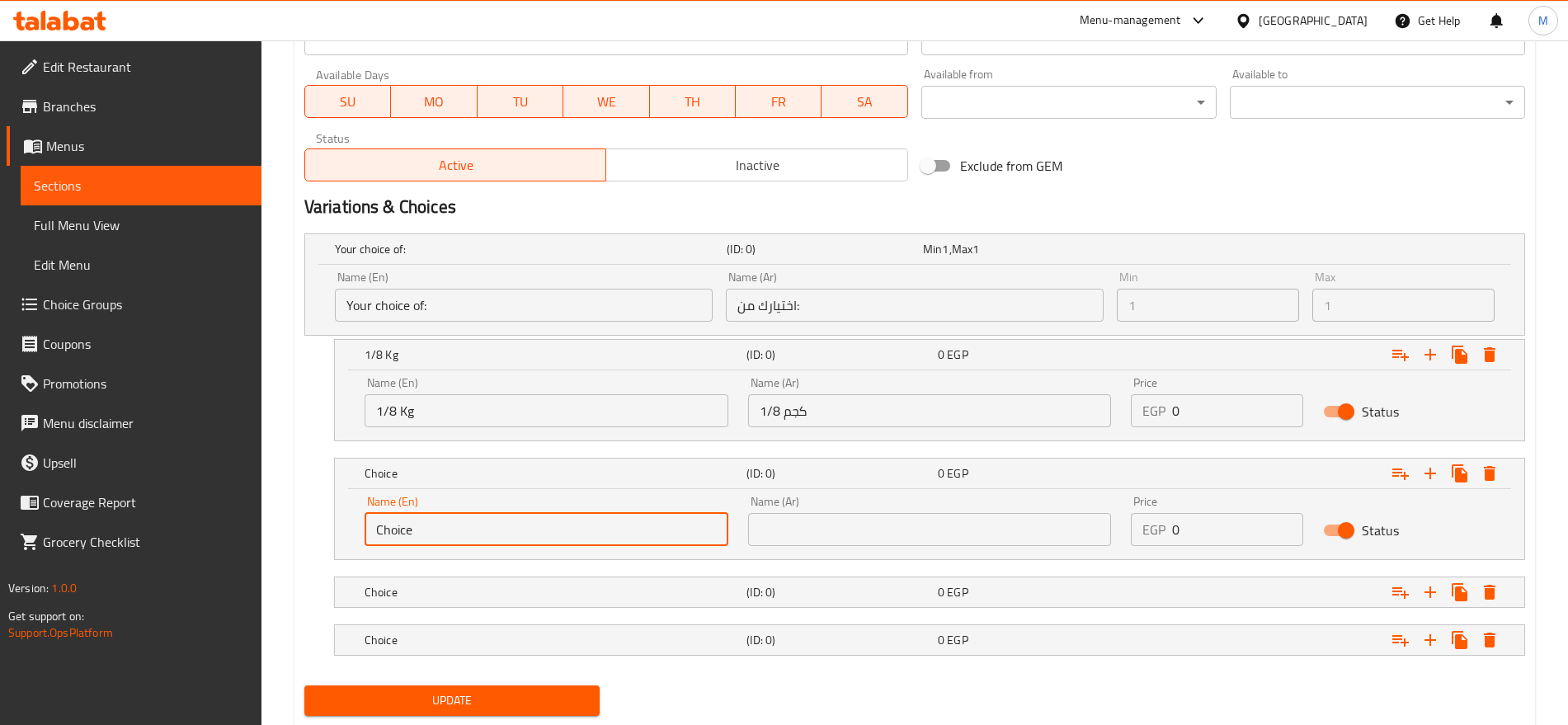
click at [486, 529] on input "Choice" at bounding box center [547, 529] width 364 height 33
type input "1/4 Kg"
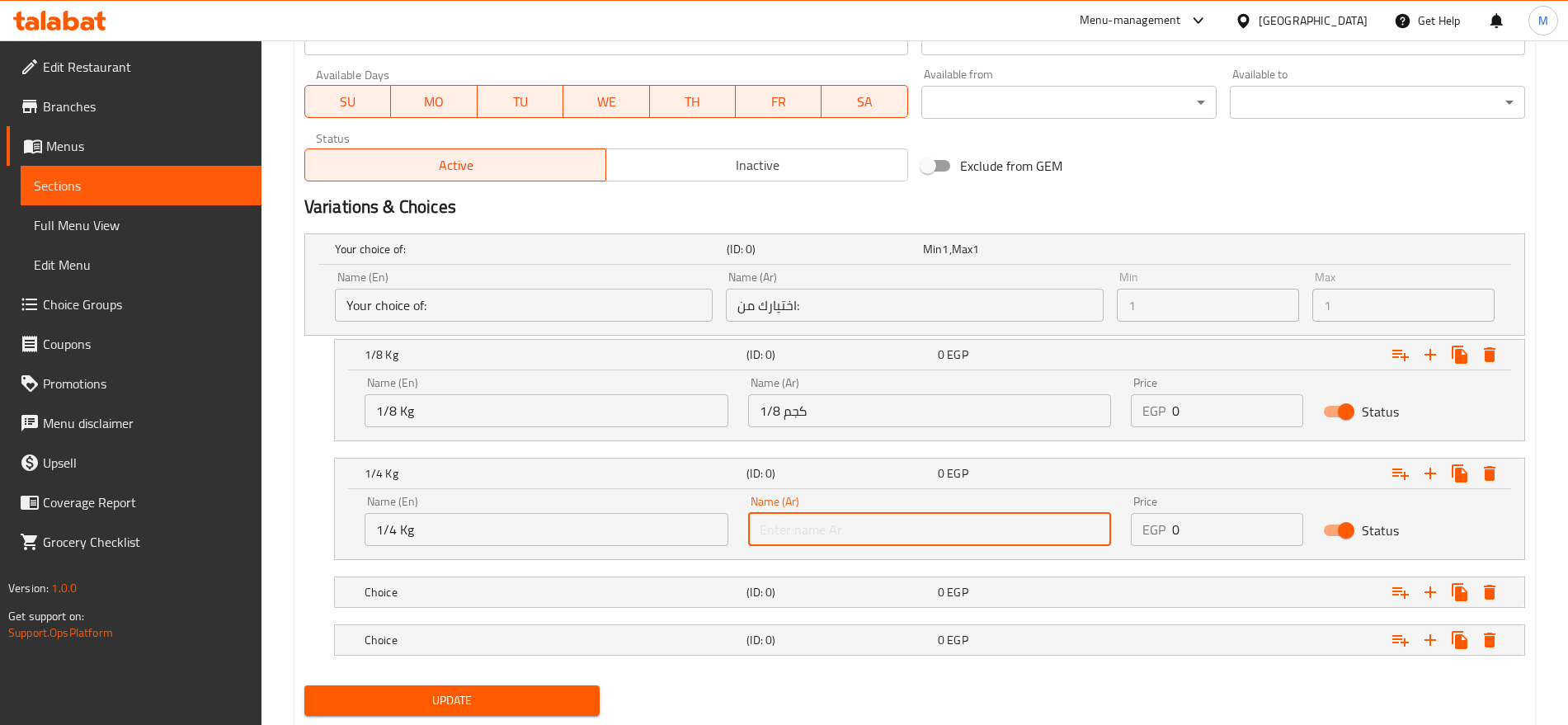
click at [787, 535] on input "text" at bounding box center [930, 529] width 364 height 33
type input "1/2 كجم"
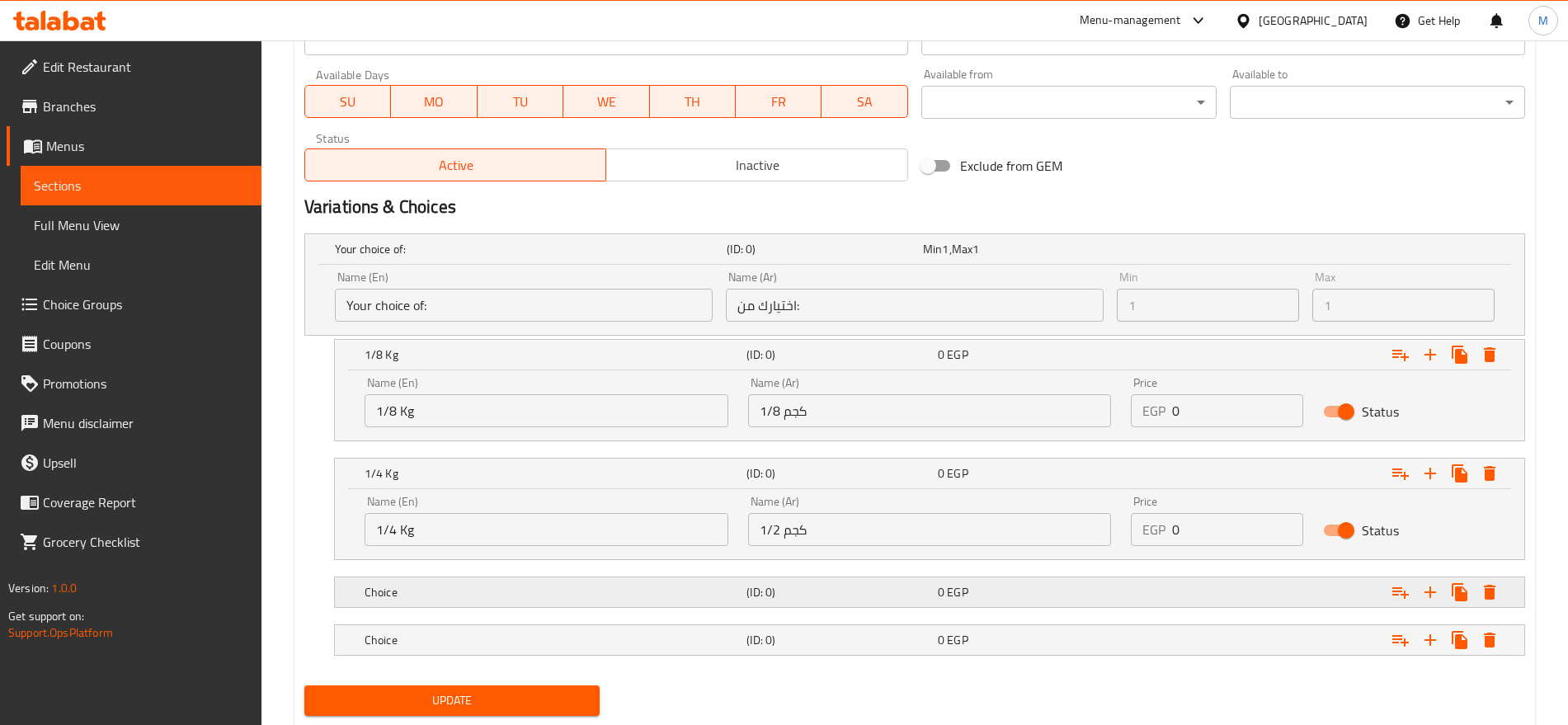
click at [915, 257] on h5 "(ID: 0)" at bounding box center [822, 249] width 190 height 16
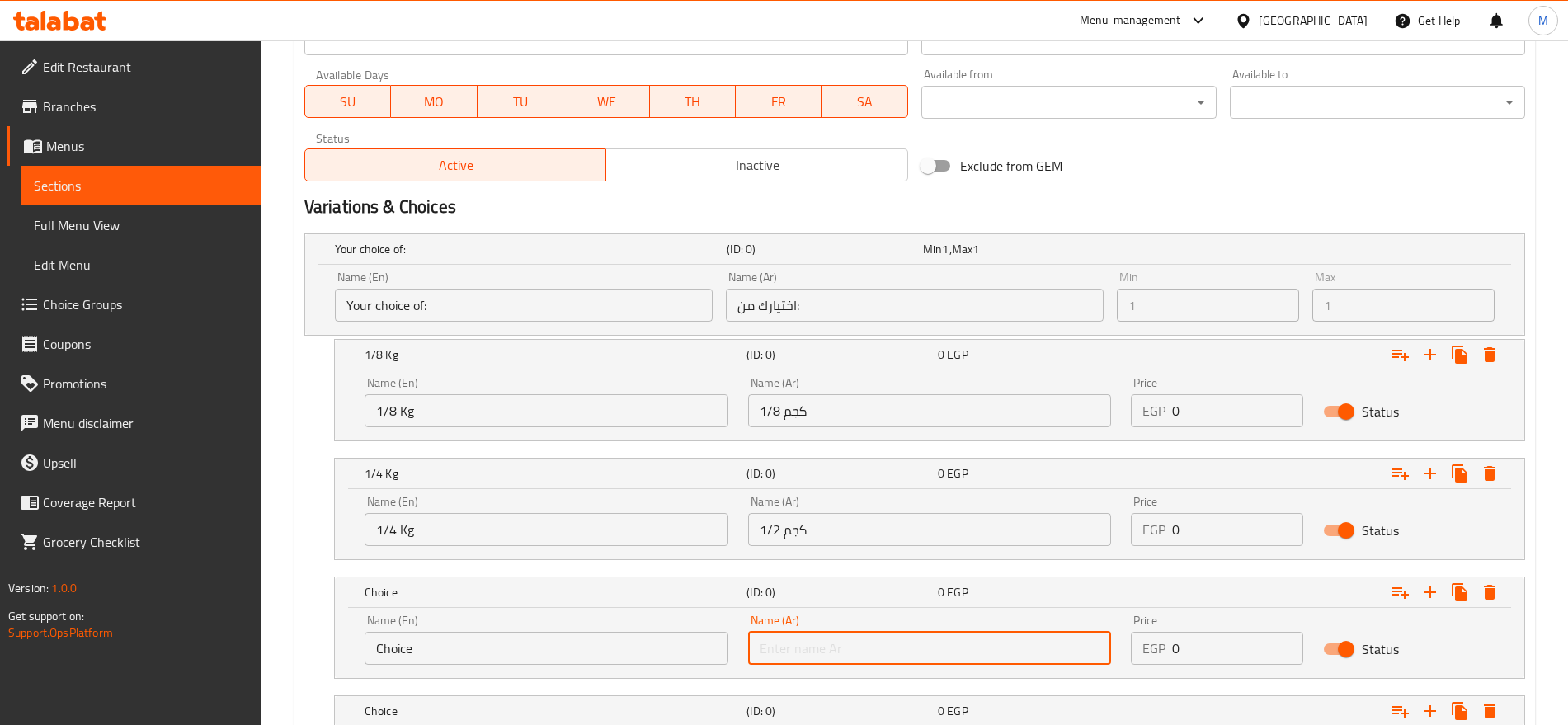
click at [878, 636] on input "text" at bounding box center [930, 647] width 364 height 33
type input "1 كجم"
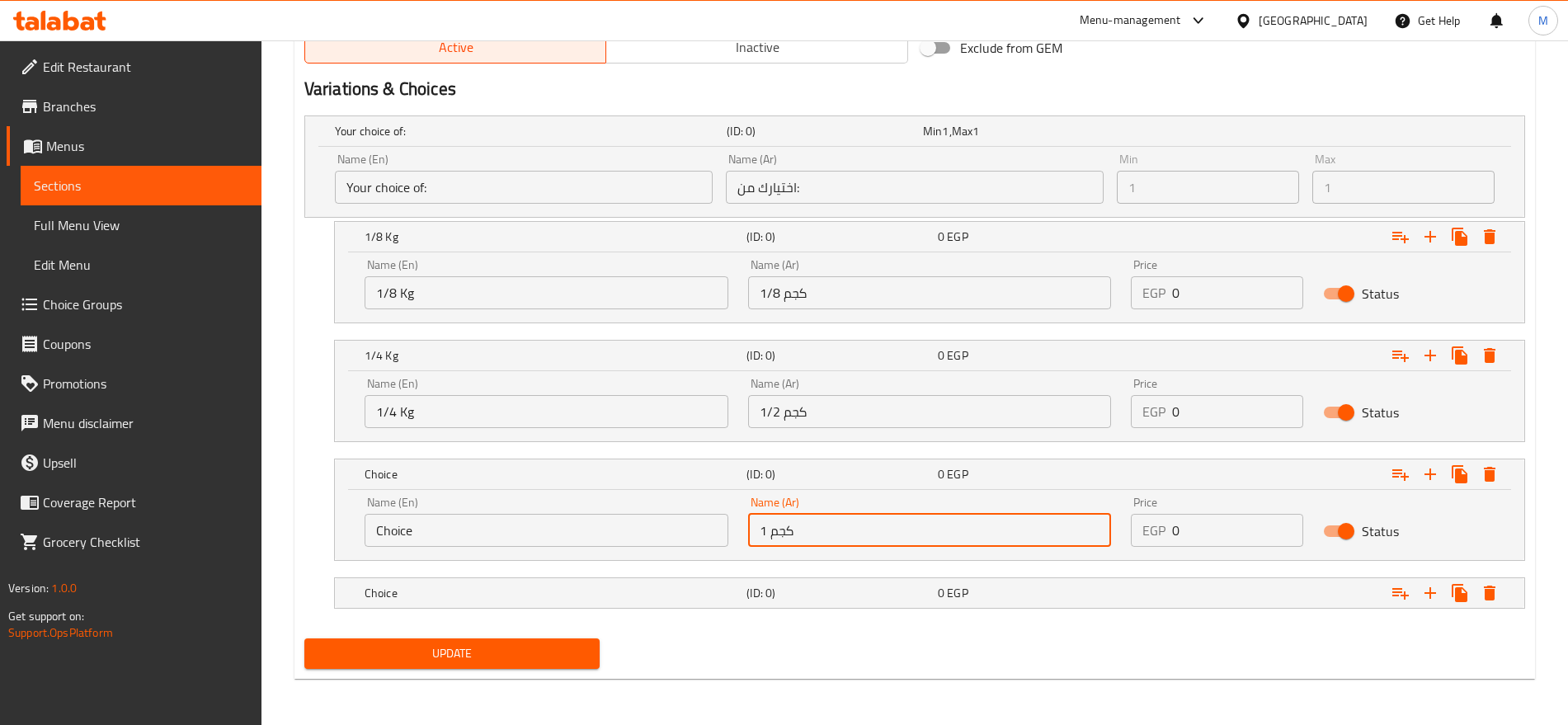
click at [894, 538] on input "1 كجم" at bounding box center [930, 529] width 364 height 33
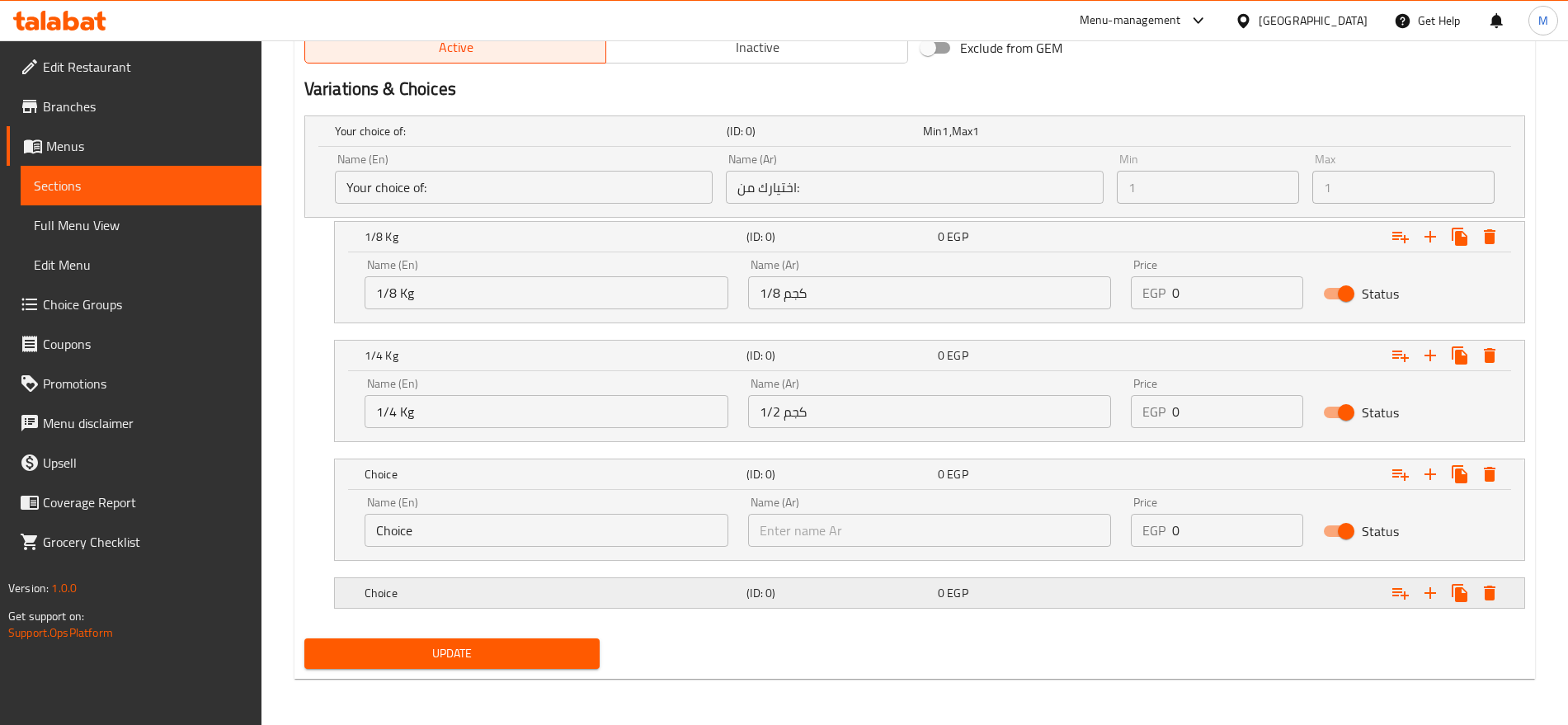
click at [898, 139] on h5 "(ID: 0)" at bounding box center [822, 130] width 190 height 16
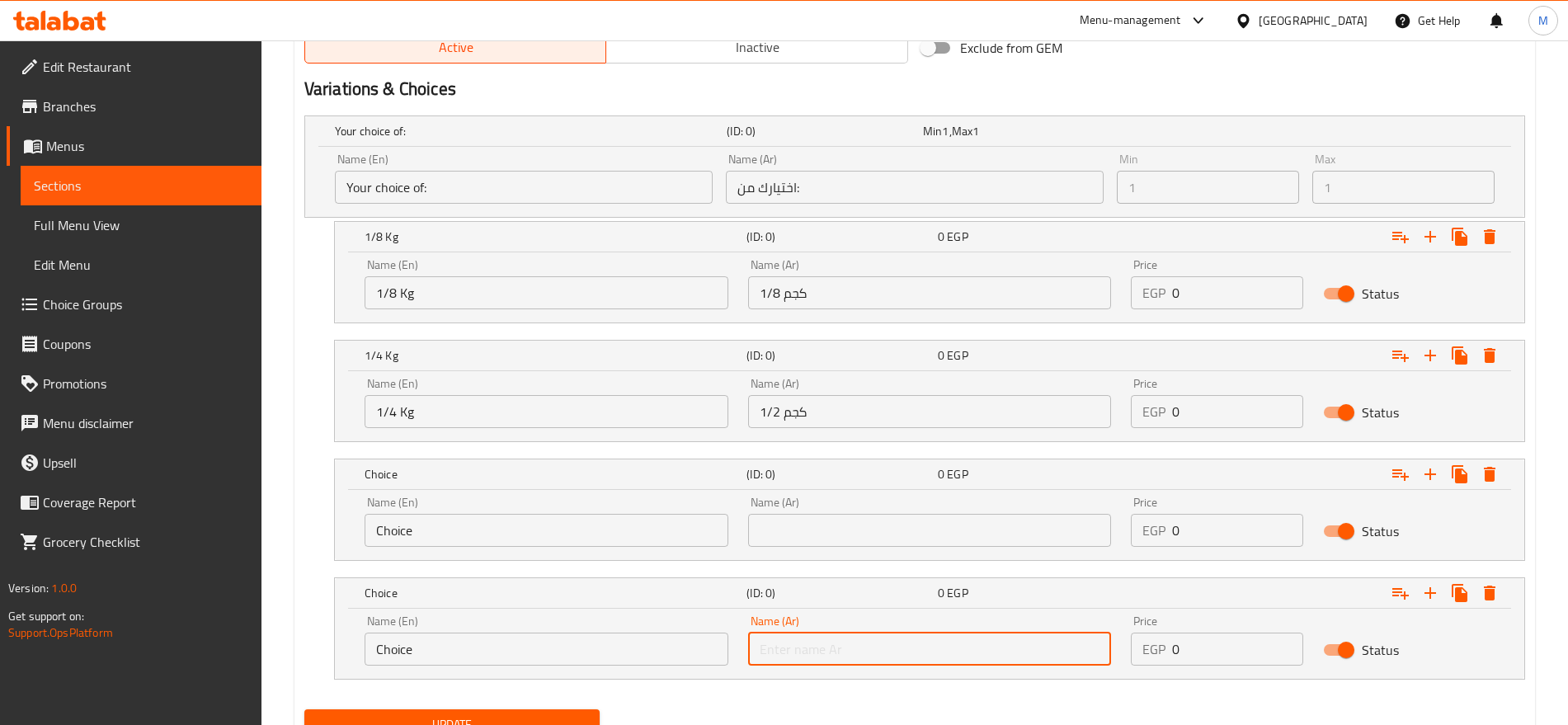
click at [863, 649] on input "text" at bounding box center [930, 648] width 364 height 33
paste input "1 كجم"
type input "1 كجم"
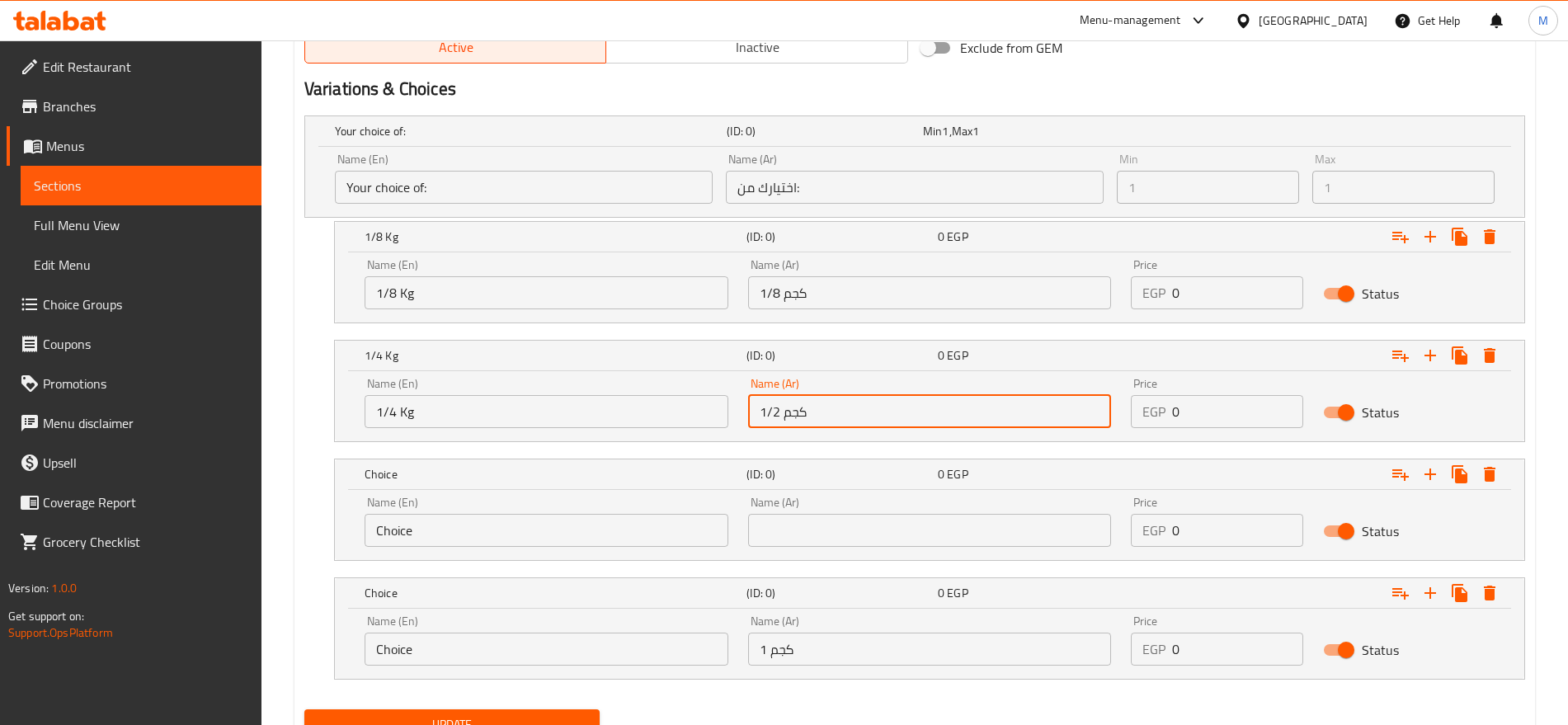
click at [845, 408] on input "1/2 كجم" at bounding box center [930, 411] width 364 height 33
click at [813, 518] on input "text" at bounding box center [930, 529] width 364 height 33
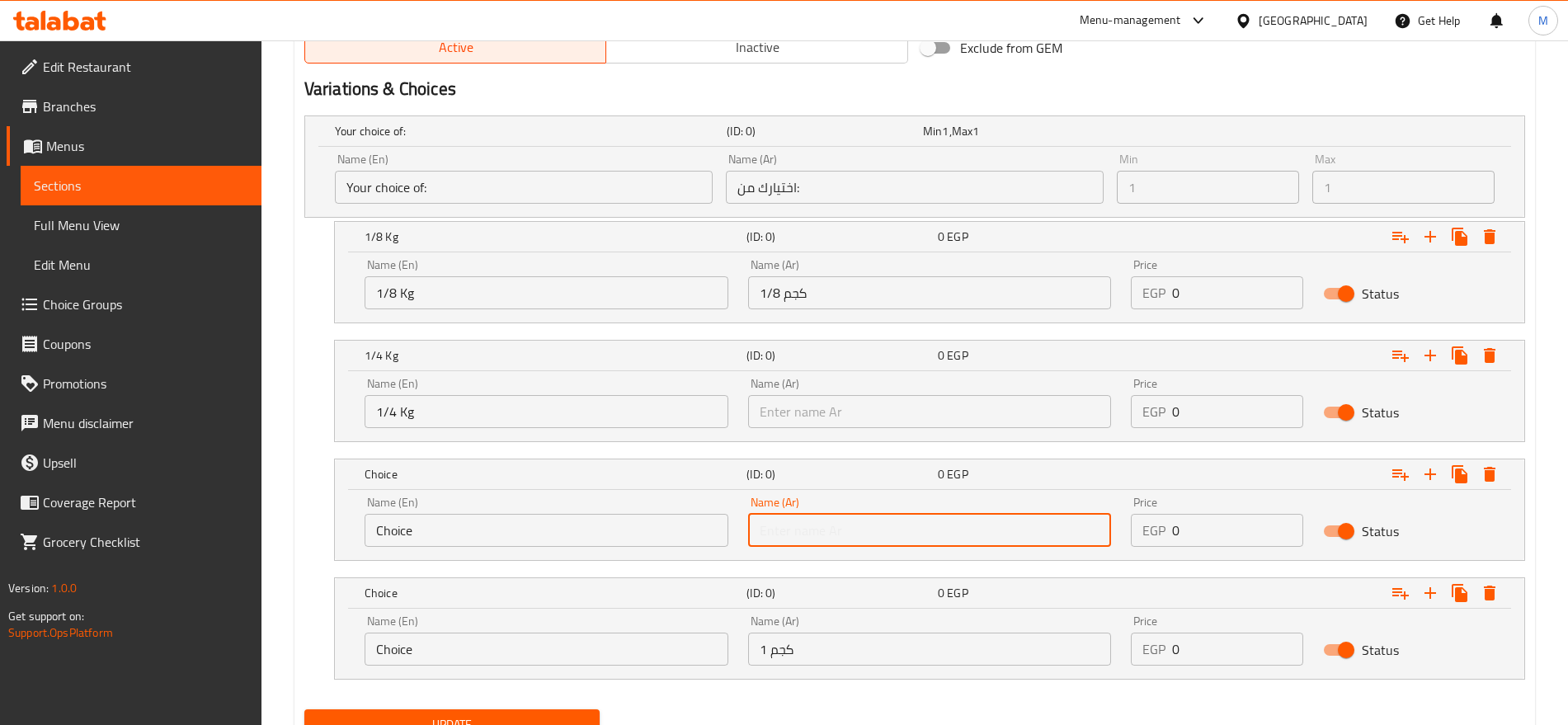
paste input "1/2 كجم"
type input "1/2 كجم"
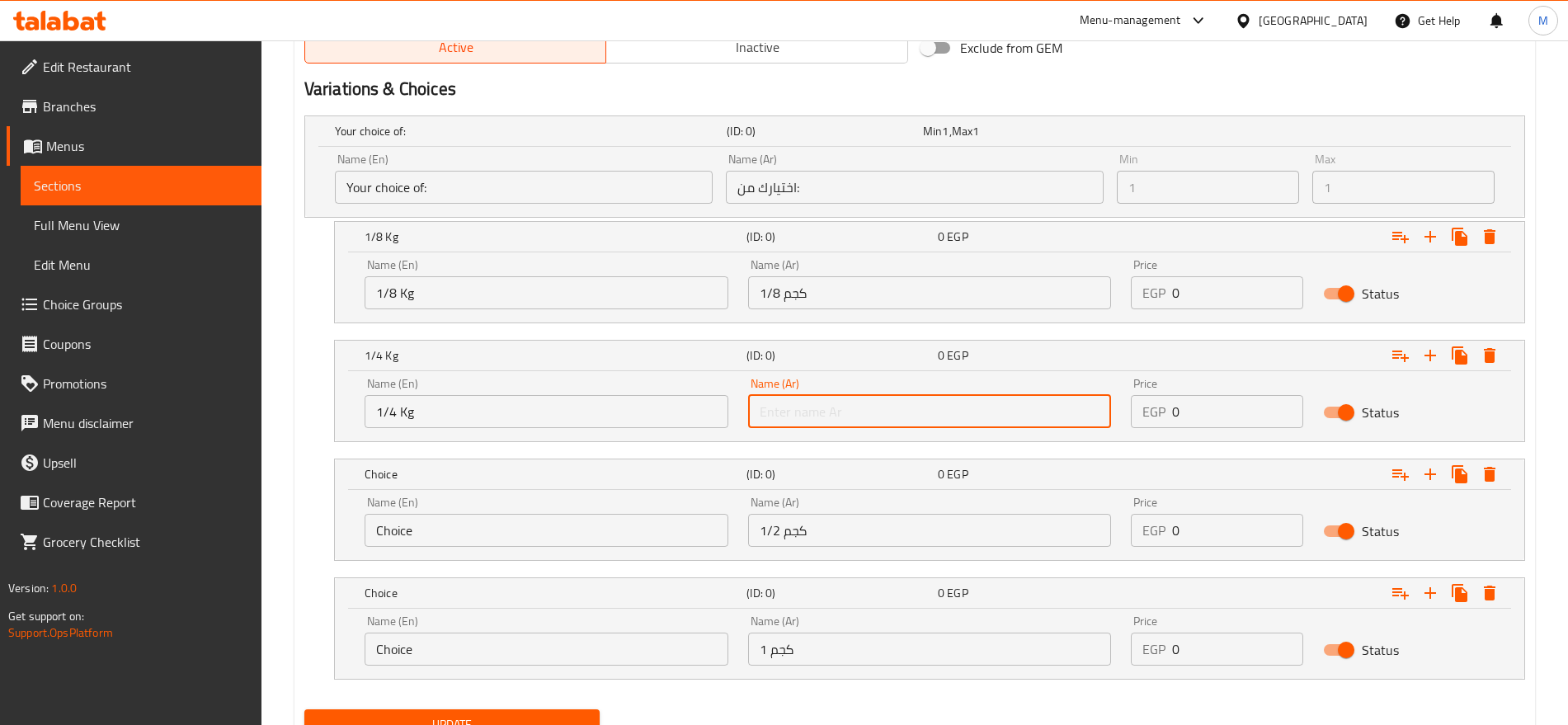
click at [808, 412] on input "text" at bounding box center [930, 411] width 364 height 33
type input "1/4 كجم"
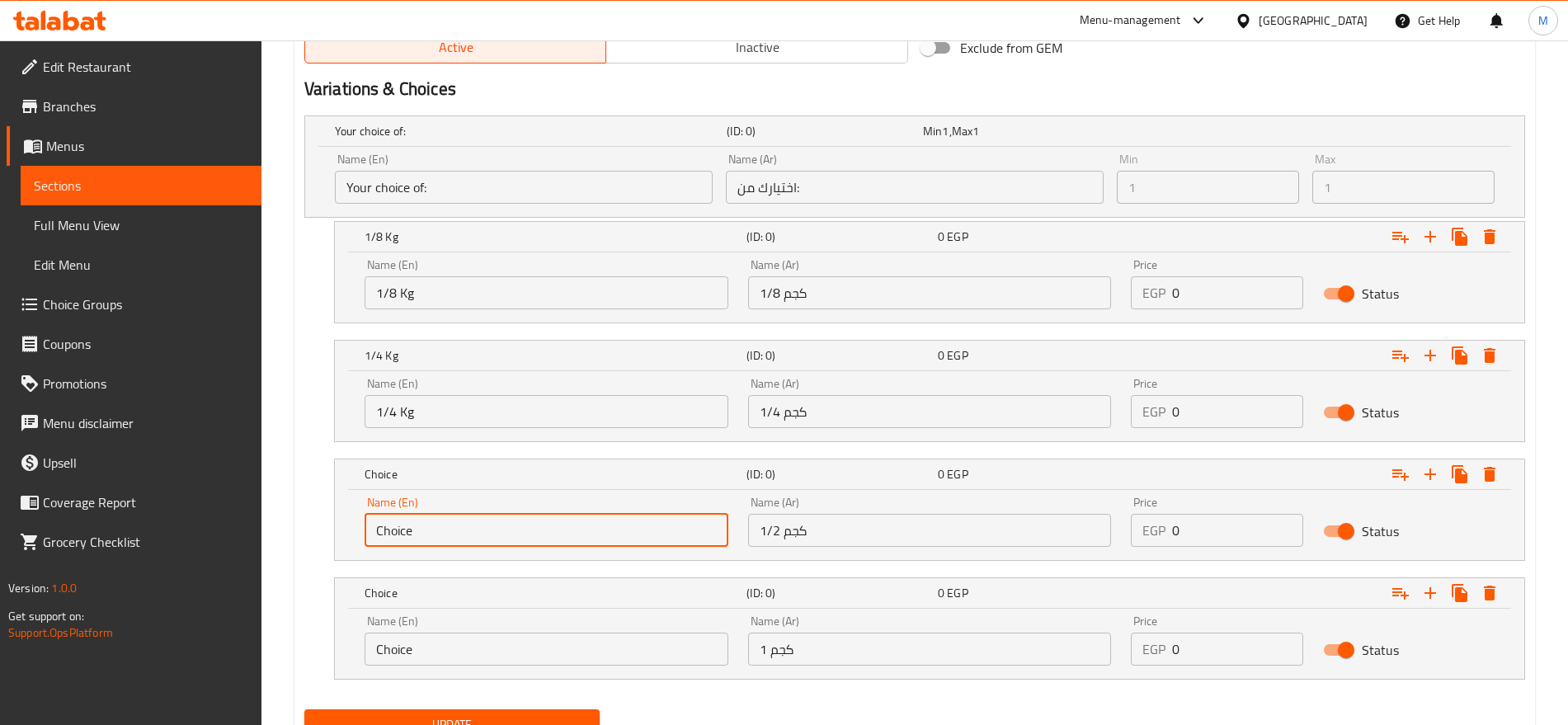
click at [565, 536] on input "Choice" at bounding box center [547, 529] width 364 height 33
type input "1/2 Kg"
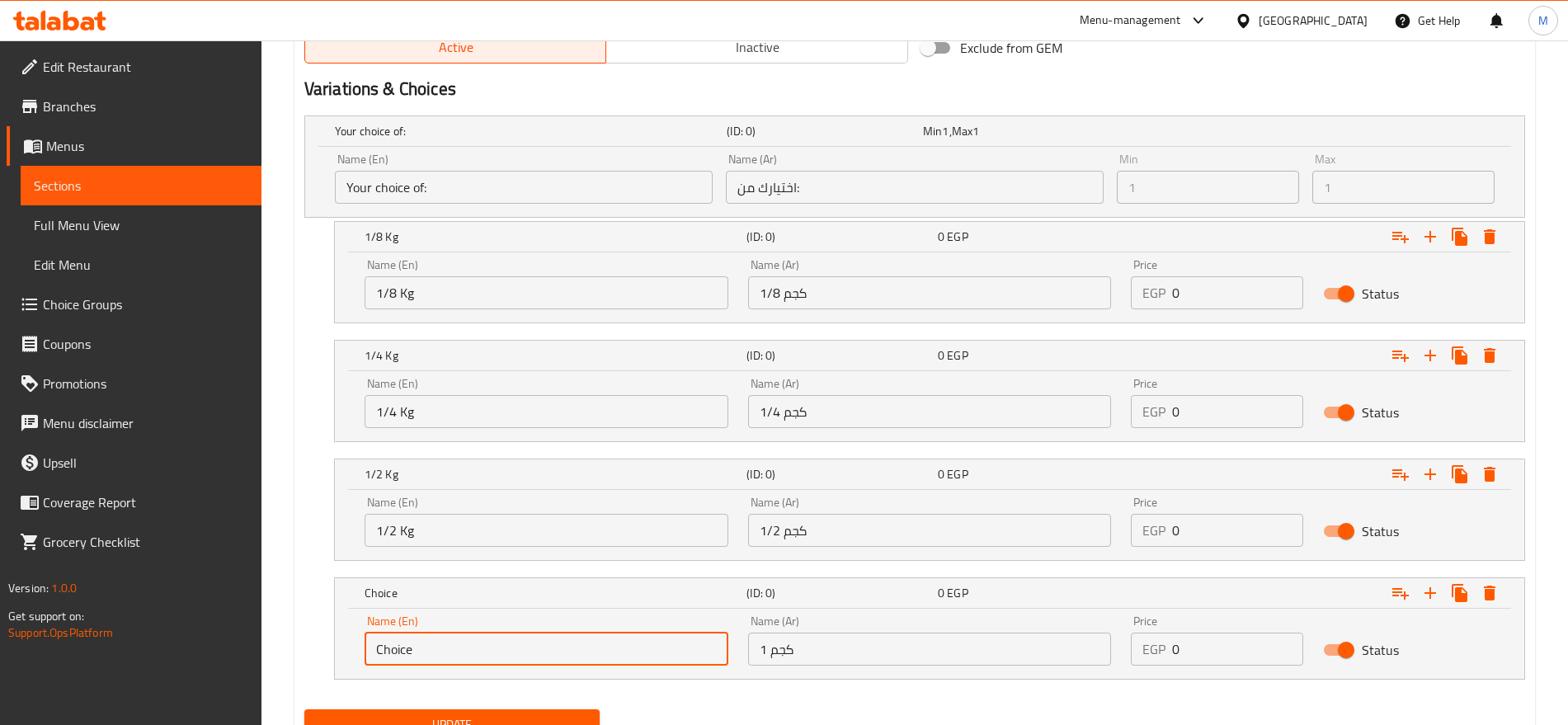
click at [434, 655] on input "Choice" at bounding box center [547, 648] width 364 height 33
type input "1 Kg"
click at [1206, 642] on input "0" at bounding box center [1238, 648] width 131 height 33
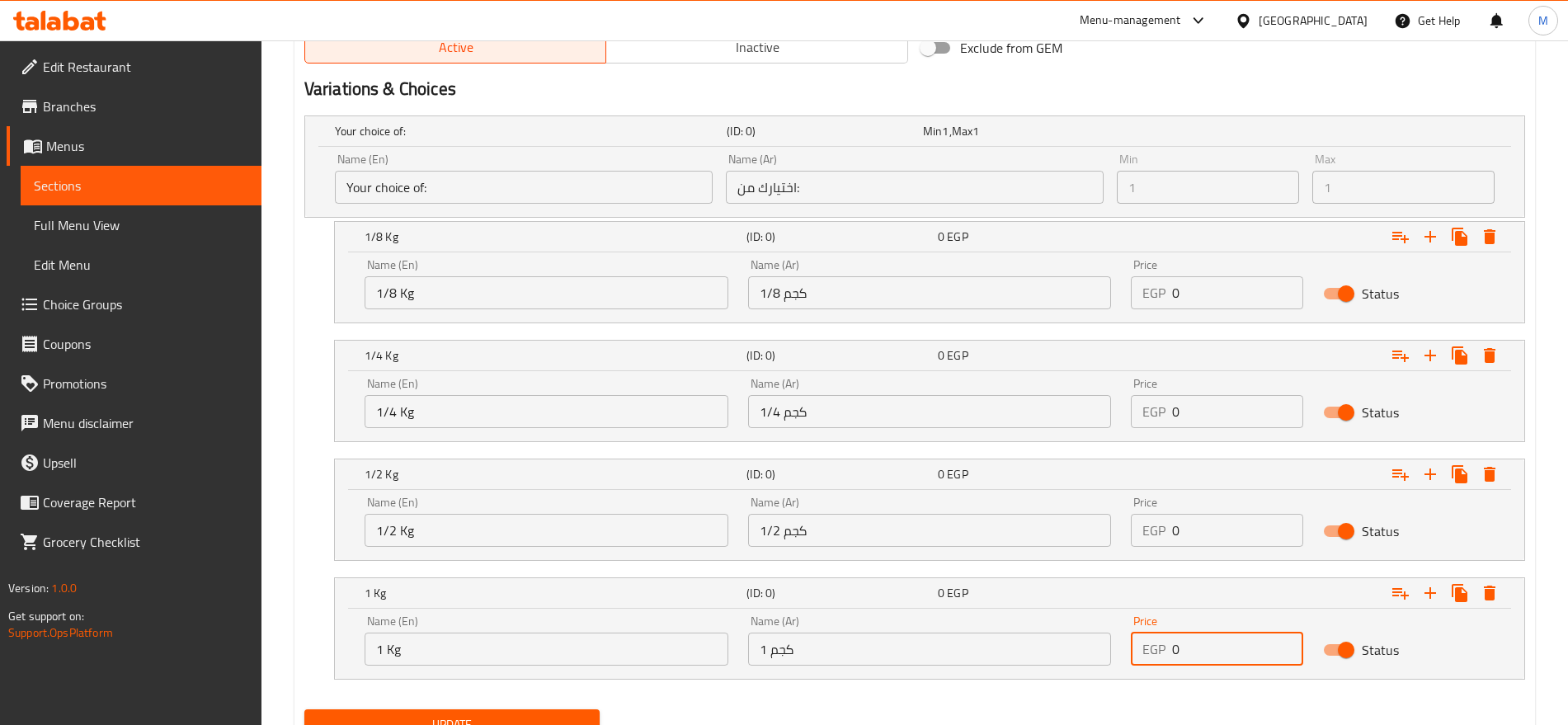
click at [1206, 642] on input "0" at bounding box center [1238, 648] width 131 height 33
paste input "117"
type input "117"
click at [1212, 540] on input "0" at bounding box center [1238, 529] width 131 height 33
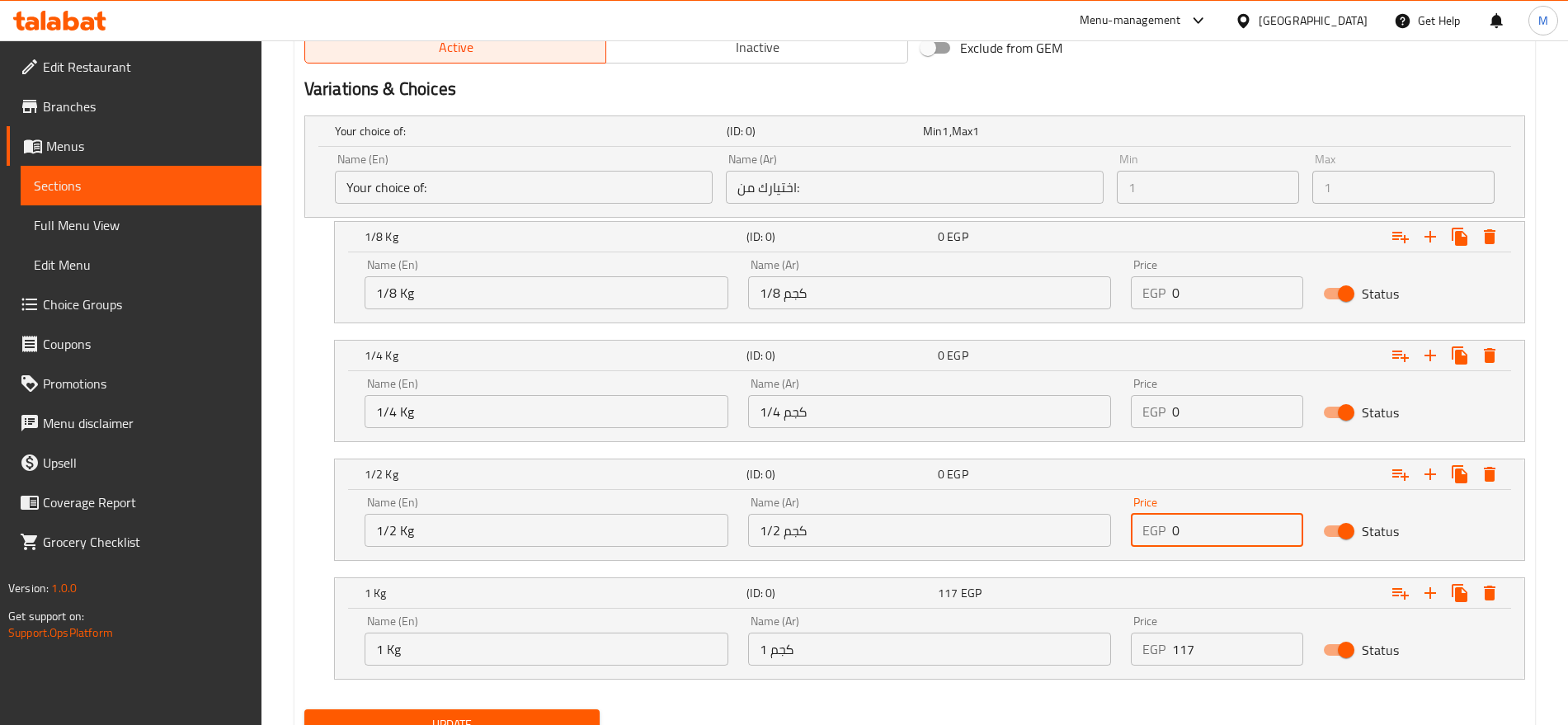
click at [1212, 540] on input "0" at bounding box center [1238, 529] width 131 height 33
paste input "59"
type input "59"
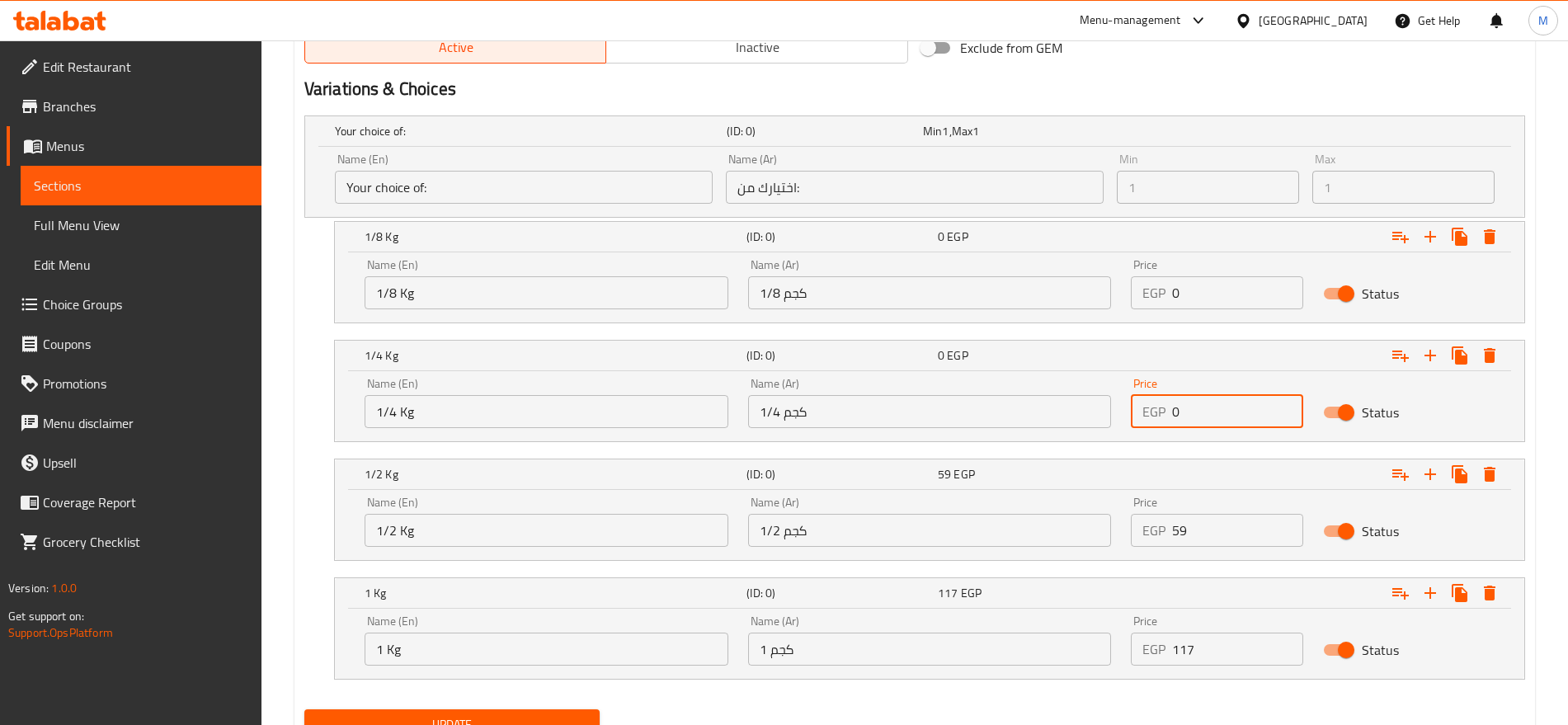
click at [1205, 419] on input "0" at bounding box center [1238, 411] width 131 height 33
paste input "3"
type input "30"
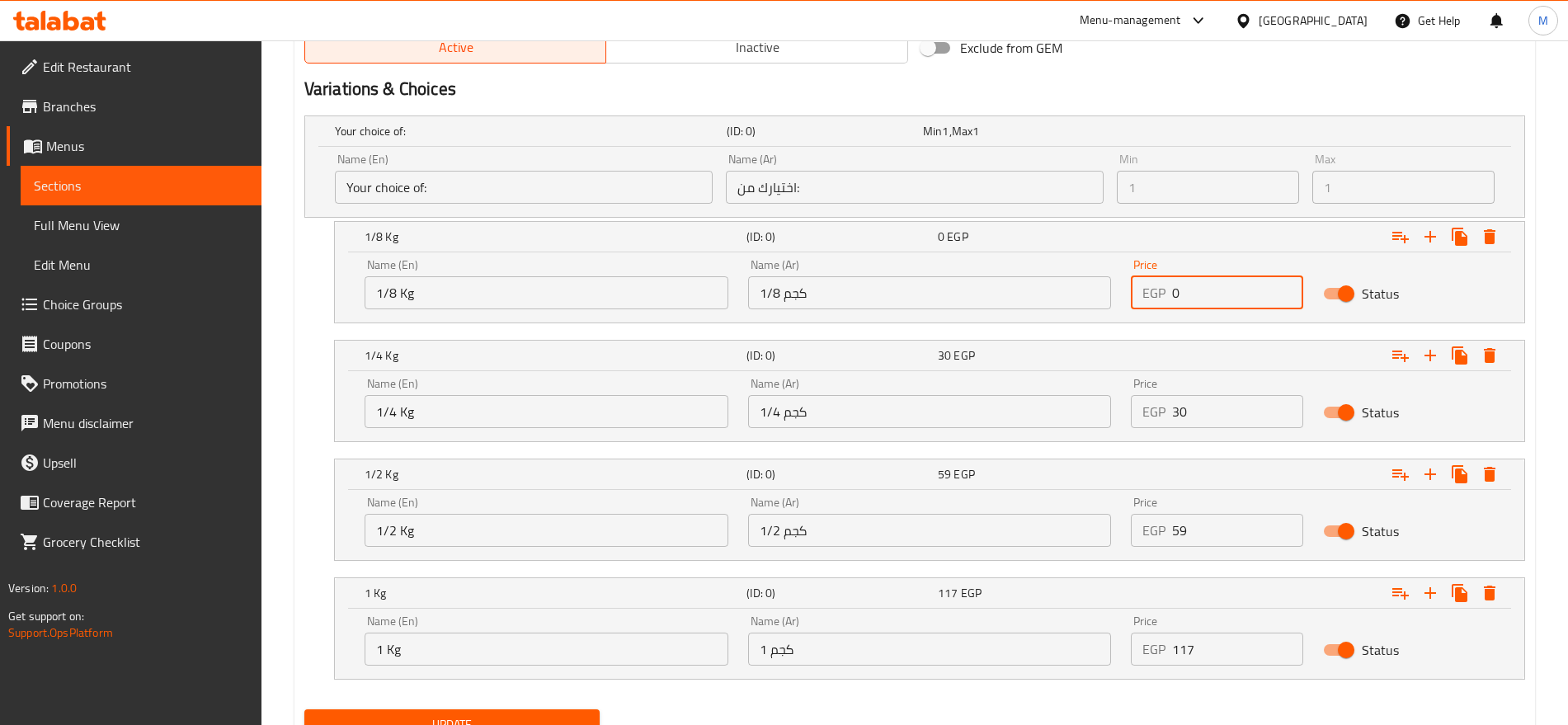
click at [1197, 294] on input "0" at bounding box center [1238, 292] width 131 height 33
paste input "15"
click at [1197, 294] on input "015" at bounding box center [1238, 292] width 131 height 33
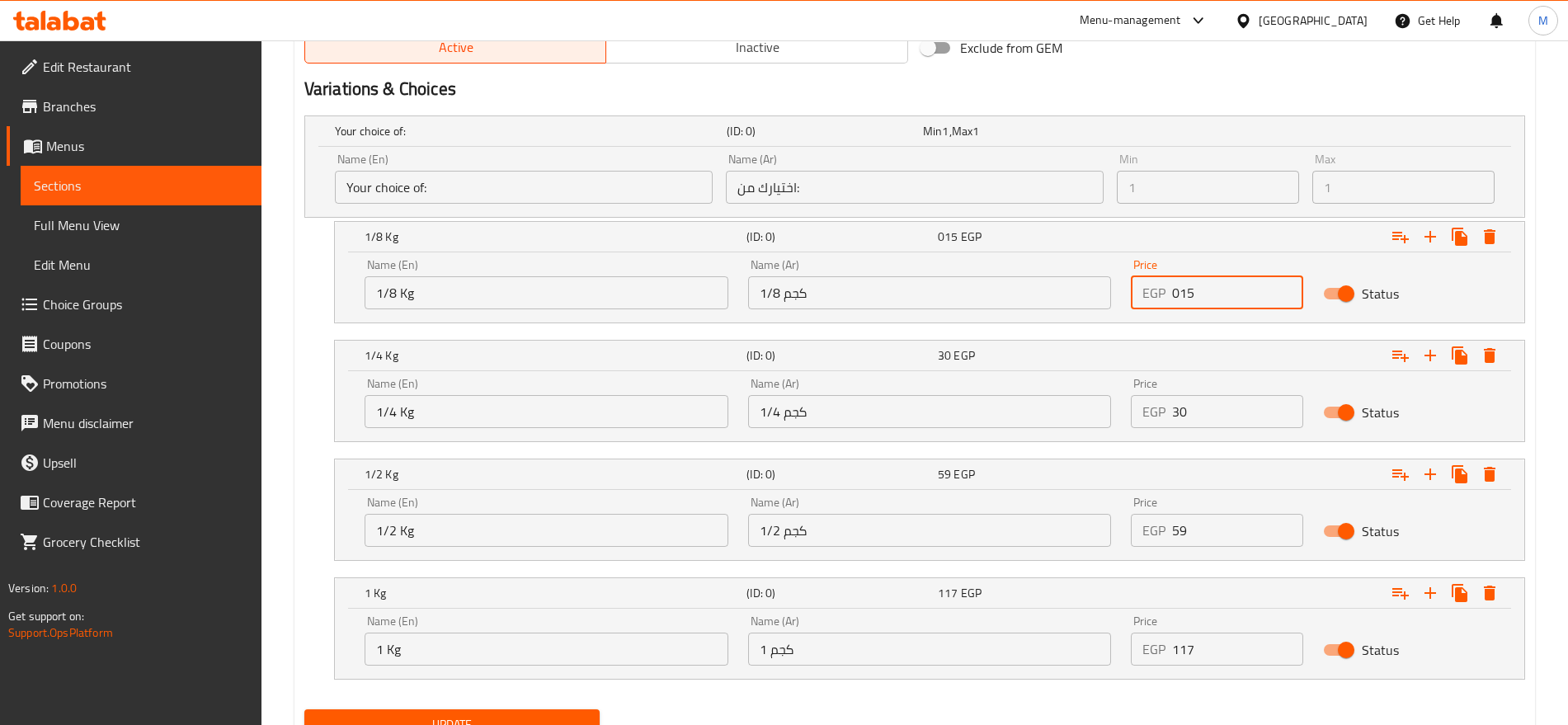
click at [1197, 294] on input "015" at bounding box center [1238, 292] width 131 height 33
paste input "number"
type input "15"
click at [305, 709] on button "Update" at bounding box center [452, 724] width 295 height 30
click at [1190, 74] on div "Variations & Choices" at bounding box center [915, 89] width 1234 height 38
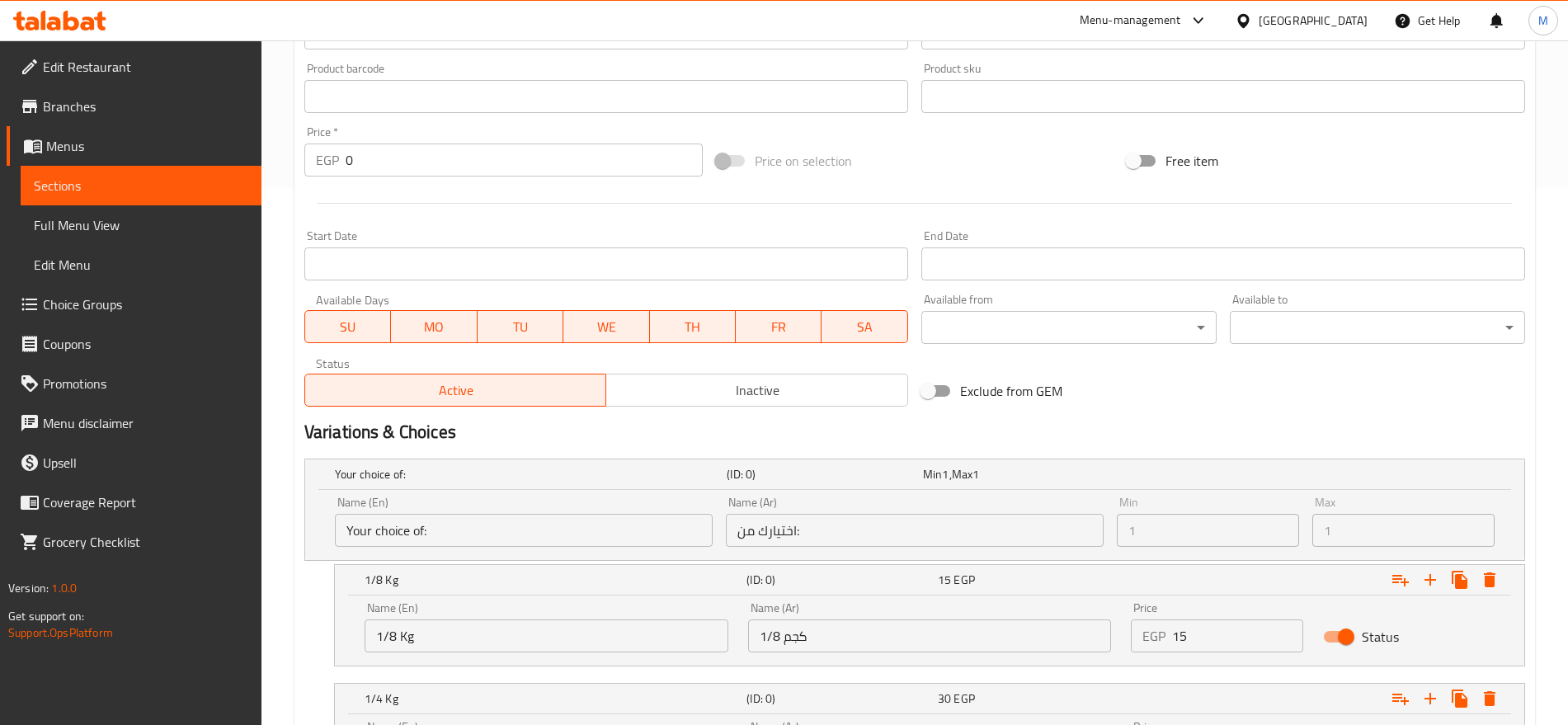
scroll to position [521, 0]
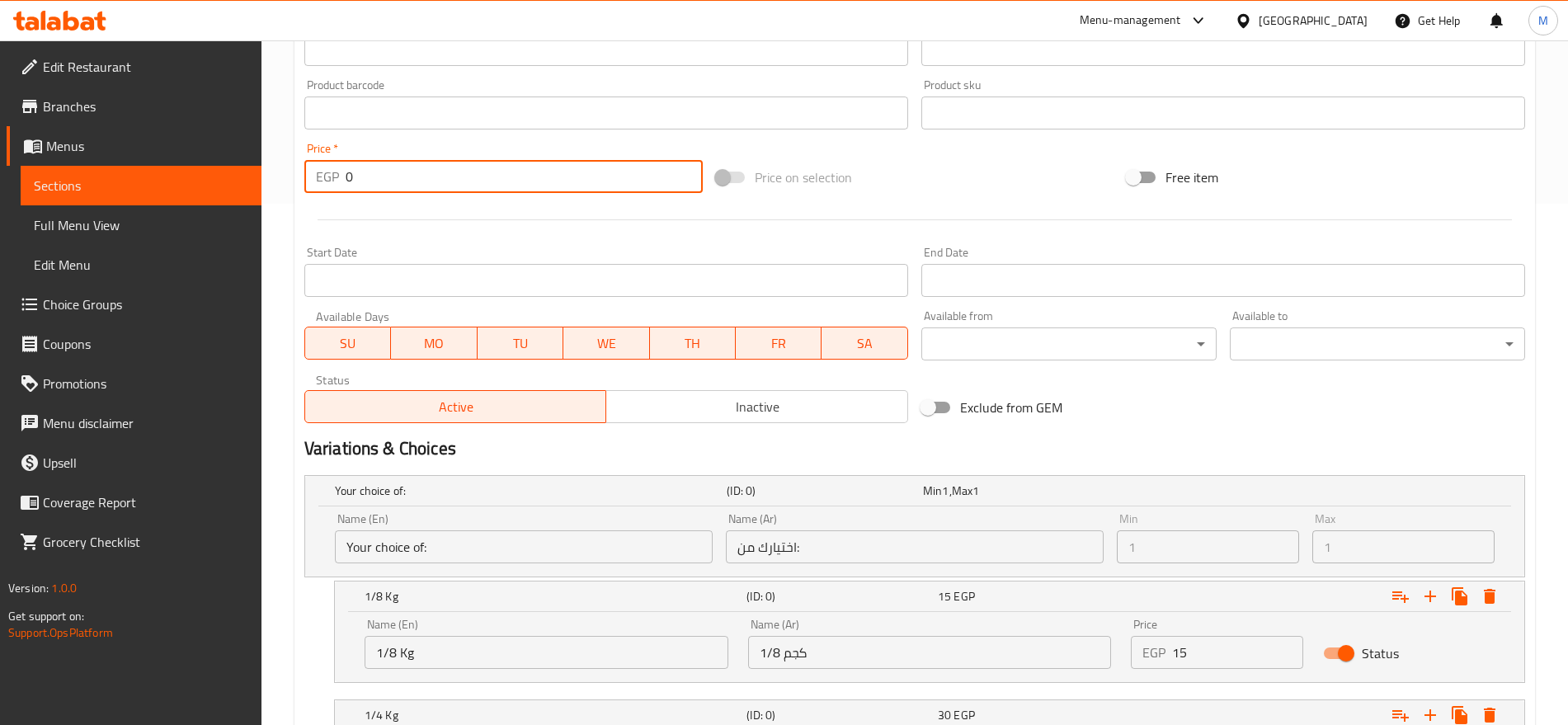
click at [495, 180] on input "0" at bounding box center [525, 176] width 357 height 33
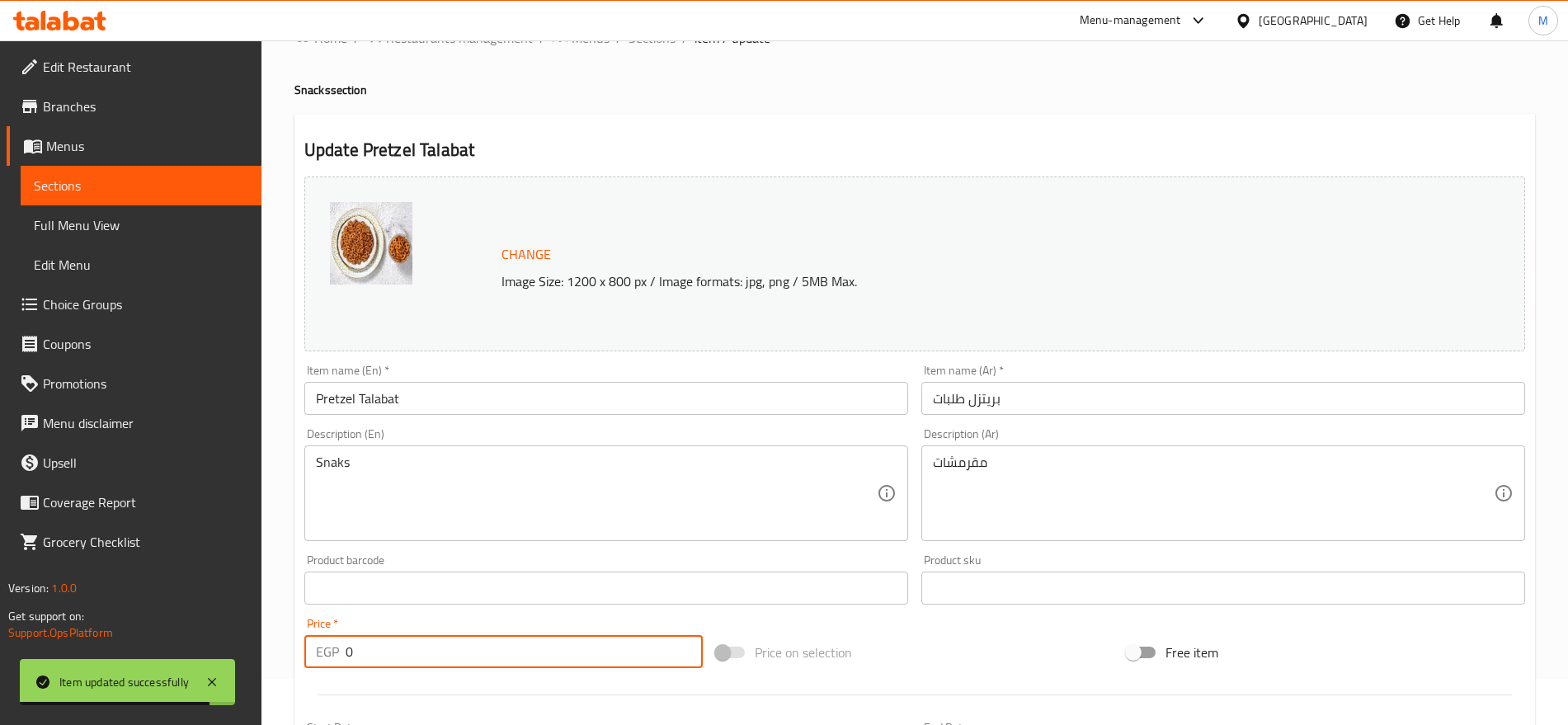
scroll to position [0, 0]
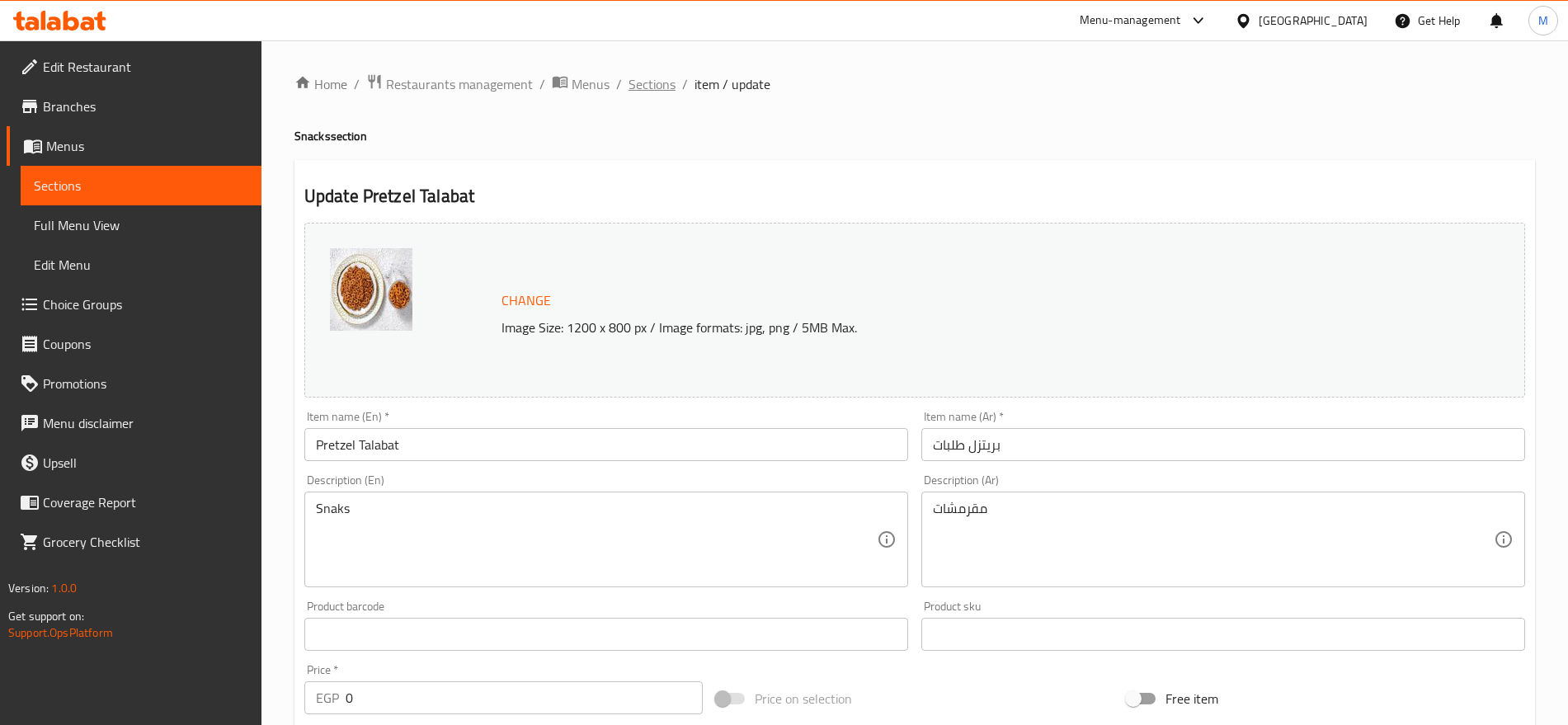
click at [670, 94] on span "Sections" at bounding box center [653, 84] width 47 height 20
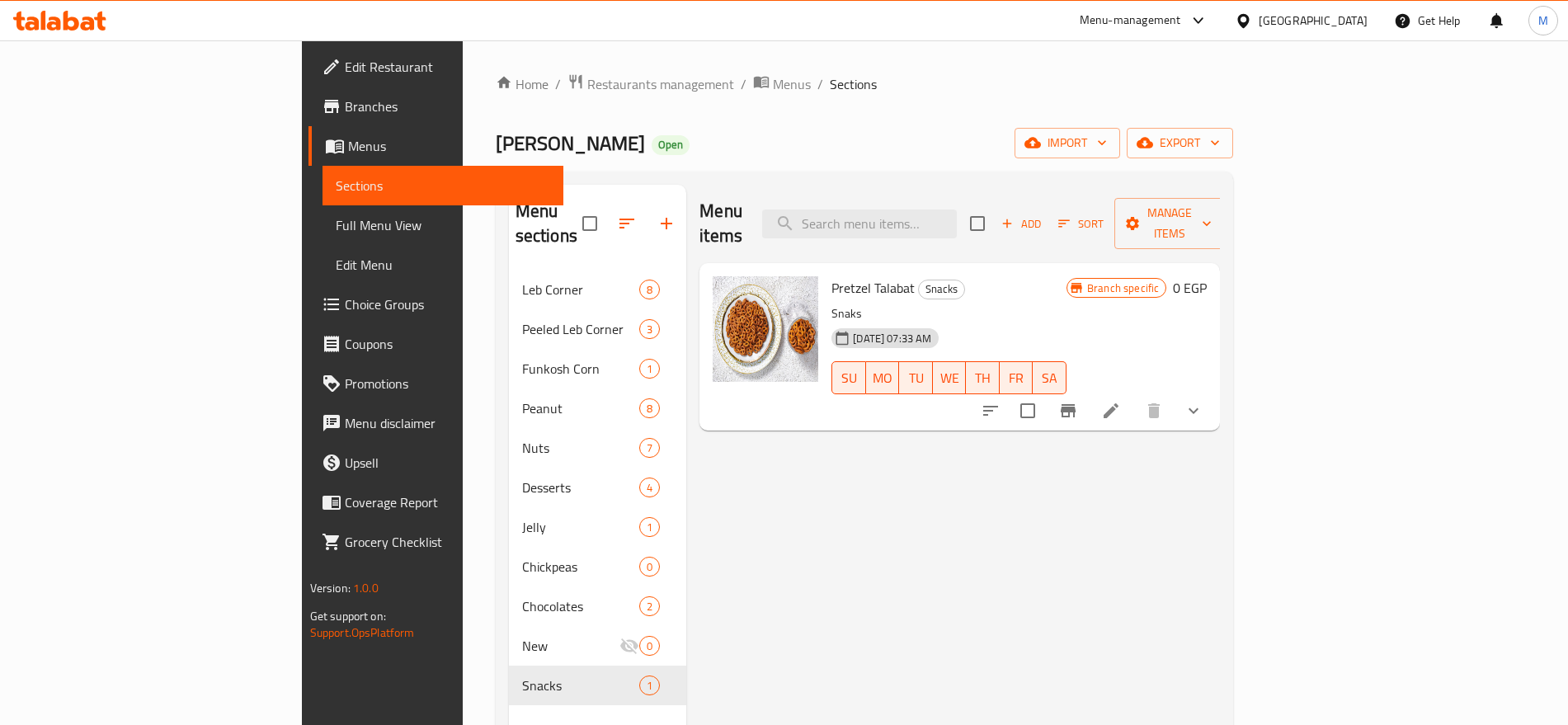
click at [831, 275] on span "Pretzel Talabat" at bounding box center [873, 287] width 83 height 25
copy h6 "Pretzel Talabat"
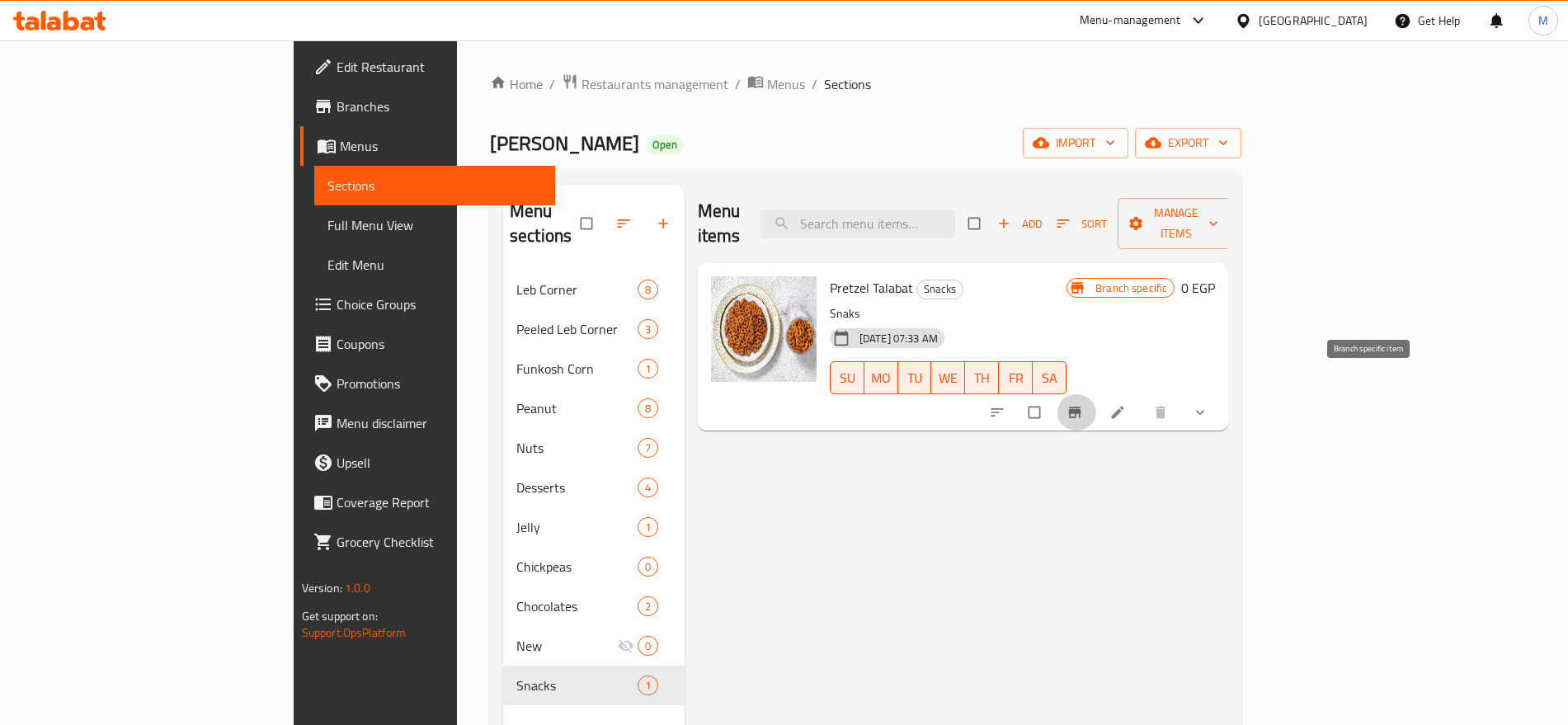
click at [1082, 407] on icon "Branch-specific-item" at bounding box center [1075, 412] width 12 height 10
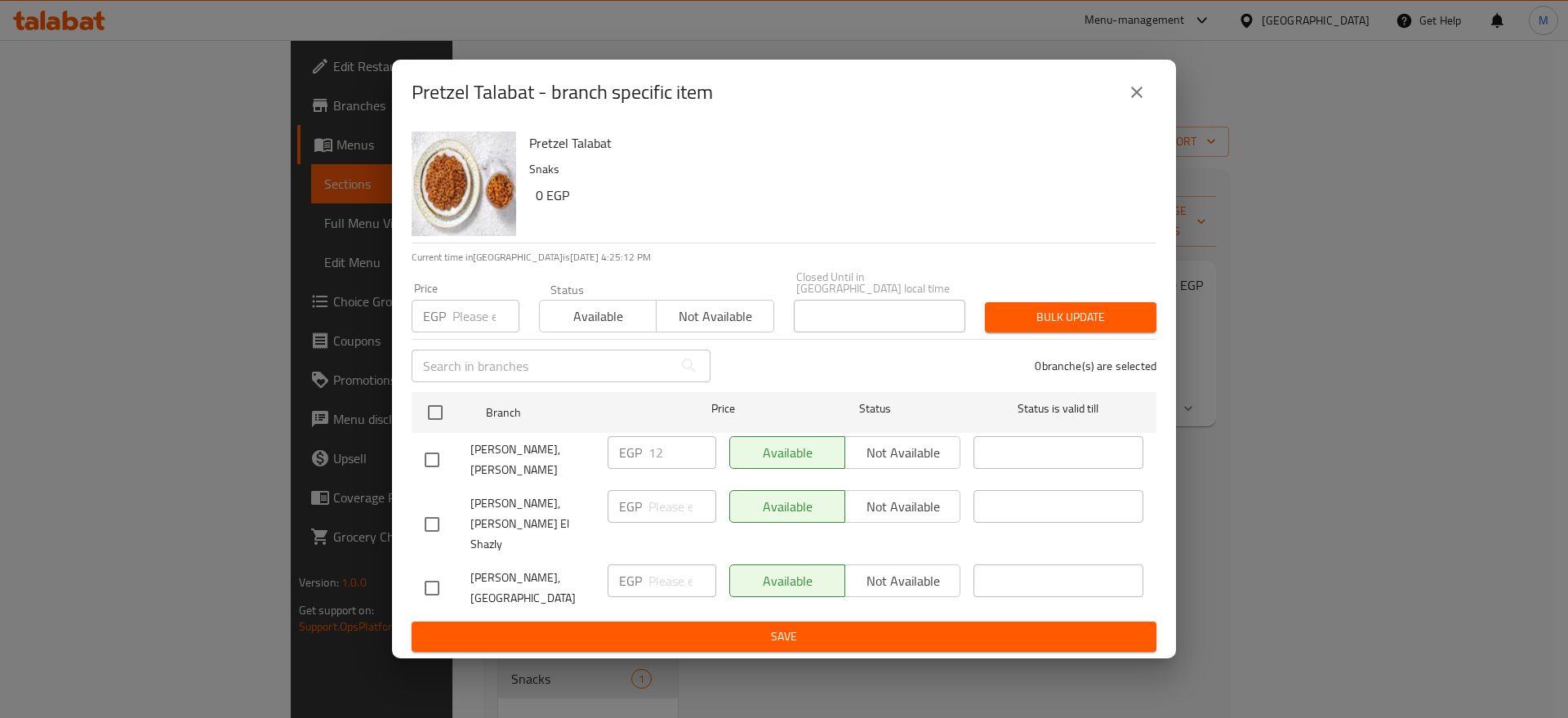
click at [441, 462] on input "checkbox" at bounding box center [432, 460] width 35 height 35
checkbox input "true"
click at [669, 462] on input "12" at bounding box center [682, 452] width 67 height 33
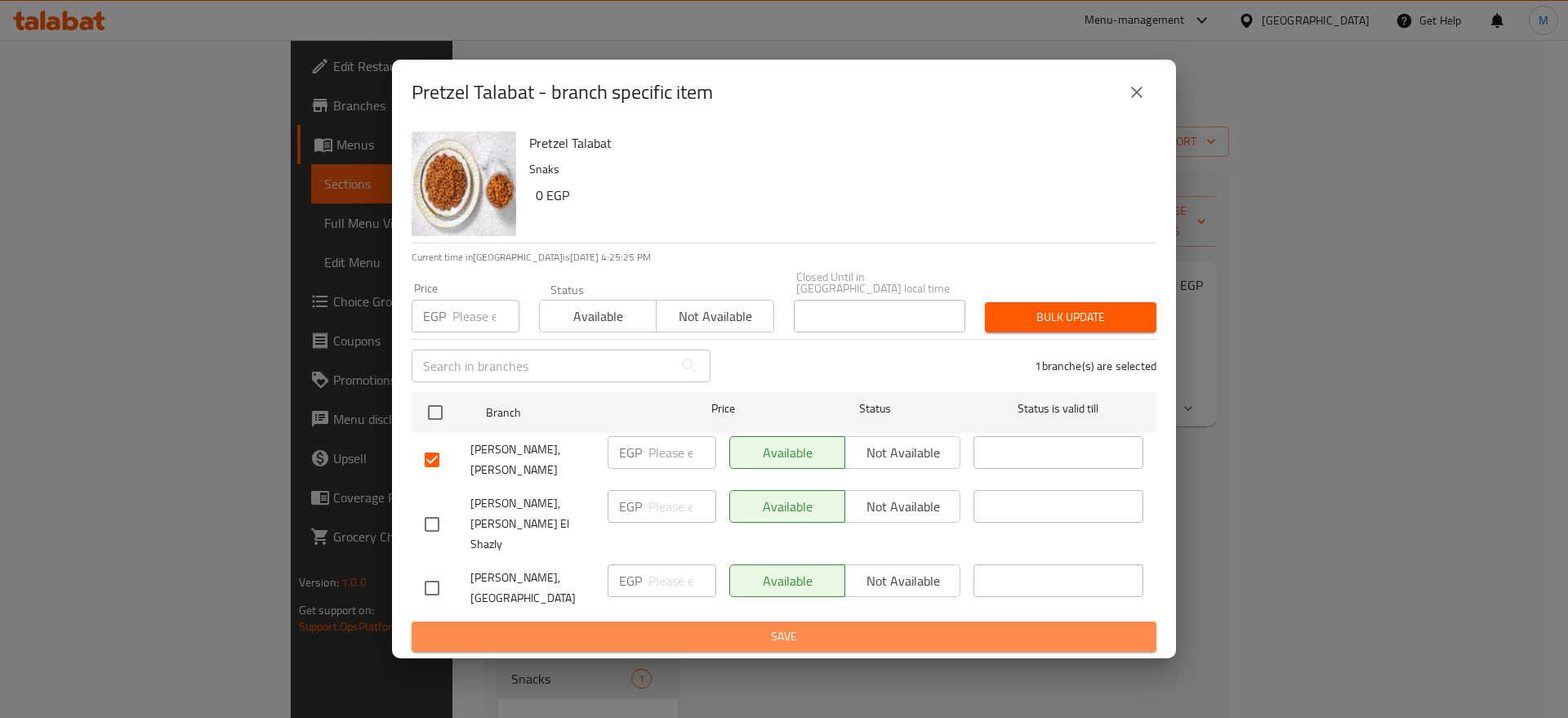
click at [648, 626] on span "Save" at bounding box center [784, 637] width 719 height 21
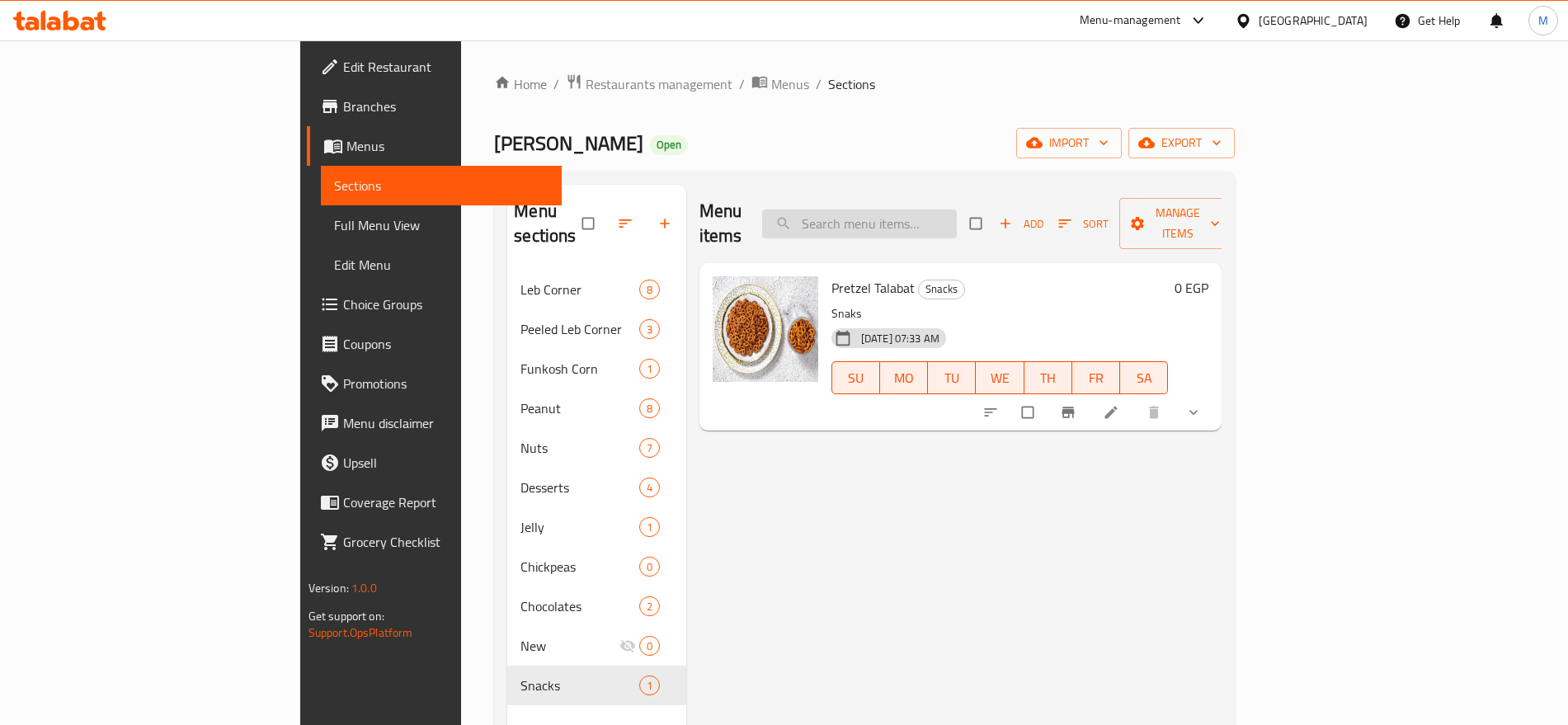
click at [957, 218] on input "search" at bounding box center [860, 224] width 195 height 29
paste input "كونو"
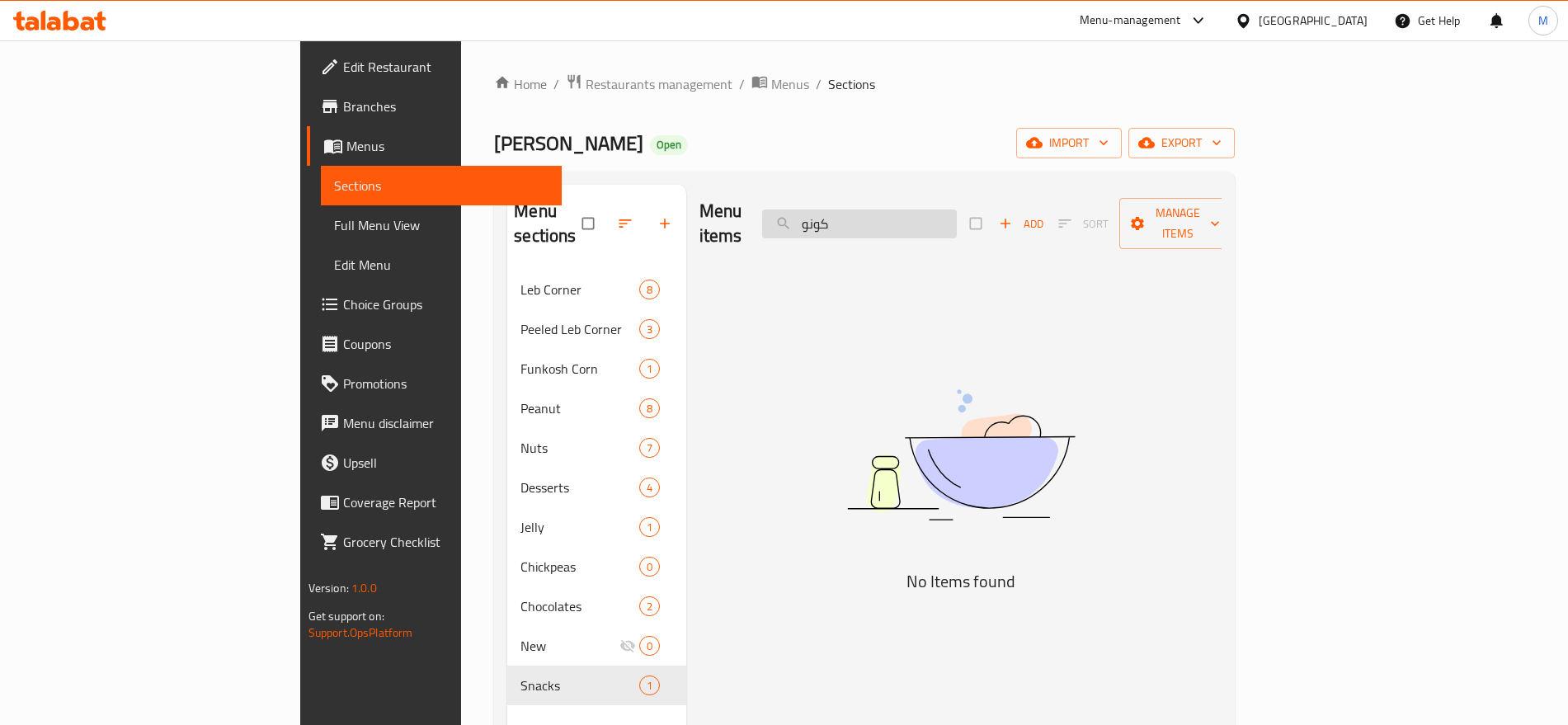
click at [957, 222] on input "كونو" at bounding box center [860, 224] width 195 height 29
paste input "قرمشات"
type input "م"
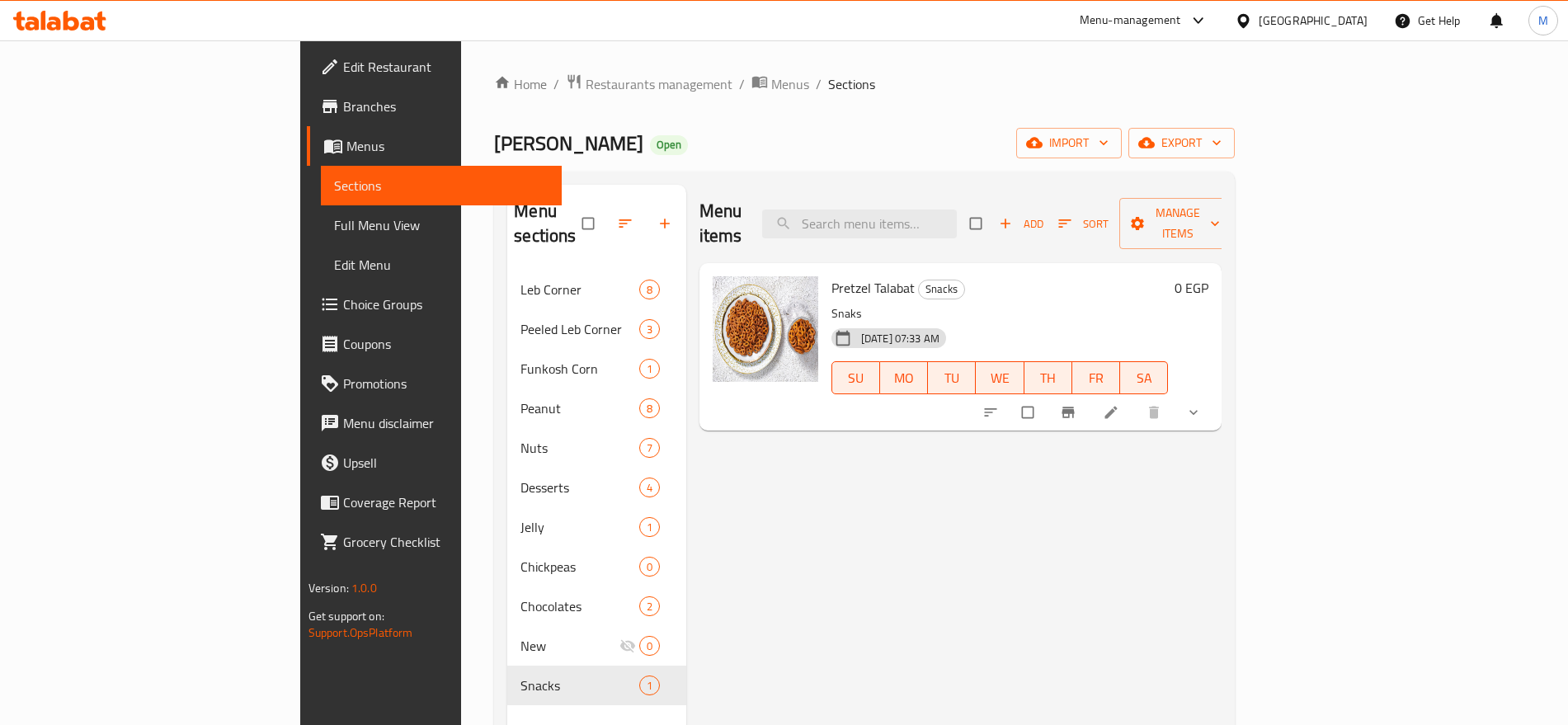
click at [831, 303] on p "Snaks" at bounding box center [1000, 314] width 338 height 21
copy p "Snaks"
click at [957, 210] on input "search" at bounding box center [860, 224] width 195 height 29
paste input "Snaks"
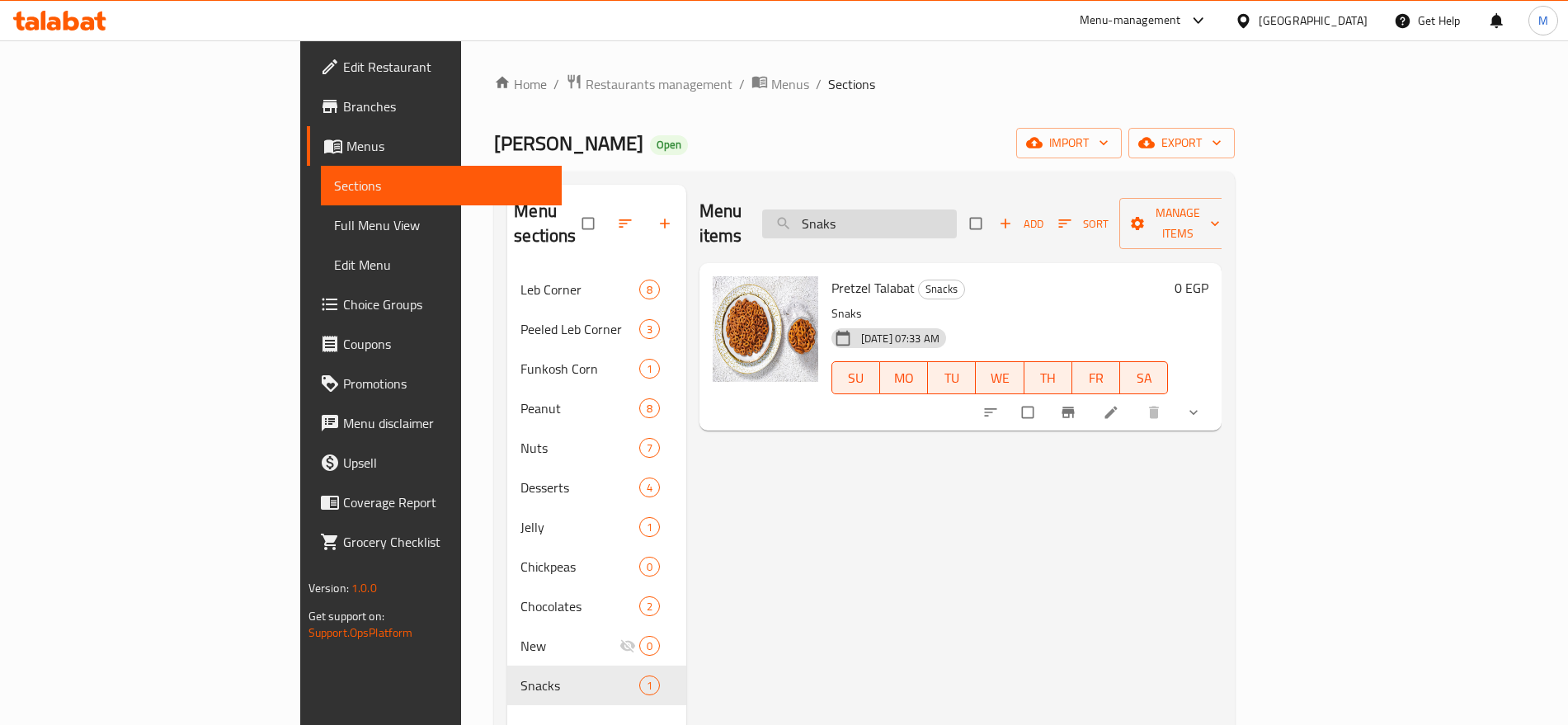
click at [957, 210] on input "Snaks" at bounding box center [860, 224] width 195 height 29
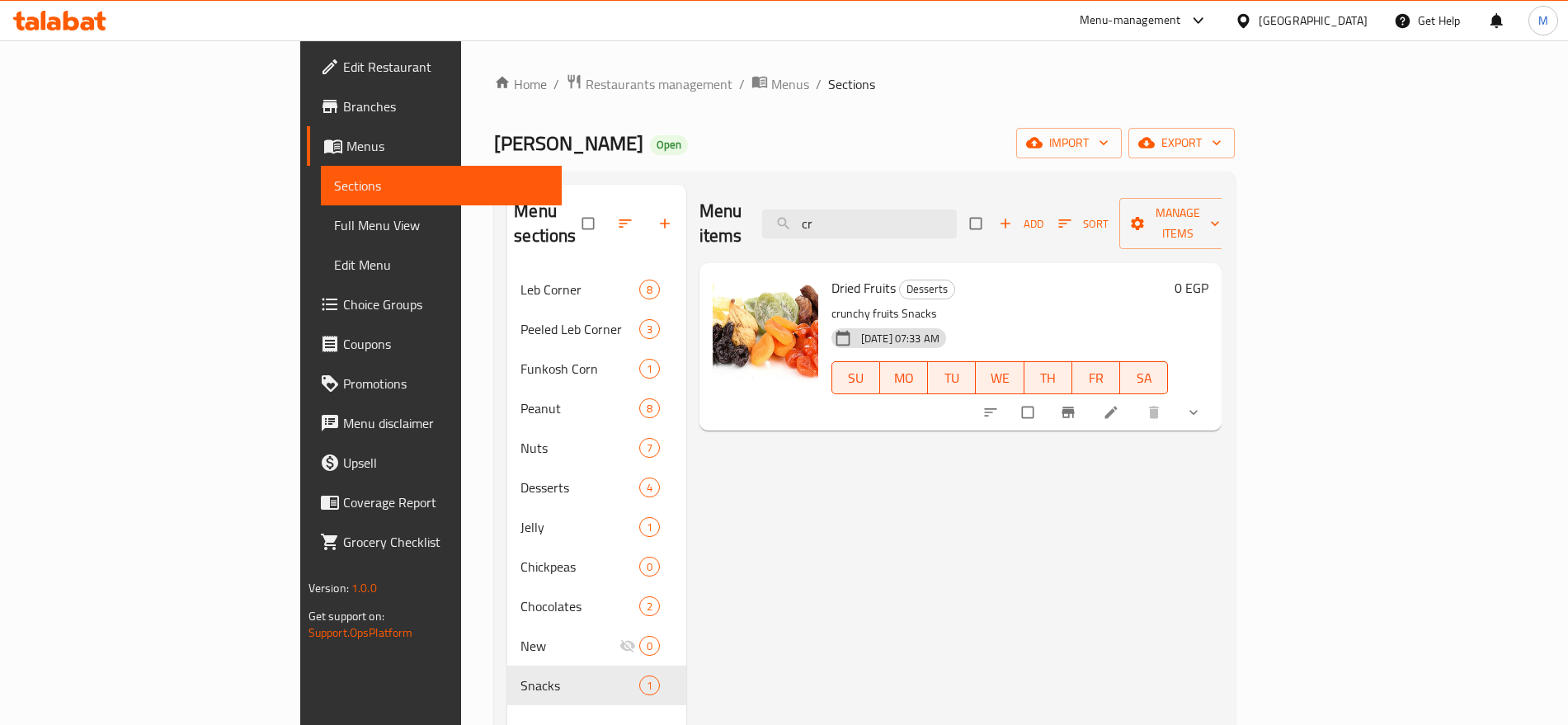
click at [845, 303] on p "crunchy fruits Snacks" at bounding box center [1000, 314] width 338 height 21
copy p "Snacks"
click at [957, 210] on input "cr" at bounding box center [860, 224] width 195 height 29
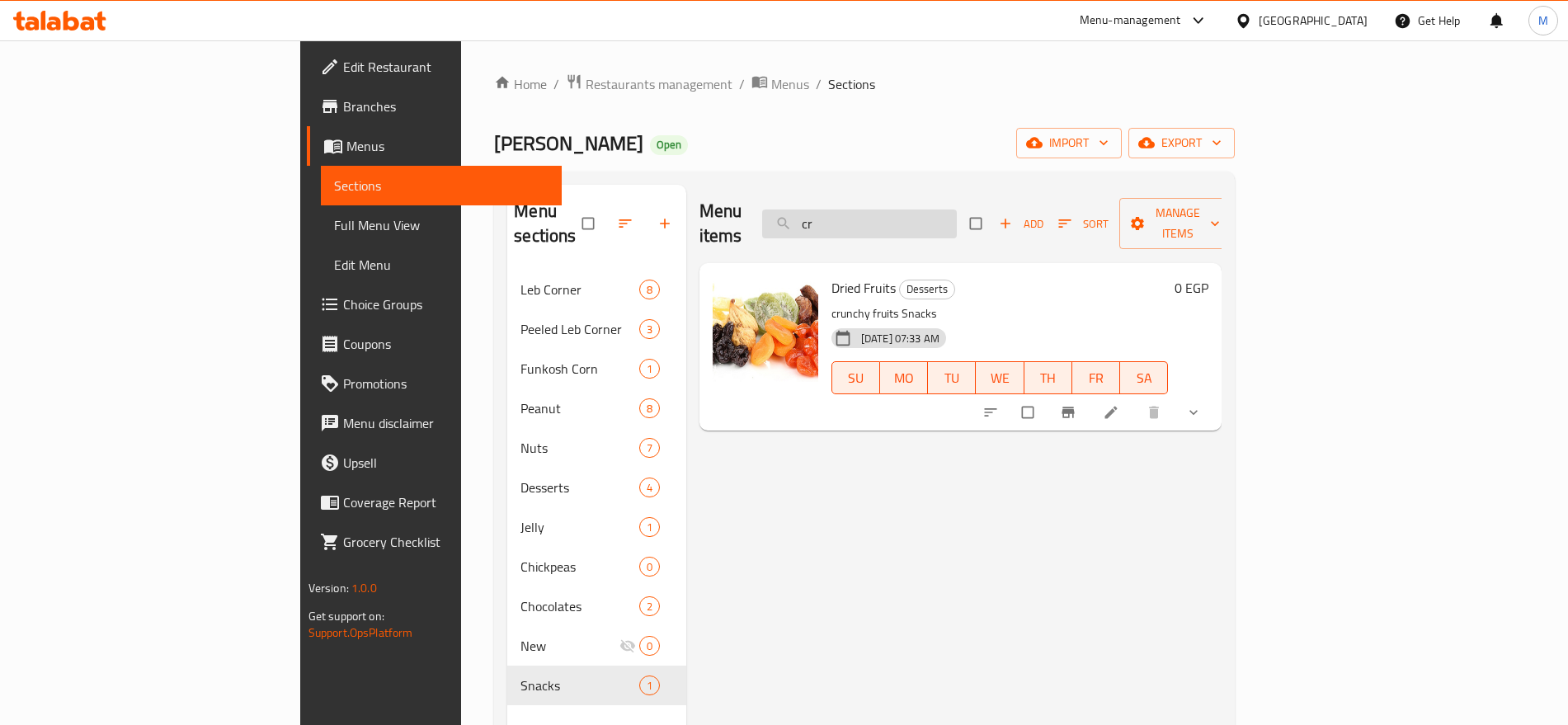
click at [957, 210] on input "cr" at bounding box center [860, 224] width 195 height 29
paste input "Snacks"
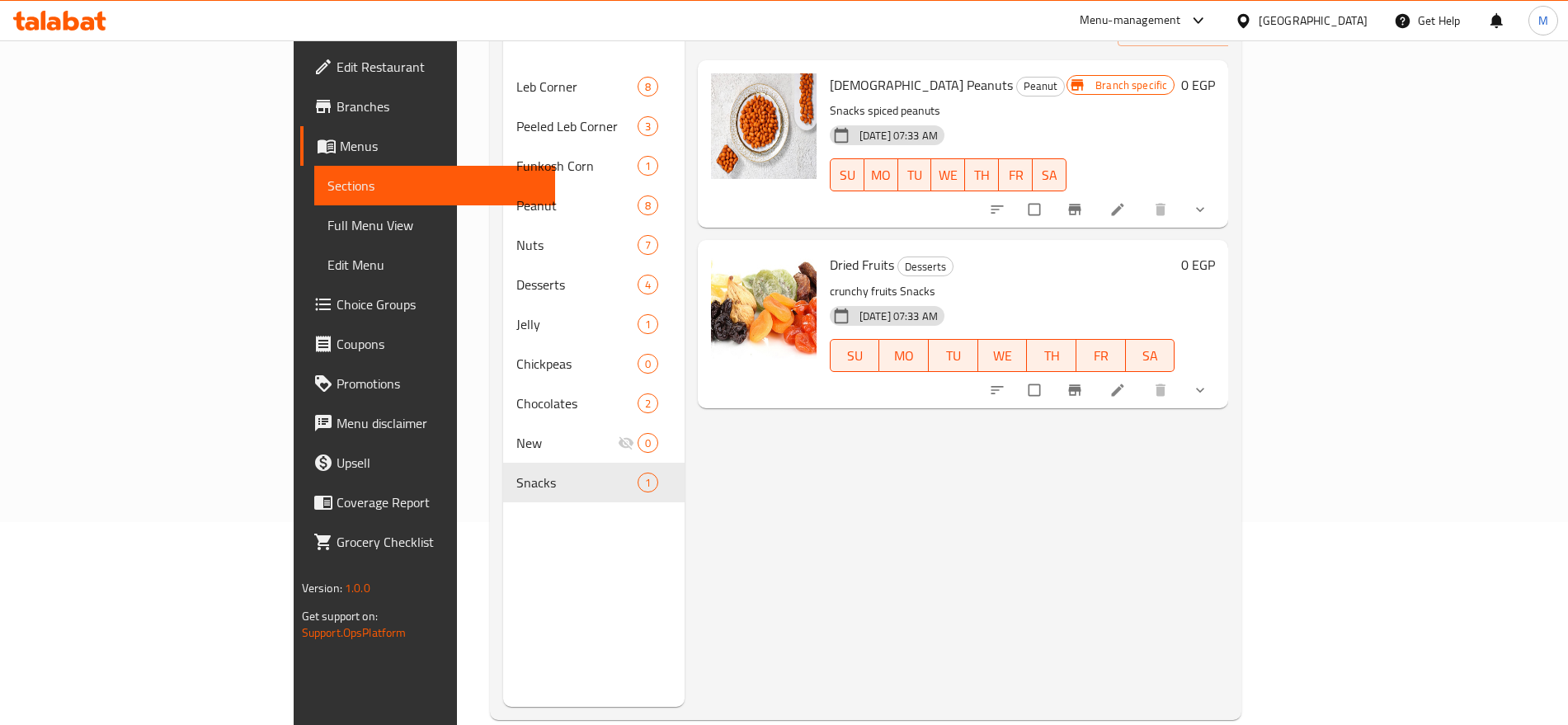
scroll to position [206, 0]
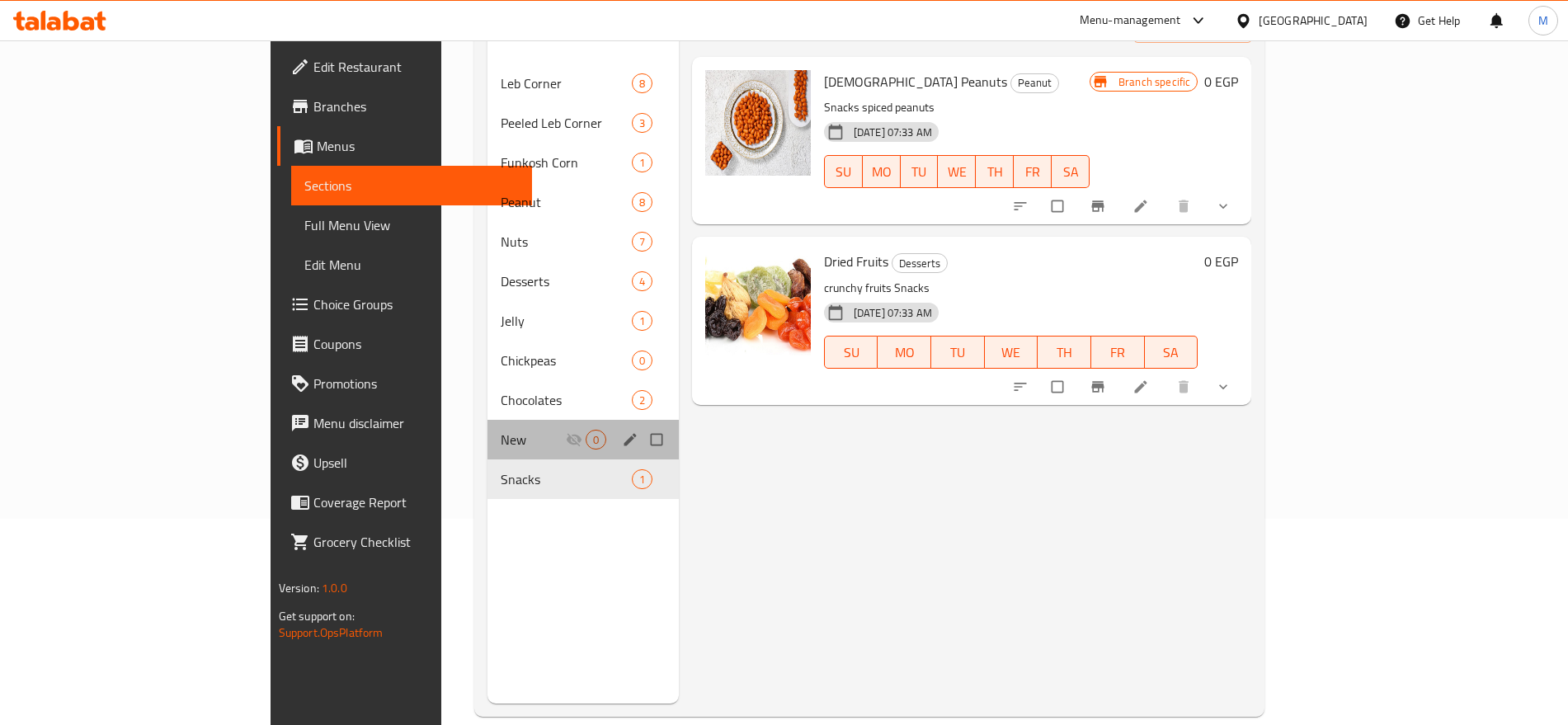
click at [488, 425] on div "New 0" at bounding box center [584, 440] width 191 height 40
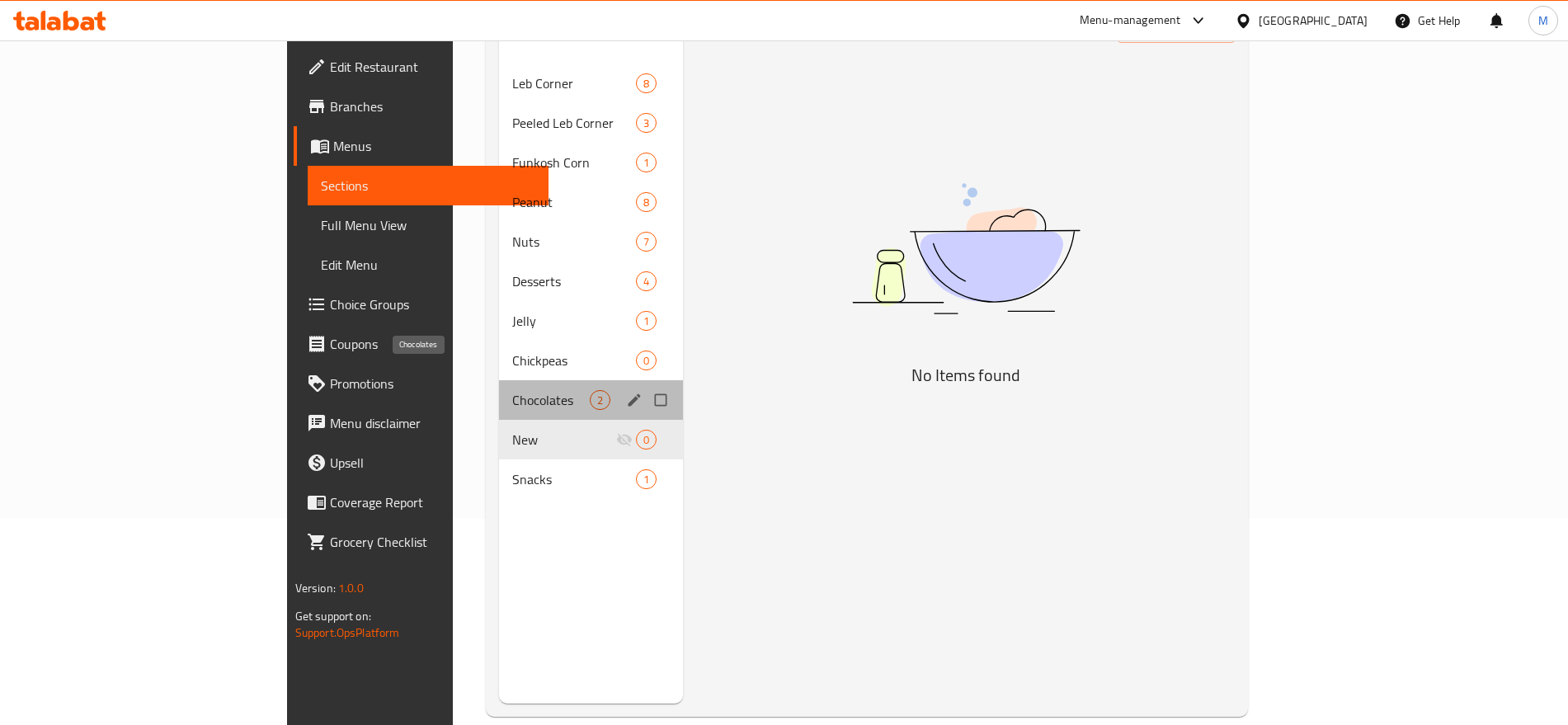
click at [513, 390] on span "Chocolates" at bounding box center [551, 400] width 78 height 20
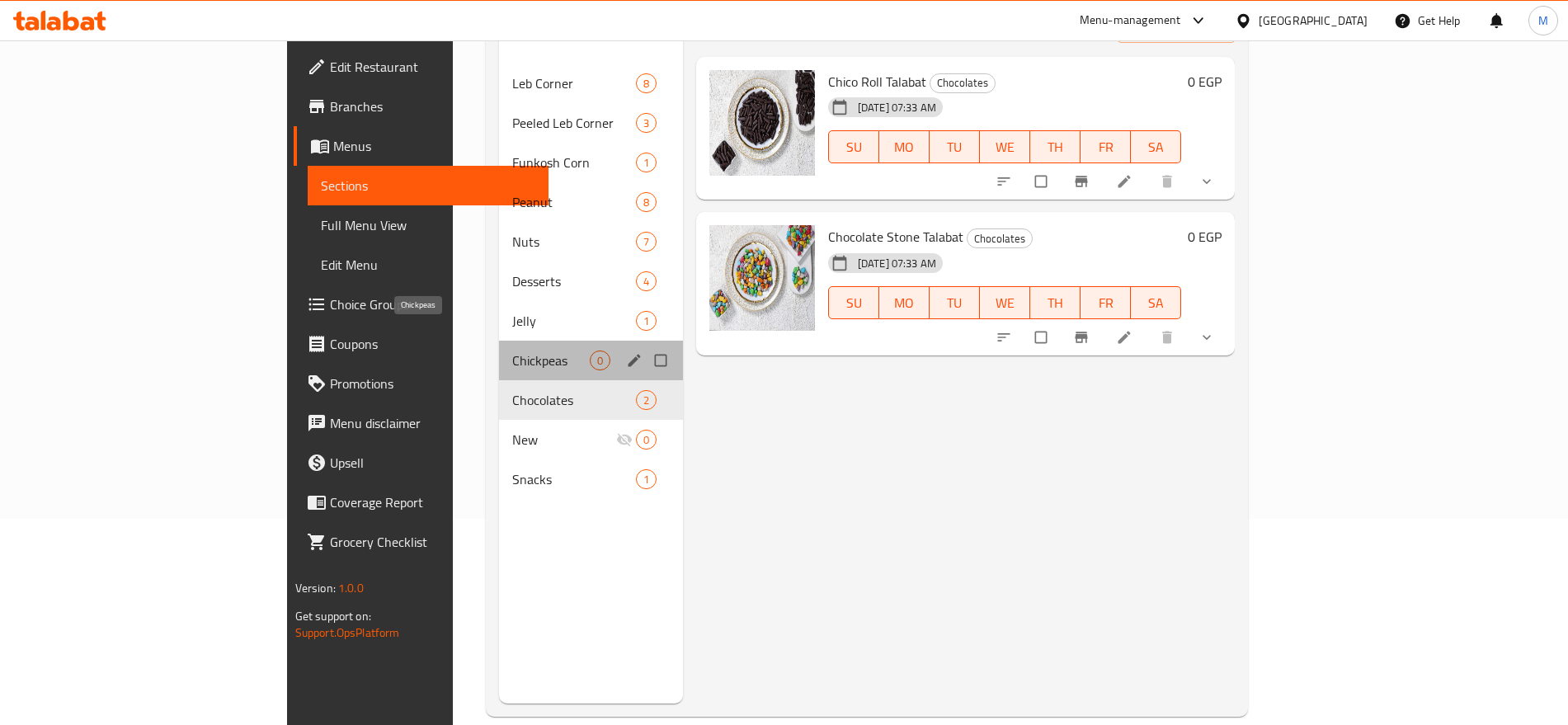
click at [513, 351] on span "Chickpeas" at bounding box center [551, 360] width 78 height 20
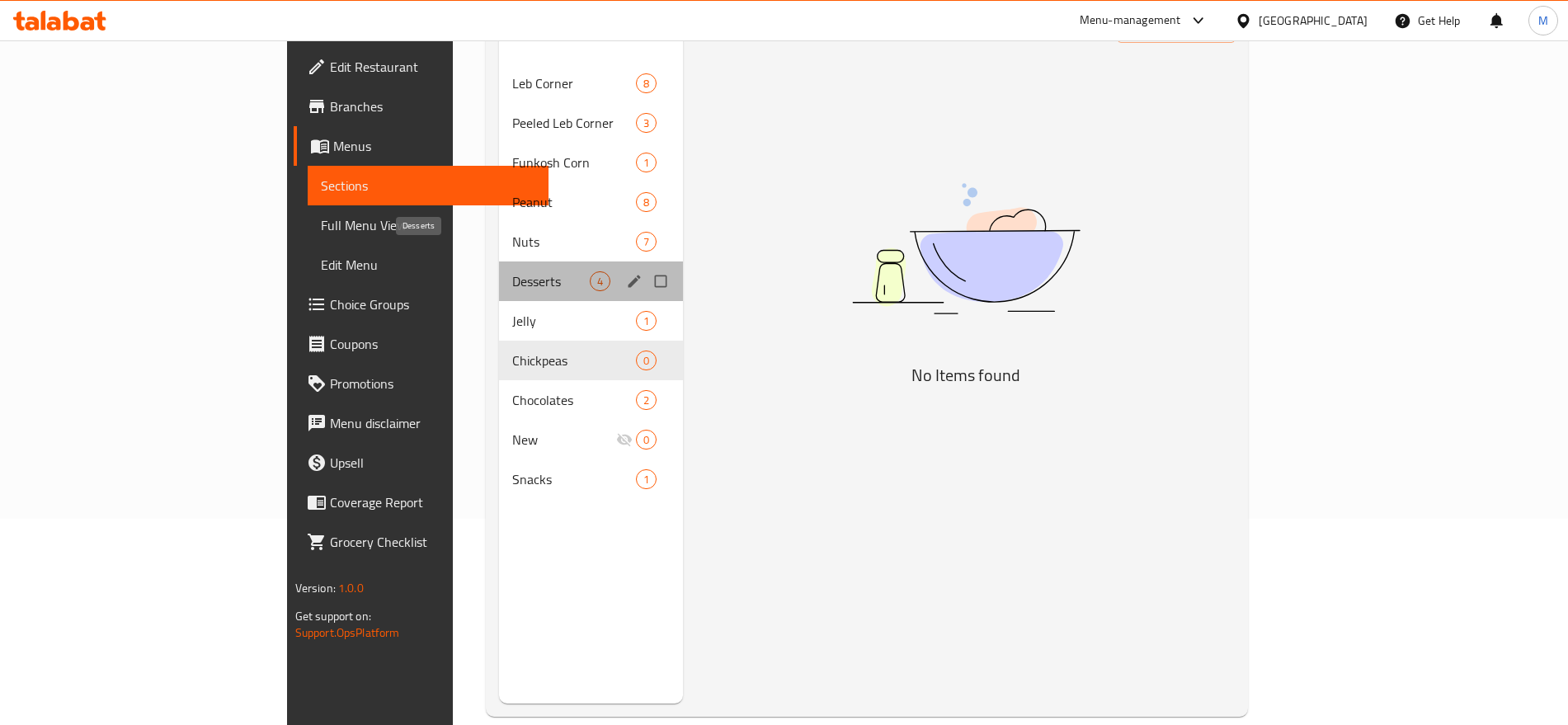
click at [513, 271] on span "Desserts" at bounding box center [551, 281] width 78 height 20
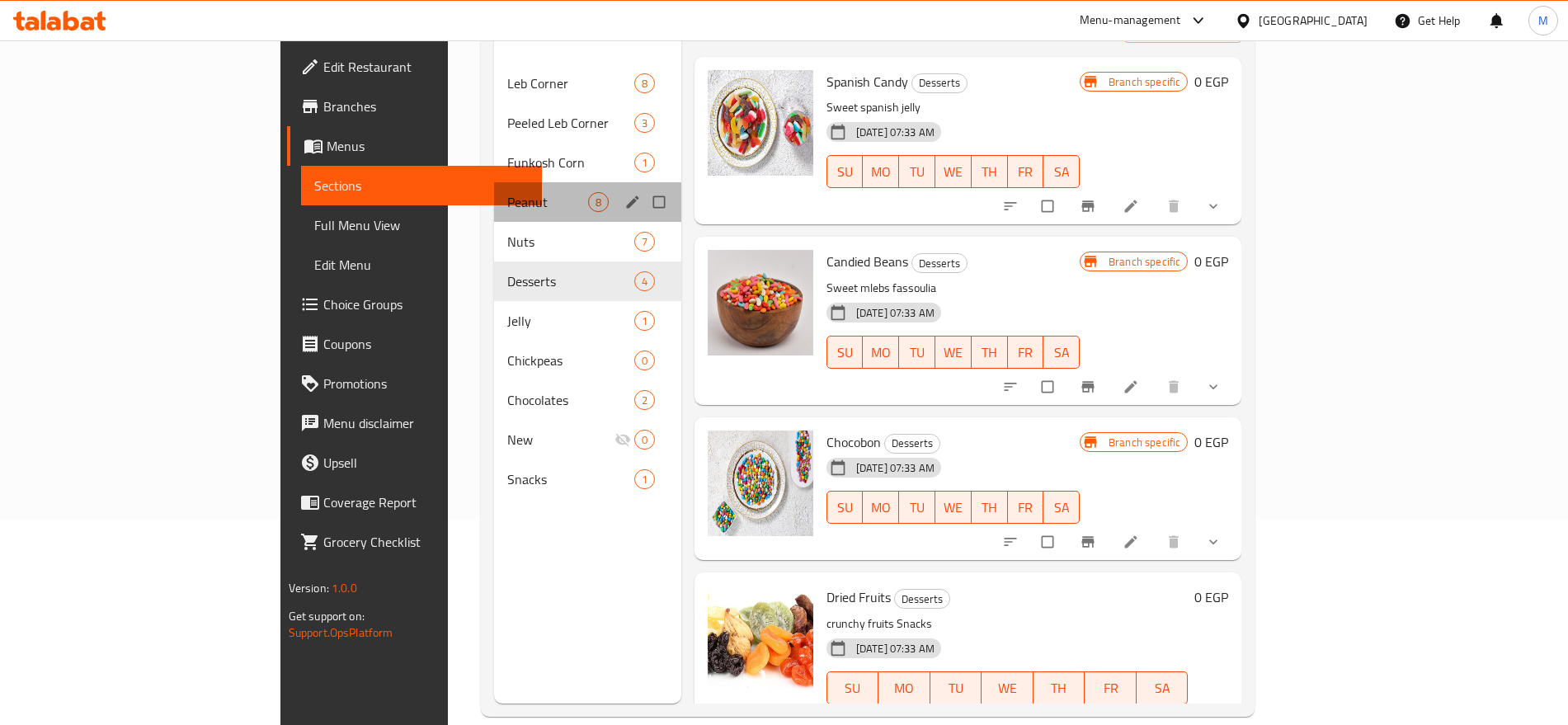
click at [495, 191] on div "Peanut 8" at bounding box center [588, 202] width 187 height 40
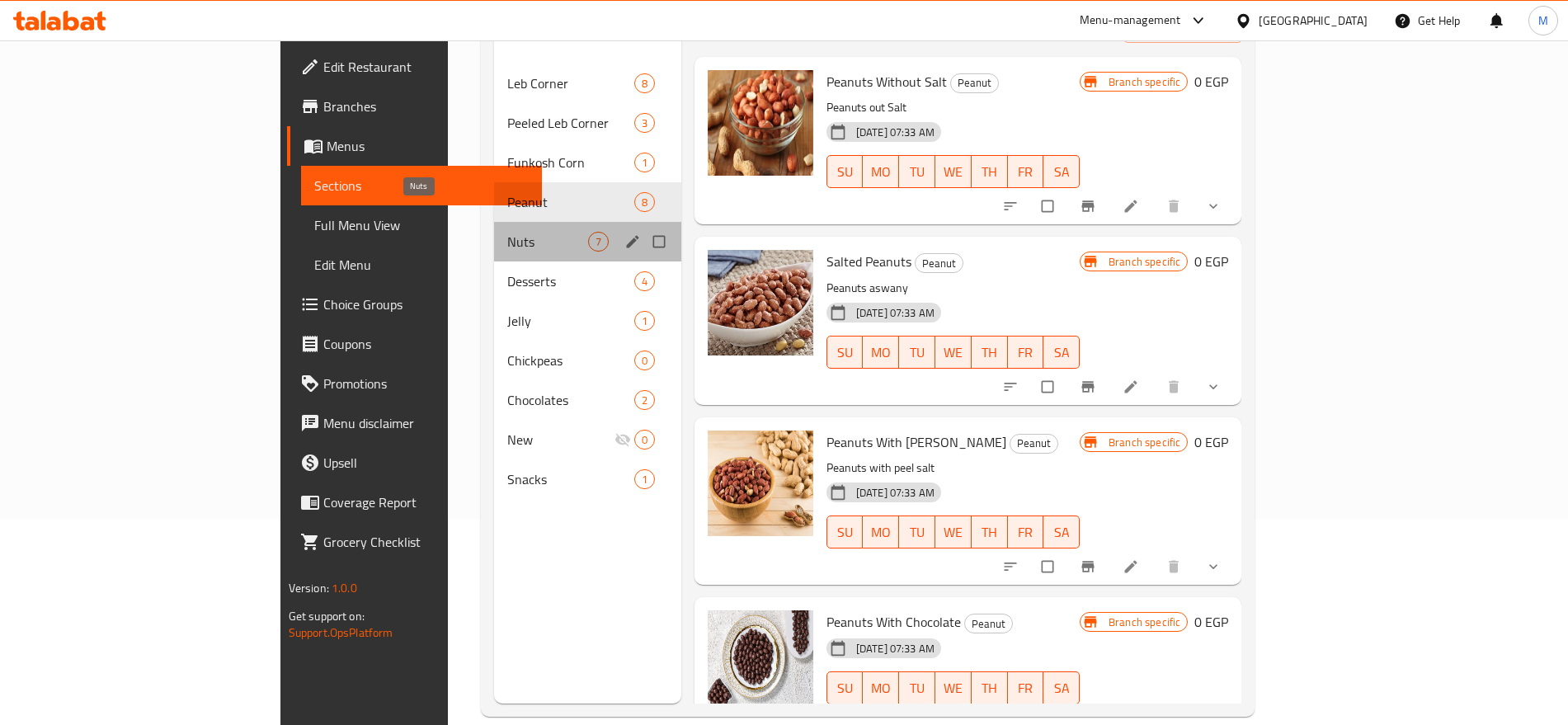
click at [508, 232] on span "Nuts" at bounding box center [548, 241] width 80 height 20
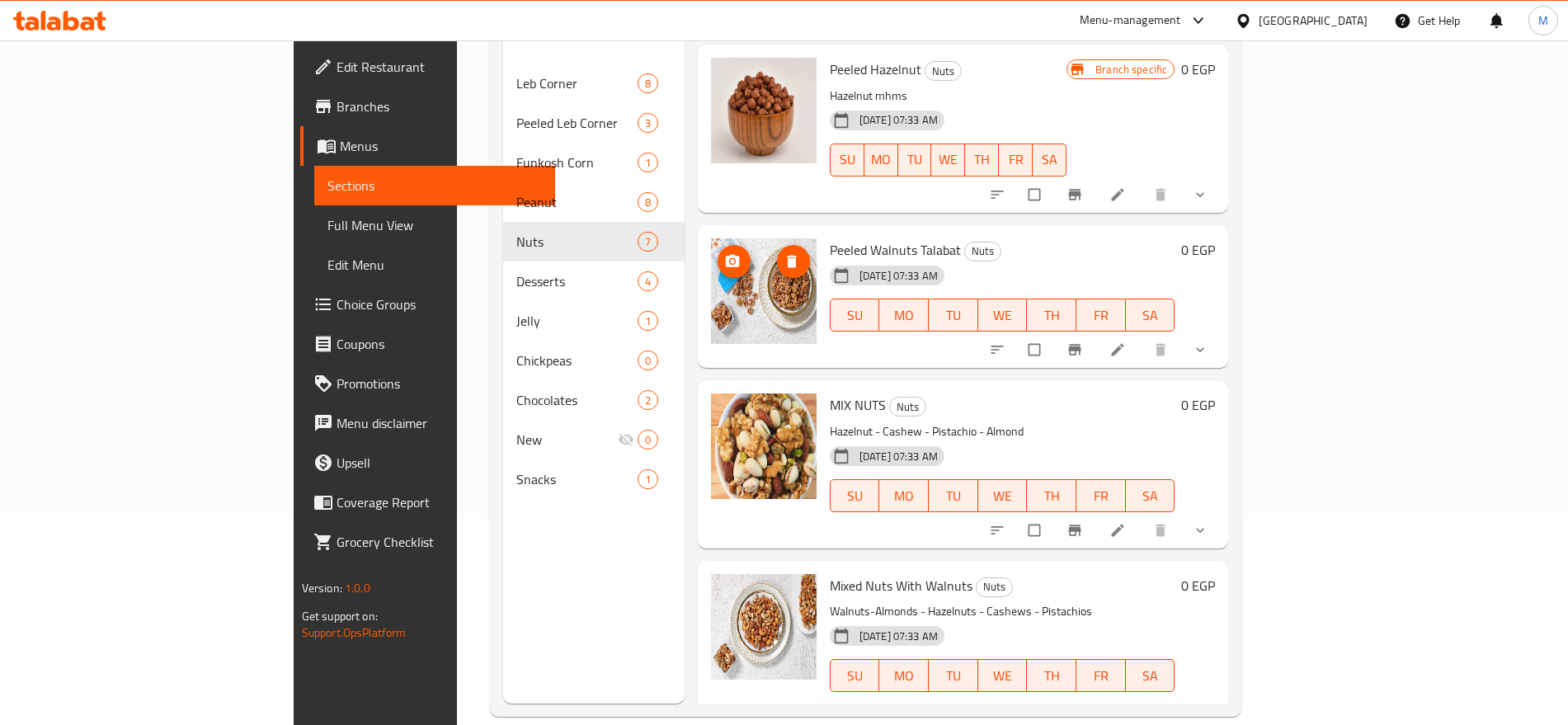
scroll to position [231, 0]
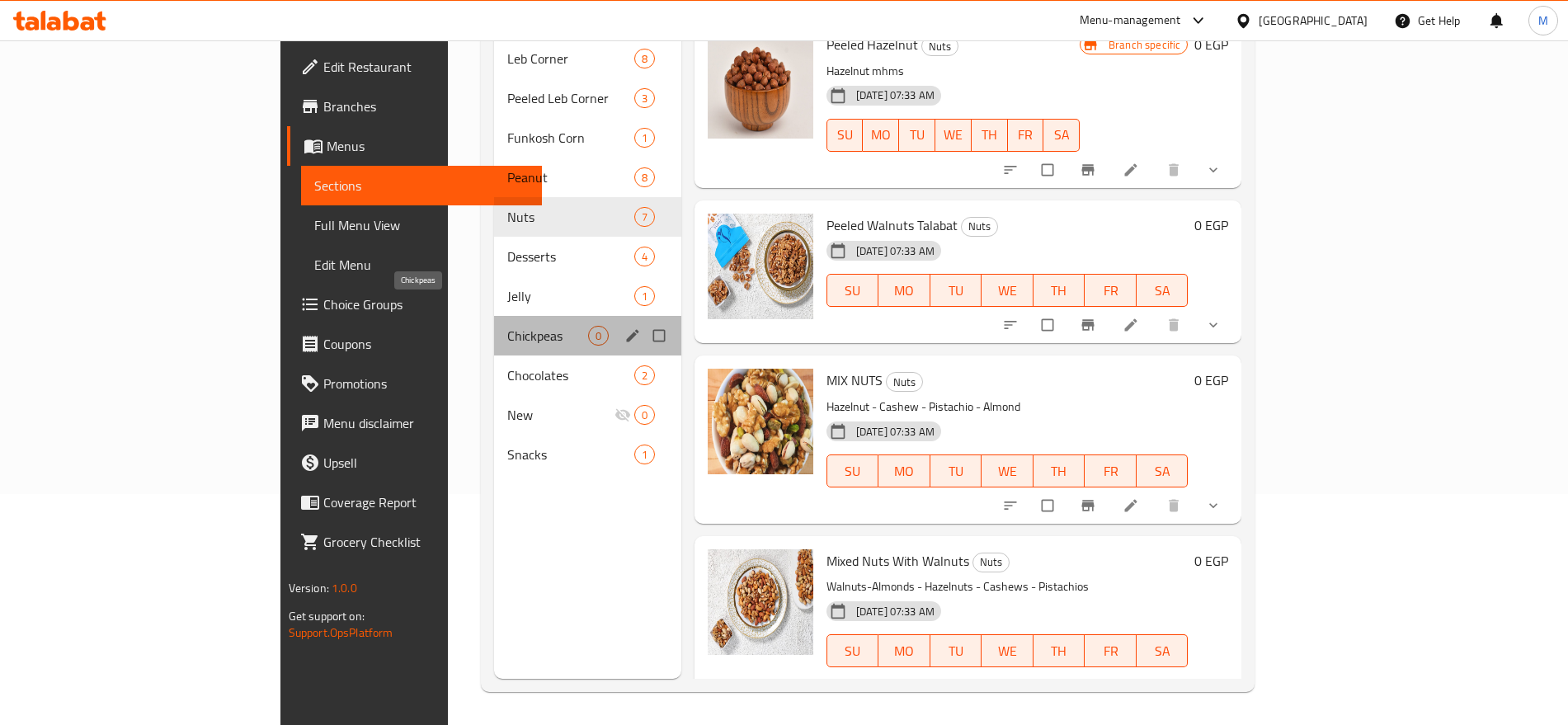
click at [508, 326] on span "Chickpeas" at bounding box center [548, 336] width 80 height 20
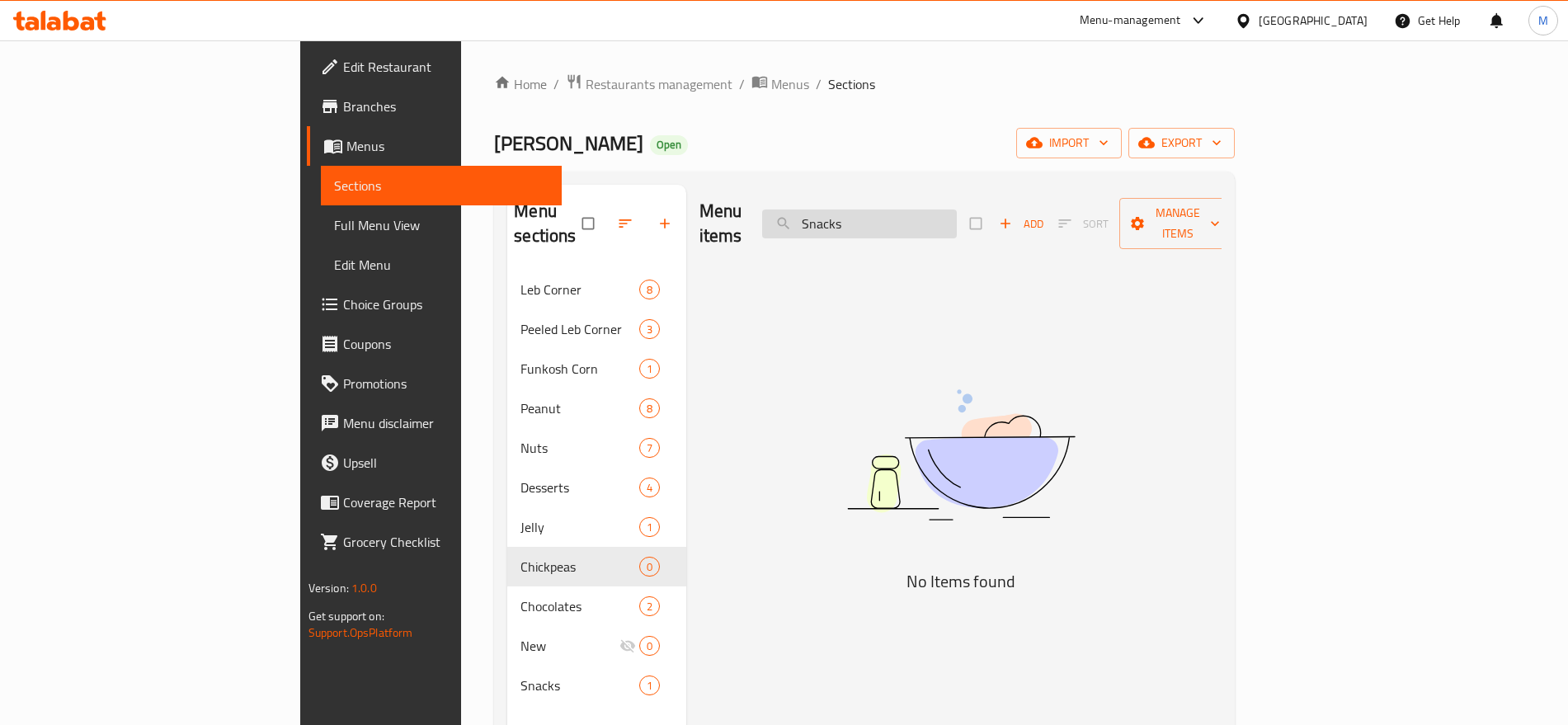
click at [951, 210] on input "Snacks" at bounding box center [860, 224] width 195 height 29
paste input "حمص"
click at [951, 210] on input "Snacks" at bounding box center [860, 224] width 195 height 29
click at [957, 210] on input "حمص" at bounding box center [860, 224] width 195 height 29
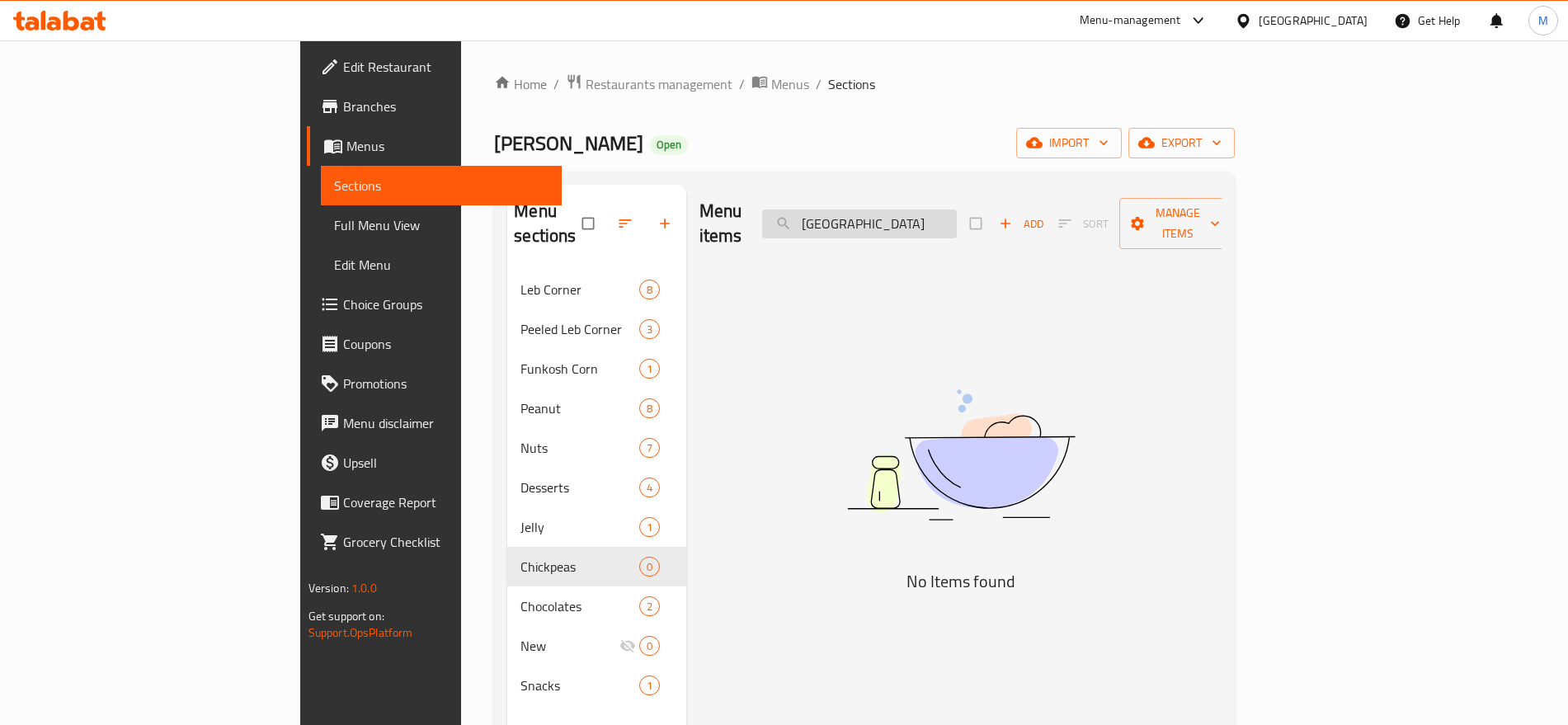
click at [957, 210] on input "حمص" at bounding box center [860, 224] width 195 height 29
paste input "سباني"
click at [957, 210] on input "اسباني" at bounding box center [860, 224] width 195 height 29
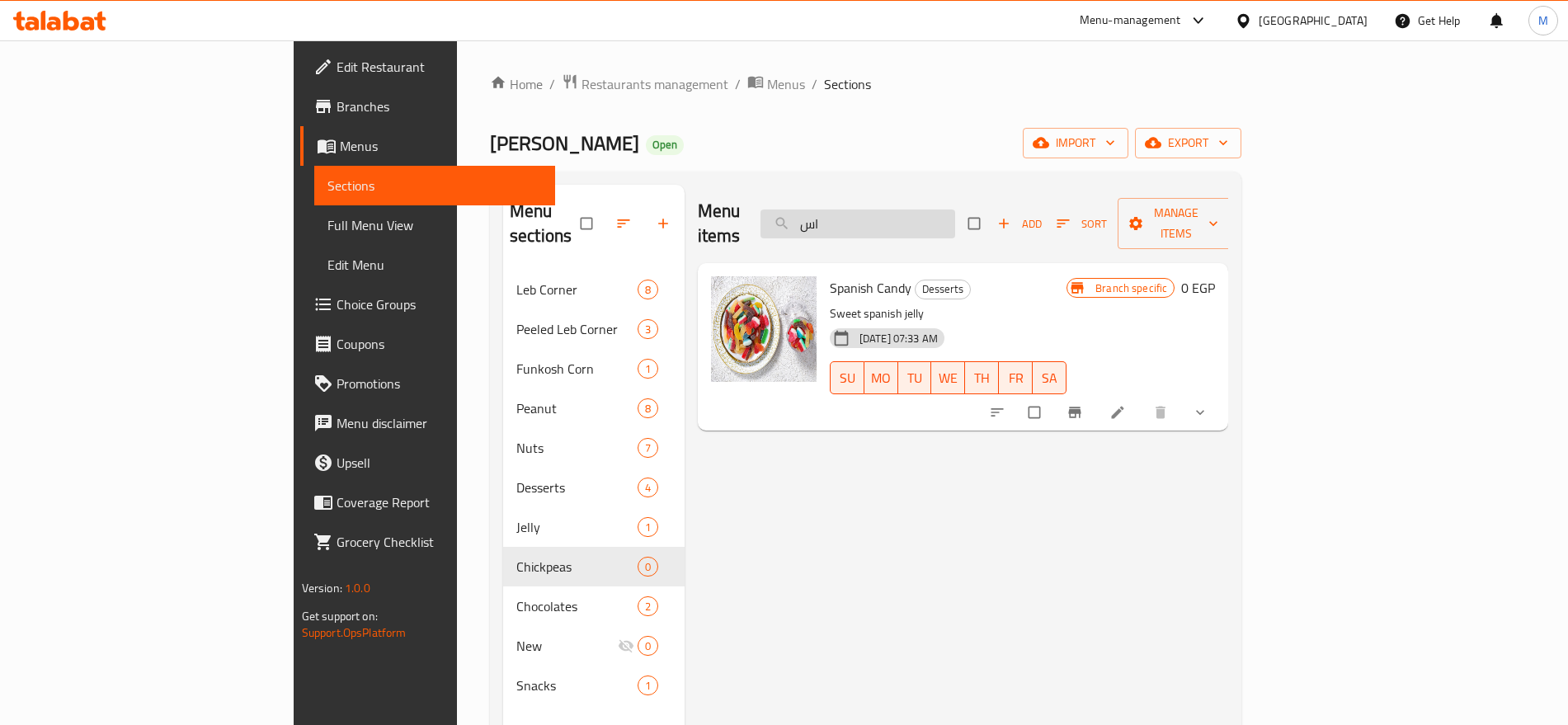
type input "ا"
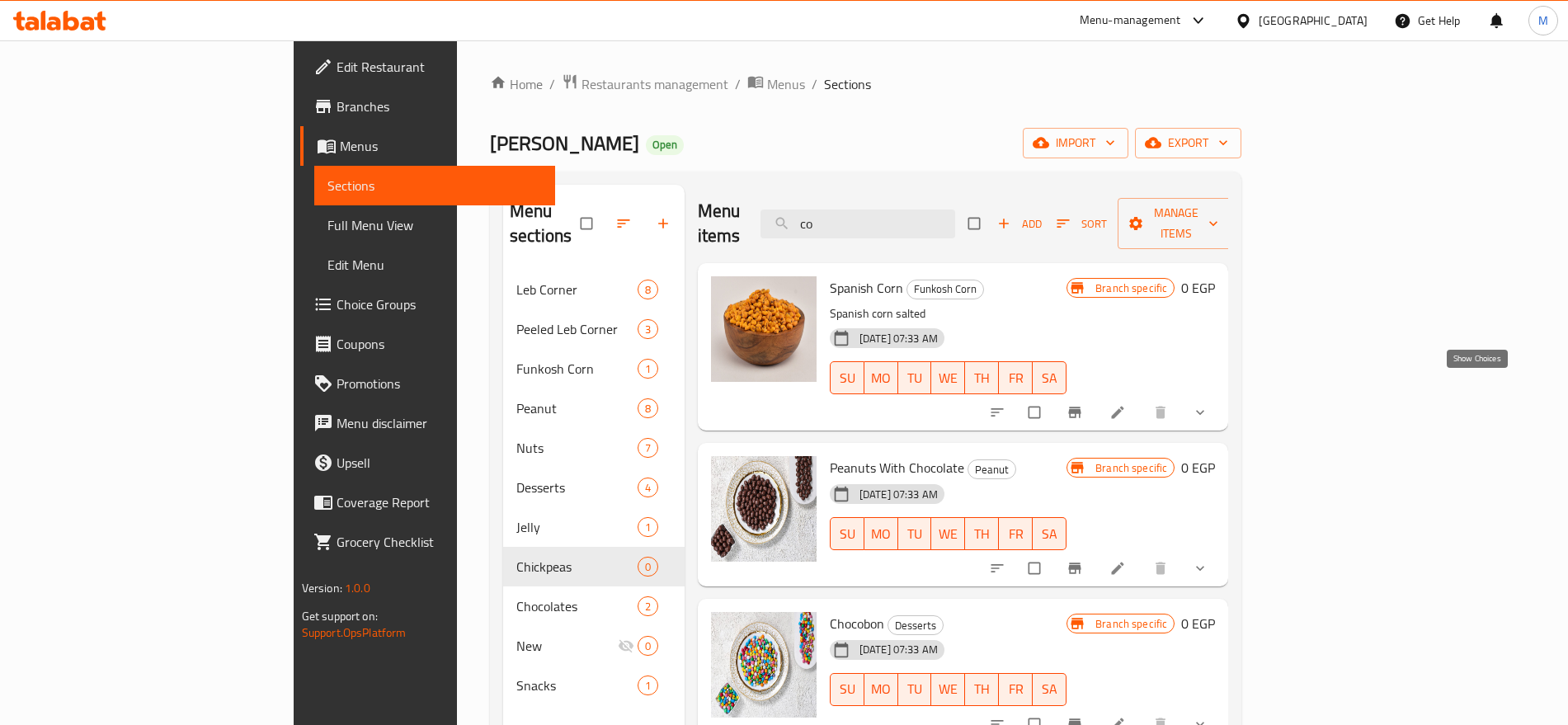
type input "co"
click at [1209, 404] on icon "show more" at bounding box center [1200, 411] width 16 height 16
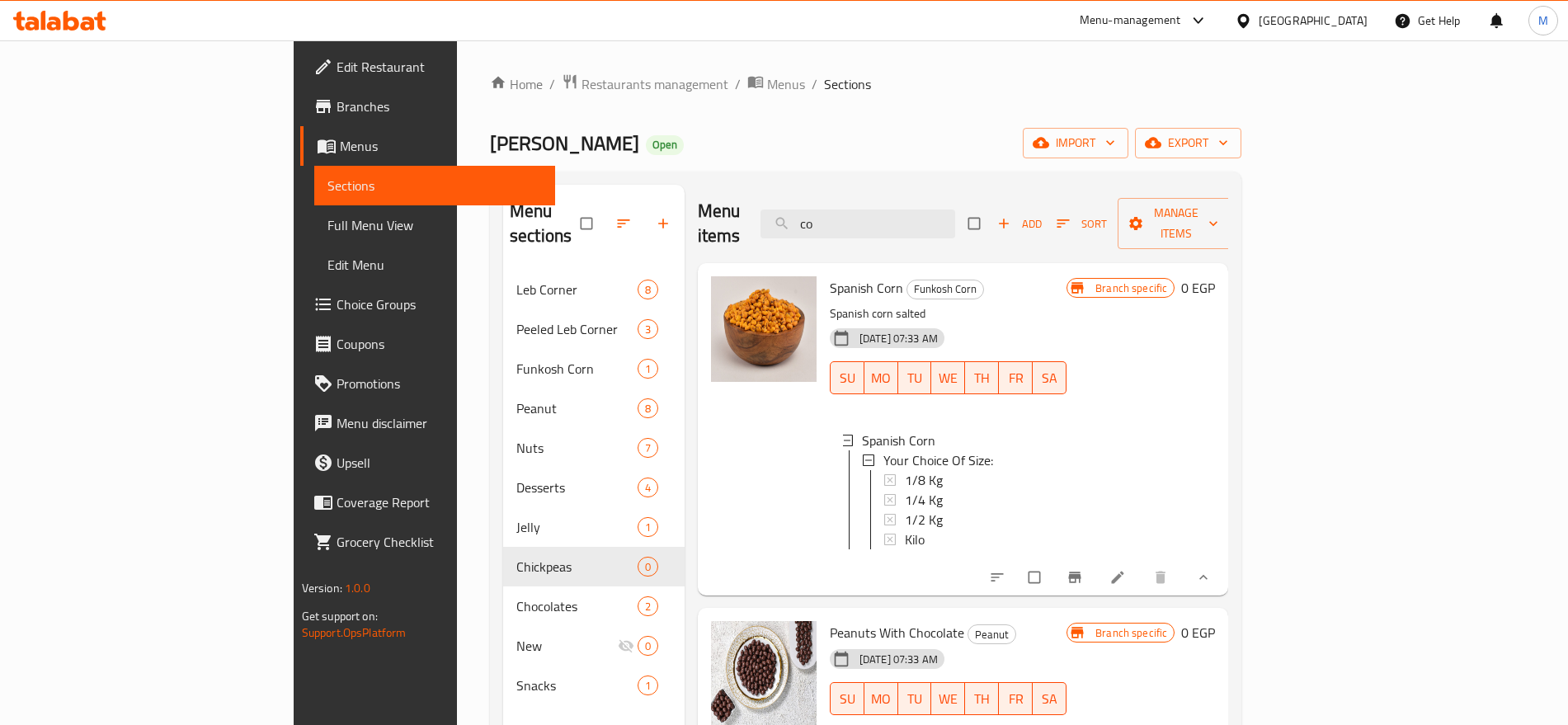
click at [830, 275] on span "Spanish Corn" at bounding box center [867, 287] width 74 height 25
copy h6 "Spanish Corn"
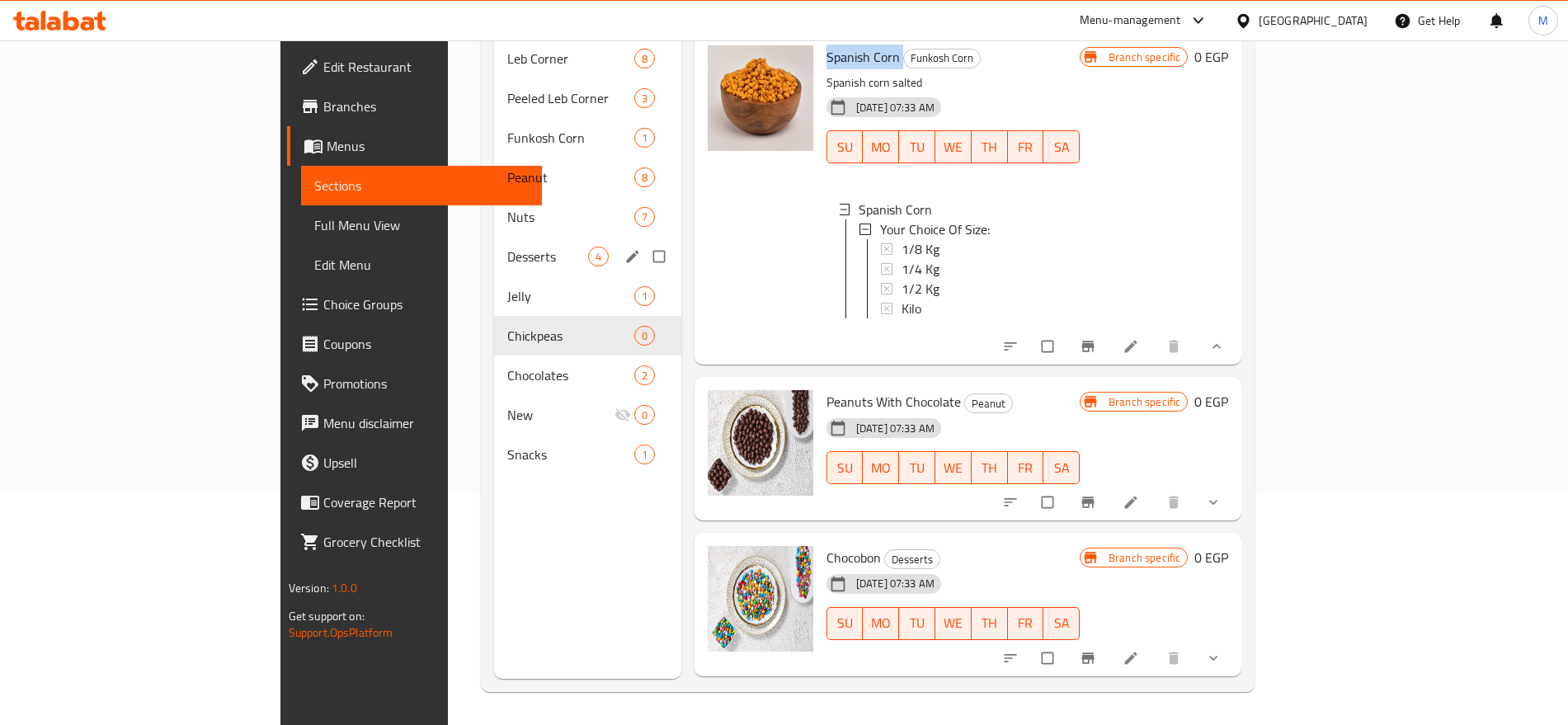
scroll to position [77, 0]
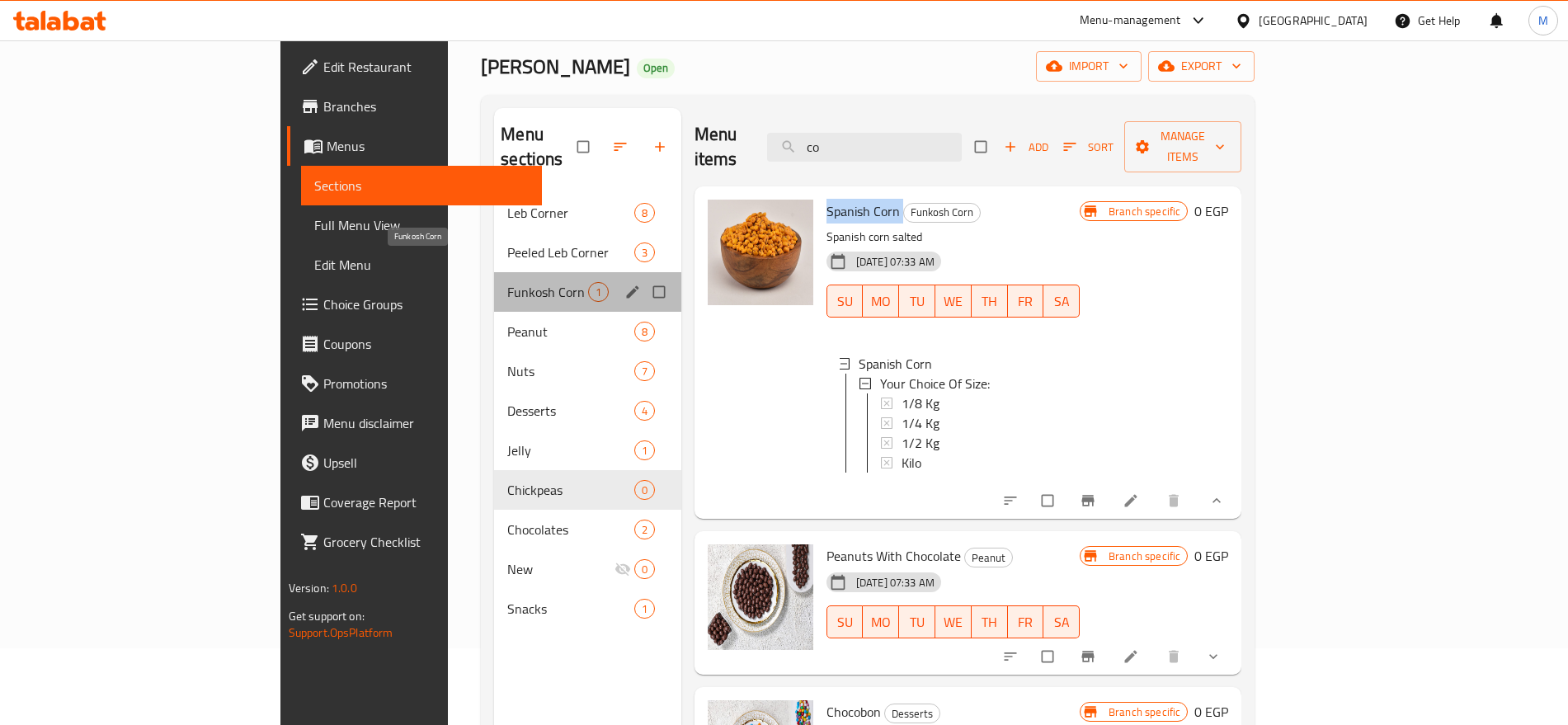
click at [508, 282] on span "Funkosh Corn" at bounding box center [548, 291] width 80 height 20
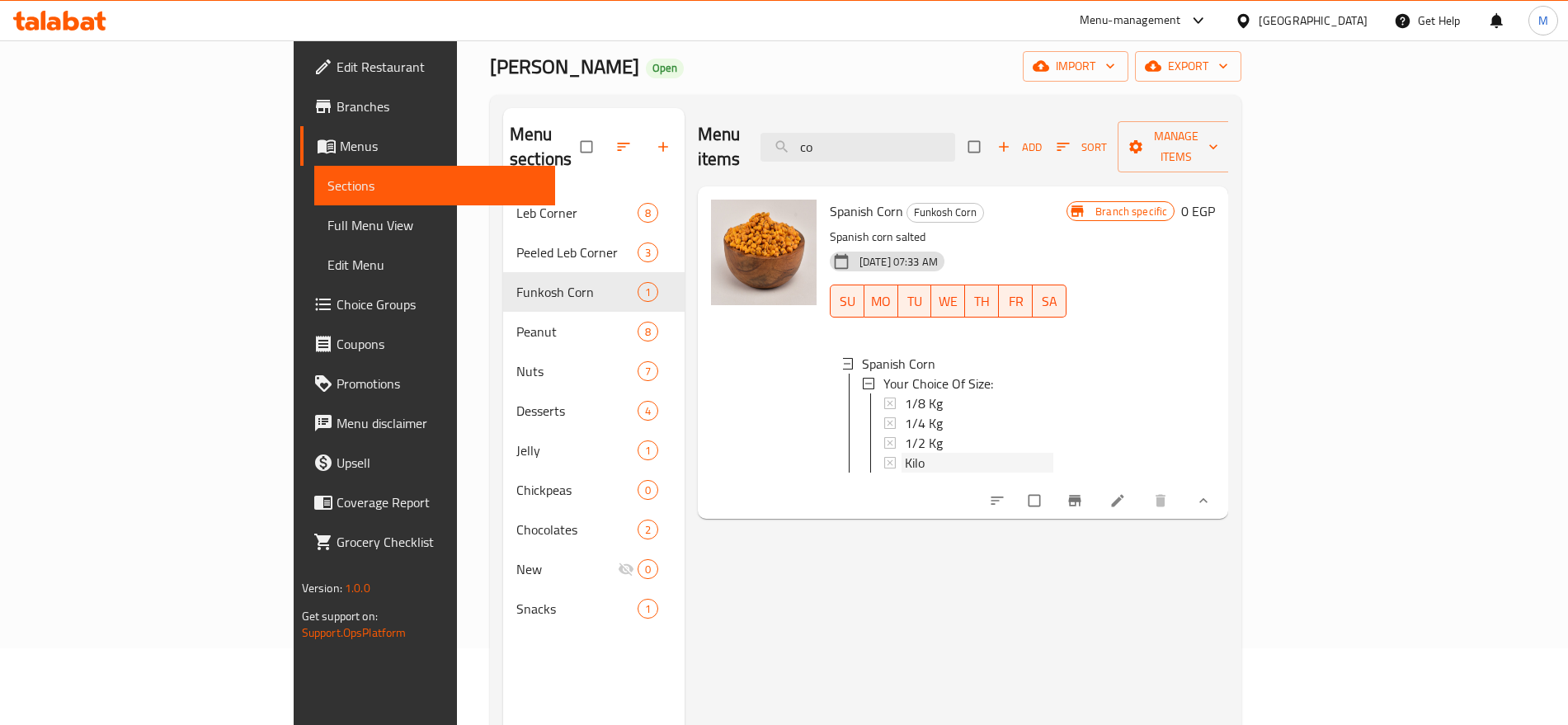
click at [908, 453] on div "Kilo" at bounding box center [979, 462] width 148 height 20
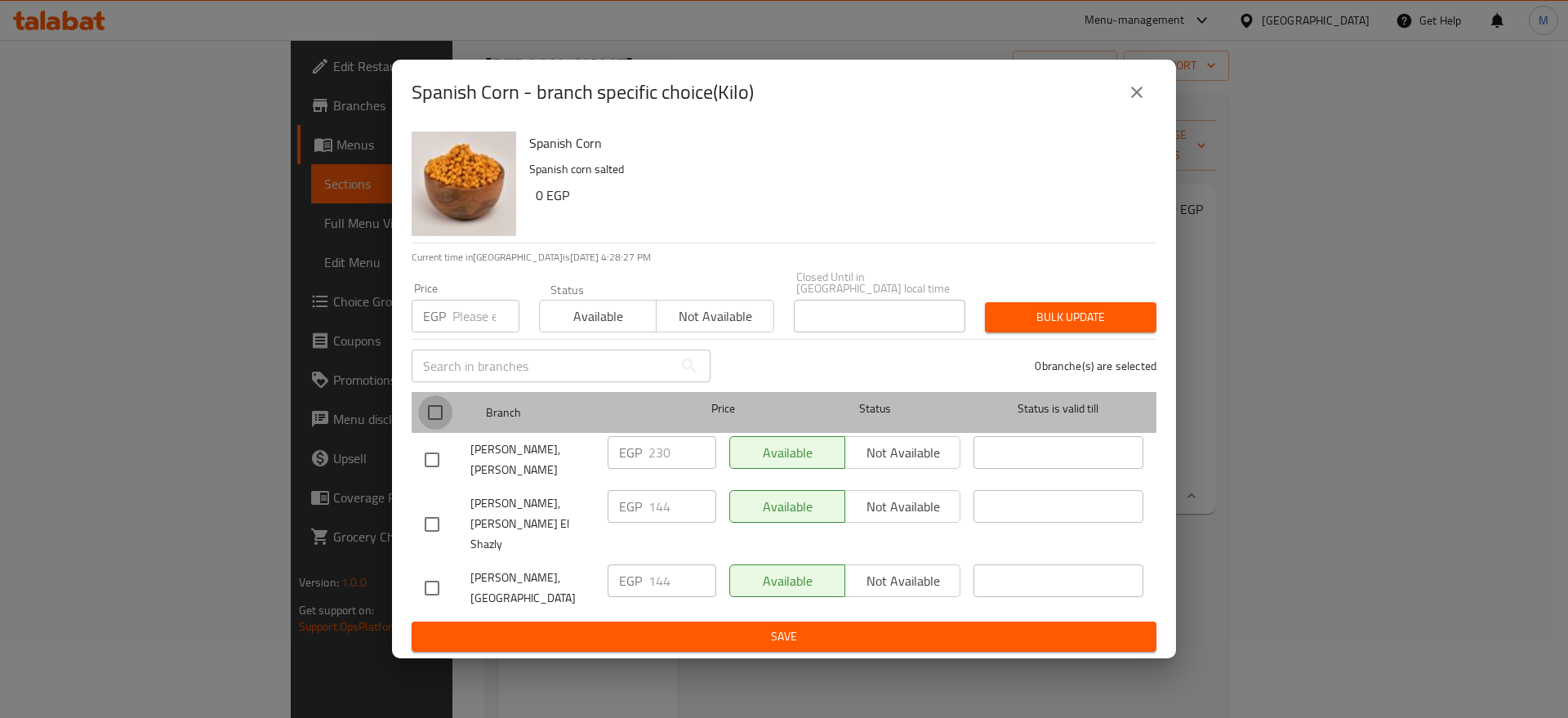
click at [434, 418] on input "checkbox" at bounding box center [435, 412] width 35 height 35
checkbox input "true"
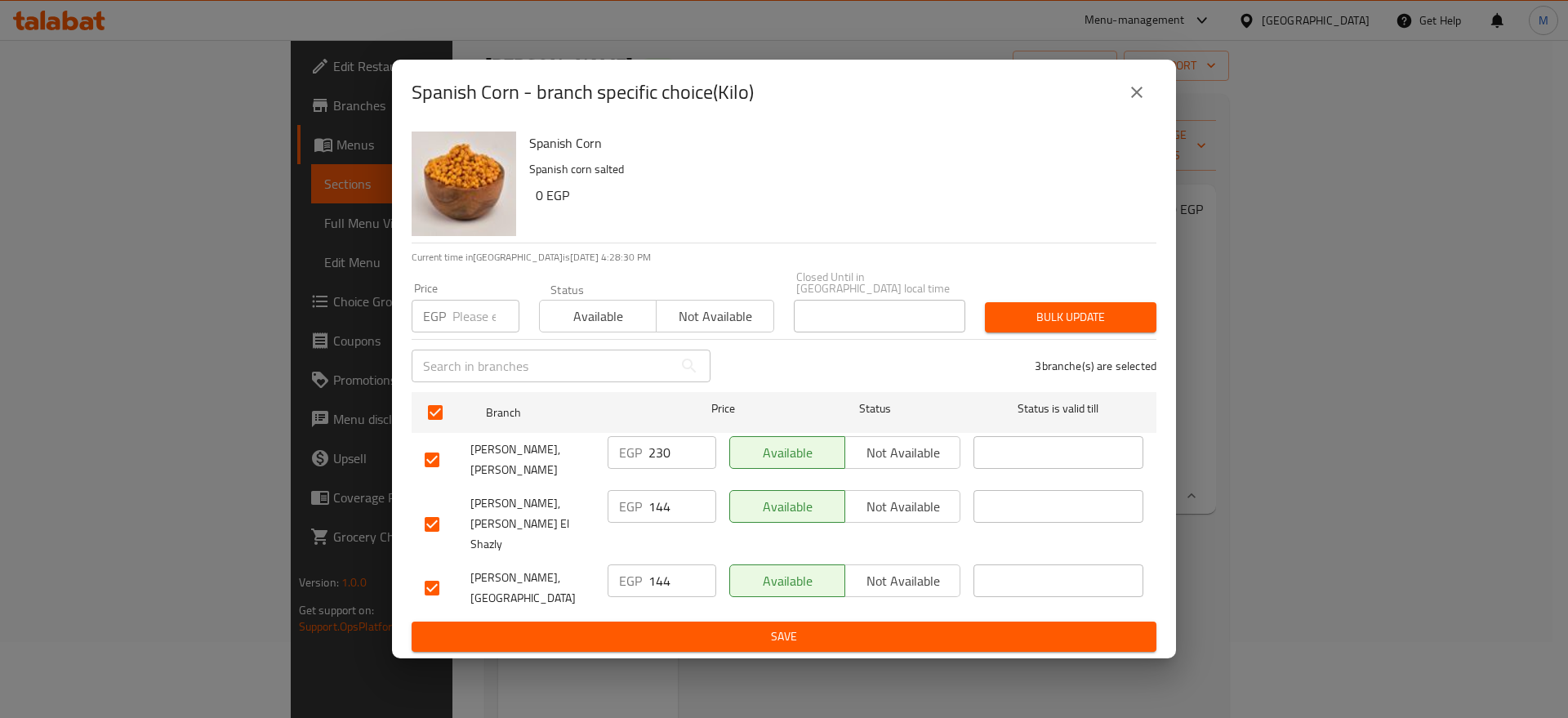
click at [469, 327] on input "number" at bounding box center [486, 315] width 67 height 33
paste input "234"
type input "234"
click at [1110, 332] on button "Bulk update" at bounding box center [1070, 317] width 171 height 30
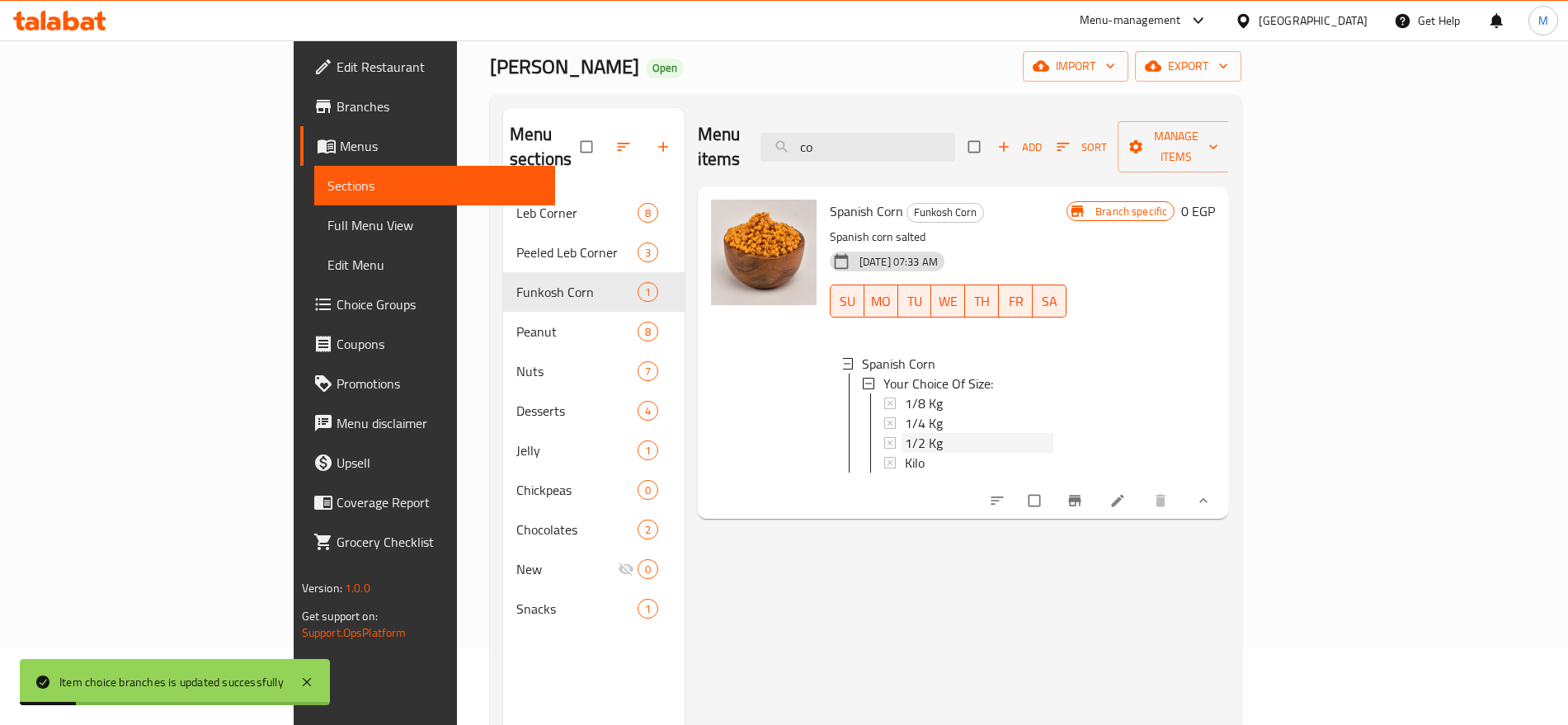
click at [915, 433] on div "1/2 Kg" at bounding box center [979, 442] width 148 height 20
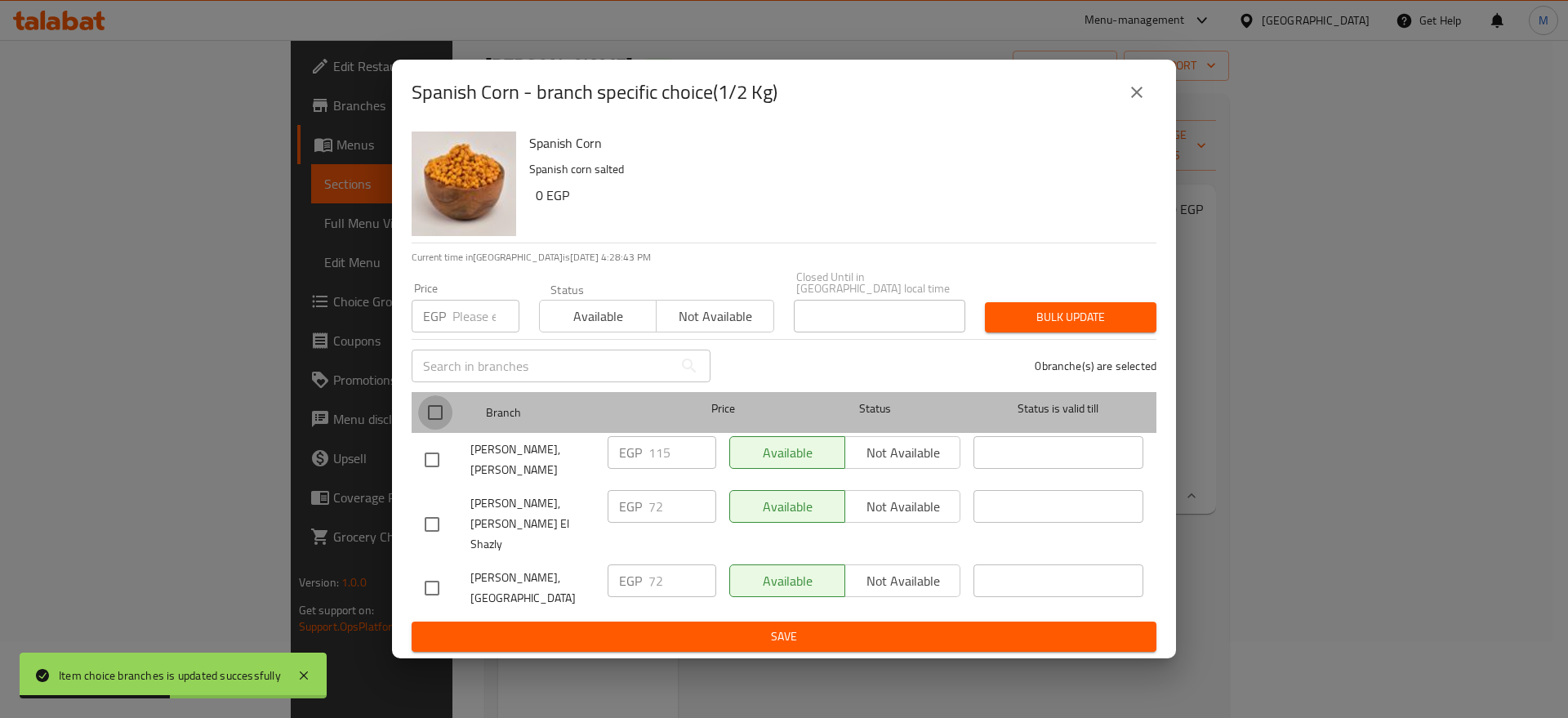
click at [445, 414] on input "checkbox" at bounding box center [435, 412] width 35 height 35
checkbox input "true"
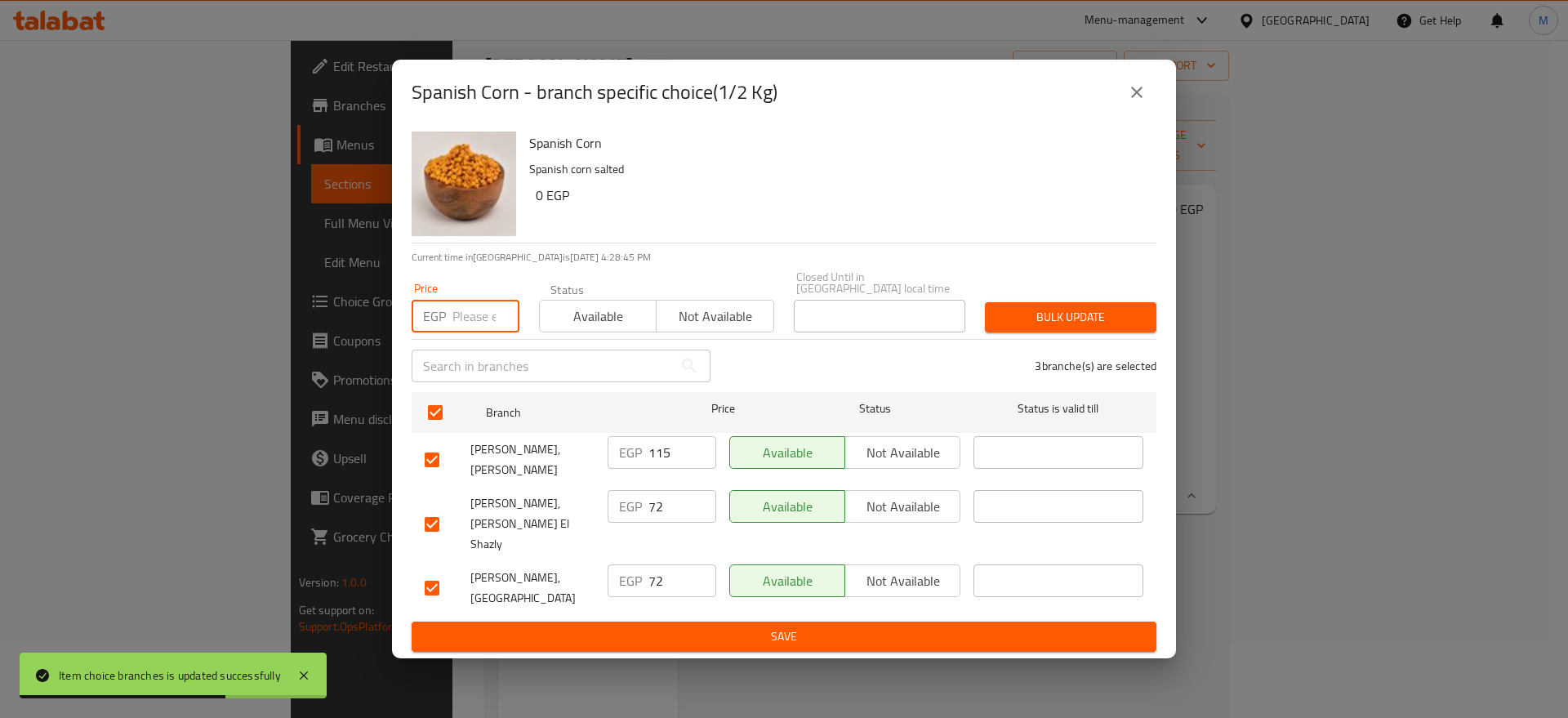
click at [477, 315] on input "number" at bounding box center [486, 315] width 67 height 33
paste input "117"
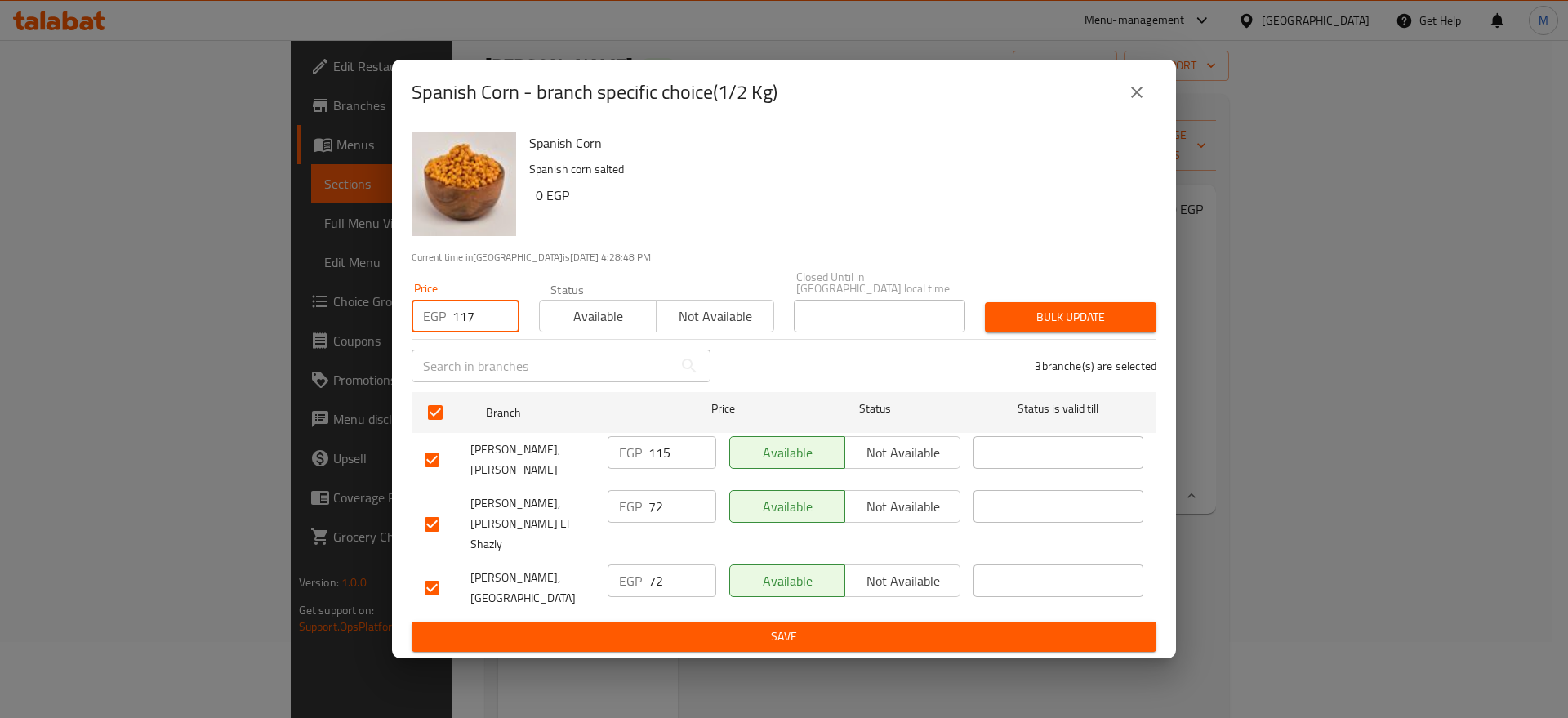
type input "117"
click at [1089, 337] on div "Bulk update" at bounding box center [1071, 316] width 191 height 50
click at [1078, 332] on button "Bulk update" at bounding box center [1070, 317] width 171 height 30
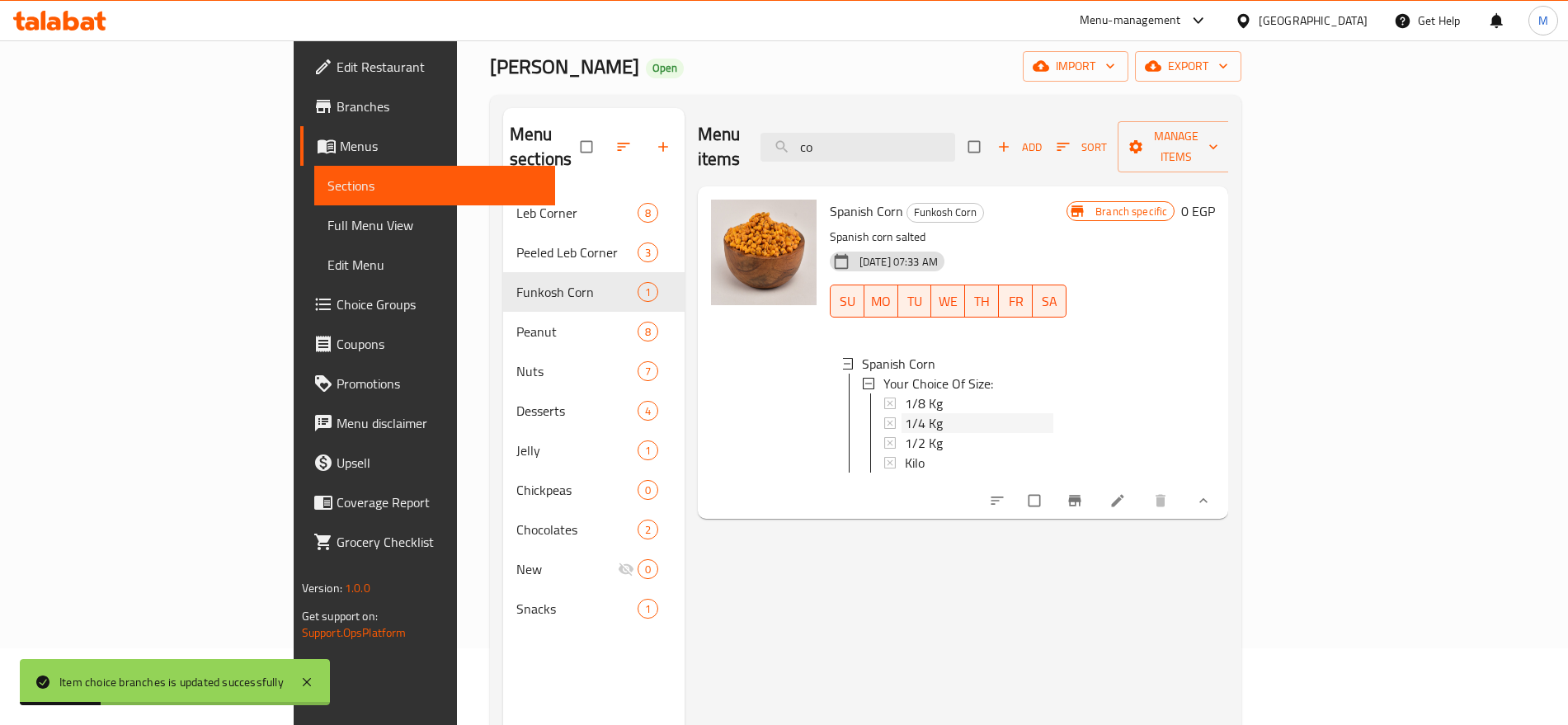
click at [960, 413] on div "1/4 Kg" at bounding box center [979, 423] width 148 height 20
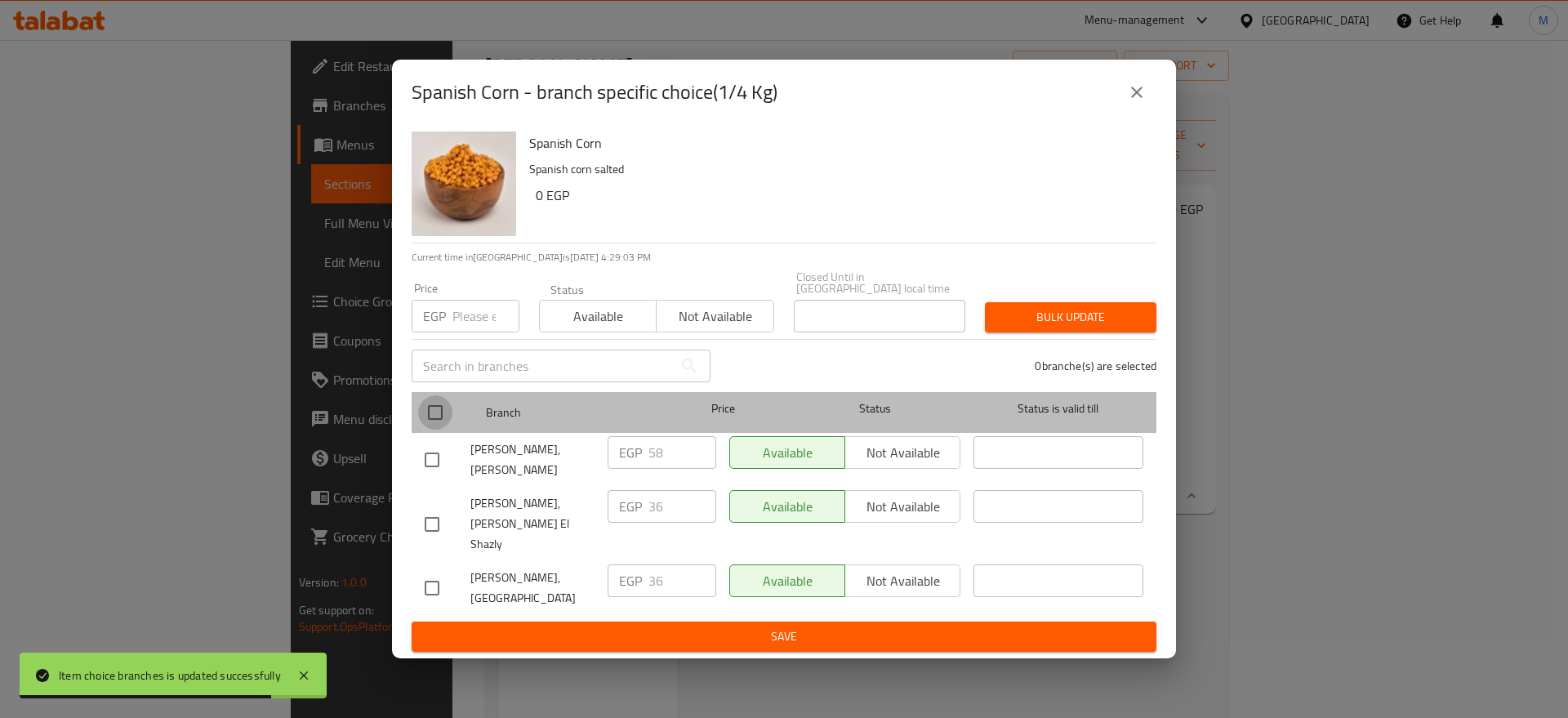
click at [435, 419] on input "checkbox" at bounding box center [435, 412] width 35 height 35
checkbox input "true"
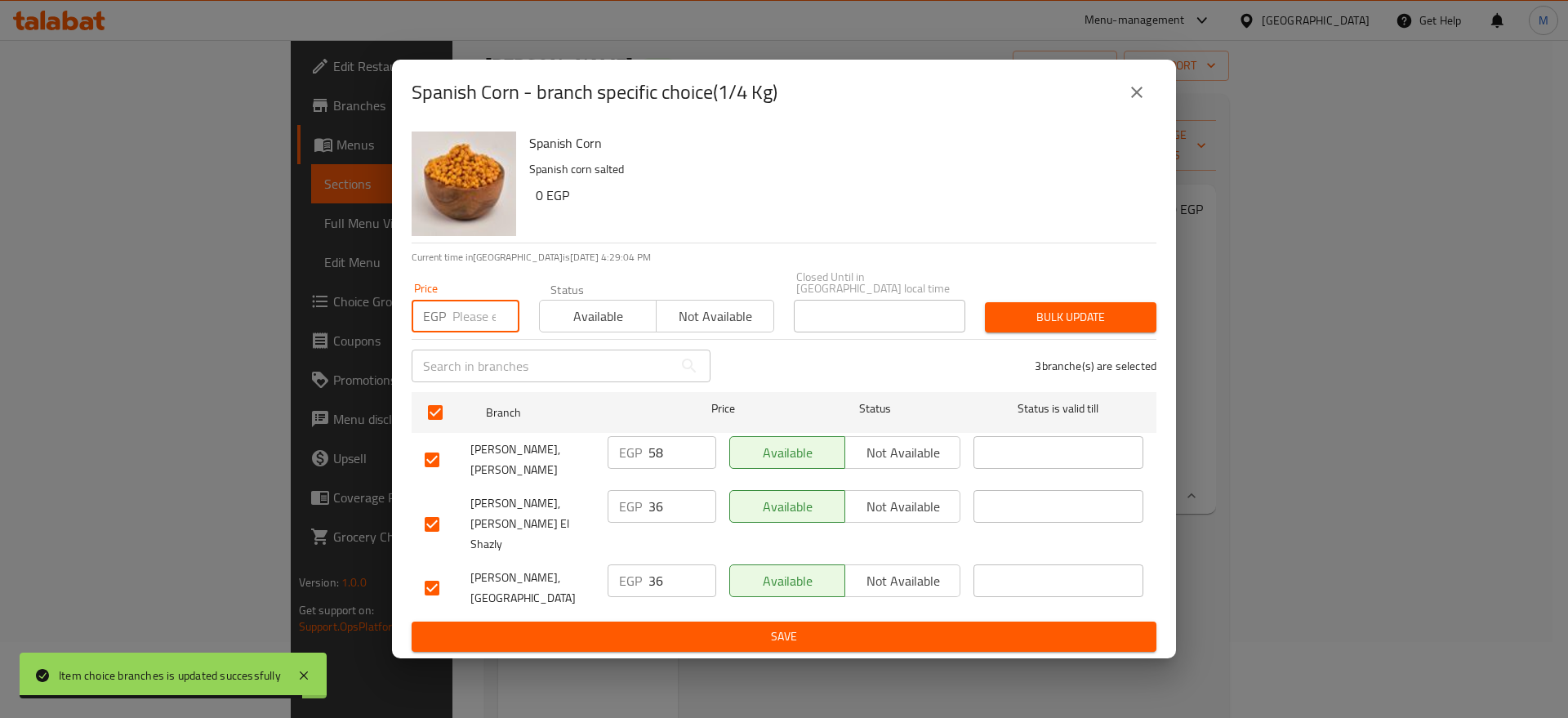
click at [478, 330] on input "number" at bounding box center [486, 315] width 67 height 33
paste input "59"
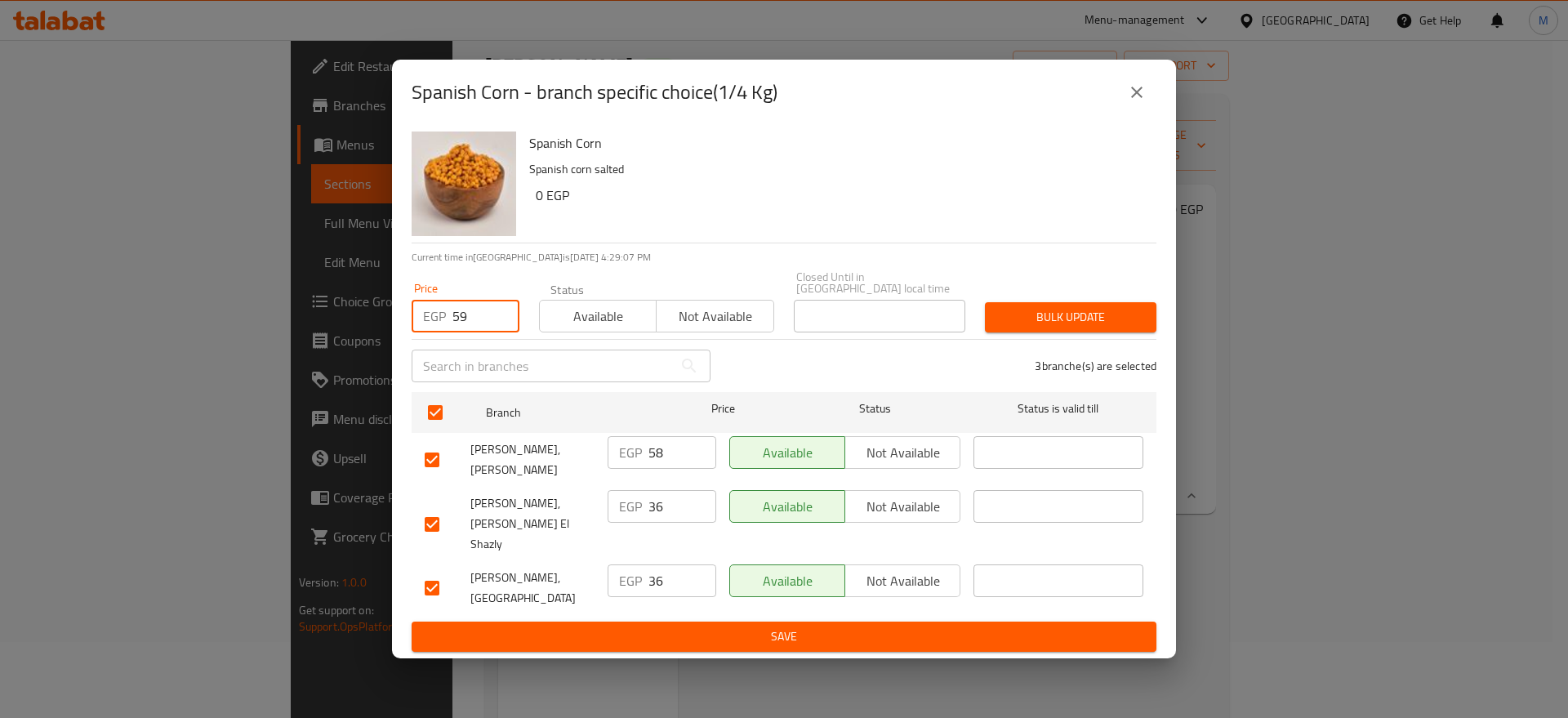
type input "59"
click at [1007, 312] on span "Bulk update" at bounding box center [1070, 317] width 145 height 21
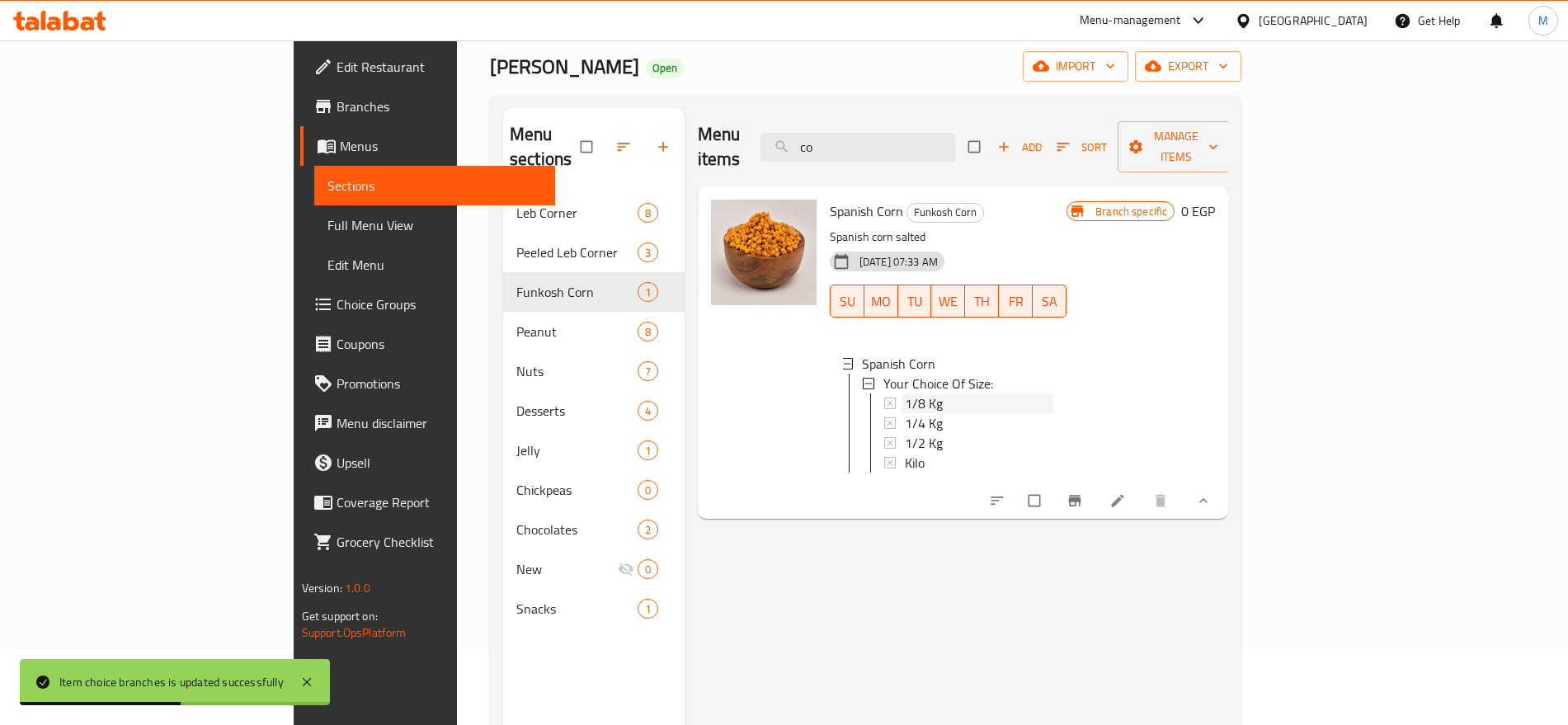
click at [905, 393] on span "1/8 Kg" at bounding box center [924, 403] width 38 height 20
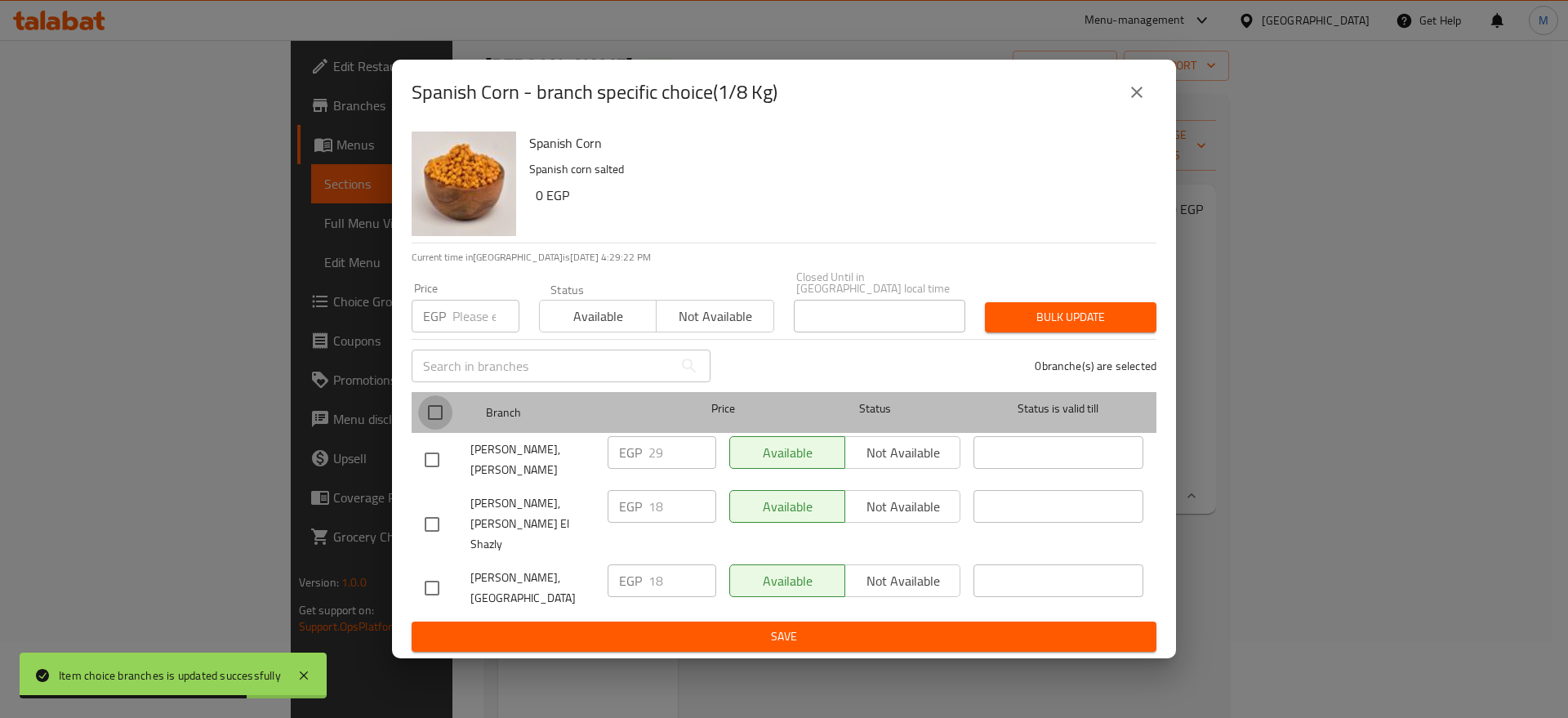
click at [439, 419] on input "checkbox" at bounding box center [435, 412] width 35 height 35
checkbox input "true"
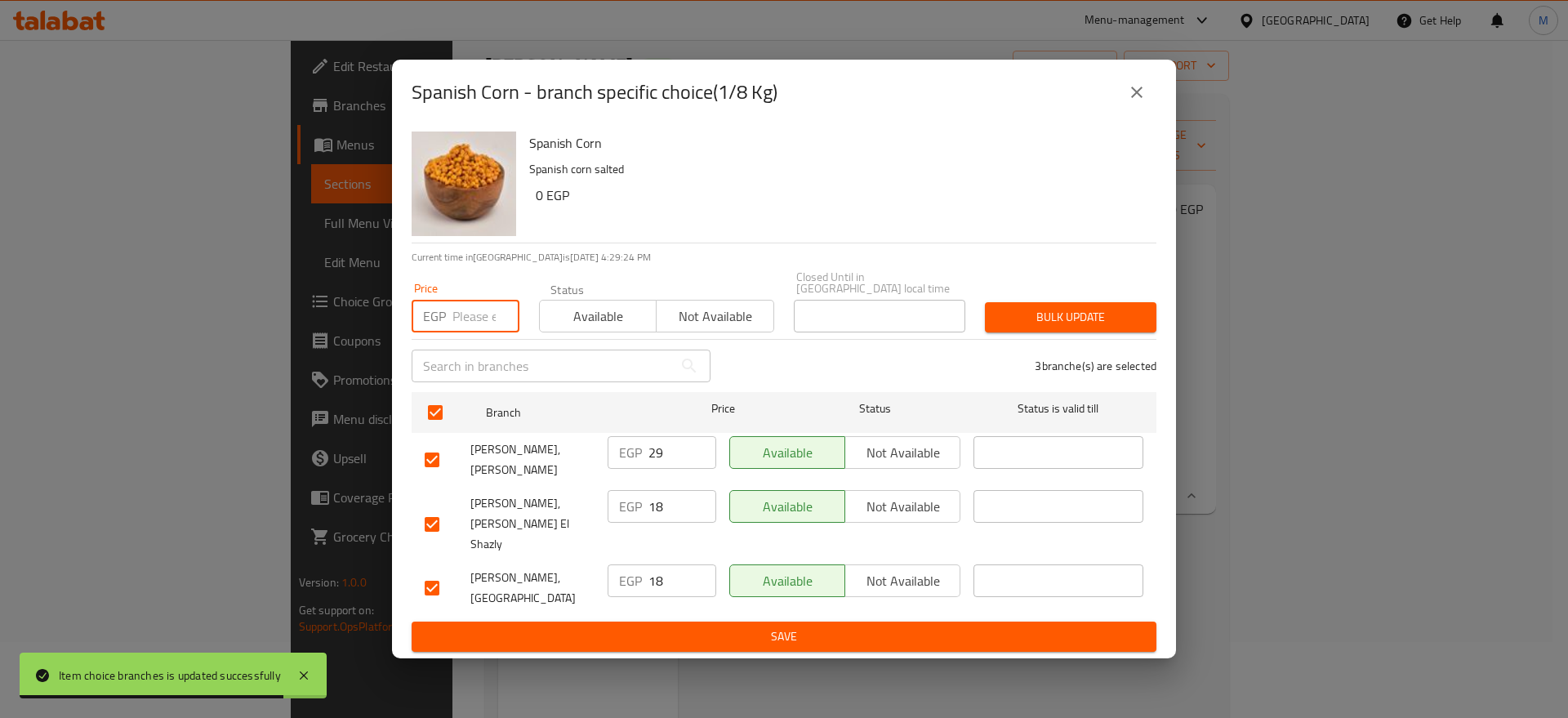
click at [483, 326] on input "number" at bounding box center [486, 315] width 67 height 33
paste input "30"
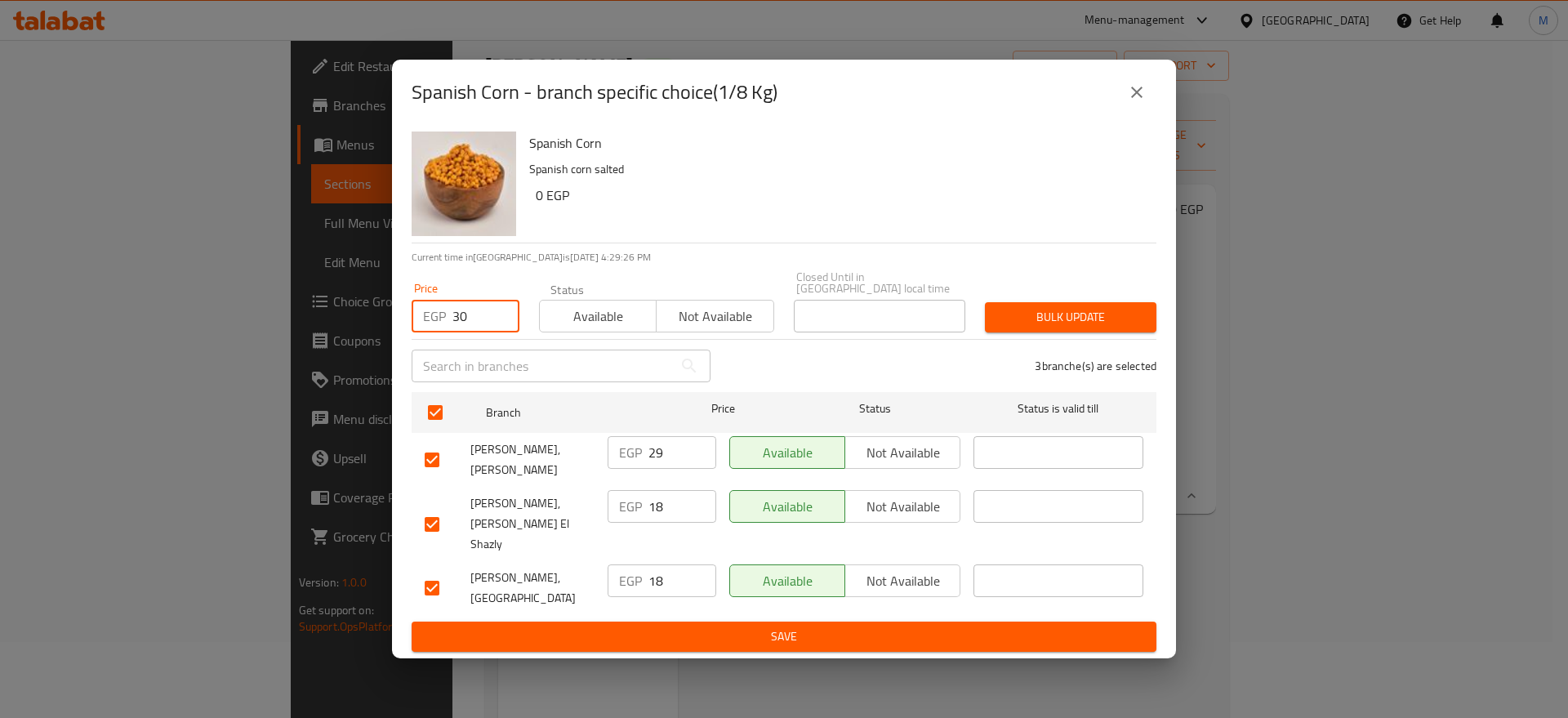
type input "30"
click at [1040, 323] on span "Bulk update" at bounding box center [1070, 317] width 145 height 21
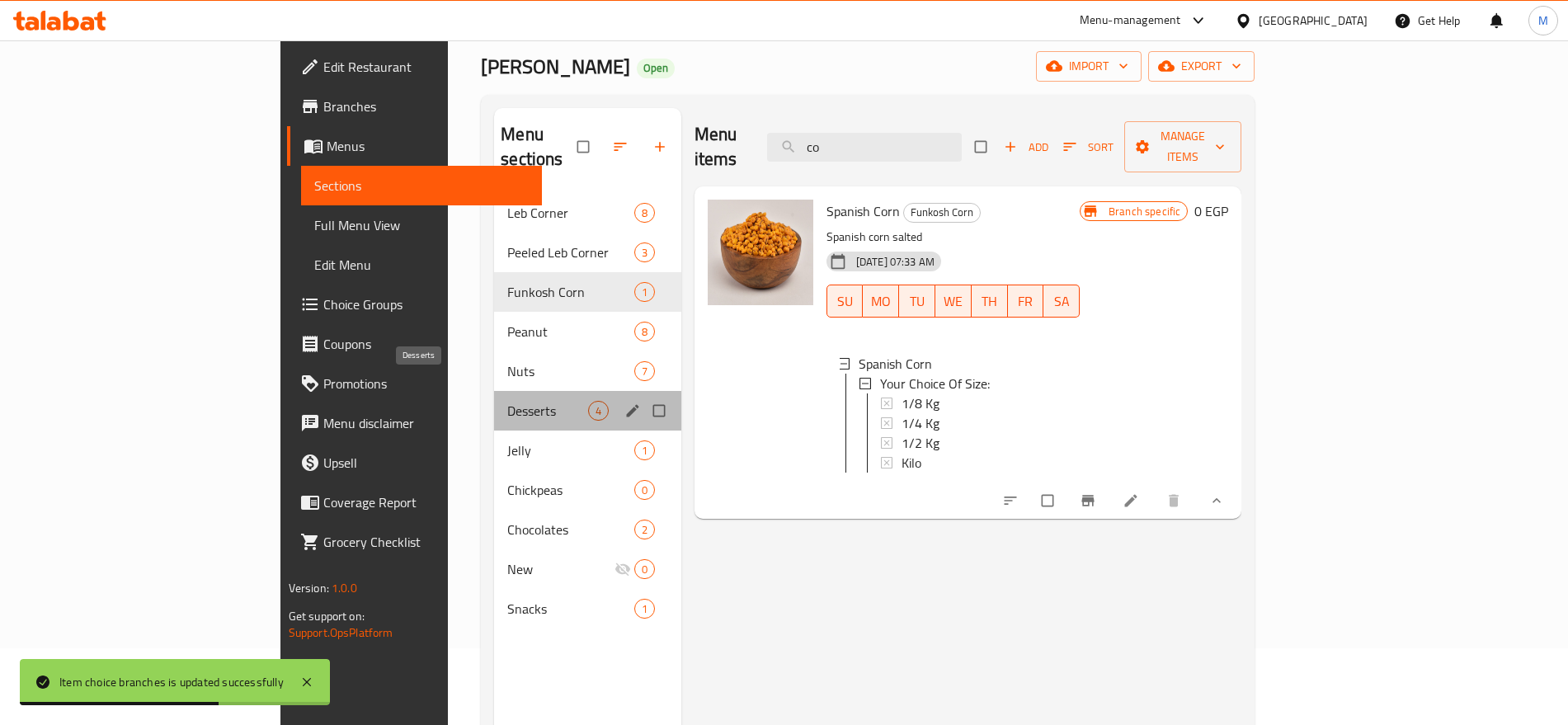
click at [508, 401] on span "Desserts" at bounding box center [548, 410] width 80 height 20
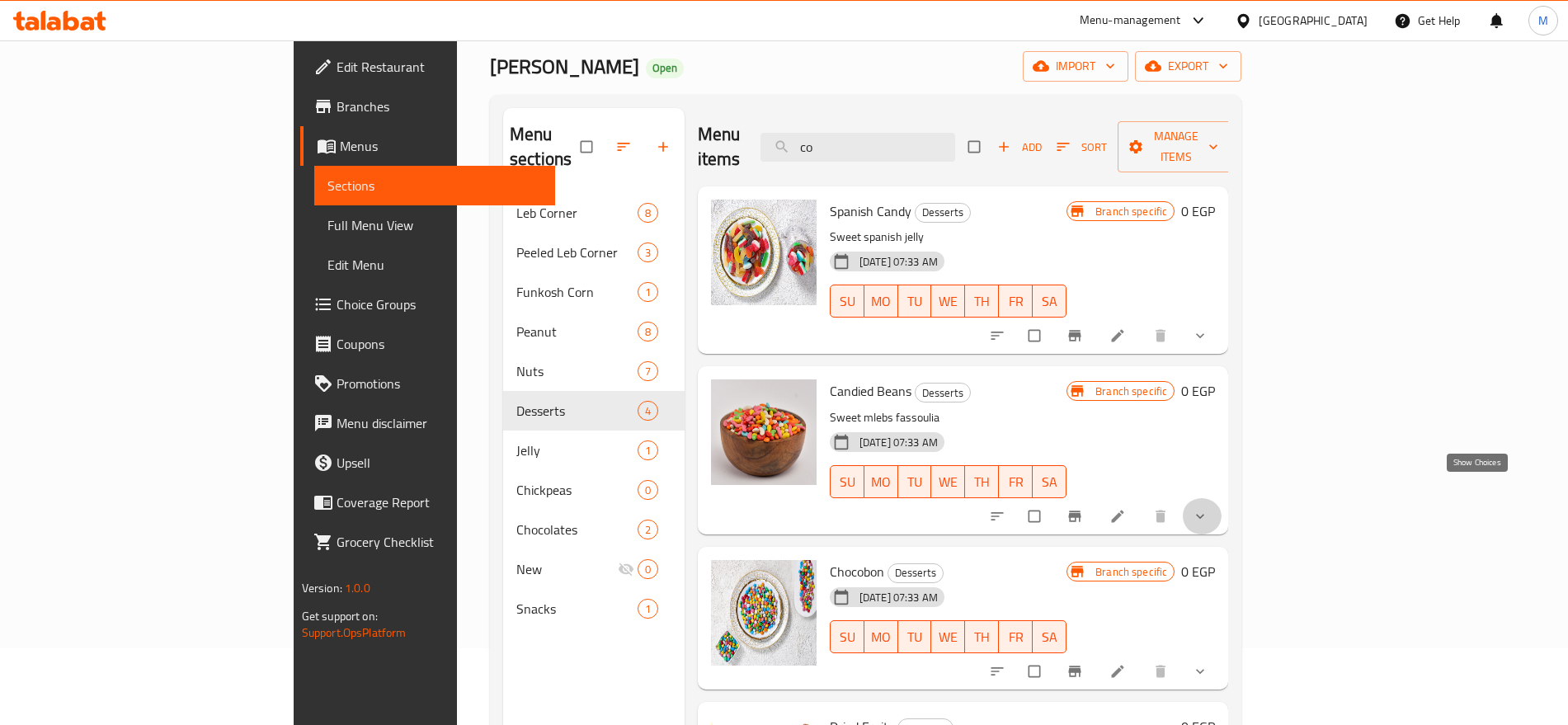
click at [1209, 508] on icon "show more" at bounding box center [1200, 515] width 16 height 16
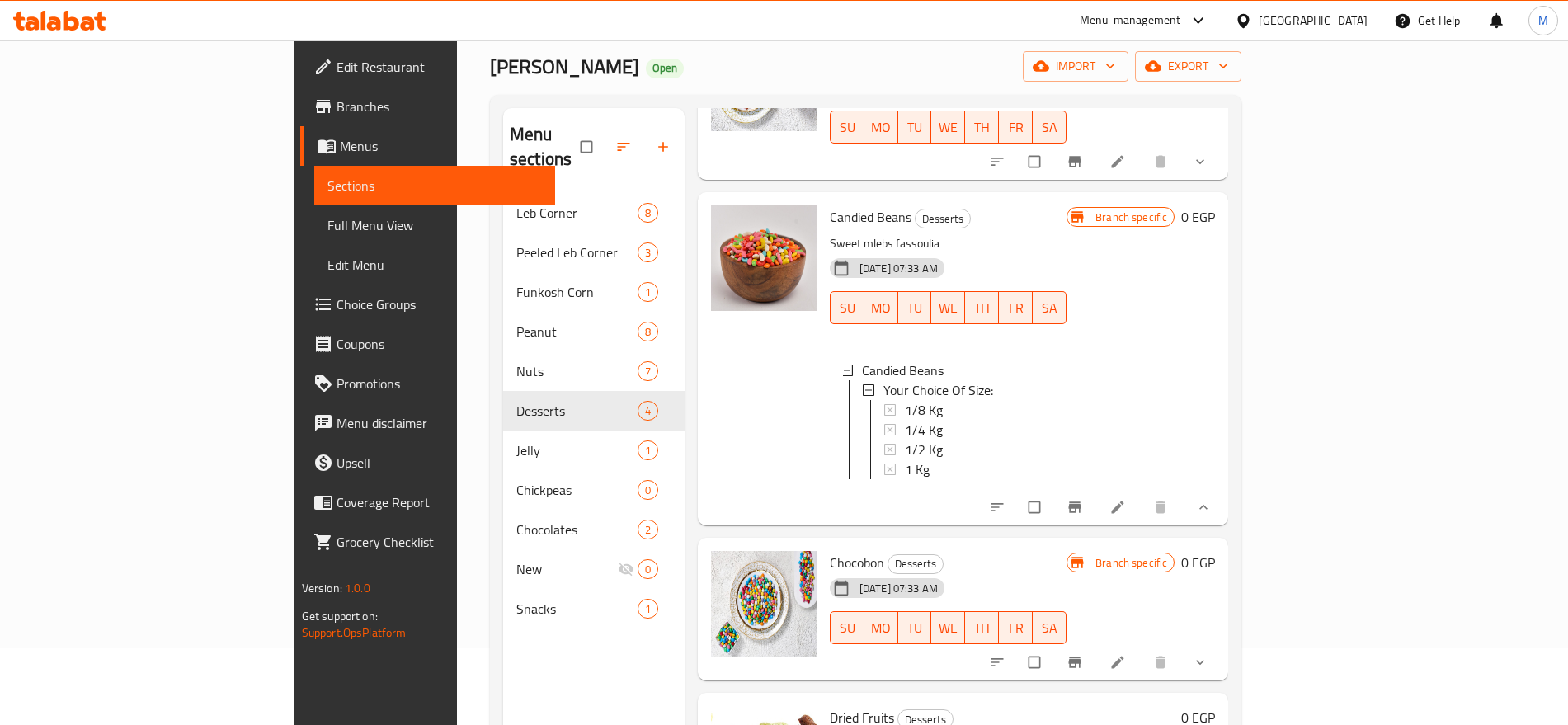
scroll to position [177, 0]
click at [1083, 497] on icon "Branch-specific-item" at bounding box center [1074, 504] width 16 height 16
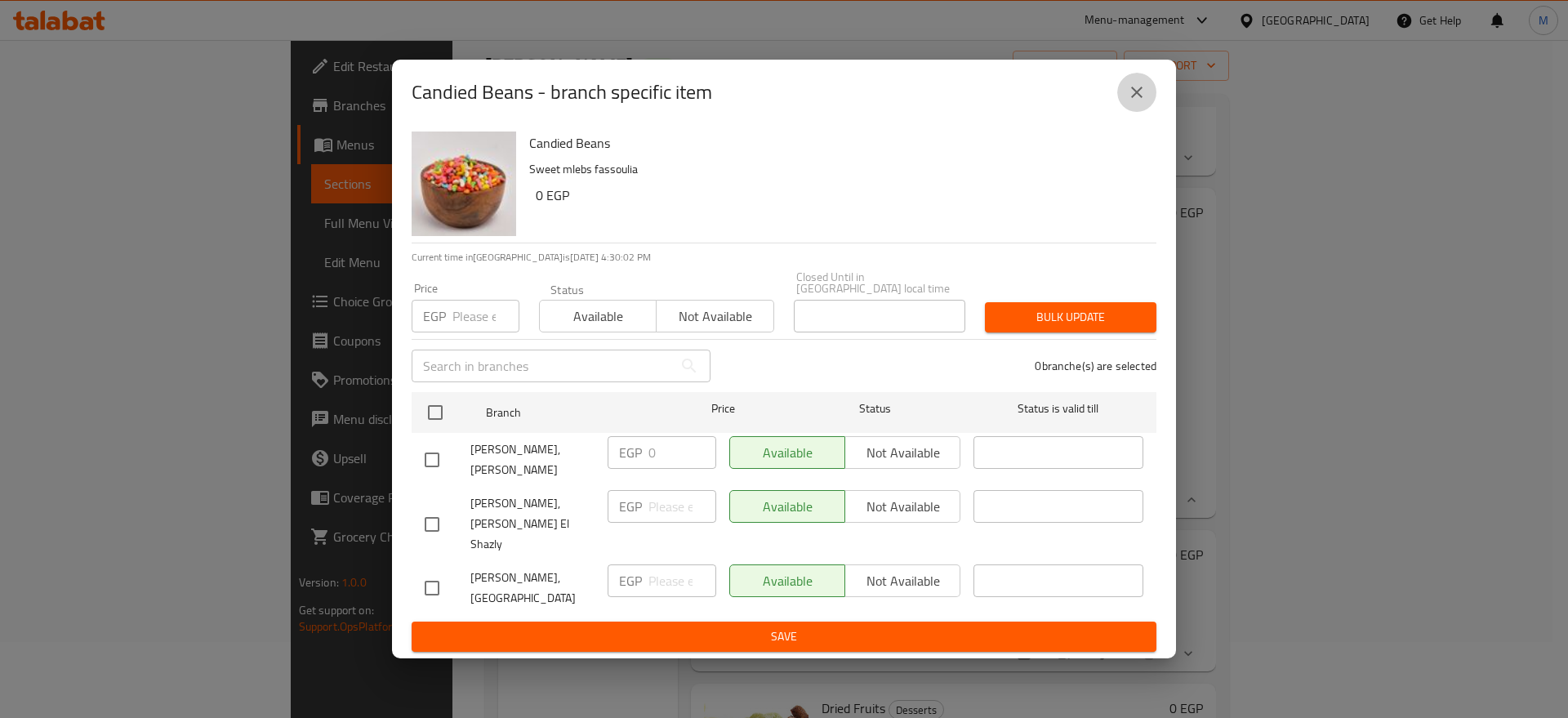
click at [1132, 102] on icon "close" at bounding box center [1136, 92] width 20 height 20
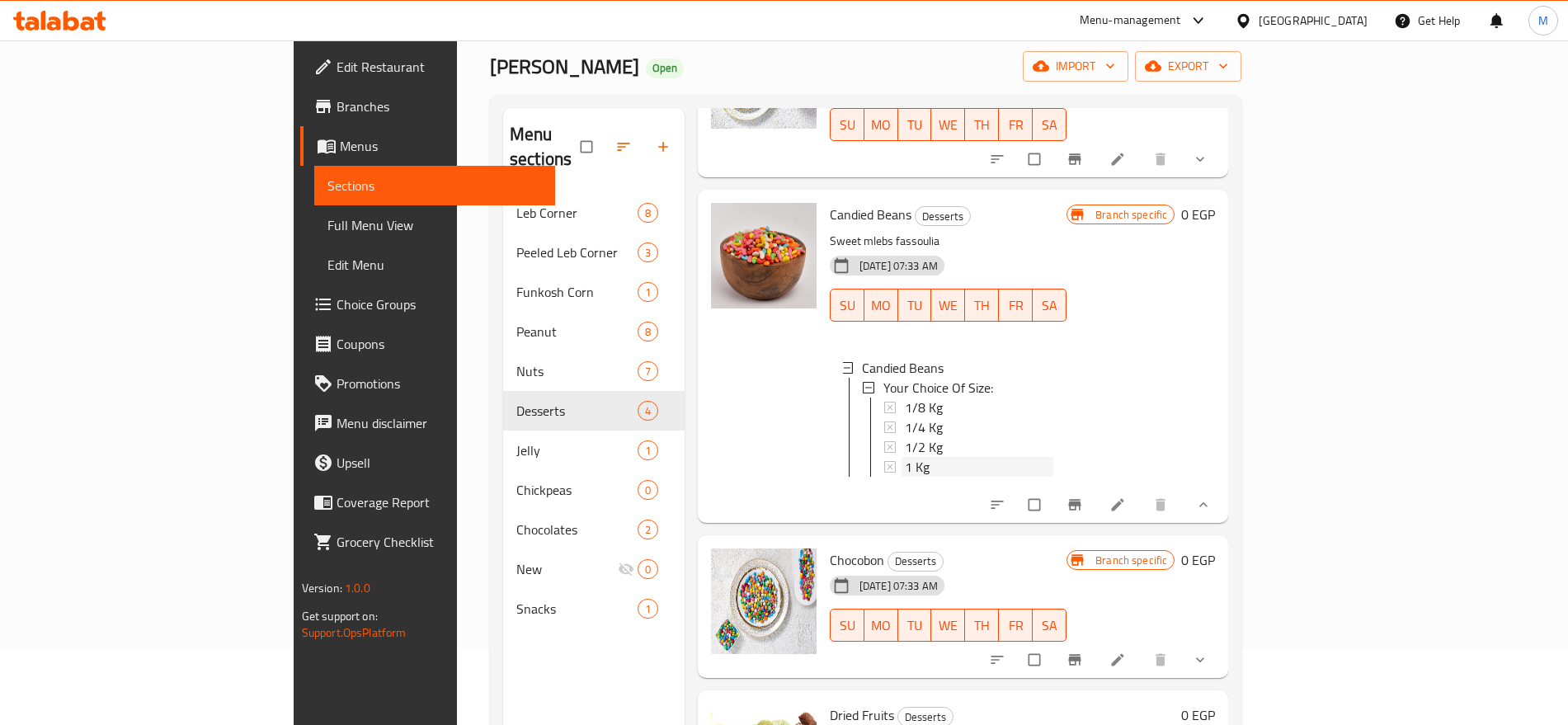
click at [905, 457] on div "1 Kg" at bounding box center [979, 466] width 148 height 20
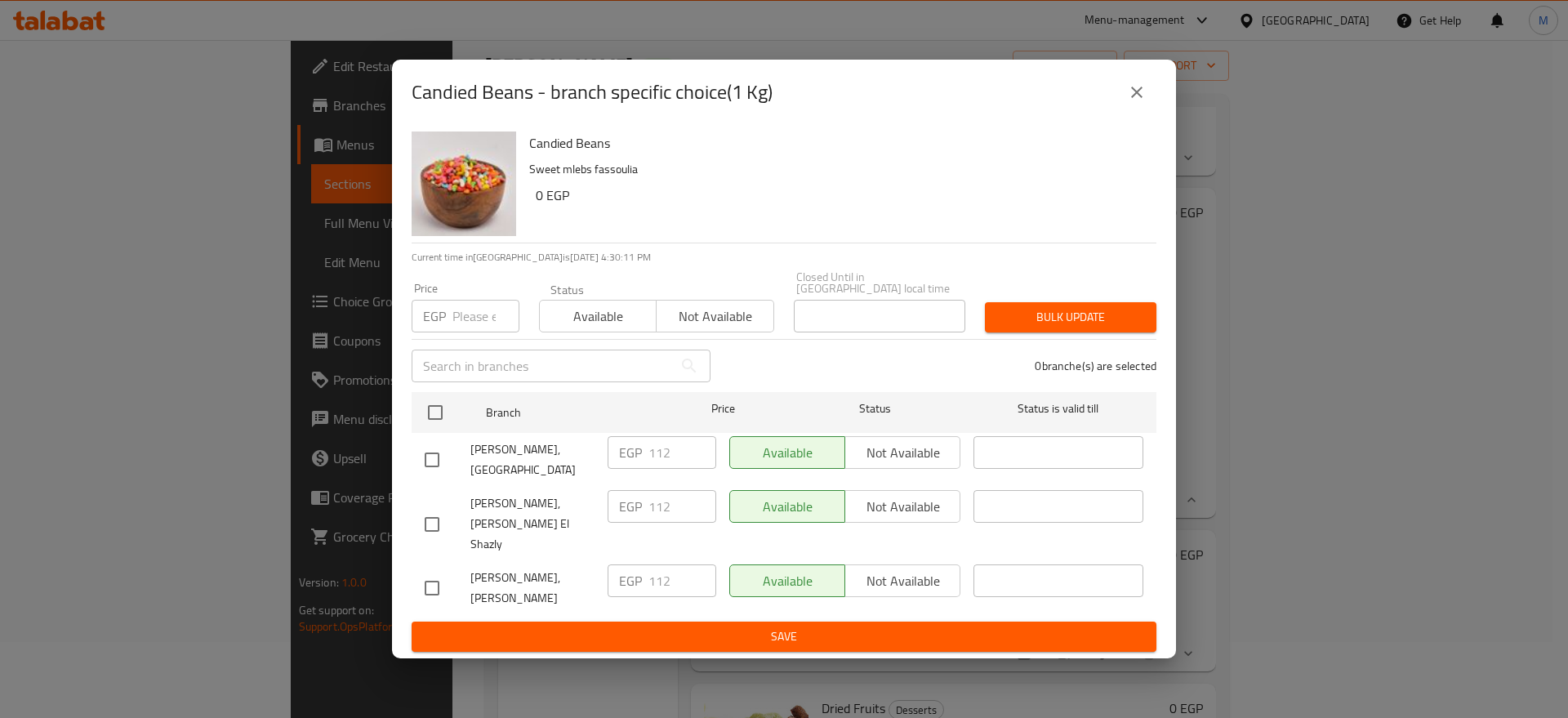
click at [1148, 108] on button "close" at bounding box center [1136, 93] width 39 height 39
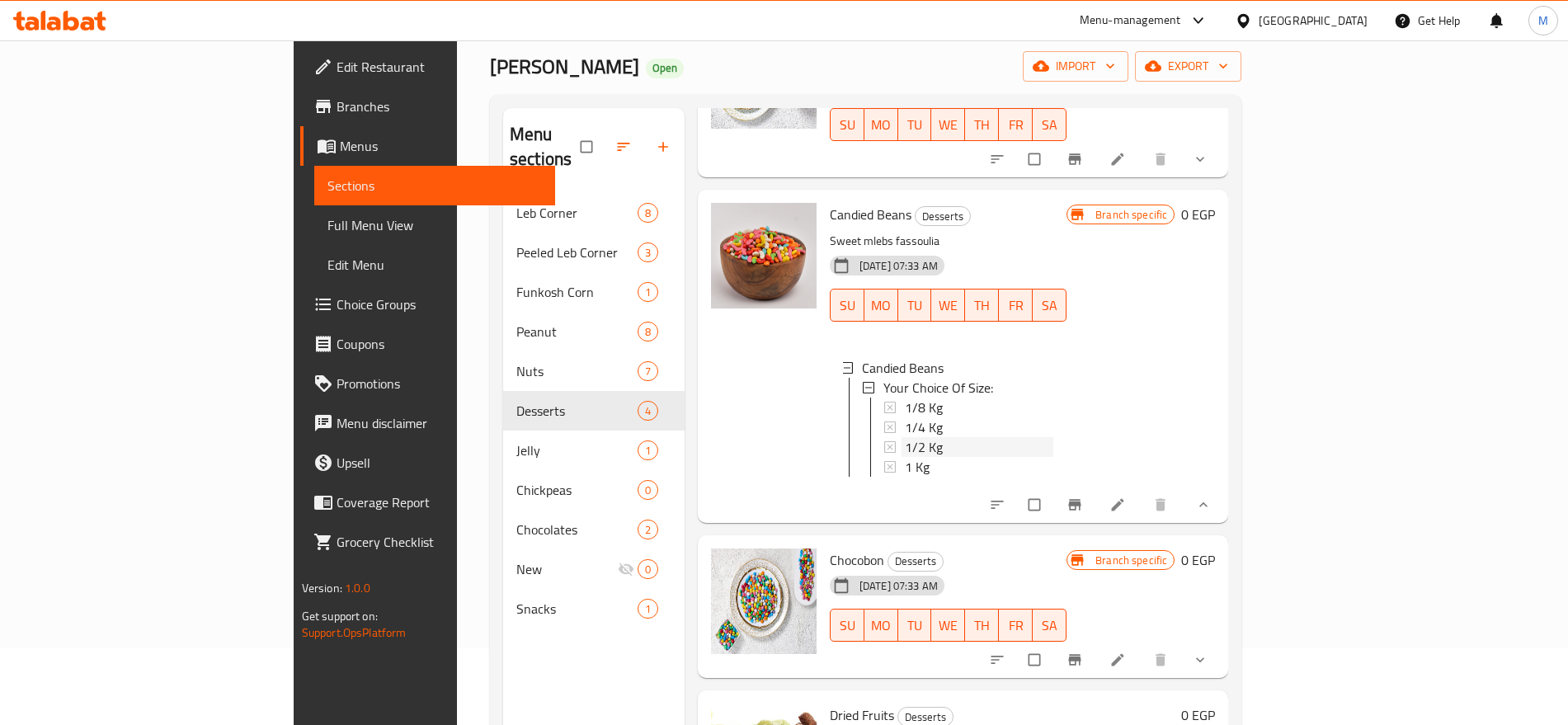
click at [905, 437] on div "1/2 Kg" at bounding box center [979, 446] width 148 height 20
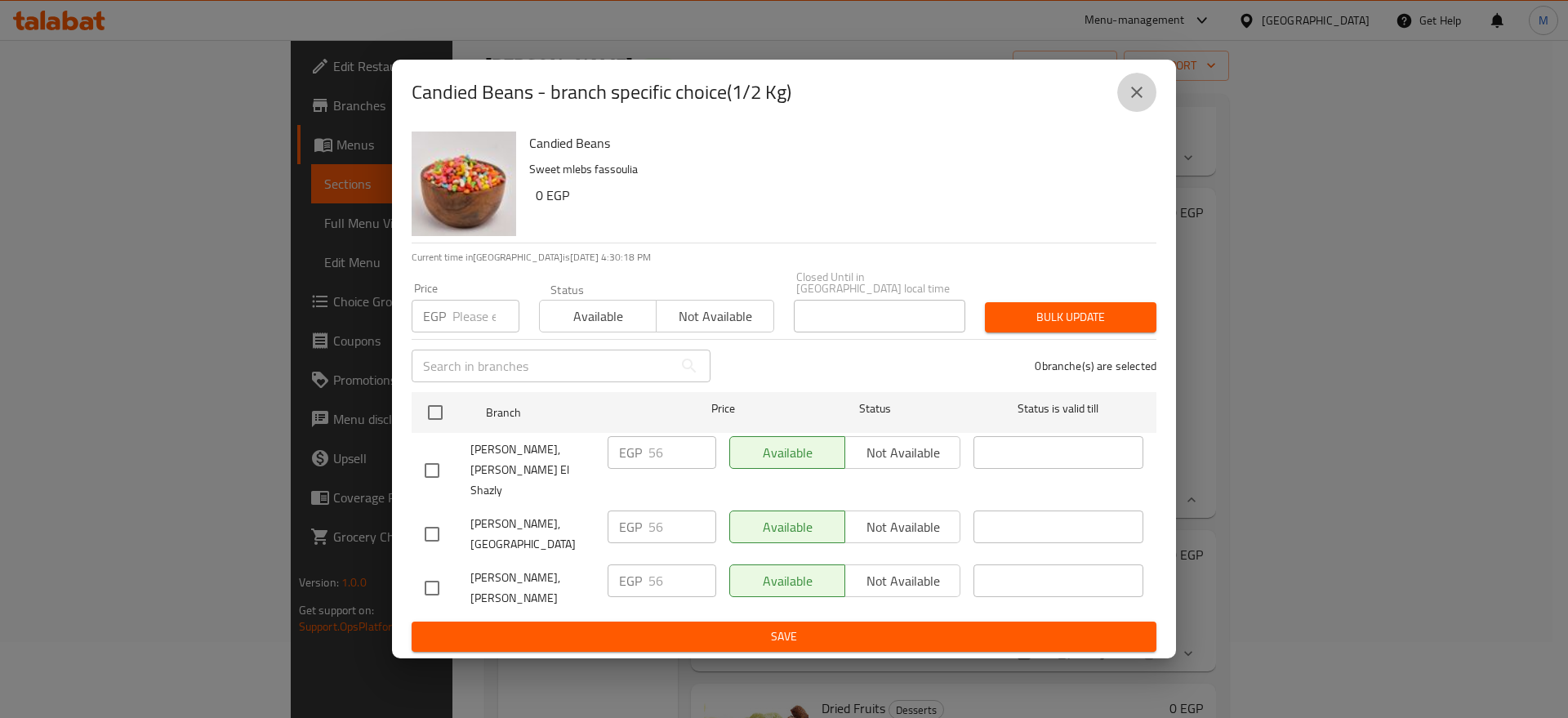
click at [1136, 112] on button "close" at bounding box center [1136, 93] width 39 height 39
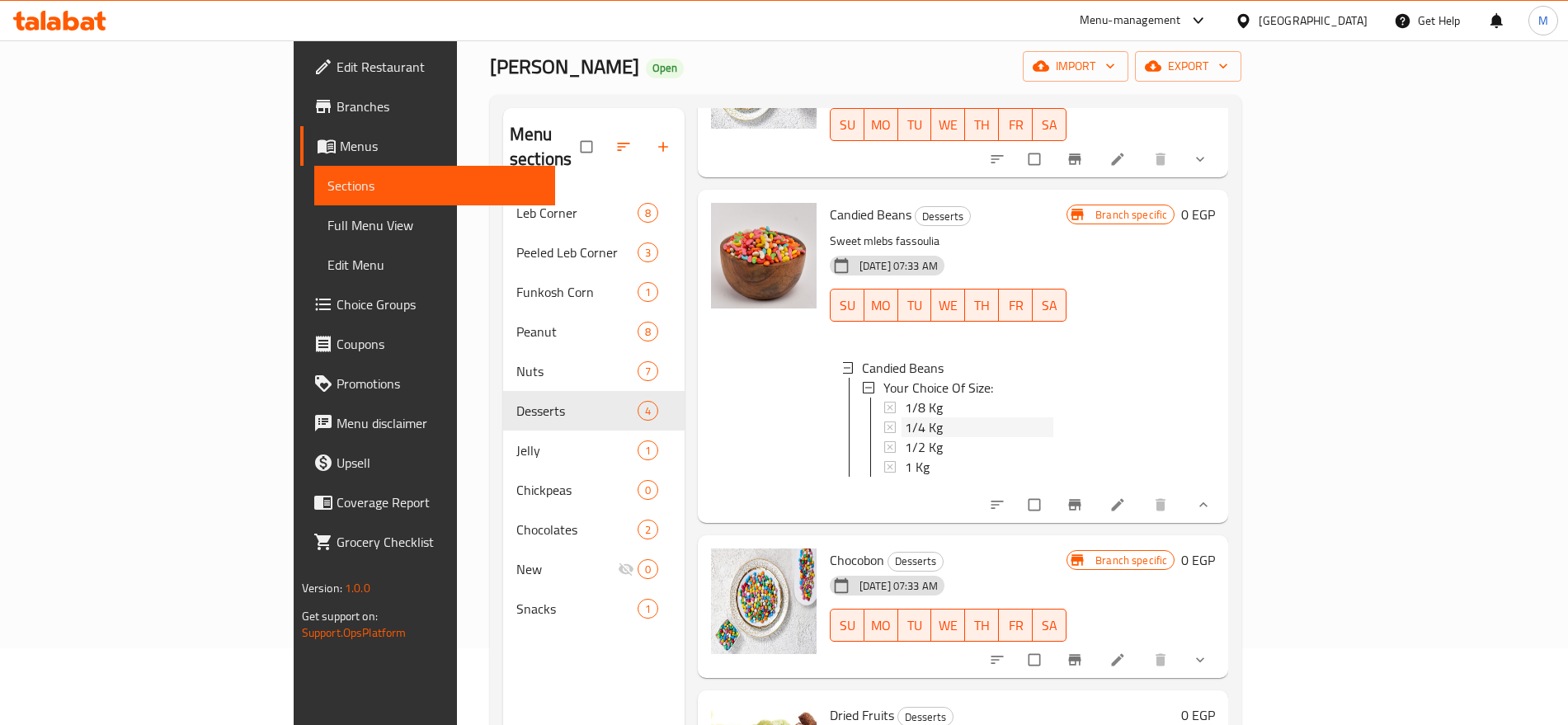
click at [929, 417] on div "1/4 Kg" at bounding box center [979, 426] width 148 height 20
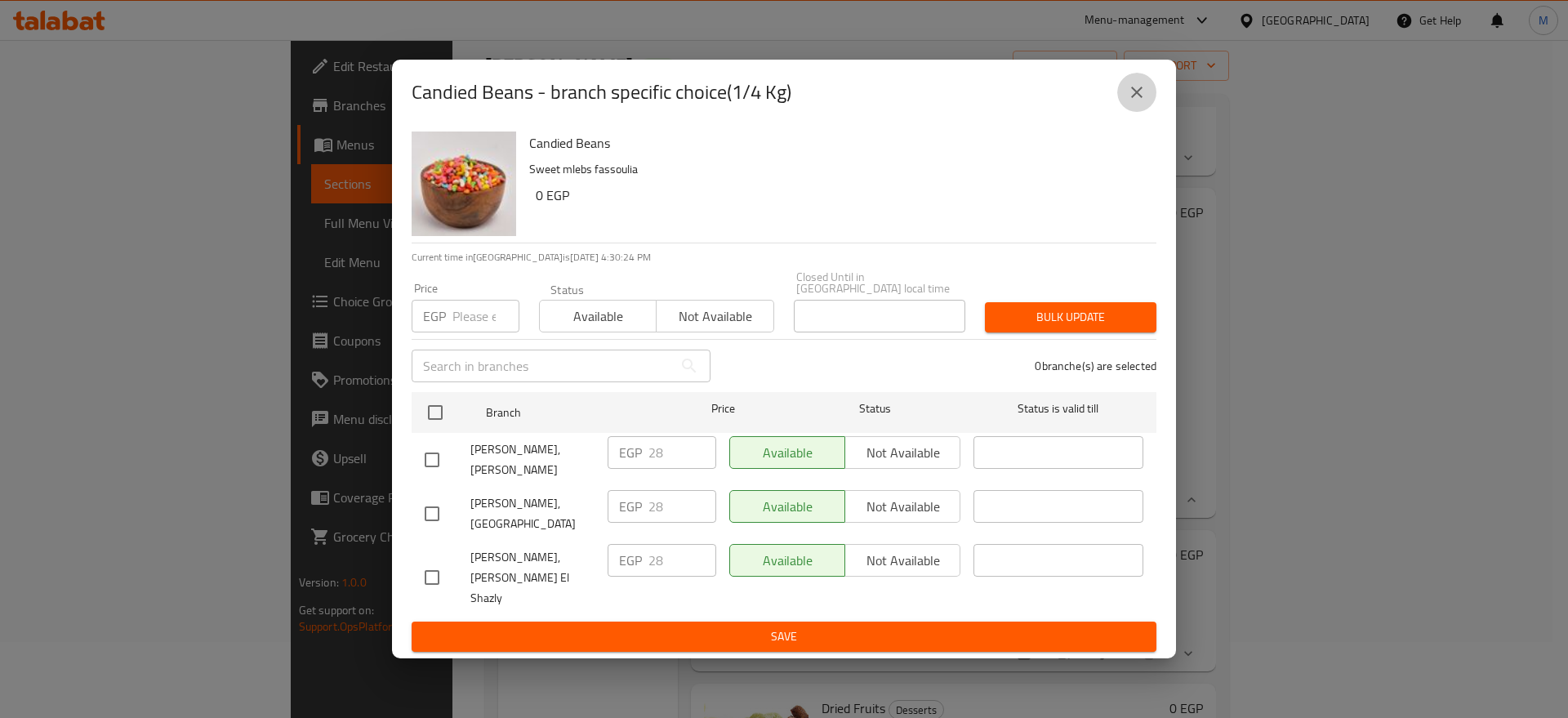
click at [1132, 102] on icon "close" at bounding box center [1136, 92] width 20 height 20
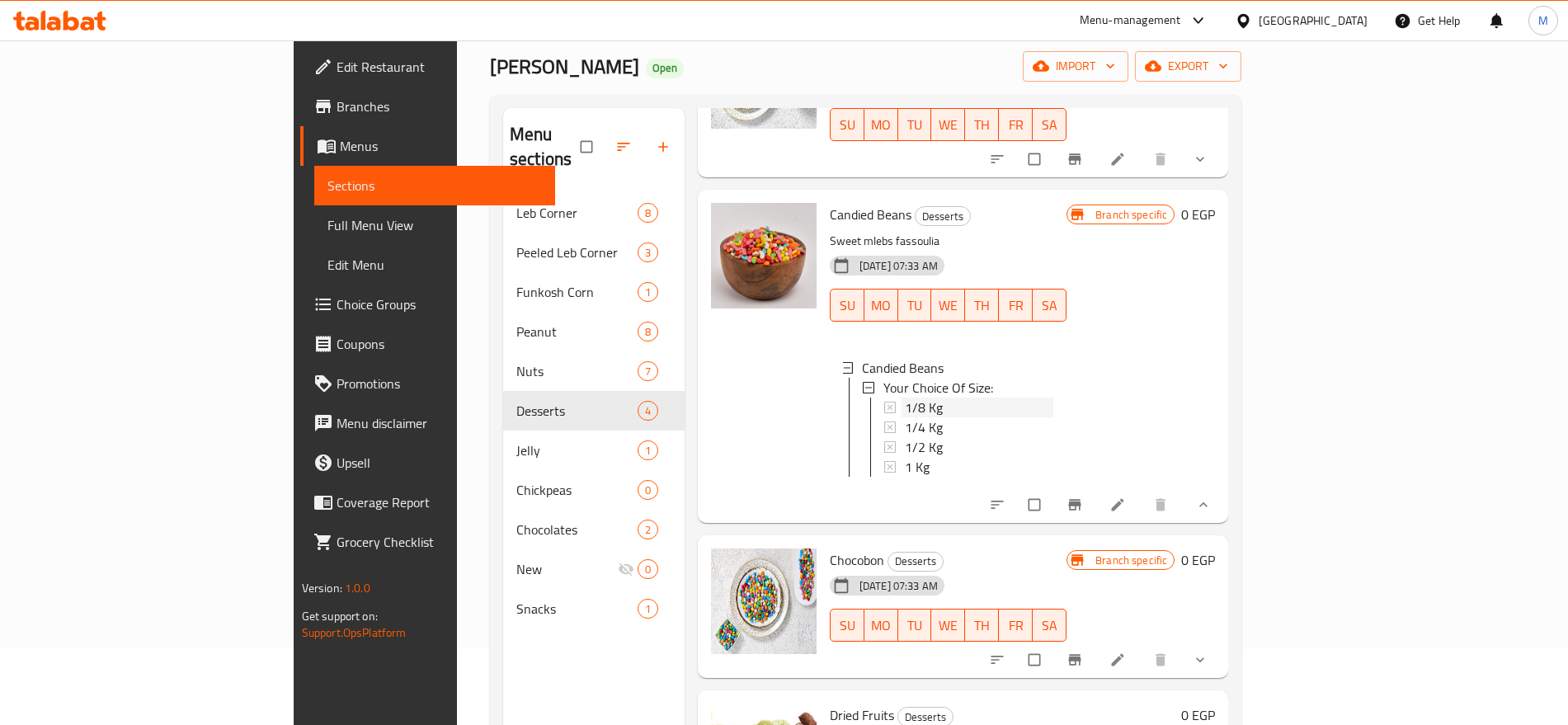
click at [914, 397] on div "1/8 Kg" at bounding box center [979, 406] width 148 height 20
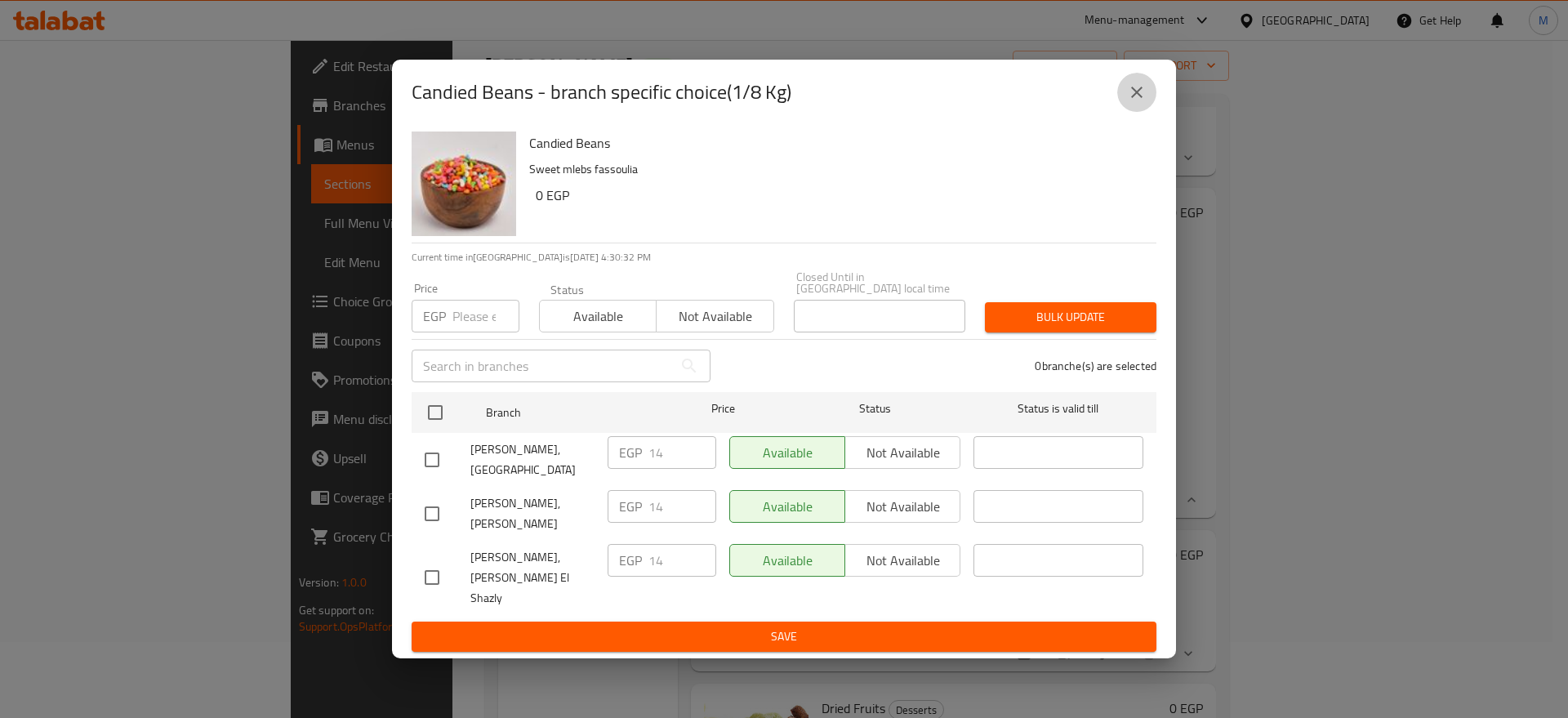
click at [1128, 102] on icon "close" at bounding box center [1136, 92] width 20 height 20
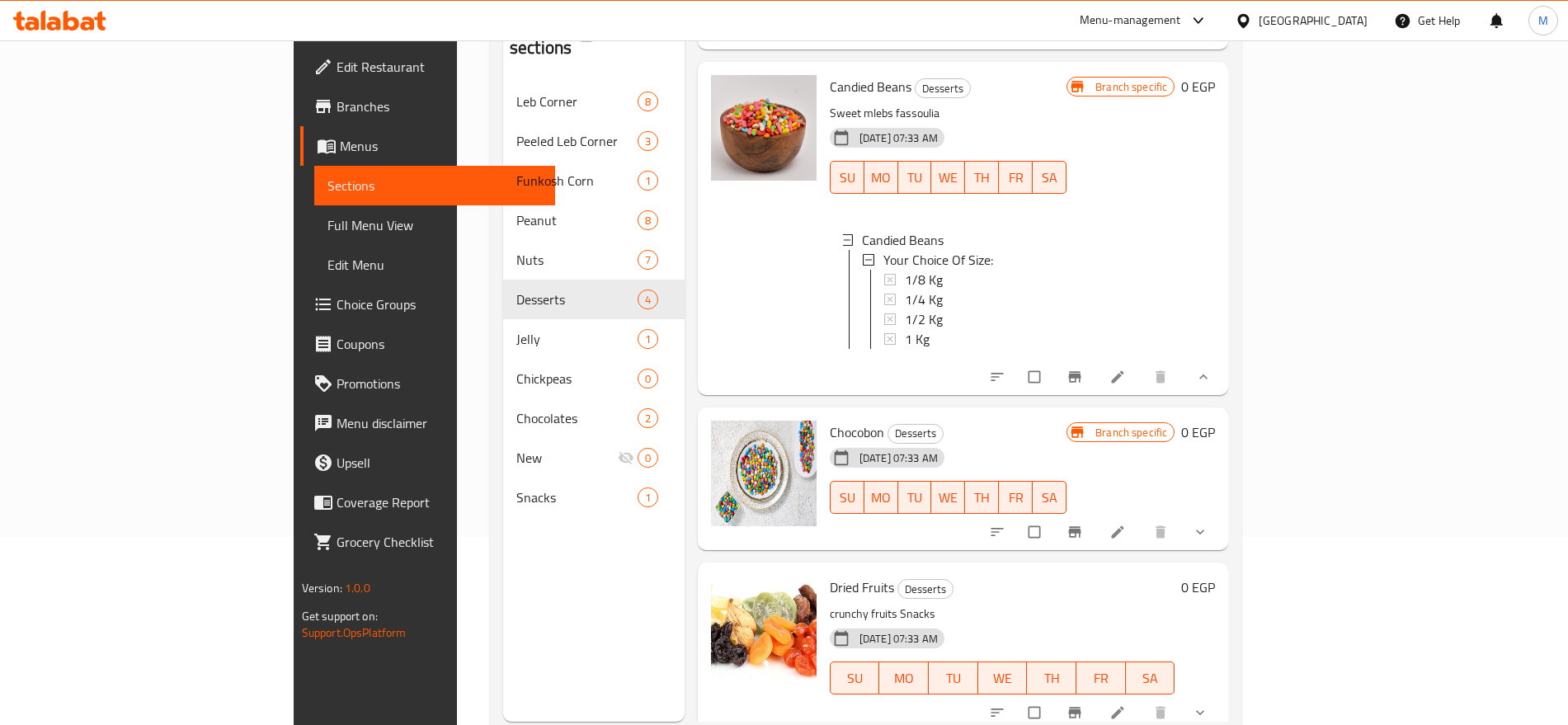
scroll to position [231, 0]
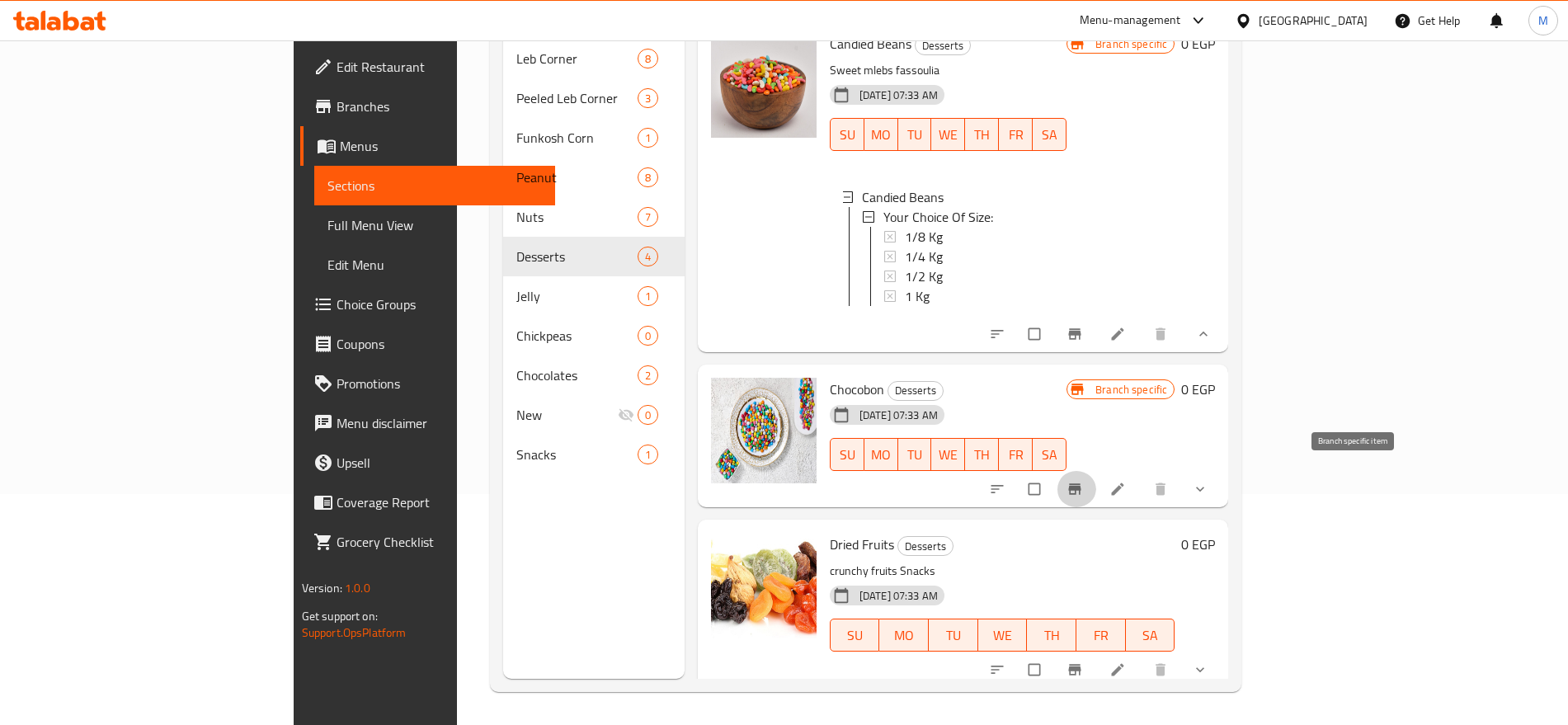
click at [1087, 482] on span "Branch-specific-item" at bounding box center [1076, 489] width 20 height 16
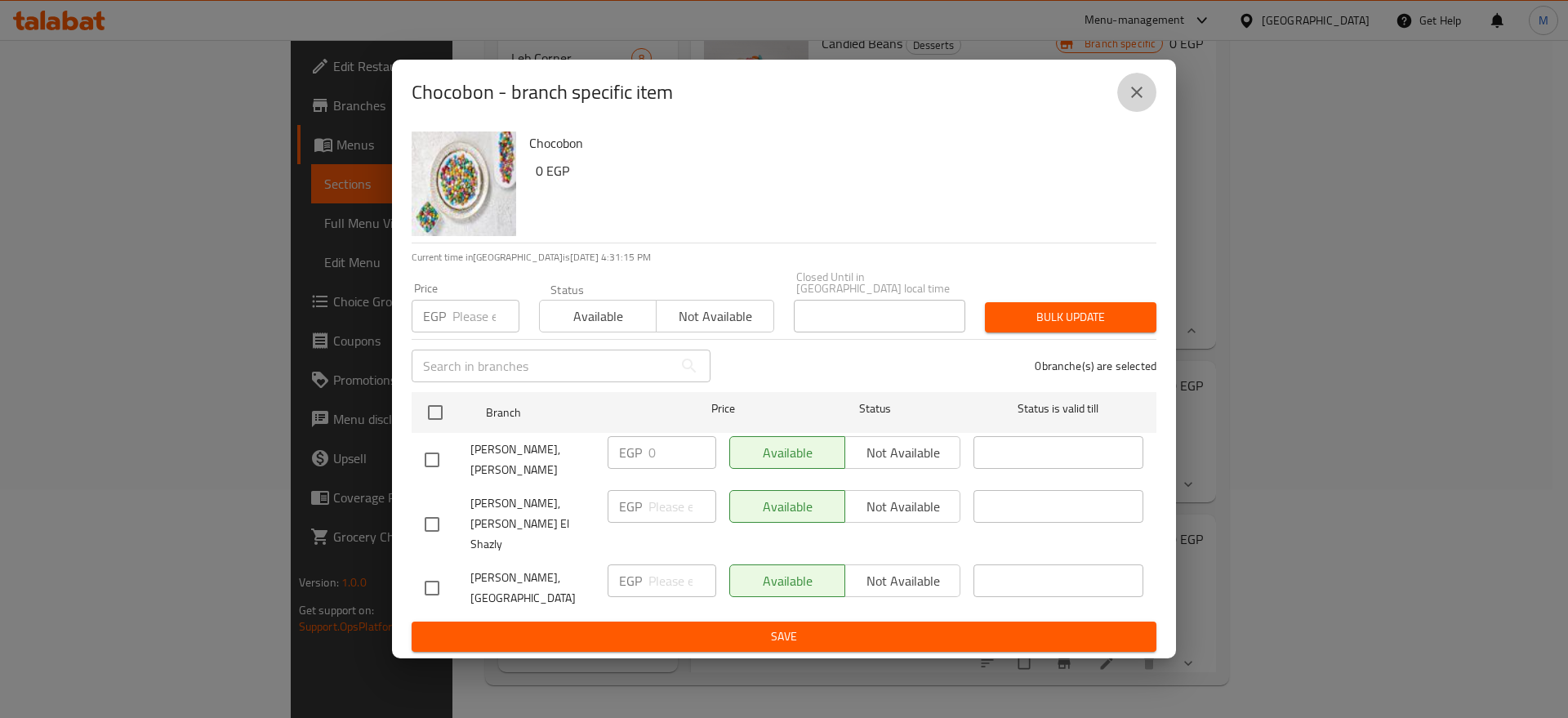
click at [1135, 102] on icon "close" at bounding box center [1136, 92] width 20 height 20
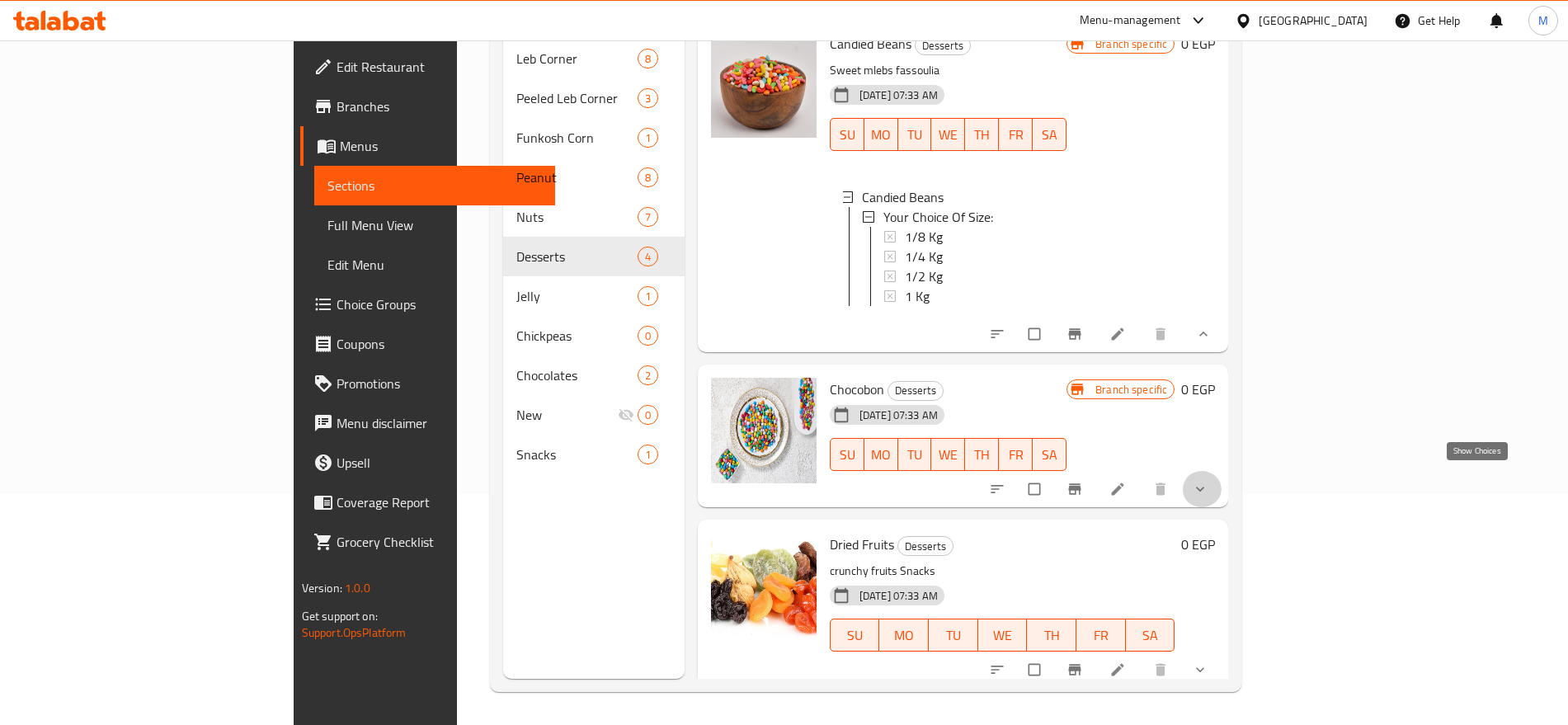
click at [1209, 481] on icon "show more" at bounding box center [1200, 489] width 16 height 16
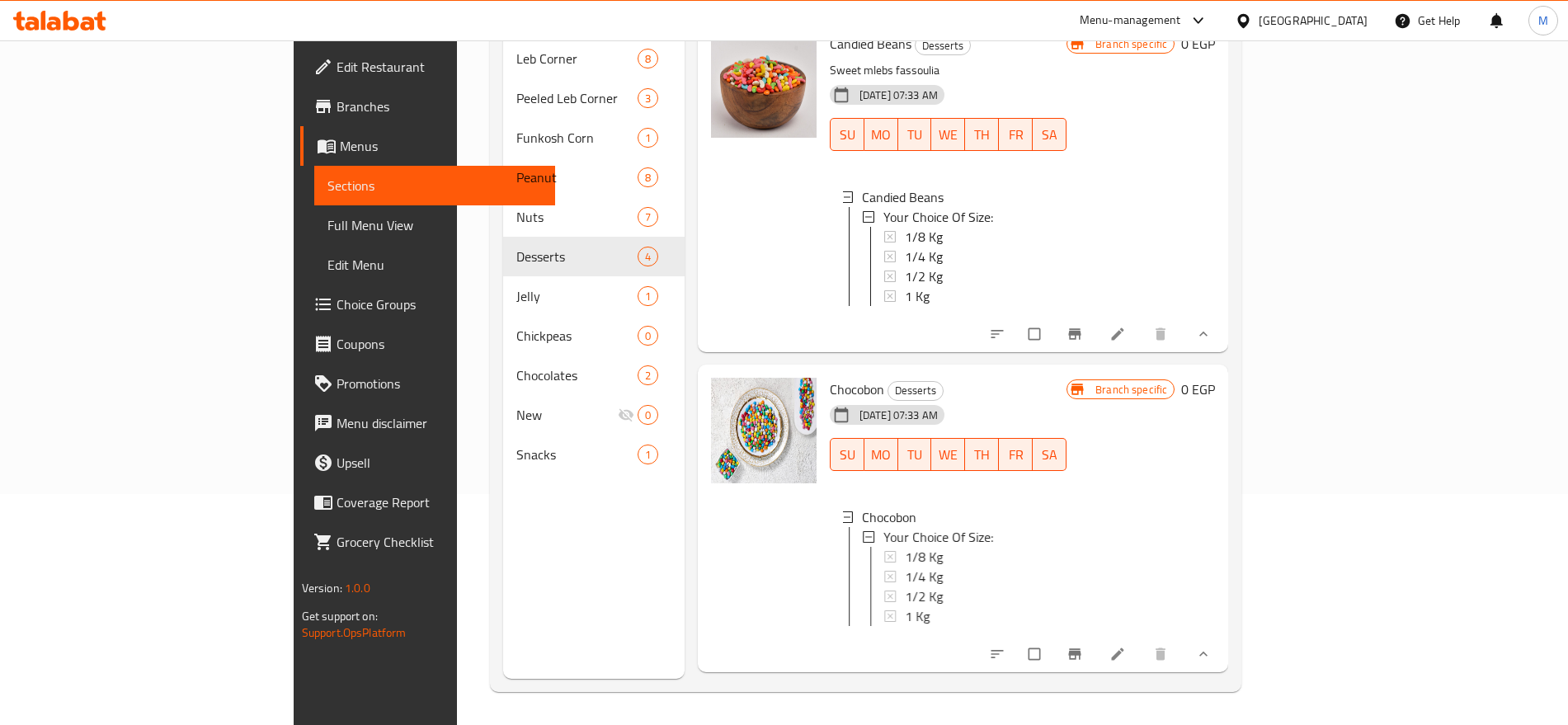
scroll to position [373, 0]
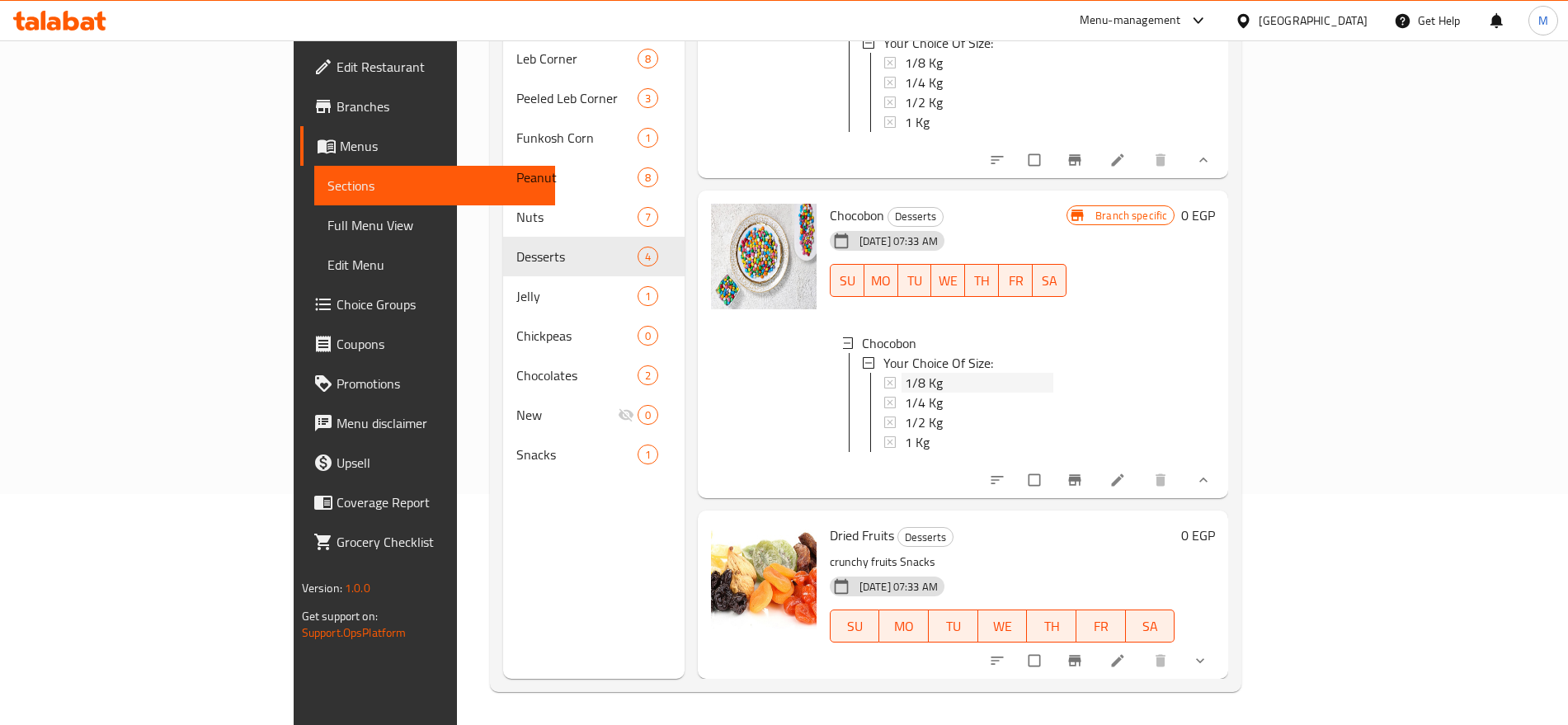
click at [905, 372] on span "1/8 Kg" at bounding box center [924, 382] width 38 height 20
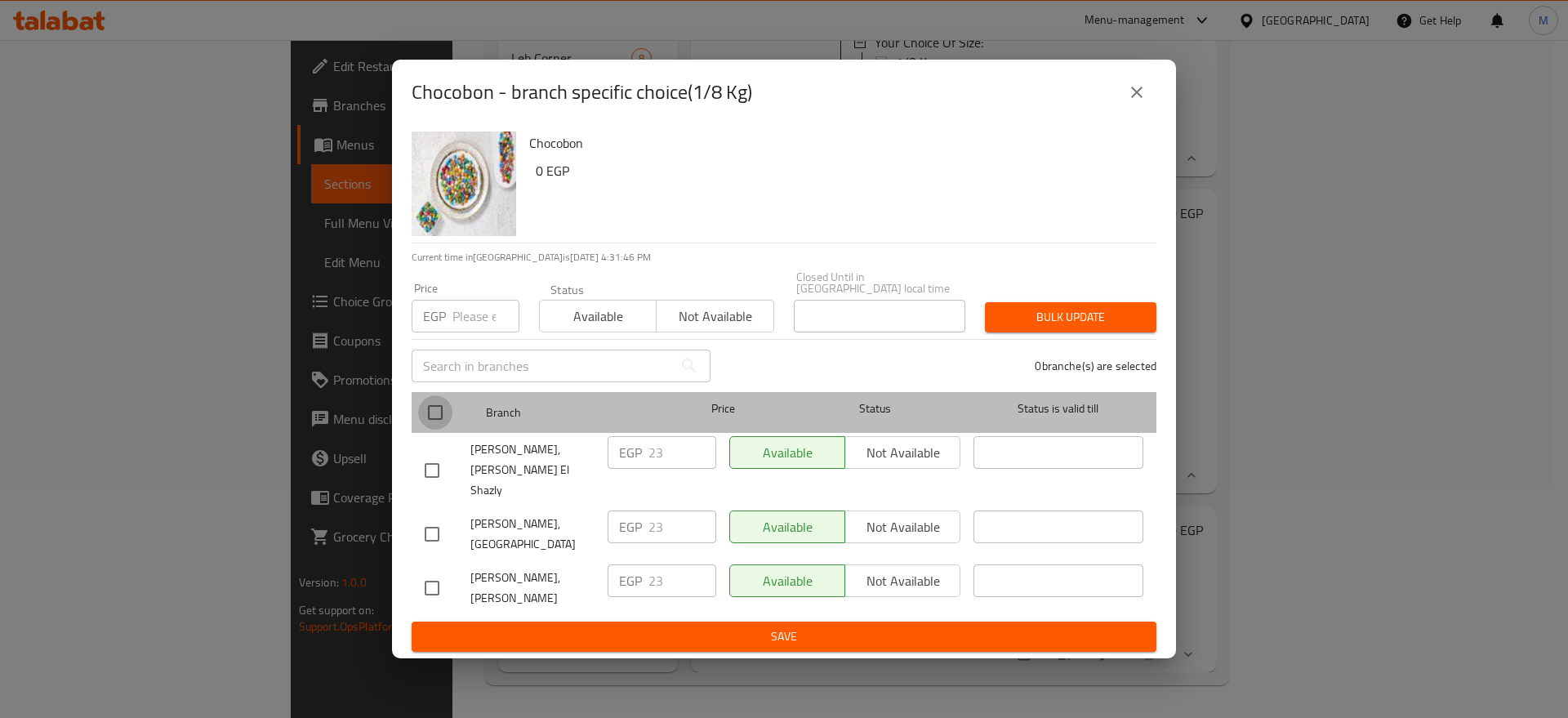
click at [441, 405] on input "checkbox" at bounding box center [435, 412] width 35 height 35
checkbox input "true"
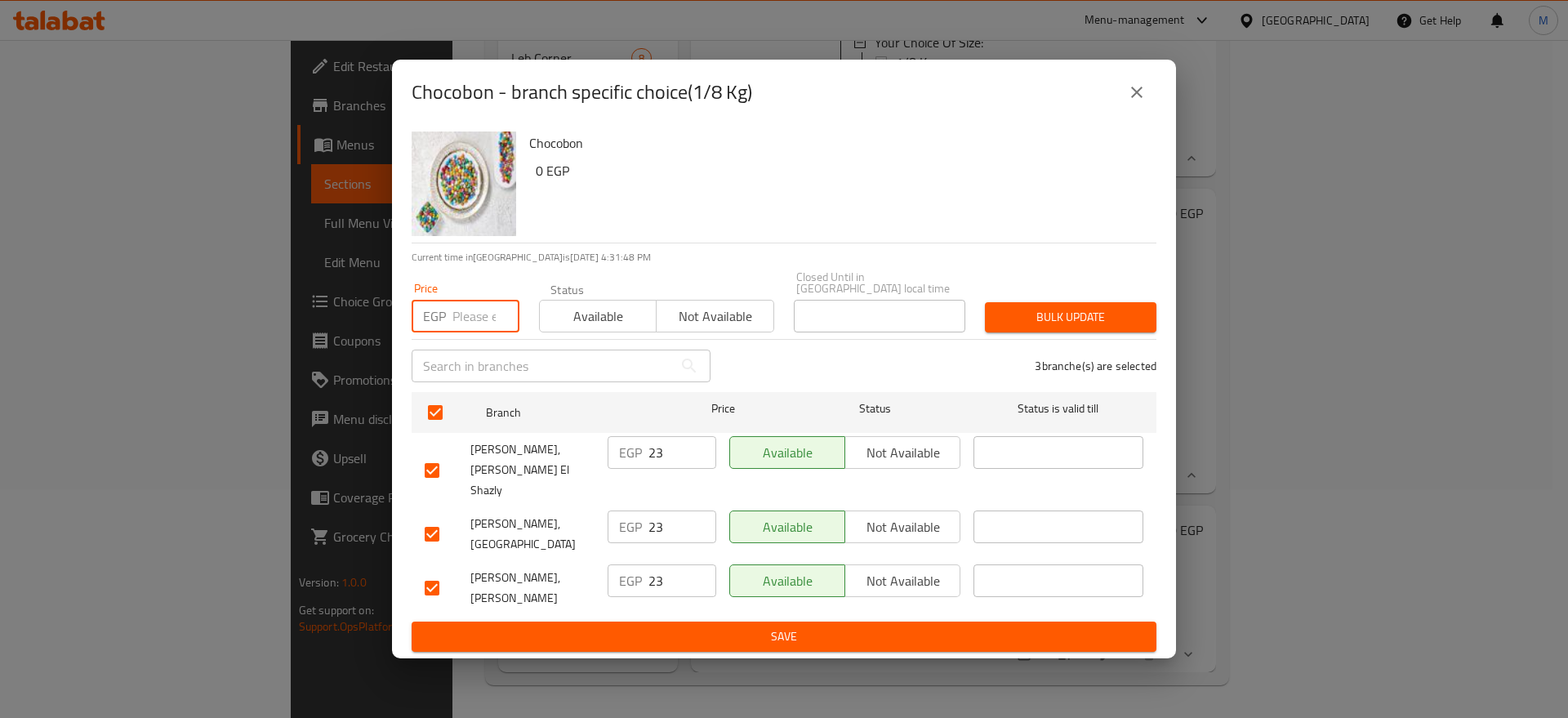
click at [466, 330] on input "number" at bounding box center [486, 315] width 67 height 33
type input "24"
click at [1027, 311] on span "Bulk update" at bounding box center [1070, 317] width 145 height 21
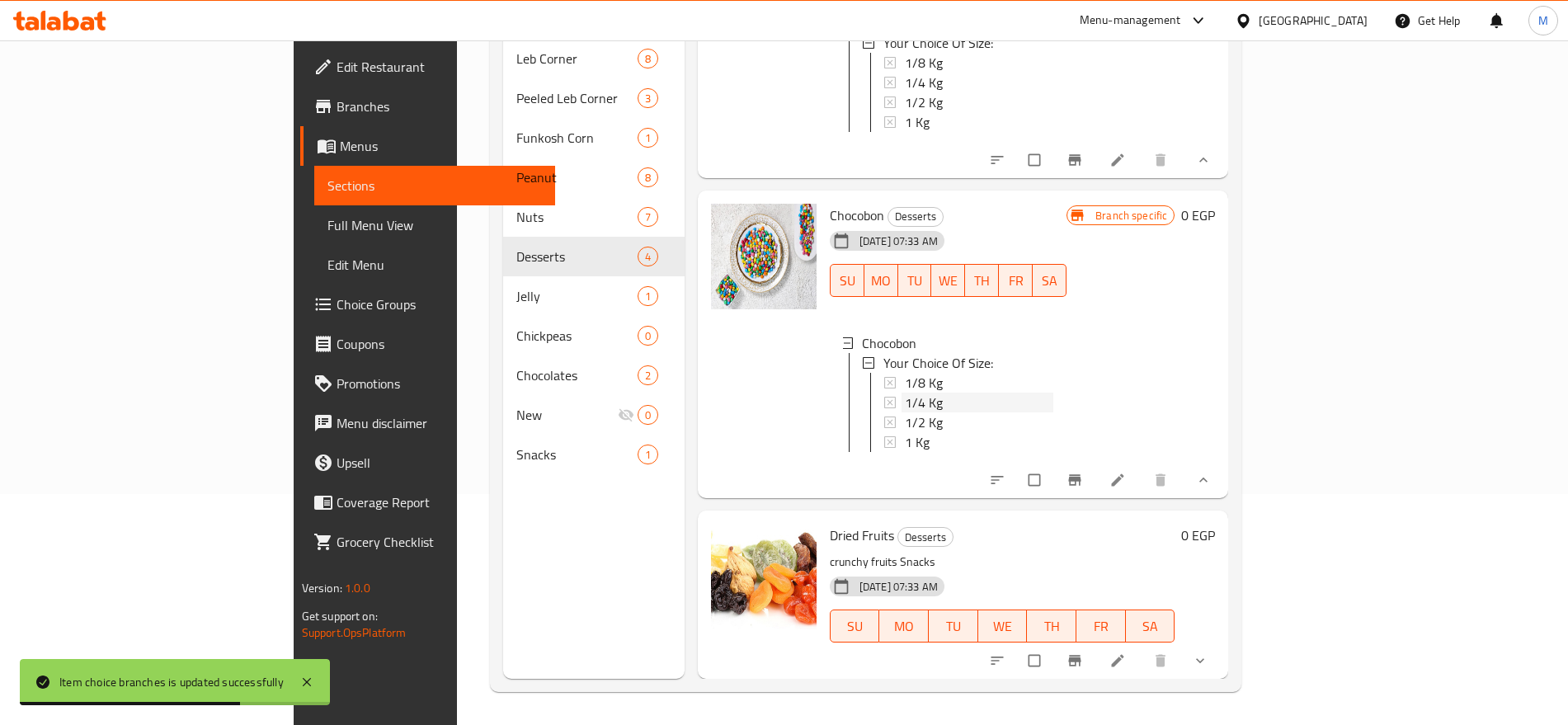
click at [949, 392] on div "1/4 Kg" at bounding box center [979, 402] width 148 height 20
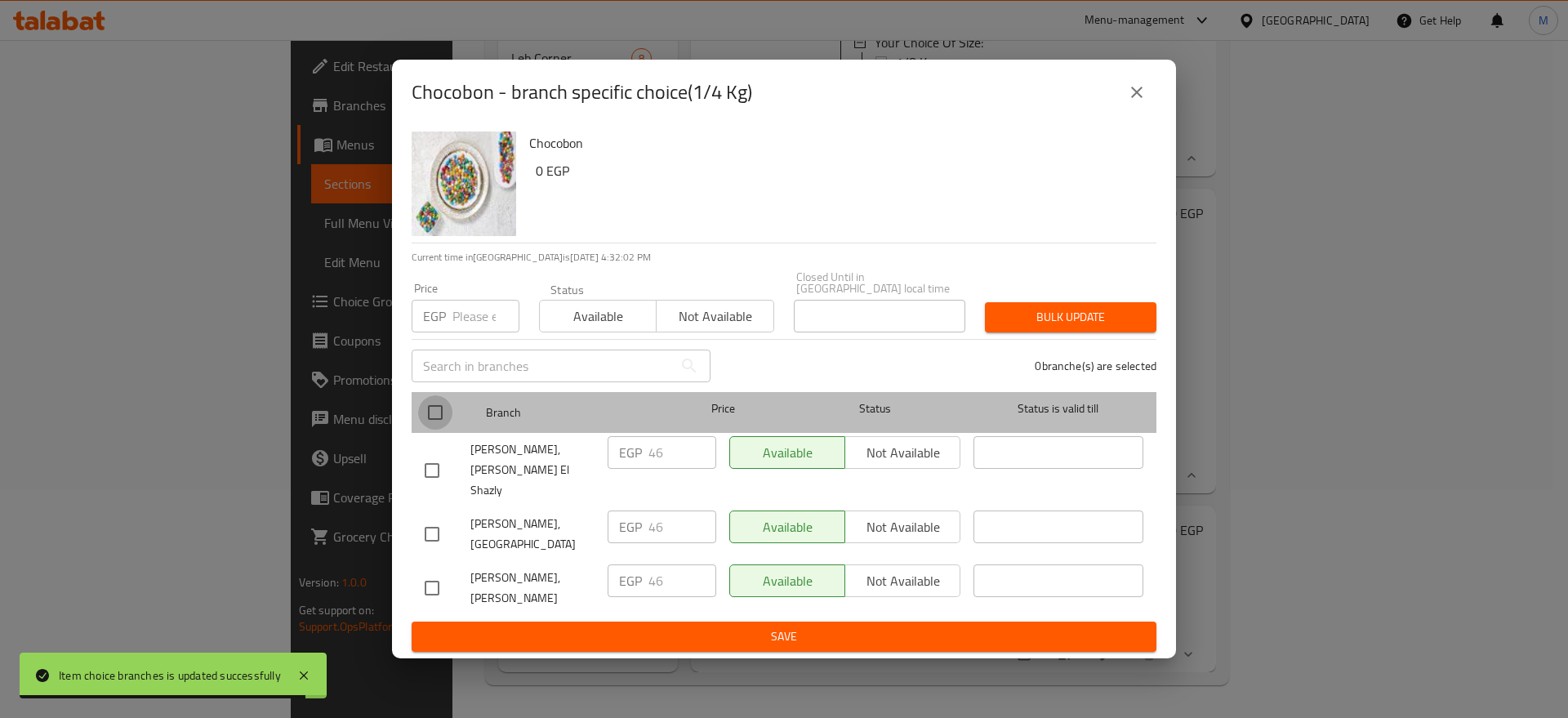
click at [426, 428] on input "checkbox" at bounding box center [435, 412] width 35 height 35
checkbox input "true"
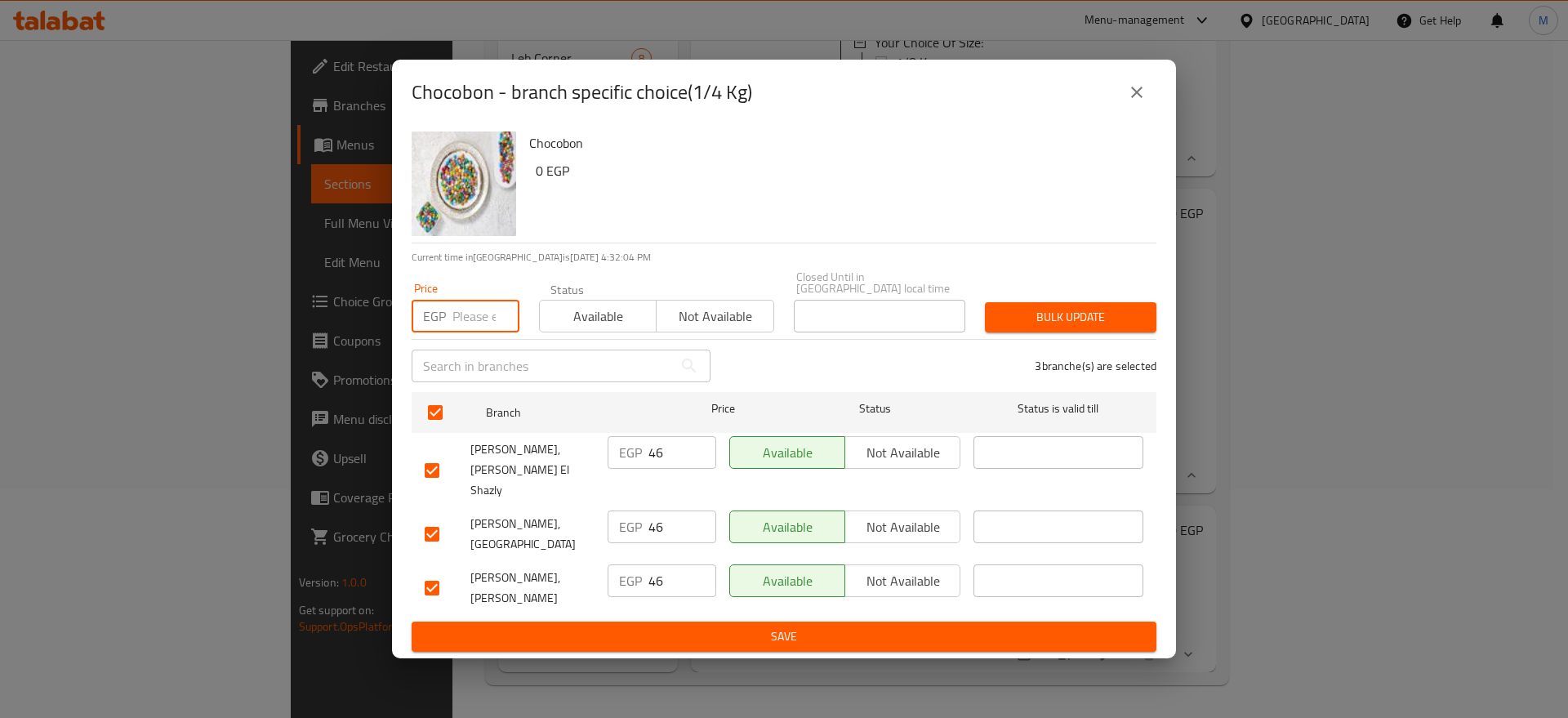
click at [464, 322] on input "number" at bounding box center [486, 315] width 67 height 33
paste input "47"
type input "47"
click at [1048, 320] on span "Bulk update" at bounding box center [1070, 317] width 145 height 21
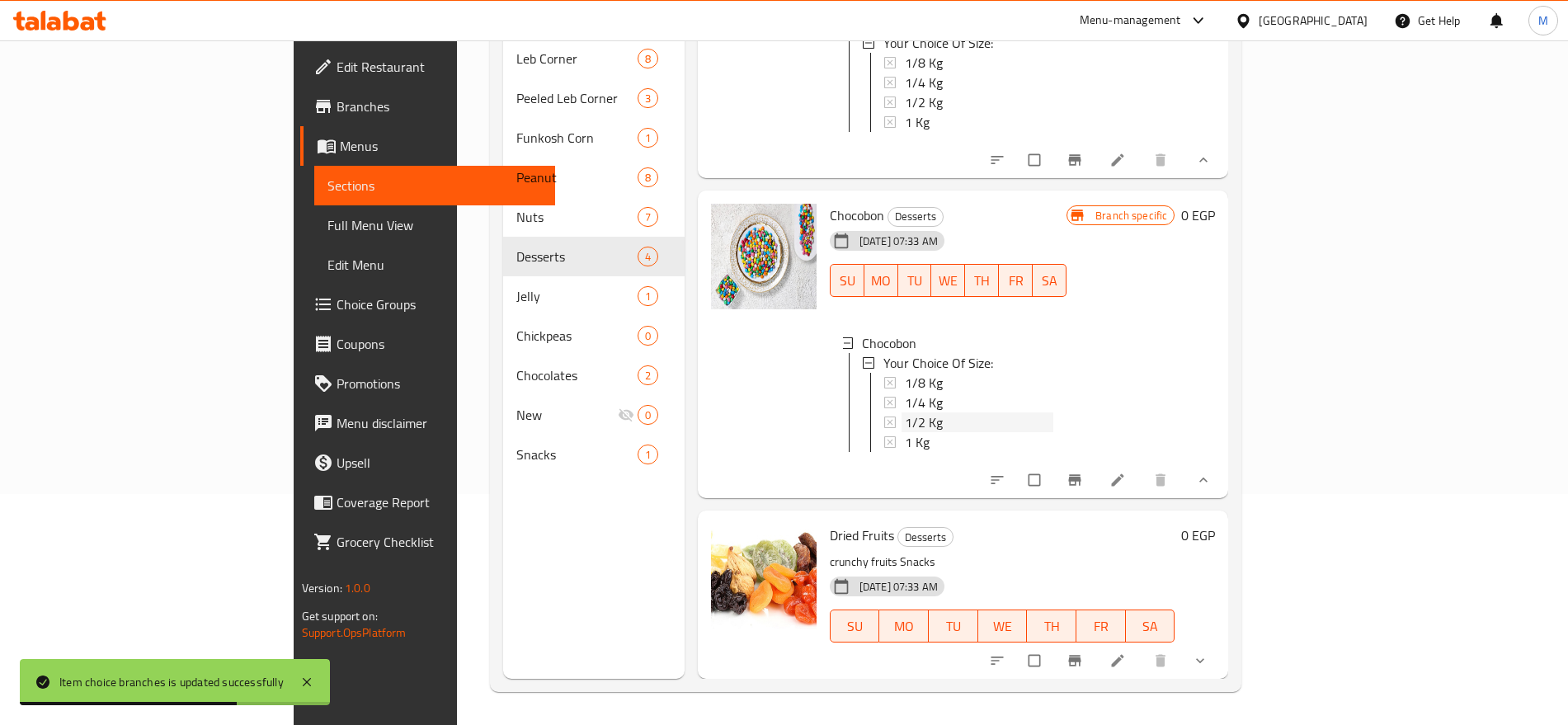
click at [1003, 412] on div "1/2 Kg" at bounding box center [979, 422] width 148 height 20
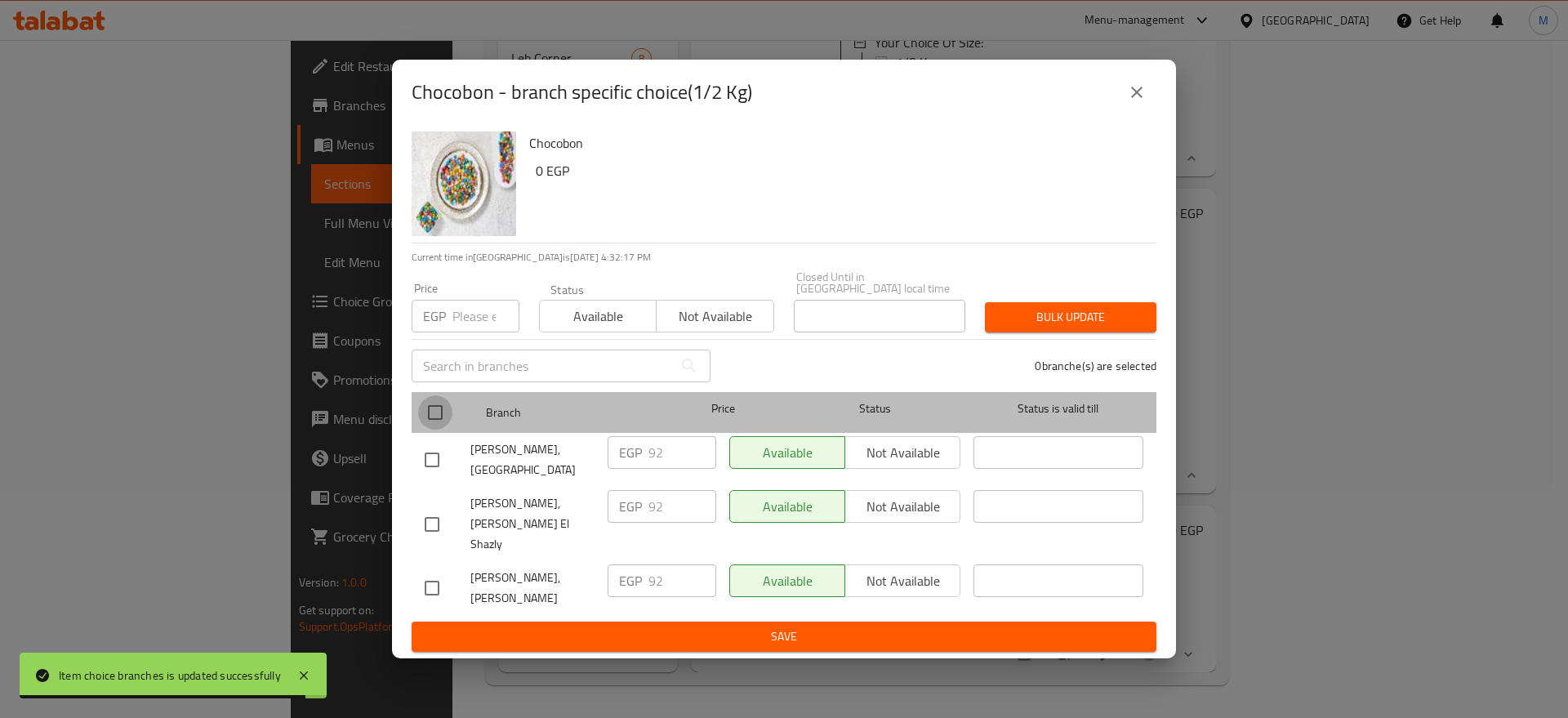
click at [439, 415] on input "checkbox" at bounding box center [435, 412] width 35 height 35
checkbox input "true"
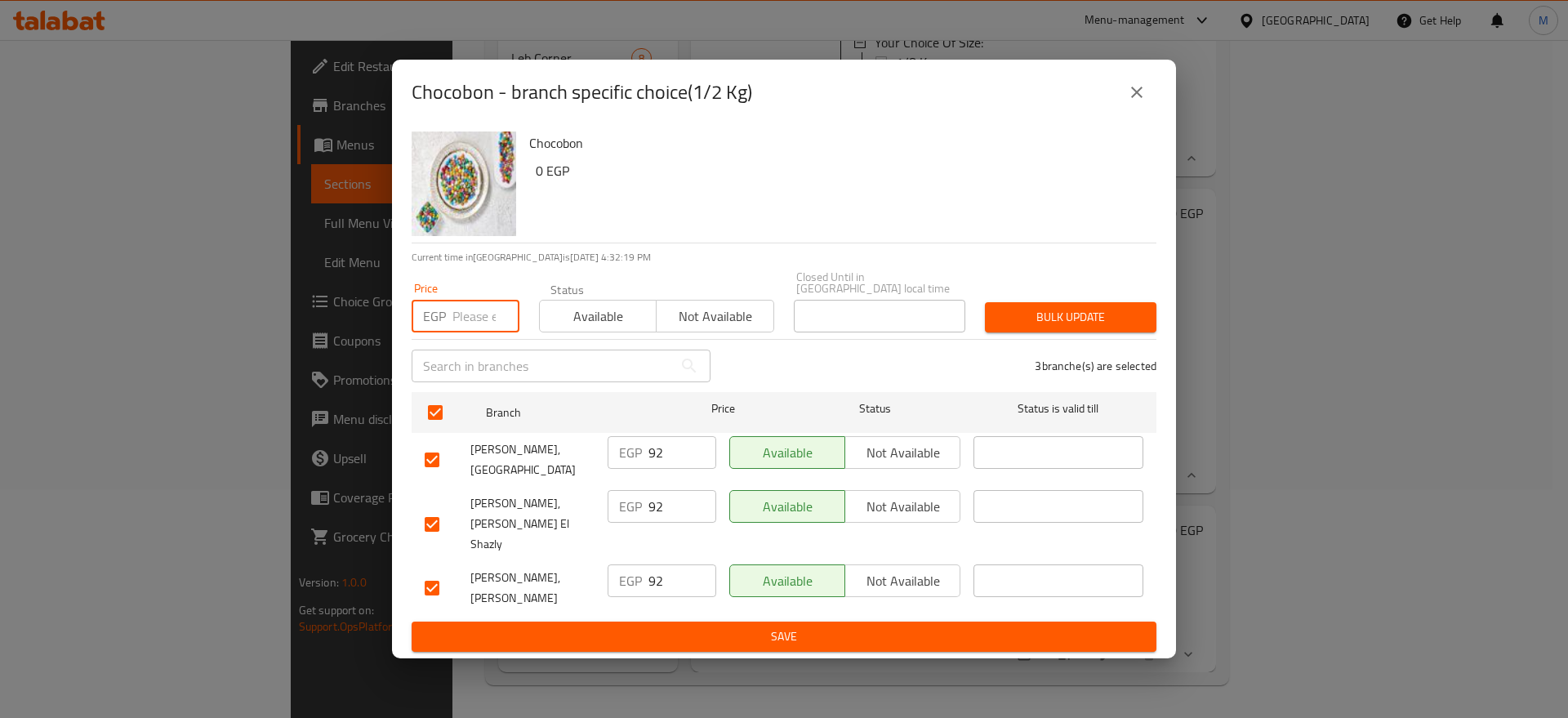
click at [470, 315] on input "number" at bounding box center [486, 315] width 67 height 33
paste input "94"
type input "94"
click at [1032, 323] on span "Bulk update" at bounding box center [1070, 317] width 145 height 21
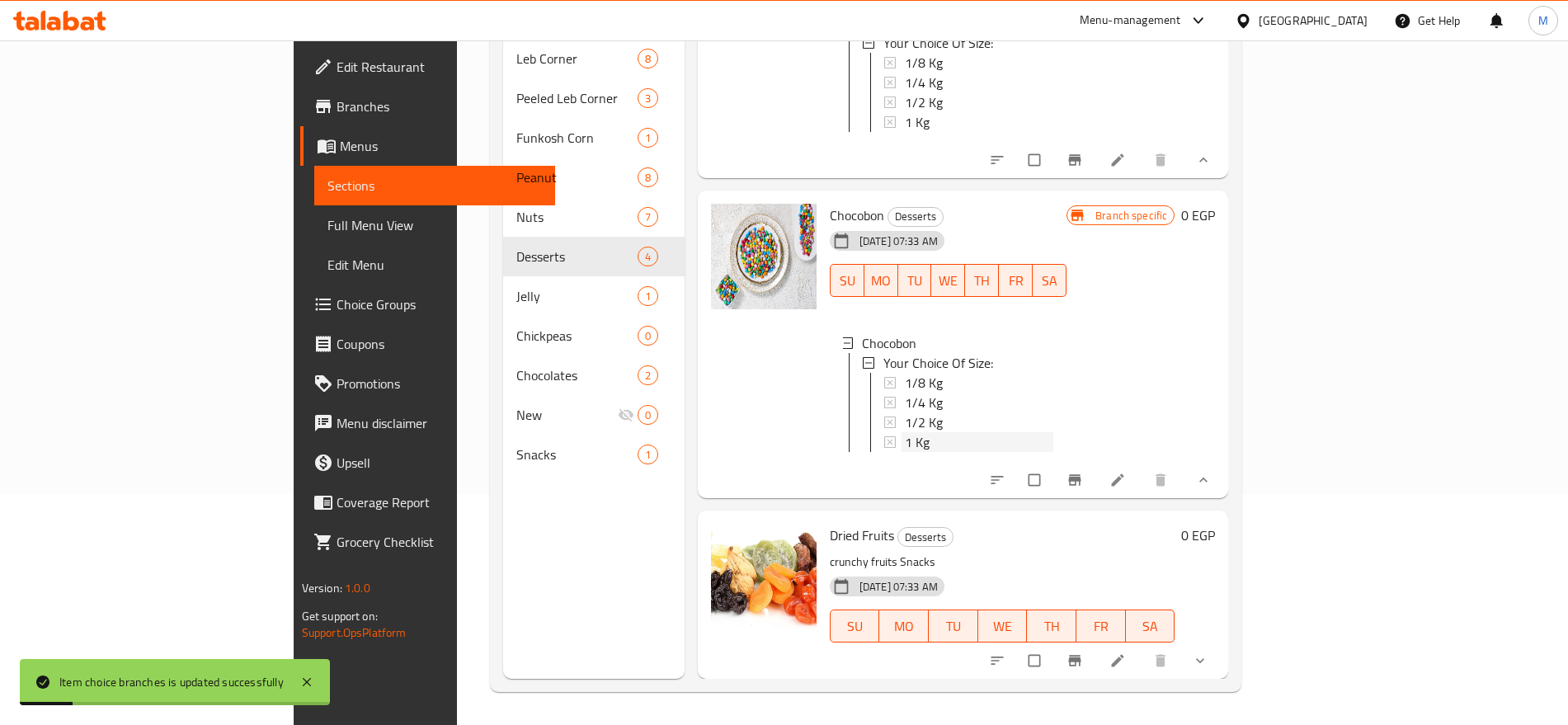
click at [923, 432] on div "1 Kg" at bounding box center [979, 441] width 148 height 20
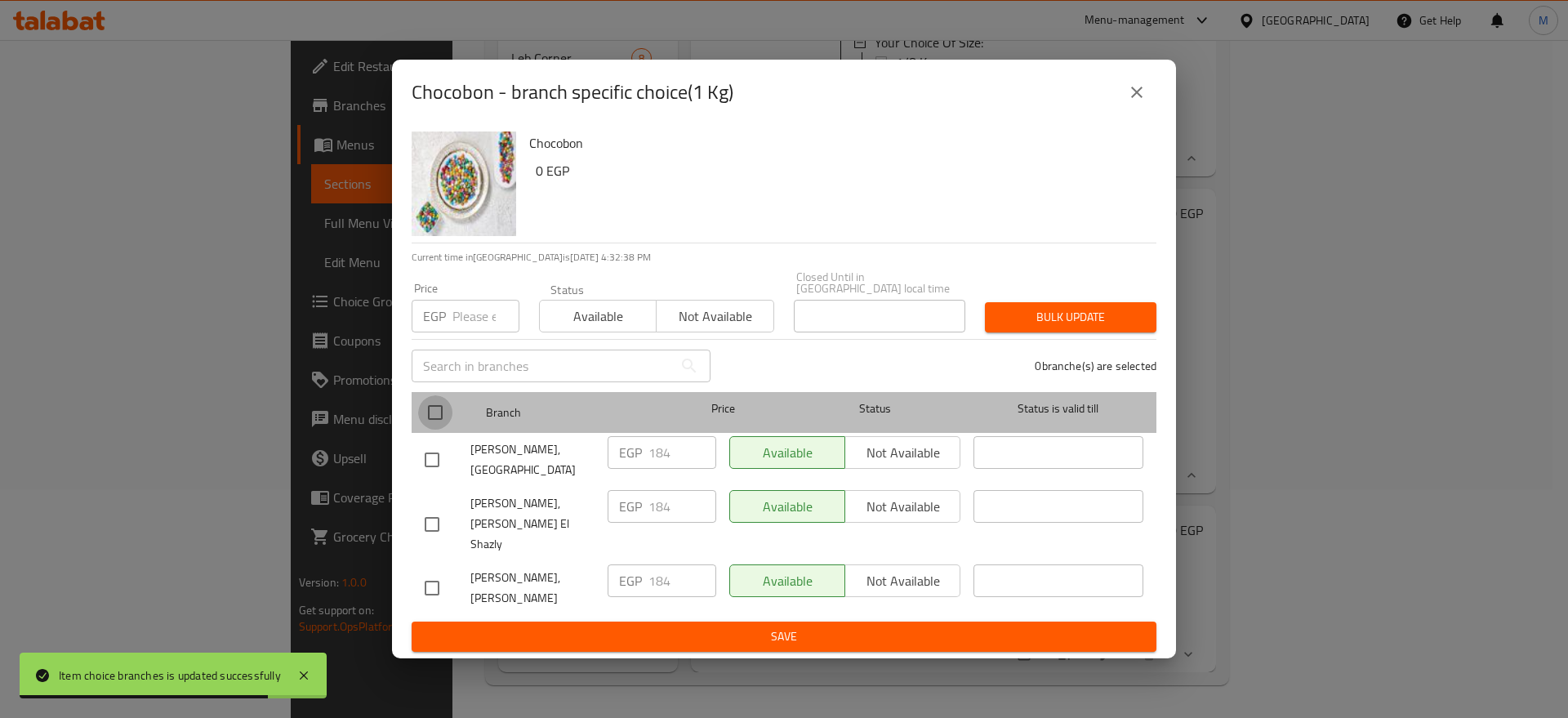
click at [429, 412] on input "checkbox" at bounding box center [435, 412] width 35 height 35
checkbox input "true"
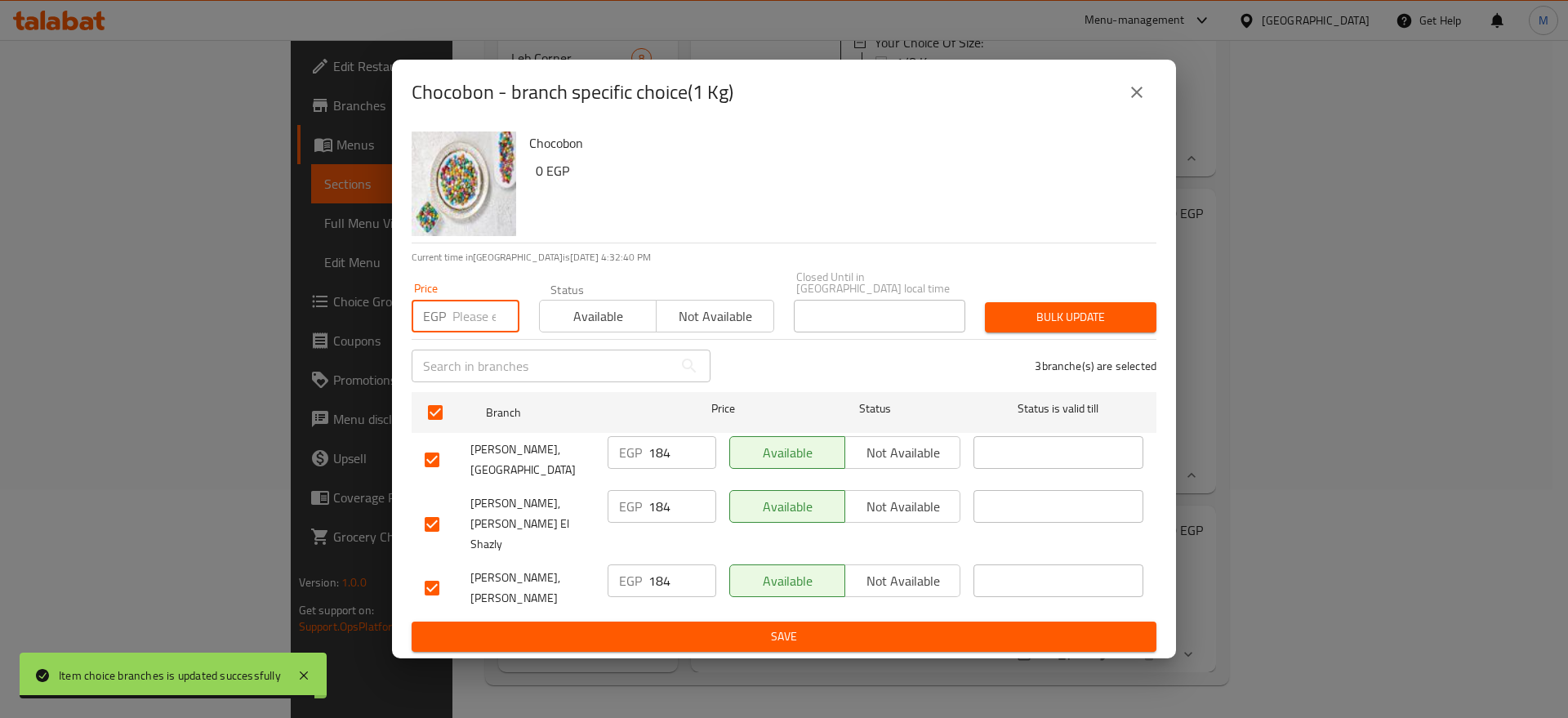
click at [457, 323] on input "number" at bounding box center [486, 315] width 67 height 33
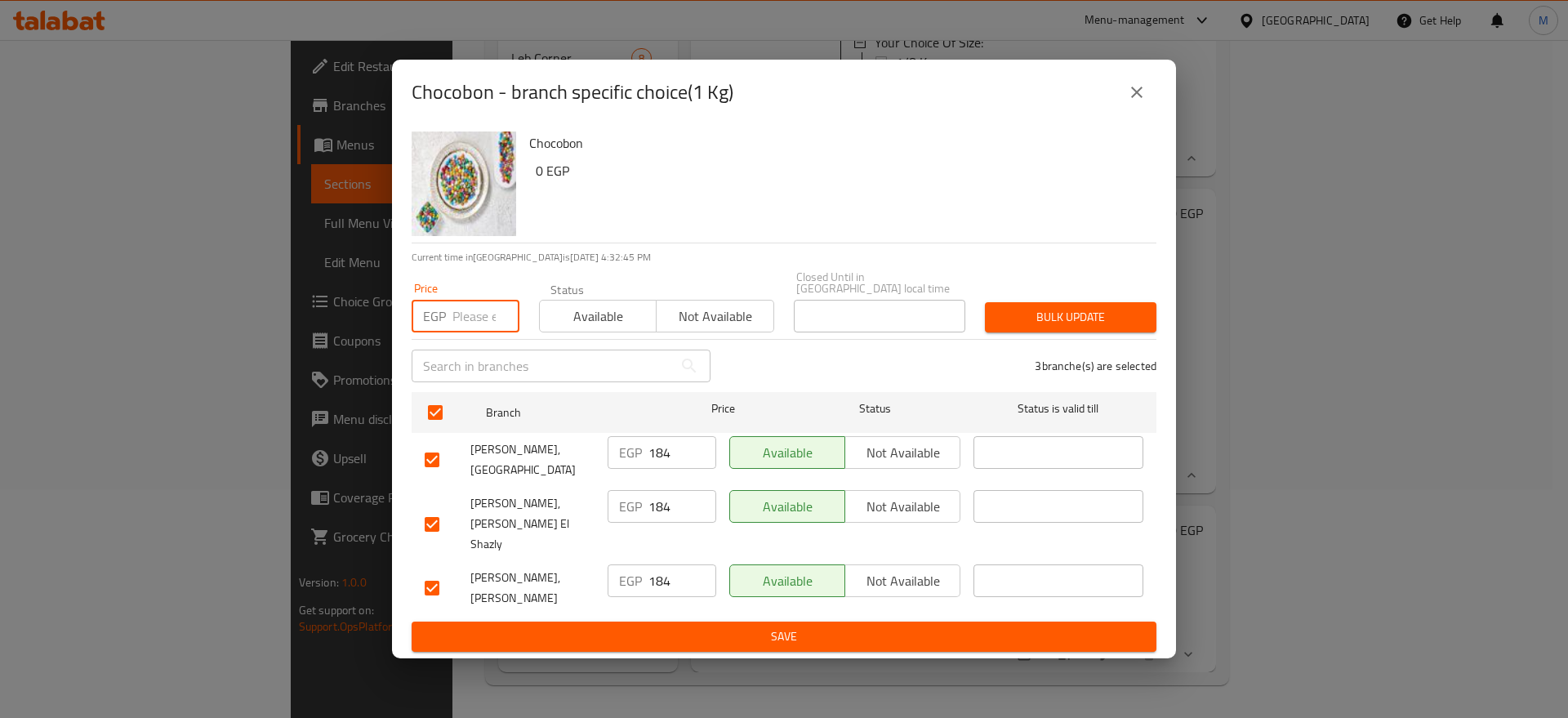
paste input "154"
type input "154"
click at [1085, 307] on button "Bulk update" at bounding box center [1070, 317] width 171 height 30
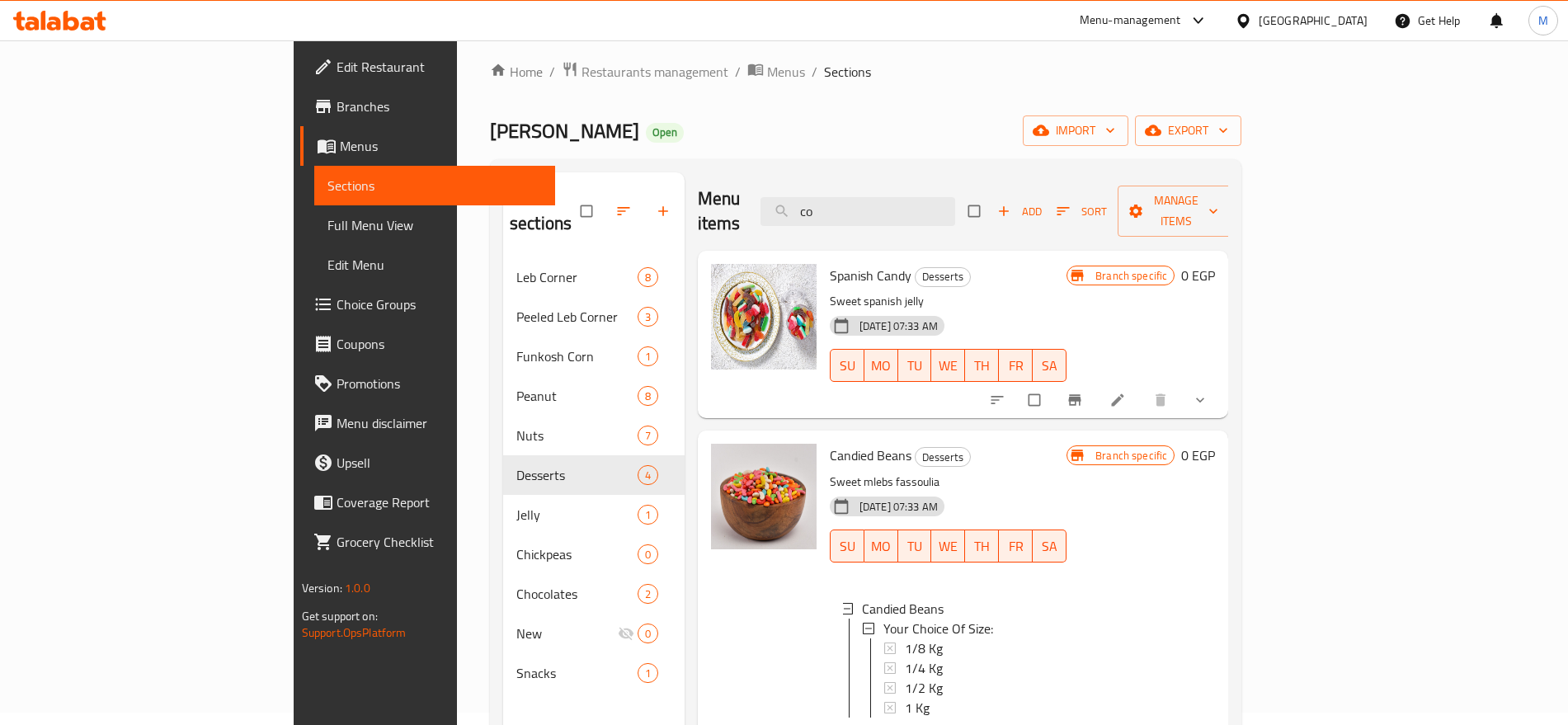
scroll to position [0, 0]
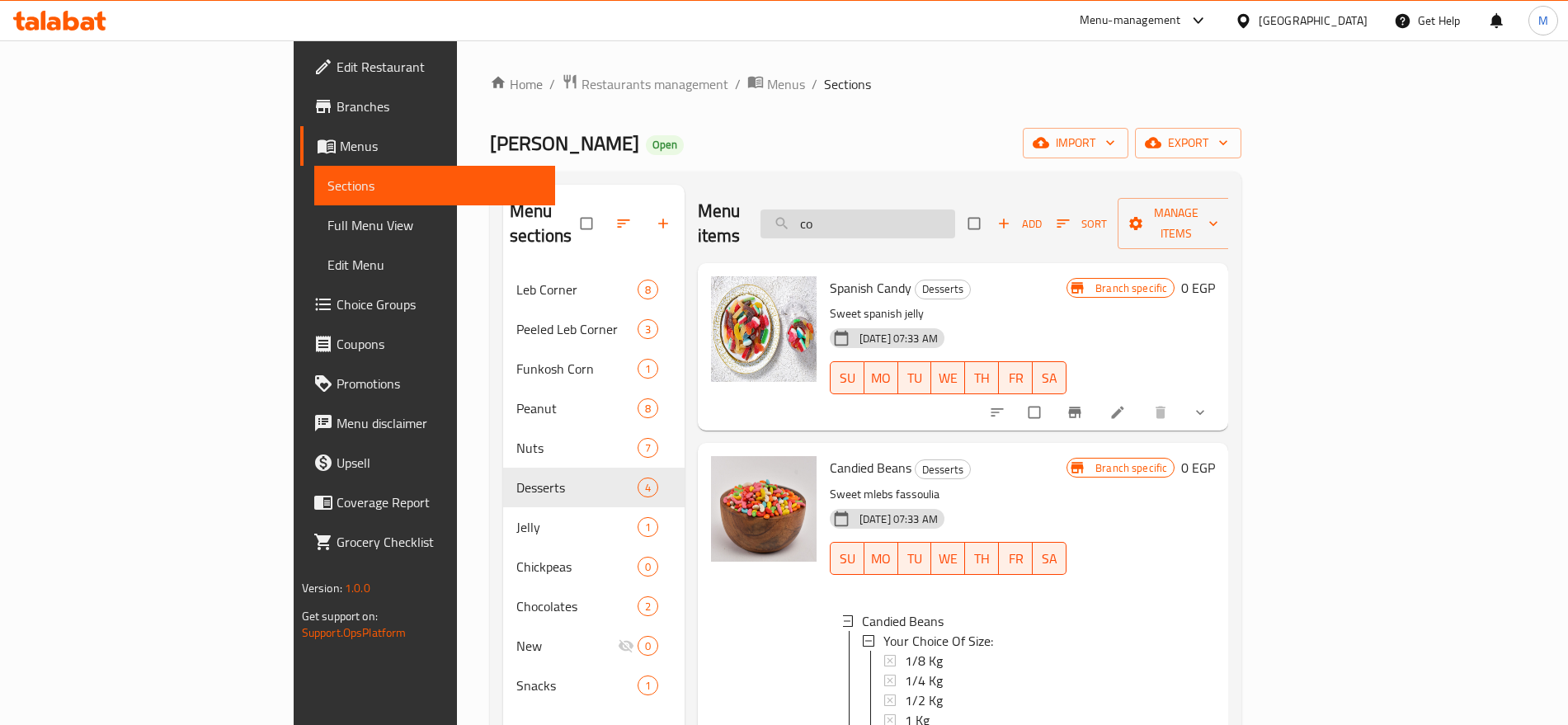
click at [916, 210] on input "co" at bounding box center [858, 224] width 195 height 29
paste input "رول"
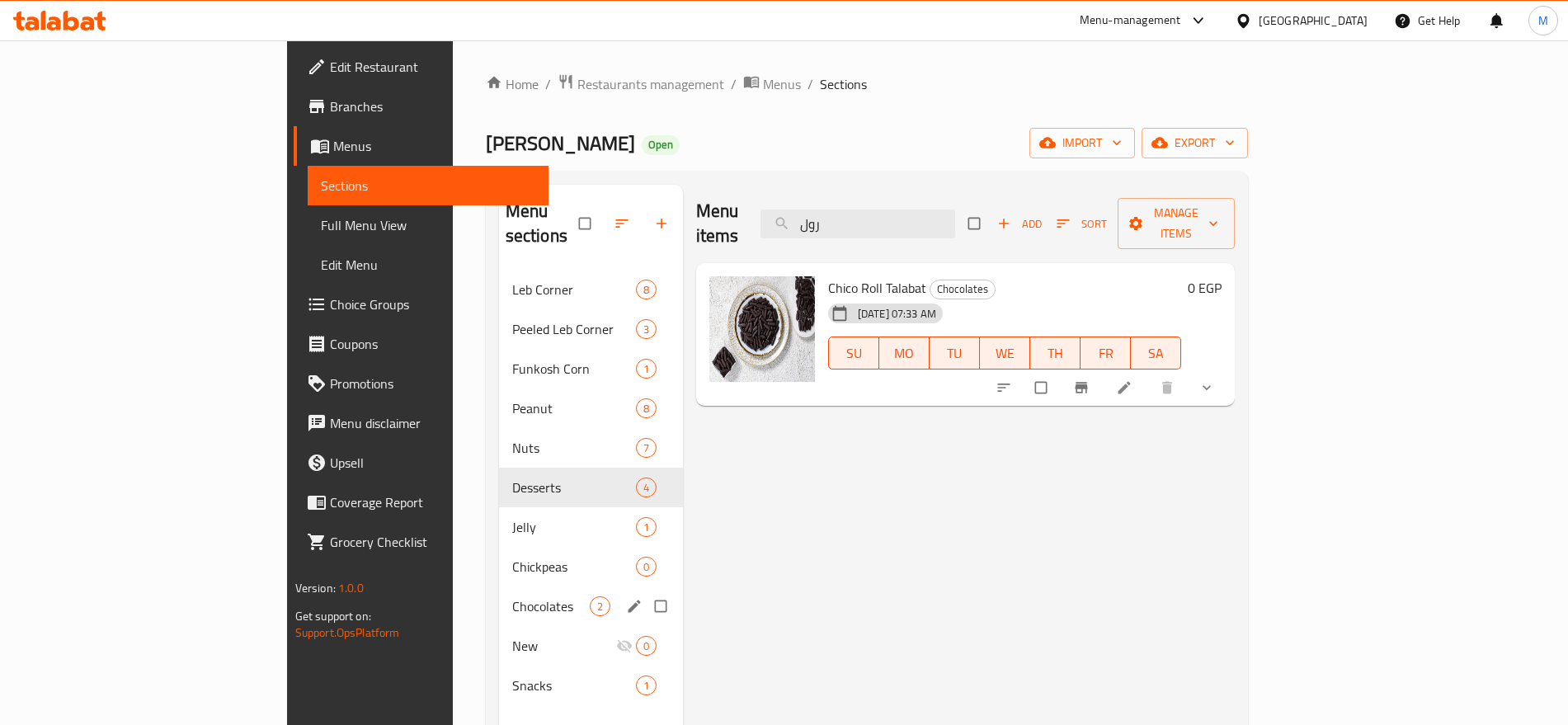
type input "رول"
click at [499, 586] on div "Chocolates 2" at bounding box center [591, 606] width 184 height 40
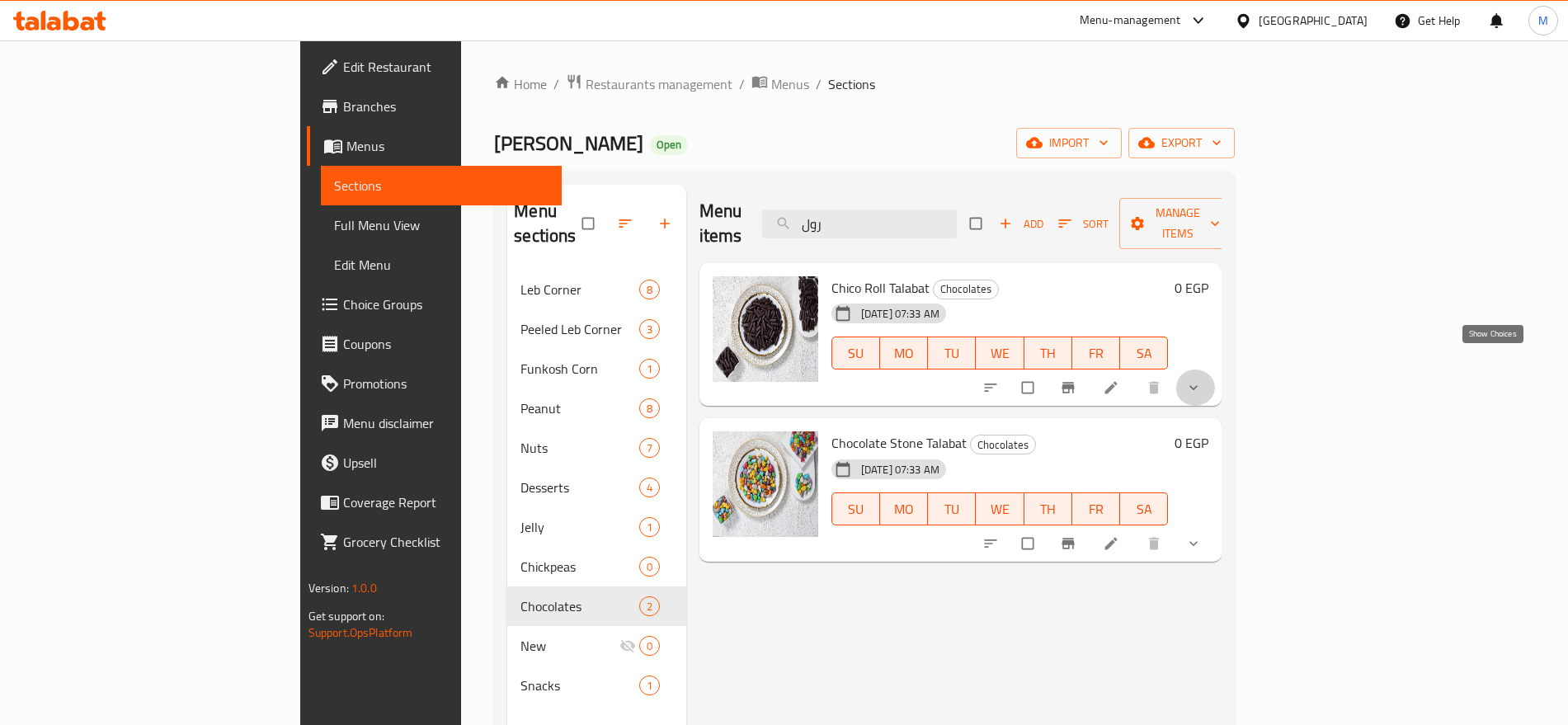
click at [1202, 379] on icon "show more" at bounding box center [1193, 387] width 16 height 16
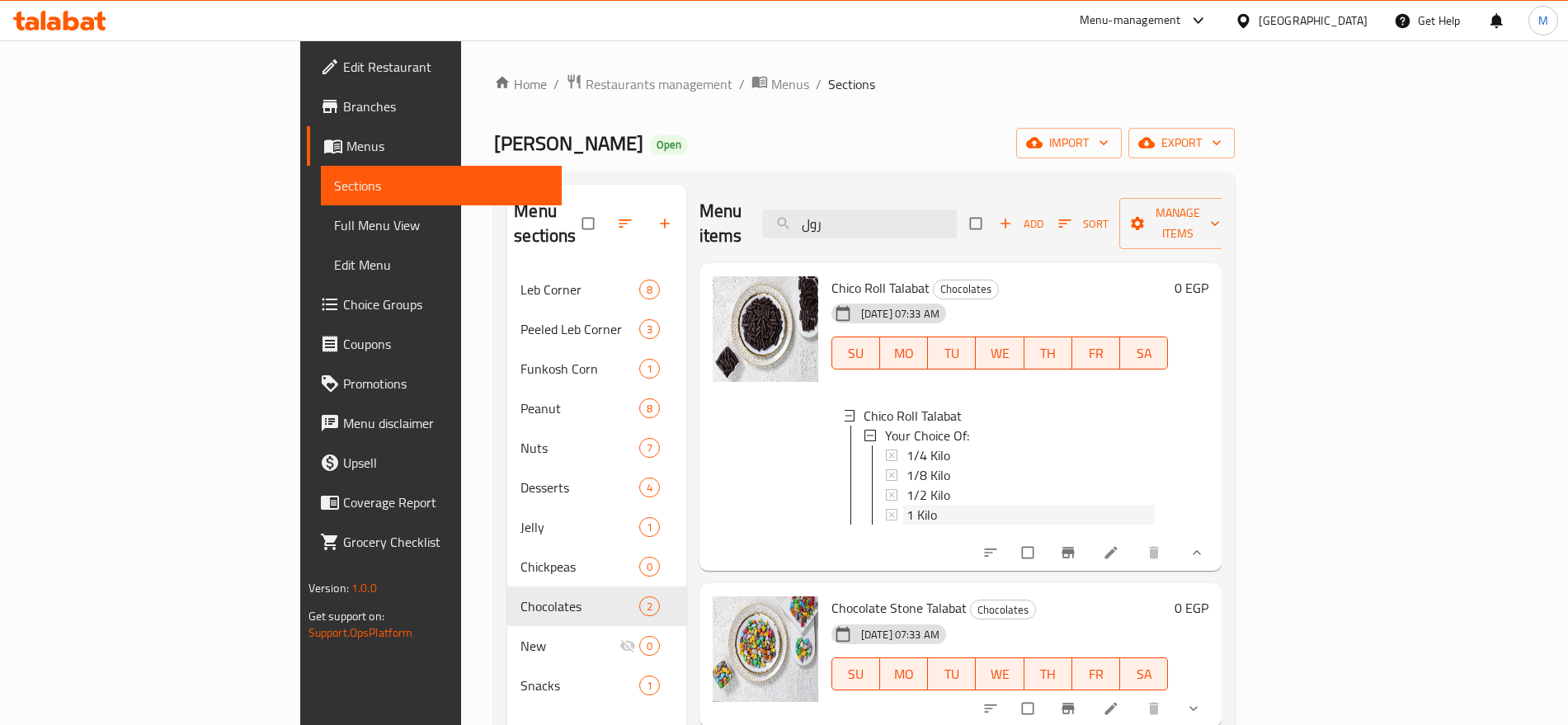
click at [907, 505] on div "1 Kilo" at bounding box center [1031, 514] width 249 height 20
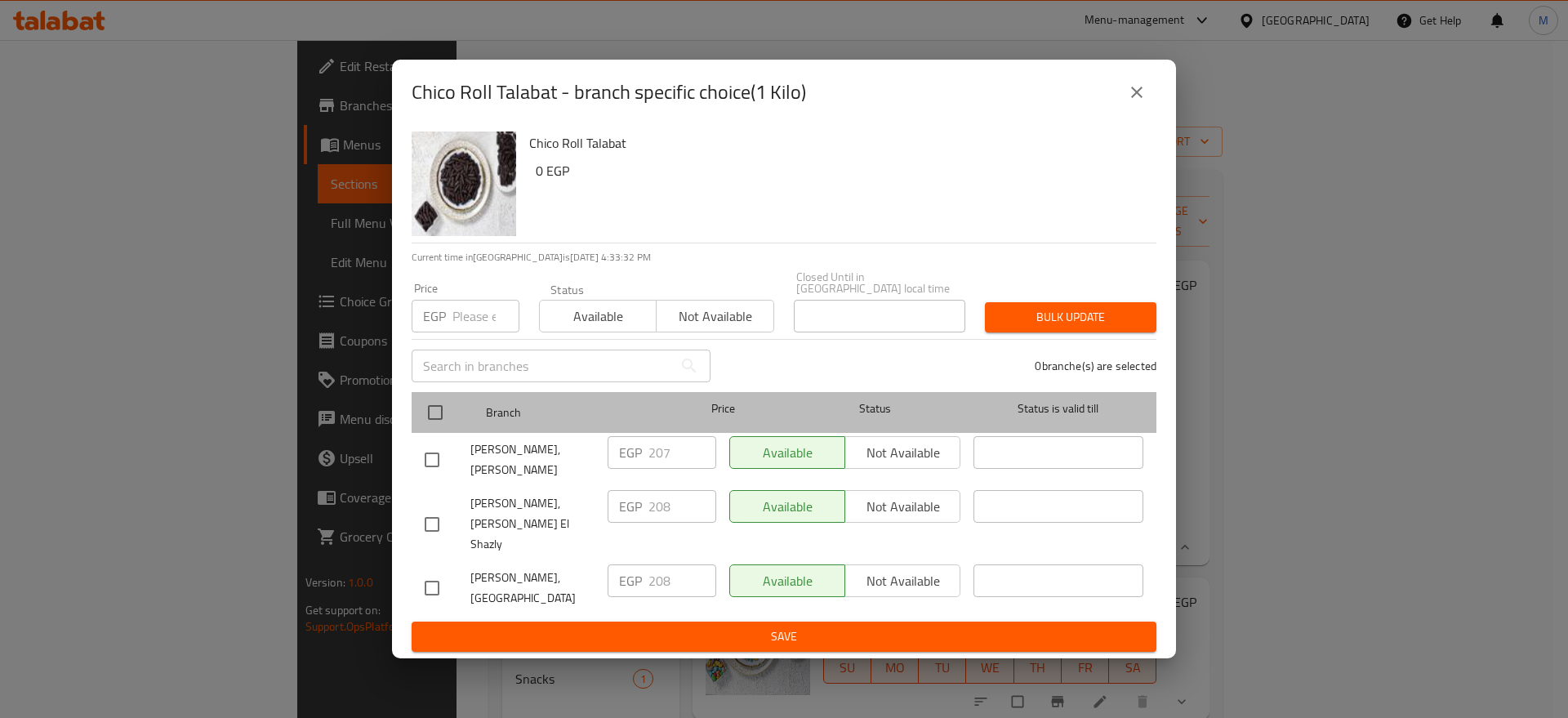
click at [464, 419] on div at bounding box center [448, 412] width 61 height 48
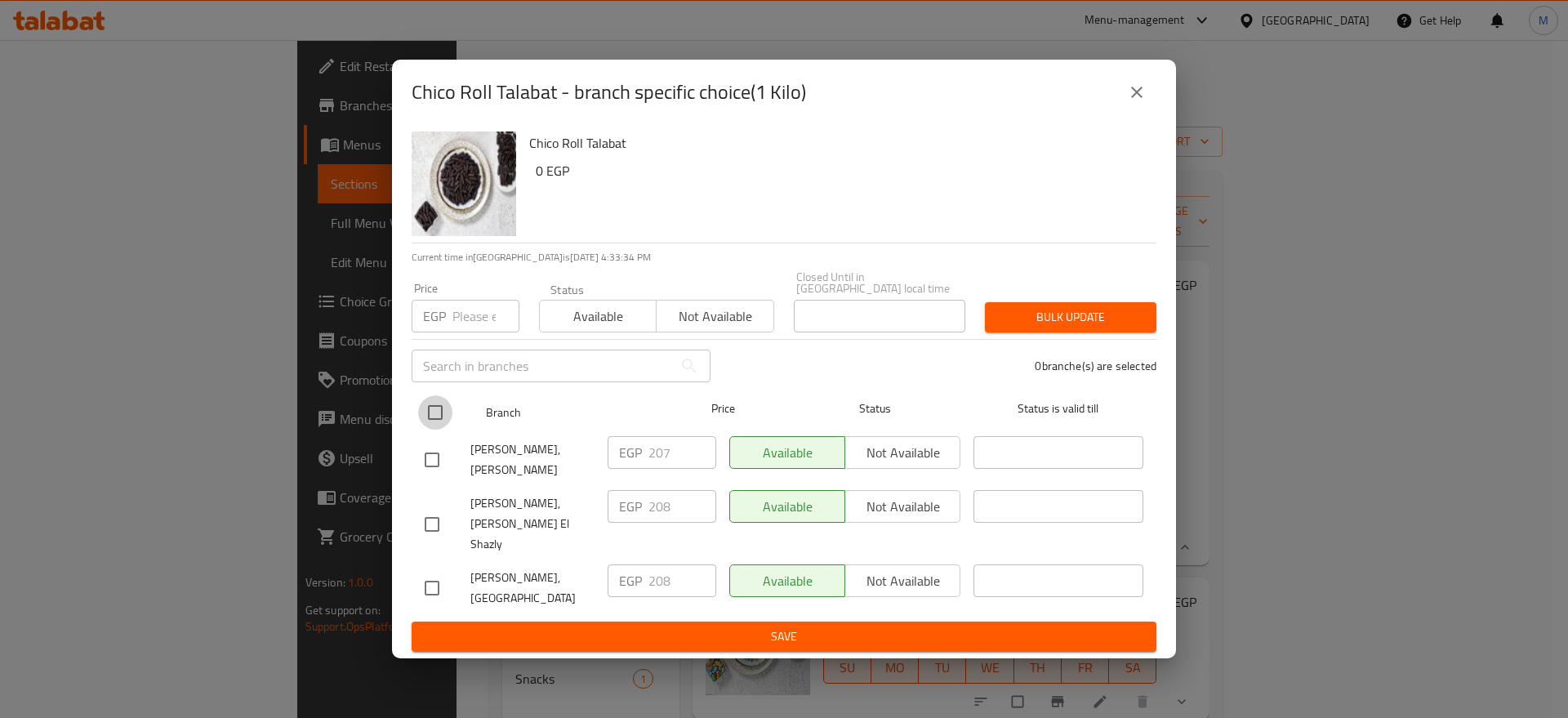
click at [434, 420] on input "checkbox" at bounding box center [435, 412] width 35 height 35
checkbox input "true"
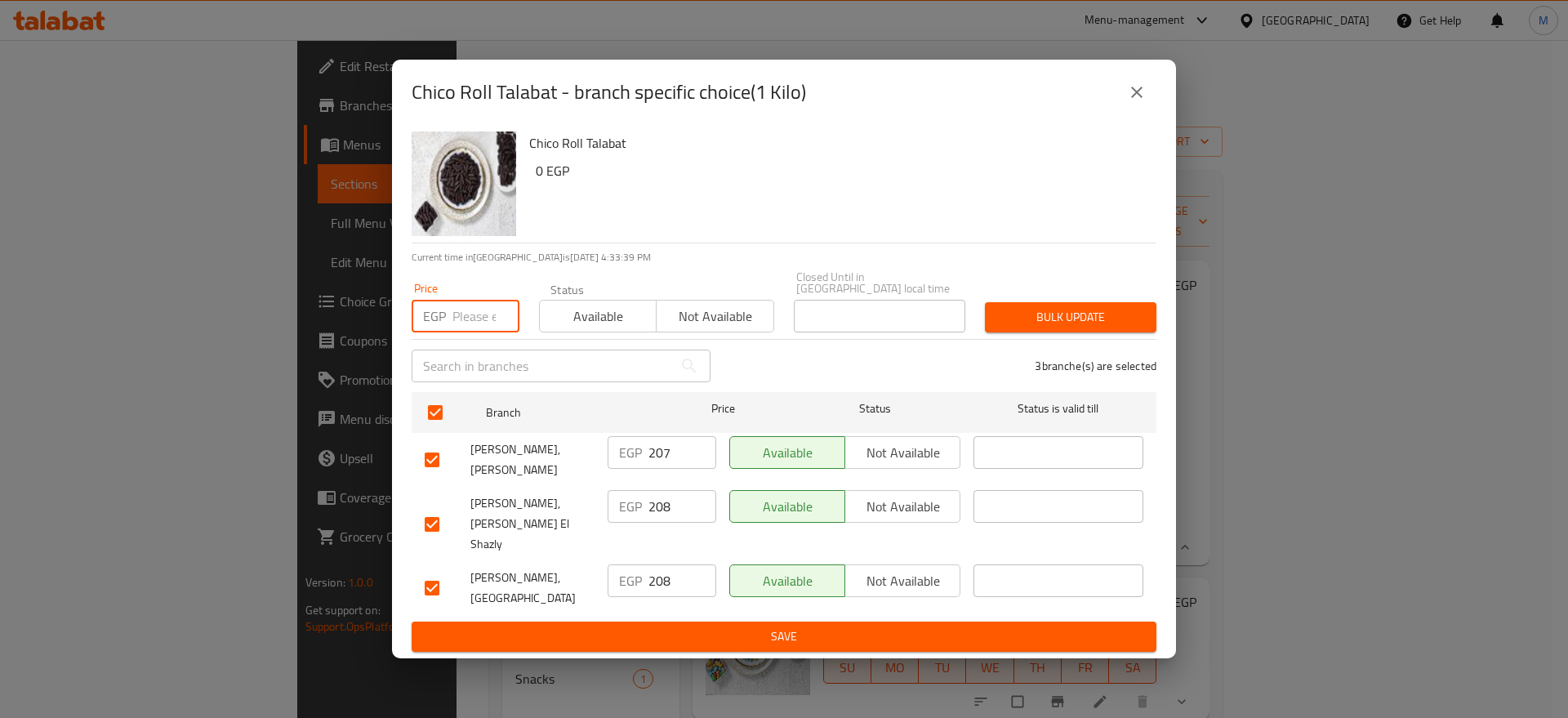
click at [468, 323] on input "number" at bounding box center [486, 315] width 67 height 33
paste input "211"
type input "211"
click at [1009, 323] on span "Bulk update" at bounding box center [1070, 317] width 145 height 21
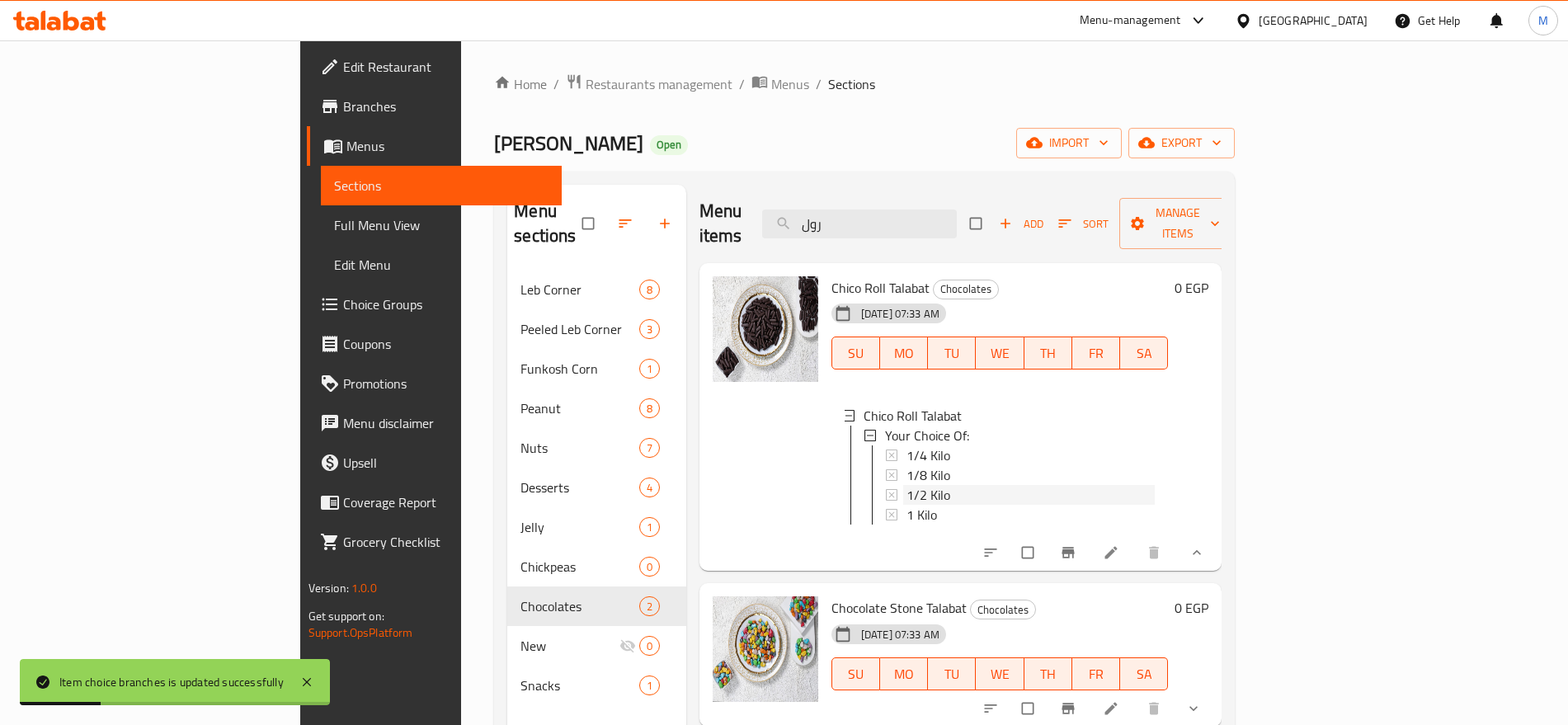
click at [907, 485] on div "1/2 Kilo" at bounding box center [1031, 494] width 249 height 20
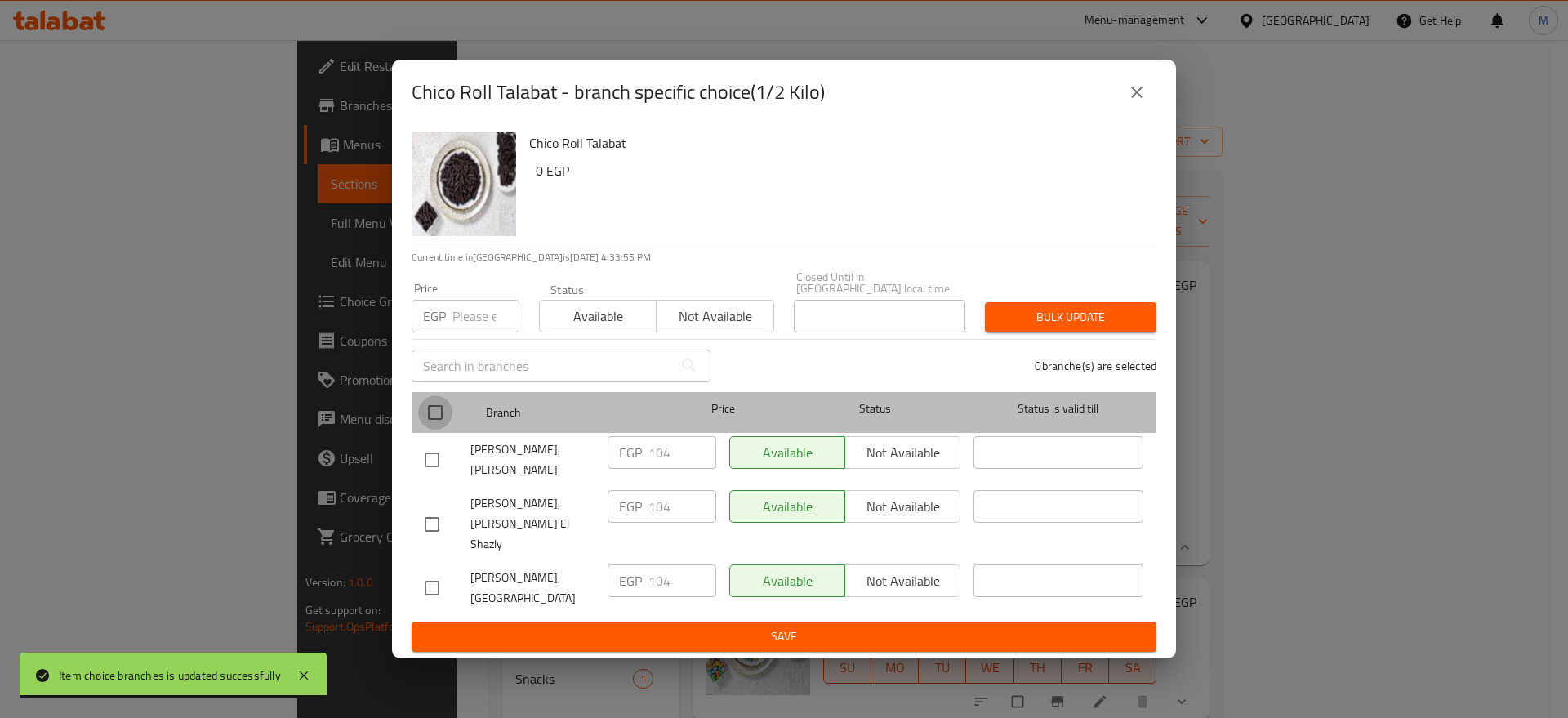
click at [432, 425] on input "checkbox" at bounding box center [435, 412] width 35 height 35
checkbox input "true"
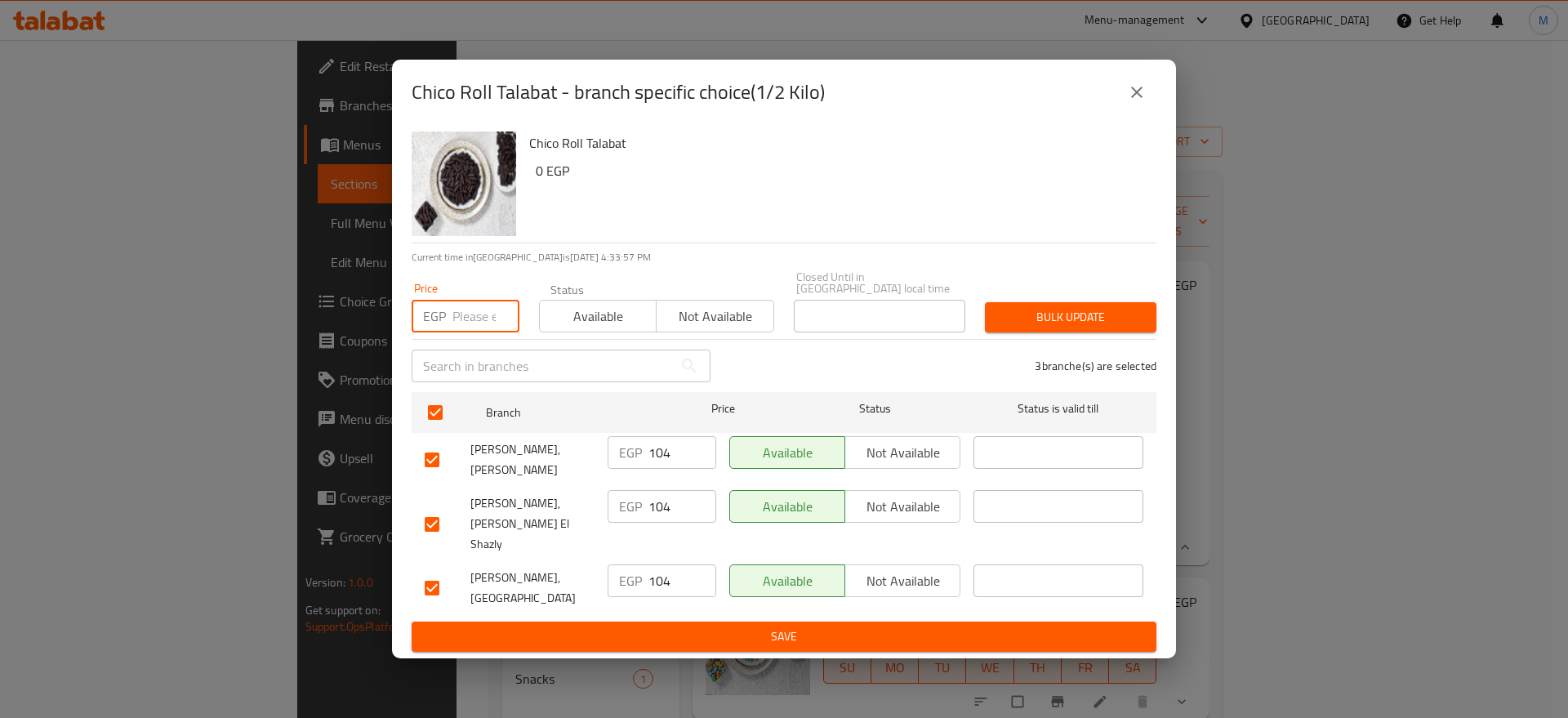
click at [476, 321] on input "number" at bounding box center [486, 315] width 67 height 33
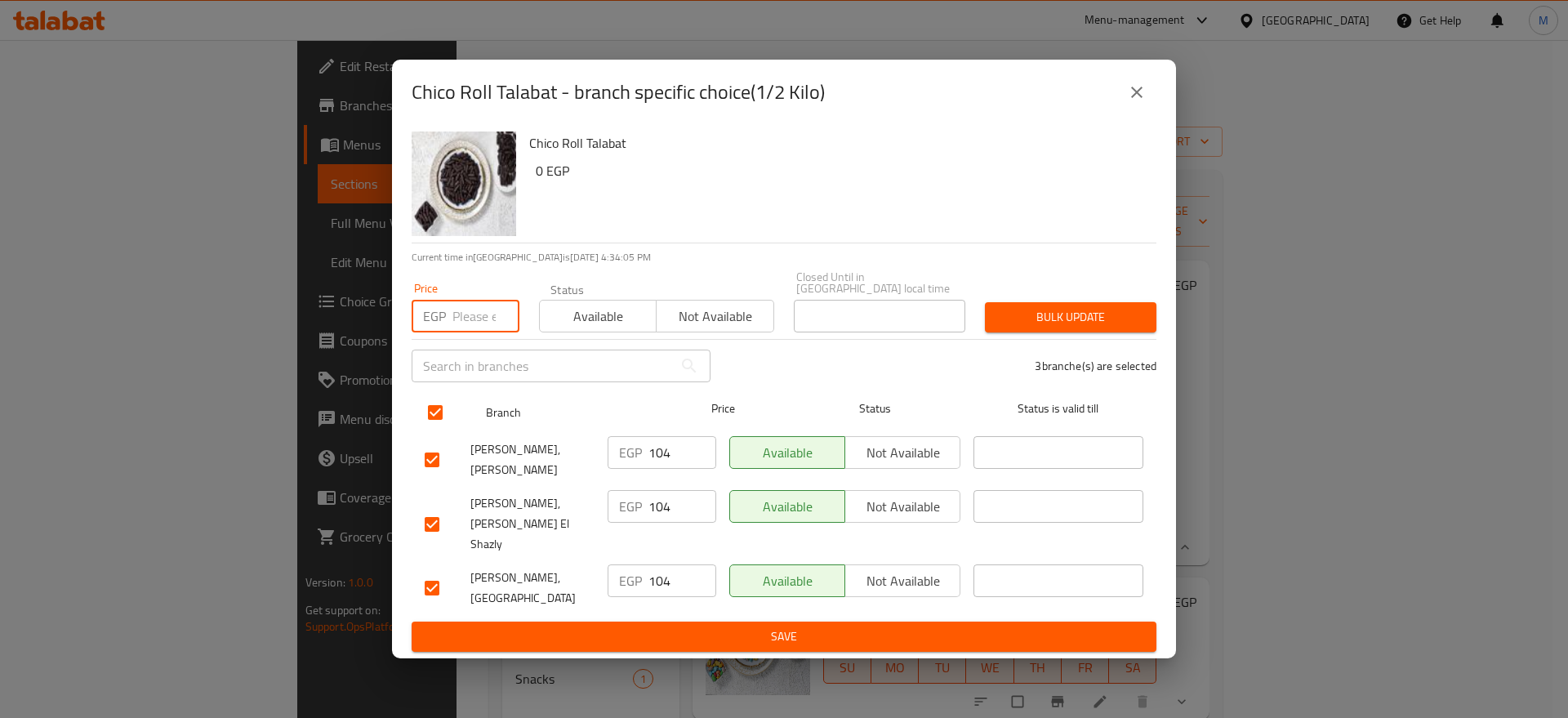
paste input "105"
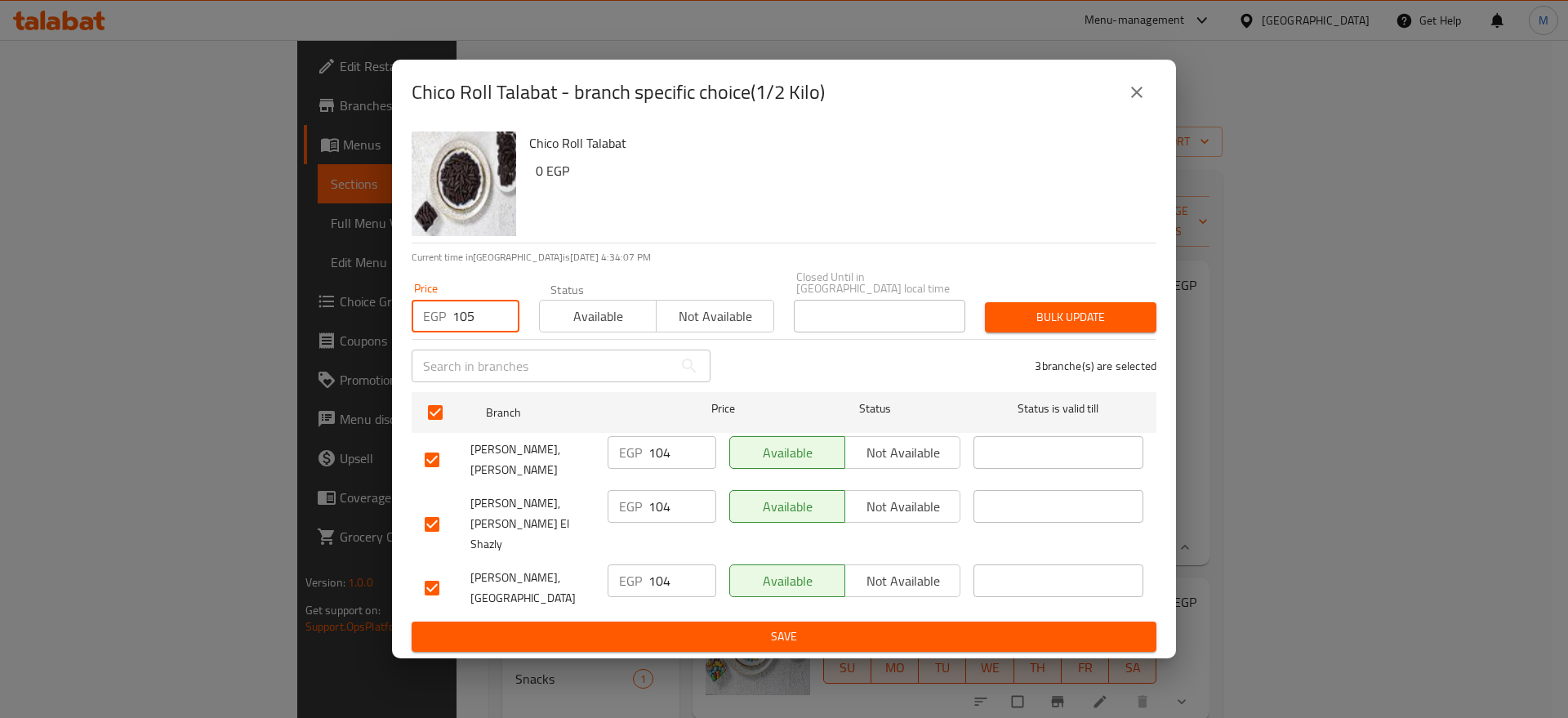
type input "105"
click at [1087, 328] on span "Bulk update" at bounding box center [1070, 317] width 145 height 21
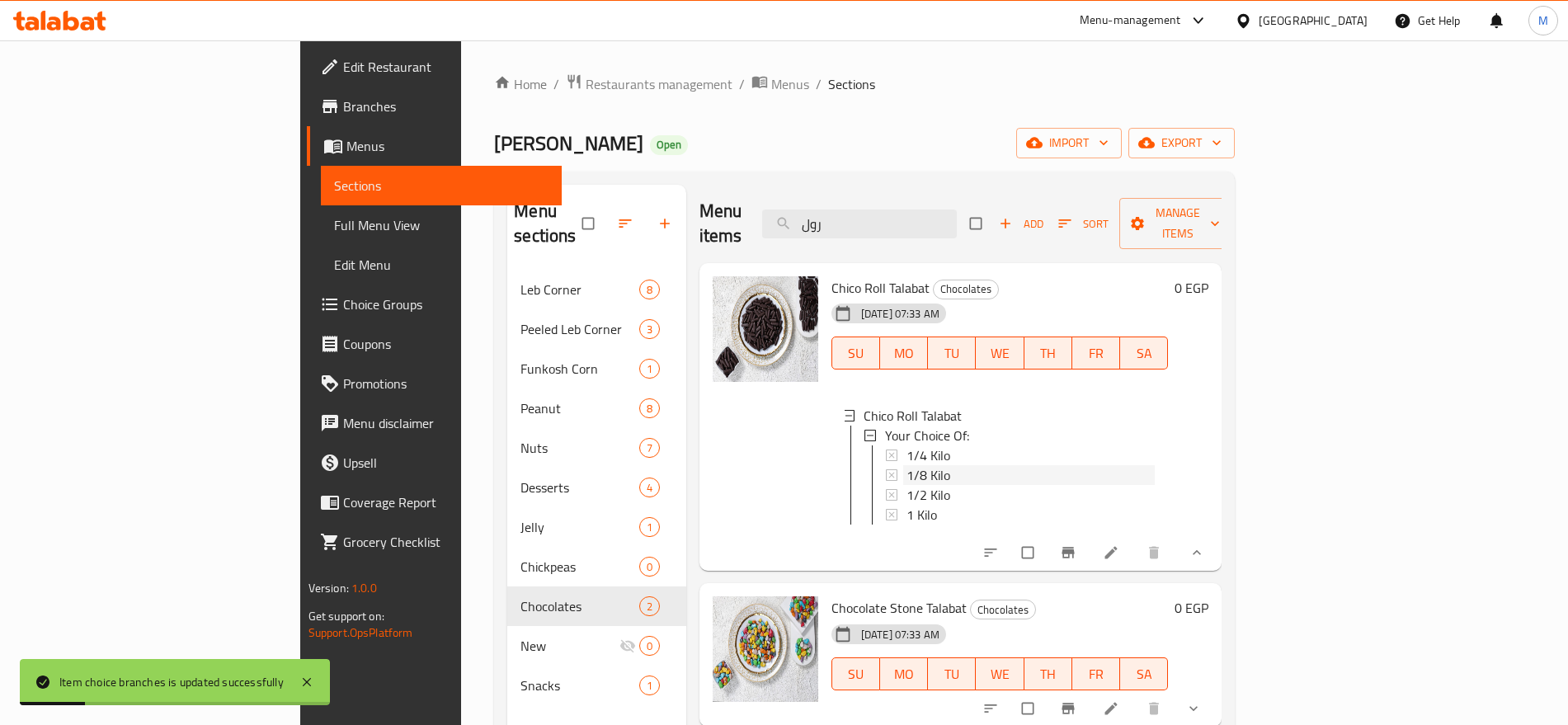
click at [907, 465] on div "1/8 Kilo" at bounding box center [1031, 475] width 249 height 20
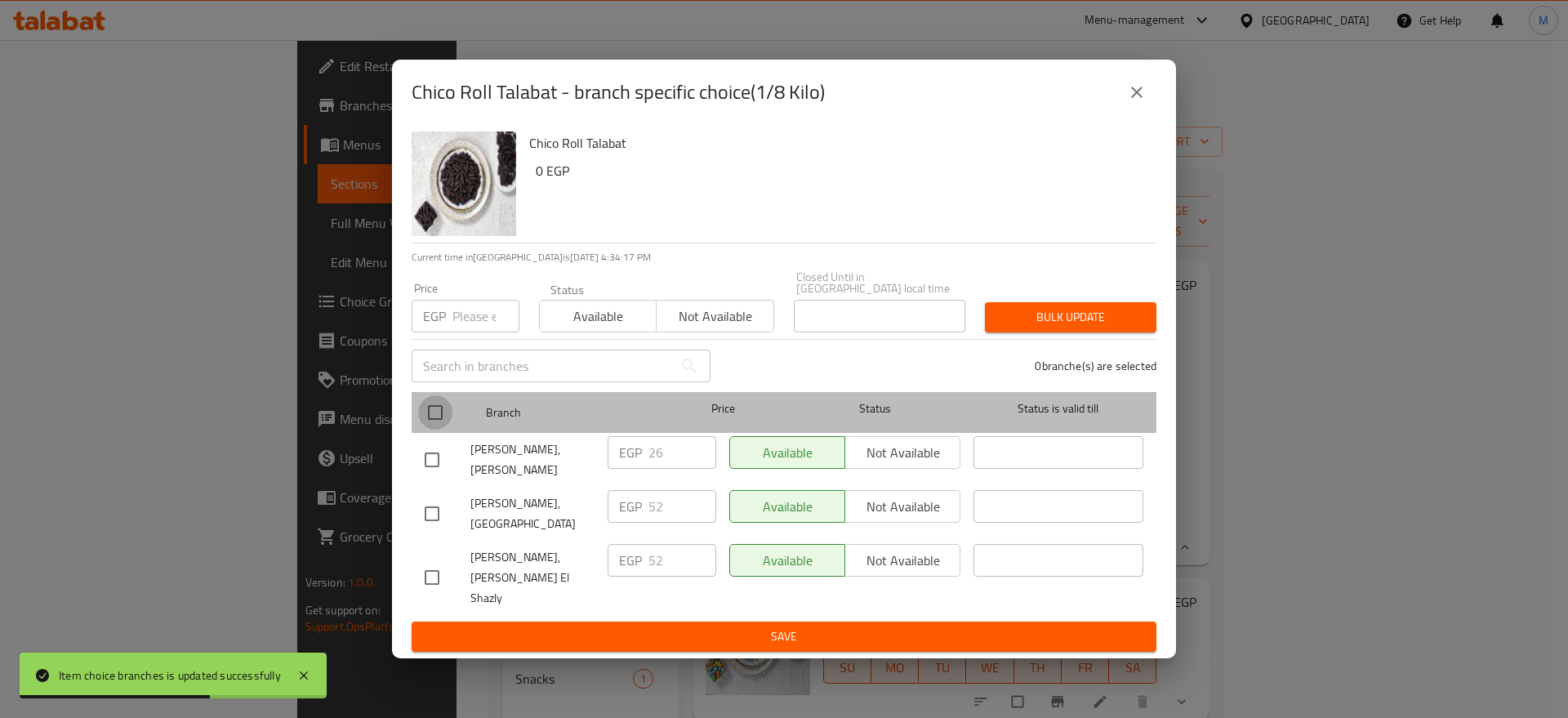
click at [432, 415] on input "checkbox" at bounding box center [435, 412] width 35 height 35
checkbox input "true"
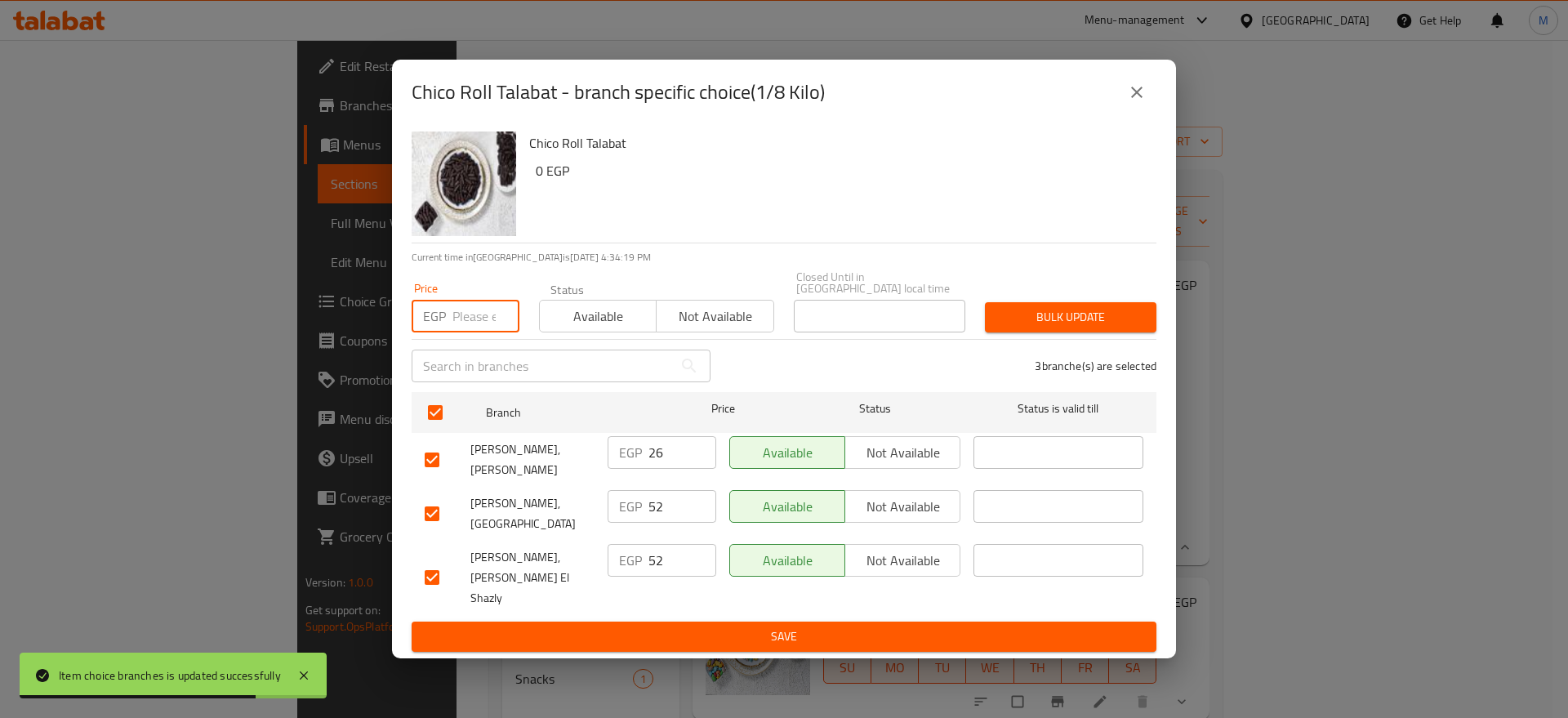
click at [483, 309] on input "number" at bounding box center [486, 315] width 67 height 33
paste input "53"
type input "53"
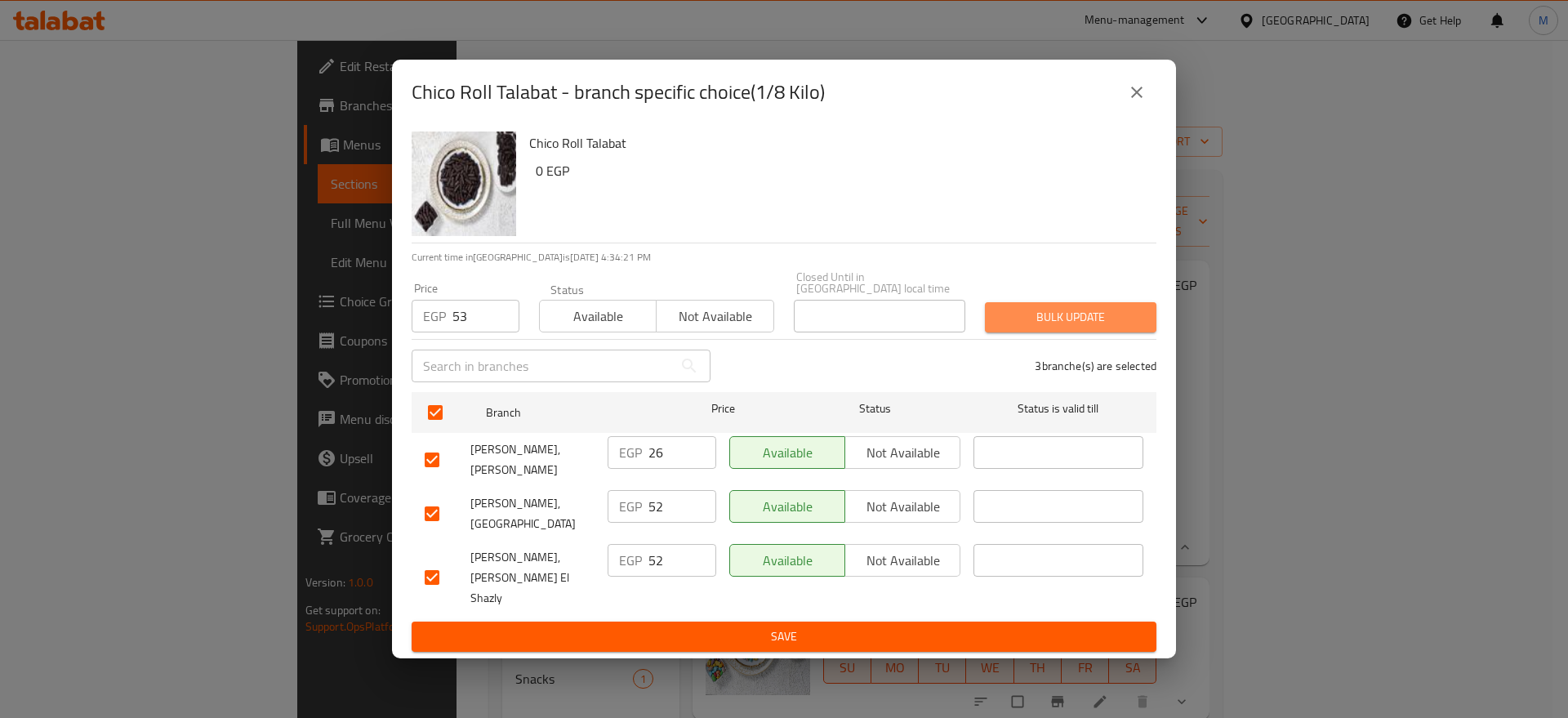
click at [1014, 311] on span "Bulk update" at bounding box center [1070, 317] width 145 height 21
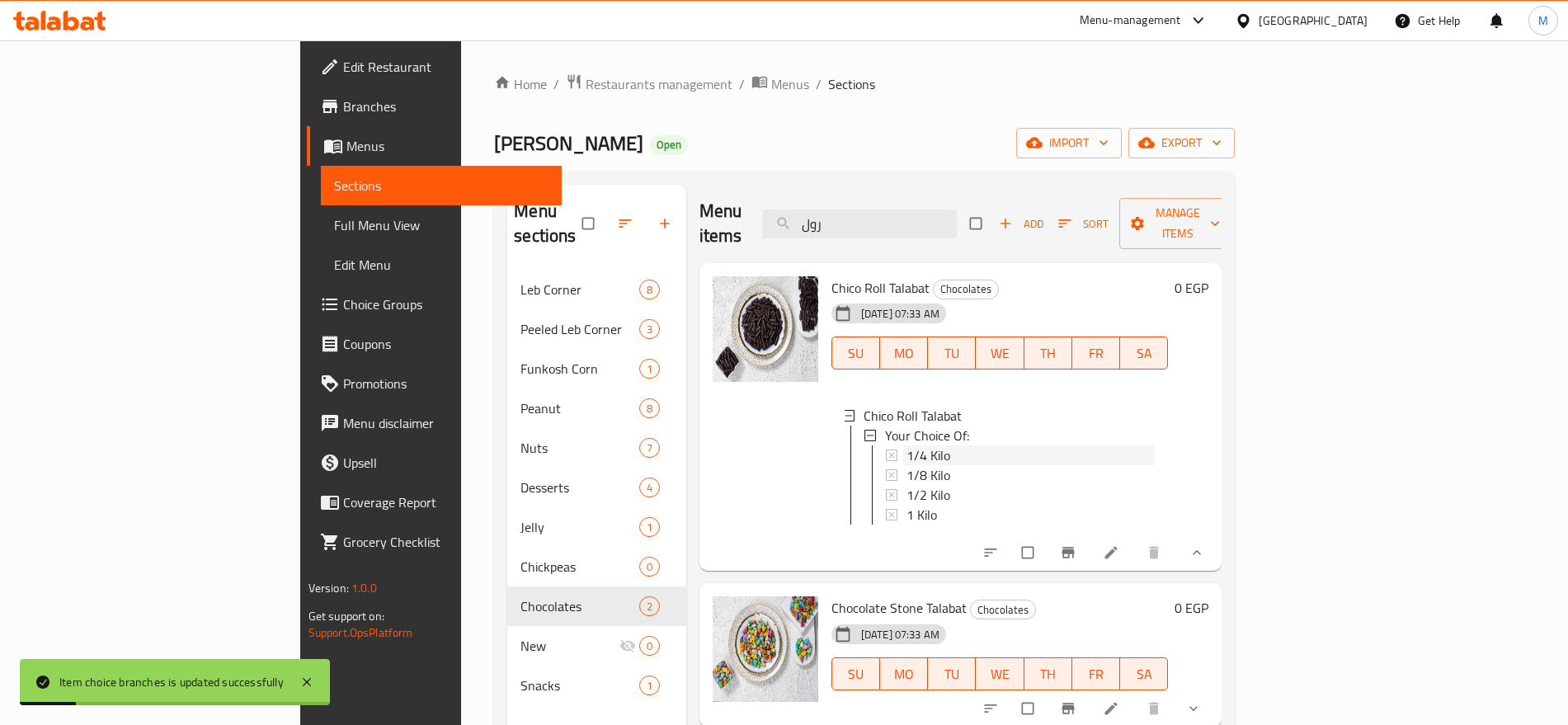
click at [907, 445] on div "1/4 Kilo" at bounding box center [1031, 455] width 249 height 20
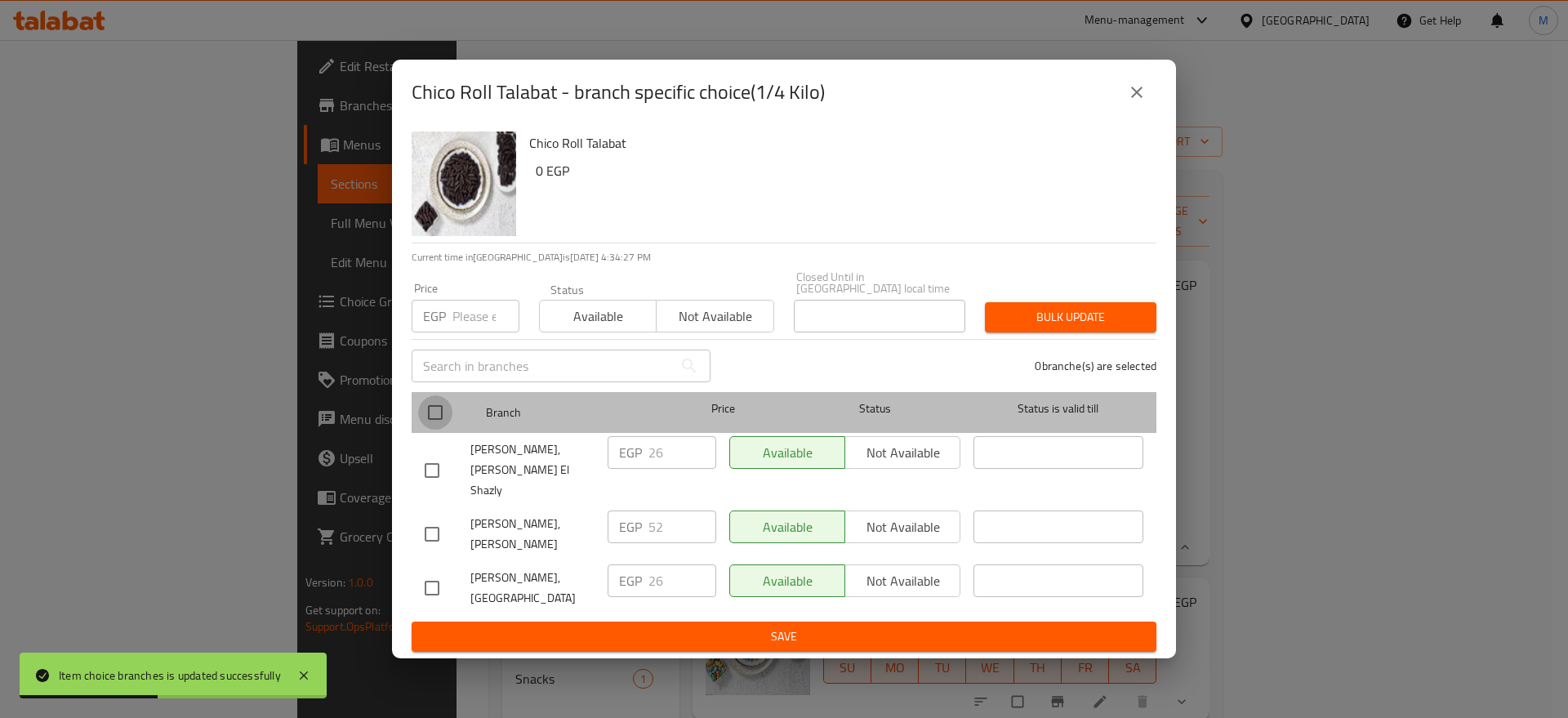
click at [438, 416] on input "checkbox" at bounding box center [435, 412] width 35 height 35
checkbox input "true"
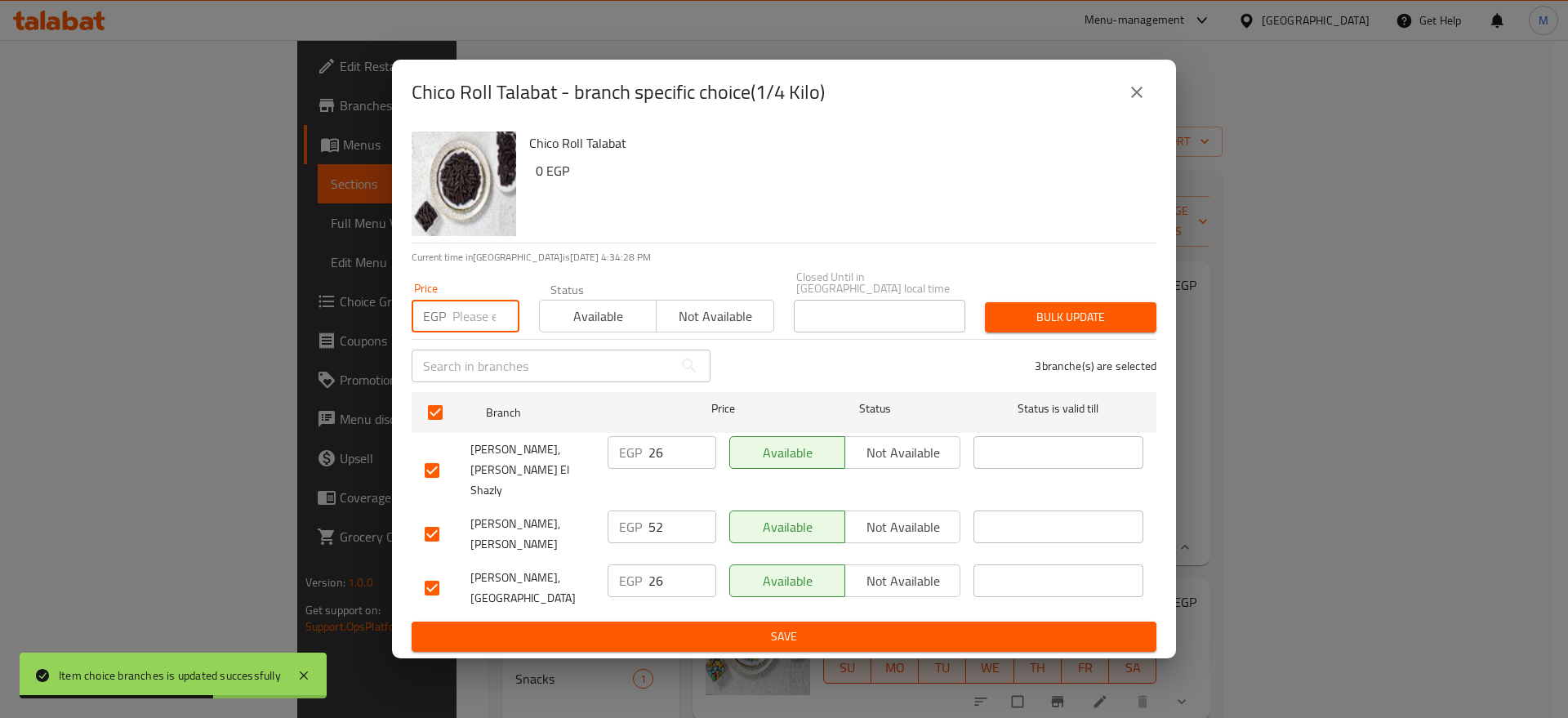
click at [471, 322] on input "number" at bounding box center [486, 315] width 67 height 33
paste input "53"
type input "53"
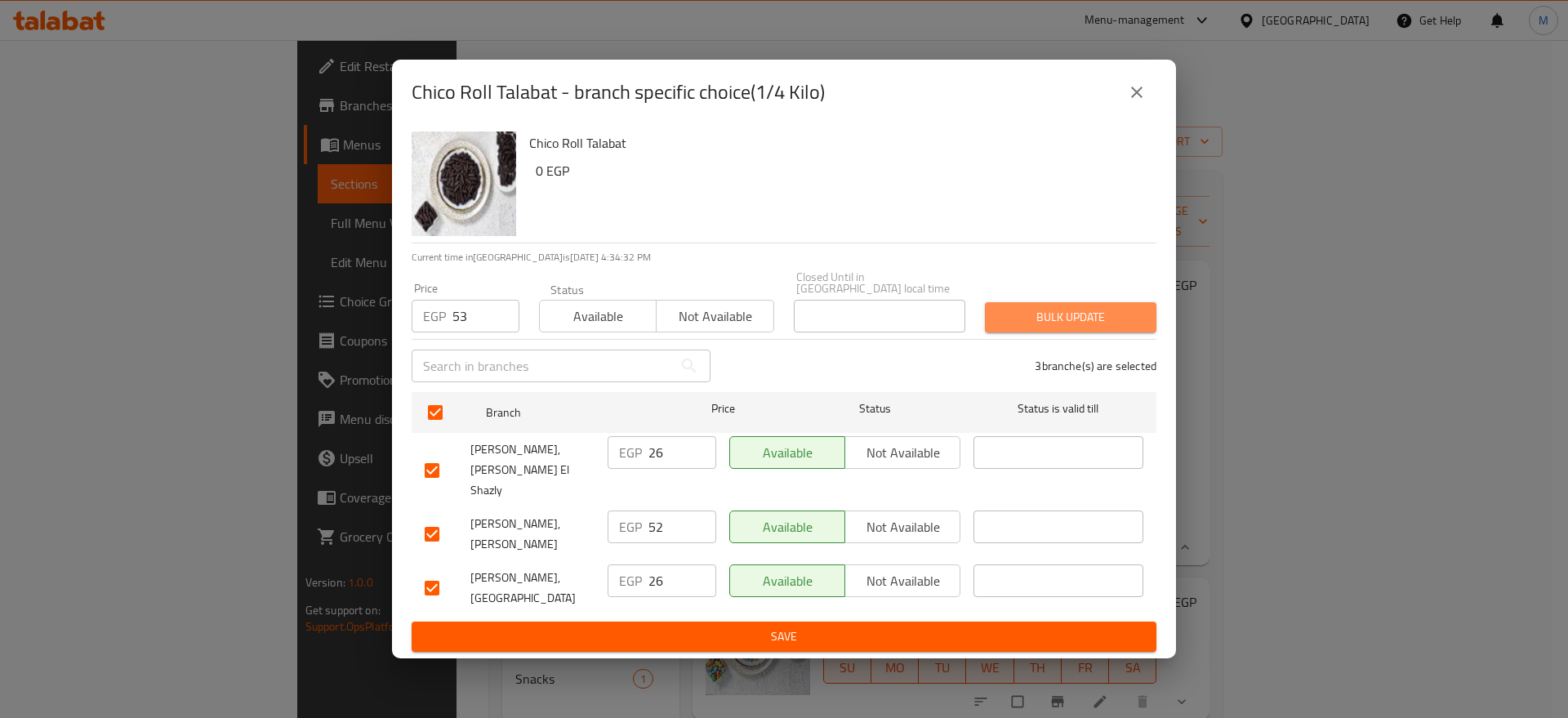
click at [1040, 311] on span "Bulk update" at bounding box center [1070, 317] width 145 height 21
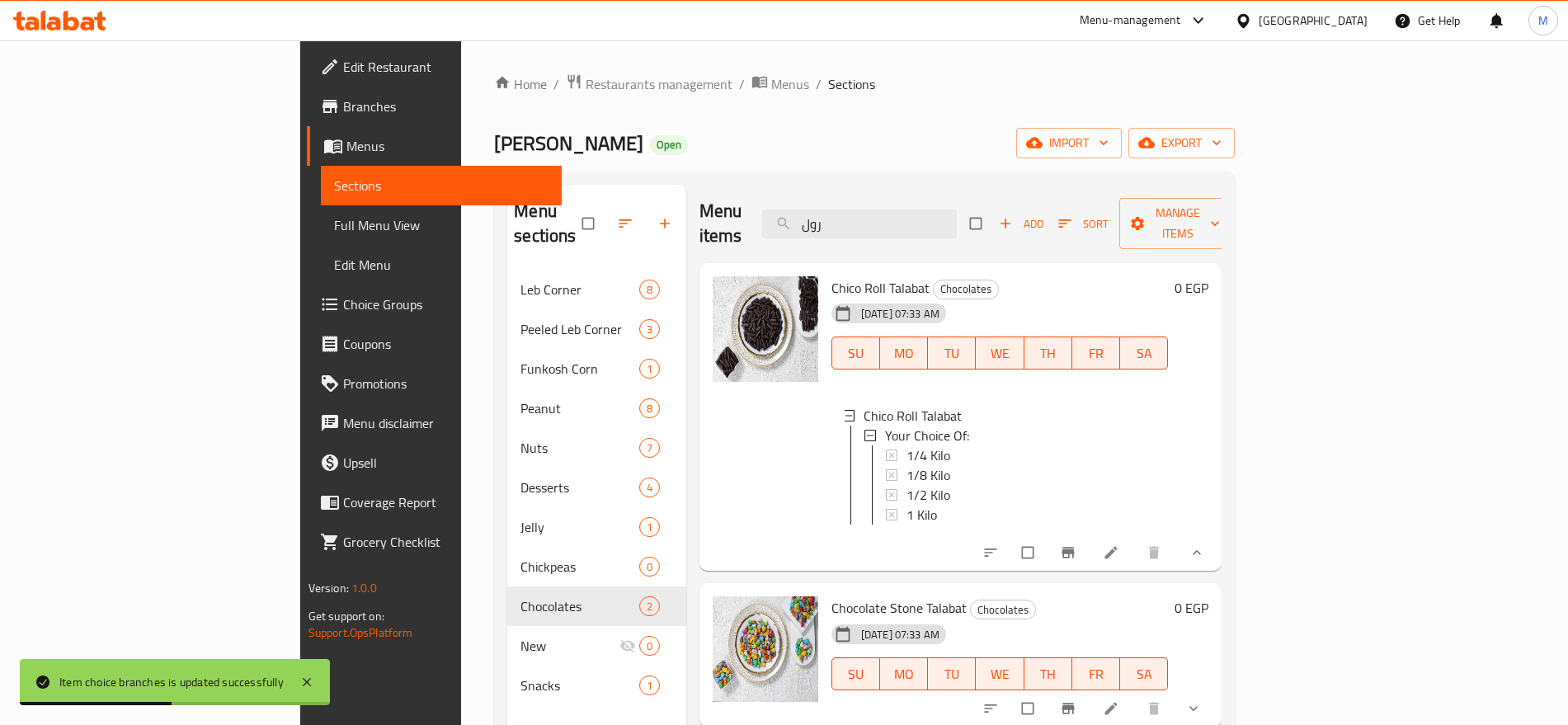
click at [984, 445] on div "1/4 Kilo" at bounding box center [1031, 455] width 249 height 20
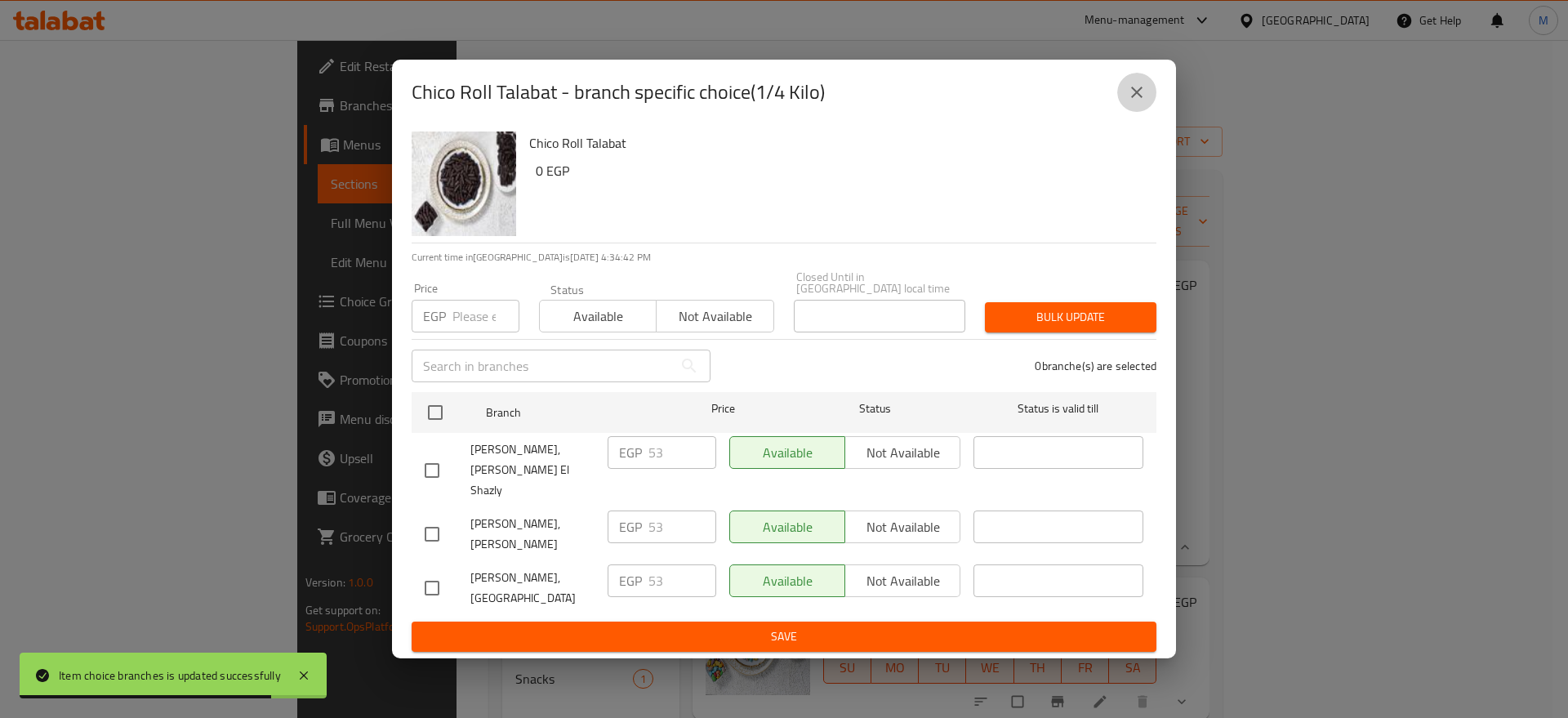
click at [1138, 102] on icon "close" at bounding box center [1136, 92] width 20 height 20
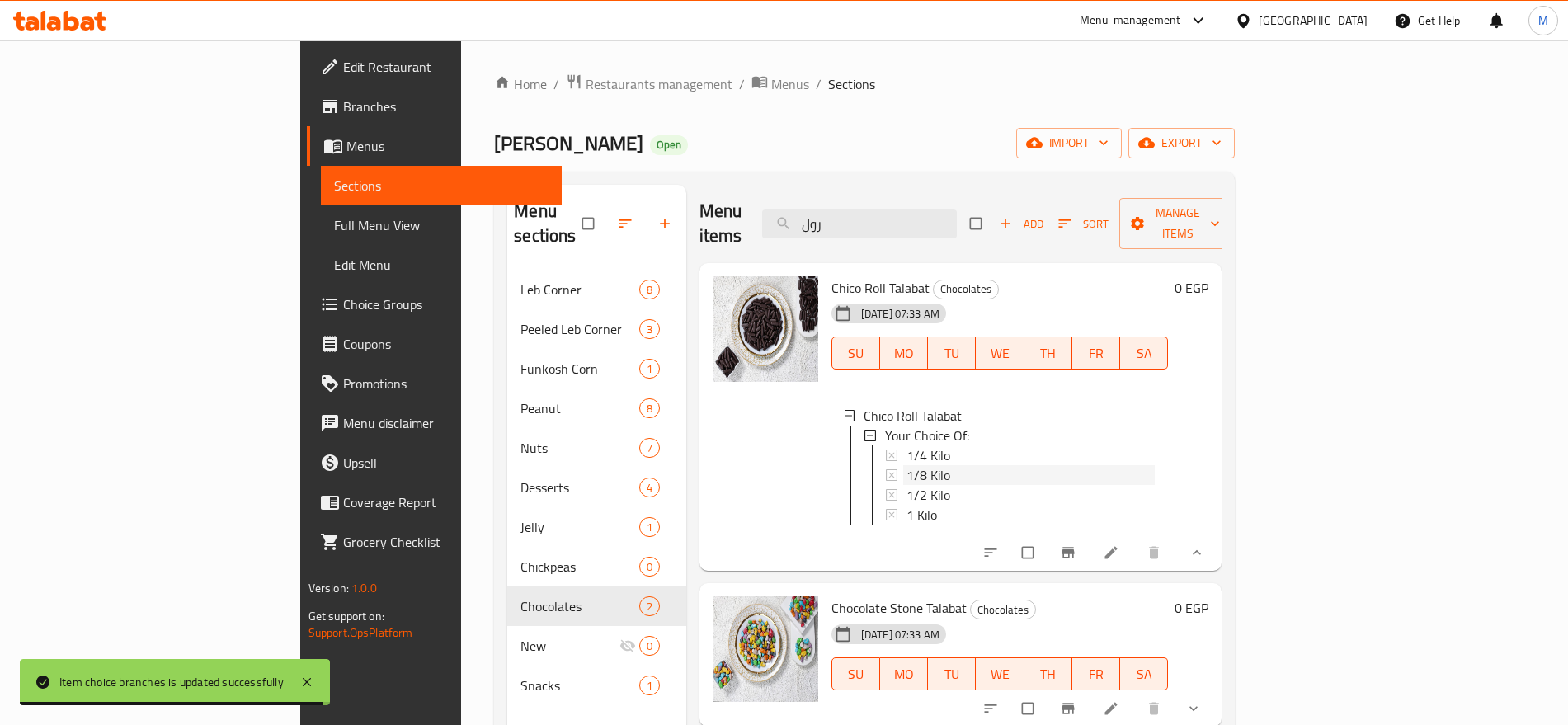
click at [907, 465] on div "1/8 Kilo" at bounding box center [1031, 475] width 249 height 20
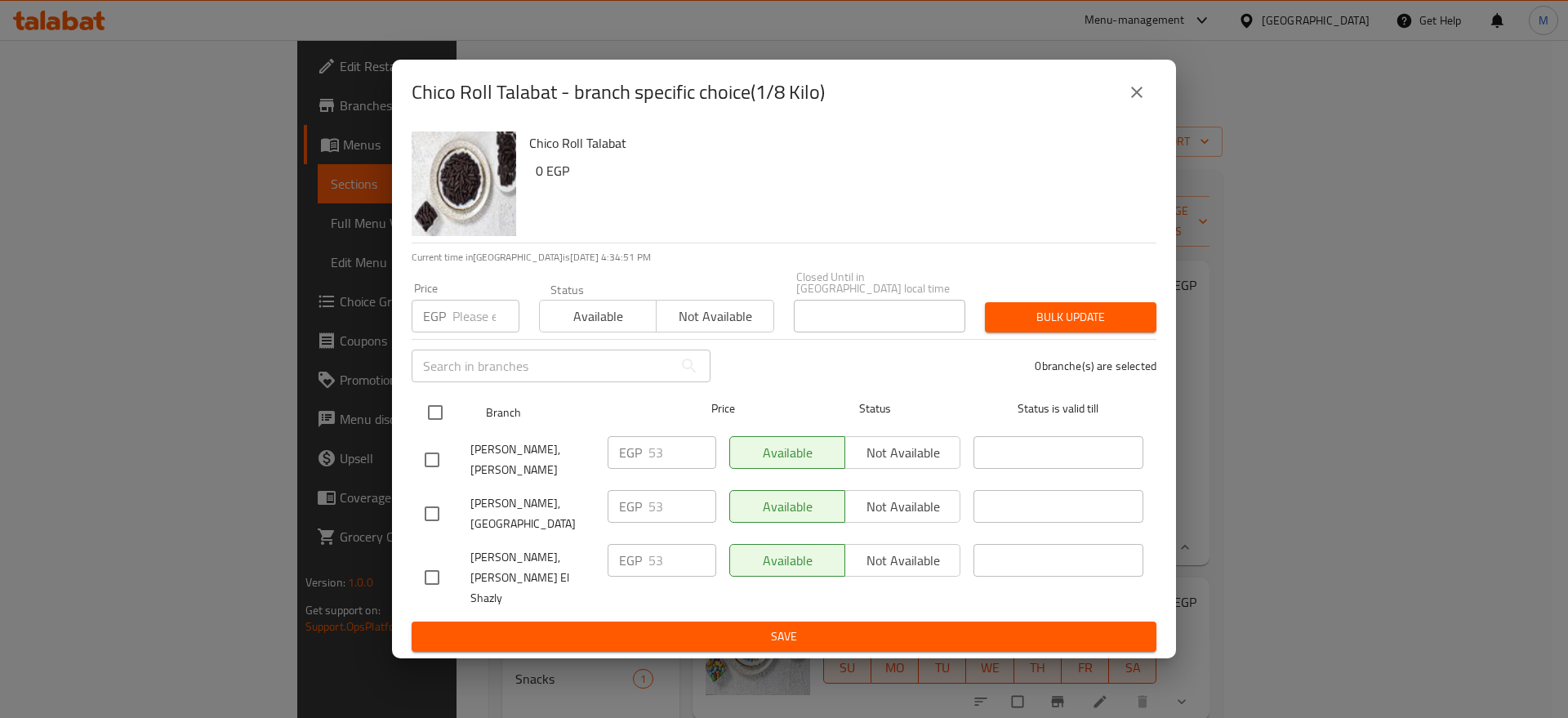
click at [421, 417] on input "checkbox" at bounding box center [435, 412] width 35 height 35
checkbox input "true"
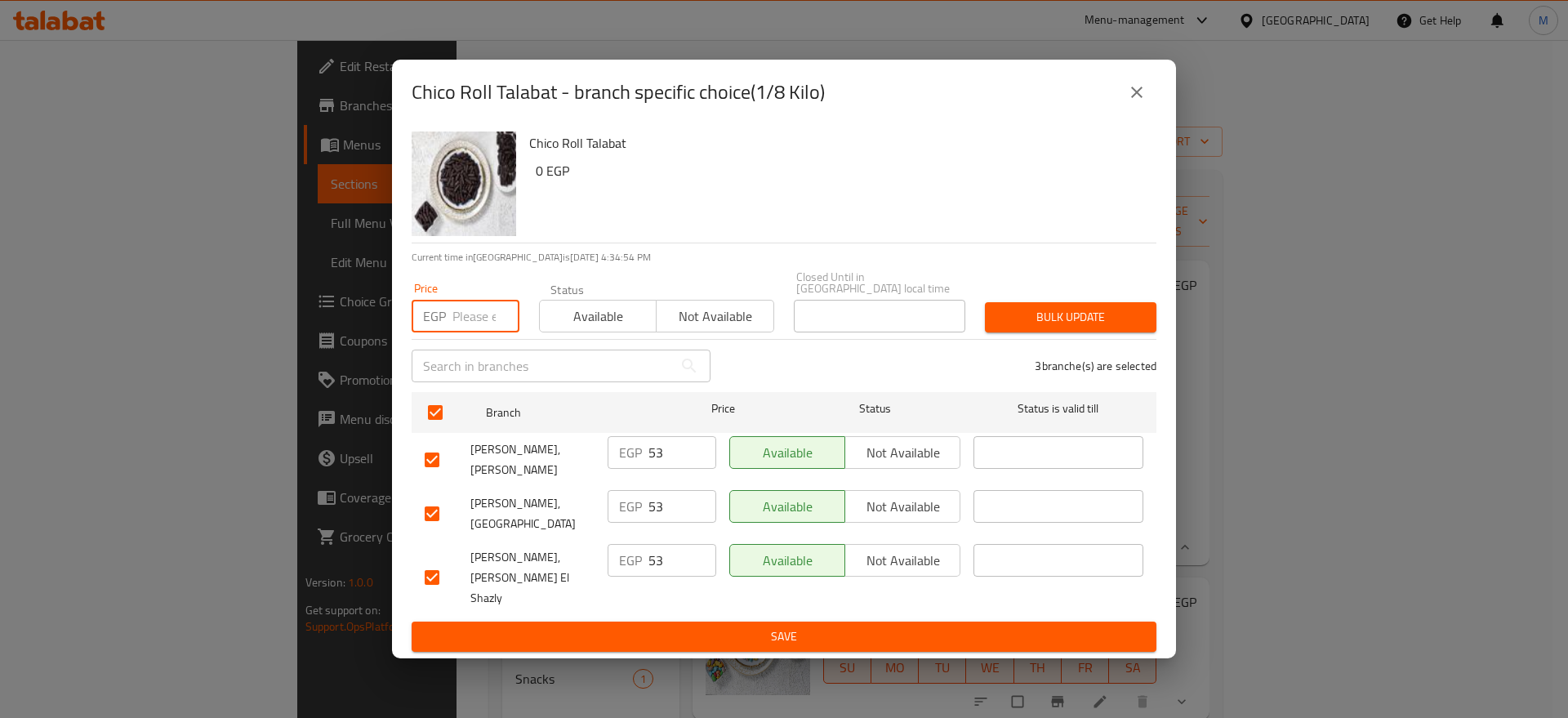
click at [469, 330] on input "number" at bounding box center [486, 315] width 67 height 33
paste input "27"
type input "27"
click at [1047, 310] on button "Bulk update" at bounding box center [1070, 317] width 171 height 30
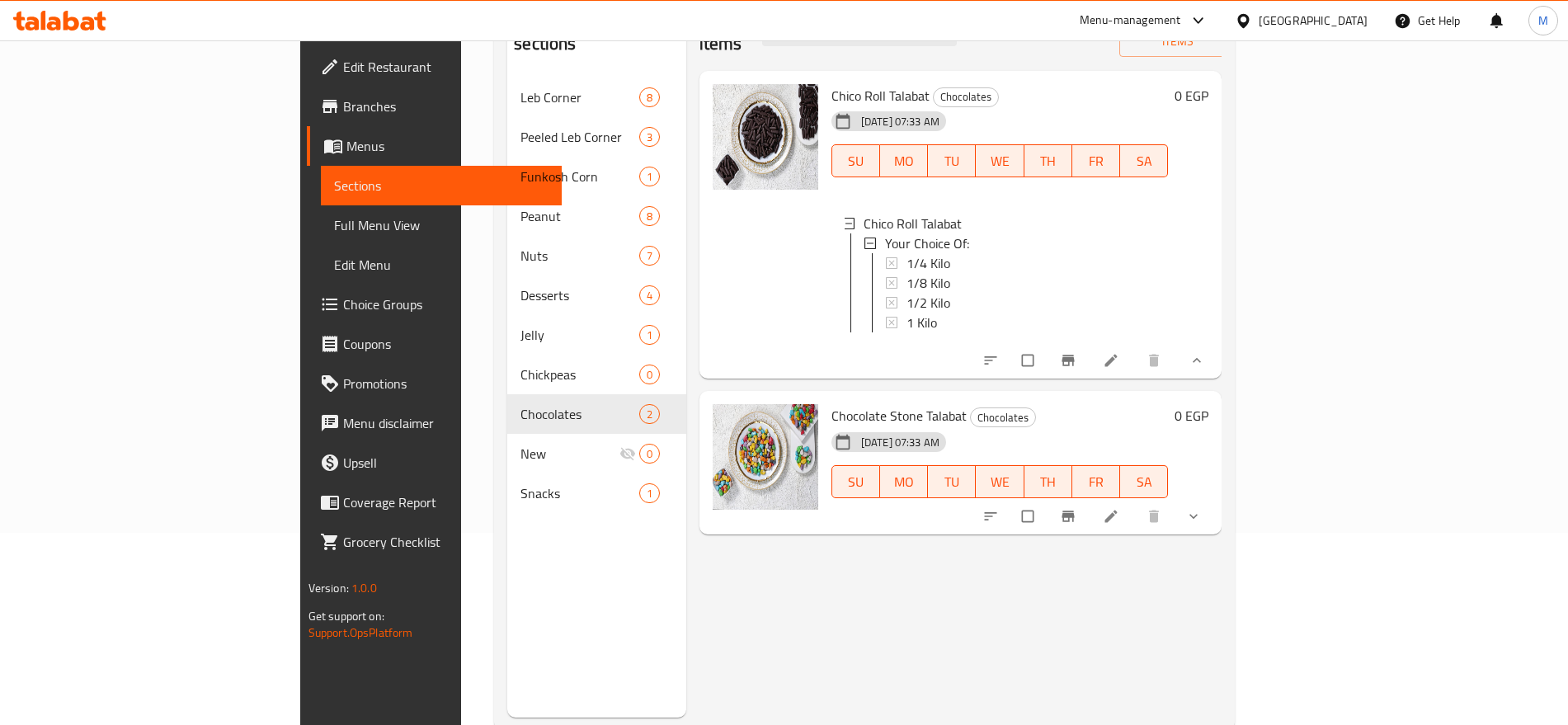
scroll to position [231, 0]
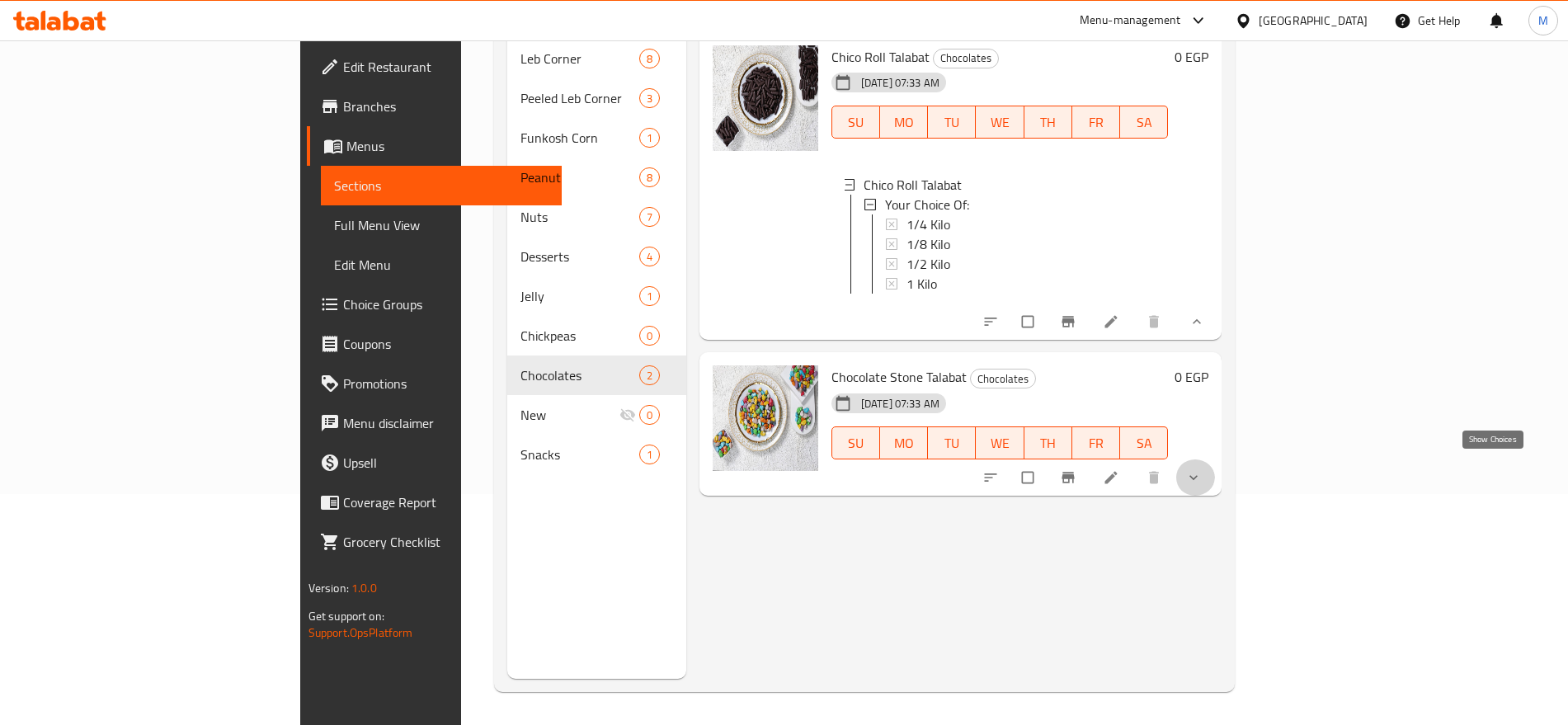
click at [1198, 475] on icon "show more" at bounding box center [1193, 476] width 9 height 5
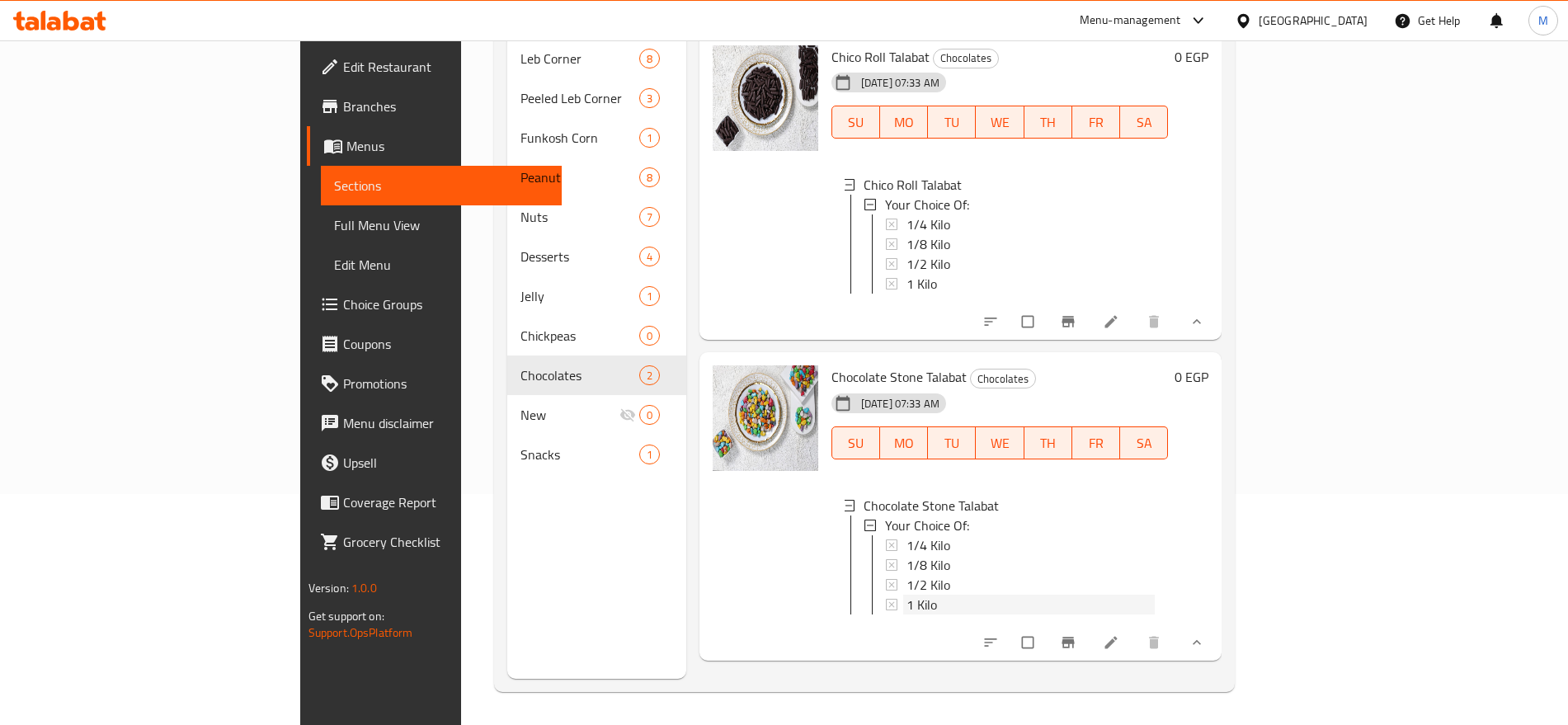
click at [907, 600] on div "1 Kilo" at bounding box center [1031, 604] width 249 height 20
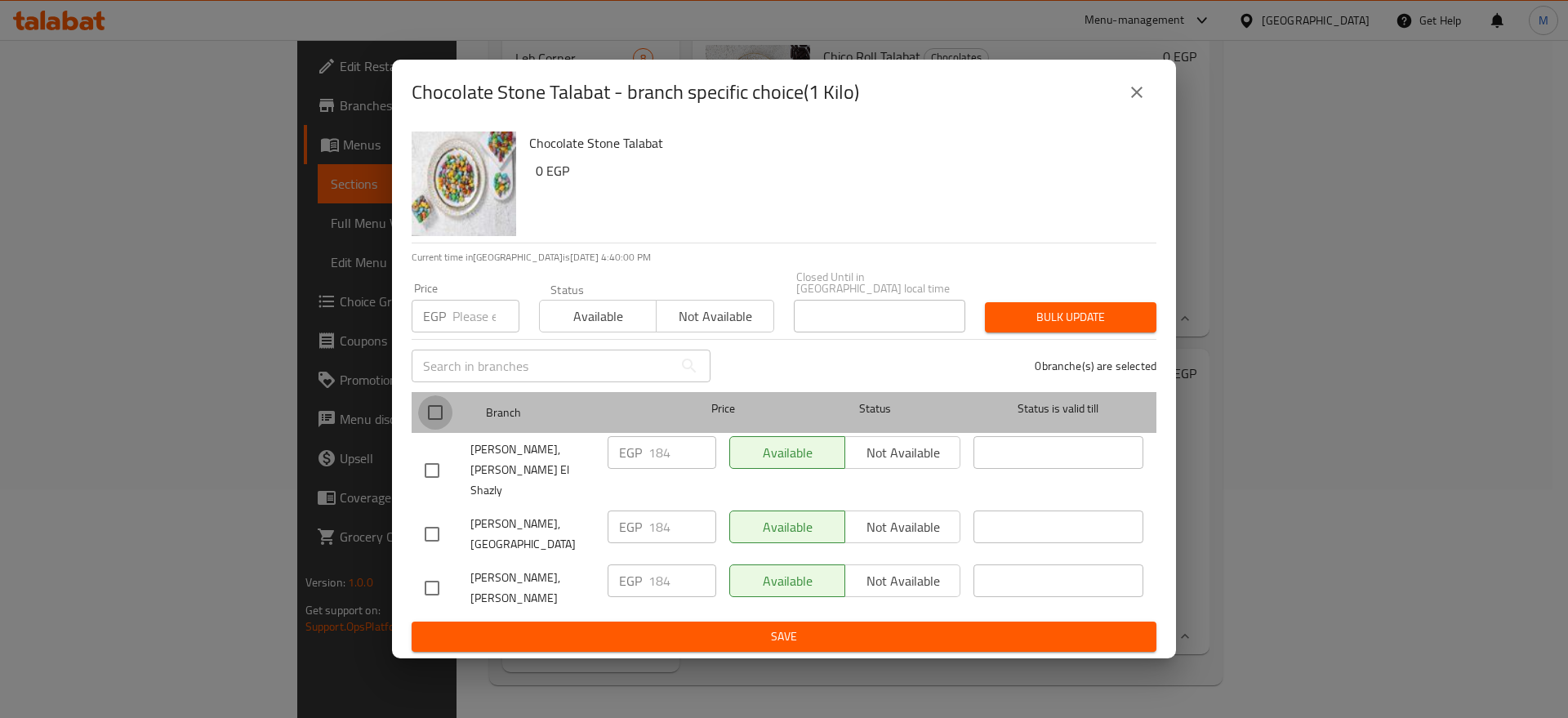
click at [439, 429] on input "checkbox" at bounding box center [435, 412] width 35 height 35
checkbox input "true"
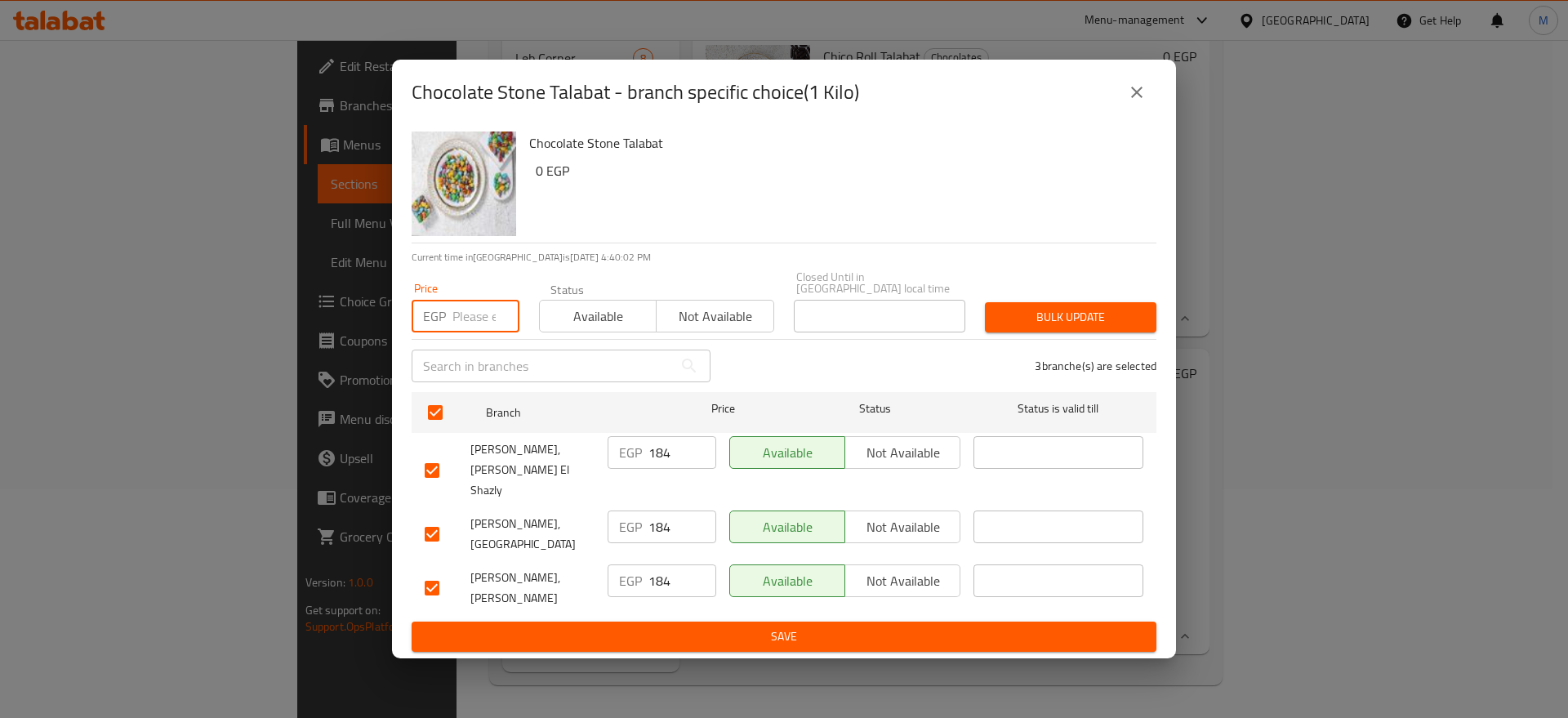
click at [474, 315] on input "number" at bounding box center [486, 315] width 67 height 33
paste input "187"
type input "187"
click at [1069, 315] on span "Bulk update" at bounding box center [1070, 317] width 145 height 21
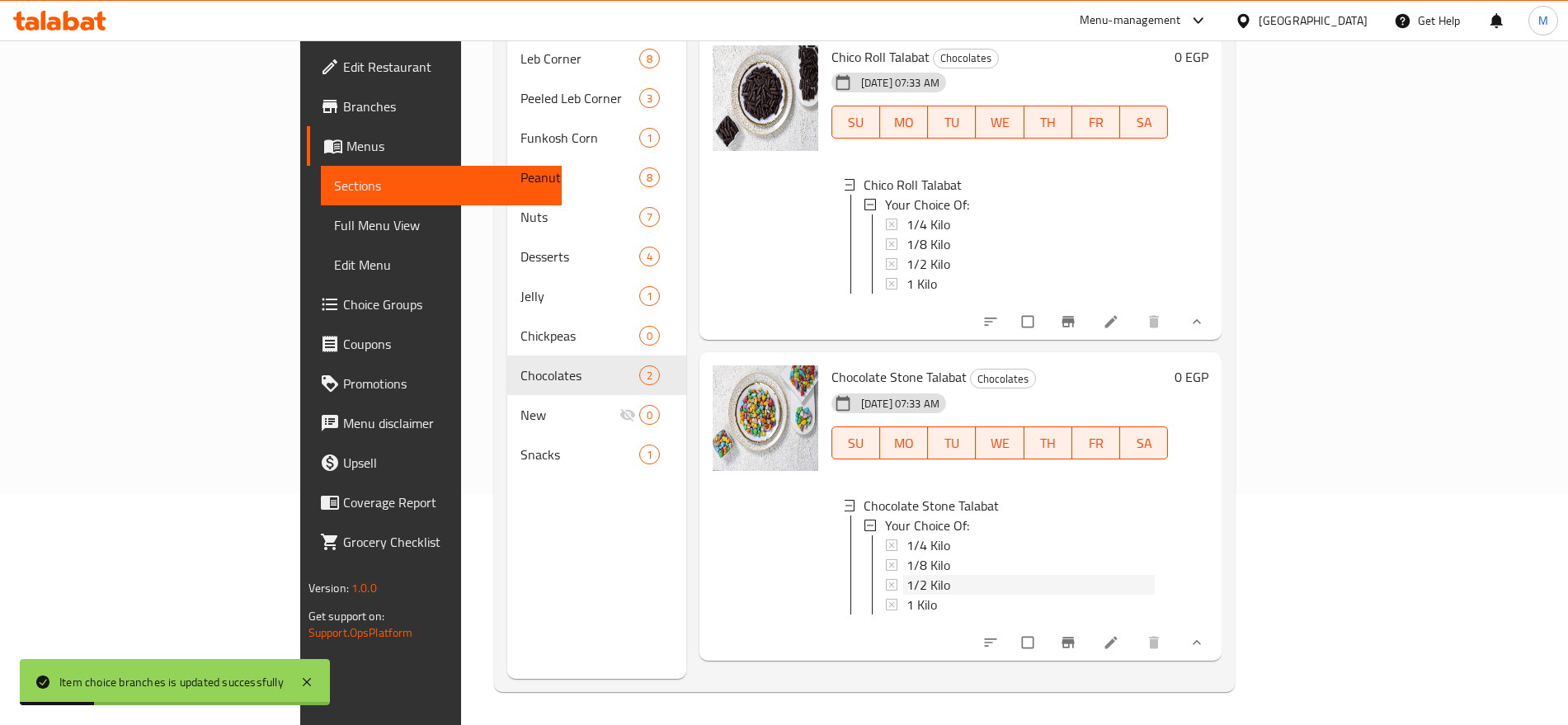
click at [937, 575] on div "1/2 Kilo" at bounding box center [1031, 584] width 249 height 20
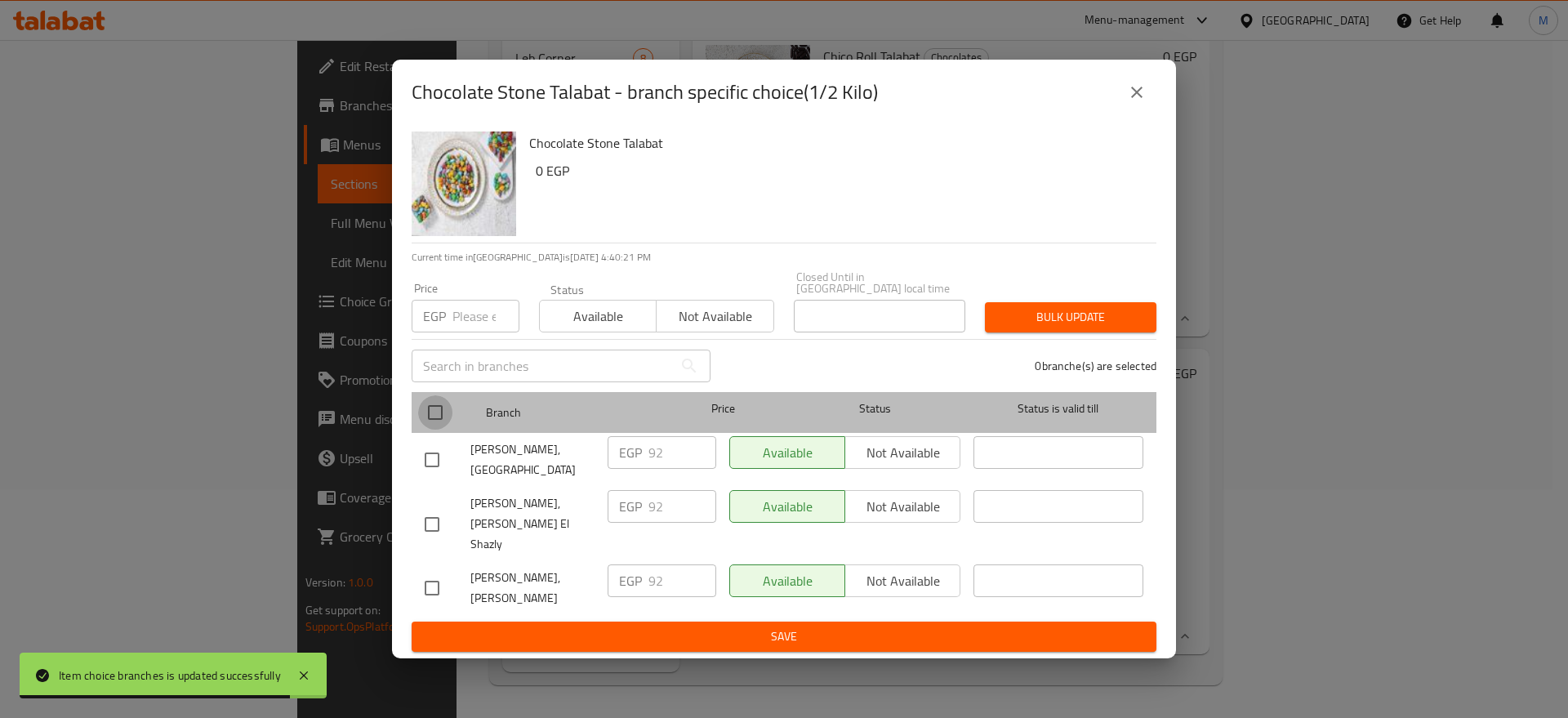
click at [436, 417] on input "checkbox" at bounding box center [435, 412] width 35 height 35
checkbox input "true"
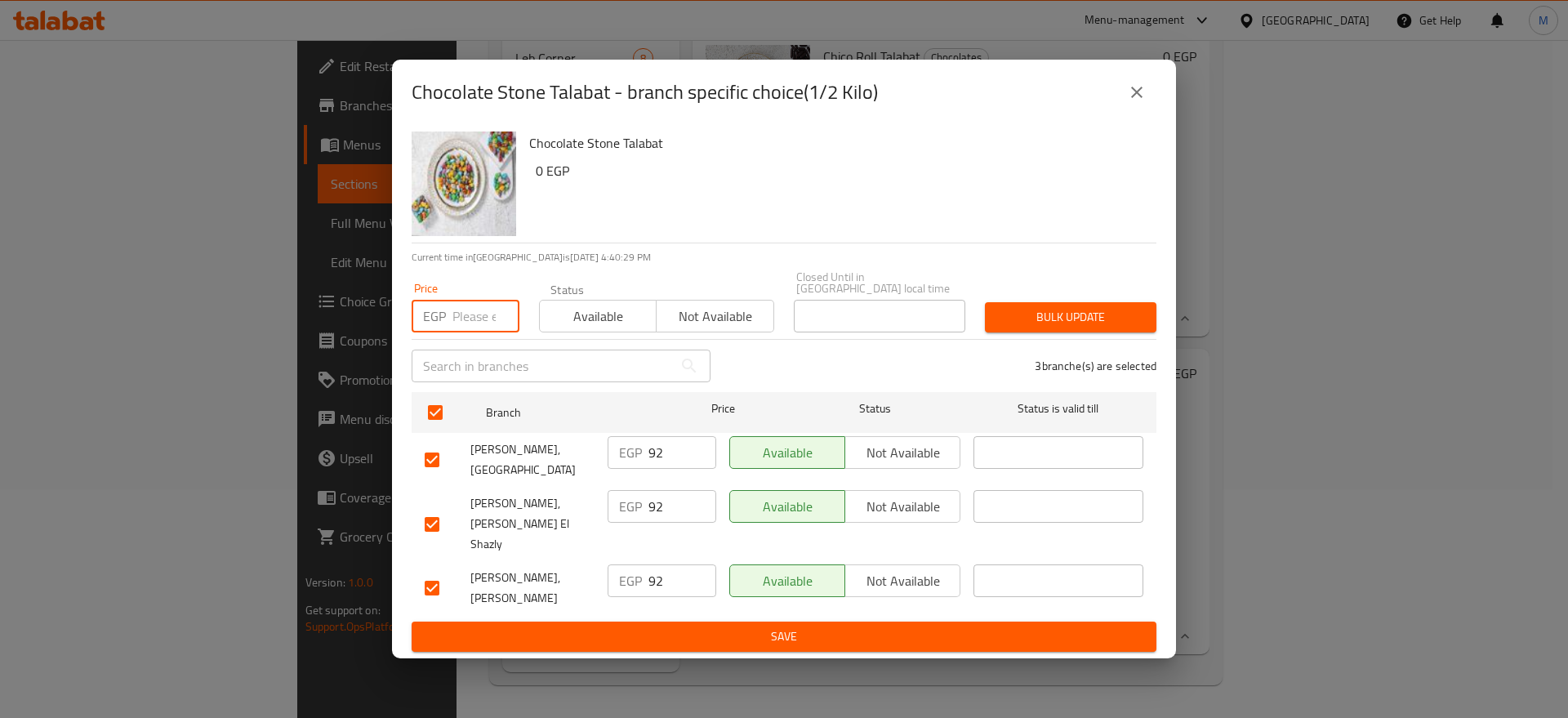
click at [476, 331] on input "number" at bounding box center [486, 315] width 67 height 33
paste input "94"
type input "94"
click at [1093, 331] on button "Bulk update" at bounding box center [1070, 317] width 171 height 30
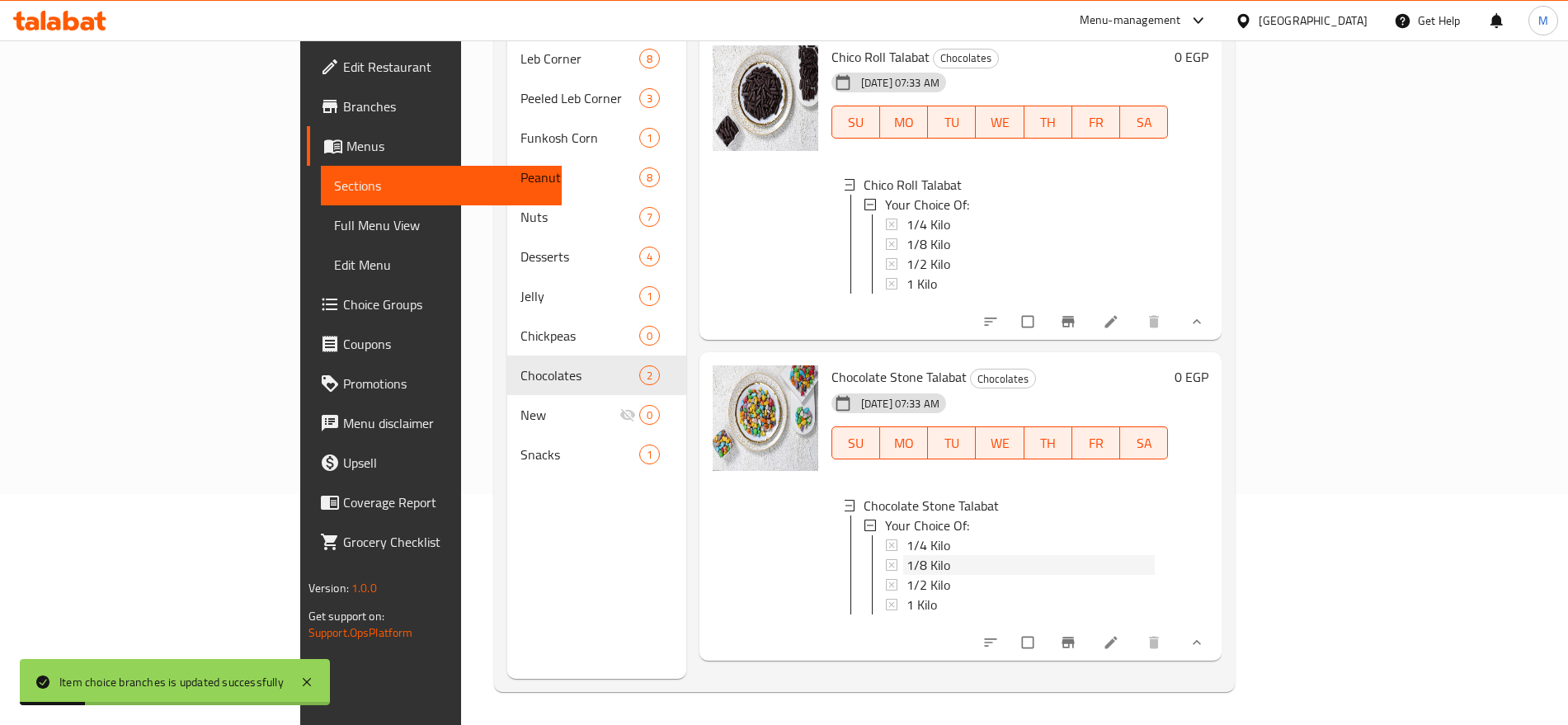
click at [907, 555] on div "1/8 Kilo" at bounding box center [1031, 564] width 249 height 20
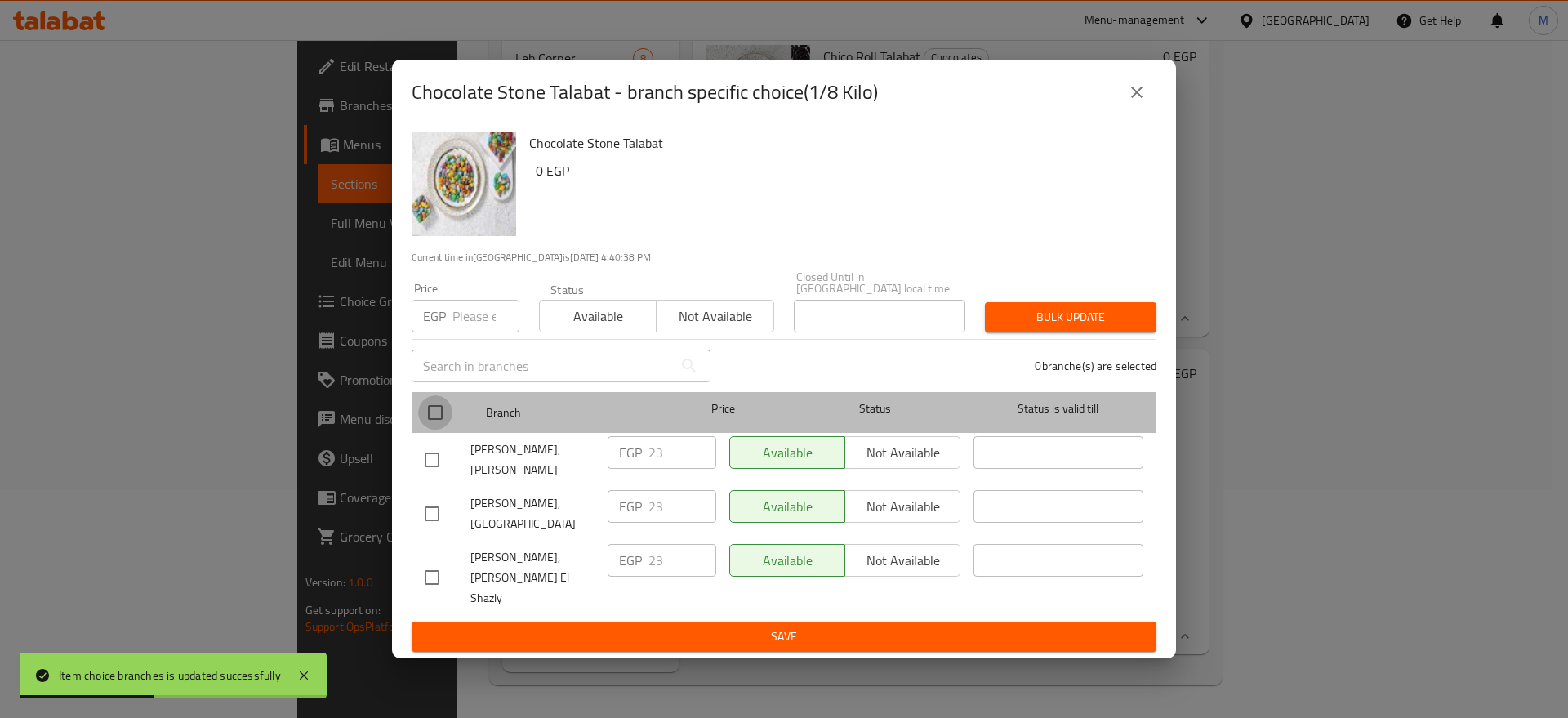
click at [447, 407] on input "checkbox" at bounding box center [435, 412] width 35 height 35
checkbox input "true"
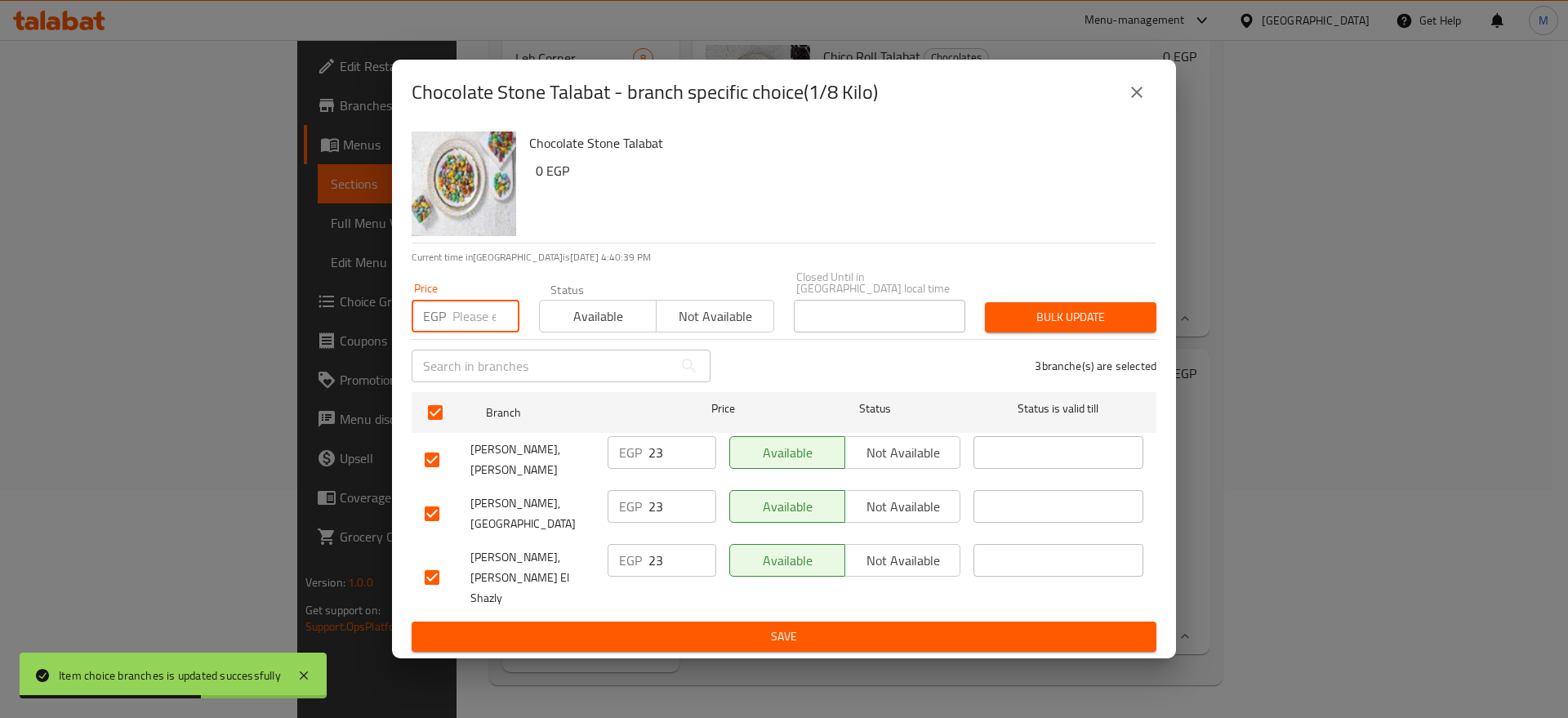
click at [483, 325] on input "number" at bounding box center [486, 315] width 67 height 33
paste input "94"
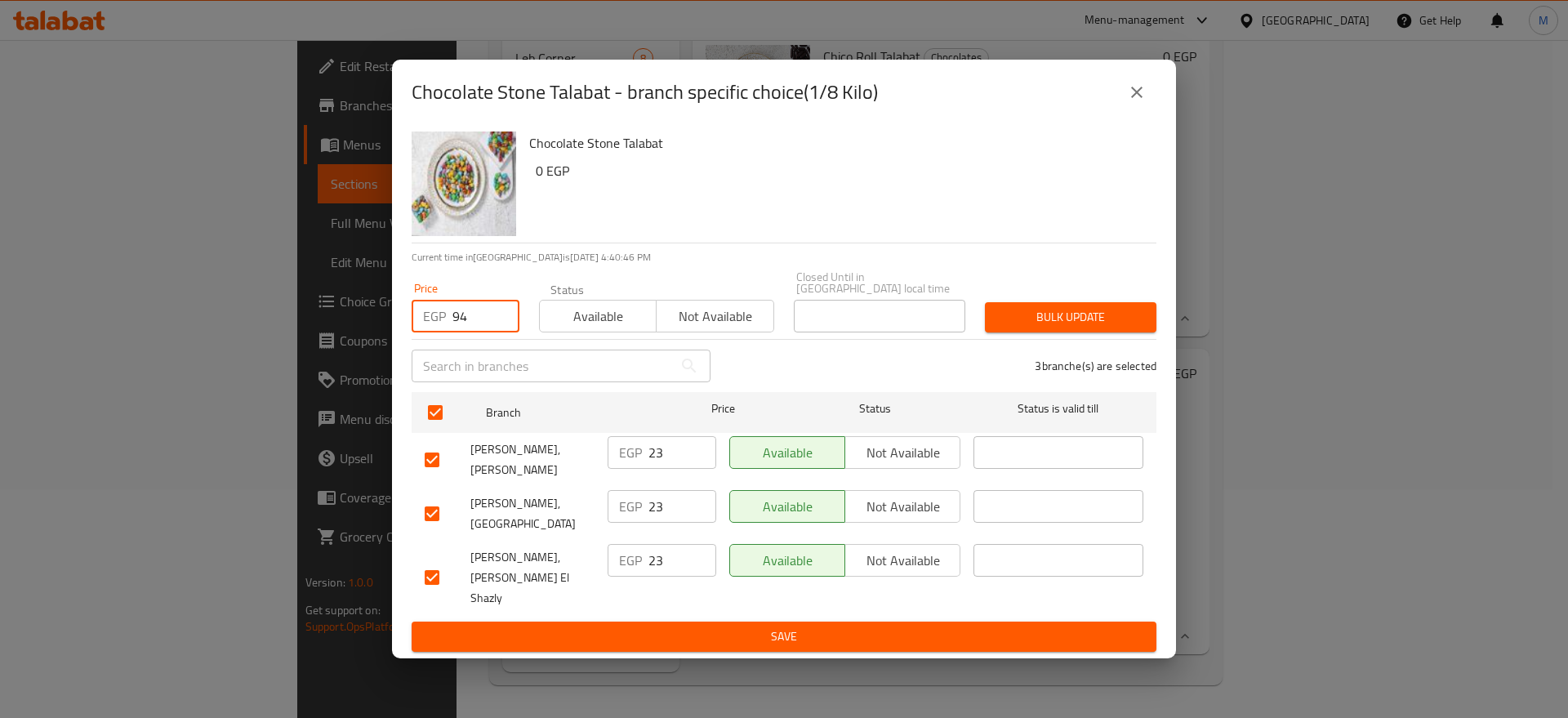
click at [469, 316] on input "94" at bounding box center [486, 315] width 67 height 33
paste input "2"
type input "24"
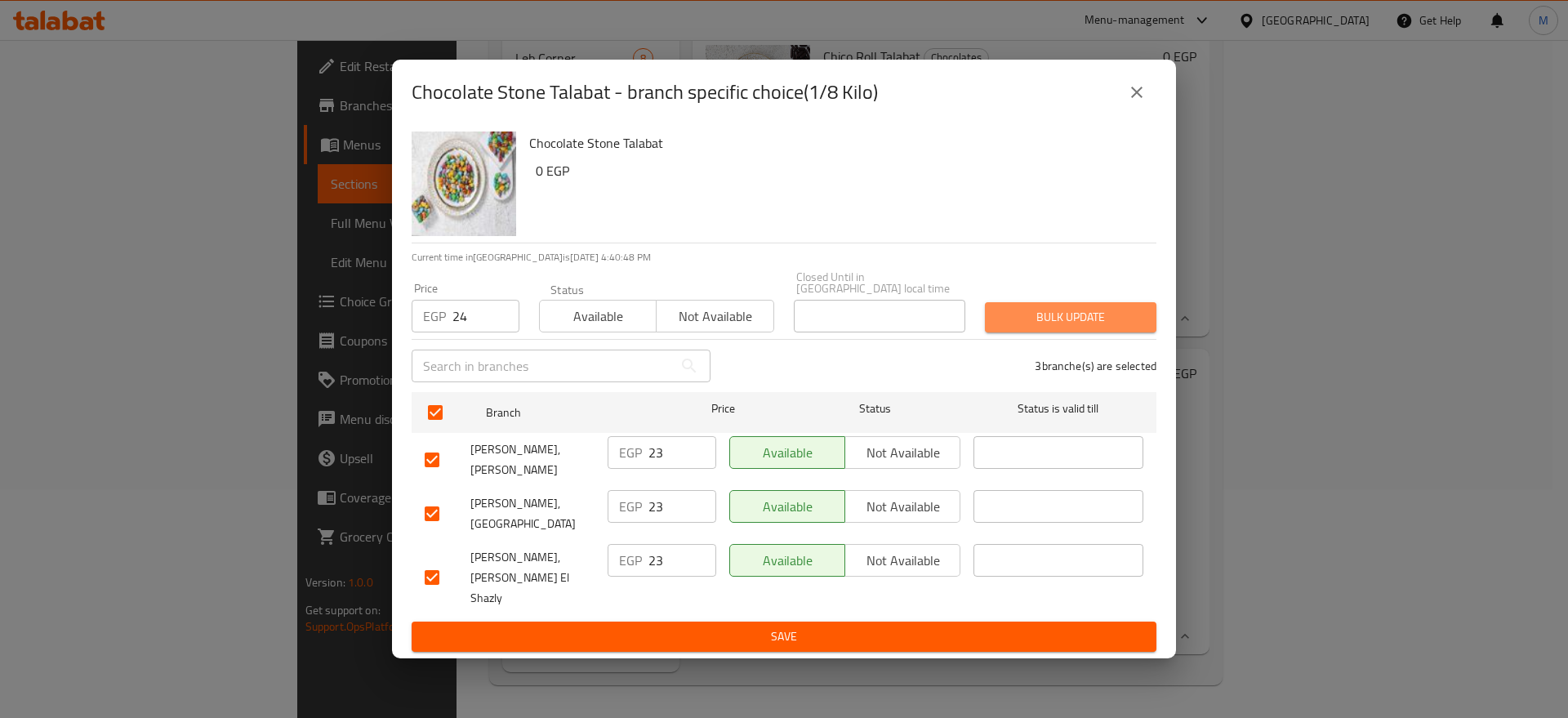
click at [1055, 318] on span "Bulk update" at bounding box center [1070, 317] width 145 height 21
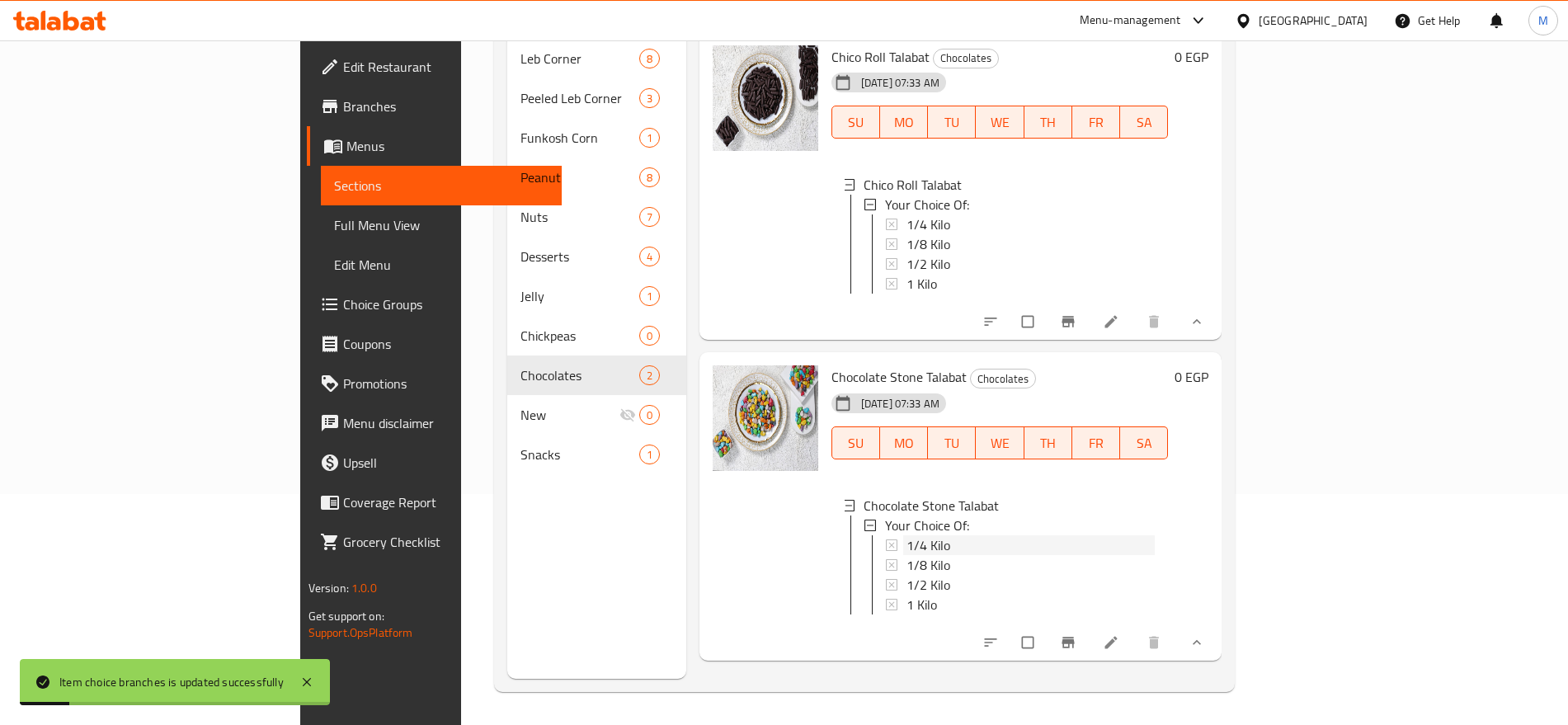
click at [907, 535] on div "1/4 Kilo" at bounding box center [1031, 544] width 249 height 20
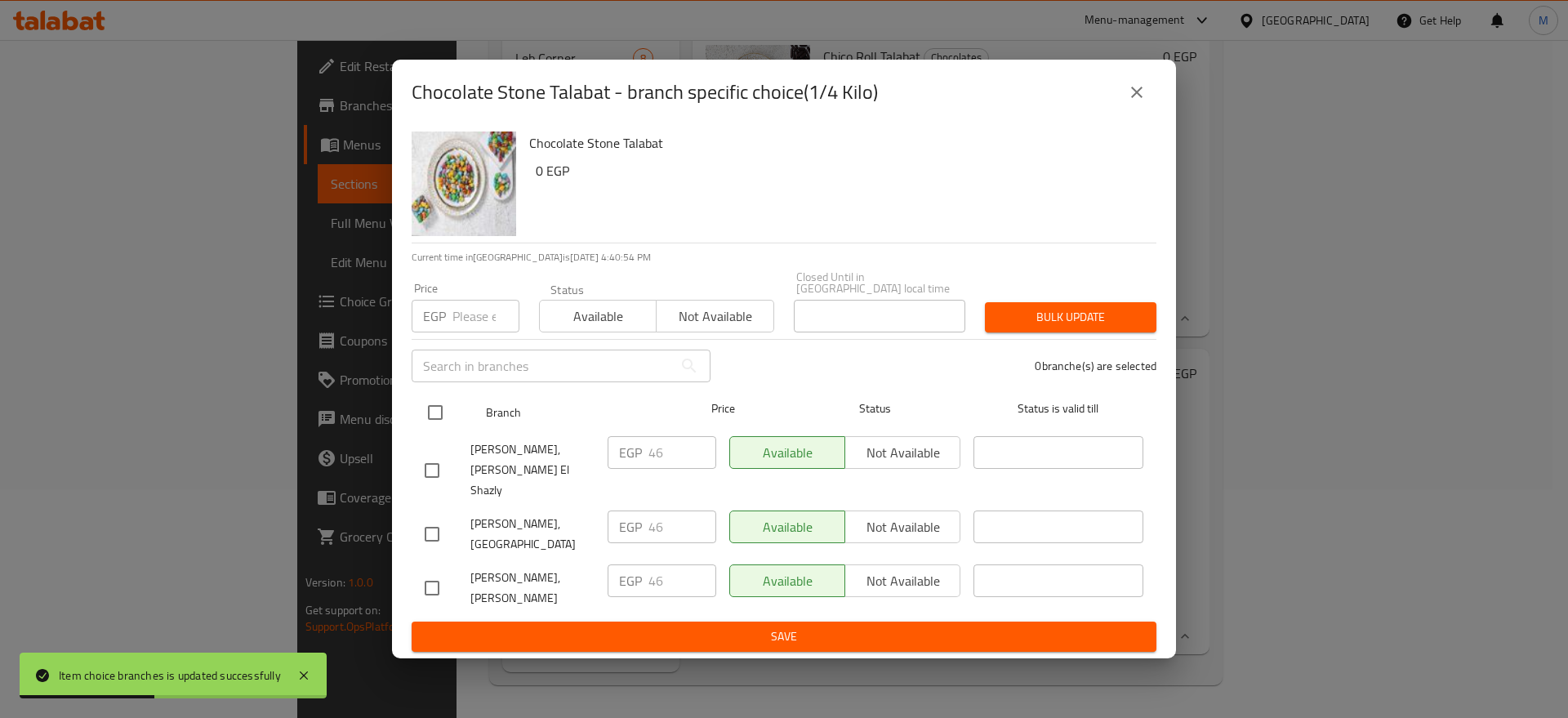
click at [436, 403] on input "checkbox" at bounding box center [435, 412] width 35 height 35
checkbox input "true"
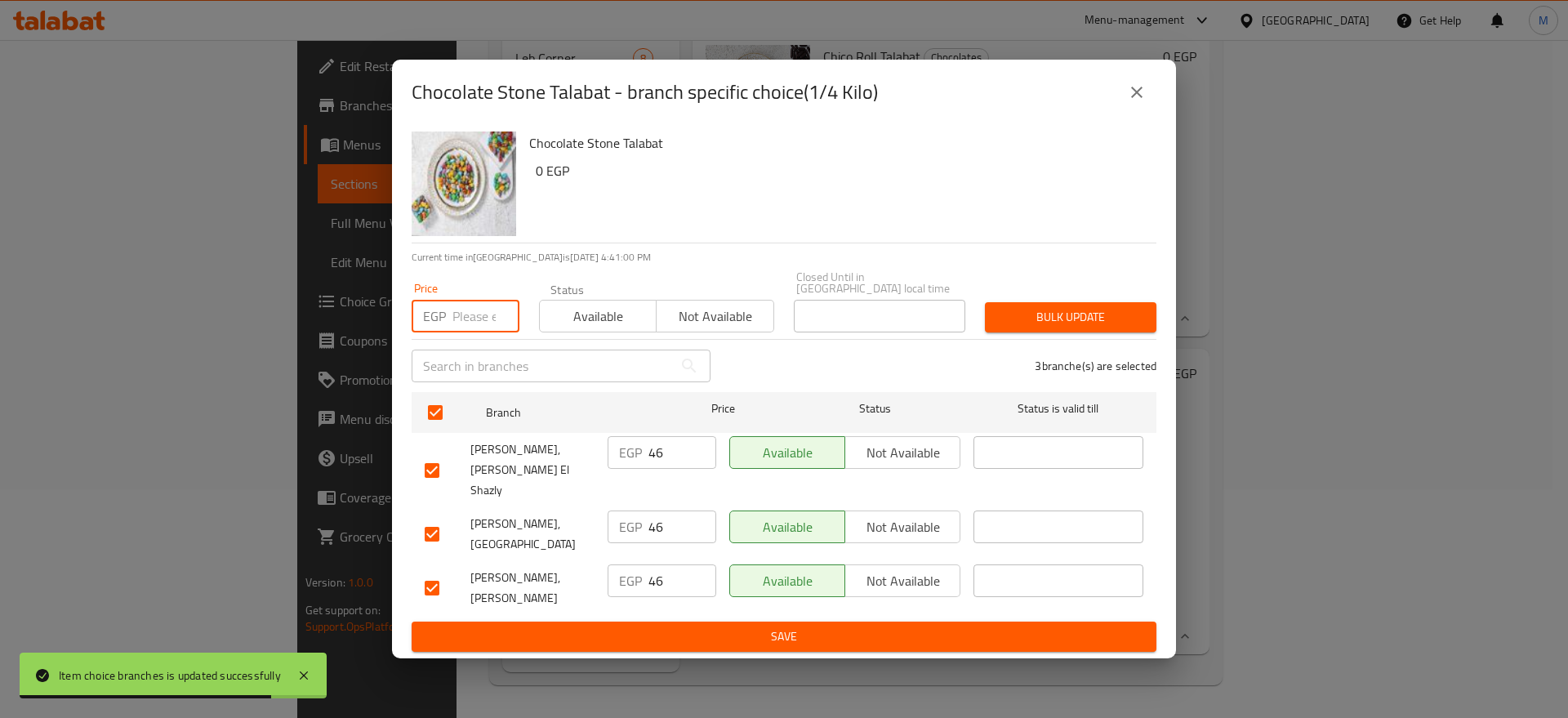
click at [480, 324] on input "number" at bounding box center [486, 315] width 67 height 33
paste input "47"
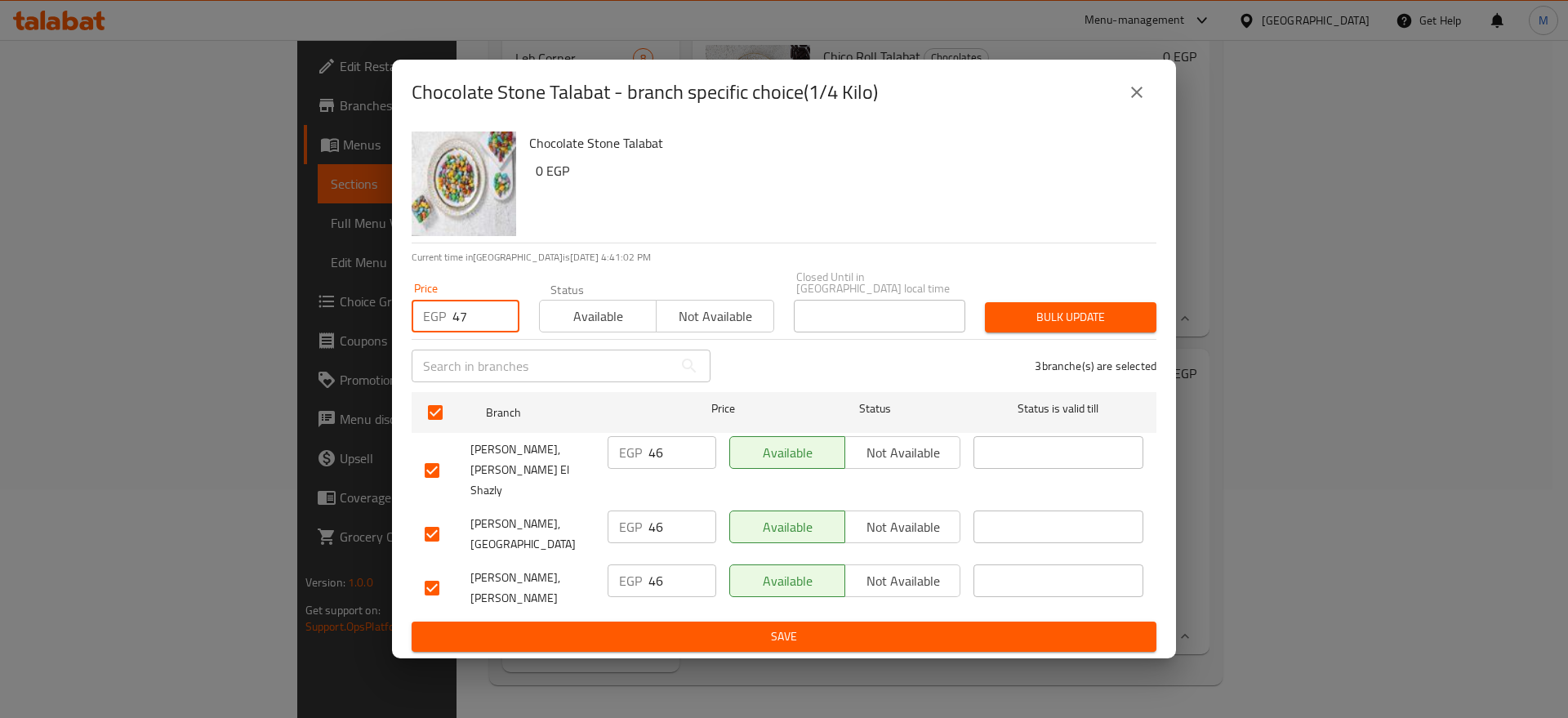
type input "47"
click at [1063, 328] on span "Bulk update" at bounding box center [1070, 317] width 145 height 21
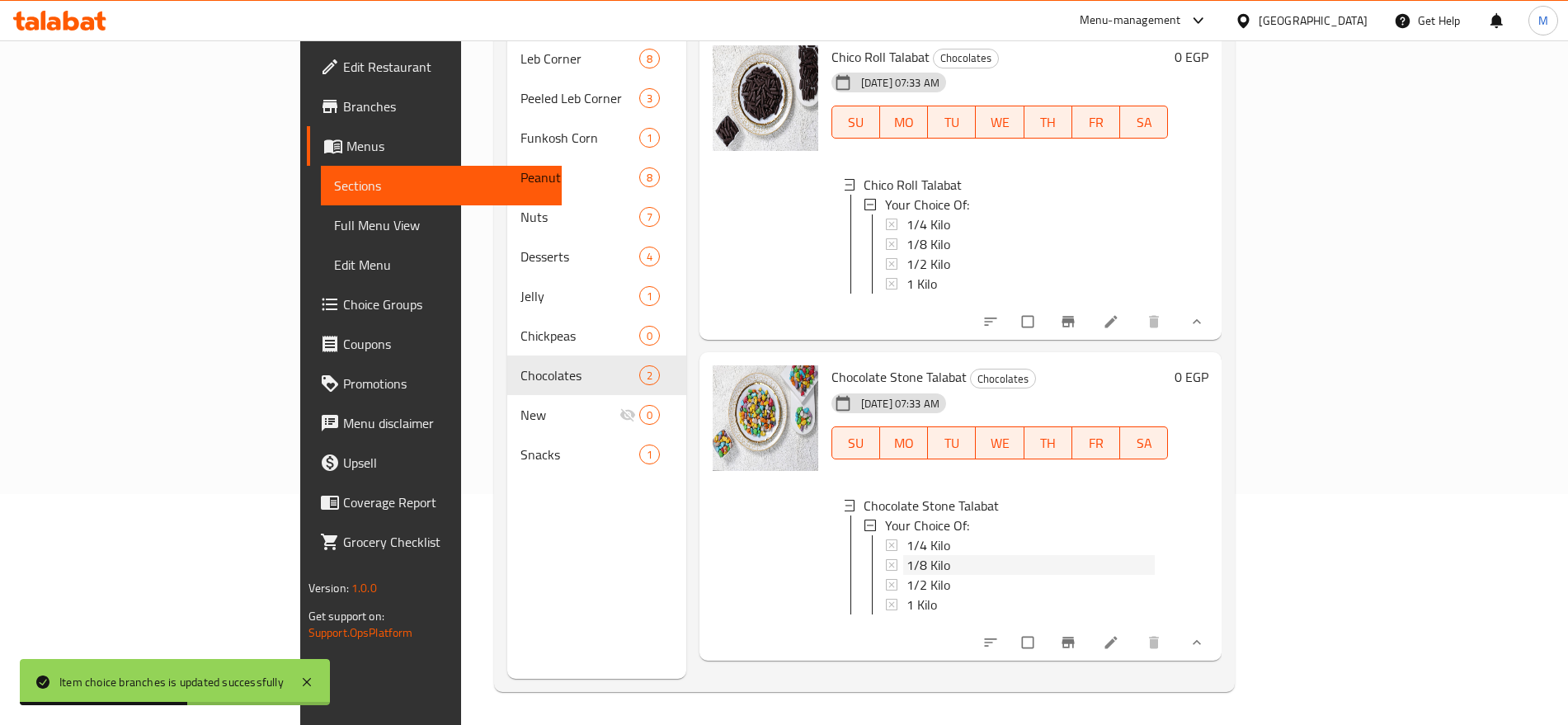
click at [907, 558] on div "1/8 Kilo" at bounding box center [1031, 564] width 249 height 20
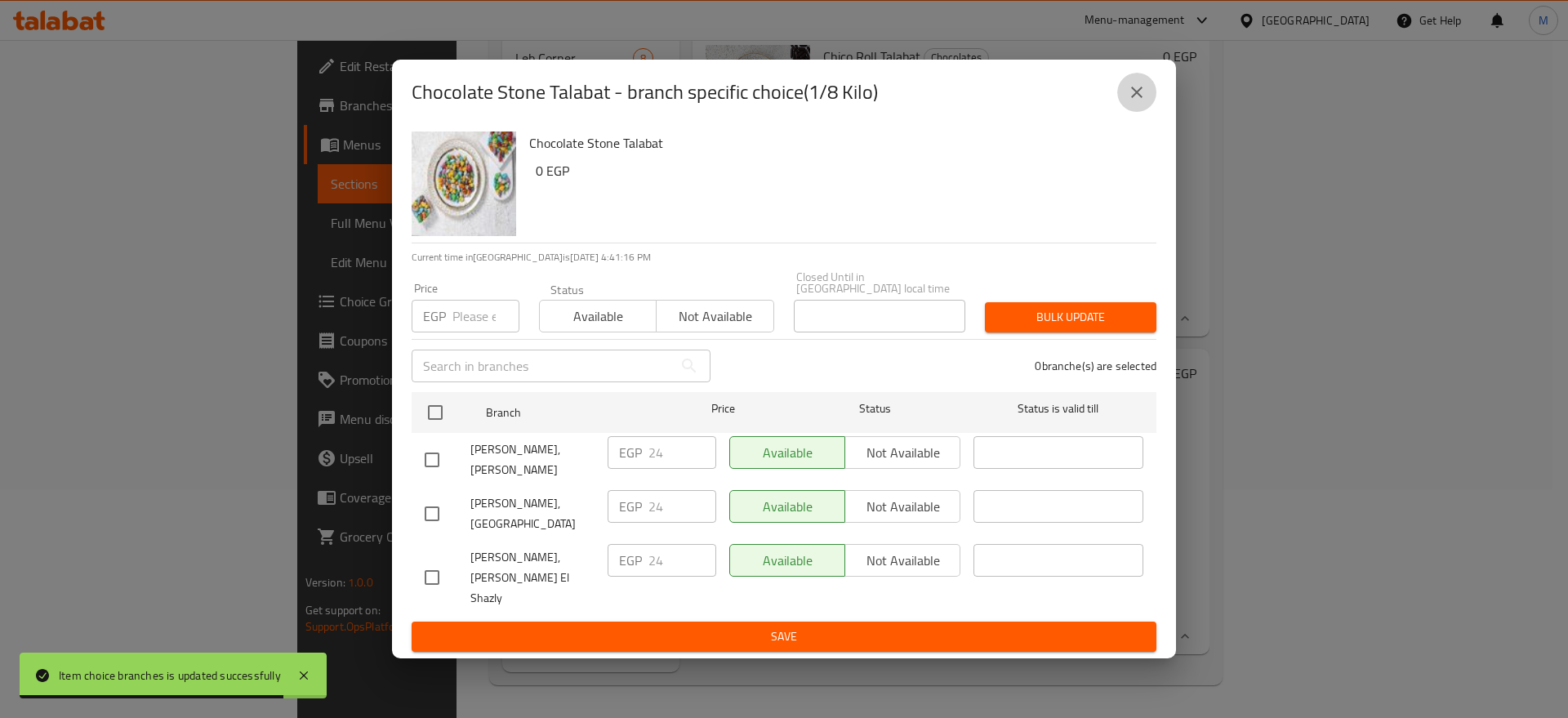
click at [1136, 98] on icon "close" at bounding box center [1136, 92] width 11 height 11
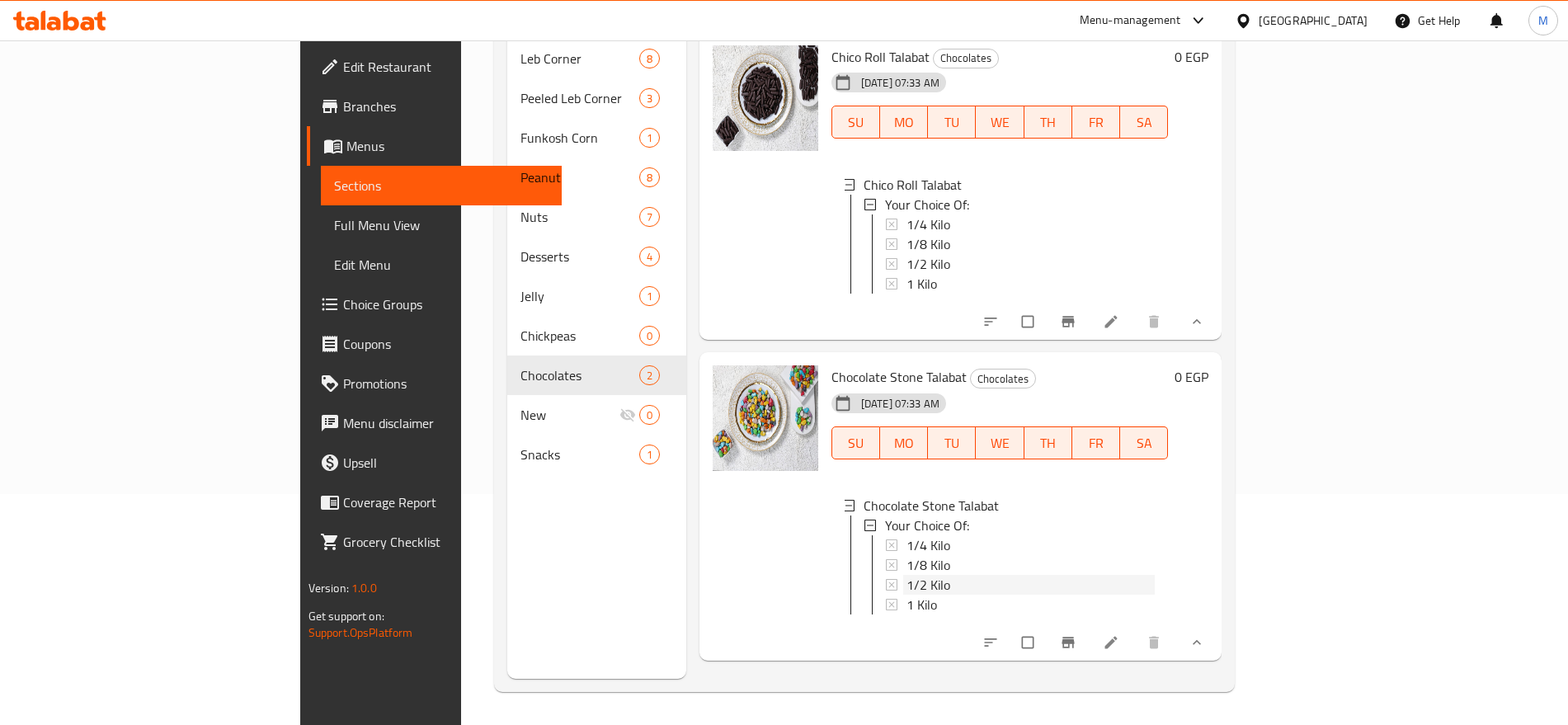
click at [907, 575] on div "1/2 Kilo" at bounding box center [1031, 584] width 249 height 20
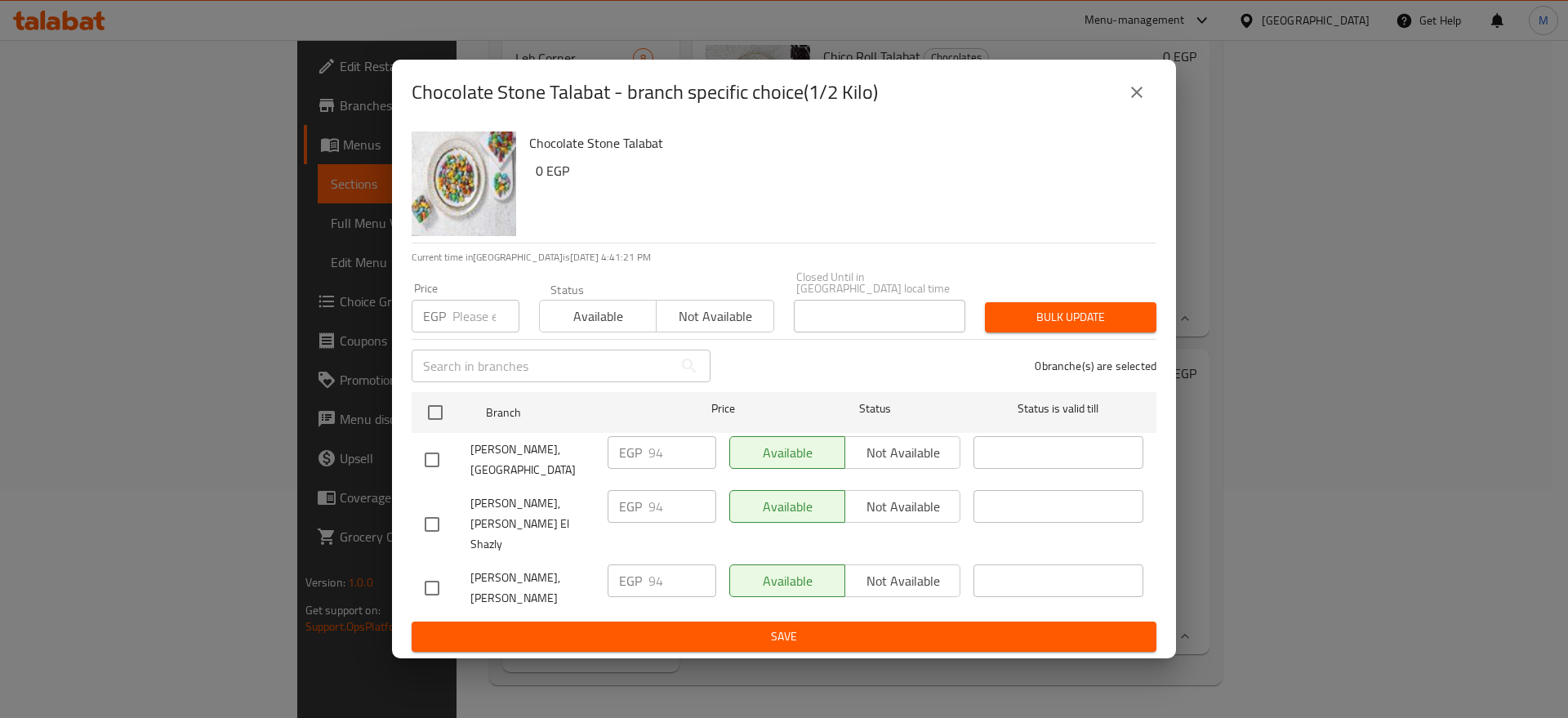
click at [1124, 110] on button "close" at bounding box center [1136, 93] width 39 height 39
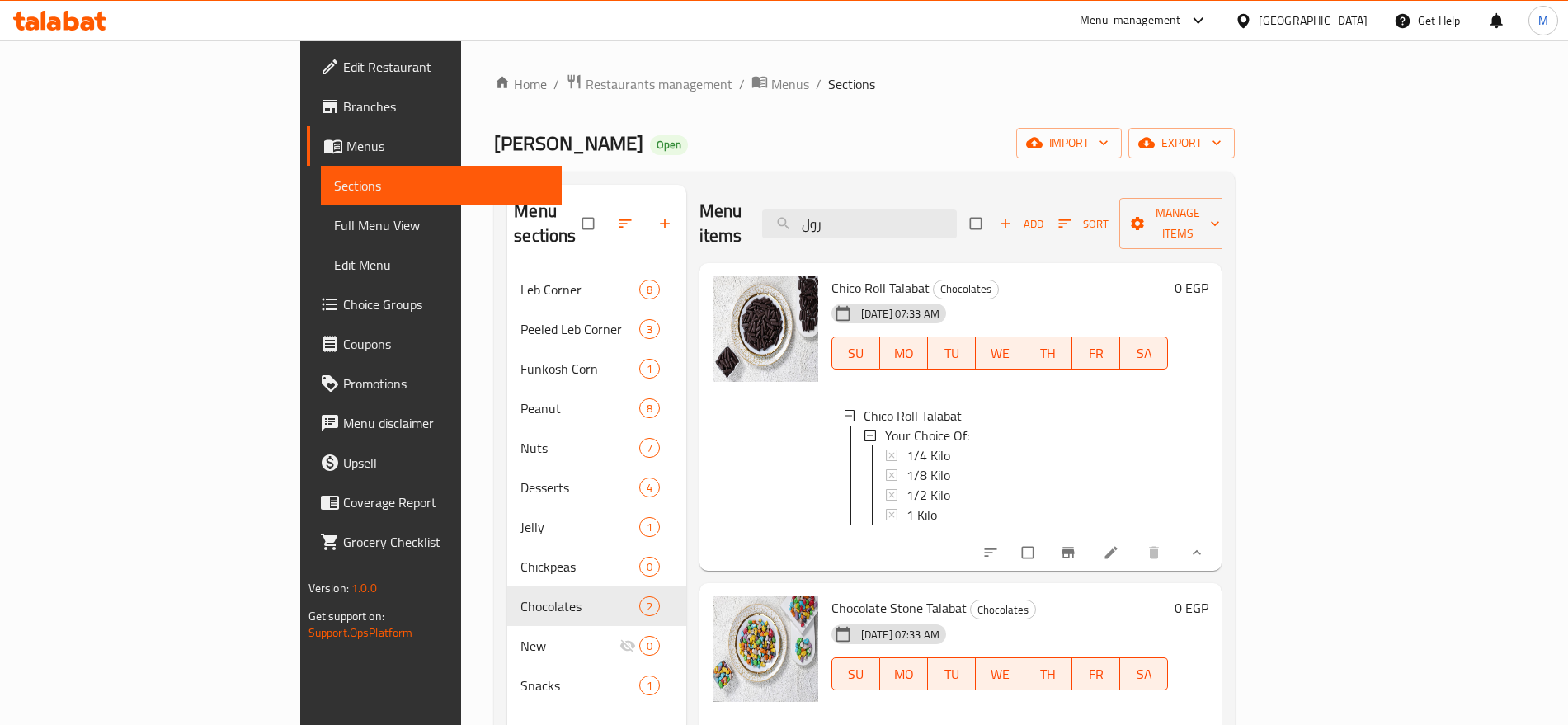
scroll to position [1, 0]
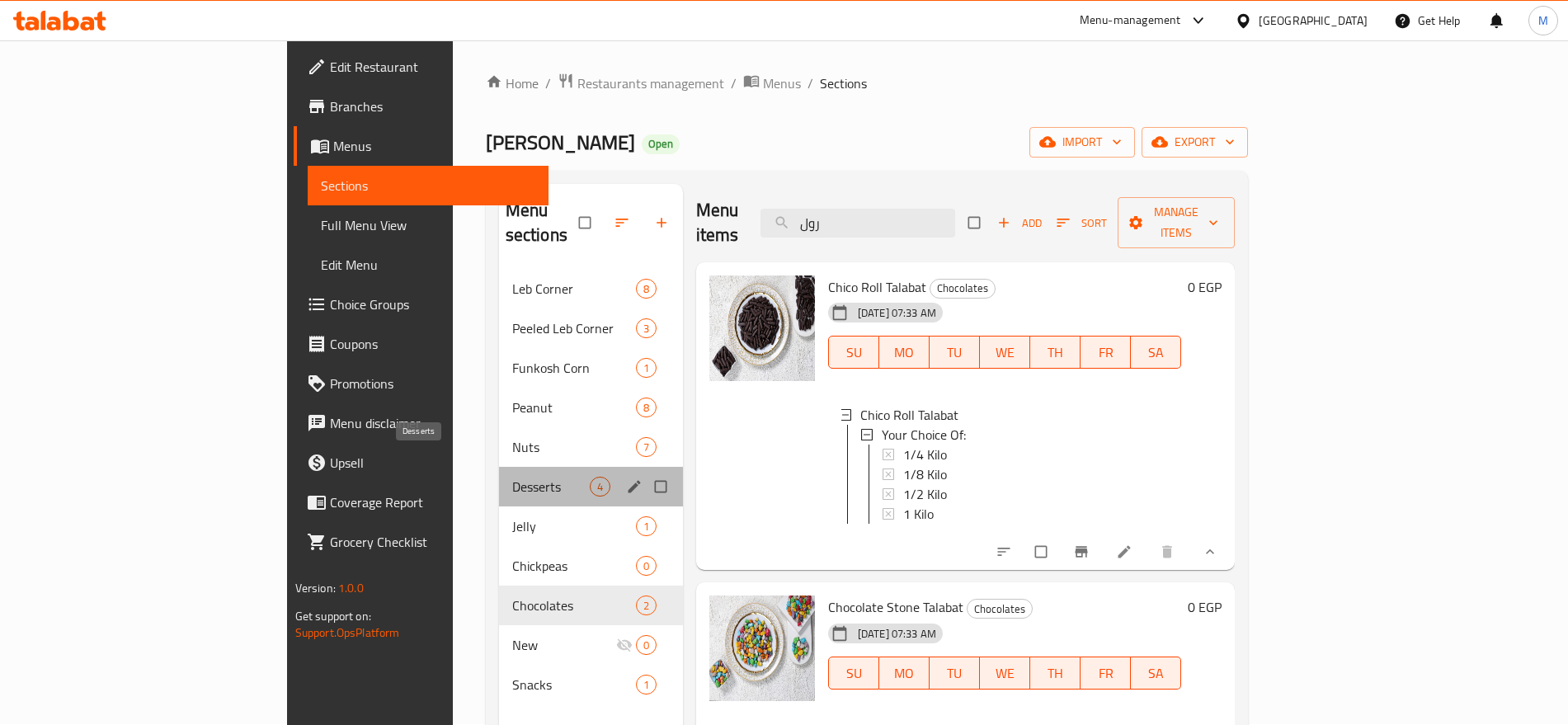
click at [513, 476] on span "Desserts" at bounding box center [551, 486] width 78 height 20
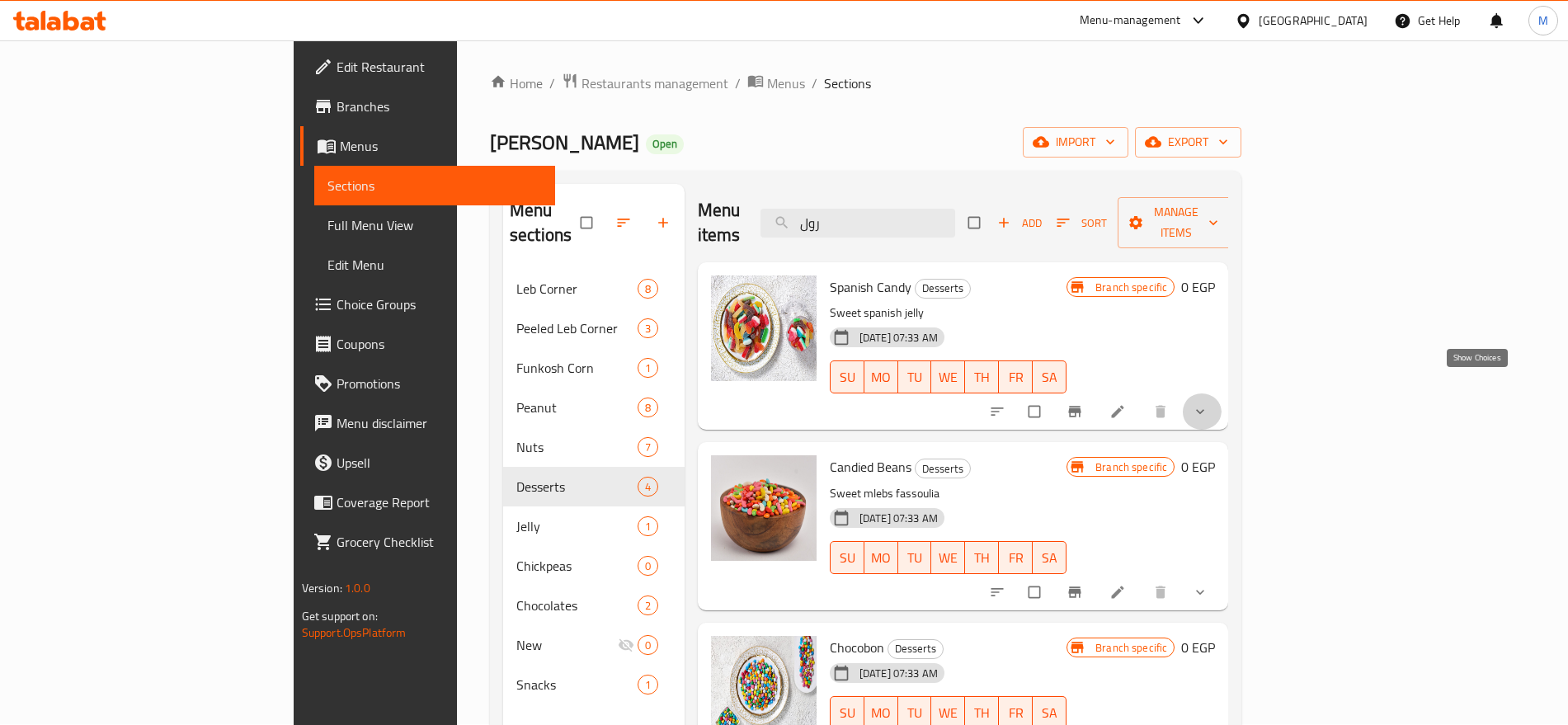
click at [1209, 404] on icon "show more" at bounding box center [1200, 411] width 16 height 16
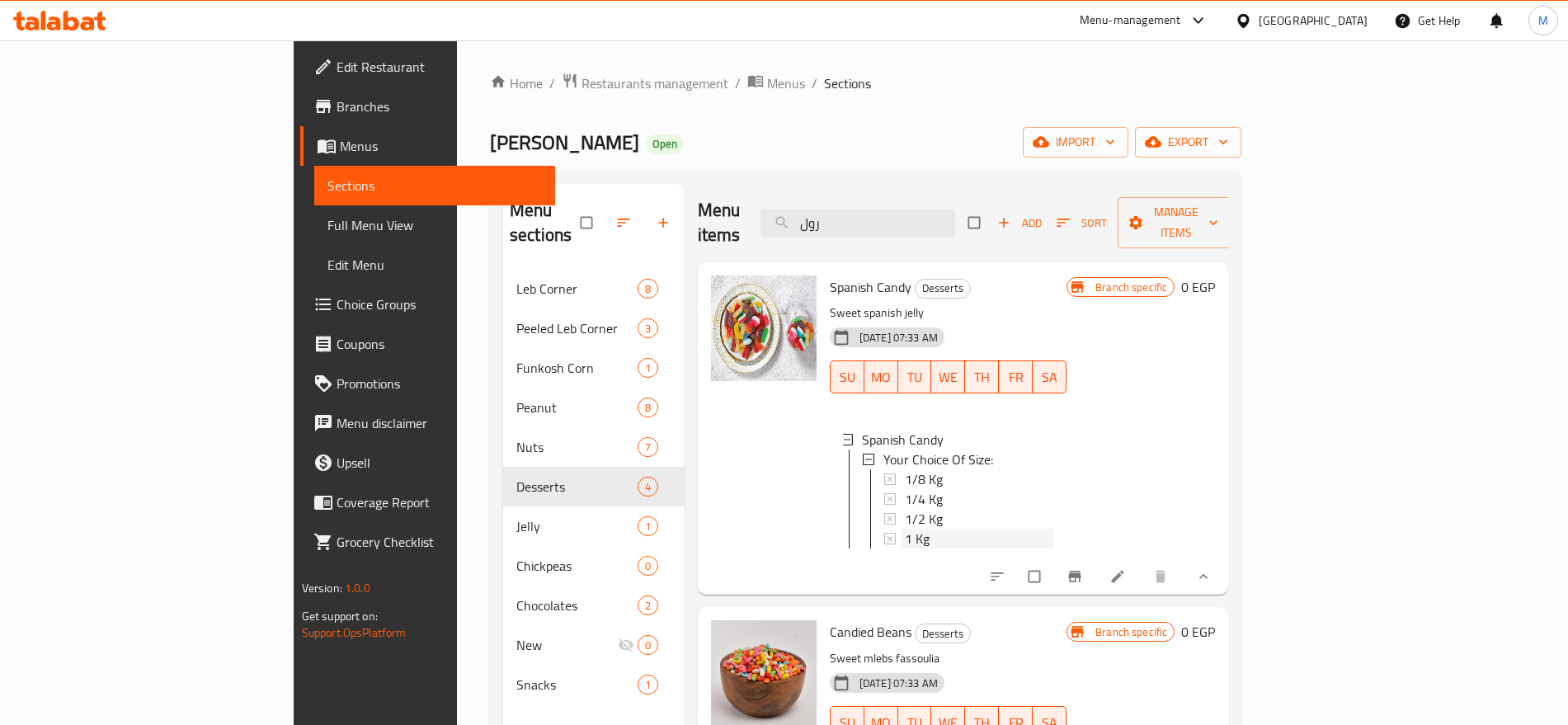
click at [1024, 528] on div "1 Kg" at bounding box center [979, 538] width 148 height 20
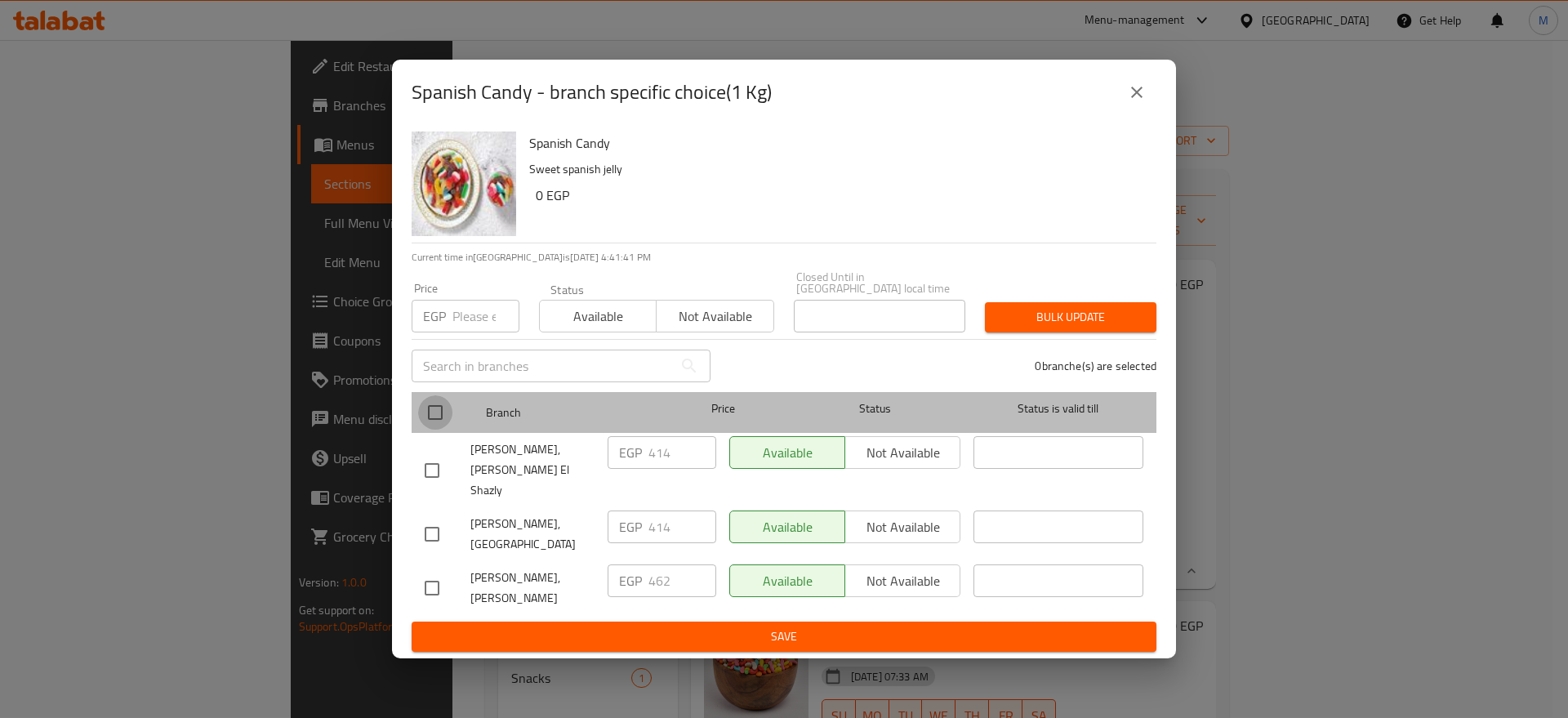
click at [445, 416] on input "checkbox" at bounding box center [435, 412] width 35 height 35
checkbox input "true"
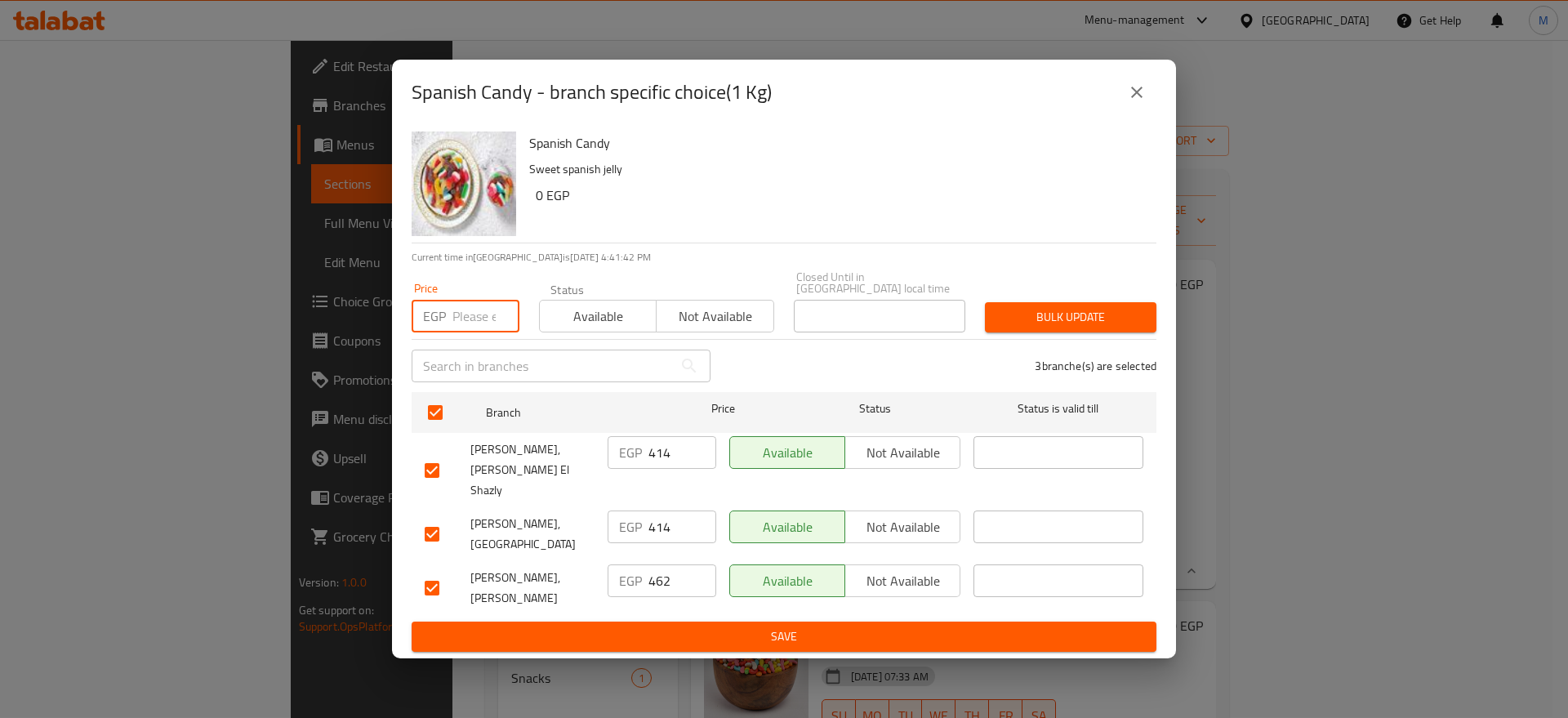
click at [489, 316] on input "number" at bounding box center [486, 315] width 67 height 33
paste input "421"
type input "421"
click at [1046, 332] on button "Bulk update" at bounding box center [1070, 317] width 171 height 30
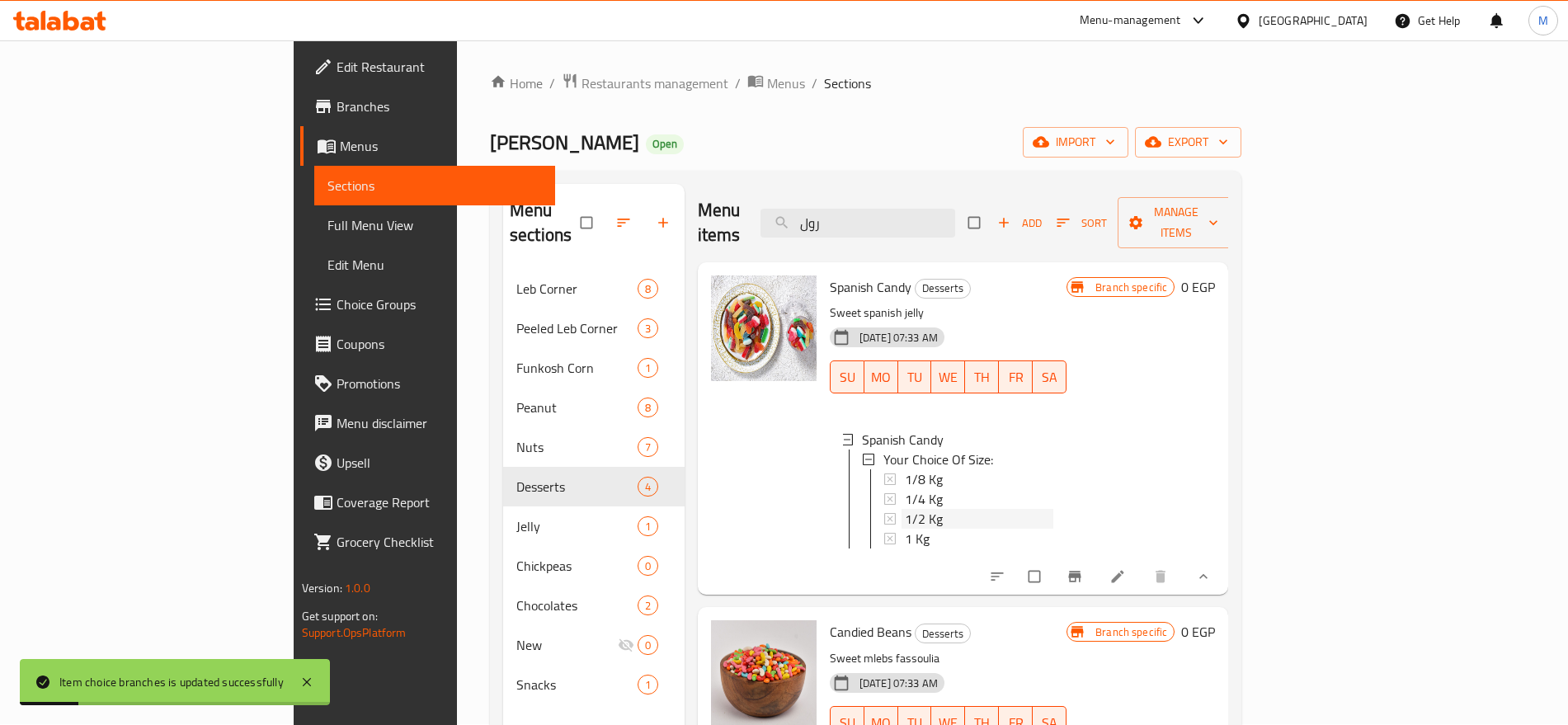
click at [905, 509] on div "1/2 Kg" at bounding box center [979, 518] width 148 height 20
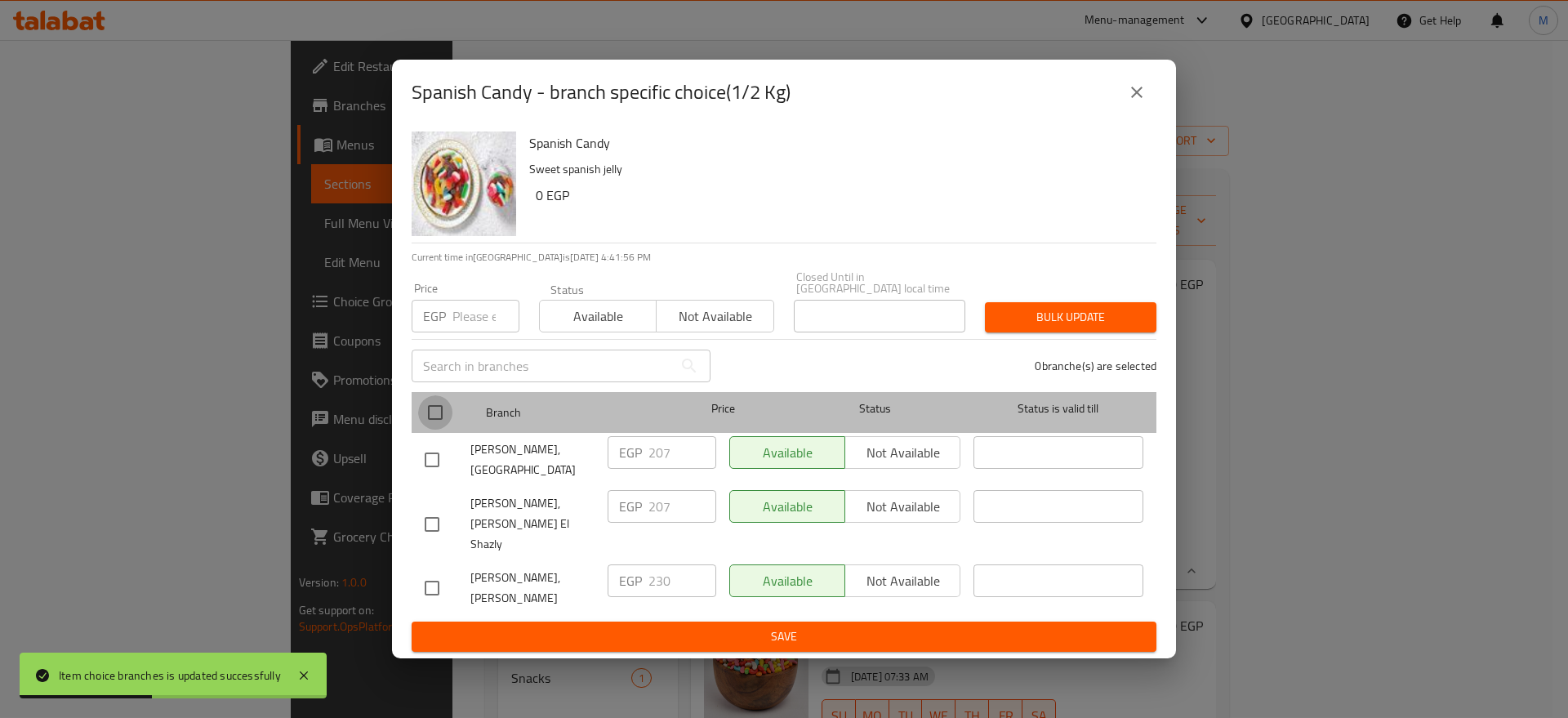
click at [447, 411] on input "checkbox" at bounding box center [435, 412] width 35 height 35
checkbox input "true"
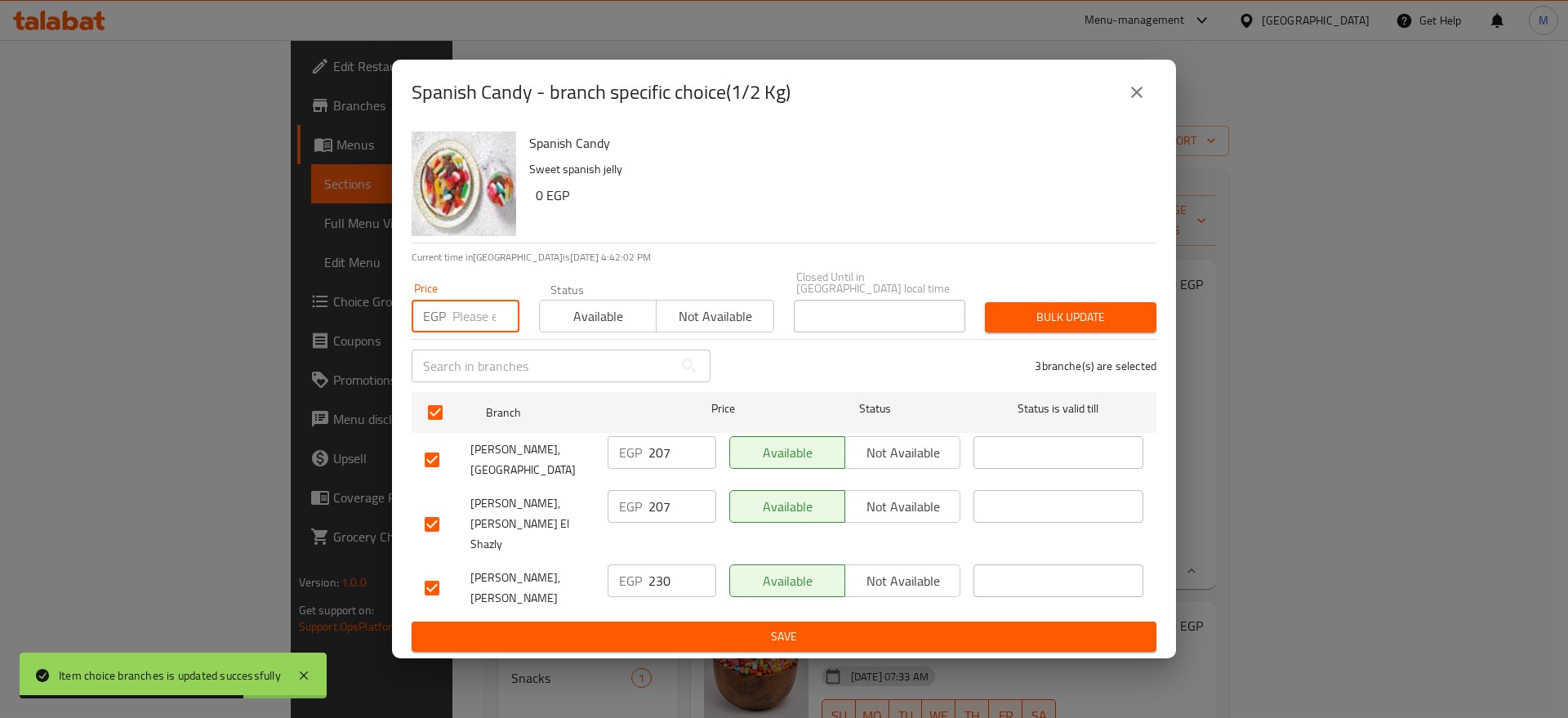
click at [481, 322] on input "number" at bounding box center [486, 315] width 67 height 33
paste input "211"
type input "211"
click at [1014, 328] on span "Bulk update" at bounding box center [1070, 317] width 145 height 21
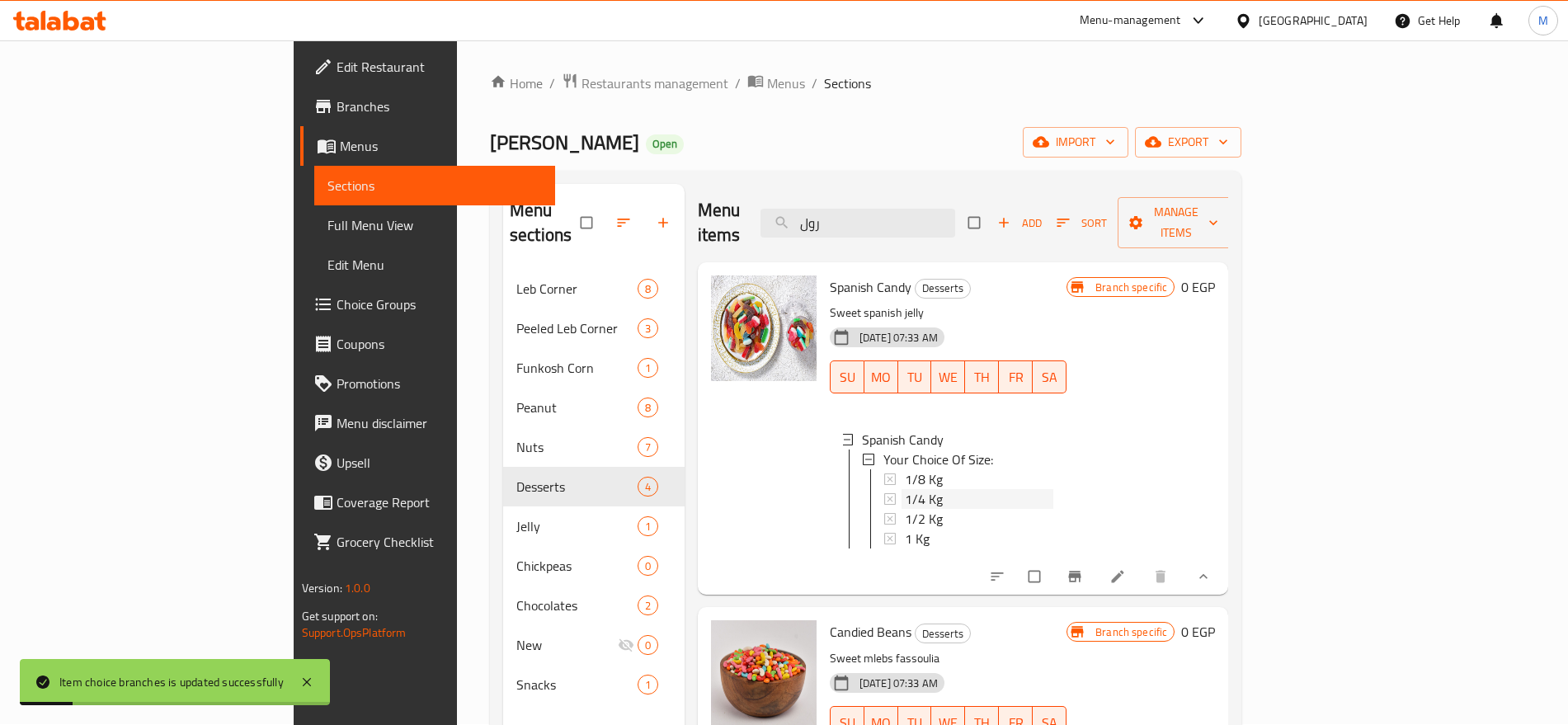
click at [905, 489] on span "1/4 Kg" at bounding box center [924, 498] width 38 height 20
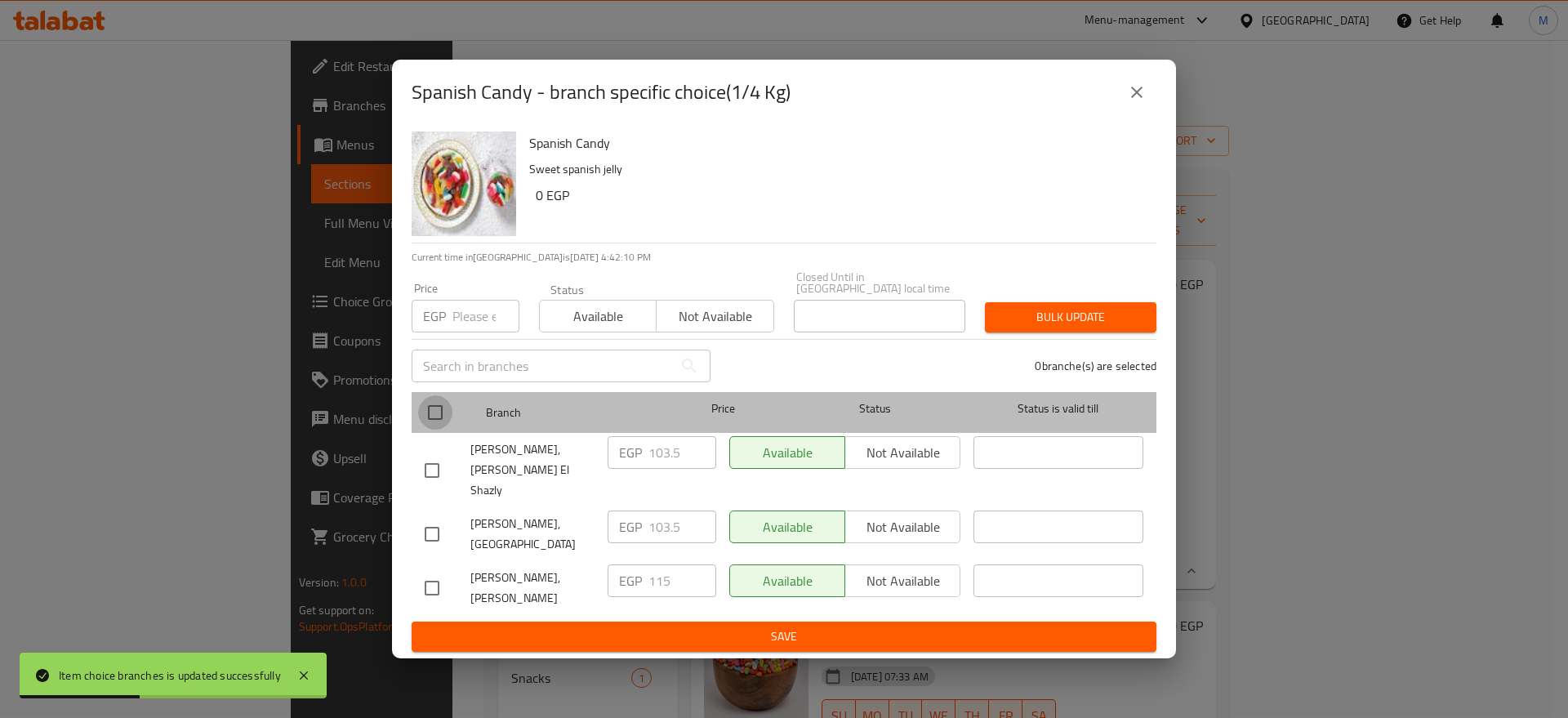
click at [445, 416] on input "checkbox" at bounding box center [435, 412] width 35 height 35
checkbox input "true"
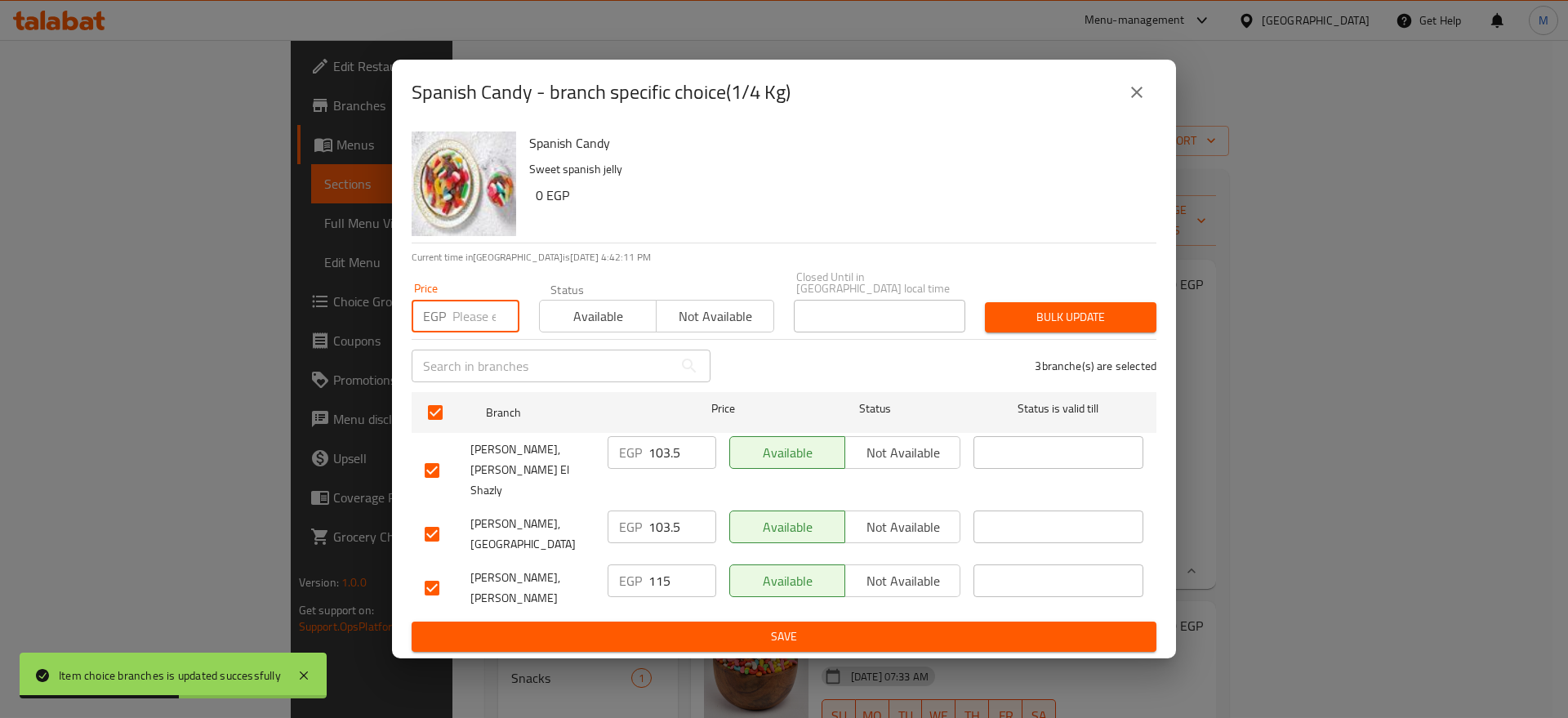
click at [477, 316] on input "number" at bounding box center [486, 315] width 67 height 33
paste input "106"
type input "106"
click at [1078, 320] on span "Bulk update" at bounding box center [1070, 317] width 145 height 21
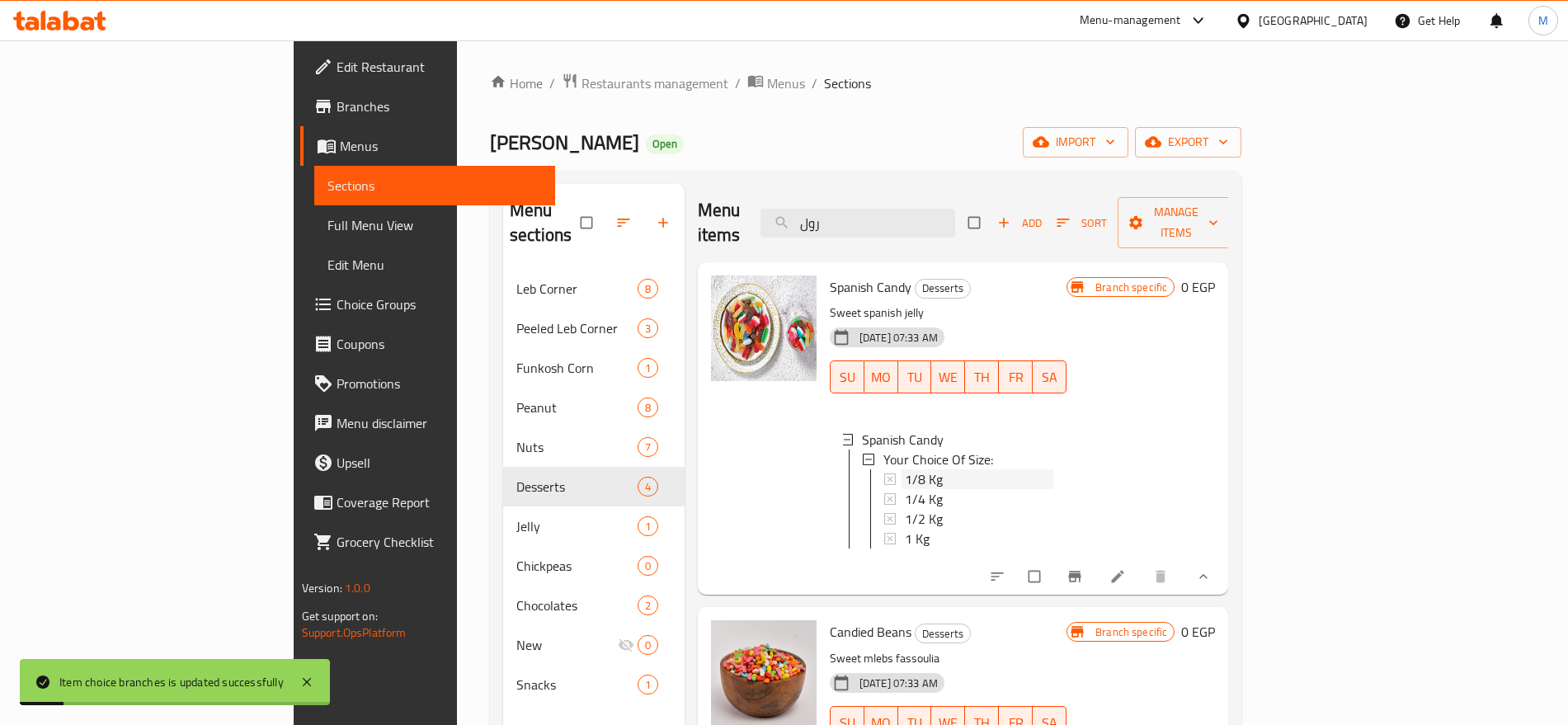
click at [905, 469] on span "1/8 Kg" at bounding box center [924, 478] width 38 height 20
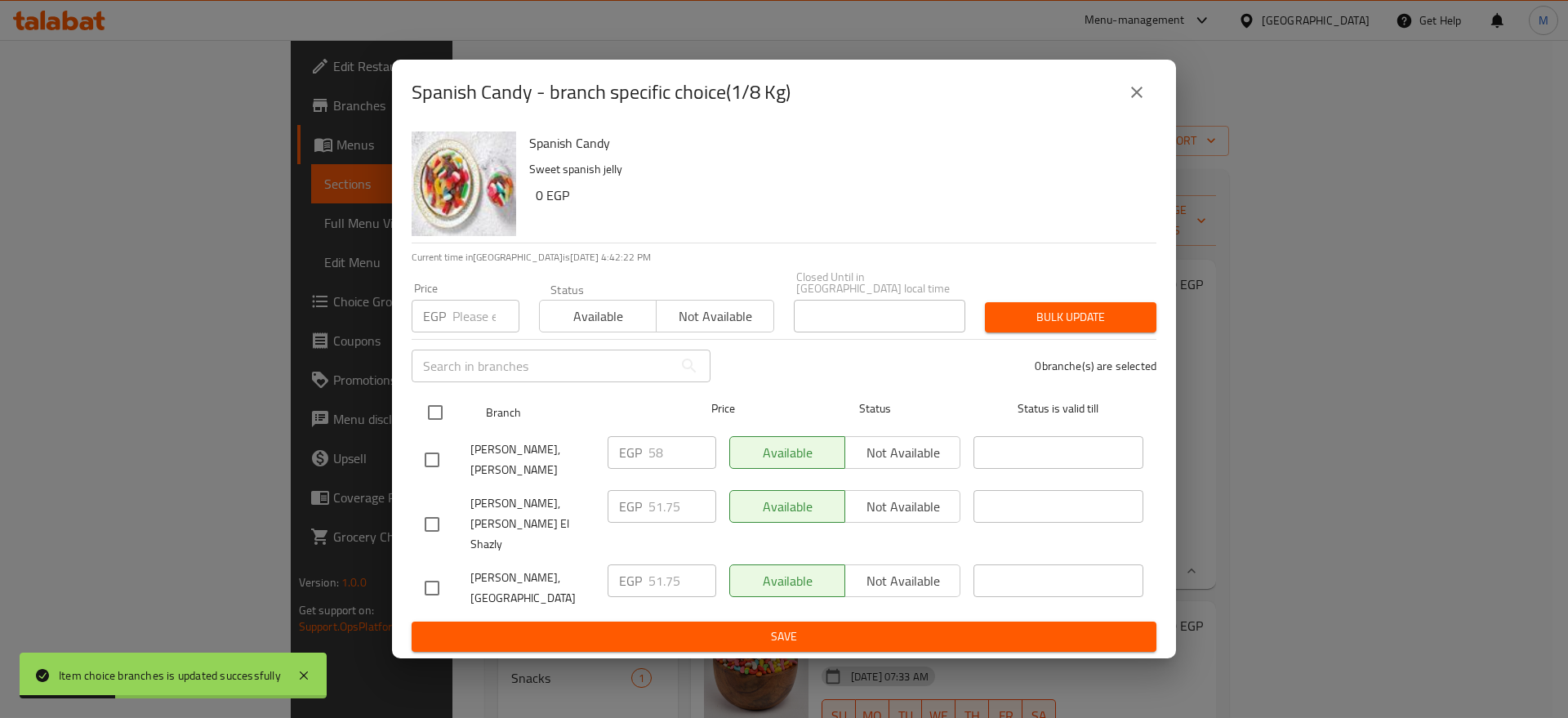
click at [441, 403] on input "checkbox" at bounding box center [435, 412] width 35 height 35
checkbox input "true"
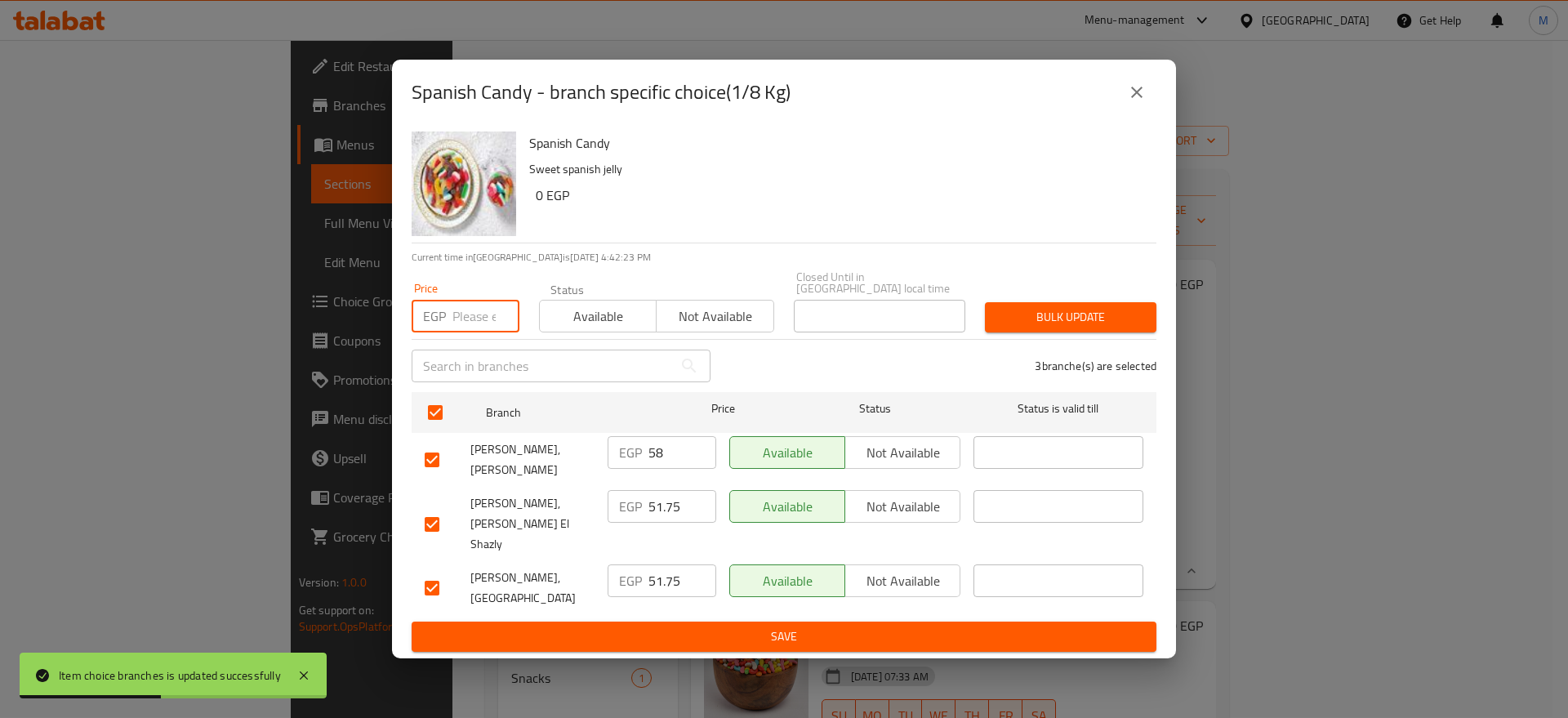
click at [477, 324] on input "number" at bounding box center [486, 315] width 67 height 33
paste input "53"
type input "53"
click at [1016, 308] on button "Bulk update" at bounding box center [1070, 317] width 171 height 30
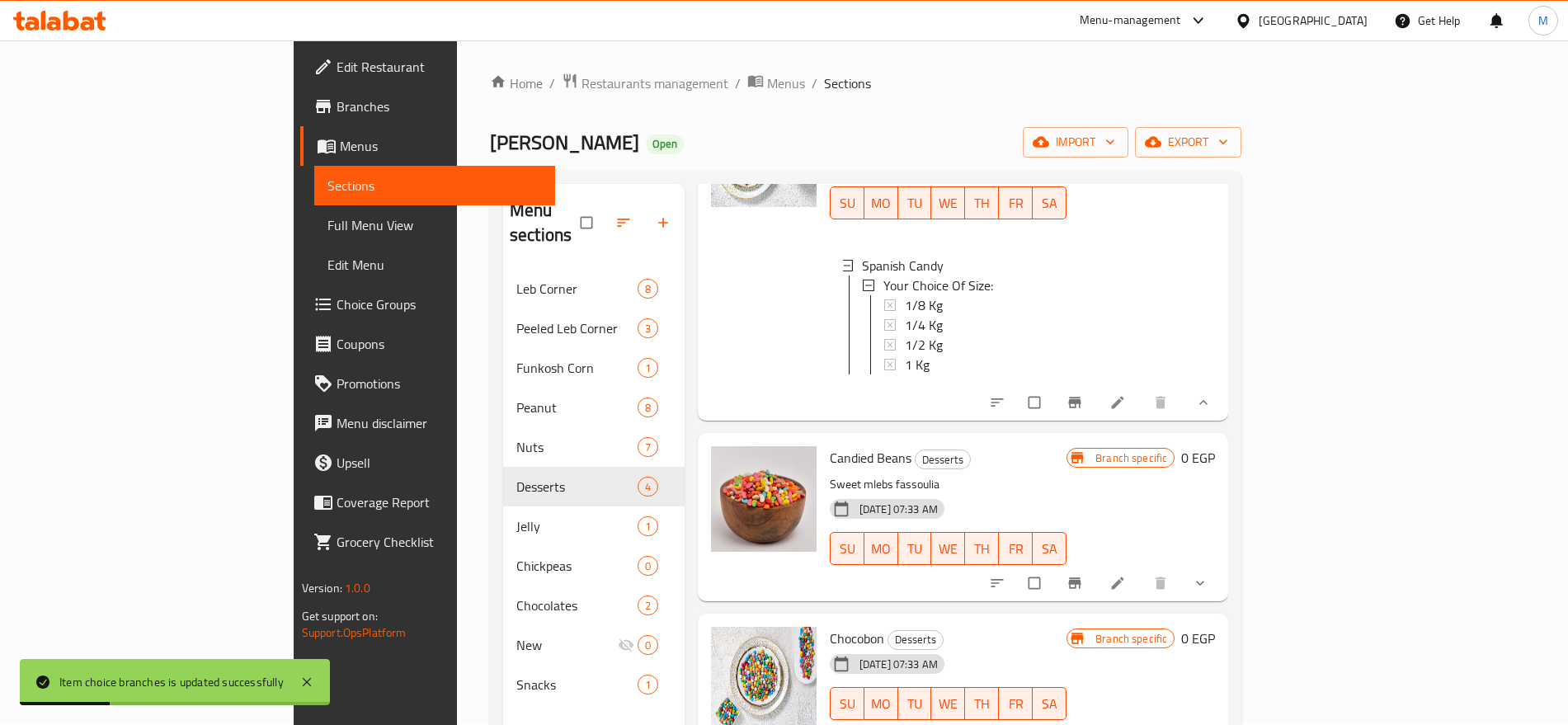
scroll to position [180, 0]
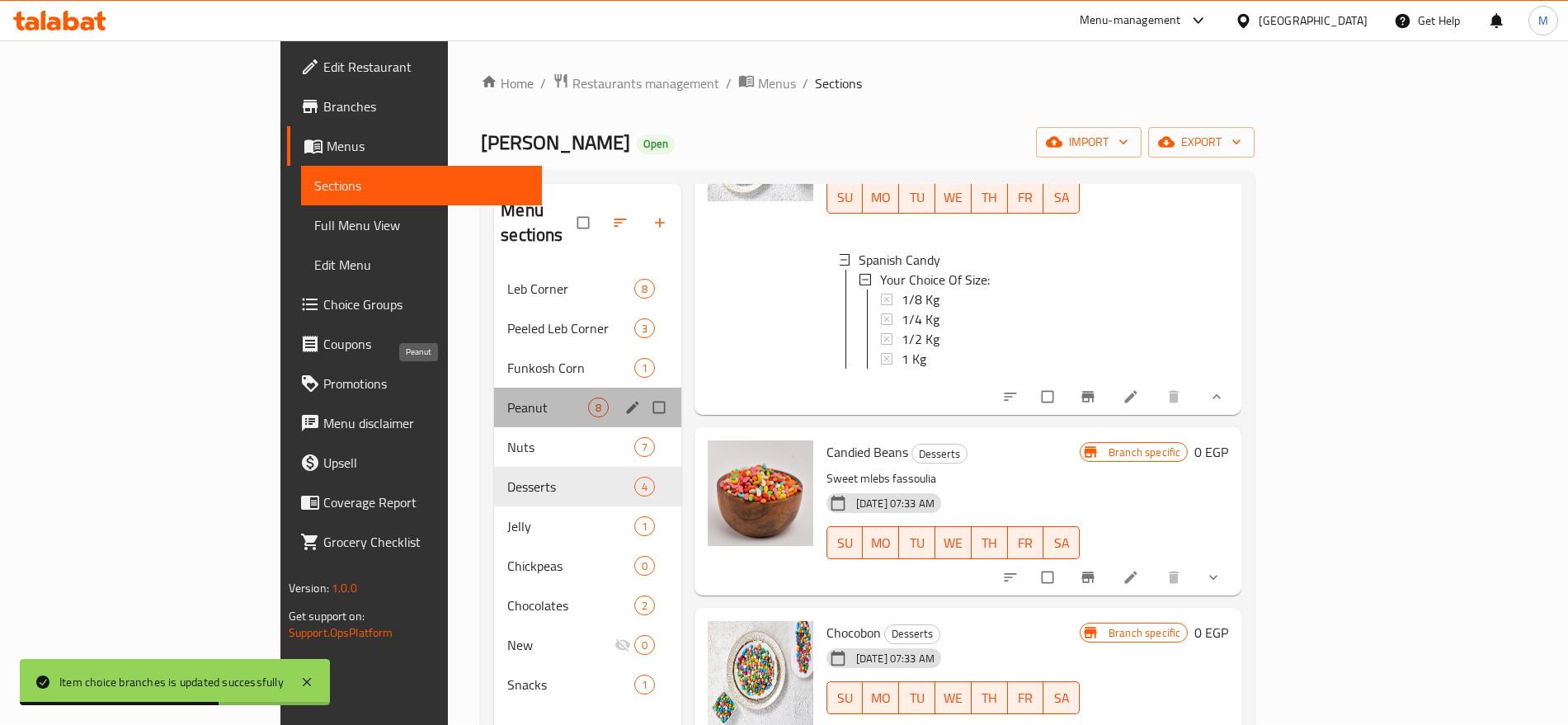
click at [508, 397] on span "Peanut" at bounding box center [548, 406] width 80 height 20
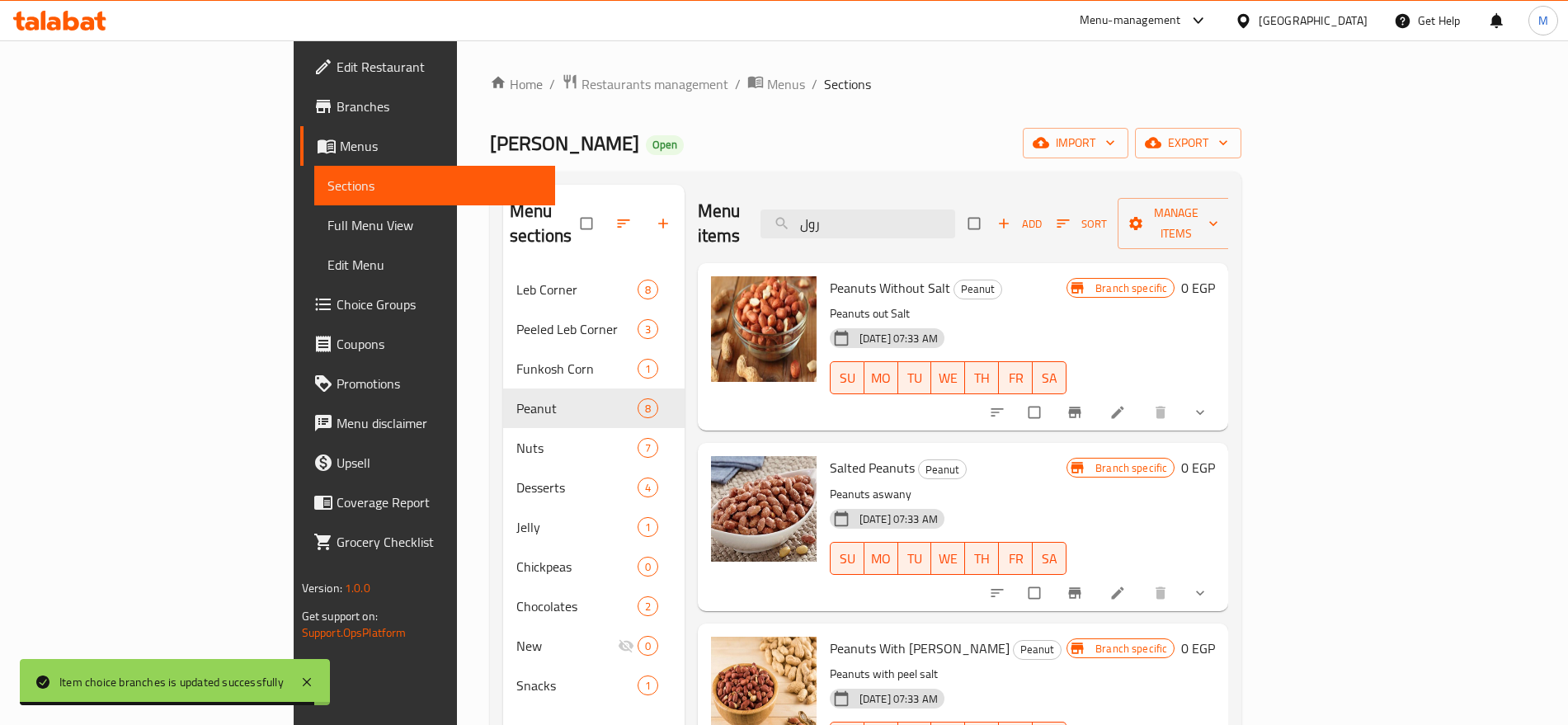
scroll to position [1, 0]
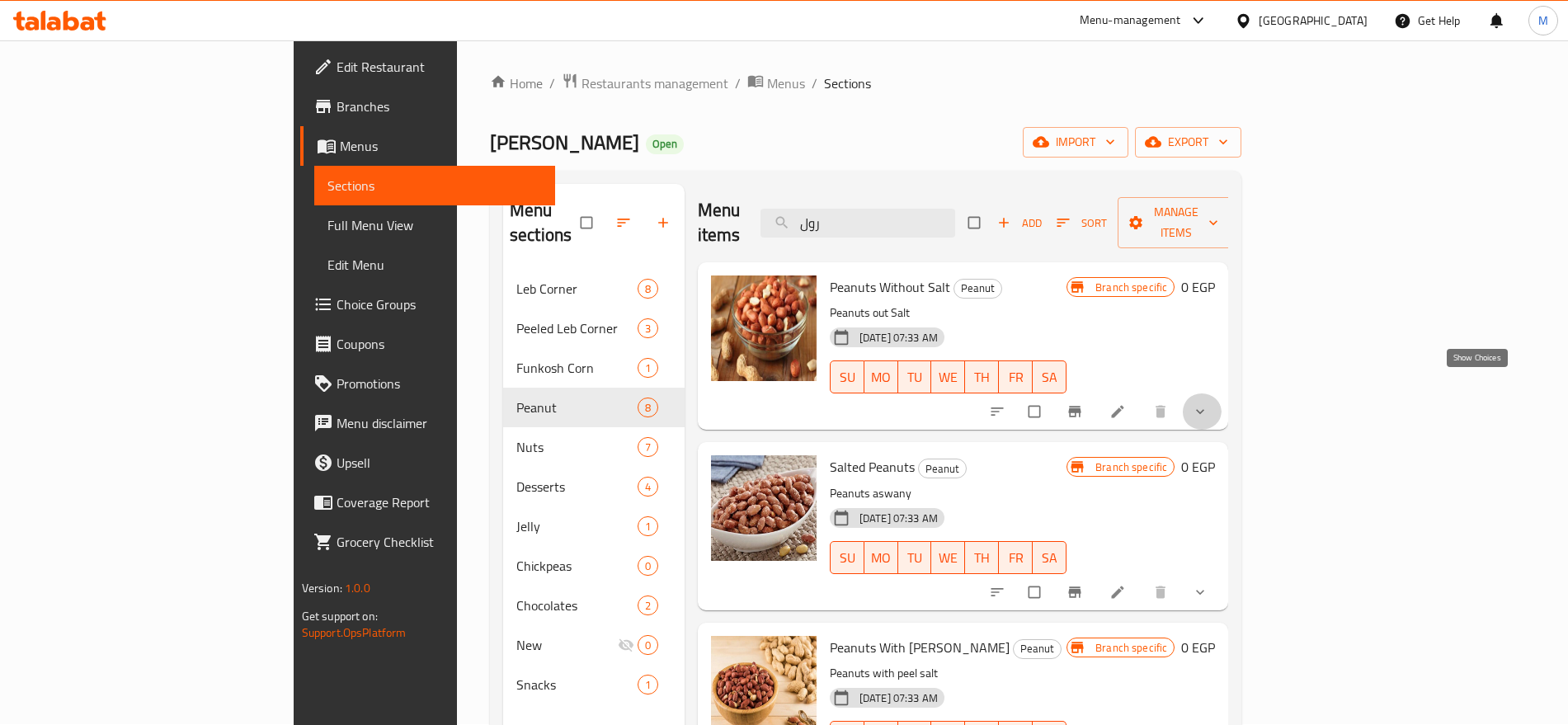
click at [1209, 404] on icon "show more" at bounding box center [1200, 411] width 16 height 16
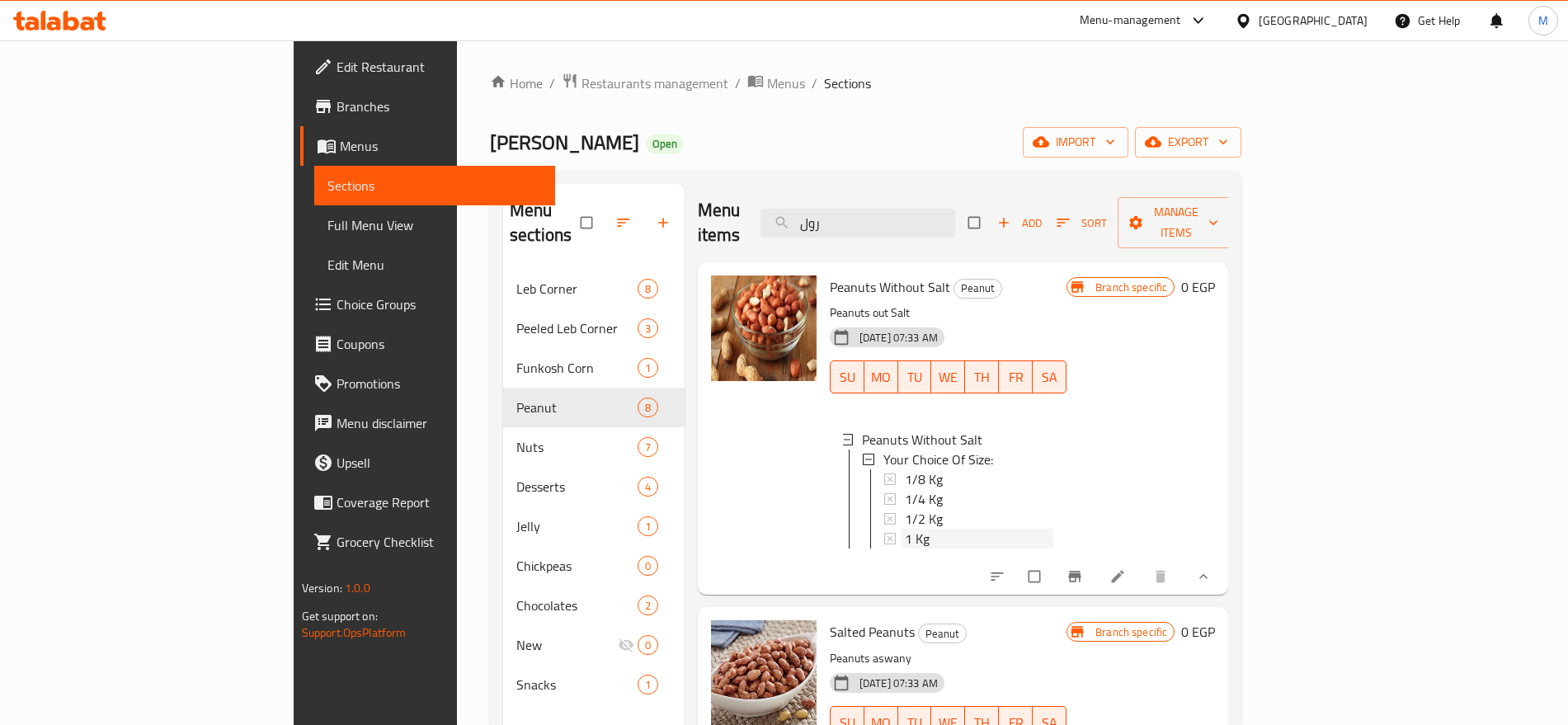
click at [939, 528] on div "1 Kg" at bounding box center [979, 538] width 148 height 20
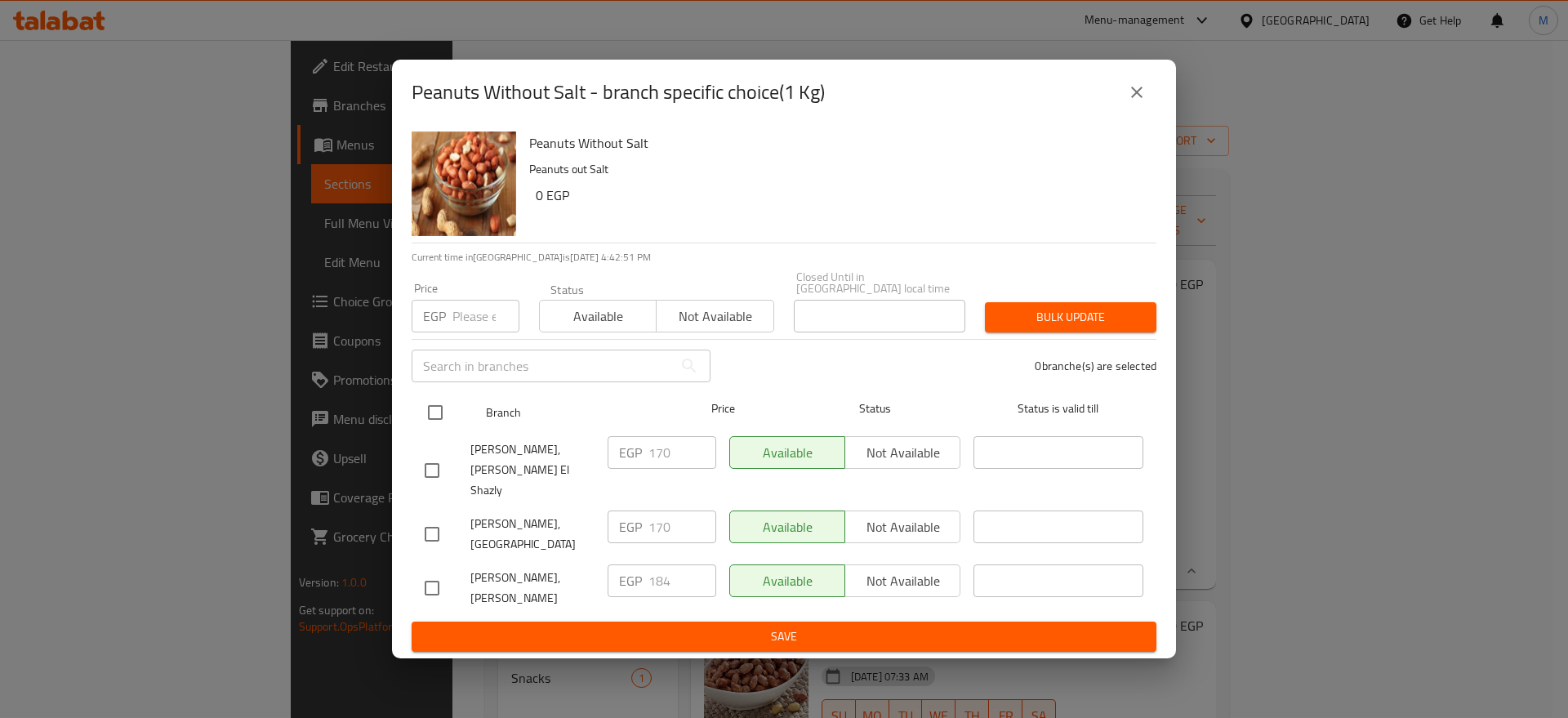
click at [438, 404] on input "checkbox" at bounding box center [435, 412] width 35 height 35
checkbox input "true"
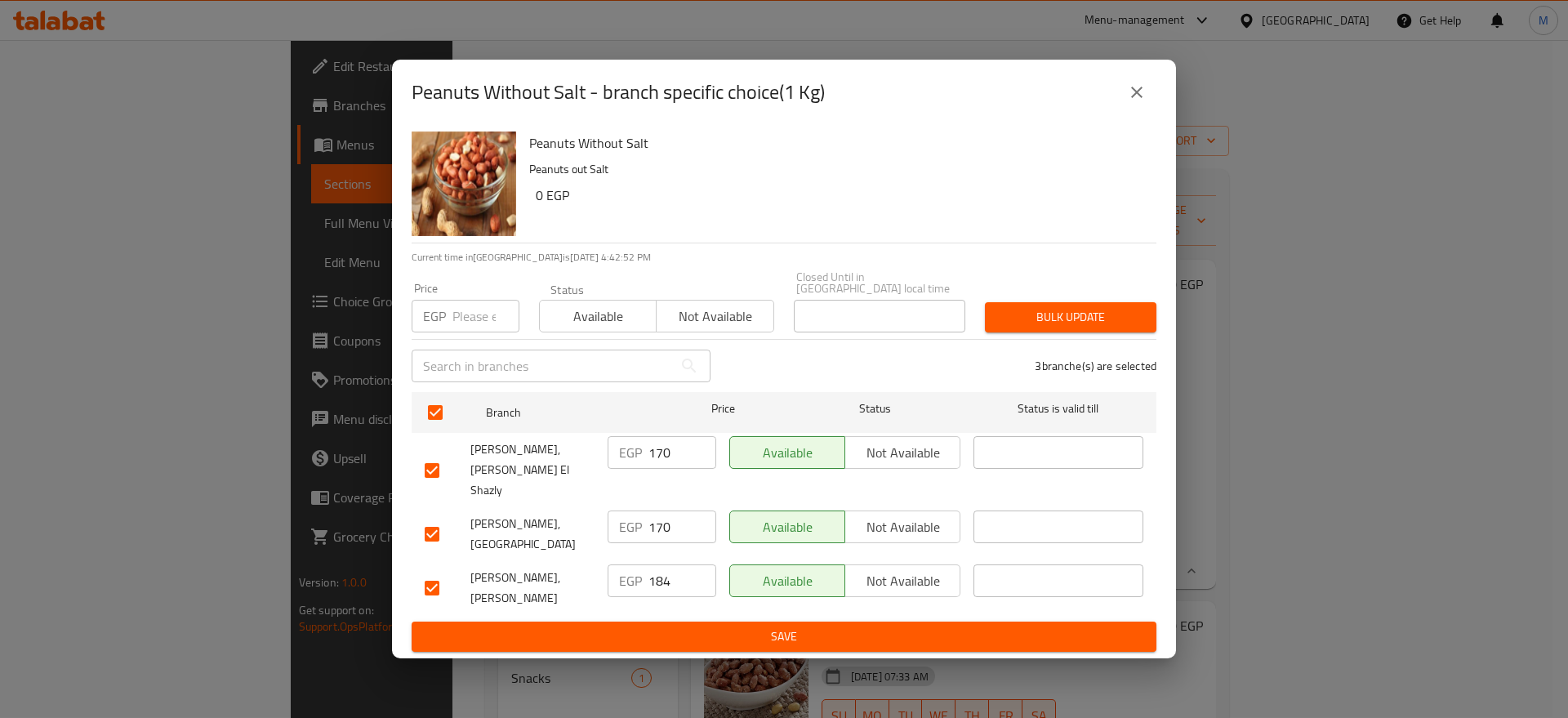
click at [482, 317] on input "number" at bounding box center [486, 315] width 67 height 33
paste input "187"
type input "187"
click at [1021, 314] on span "Bulk update" at bounding box center [1070, 317] width 145 height 21
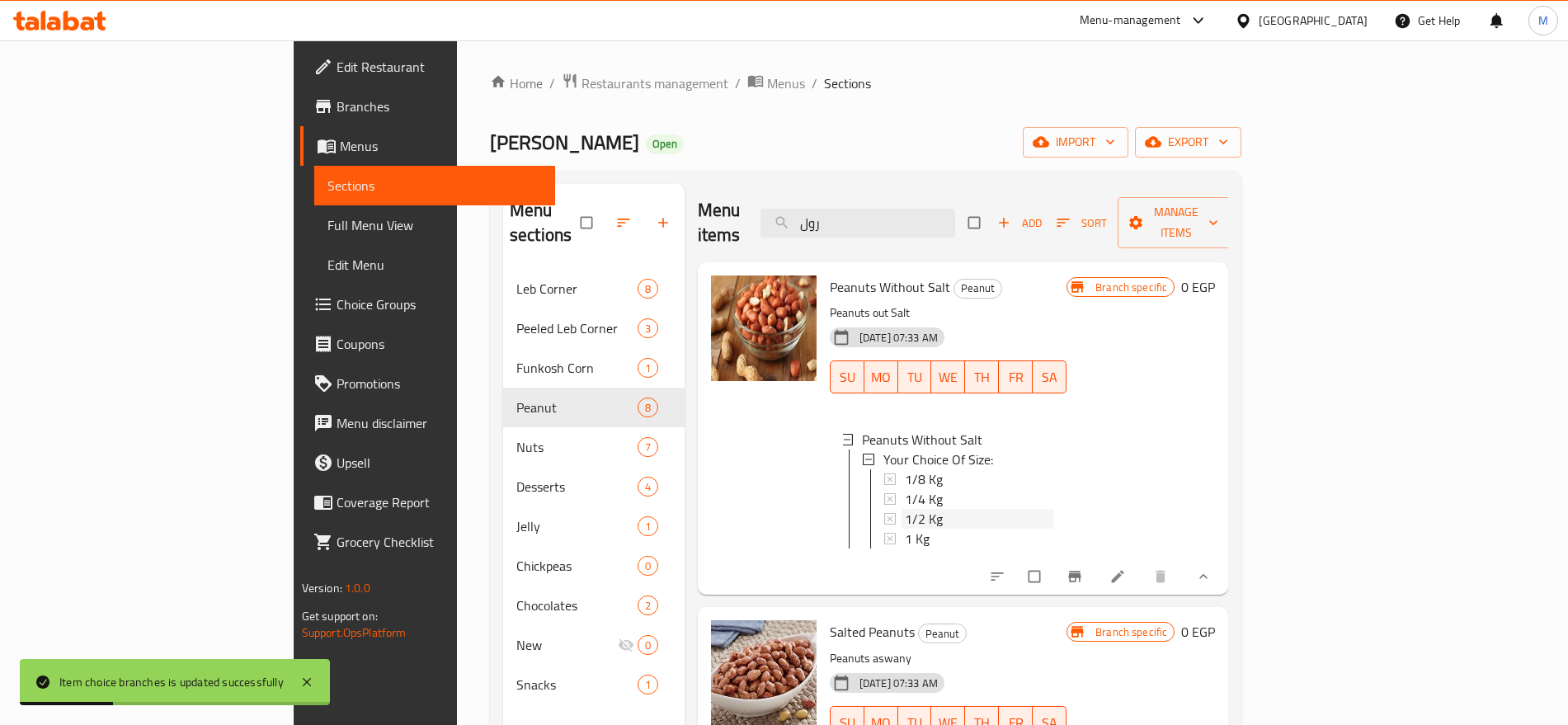
click at [995, 509] on div "1/2 Kg" at bounding box center [979, 518] width 148 height 20
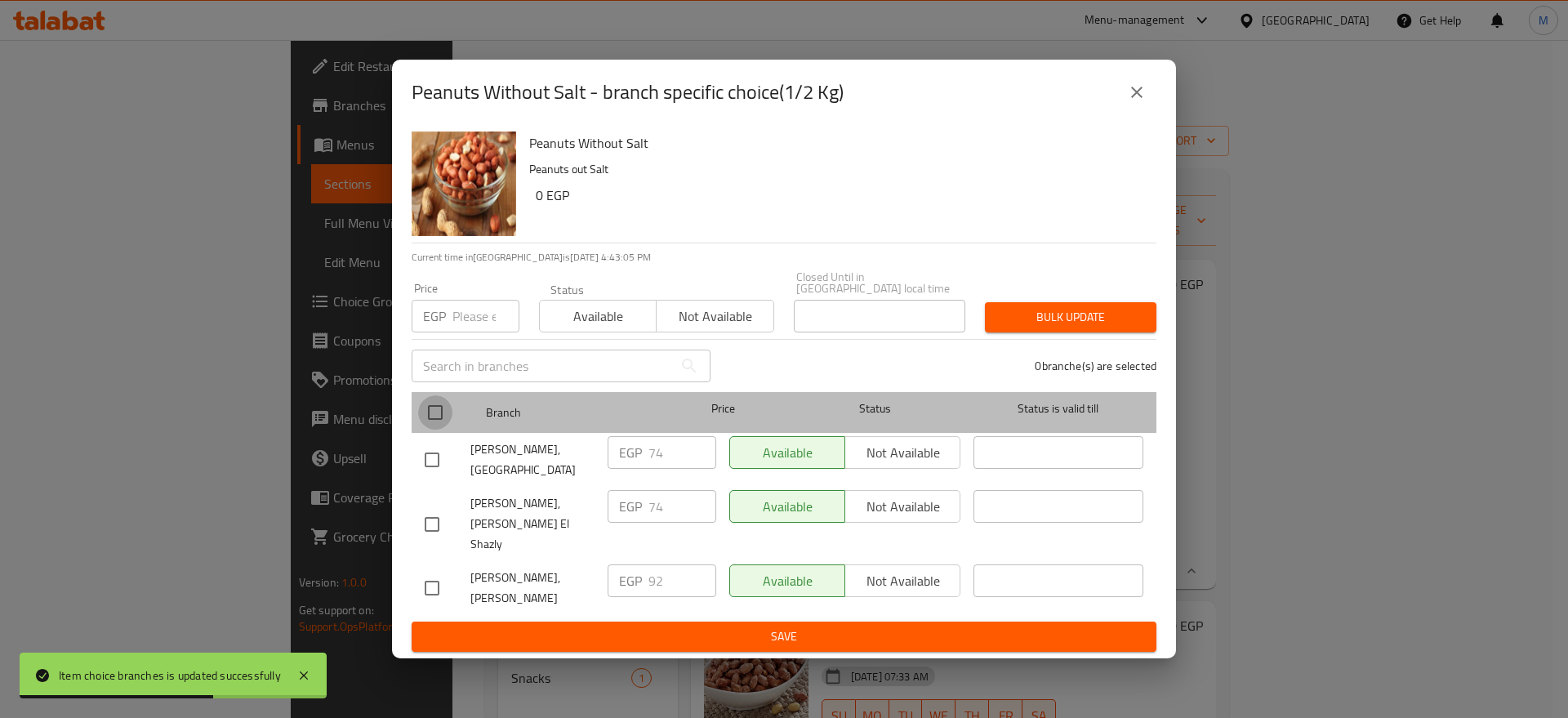
click at [449, 417] on input "checkbox" at bounding box center [435, 412] width 35 height 35
checkbox input "true"
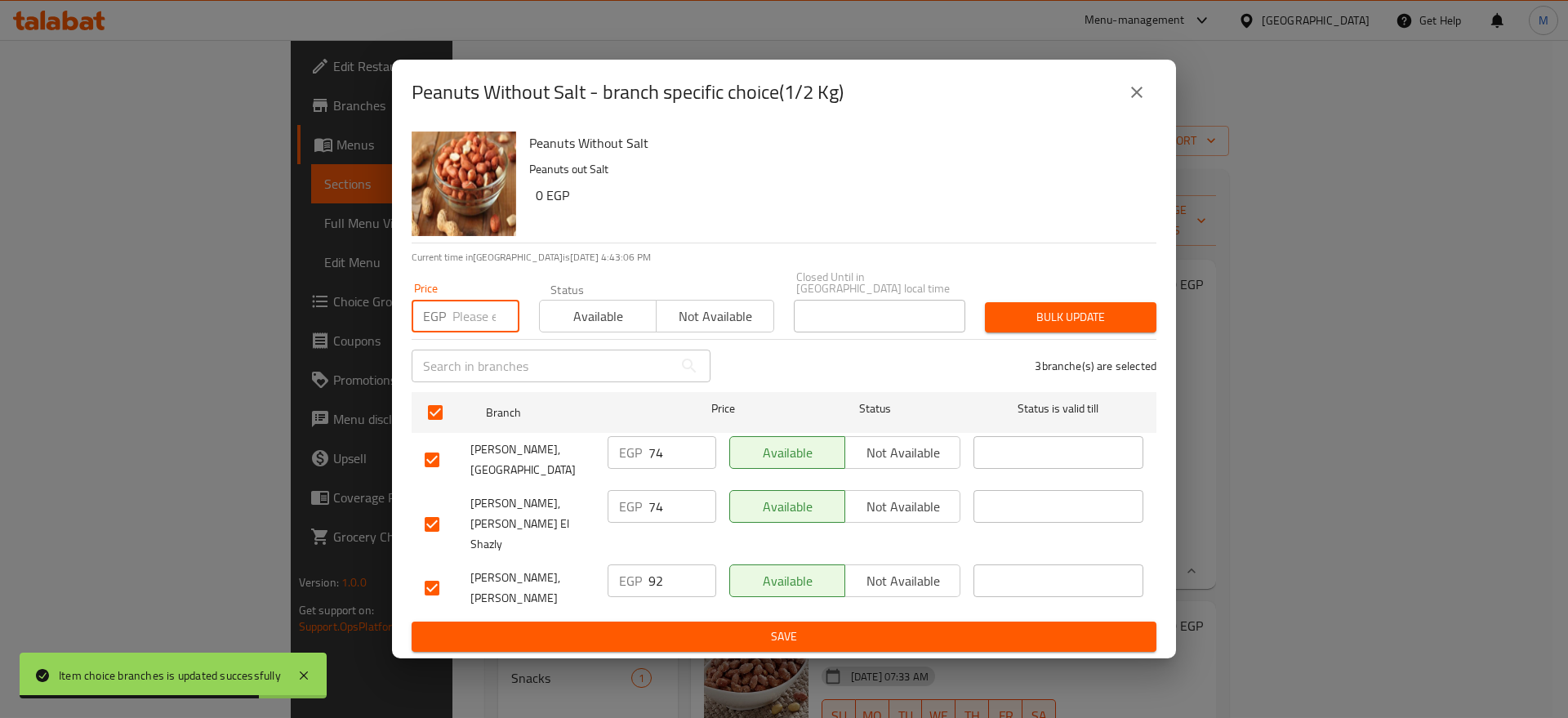
click at [479, 325] on input "number" at bounding box center [486, 315] width 67 height 33
paste input "87"
type input "87"
click at [1064, 320] on span "Bulk update" at bounding box center [1070, 317] width 145 height 21
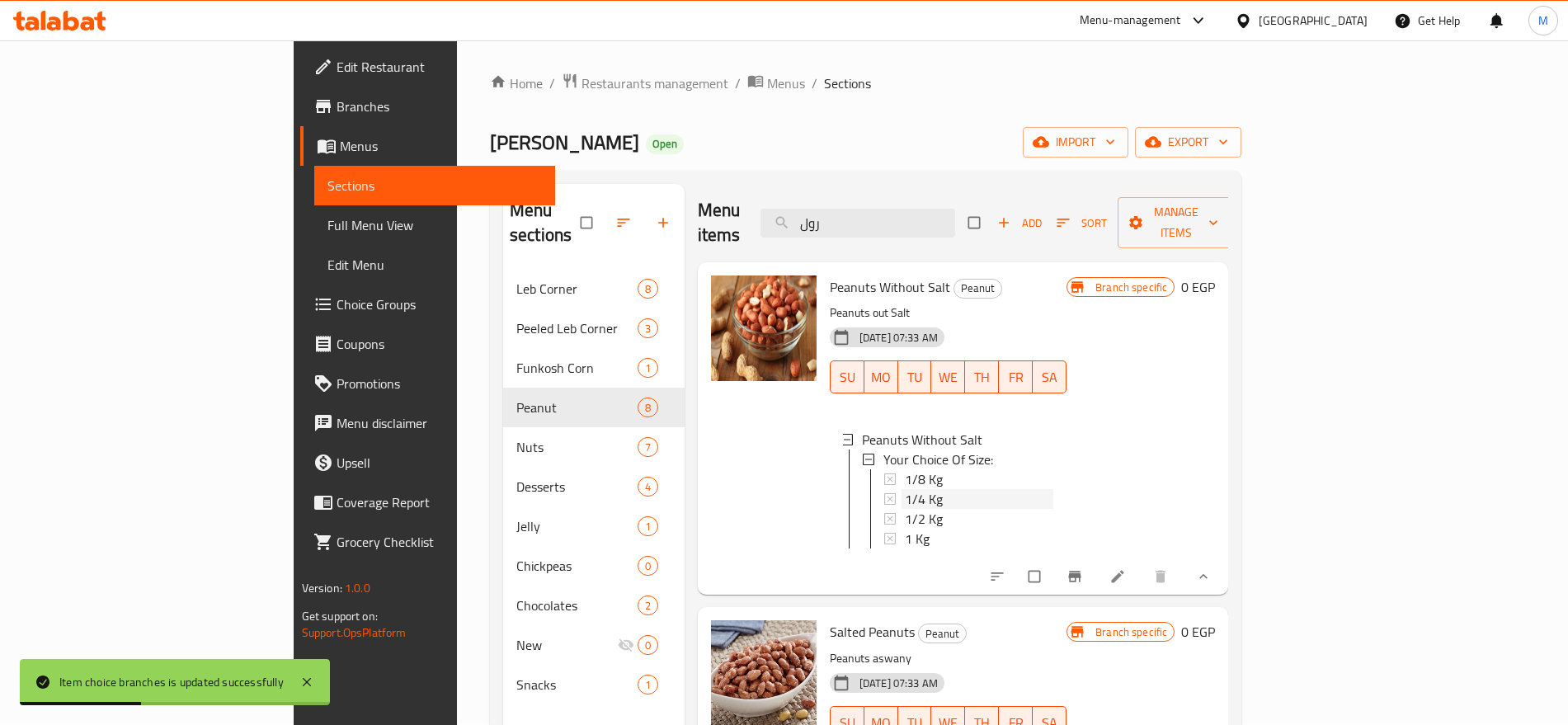
click at [905, 489] on span "1/4 Kg" at bounding box center [924, 498] width 38 height 20
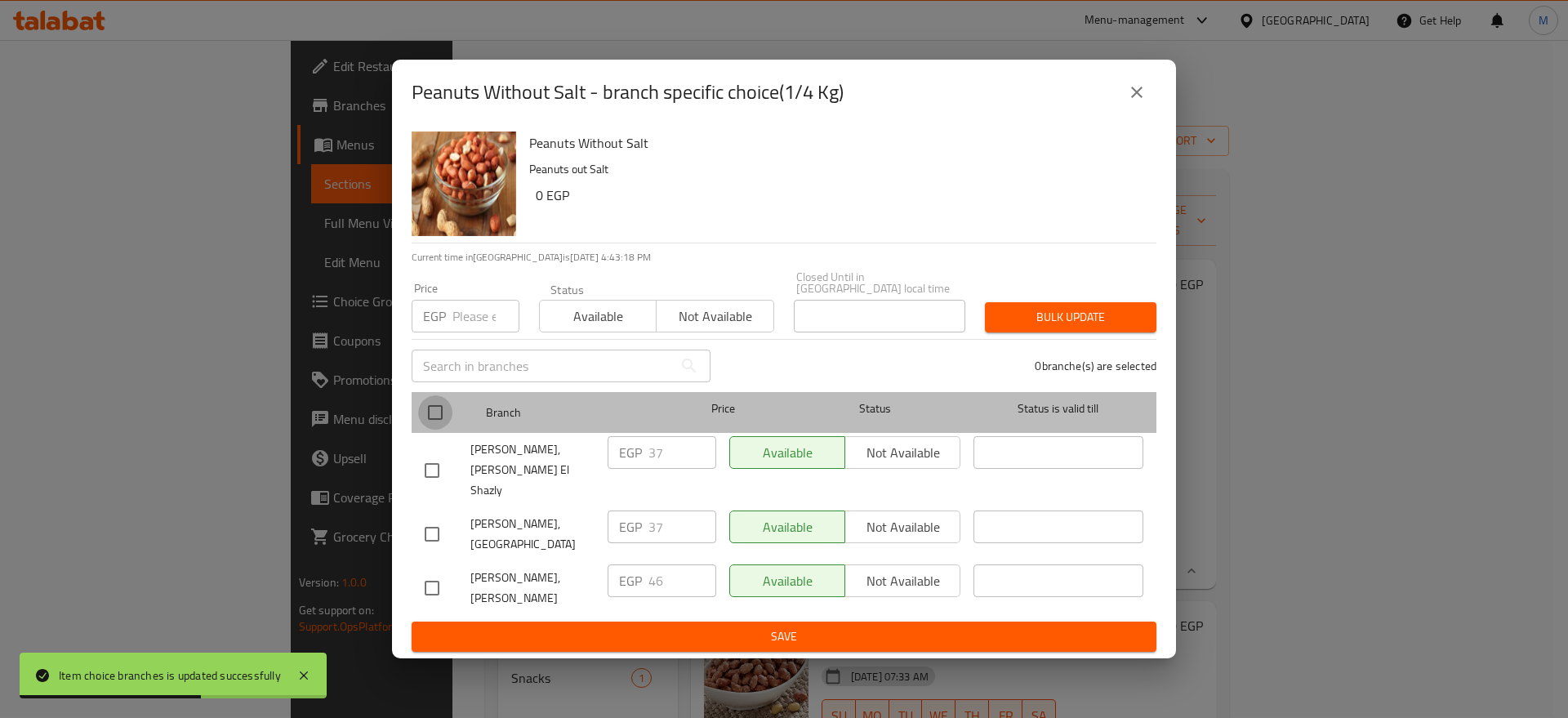
click at [429, 419] on input "checkbox" at bounding box center [435, 412] width 35 height 35
checkbox input "true"
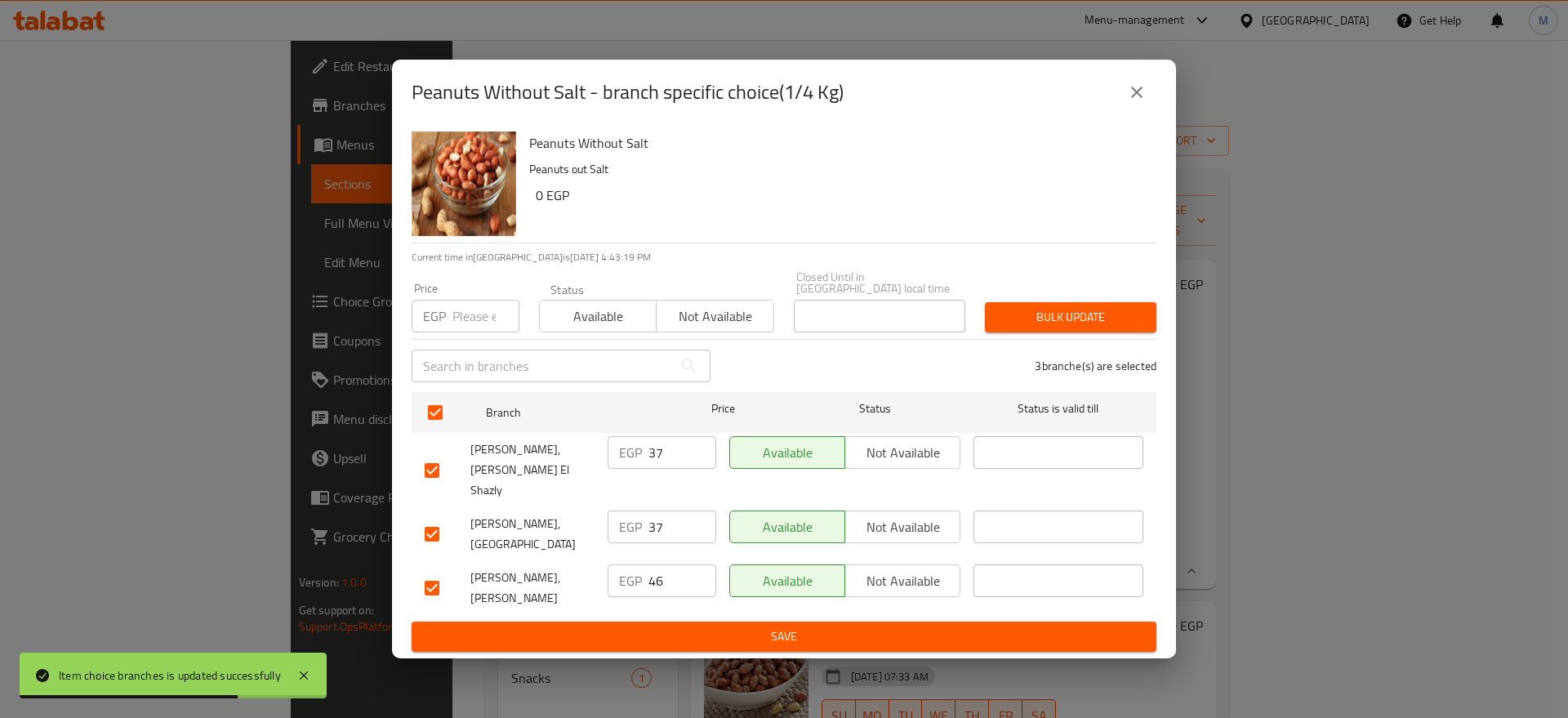
click at [480, 317] on input "number" at bounding box center [486, 315] width 67 height 33
paste input "44"
type input "44"
click at [1018, 301] on div "Bulk update" at bounding box center [1071, 316] width 191 height 50
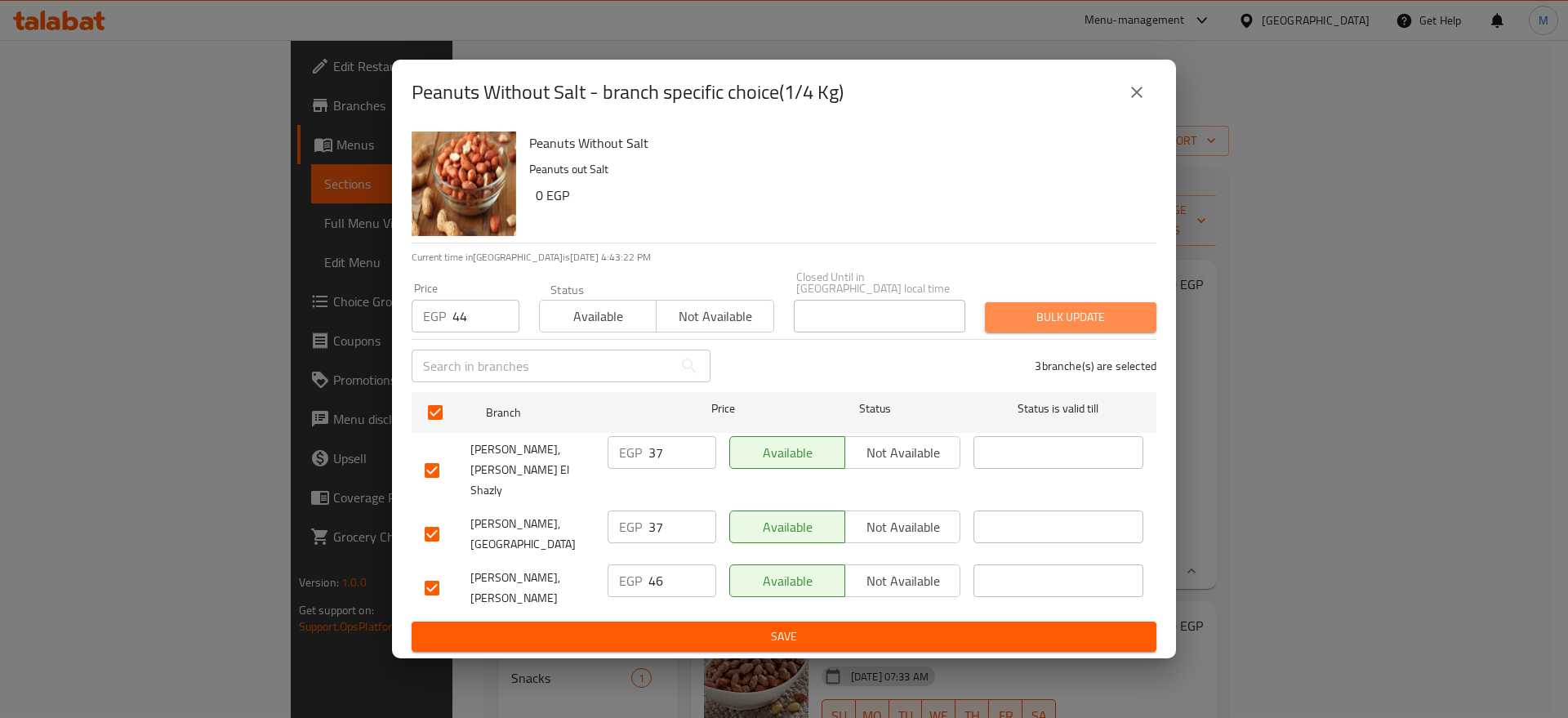
click at [1021, 328] on span "Bulk update" at bounding box center [1070, 317] width 145 height 21
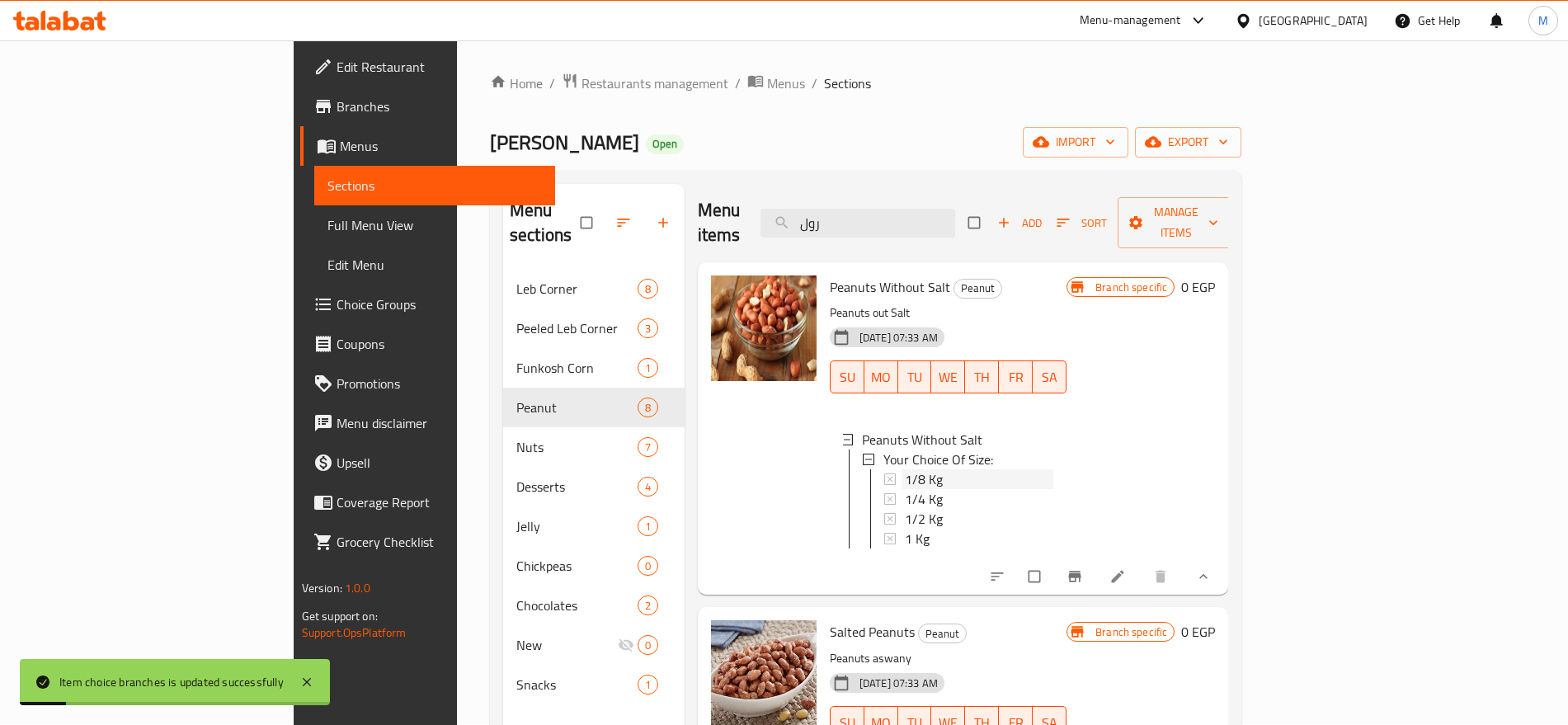
click at [905, 469] on span "1/8 Kg" at bounding box center [924, 478] width 38 height 20
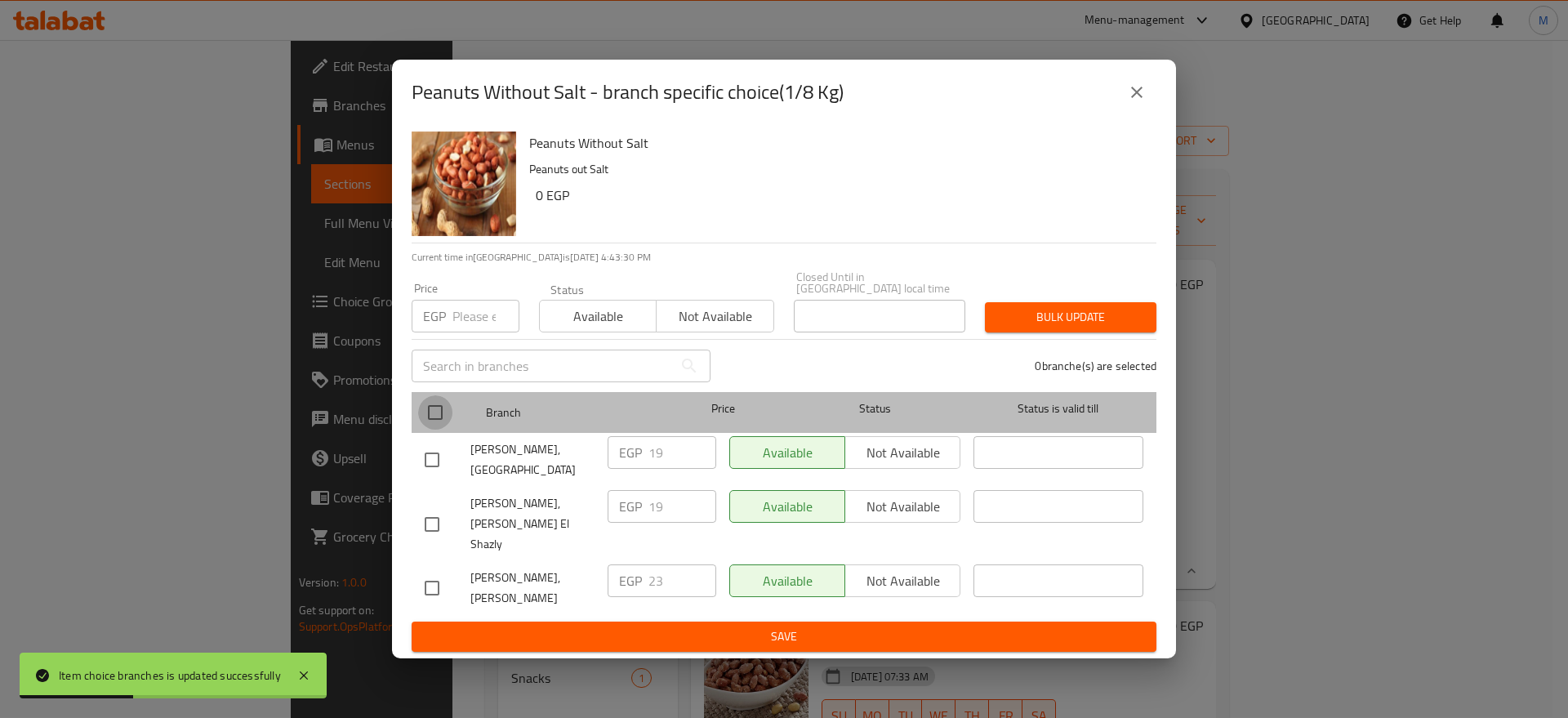
click at [437, 422] on input "checkbox" at bounding box center [435, 412] width 35 height 35
checkbox input "true"
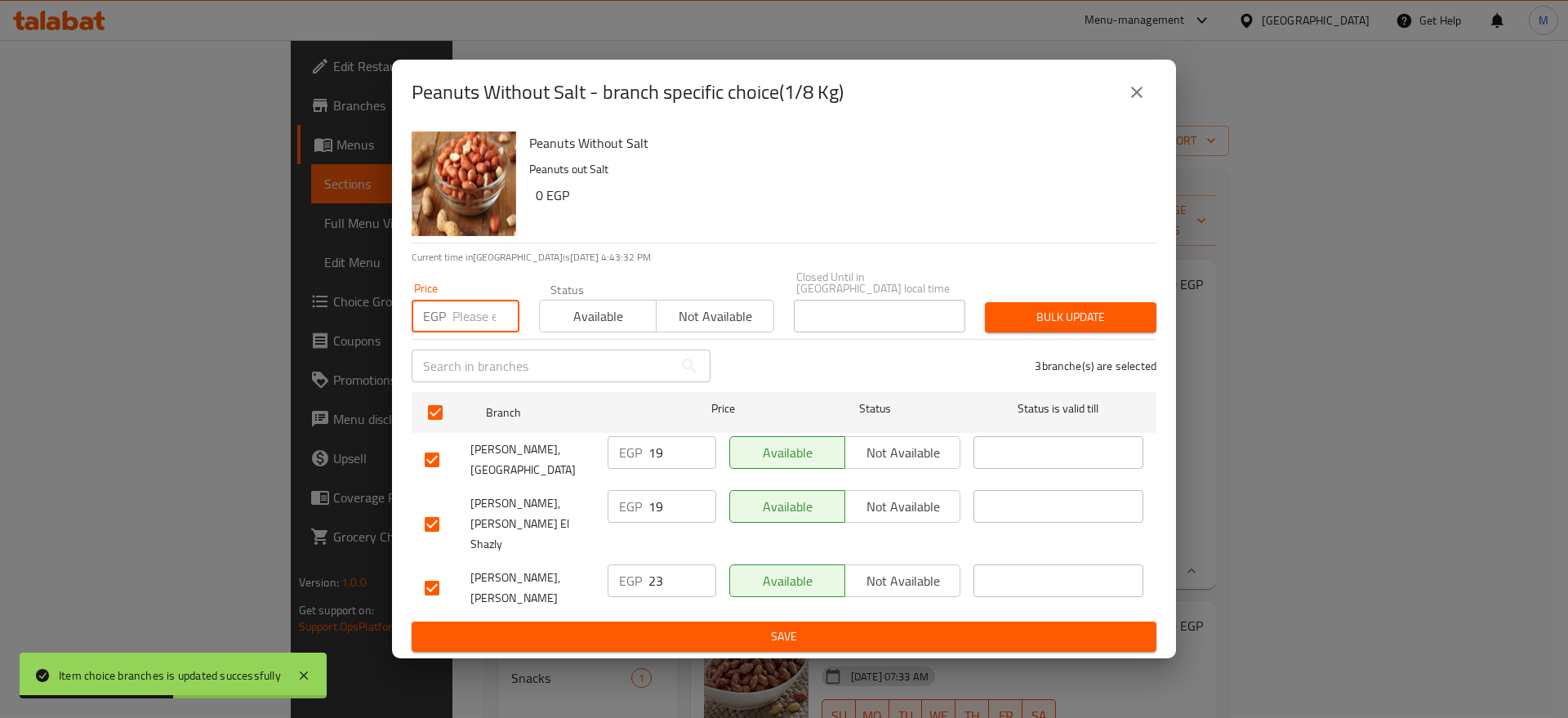
click at [475, 327] on input "number" at bounding box center [486, 315] width 67 height 33
paste input "22"
type input "22"
click at [1023, 313] on span "Bulk update" at bounding box center [1070, 317] width 145 height 21
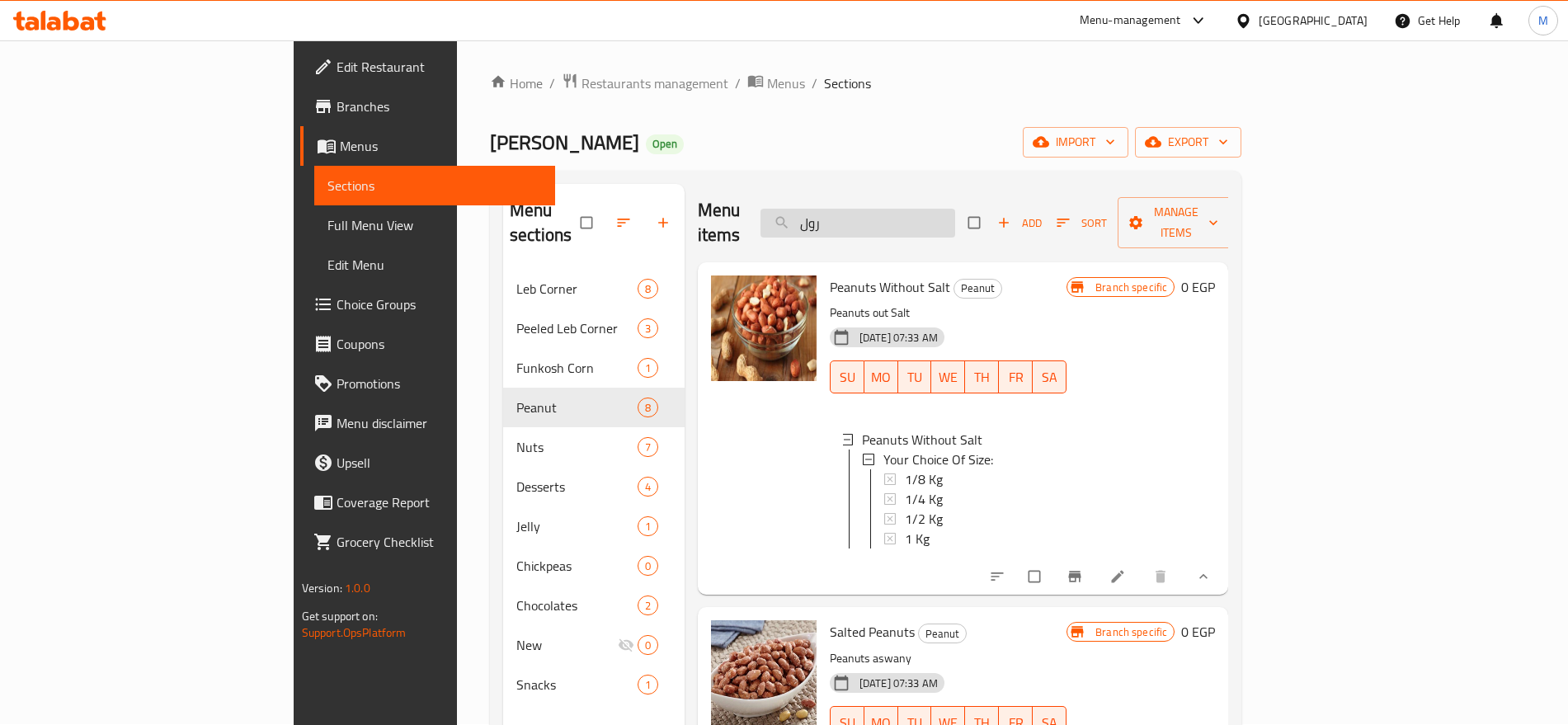
click at [955, 212] on input "رول" at bounding box center [858, 223] width 195 height 29
paste input "مجفف"
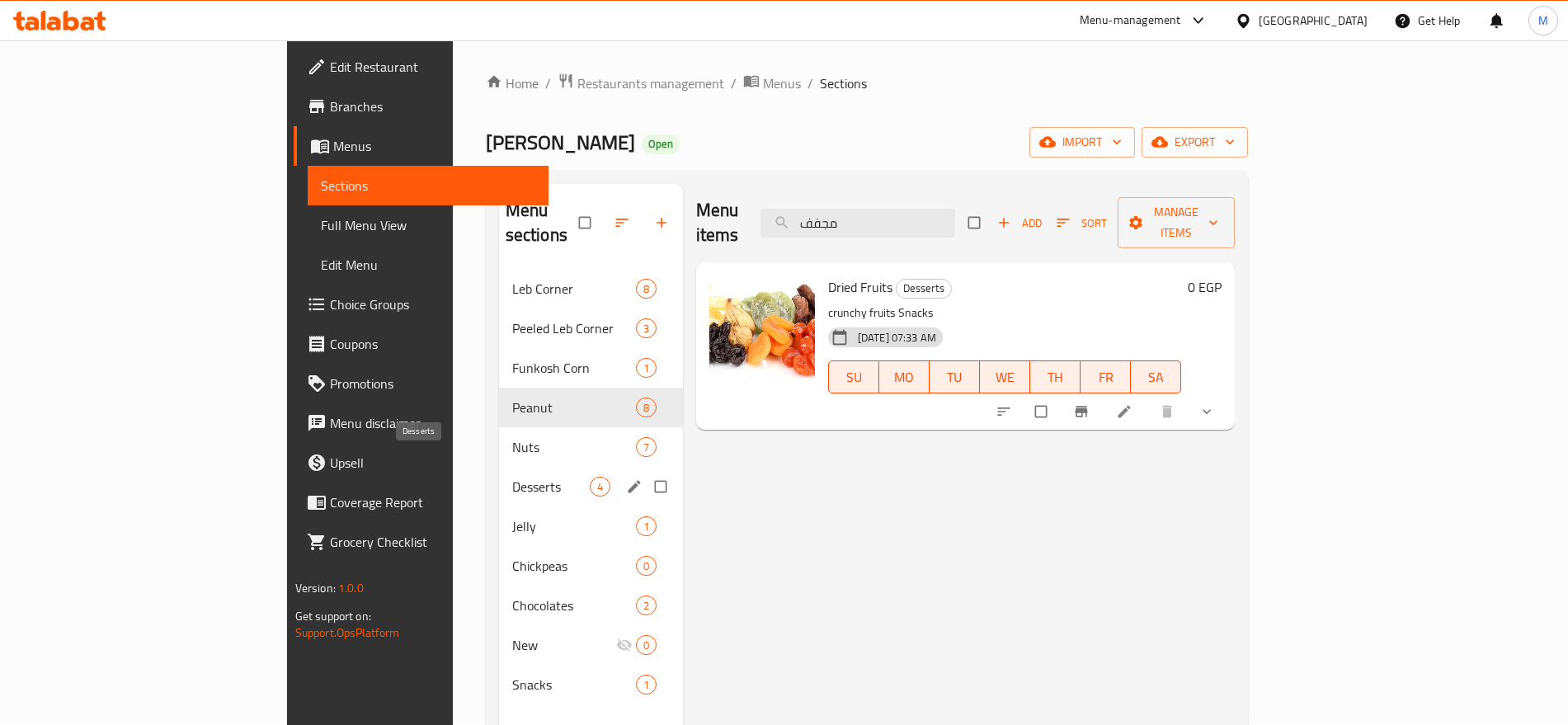
type input "مجفف"
click at [513, 476] on span "Desserts" at bounding box center [551, 486] width 78 height 20
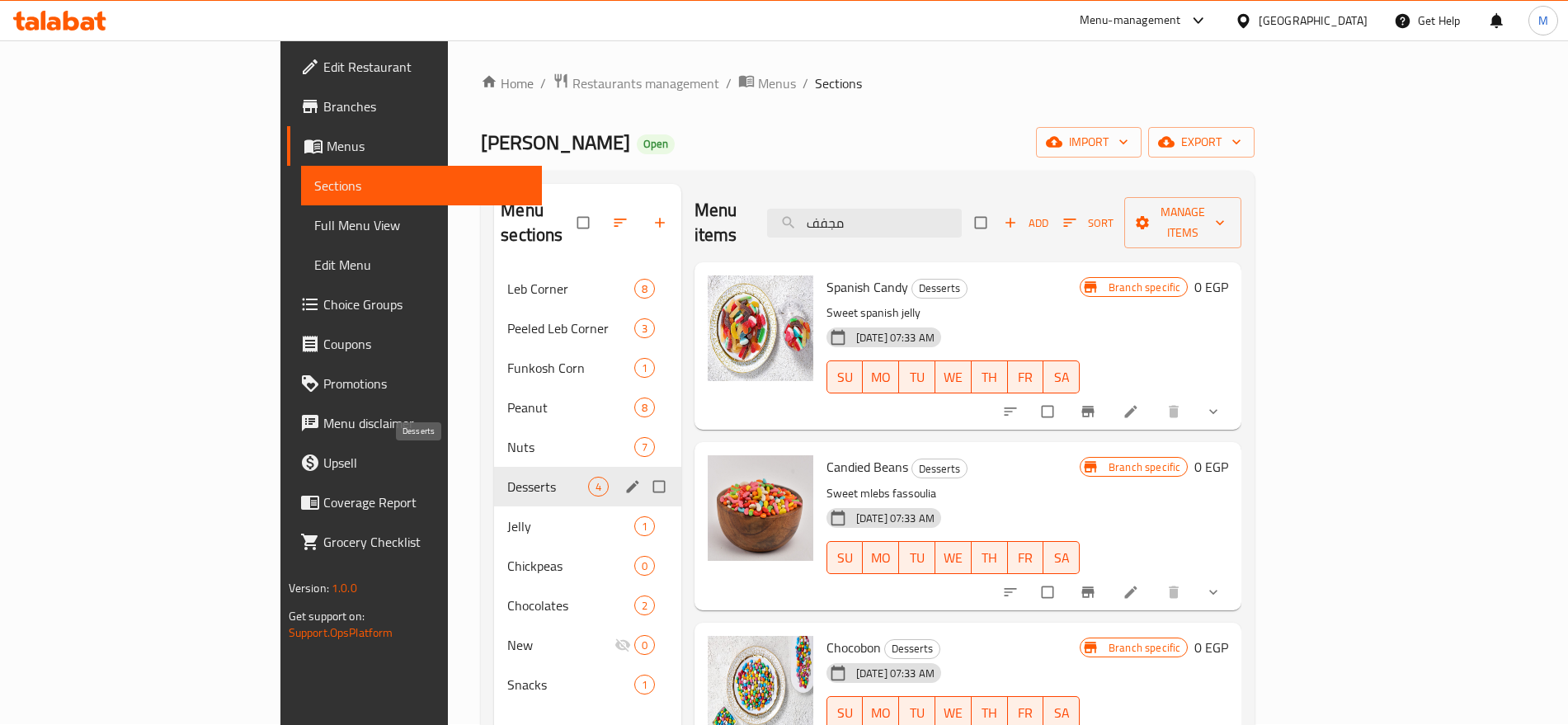
click at [508, 476] on span "Desserts" at bounding box center [548, 486] width 80 height 20
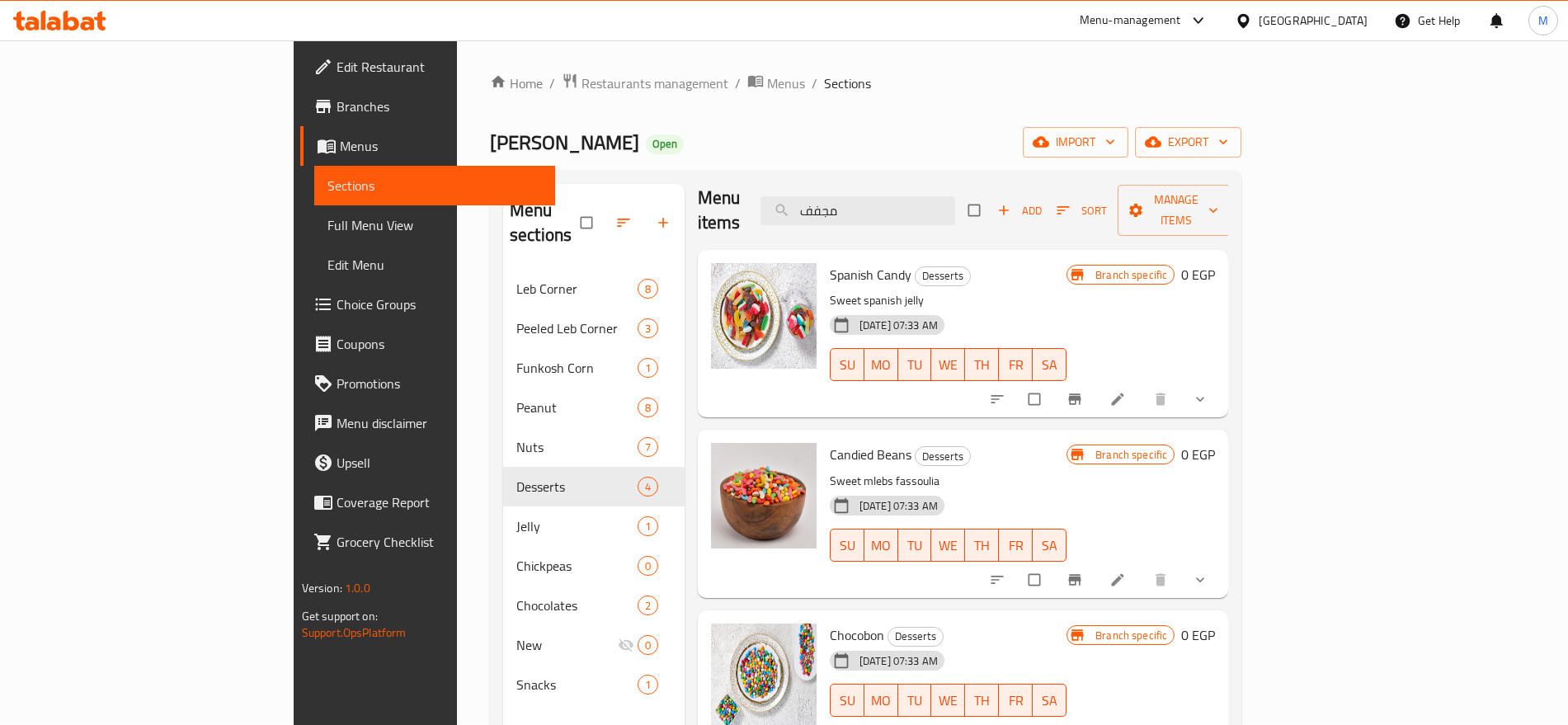
scroll to position [231, 0]
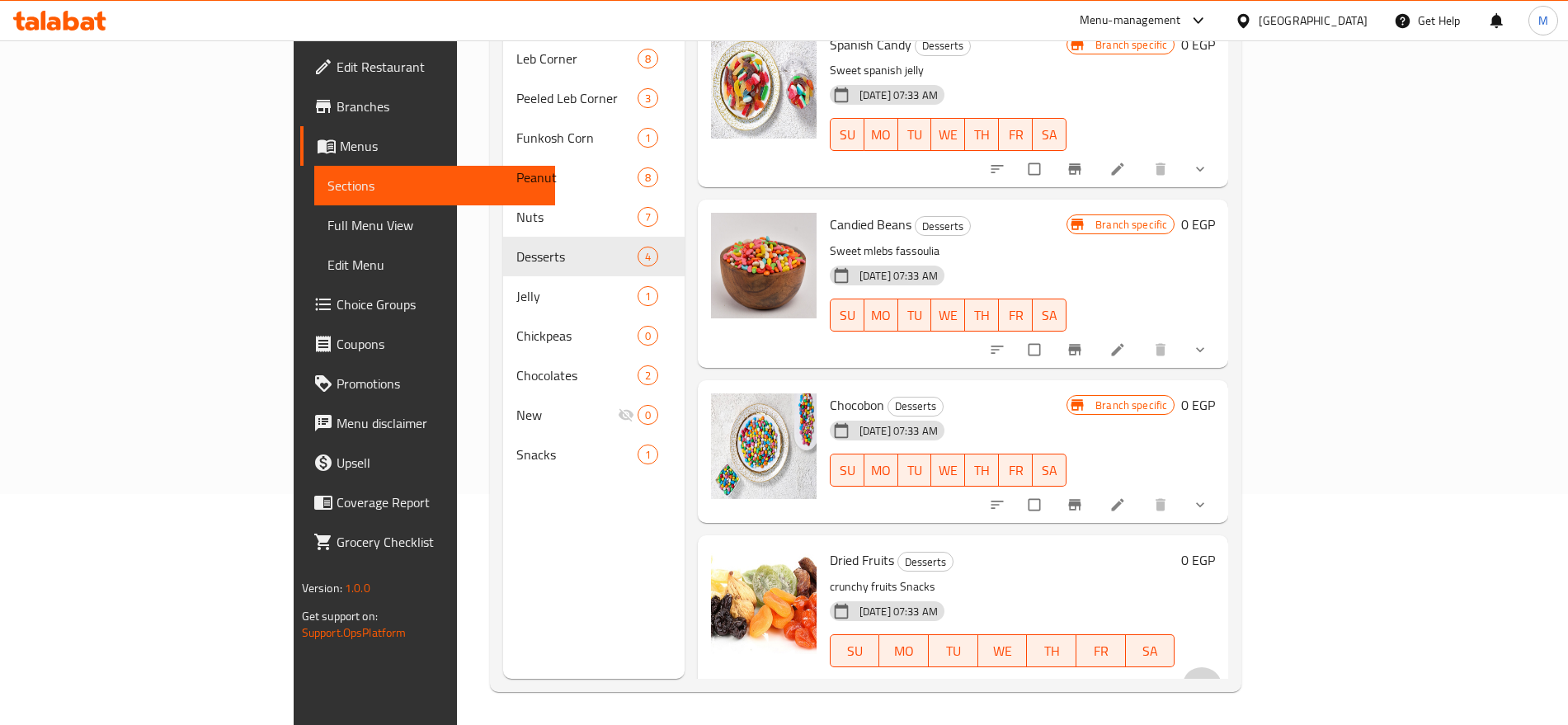
click at [1222, 667] on button "show more" at bounding box center [1202, 685] width 40 height 36
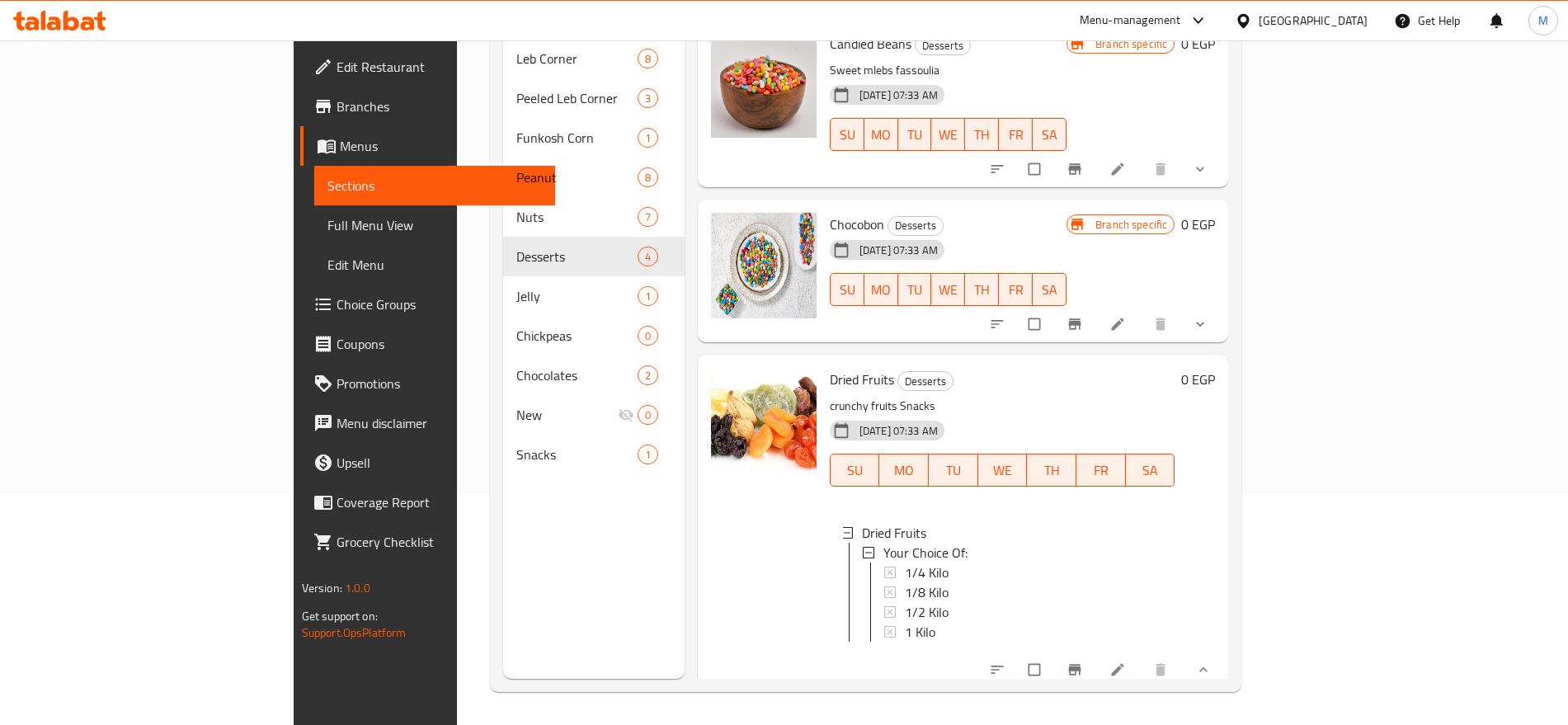
scroll to position [3, 0]
click at [1005, 663] on icon "sort-choices" at bounding box center [997, 669] width 16 height 16
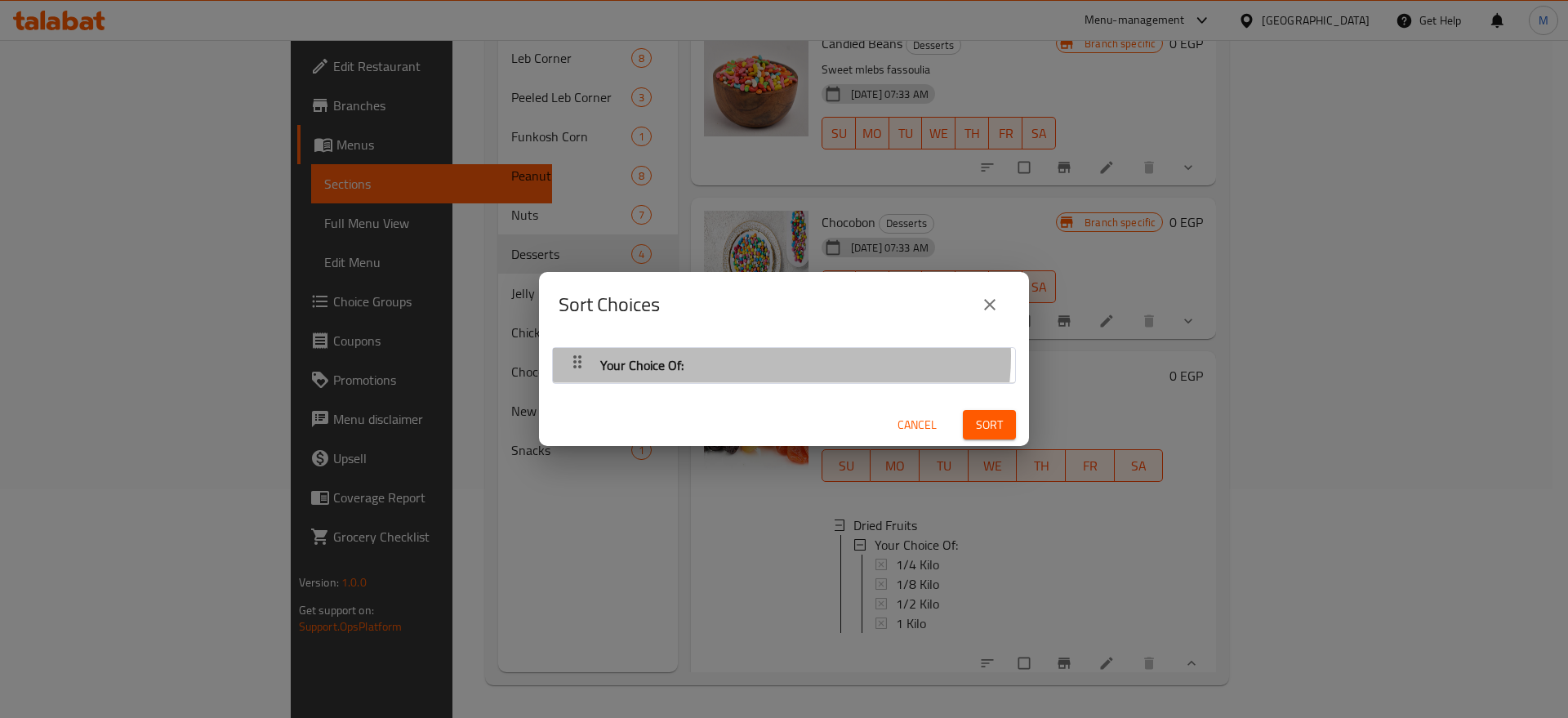
click at [781, 356] on div "Your Choice Of:" at bounding box center [784, 365] width 446 height 39
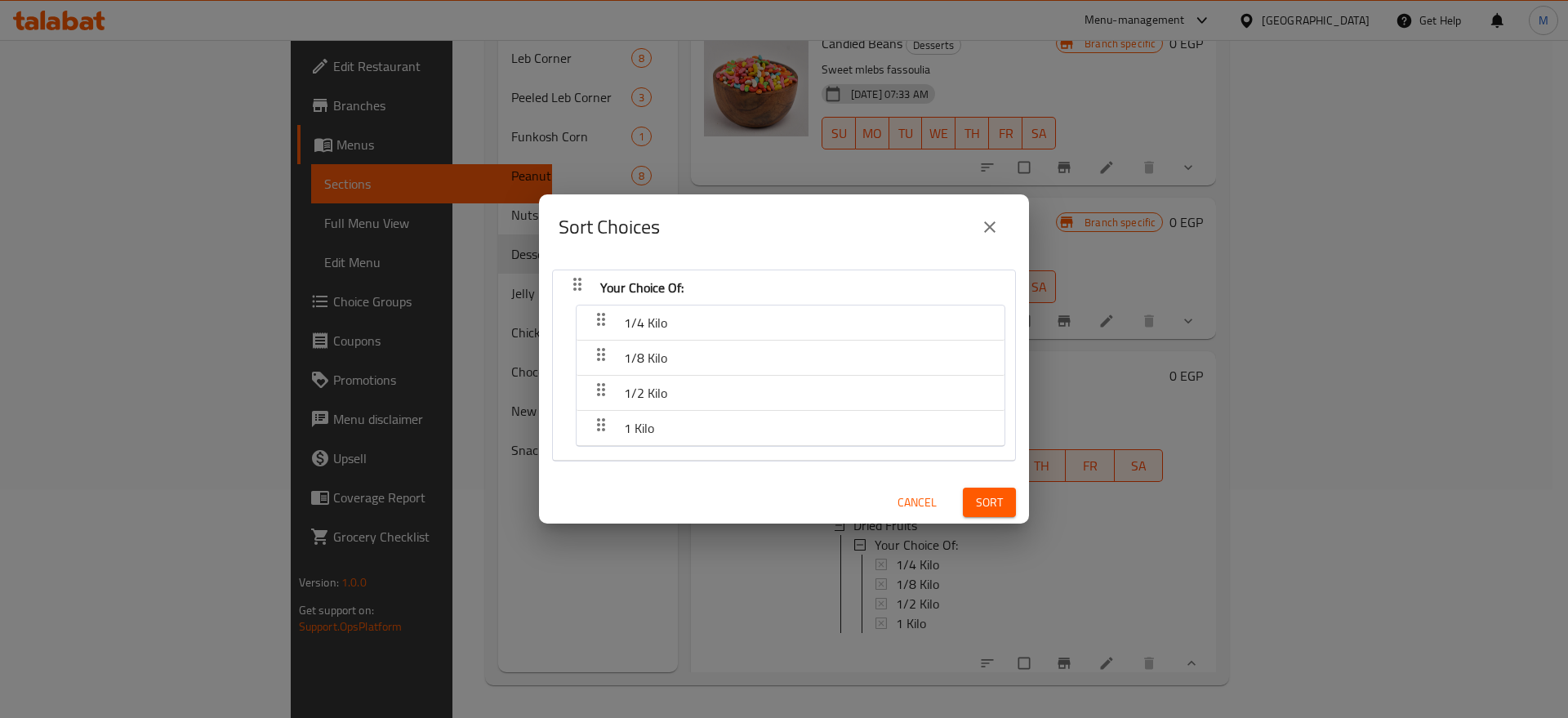
drag, startPoint x: 665, startPoint y: 313, endPoint x: 650, endPoint y: 361, distance: 50.3
click at [650, 361] on nav "1/4 Kilo 1/8 Kilo 1/2 Kilo 1 Kilo" at bounding box center [790, 375] width 430 height 142
drag, startPoint x: 649, startPoint y: 359, endPoint x: 652, endPoint y: 319, distance: 40.1
click at [652, 319] on nav "1/4 Kilo 1/8 Kilo 1/2 Kilo 1 Kilo" at bounding box center [790, 375] width 430 height 142
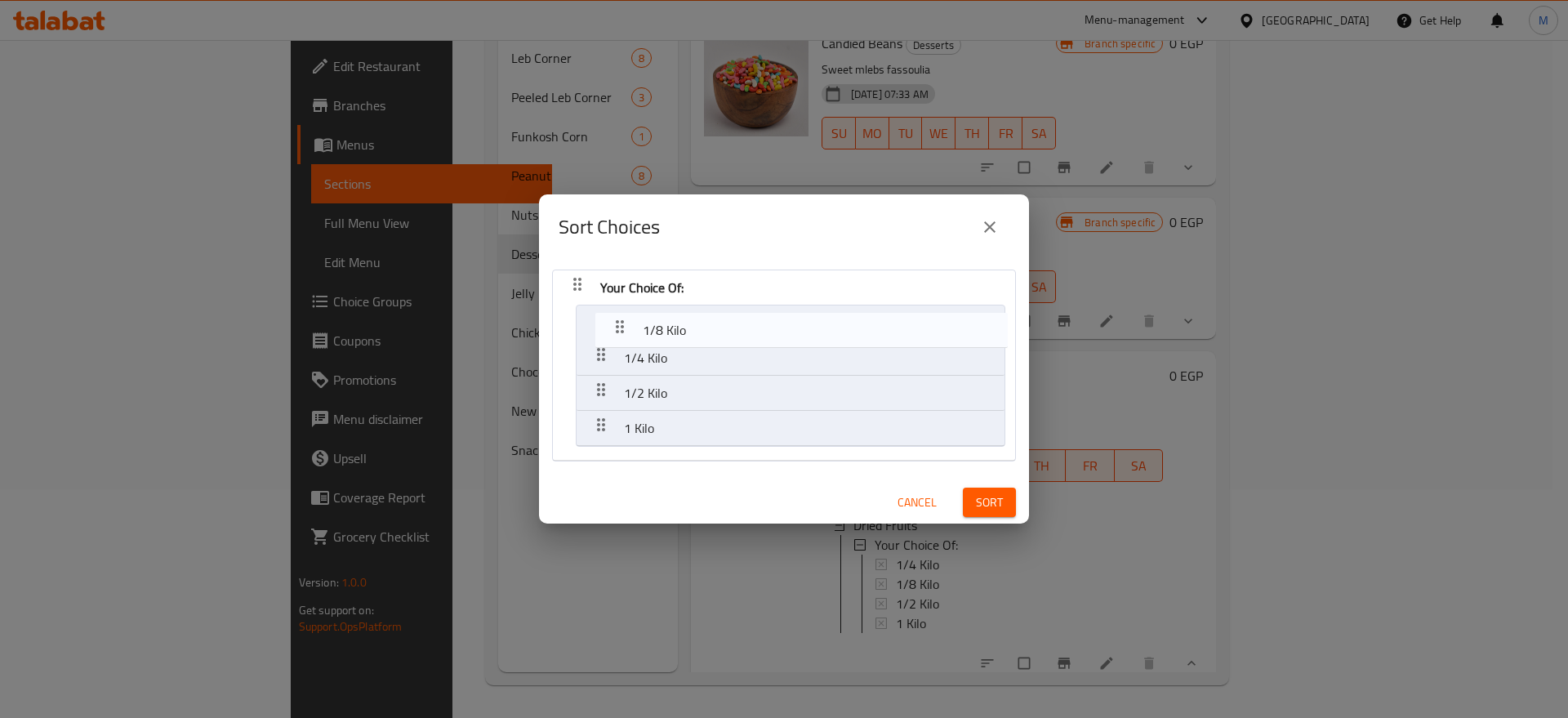
drag, startPoint x: 596, startPoint y: 355, endPoint x: 622, endPoint y: 322, distance: 42.0
click at [622, 322] on nav "Your Choice Of: 1/4 Kilo 1/8 Kilo 1/2 Kilo 1 Kilo" at bounding box center [784, 365] width 464 height 192
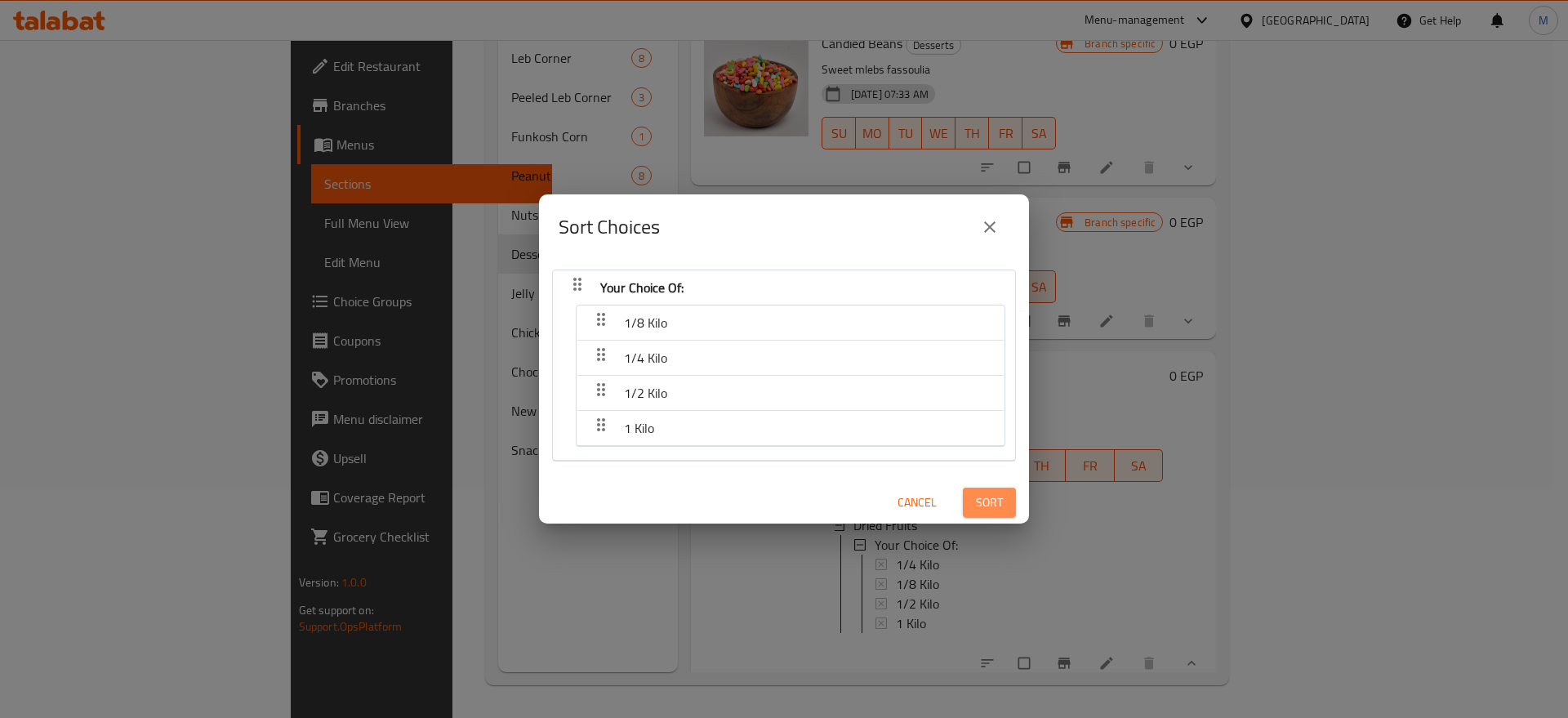
click at [975, 499] on span "Sort" at bounding box center [989, 503] width 27 height 21
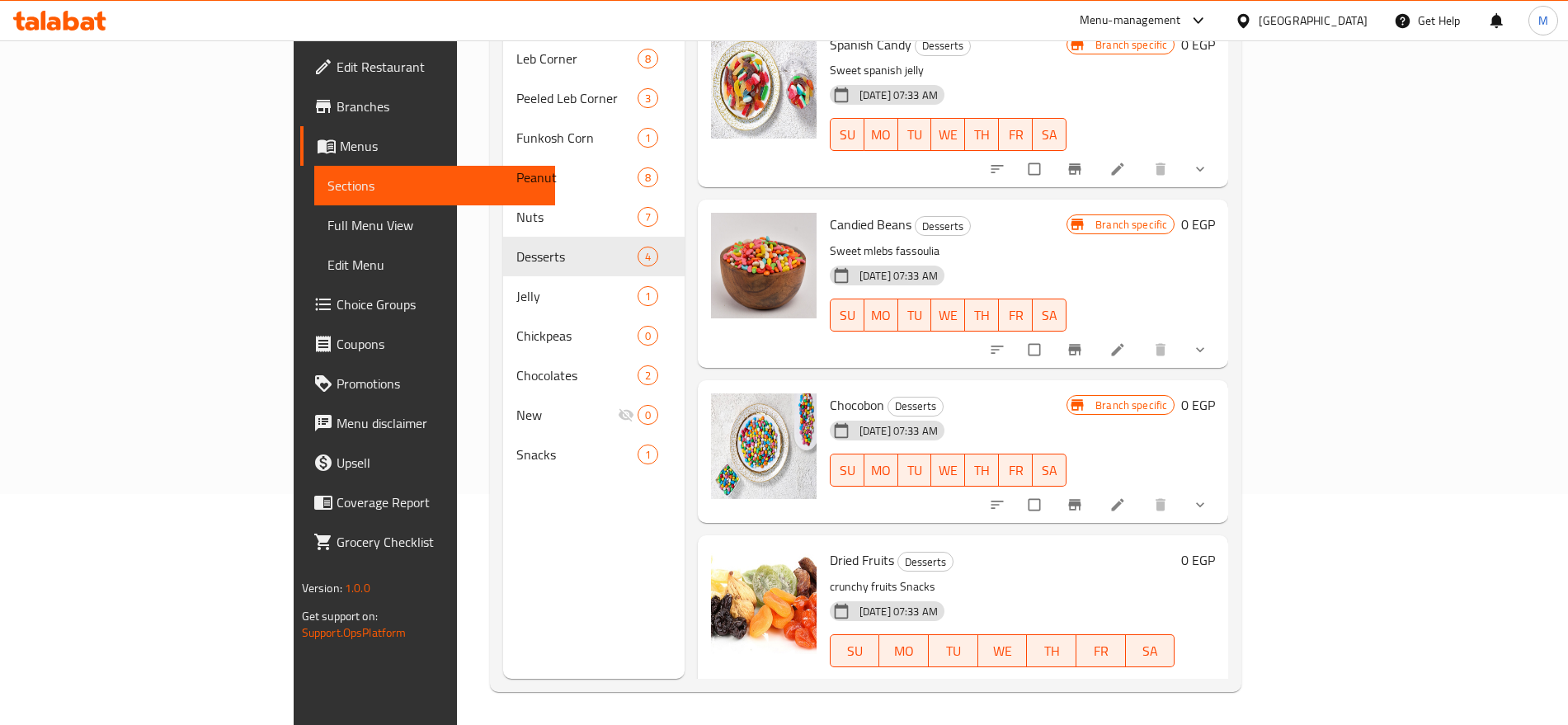
scroll to position [230, 0]
click at [1209, 678] on icon "show more" at bounding box center [1200, 685] width 16 height 16
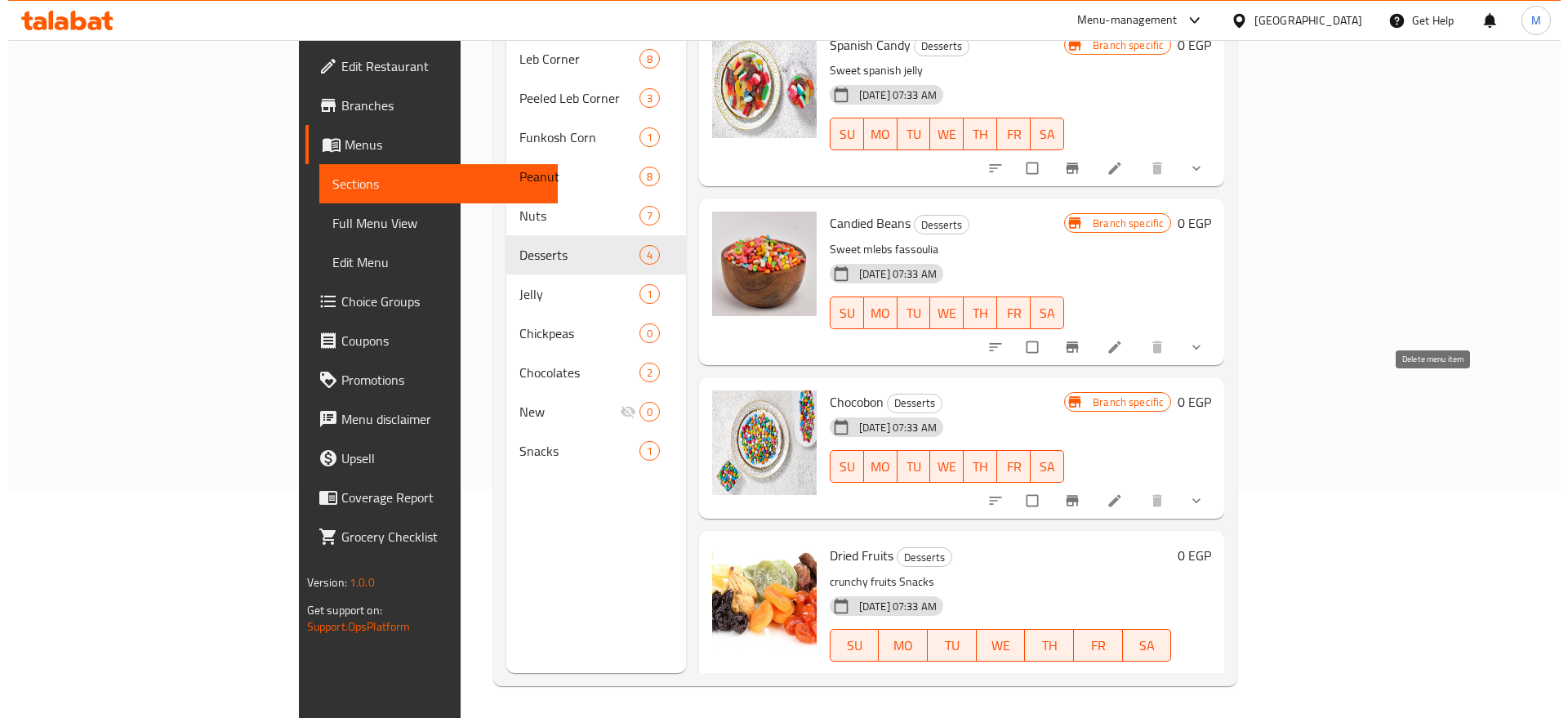
scroll to position [191, 0]
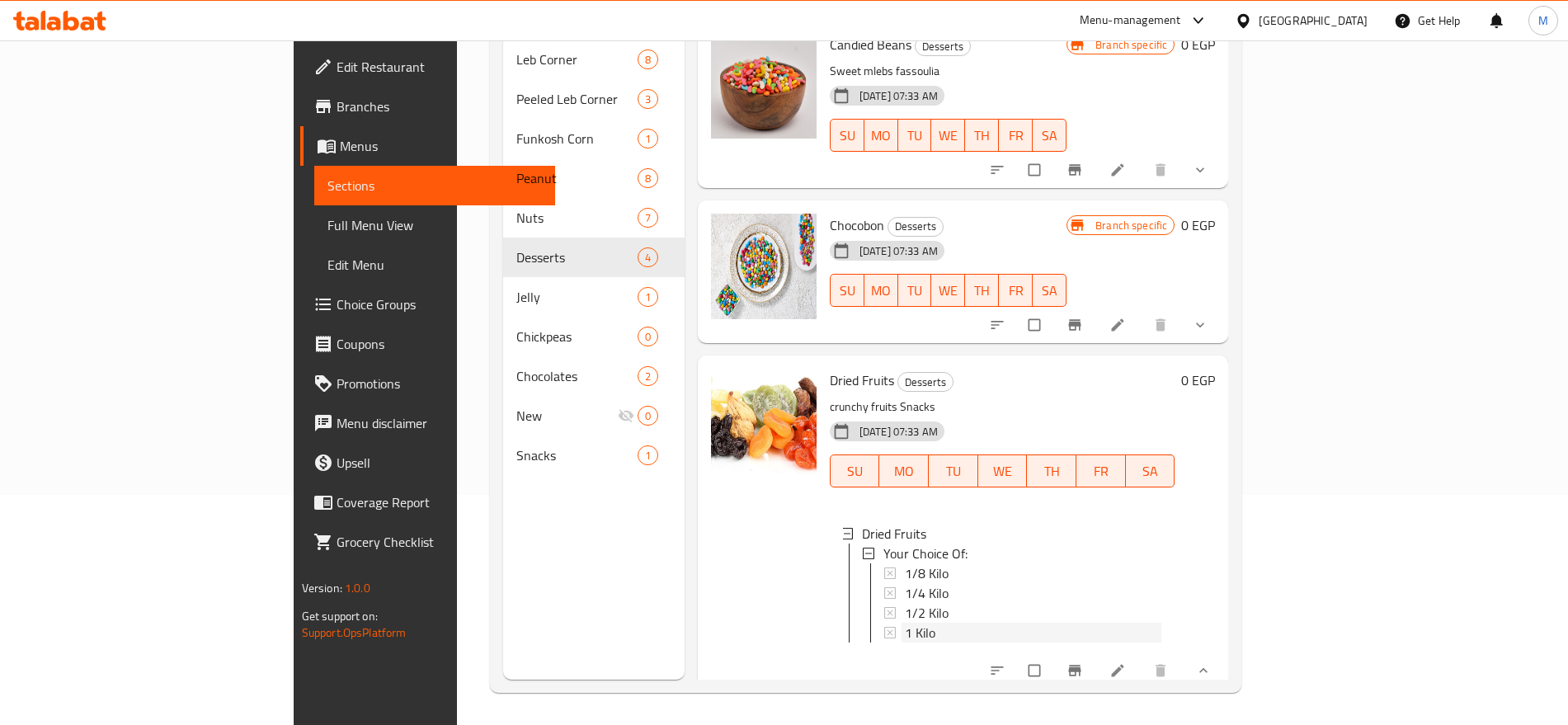
click at [965, 623] on div "1 Kilo" at bounding box center [1034, 632] width 257 height 20
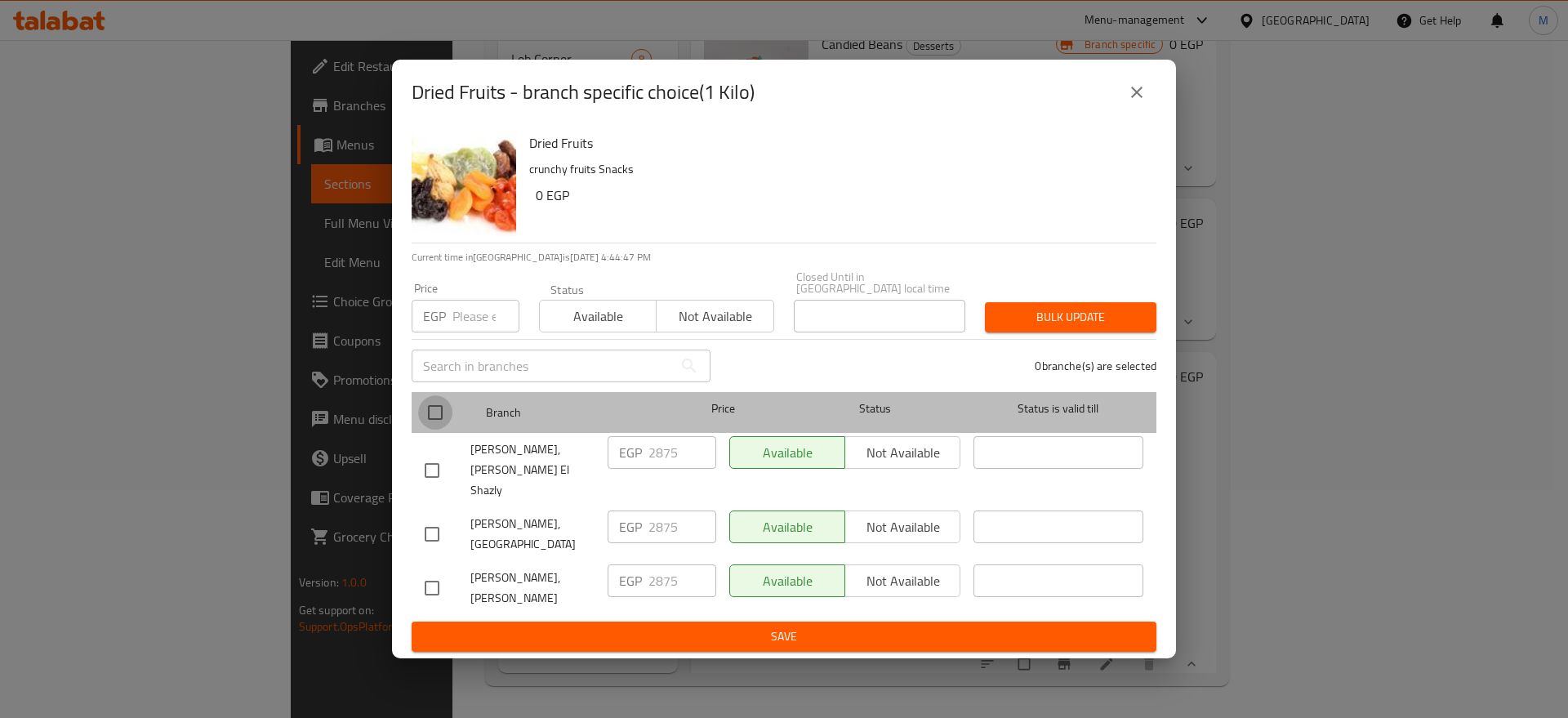
click at [436, 408] on input "checkbox" at bounding box center [435, 412] width 35 height 35
checkbox input "true"
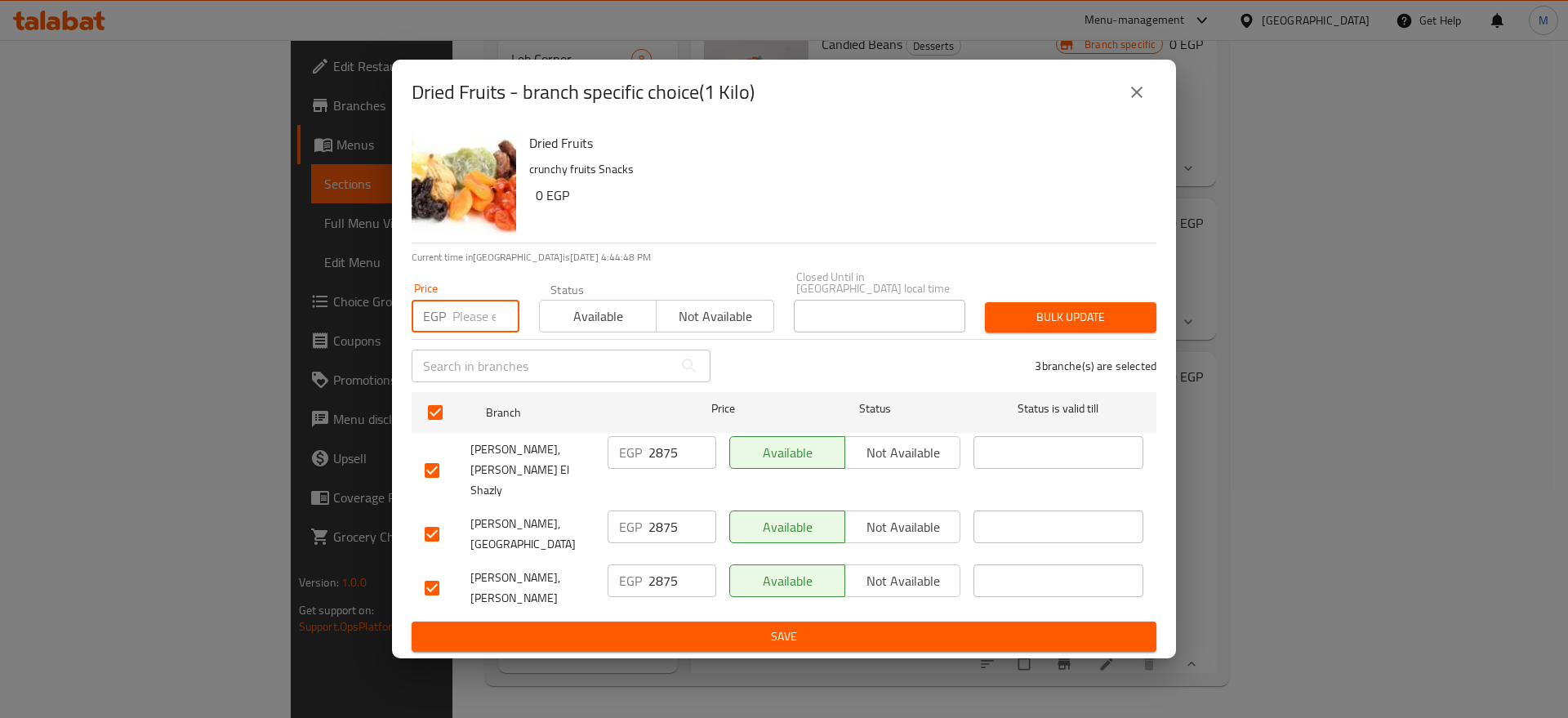
click at [462, 332] on input "number" at bounding box center [486, 315] width 67 height 33
paste input "2925"
type input "2925"
click at [1024, 328] on span "Bulk update" at bounding box center [1070, 317] width 145 height 21
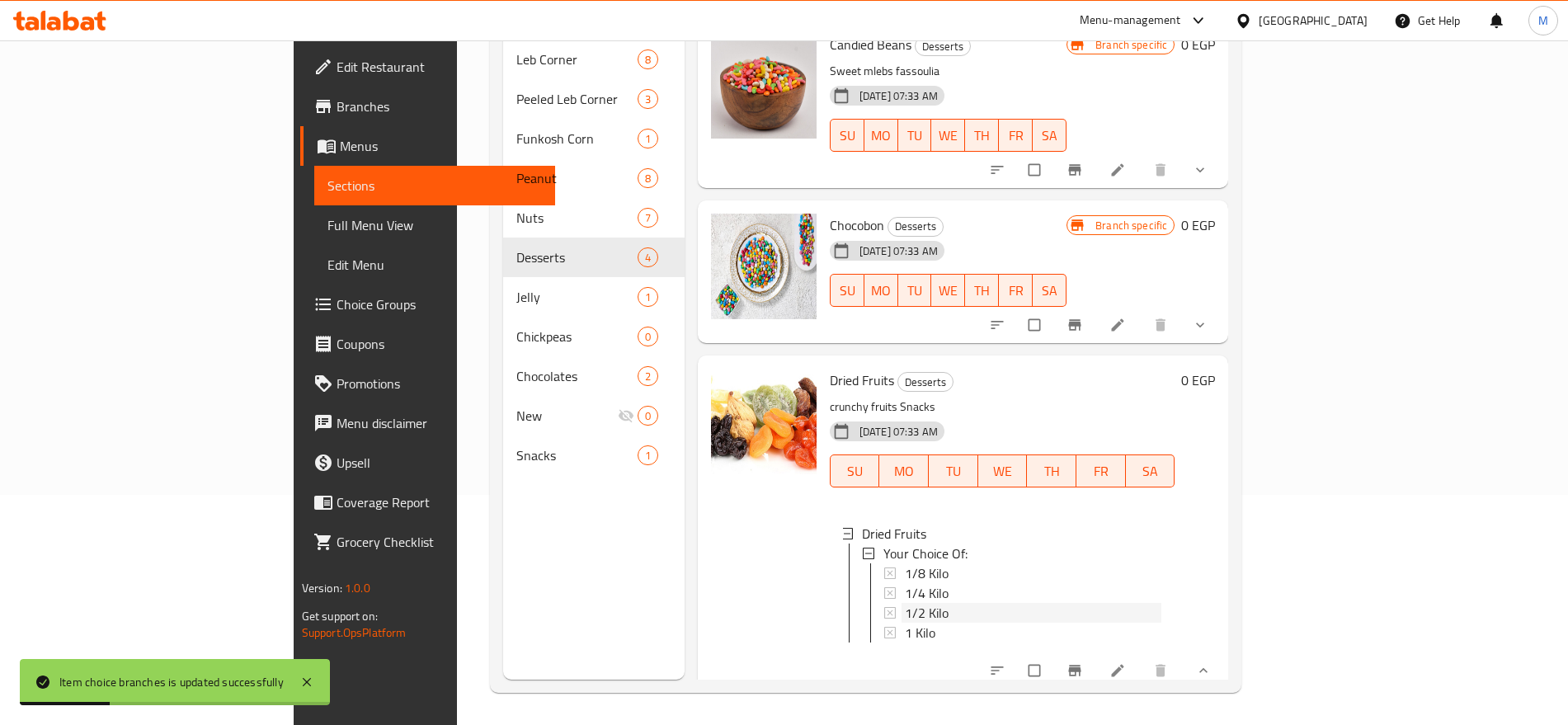
click at [905, 603] on div "1/2 Kilo" at bounding box center [1034, 613] width 257 height 20
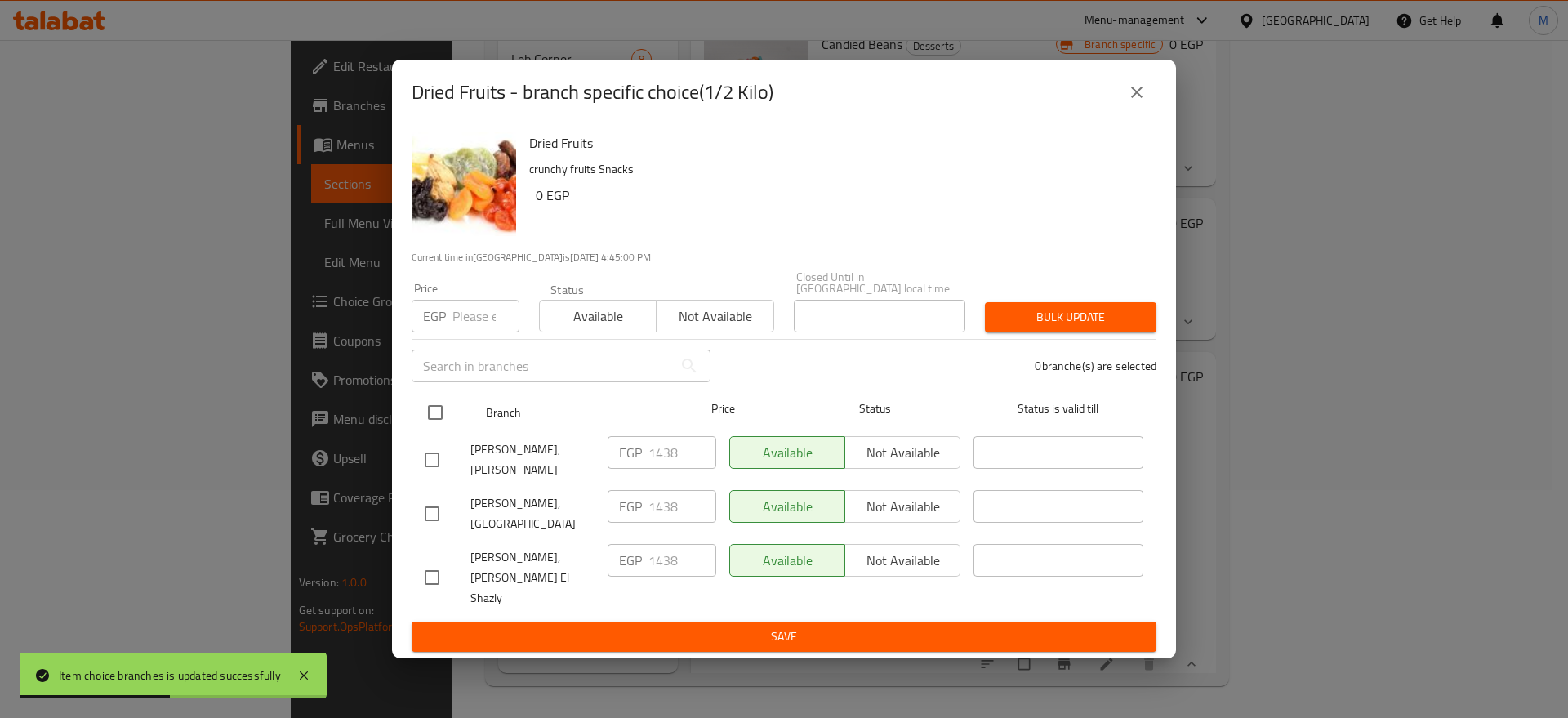
click at [439, 410] on input "checkbox" at bounding box center [435, 412] width 35 height 35
checkbox input "true"
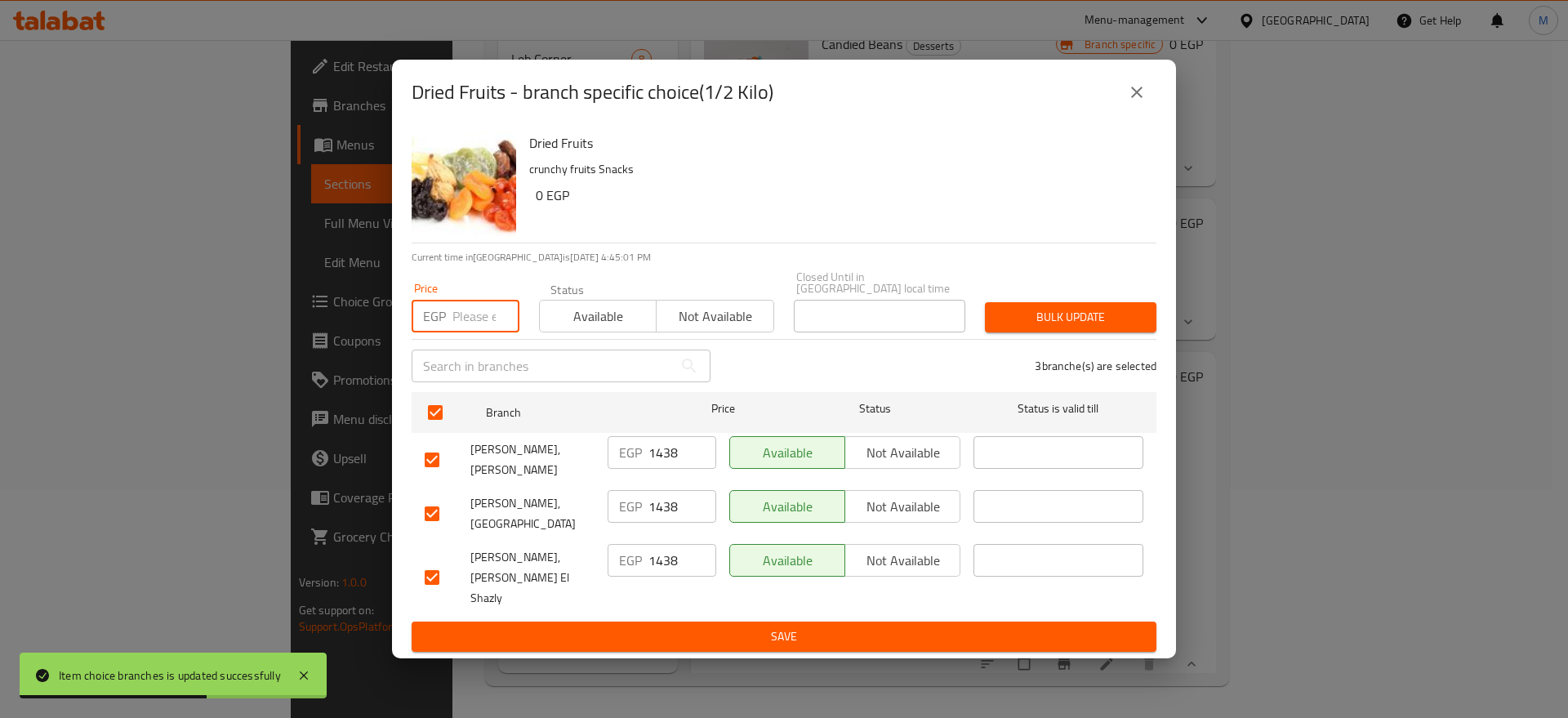
click at [483, 324] on input "number" at bounding box center [486, 315] width 67 height 33
paste input "1462.50"
type input "1462.50"
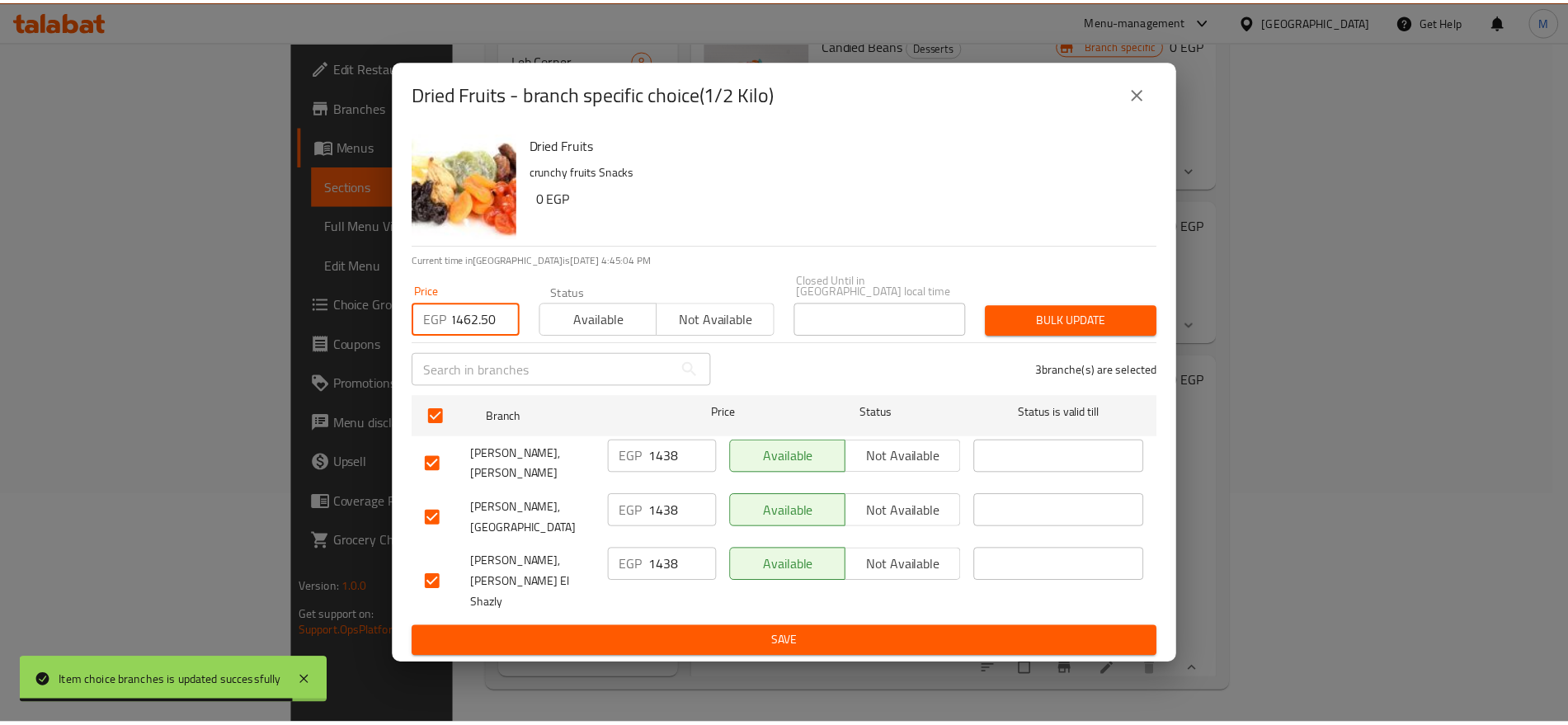
scroll to position [0, 0]
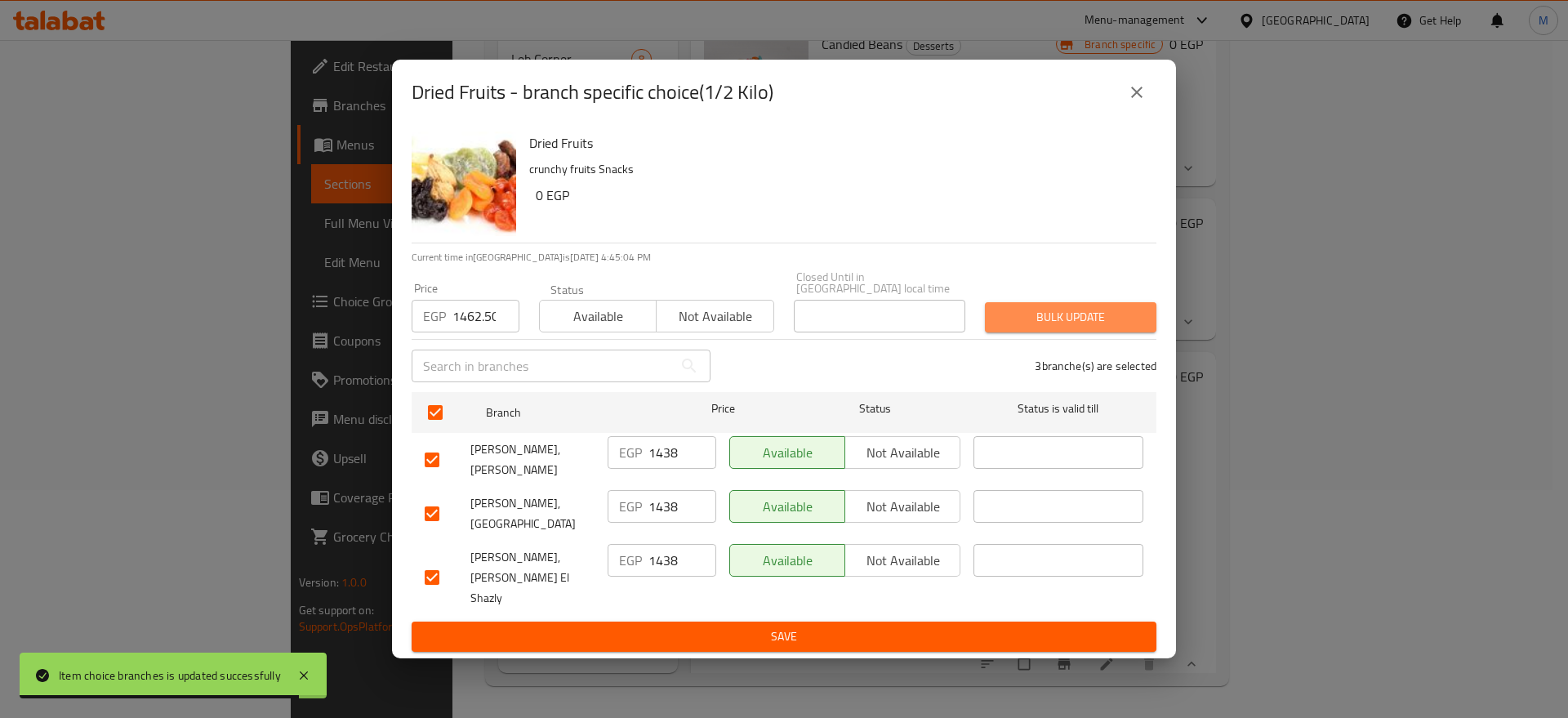
click at [1018, 322] on span "Bulk update" at bounding box center [1070, 317] width 145 height 21
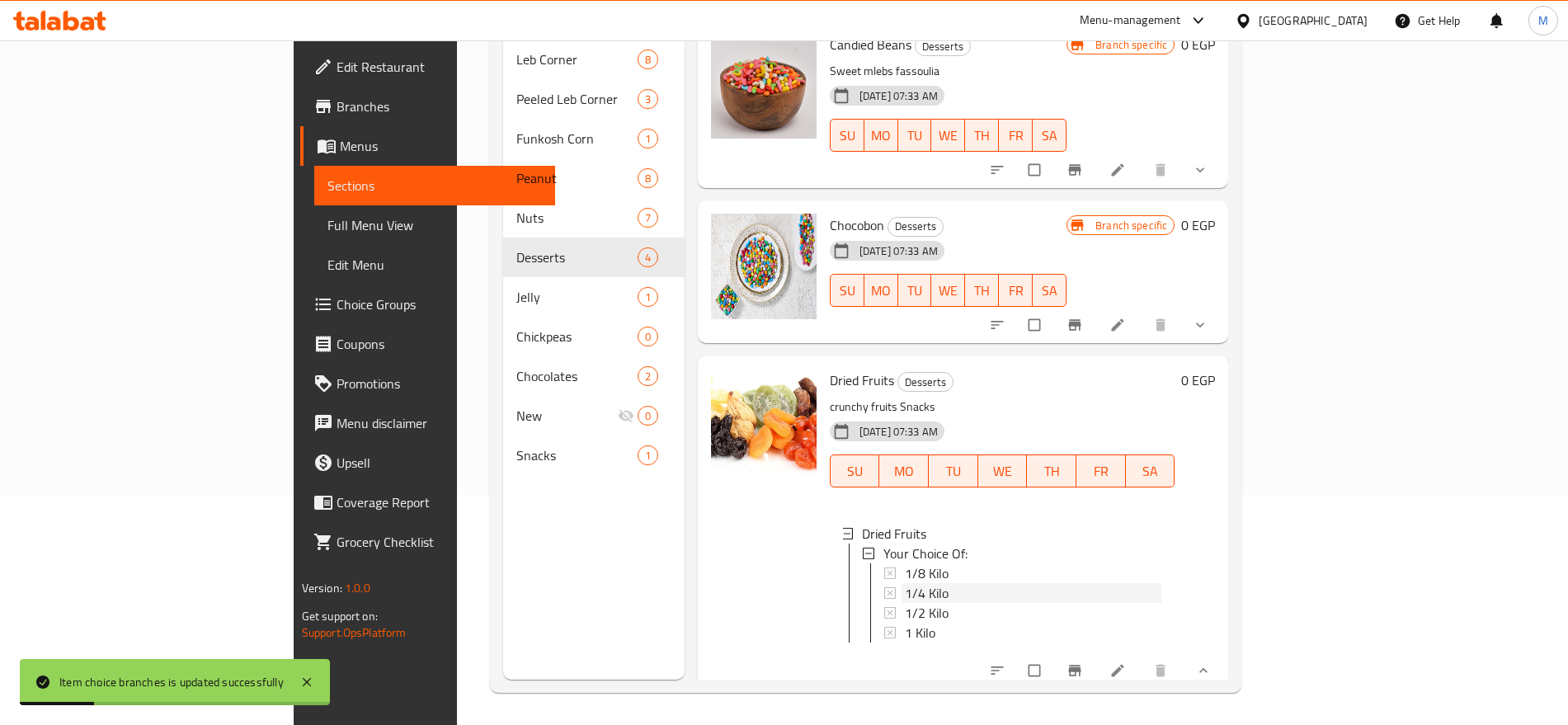
click at [905, 583] on span "1/4 Kilo" at bounding box center [927, 593] width 44 height 20
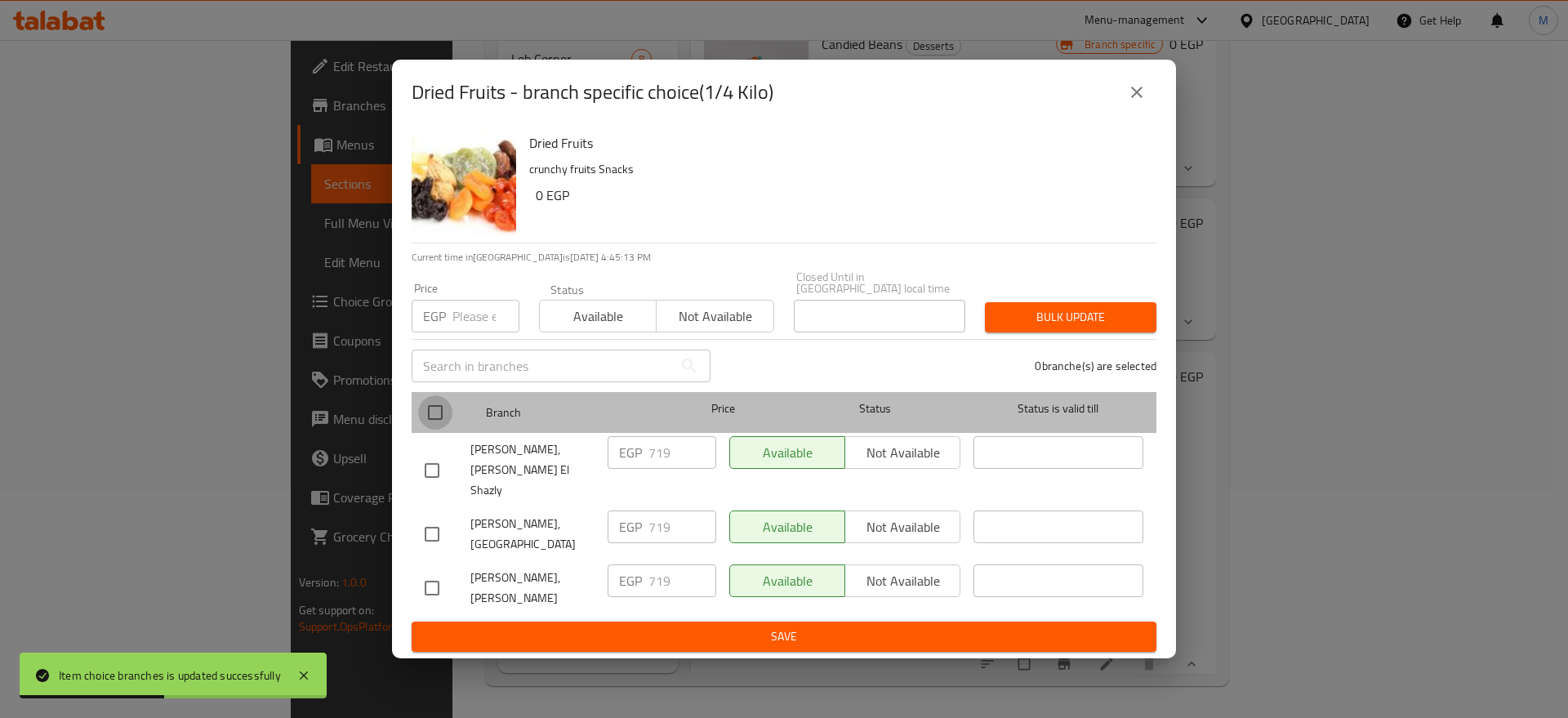
click at [435, 418] on input "checkbox" at bounding box center [435, 412] width 35 height 35
checkbox input "true"
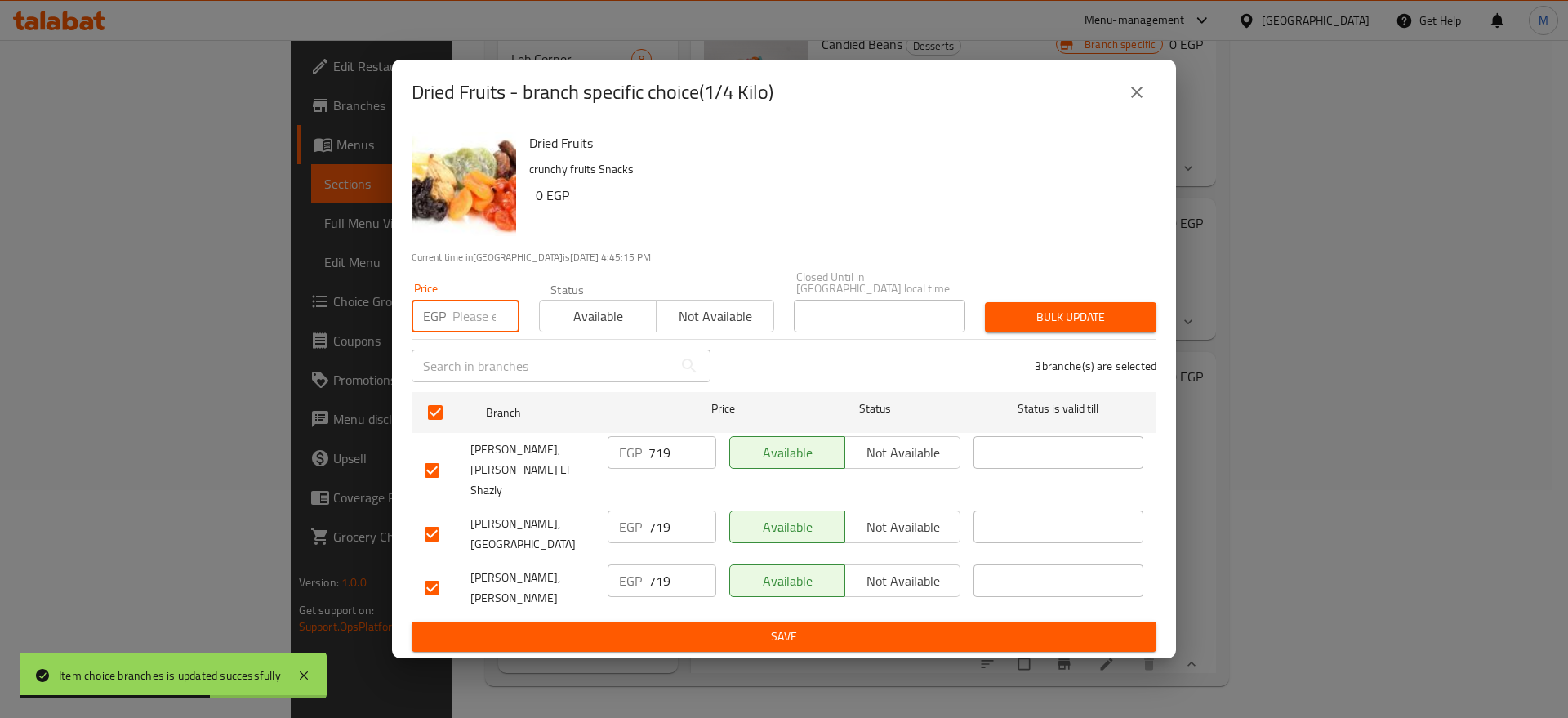
click at [470, 315] on input "number" at bounding box center [486, 315] width 67 height 33
paste input "730.00"
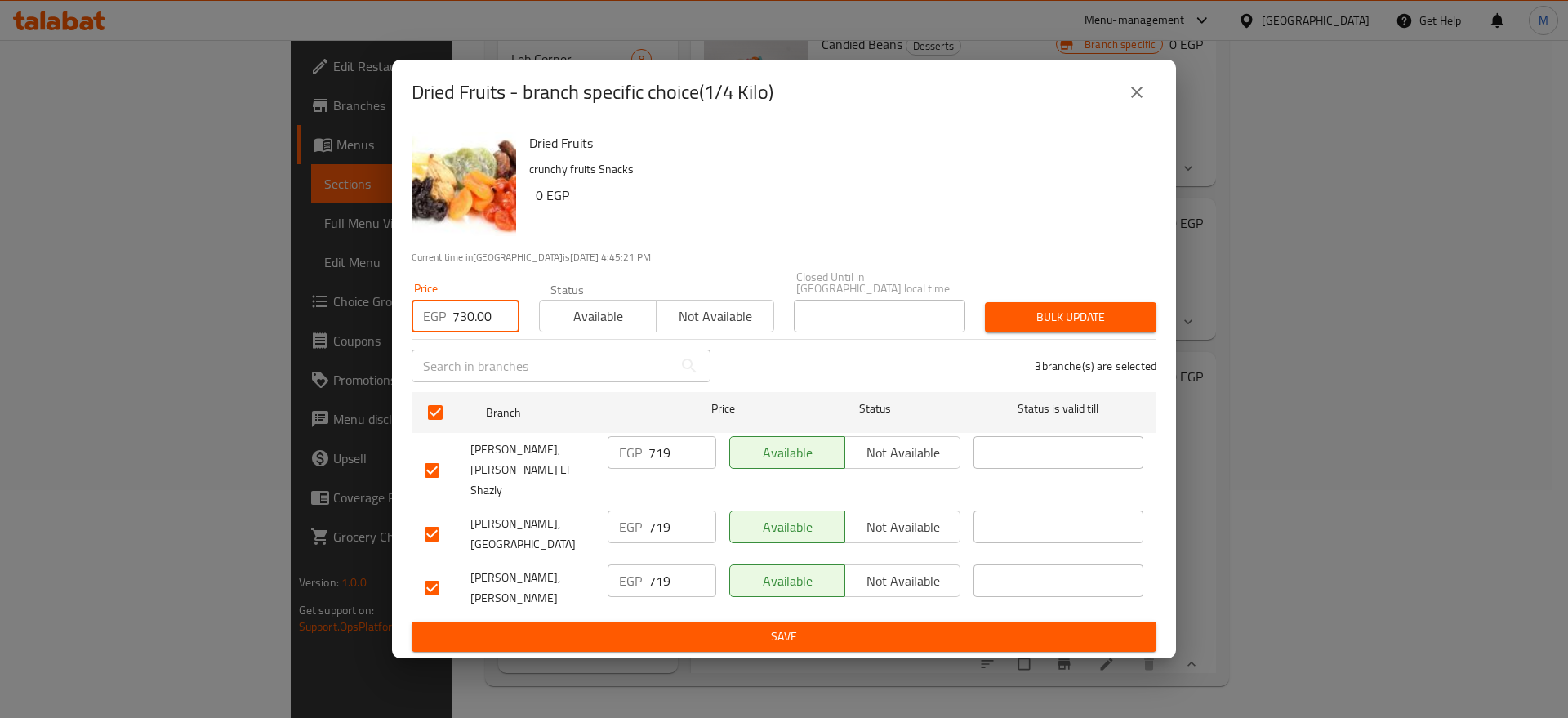
type input "730.00"
click at [1064, 324] on span "Bulk update" at bounding box center [1070, 317] width 145 height 21
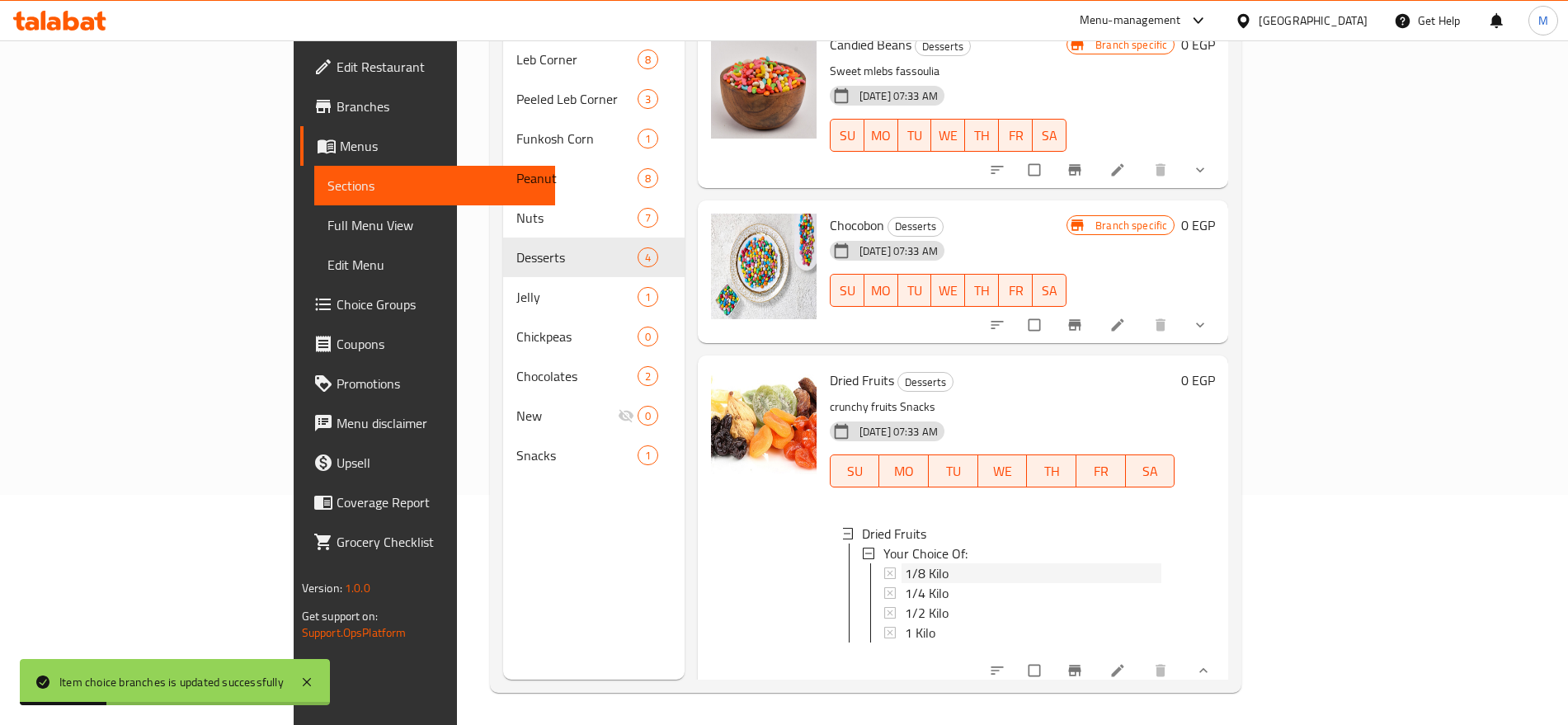
click at [905, 563] on span "1/8 Kilo" at bounding box center [927, 573] width 44 height 20
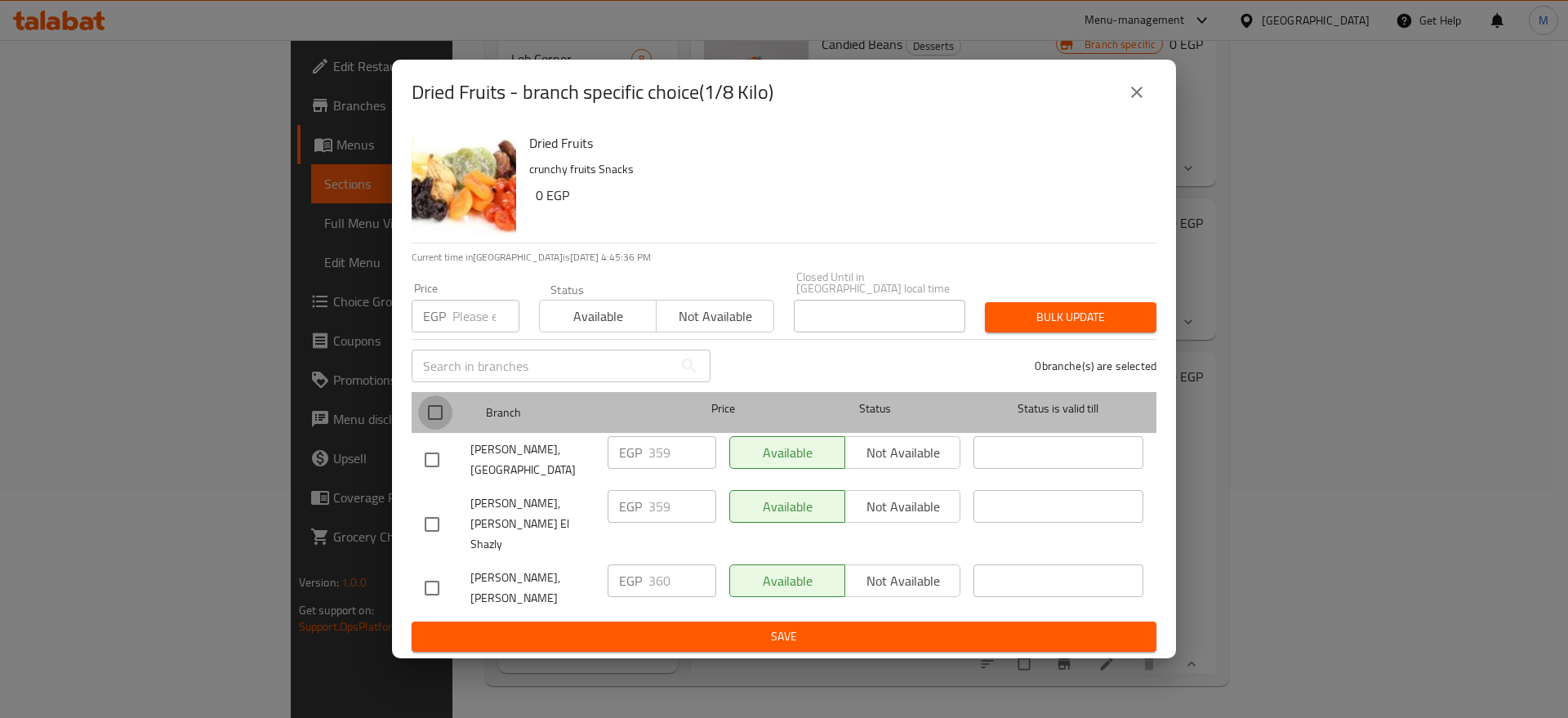
click at [426, 415] on input "checkbox" at bounding box center [435, 412] width 35 height 35
checkbox input "true"
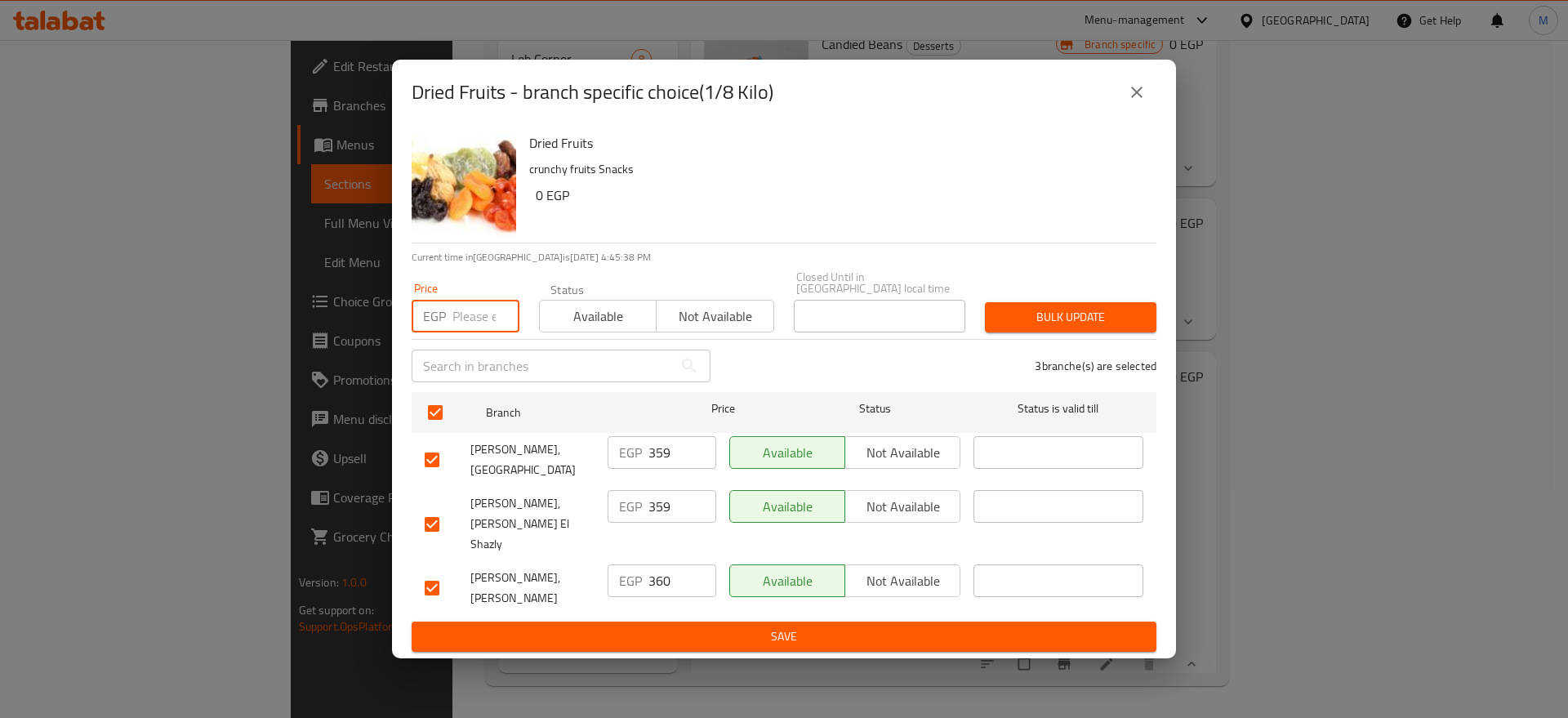
click at [469, 315] on input "number" at bounding box center [486, 315] width 67 height 33
paste input "366.00"
type input "366.00"
click at [1033, 317] on span "Bulk update" at bounding box center [1070, 317] width 145 height 21
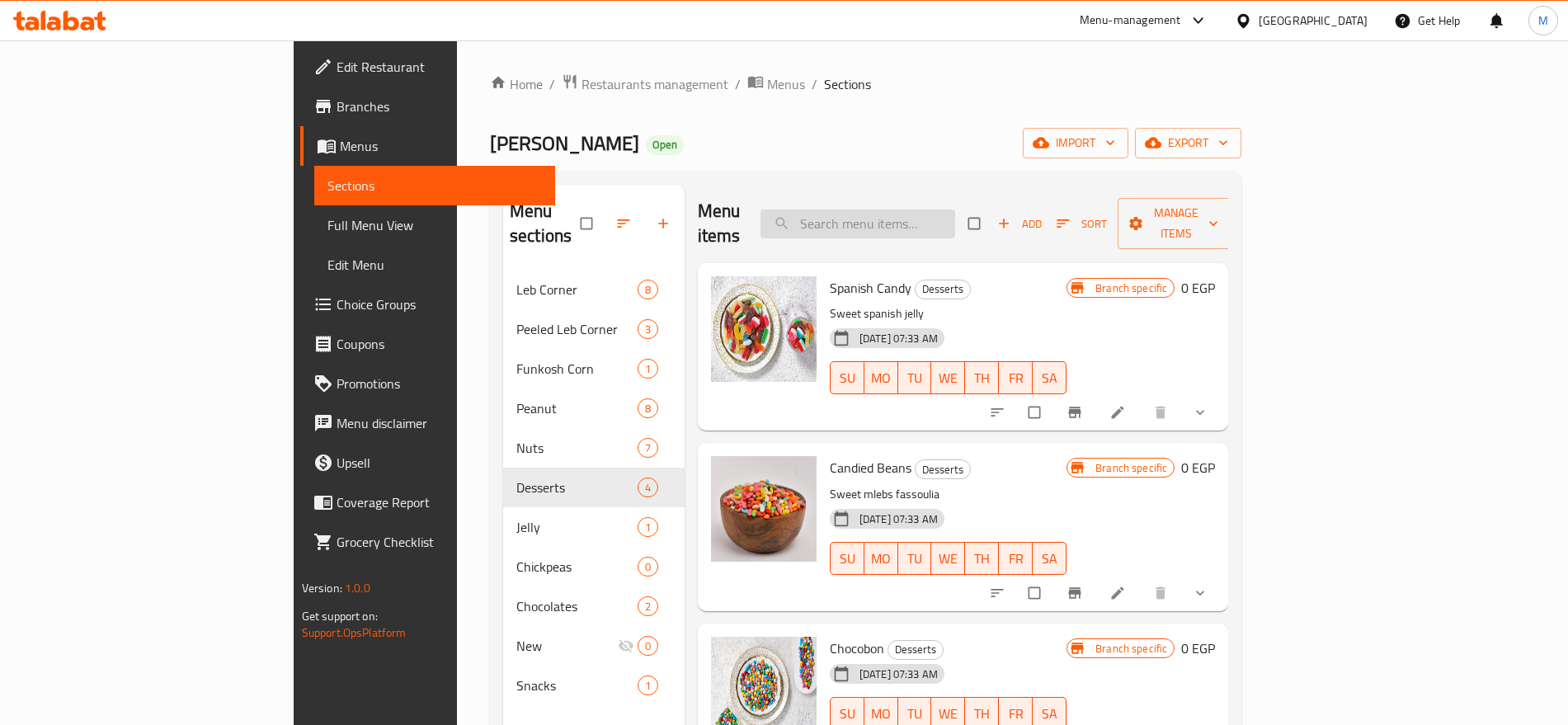
click at [955, 212] on input "search" at bounding box center [858, 224] width 195 height 29
paste input "خضار"
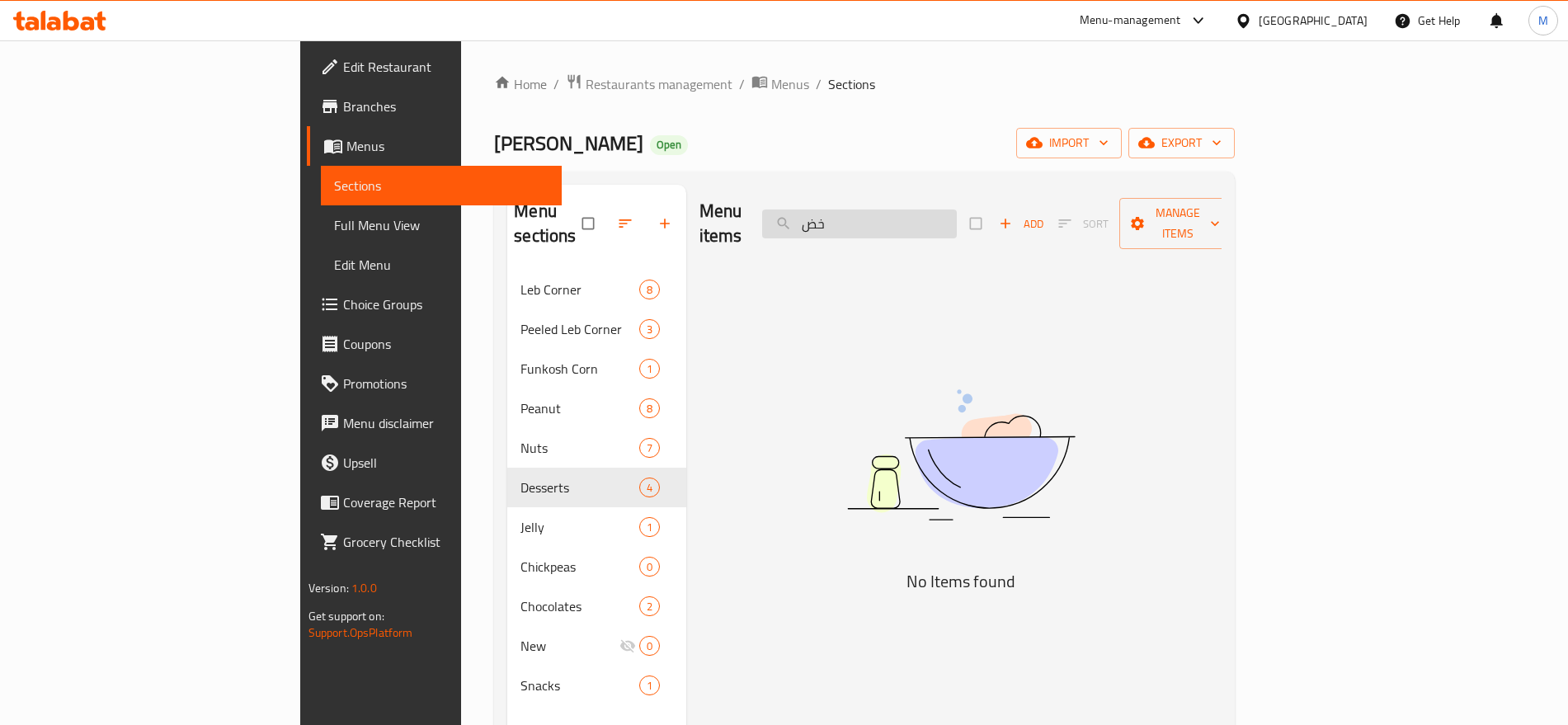
type input "خ"
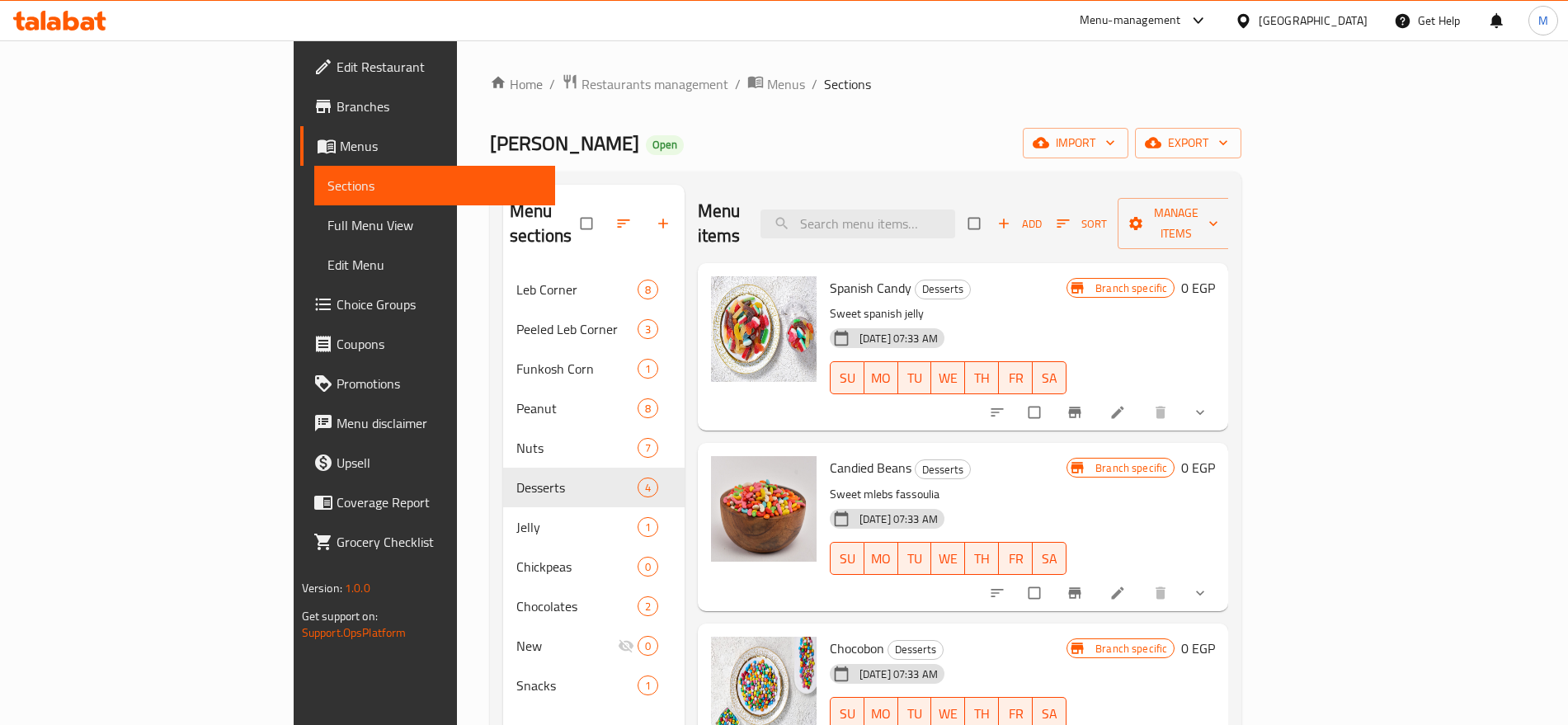
click at [1151, 119] on div "Home / Restaurants management / Menus / Sections Mahmaset Nada Open import expo…" at bounding box center [865, 498] width 752 height 850
click at [1228, 132] on span "export" at bounding box center [1188, 143] width 80 height 21
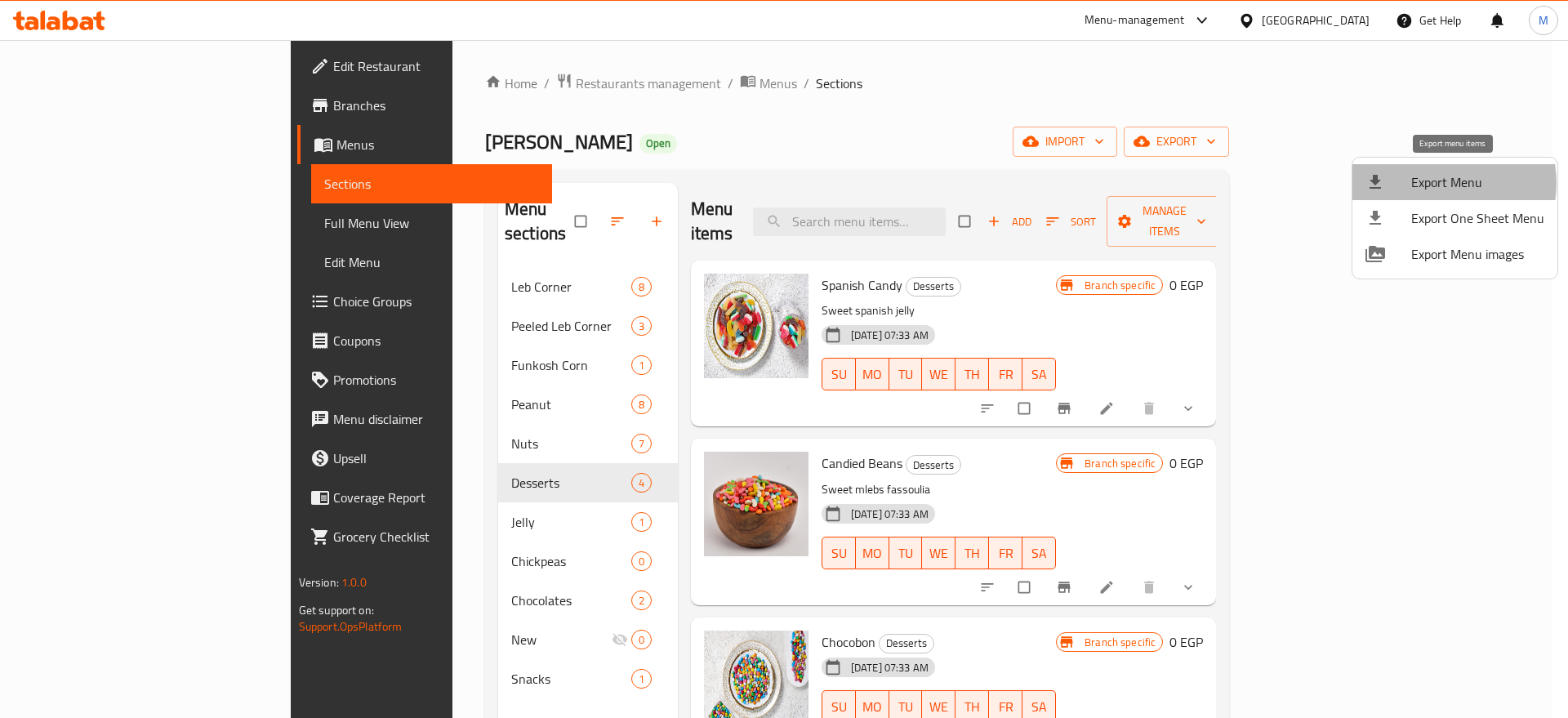
click at [1443, 183] on span "Export Menu" at bounding box center [1477, 182] width 133 height 20
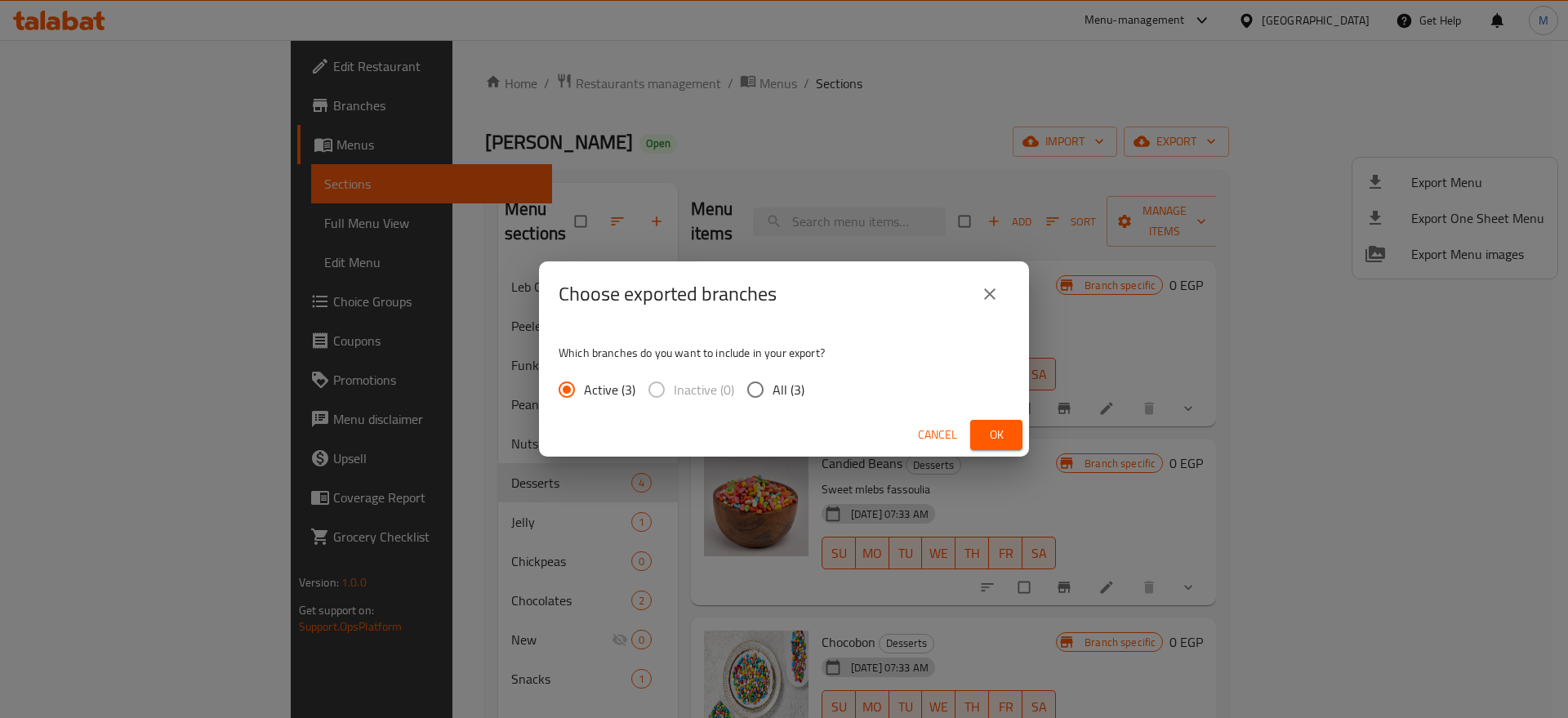
click at [780, 388] on span "All (3)" at bounding box center [788, 389] width 32 height 20
click at [772, 388] on input "All (3)" at bounding box center [755, 389] width 35 height 35
radio input "true"
click at [1001, 422] on button "Ok" at bounding box center [996, 434] width 52 height 30
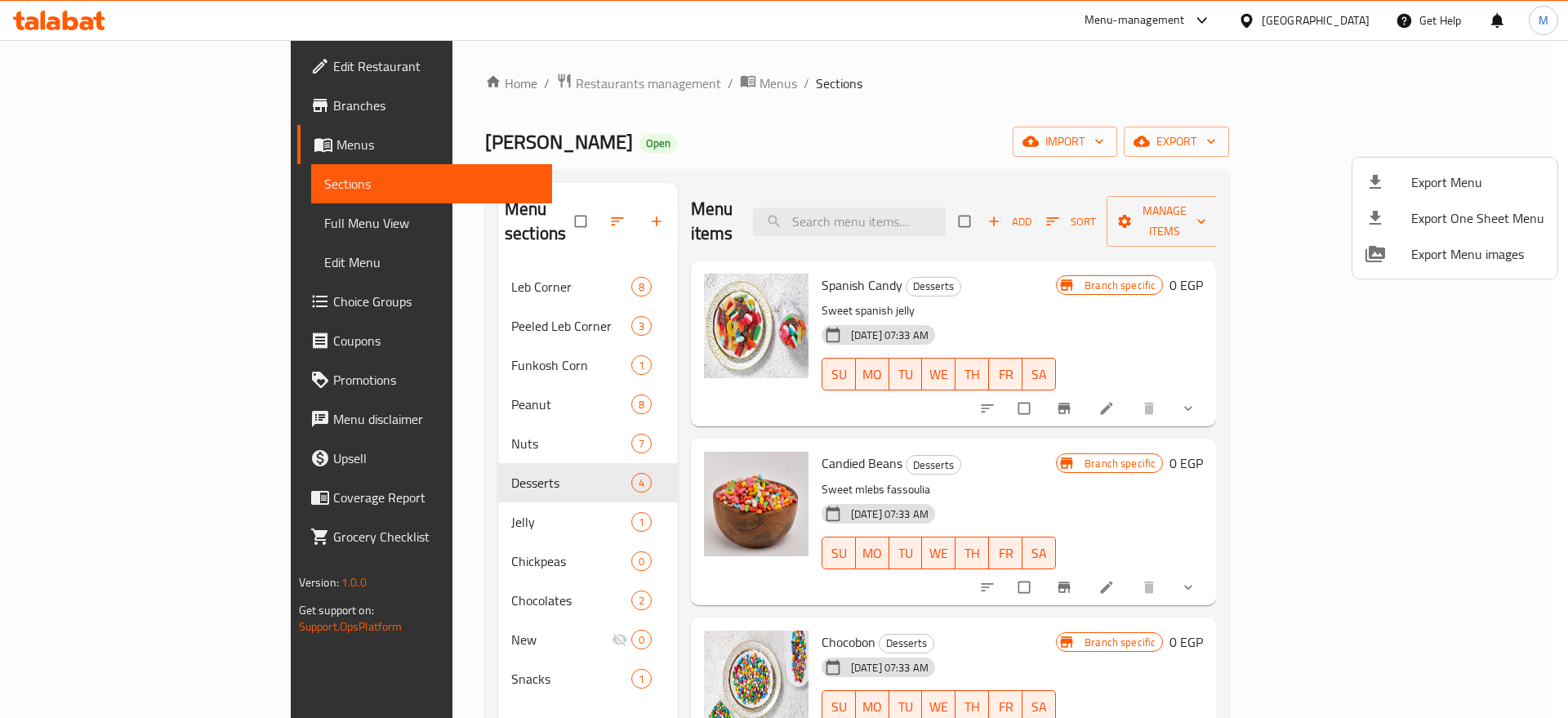
click at [1001, 422] on div at bounding box center [784, 359] width 1568 height 718
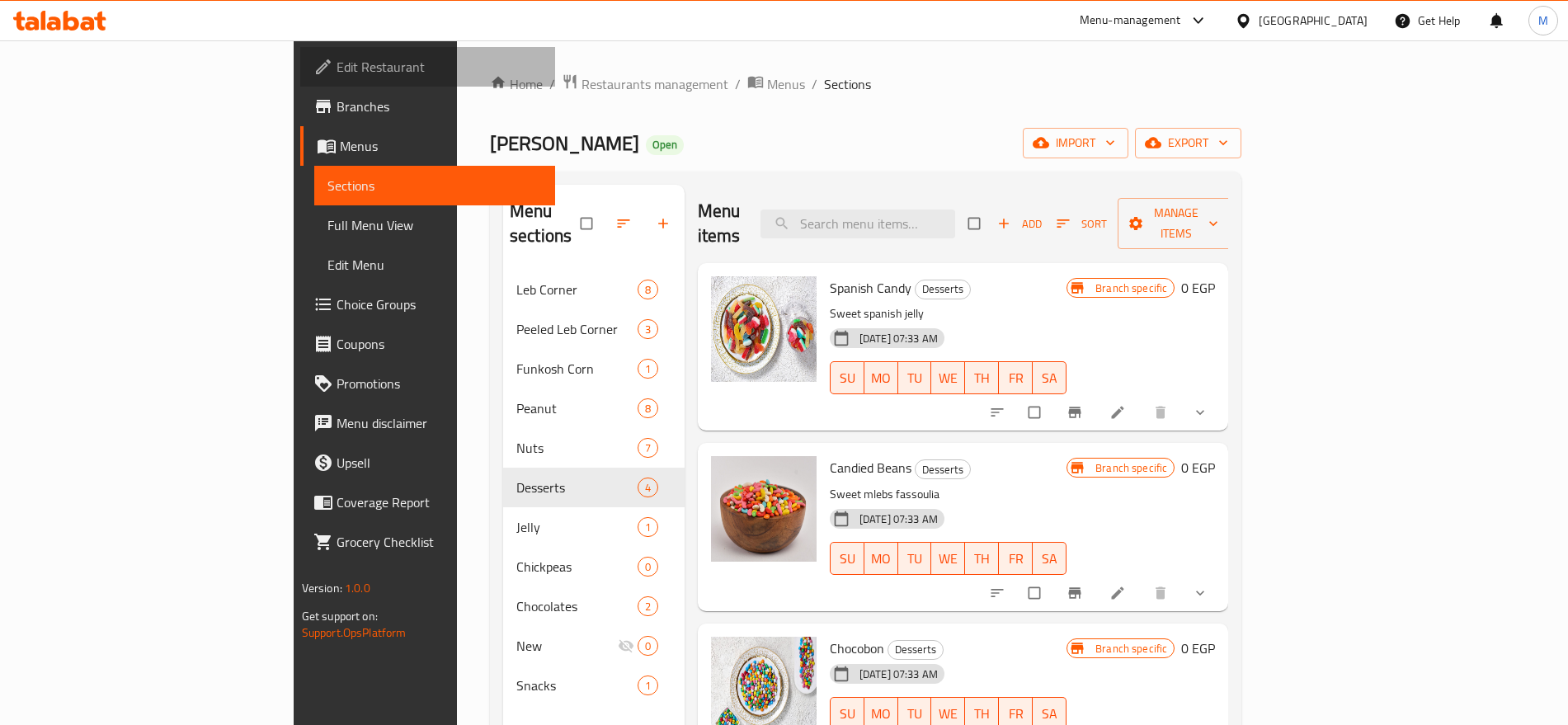
click at [337, 65] on span "Edit Restaurant" at bounding box center [439, 66] width 205 height 20
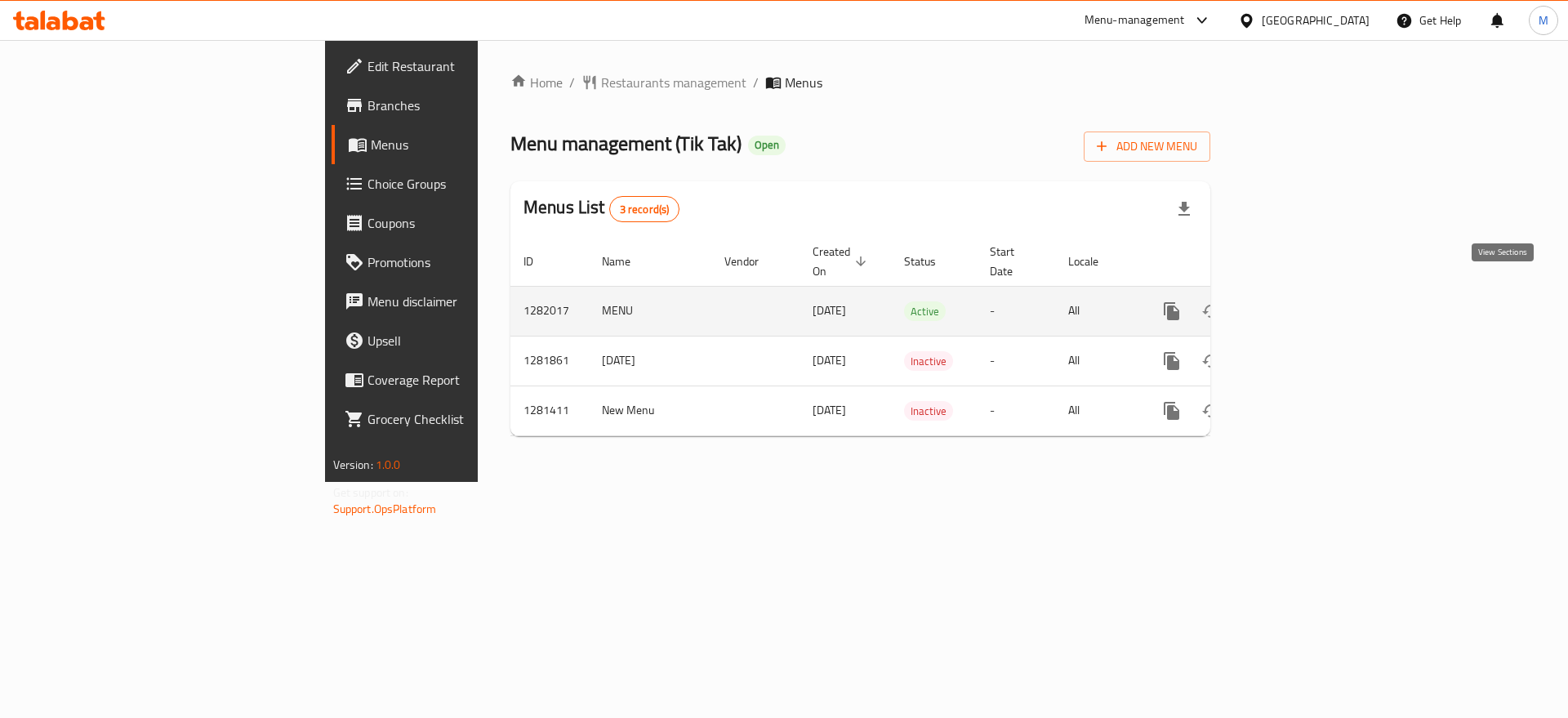
click at [1299, 301] on icon "enhanced table" at bounding box center [1289, 311] width 20 height 20
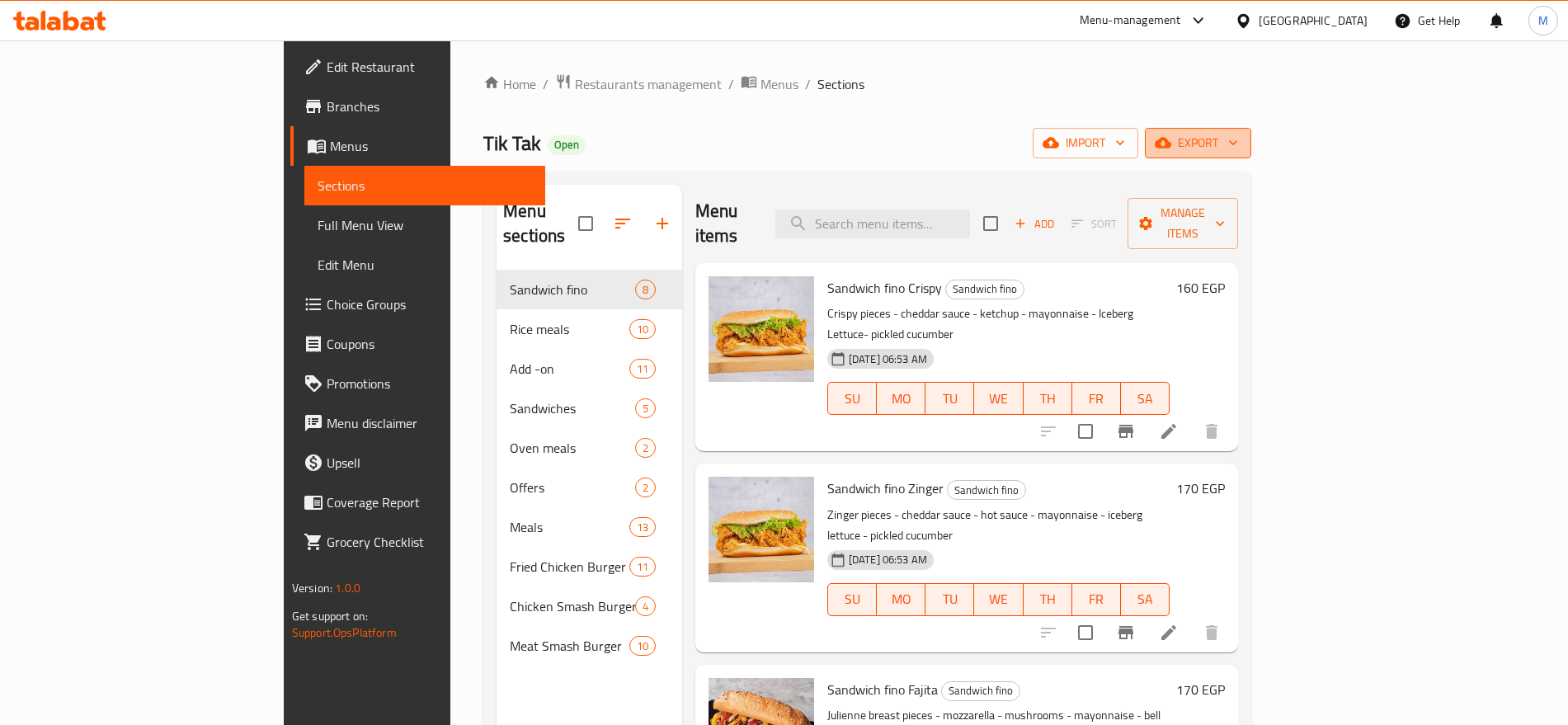
click at [1238, 140] on span "export" at bounding box center [1198, 143] width 80 height 21
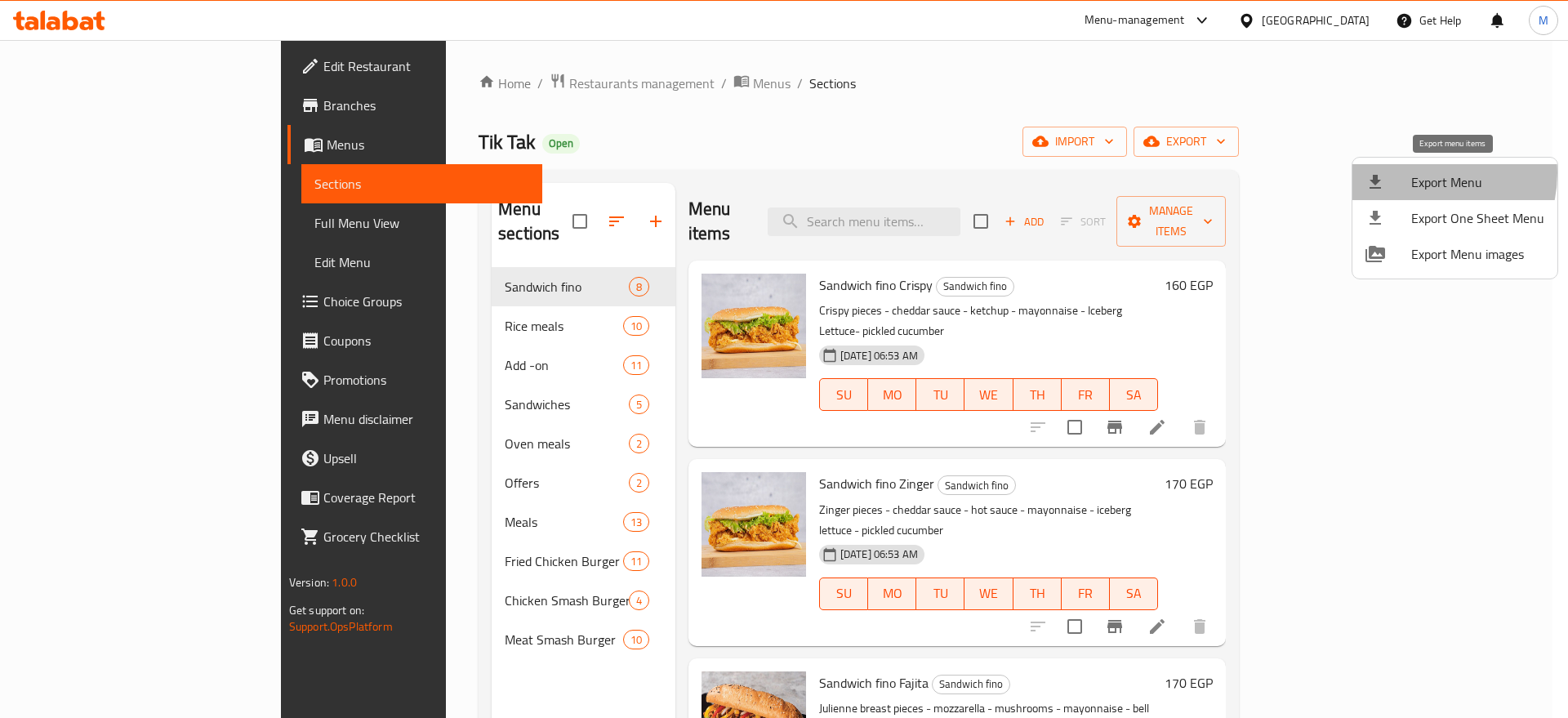
click at [1419, 173] on span "Export Menu" at bounding box center [1477, 182] width 133 height 20
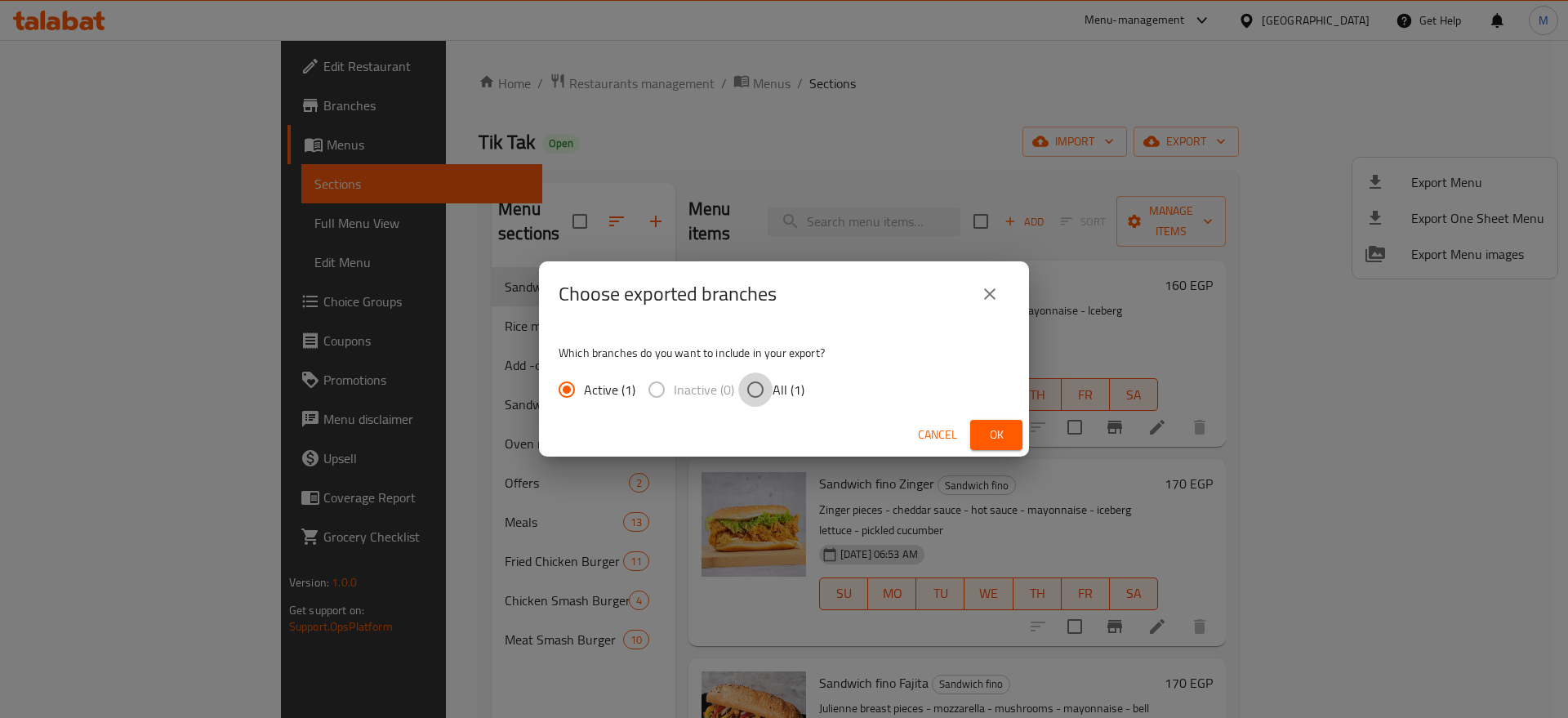
click at [762, 382] on input "All (1)" at bounding box center [755, 389] width 35 height 35
radio input "true"
click at [982, 426] on button "Ok" at bounding box center [996, 434] width 52 height 30
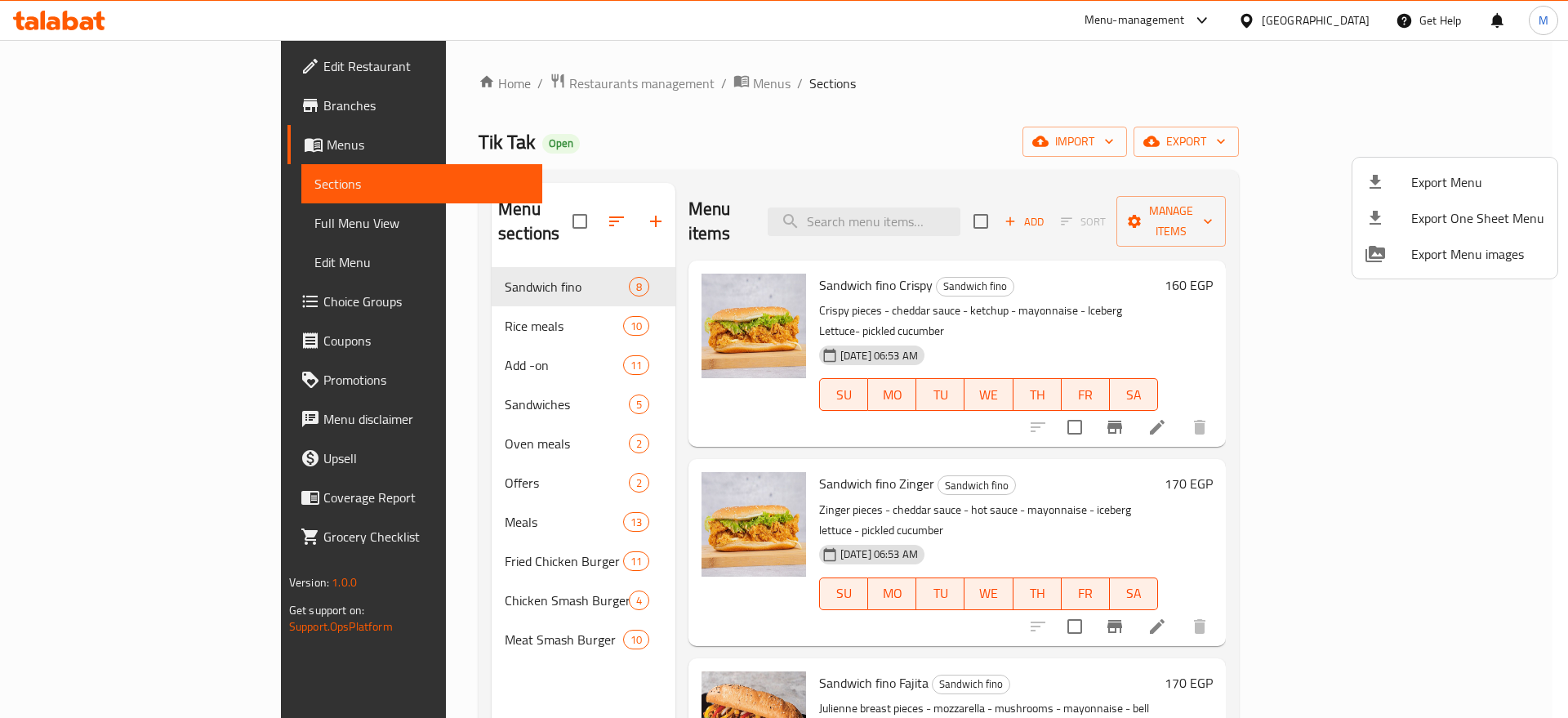
click at [1010, 94] on div at bounding box center [784, 359] width 1568 height 718
